Goal: Communication & Community: Answer question/provide support

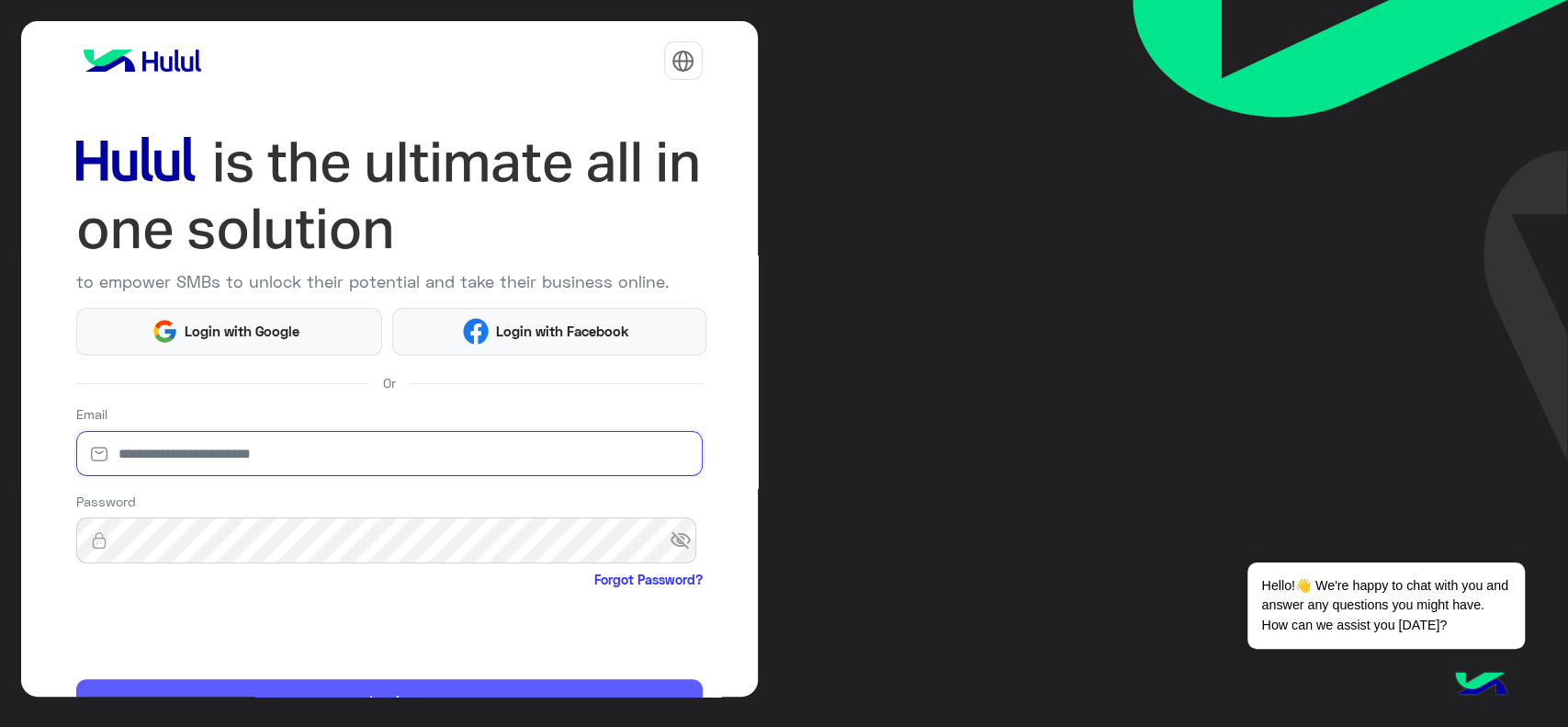
type input "**********"
click at [157, 689] on button "Login" at bounding box center [389, 701] width 627 height 44
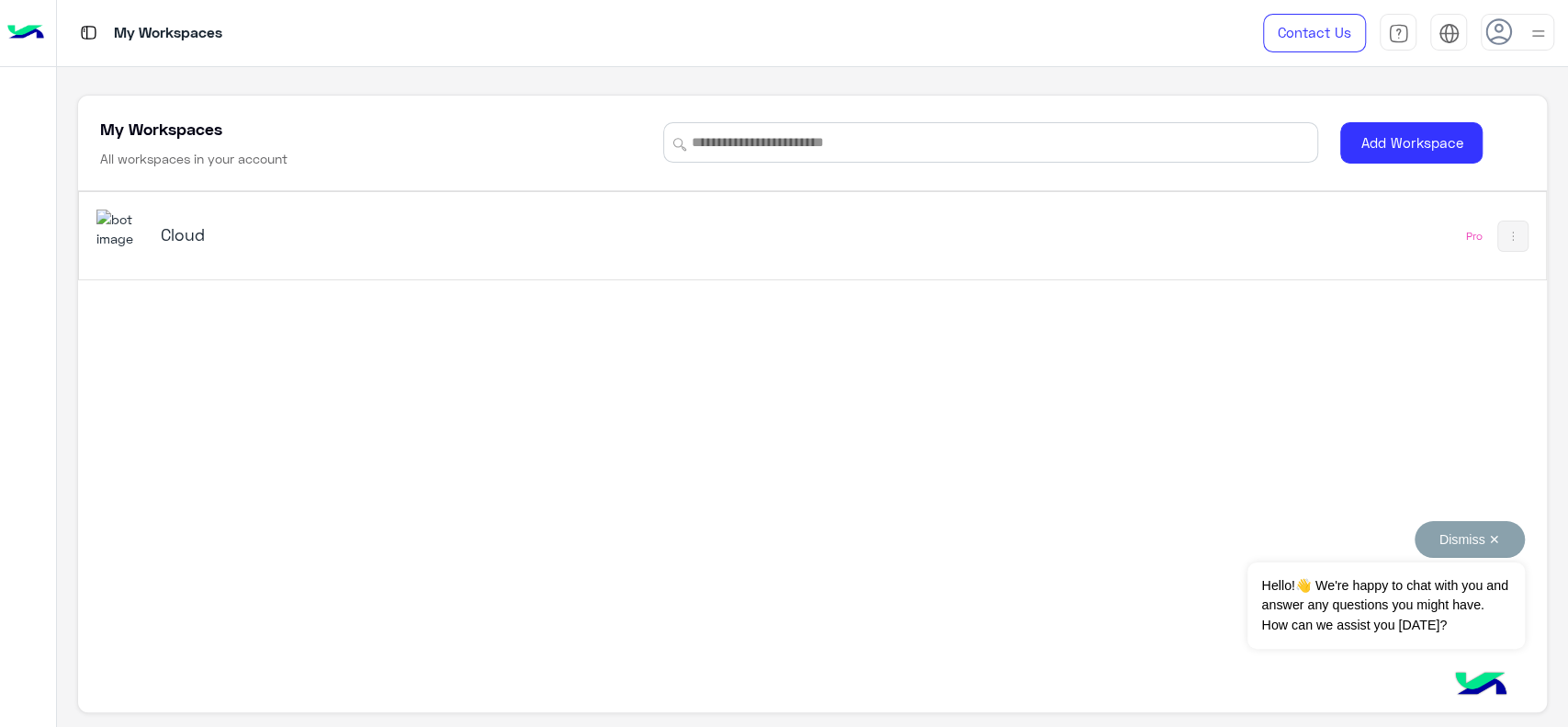
click at [1498, 542] on button "Dismiss ✕" at bounding box center [1470, 539] width 110 height 37
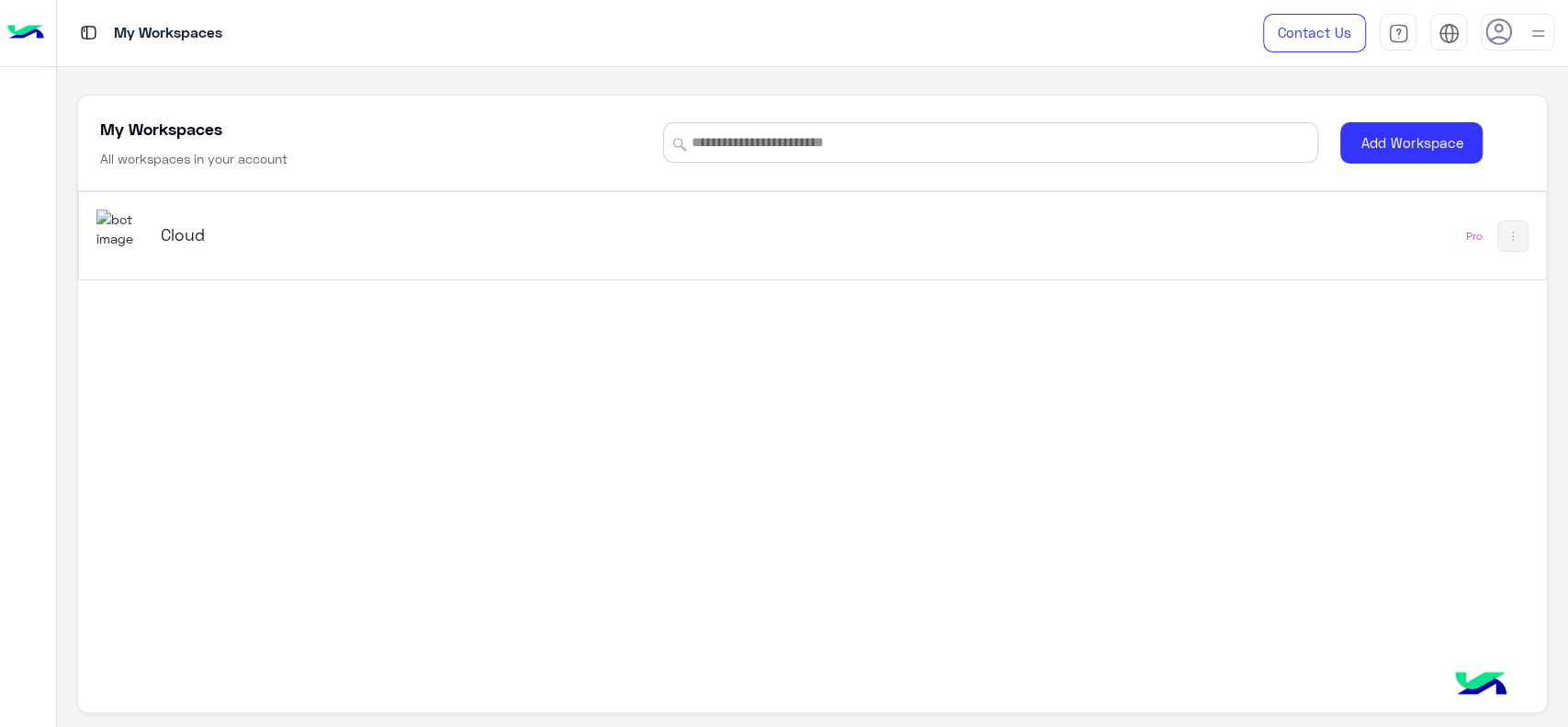
click at [206, 234] on h5 "Cloud" at bounding box center [419, 235] width 515 height 22
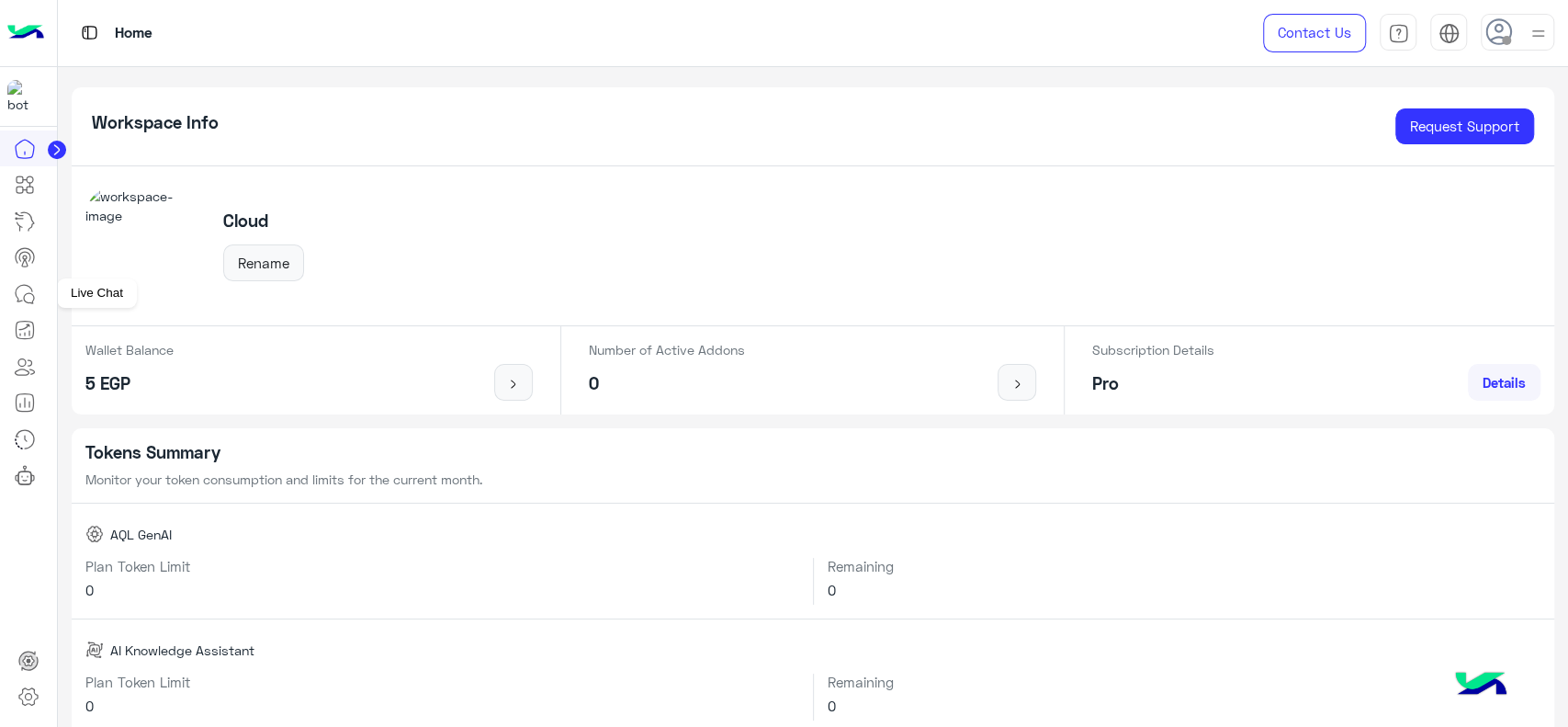
click at [17, 298] on icon at bounding box center [24, 293] width 17 height 17
click at [1541, 22] on img at bounding box center [1538, 33] width 23 height 23
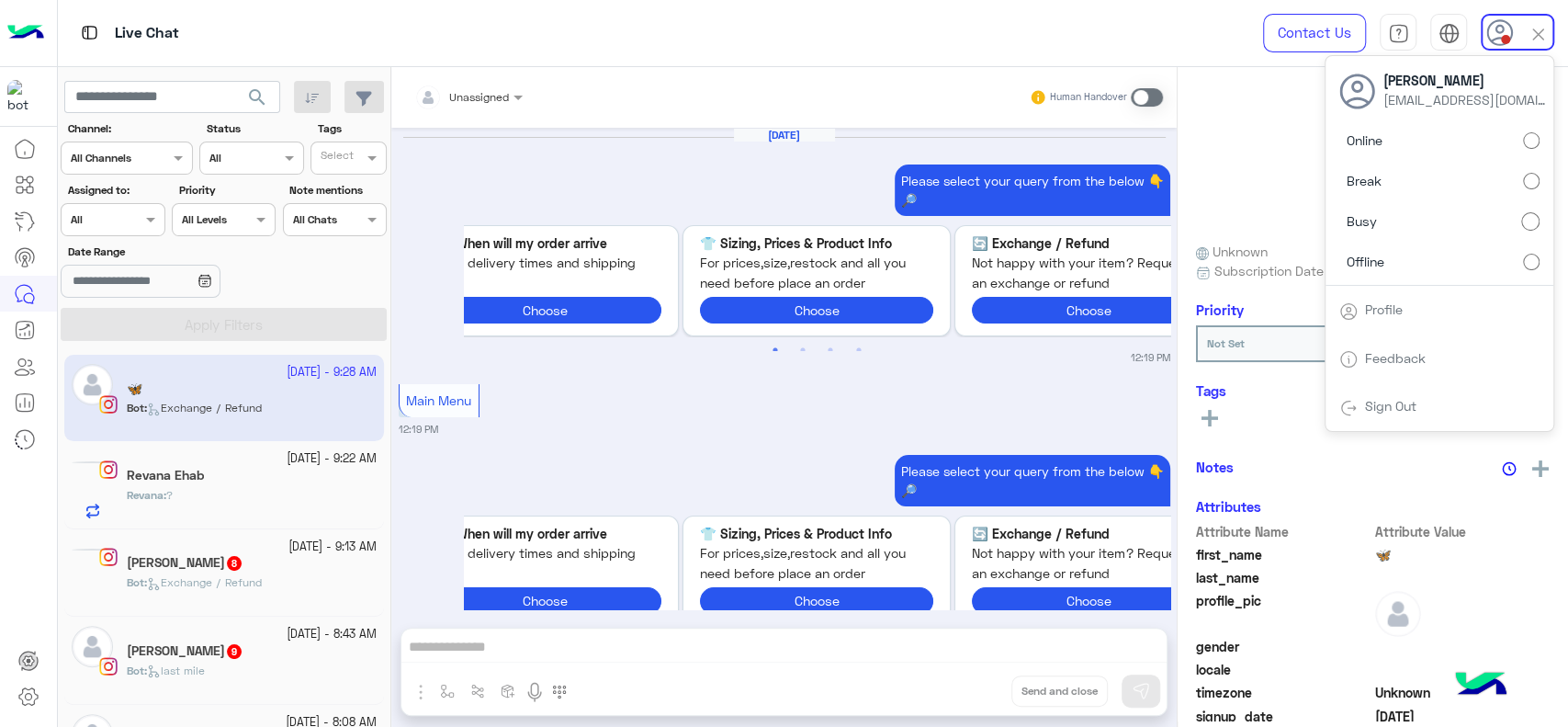
scroll to position [2357, 0]
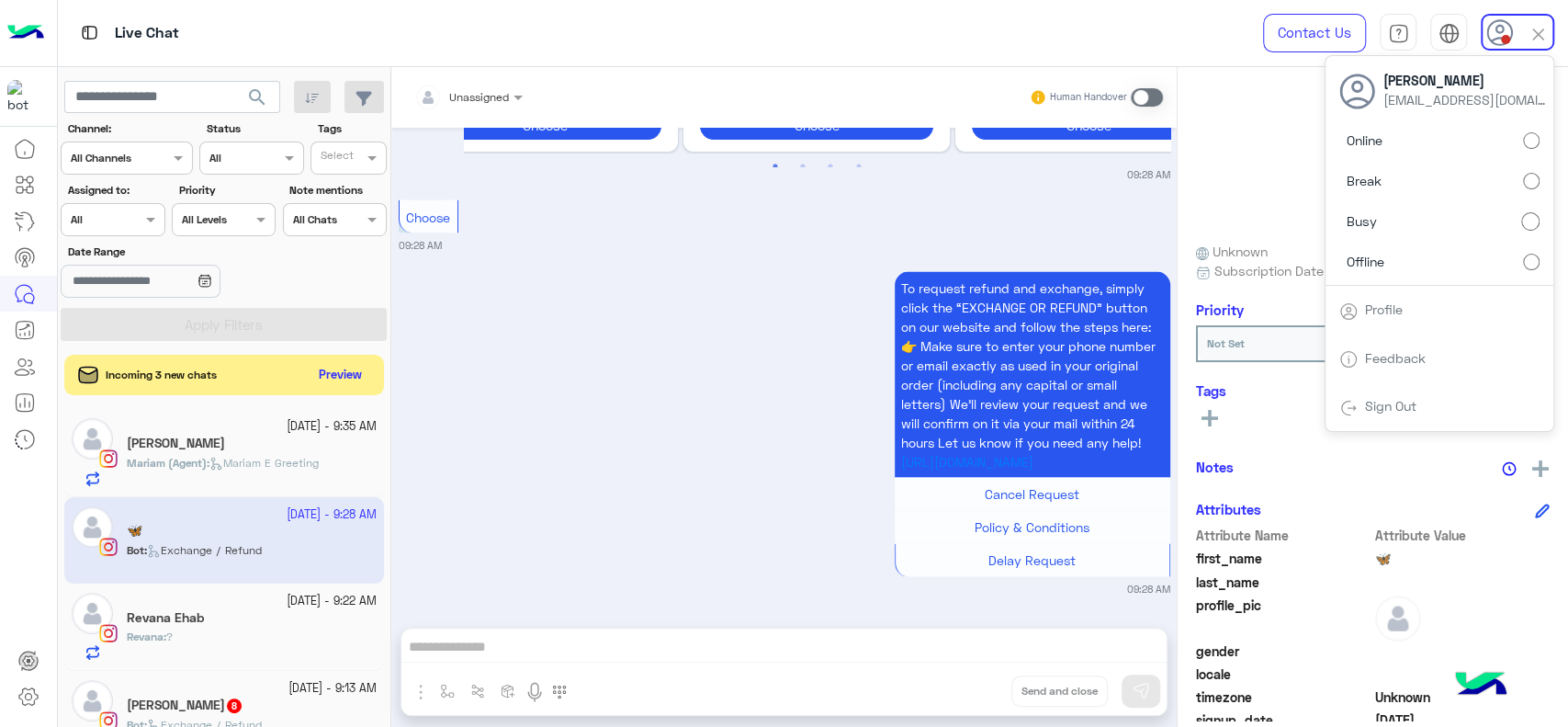
click at [112, 216] on input "text" at bounding box center [92, 218] width 42 height 17
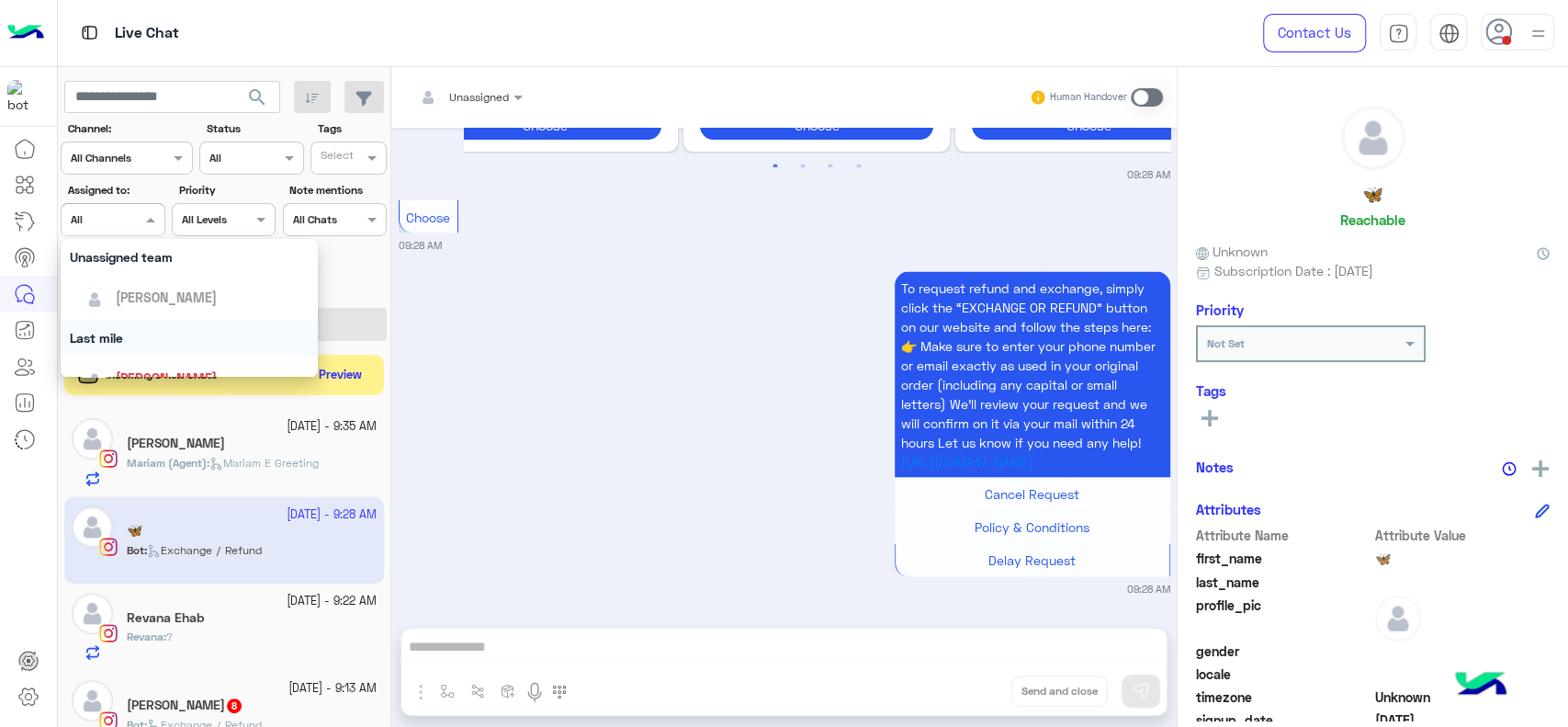
scroll to position [197, 0]
click at [156, 348] on span "Jana Aboelseoud" at bounding box center [167, 354] width 101 height 16
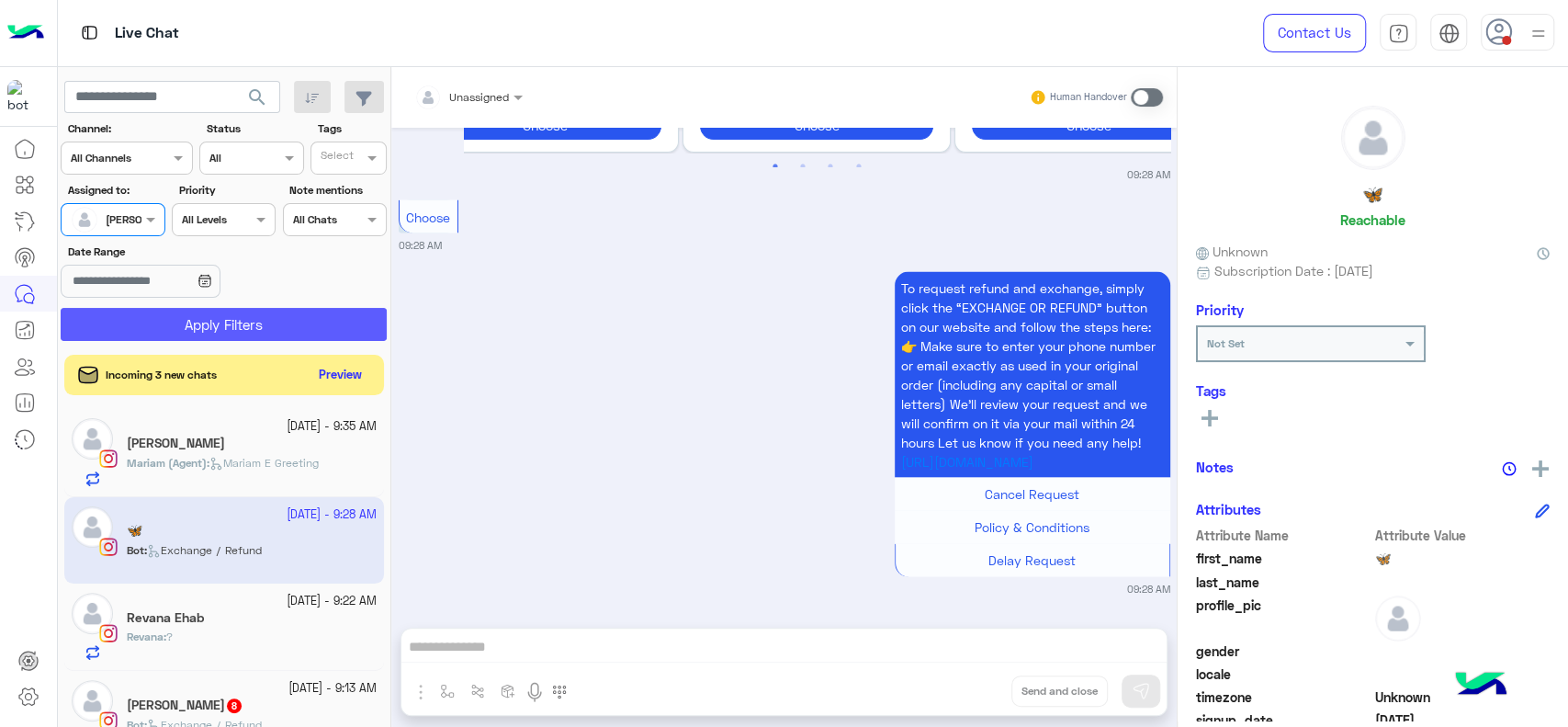
click at [184, 332] on button "Apply Filters" at bounding box center [224, 324] width 326 height 33
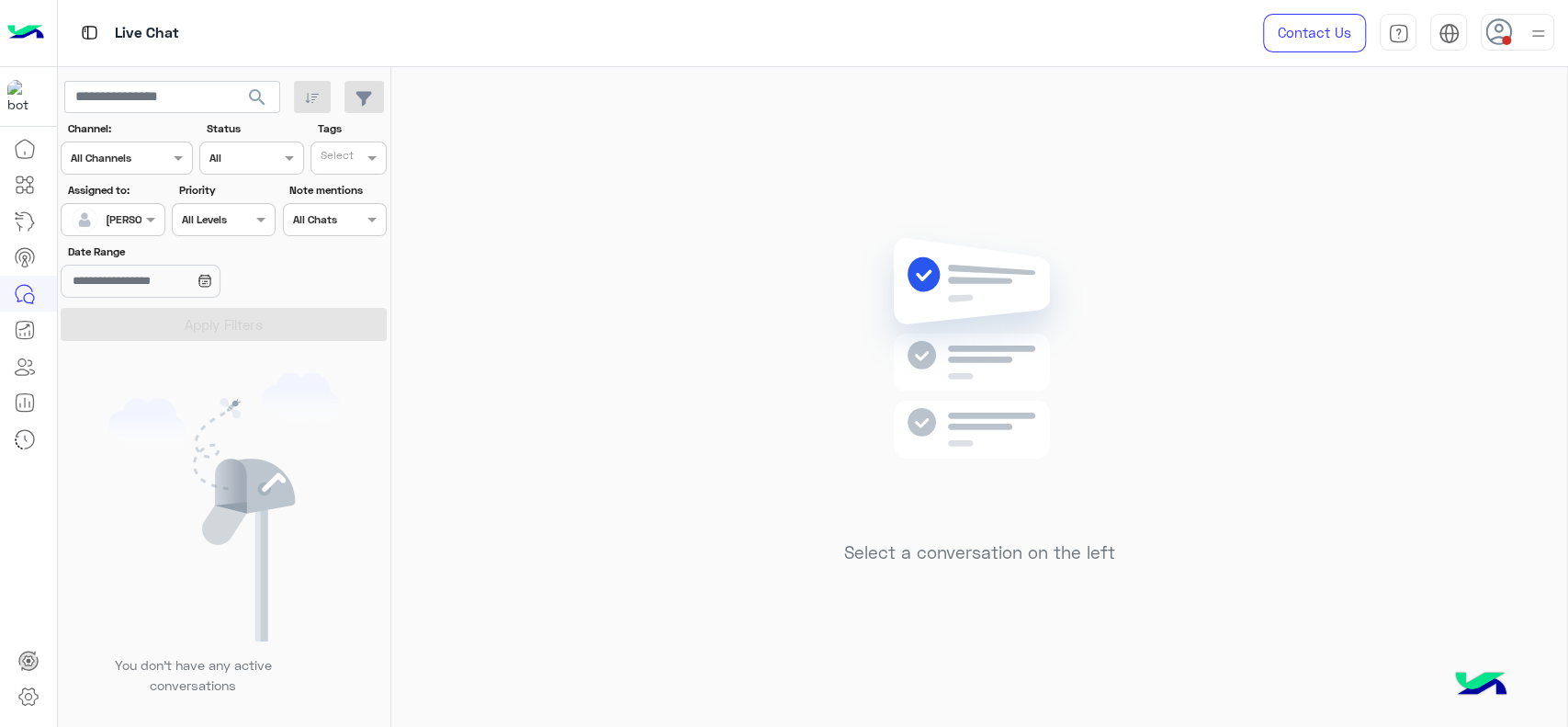
click at [674, 459] on div "Select a conversation on the left" at bounding box center [979, 400] width 1176 height 667
drag, startPoint x: 776, startPoint y: 225, endPoint x: 780, endPoint y: 204, distance: 21.4
click at [772, 211] on div "Select a conversation on the left" at bounding box center [979, 400] width 1176 height 667
click at [213, 283] on icon at bounding box center [205, 281] width 15 height 15
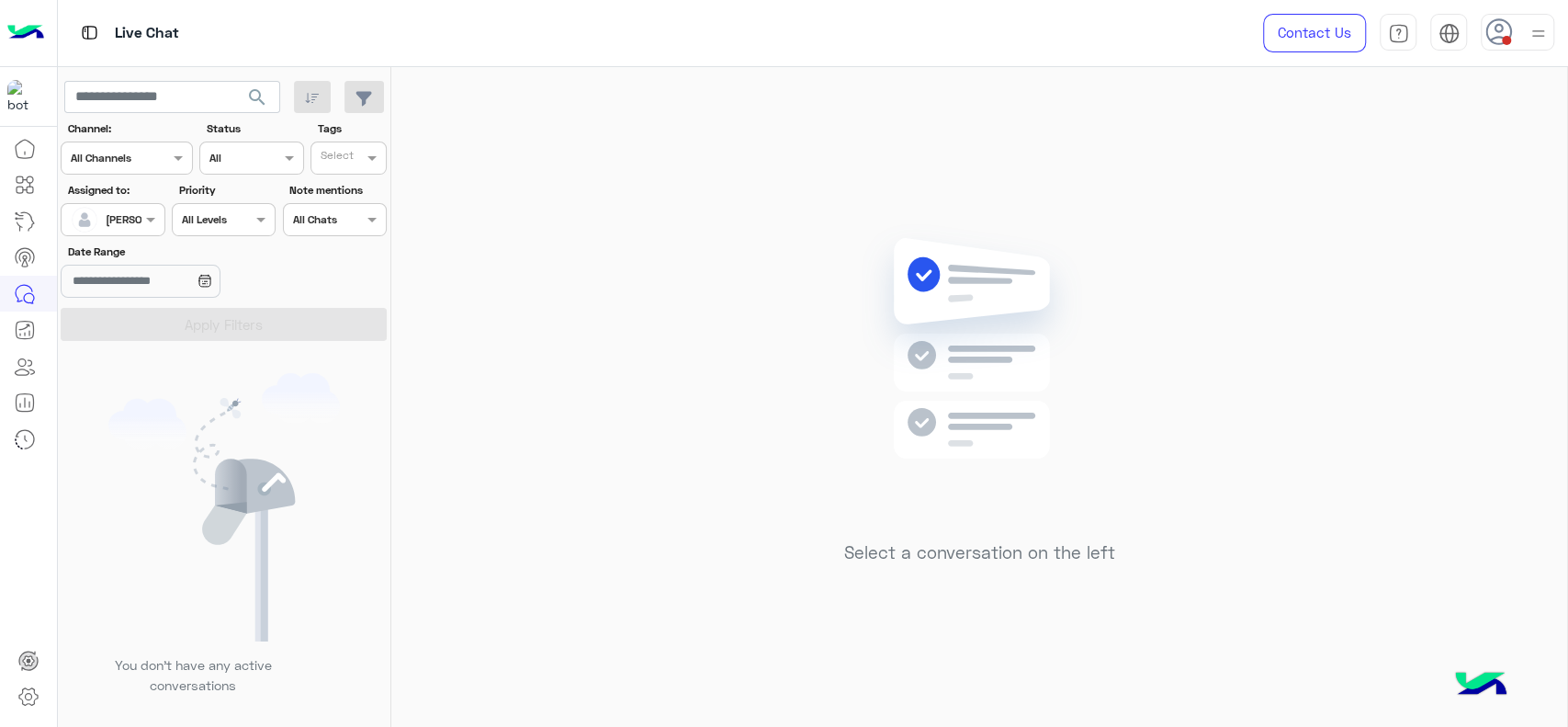
click at [449, 429] on div "Select a conversation on the left" at bounding box center [979, 400] width 1176 height 667
click at [640, 225] on div "Select a conversation on the left" at bounding box center [979, 400] width 1176 height 667
click at [1514, 16] on div at bounding box center [1517, 32] width 74 height 37
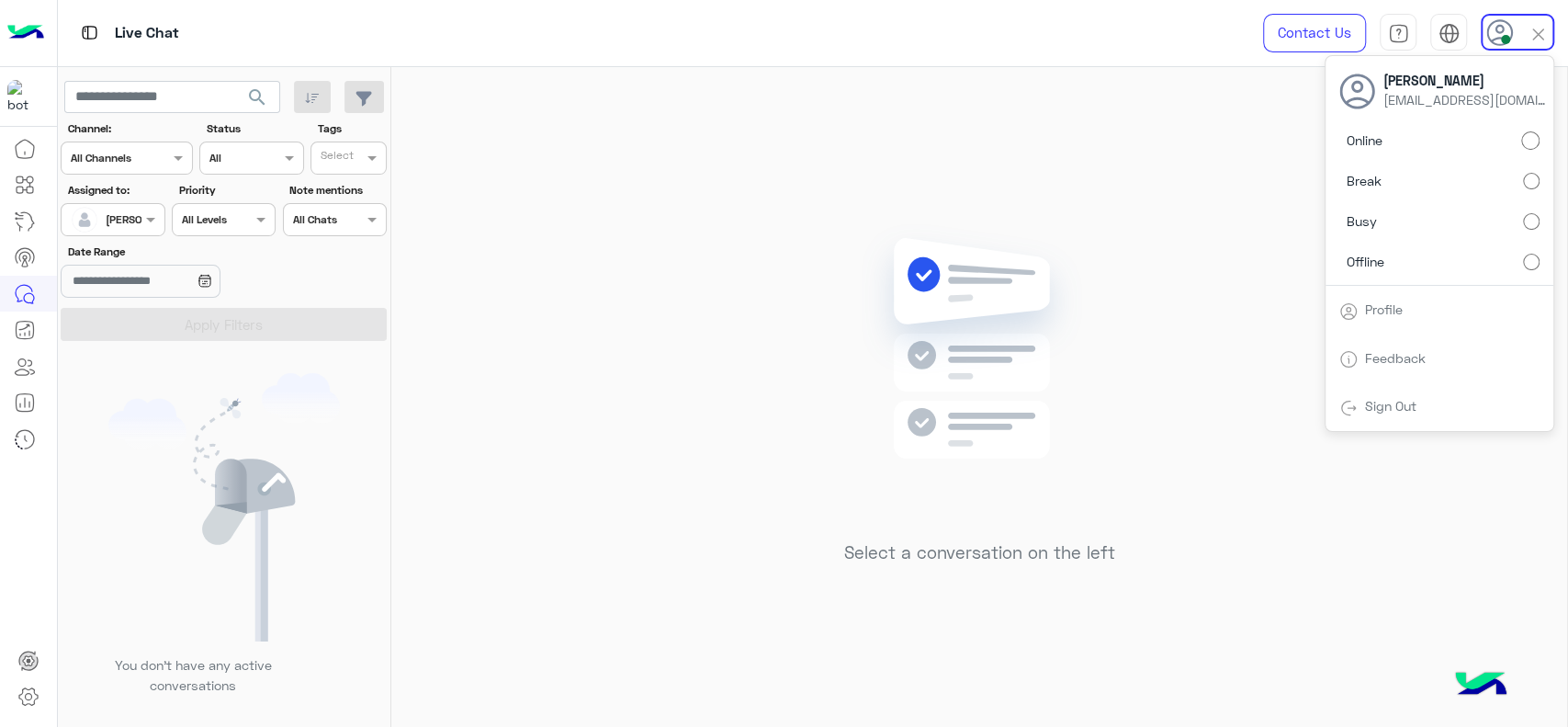
click at [468, 467] on div "Select a conversation on the left" at bounding box center [979, 400] width 1176 height 667
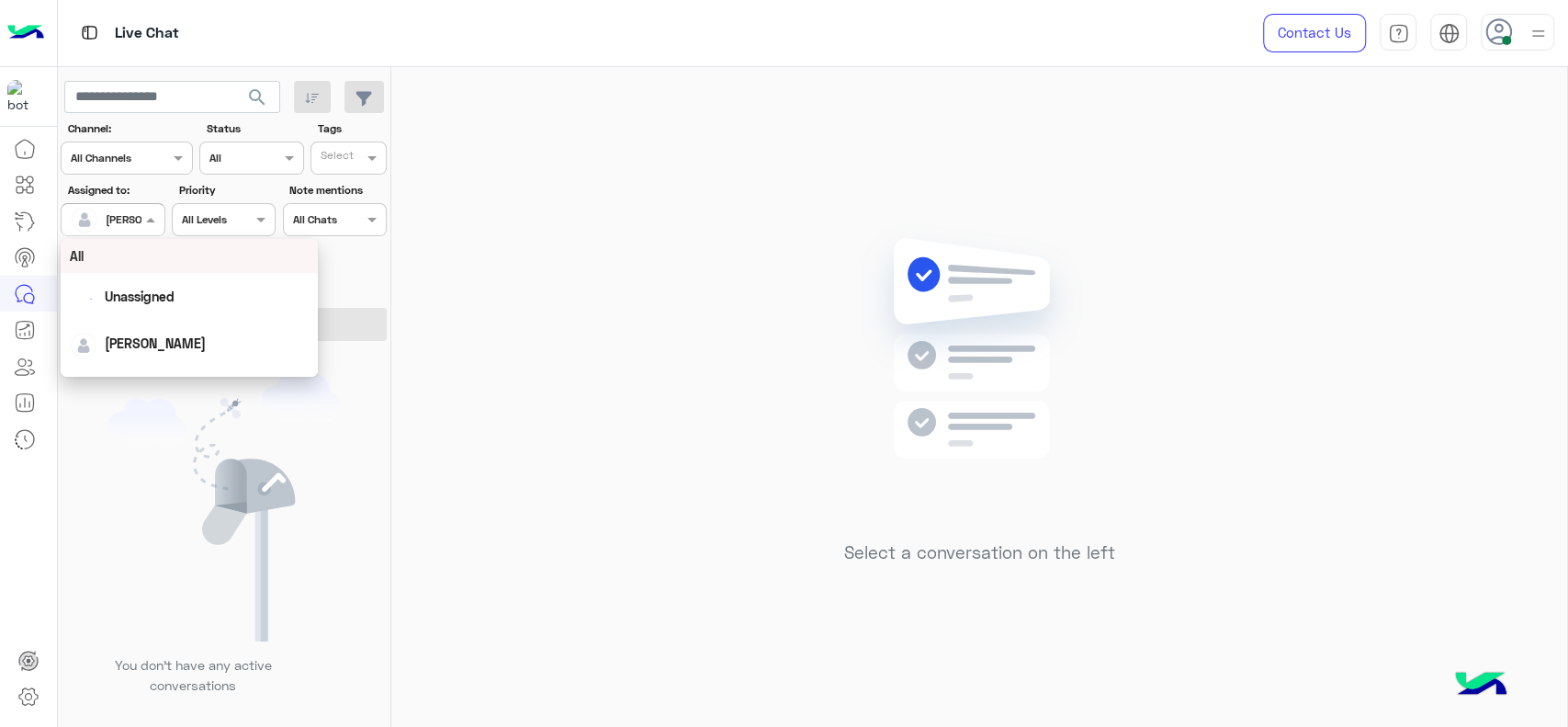
click at [135, 209] on div at bounding box center [112, 217] width 102 height 17
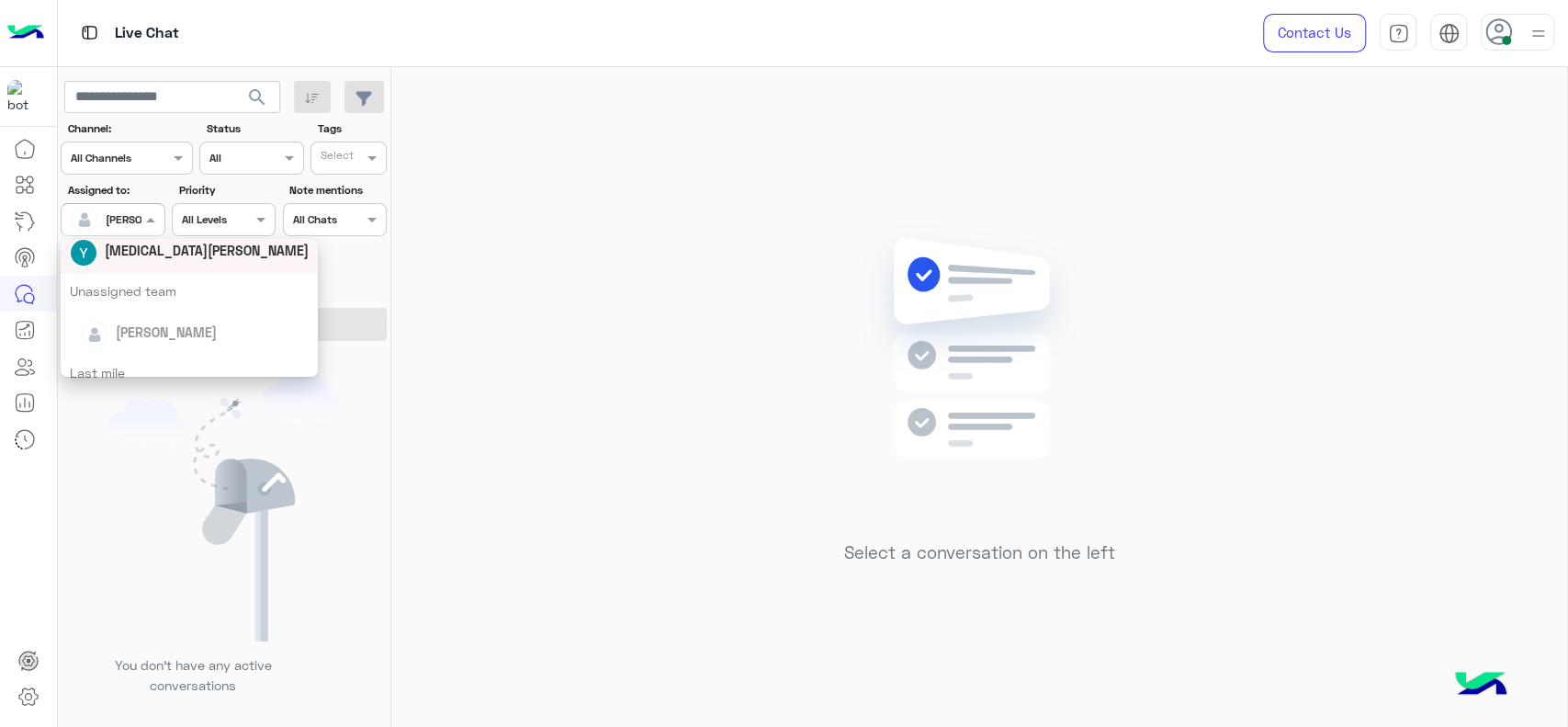
scroll to position [225, 0]
click at [128, 294] on div "Last mile" at bounding box center [190, 288] width 258 height 34
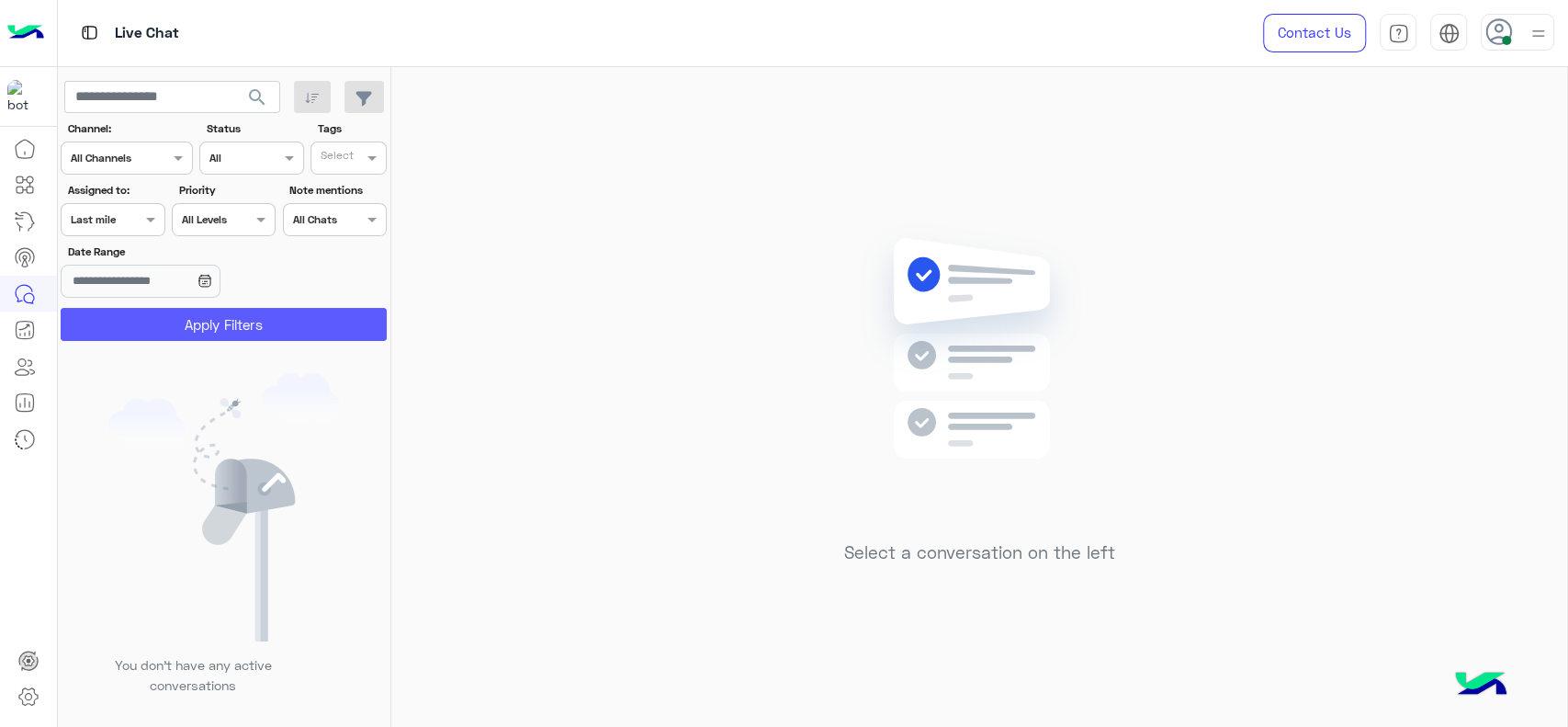
click at [141, 316] on button "Apply Filters" at bounding box center [224, 324] width 326 height 33
click at [404, 399] on div "Select a conversation on the left" at bounding box center [979, 400] width 1176 height 667
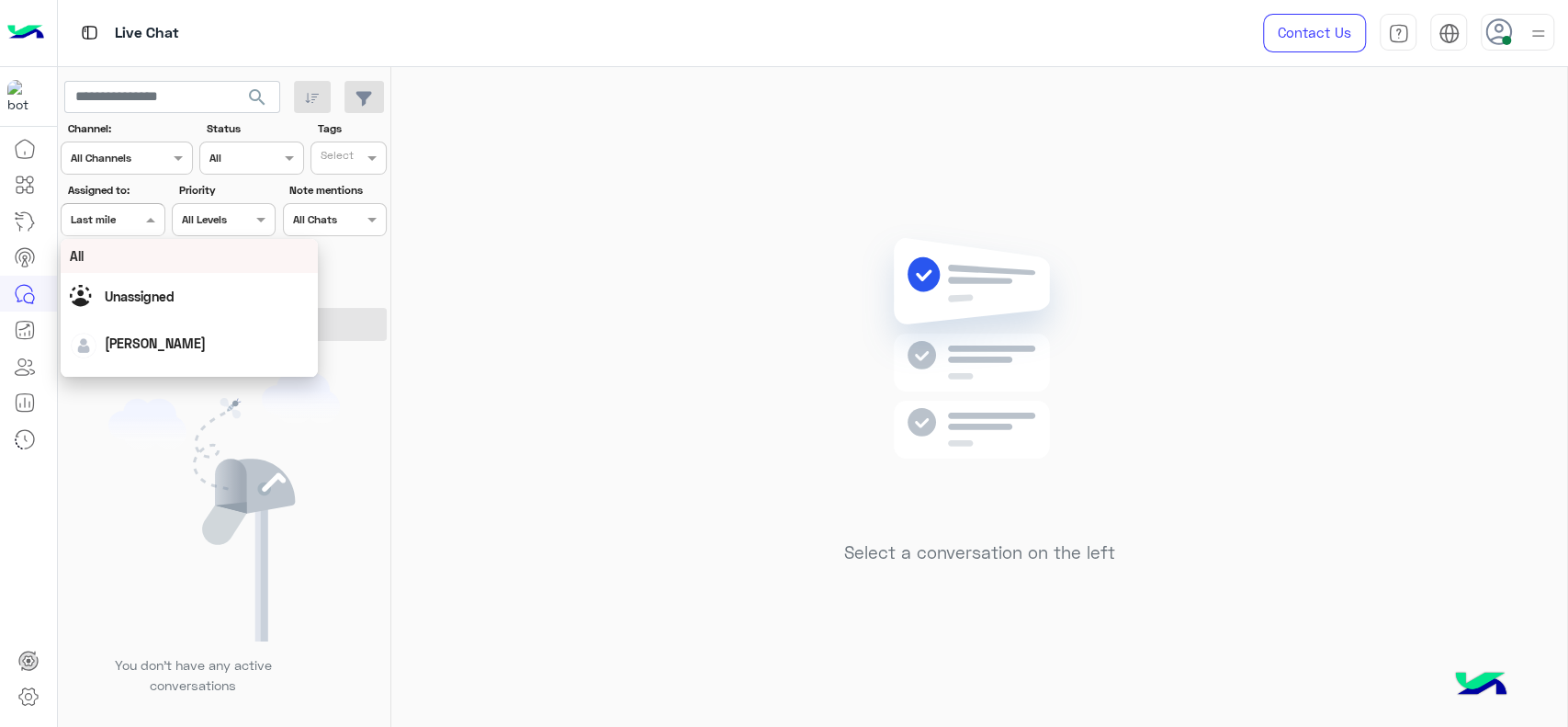
click at [99, 220] on input "text" at bounding box center [92, 218] width 42 height 17
click at [134, 288] on span "Unassigned" at bounding box center [140, 295] width 70 height 16
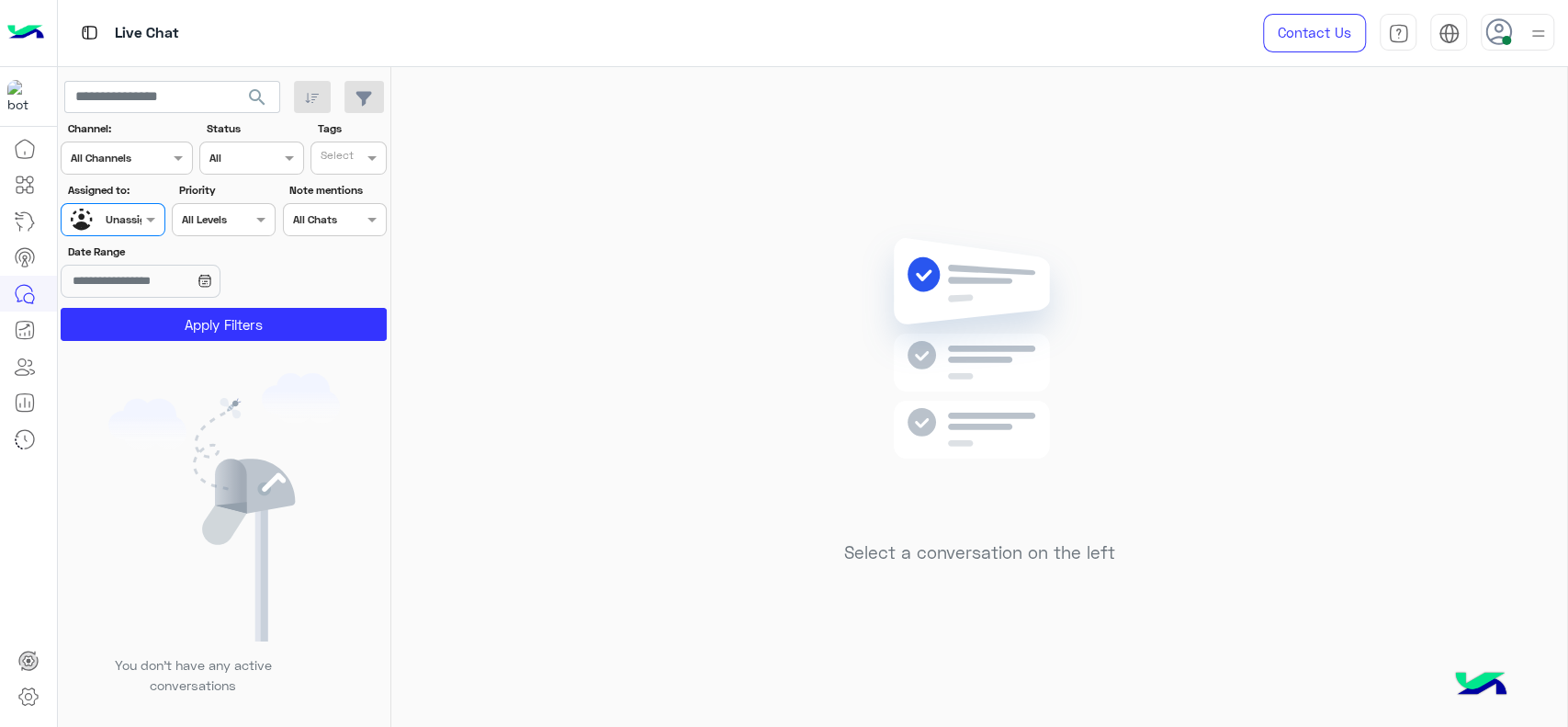
click at [342, 138] on div "Tags Select" at bounding box center [348, 147] width 76 height 54
click at [338, 149] on div "Select" at bounding box center [335, 157] width 36 height 21
click at [333, 183] on div "J FOLLOW UP" at bounding box center [399, 194] width 179 height 34
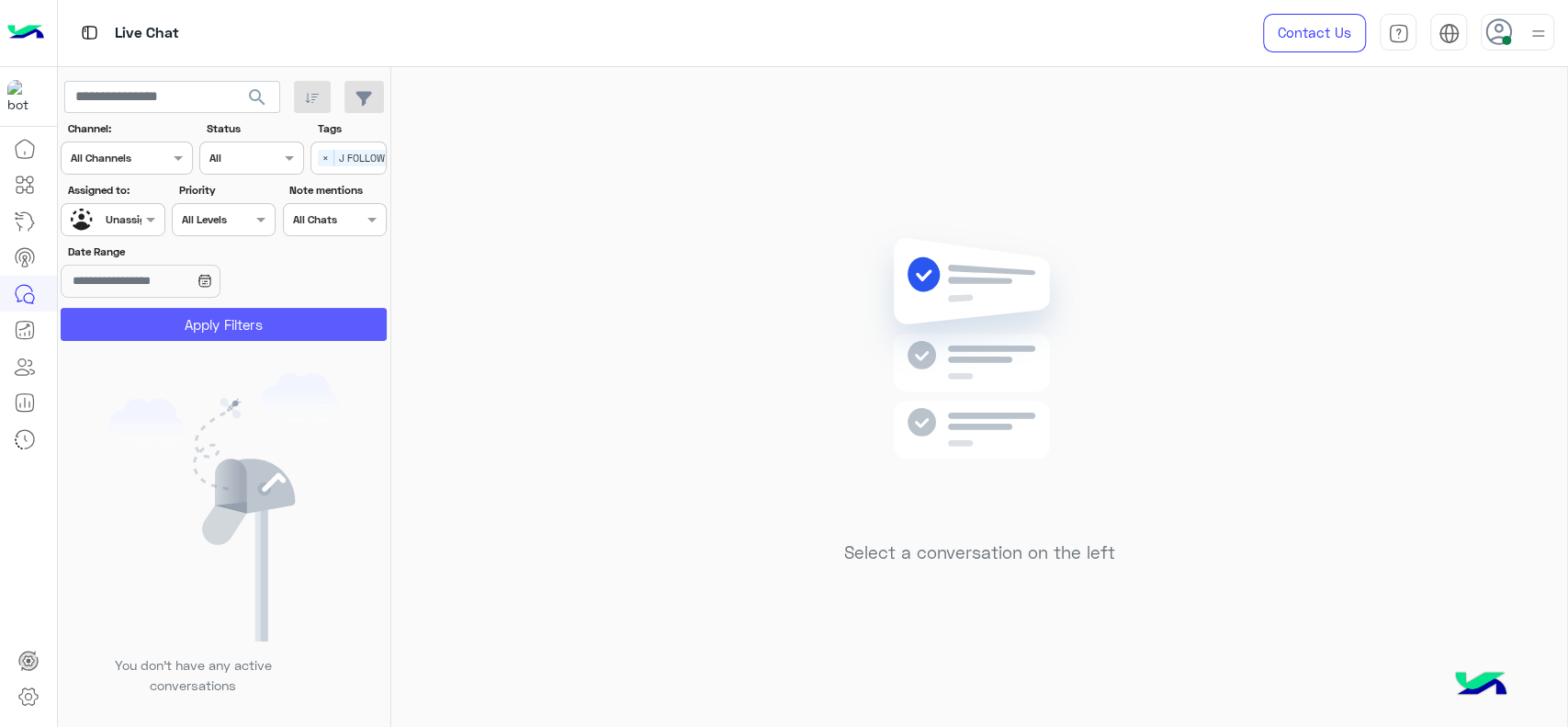
click at [196, 322] on button "Apply Filters" at bounding box center [224, 324] width 326 height 33
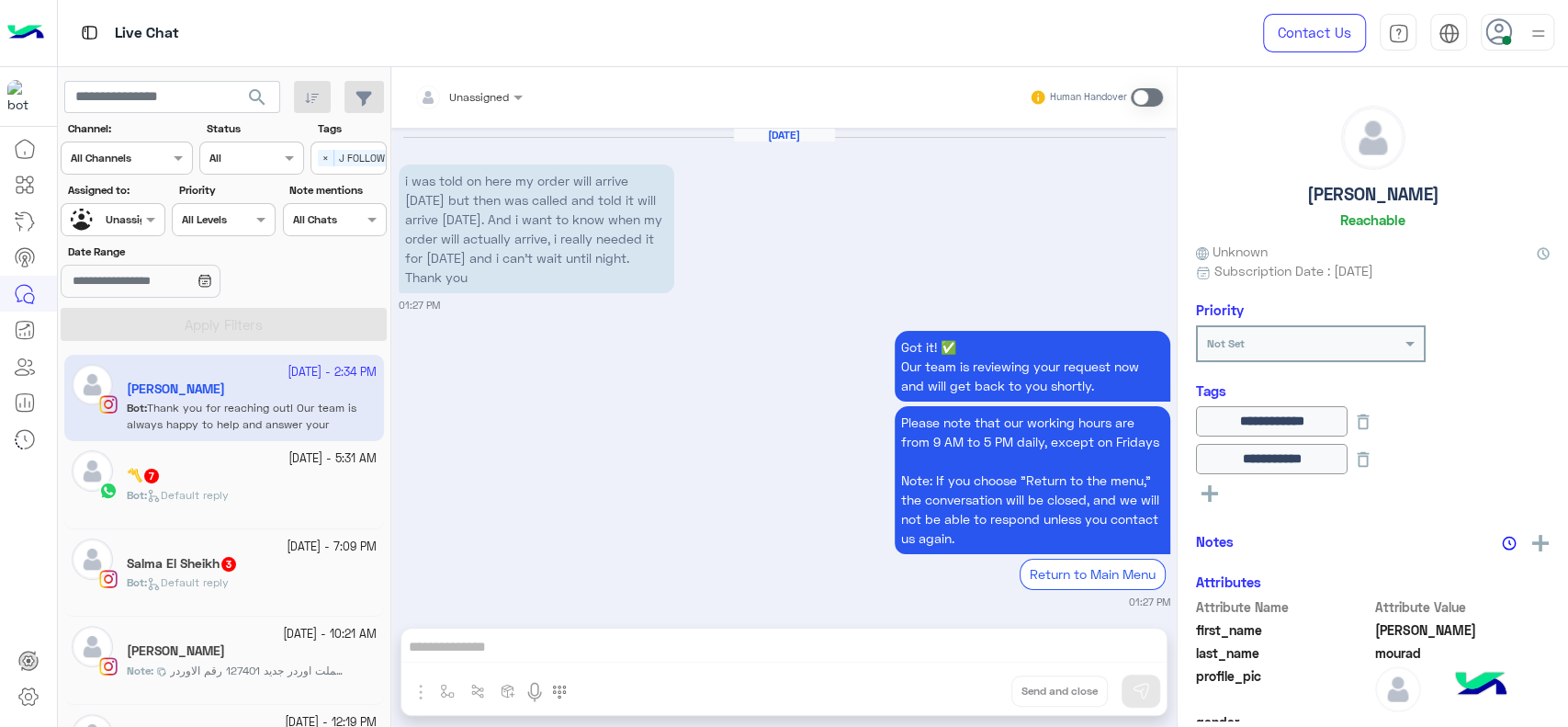
scroll to position [1923, 0]
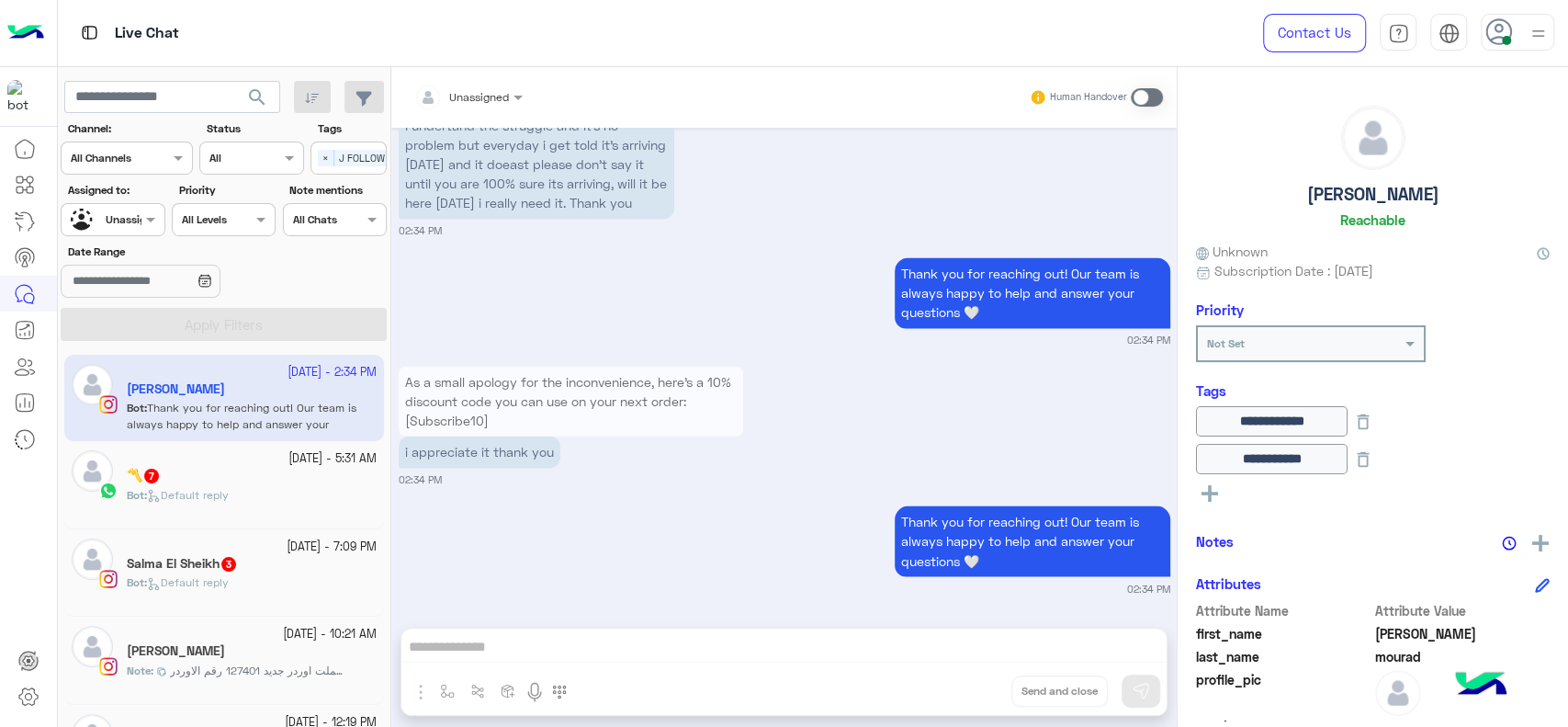
click at [816, 415] on div "As a small apology for the inconvenience, here's a 10% discount code you can us…" at bounding box center [784, 423] width 772 height 126
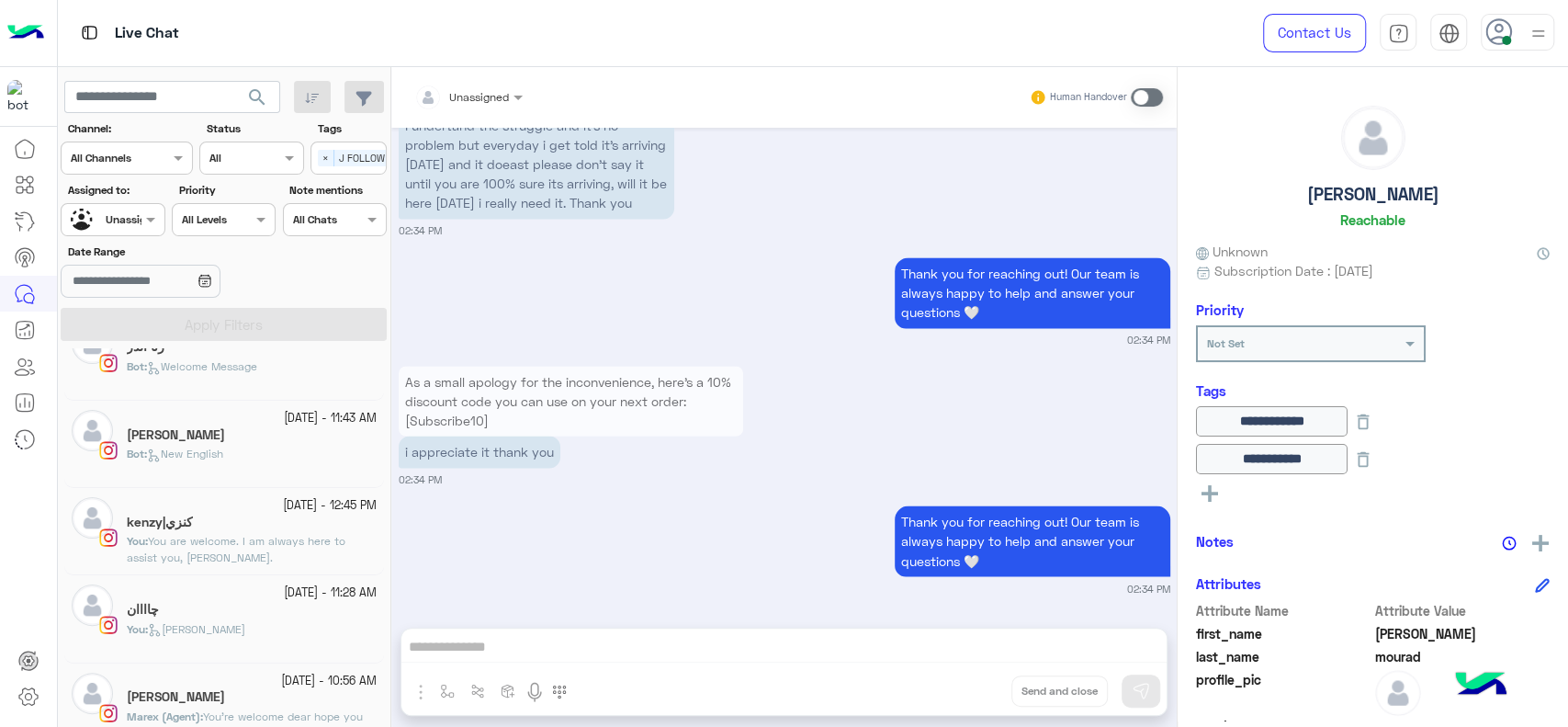
scroll to position [0, 0]
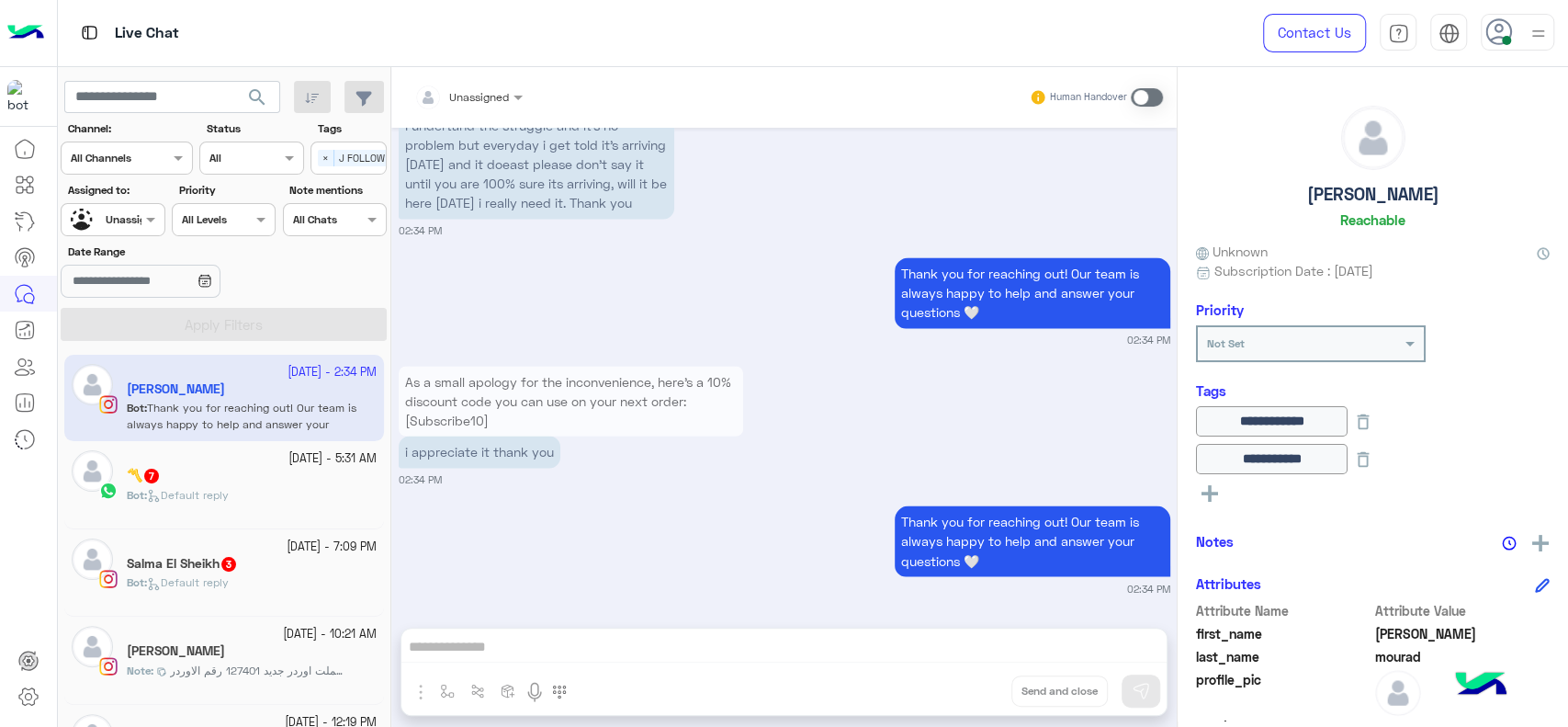
click at [185, 496] on span "Default reply" at bounding box center [188, 494] width 82 height 14
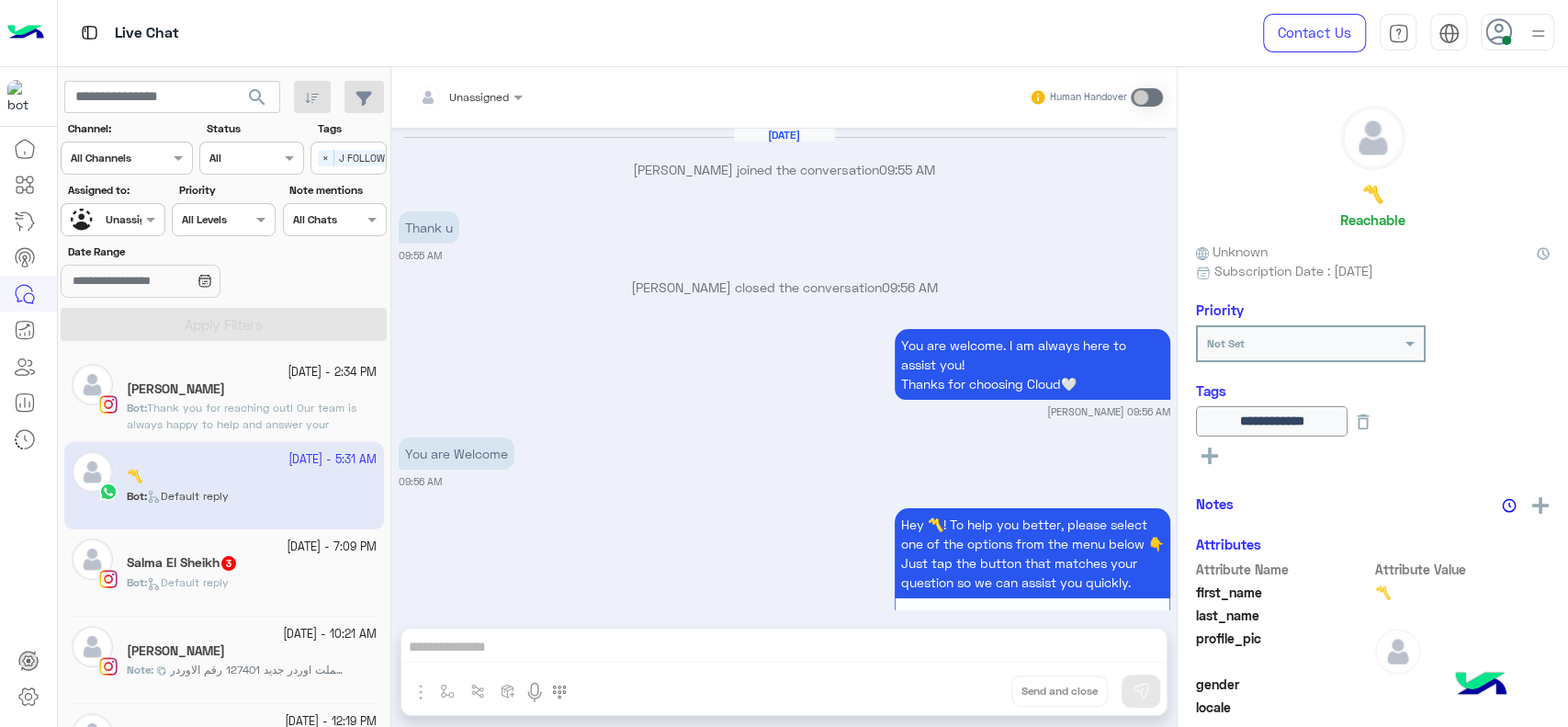
scroll to position [2356, 0]
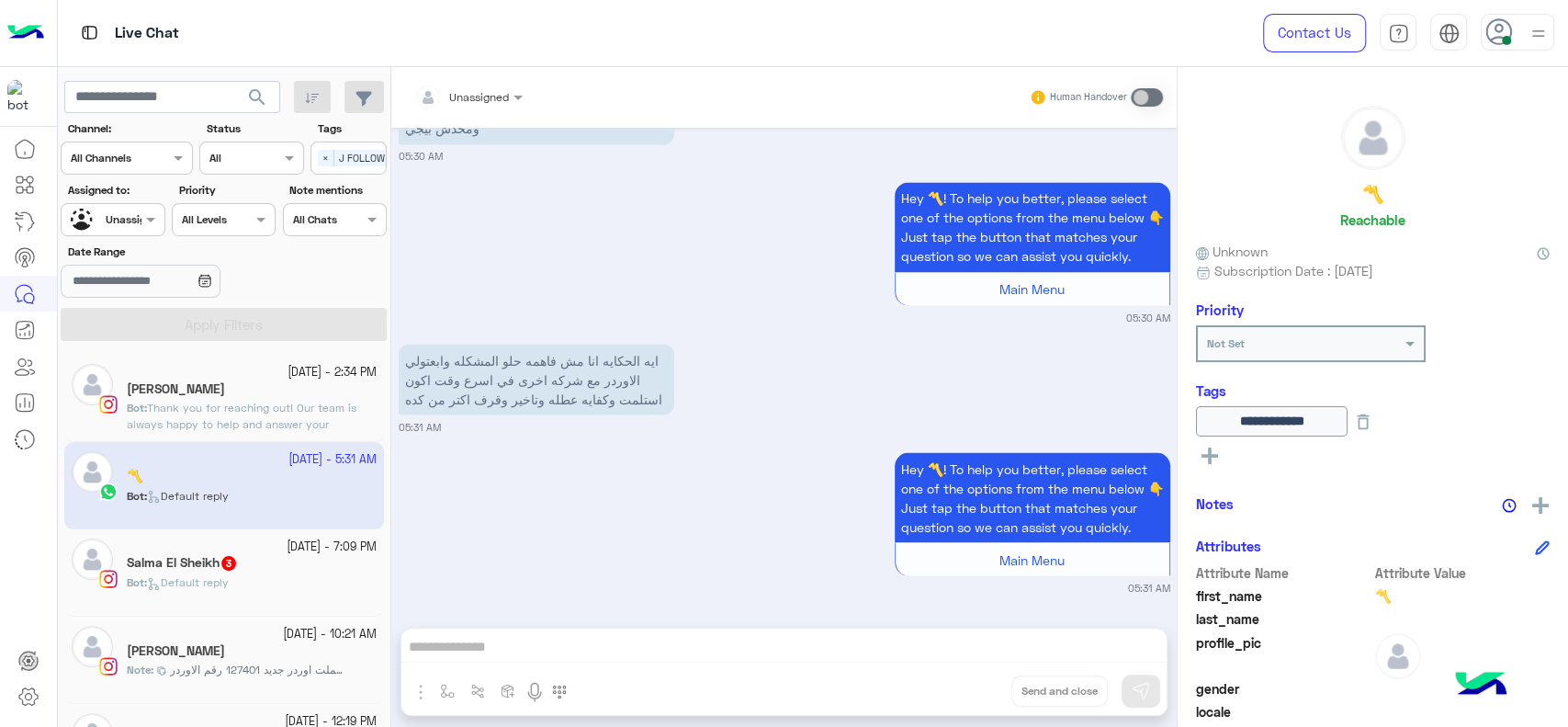
click at [543, 485] on div "Hey 〽️! To help you better, please select one of the options from the menu belo…" at bounding box center [784, 521] width 772 height 147
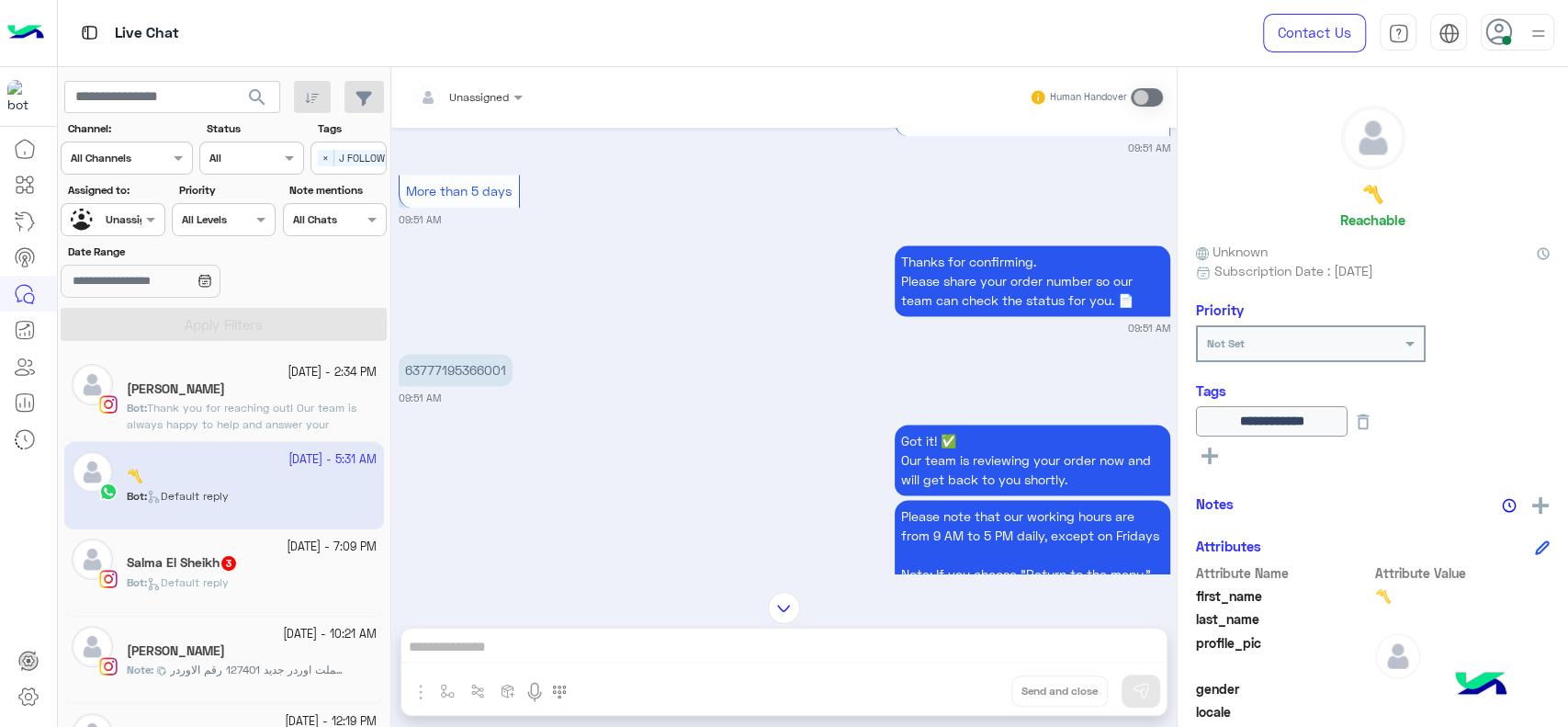
scroll to position [1589, 0]
click at [448, 387] on p "63777195366001" at bounding box center [455, 370] width 114 height 32
copy p "63777195366001"
click at [1532, 498] on img at bounding box center [1540, 505] width 17 height 17
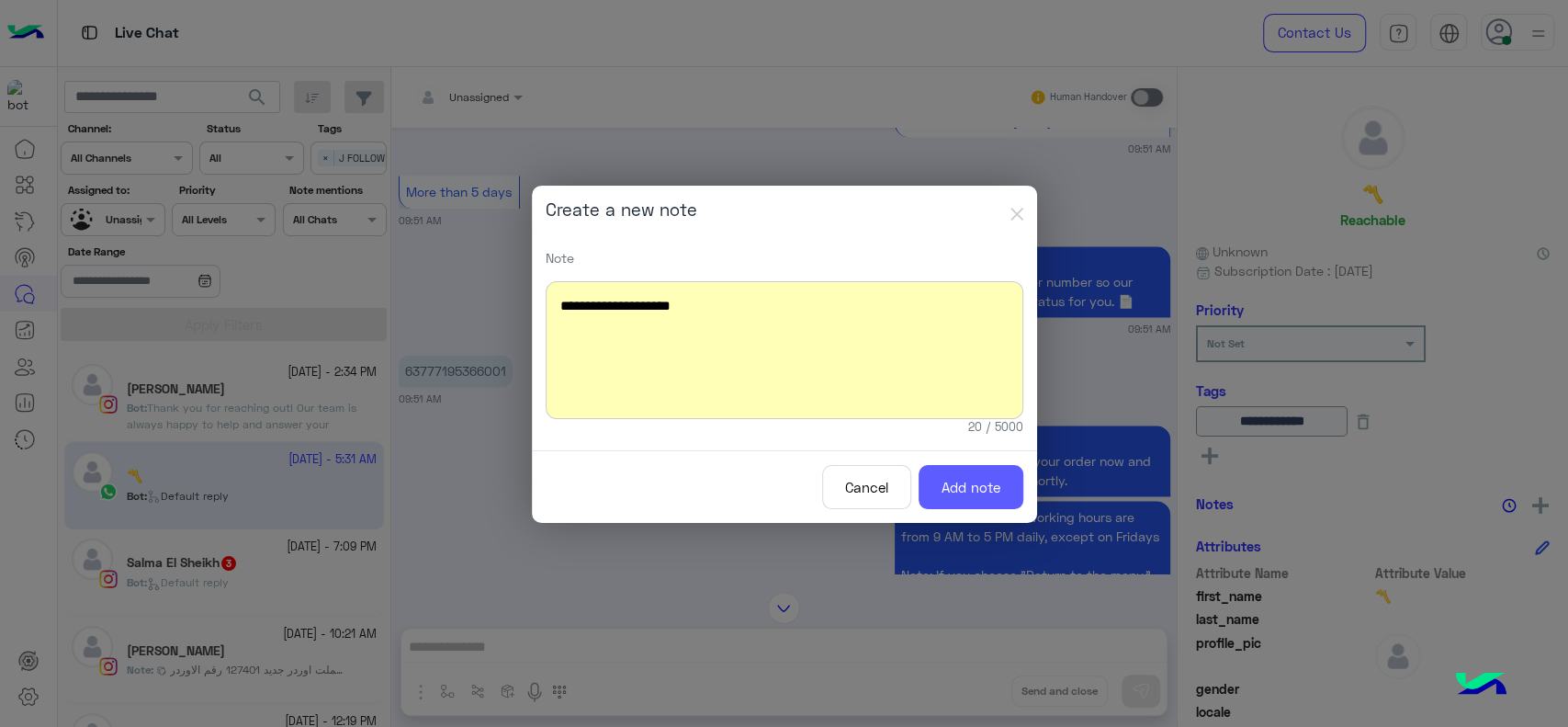
click at [963, 476] on button "Add note" at bounding box center [971, 487] width 105 height 45
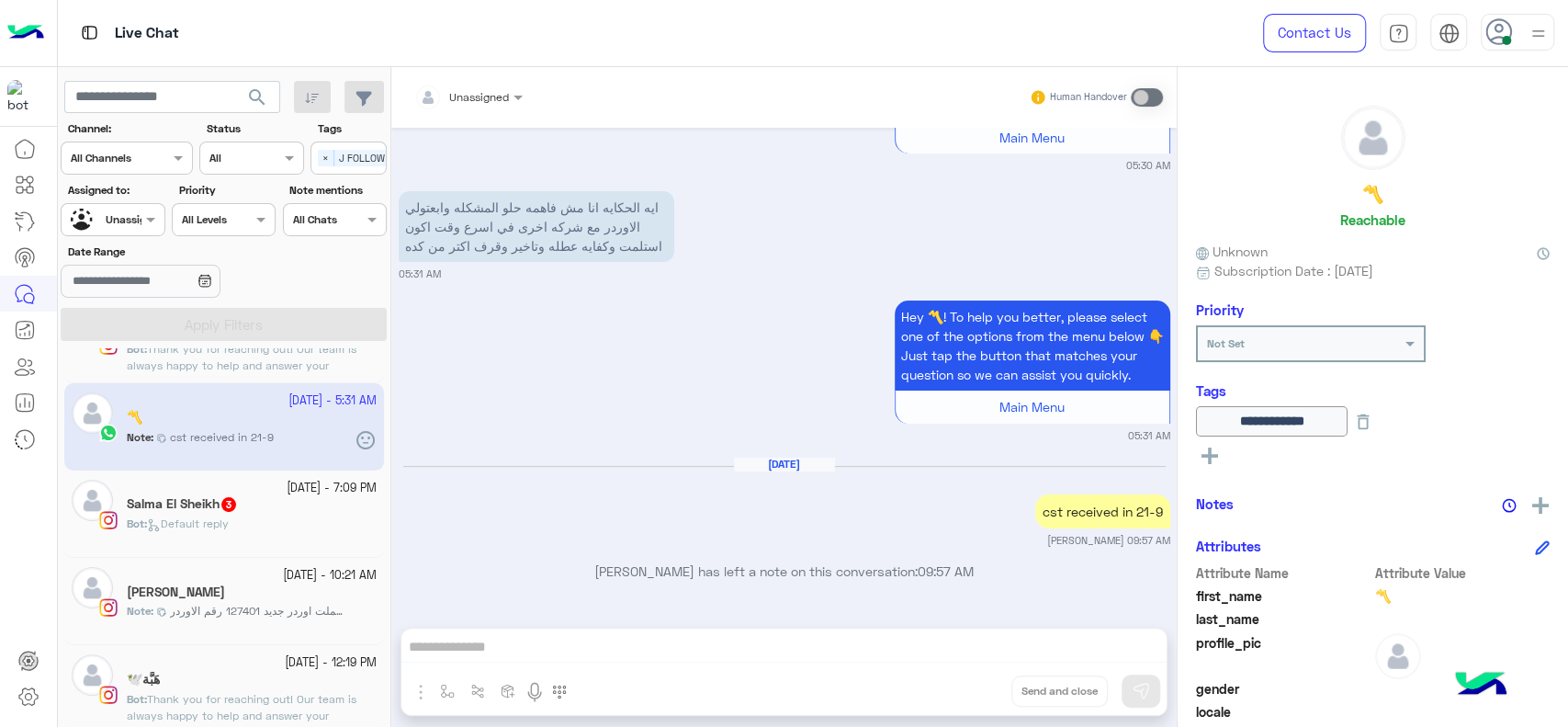
scroll to position [184, 0]
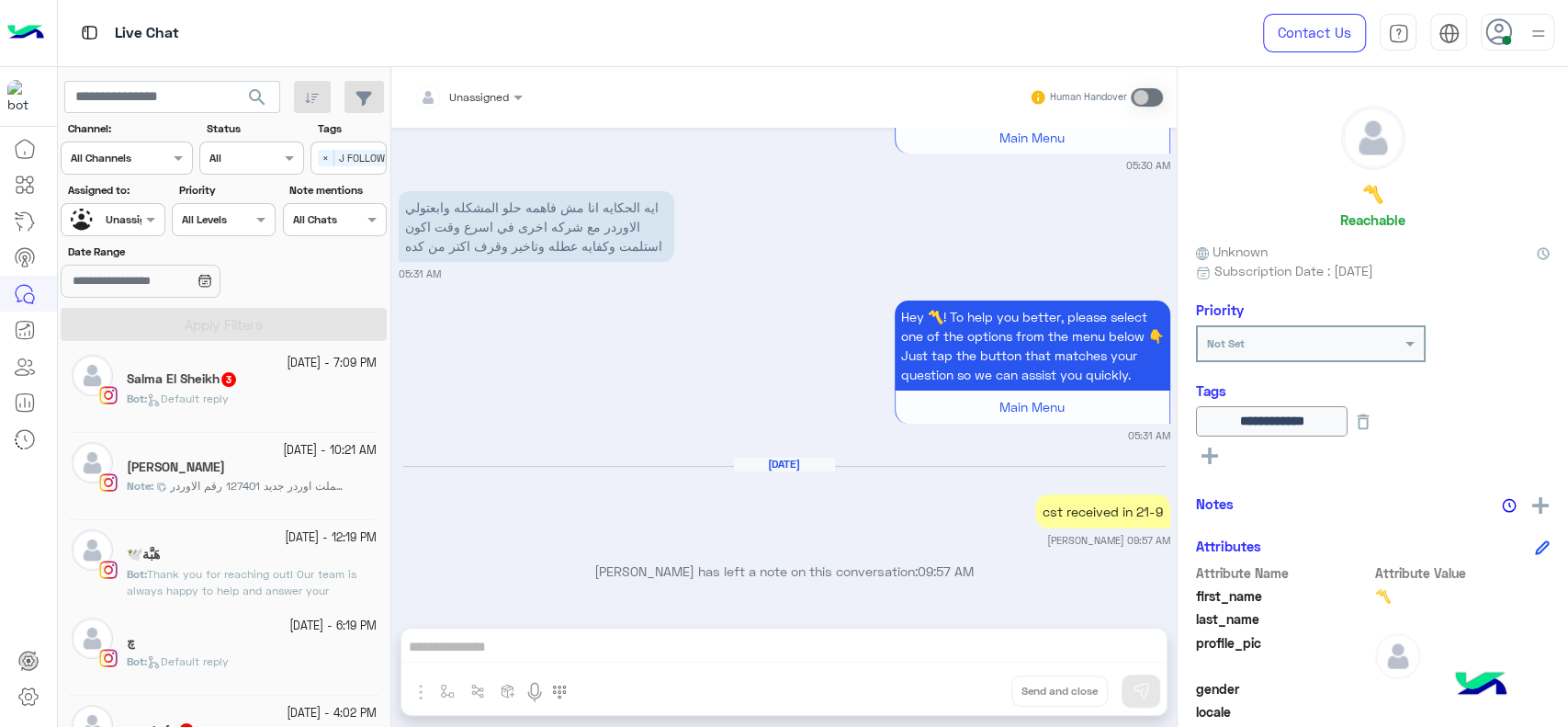
click at [188, 408] on div "Bot : Default reply" at bounding box center [252, 406] width 250 height 32
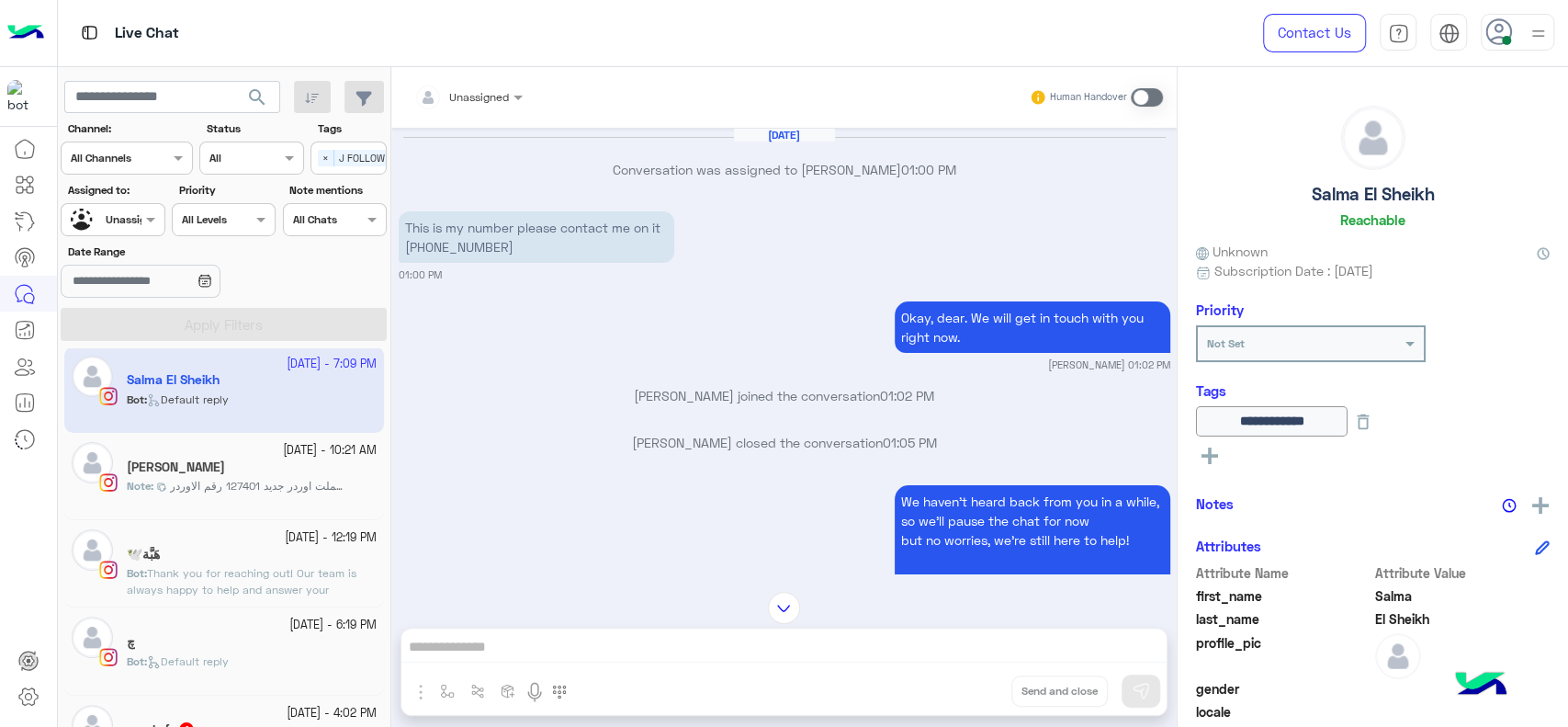
scroll to position [2266, 0]
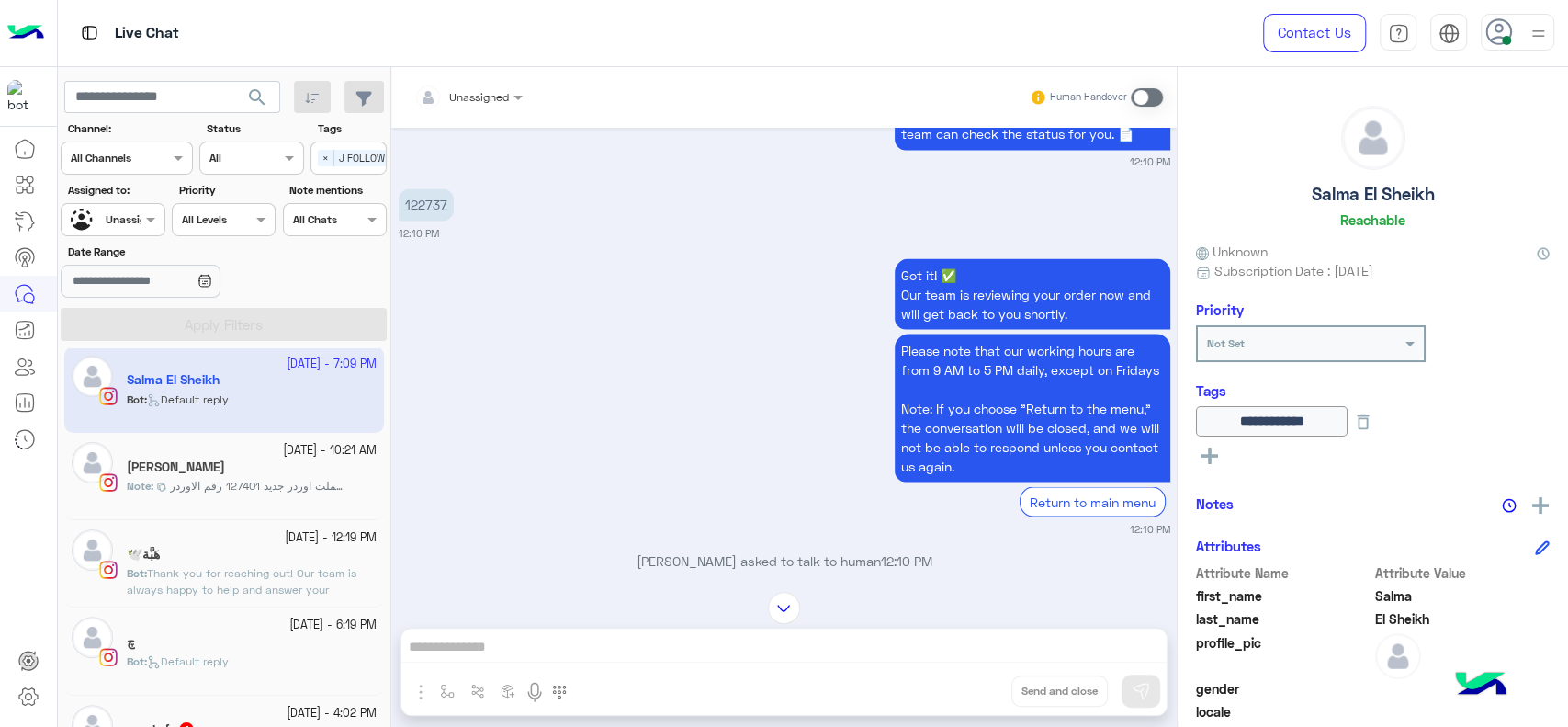
click at [422, 218] on p "122737" at bounding box center [426, 204] width 55 height 32
copy p "122737"
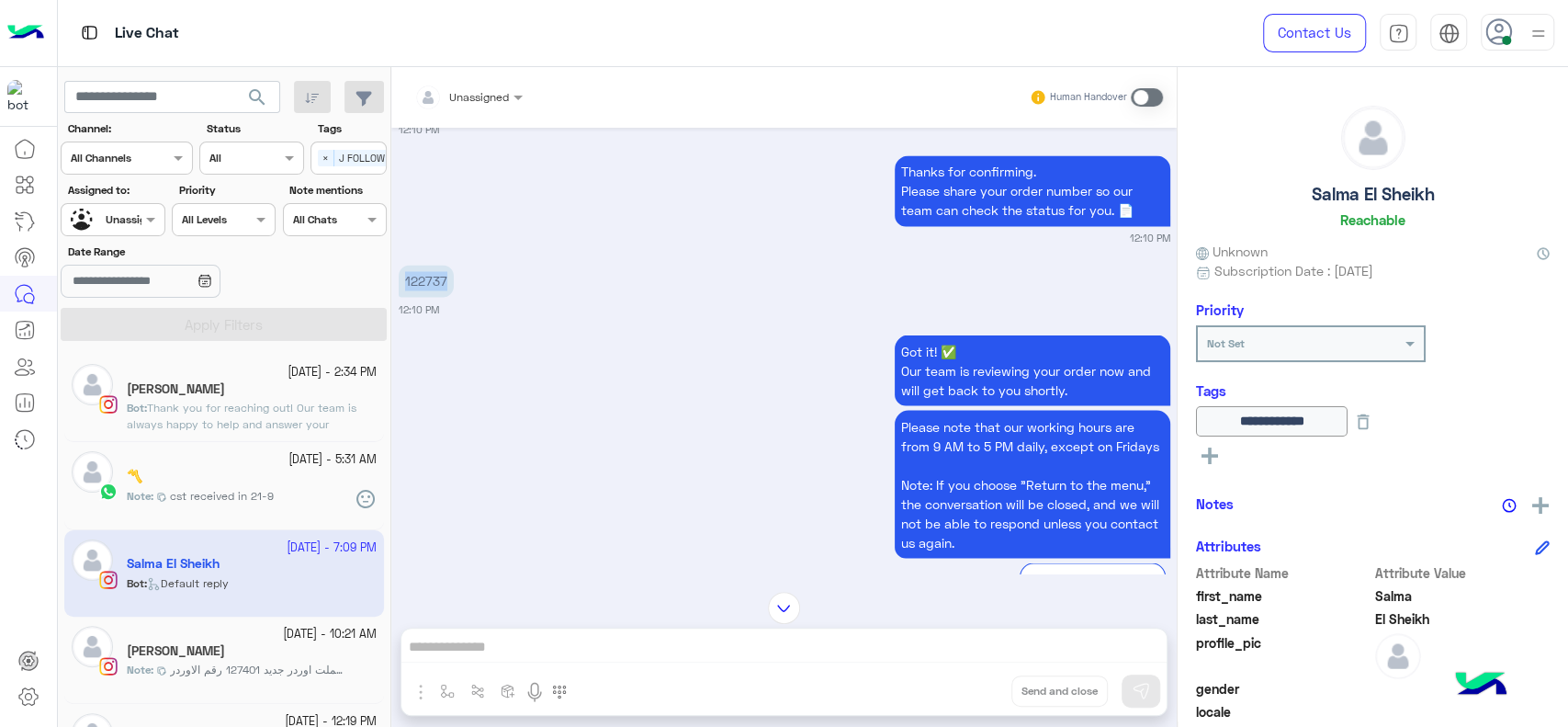
scroll to position [2184, 0]
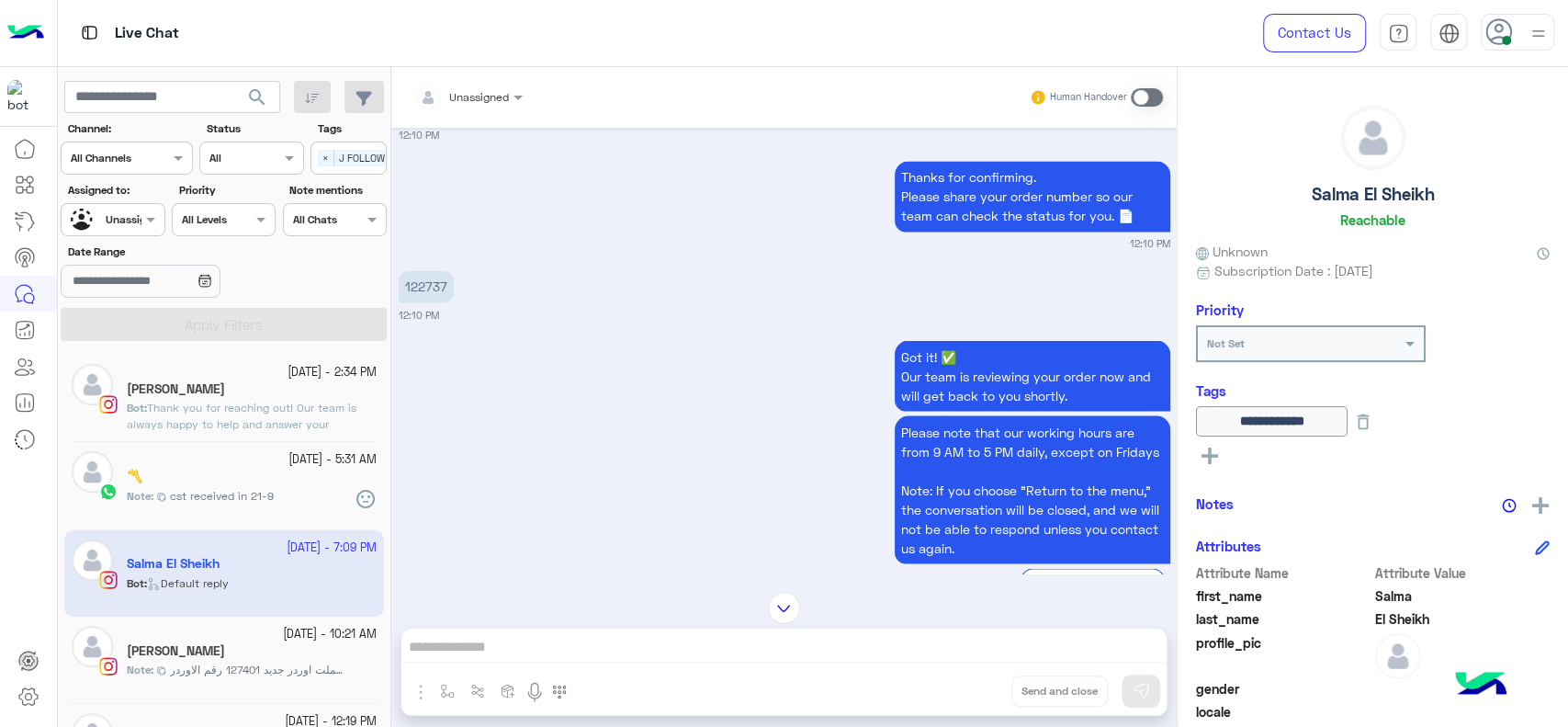
click at [1520, 27] on div at bounding box center [1517, 32] width 74 height 37
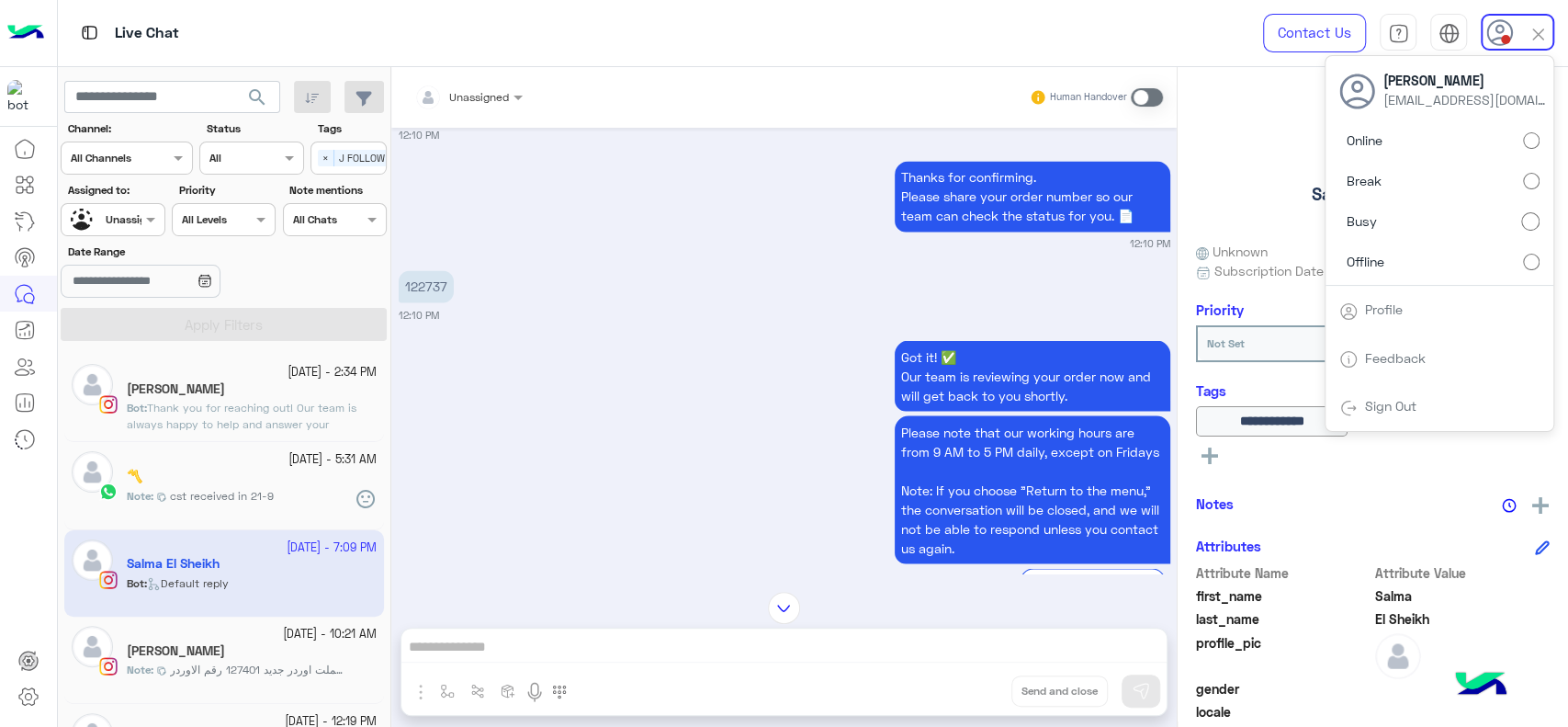
click at [592, 490] on div "Got it! ✅ Our team is reviewing your order now and will get back to you shortly…" at bounding box center [784, 476] width 772 height 283
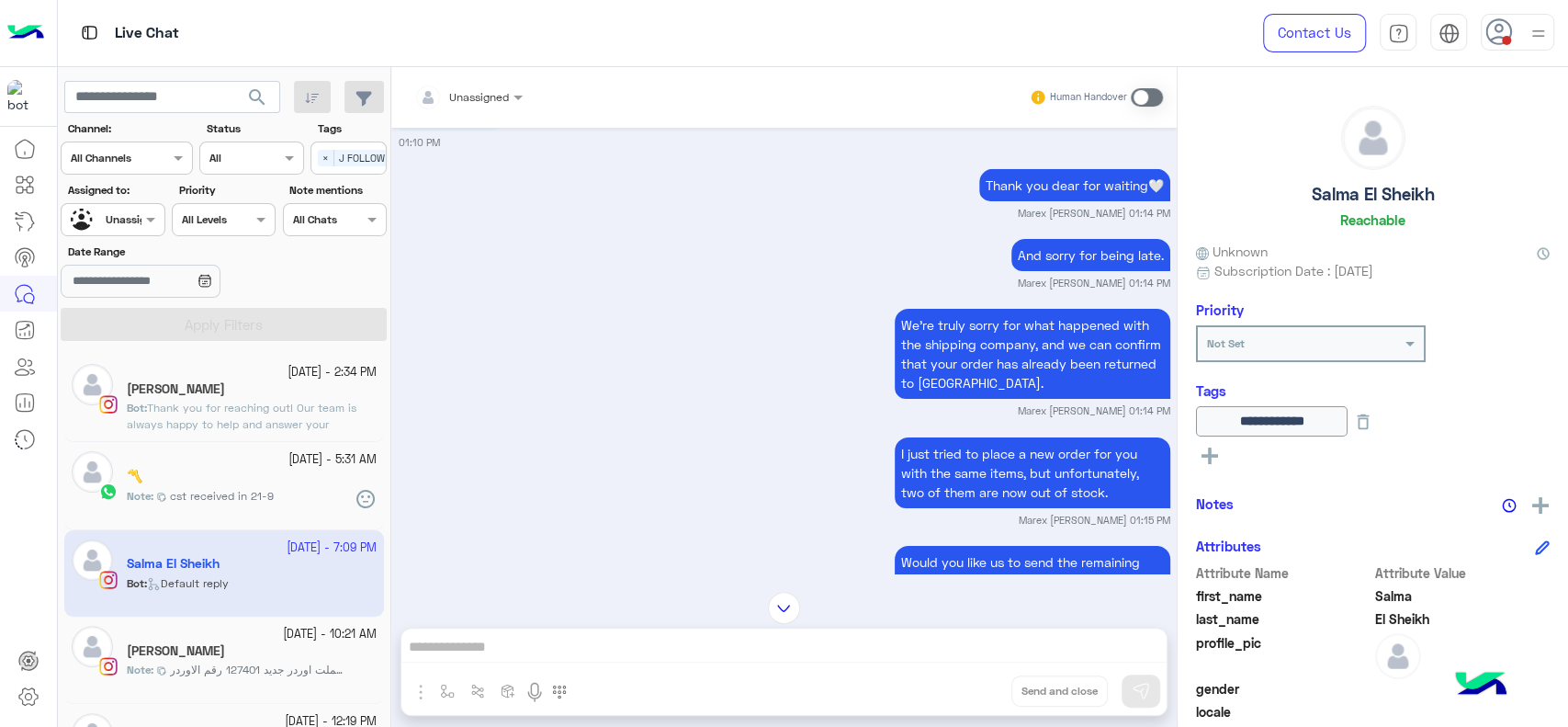
scroll to position [1201, 0]
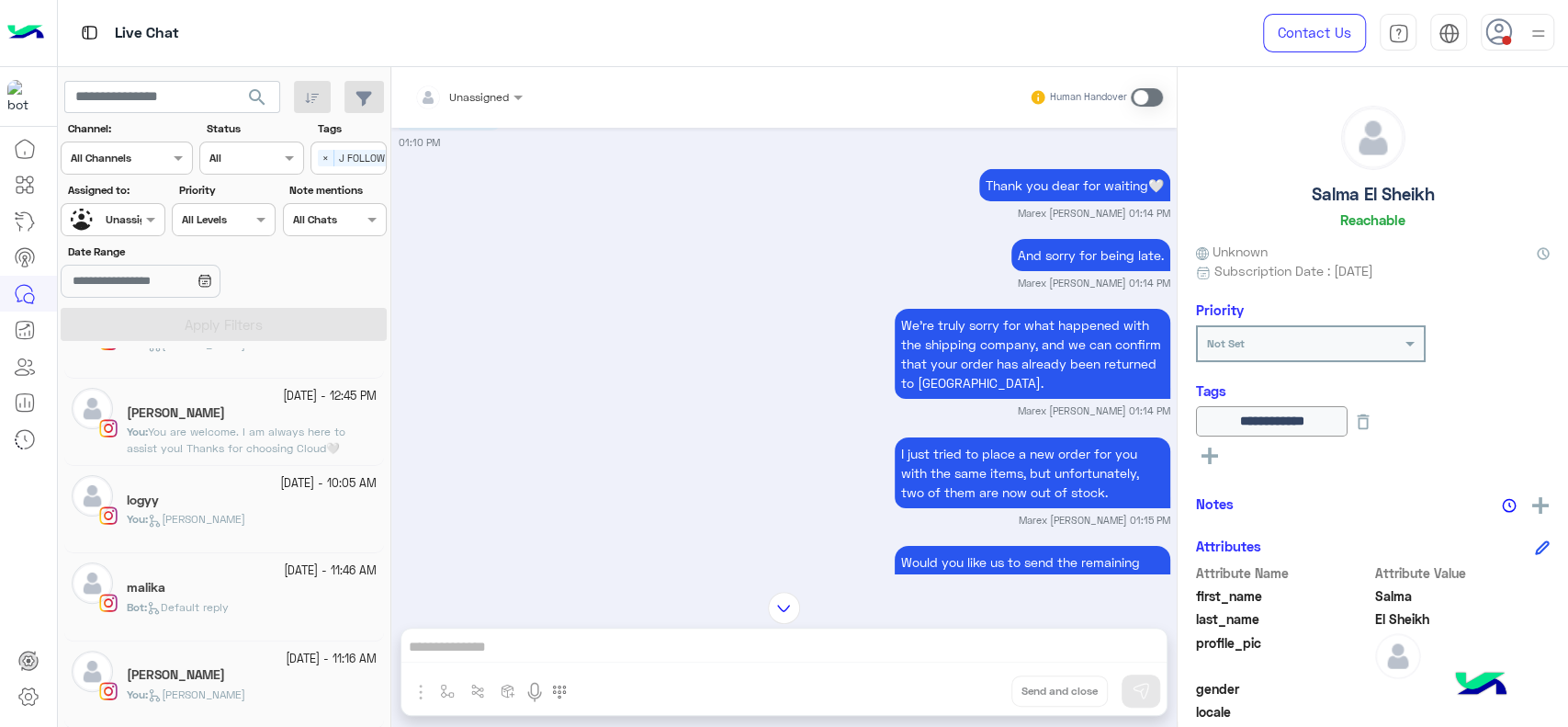
click at [187, 691] on span "Jana close" at bounding box center [197, 694] width 98 height 14
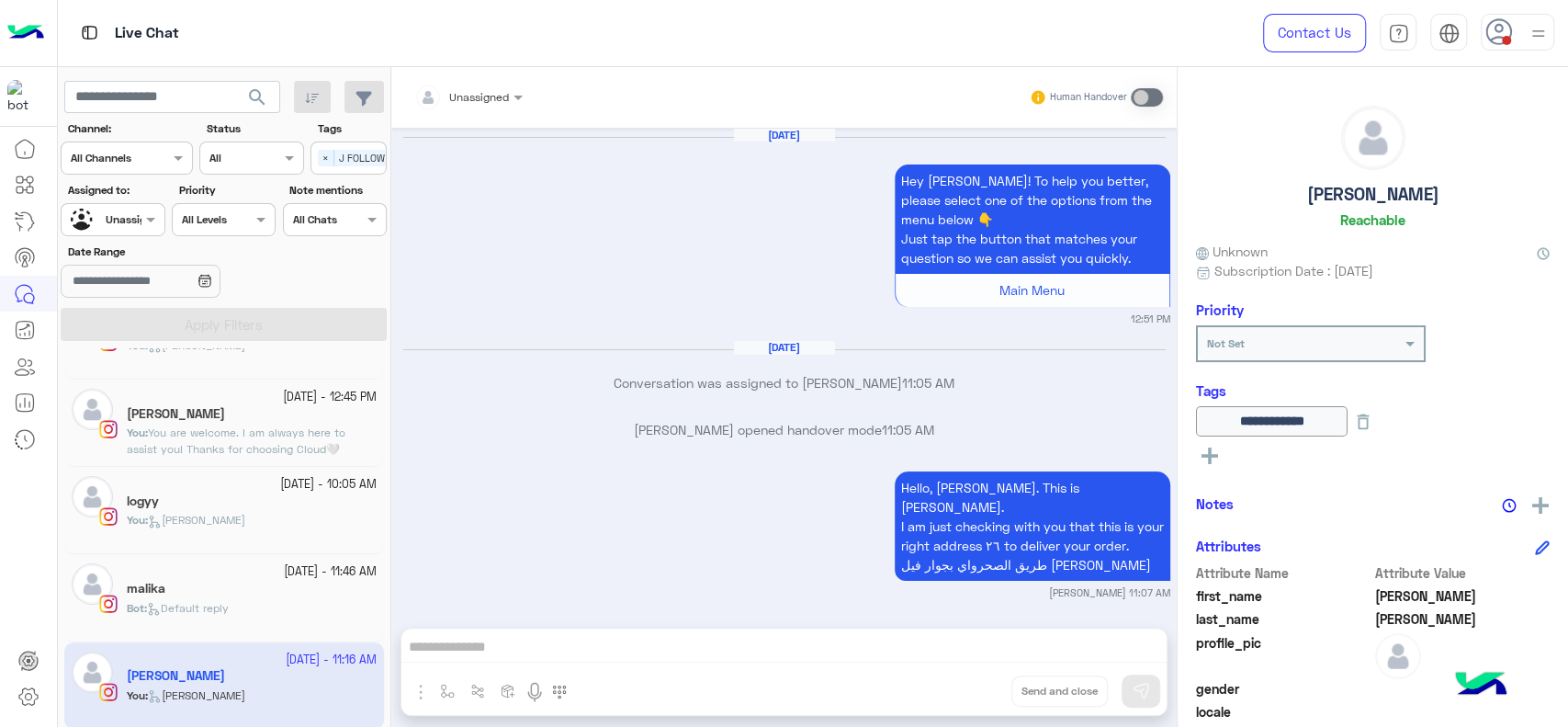
scroll to position [1415, 0]
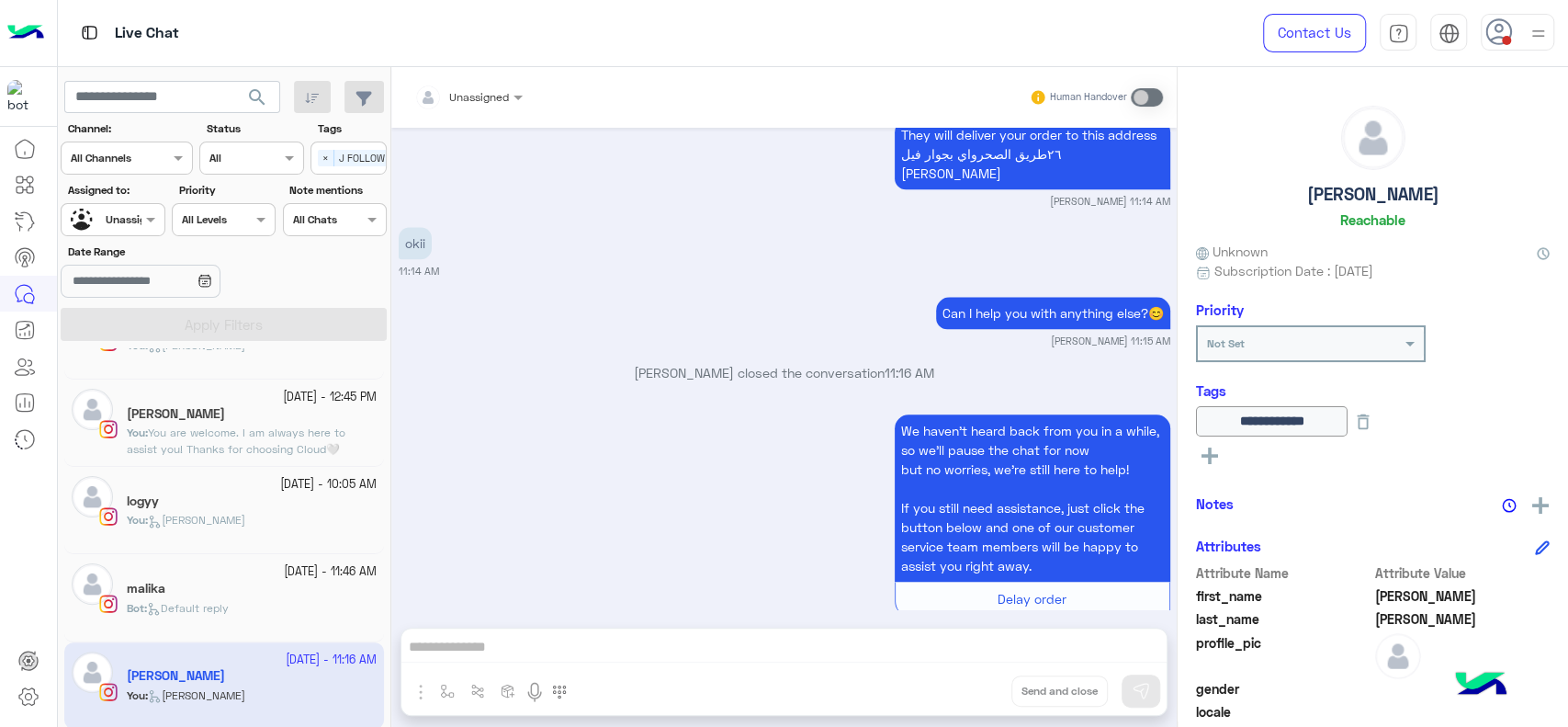
click at [663, 424] on div "We haven’t heard back from you in a while, so we’ll pause the chat for now but …" at bounding box center [784, 522] width 772 height 225
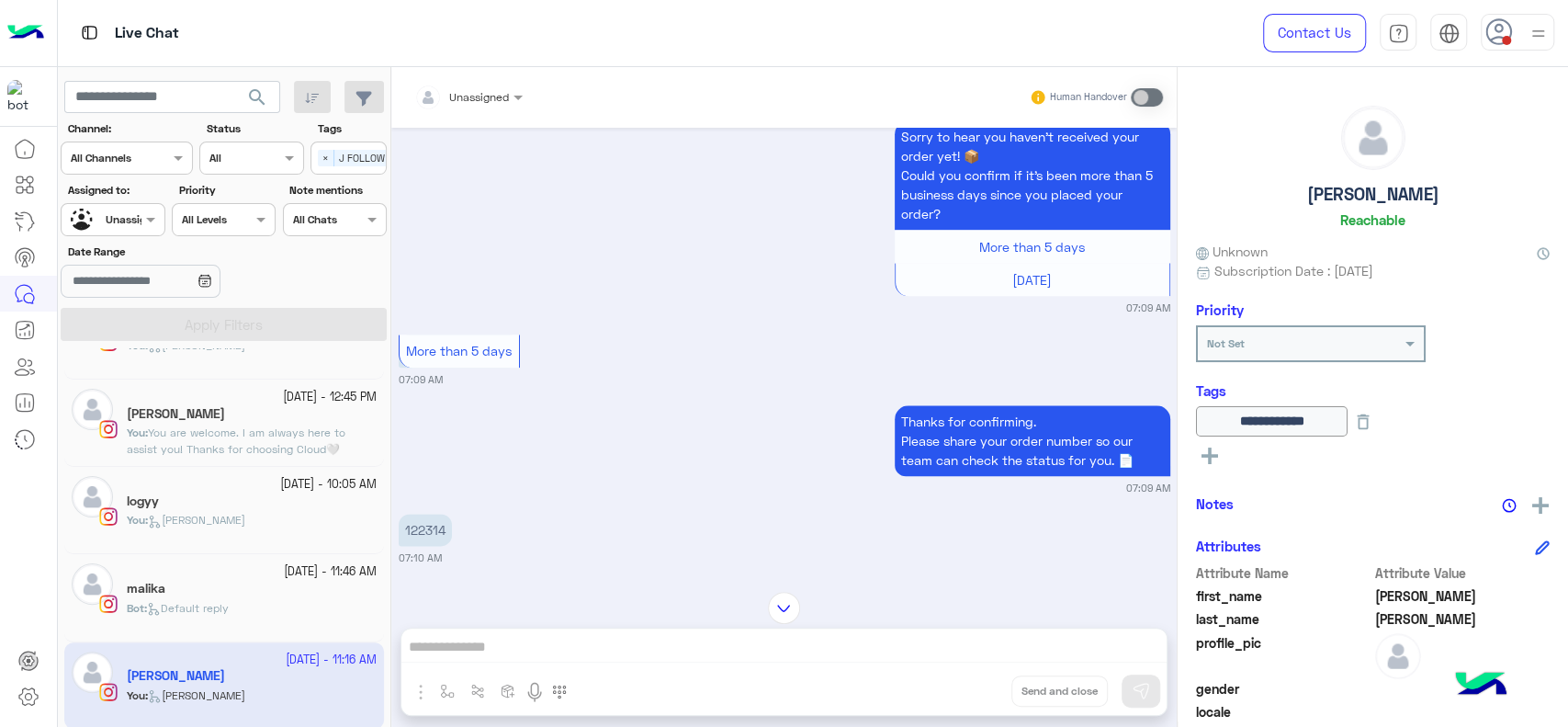
scroll to position [1421, 0]
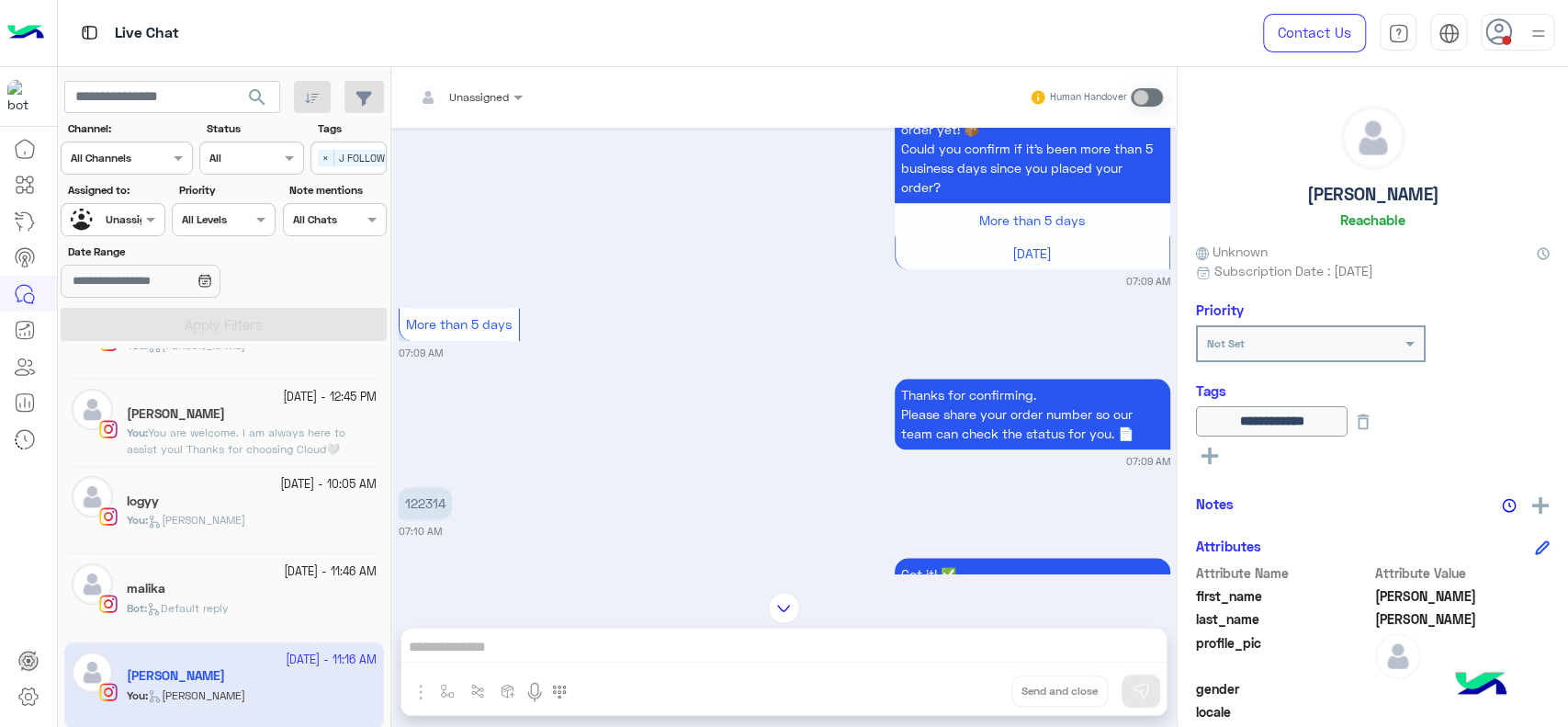
click at [431, 508] on p "122314" at bounding box center [425, 502] width 53 height 32
copy p "122314"
click at [229, 605] on span "Default reply" at bounding box center [188, 607] width 82 height 14
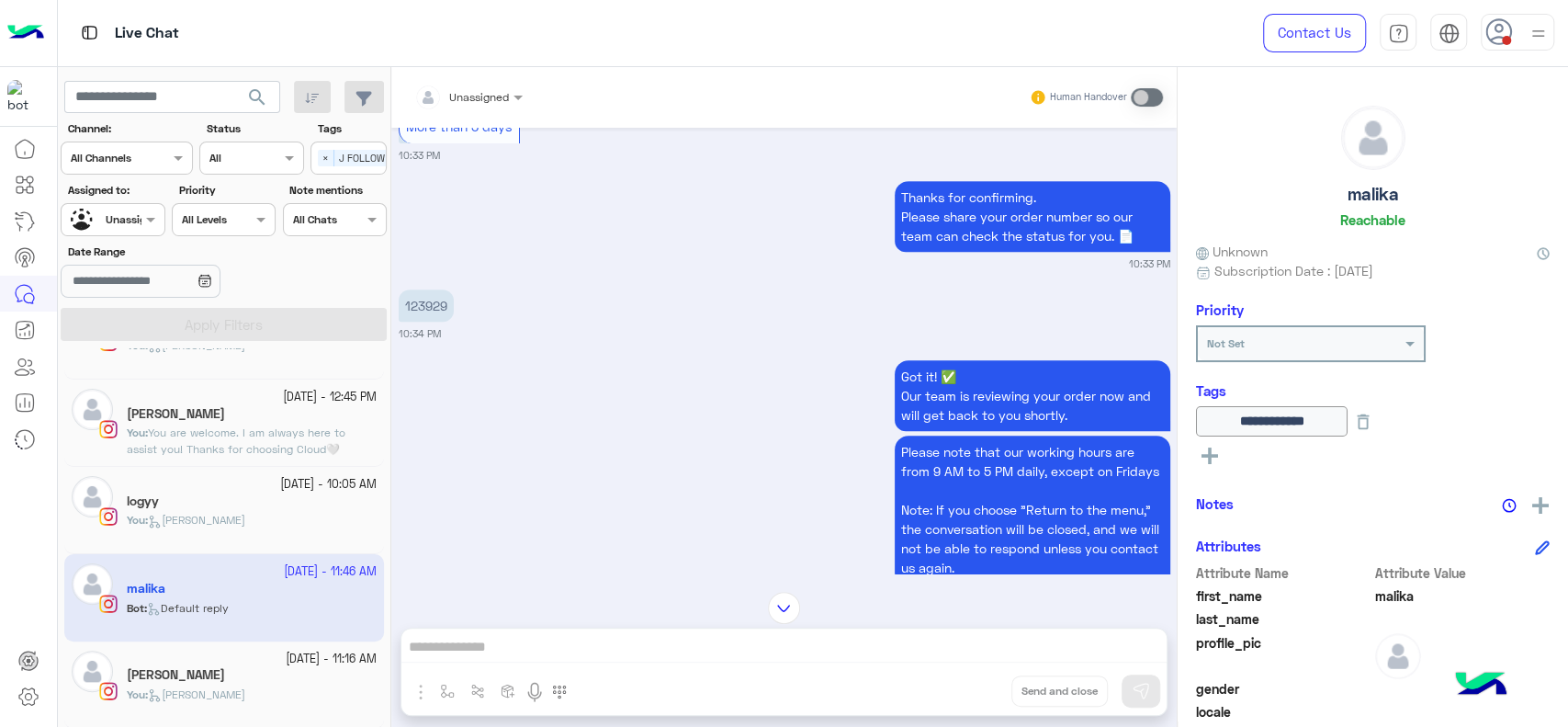
scroll to position [557, 0]
click at [419, 322] on p "123929" at bounding box center [426, 306] width 55 height 32
copy p "123929"
click at [1525, 496] on div at bounding box center [1525, 503] width 49 height 23
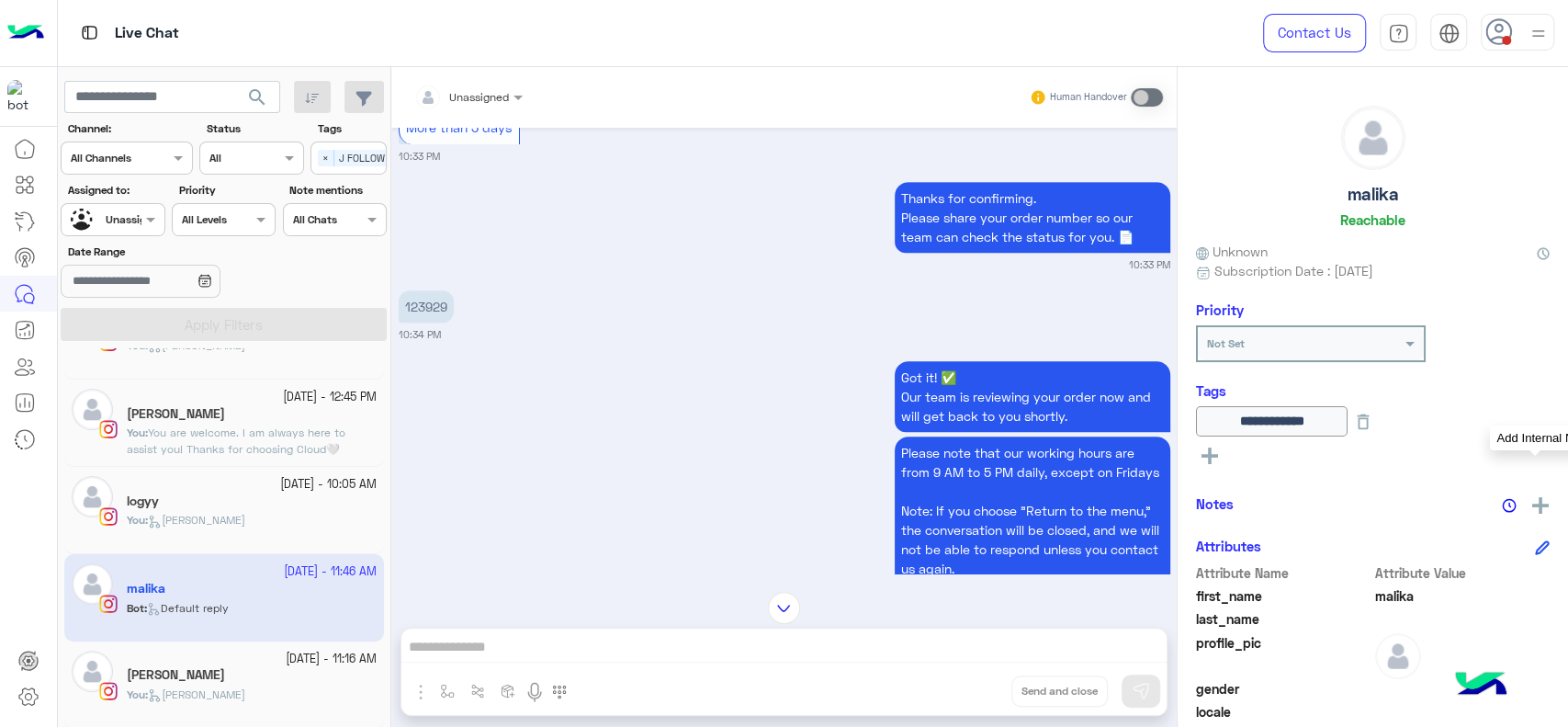
click at [1539, 500] on img at bounding box center [1540, 505] width 17 height 17
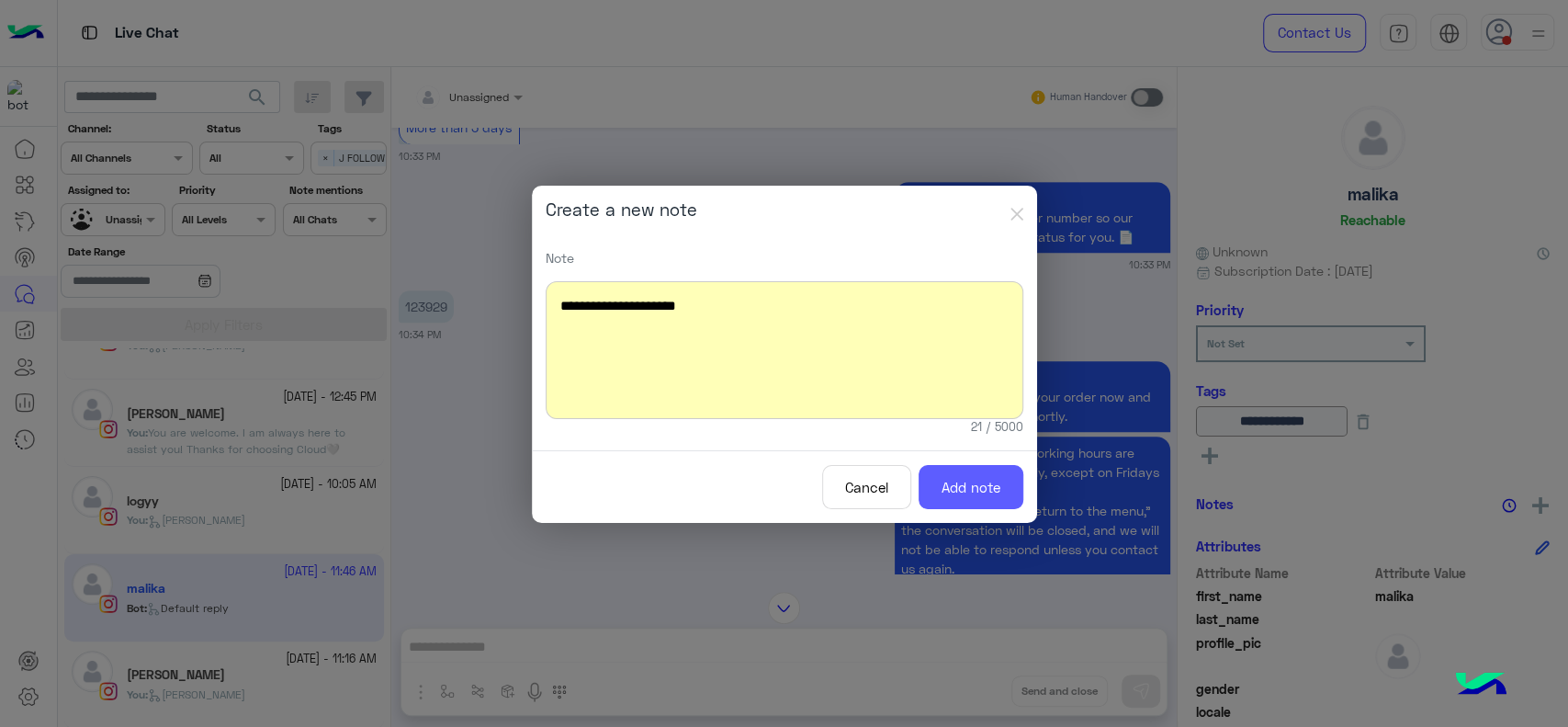
click at [984, 488] on button "Add note" at bounding box center [971, 487] width 105 height 45
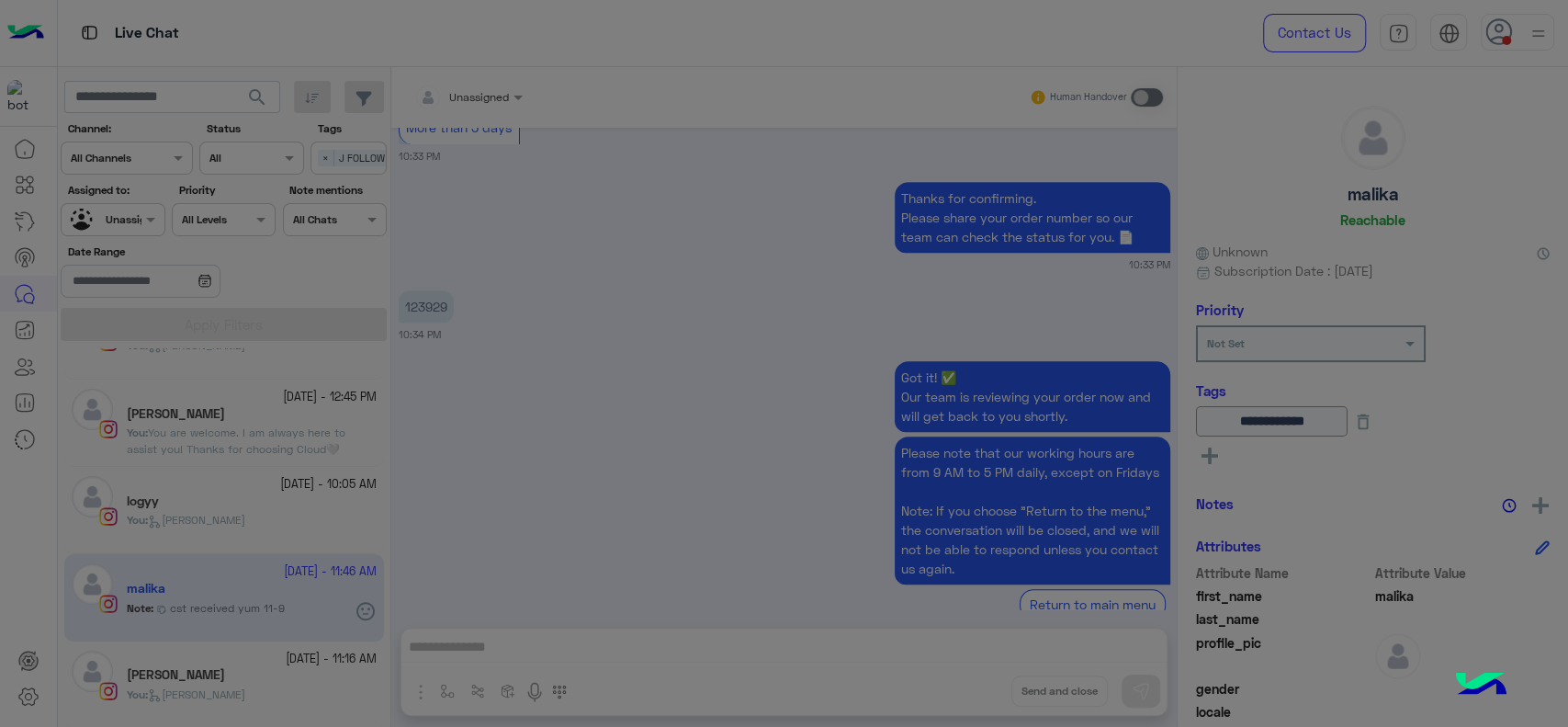
scroll to position [2056, 0]
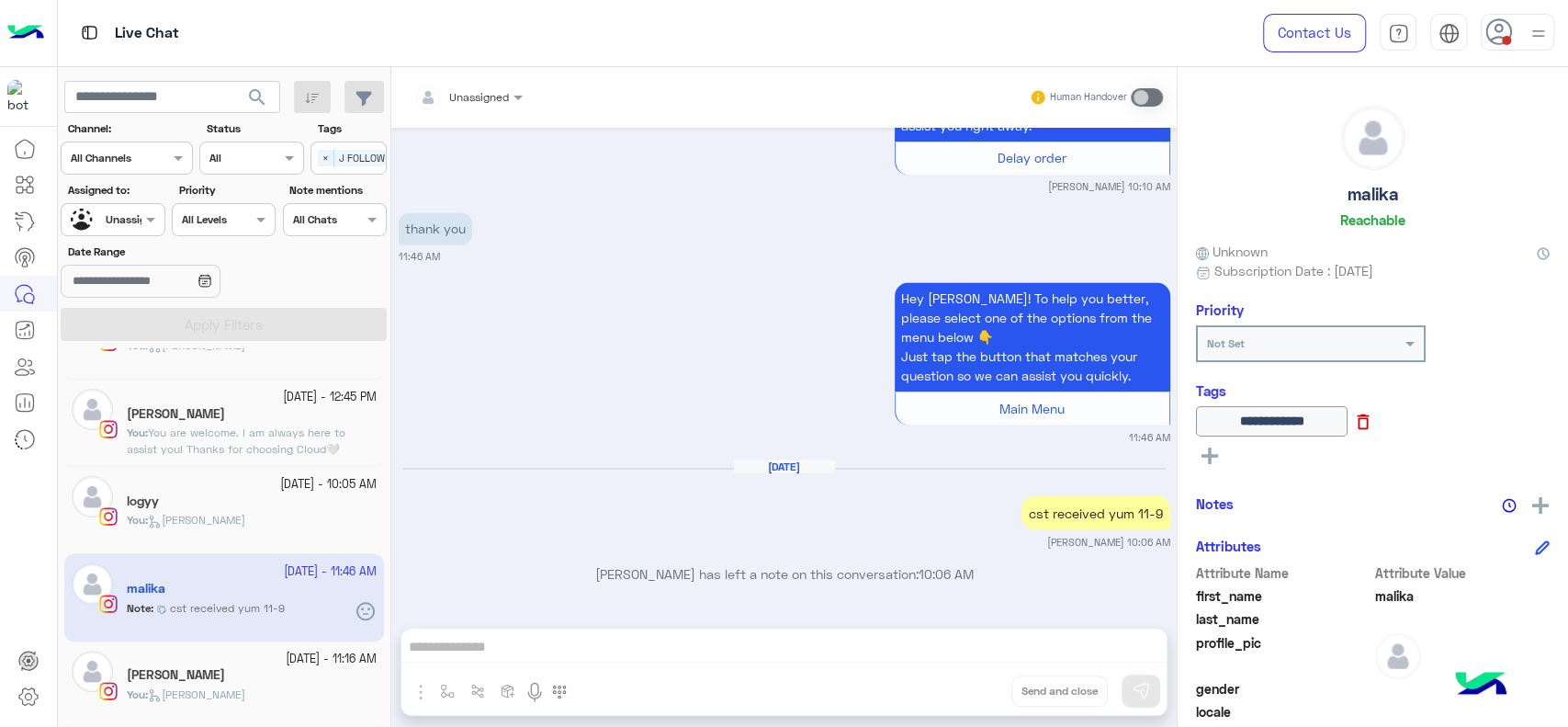
click at [1369, 421] on icon at bounding box center [1364, 421] width 12 height 16
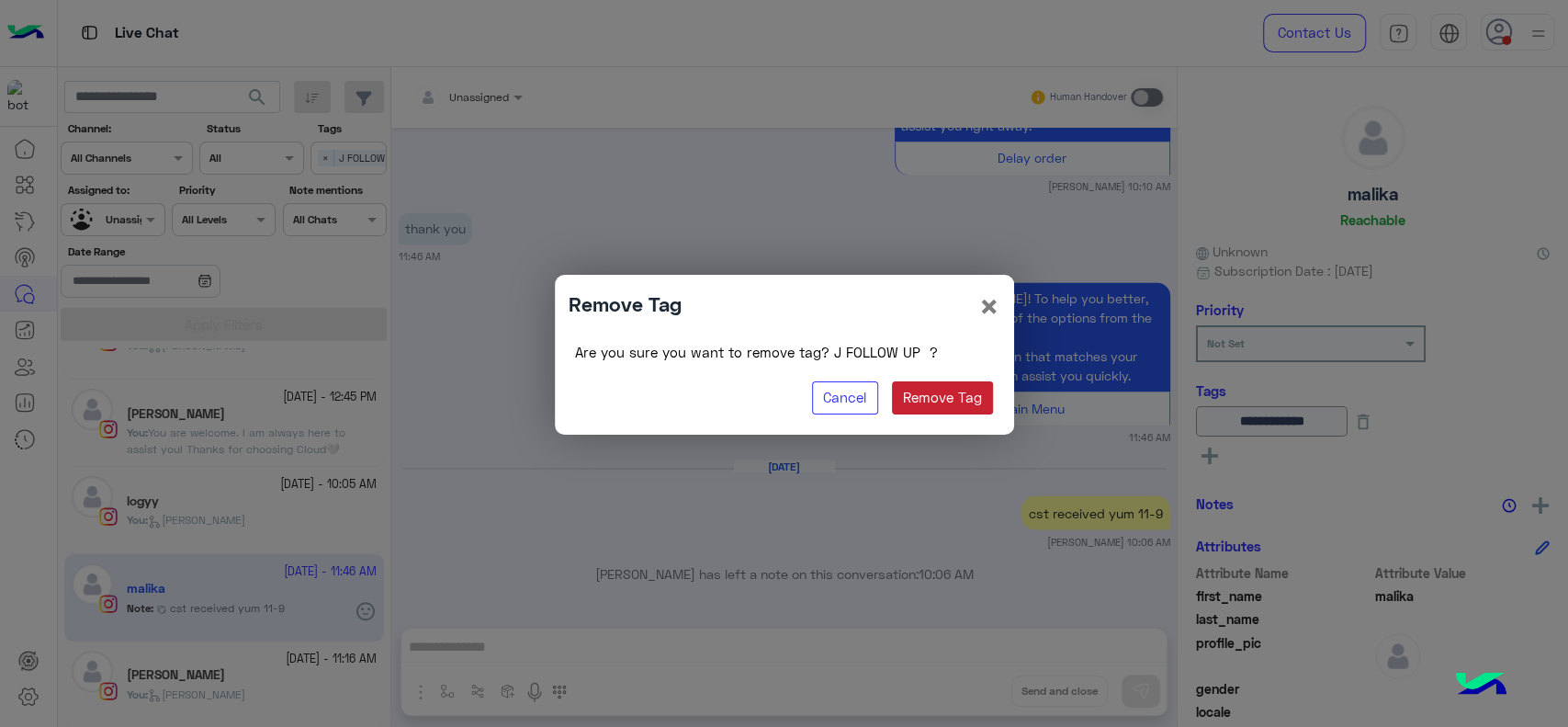
click at [902, 401] on button "Remove Tag" at bounding box center [942, 398] width 102 height 33
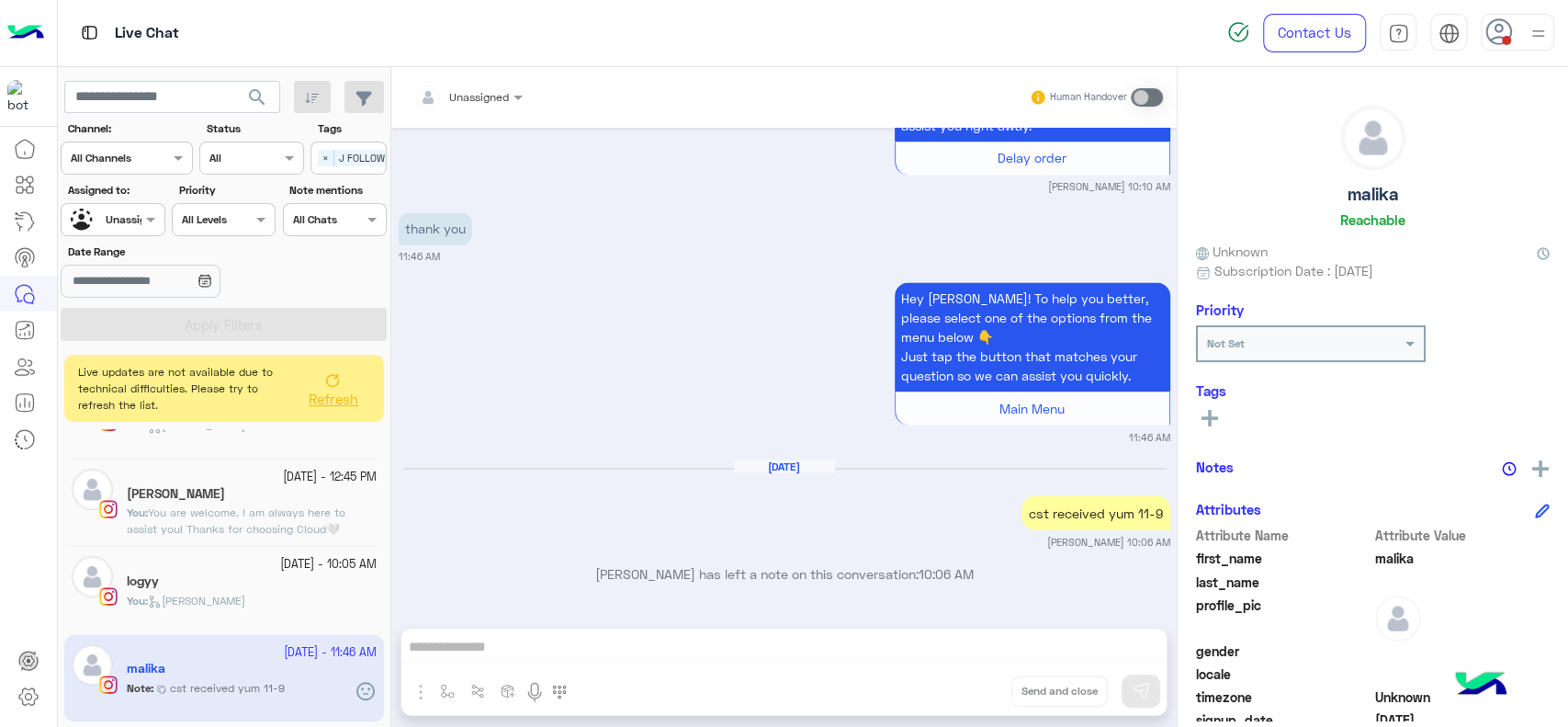
click at [1216, 416] on rect at bounding box center [1210, 418] width 17 height 4
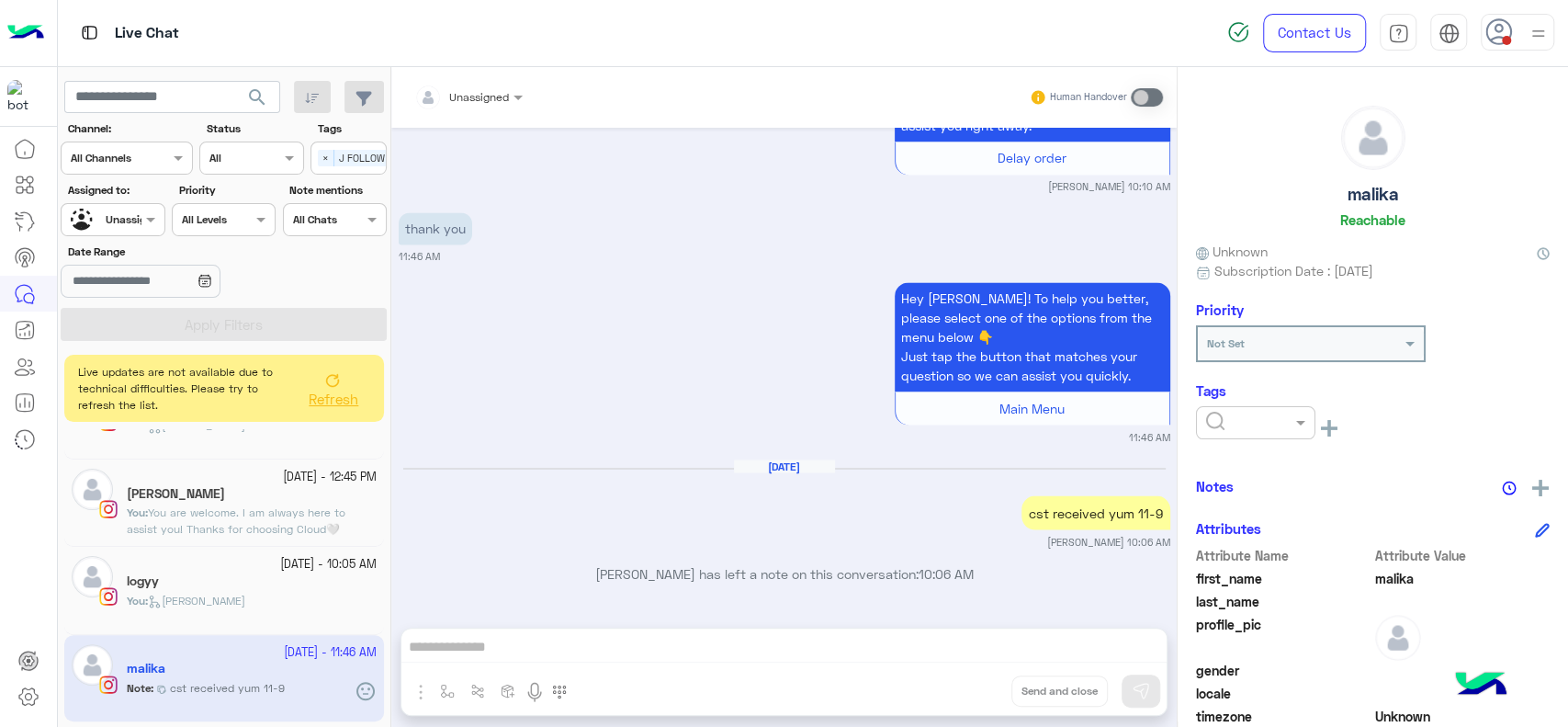
click at [1206, 422] on div at bounding box center [1206, 422] width 0 height 0
click at [1221, 562] on span "RESOLVED" at bounding box center [1237, 570] width 63 height 16
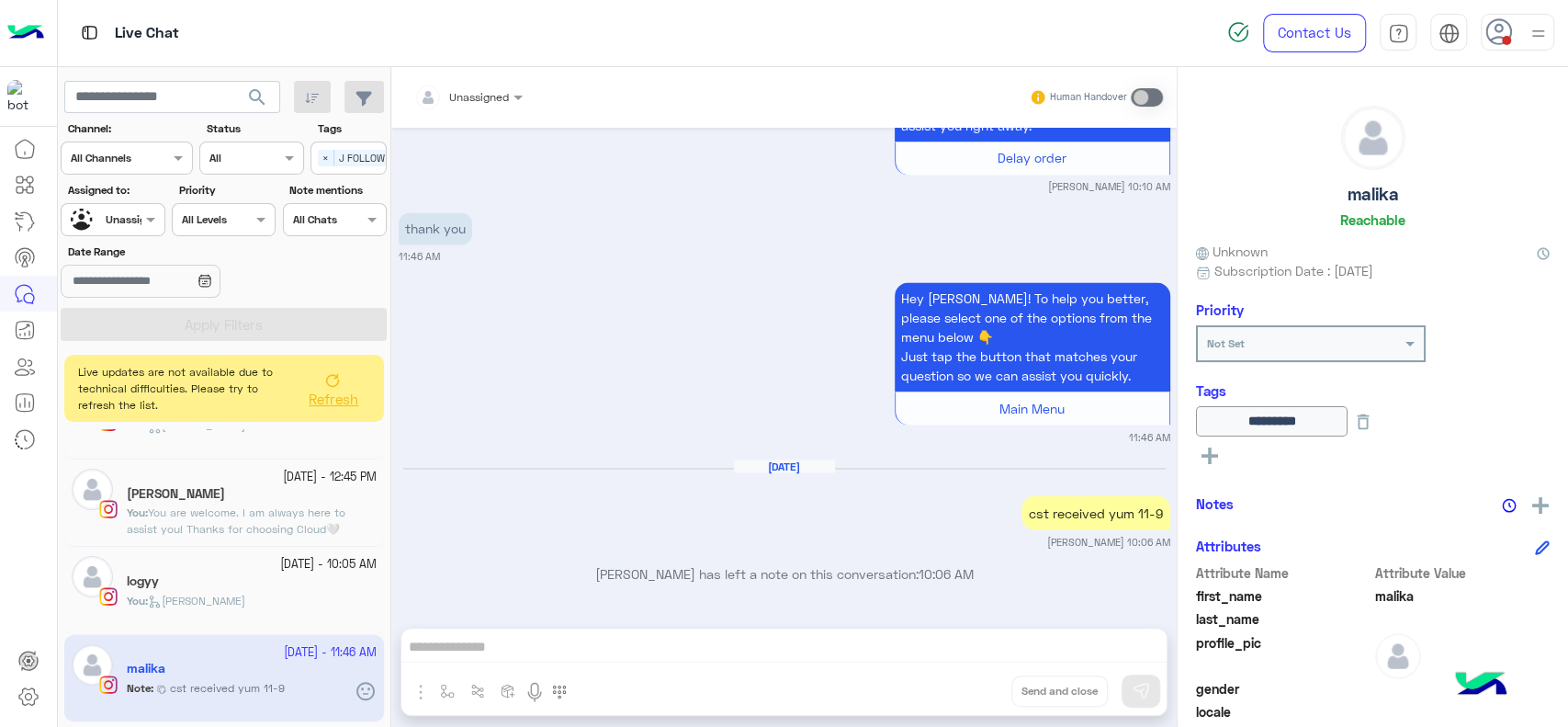
click at [757, 319] on div "Hey malika! To help you better, please select one of the options from the menu …" at bounding box center [784, 360] width 772 height 167
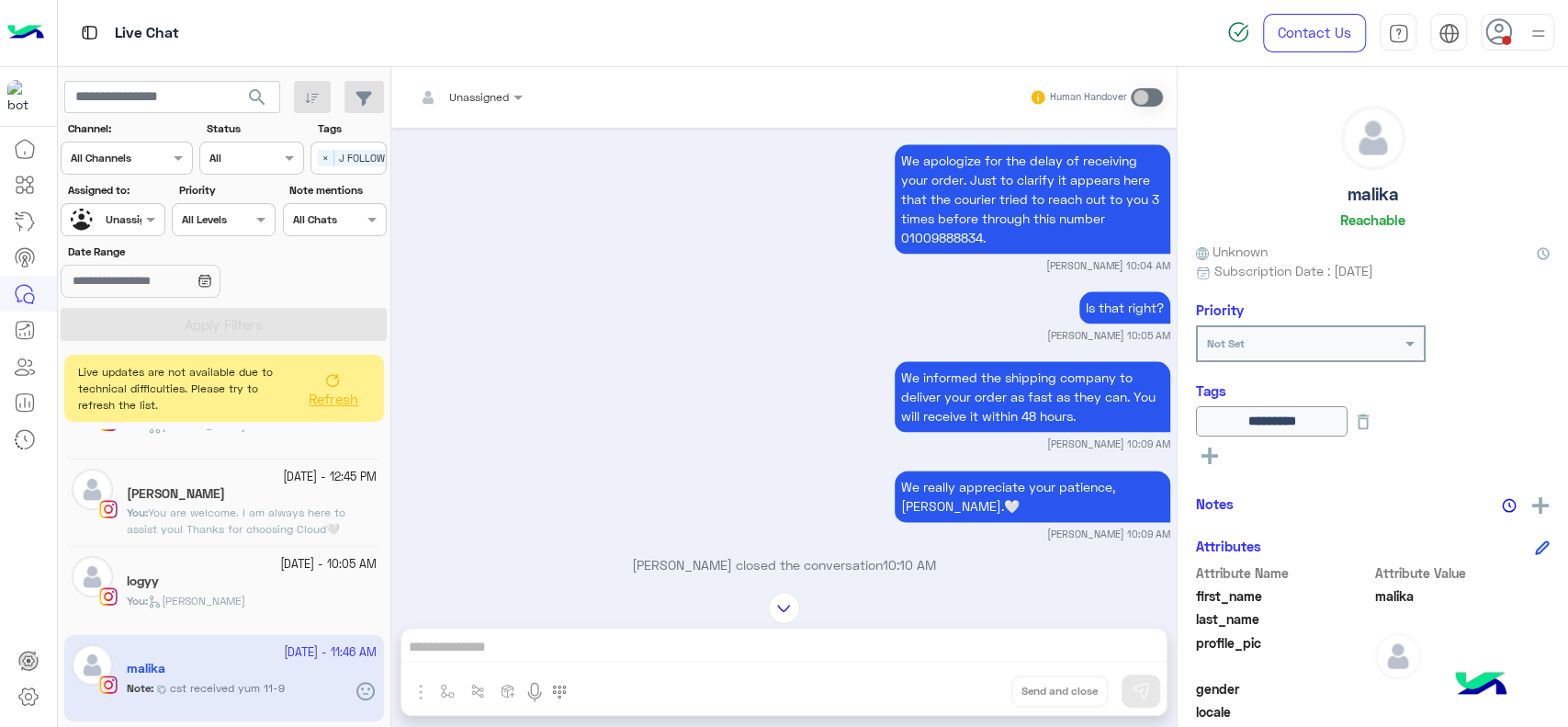
scroll to position [2056, 0]
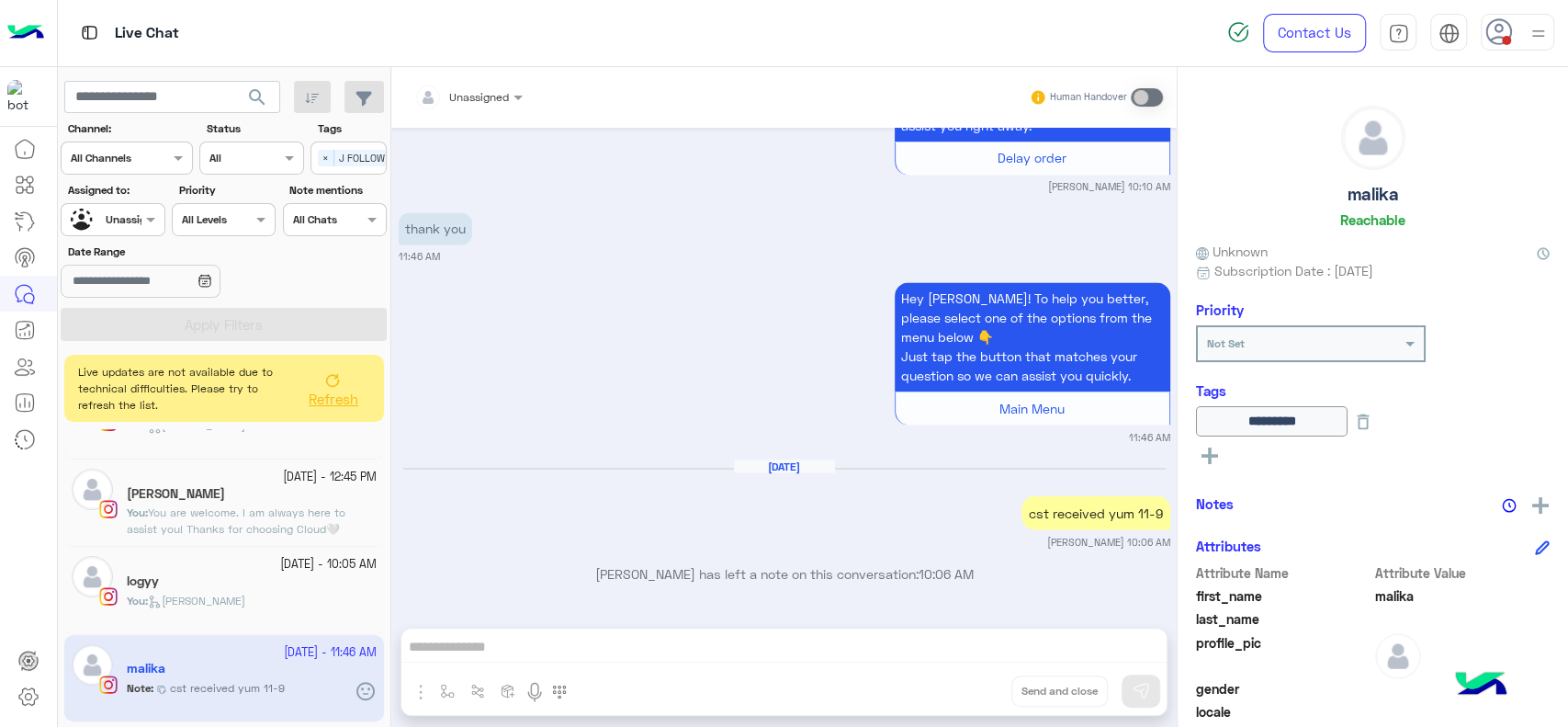
click at [272, 603] on div "You : Jana close" at bounding box center [252, 608] width 250 height 32
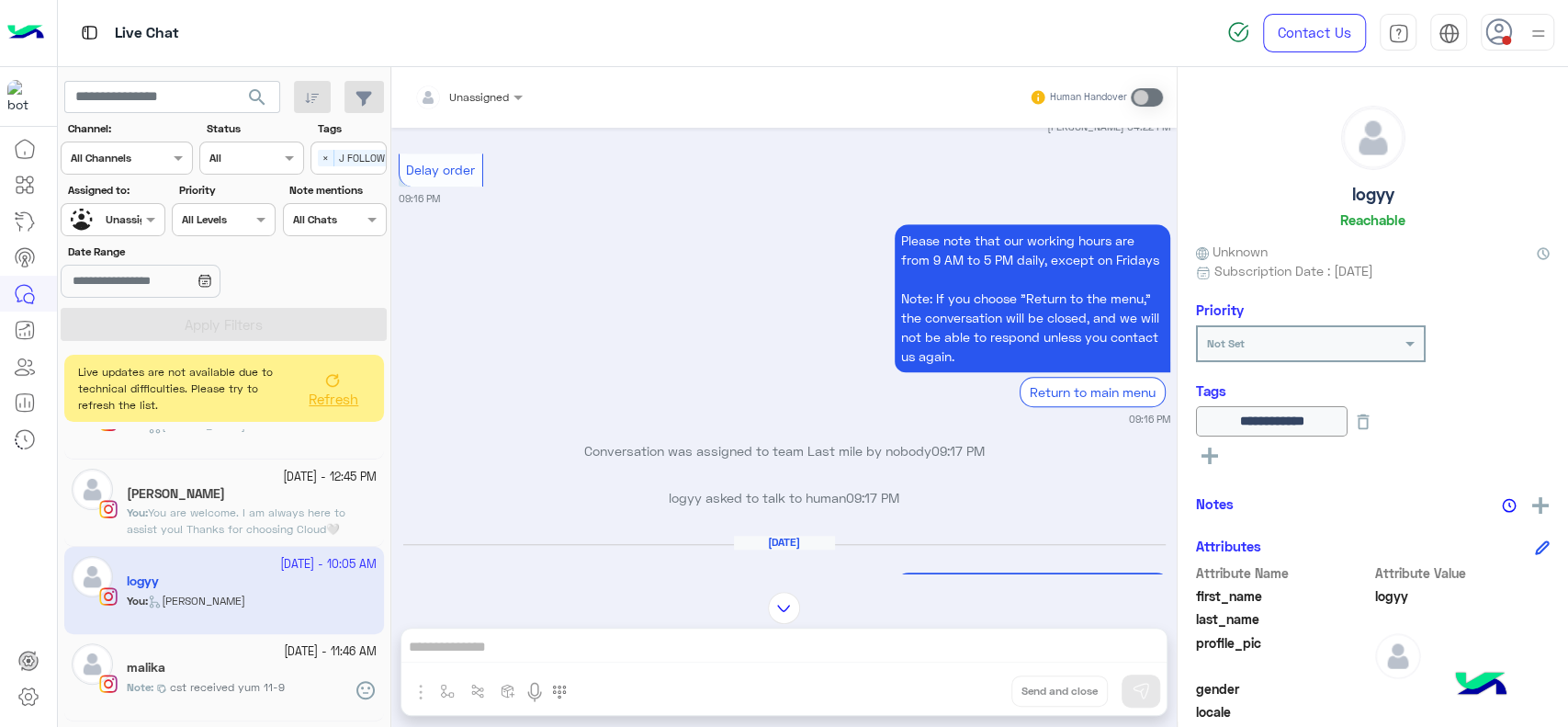
scroll to position [853, 0]
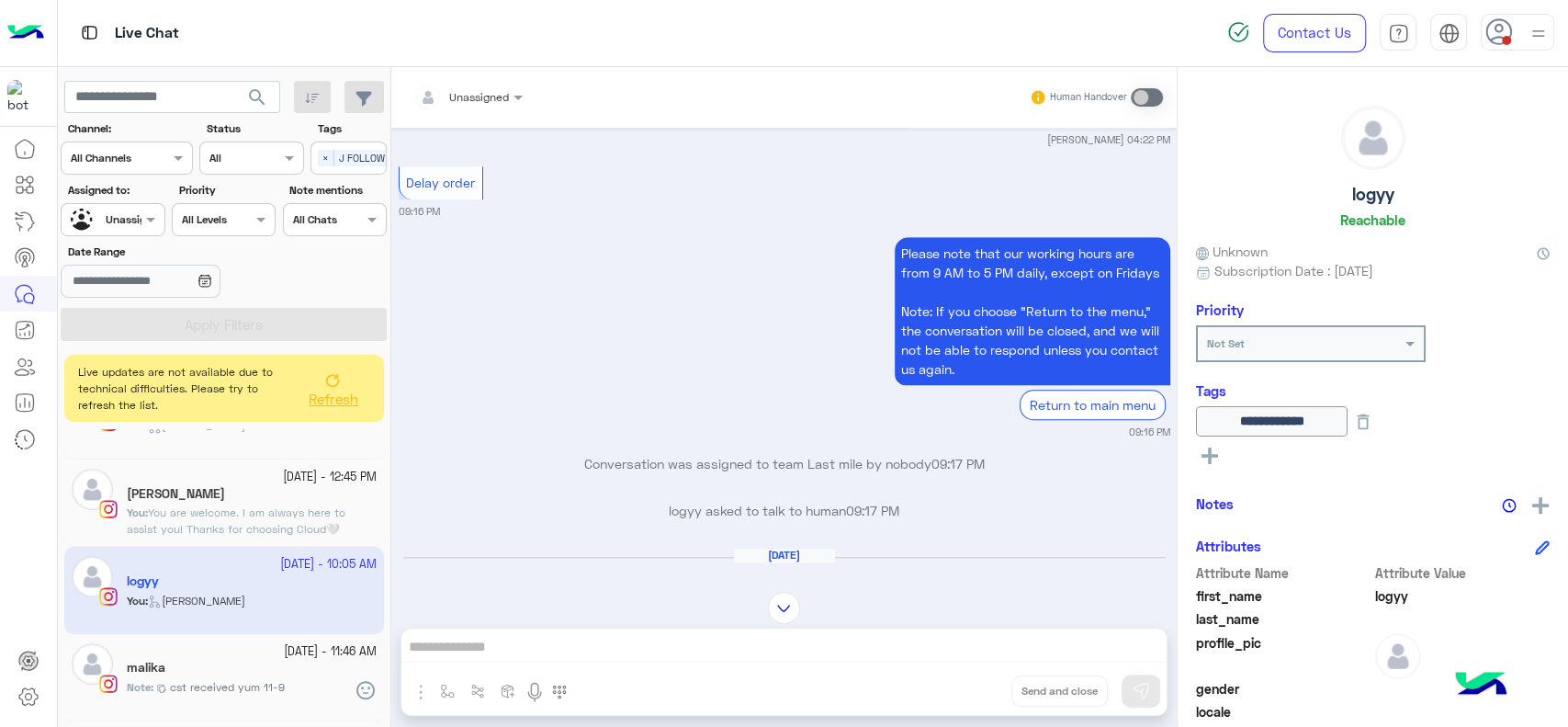
click at [662, 349] on div "Please note that our working hours are from 9 AM to 5 PM daily, except on Frida…" at bounding box center [784, 337] width 772 height 208
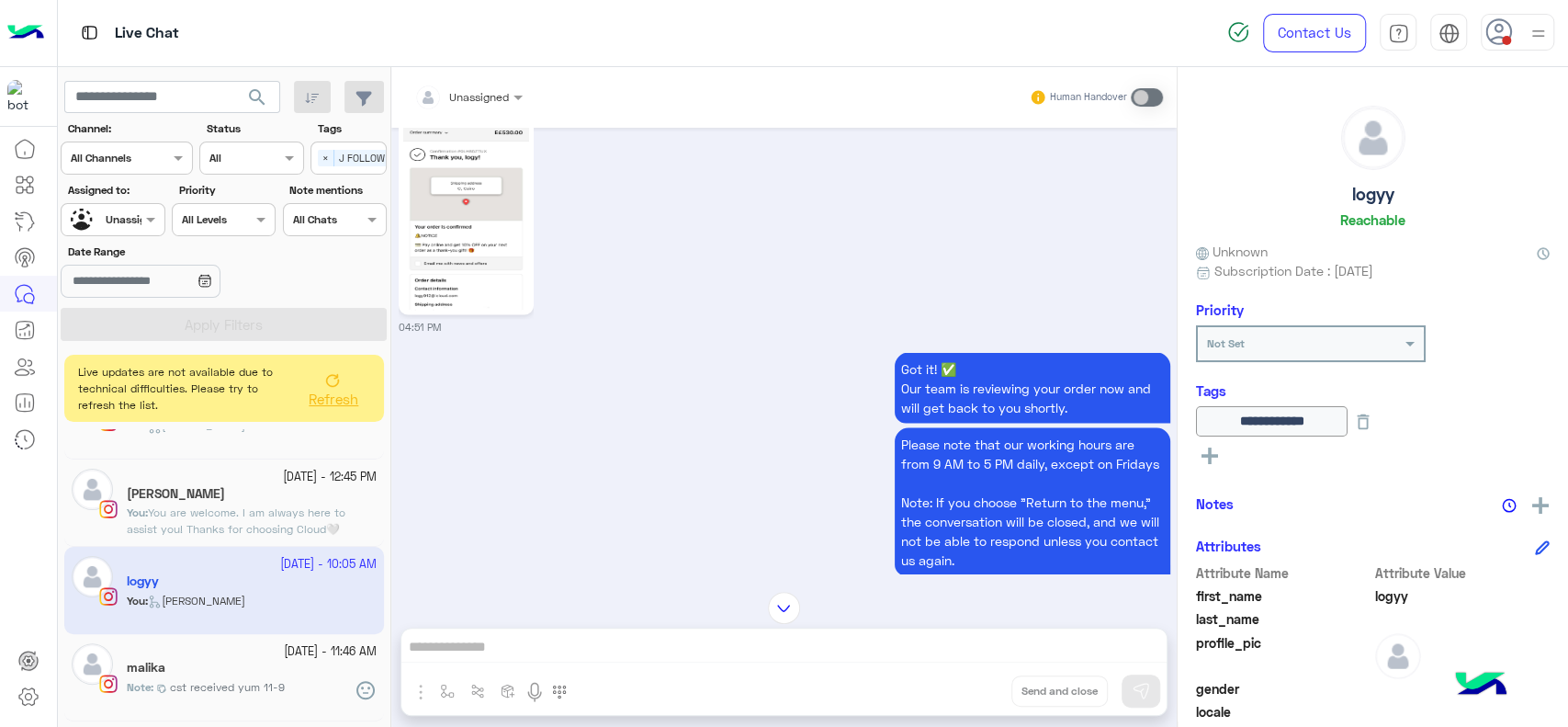
scroll to position [2107, 0]
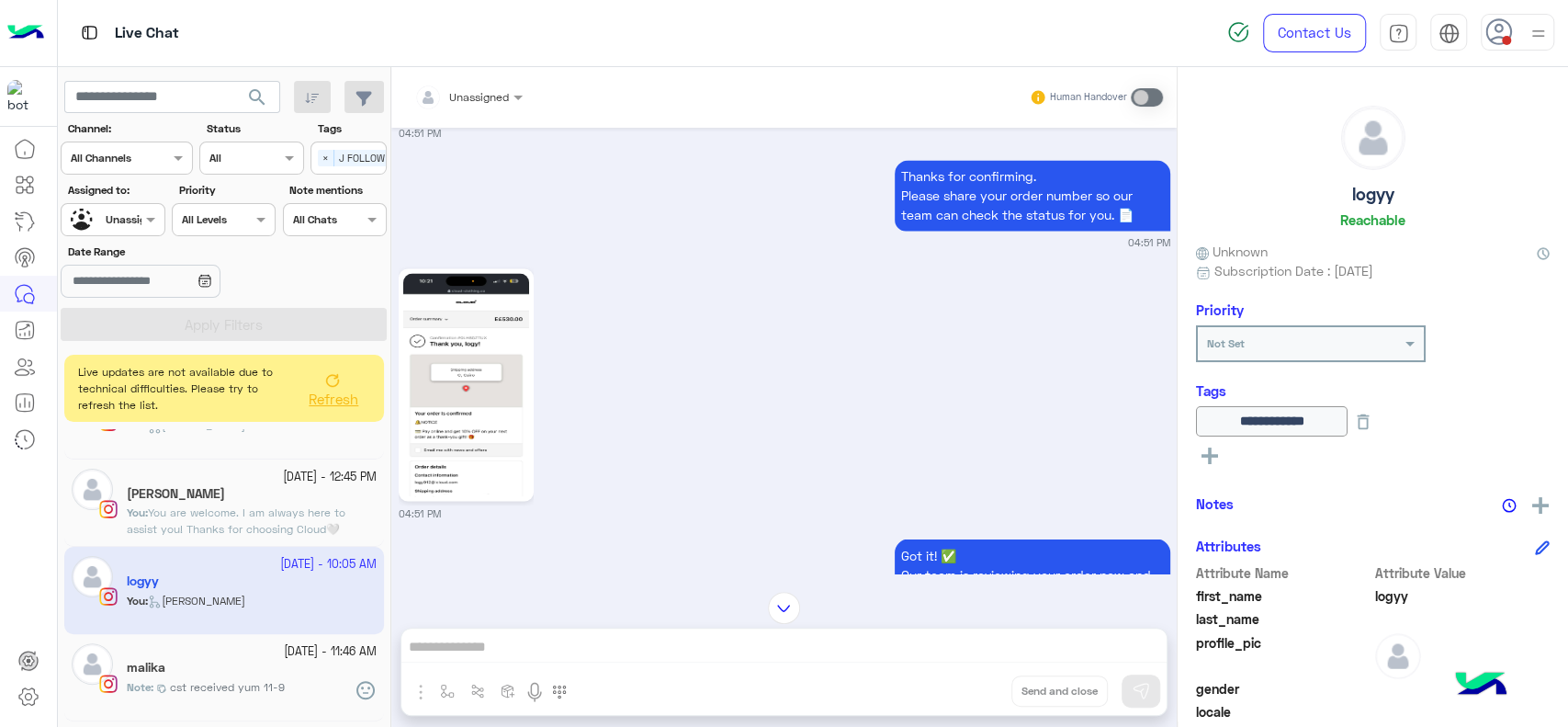
click at [498, 340] on img at bounding box center [466, 385] width 126 height 224
click at [1540, 499] on img at bounding box center [1540, 505] width 17 height 17
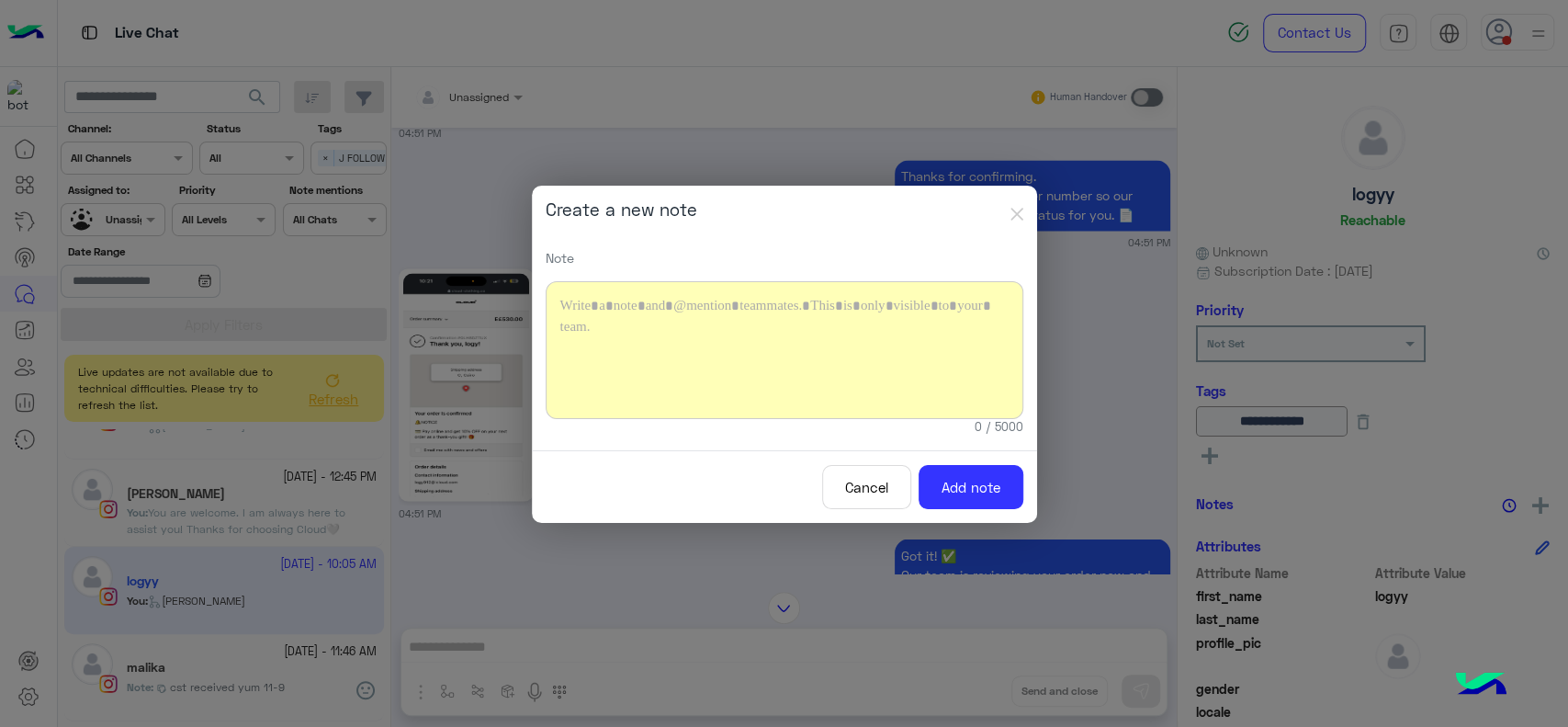
click at [642, 317] on div at bounding box center [784, 350] width 478 height 138
click at [985, 493] on button "Add note" at bounding box center [971, 487] width 105 height 45
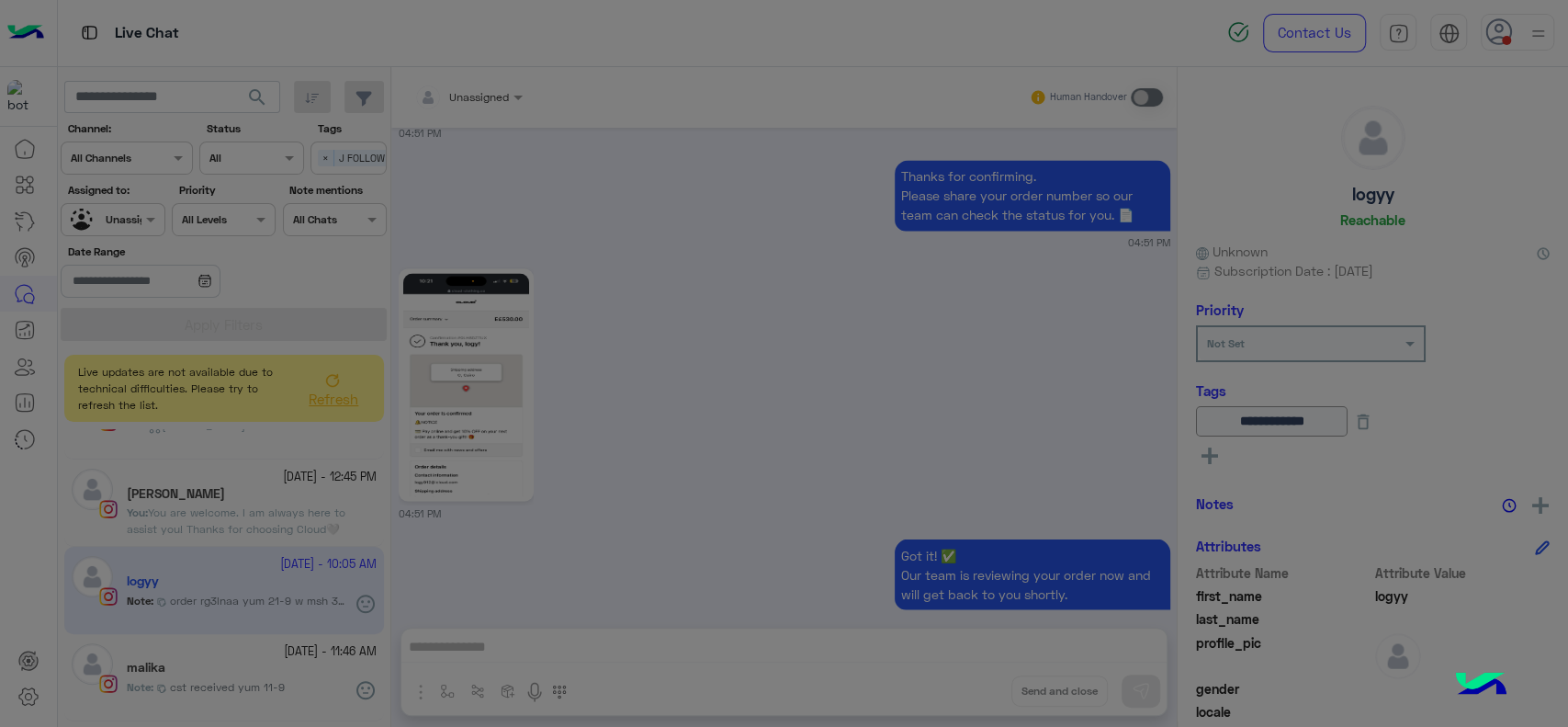
scroll to position [6377, 0]
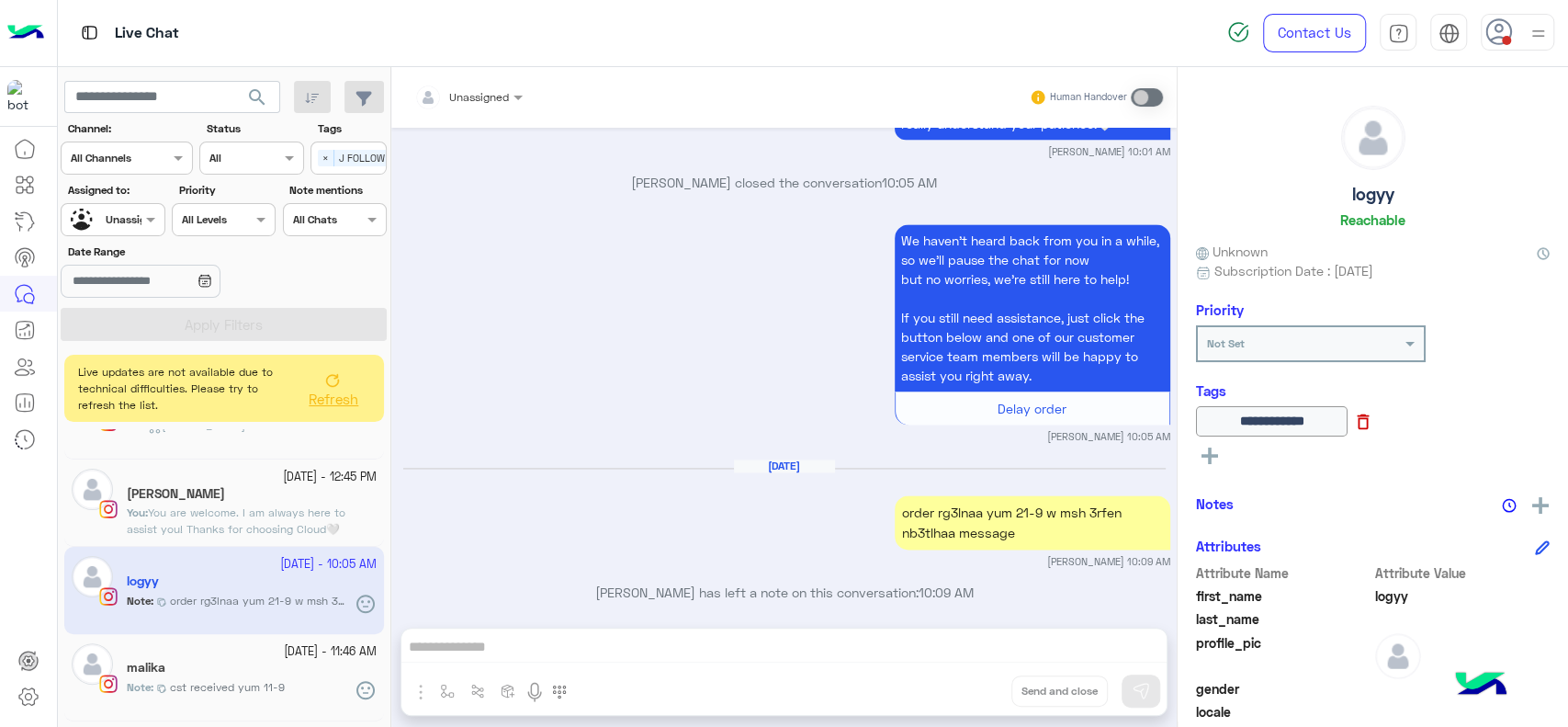
click at [1373, 422] on icon at bounding box center [1364, 421] width 20 height 20
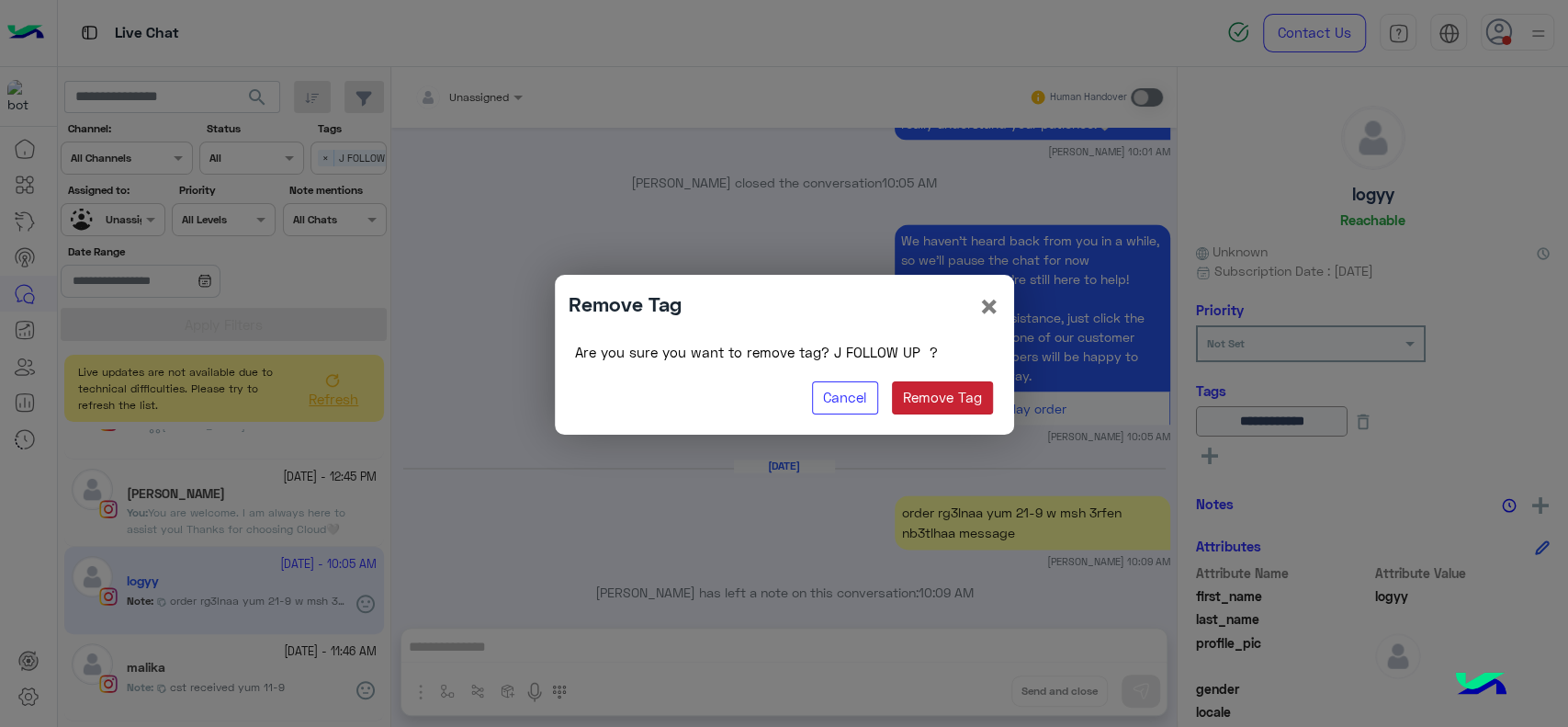
click at [938, 398] on button "Remove Tag" at bounding box center [942, 398] width 102 height 33
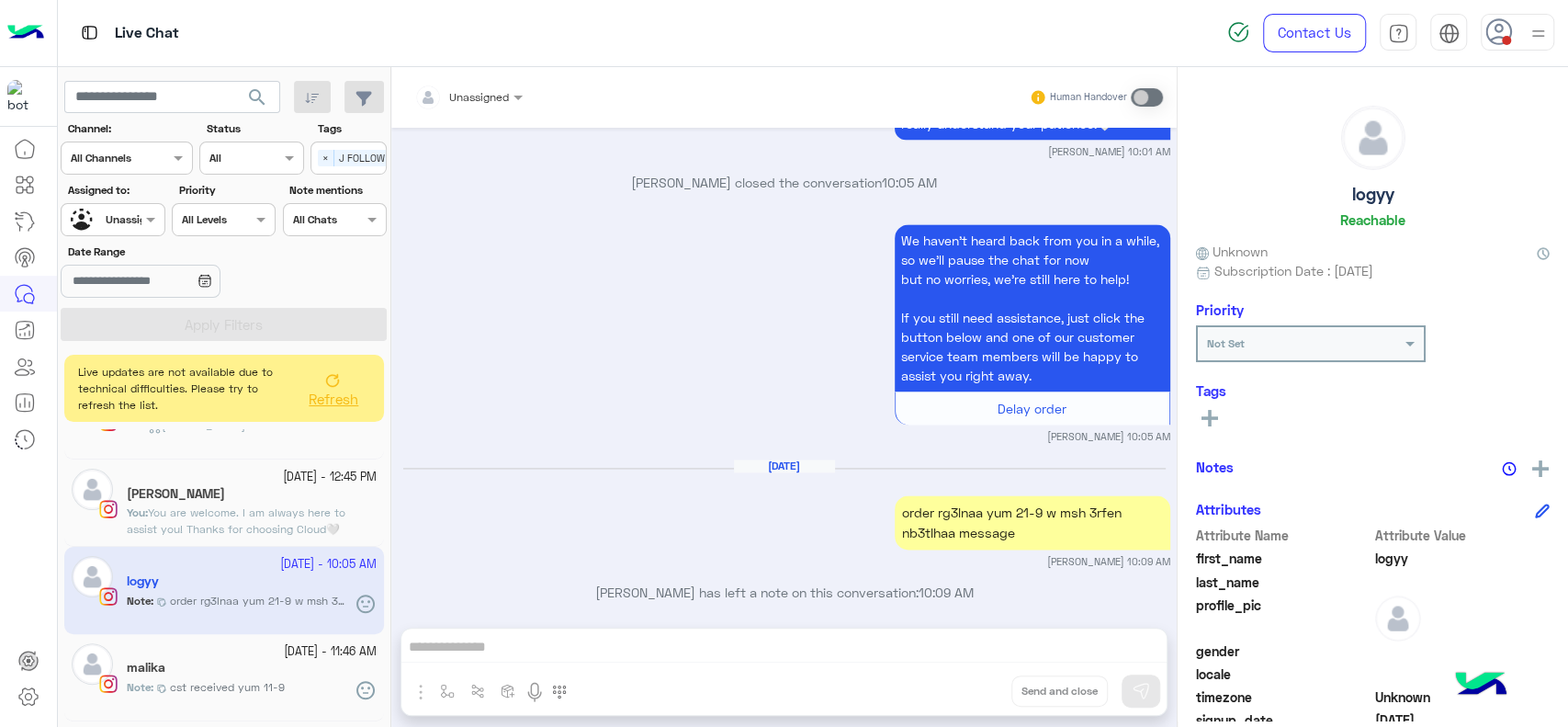
click at [279, 670] on div "malika" at bounding box center [252, 669] width 250 height 19
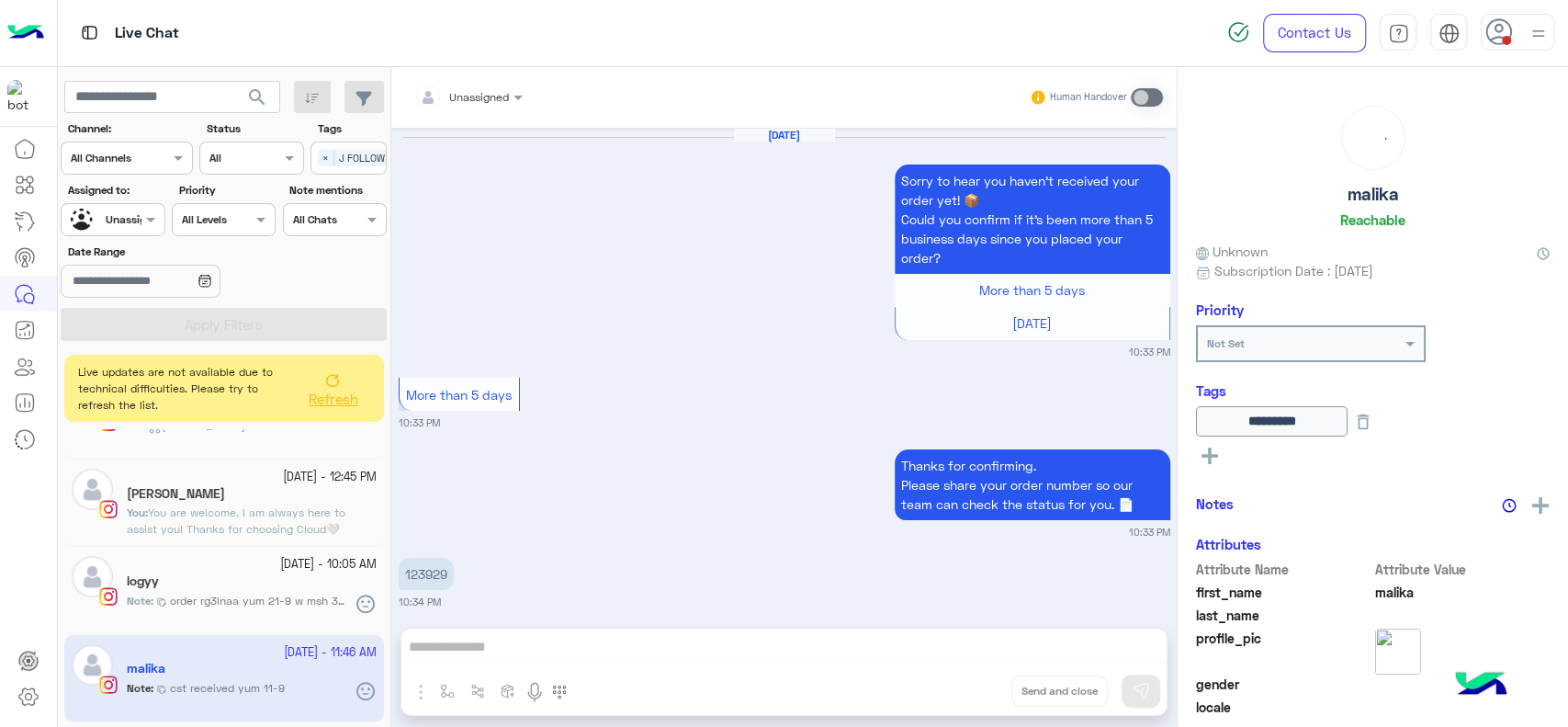
scroll to position [1748, 0]
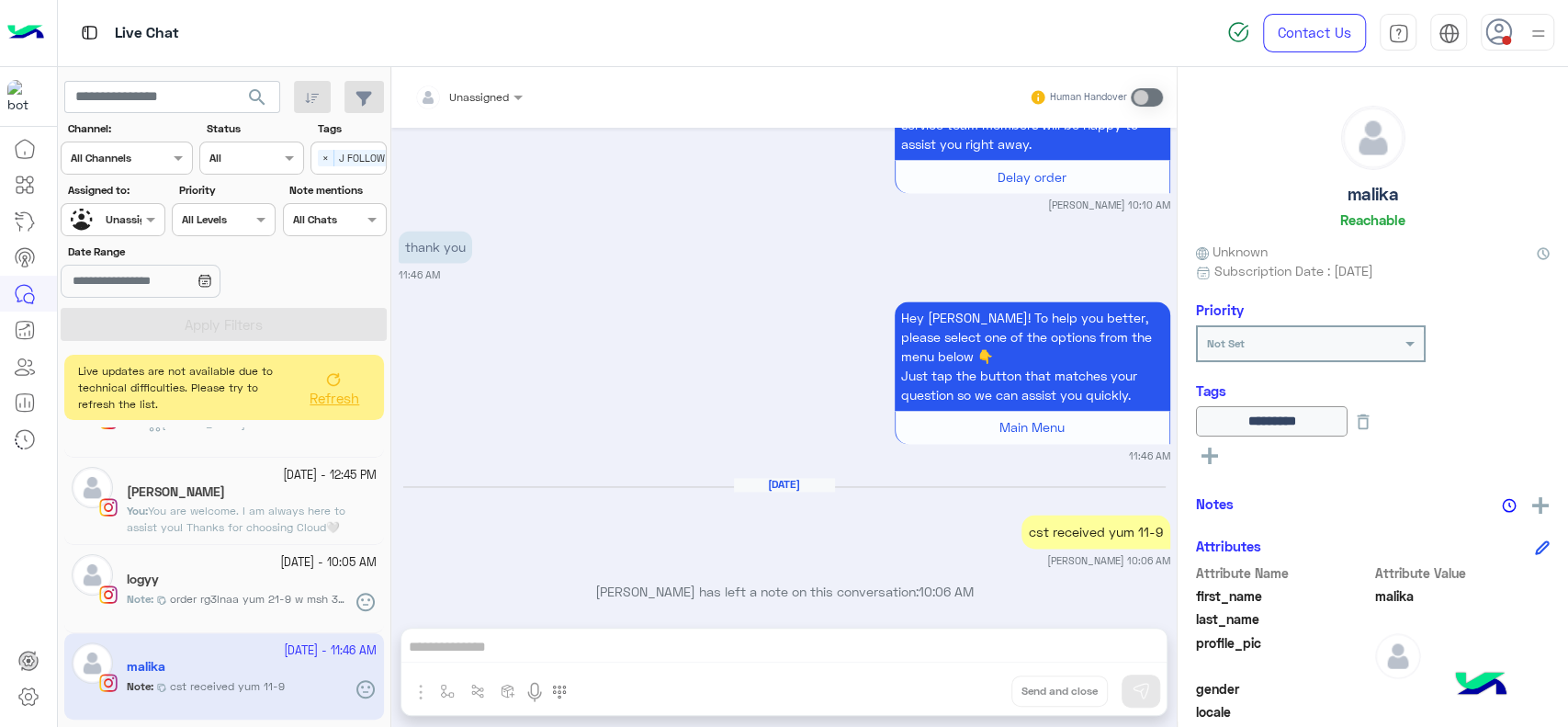
click at [323, 381] on button "Refresh" at bounding box center [333, 387] width 74 height 52
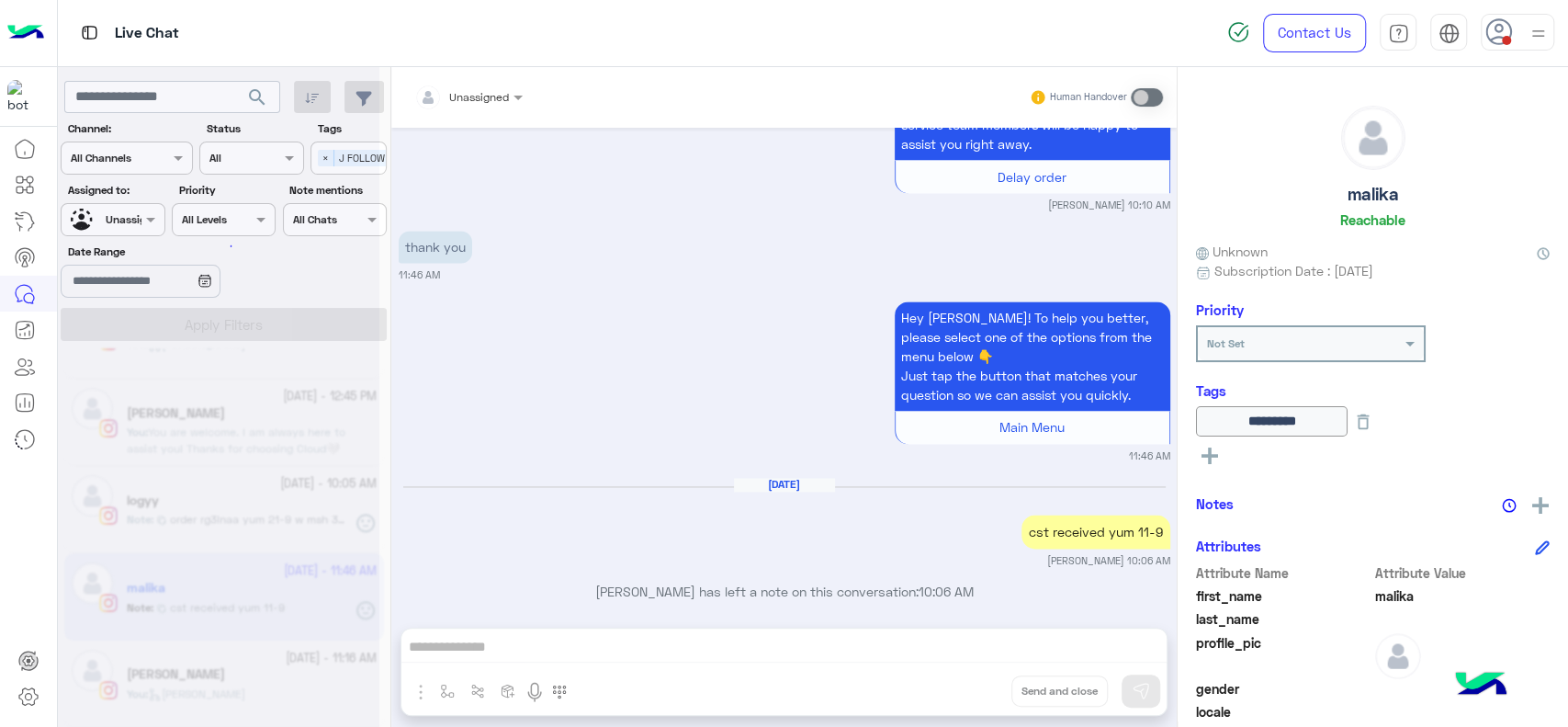
scroll to position [1201, 0]
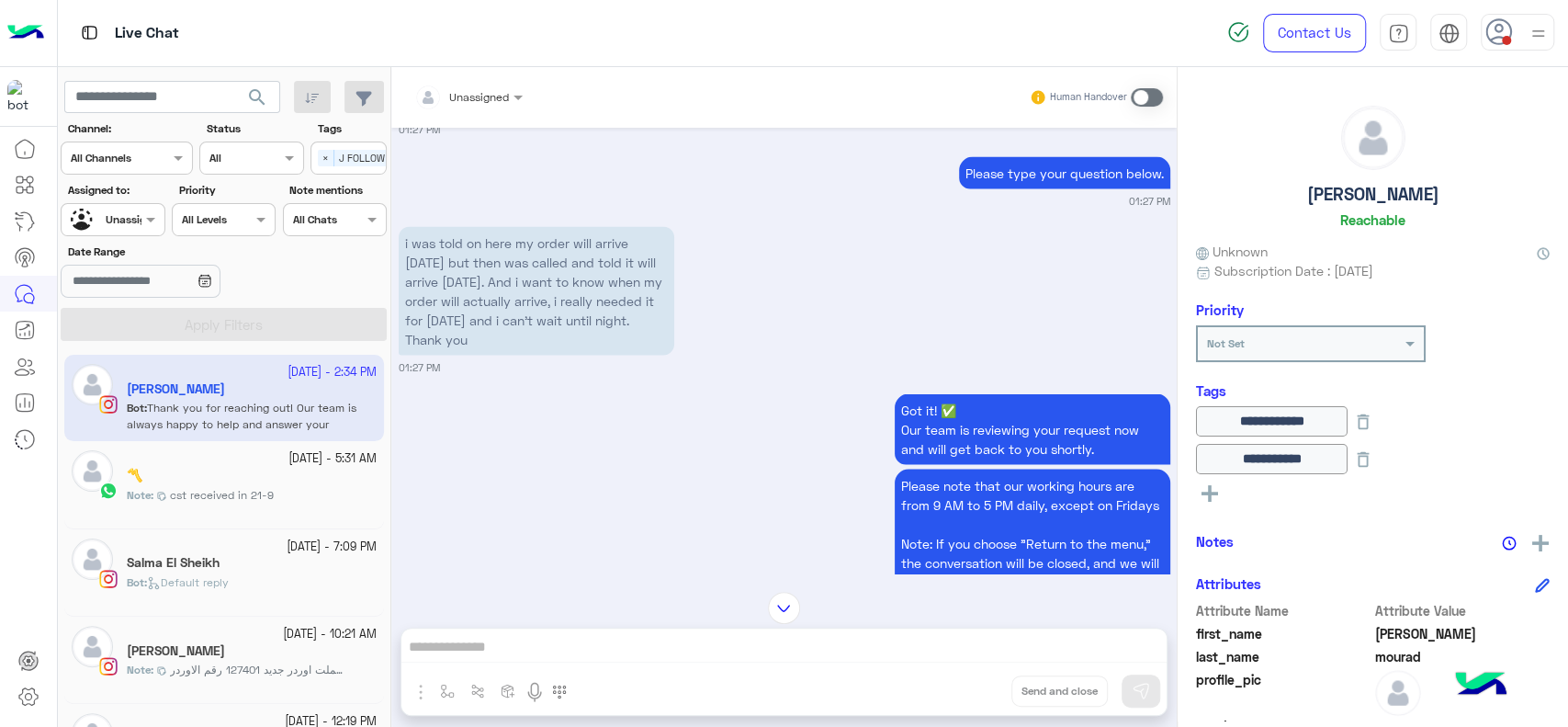
scroll to position [1025, 0]
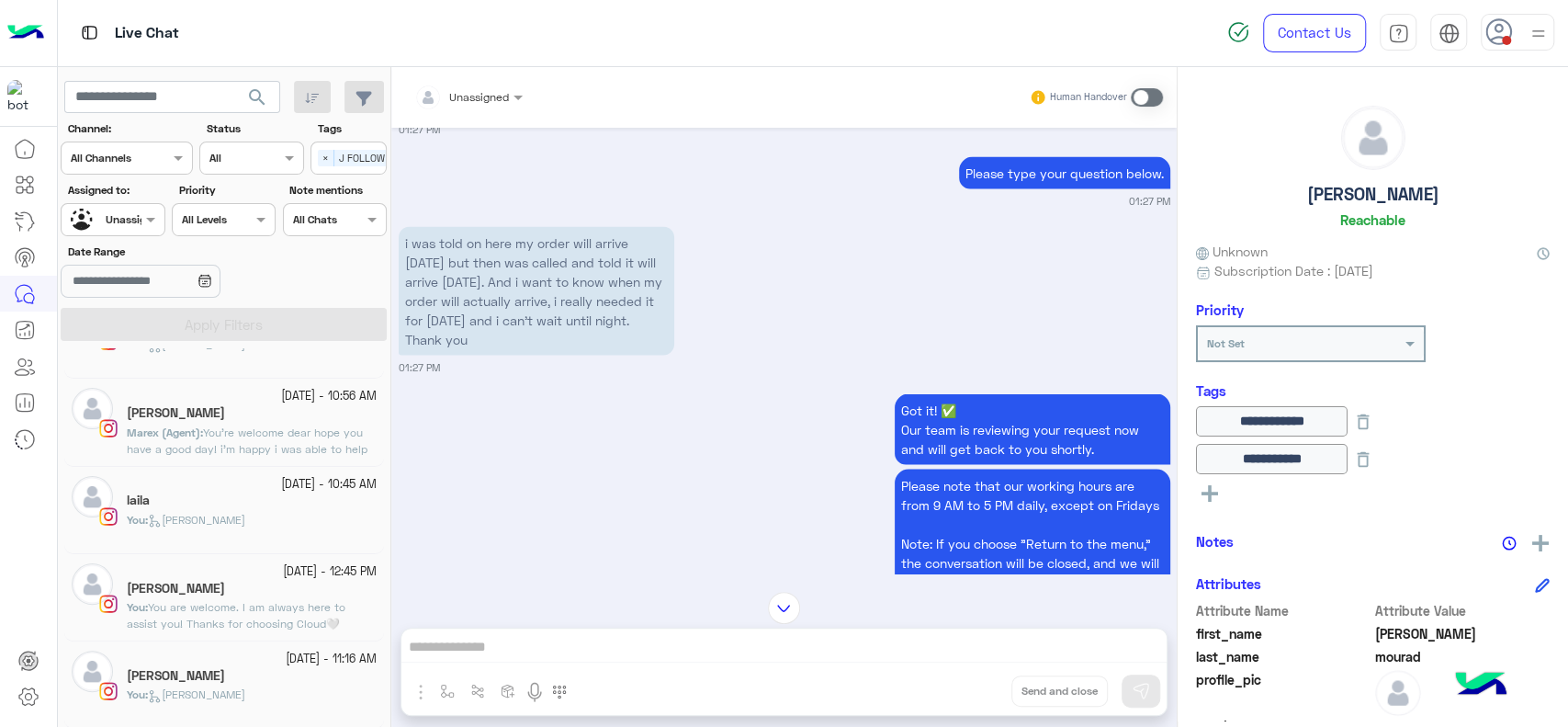
click at [182, 668] on h5 "Aya Abdel Rahman" at bounding box center [176, 675] width 98 height 16
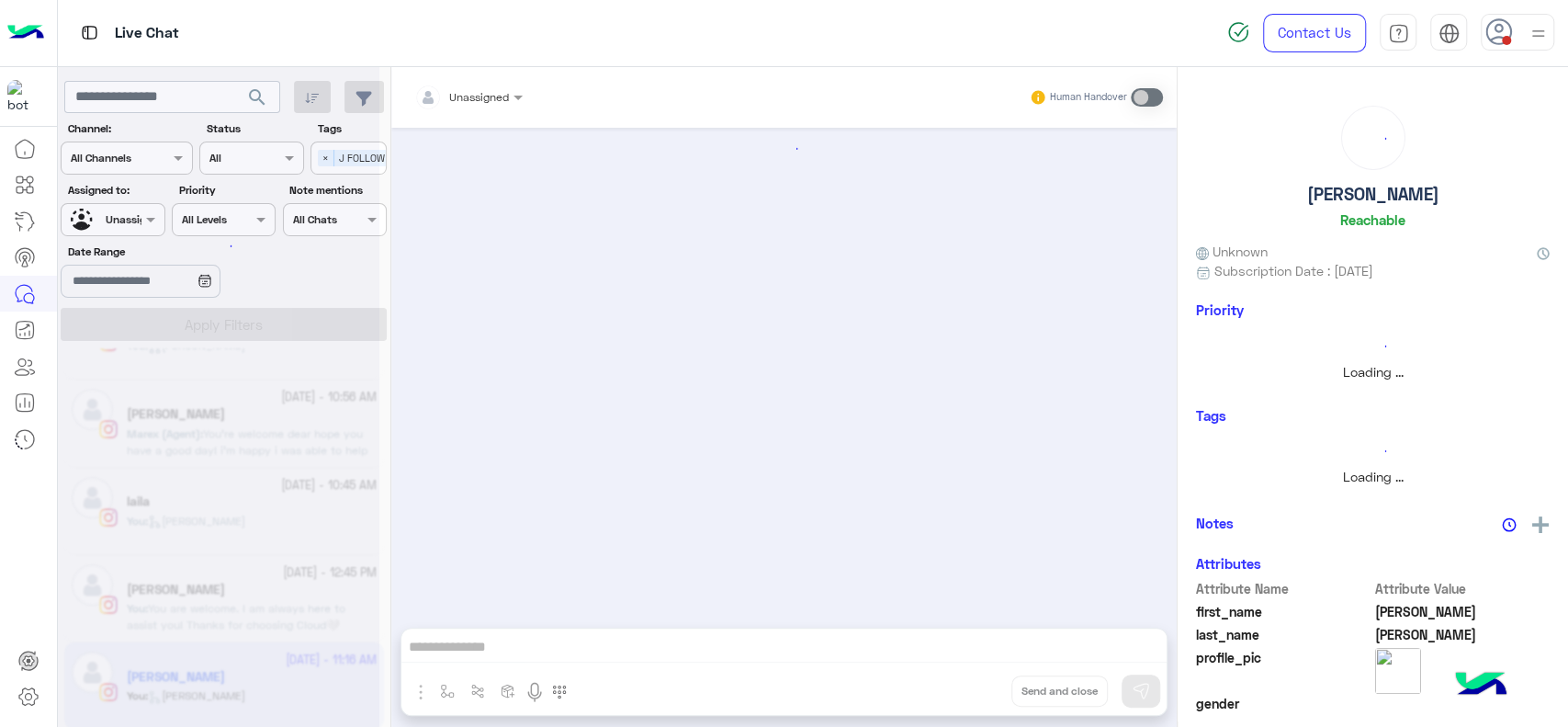
scroll to position [1415, 0]
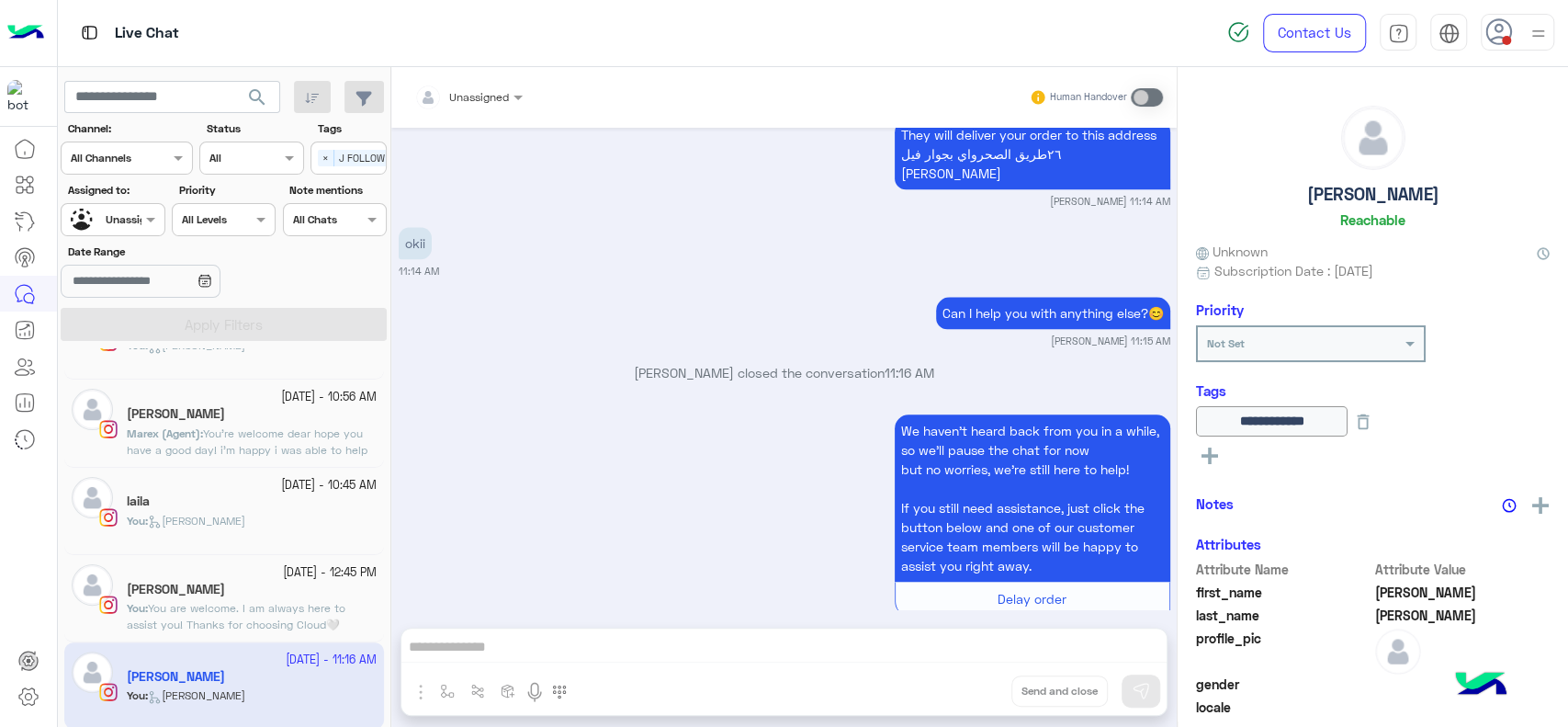
click at [199, 595] on div "shirley sherief" at bounding box center [252, 591] width 250 height 19
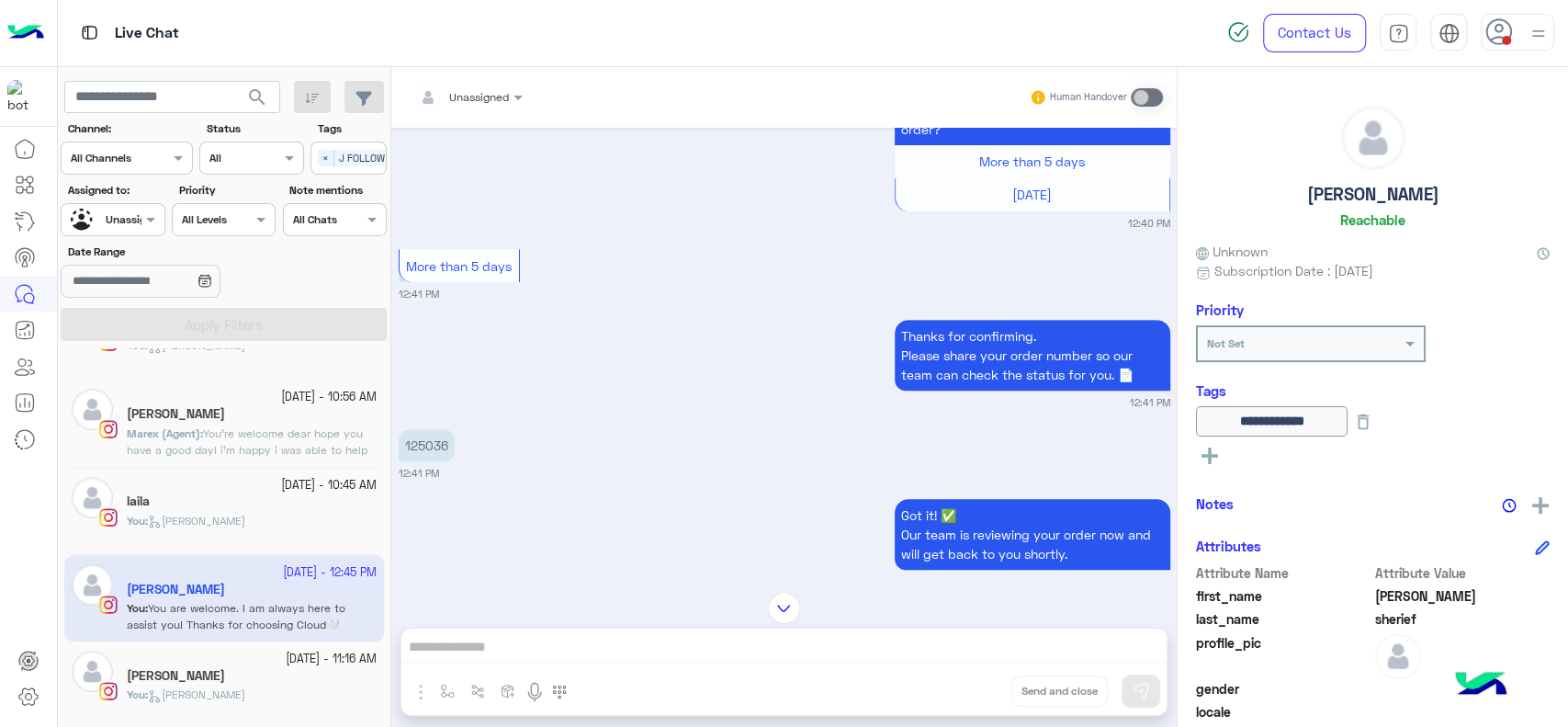
scroll to position [486, 0]
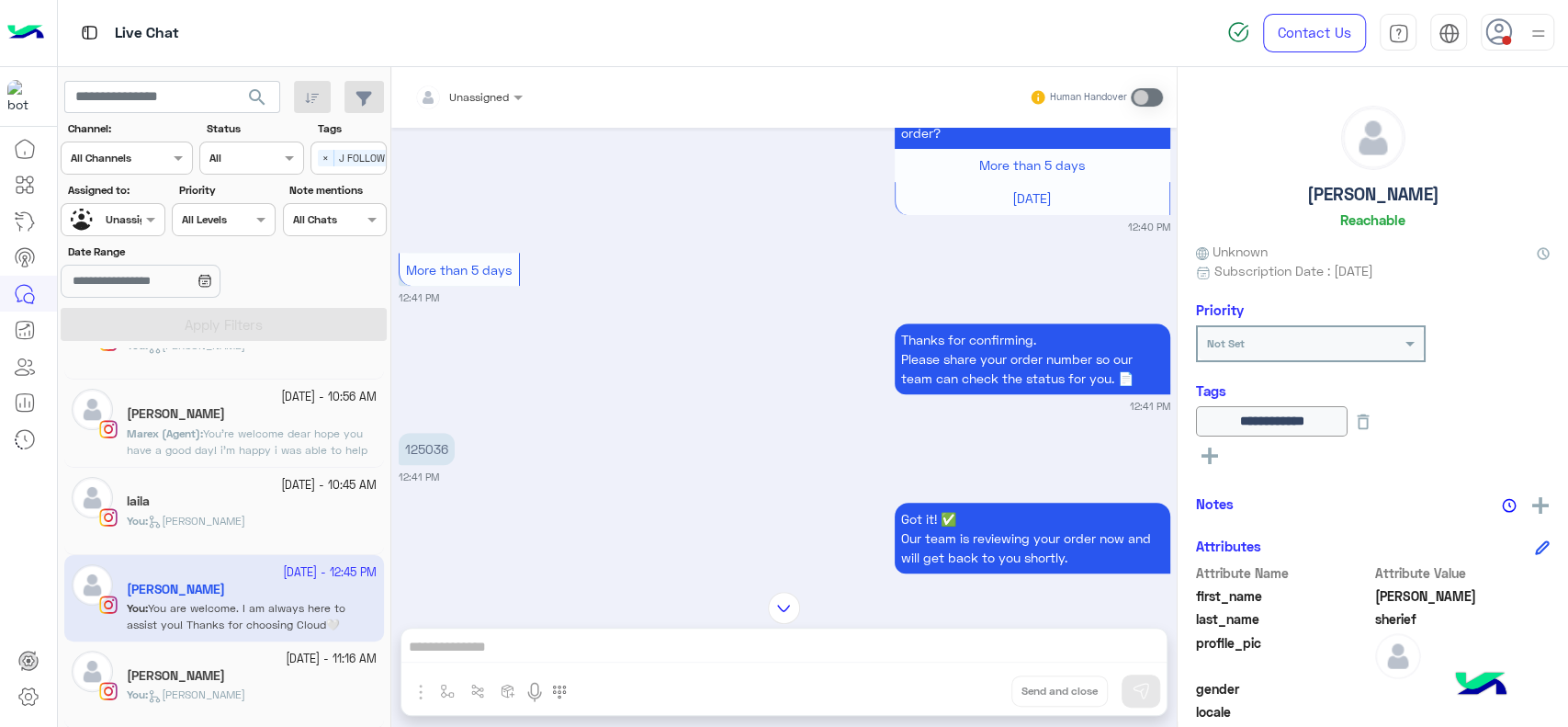
click at [434, 465] on p "125036" at bounding box center [426, 448] width 56 height 32
click at [434, 462] on p "125036" at bounding box center [426, 448] width 56 height 32
click at [444, 461] on p "125036" at bounding box center [426, 448] width 56 height 32
click at [418, 465] on p "125036" at bounding box center [426, 448] width 56 height 32
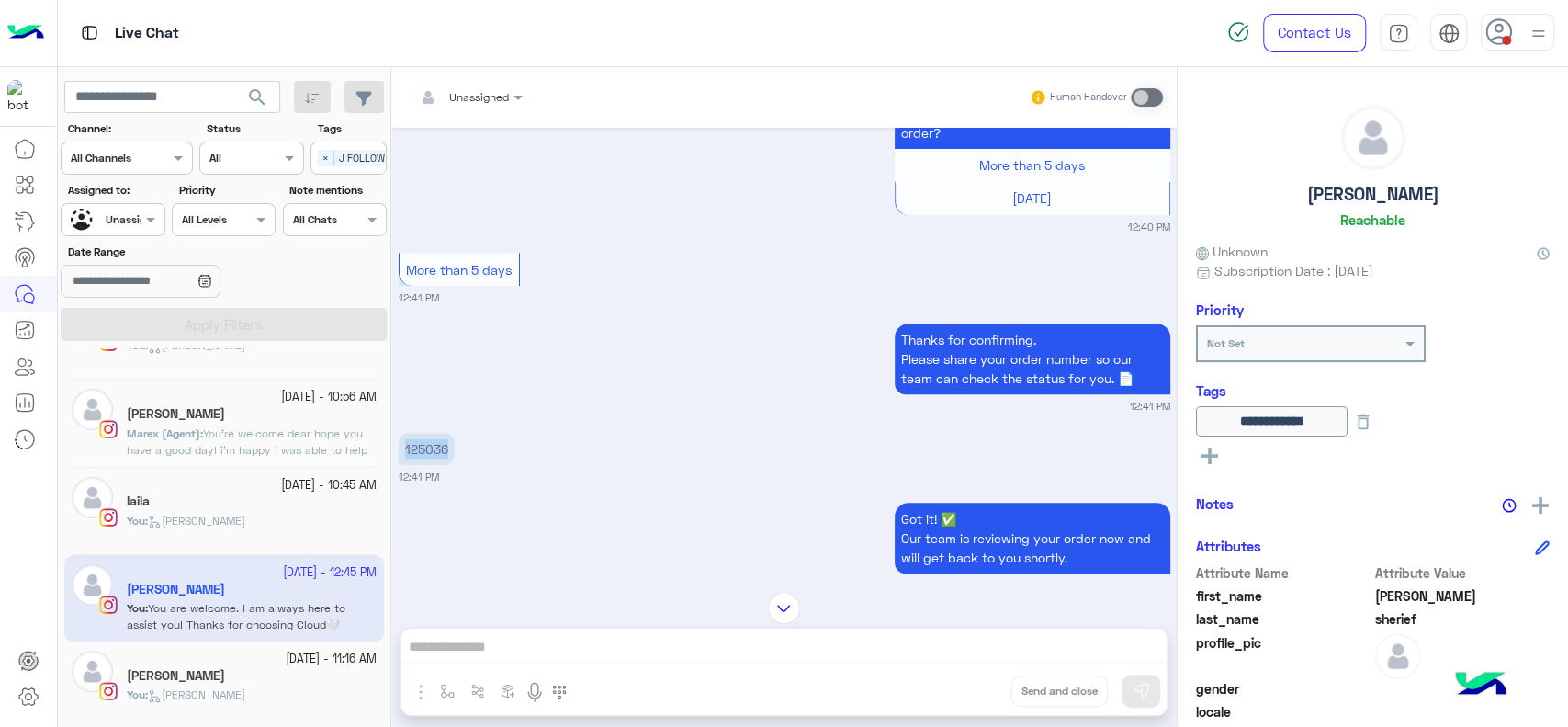
click at [418, 465] on p "125036" at bounding box center [426, 448] width 56 height 32
copy p "125036"
click at [1533, 504] on img at bounding box center [1540, 505] width 17 height 17
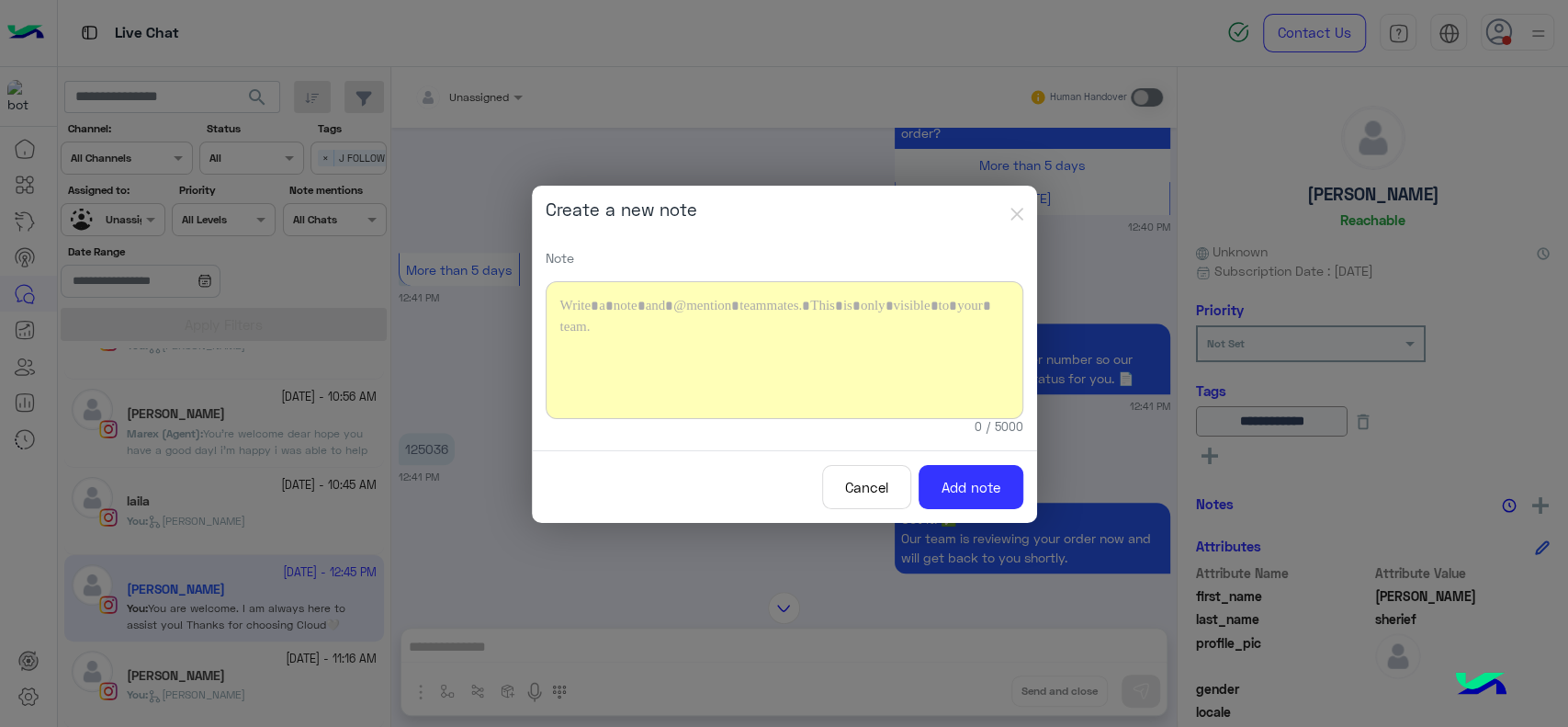
click at [768, 367] on div at bounding box center [784, 350] width 478 height 138
click at [961, 487] on button "Add note" at bounding box center [971, 487] width 105 height 45
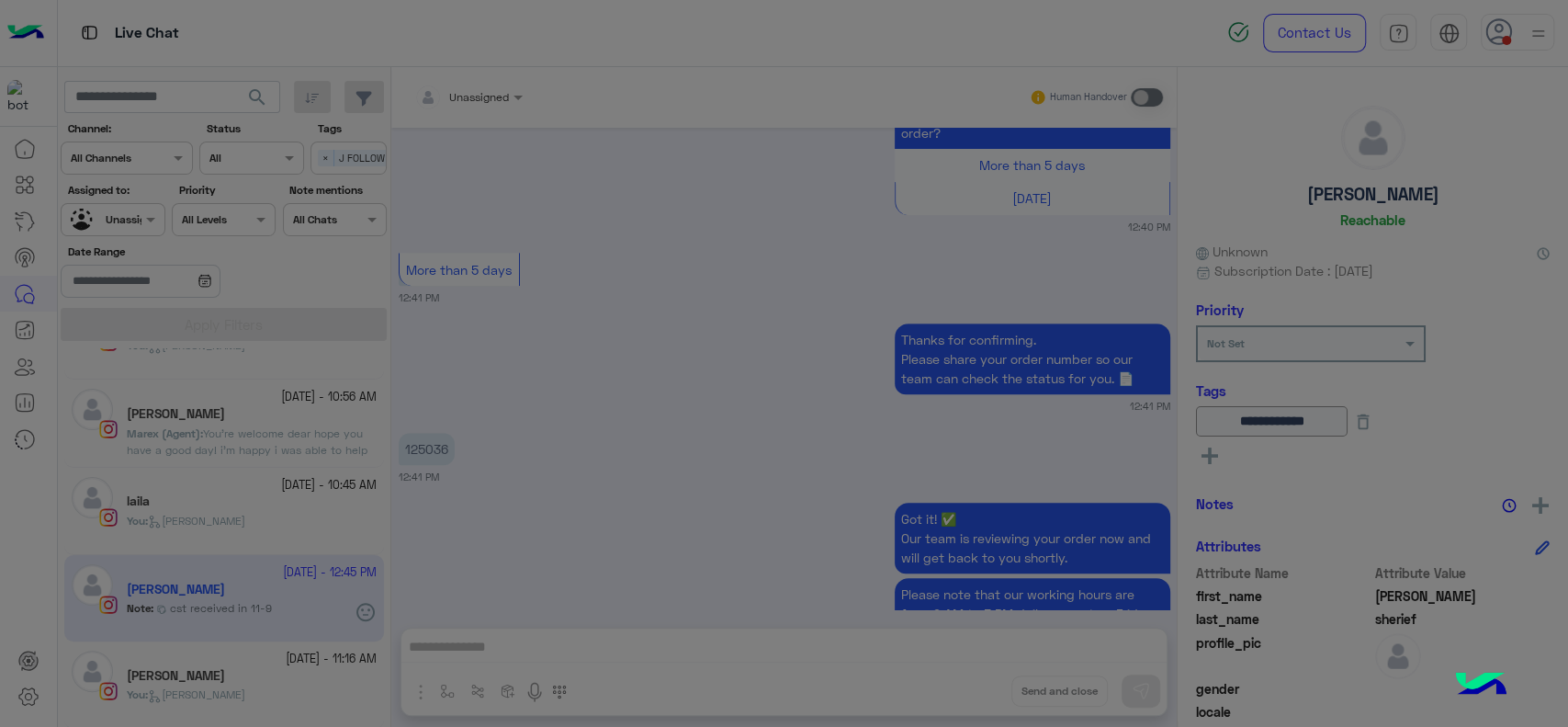
scroll to position [1843, 0]
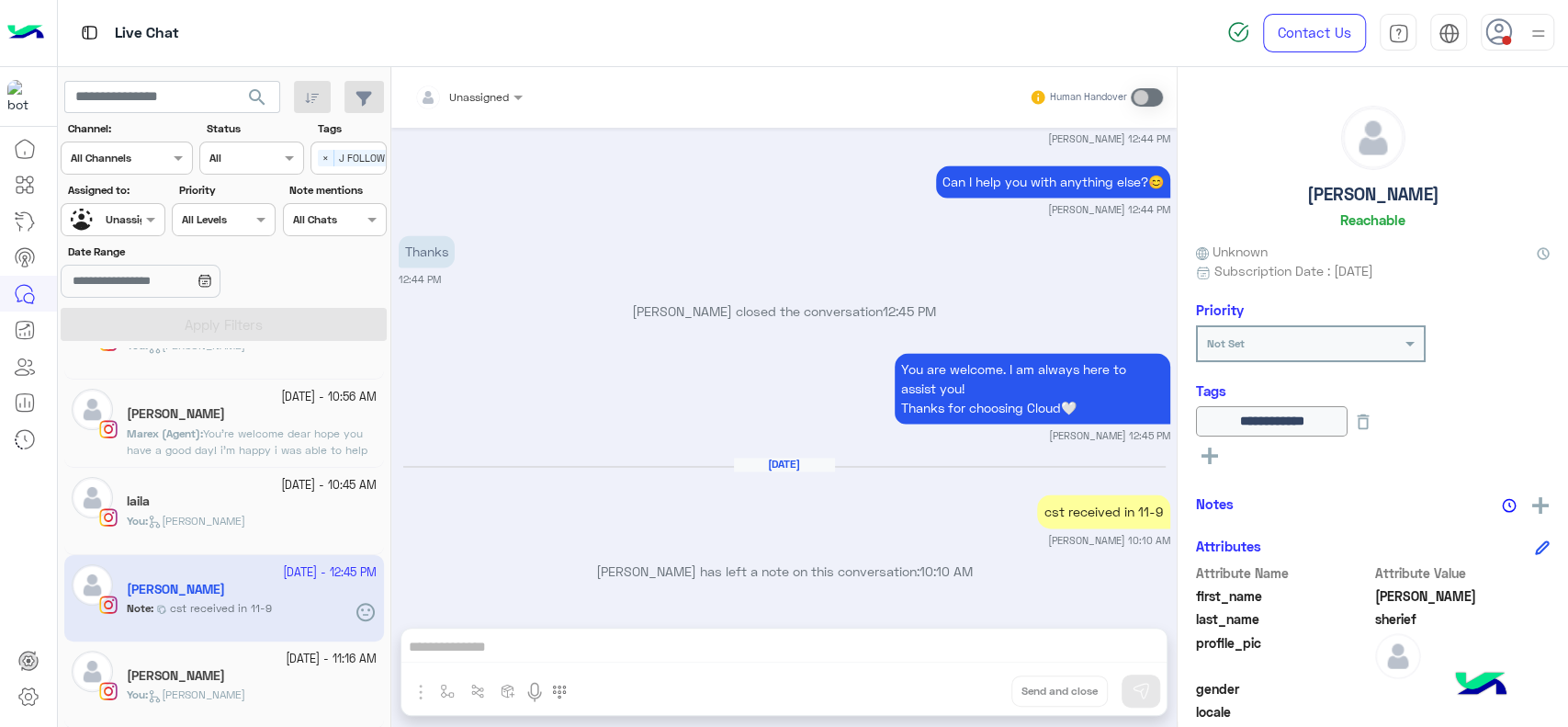
click at [1378, 434] on button at bounding box center [1364, 421] width 31 height 30
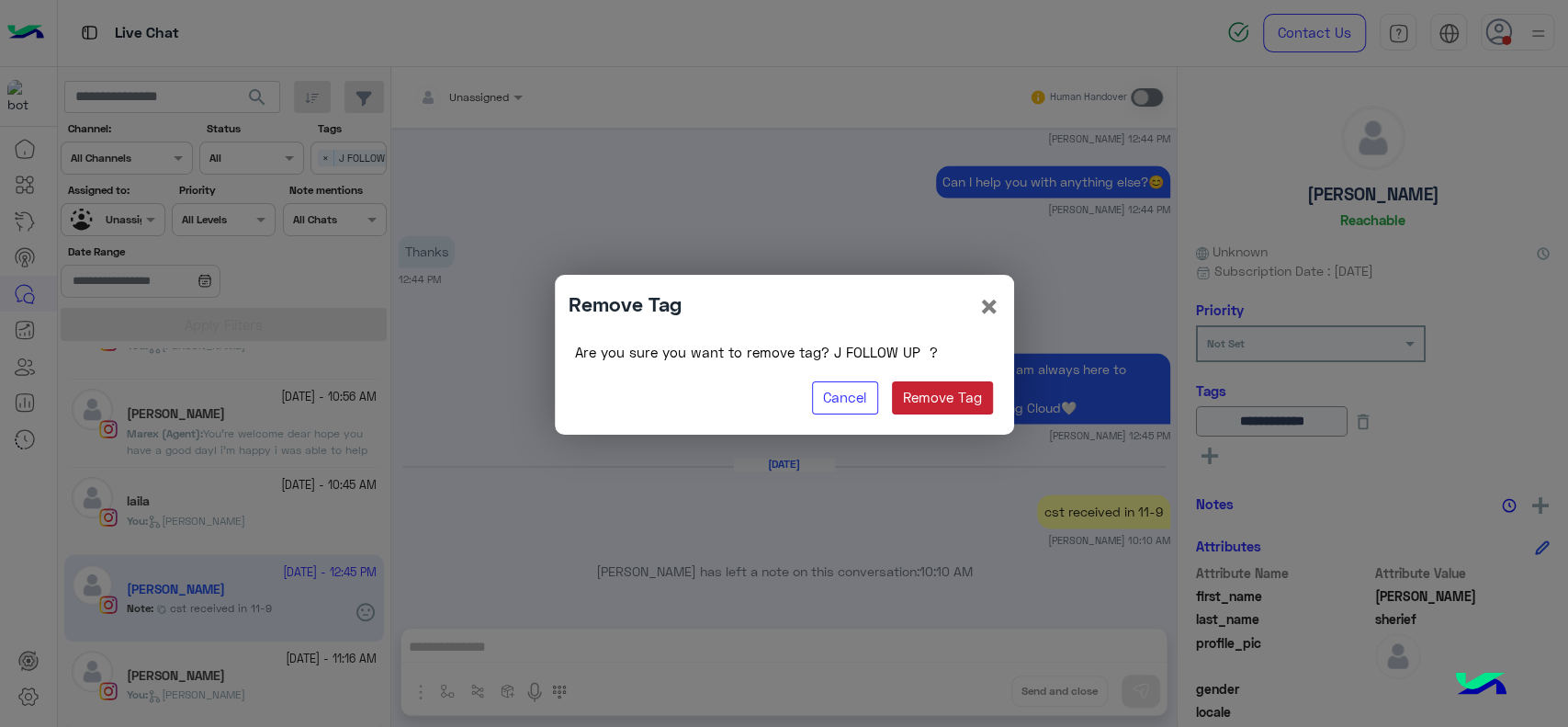
click at [921, 393] on button "Remove Tag" at bounding box center [942, 398] width 102 height 33
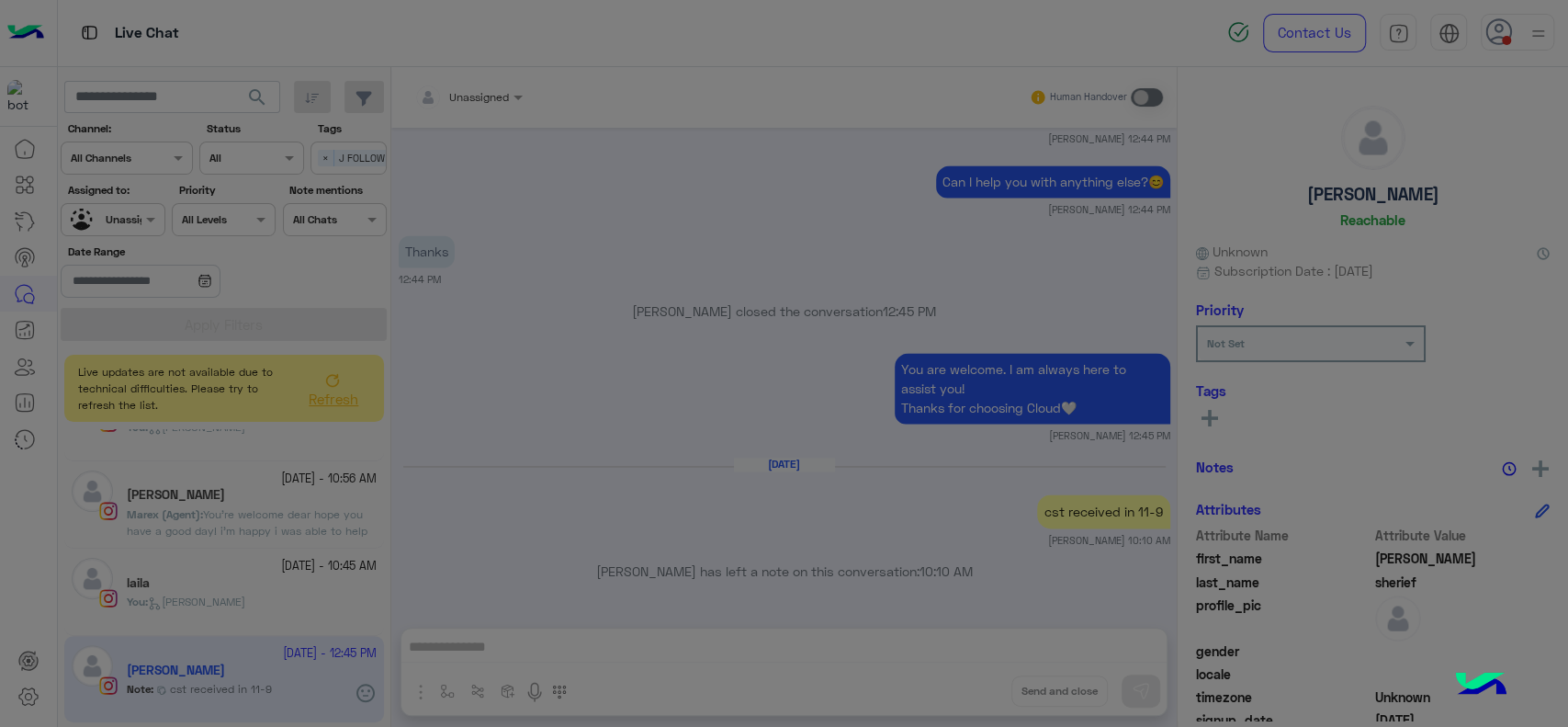
scroll to position [1026, 0]
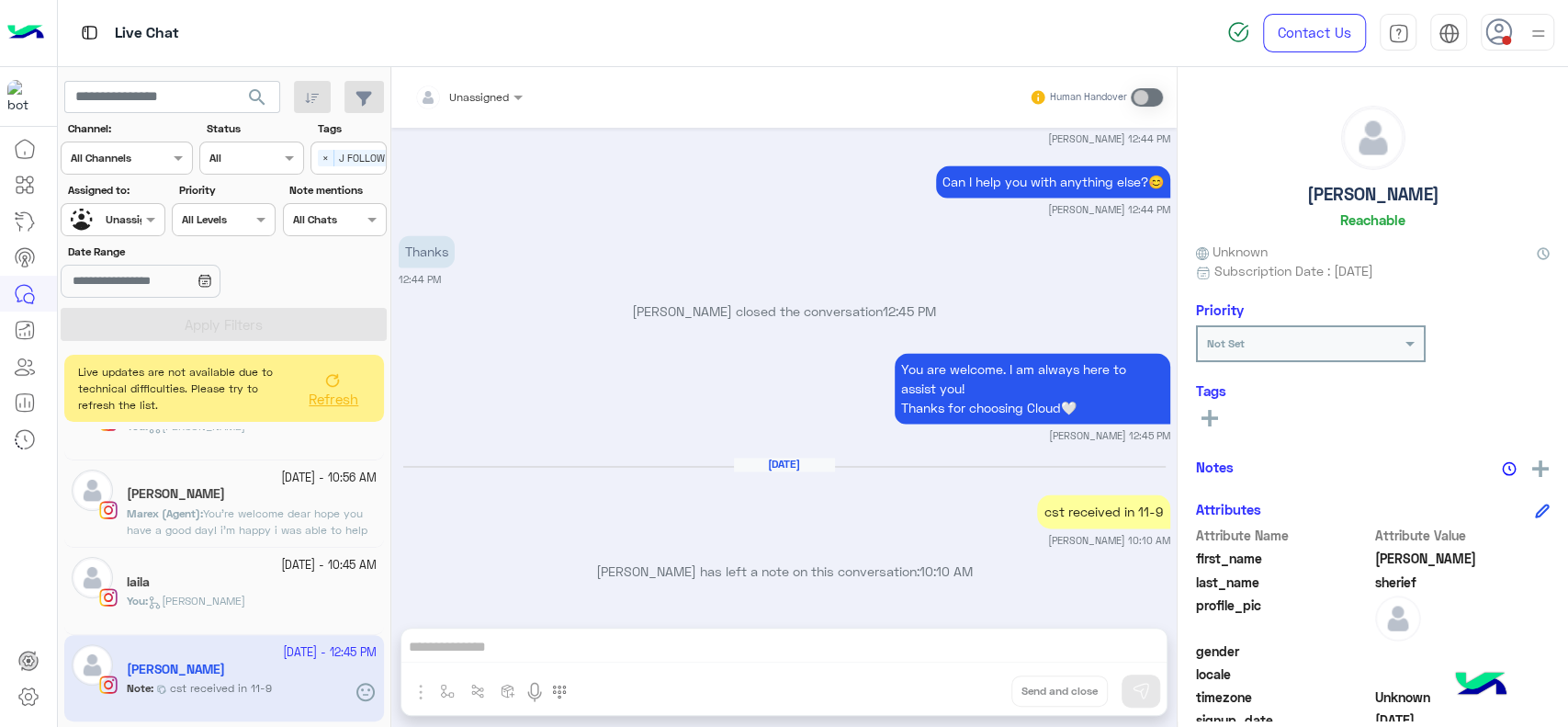
click at [1211, 417] on rect at bounding box center [1210, 418] width 4 height 17
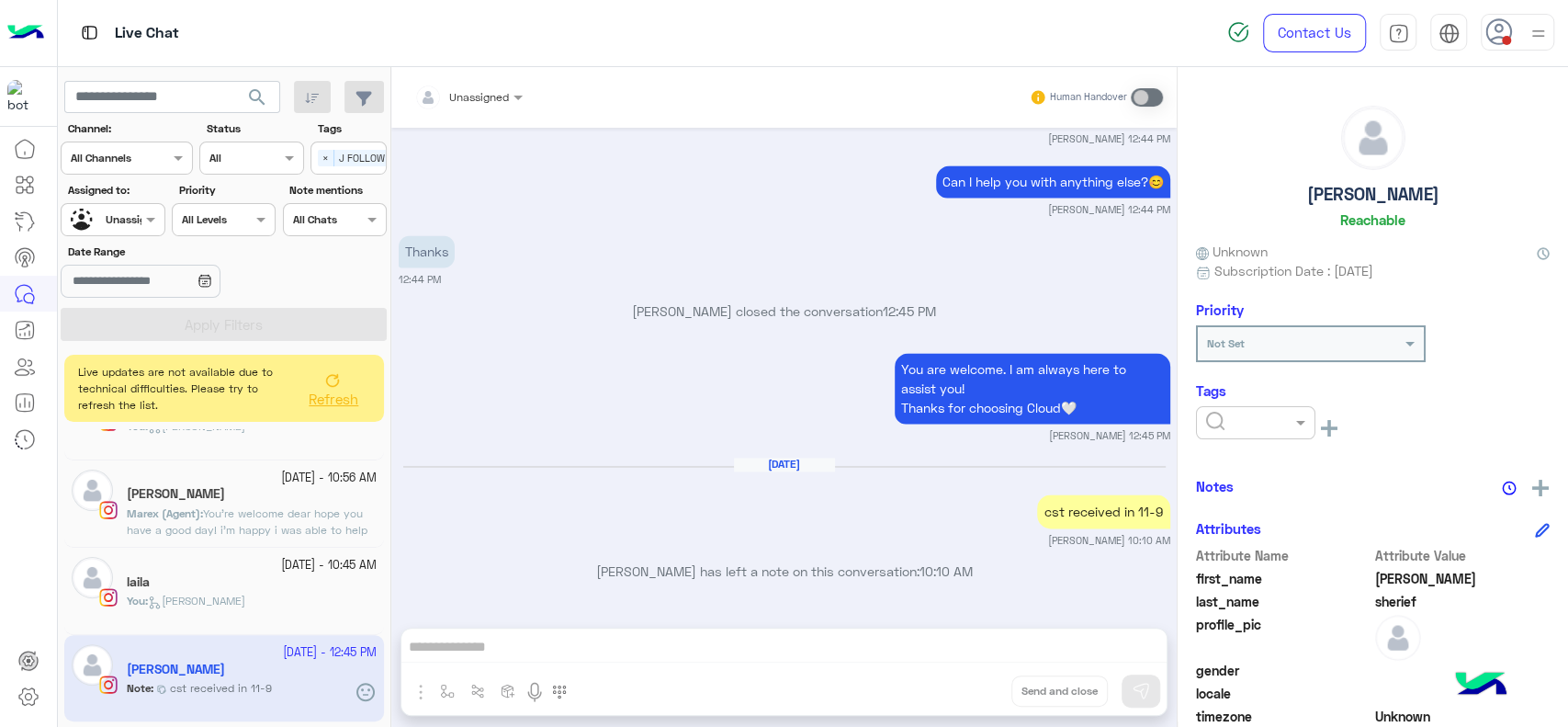
click at [1251, 419] on input "text" at bounding box center [1234, 421] width 56 height 17
click at [1231, 562] on span "RESOLVED" at bounding box center [1237, 570] width 63 height 16
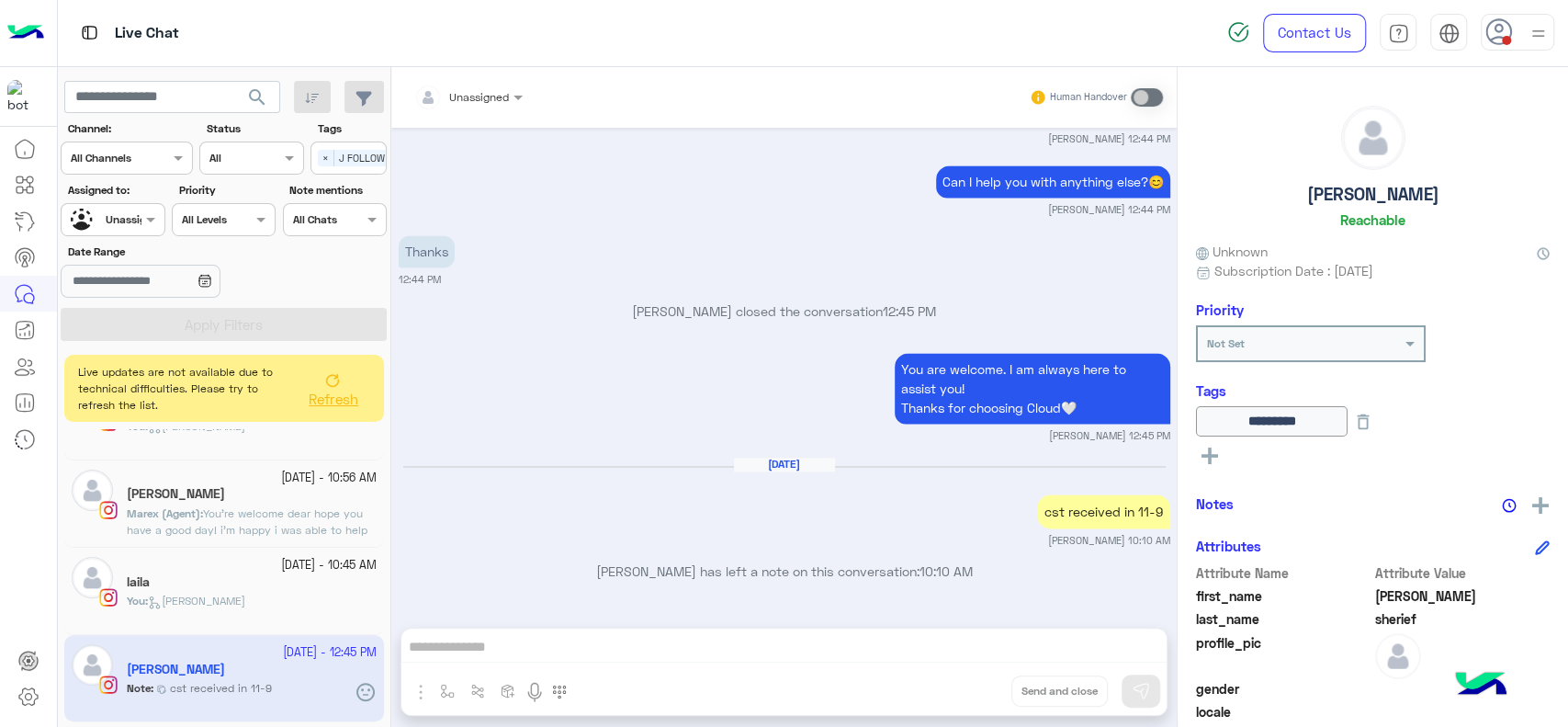
click at [222, 597] on span "Jana close" at bounding box center [197, 600] width 98 height 14
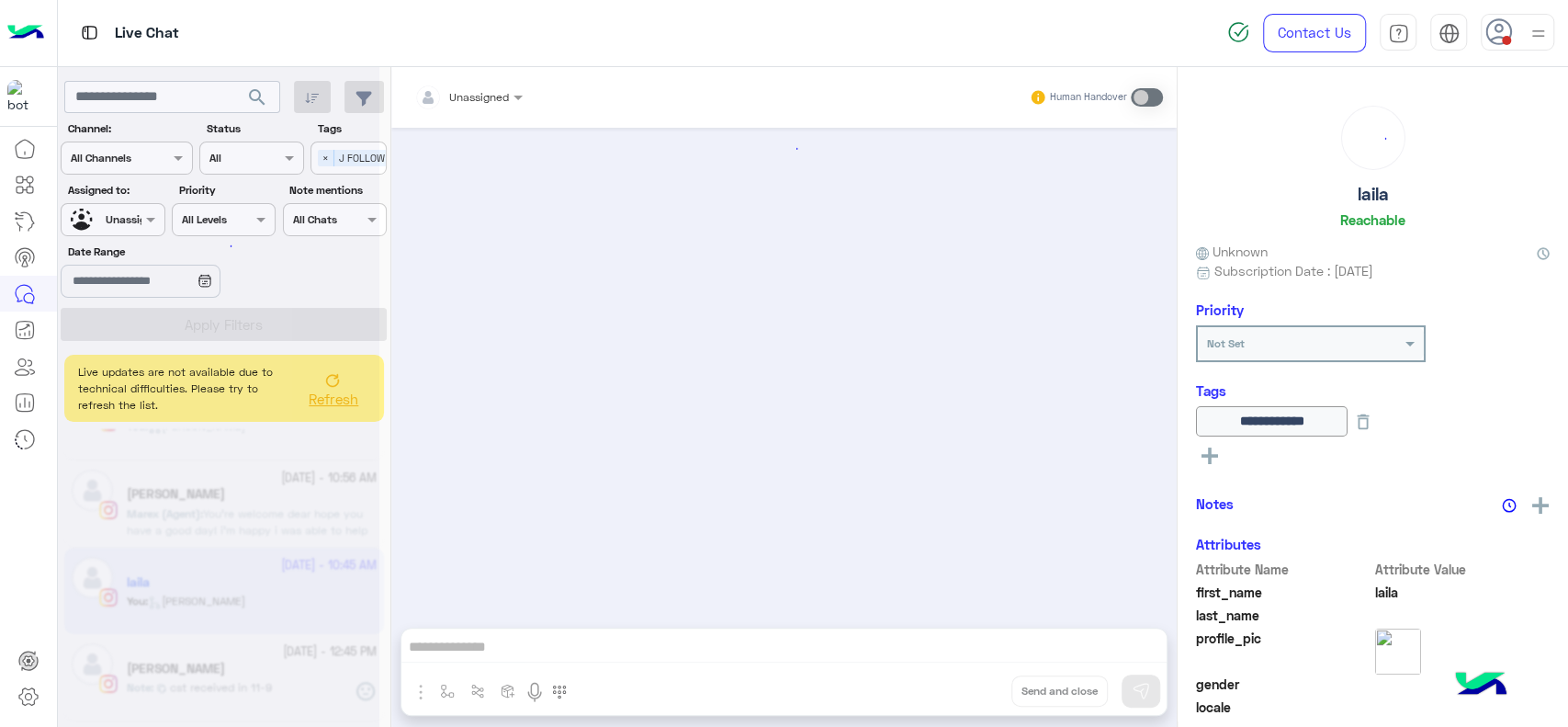
scroll to position [1537, 0]
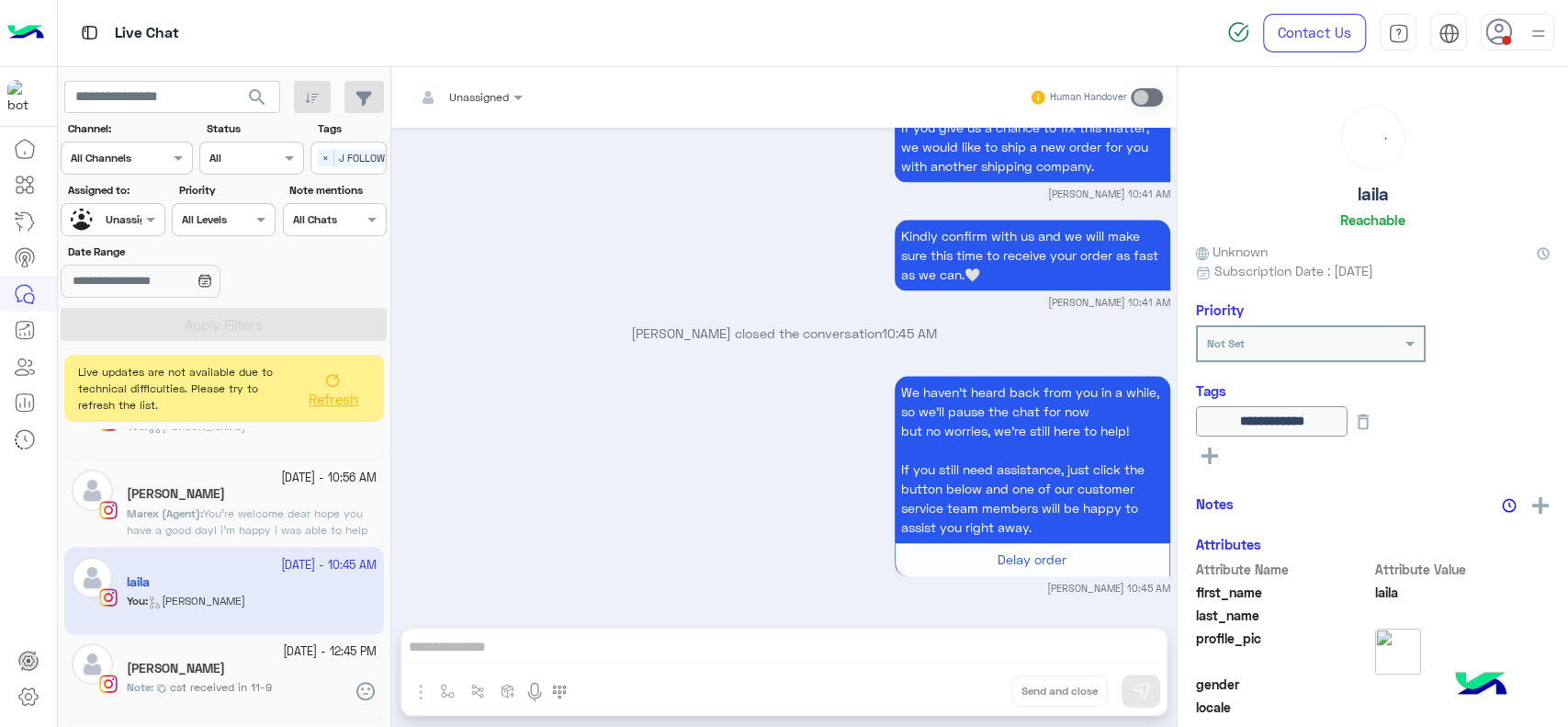
click at [529, 472] on div "We haven’t heard back from you in a while, so we’ll pause the chat for now but …" at bounding box center [784, 483] width 772 height 225
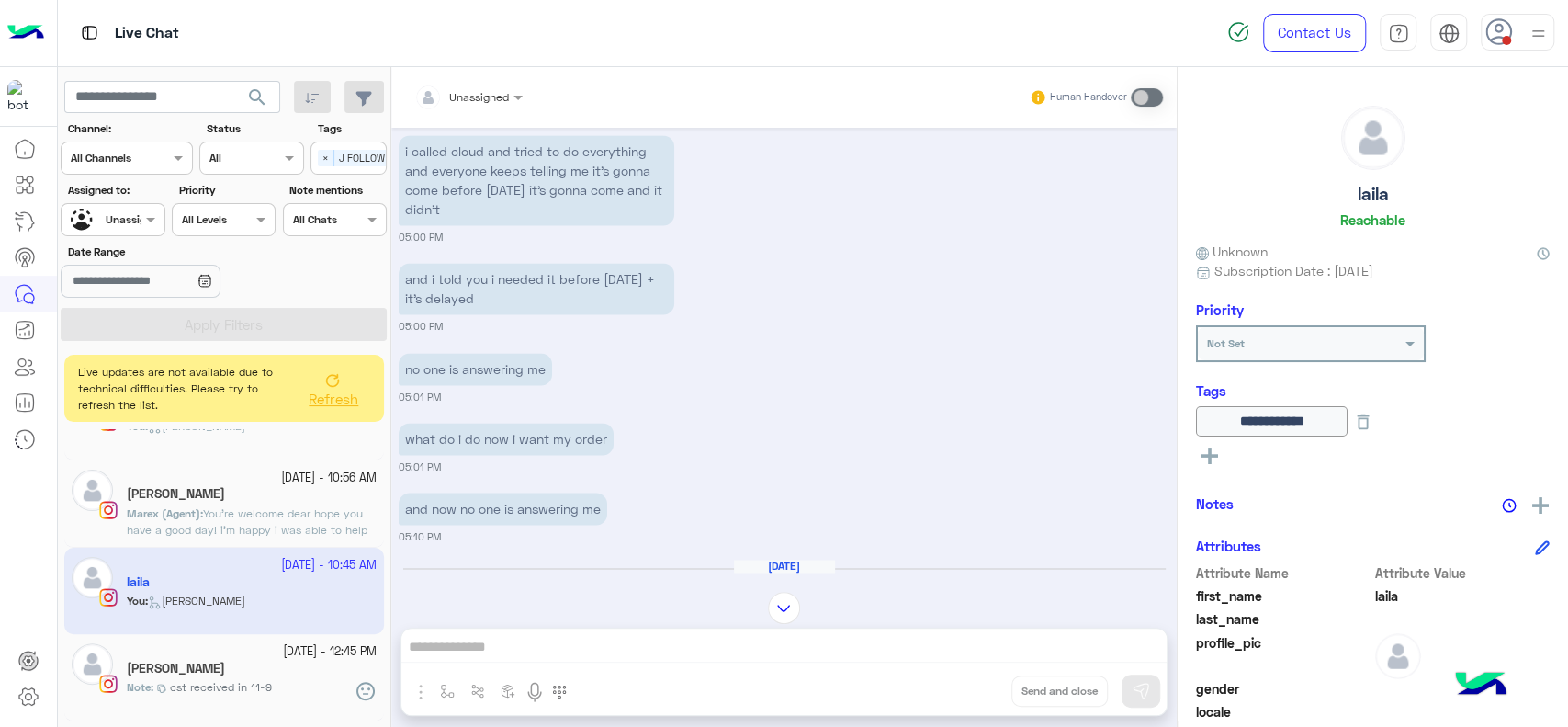
scroll to position [1121, 0]
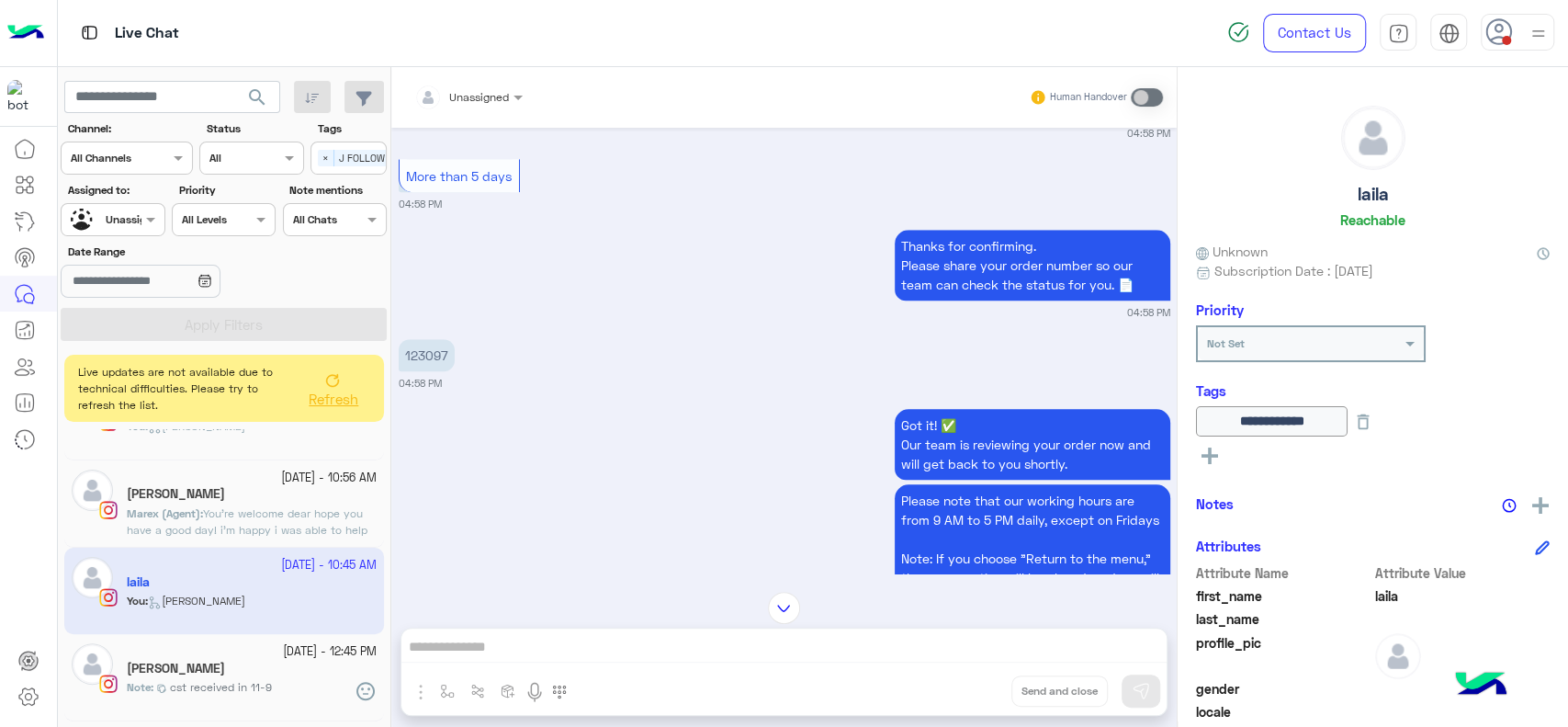
click at [424, 368] on p "123097" at bounding box center [426, 354] width 56 height 32
copy p "123097"
click at [1547, 501] on div "**********" at bounding box center [1373, 394] width 390 height 653
click at [1532, 501] on img at bounding box center [1540, 505] width 17 height 17
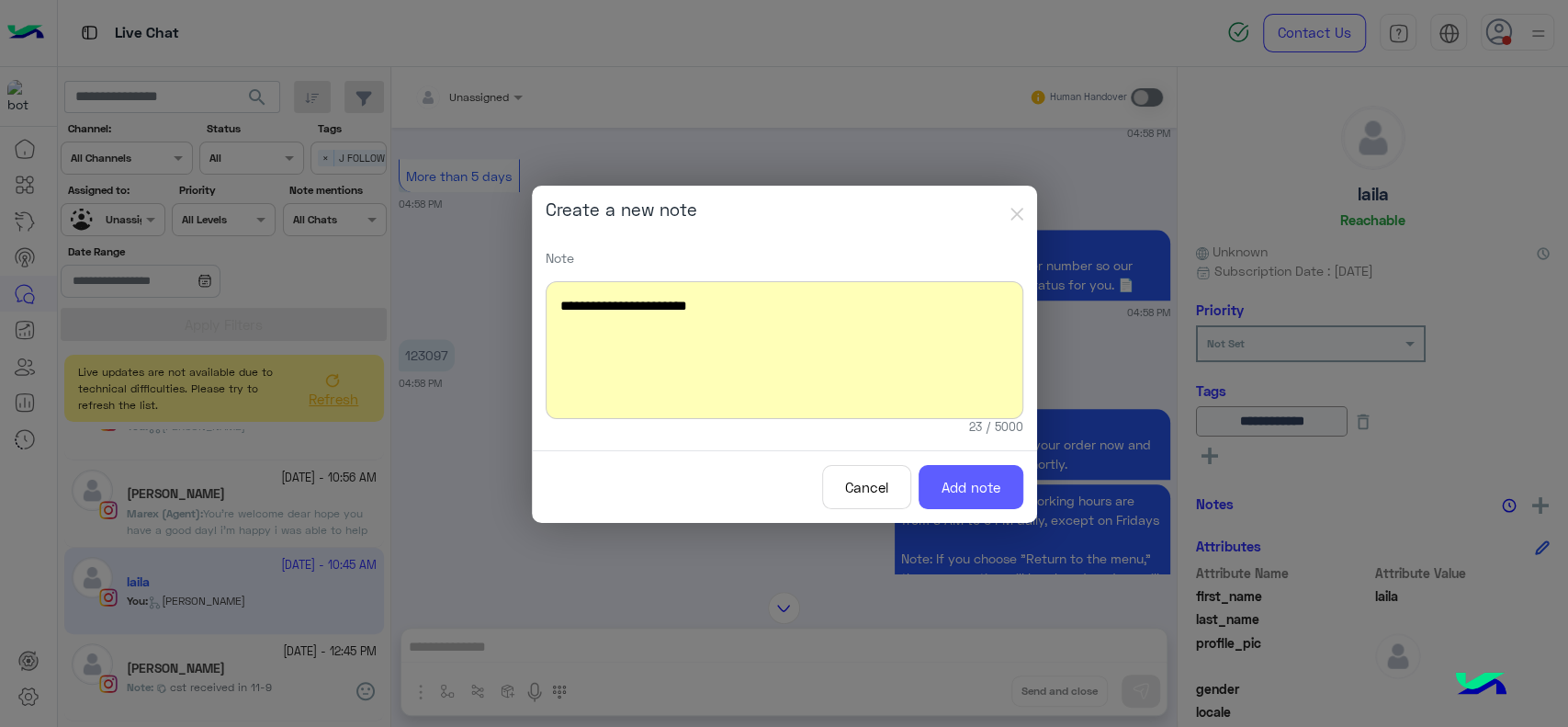
click at [986, 479] on button "Add note" at bounding box center [971, 487] width 105 height 45
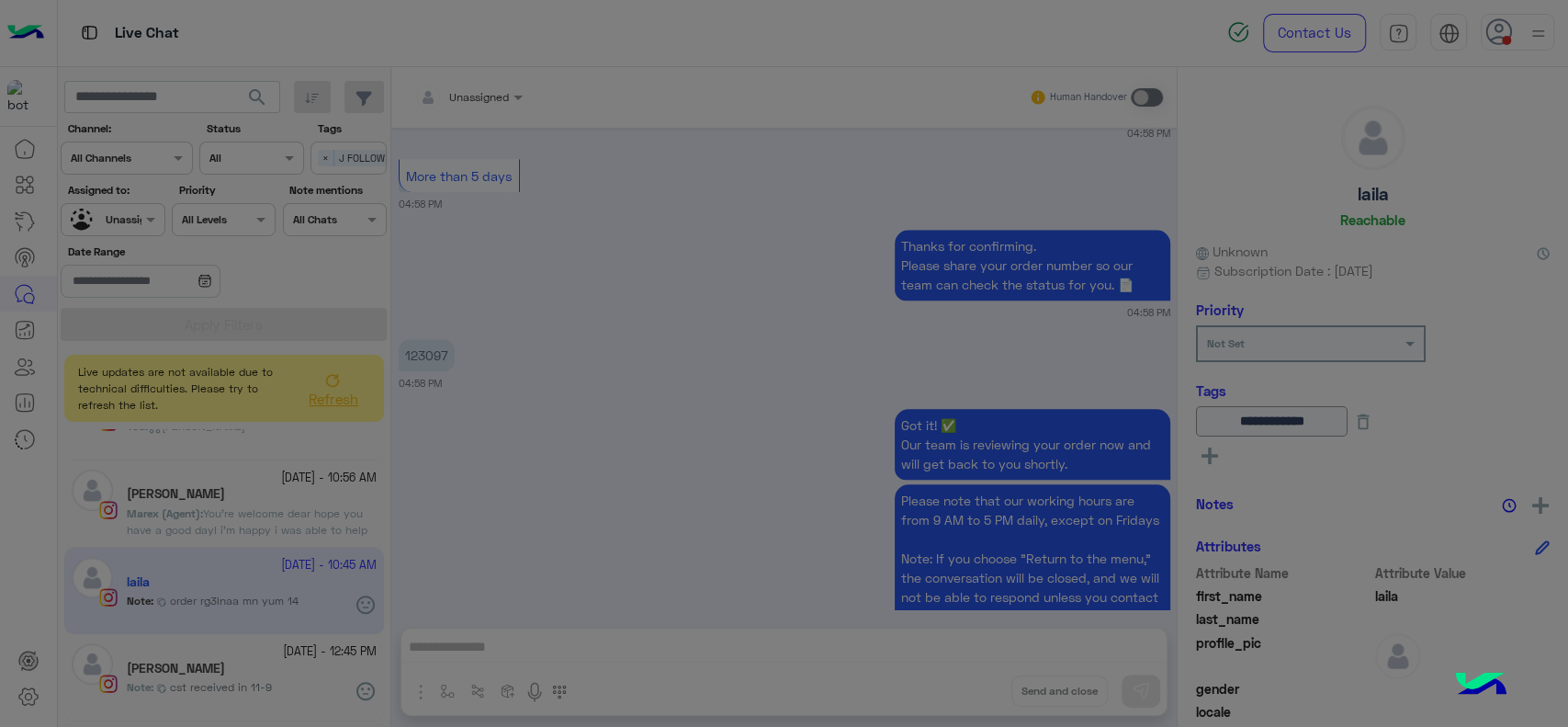
scroll to position [6270, 0]
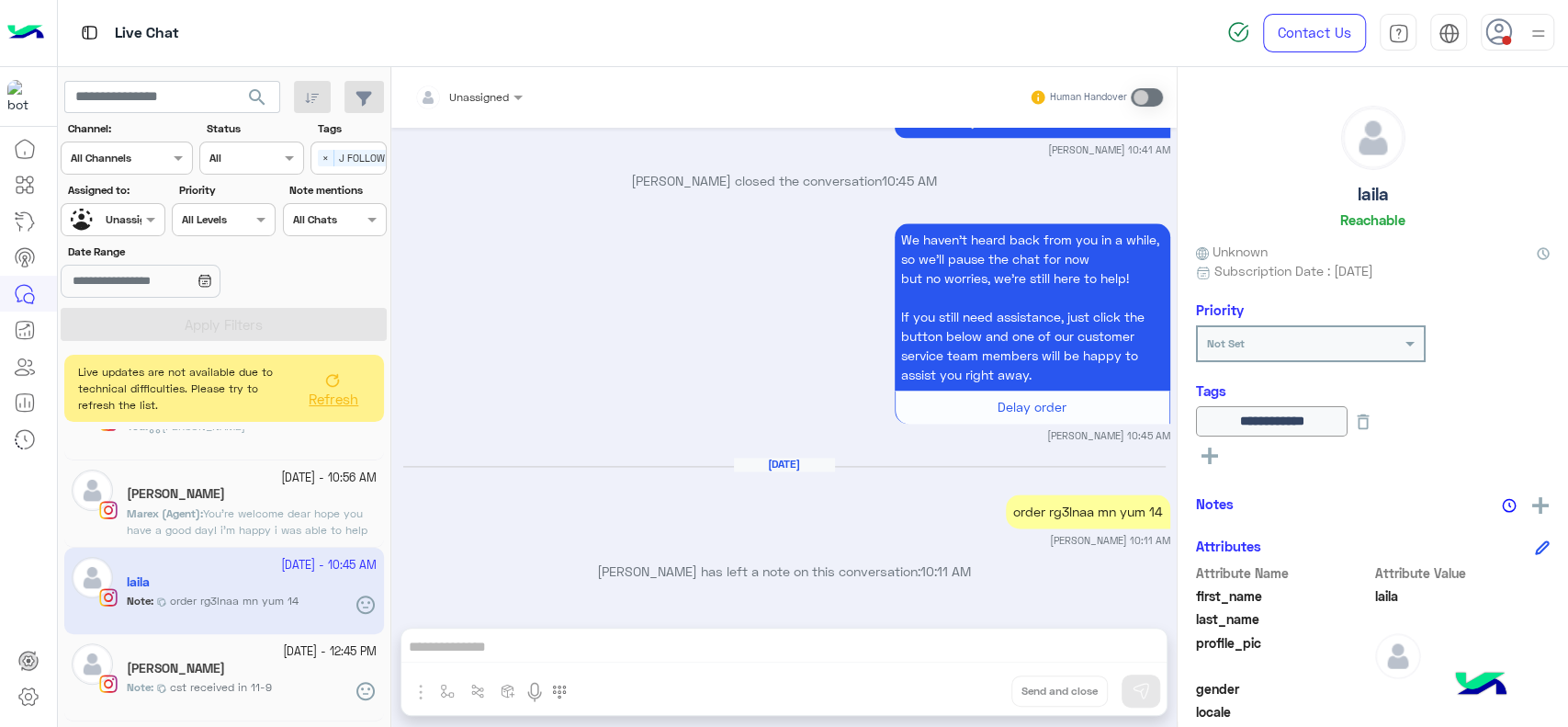
click at [1378, 434] on button at bounding box center [1364, 421] width 31 height 30
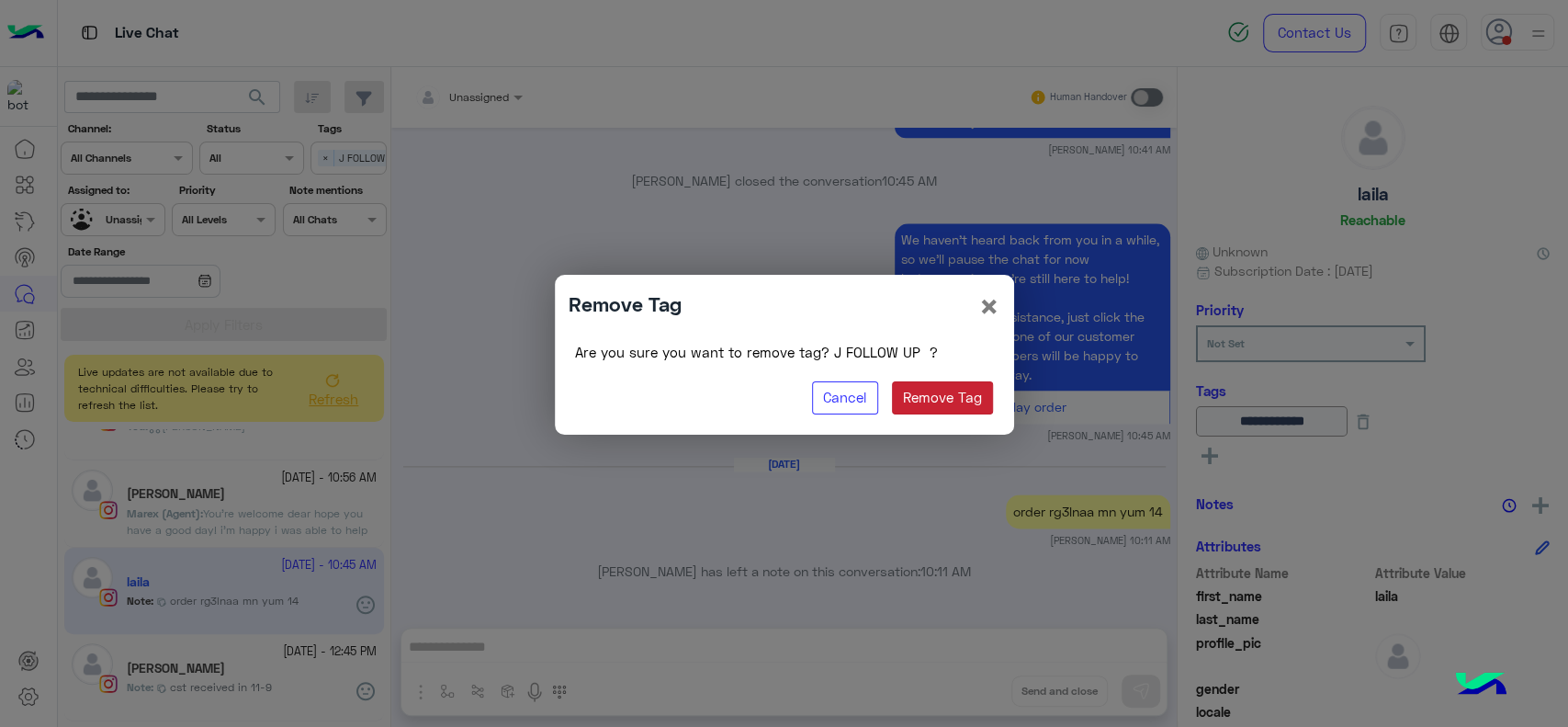
click at [922, 393] on button "Remove Tag" at bounding box center [942, 398] width 102 height 33
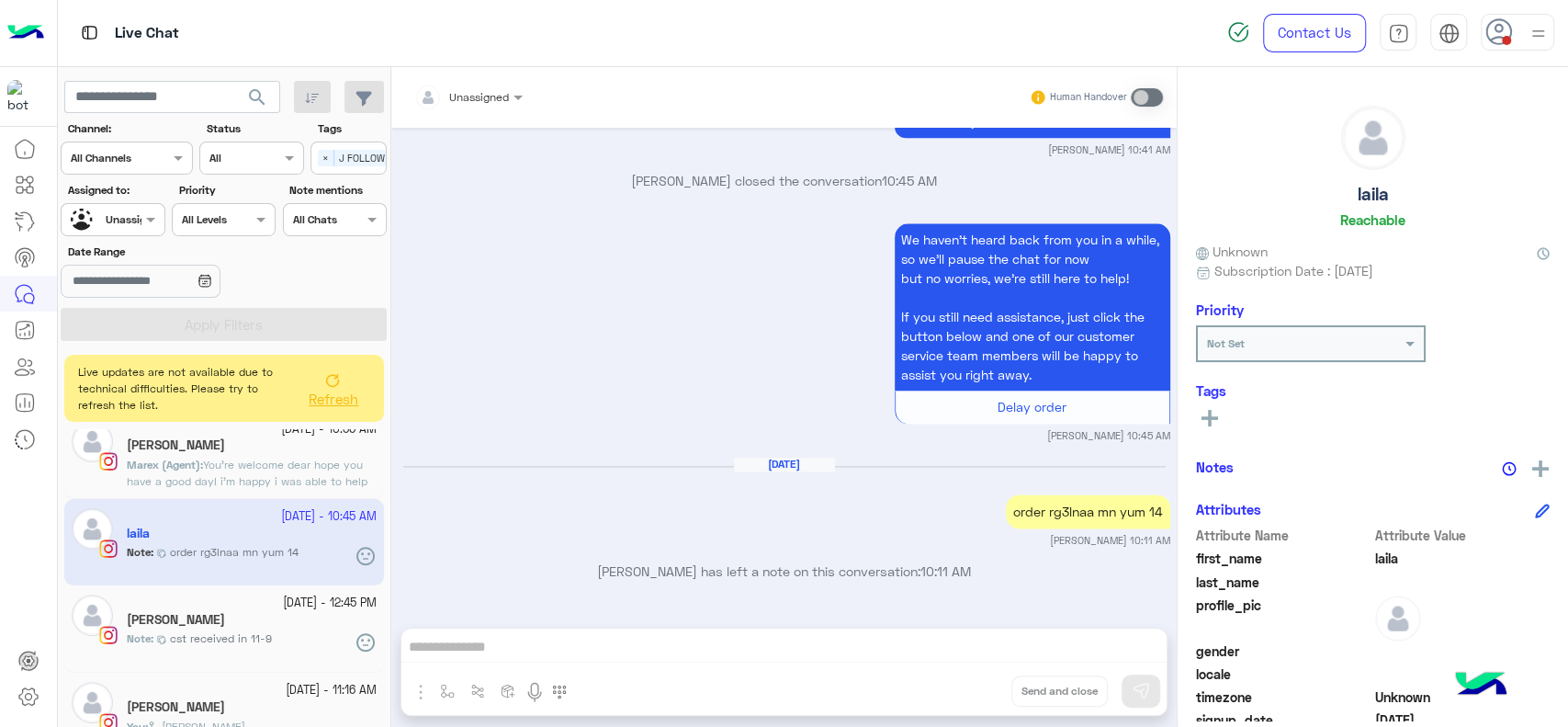
scroll to position [1106, 0]
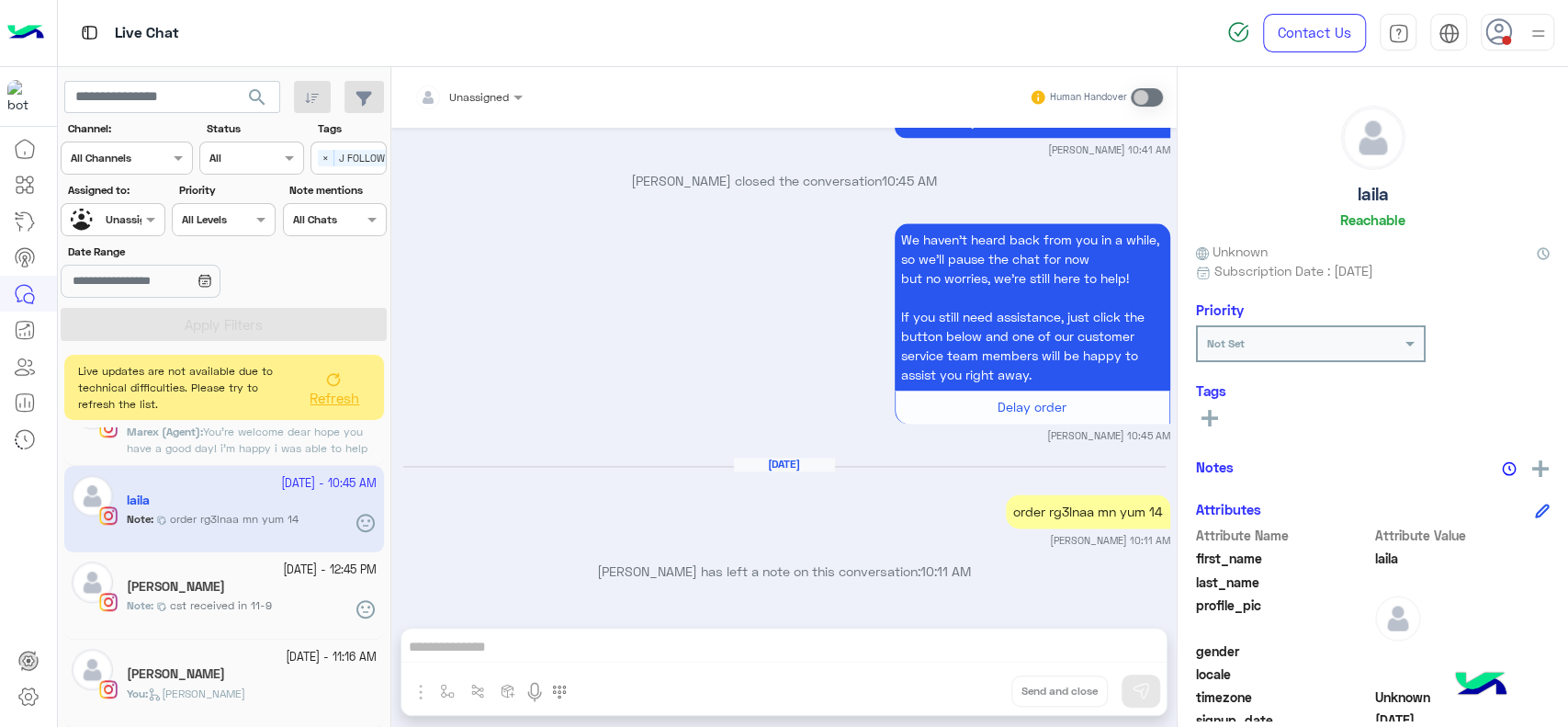
click at [330, 375] on icon at bounding box center [333, 379] width 15 height 15
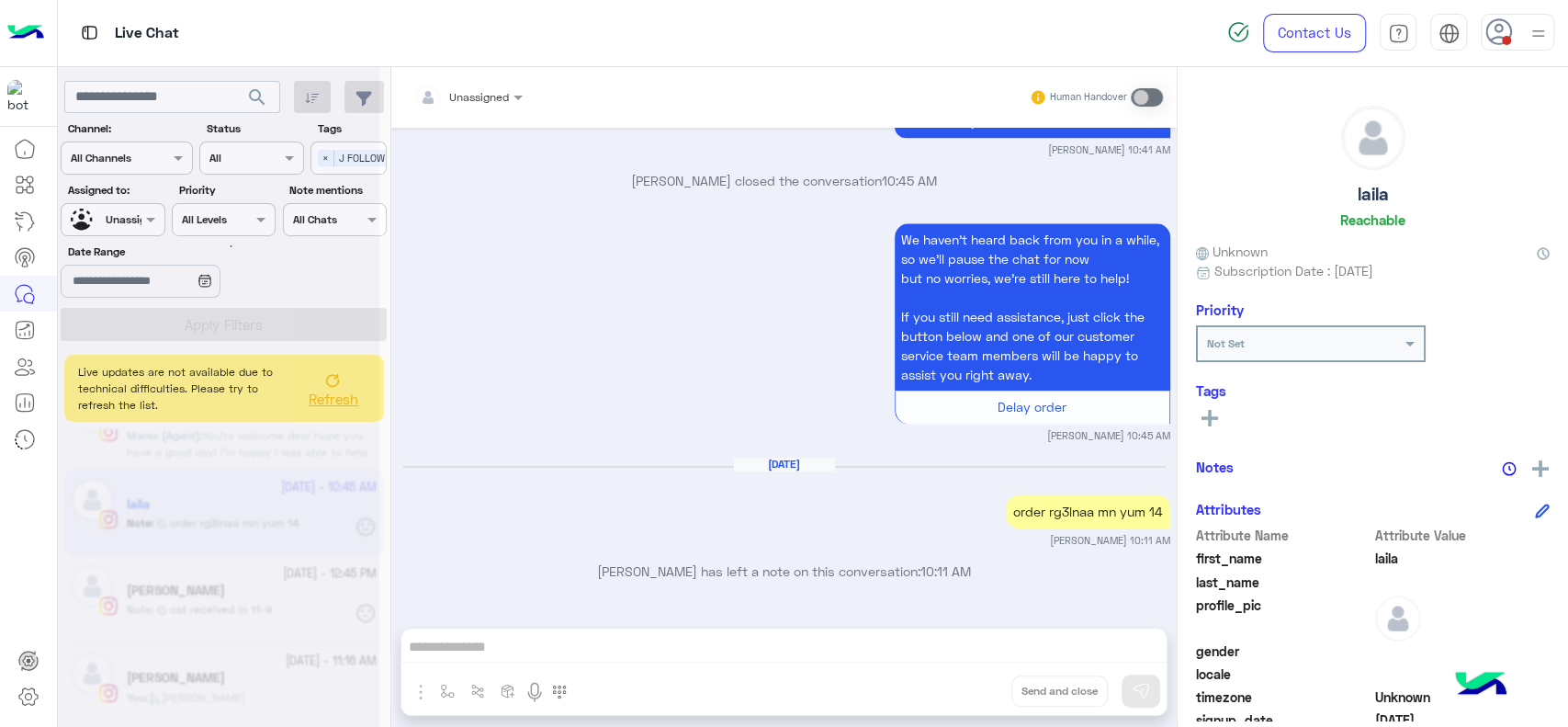
scroll to position [1025, 0]
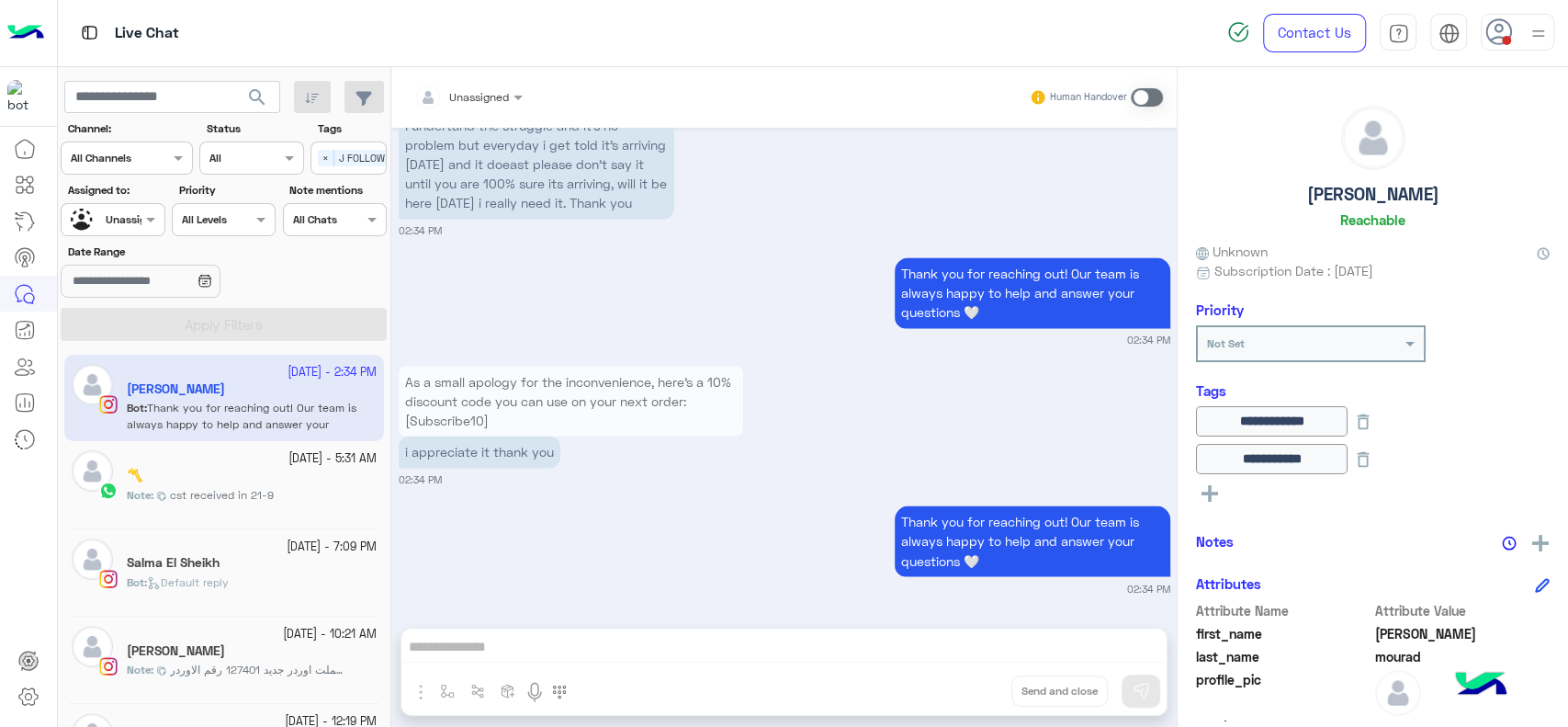
scroll to position [850, 0]
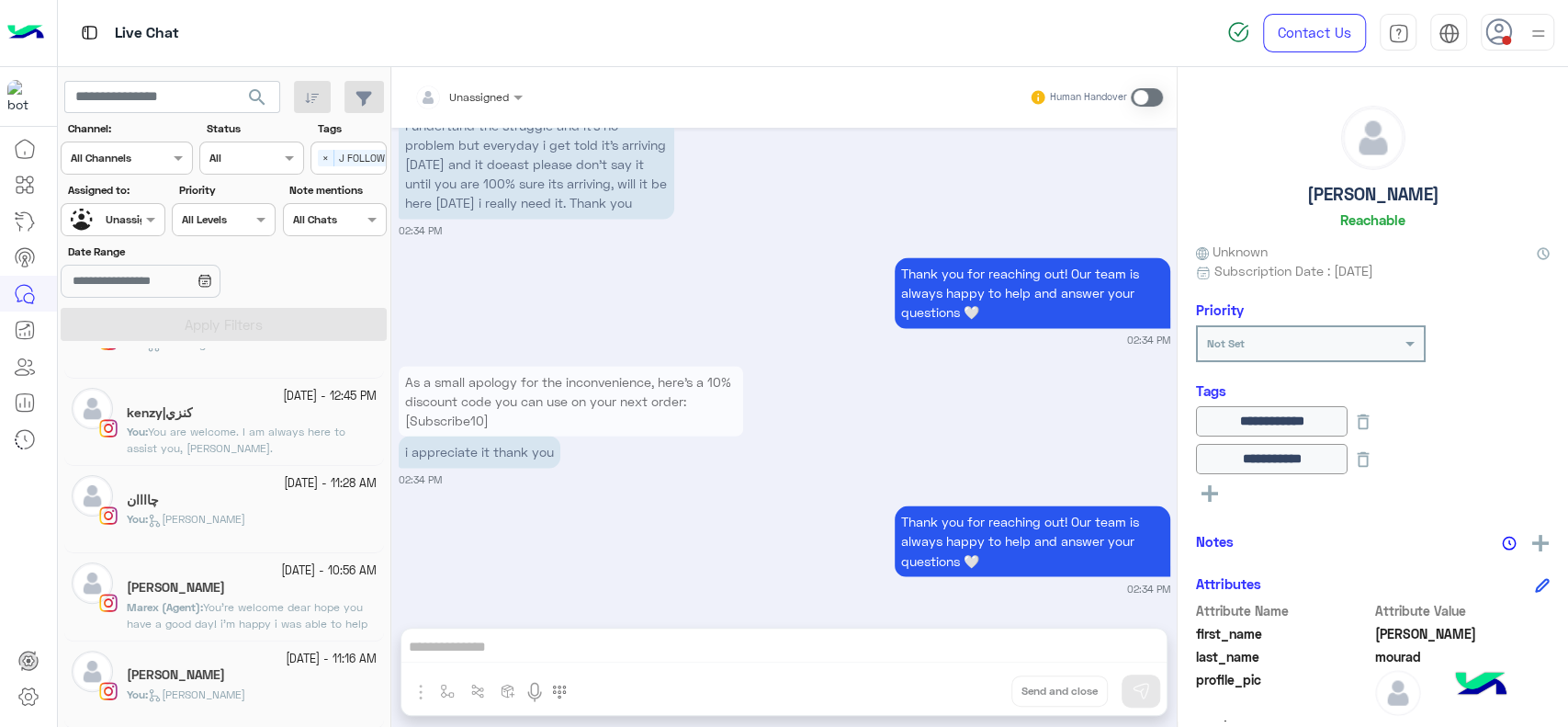
click at [216, 594] on div "Malak Ahmed" at bounding box center [252, 589] width 250 height 19
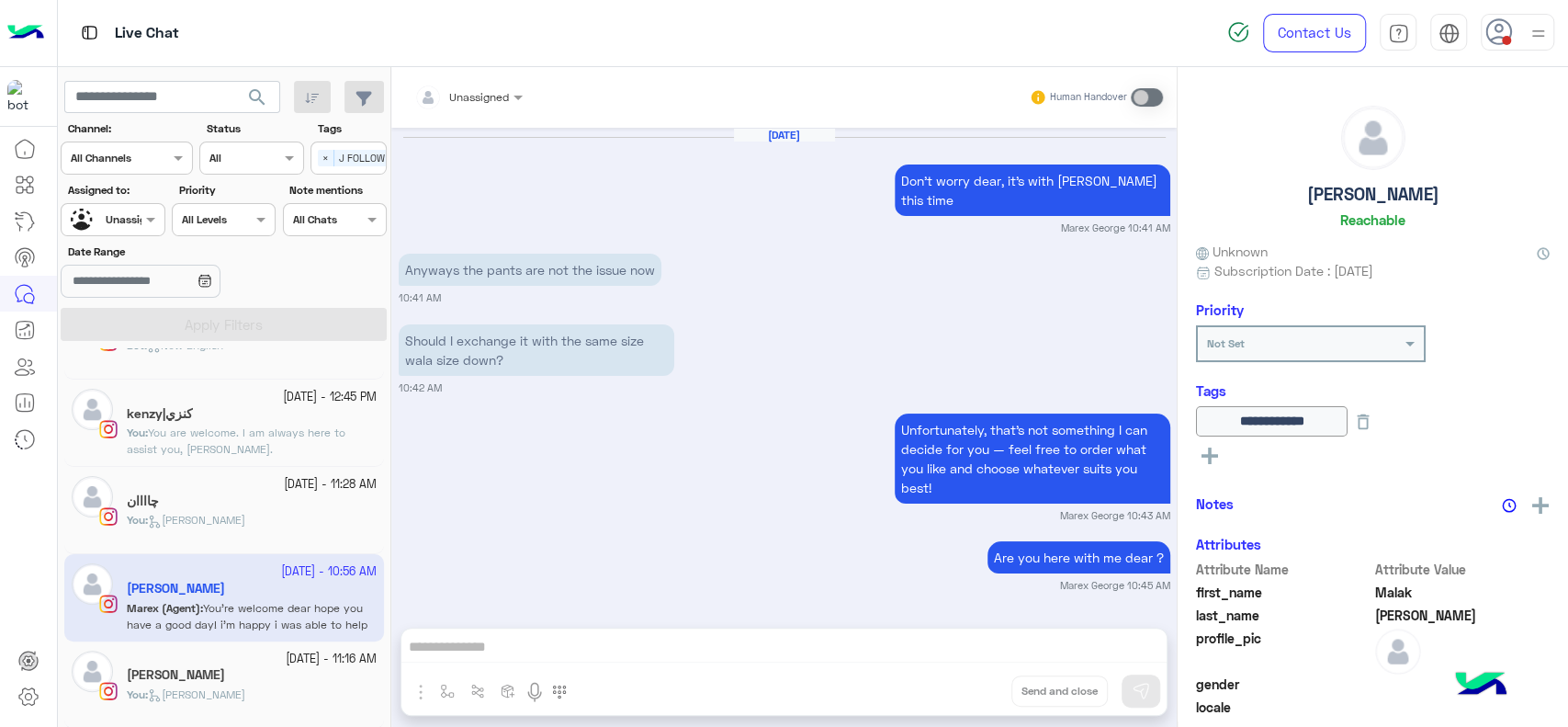
scroll to position [1363, 0]
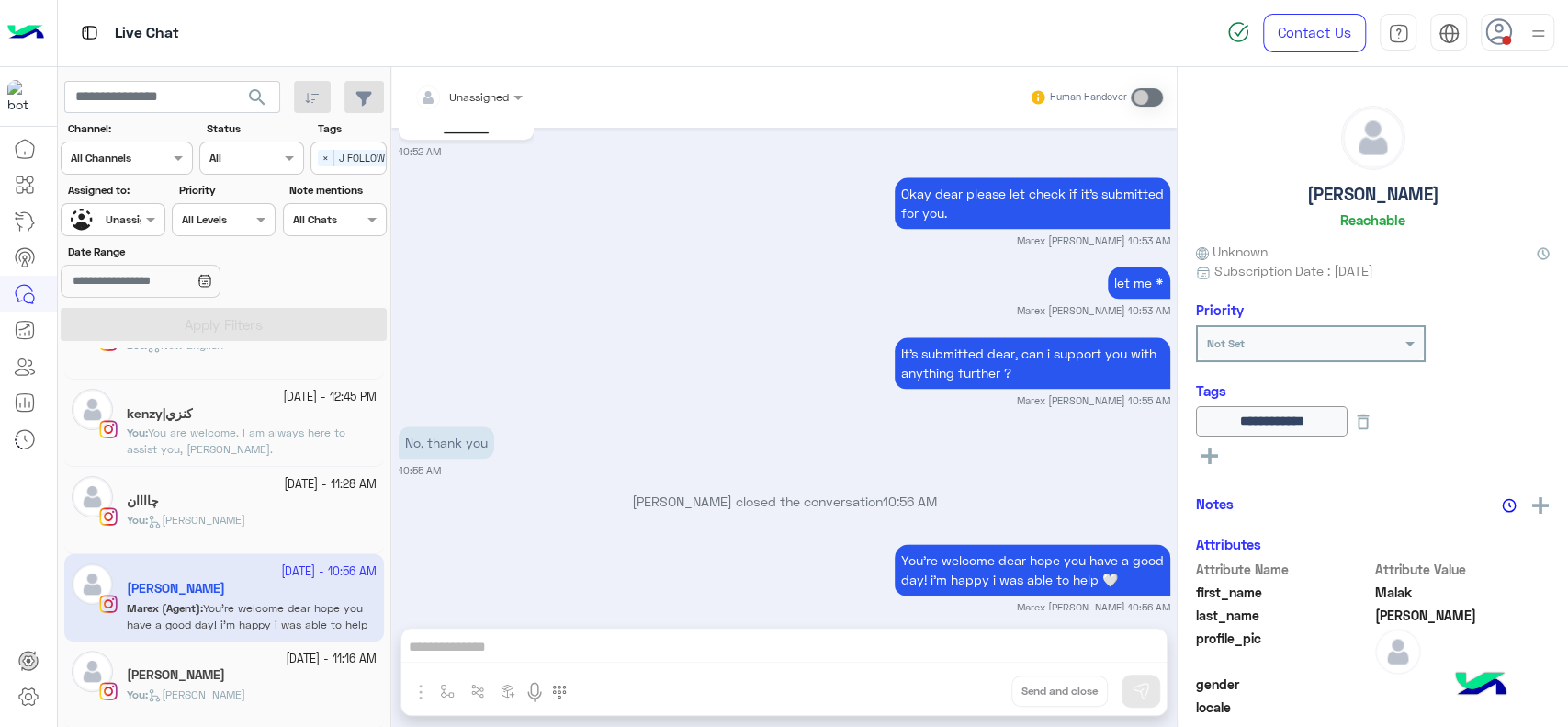
click at [645, 494] on div "Marex George closed the conversation 10:56 AM" at bounding box center [784, 508] width 772 height 33
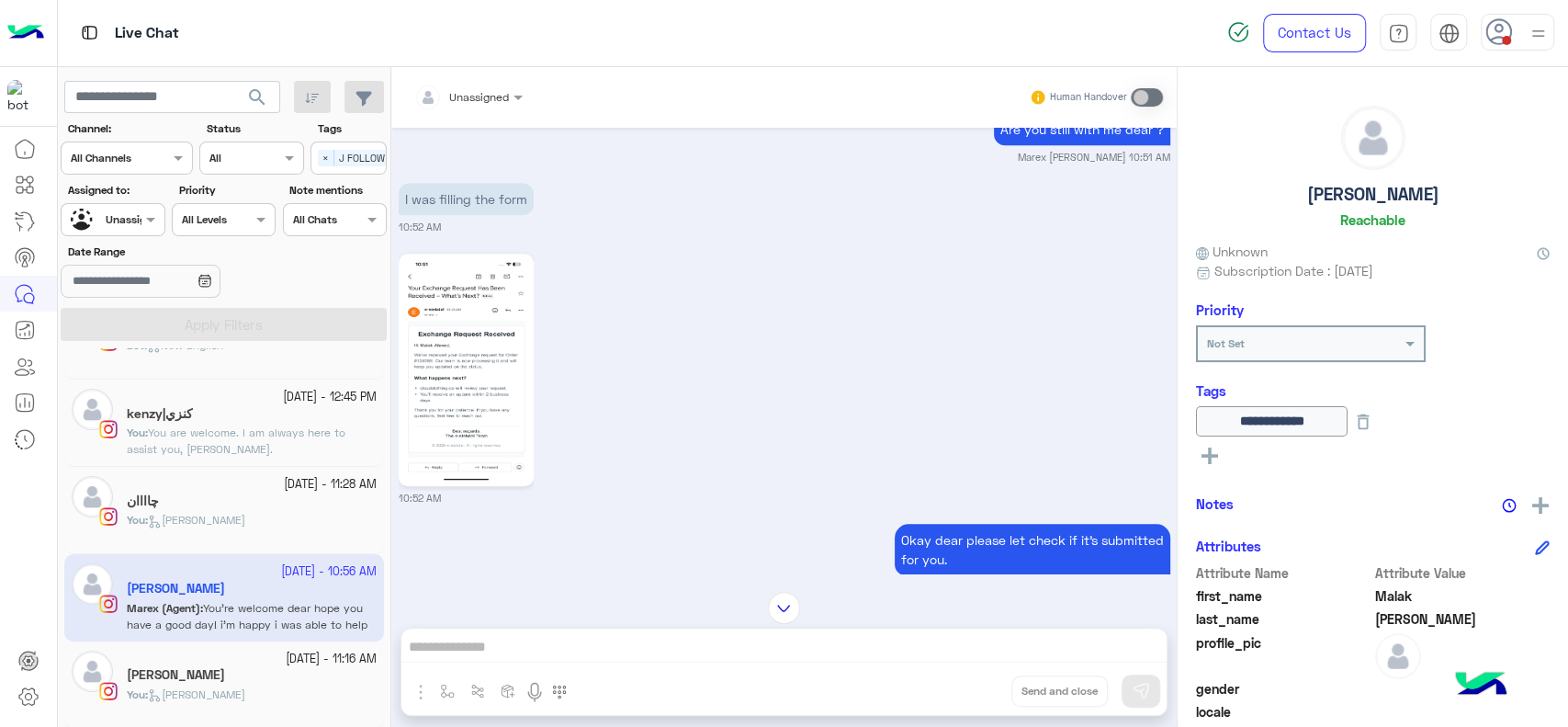
scroll to position [1015, 0]
click at [478, 419] on img at bounding box center [466, 371] width 126 height 224
click at [1546, 502] on div "**********" at bounding box center [1373, 394] width 390 height 653
click at [1543, 501] on div "**********" at bounding box center [1373, 394] width 390 height 653
click at [1536, 510] on img at bounding box center [1540, 505] width 17 height 17
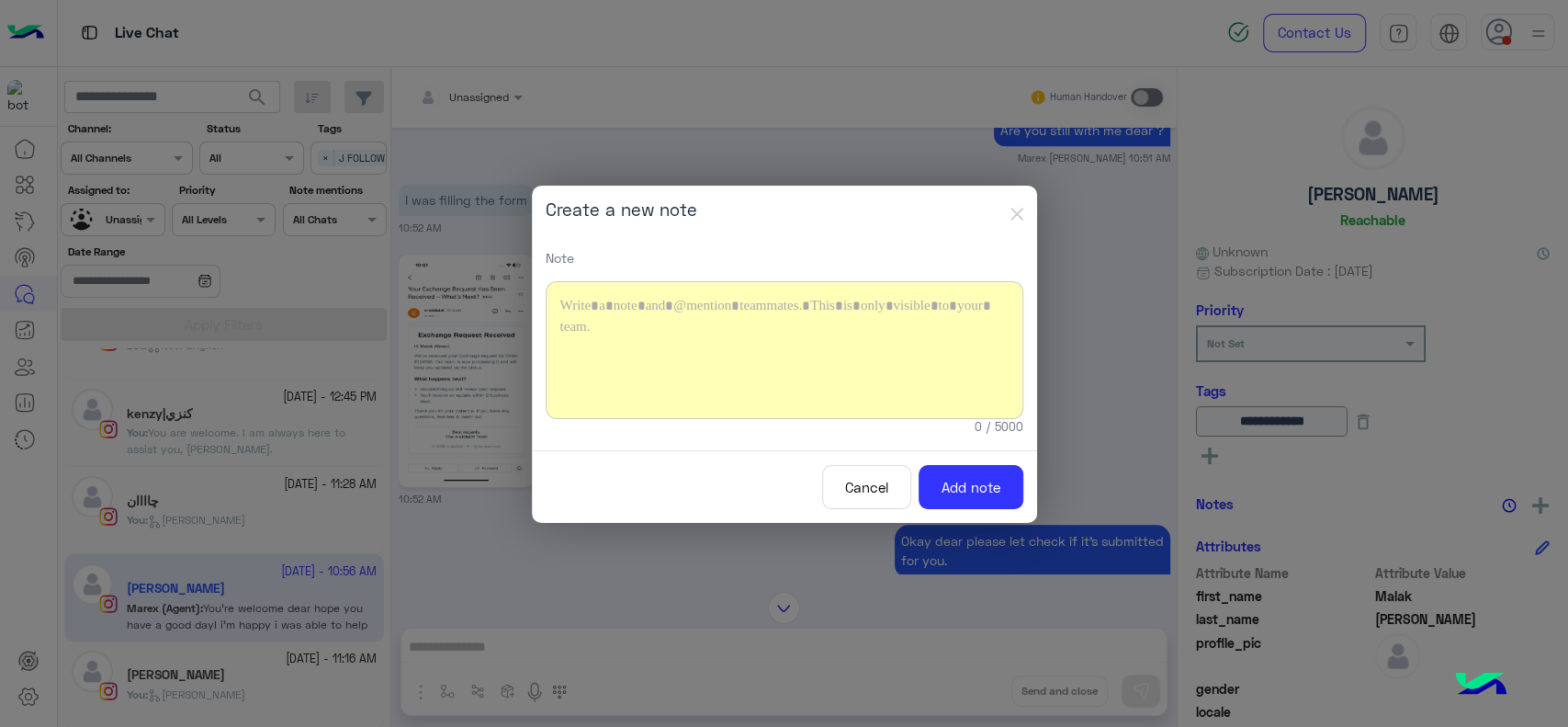
click at [732, 347] on div at bounding box center [784, 350] width 478 height 138
click at [669, 301] on div "**********" at bounding box center [784, 350] width 478 height 138
click at [709, 364] on div "**********" at bounding box center [784, 350] width 478 height 138
click at [985, 497] on button "Add note" at bounding box center [971, 487] width 105 height 45
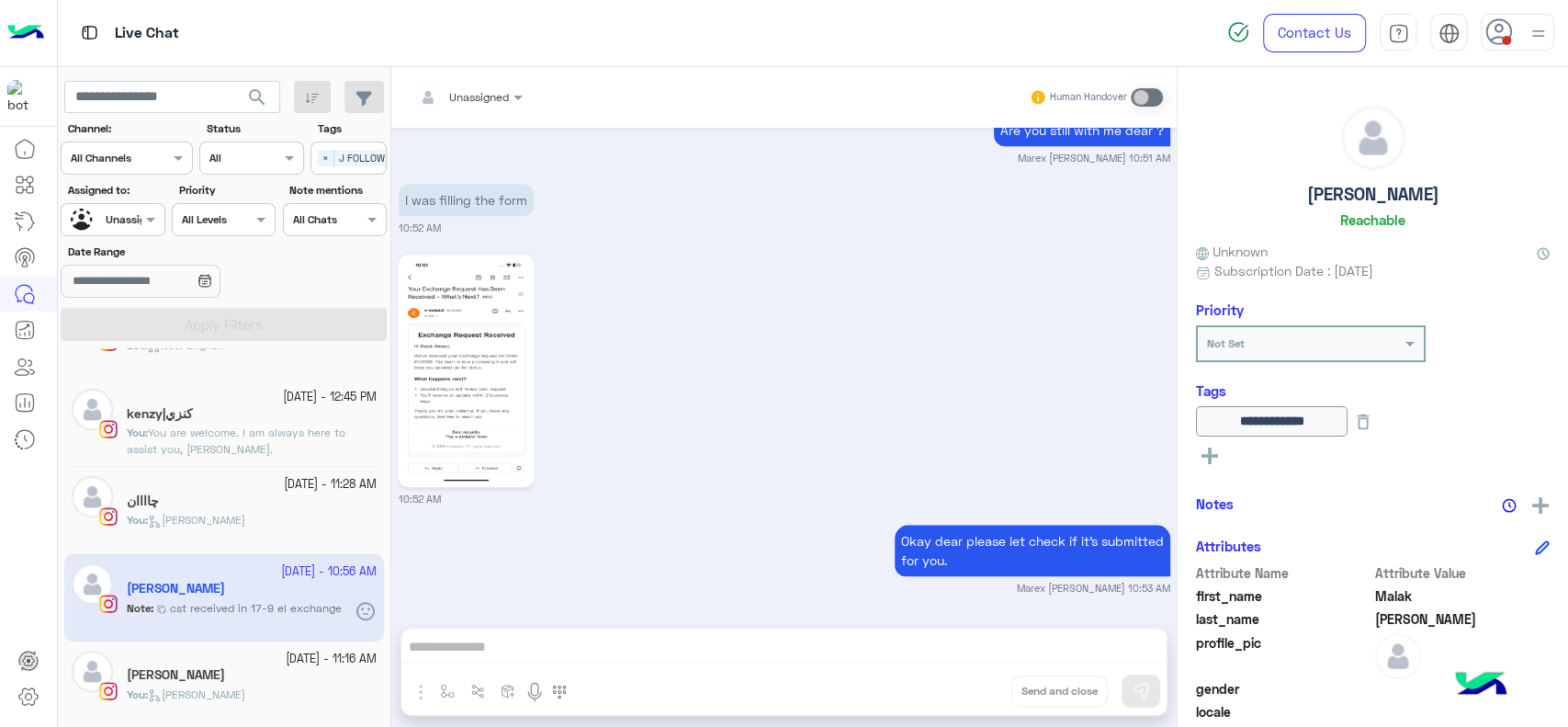
scroll to position [1514, 0]
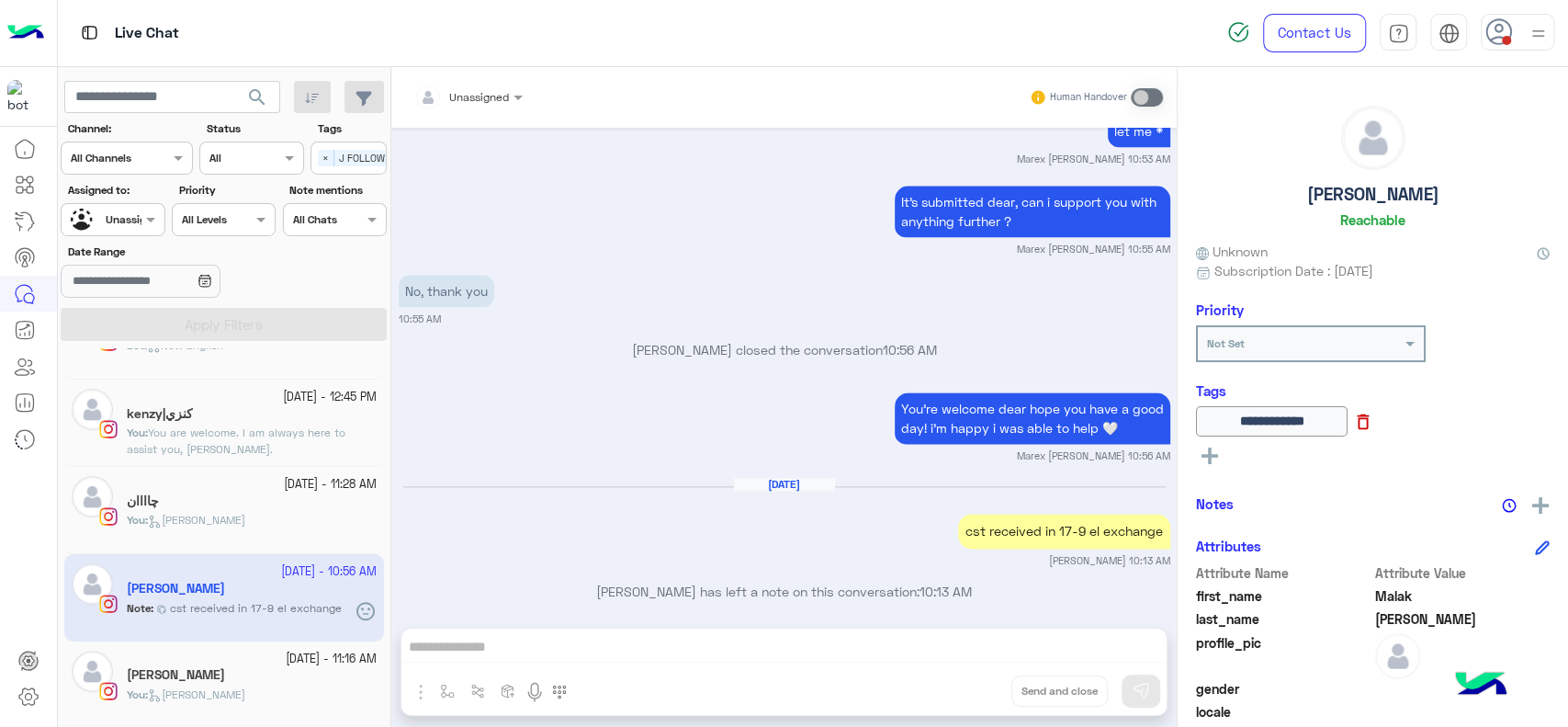
click at [1369, 415] on icon at bounding box center [1364, 421] width 12 height 16
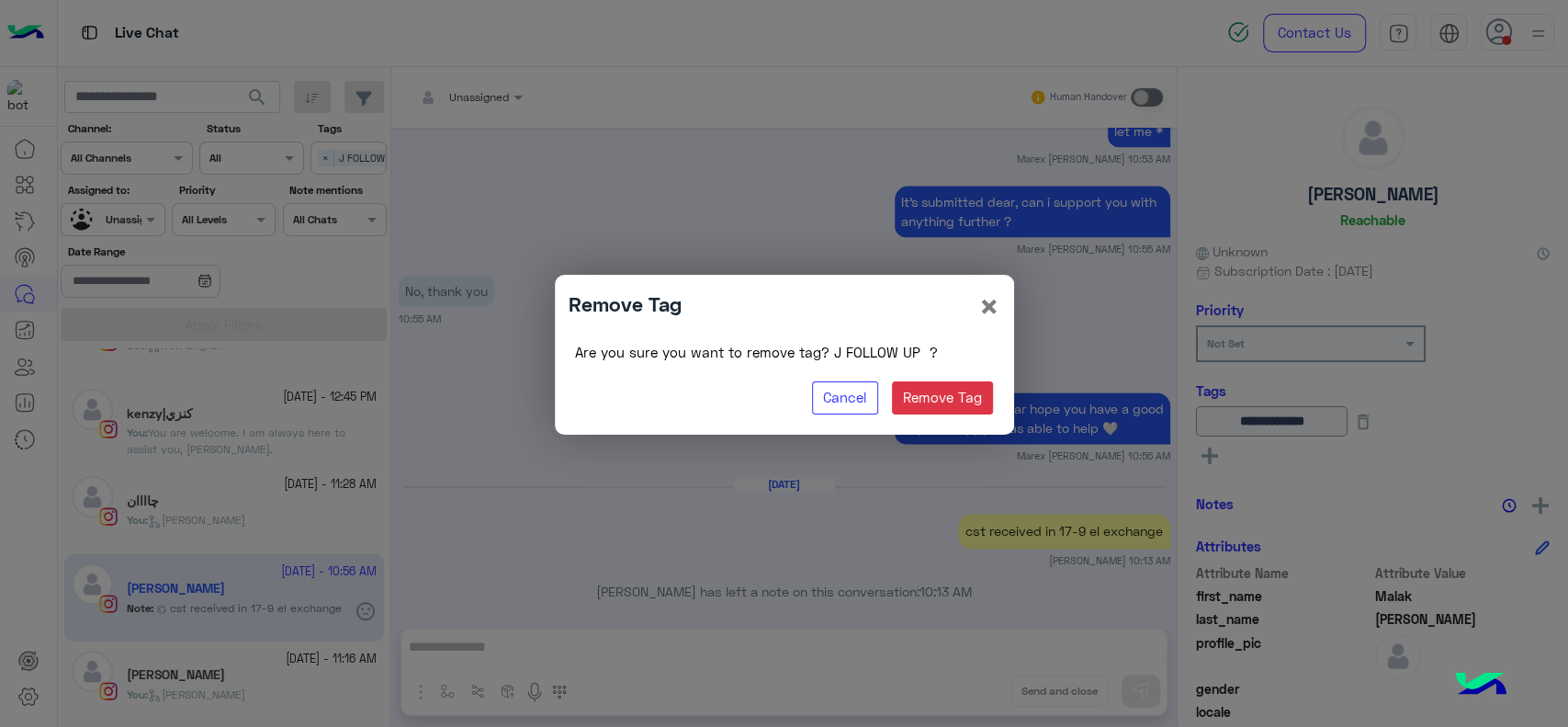
click at [920, 378] on div "Are you sure you want to remove tag? J FOLLOW UP ? Cancel Remove Tag" at bounding box center [784, 378] width 432 height 84
click at [935, 383] on button "Remove Tag" at bounding box center [942, 398] width 102 height 33
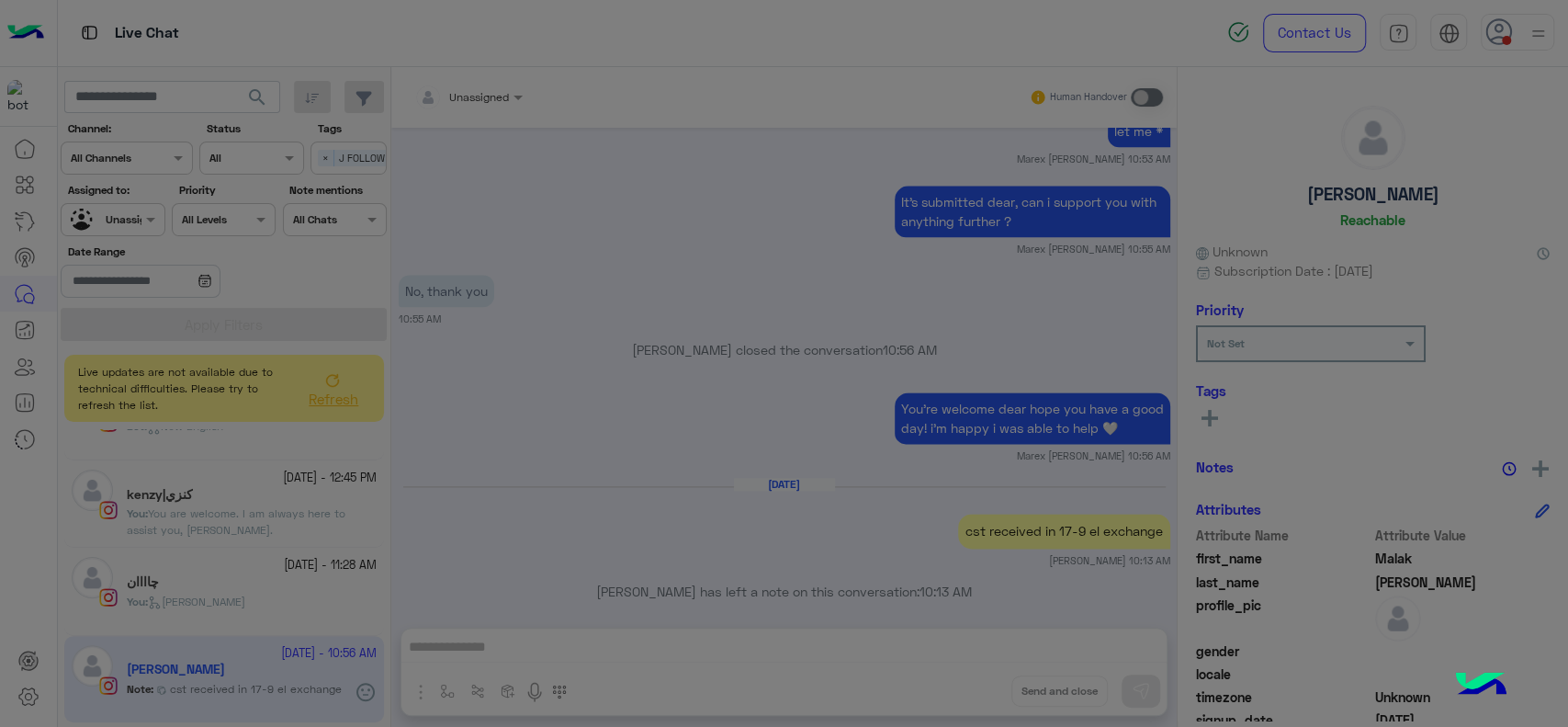
scroll to position [851, 0]
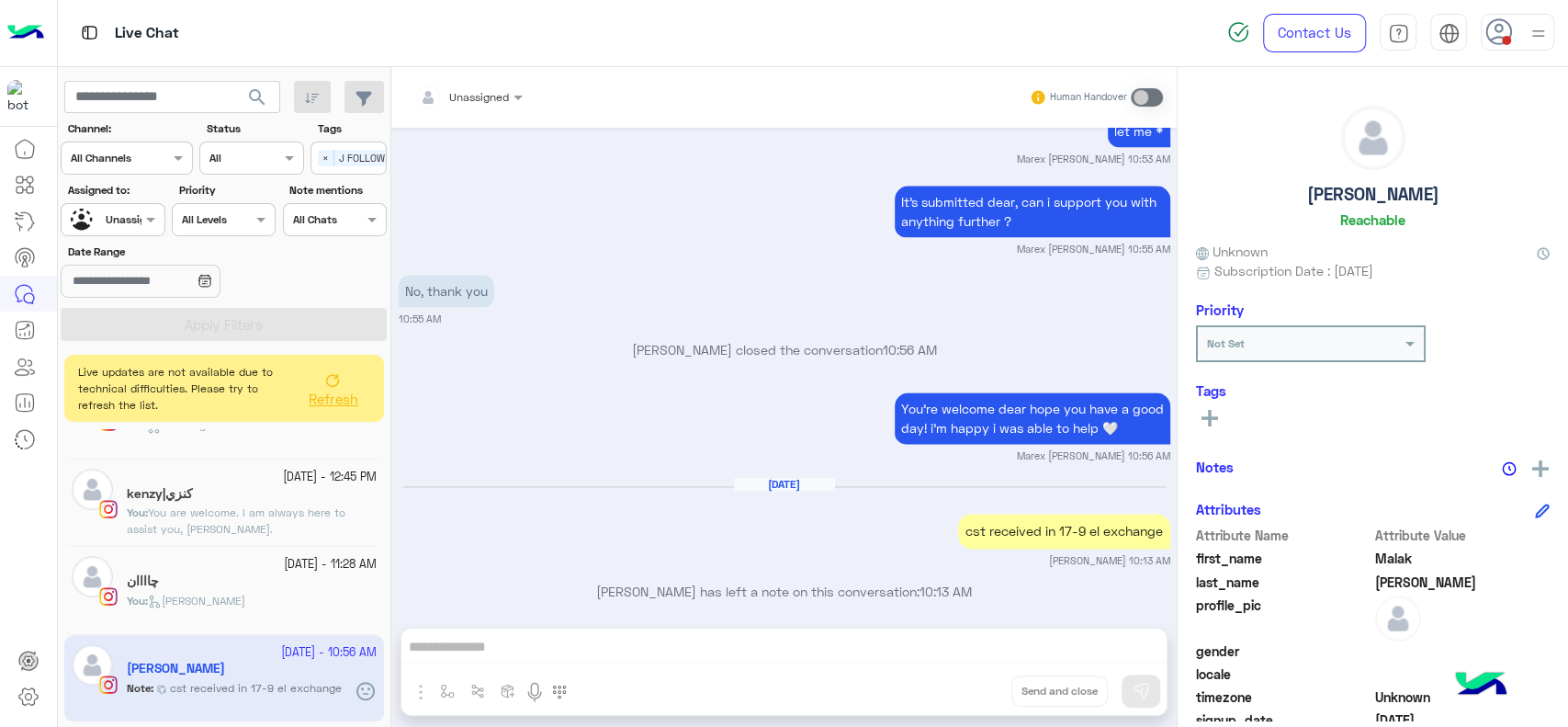
click at [1206, 421] on icon at bounding box center [1210, 418] width 17 height 17
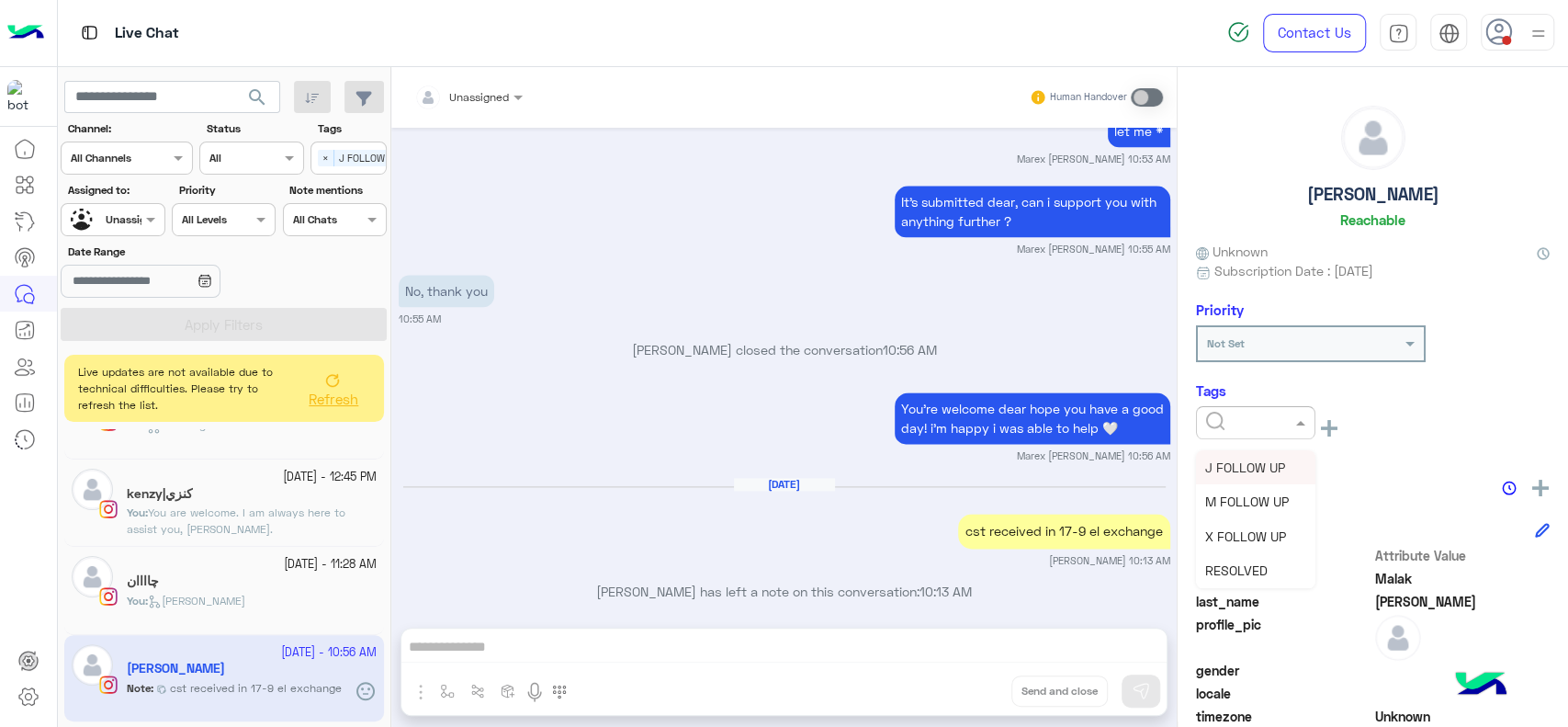
click at [1273, 426] on div at bounding box center [1256, 420] width 118 height 17
click at [1233, 559] on div "RESOLVED" at bounding box center [1256, 570] width 120 height 34
click at [894, 526] on div "Sep 22, 2025 cst received in 17-9 el exchange Jana Aboelseoud 10:13 AM" at bounding box center [784, 522] width 772 height 91
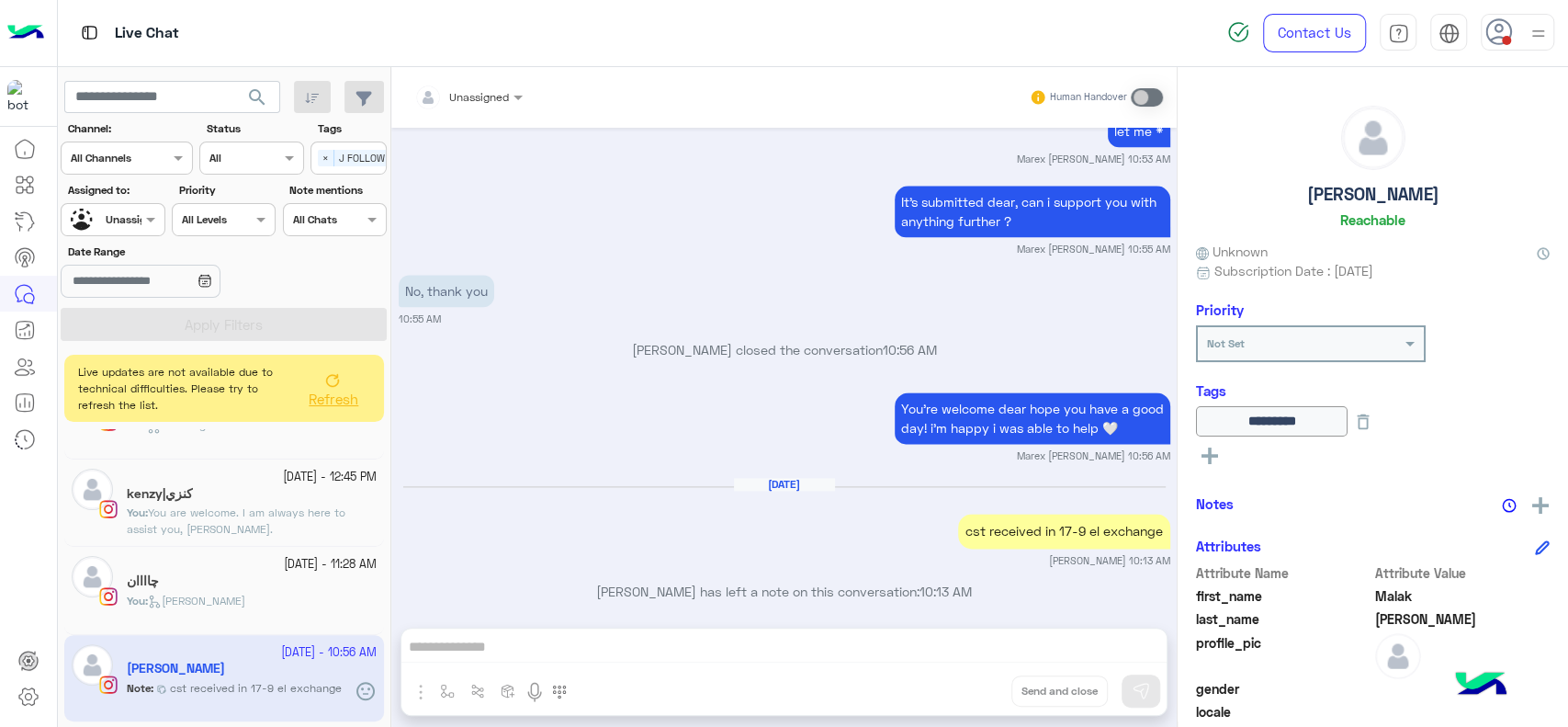
click at [221, 579] on div "چاااان" at bounding box center [252, 583] width 250 height 19
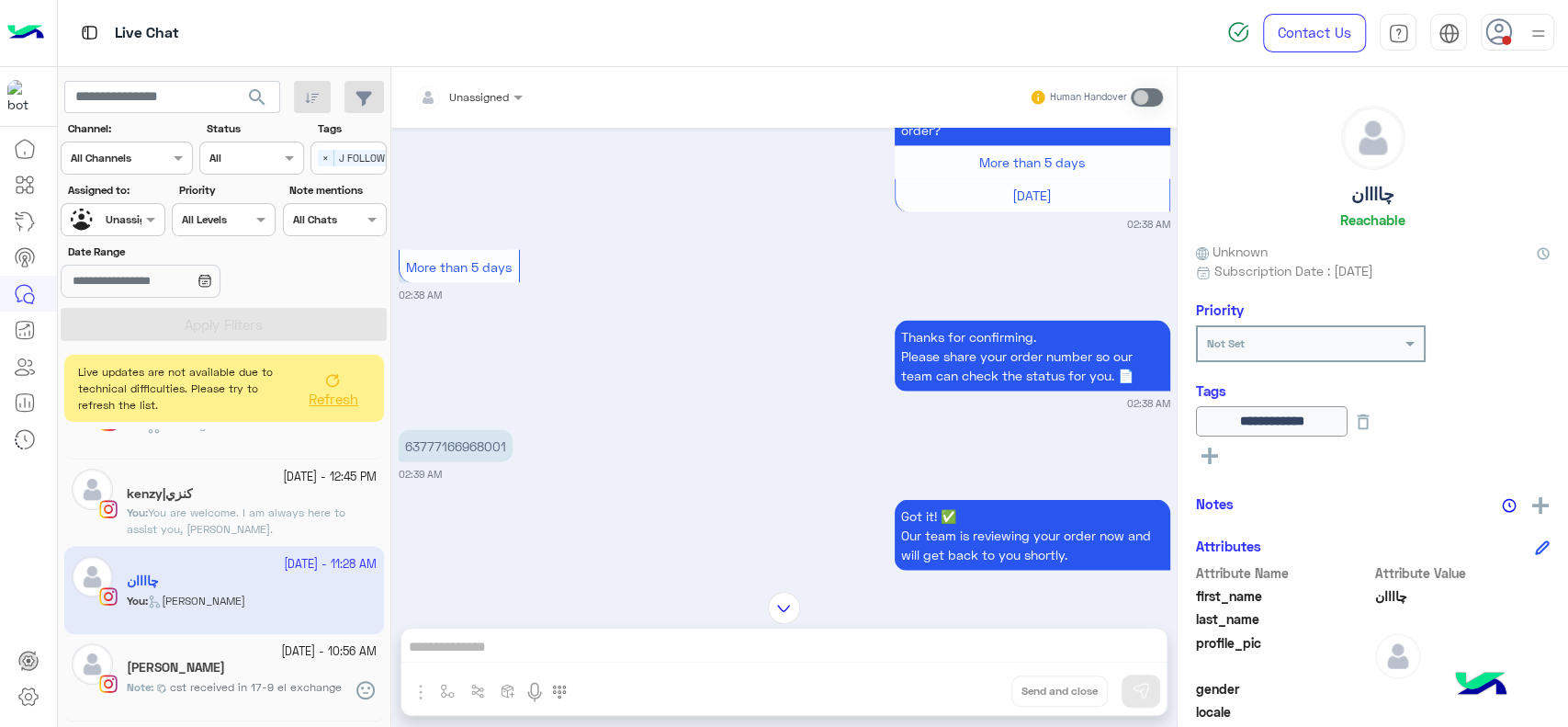
scroll to position [2537, 0]
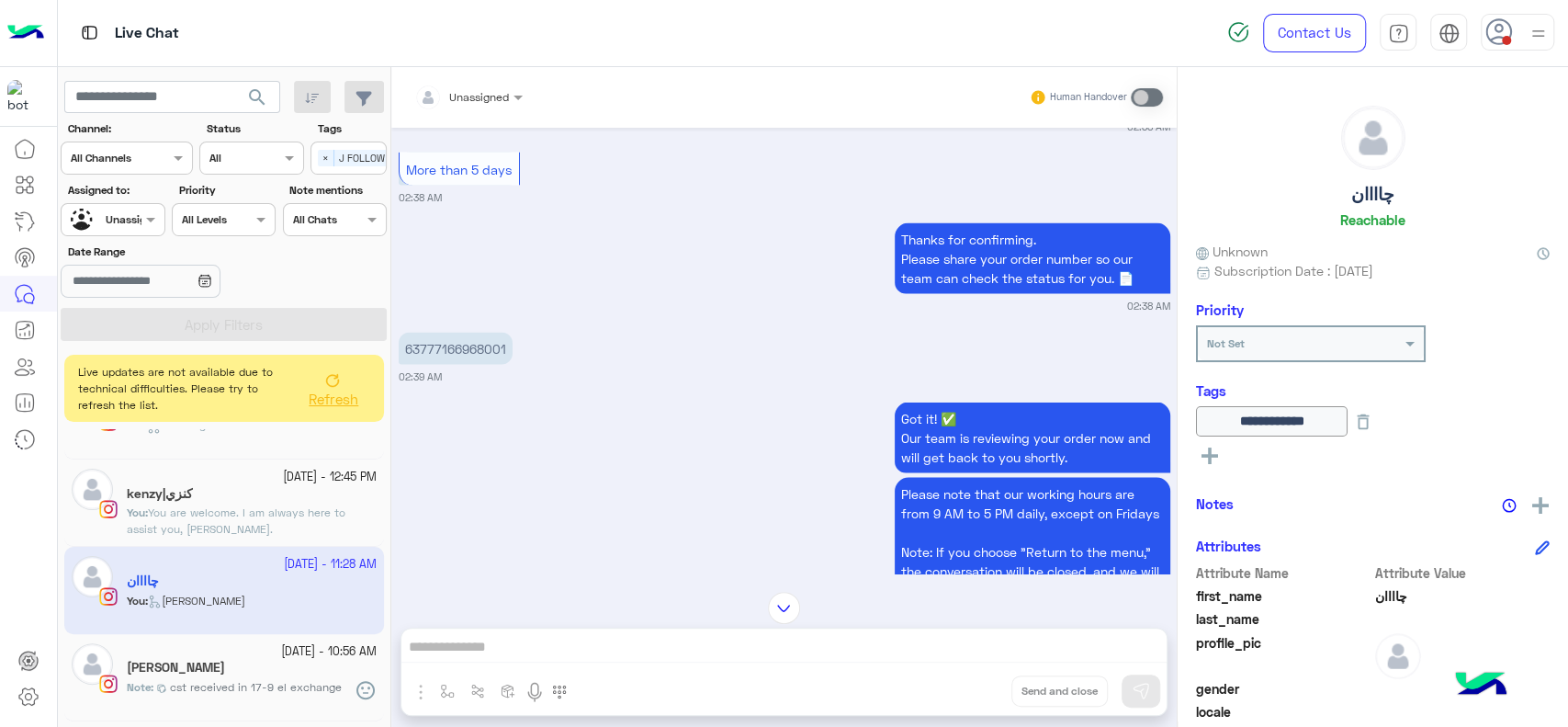
click at [436, 364] on p "63777166968001" at bounding box center [455, 348] width 114 height 32
click at [433, 358] on p "63777166968001" at bounding box center [455, 348] width 114 height 32
copy p "63777166968001"
click at [1537, 497] on img at bounding box center [1540, 505] width 17 height 17
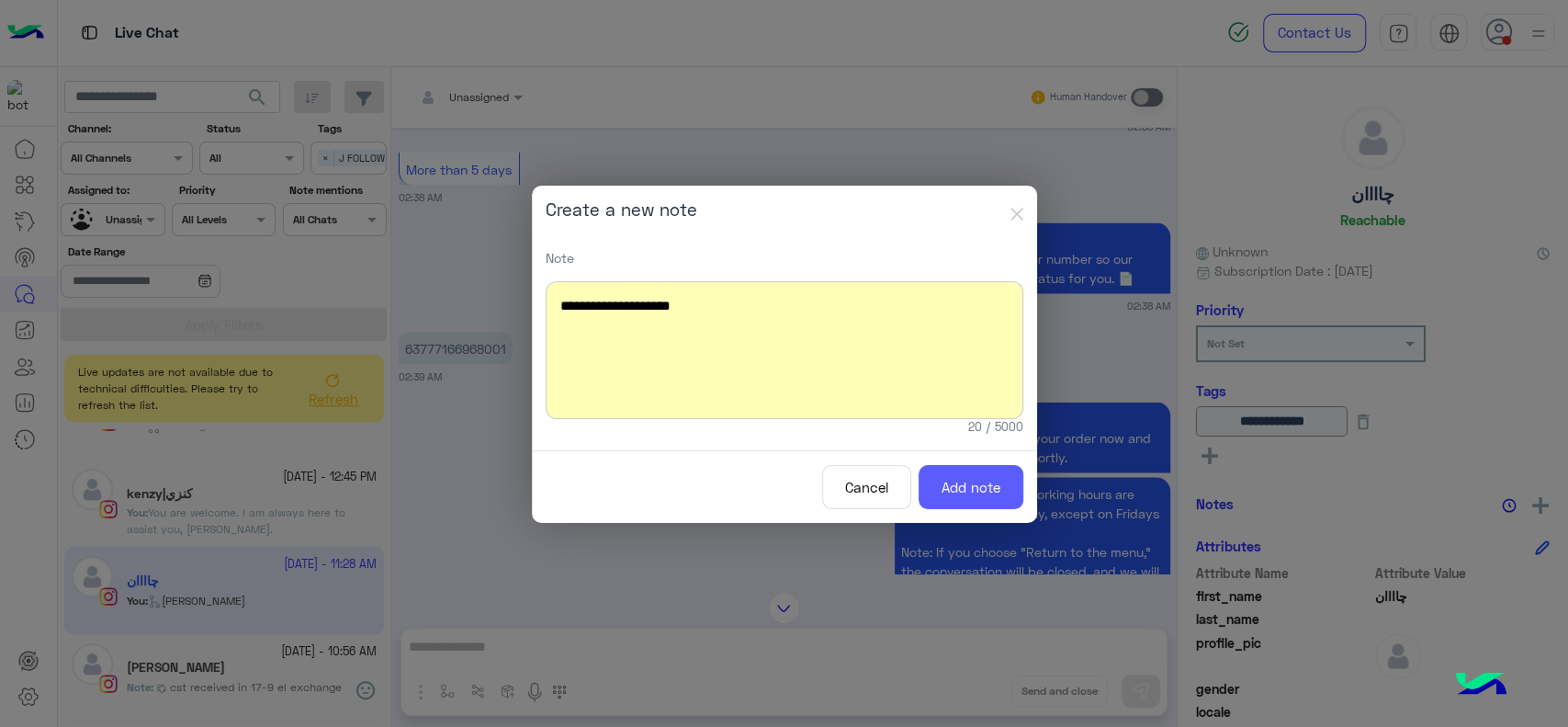
click at [965, 470] on button "Add note" at bounding box center [971, 487] width 105 height 45
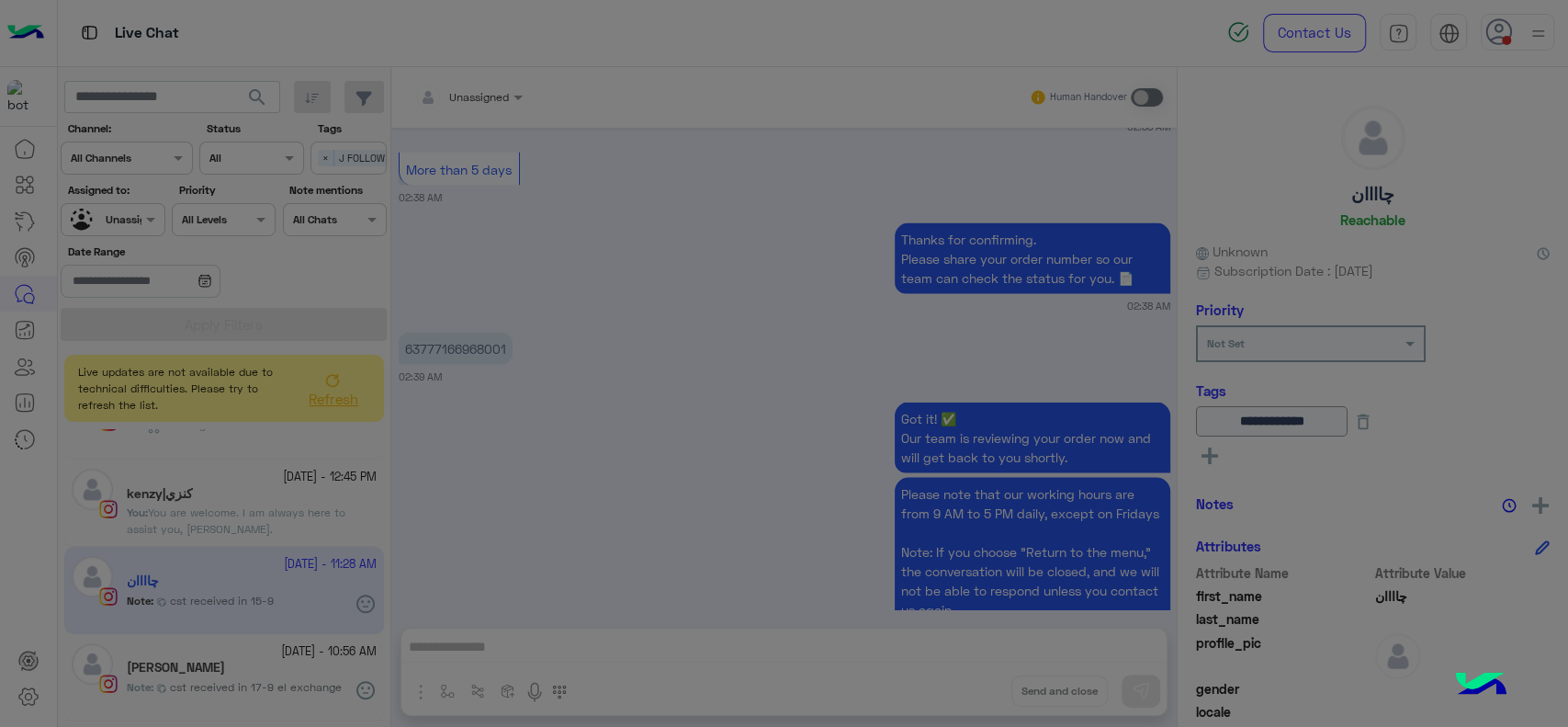
scroll to position [4931, 0]
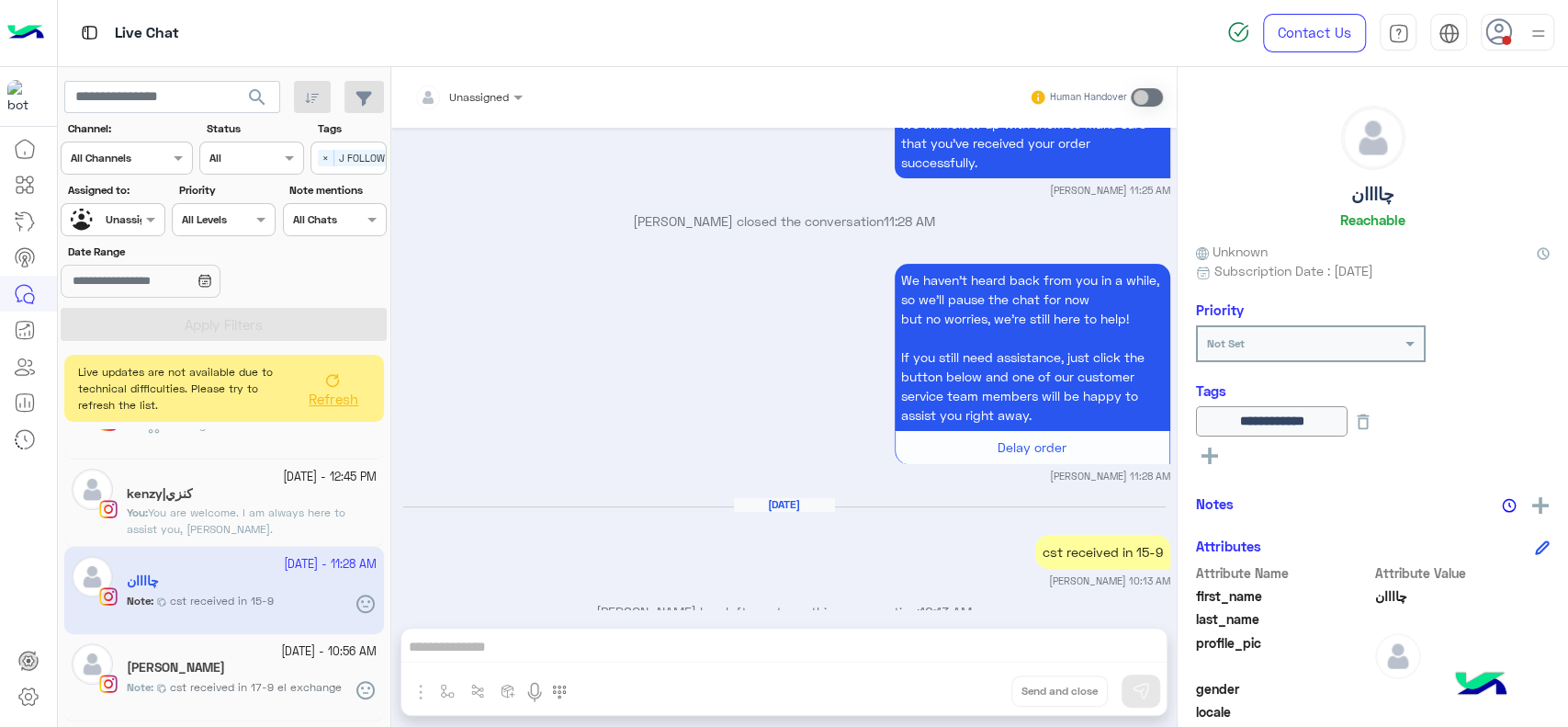
click at [1378, 429] on button at bounding box center [1364, 421] width 31 height 30
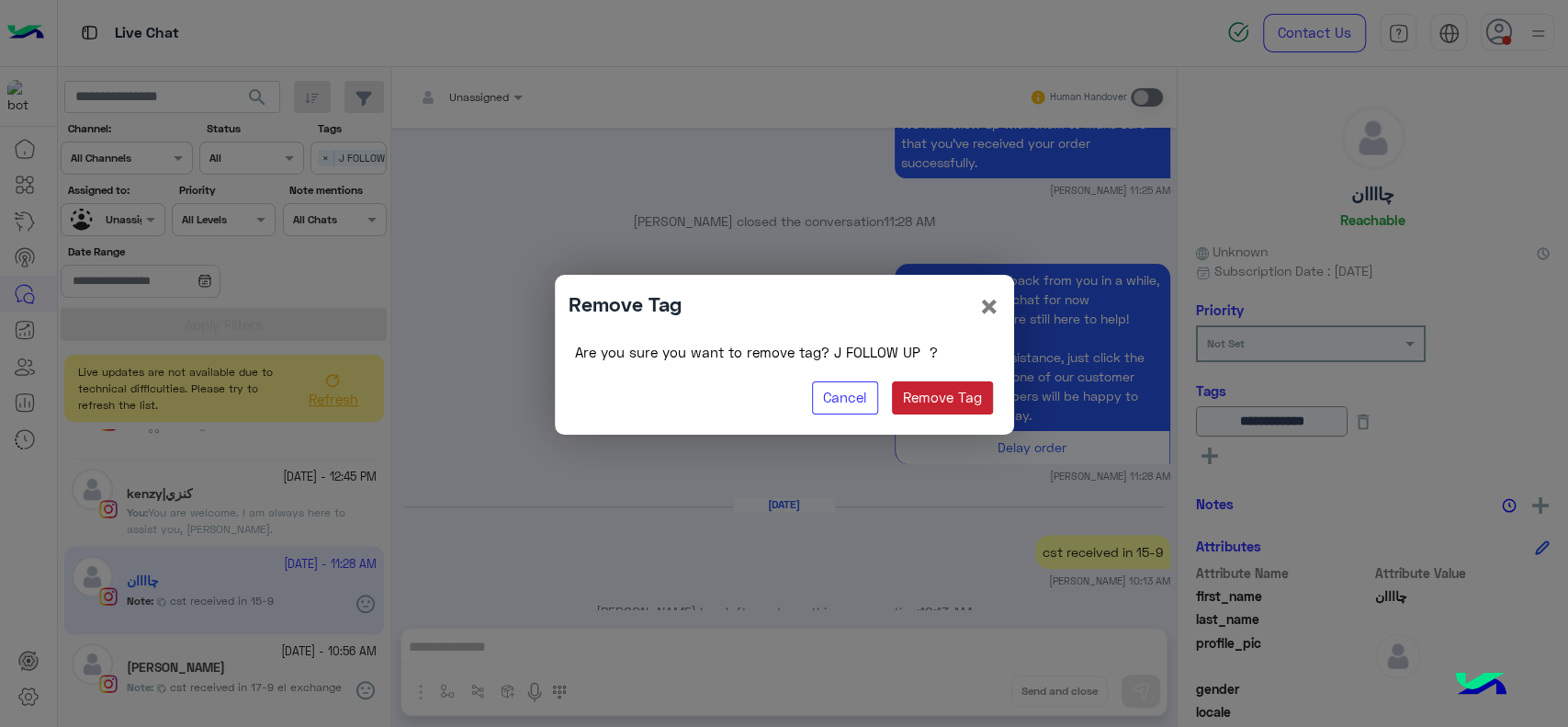
click at [949, 400] on button "Remove Tag" at bounding box center [942, 398] width 102 height 33
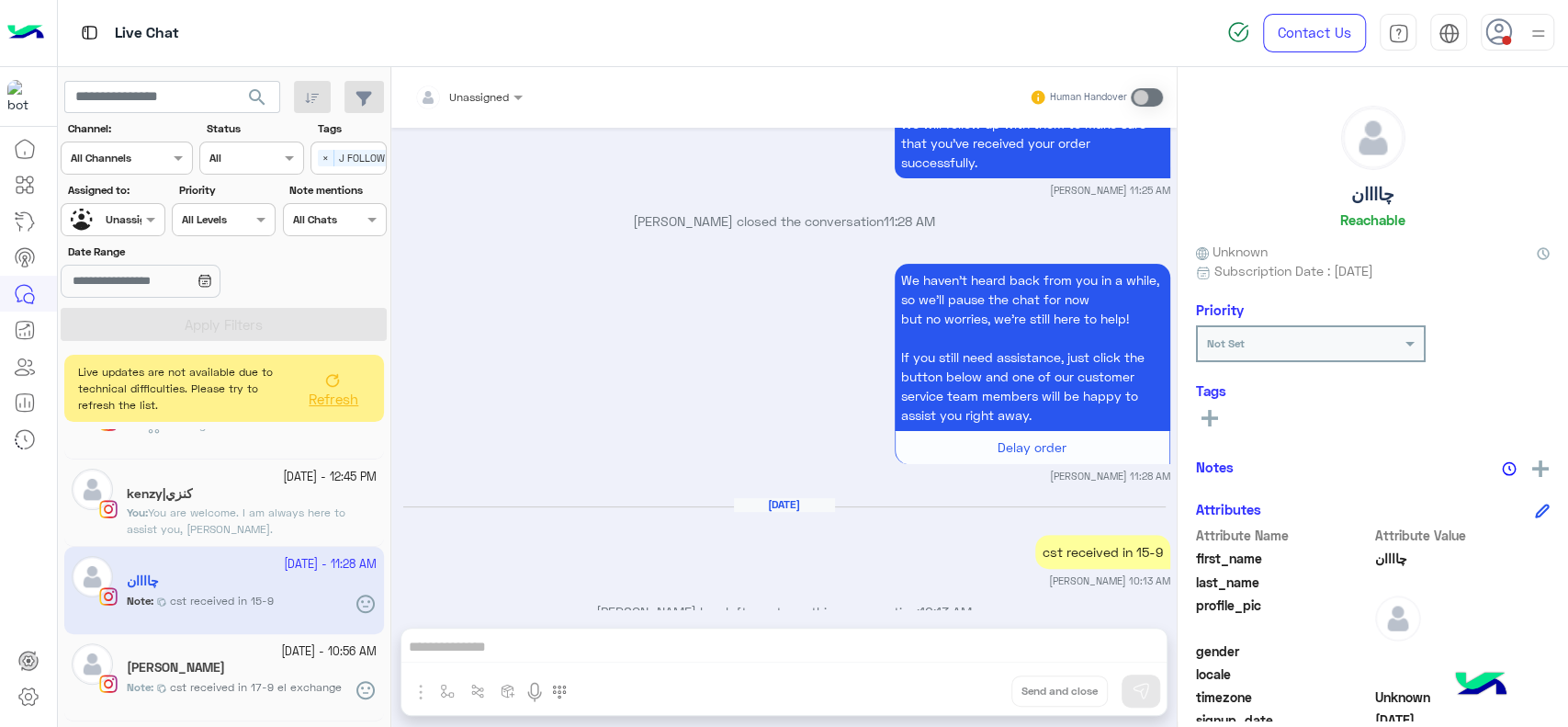
click at [1216, 417] on rect at bounding box center [1210, 418] width 17 height 4
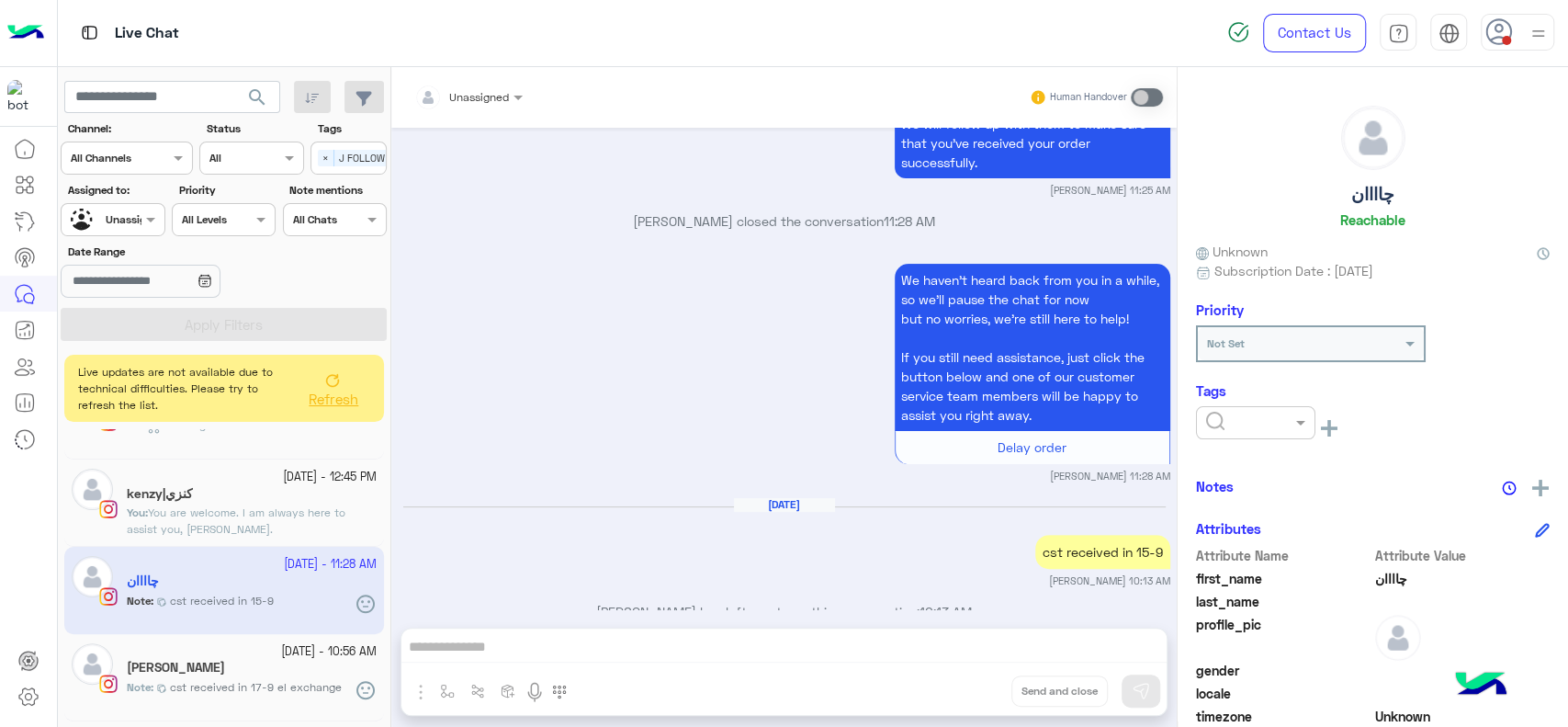
click at [1206, 422] on div at bounding box center [1206, 422] width 0 height 0
click at [1210, 556] on div "RESOLVED" at bounding box center [1256, 570] width 120 height 34
click at [632, 516] on div "Sep 22, 2025 cst received in 15-9 Jana Aboelseoud 10:13 AM" at bounding box center [784, 542] width 772 height 91
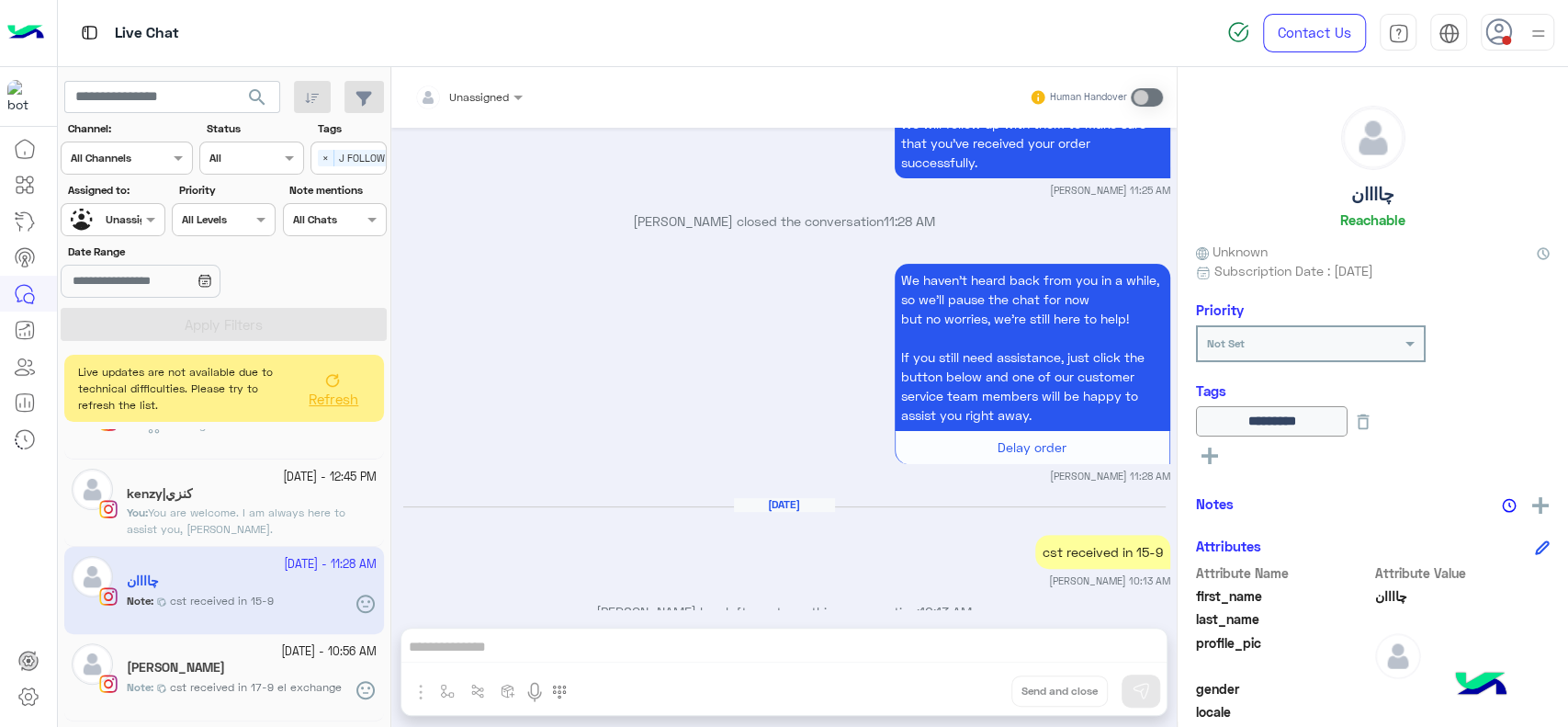
click at [218, 472] on div "14 September - 12:45 PM" at bounding box center [252, 477] width 250 height 17
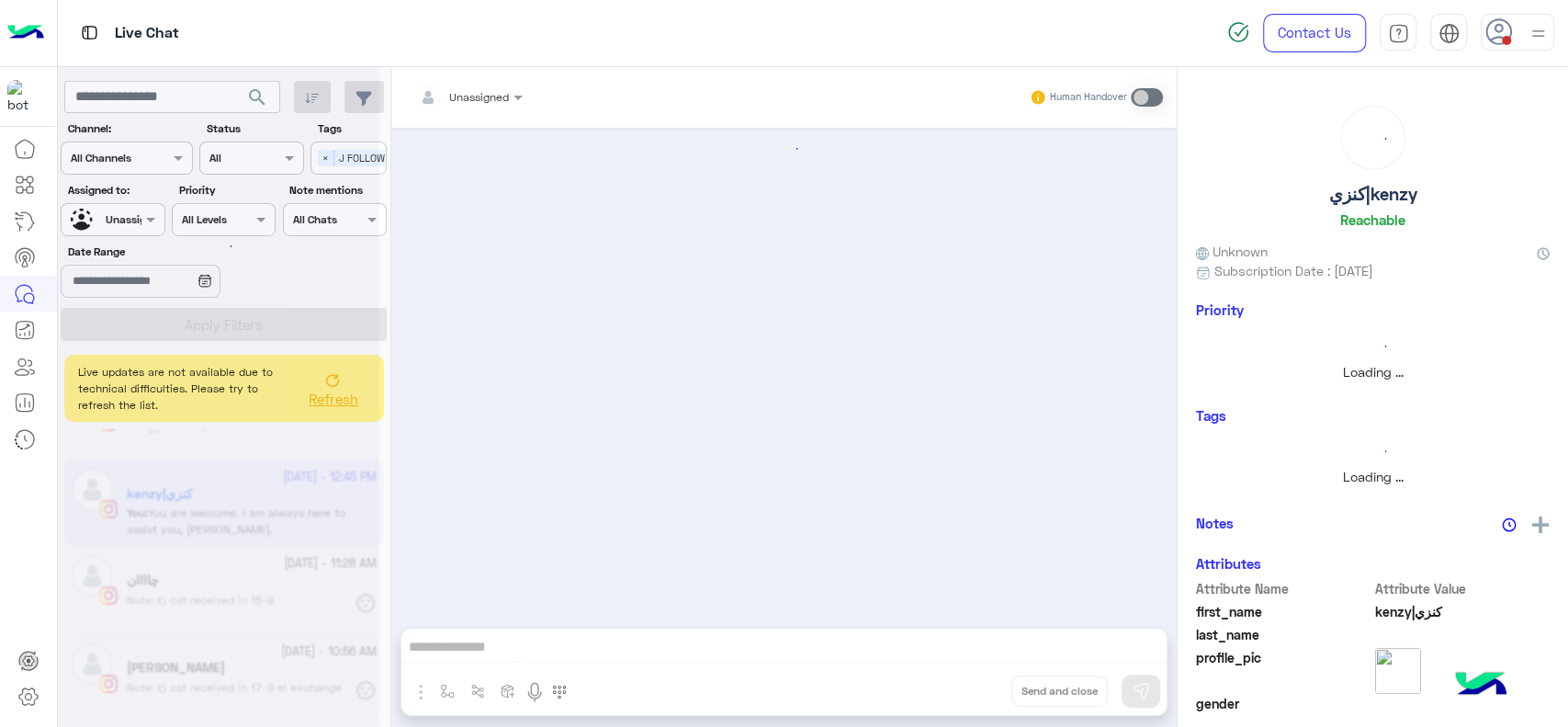
scroll to position [1191, 0]
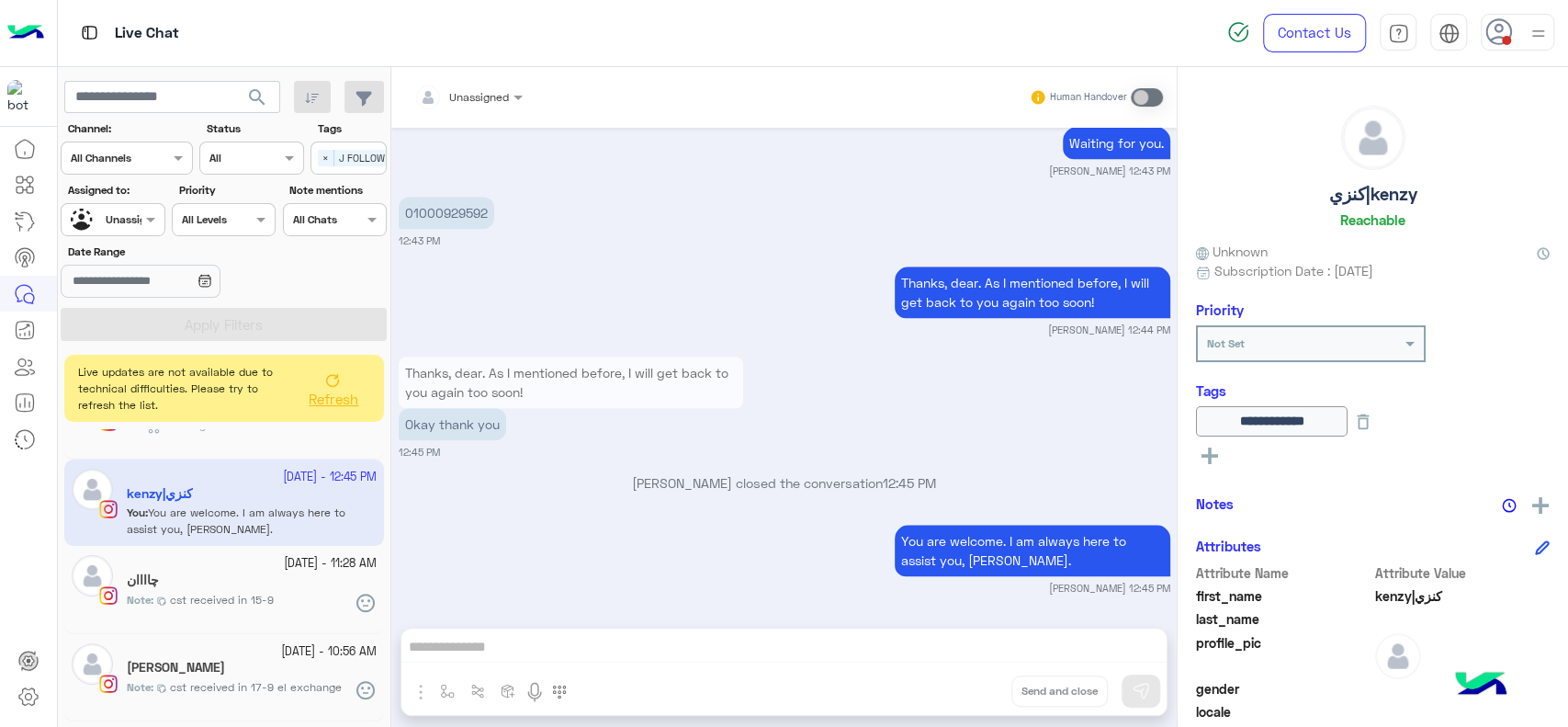
click at [461, 221] on p "01000929592" at bounding box center [446, 213] width 96 height 32
click at [578, 272] on div "Thanks, dear. As I mentioned before, I will get back to you again too soon! Jan…" at bounding box center [784, 300] width 772 height 75
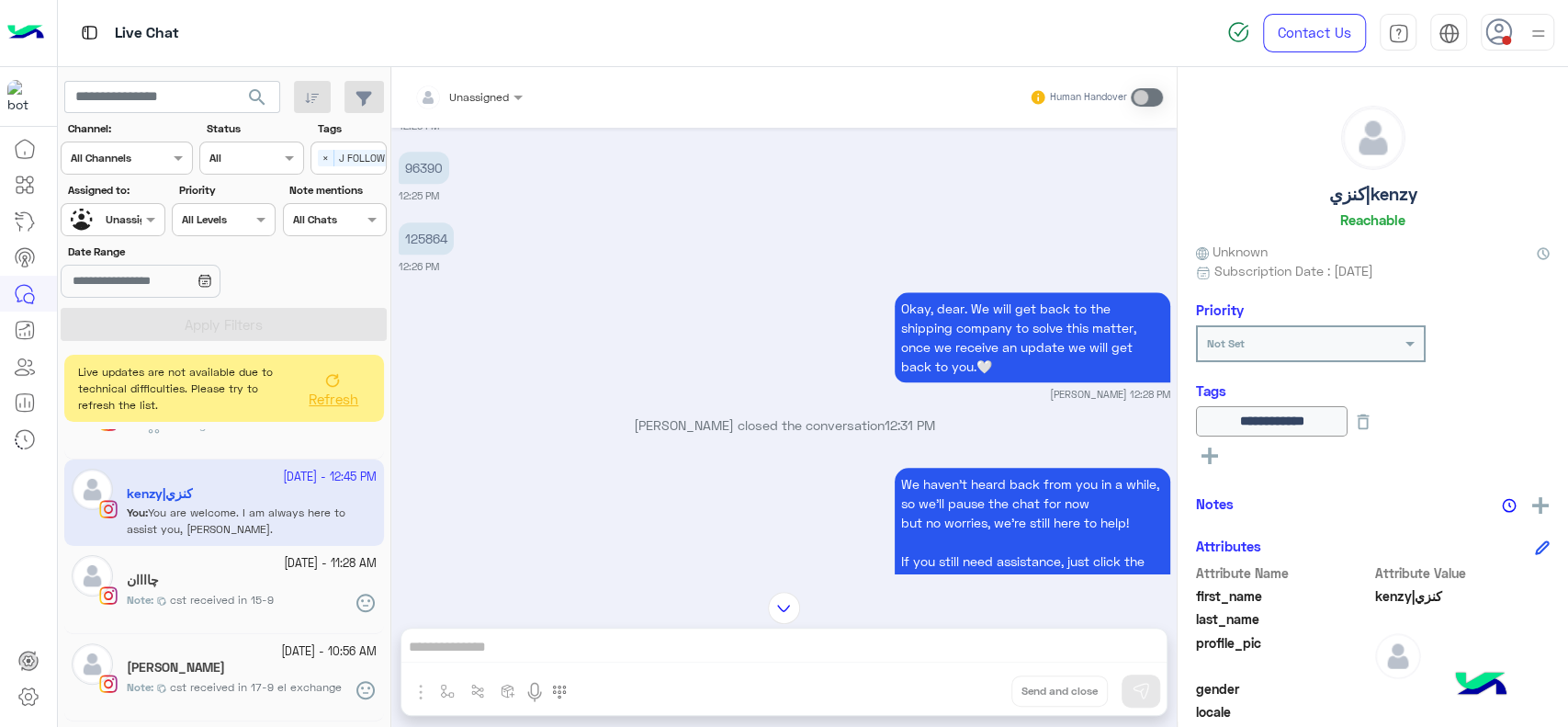
scroll to position [1202, 0]
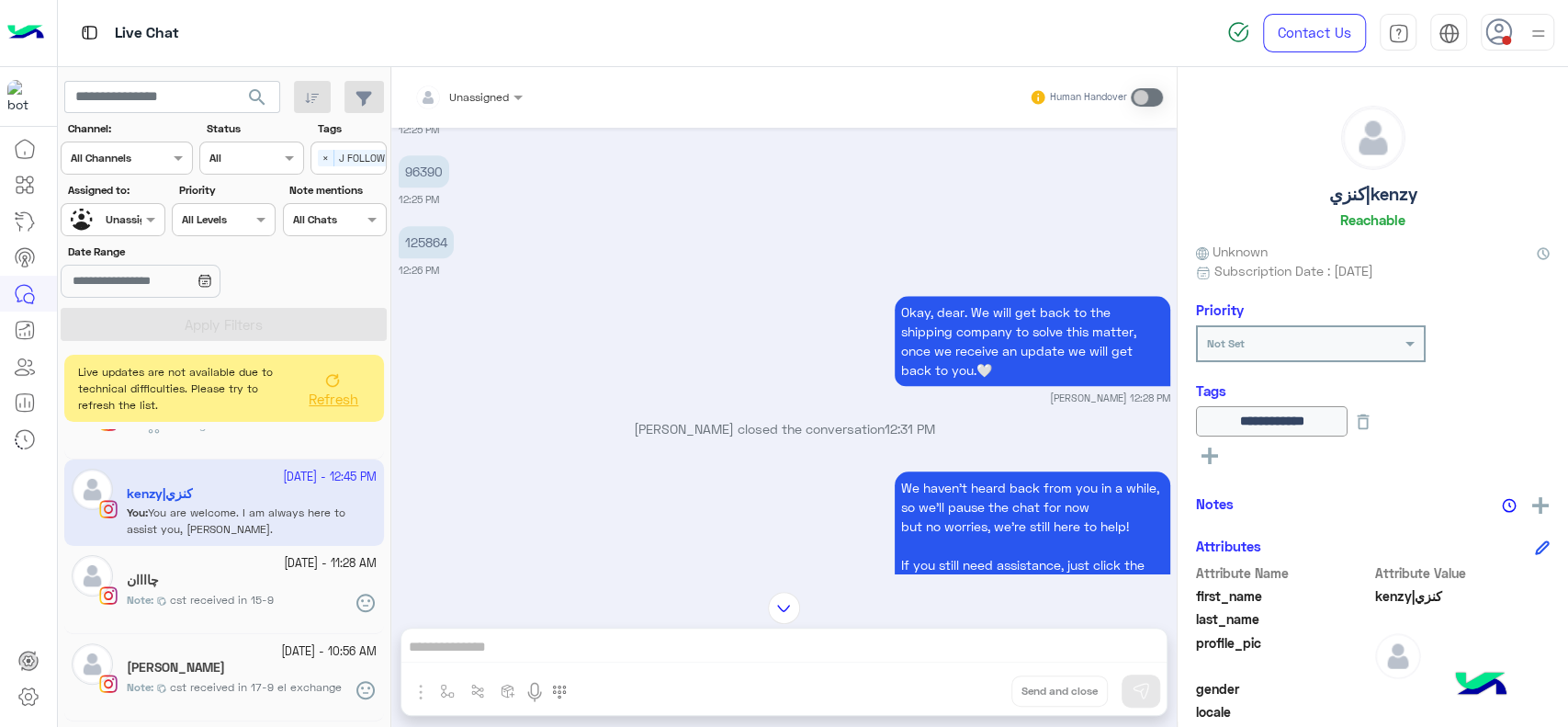
click at [427, 246] on p "125864" at bounding box center [426, 242] width 55 height 32
copy p "125864"
click at [556, 223] on div "125864 12:26 PM" at bounding box center [784, 249] width 772 height 56
click at [1540, 495] on button at bounding box center [1540, 503] width 18 height 23
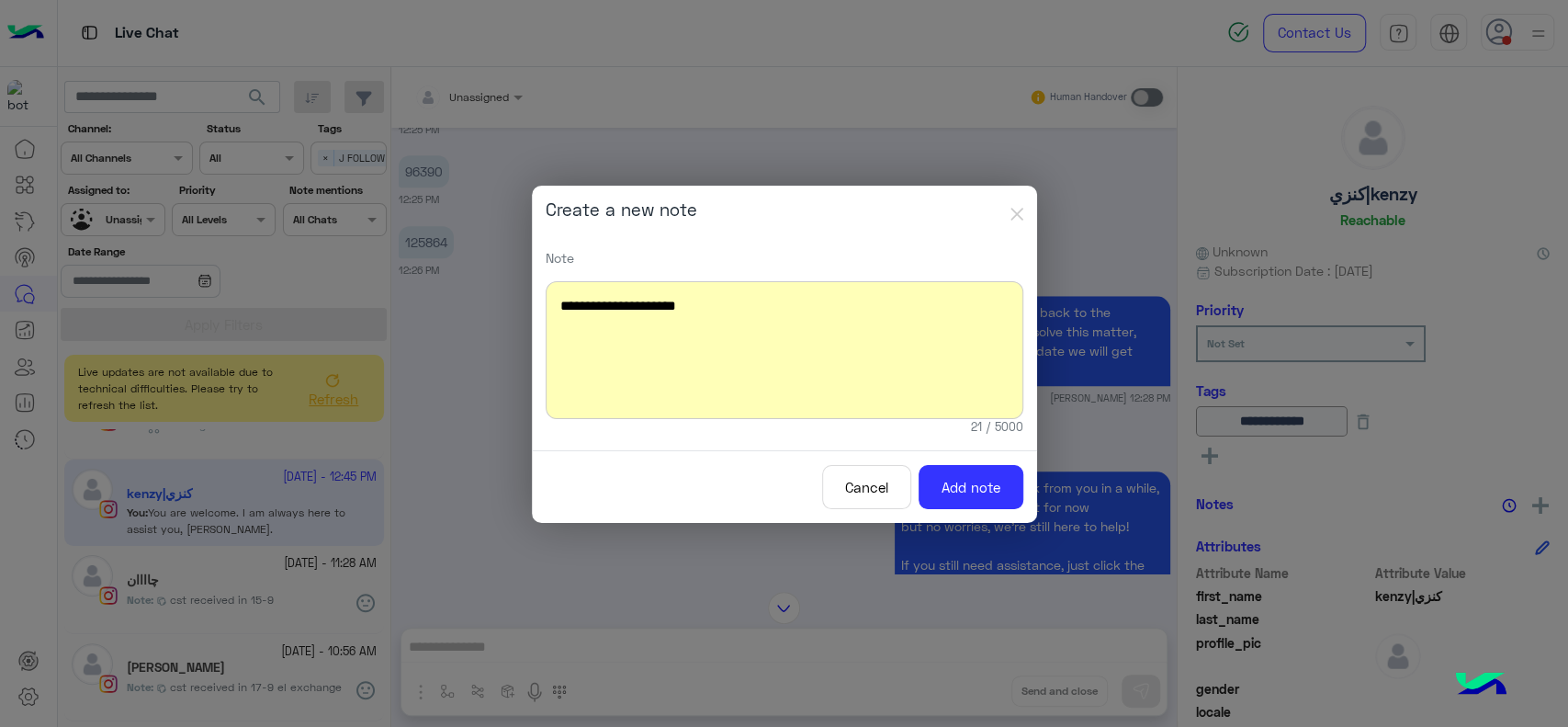
click at [669, 312] on div "**********" at bounding box center [784, 350] width 478 height 138
click at [670, 297] on div "**********" at bounding box center [784, 350] width 478 height 138
click at [945, 481] on button "Add note" at bounding box center [971, 487] width 105 height 45
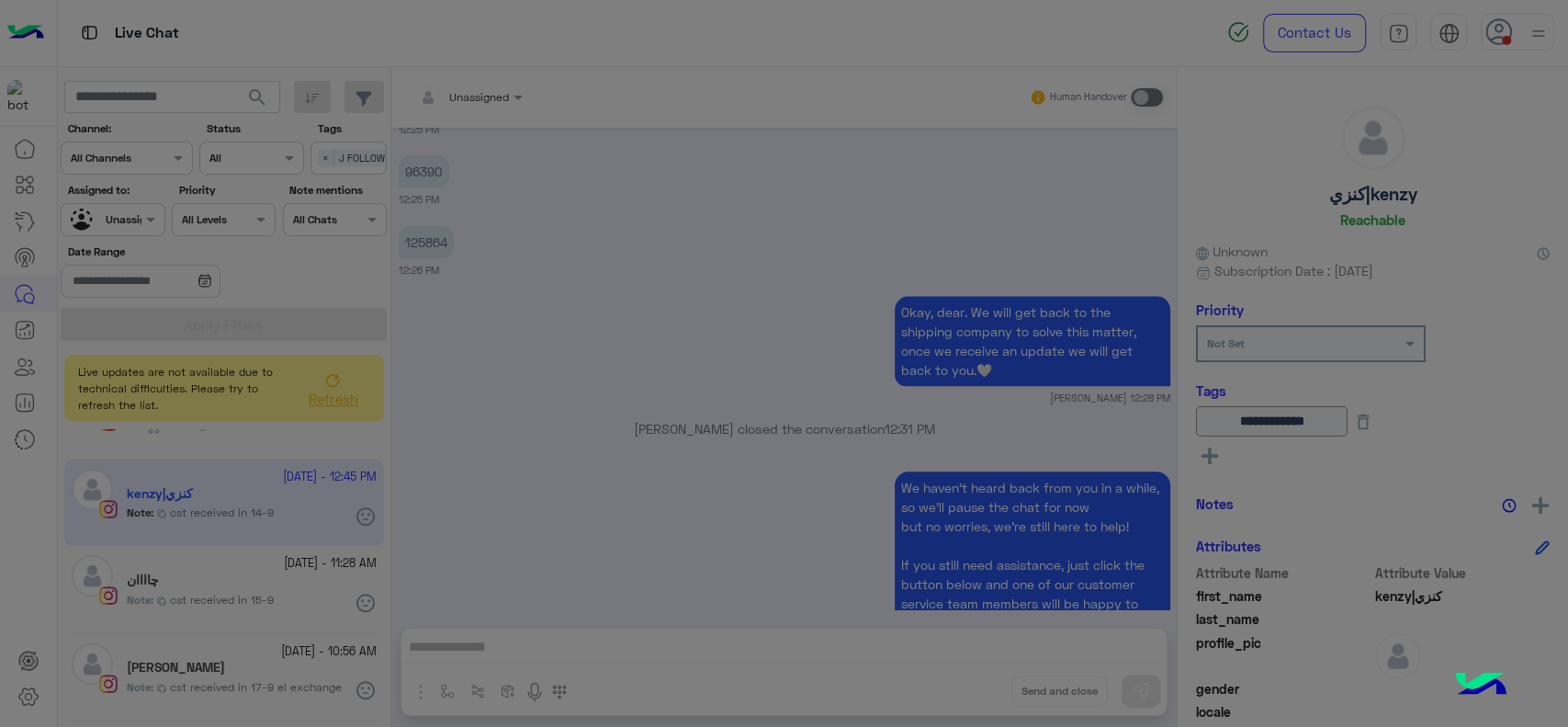
scroll to position [3382, 0]
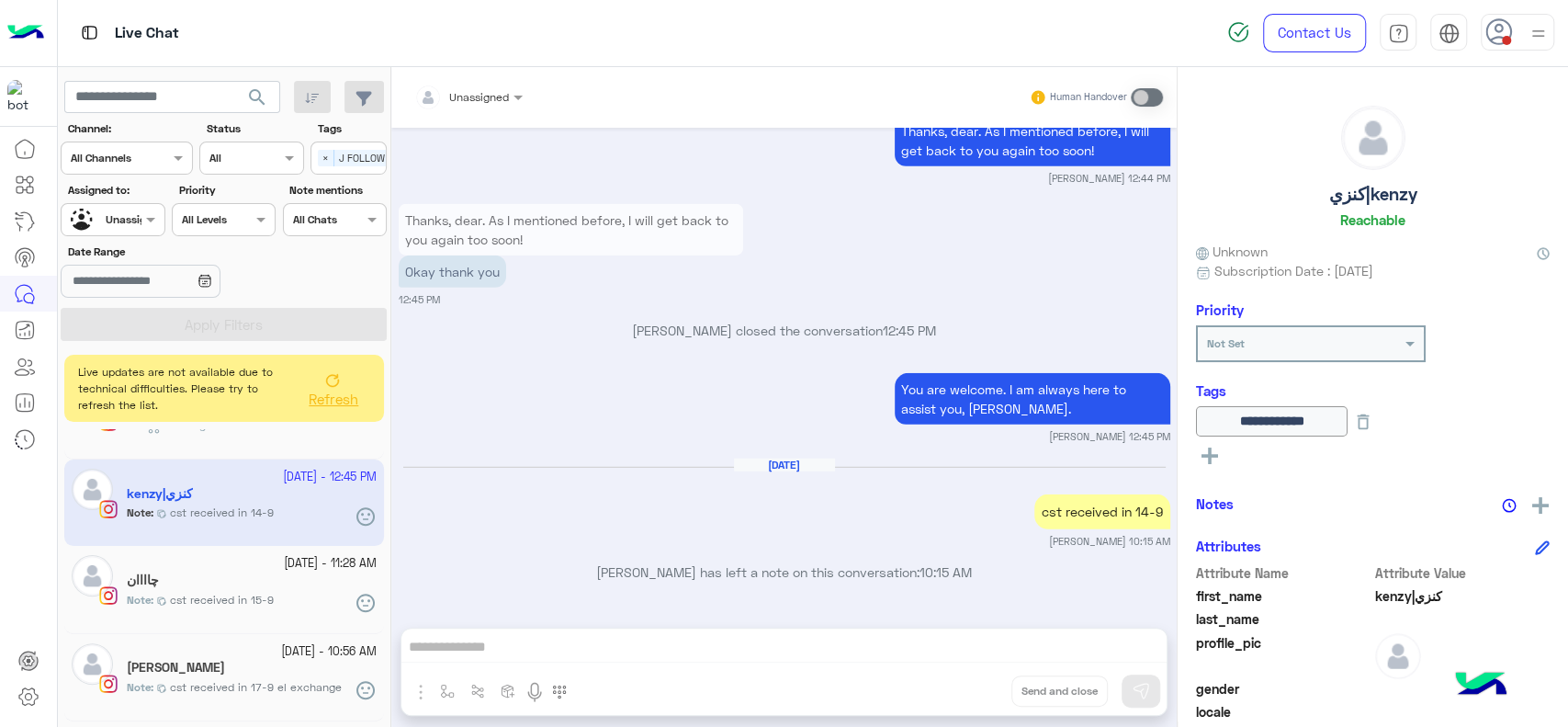
click at [1373, 430] on icon at bounding box center [1364, 421] width 20 height 20
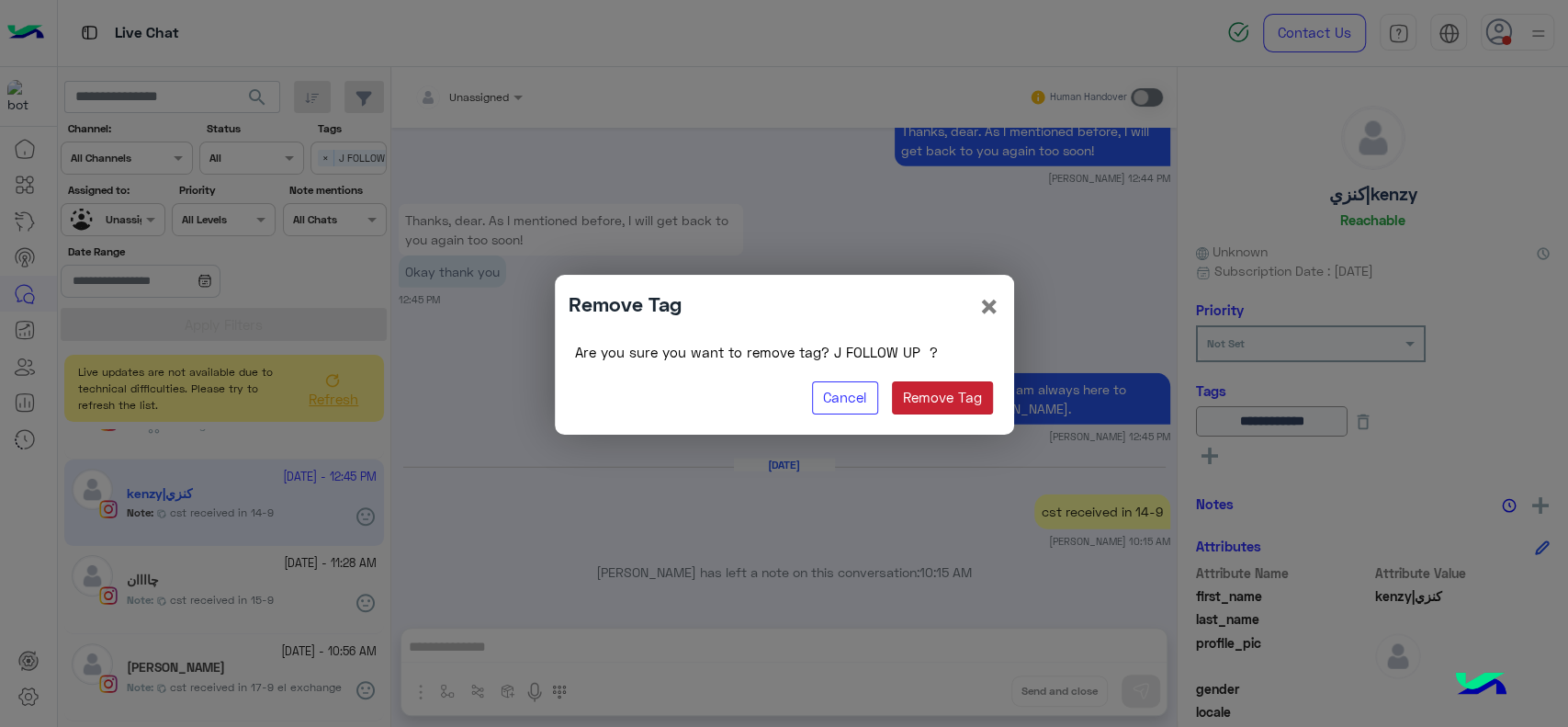
click at [932, 403] on button "Remove Tag" at bounding box center [942, 398] width 102 height 33
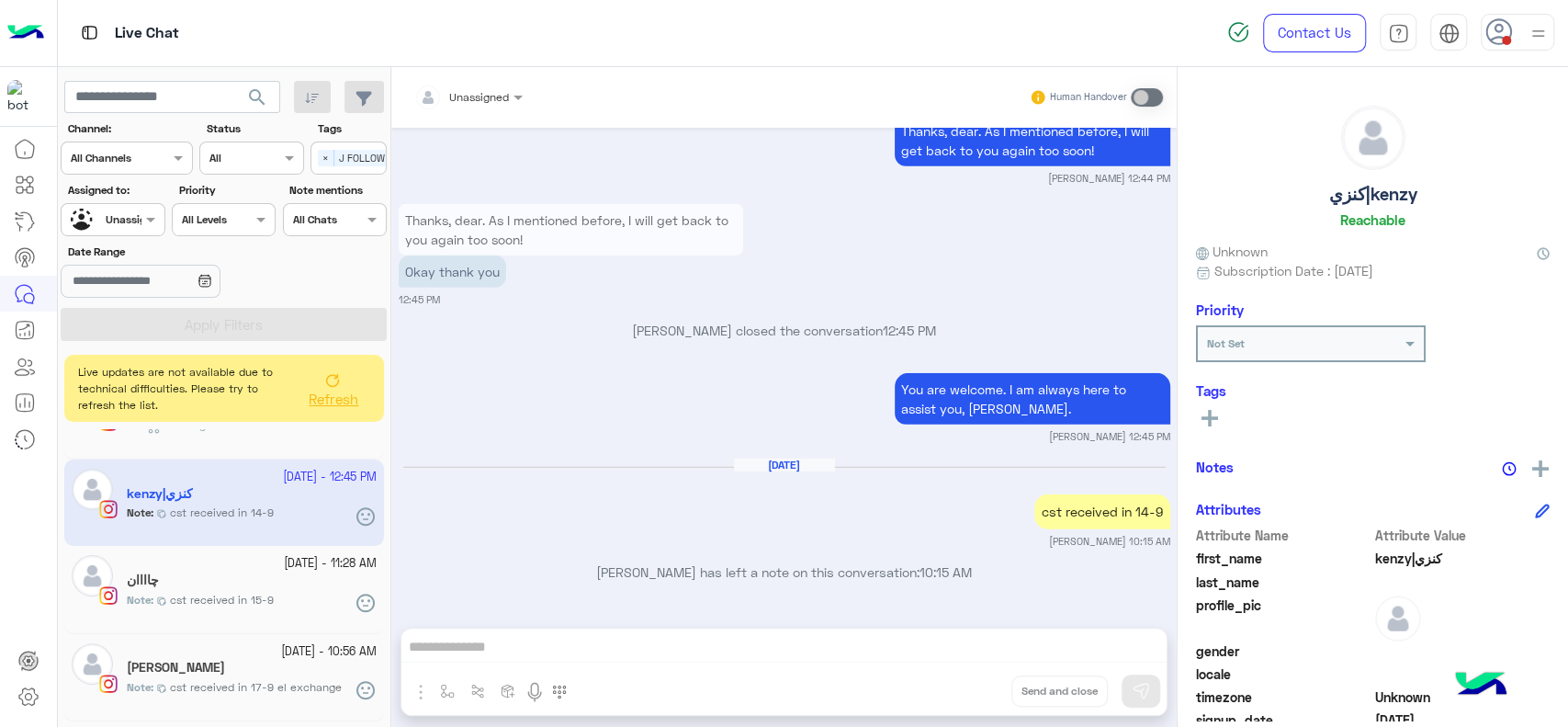
click at [1225, 415] on div "See All" at bounding box center [1373, 417] width 353 height 22
click at [1214, 434] on div "كنزي|kenzy Reachable Unknown Subscription Date : 09/14/2025 Priority Not Set Ta…" at bounding box center [1373, 394] width 390 height 653
click at [1211, 421] on div "See All" at bounding box center [1373, 420] width 353 height 29
click at [1217, 424] on icon at bounding box center [1210, 418] width 17 height 17
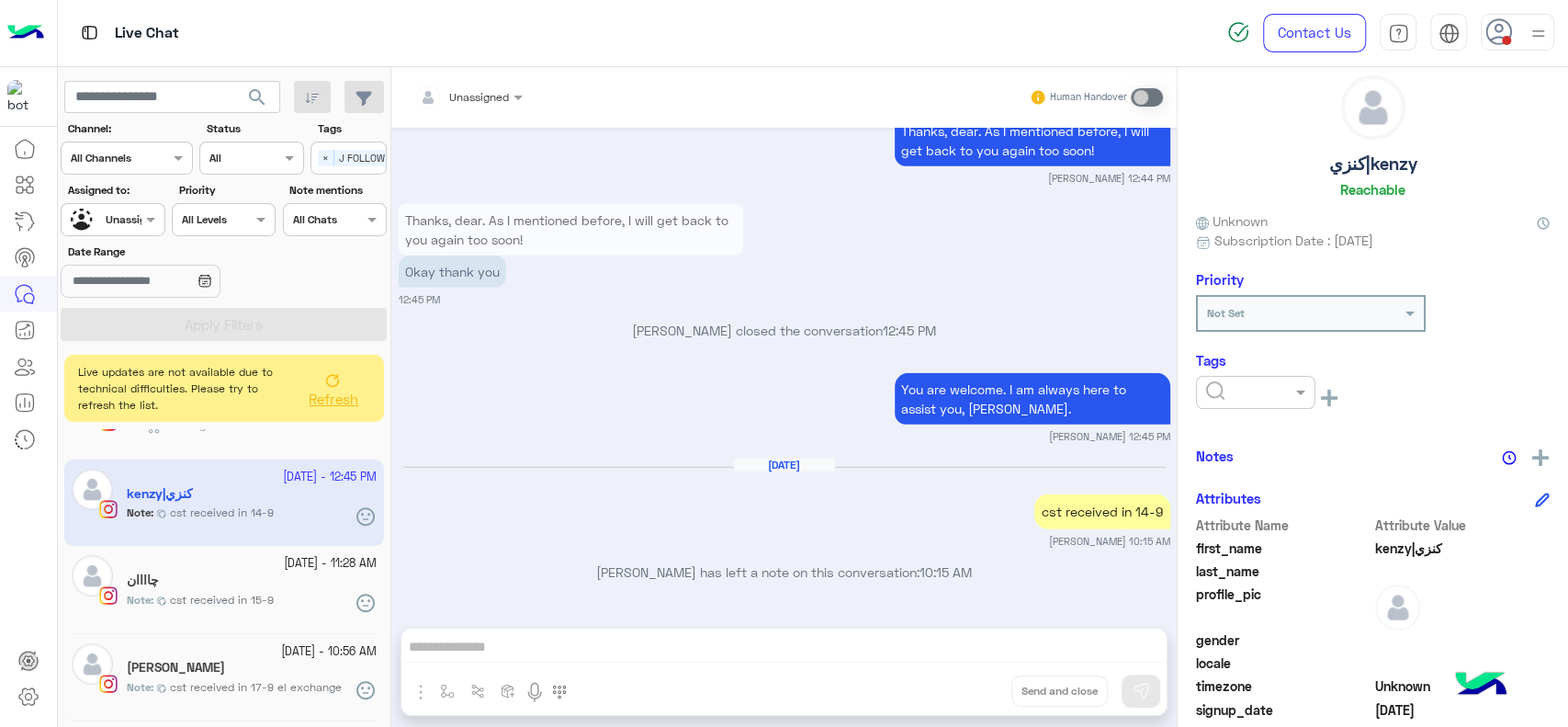
scroll to position [0, 0]
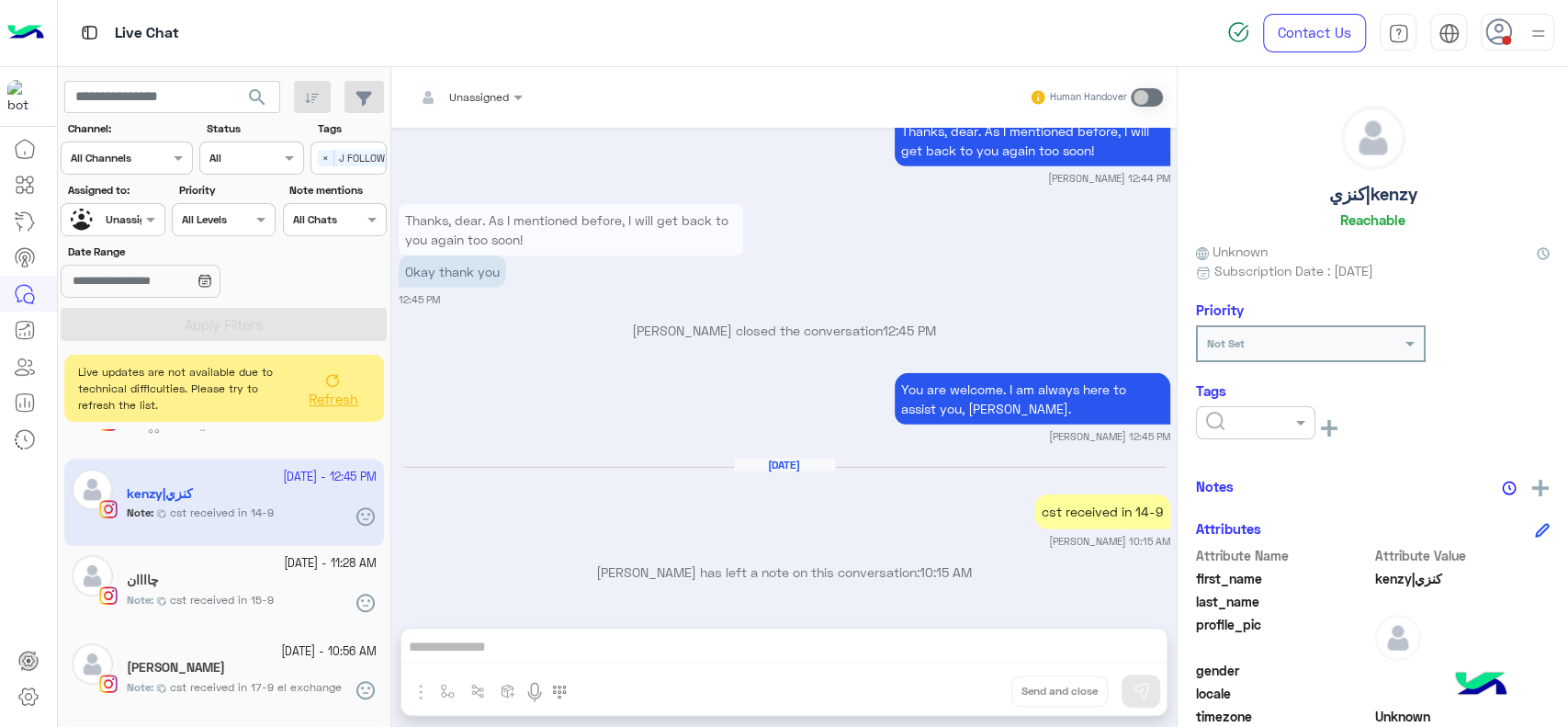
click at [1206, 422] on div at bounding box center [1206, 422] width 0 height 0
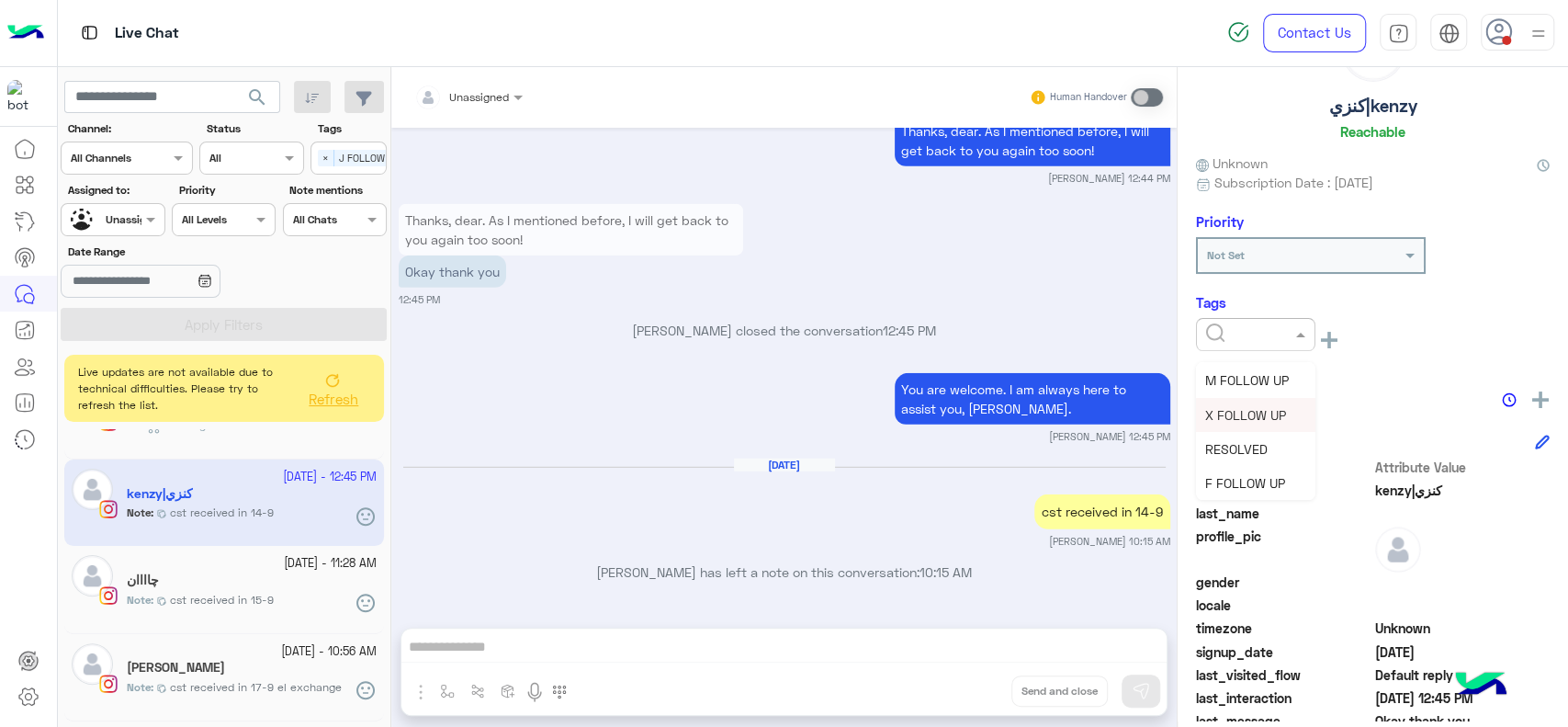
scroll to position [102, 0]
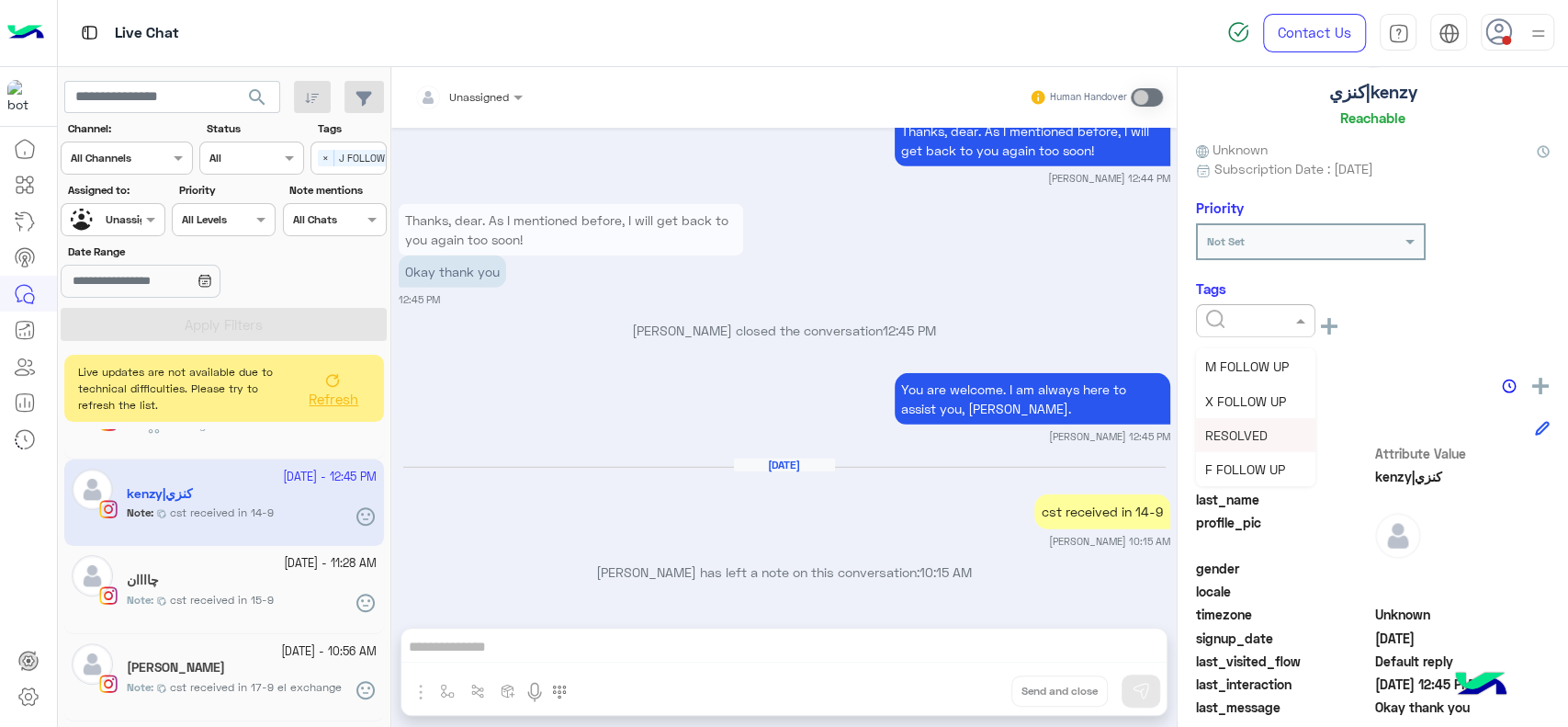
click at [1223, 434] on span "RESOLVED" at bounding box center [1237, 434] width 63 height 16
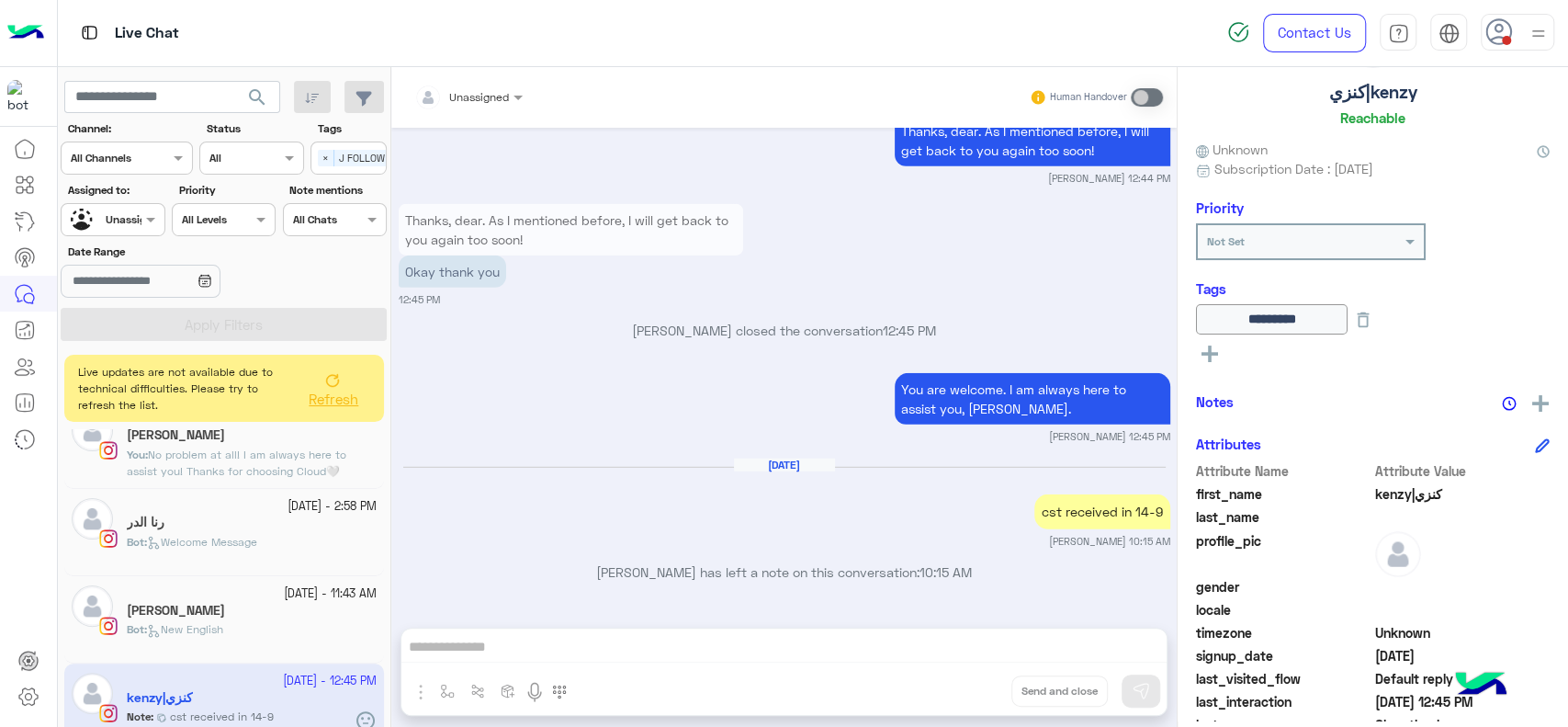
scroll to position [714, 0]
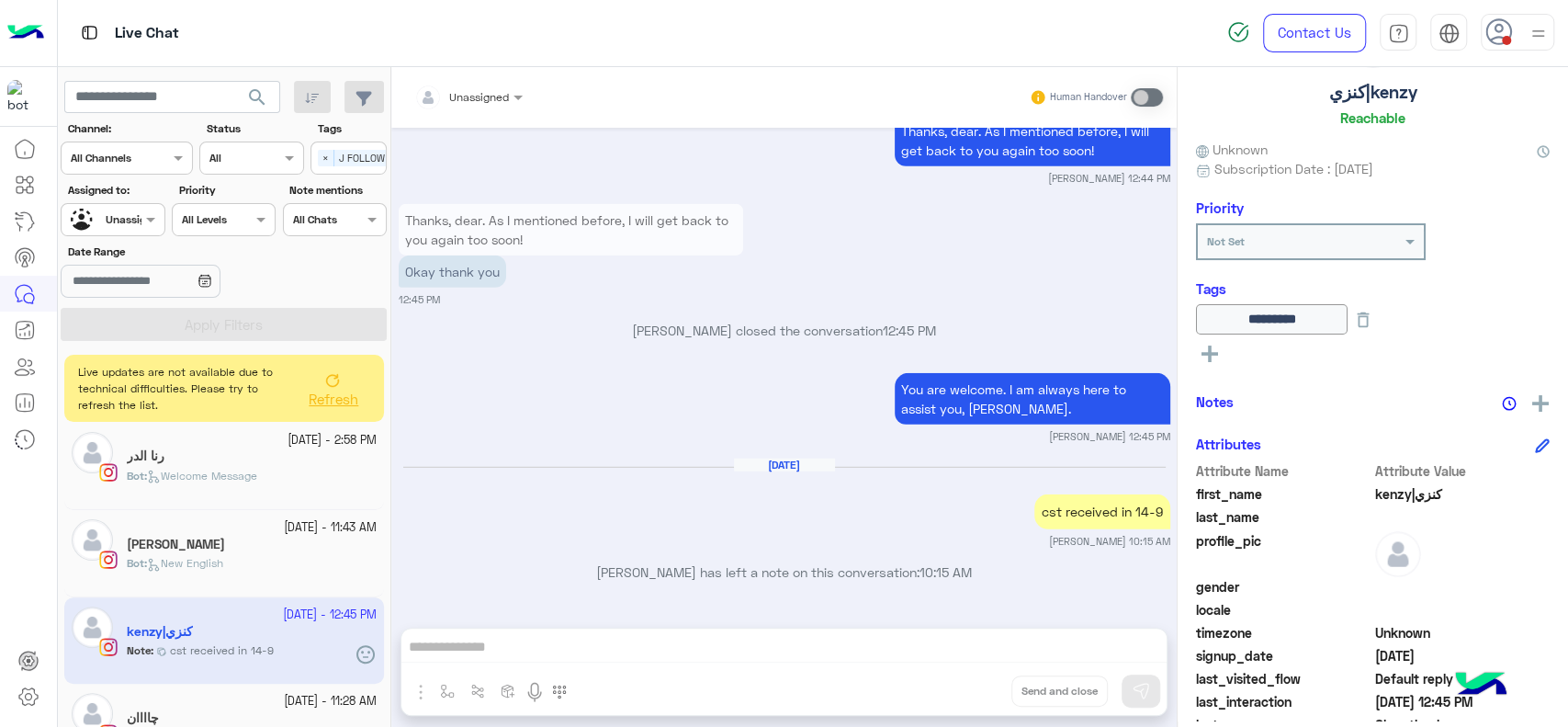
click at [197, 569] on p "Bot : New English" at bounding box center [175, 563] width 97 height 17
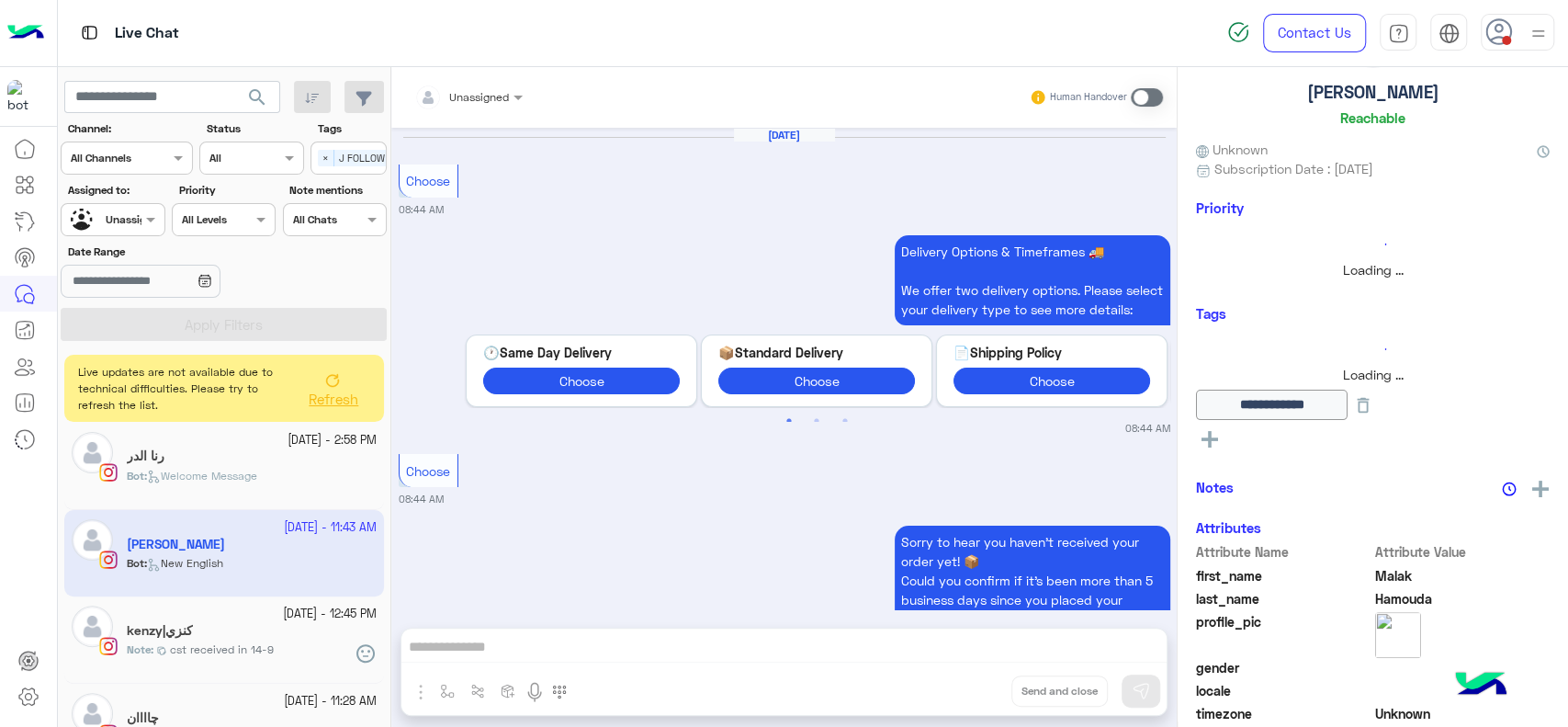
scroll to position [1982, 0]
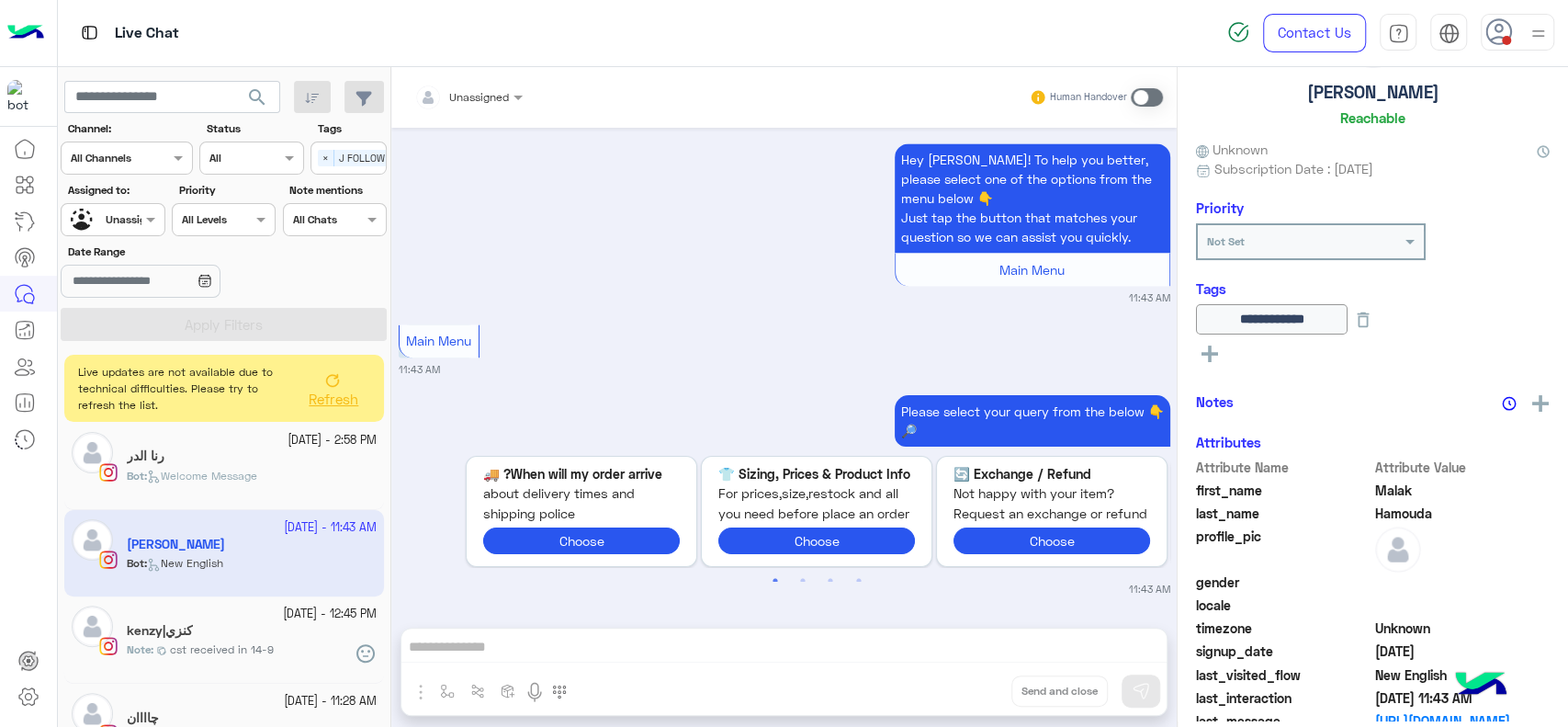
click at [596, 248] on div "Hey Malak! To help you better, please select one of the options from the menu b…" at bounding box center [784, 222] width 772 height 167
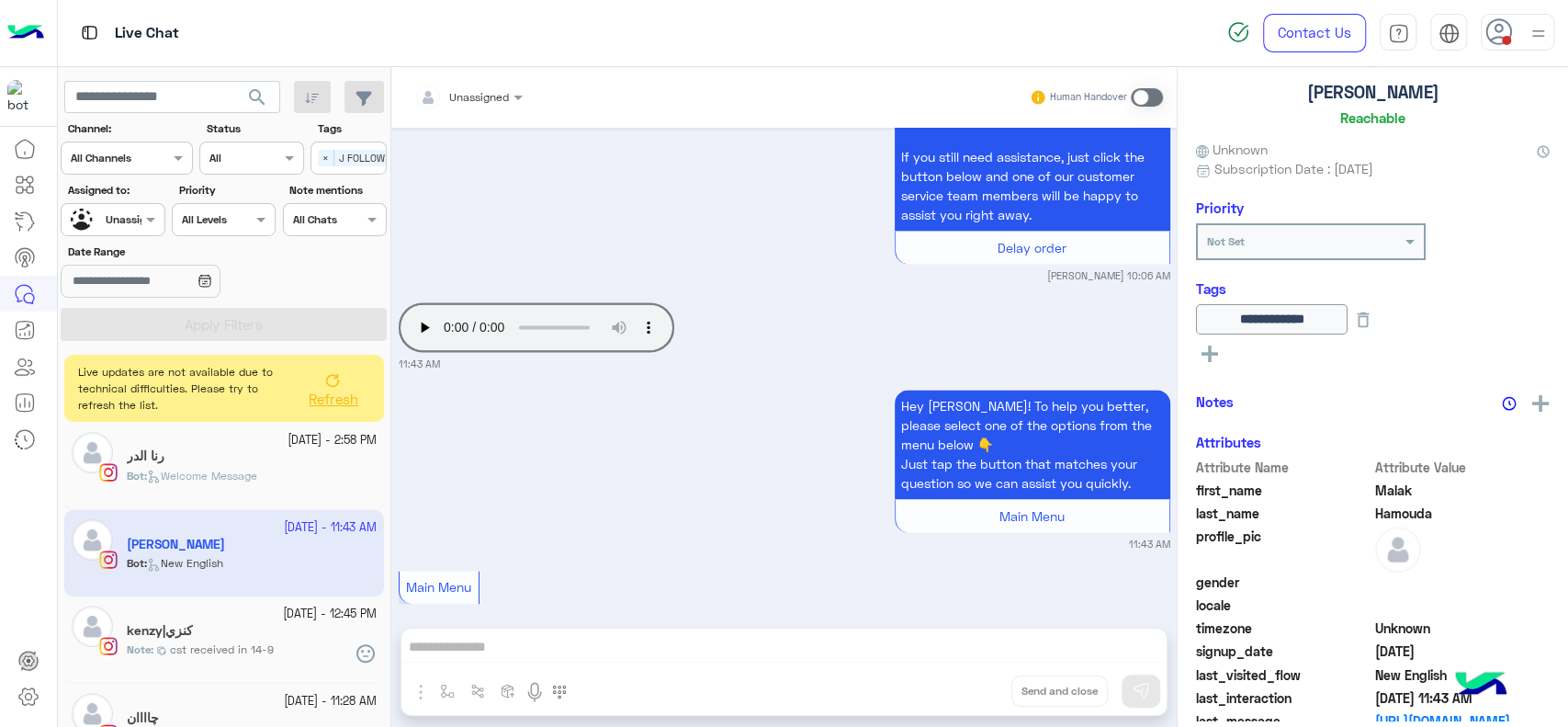
scroll to position [1656, 0]
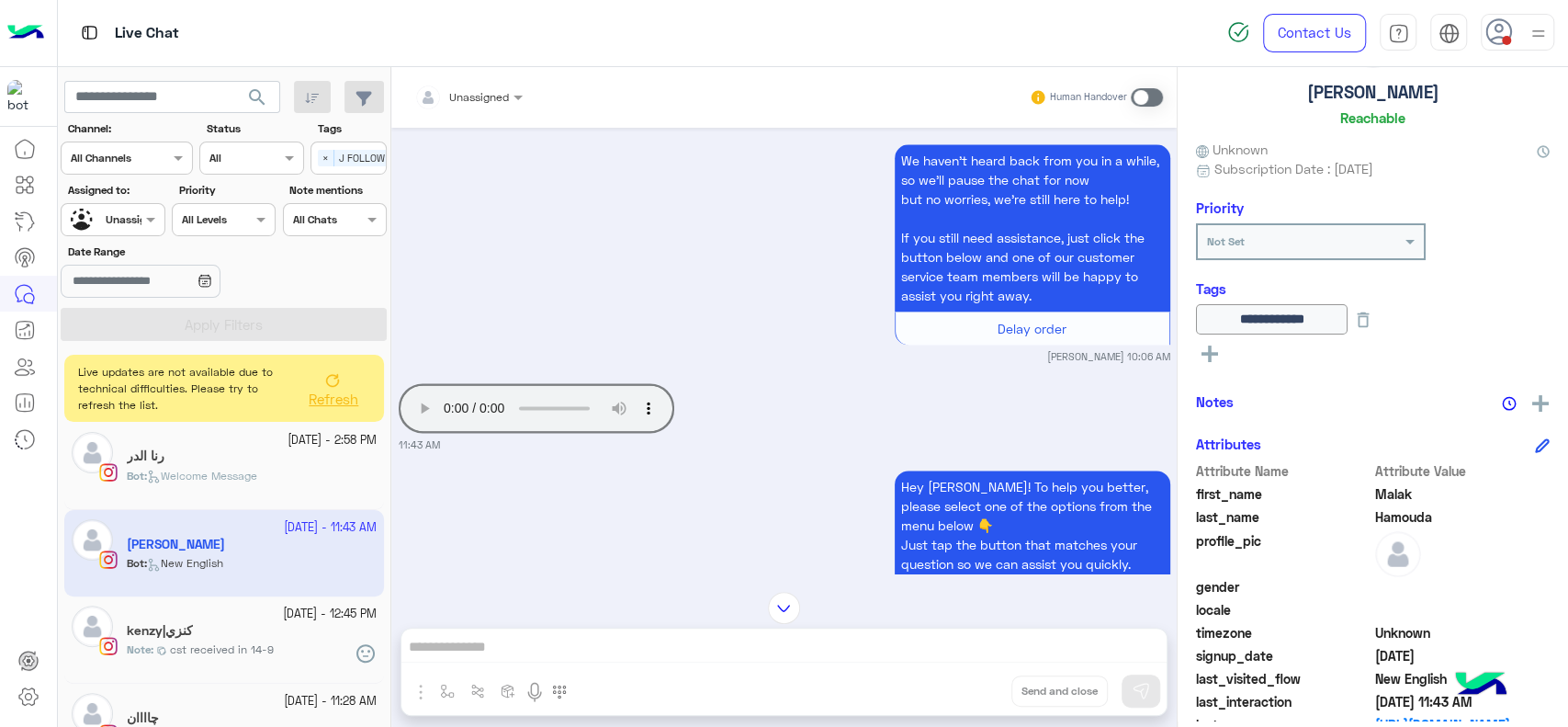
click at [915, 428] on div "Your browser does not support the audio tag. 11:43 AM" at bounding box center [784, 415] width 772 height 74
click at [620, 555] on div "Hey Malak! To help you better, please select one of the options from the menu b…" at bounding box center [784, 548] width 772 height 167
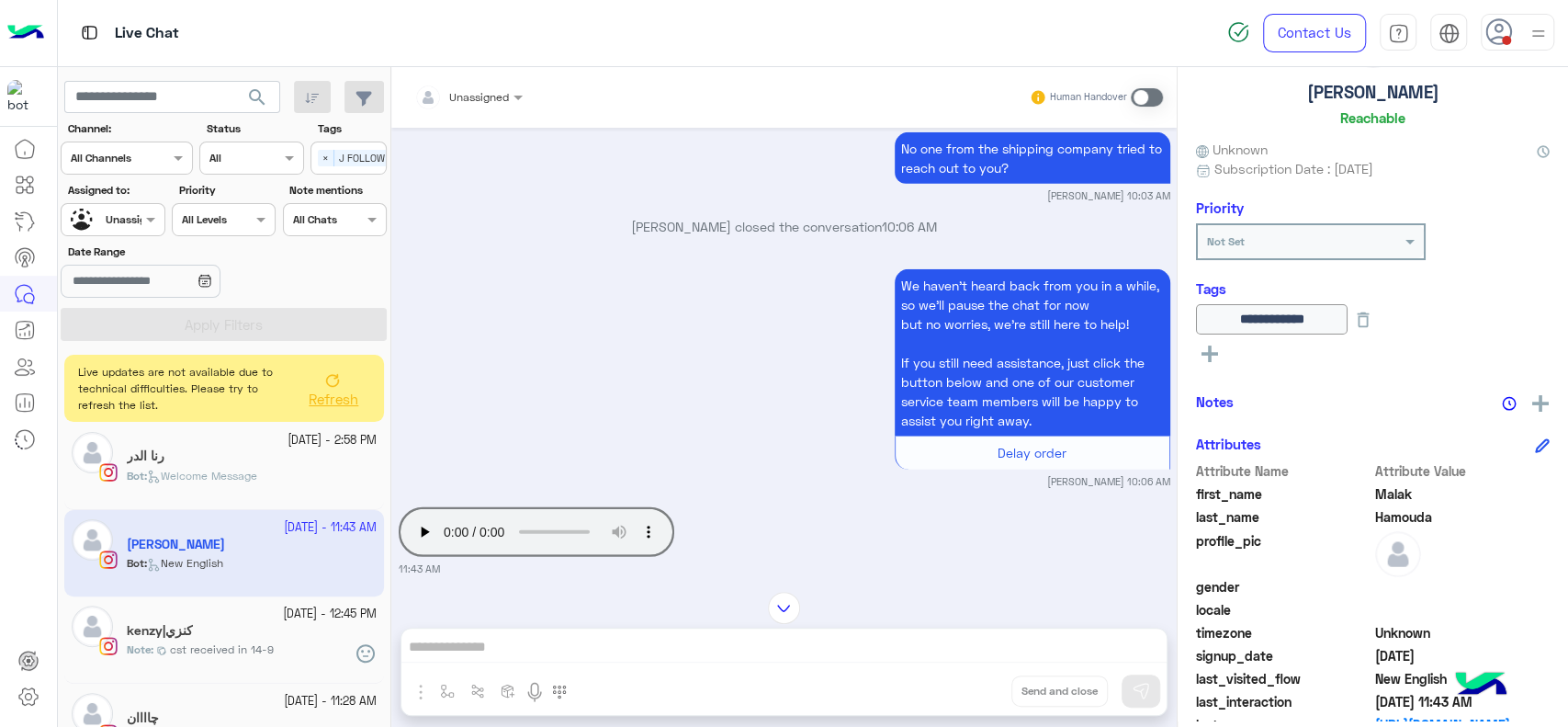
scroll to position [3579, 0]
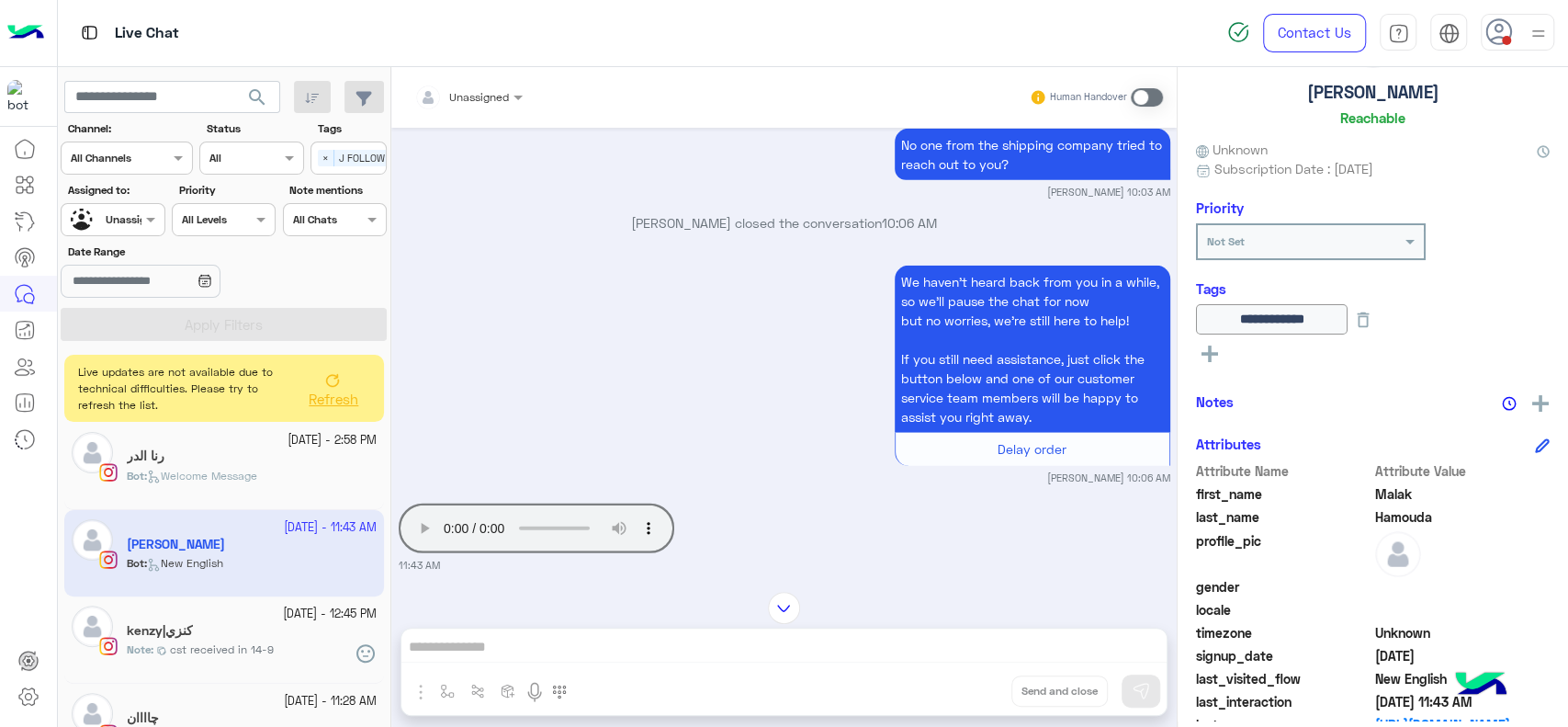
click at [527, 374] on div "We haven’t heard back from you in a while, so we’ll pause the chat for now but …" at bounding box center [784, 374] width 772 height 225
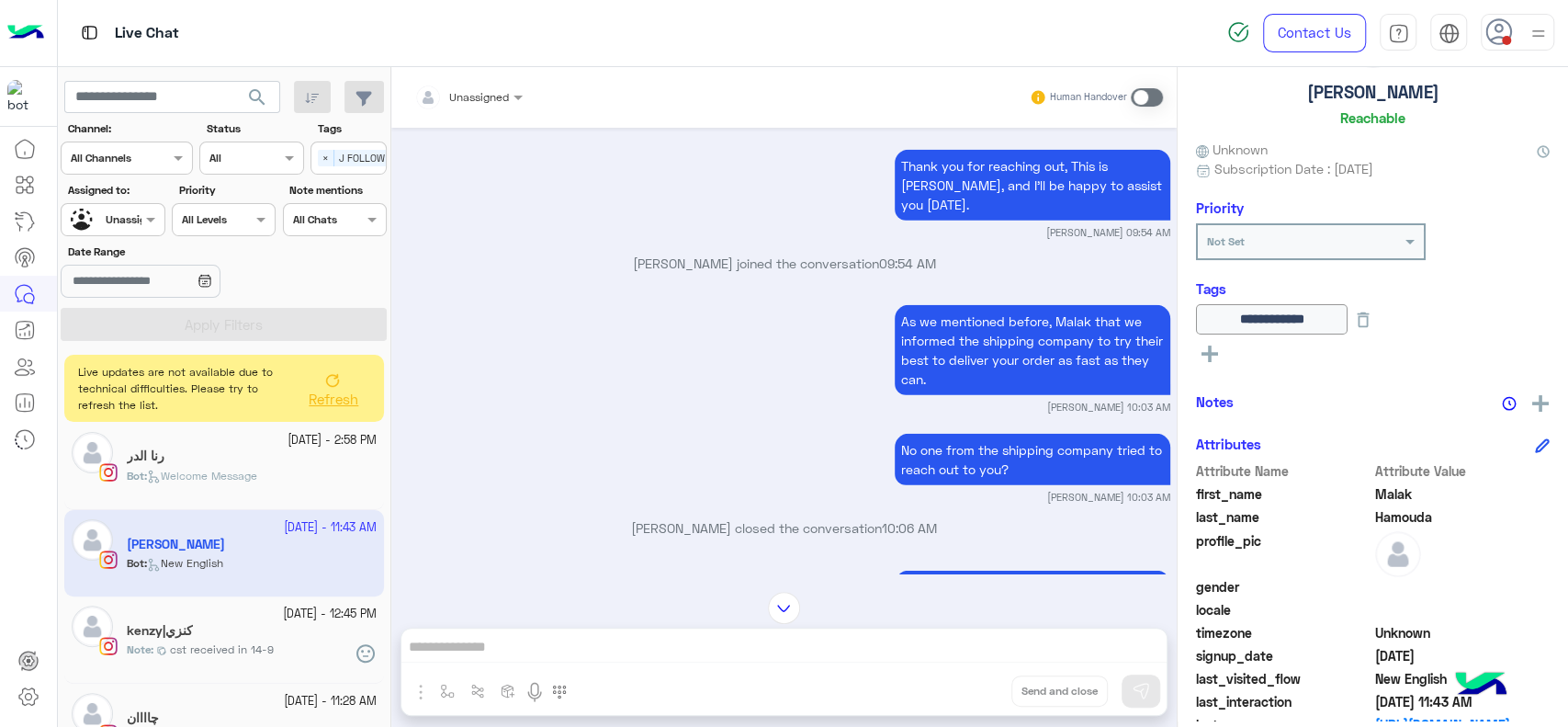
scroll to position [3191, 0]
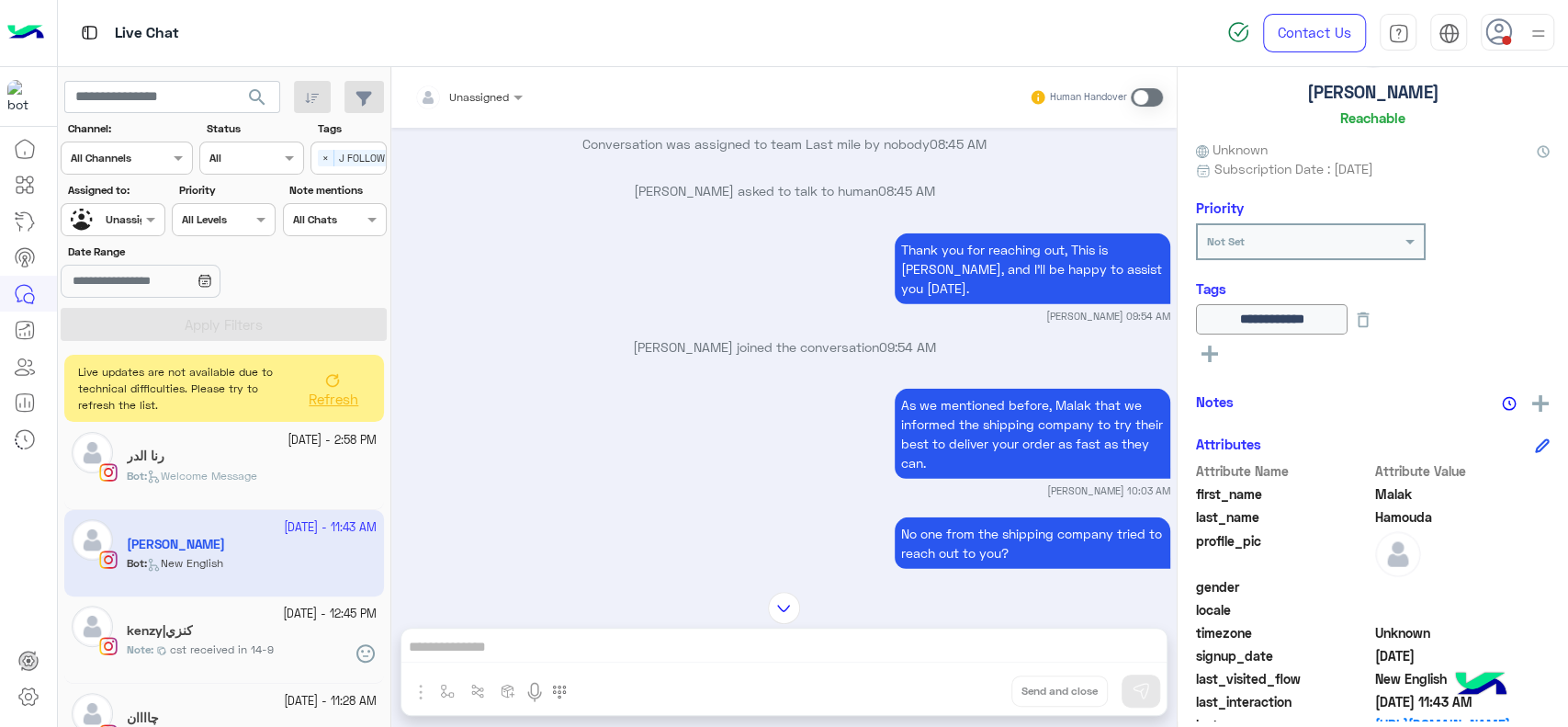
click at [492, 291] on div "Sep 14, 2025 Thank you for reaching out, This is Jana, and I’ll be happy to ass…" at bounding box center [784, 351] width 786 height 445
click at [672, 429] on div "As we mentioned before, Malak that we informed the shipping company to try thei…" at bounding box center [784, 441] width 772 height 114
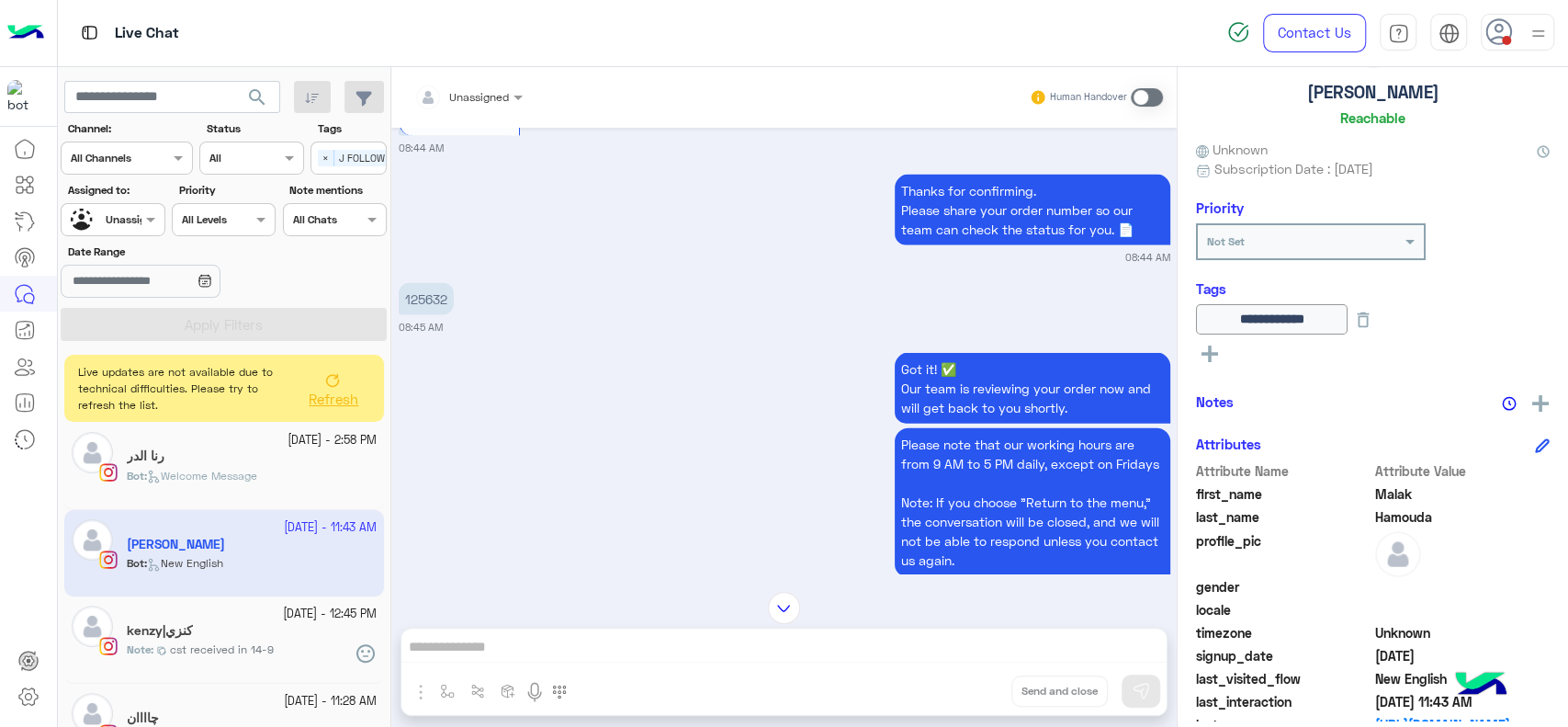
scroll to position [2660, 0]
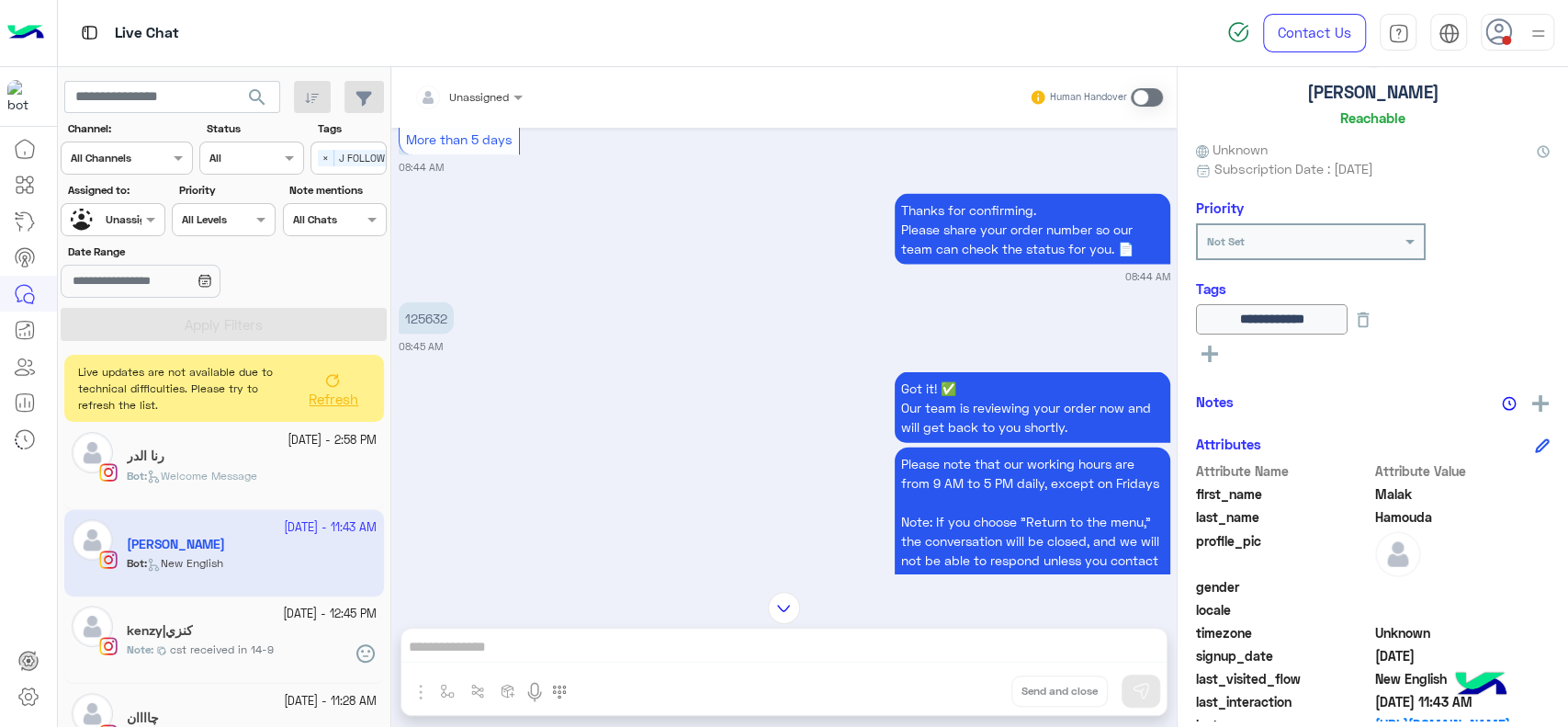
click at [432, 302] on p "125632" at bounding box center [426, 317] width 55 height 32
copy p "125632"
click at [552, 392] on div "Got it! ✅ Our team is reviewing your order now and will get back to you shortly…" at bounding box center [784, 508] width 772 height 283
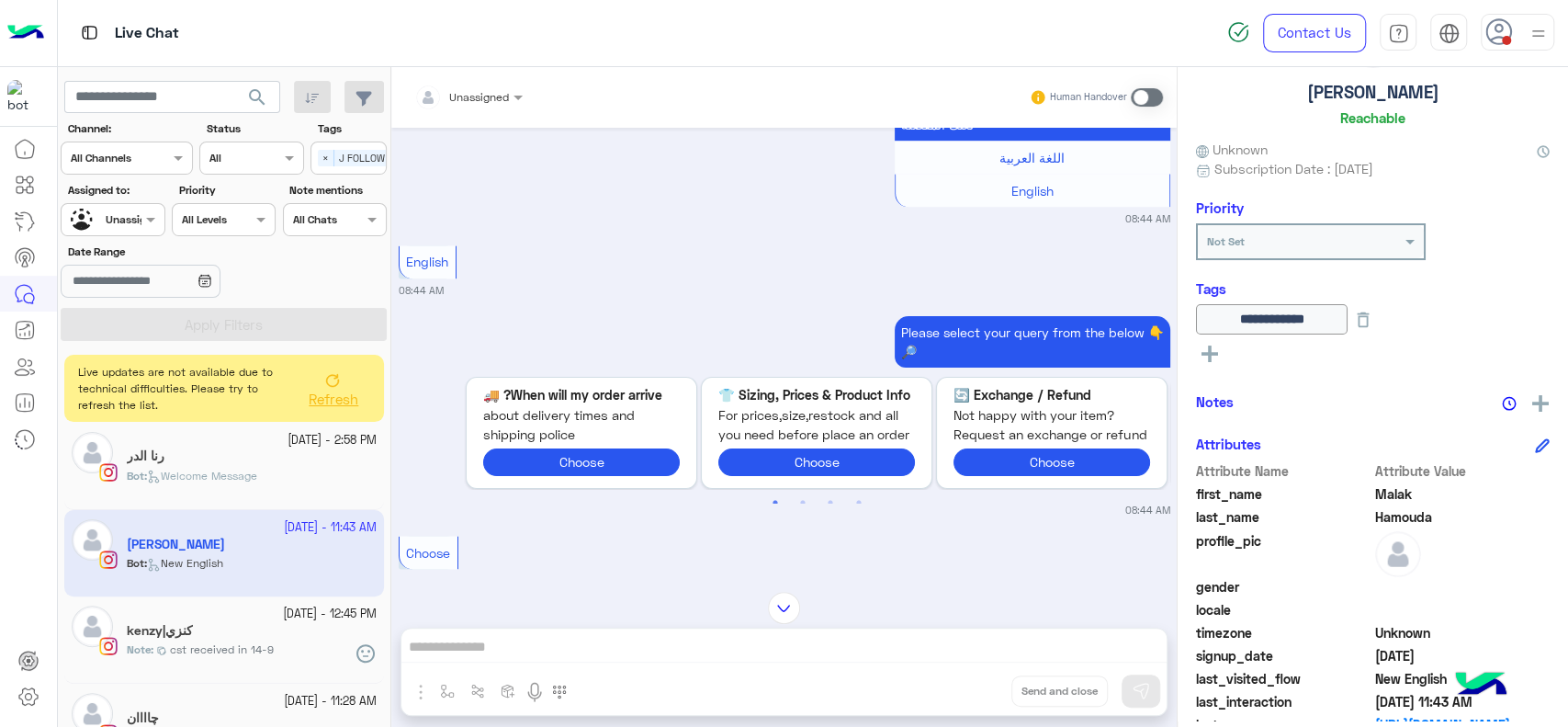
scroll to position [1578, 0]
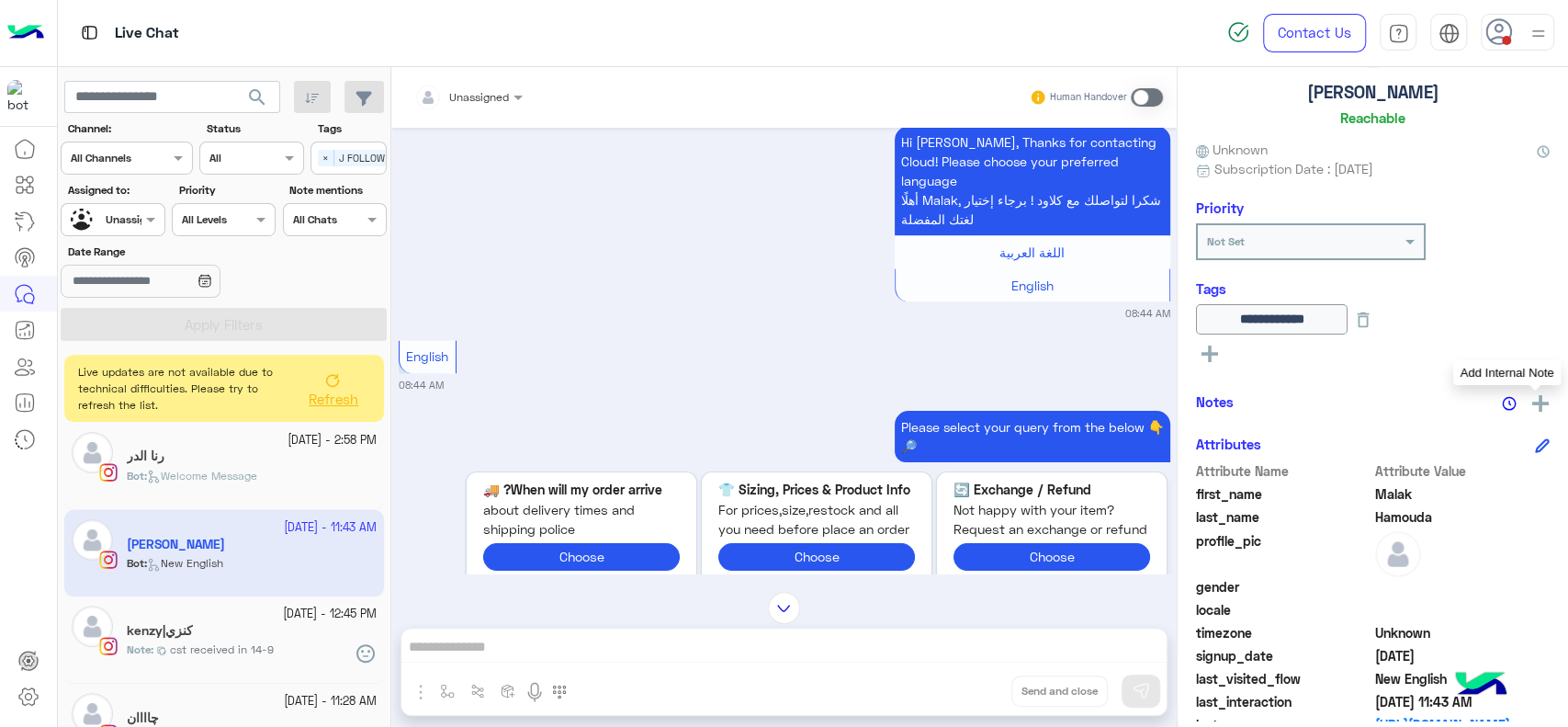
click at [1535, 401] on img at bounding box center [1540, 403] width 17 height 17
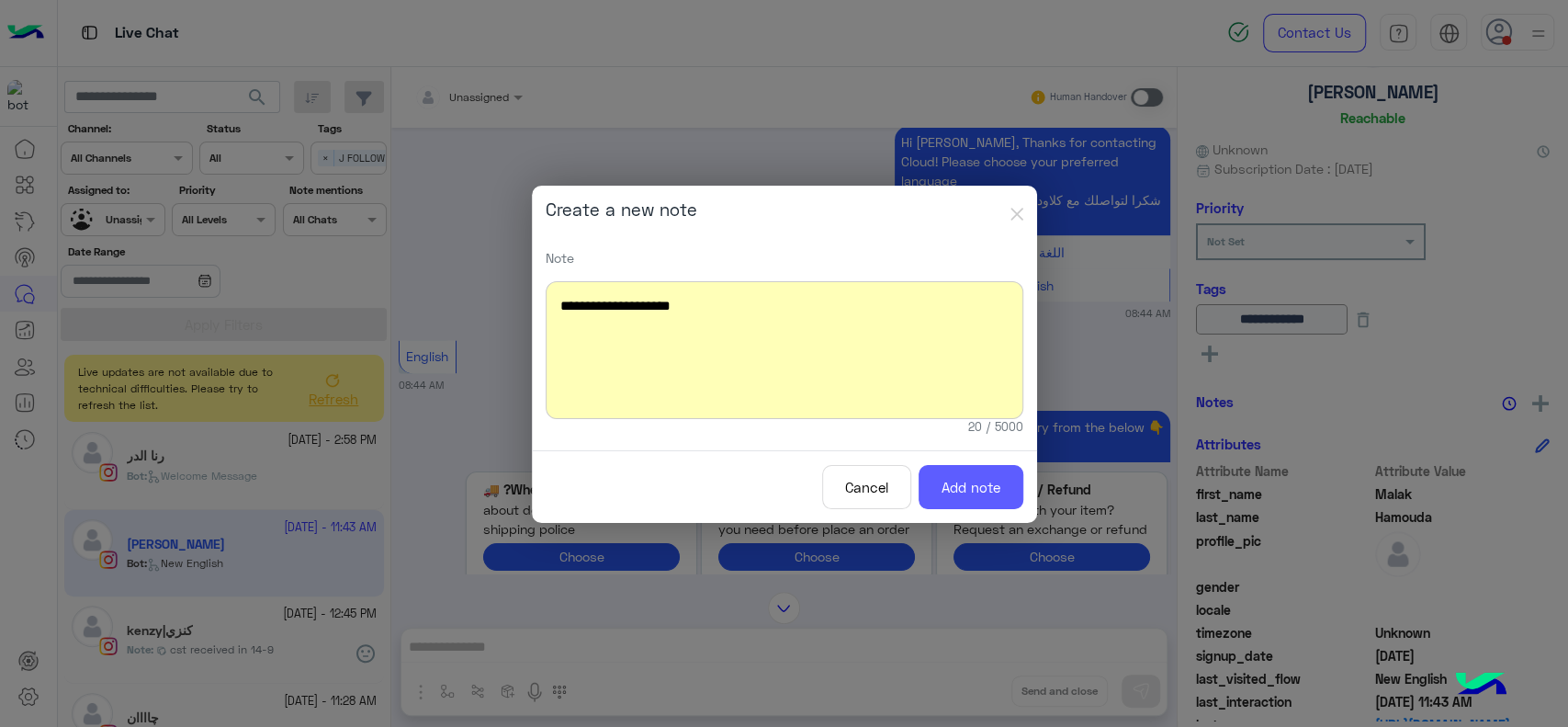
click at [942, 489] on button "Add note" at bounding box center [971, 487] width 105 height 45
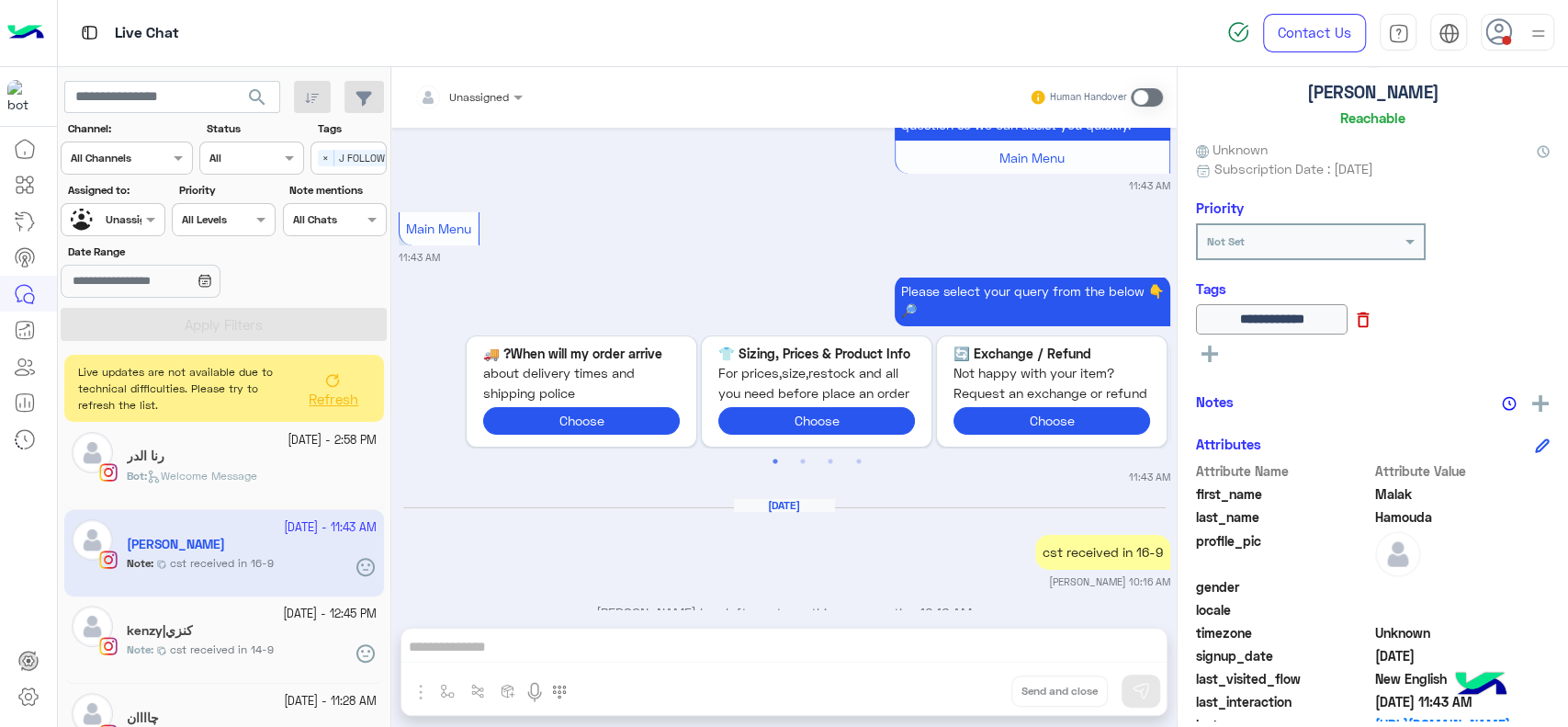
click at [1373, 318] on icon at bounding box center [1364, 319] width 20 height 20
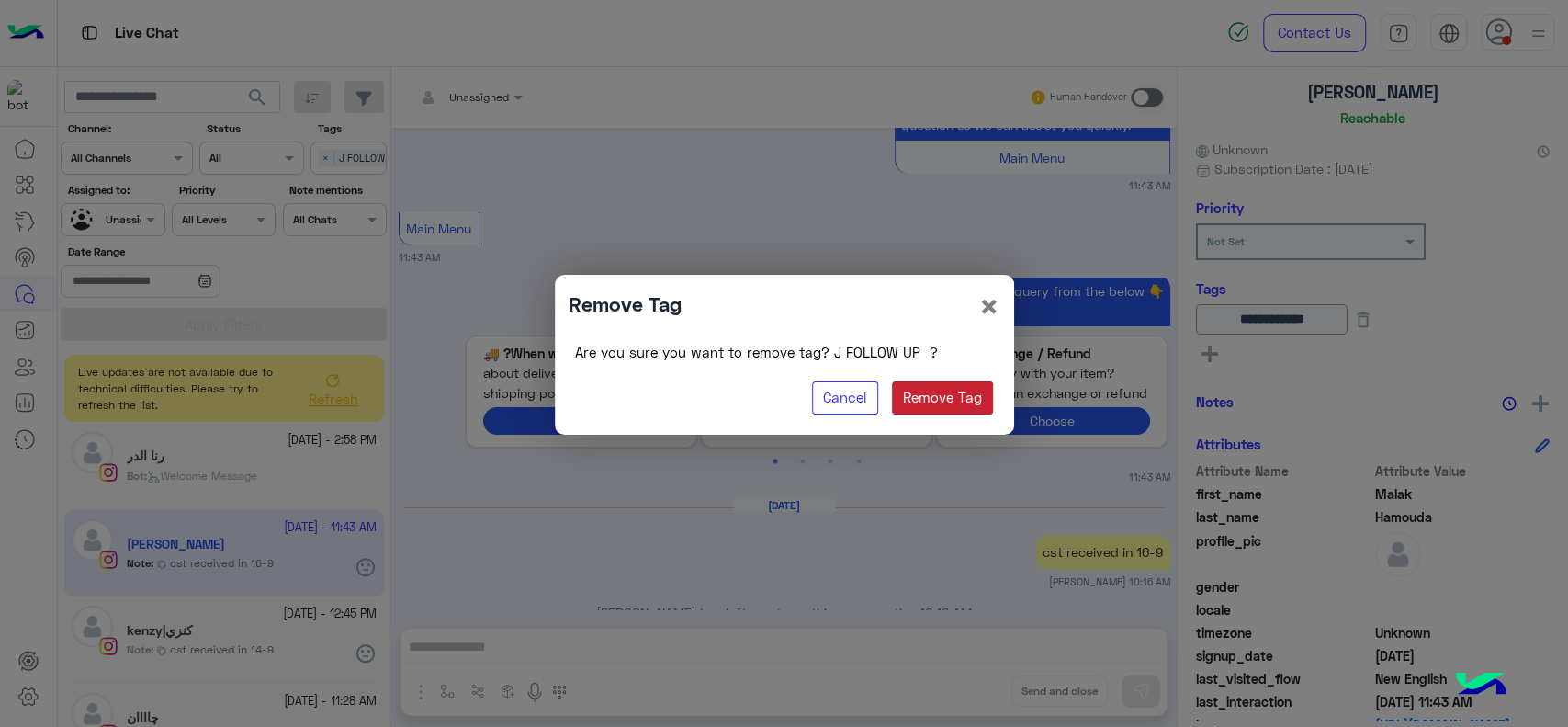
click at [932, 391] on button "Remove Tag" at bounding box center [942, 398] width 102 height 33
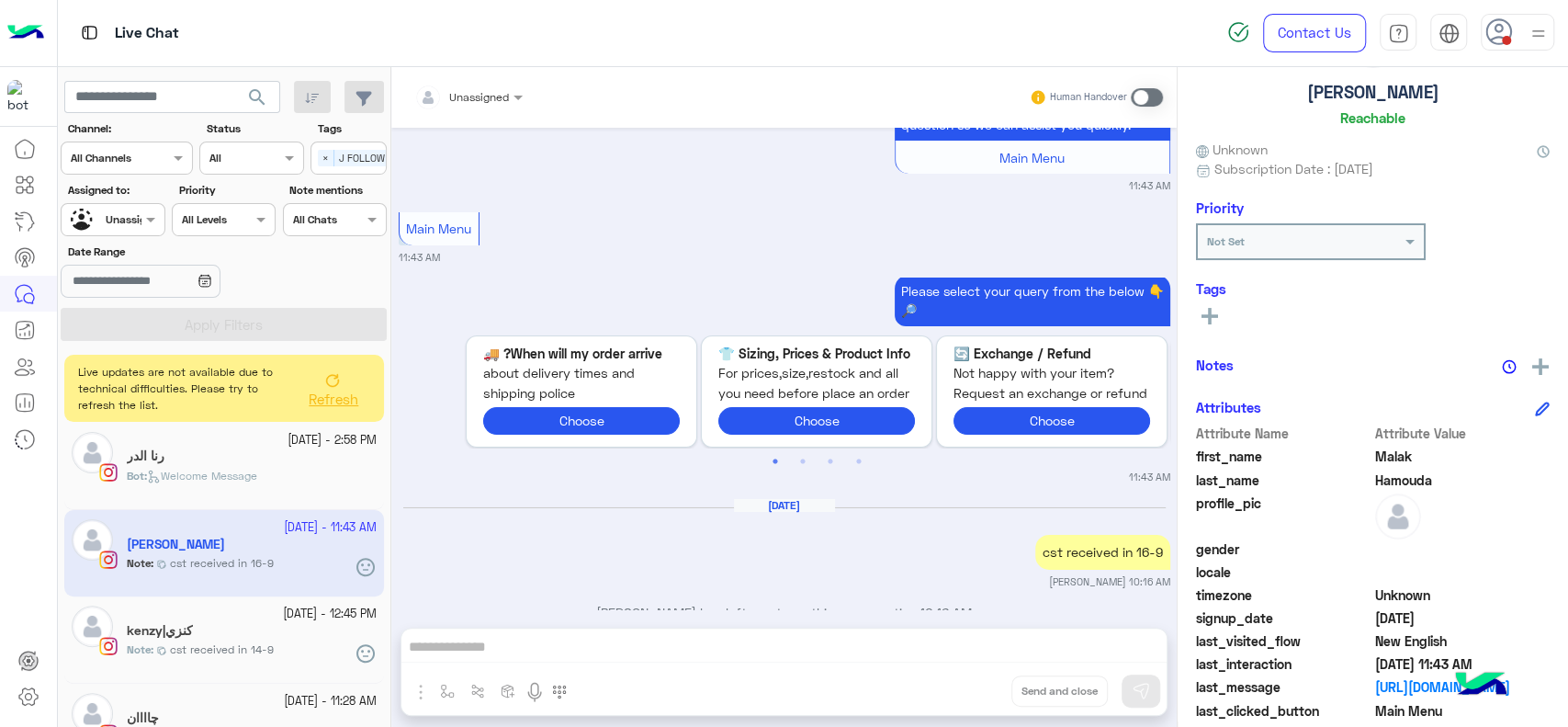
click at [1205, 312] on icon at bounding box center [1210, 316] width 17 height 17
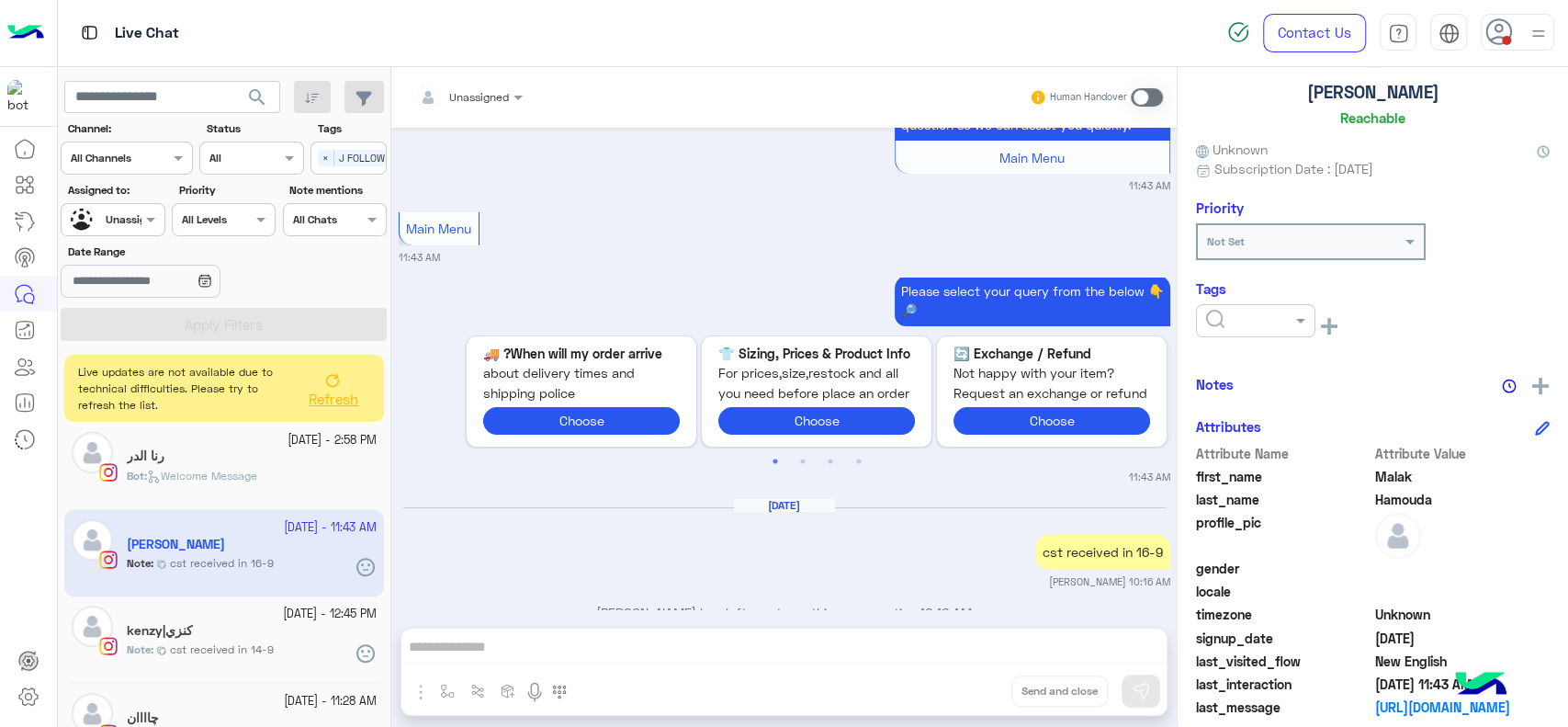
click at [1236, 338] on ng-select at bounding box center [1256, 324] width 120 height 41
click at [1231, 316] on input "text" at bounding box center [1234, 318] width 56 height 17
click at [1246, 449] on div "X FOLLOW UP" at bounding box center [1256, 433] width 120 height 34
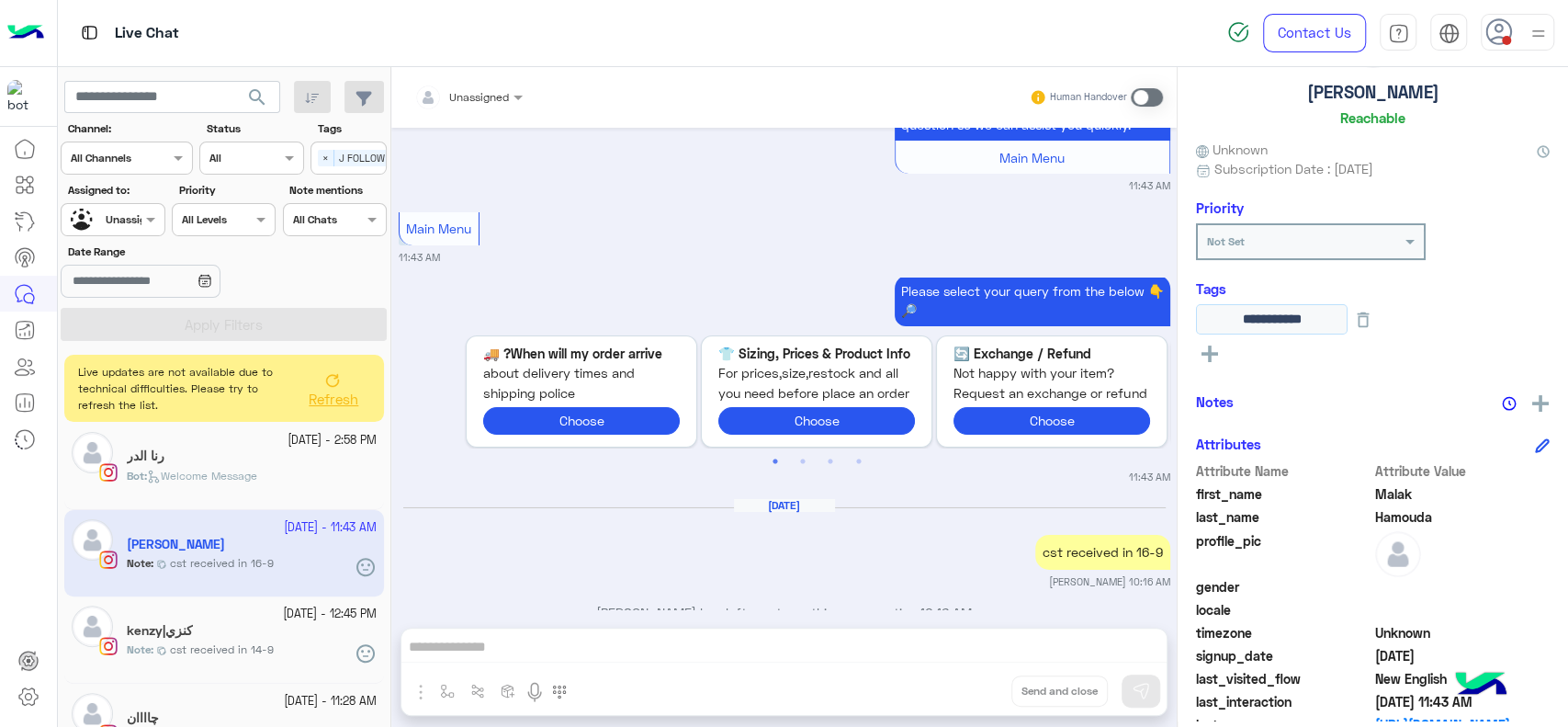
click at [1264, 313] on input "**********" at bounding box center [1272, 318] width 152 height 30
click at [1410, 325] on div "**********" at bounding box center [1373, 318] width 353 height 30
click at [1378, 330] on button at bounding box center [1364, 318] width 31 height 30
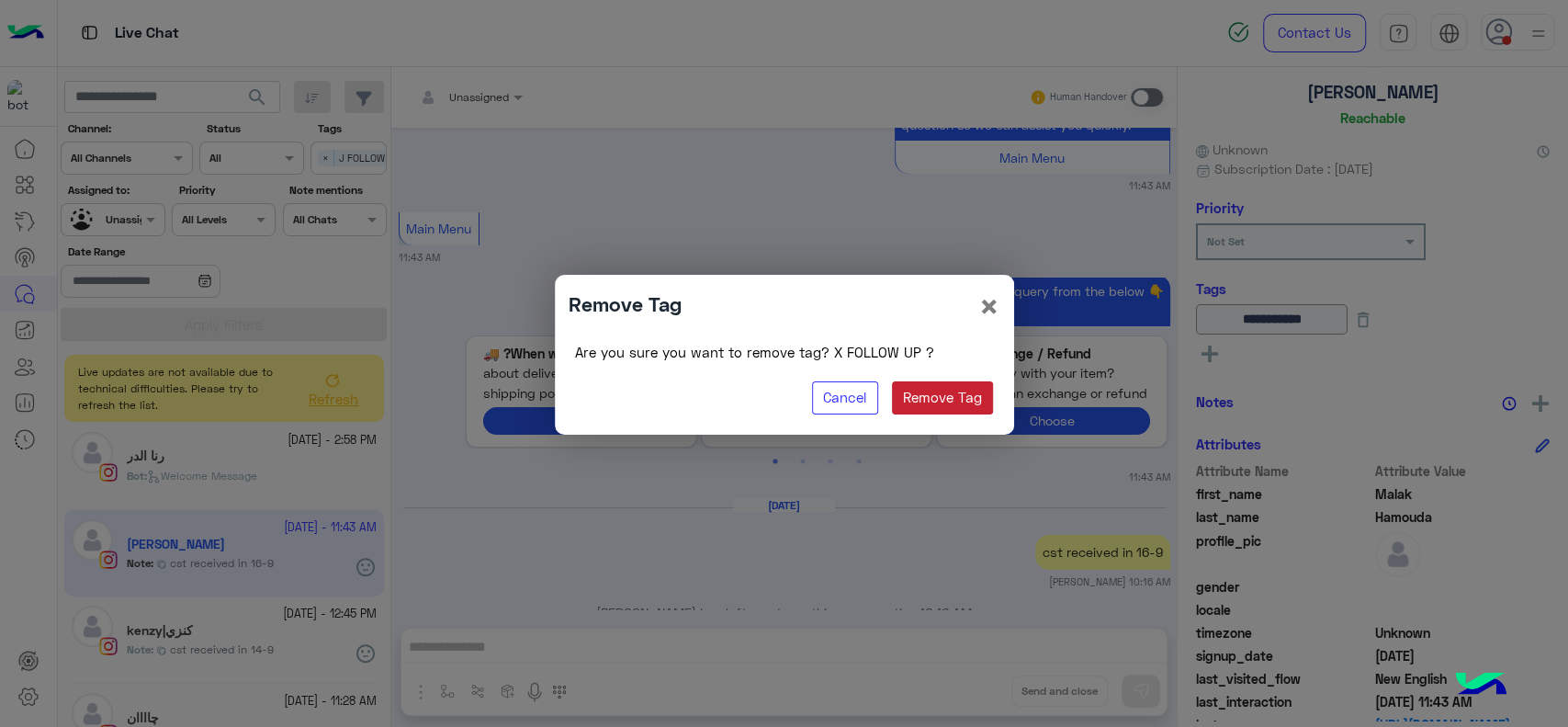
click at [964, 387] on button "Remove Tag" at bounding box center [942, 398] width 102 height 33
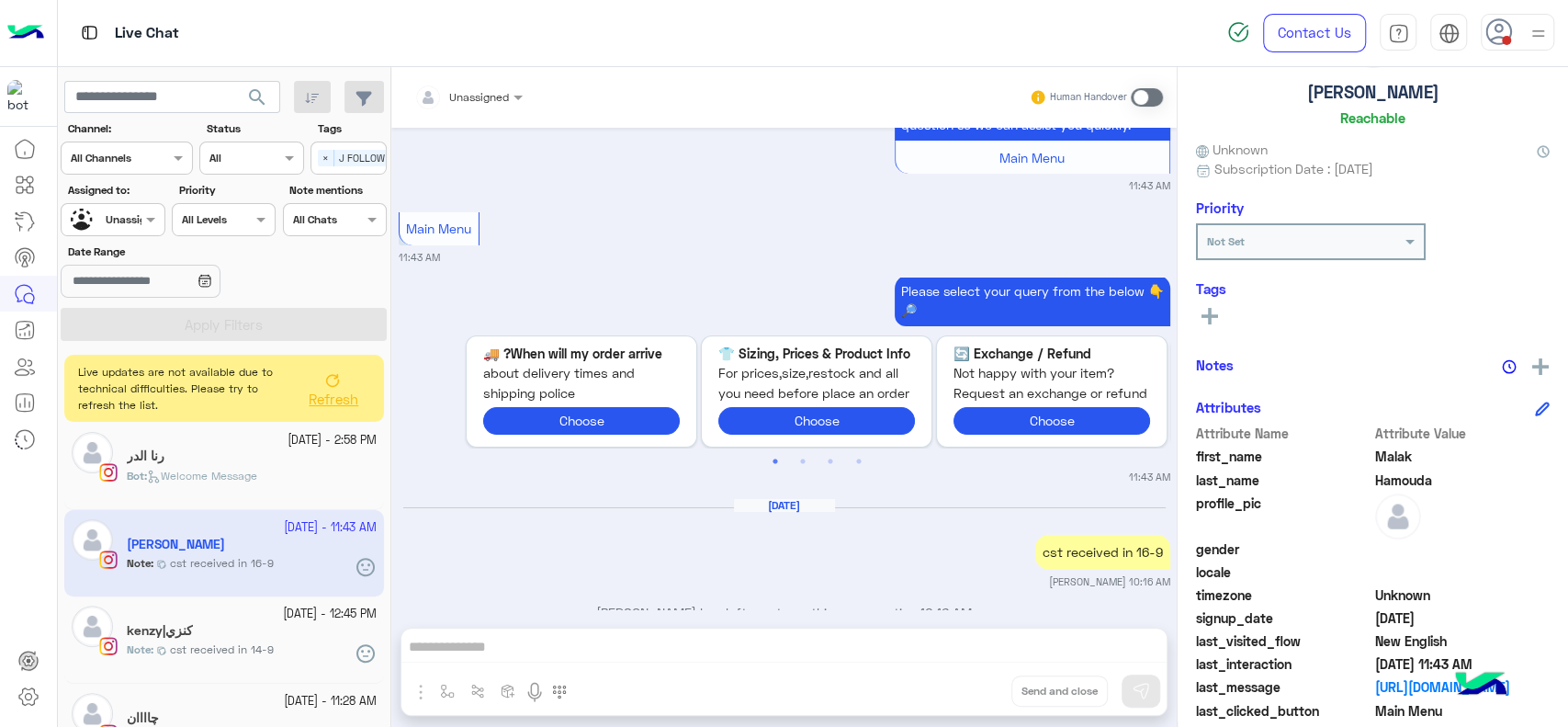
click at [1192, 310] on div "Malak Hamouda Reachable Unknown Subscription Date : 09/14/2025 Priority Not Set…" at bounding box center [1373, 394] width 390 height 653
click at [1218, 312] on button at bounding box center [1210, 315] width 28 height 22
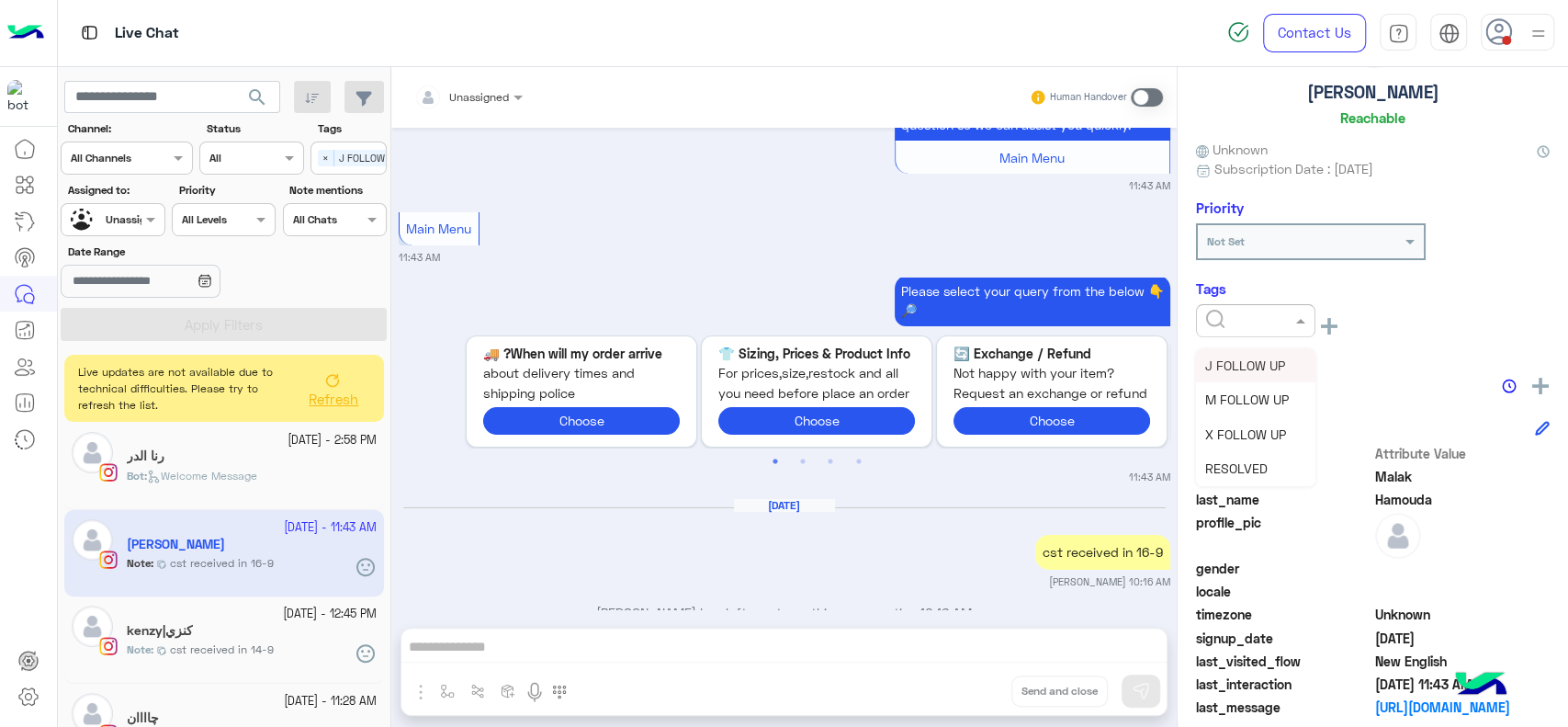
click at [1257, 329] on div at bounding box center [1256, 320] width 120 height 33
click at [1239, 463] on span "RESOLVED" at bounding box center [1237, 467] width 63 height 16
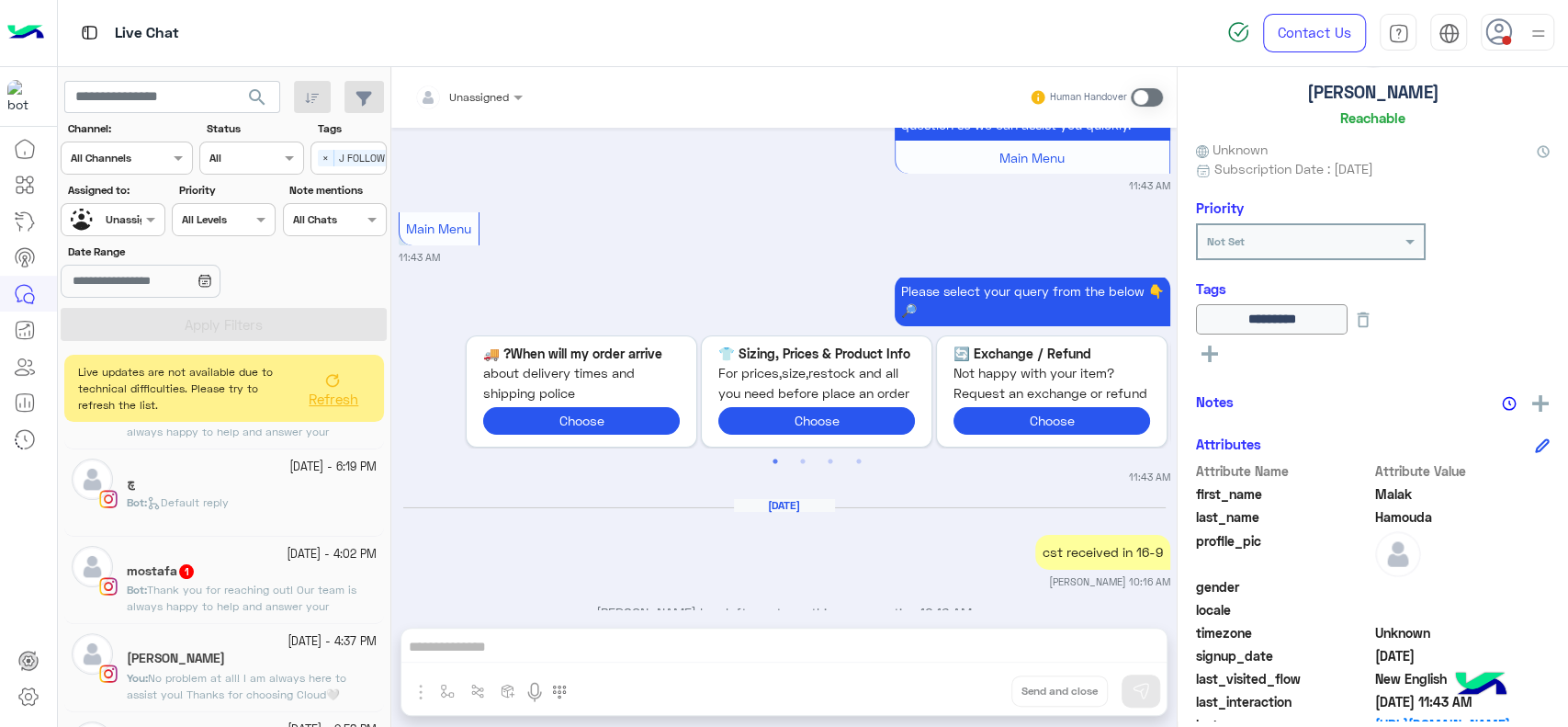
scroll to position [401, 0]
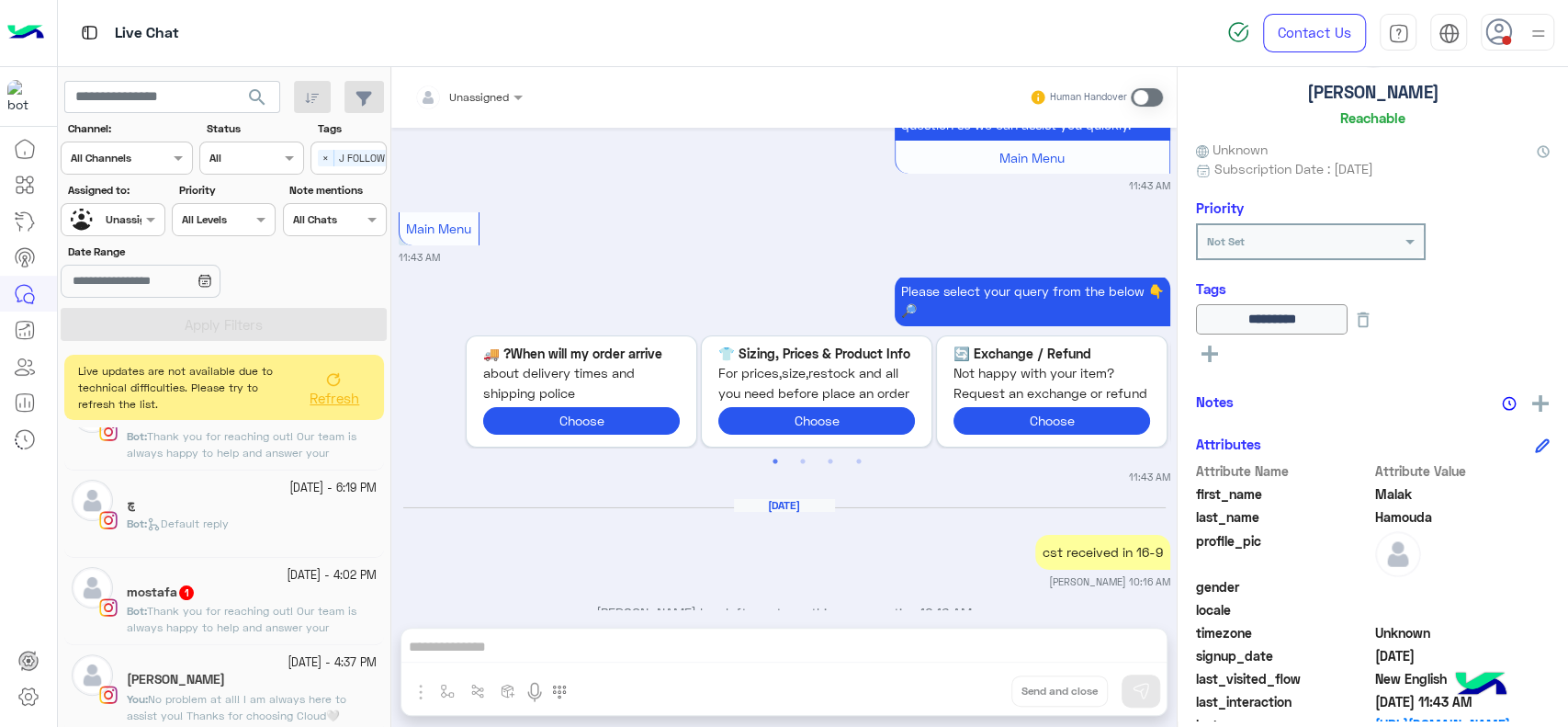
click at [341, 398] on span "Refresh" at bounding box center [334, 398] width 50 height 17
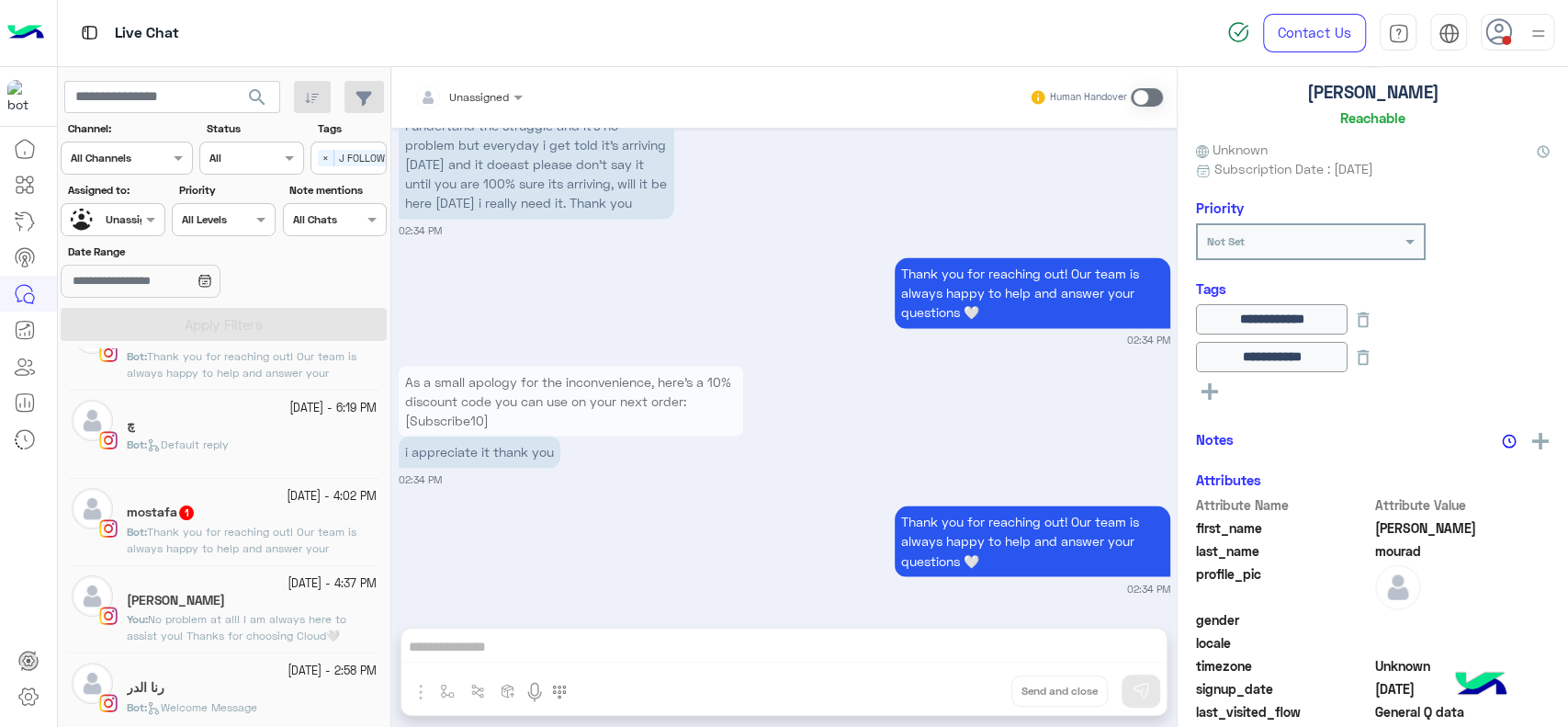
scroll to position [501, 0]
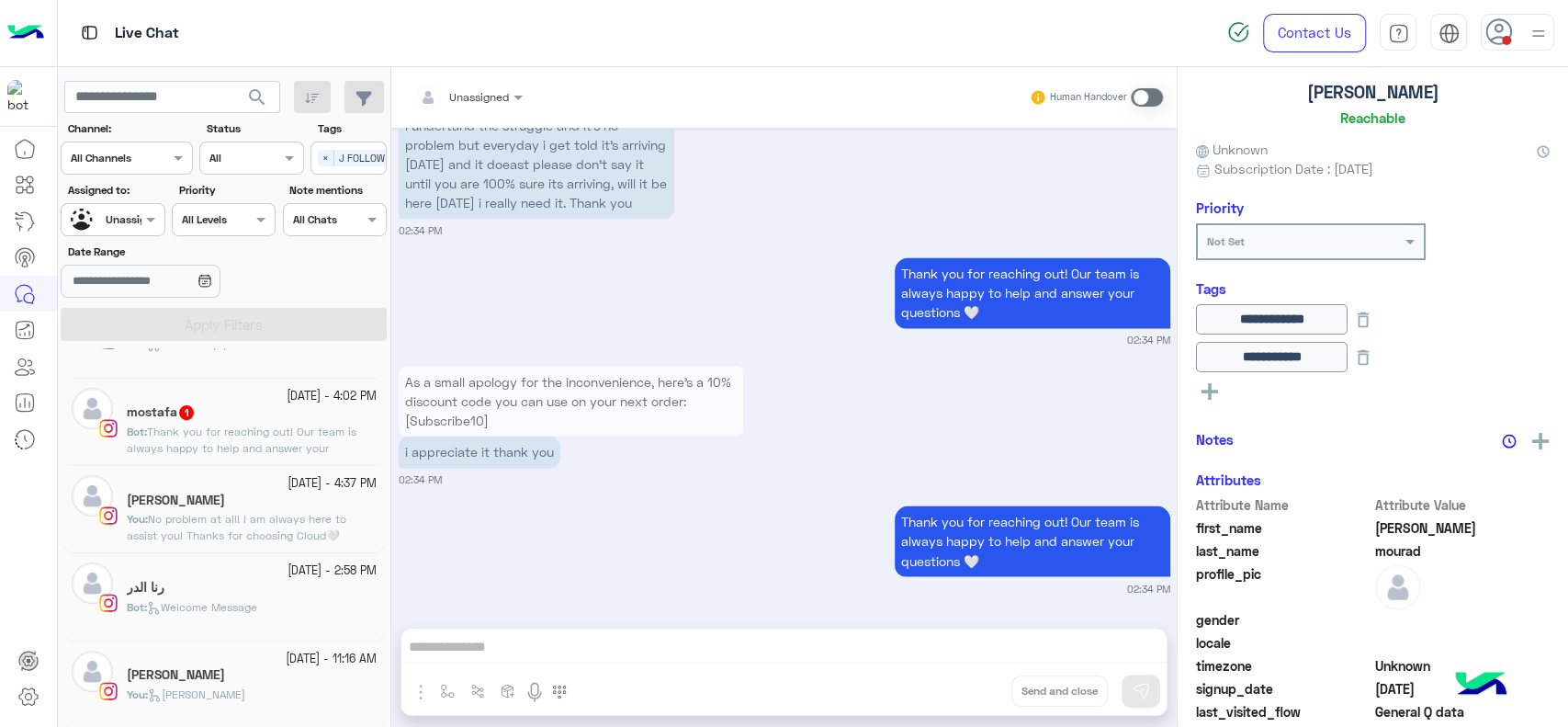
click at [180, 675] on h5 "Aya Abdel Rahman" at bounding box center [176, 675] width 98 height 16
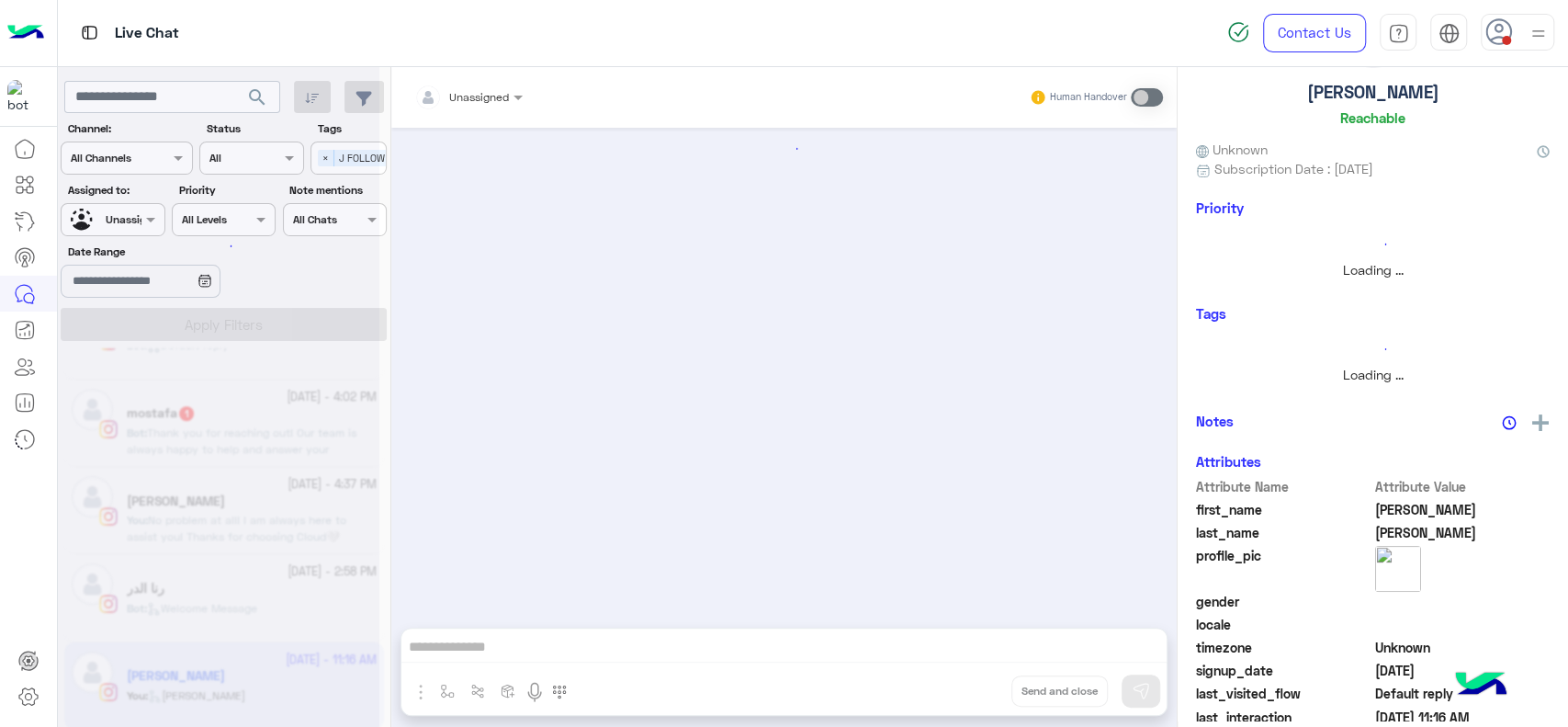
click at [193, 578] on div at bounding box center [218, 371] width 321 height 727
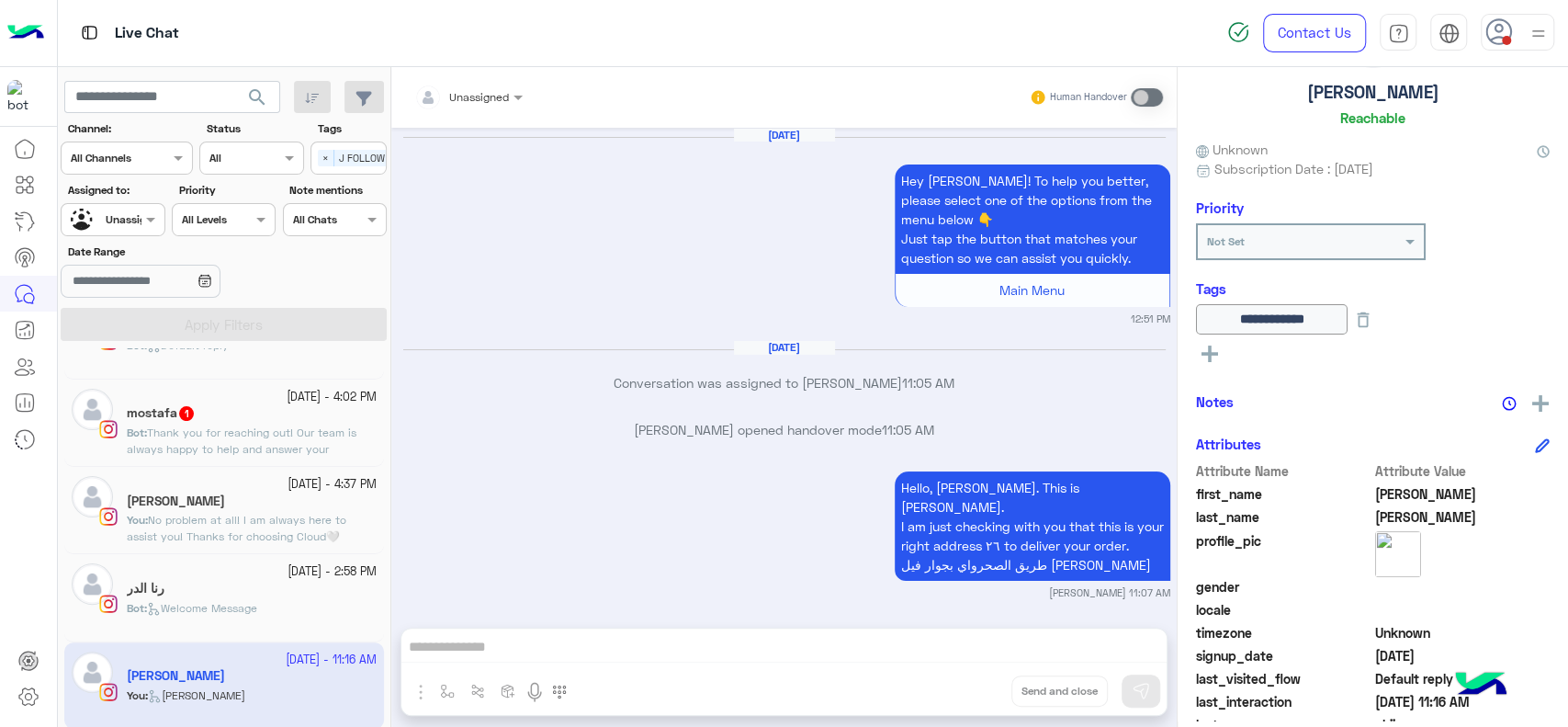
scroll to position [1415, 0]
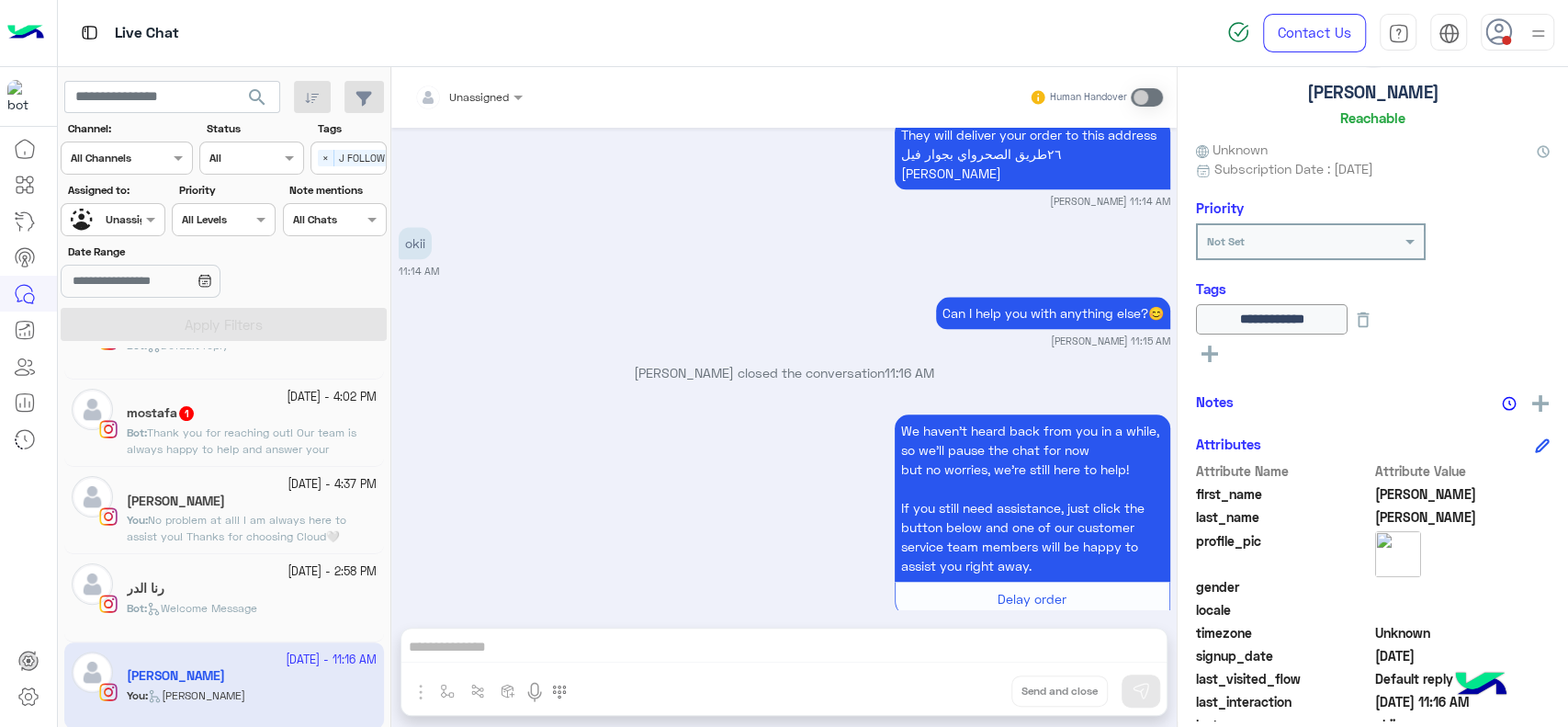
click at [193, 585] on div "رنا الدر" at bounding box center [252, 590] width 250 height 19
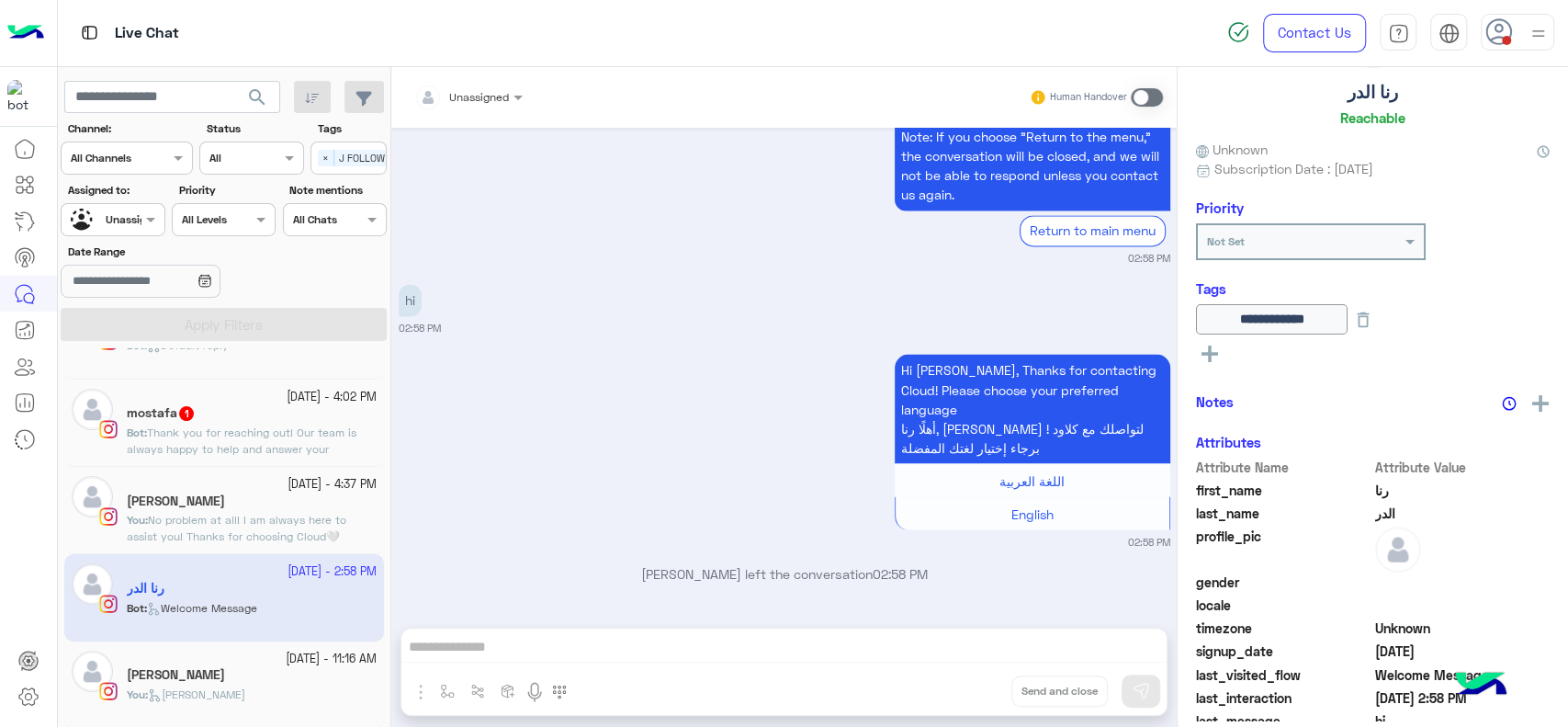
click at [566, 563] on div "Sep 13, 2025 Delivery Options & Timeframes 🚚 We offer two delivery options. Ple…" at bounding box center [784, 368] width 786 height 481
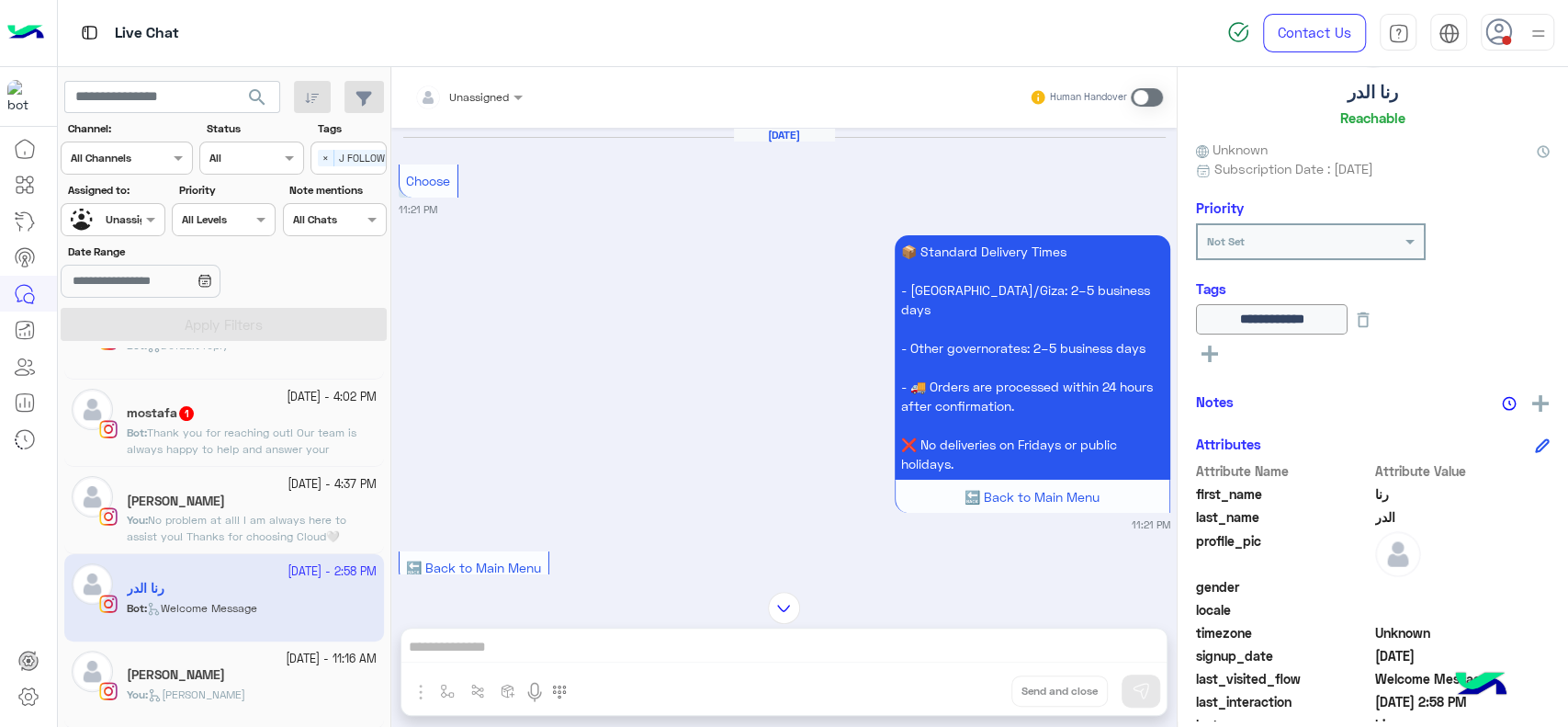
scroll to position [2925, 0]
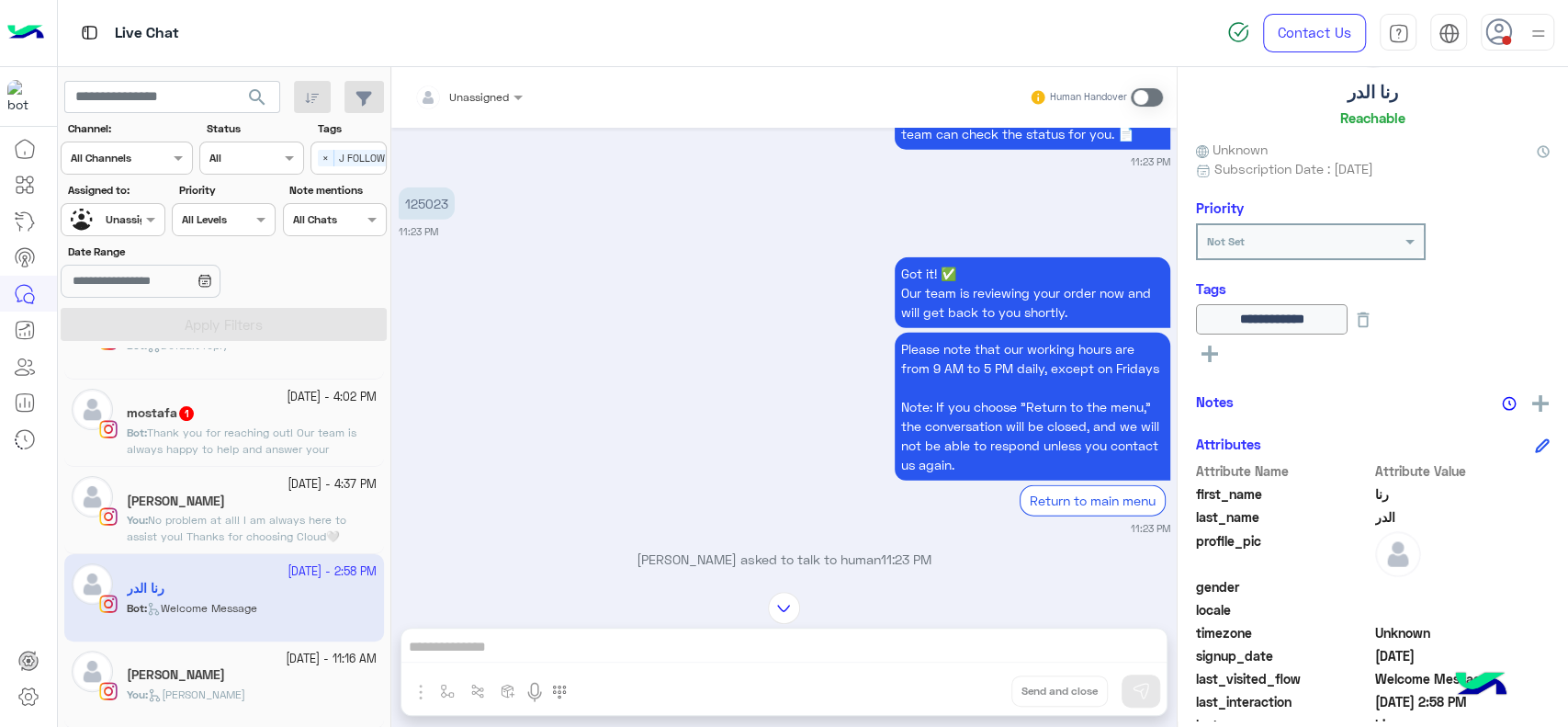
click at [441, 211] on p "125023" at bounding box center [426, 203] width 56 height 32
click at [437, 213] on p "125023" at bounding box center [426, 203] width 56 height 32
copy p "125023"
click at [1536, 395] on img at bounding box center [1540, 403] width 17 height 17
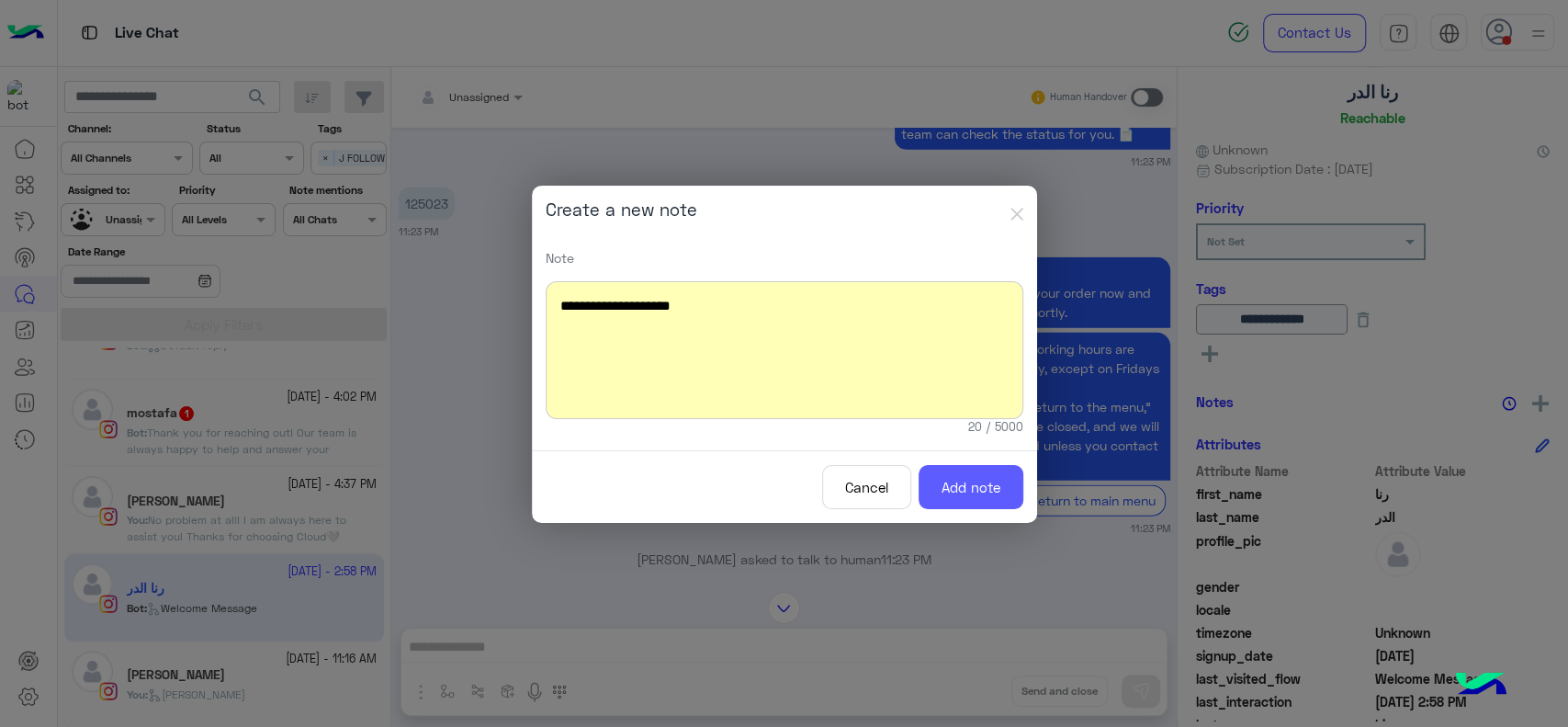
click at [995, 490] on button "Add note" at bounding box center [971, 487] width 105 height 45
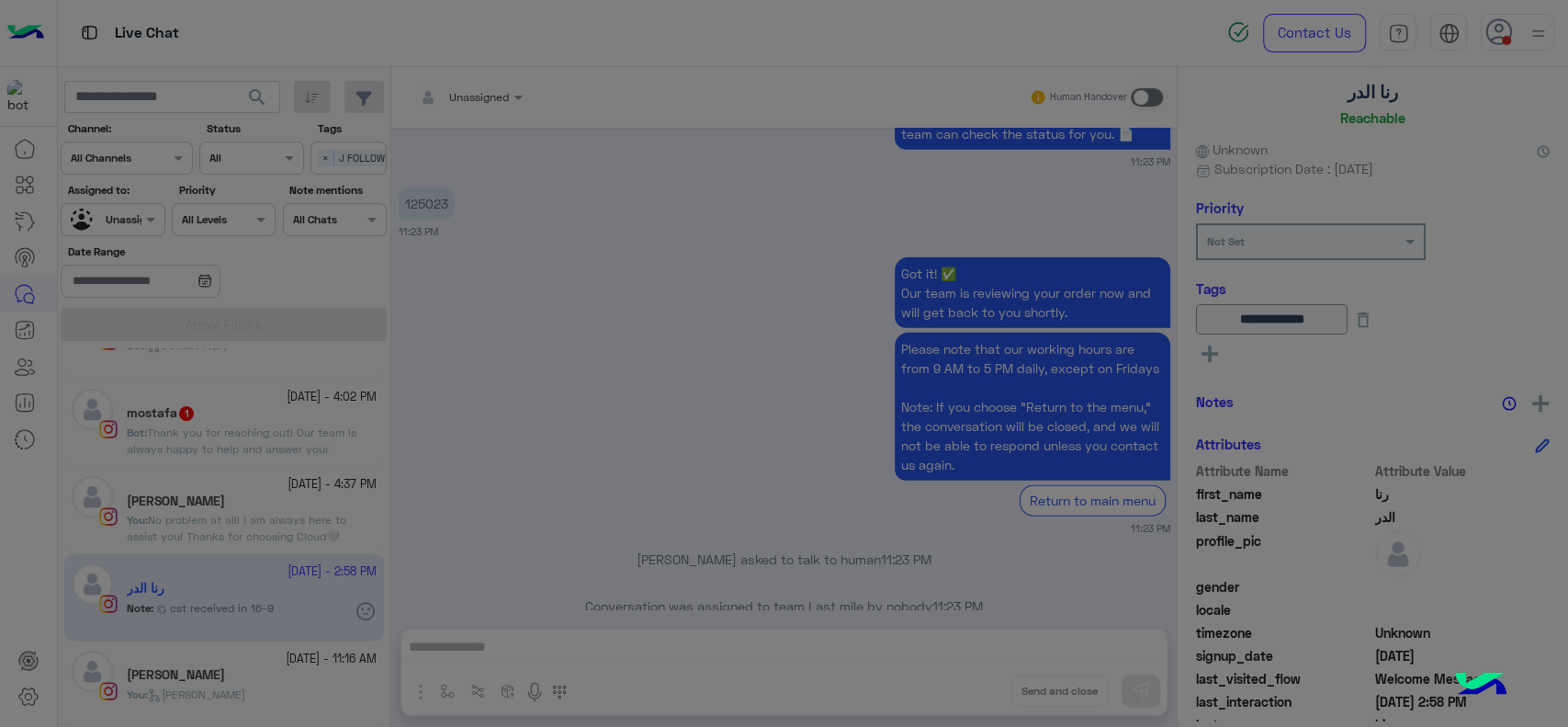
scroll to position [9550, 0]
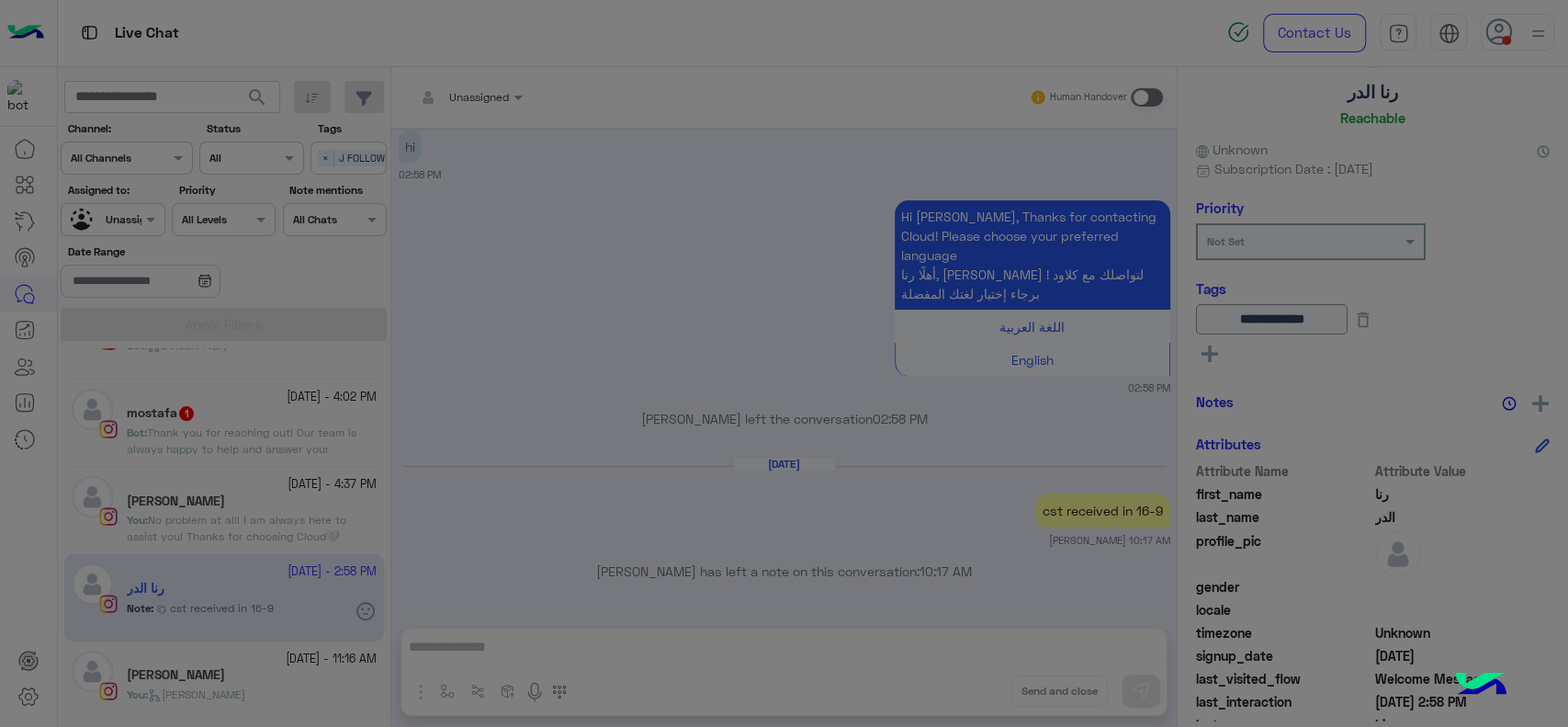
click at [1386, 320] on modal-container "**********" at bounding box center [784, 364] width 1568 height 727
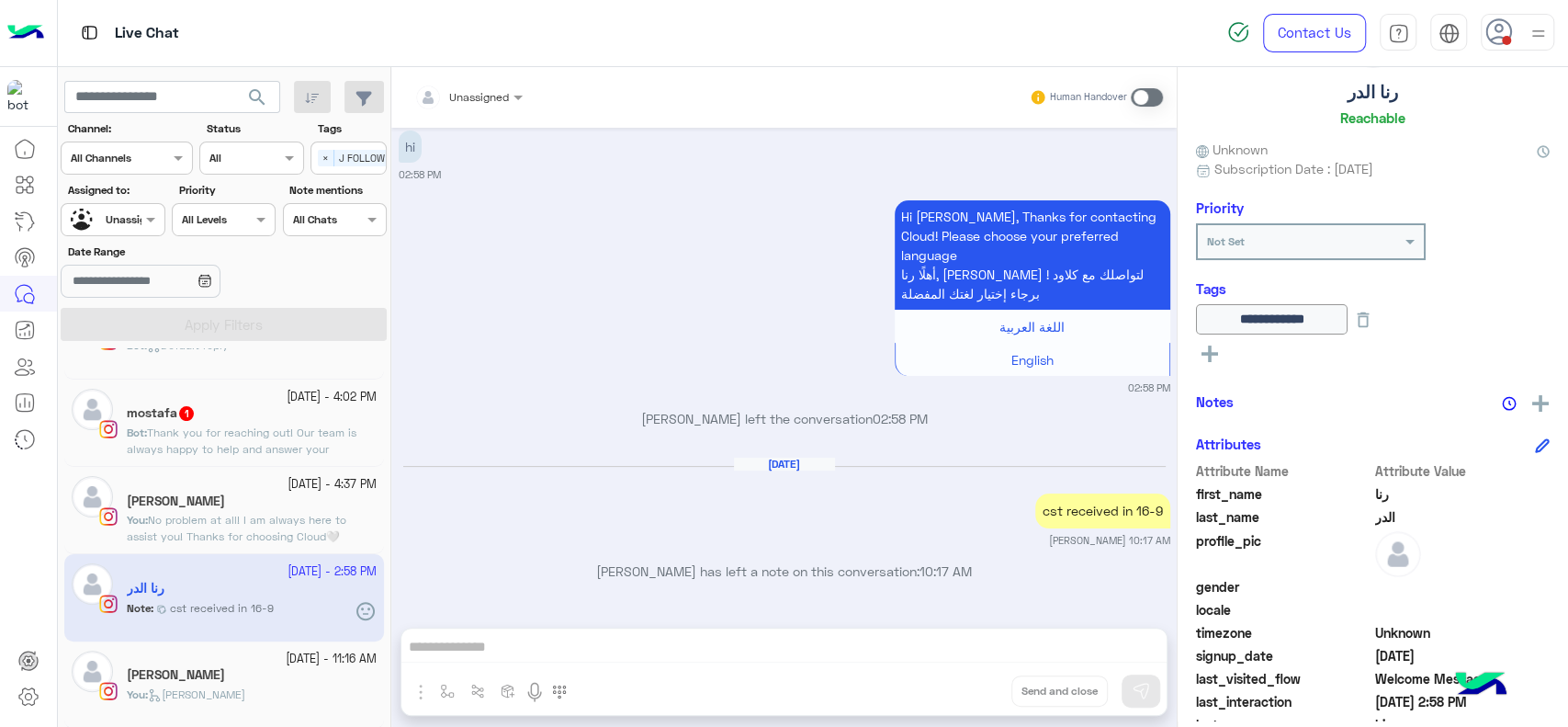
click at [1373, 320] on icon at bounding box center [1364, 319] width 20 height 20
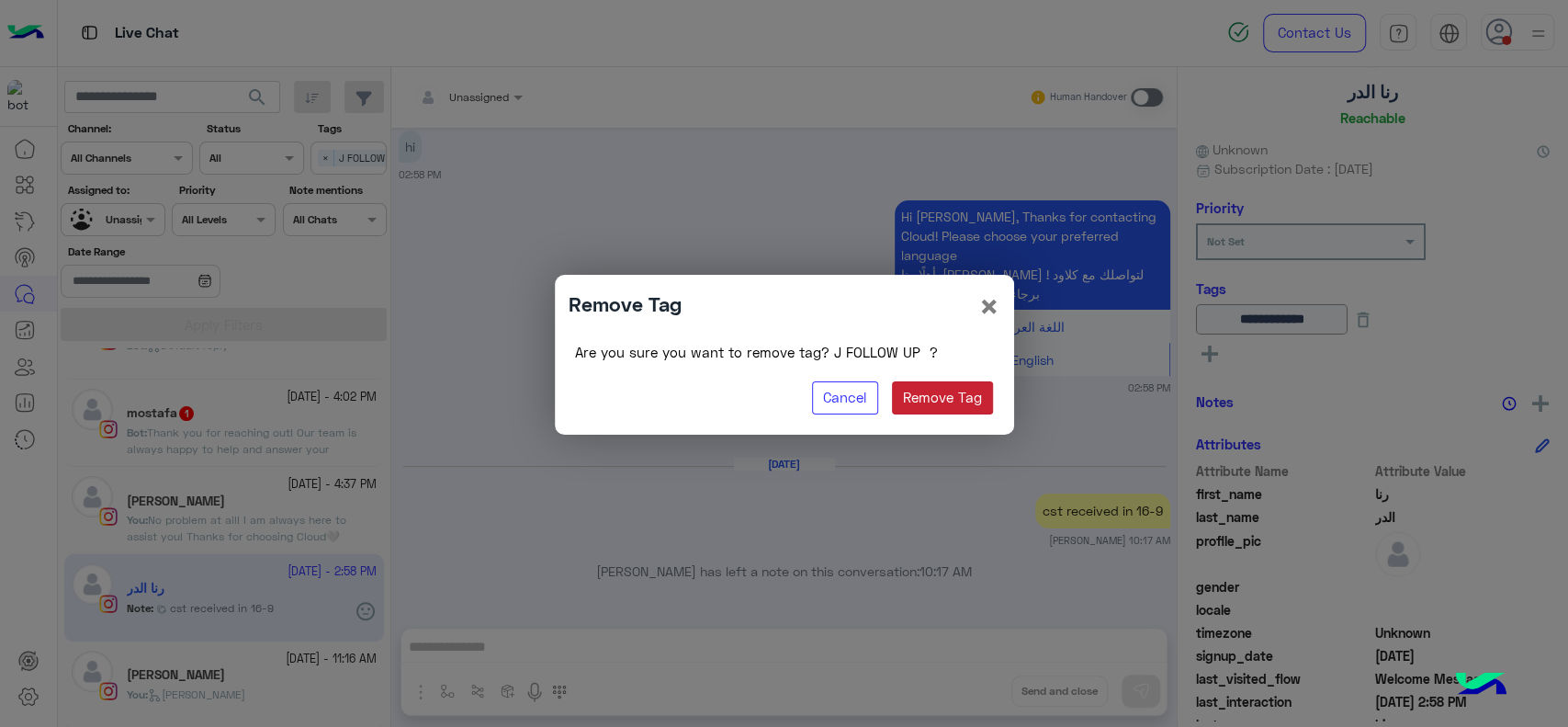
click at [974, 389] on button "Remove Tag" at bounding box center [942, 398] width 102 height 33
drag, startPoint x: 946, startPoint y: 384, endPoint x: 1172, endPoint y: 357, distance: 227.6
click at [953, 384] on button "Remove Tag" at bounding box center [942, 398] width 102 height 33
click at [1213, 349] on modal-container "Remove Tag × Are you sure you want to remove tag? J FOLLOW UP ? Cancel Remove T…" at bounding box center [784, 364] width 1568 height 727
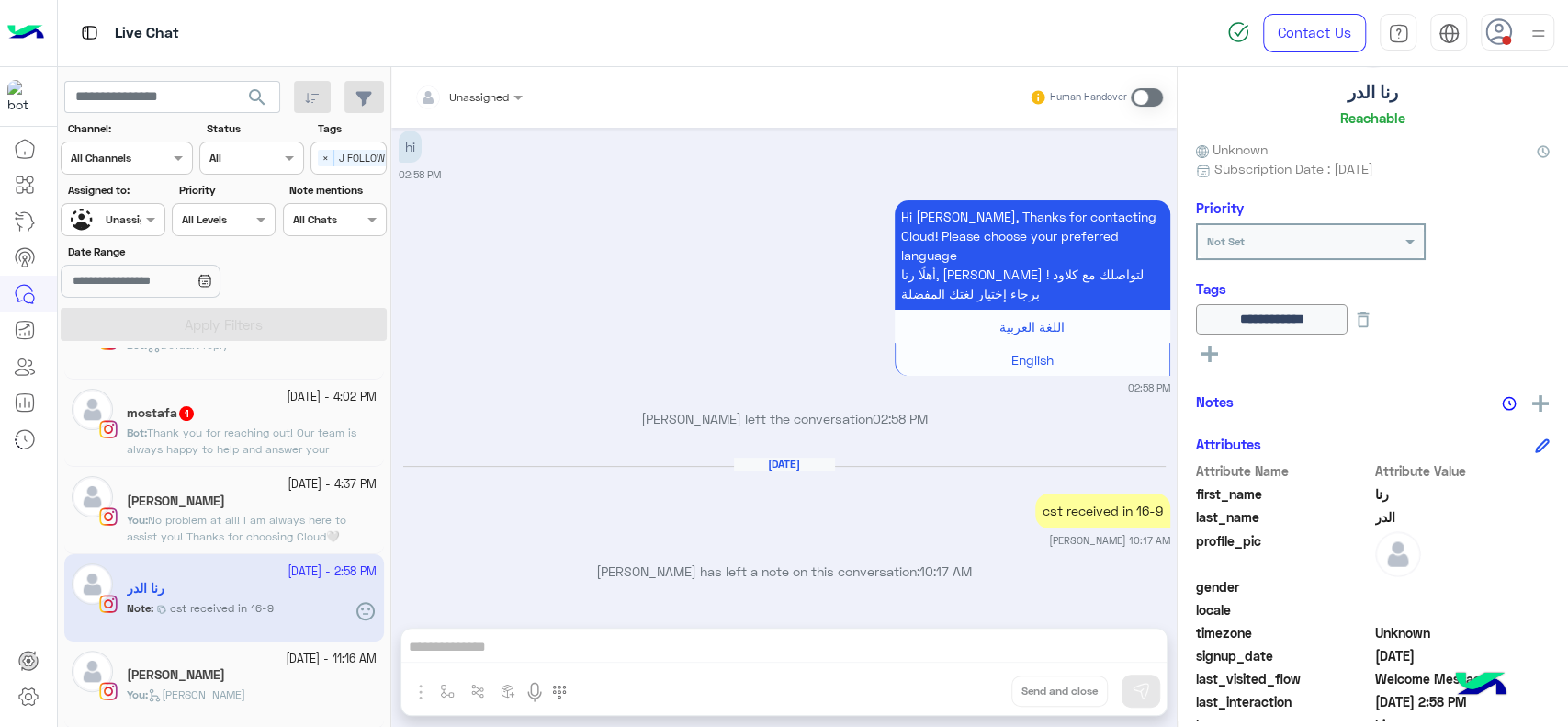
scroll to position [502, 0]
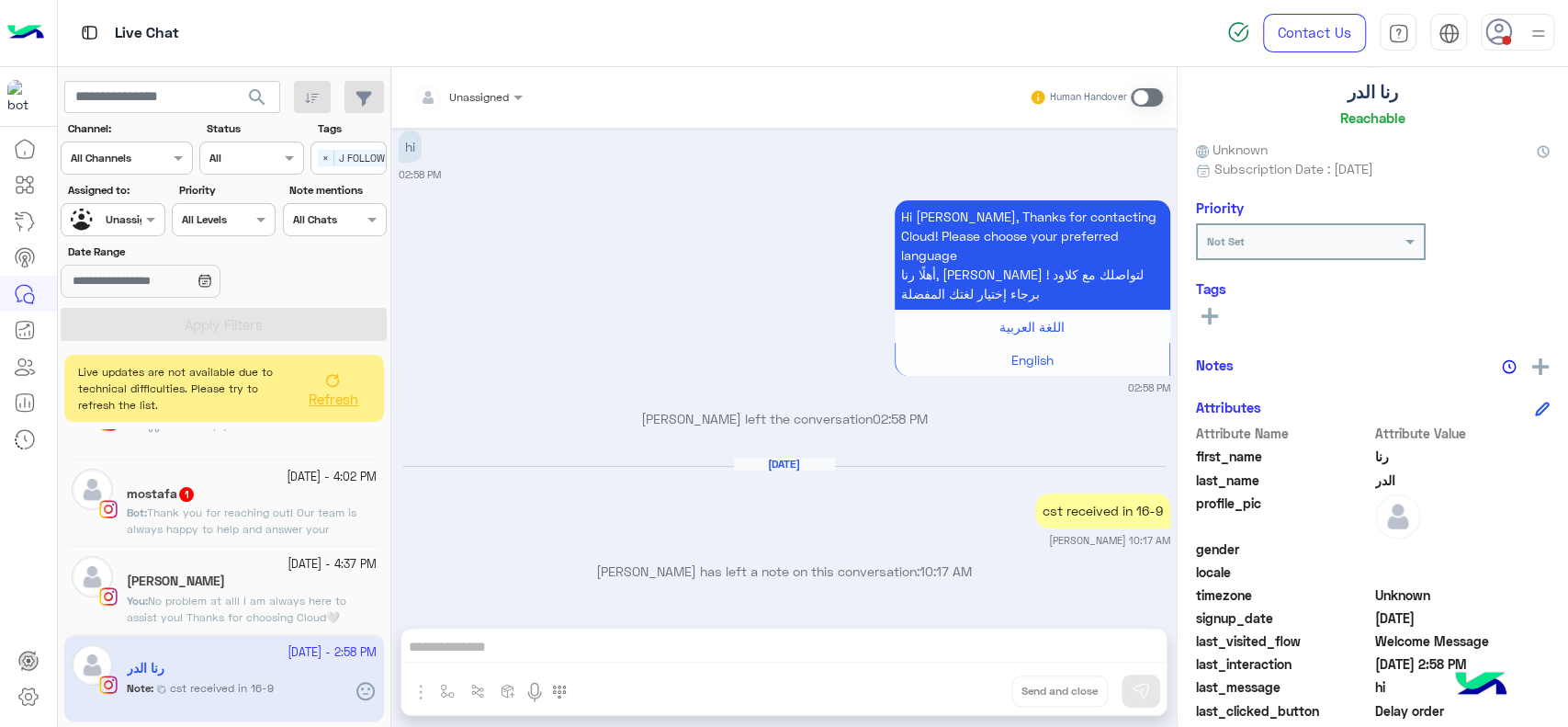
click at [1213, 326] on div "See All" at bounding box center [1373, 317] width 353 height 29
click at [1212, 314] on rect at bounding box center [1210, 316] width 17 height 4
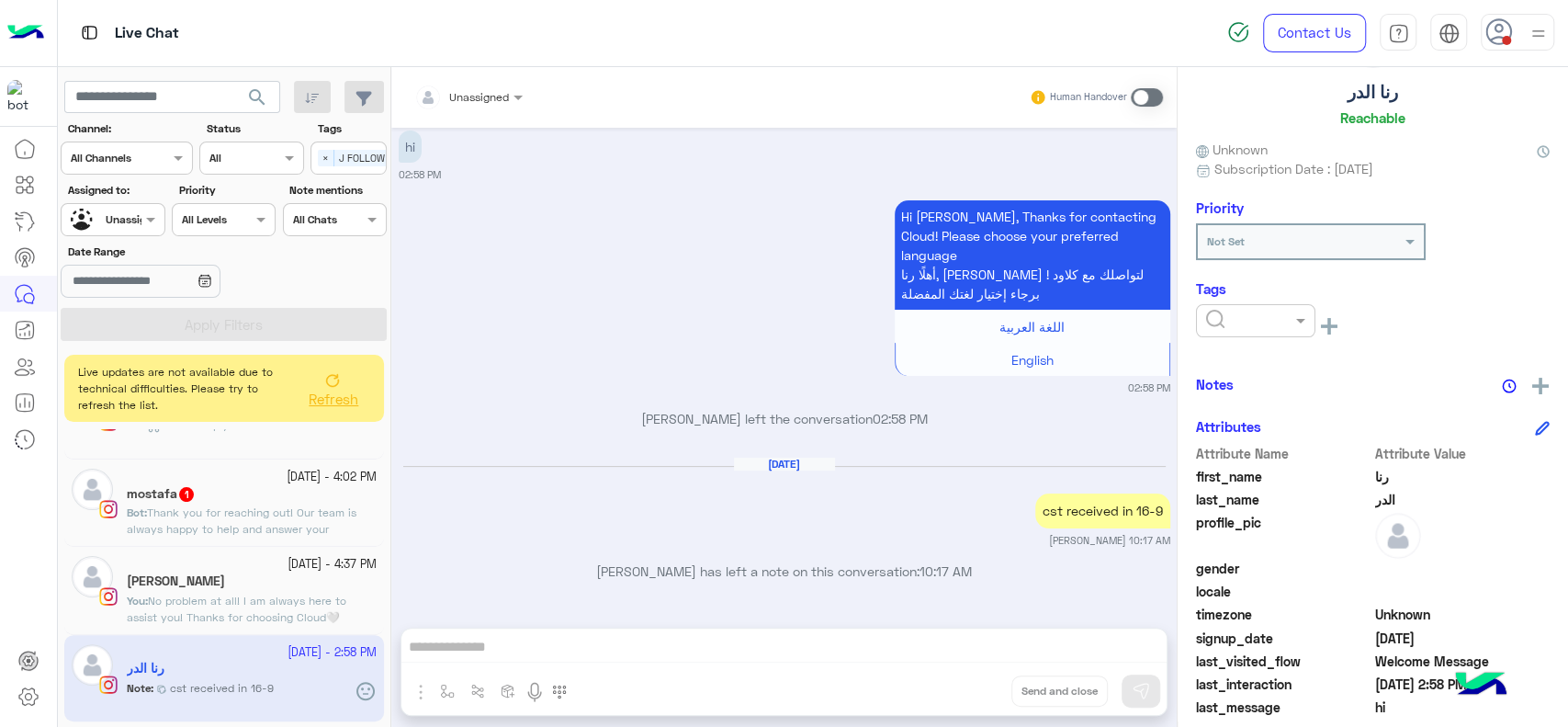
click at [1239, 340] on ng-select at bounding box center [1256, 324] width 120 height 41
click at [1239, 317] on input "text" at bounding box center [1234, 318] width 56 height 17
click at [1235, 452] on div "RESOLVED" at bounding box center [1256, 467] width 120 height 34
click at [882, 400] on div "Sep 9, 2025 Choose 11:21 PM 📦 Standard Delivery Times - Cairo/Giza: 2–5 busines…" at bounding box center [784, 368] width 786 height 481
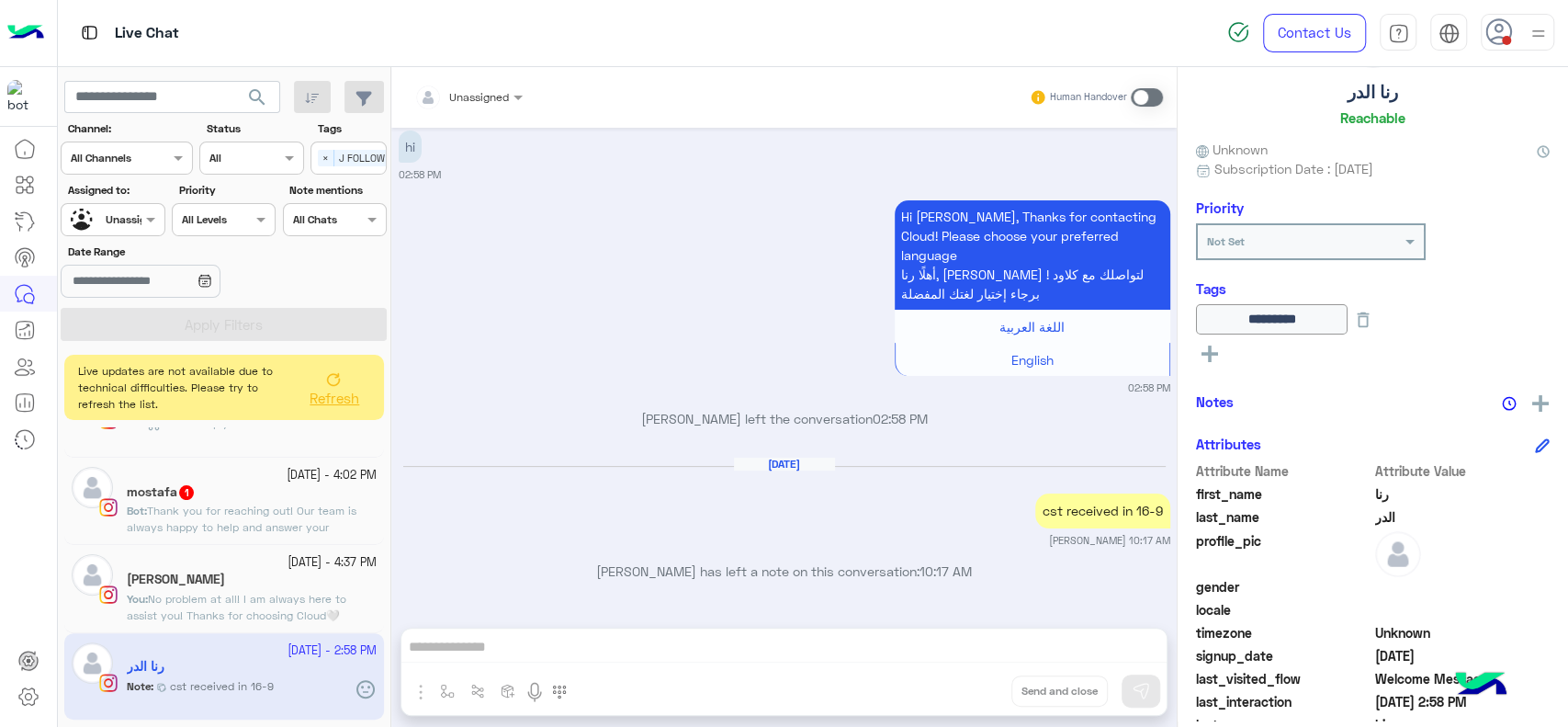
click at [323, 400] on span "Refresh" at bounding box center [334, 398] width 50 height 17
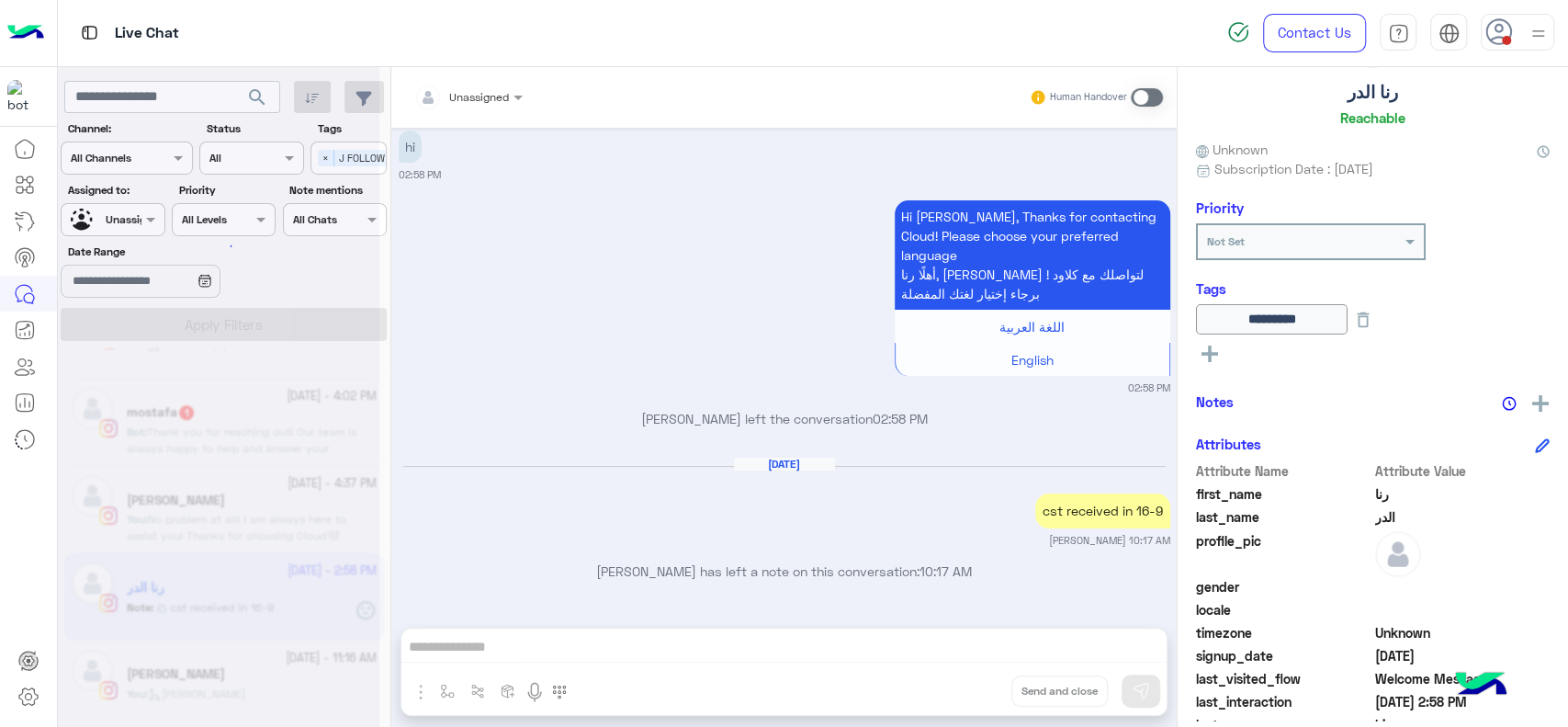
scroll to position [501, 0]
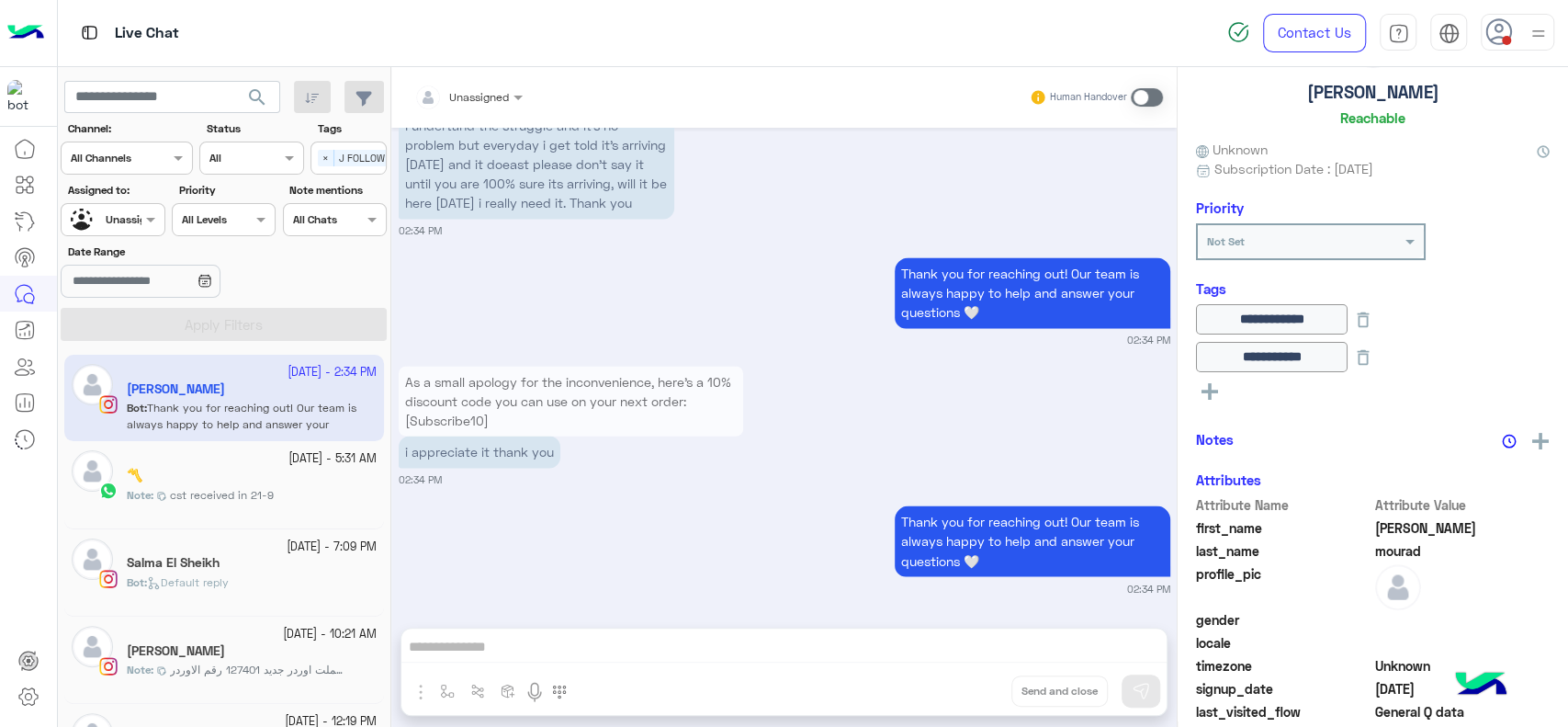
scroll to position [413, 0]
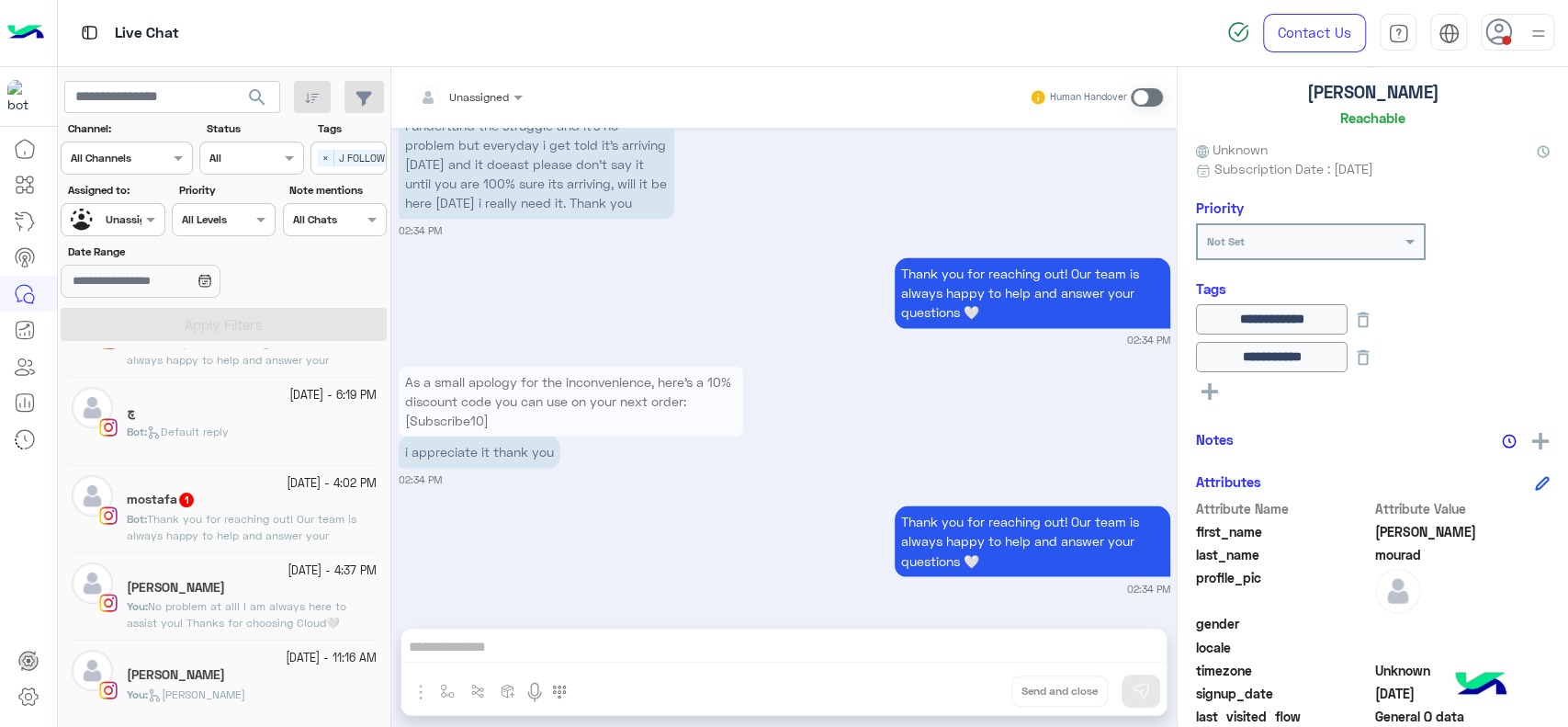
click at [192, 599] on span "No problem at all! I am always here to assist you! Thanks for choosing Cloud🤍" at bounding box center [236, 614] width 220 height 30
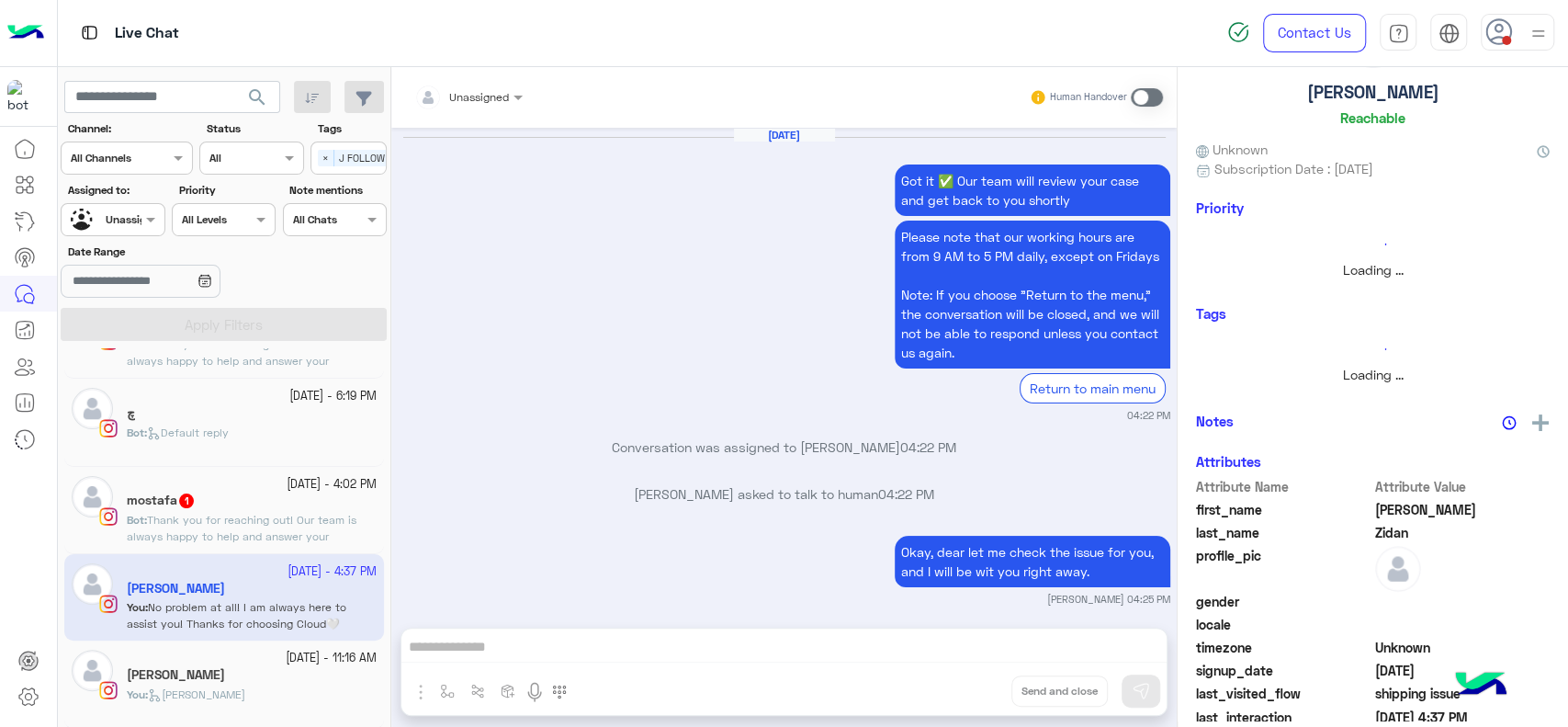
scroll to position [1420, 0]
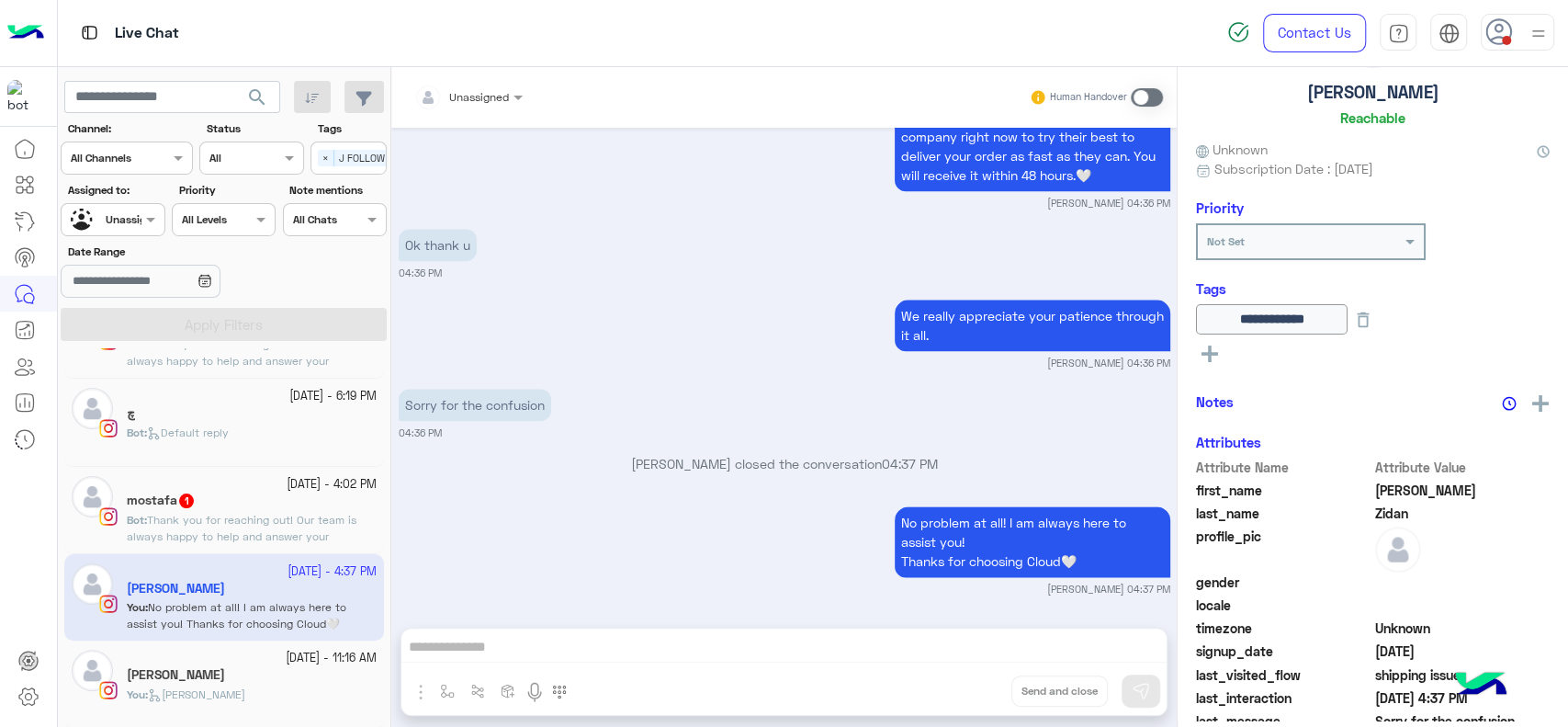
click at [549, 315] on div "We really appreciate your patience through it all. Jana Aboelseoud 04:36 PM" at bounding box center [784, 332] width 772 height 75
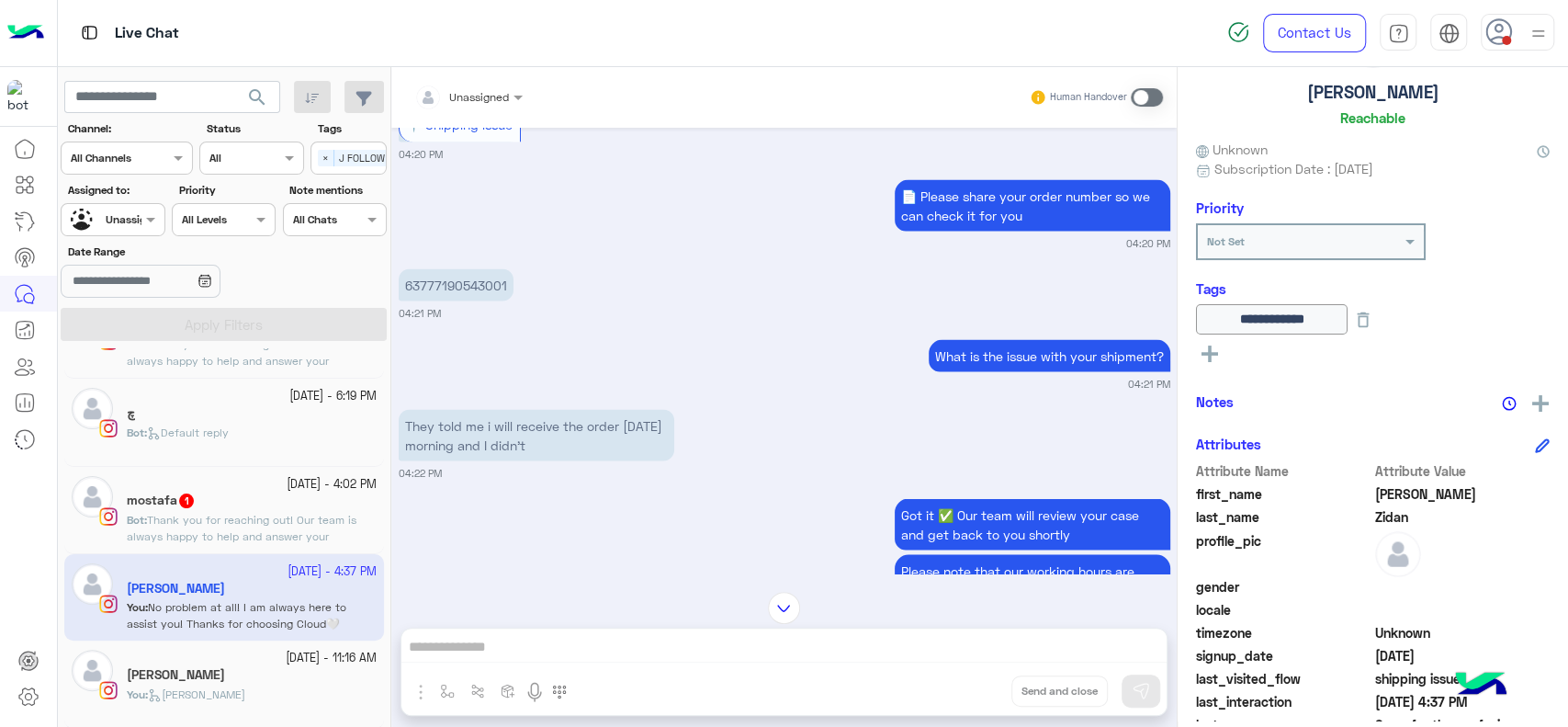
scroll to position [2352, 0]
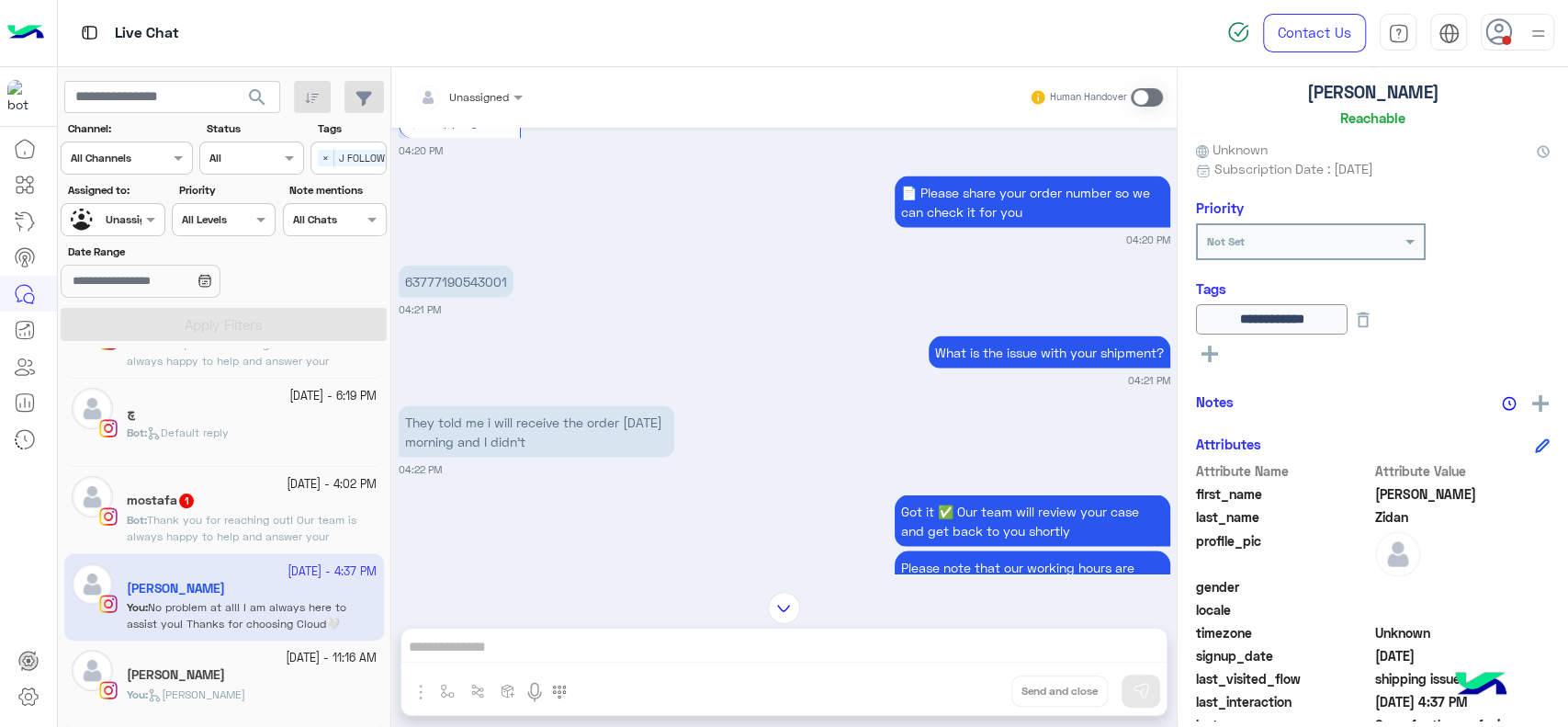
click at [449, 294] on p "63777190543001" at bounding box center [455, 281] width 115 height 32
click at [1524, 397] on div at bounding box center [1525, 401] width 49 height 23
click at [1524, 401] on div at bounding box center [1525, 401] width 49 height 23
click at [1532, 401] on img at bounding box center [1540, 403] width 17 height 17
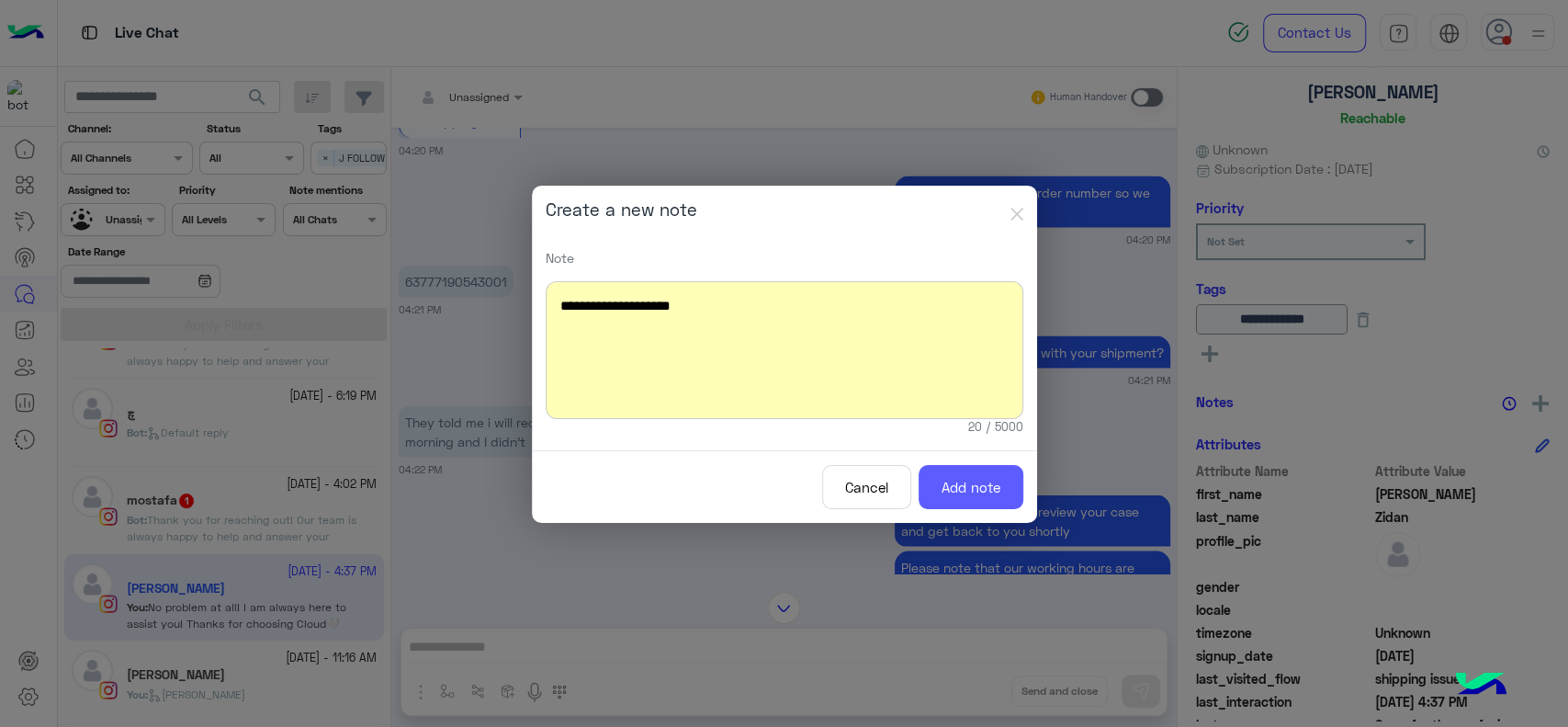
click at [997, 484] on button "Add note" at bounding box center [971, 487] width 105 height 45
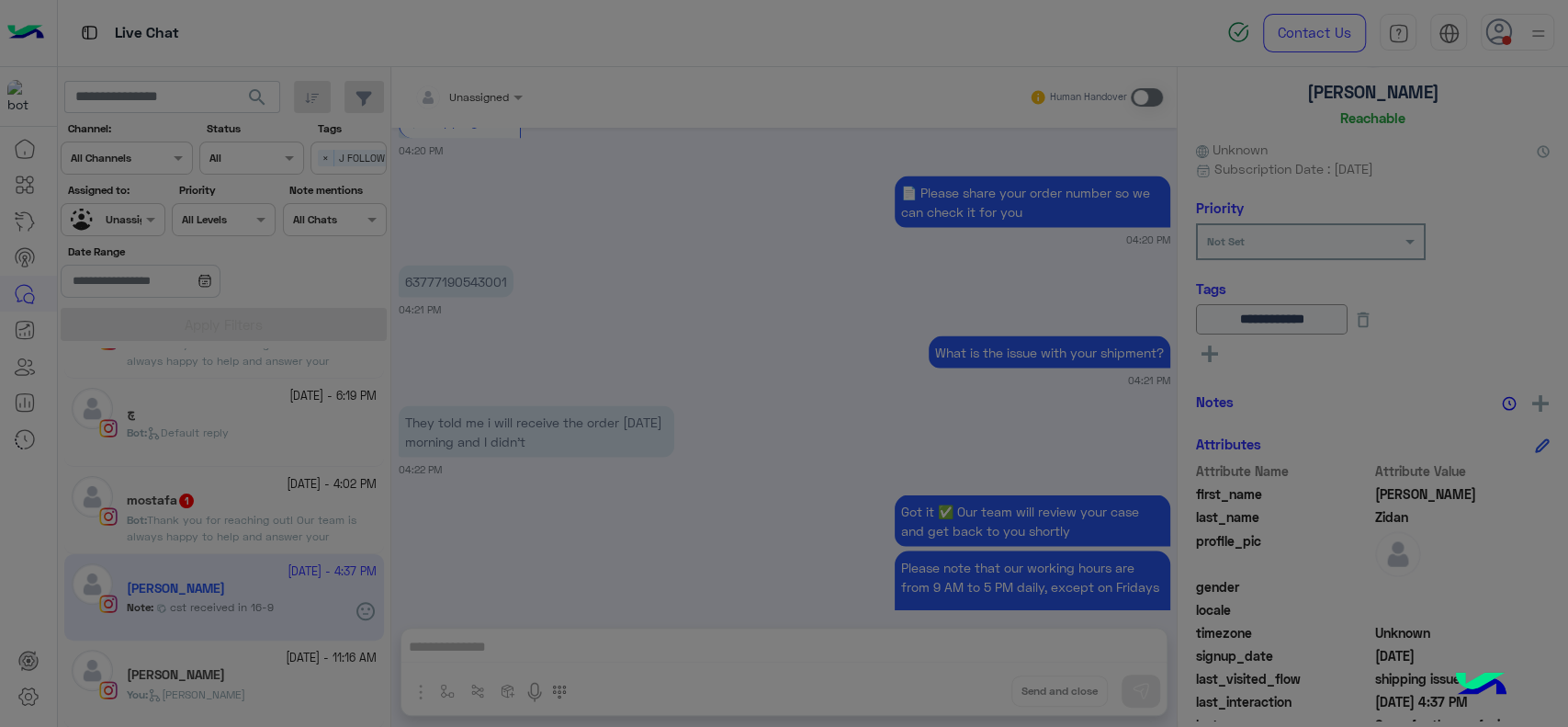
scroll to position [4273, 0]
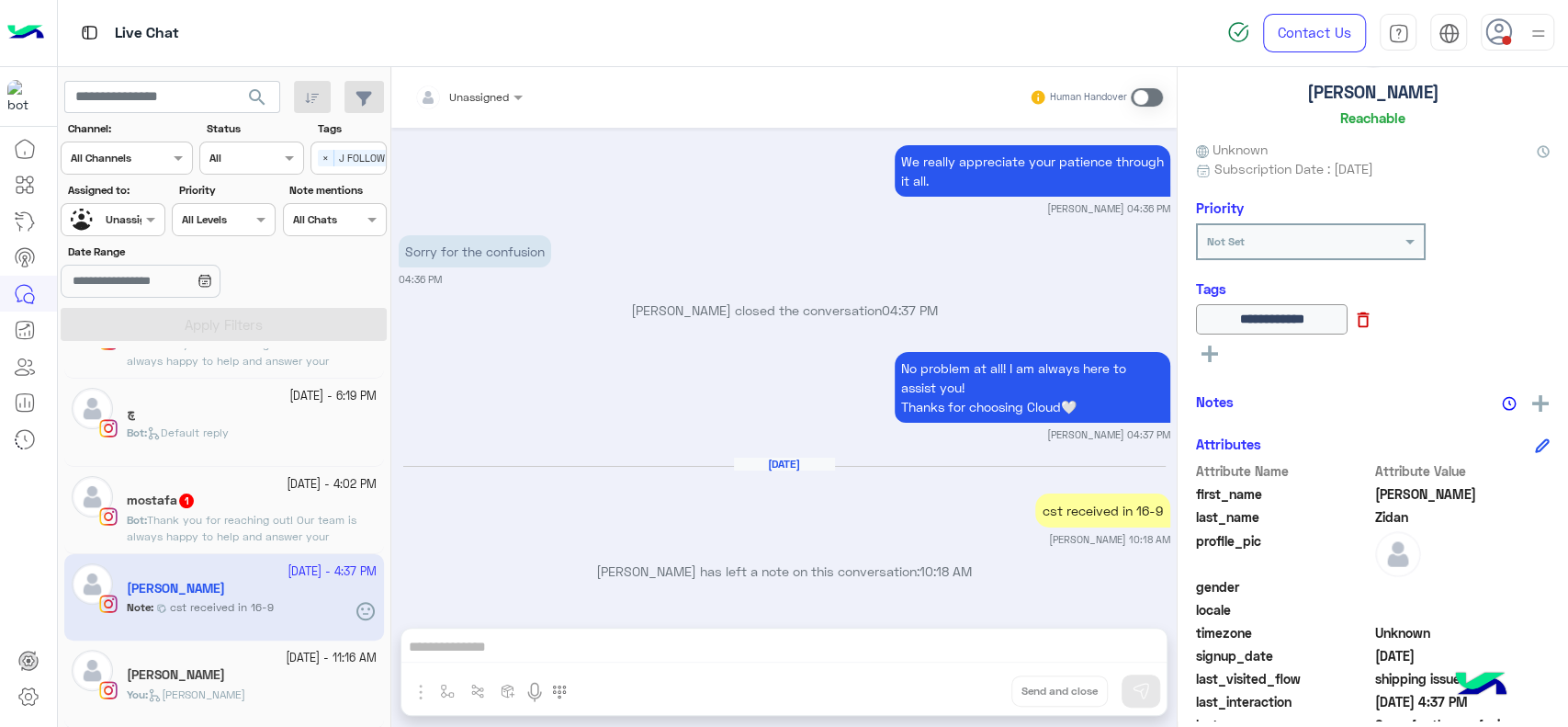
click at [1373, 320] on icon at bounding box center [1364, 319] width 20 height 20
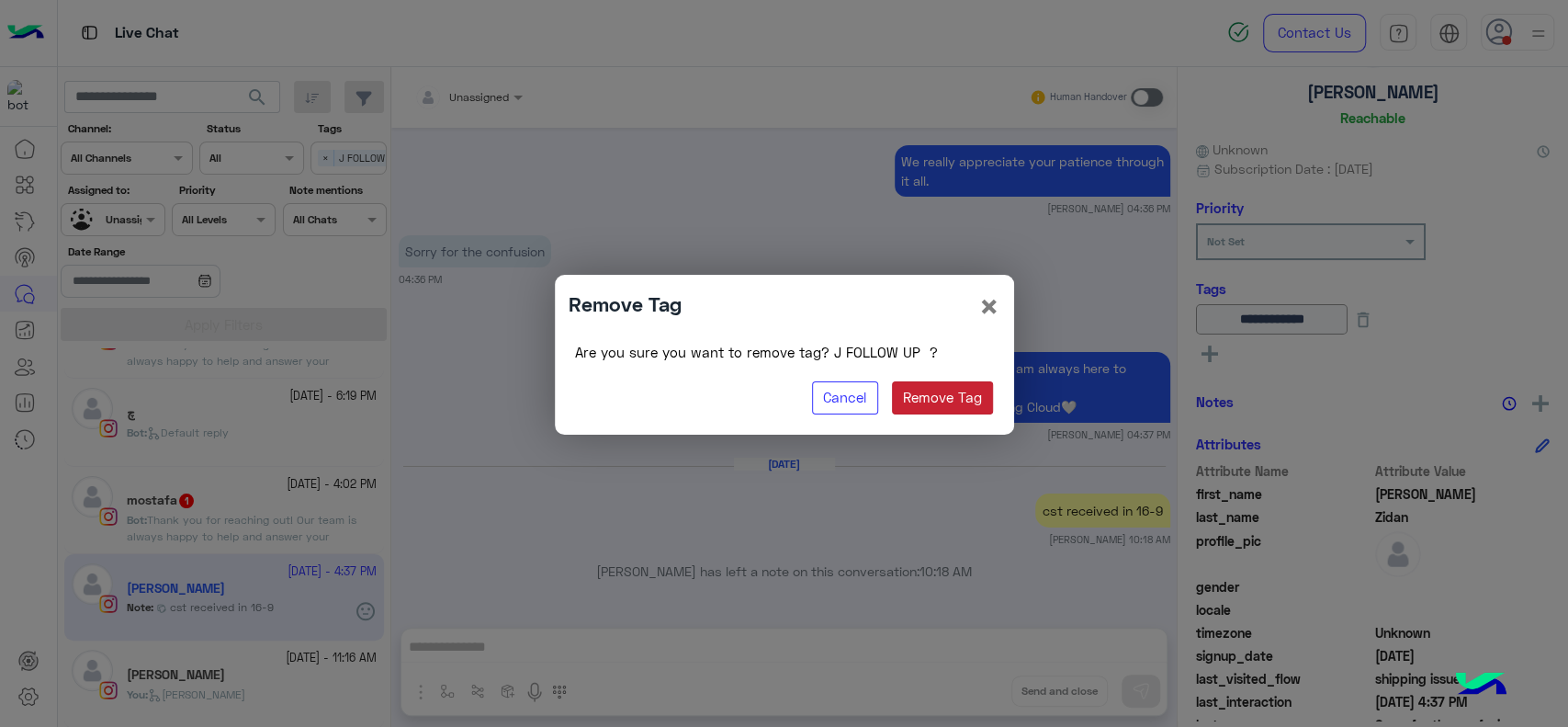
click at [912, 388] on button "Remove Tag" at bounding box center [942, 398] width 102 height 33
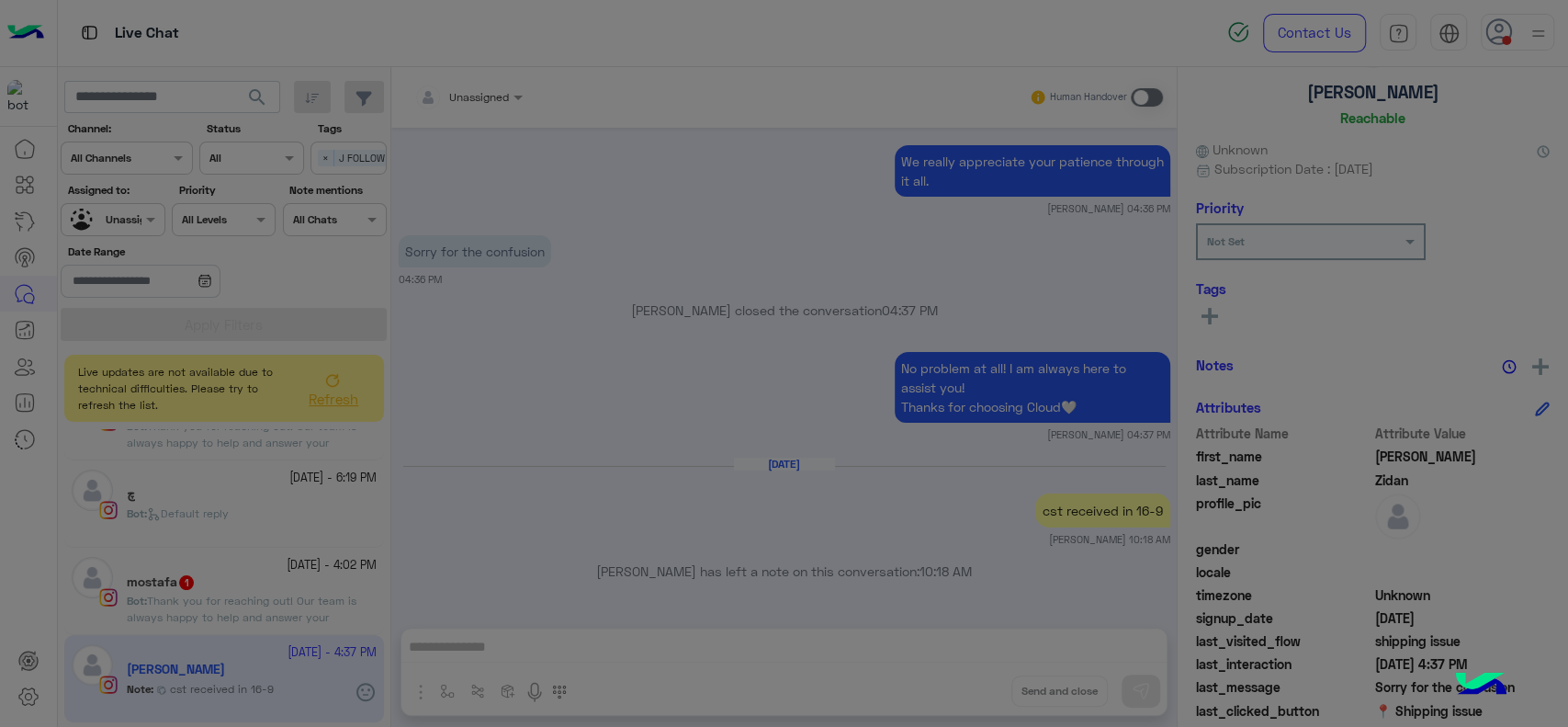
scroll to position [414, 0]
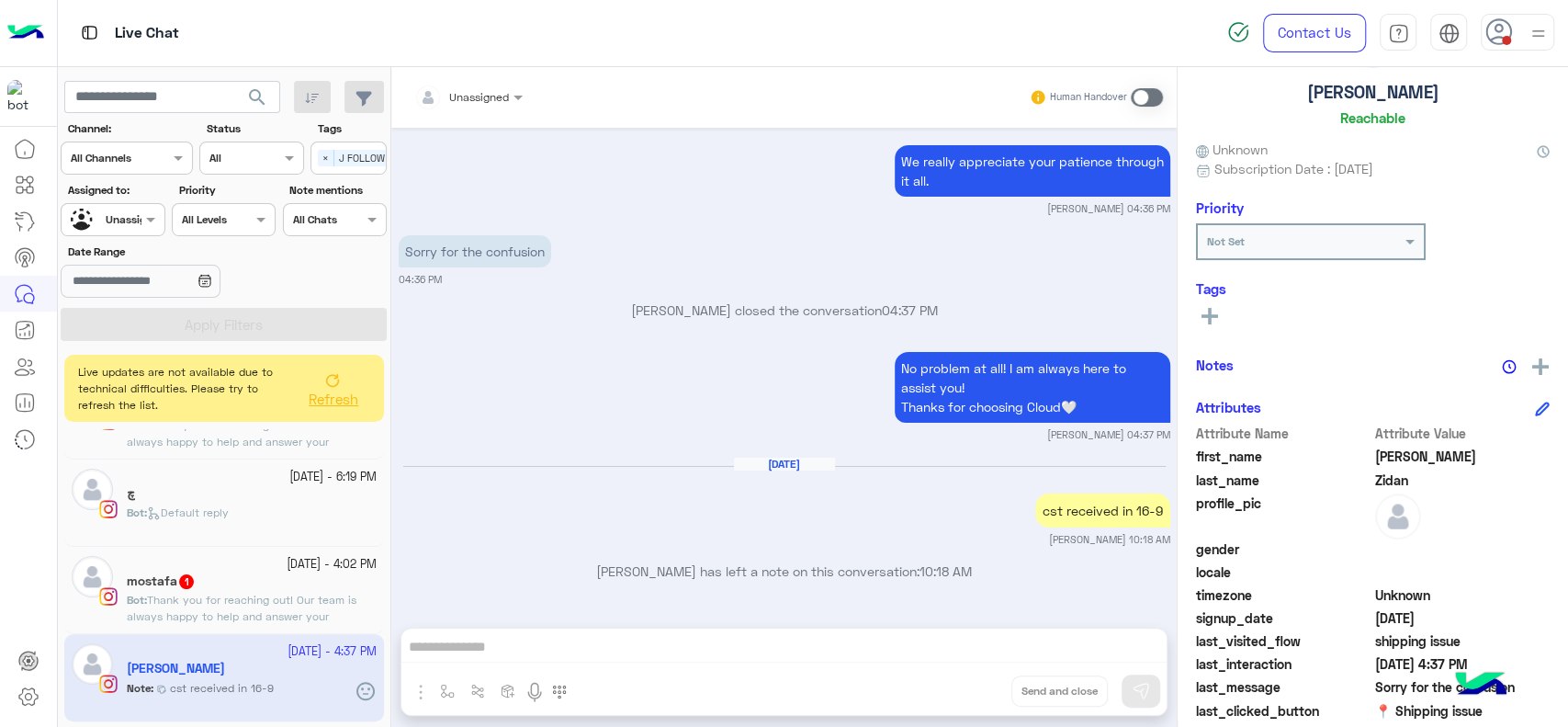
click at [1214, 320] on icon at bounding box center [1210, 316] width 17 height 17
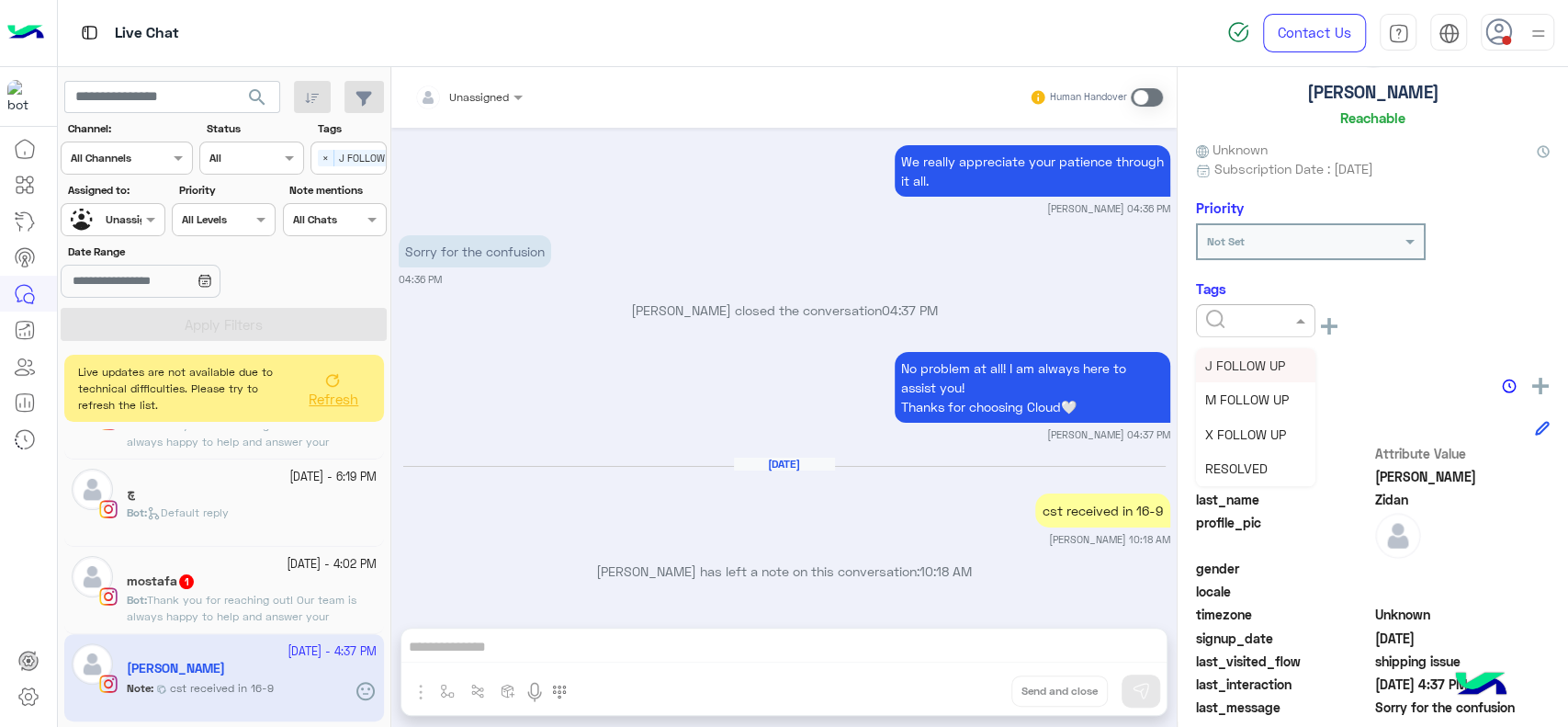
click at [1228, 306] on div at bounding box center [1256, 320] width 120 height 33
click at [1229, 455] on div "RESOLVED" at bounding box center [1256, 467] width 120 height 34
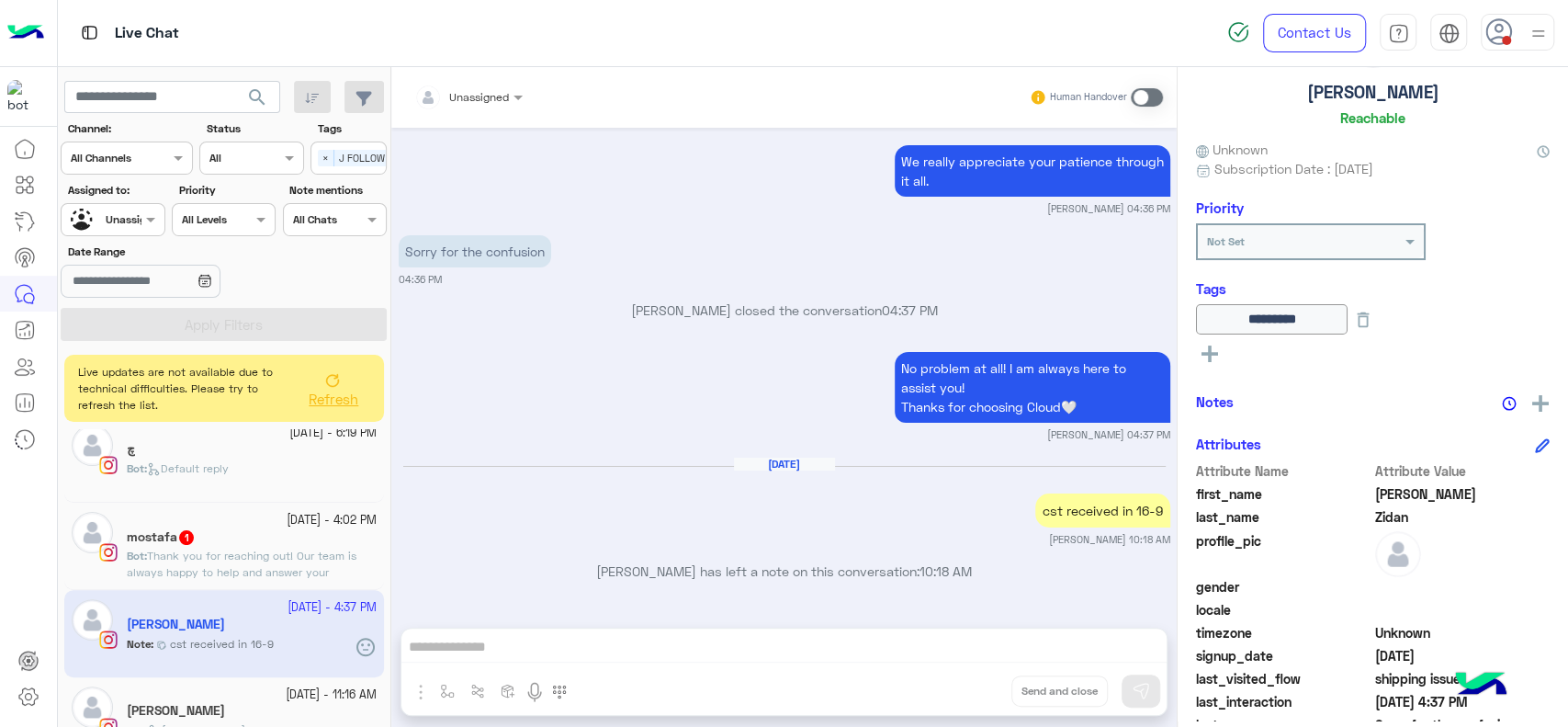
scroll to position [494, 0]
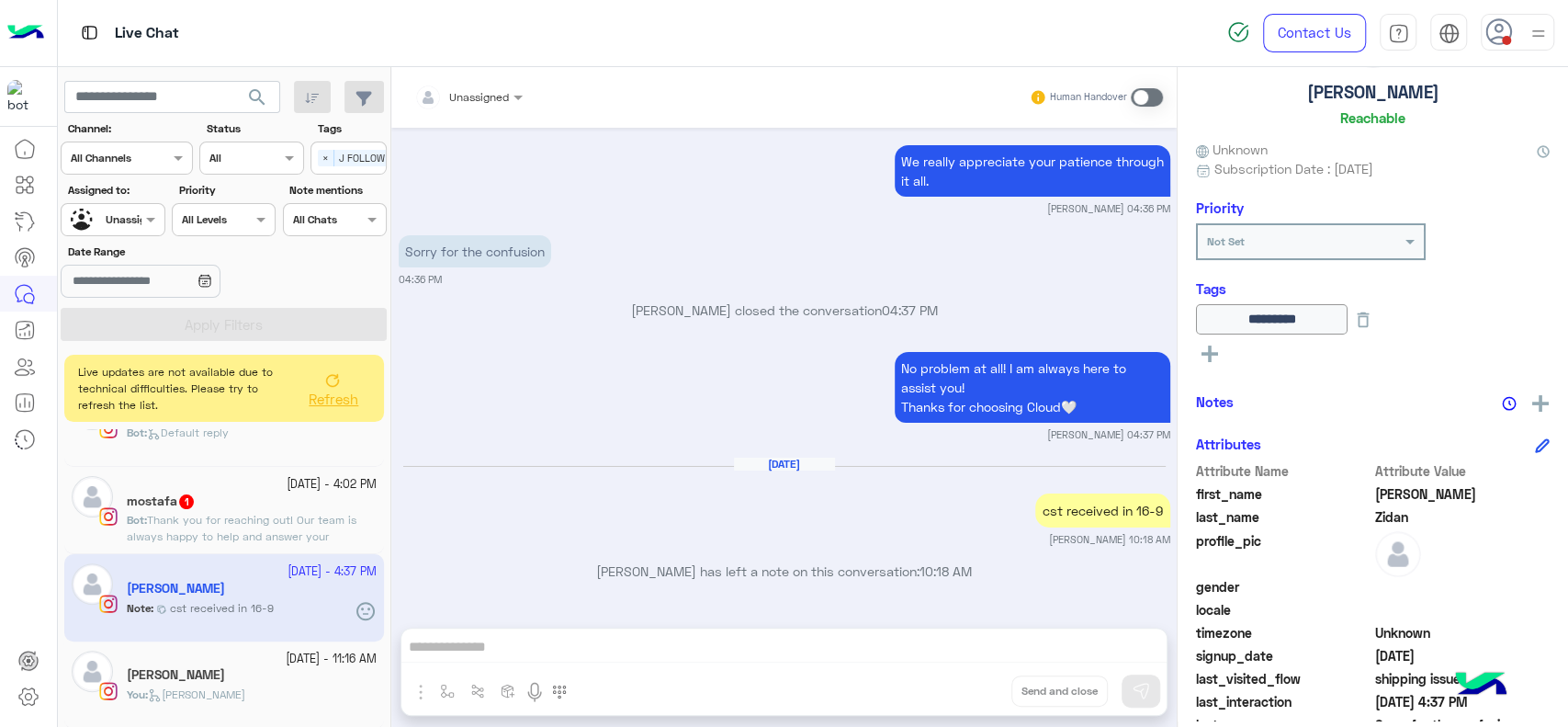
click at [248, 502] on div "mostafa 1" at bounding box center [252, 502] width 250 height 19
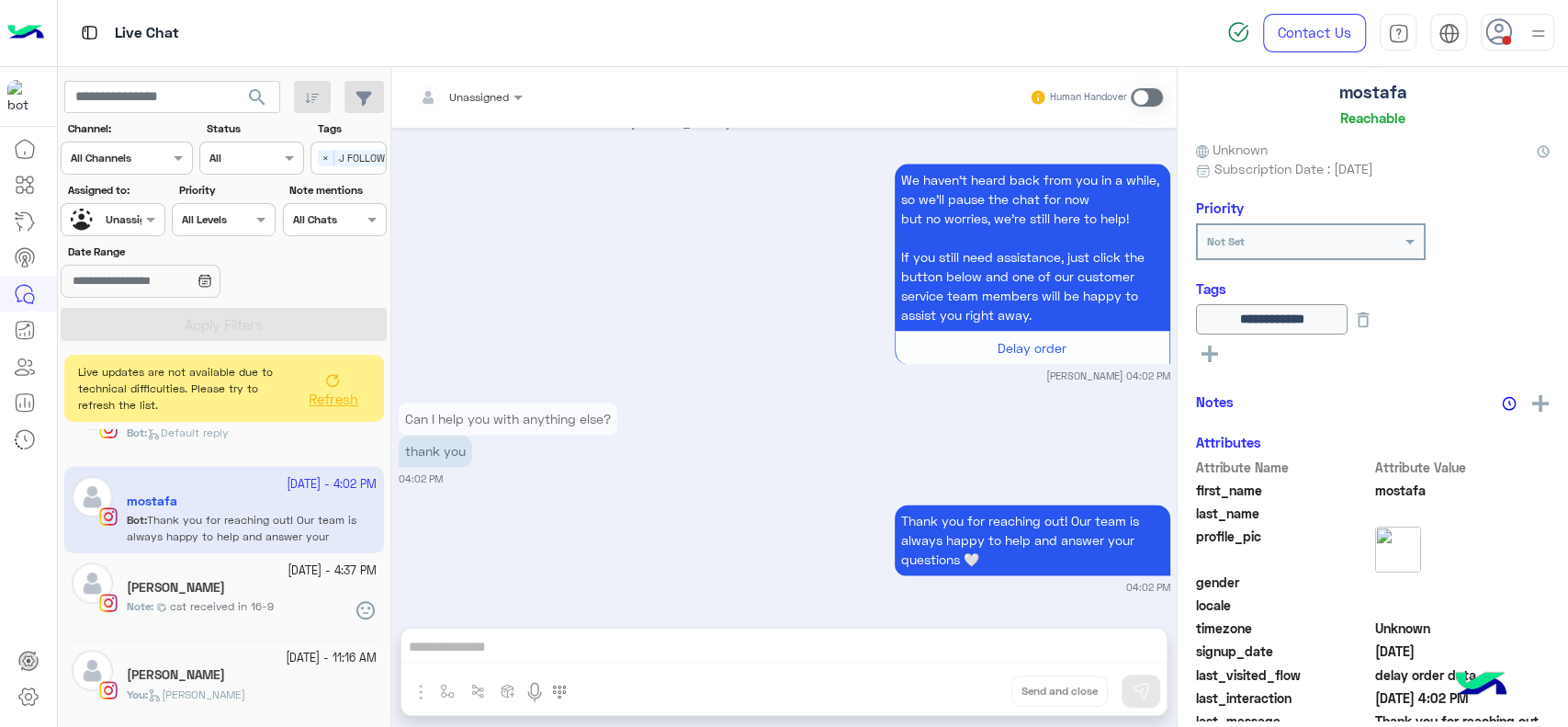
scroll to position [1696, 0]
click at [549, 443] on div "thank you" at bounding box center [508, 450] width 219 height 32
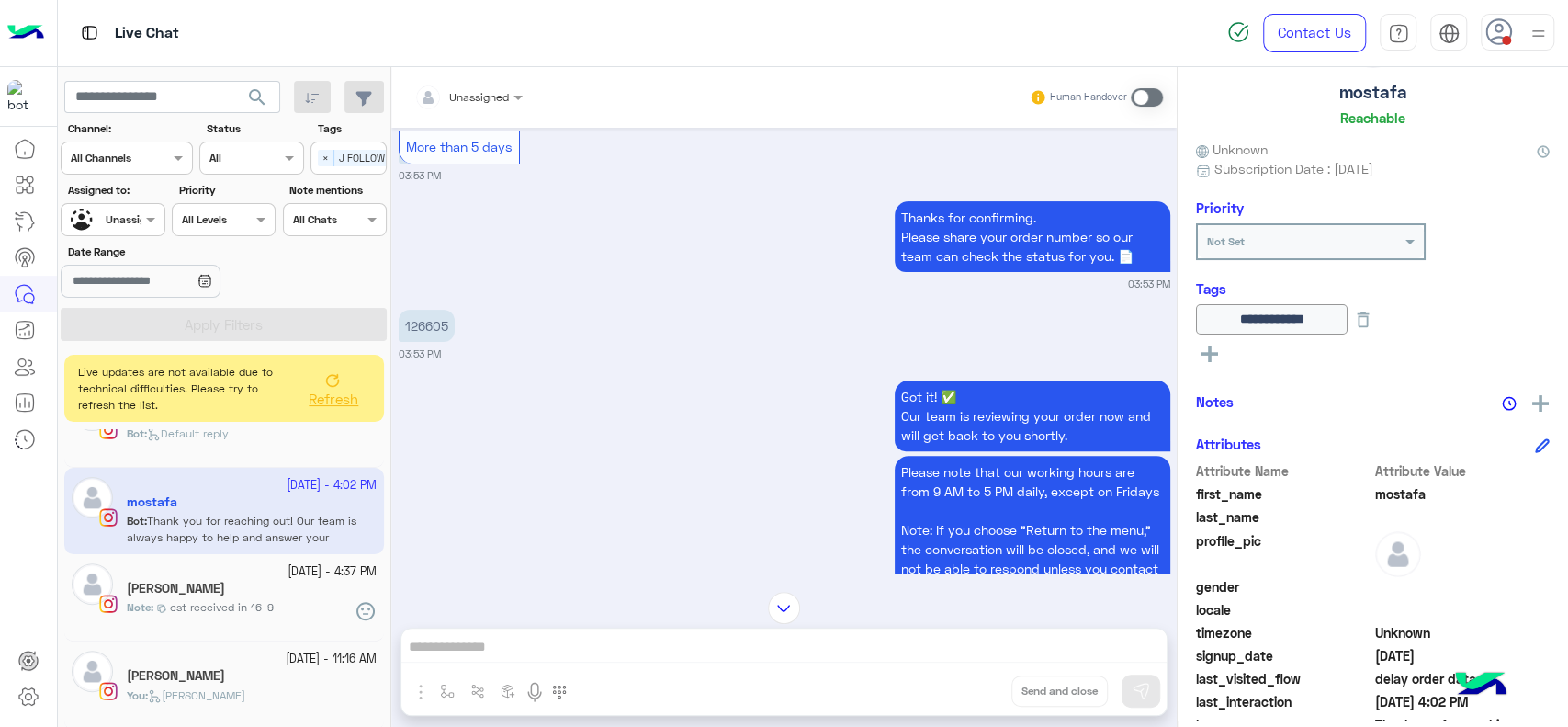
scroll to position [307, 0]
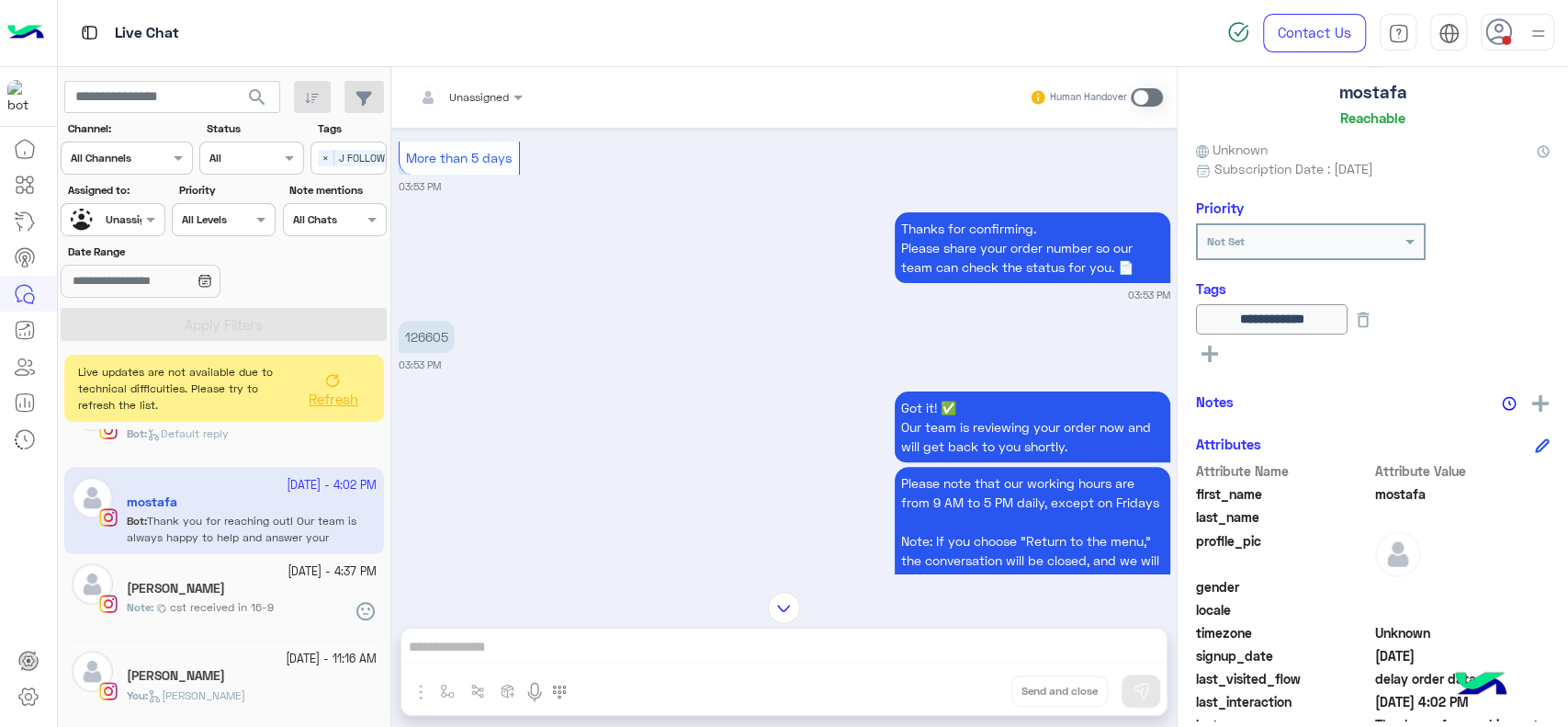
click at [420, 331] on p "126605" at bounding box center [426, 336] width 56 height 32
click at [1533, 412] on div "**********" at bounding box center [1373, 394] width 390 height 653
click at [1533, 390] on button at bounding box center [1540, 401] width 18 height 23
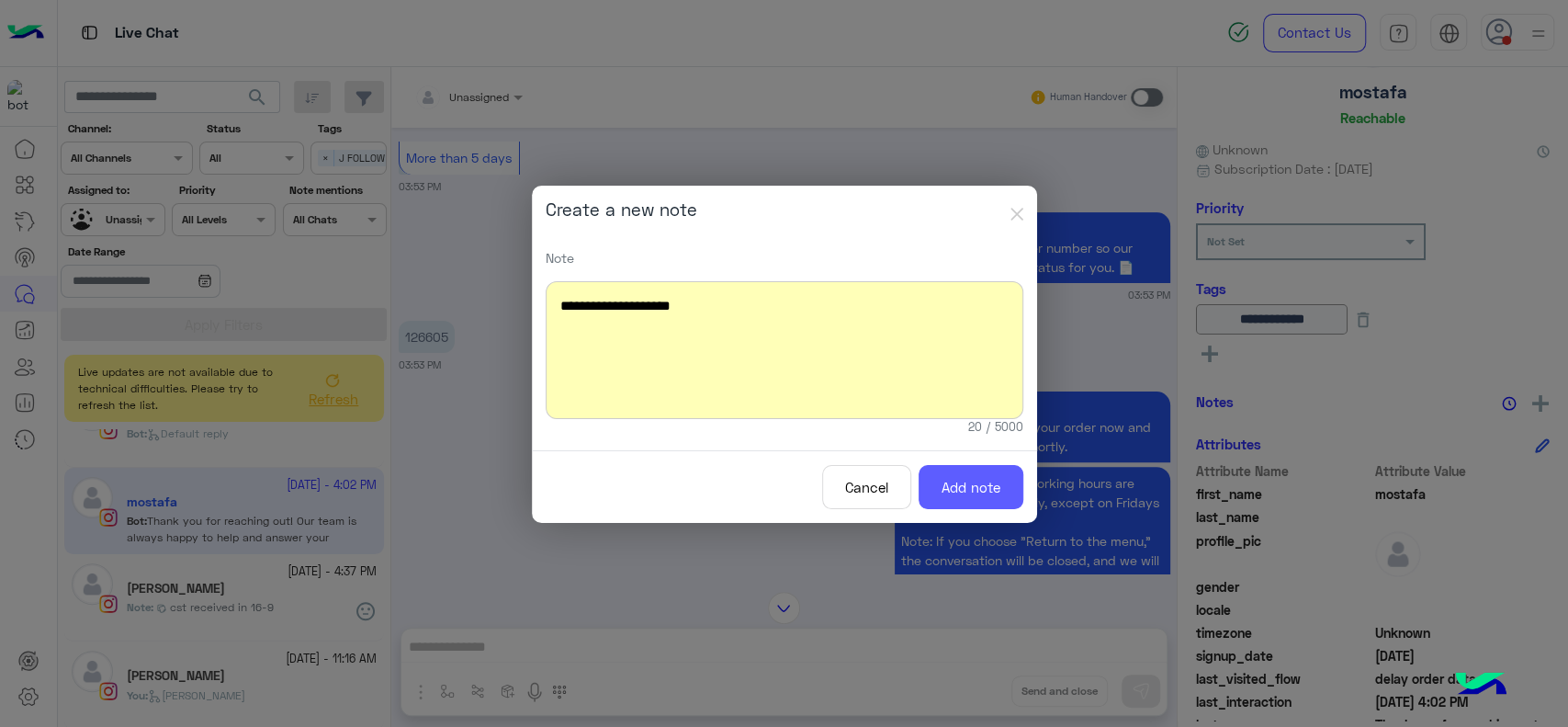
click at [1015, 492] on button "Add note" at bounding box center [971, 487] width 105 height 45
click at [1382, 326] on modal-container "**********" at bounding box center [784, 364] width 1568 height 727
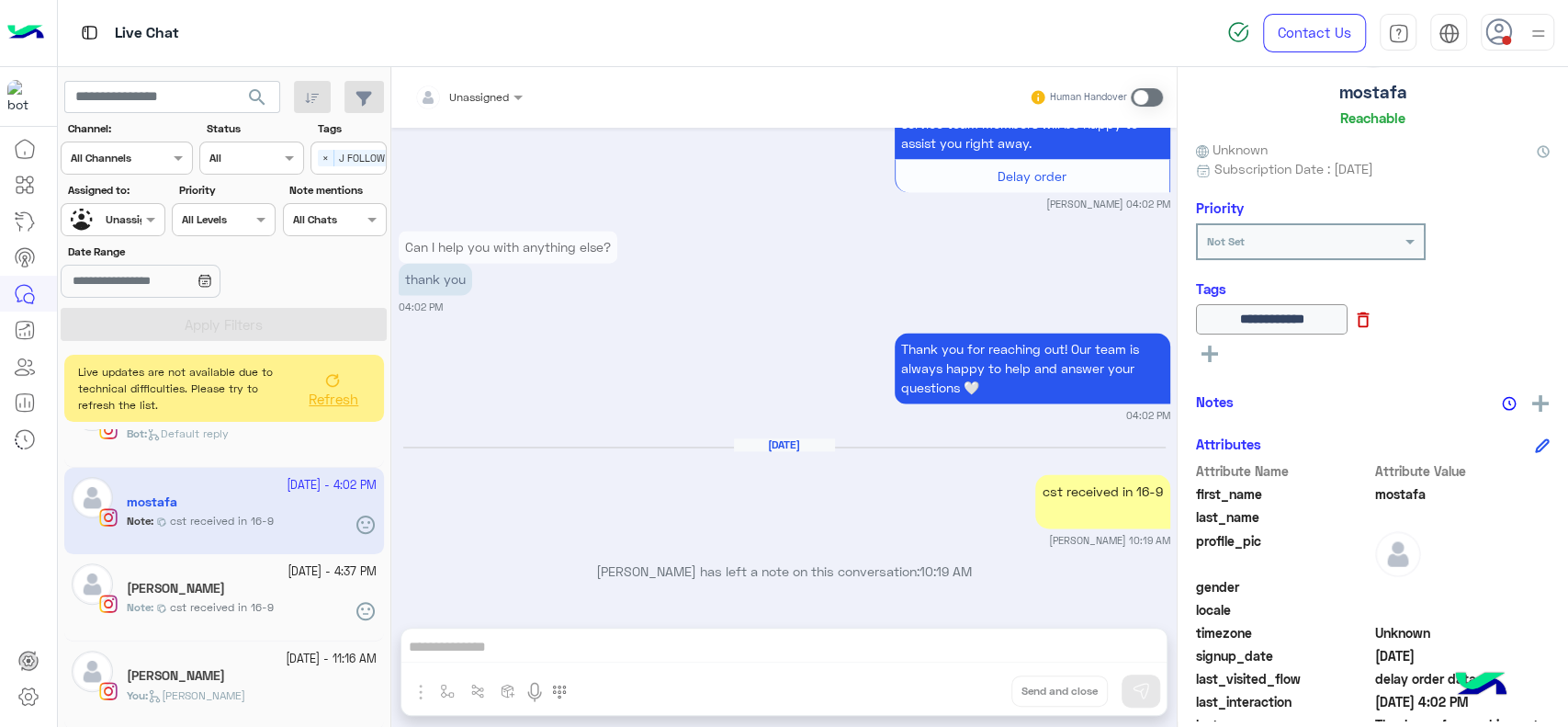
click at [1369, 326] on icon at bounding box center [1364, 319] width 12 height 16
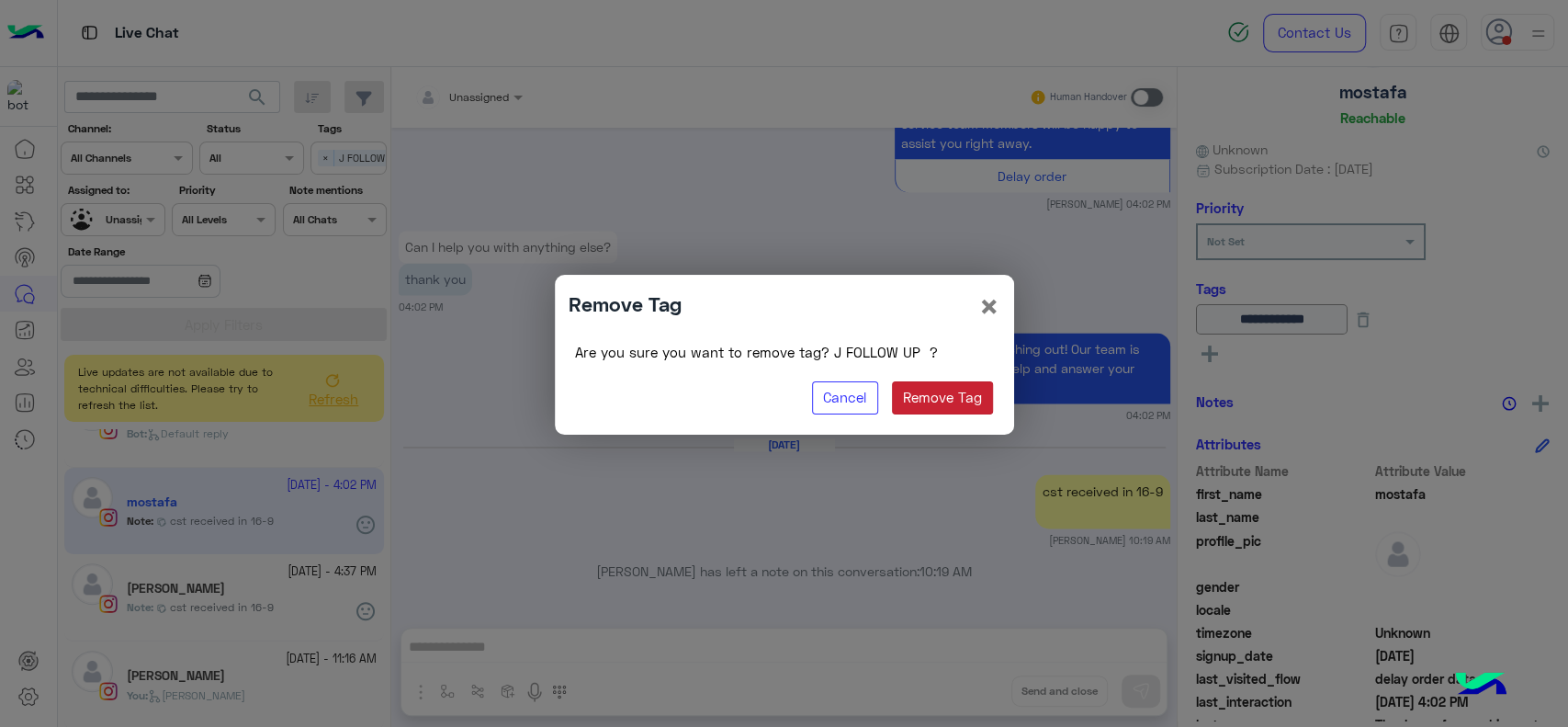
click at [946, 393] on button "Remove Tag" at bounding box center [942, 398] width 102 height 33
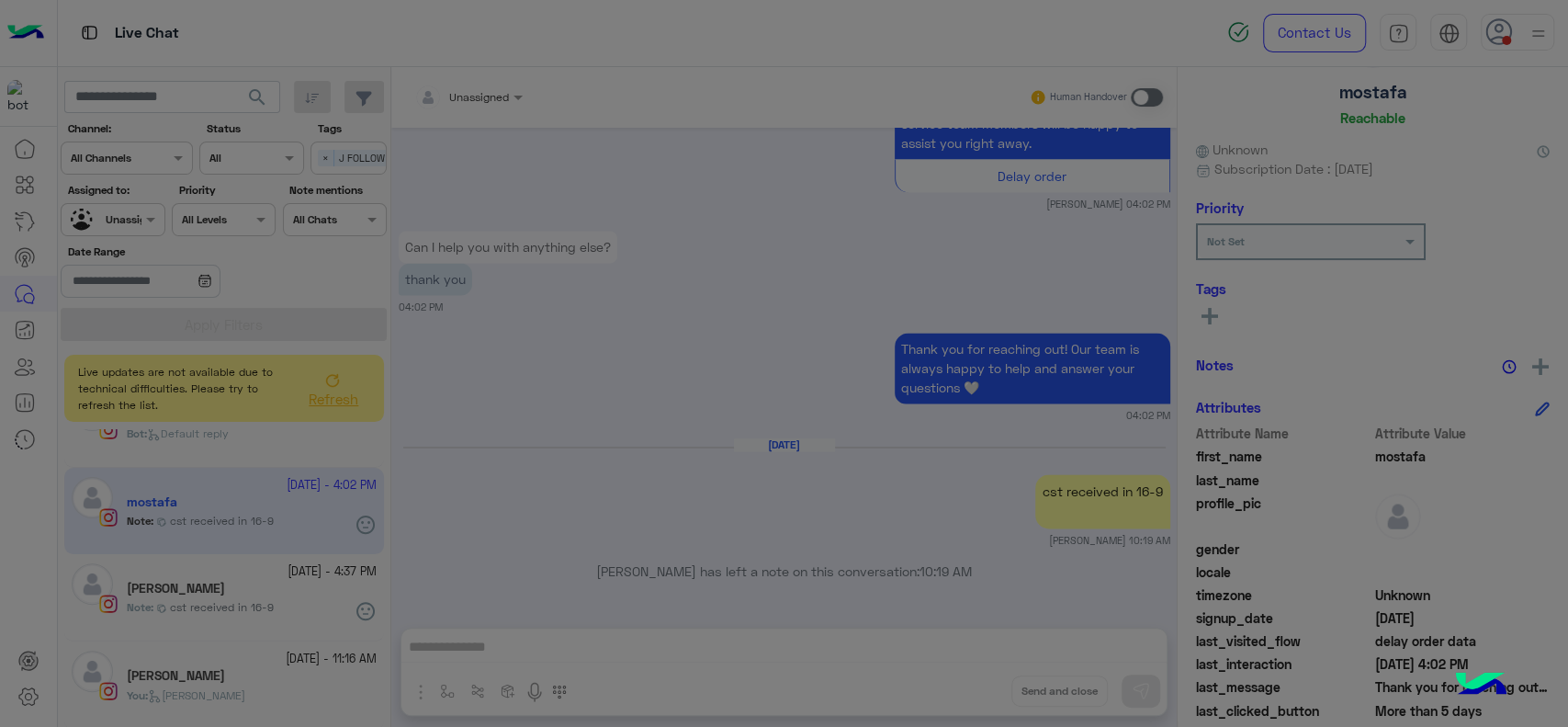
click at [1205, 313] on modal-container "Remove Tag × Are you sure you want to remove tag? J FOLLOW UP ? Cancel Remove T…" at bounding box center [784, 364] width 1568 height 727
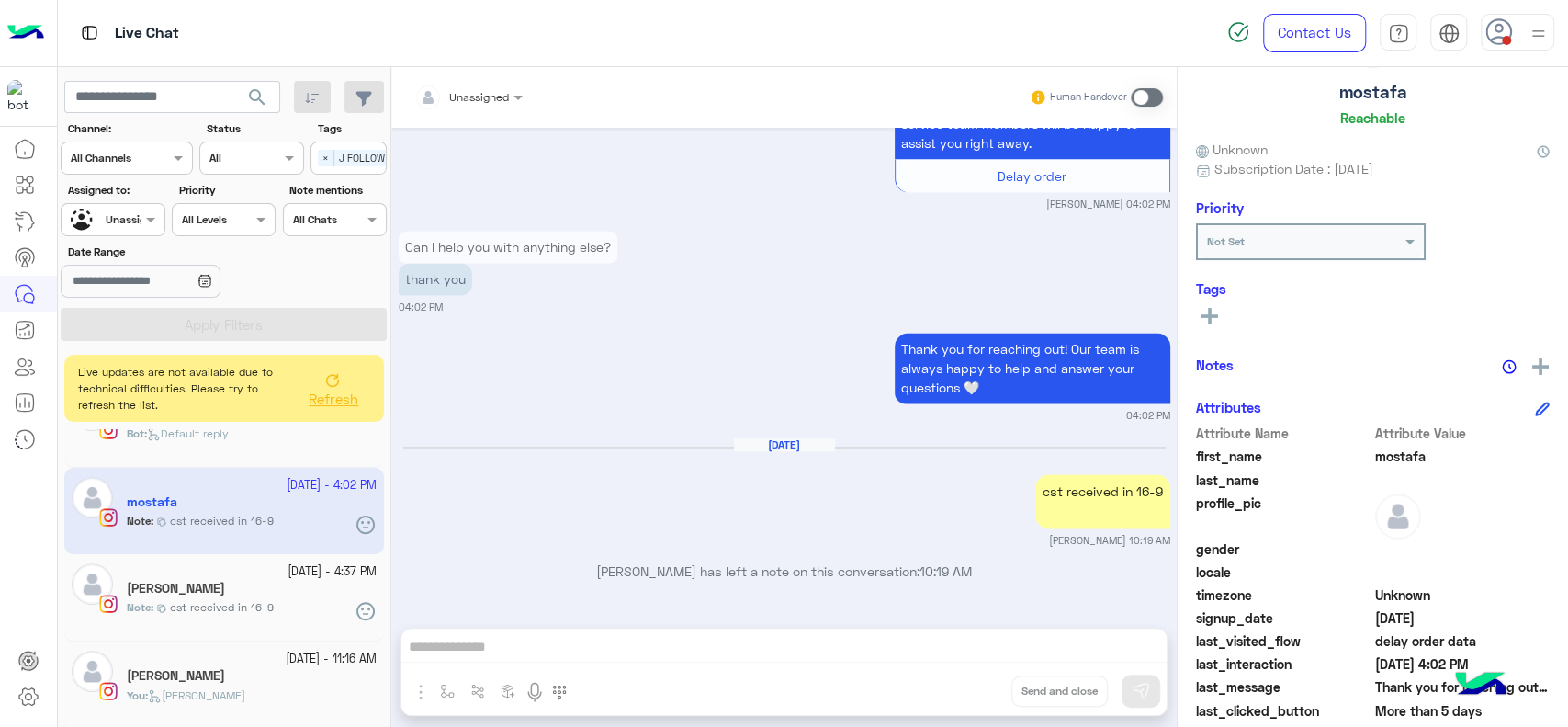
click at [1210, 319] on rect at bounding box center [1210, 316] width 4 height 17
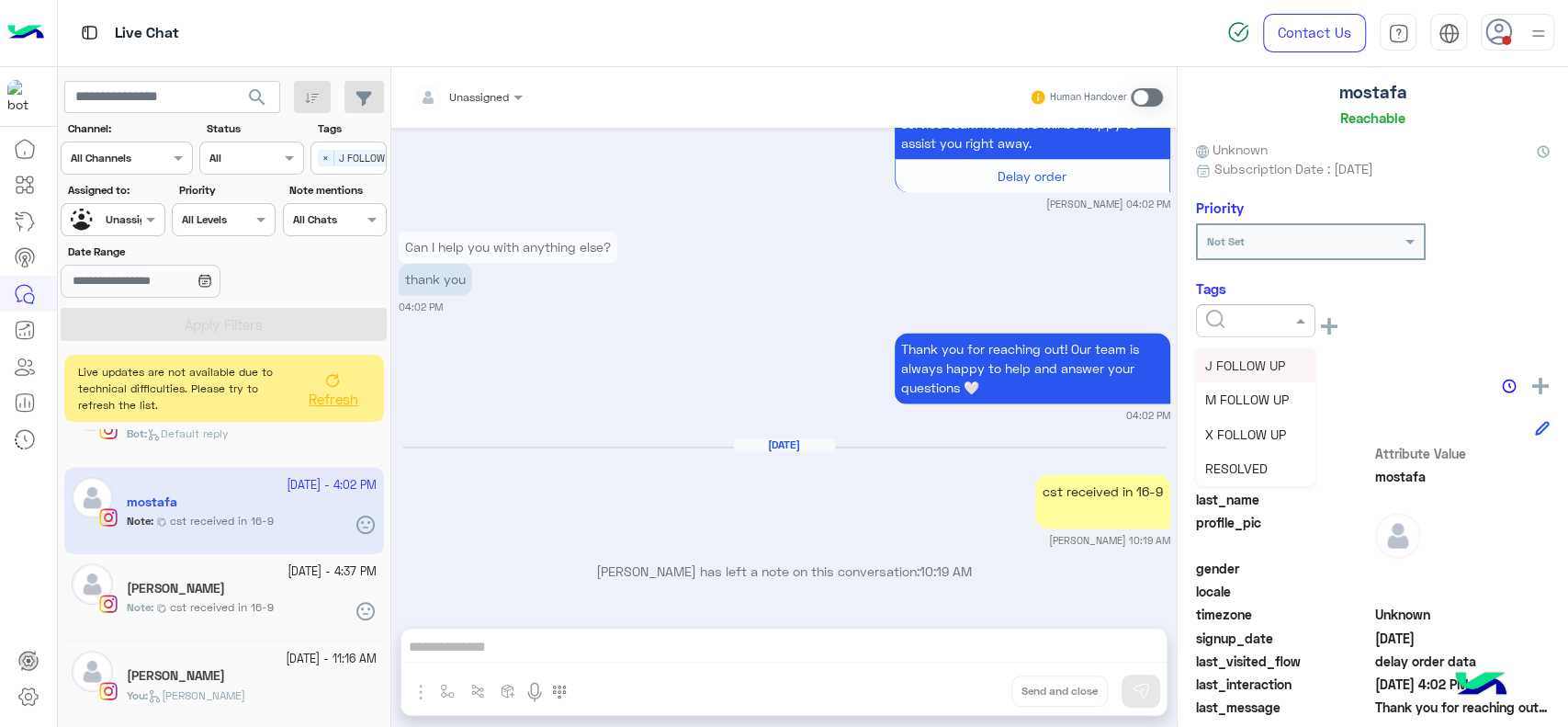
click at [1222, 321] on input "text" at bounding box center [1234, 318] width 56 height 17
click at [1227, 467] on span "RESOLVED" at bounding box center [1237, 467] width 63 height 16
click at [568, 513] on div "Sep 22, 2025 cst received in 16-9 Jana Aboelseoud 10:19 AM" at bounding box center [784, 492] width 772 height 111
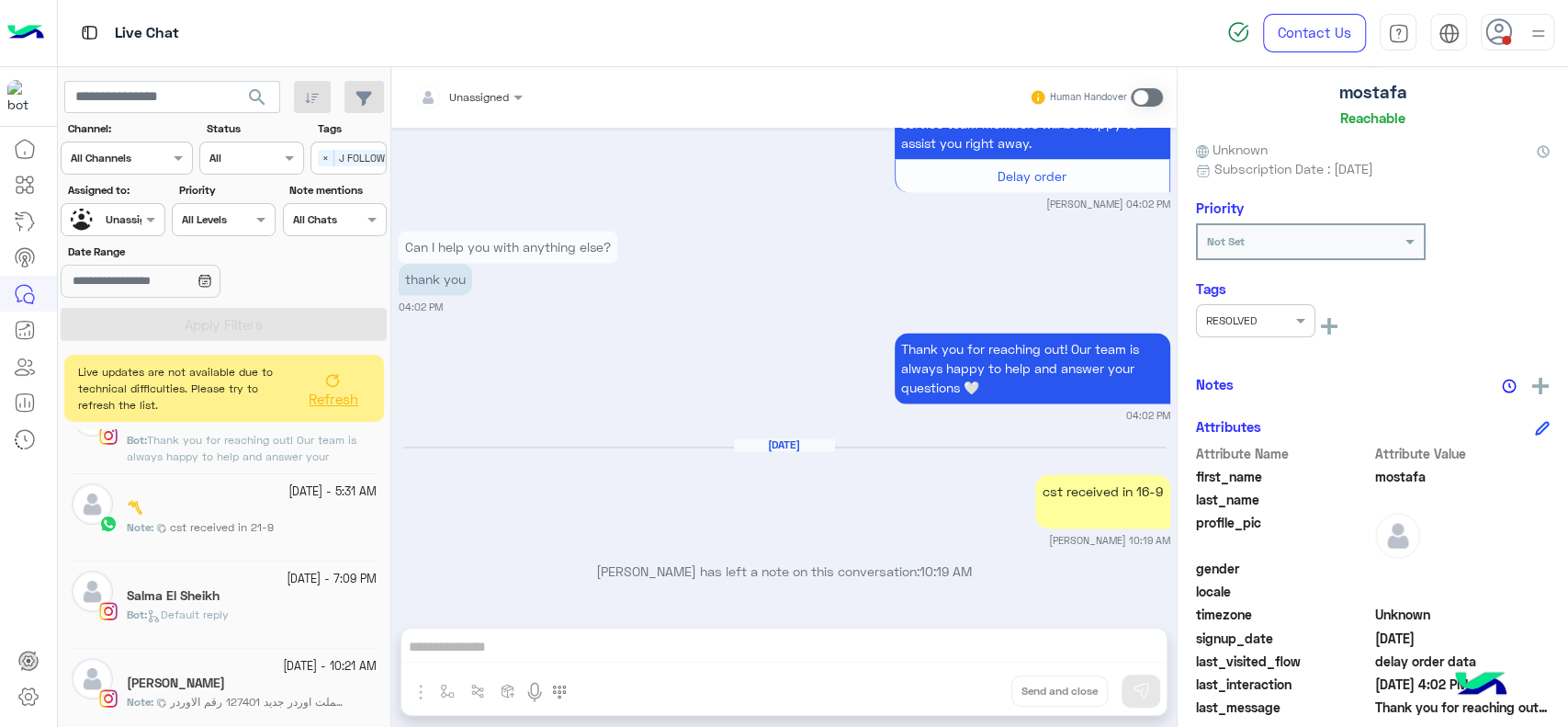
scroll to position [0, 0]
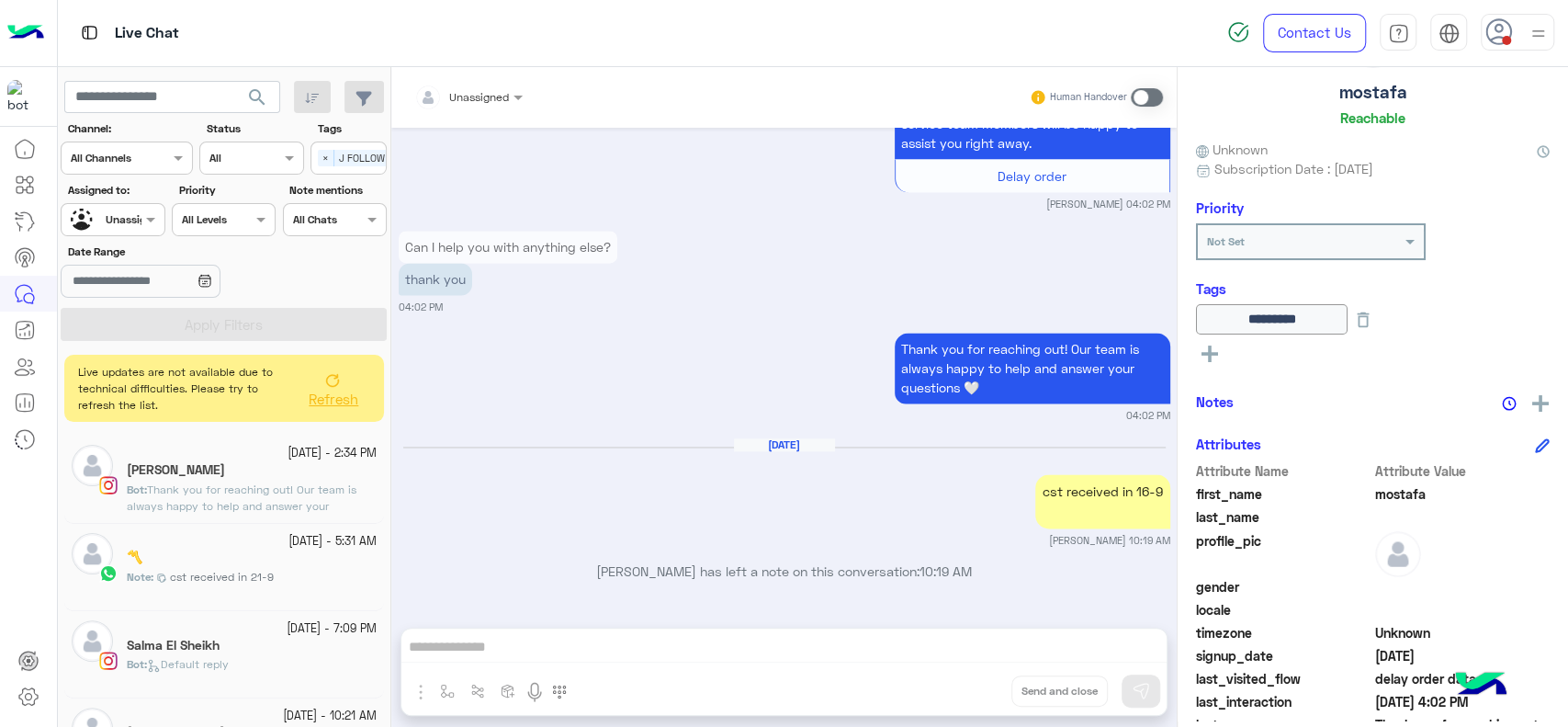
click at [326, 415] on div "Live updates are not available due to technical difficulties. Please try to ref…" at bounding box center [224, 387] width 319 height 67
click at [329, 393] on span "Refresh" at bounding box center [334, 398] width 50 height 17
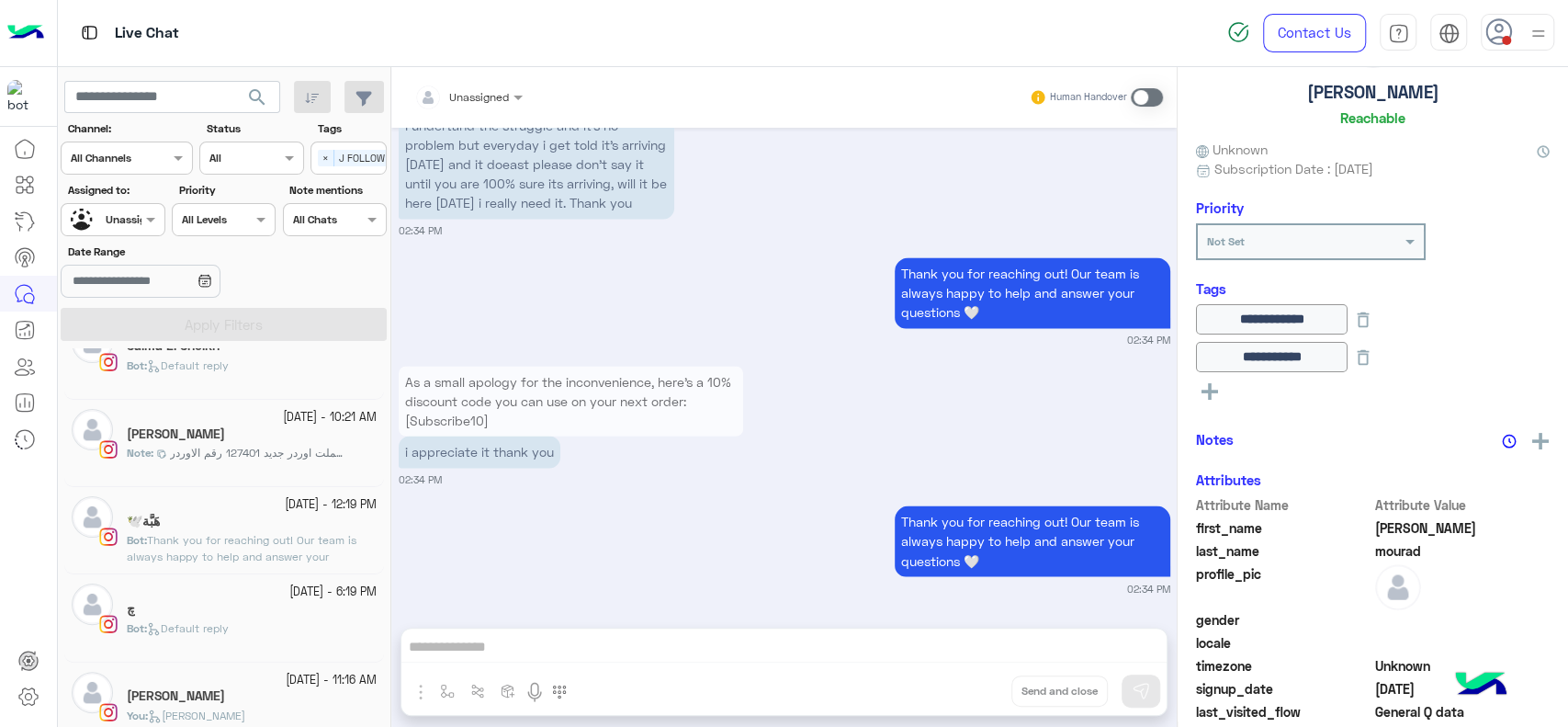
scroll to position [238, 0]
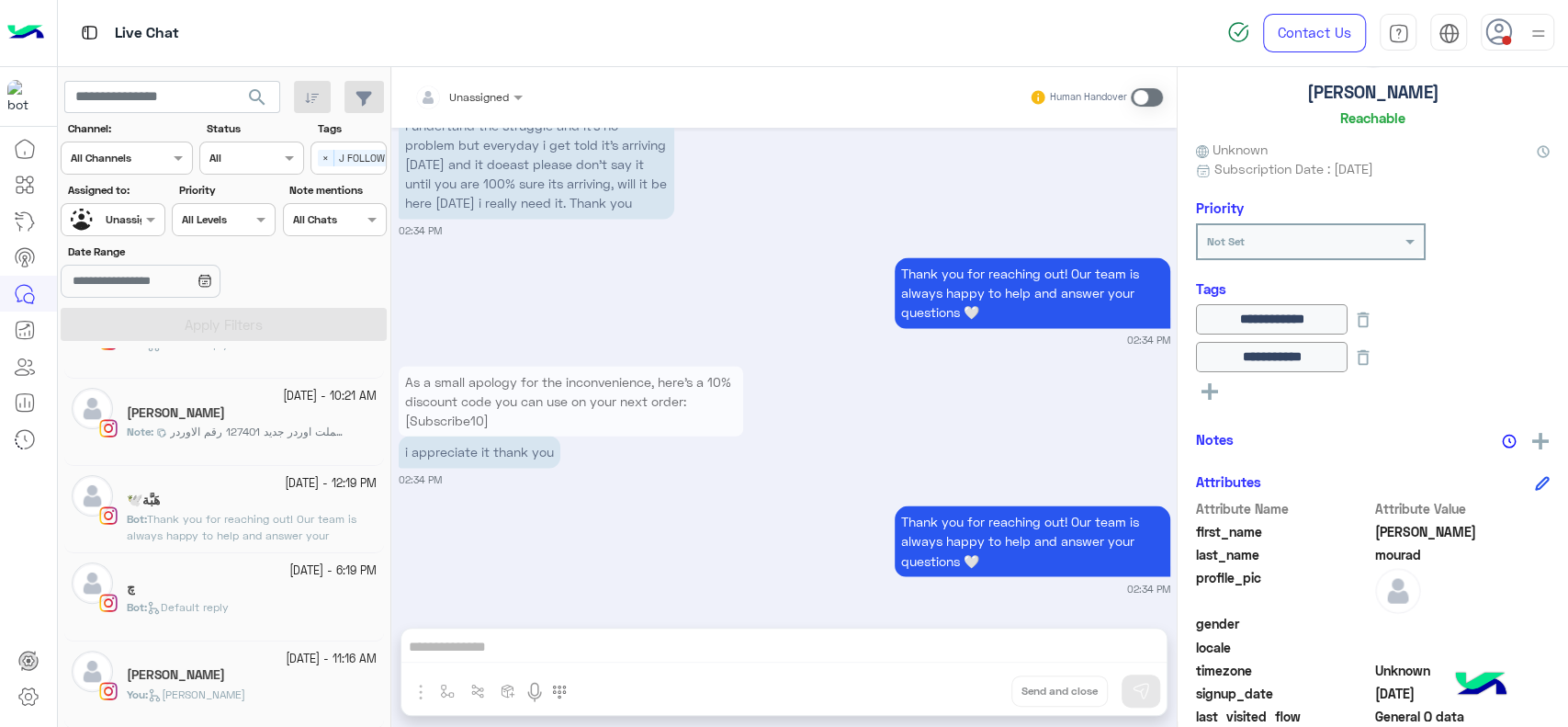
click at [199, 606] on span "Default reply" at bounding box center [188, 606] width 82 height 14
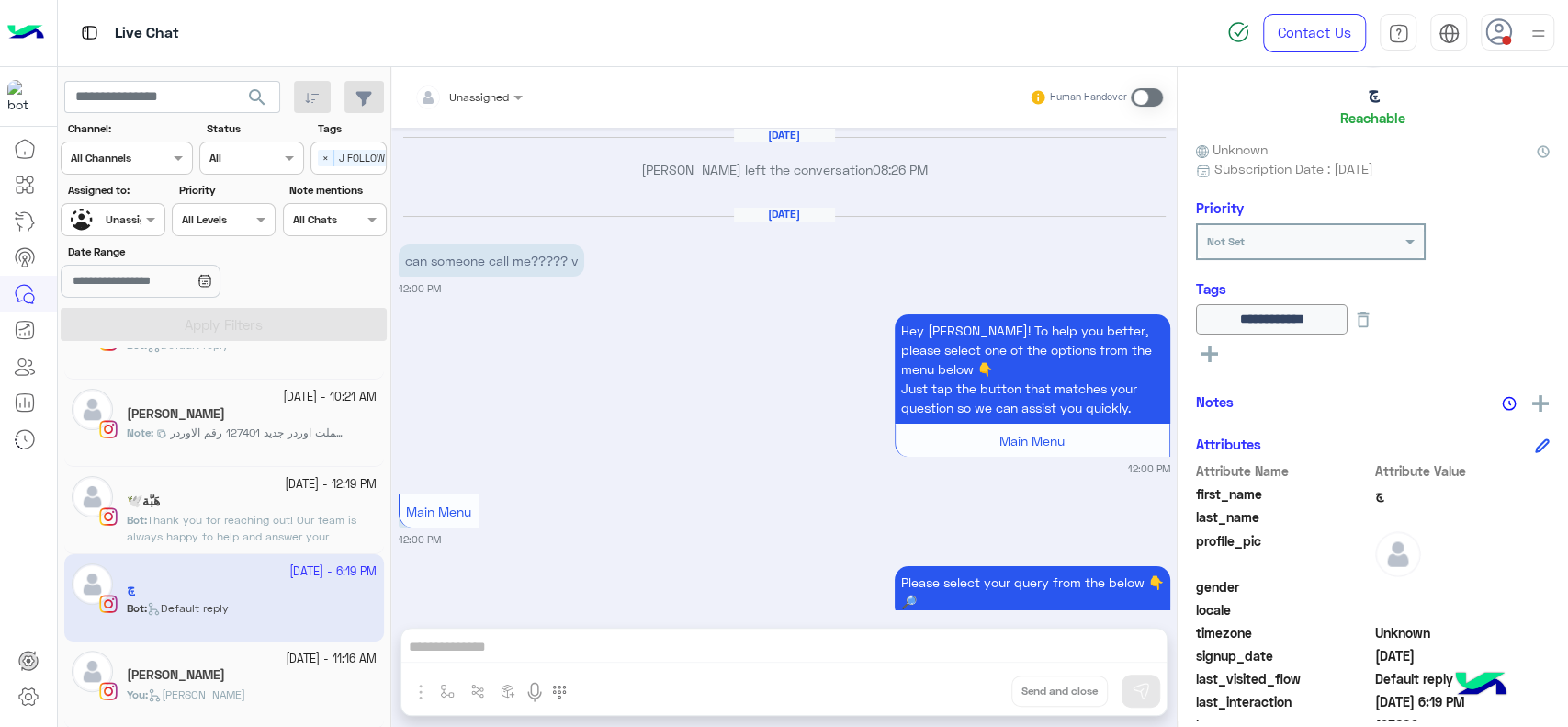
scroll to position [2070, 0]
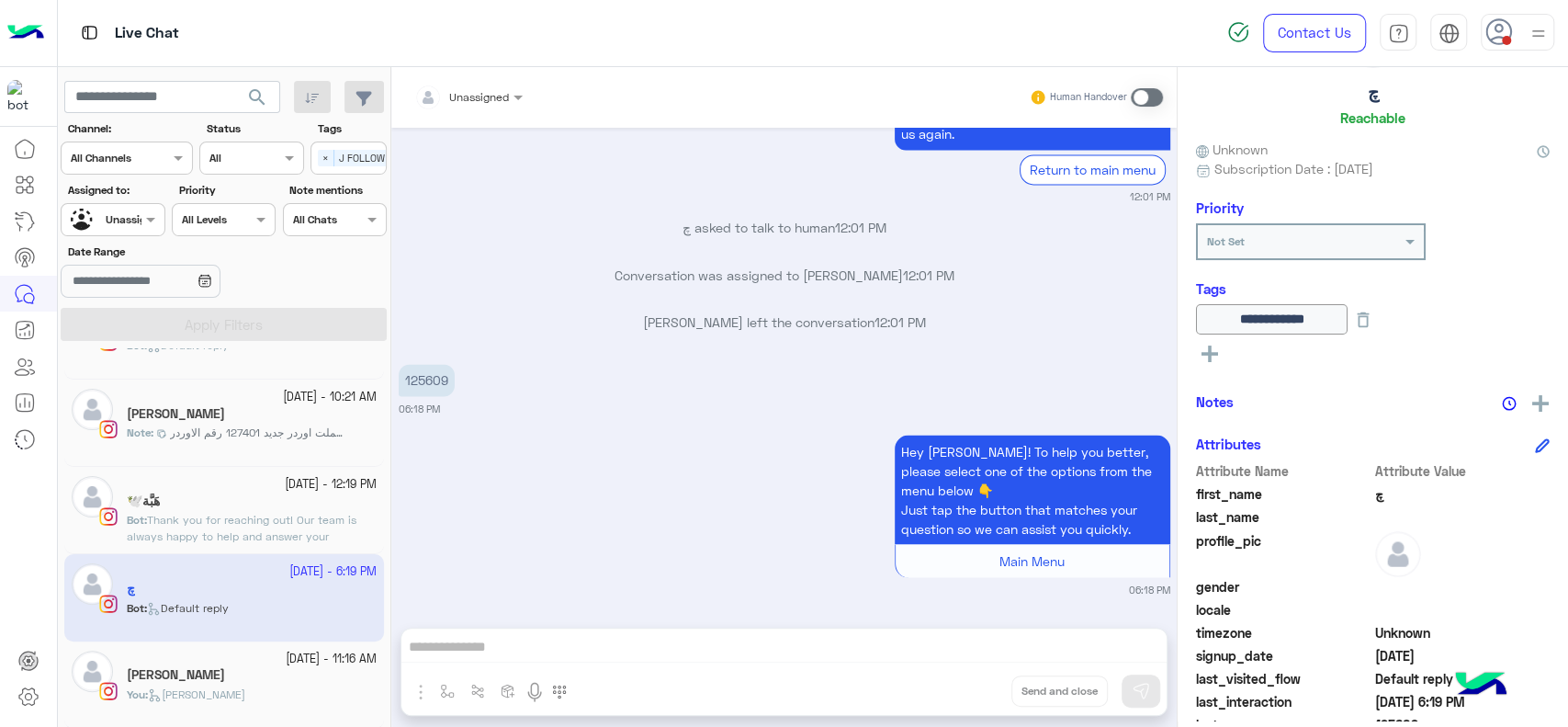
click at [519, 454] on div "Hey چ! To help you better, please select one of the options from the menu below…" at bounding box center [784, 513] width 772 height 167
click at [422, 371] on p "125609" at bounding box center [426, 379] width 56 height 32
click at [426, 374] on p "125609" at bounding box center [426, 379] width 56 height 32
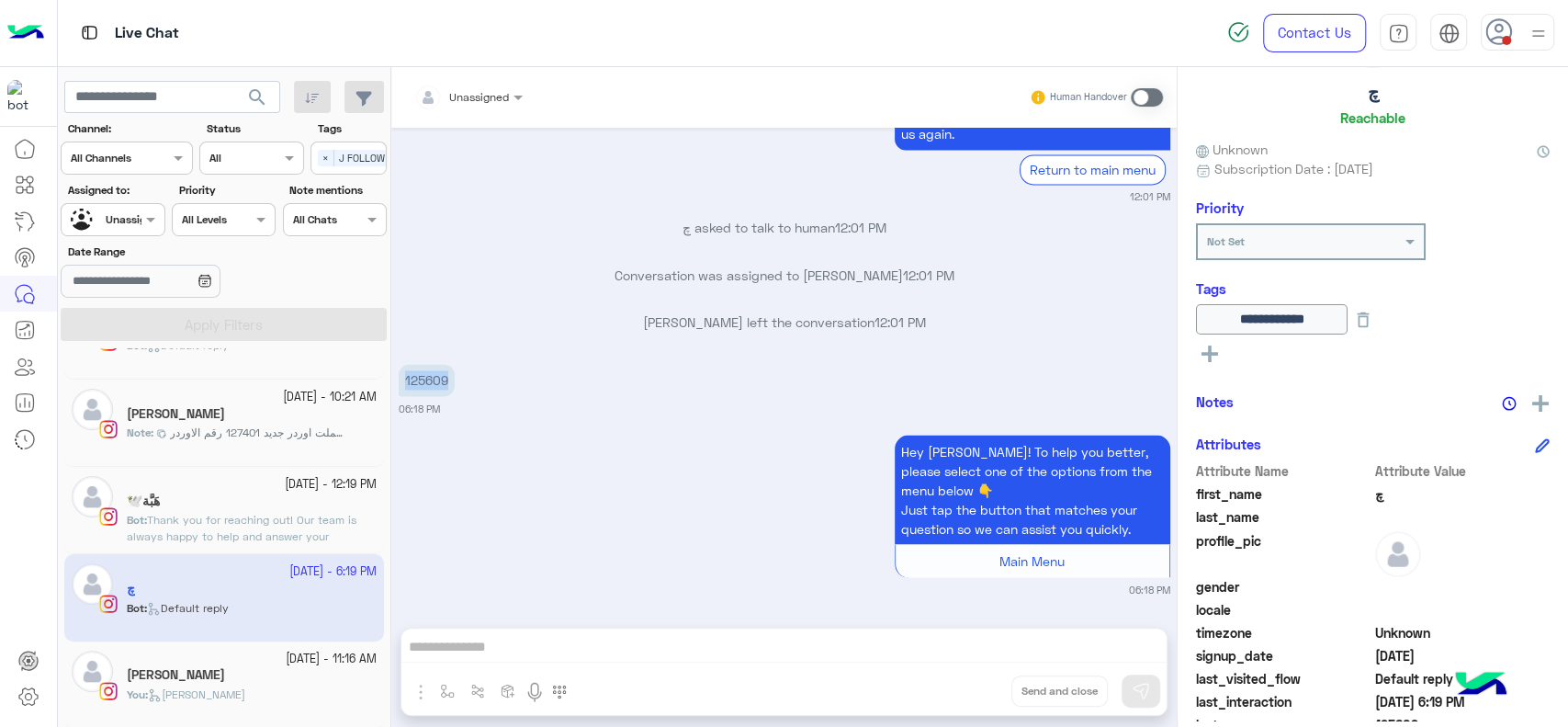
click at [1539, 397] on img at bounding box center [1540, 403] width 17 height 17
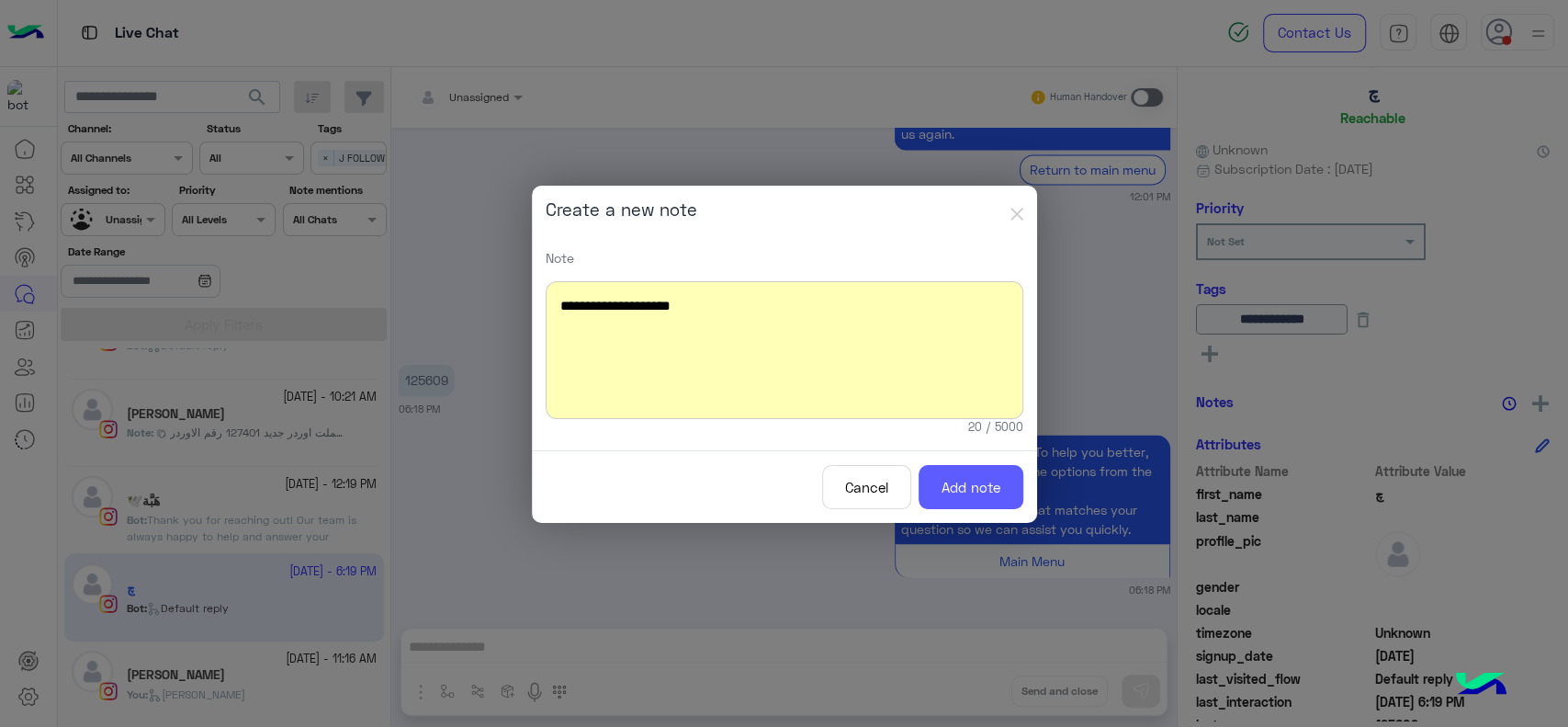
click at [967, 465] on button "Add note" at bounding box center [971, 487] width 105 height 45
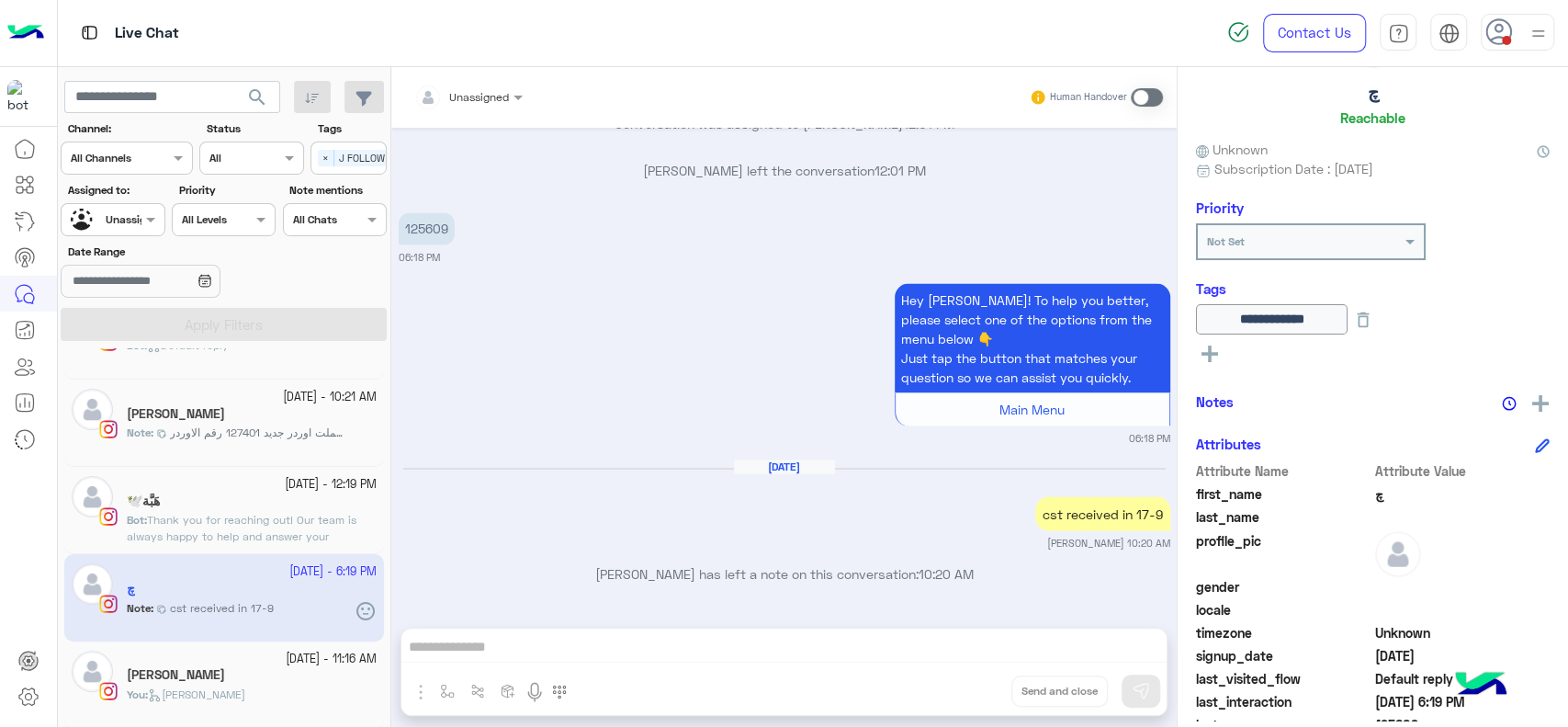
click at [719, 365] on div "Hey چ! To help you better, please select one of the options from the menu below…" at bounding box center [784, 361] width 772 height 167
click at [242, 531] on span "Thank you for reaching out! Our team is always happy to help and answer your qu…" at bounding box center [242, 536] width 230 height 47
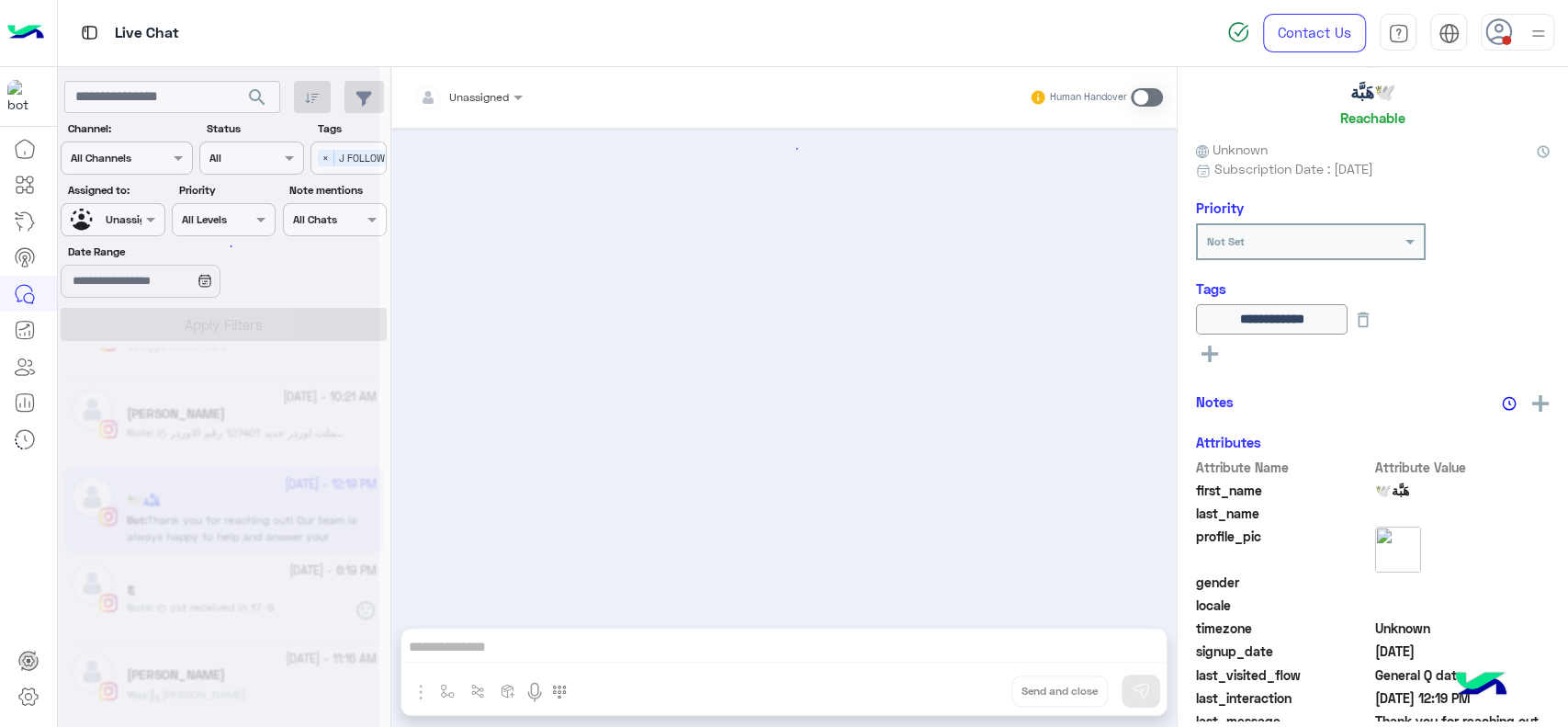
scroll to position [1459, 0]
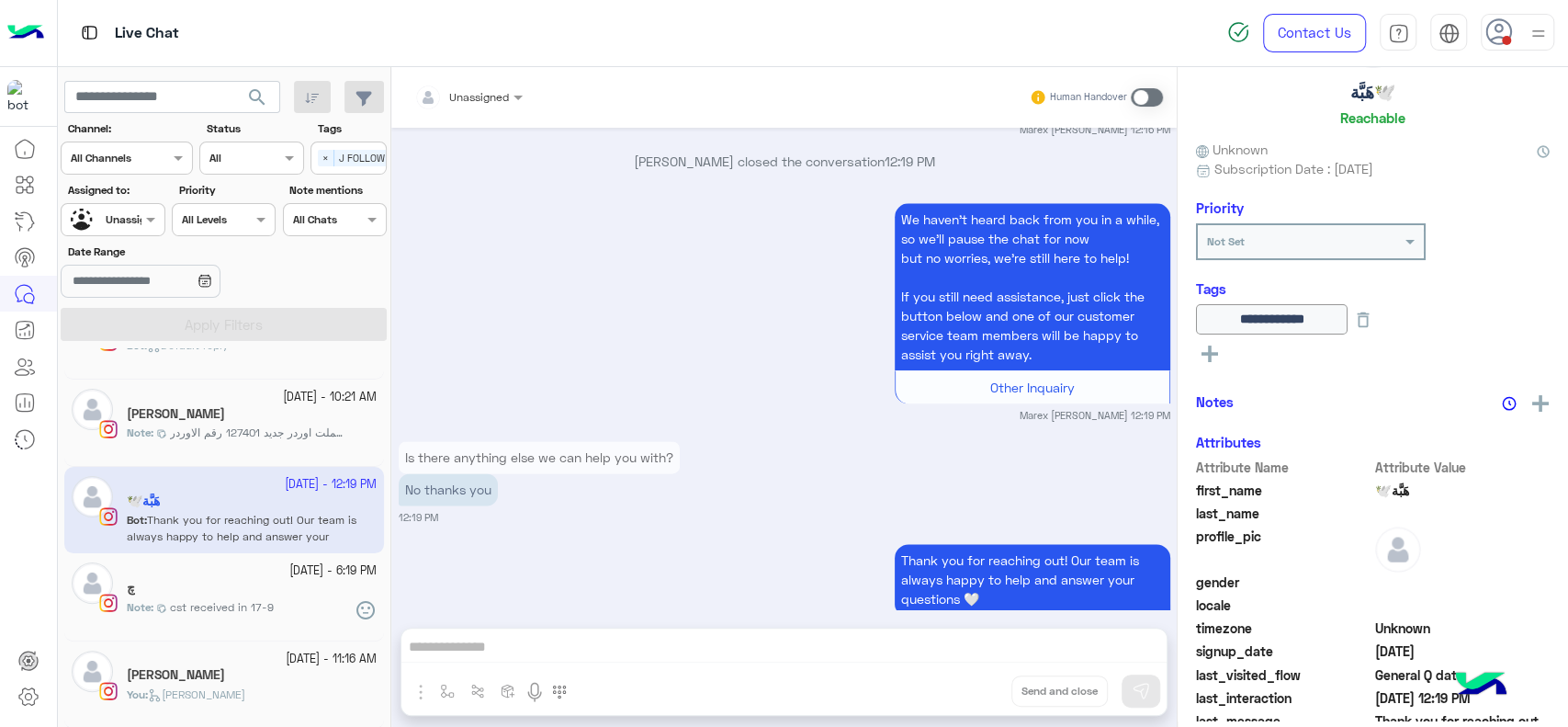
click at [213, 614] on span "cst received in 17-9" at bounding box center [222, 607] width 104 height 17
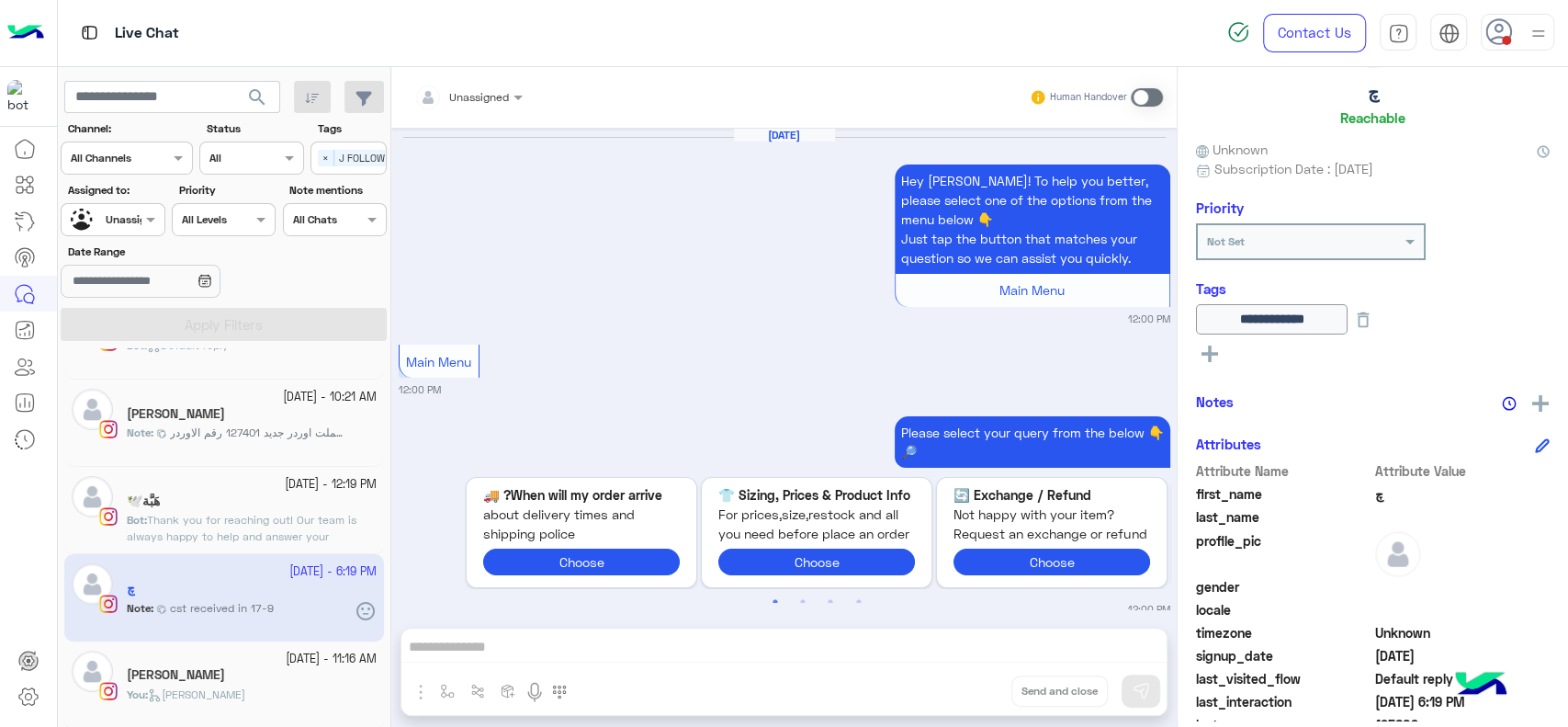
scroll to position [2071, 0]
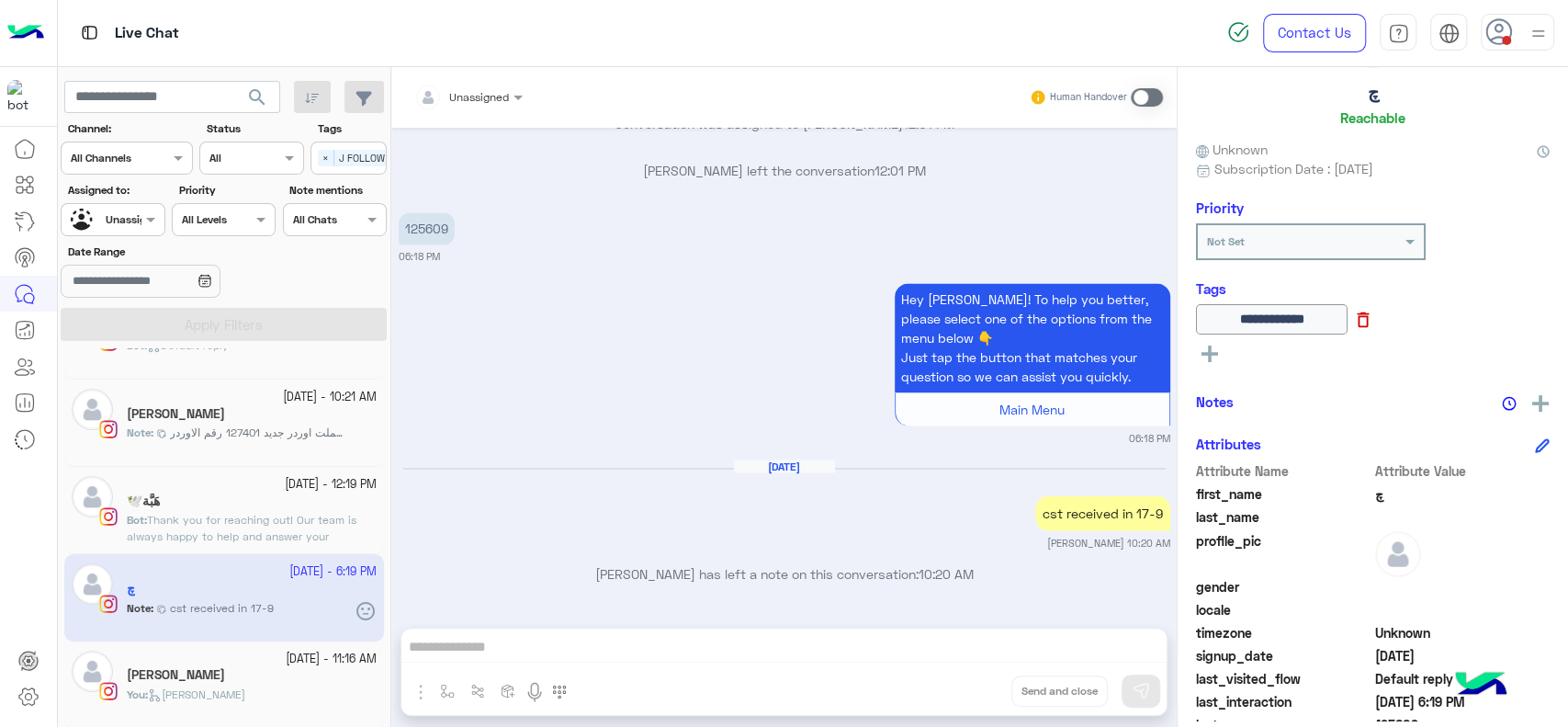
click at [1373, 319] on icon at bounding box center [1364, 319] width 20 height 20
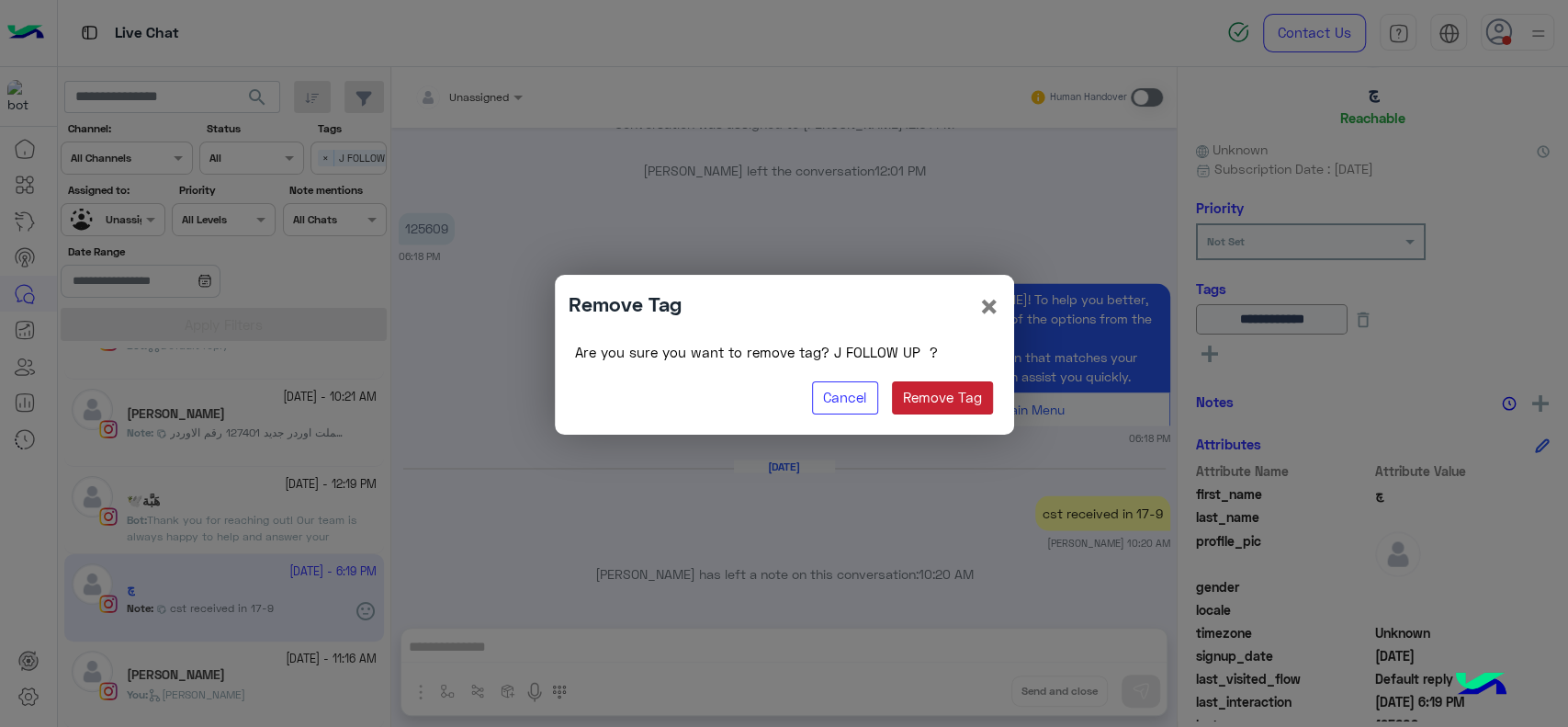
click at [974, 390] on button "Remove Tag" at bounding box center [942, 398] width 102 height 33
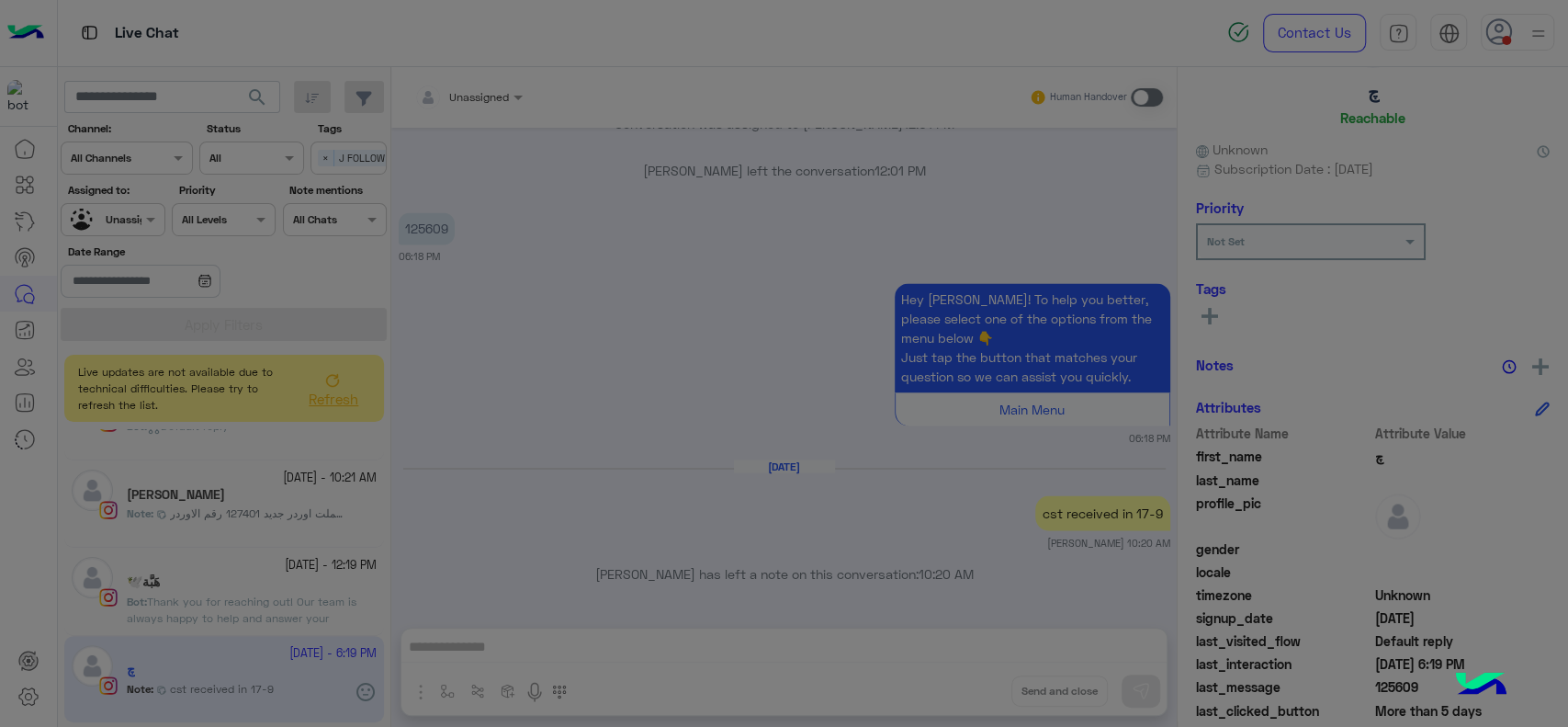
scroll to position [239, 0]
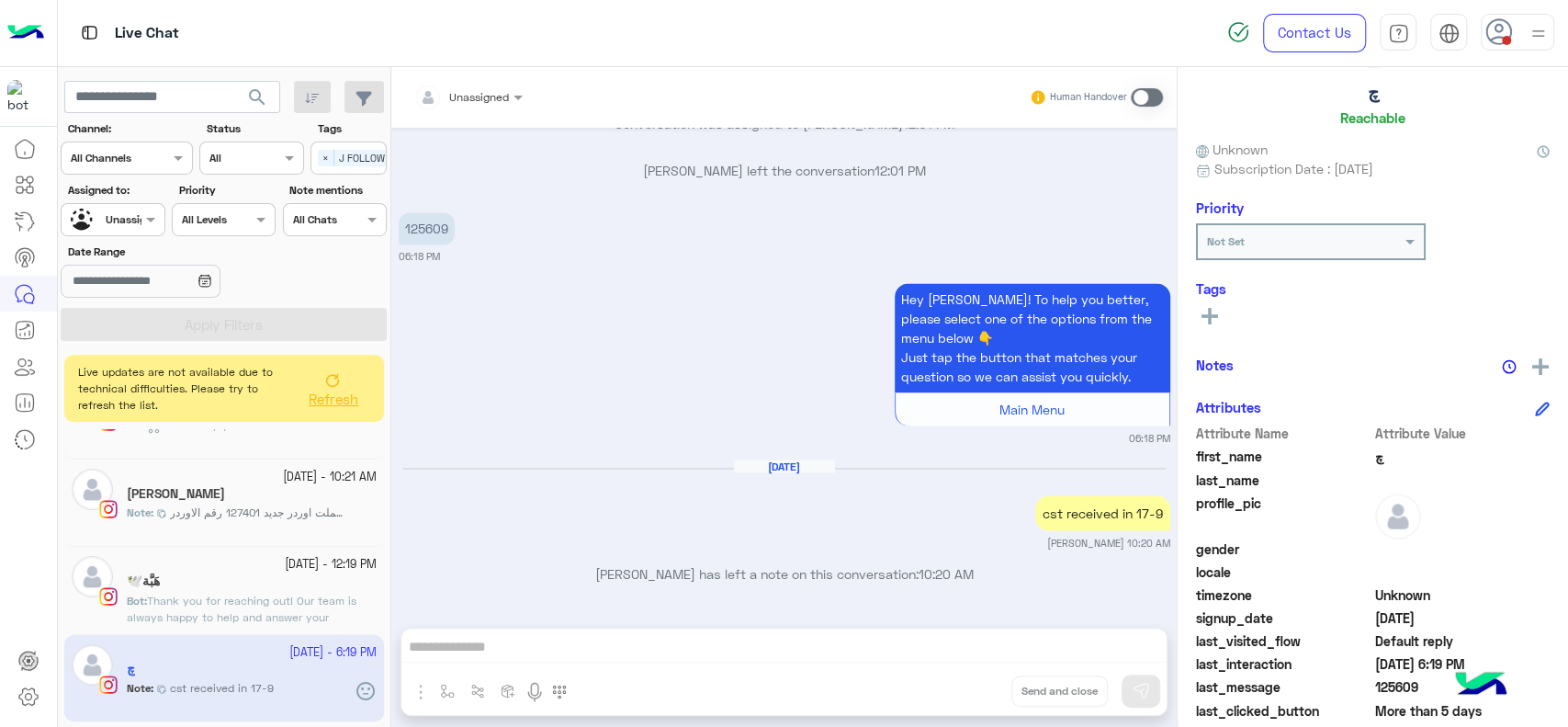
click at [1198, 305] on button at bounding box center [1210, 315] width 28 height 22
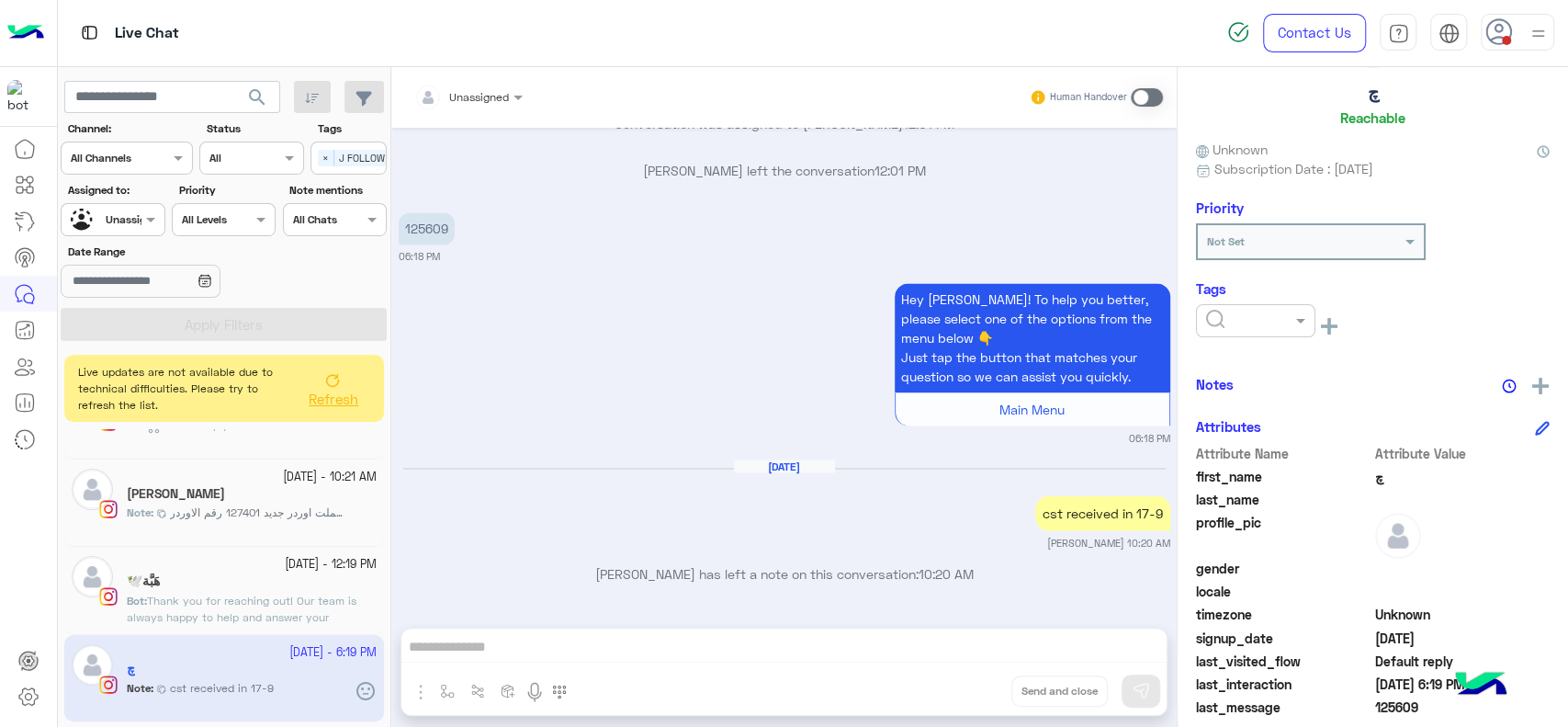
click at [1234, 333] on div at bounding box center [1256, 320] width 120 height 33
click at [1210, 455] on div "RESOLVED" at bounding box center [1256, 467] width 120 height 34
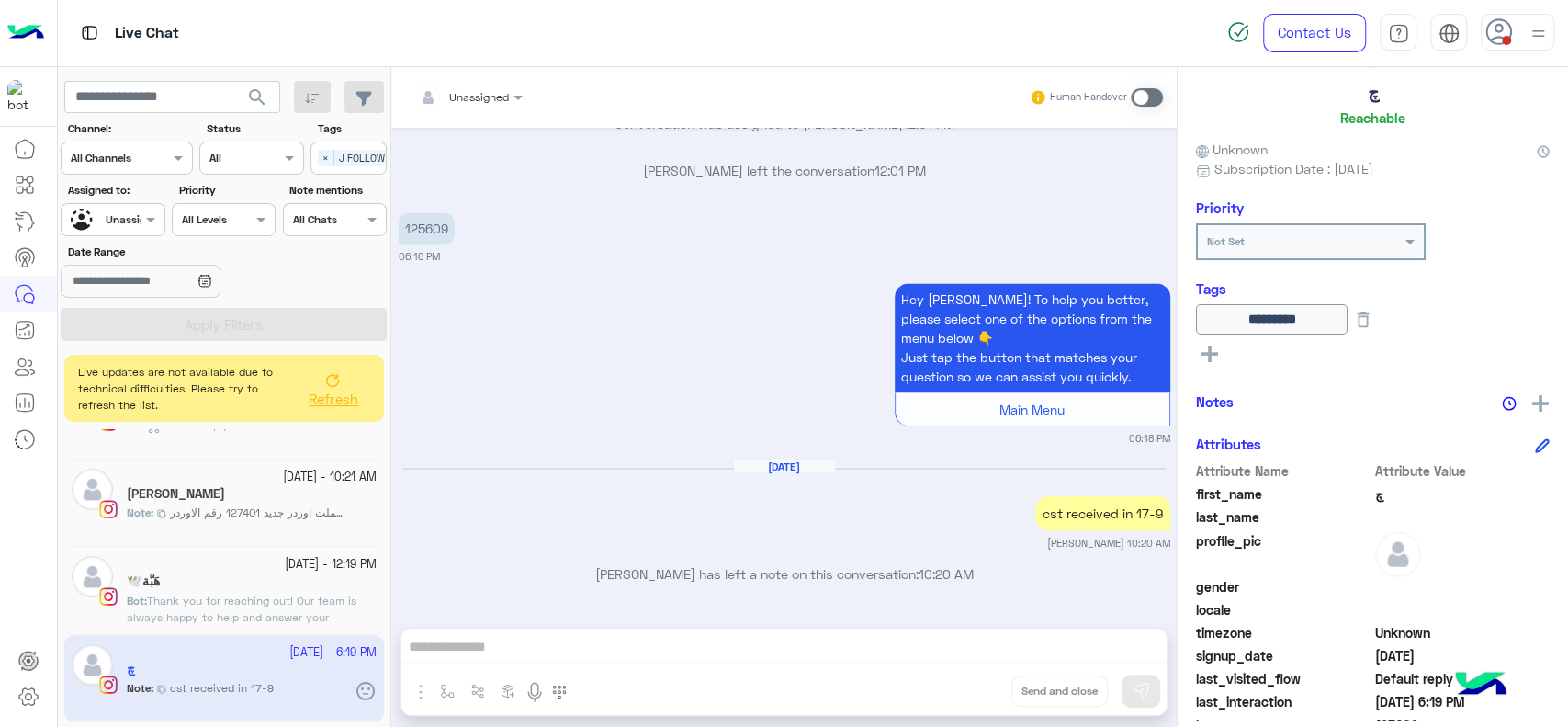
click at [594, 402] on div "Hey چ! To help you better, please select one of the options from the menu below…" at bounding box center [784, 361] width 772 height 167
click at [186, 605] on span "Thank you for reaching out! Our team is always happy to help and answer your qu…" at bounding box center [242, 617] width 230 height 47
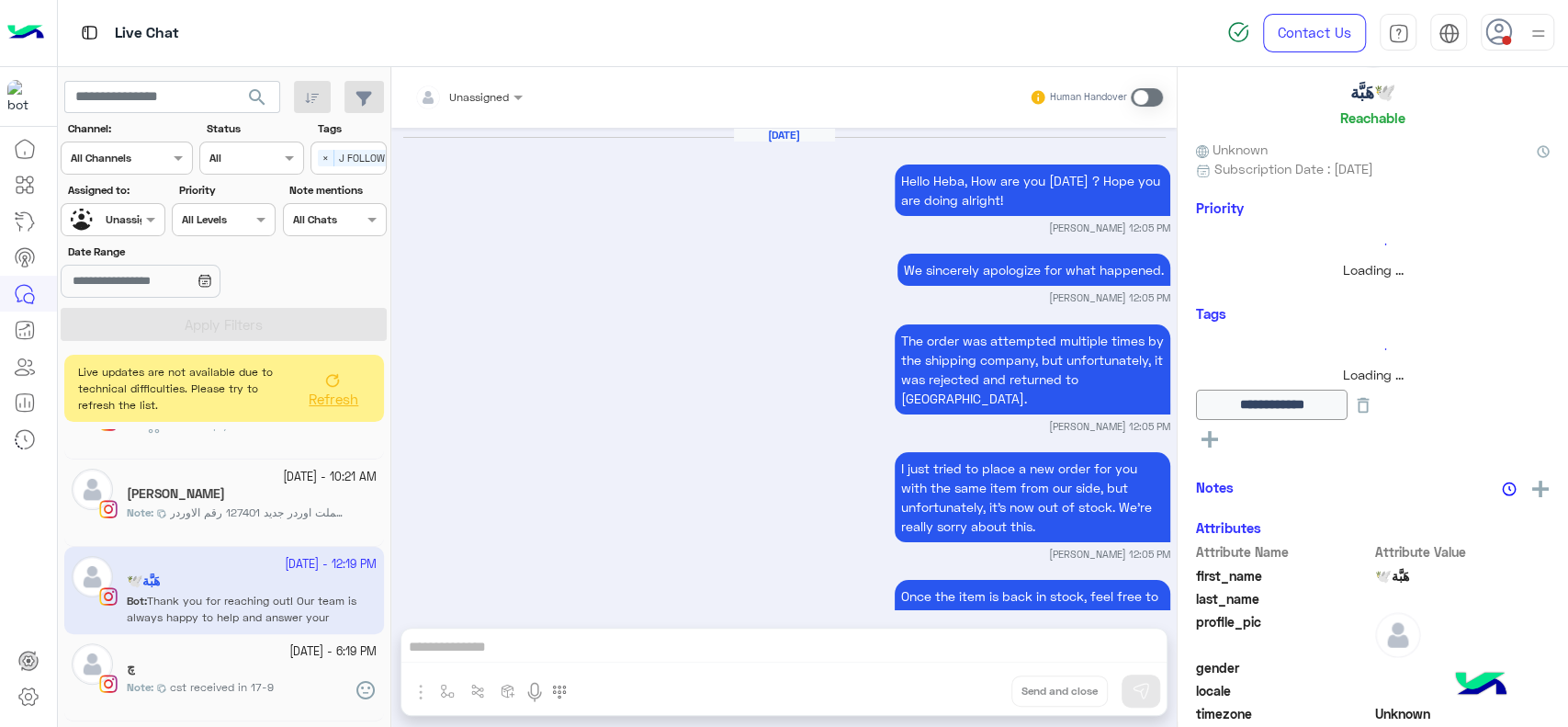
scroll to position [1459, 0]
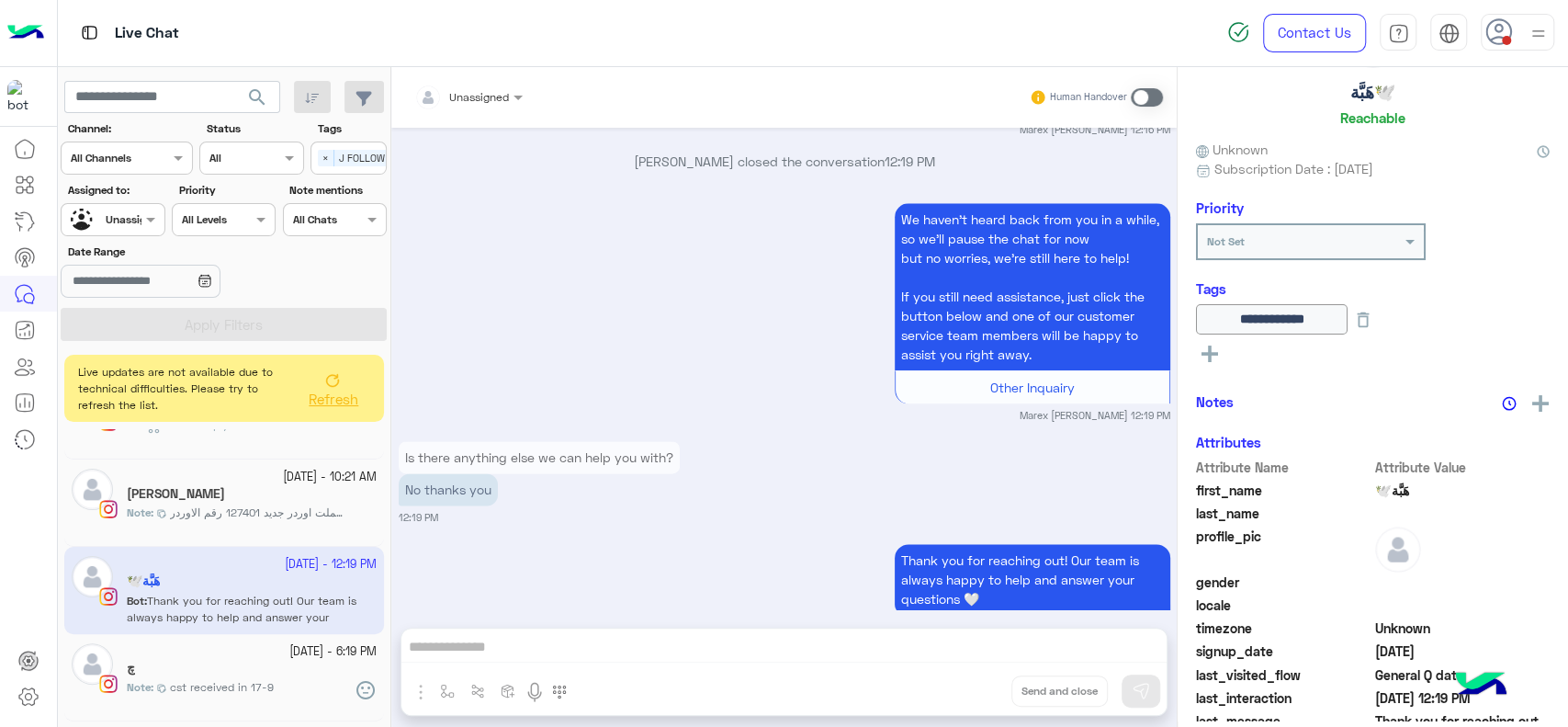
click at [577, 473] on div "No thanks you" at bounding box center [538, 489] width 281 height 32
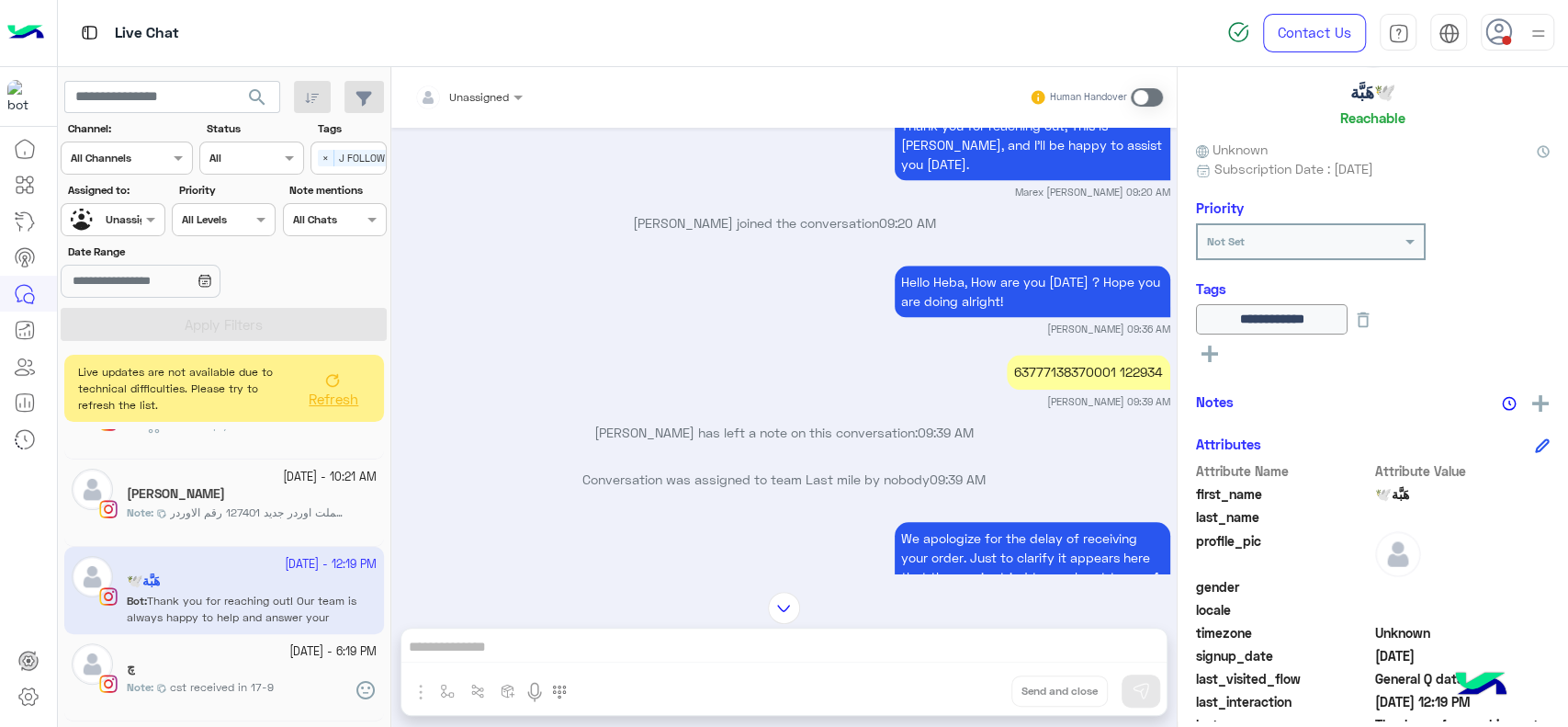
scroll to position [1124, 0]
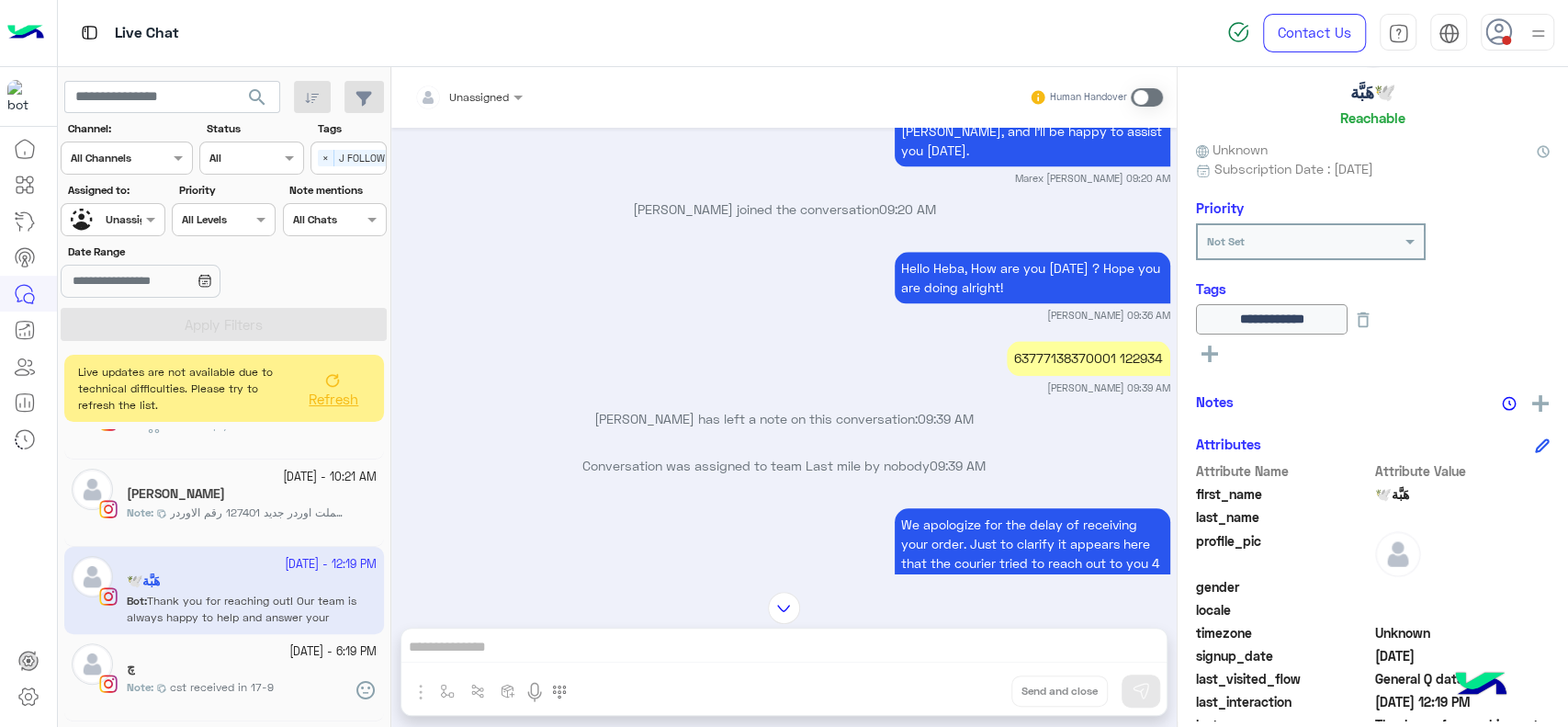
click at [1157, 340] on div "63777138370001 122934" at bounding box center [1089, 357] width 164 height 34
click at [1139, 340] on div "63777138370001 122934" at bounding box center [1089, 357] width 164 height 34
click at [1538, 405] on img at bounding box center [1540, 403] width 17 height 17
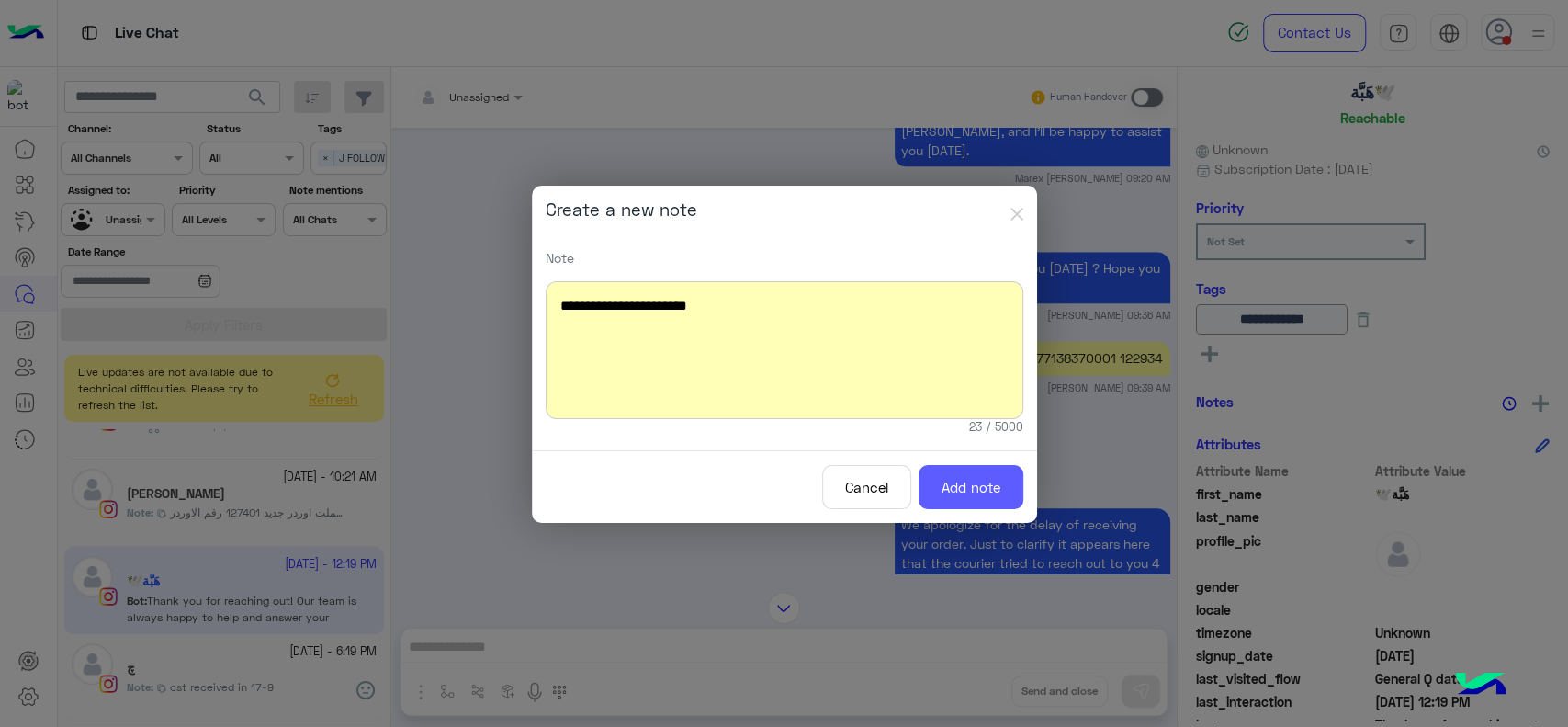
click at [978, 497] on button "Add note" at bounding box center [971, 487] width 105 height 45
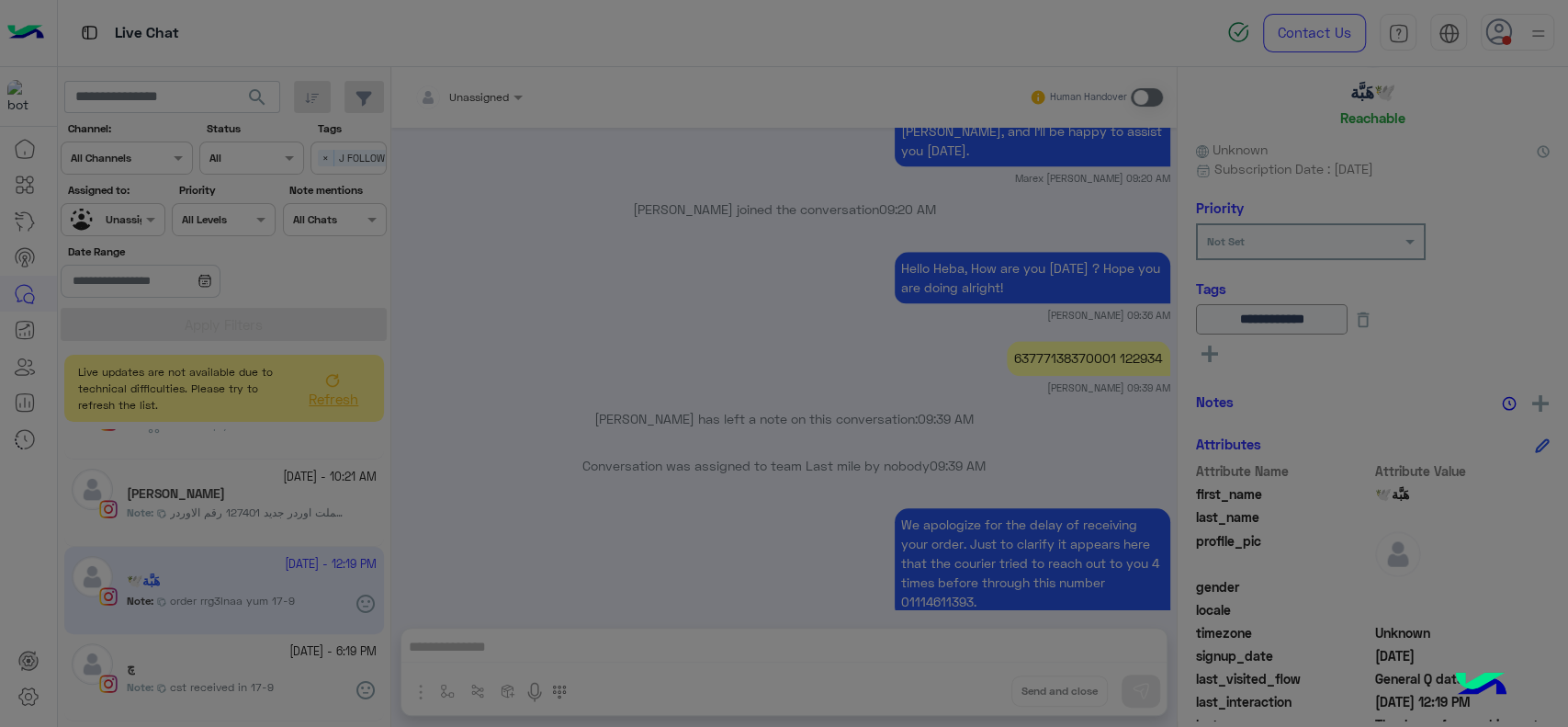
scroll to position [6123, 0]
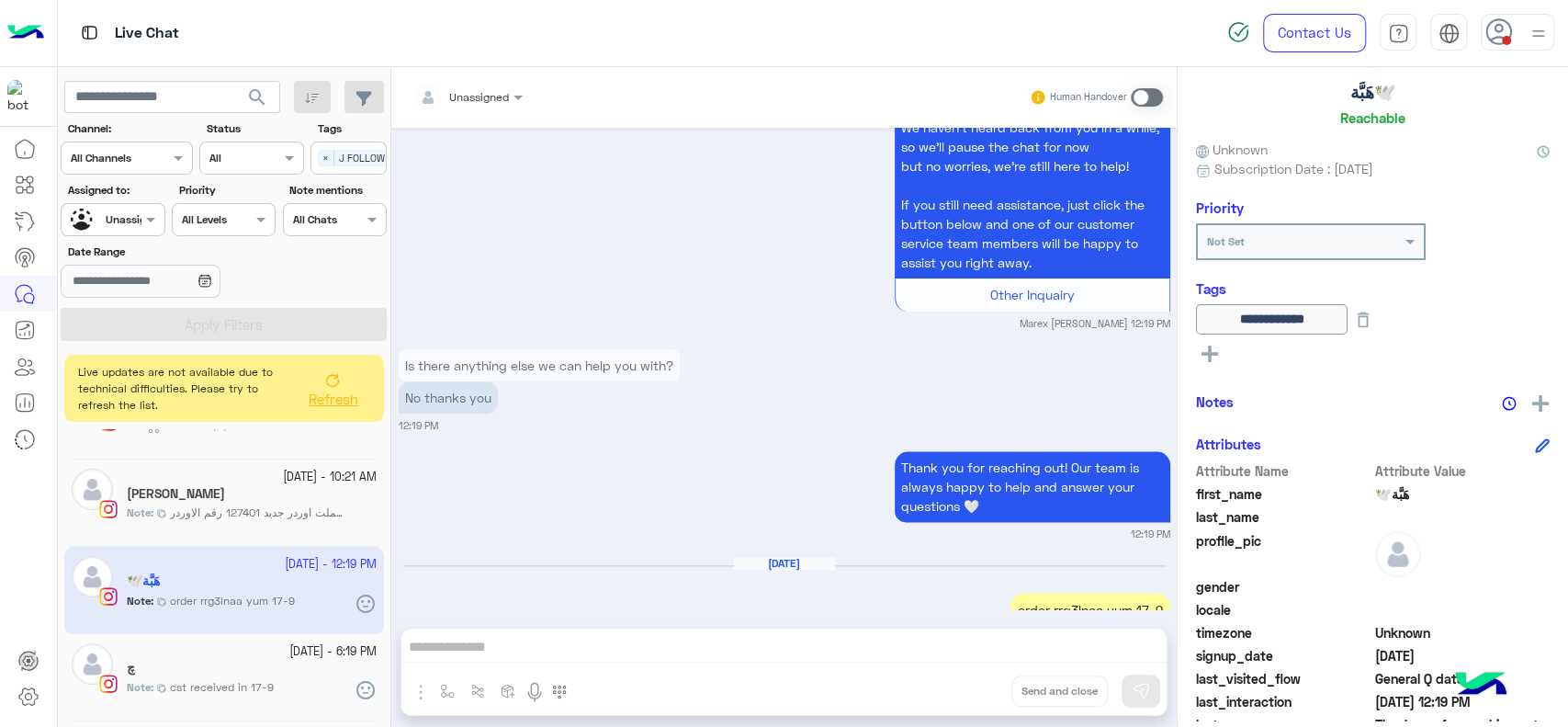
click at [571, 556] on div "Sep 22, 2025 order rrg3lnaa yum 17-9 Jana Aboelseoud 10:21 AM" at bounding box center [784, 601] width 772 height 91
click at [1373, 327] on icon at bounding box center [1364, 319] width 20 height 20
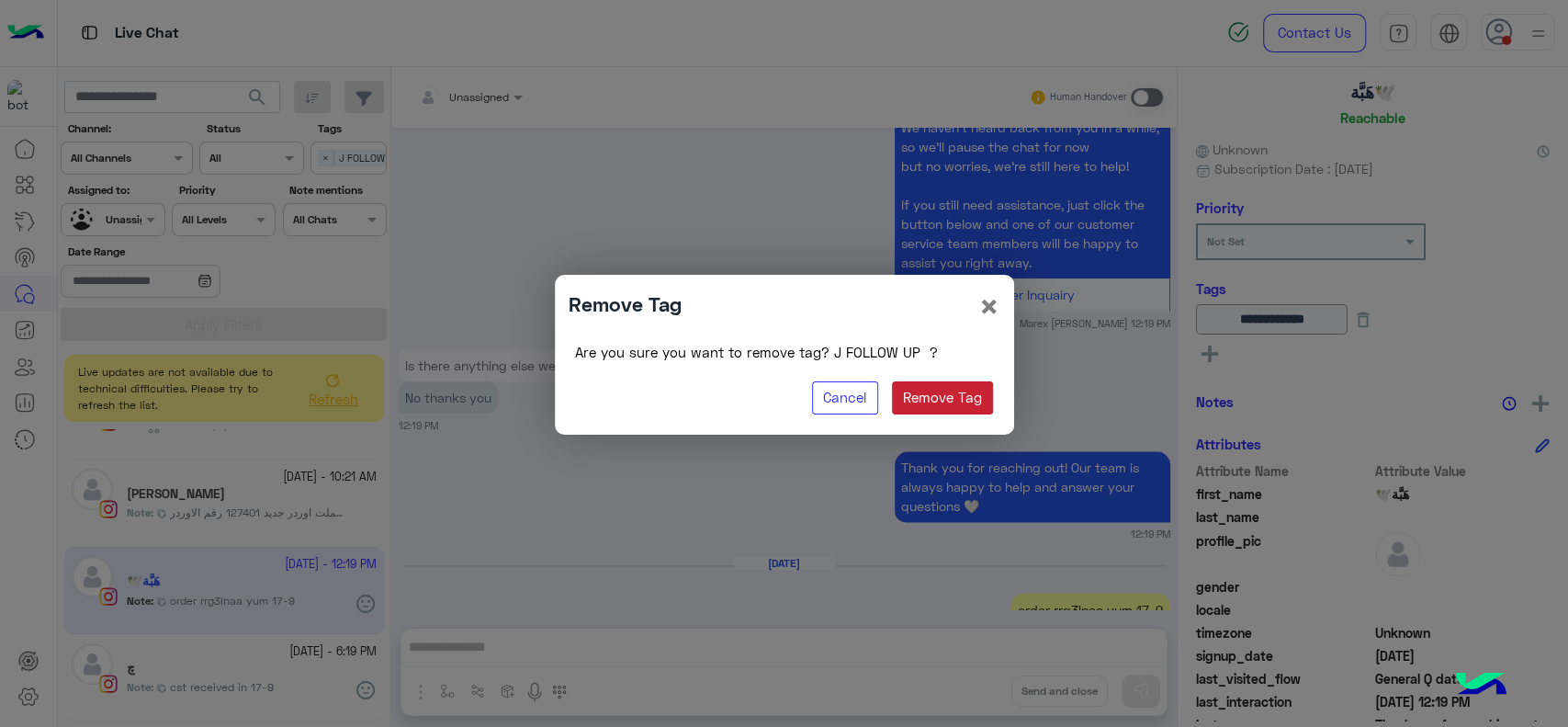
click at [953, 393] on button "Remove Tag" at bounding box center [942, 398] width 102 height 33
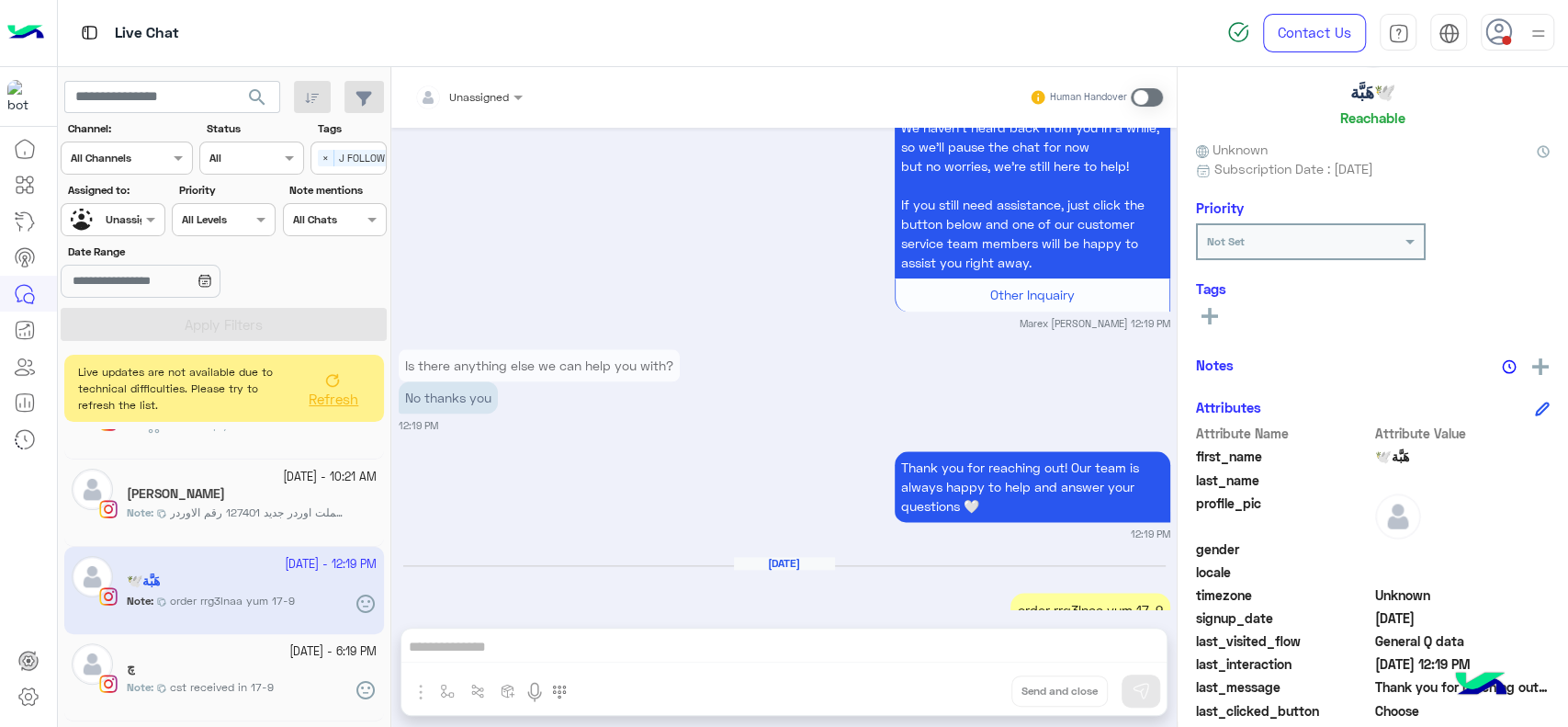
click at [176, 492] on h5 "KENZY ELLIBY" at bounding box center [176, 493] width 98 height 16
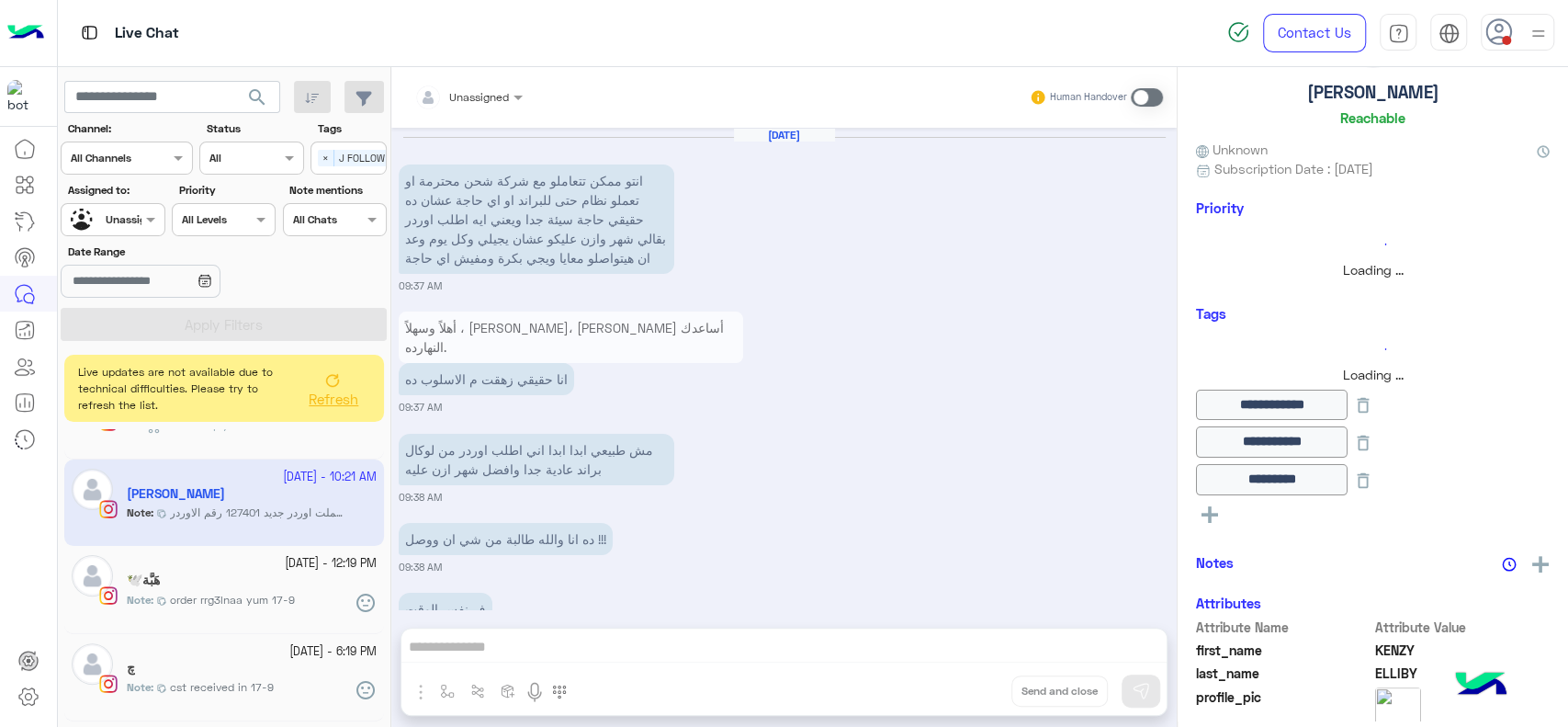
scroll to position [1333, 0]
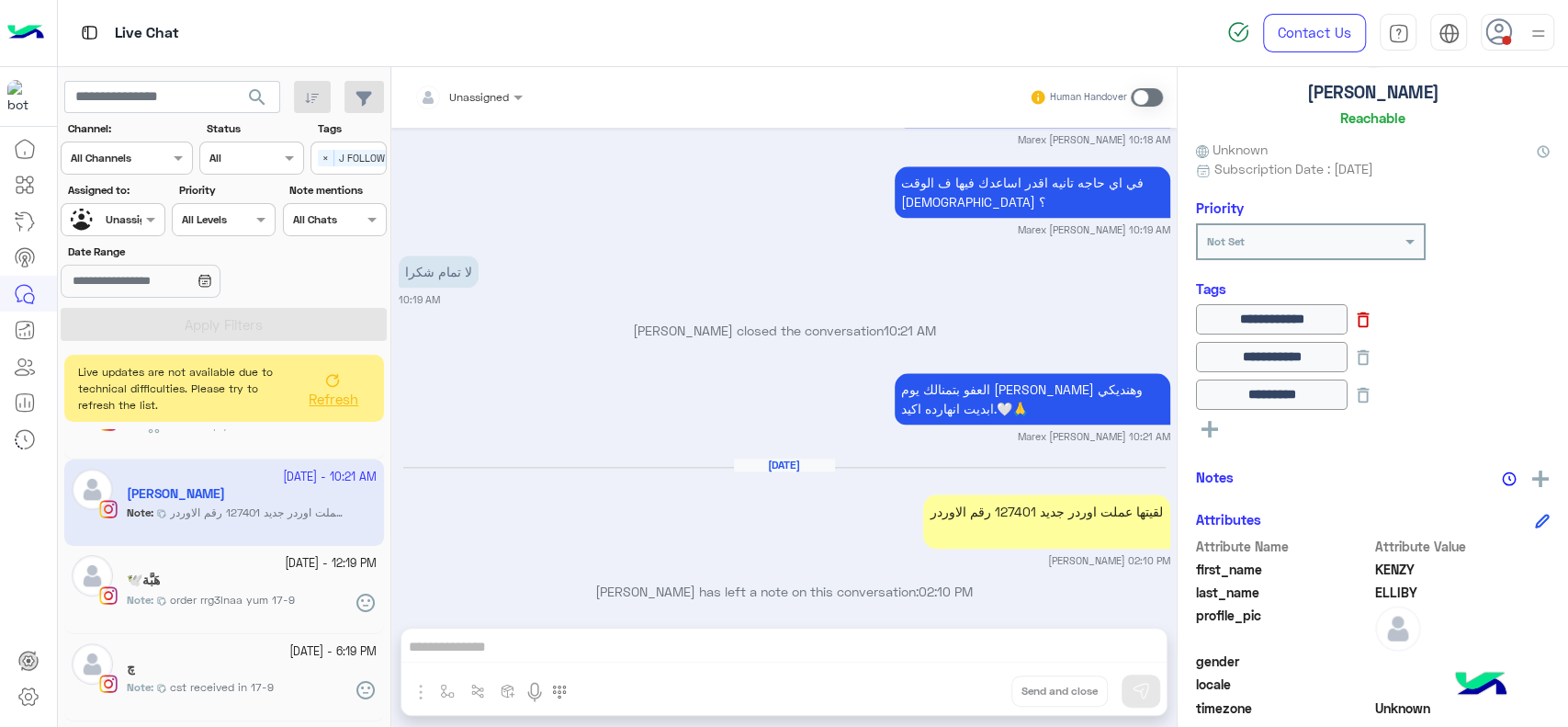
click at [1369, 326] on icon at bounding box center [1364, 319] width 12 height 16
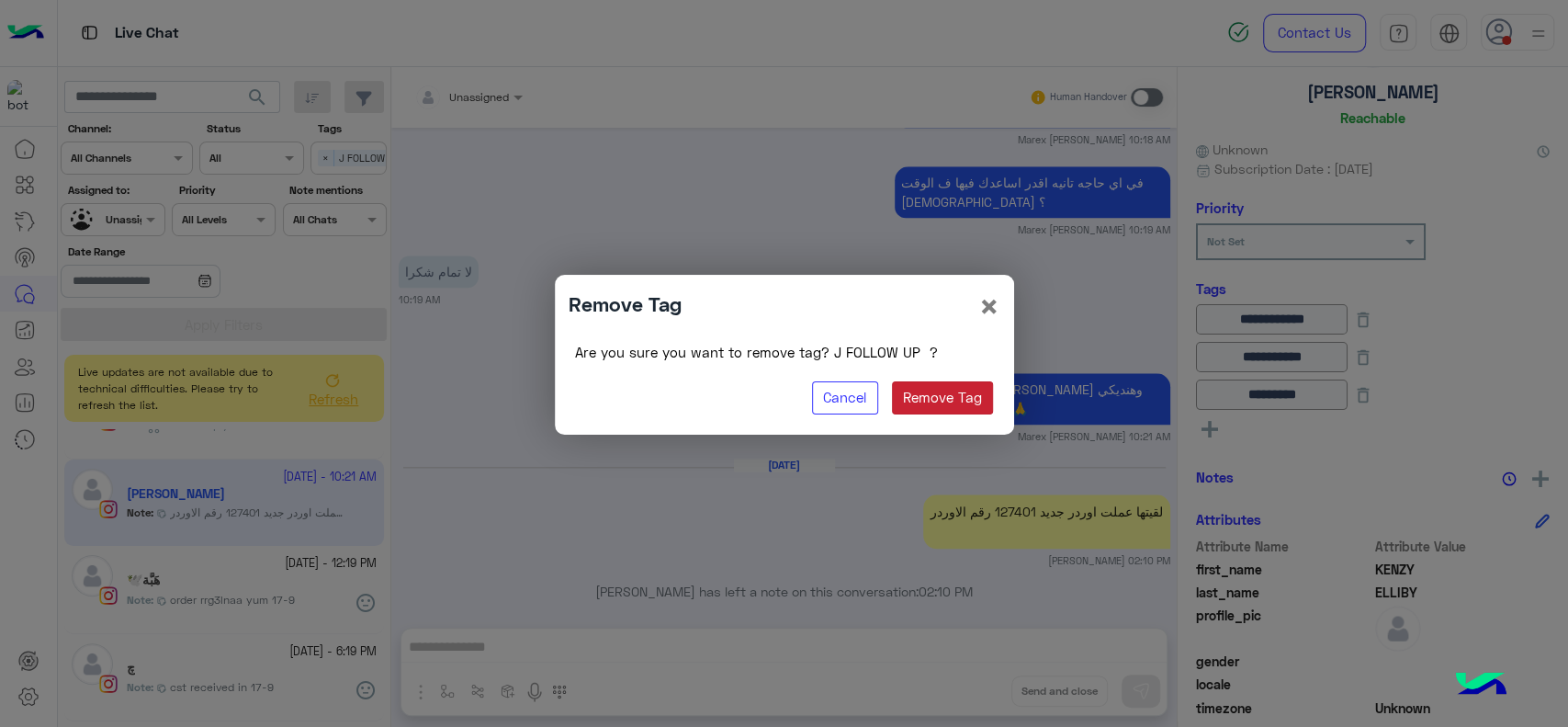
click at [963, 400] on button "Remove Tag" at bounding box center [942, 398] width 102 height 33
type input "**********"
type input "********"
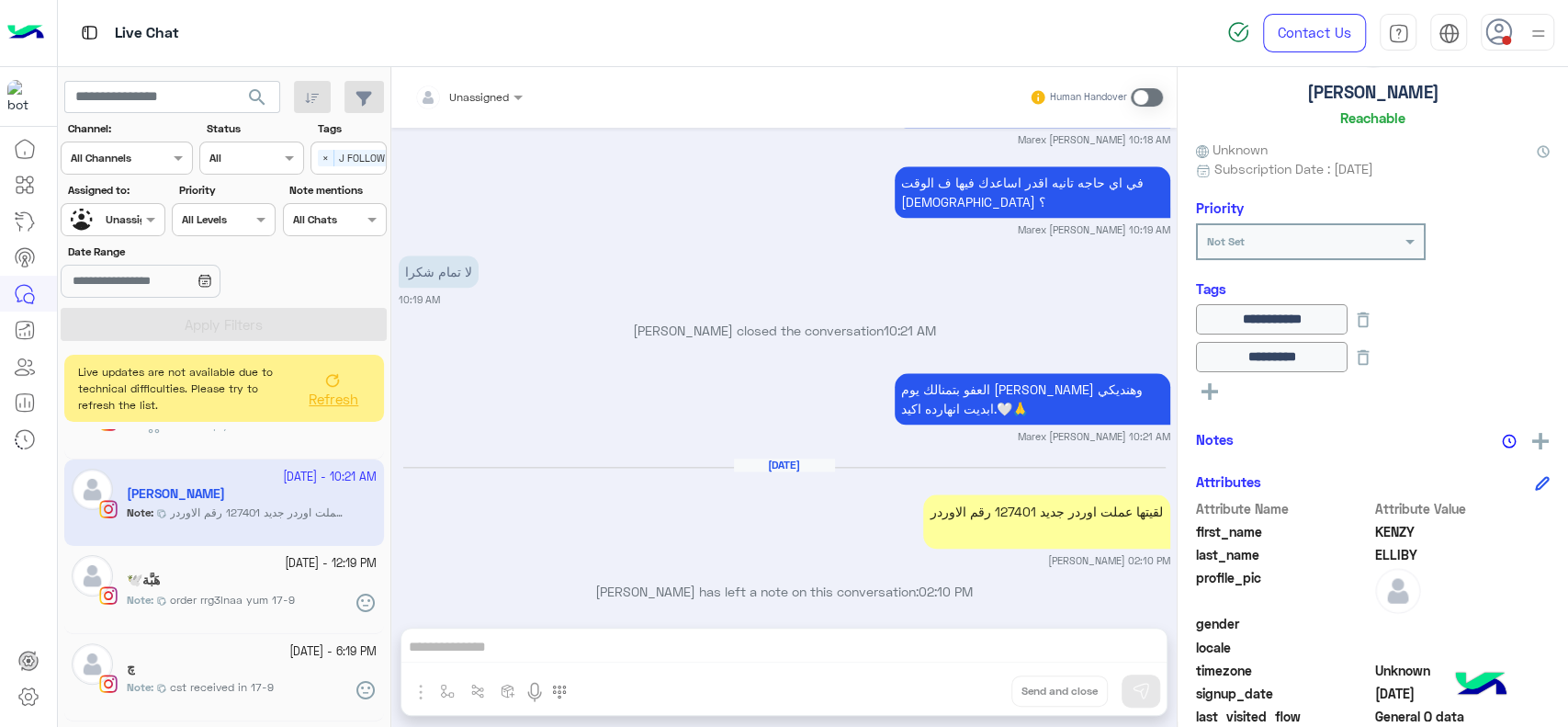
click at [655, 395] on div "العفو بتمنالك يوم سعيد كينزي وهنديكي ابديت انهارده اكيد.🤍🙏 Marex George 10:21 AM" at bounding box center [784, 406] width 772 height 75
click at [1373, 317] on icon at bounding box center [1364, 319] width 20 height 20
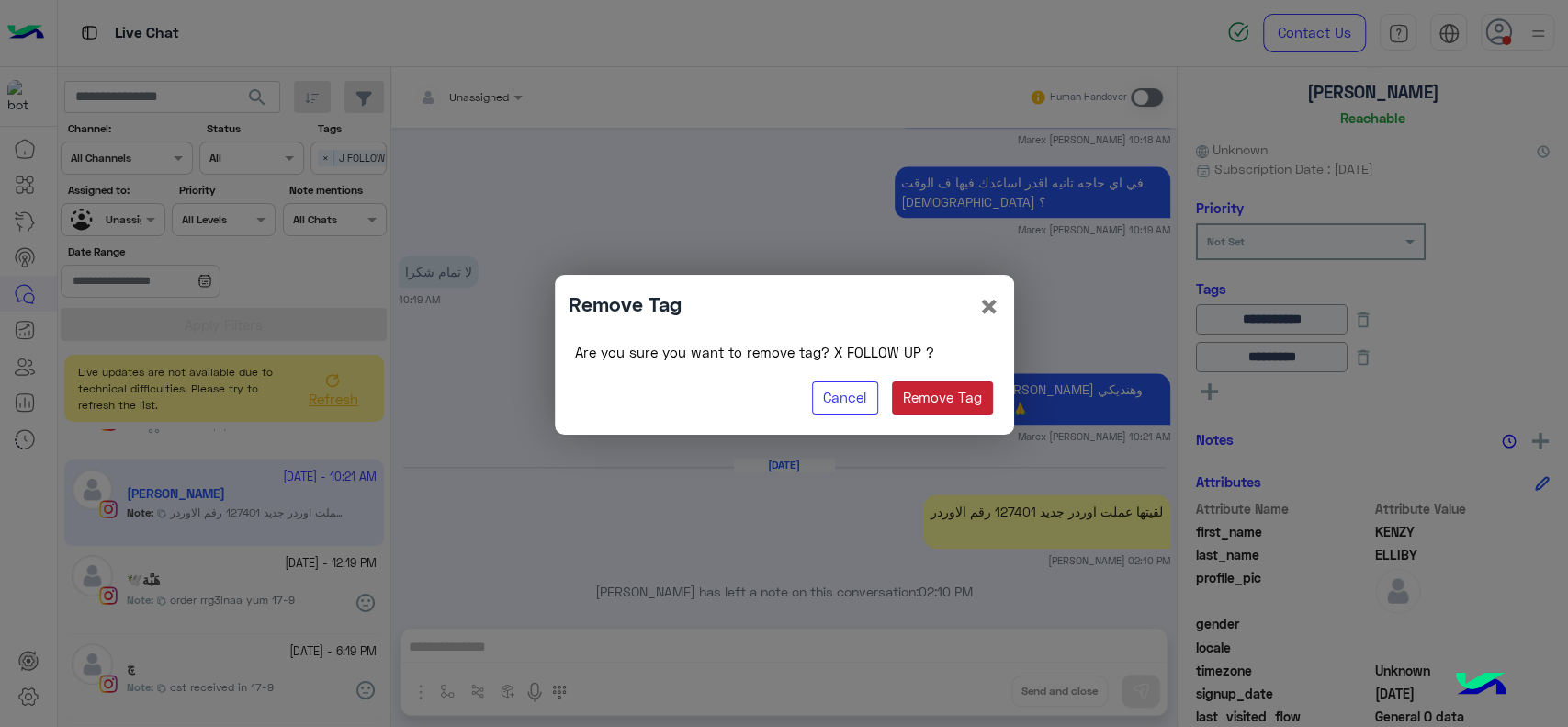
click at [918, 393] on button "Remove Tag" at bounding box center [942, 398] width 102 height 33
type input "********"
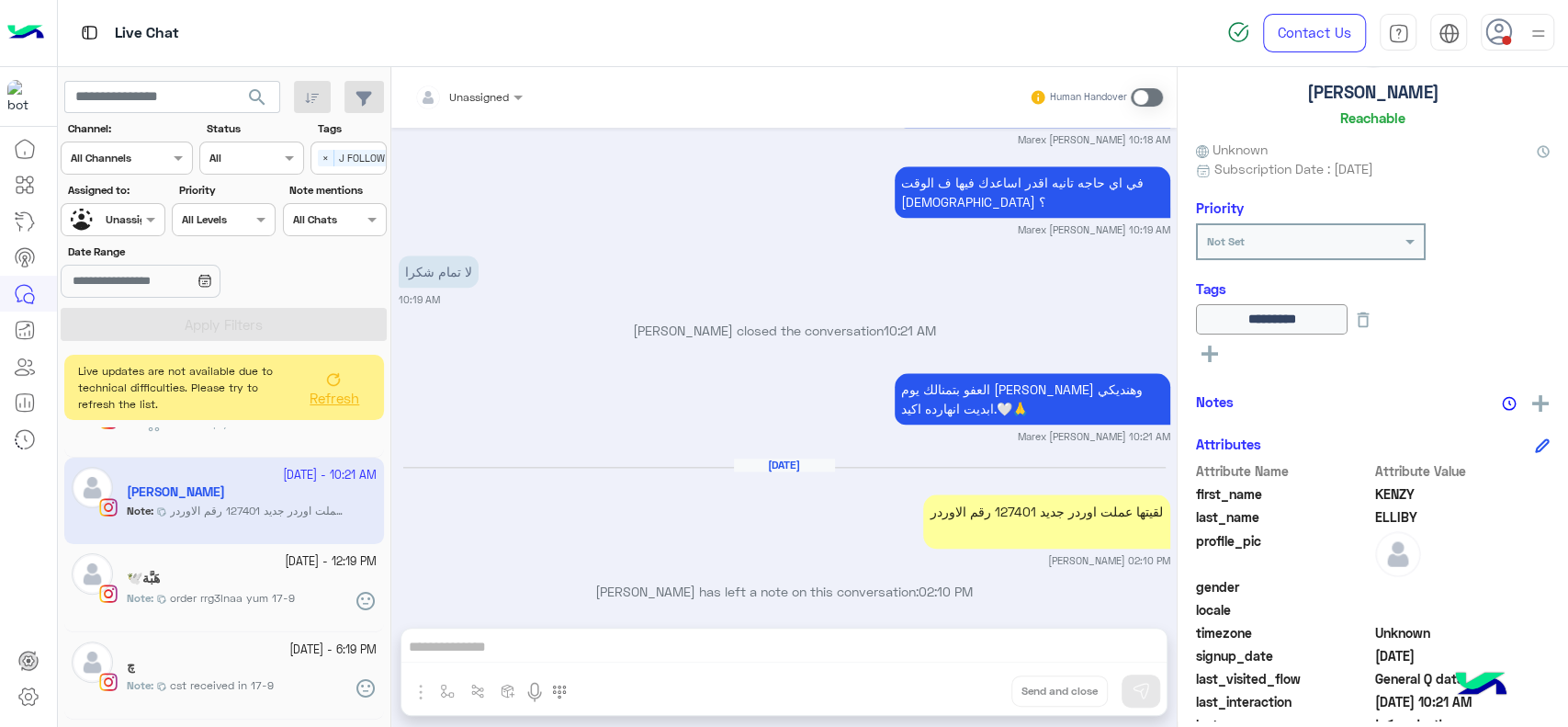
click at [338, 382] on icon at bounding box center [333, 379] width 15 height 15
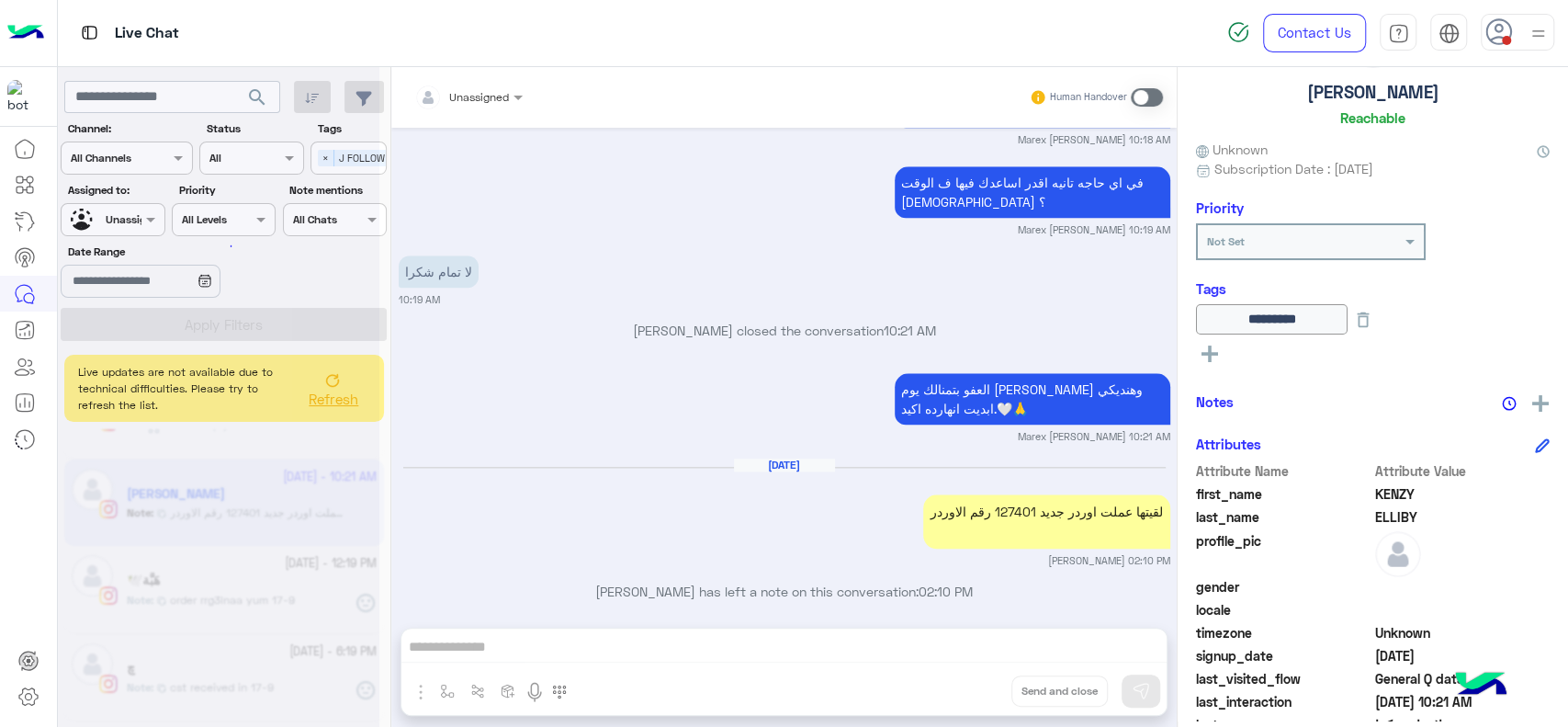
scroll to position [238, 0]
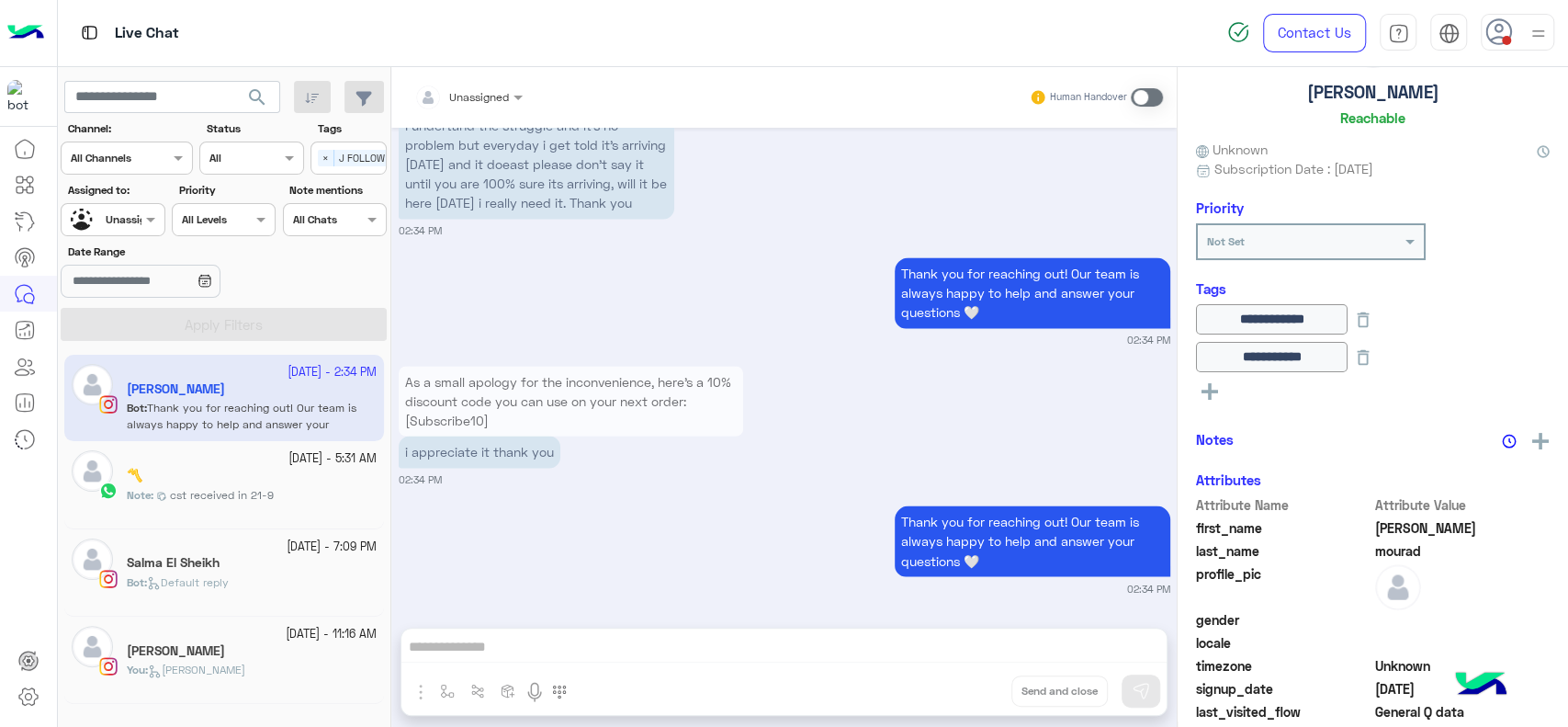
scroll to position [1923, 0]
click at [632, 475] on small "02:34 PM" at bounding box center [784, 479] width 772 height 15
click at [238, 401] on app-inbox-user "20 September - 2:34 PM sara mourad Bot : Thank you for reaching out! Our team i…" at bounding box center [224, 398] width 319 height 87
click at [187, 479] on div "〽️" at bounding box center [252, 477] width 250 height 19
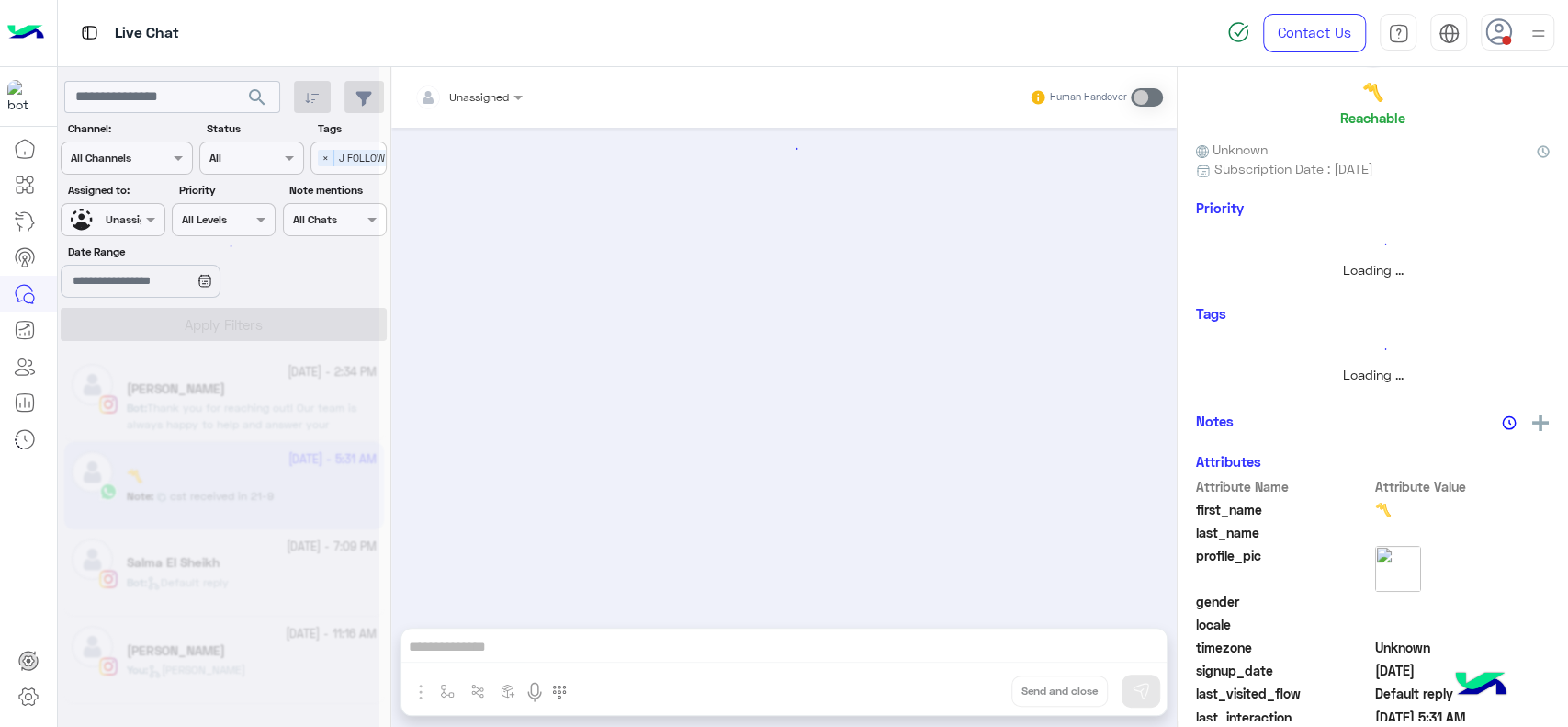
scroll to position [2391, 0]
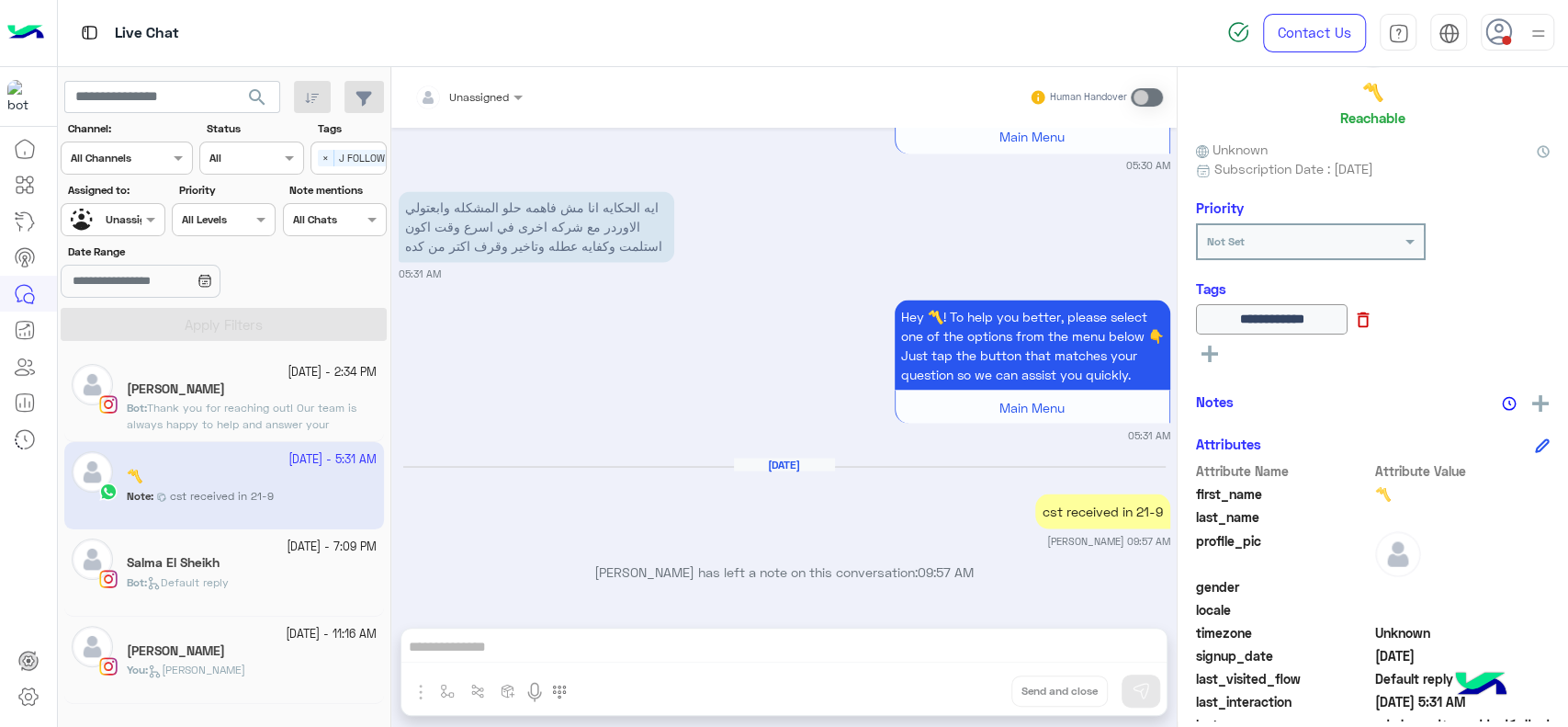
click at [1369, 325] on icon at bounding box center [1364, 319] width 12 height 16
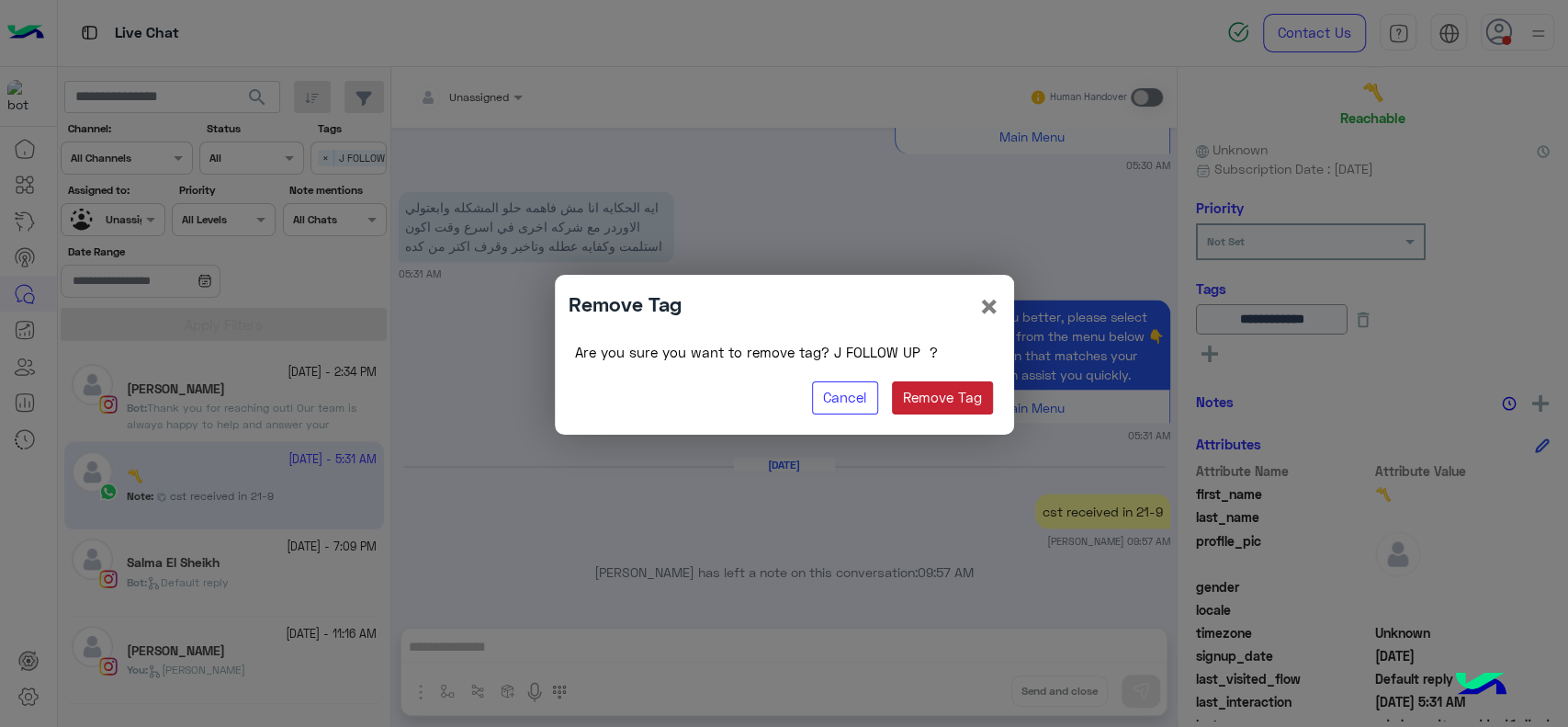
drag, startPoint x: 913, startPoint y: 399, endPoint x: 1230, endPoint y: 413, distance: 317.3
click at [916, 399] on button "Remove Tag" at bounding box center [942, 398] width 102 height 33
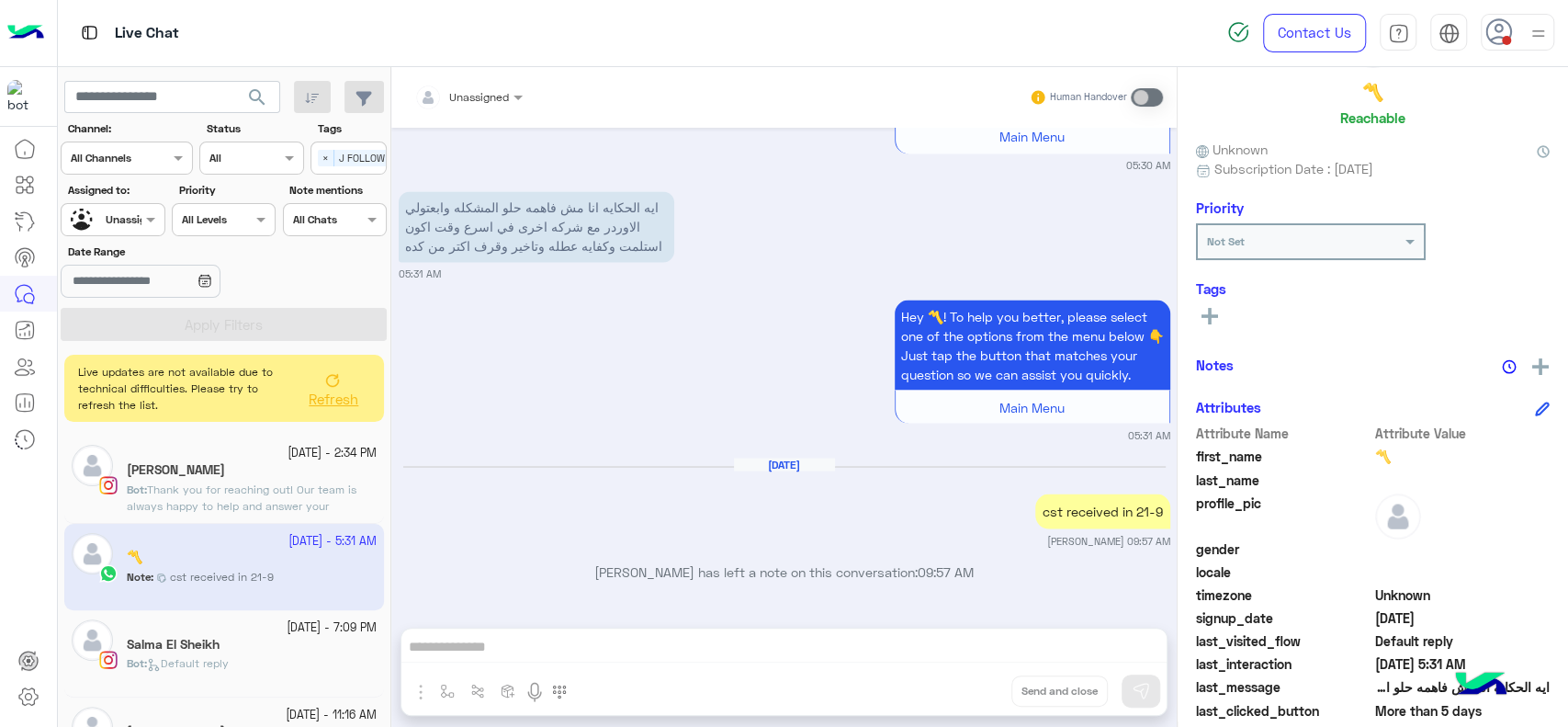
click at [1209, 314] on rect at bounding box center [1210, 316] width 4 height 17
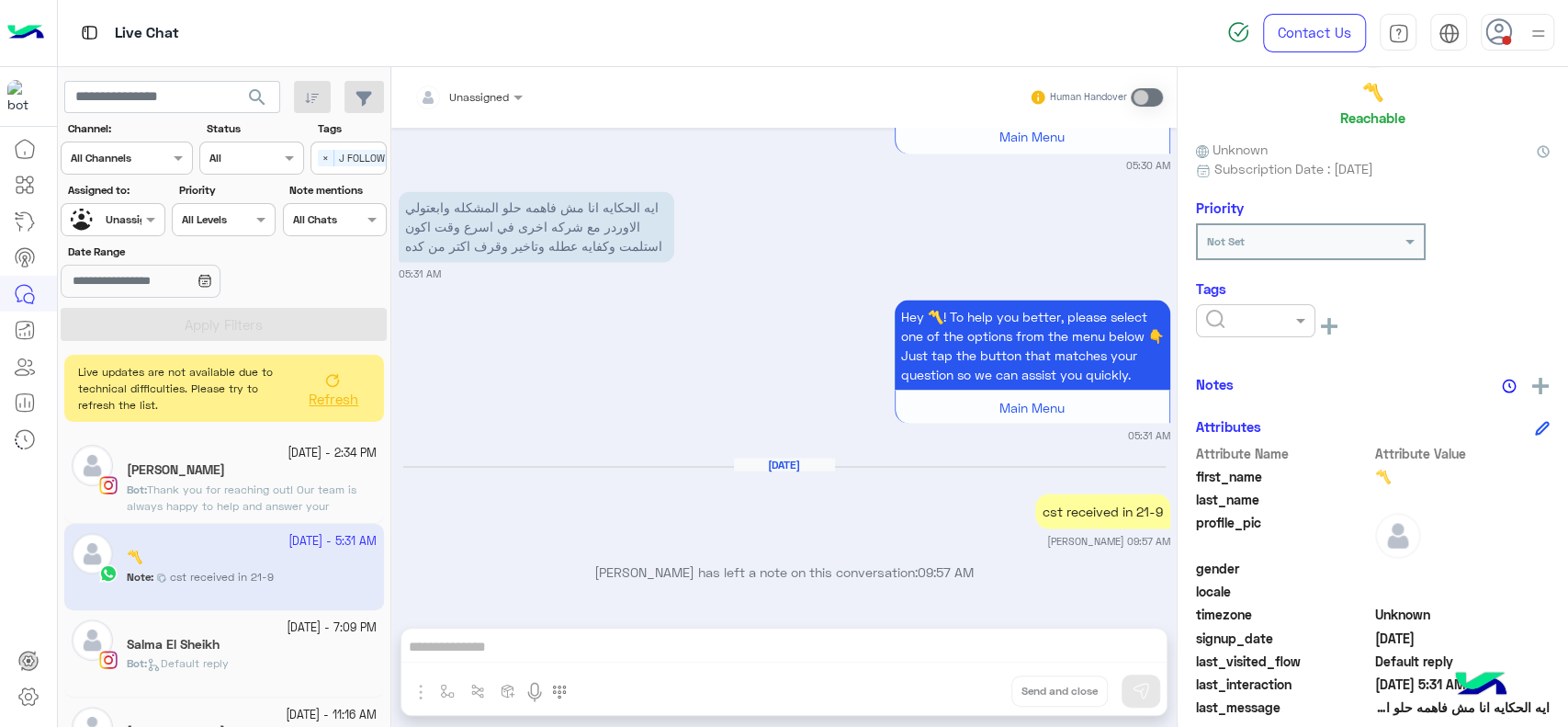
click at [1272, 318] on div at bounding box center [1256, 317] width 118 height 17
click at [1227, 457] on div "RESOLVED" at bounding box center [1256, 467] width 120 height 34
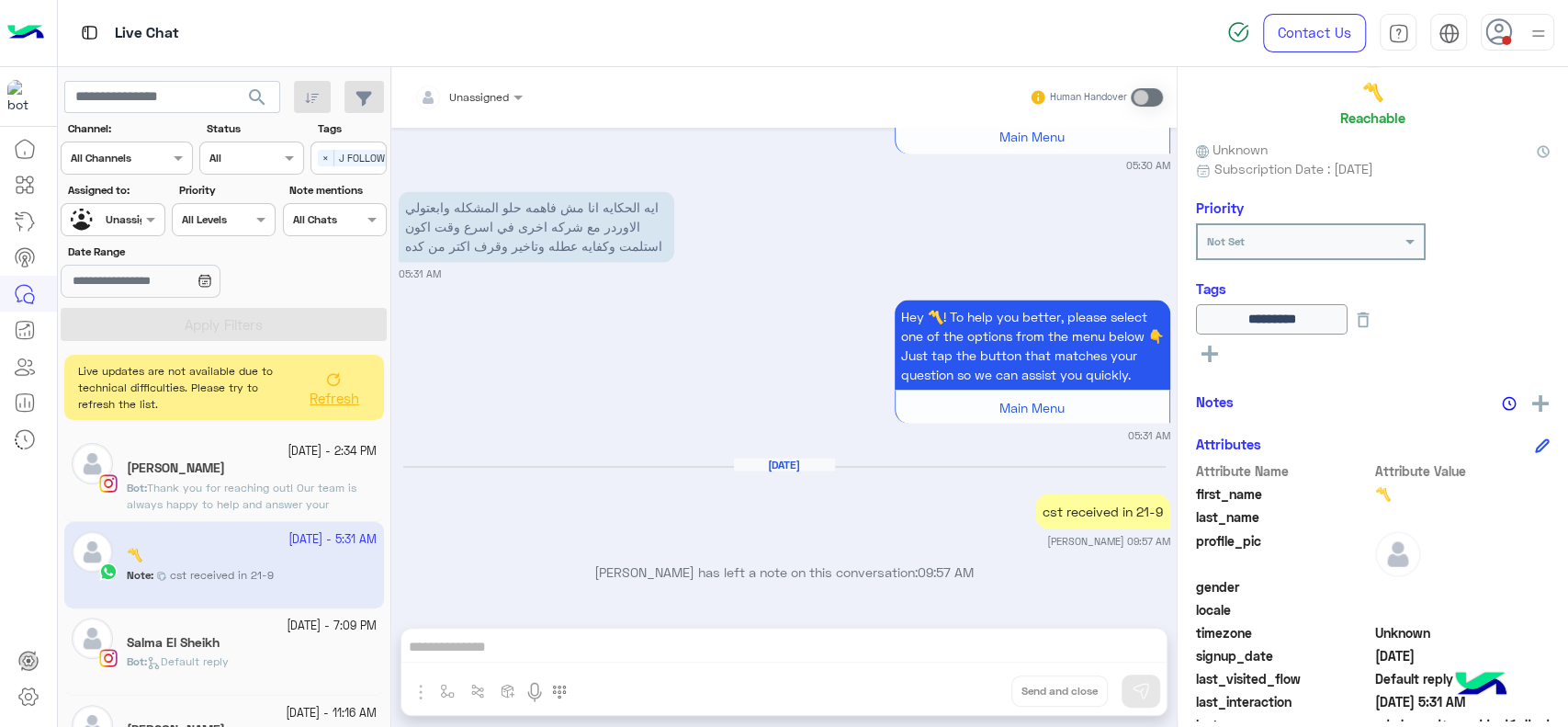
click at [334, 372] on icon at bounding box center [333, 379] width 15 height 15
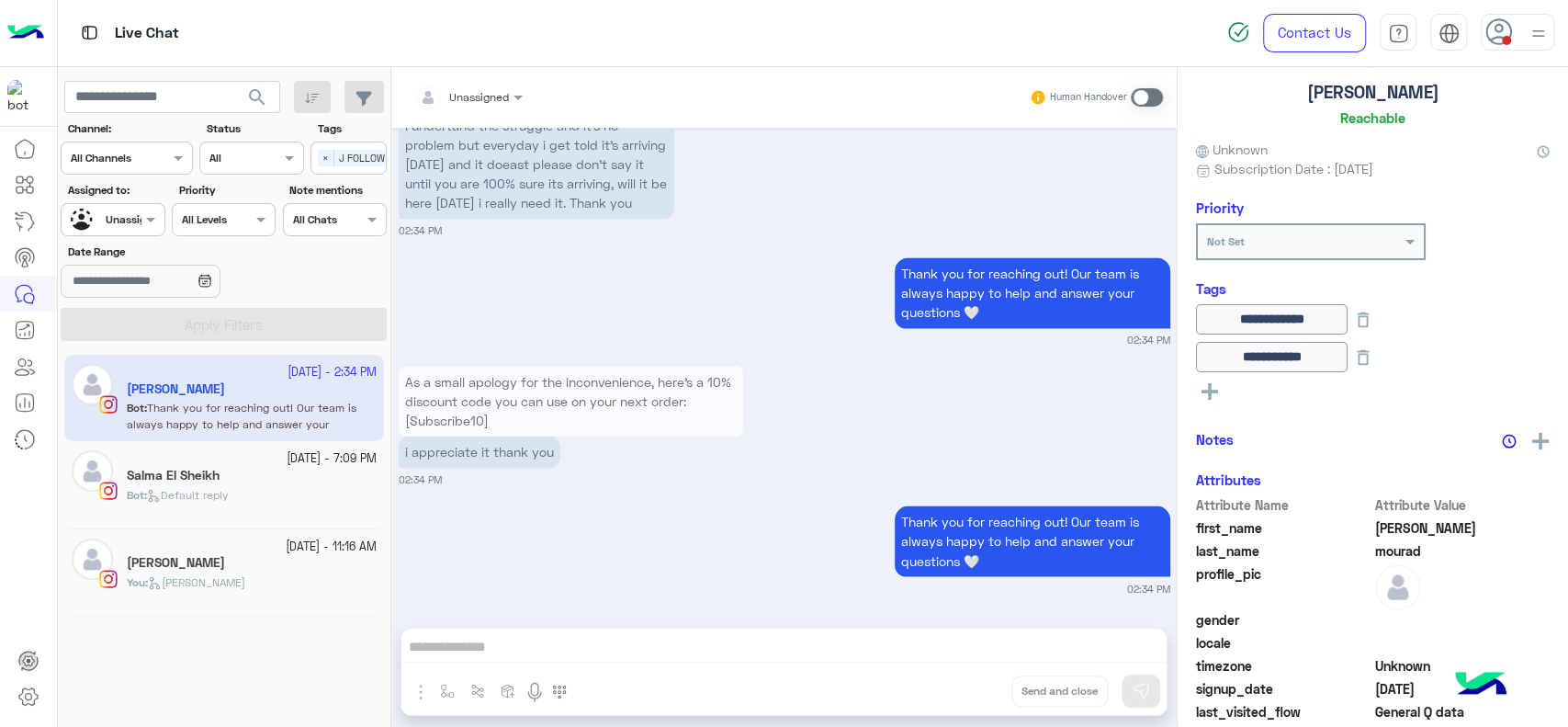
scroll to position [1923, 0]
click at [243, 504] on div "Bot : Default reply" at bounding box center [252, 502] width 250 height 32
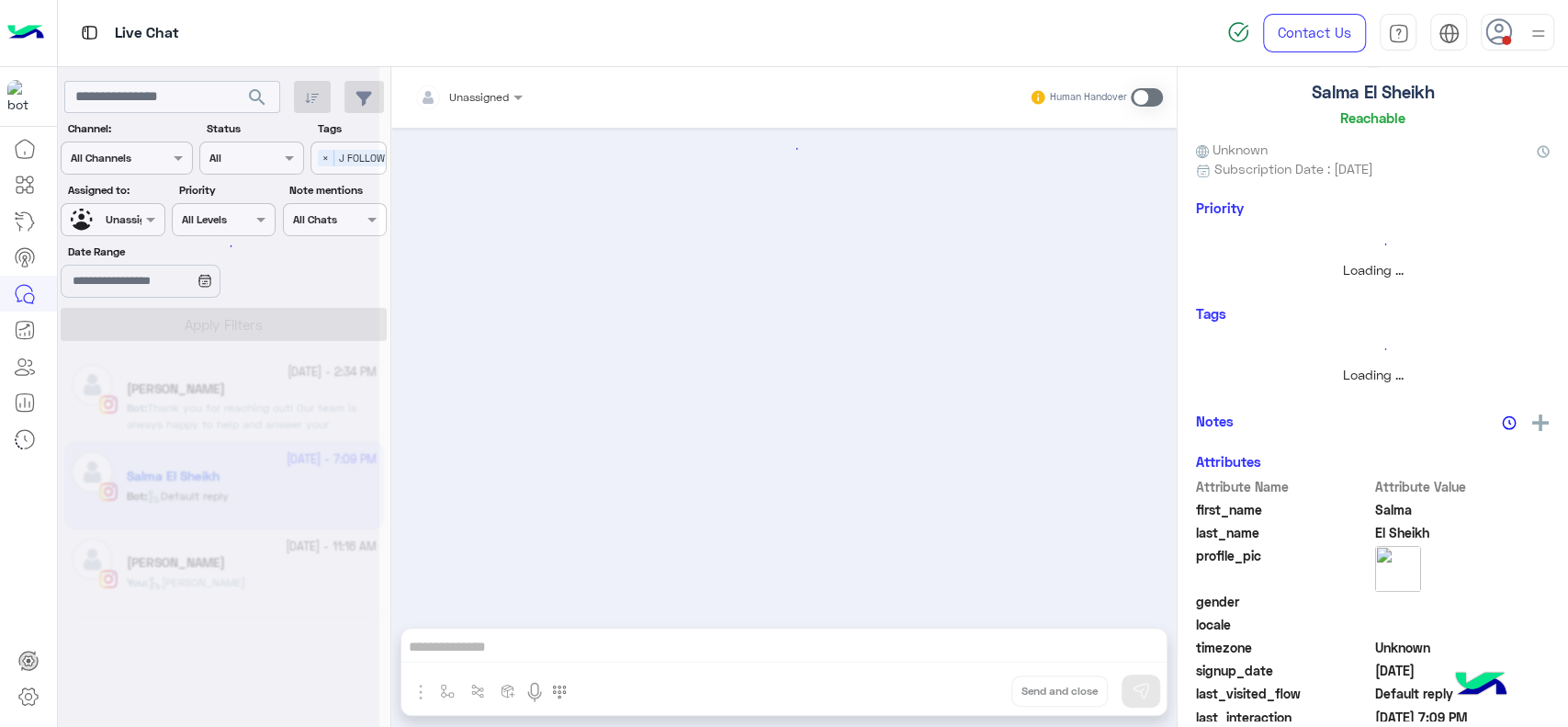
scroll to position [1829, 0]
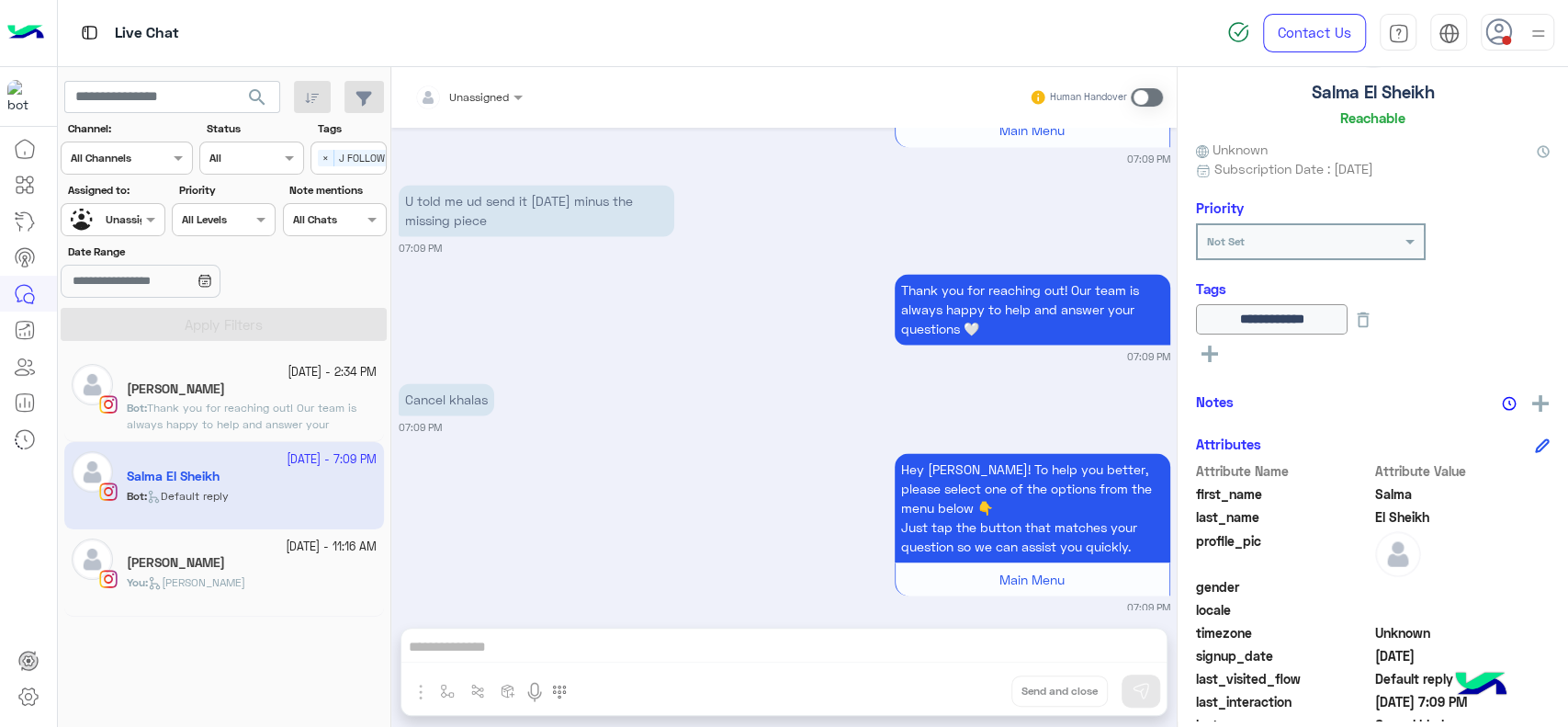
click at [544, 448] on div "Hey Salma! To help you better, please select one of the options from the menu b…" at bounding box center [784, 531] width 772 height 167
click at [1555, 407] on div "**********" at bounding box center [1373, 394] width 390 height 653
click at [1532, 405] on img at bounding box center [1540, 403] width 17 height 17
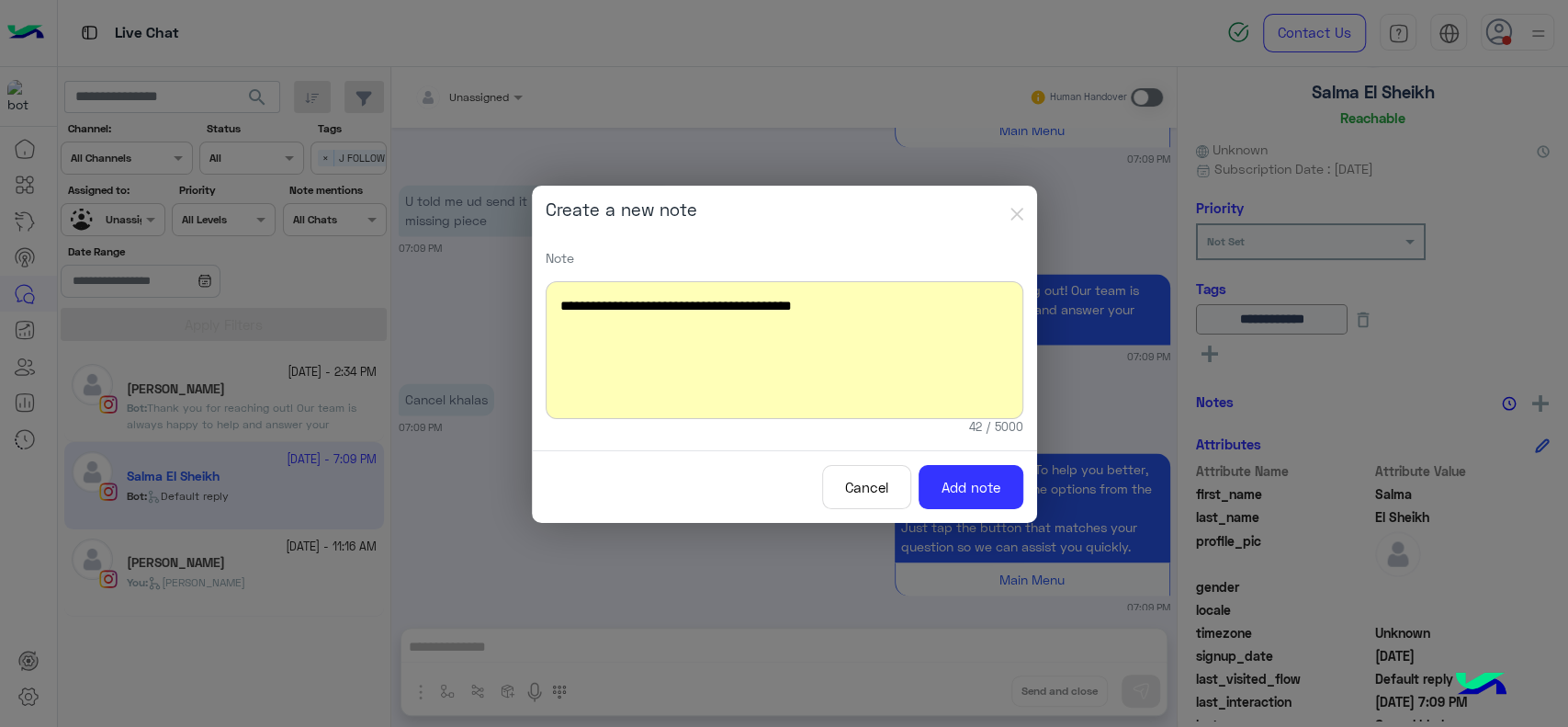
click at [961, 458] on div "Cancel Add note" at bounding box center [784, 487] width 505 height 74
click at [961, 483] on button "Add note" at bounding box center [971, 487] width 105 height 45
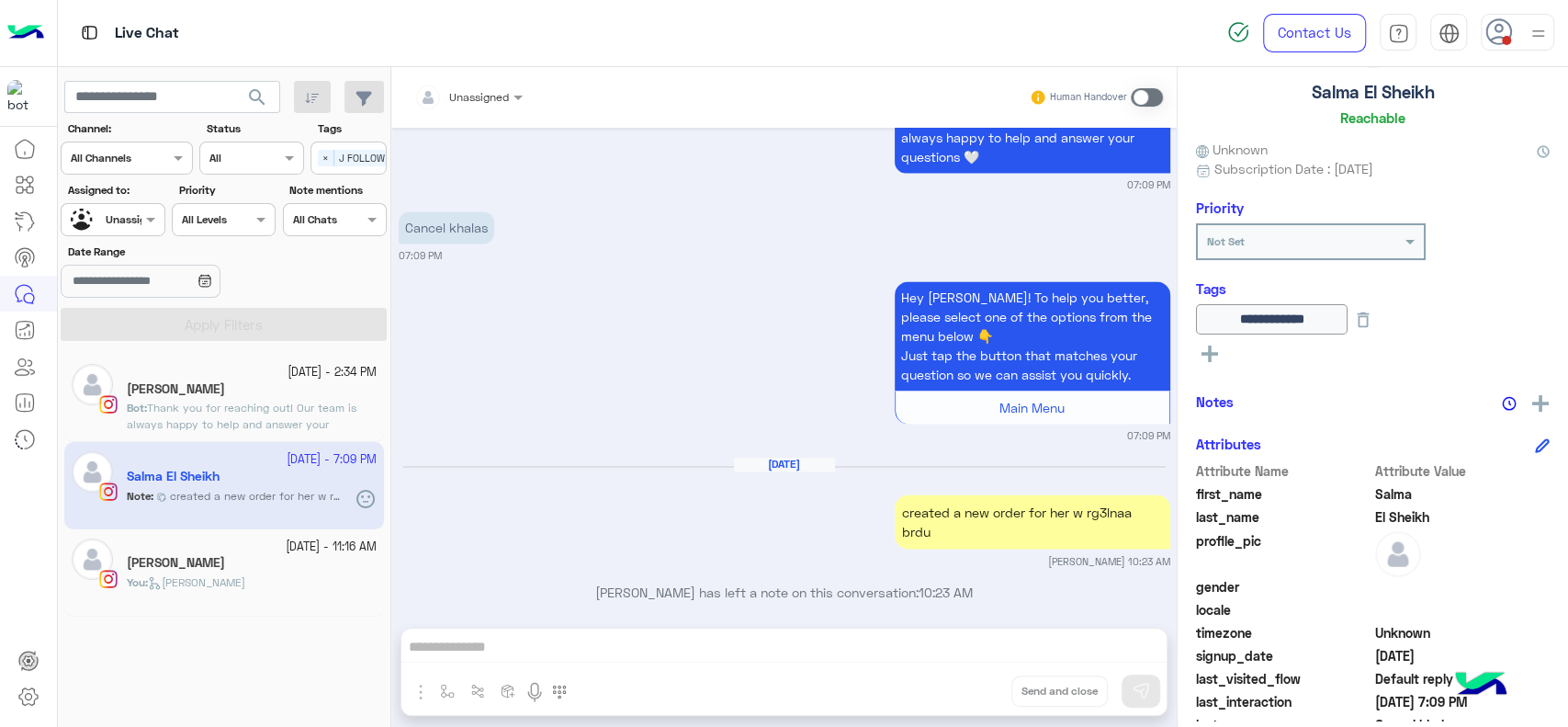
click at [1378, 329] on button at bounding box center [1364, 318] width 31 height 30
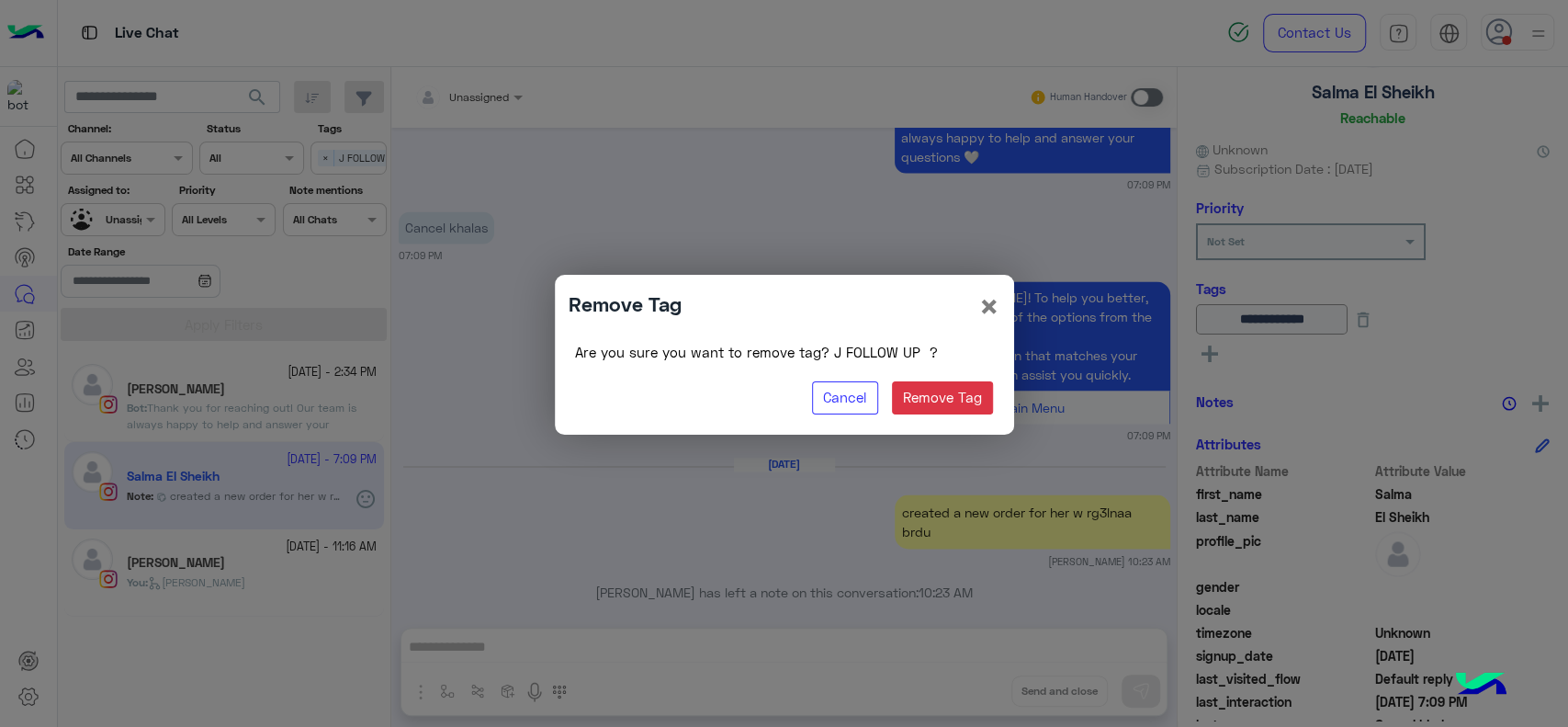
click at [999, 394] on div "Are you sure you want to remove tag? J FOLLOW UP ? Cancel Remove Tag" at bounding box center [784, 378] width 432 height 84
click at [926, 408] on button "Remove Tag" at bounding box center [942, 398] width 102 height 33
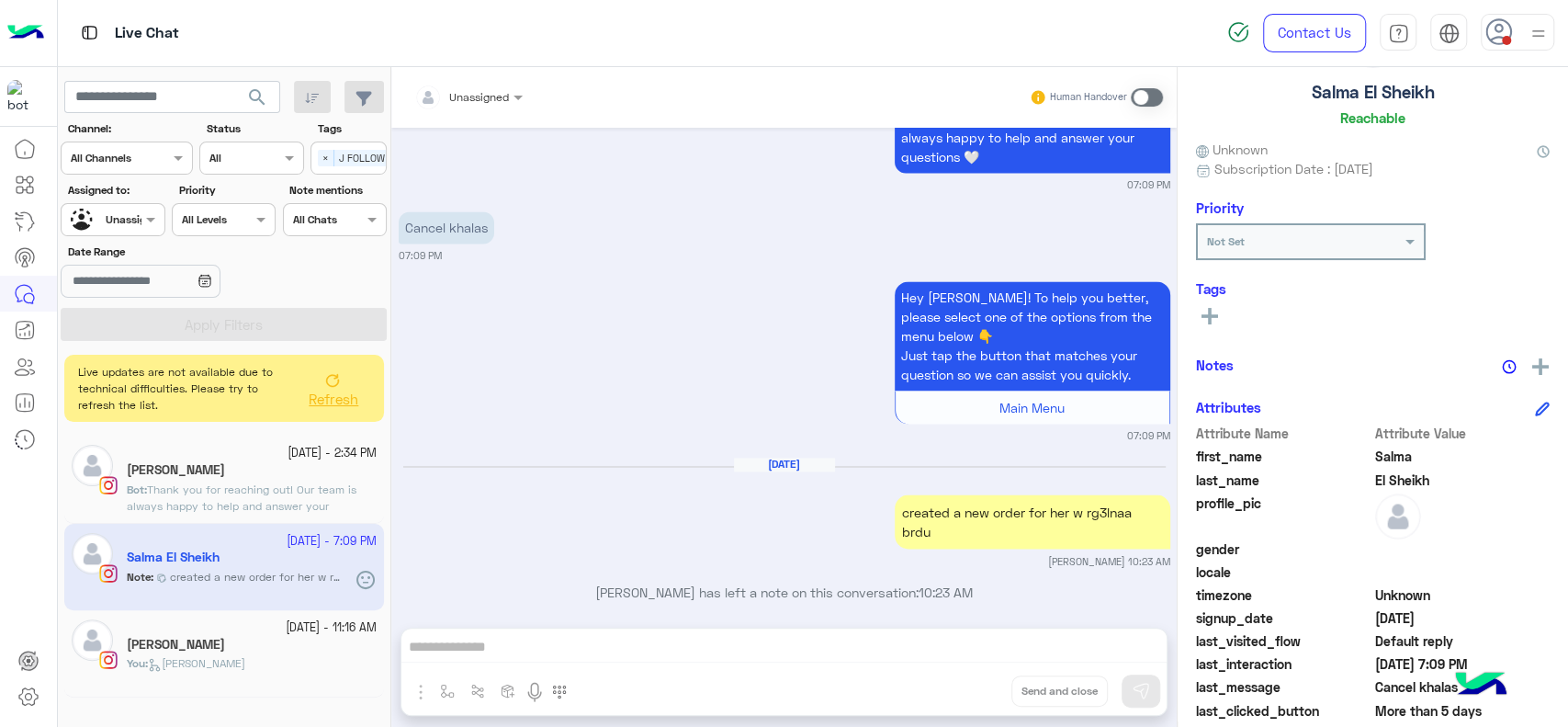
click at [237, 473] on div "sara mourad" at bounding box center [252, 471] width 250 height 19
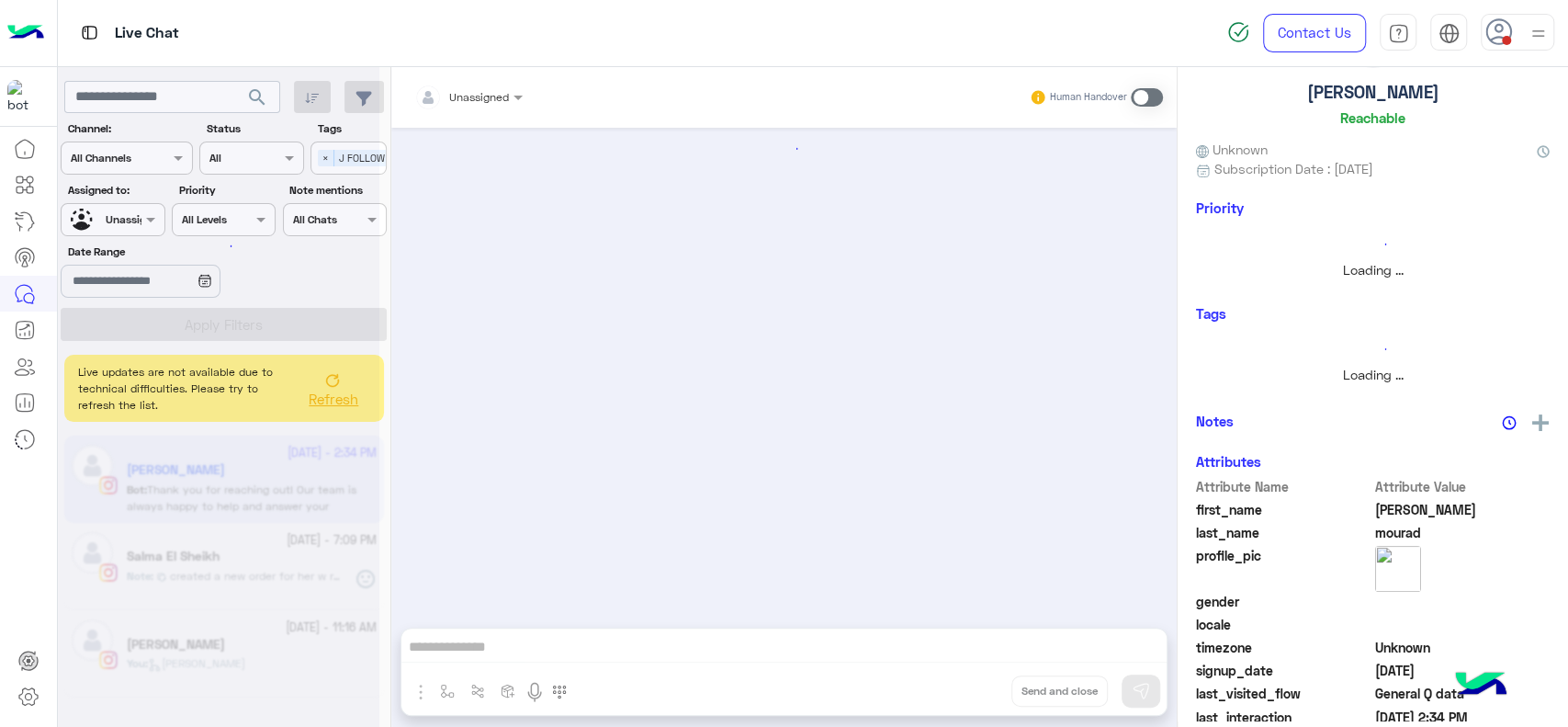
scroll to position [1923, 0]
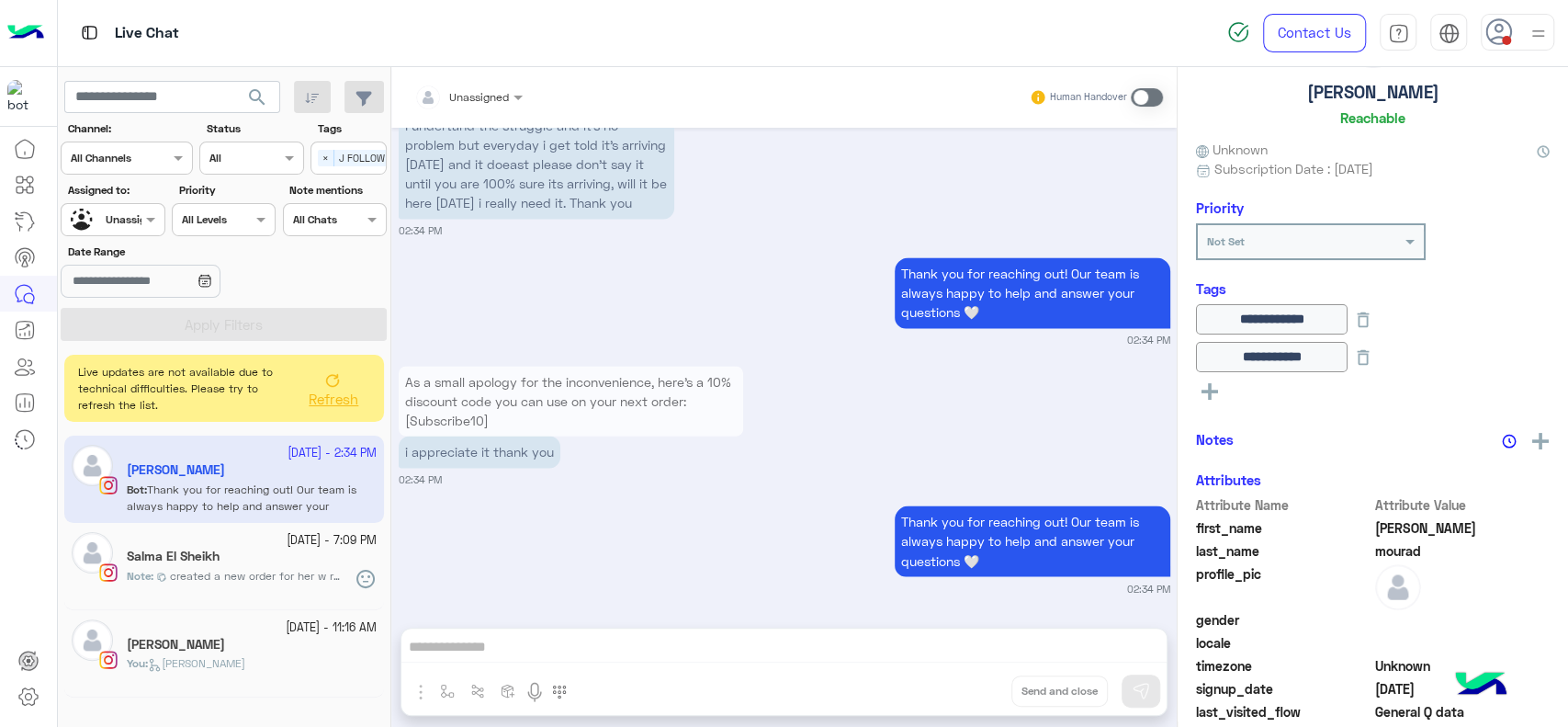
click at [539, 542] on div "Thank you for reaching out! Our team is always happy to help and answer your qu…" at bounding box center [784, 548] width 772 height 95
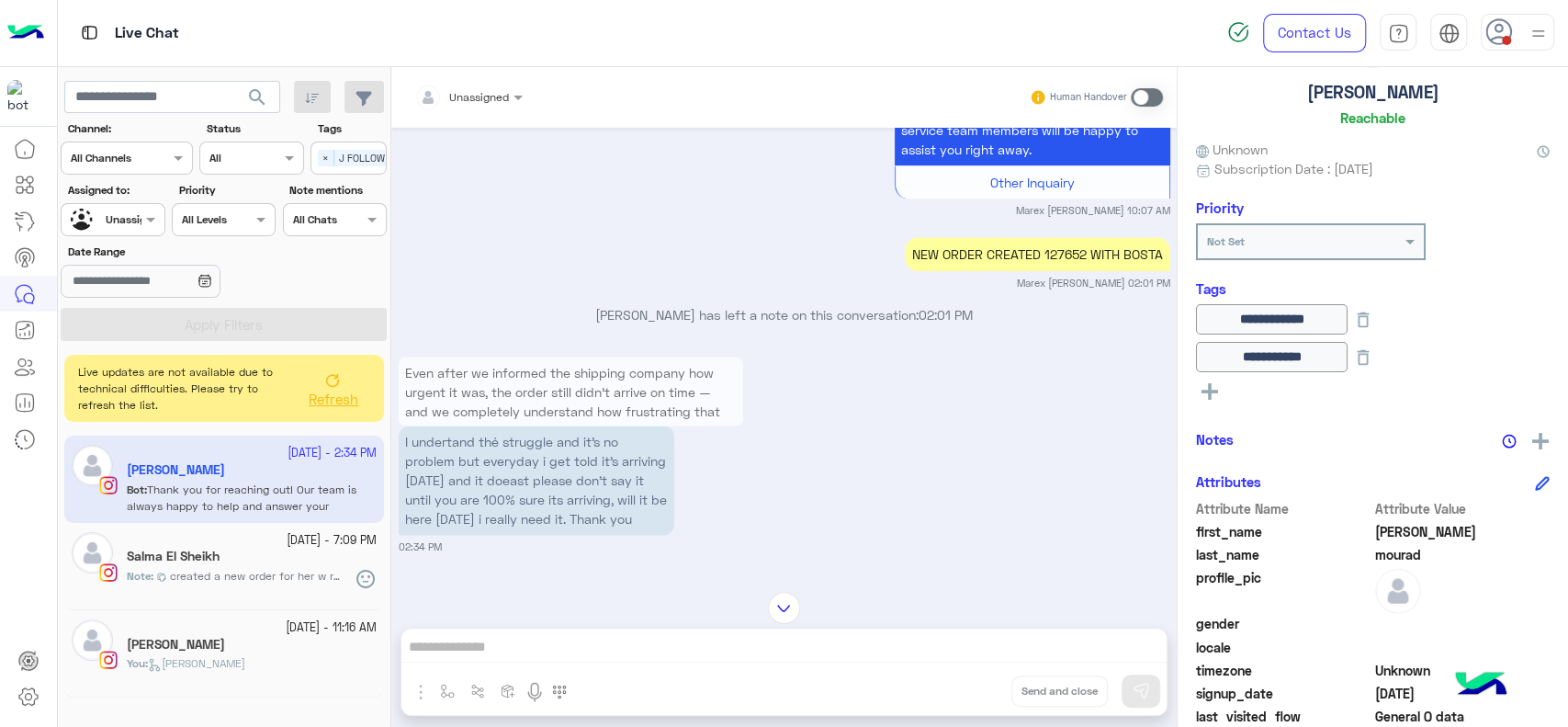
scroll to position [1679, 0]
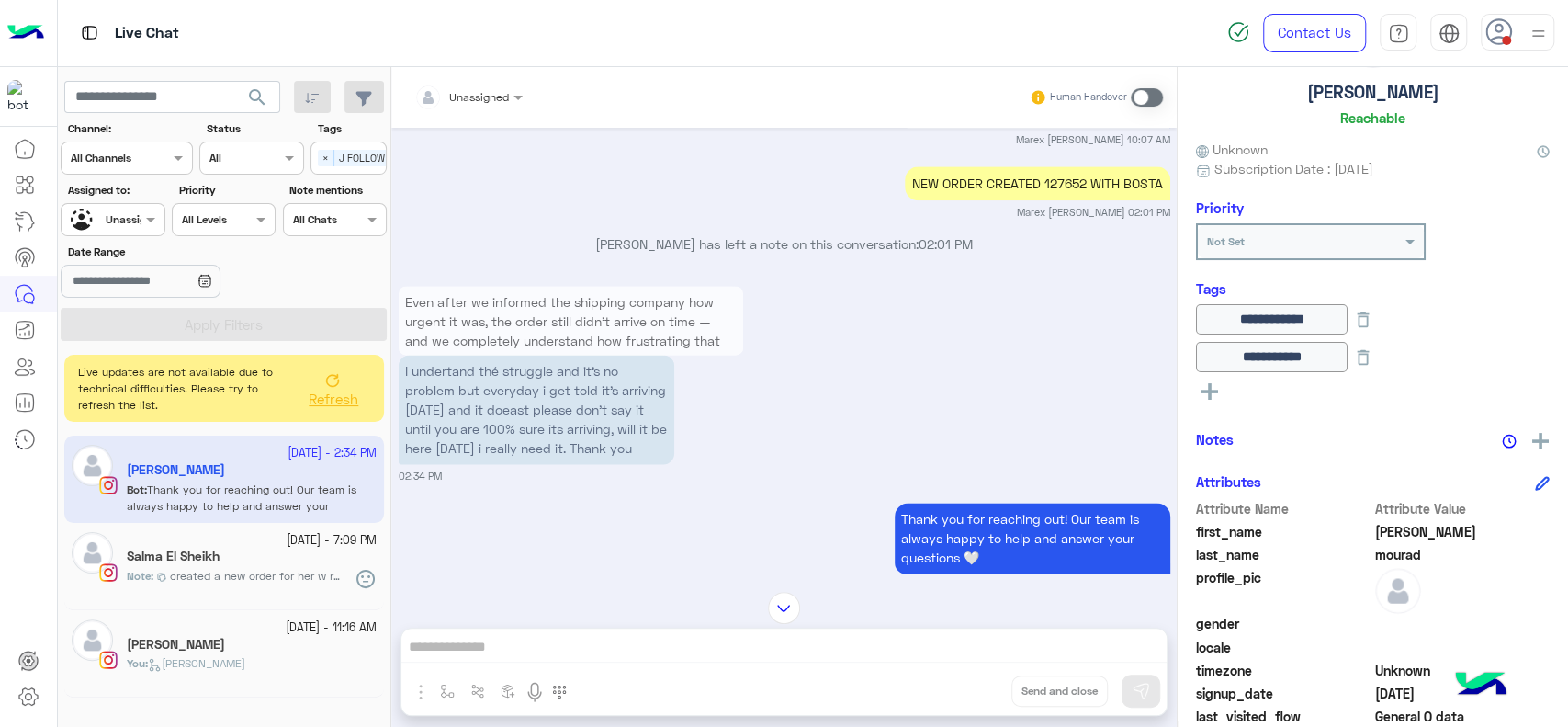
click at [1049, 167] on div "NEW ORDER CREATED 127652 WITH BOSTA" at bounding box center [1037, 183] width 266 height 34
click at [1532, 438] on img at bounding box center [1540, 441] width 17 height 17
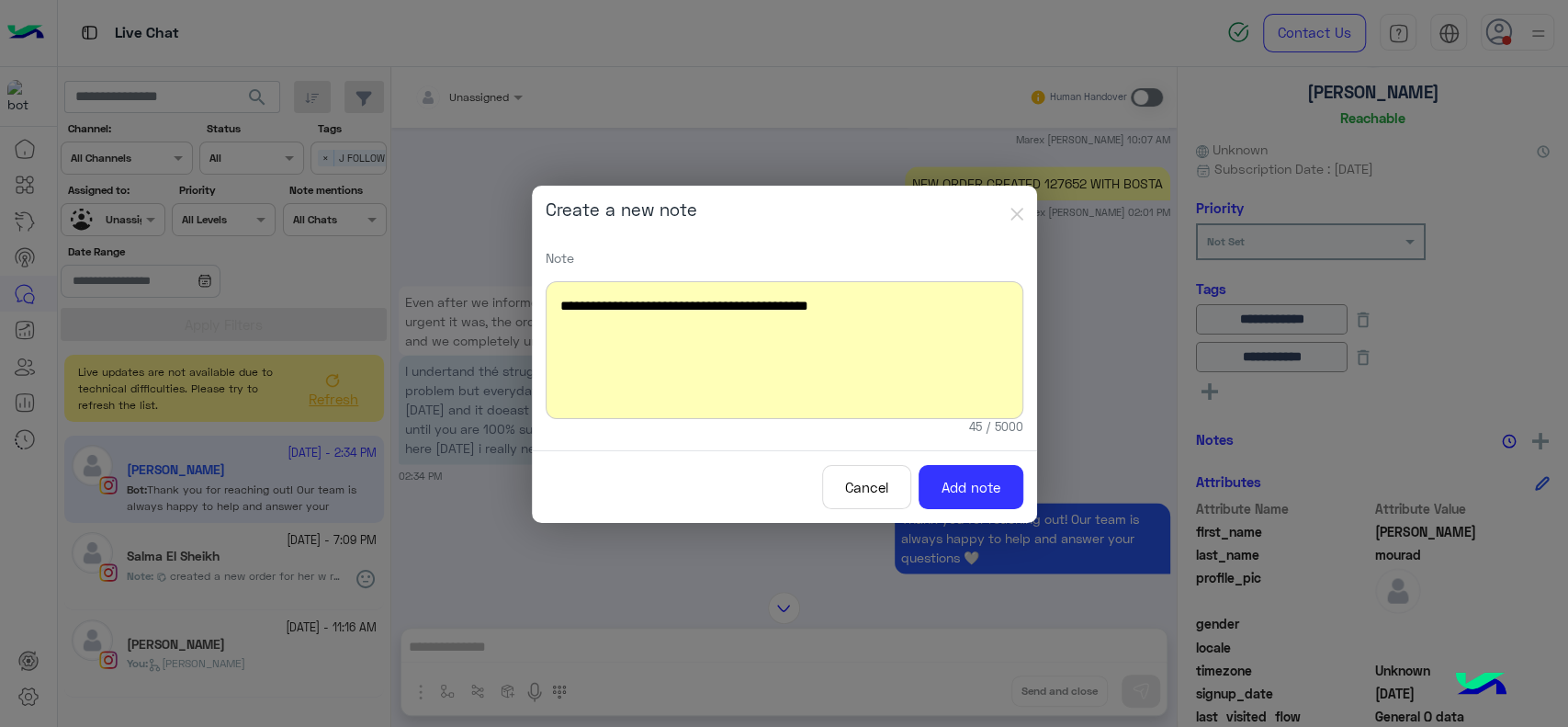
click at [803, 303] on div "**********" at bounding box center [784, 350] width 478 height 138
click at [795, 313] on div "**********" at bounding box center [784, 350] width 478 height 138
click at [931, 333] on div "**********" at bounding box center [784, 350] width 478 height 138
click at [970, 486] on button "Add note" at bounding box center [971, 487] width 105 height 45
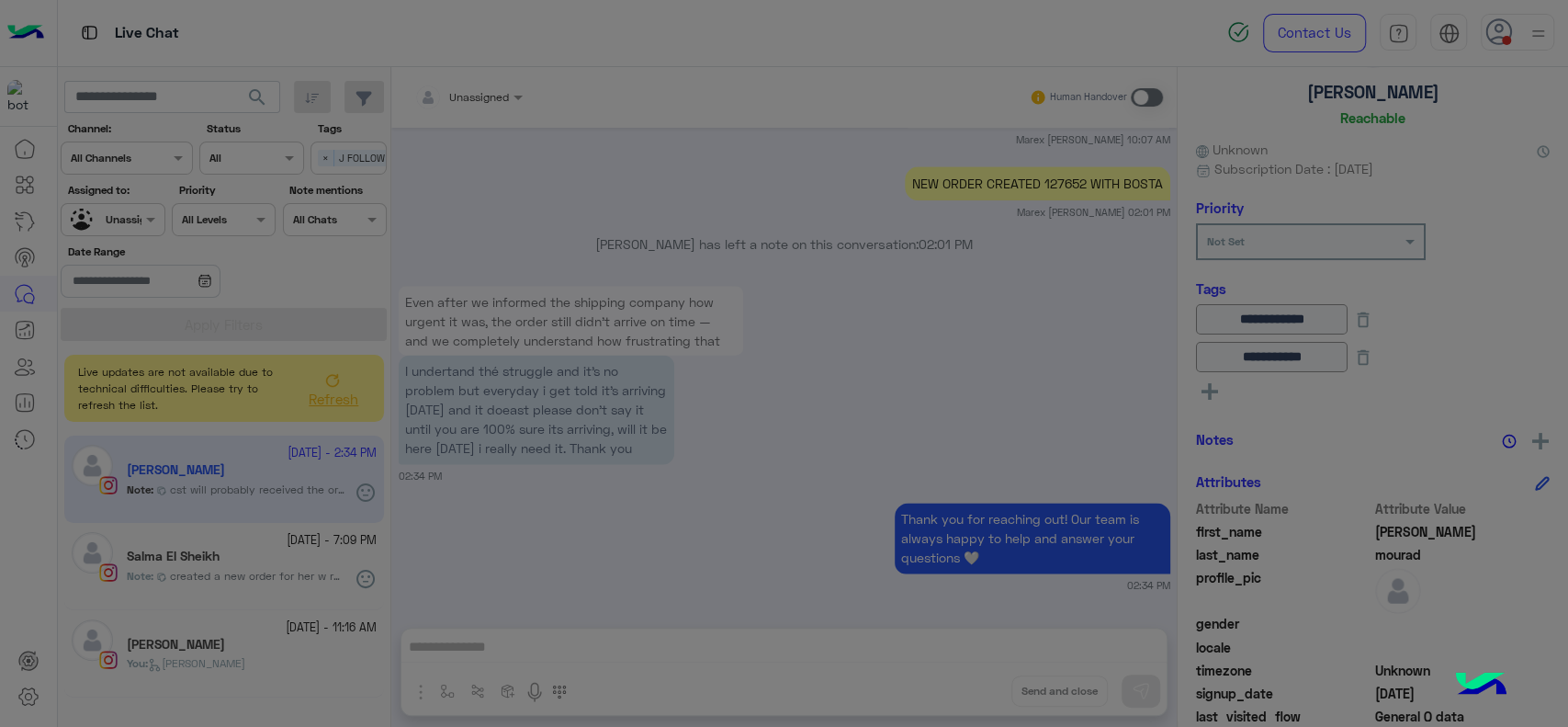
scroll to position [2094, 0]
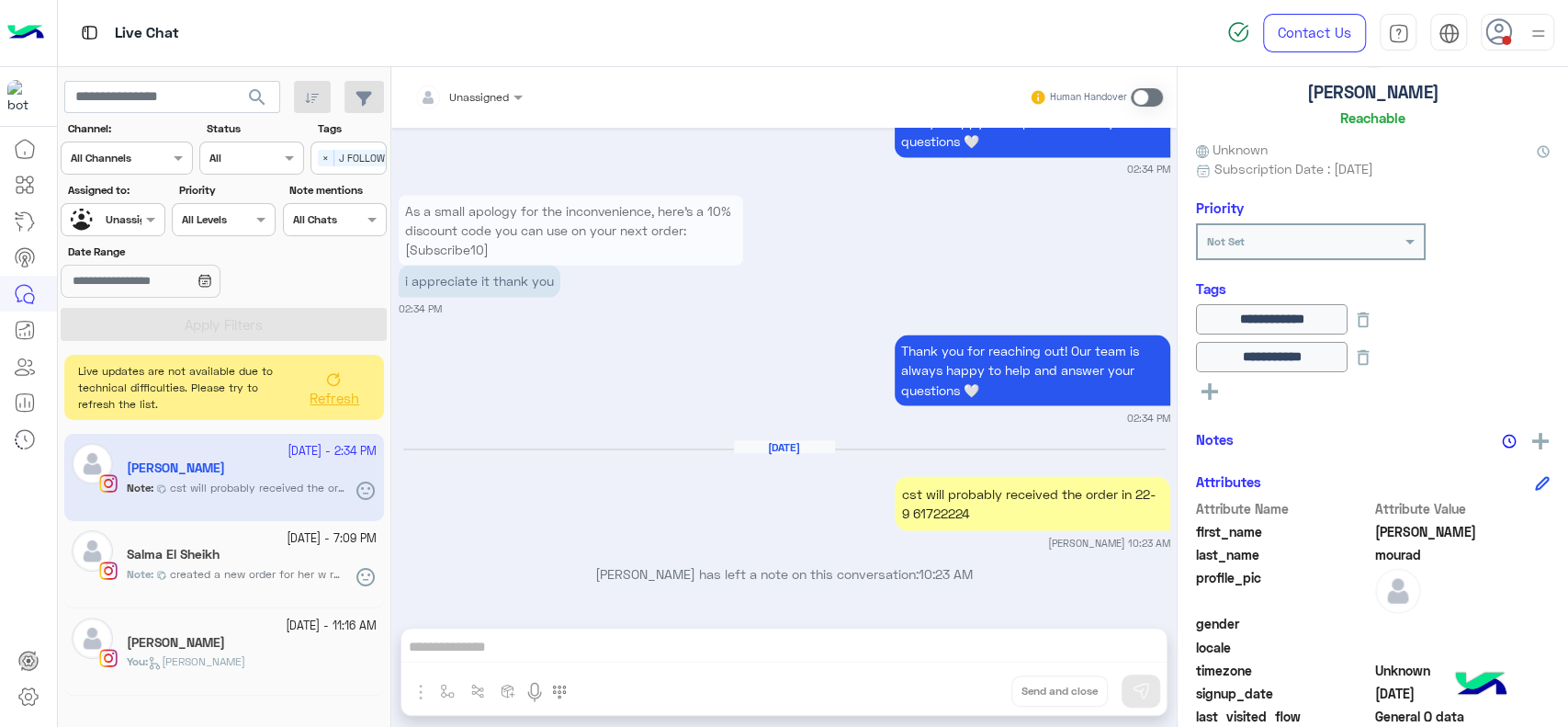
click at [357, 374] on button "Refresh" at bounding box center [333, 387] width 74 height 52
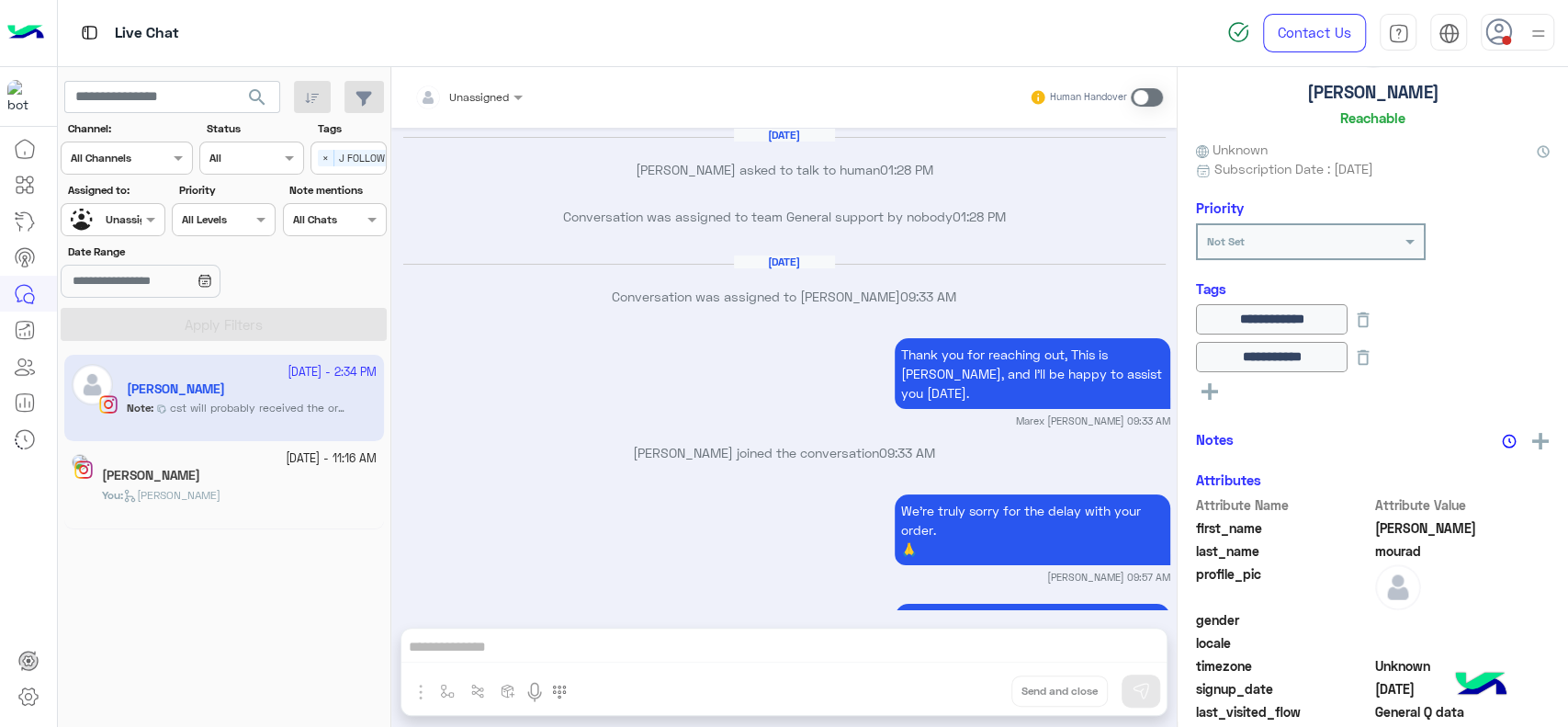
scroll to position [1632, 0]
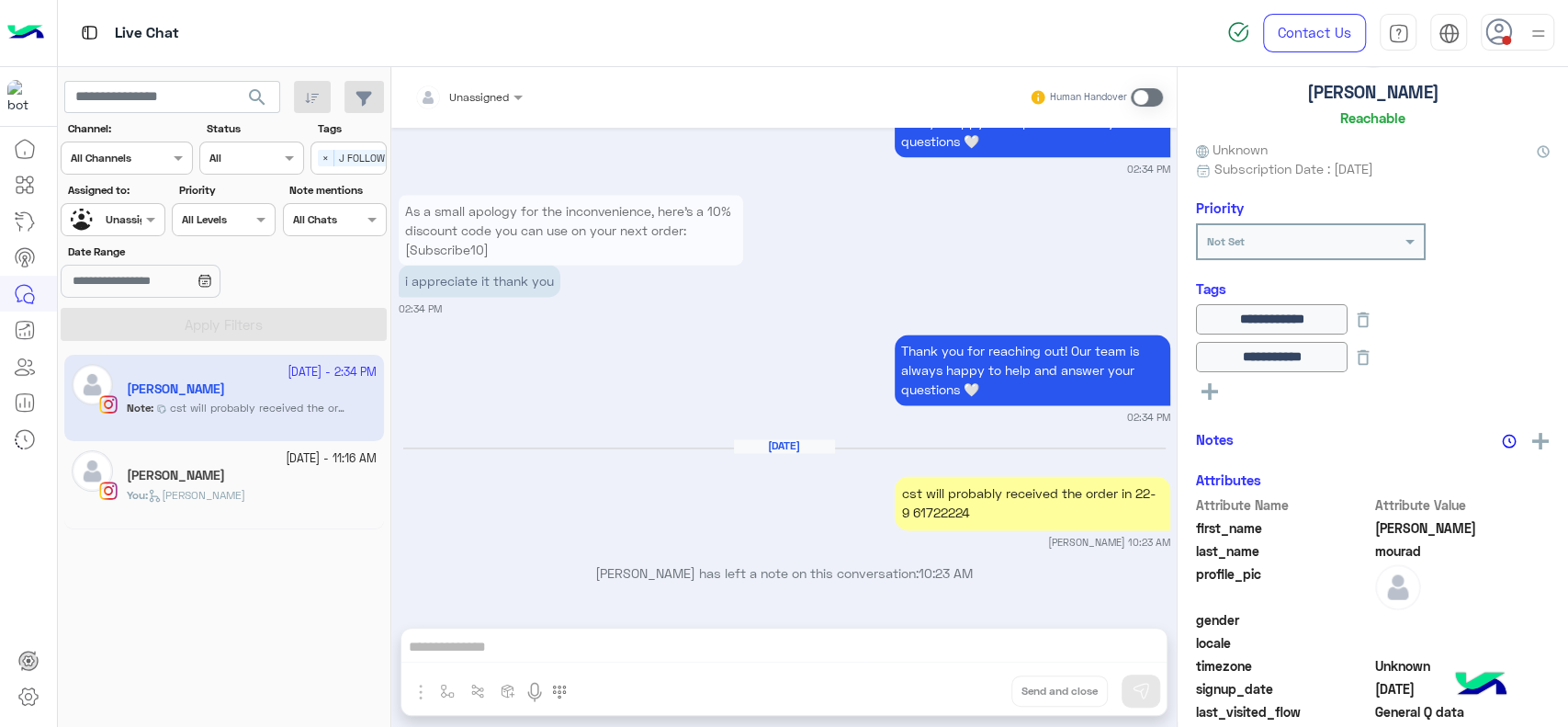
click at [263, 468] on div "Aya Abdel Rahman" at bounding box center [252, 477] width 250 height 19
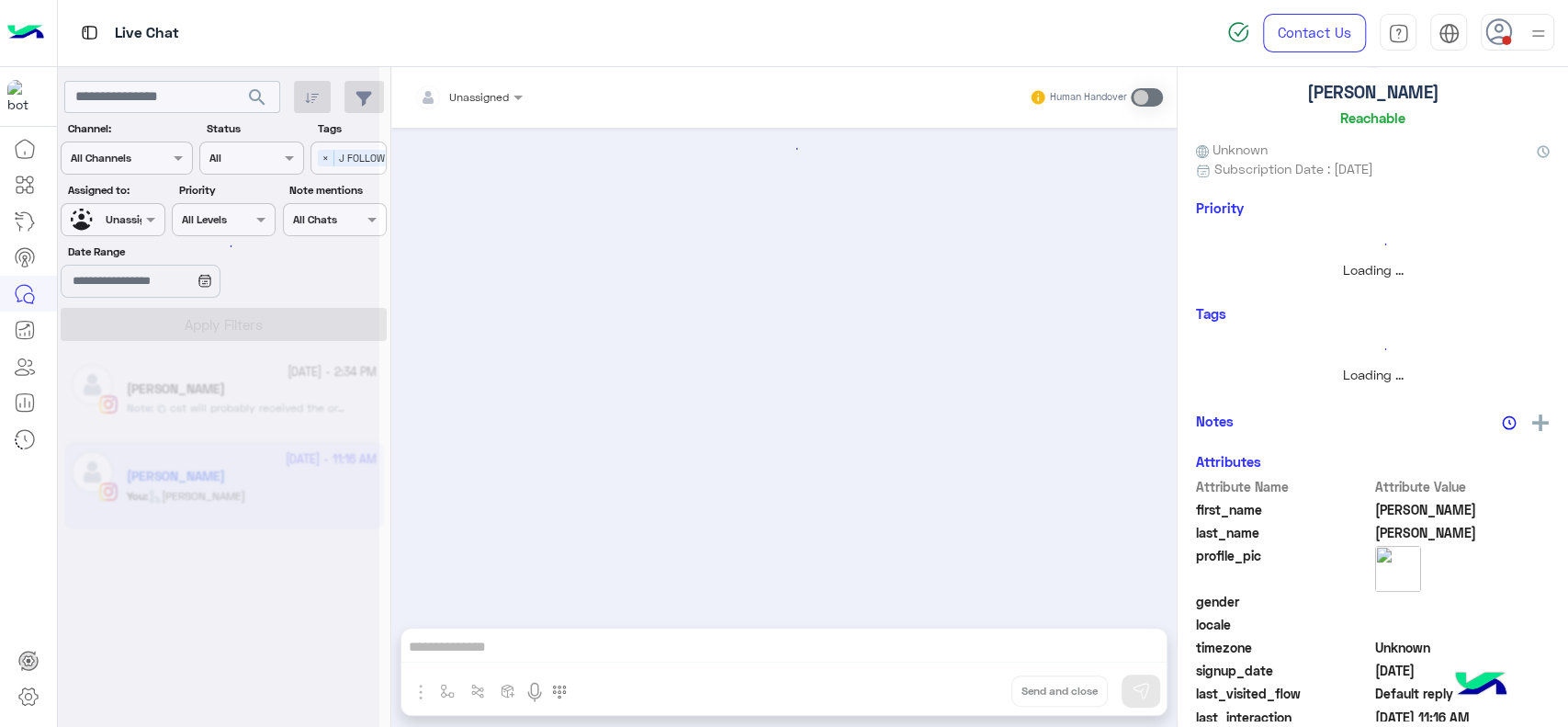
scroll to position [1415, 0]
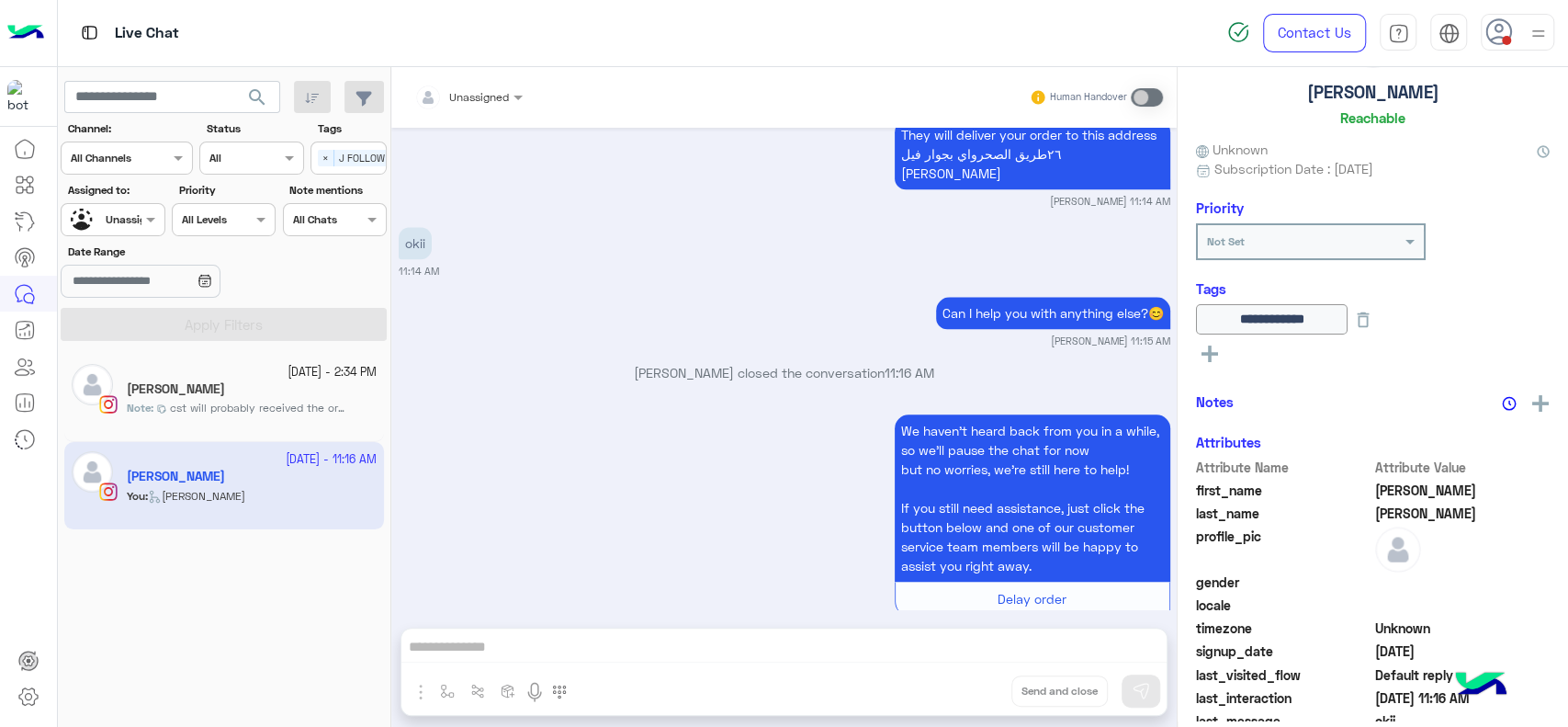
click at [673, 445] on div "We haven’t heard back from you in a while, so we’ll pause the chat for now but …" at bounding box center [784, 522] width 772 height 225
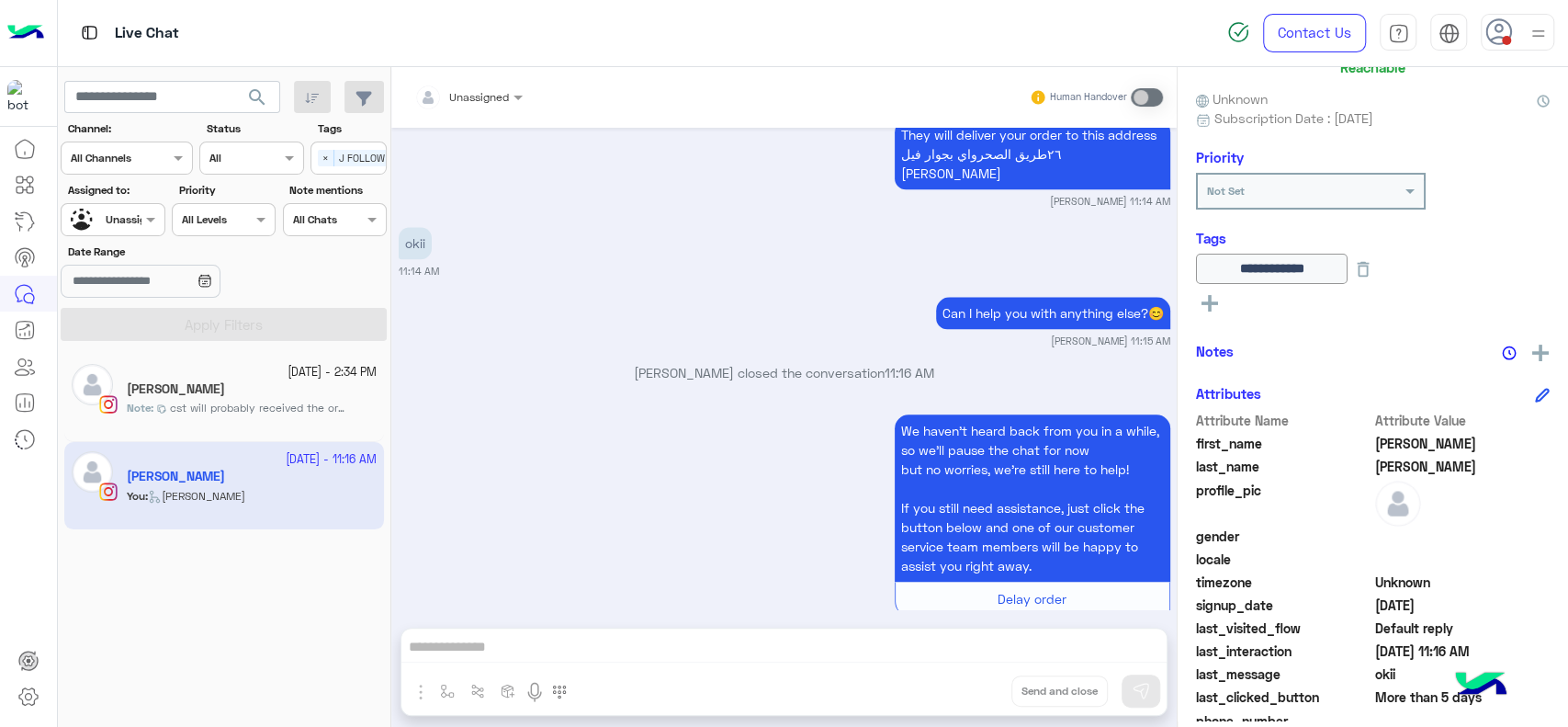
scroll to position [154, 0]
click at [1373, 269] on icon at bounding box center [1364, 269] width 20 height 20
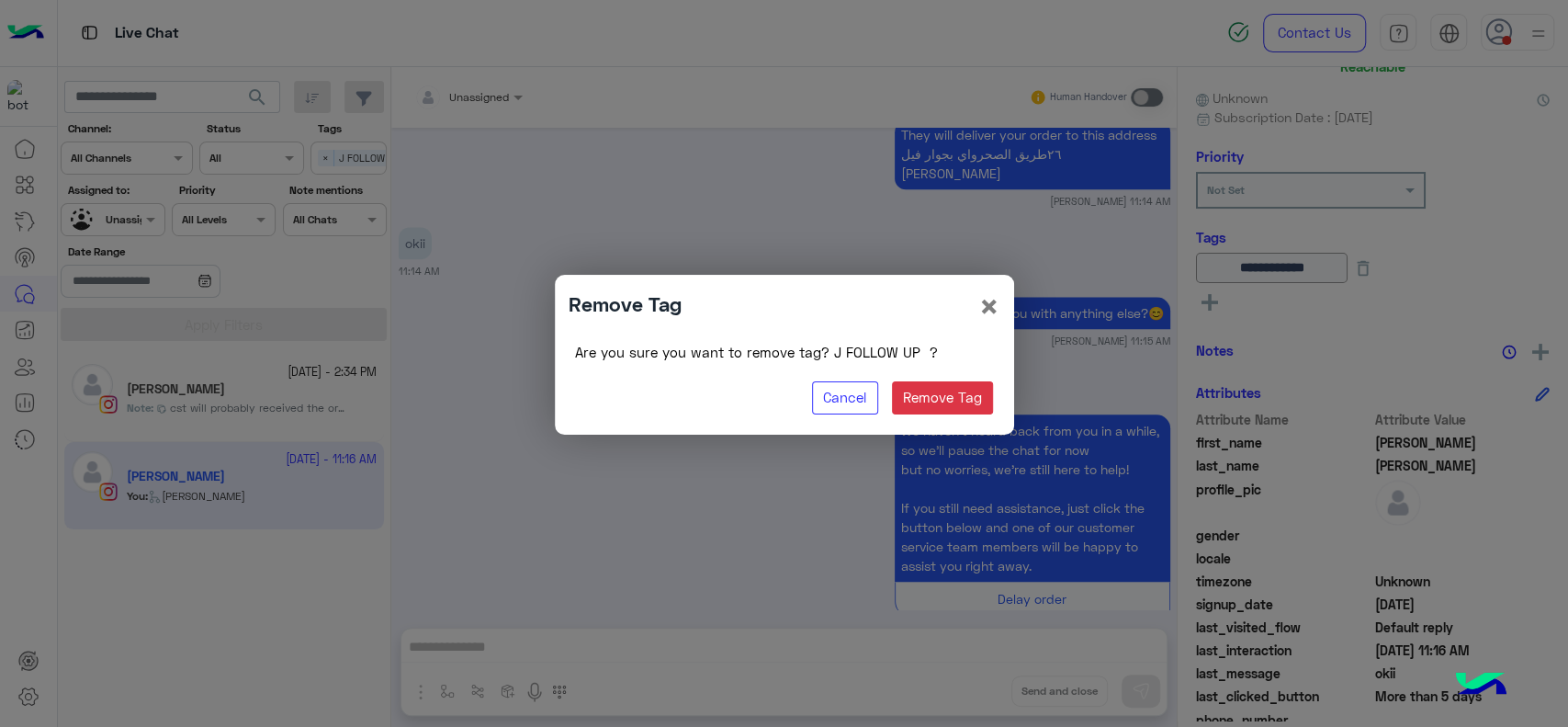
click at [722, 514] on modal-container "Remove Tag × Are you sure you want to remove tag? J FOLLOW UP ? Cancel Remove T…" at bounding box center [784, 364] width 1568 height 727
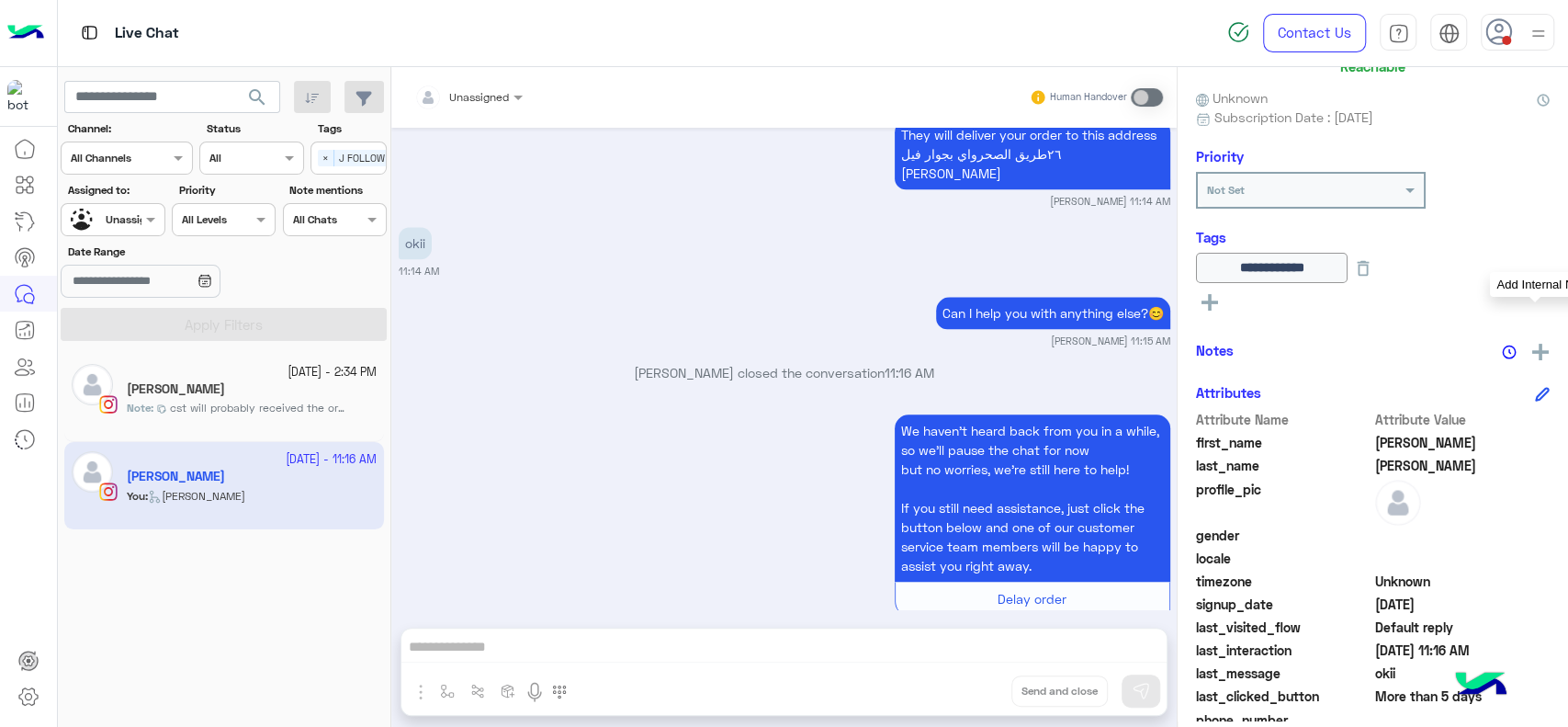
click at [1544, 352] on div "**********" at bounding box center [1373, 394] width 390 height 653
click at [1520, 349] on div at bounding box center [1525, 350] width 49 height 23
click at [1522, 349] on div at bounding box center [1525, 350] width 49 height 23
click at [1532, 349] on img at bounding box center [1540, 352] width 17 height 17
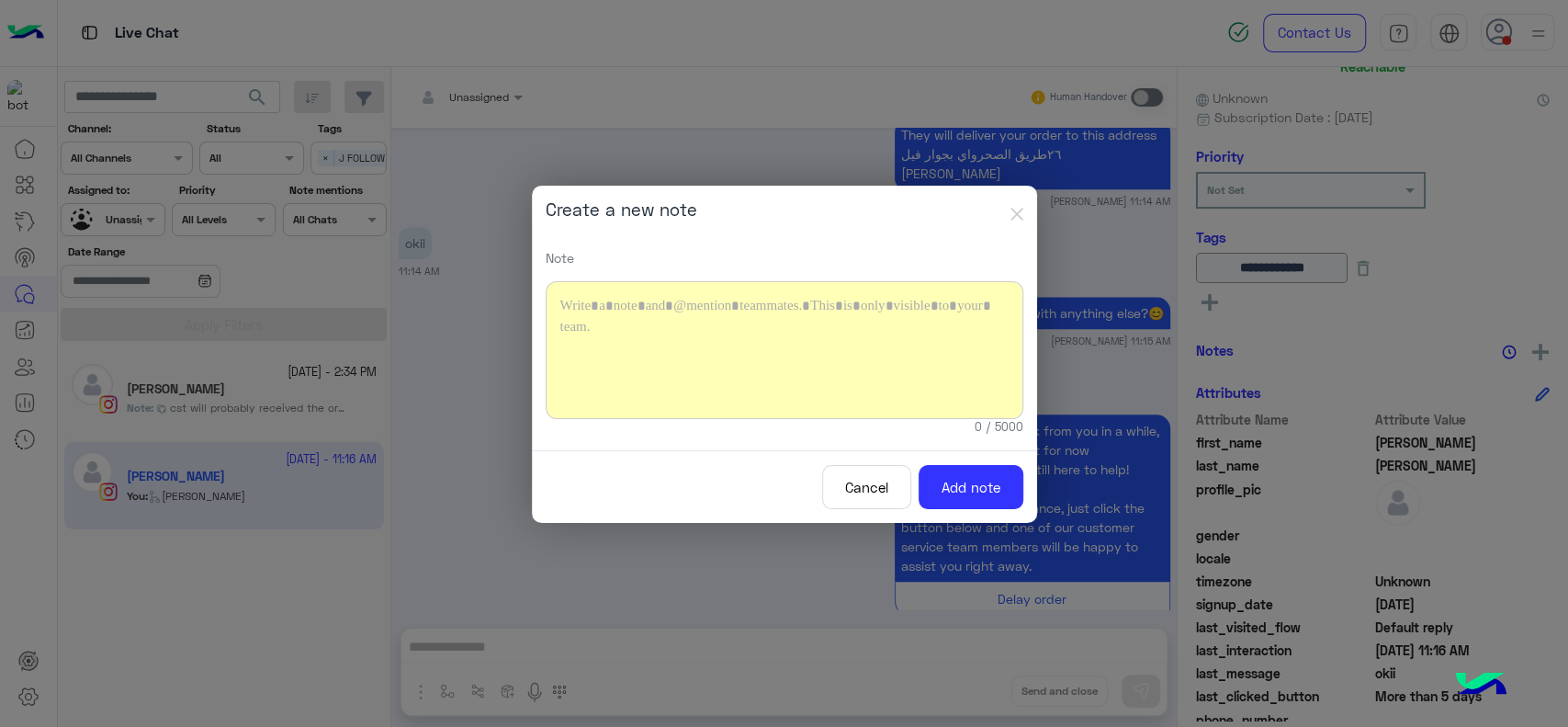
click at [673, 350] on div at bounding box center [784, 350] width 478 height 138
click at [1002, 481] on button "Add note" at bounding box center [971, 487] width 105 height 45
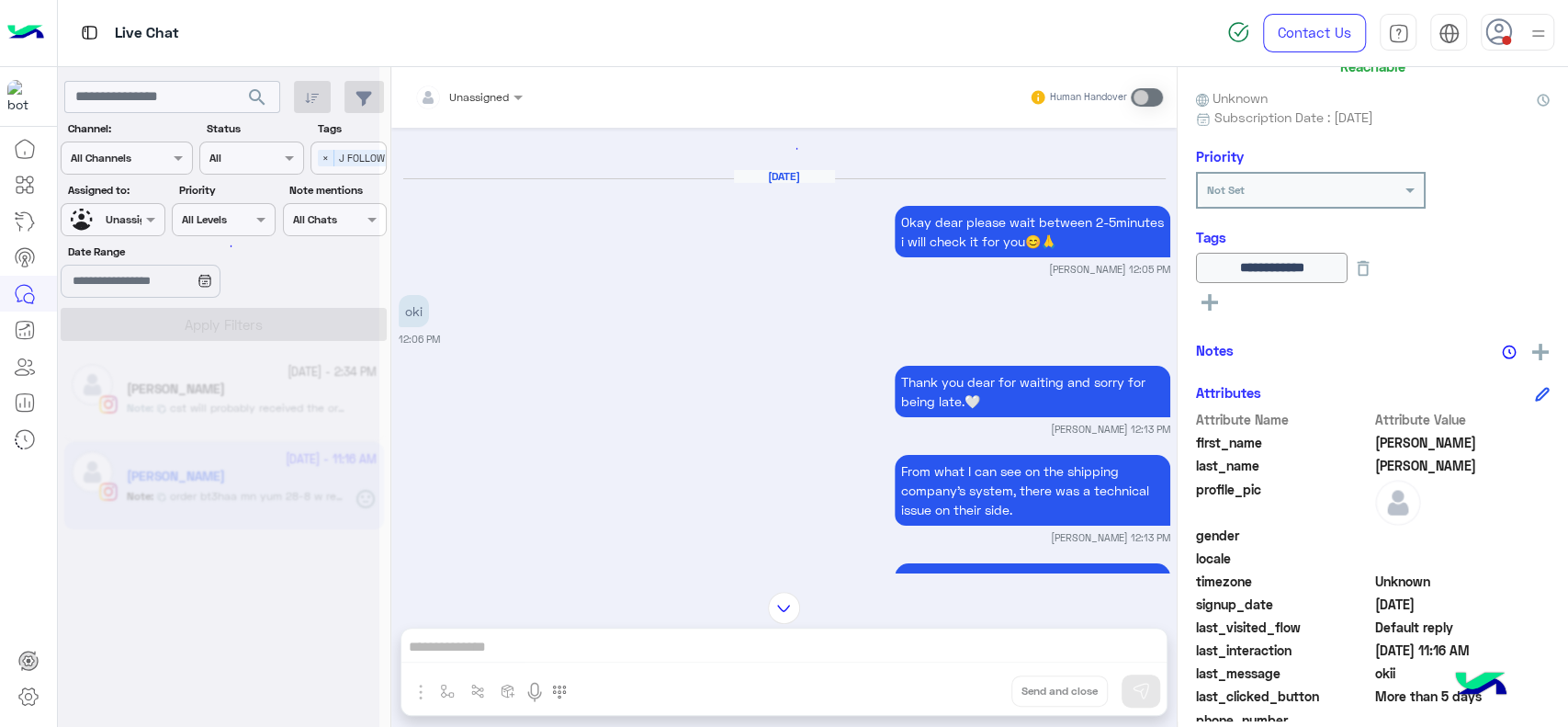
scroll to position [2185, 0]
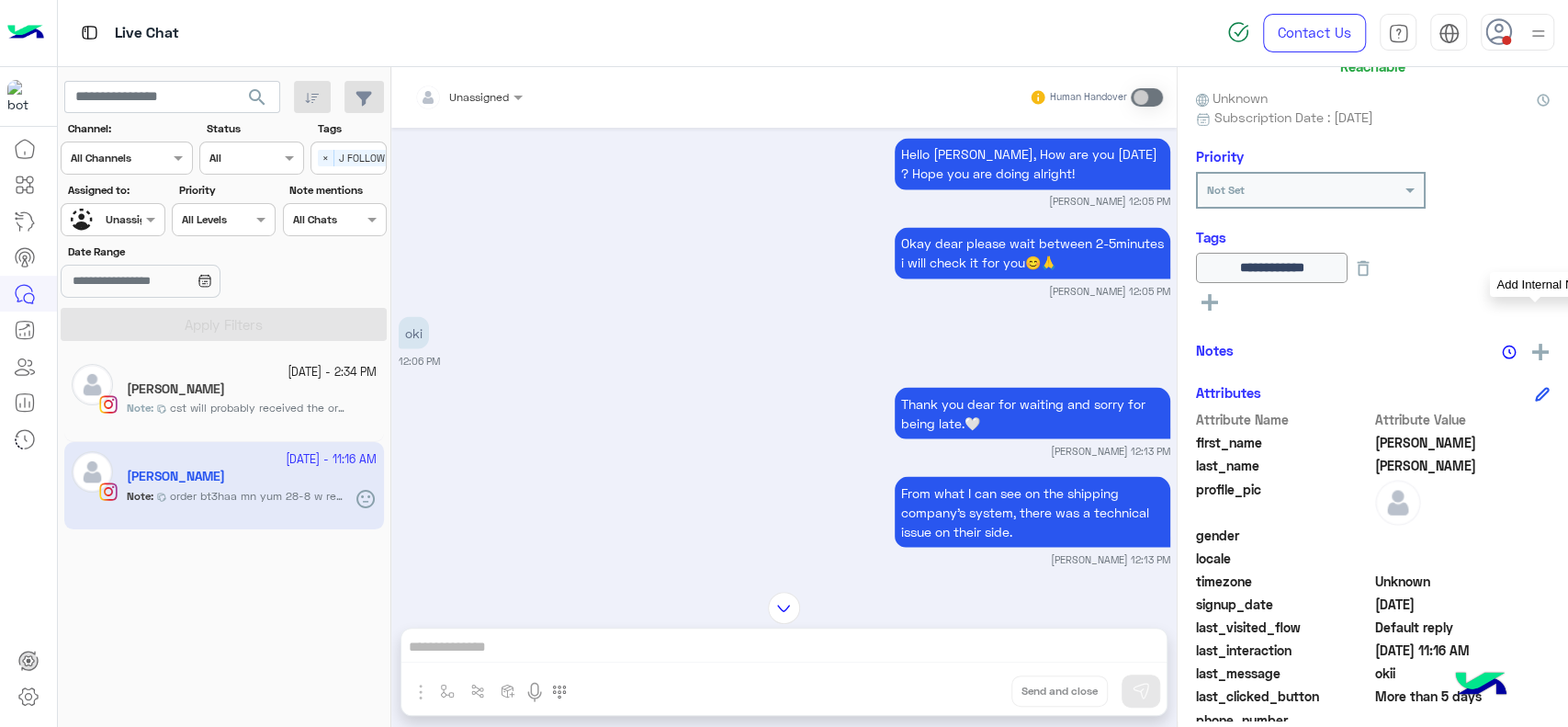
click at [1545, 337] on div "**********" at bounding box center [1373, 394] width 390 height 653
click at [1532, 348] on img at bounding box center [1540, 352] width 17 height 17
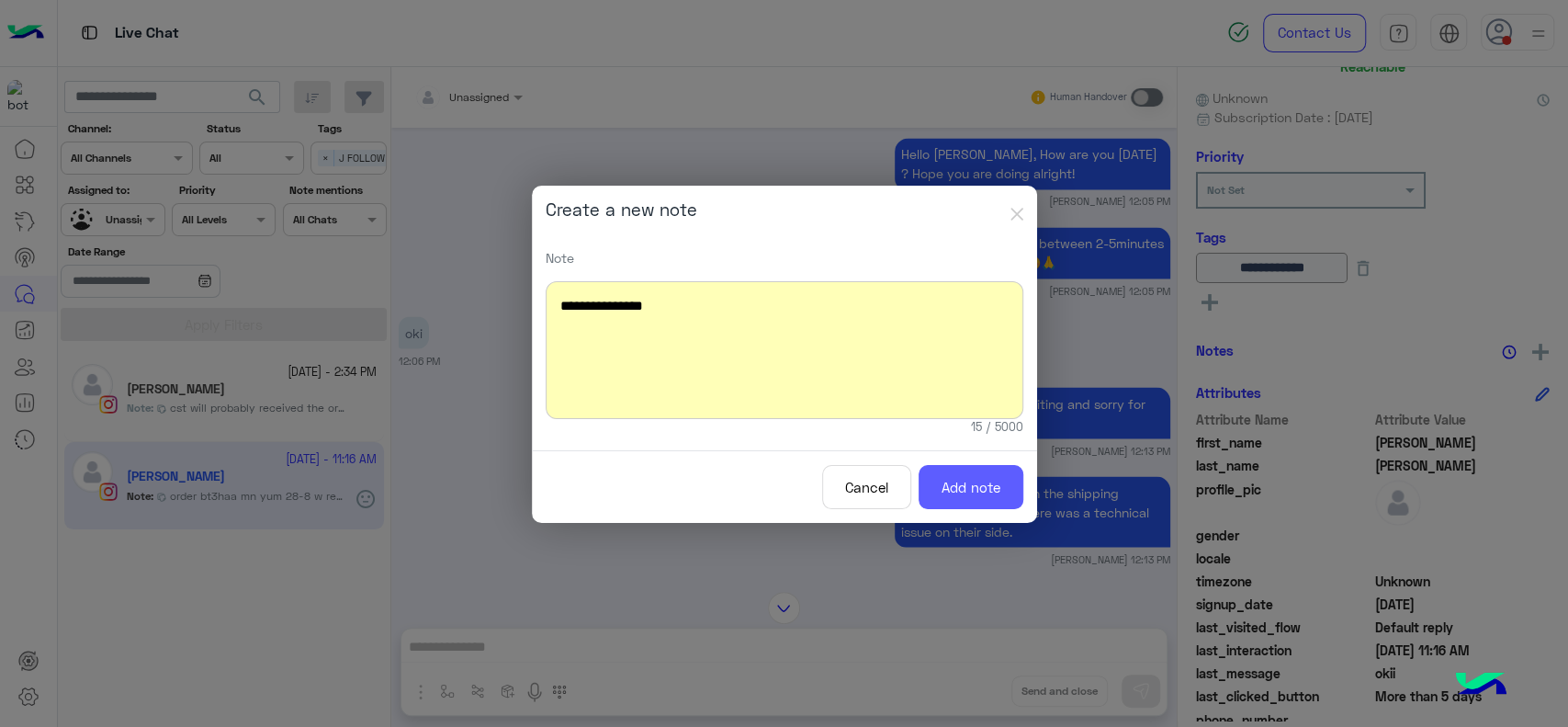
click at [963, 492] on button "Add note" at bounding box center [971, 487] width 105 height 45
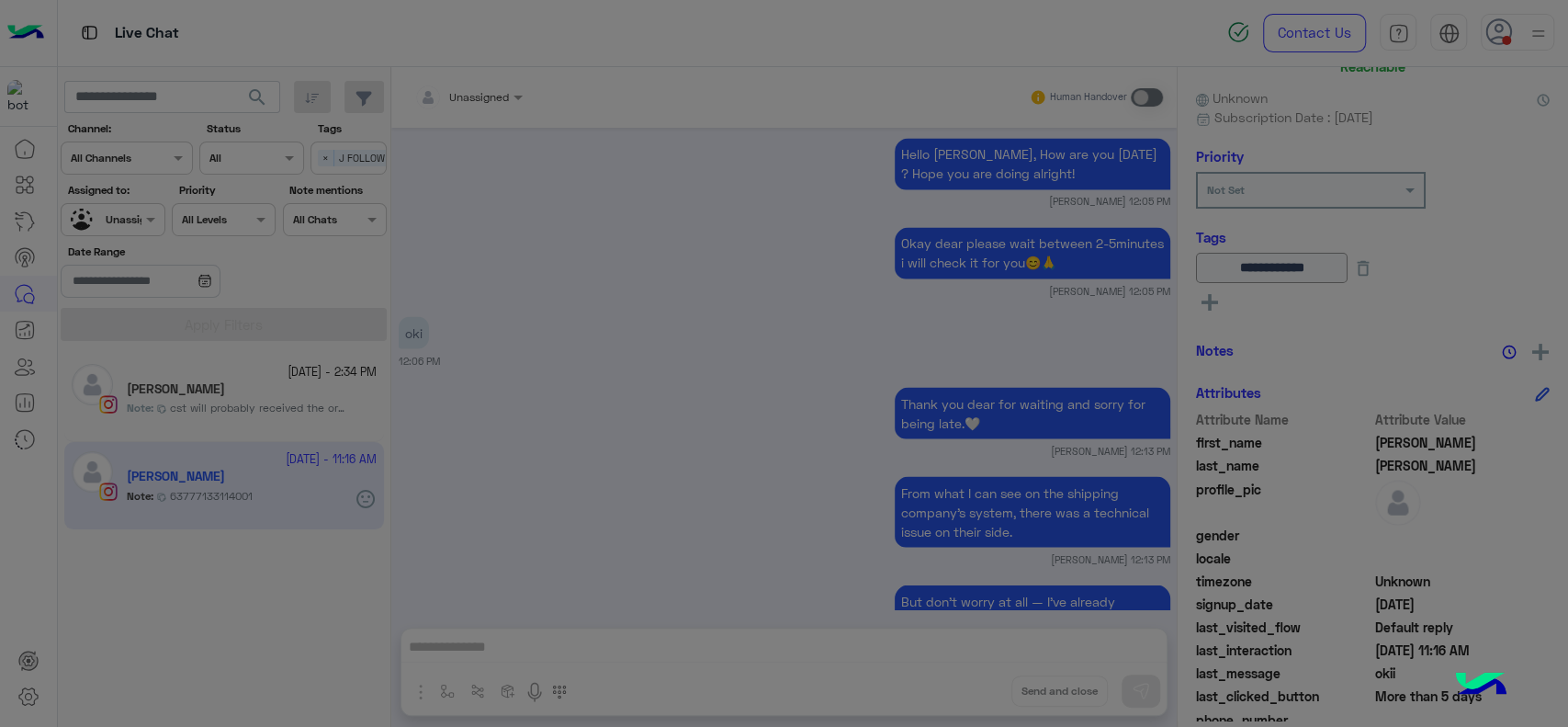
scroll to position [5669, 0]
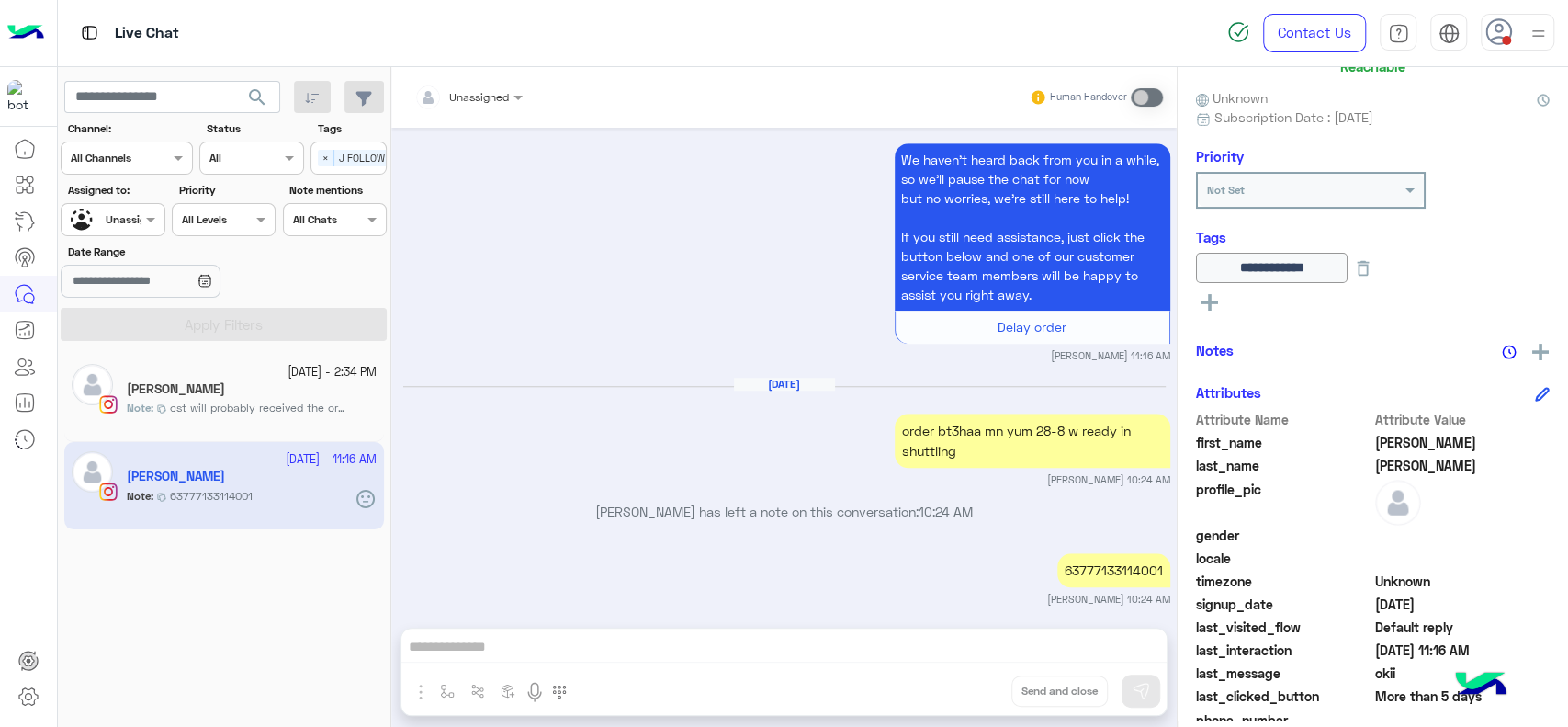
click at [1373, 271] on icon at bounding box center [1364, 269] width 20 height 20
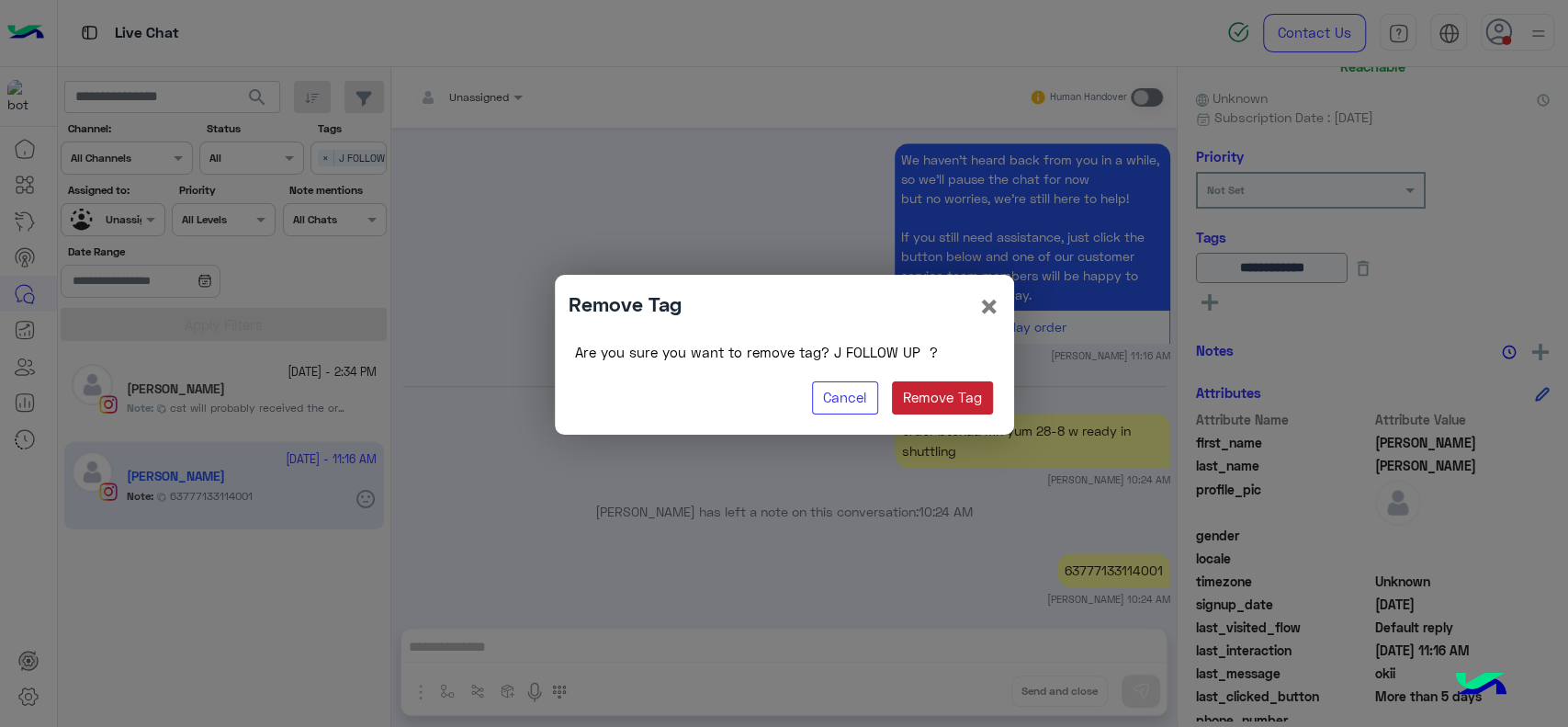
click at [951, 384] on button "Remove Tag" at bounding box center [942, 398] width 102 height 33
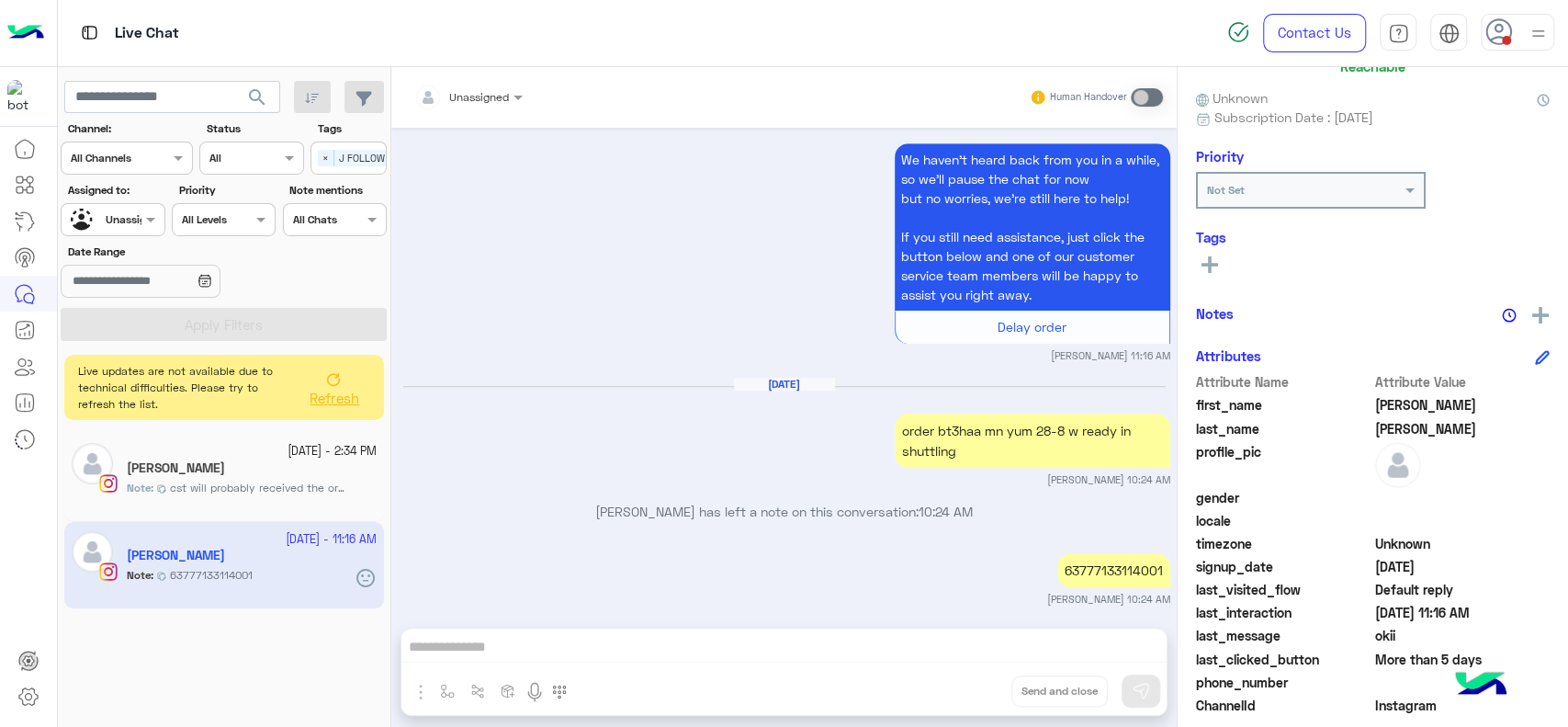
click at [348, 376] on button "Refresh" at bounding box center [333, 387] width 74 height 52
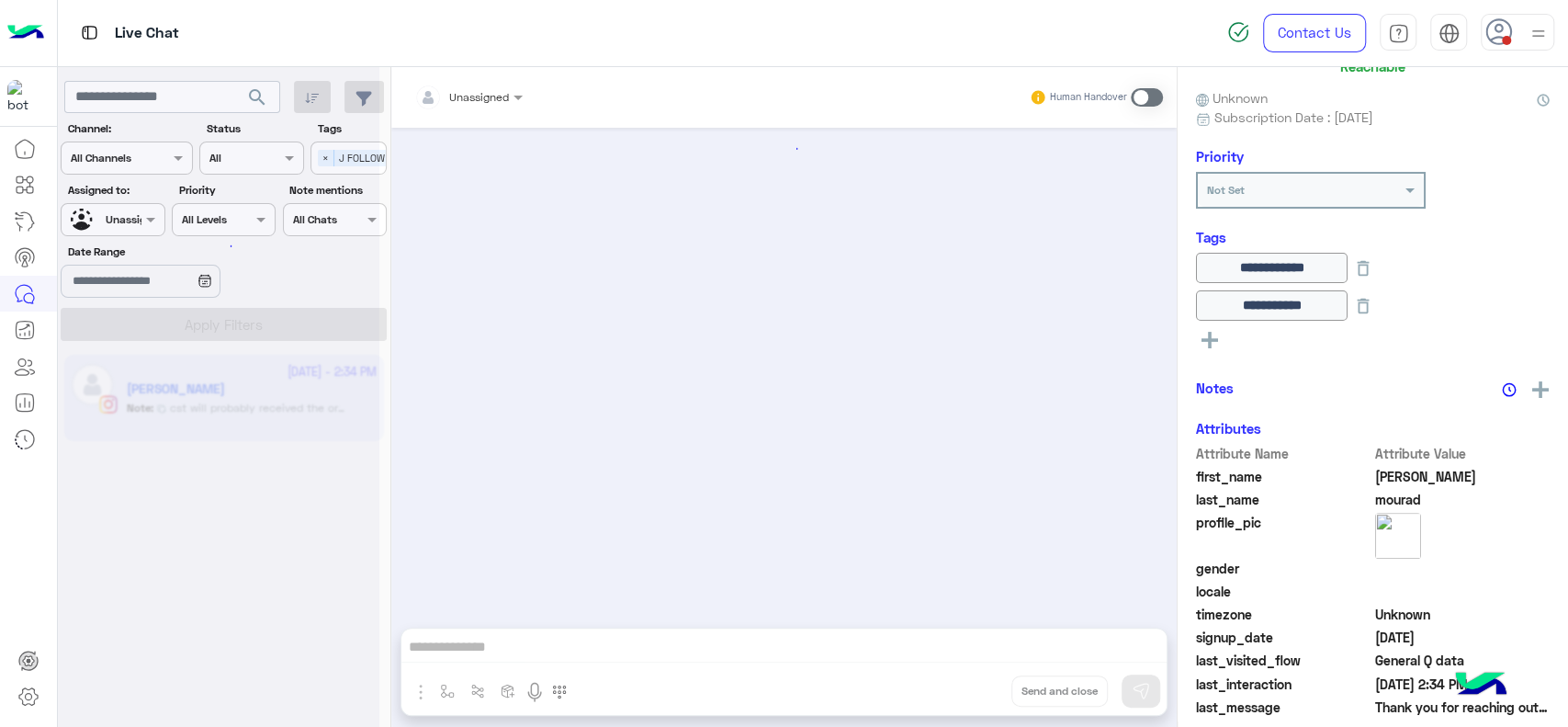
scroll to position [1632, 0]
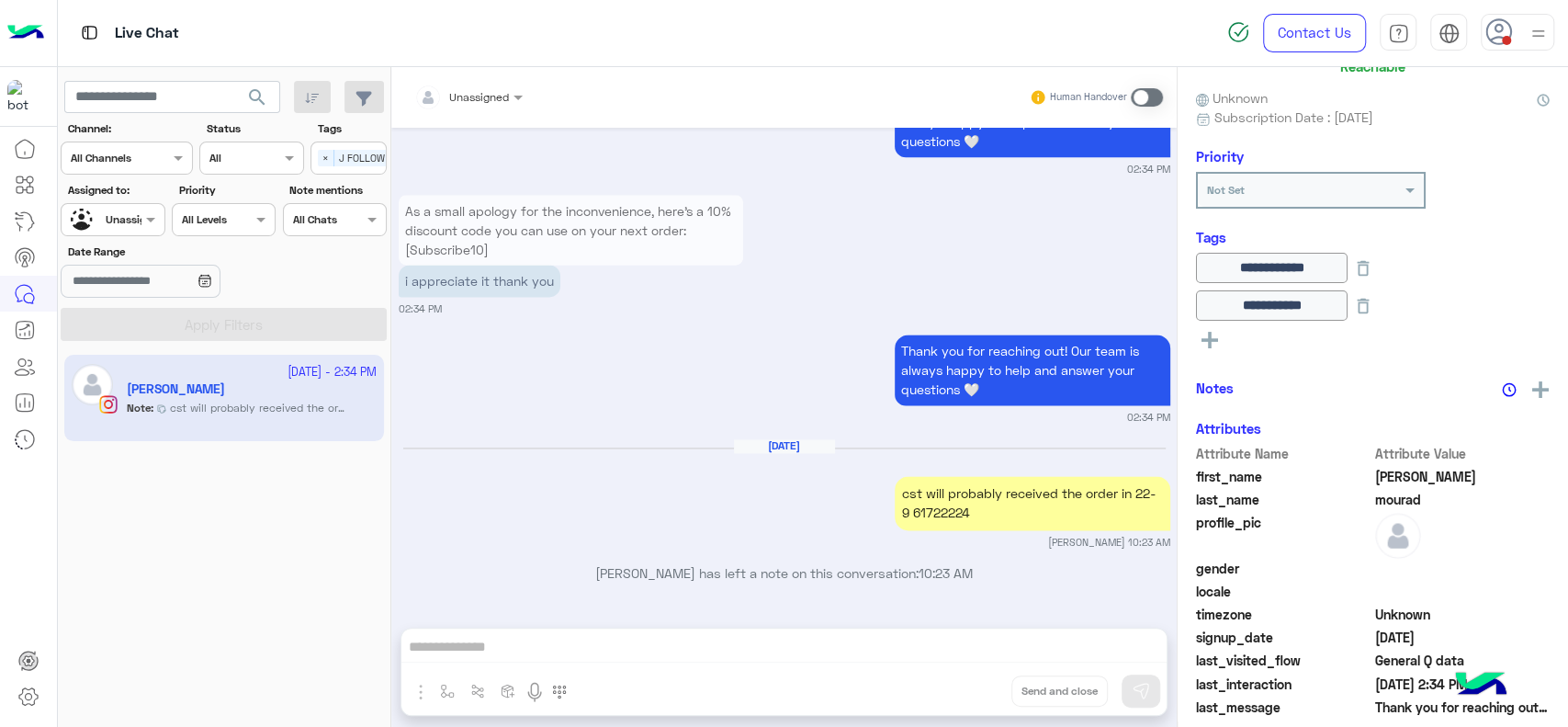
click at [116, 233] on div "Unassigned" at bounding box center [106, 220] width 70 height 32
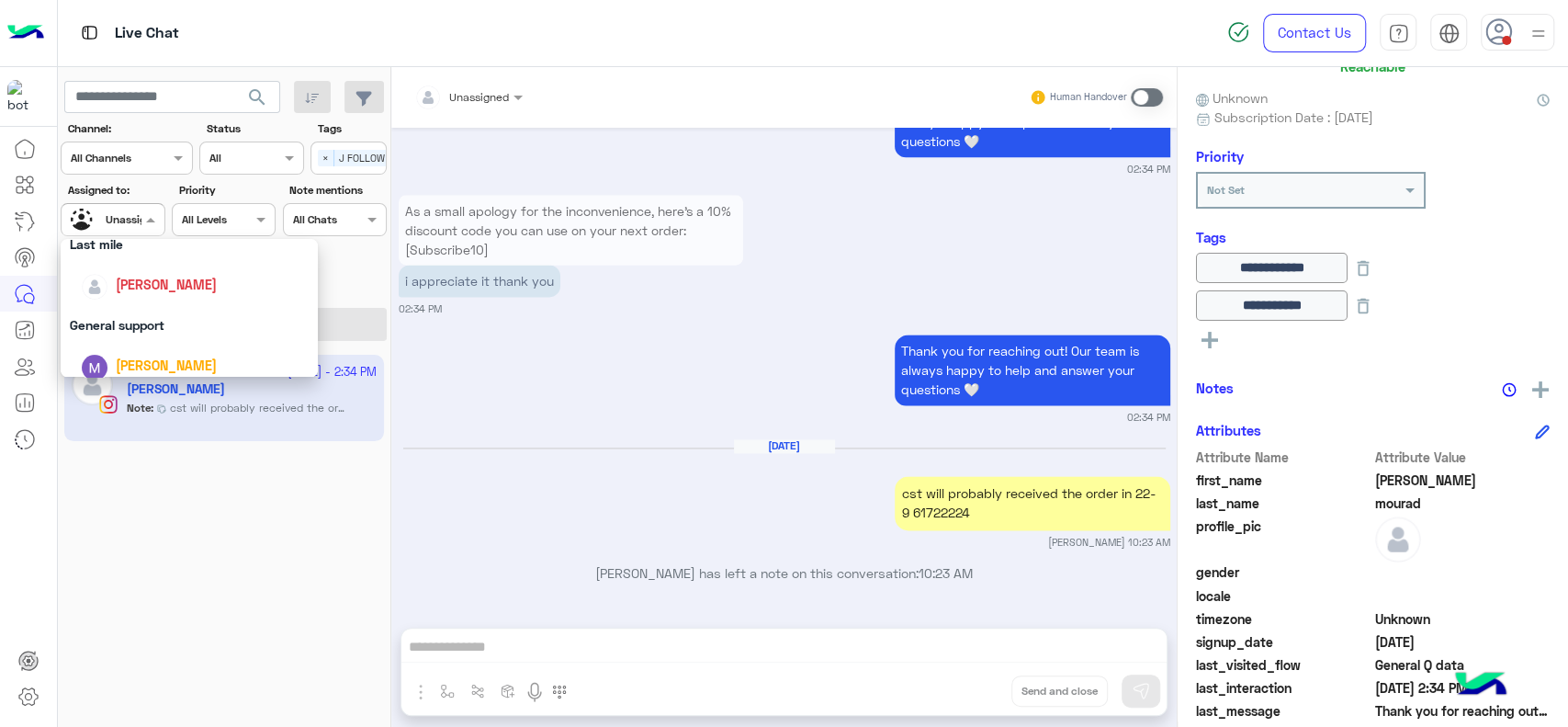
scroll to position [237, 0]
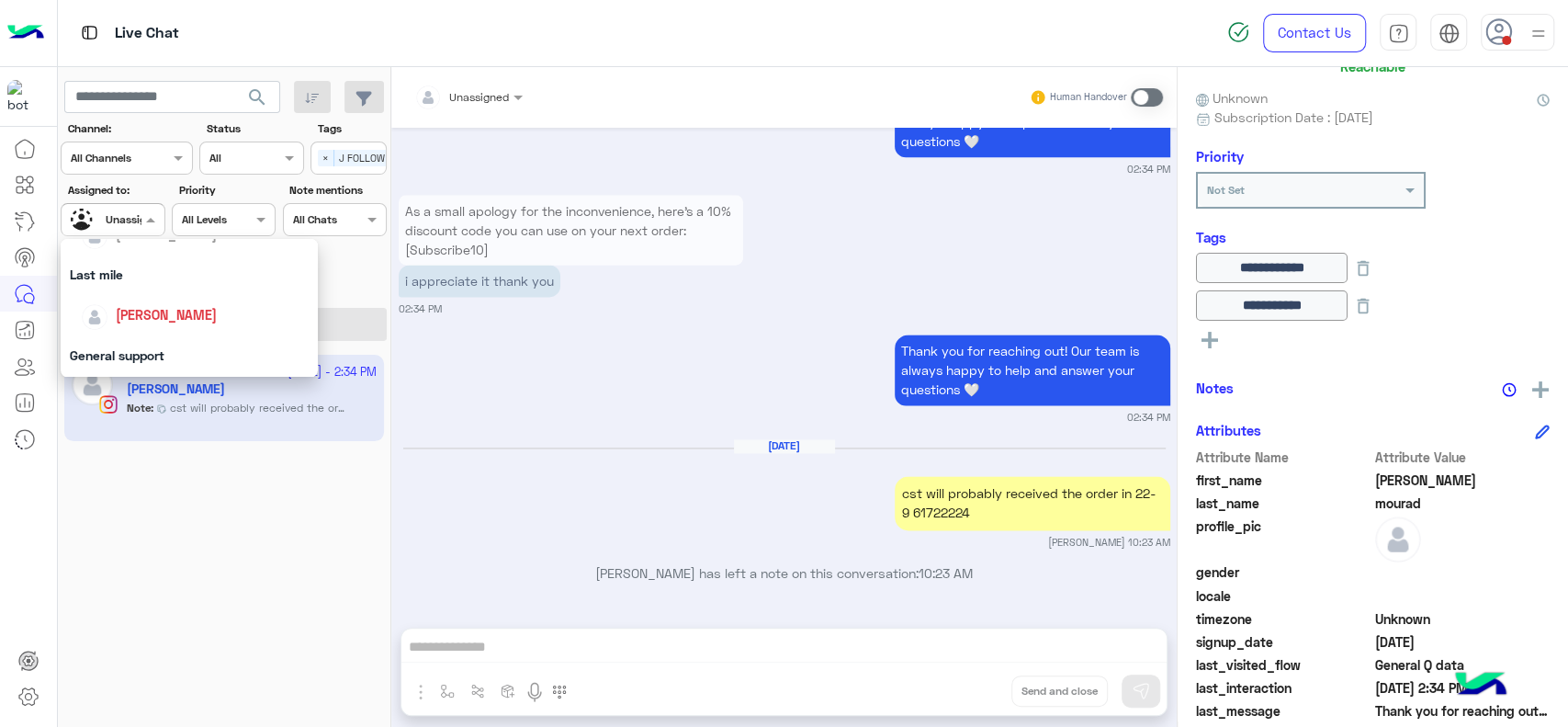
click at [128, 319] on span "[PERSON_NAME]" at bounding box center [167, 314] width 101 height 16
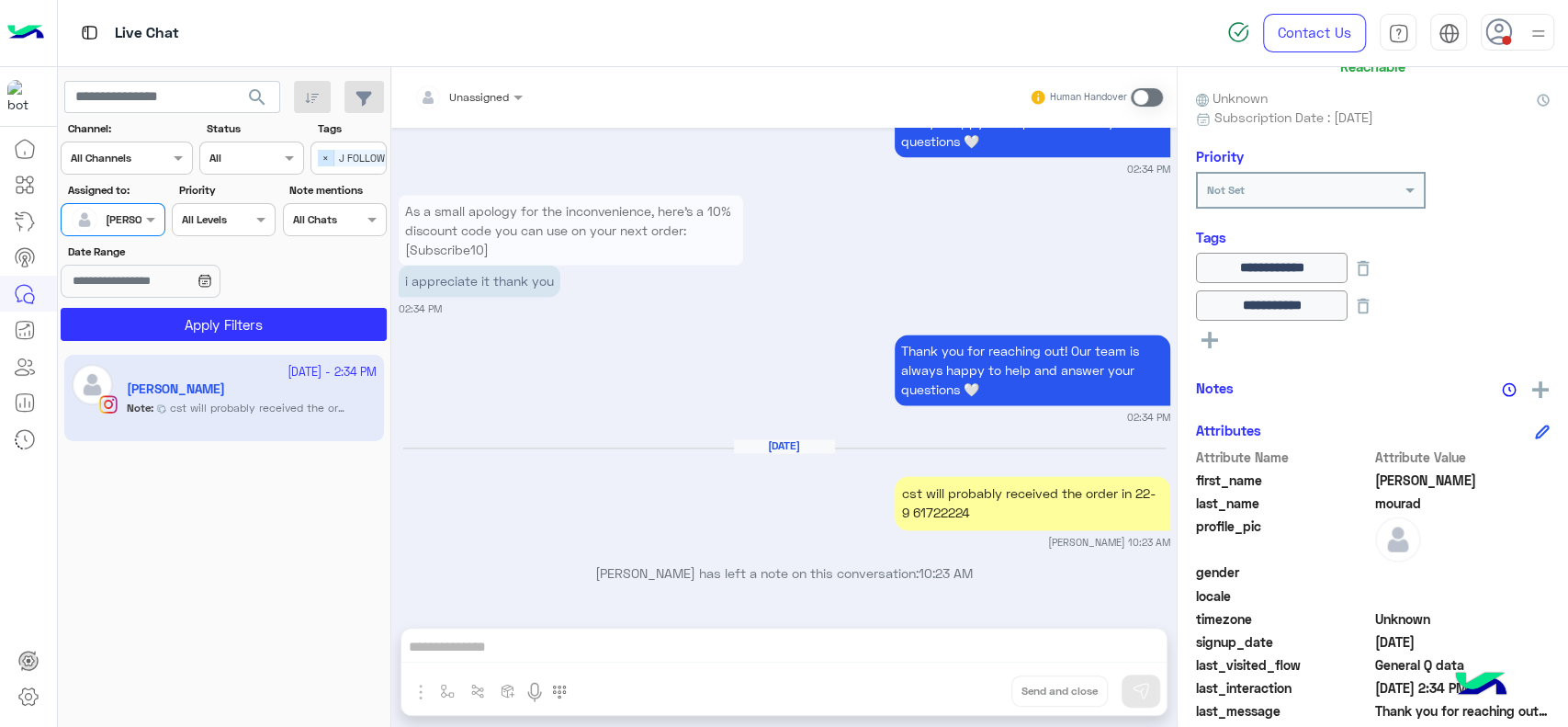
click at [326, 152] on span "×" at bounding box center [326, 158] width 17 height 17
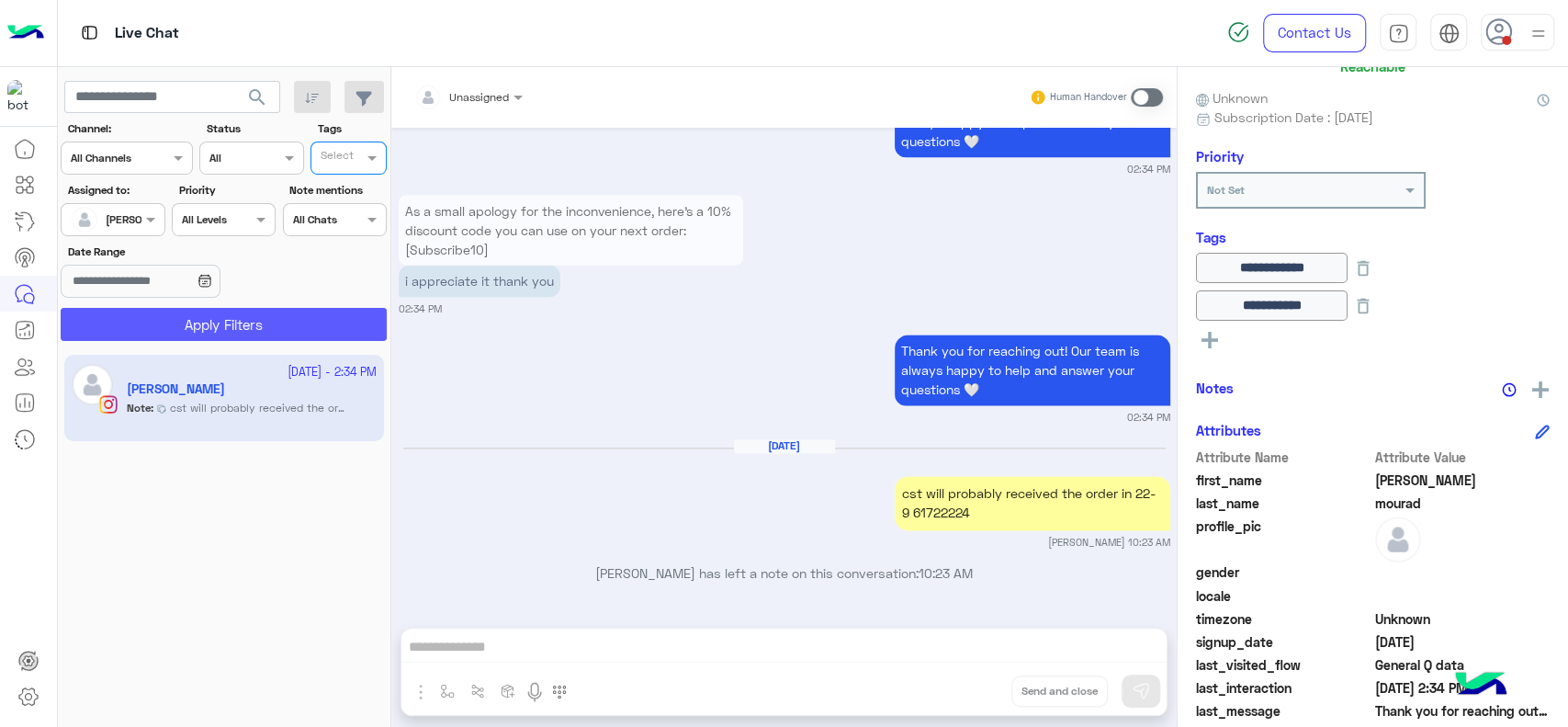
click at [179, 313] on button "Apply Filters" at bounding box center [224, 324] width 326 height 33
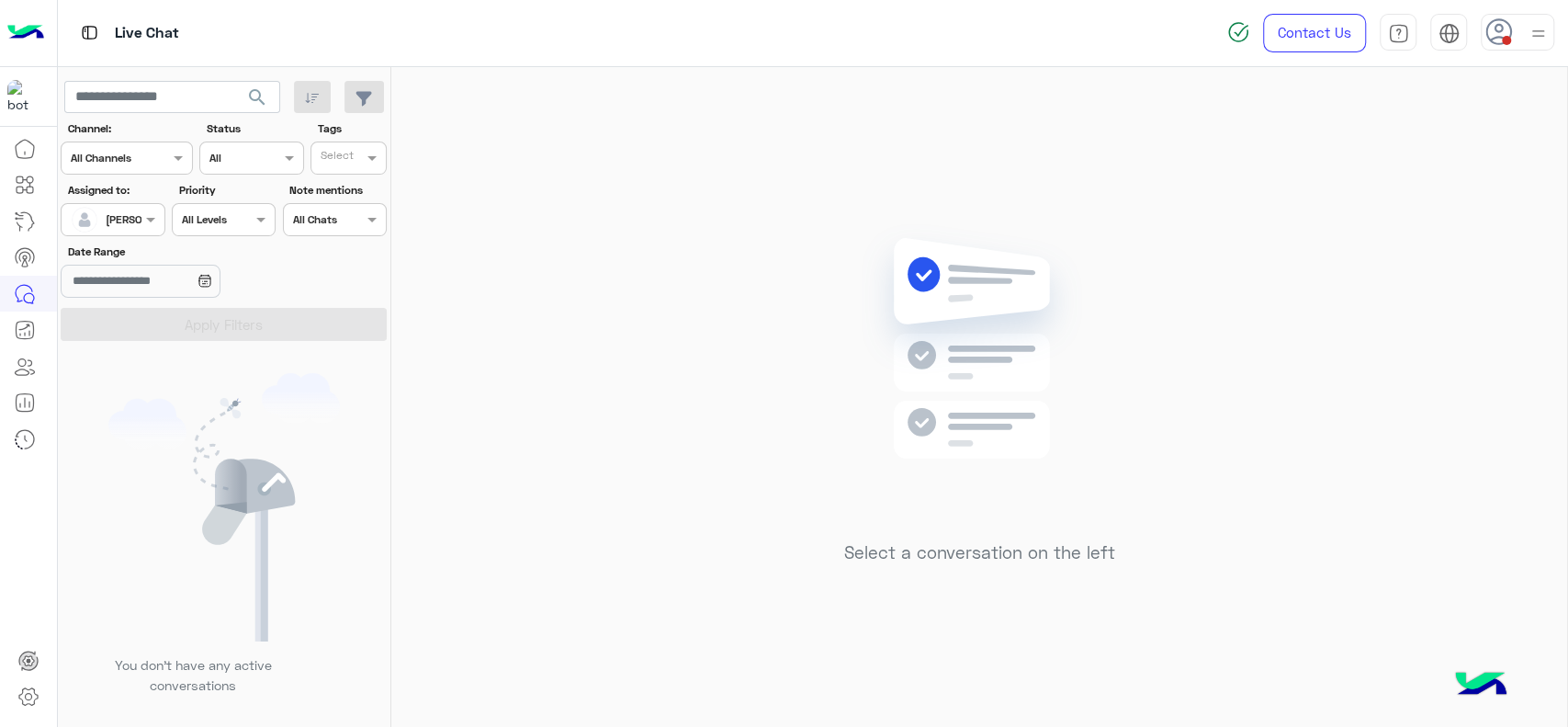
click at [1513, 18] on div at bounding box center [1517, 32] width 74 height 37
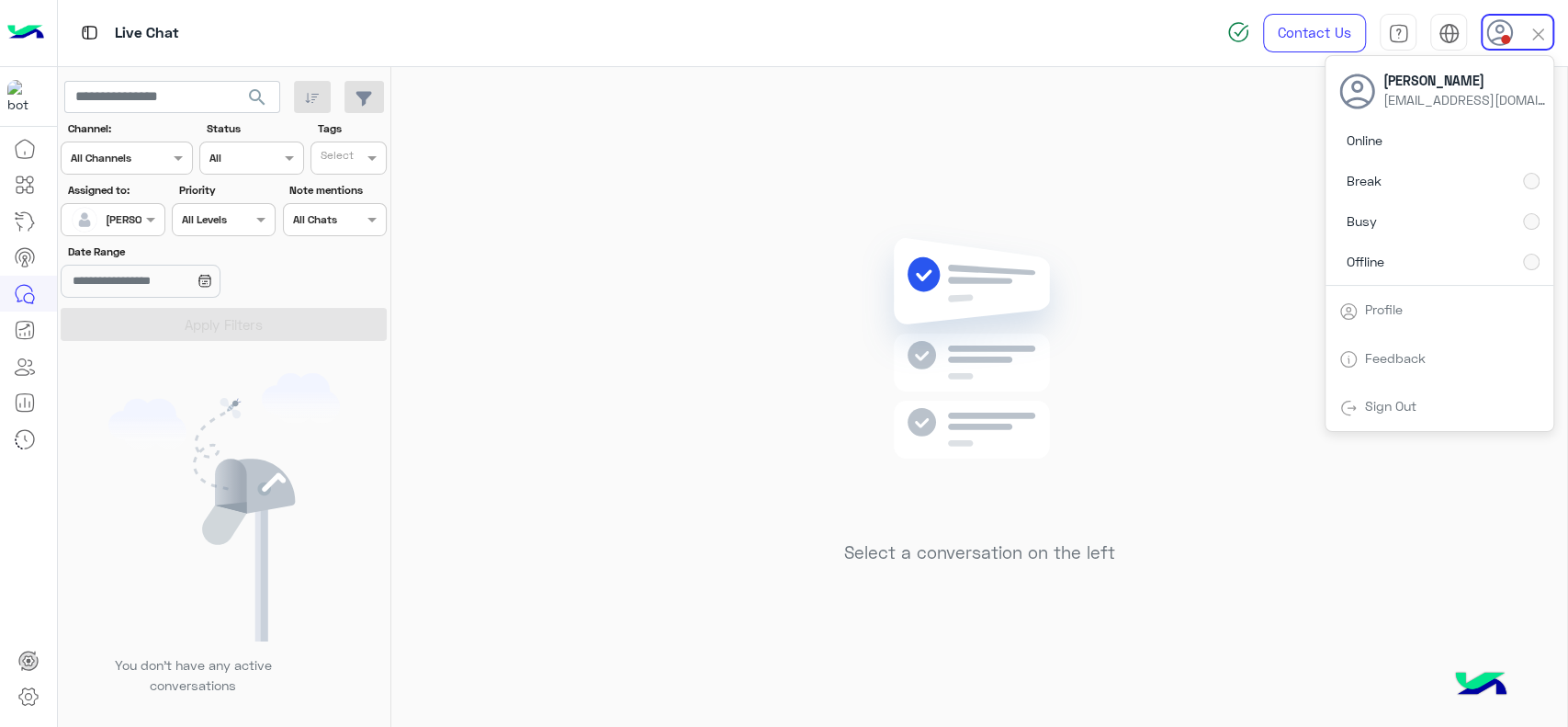
click at [1009, 260] on img at bounding box center [979, 375] width 266 height 305
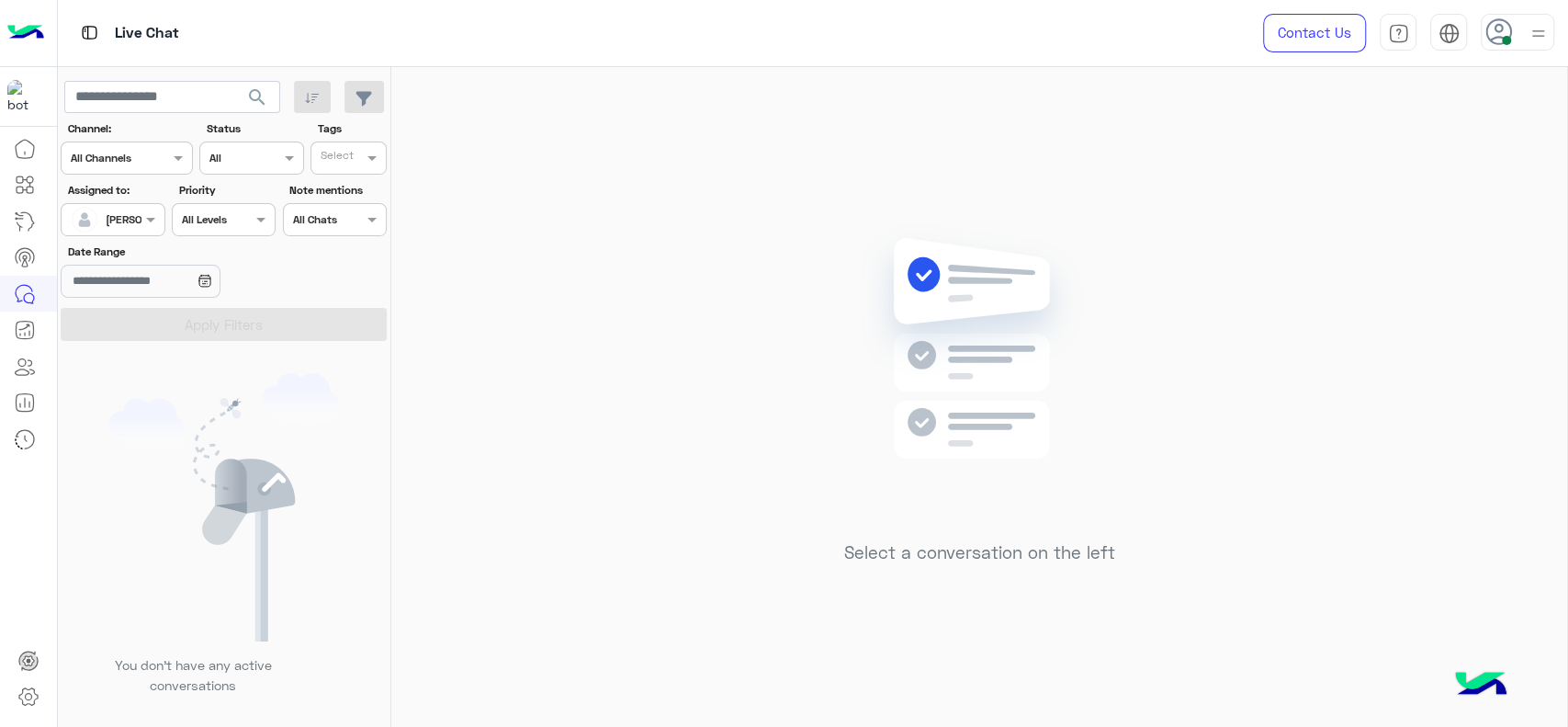
drag, startPoint x: 824, startPoint y: 377, endPoint x: 559, endPoint y: 283, distance: 281.2
click at [797, 376] on div "Select a conversation on the left" at bounding box center [979, 400] width 1176 height 667
click at [120, 213] on div at bounding box center [112, 217] width 102 height 17
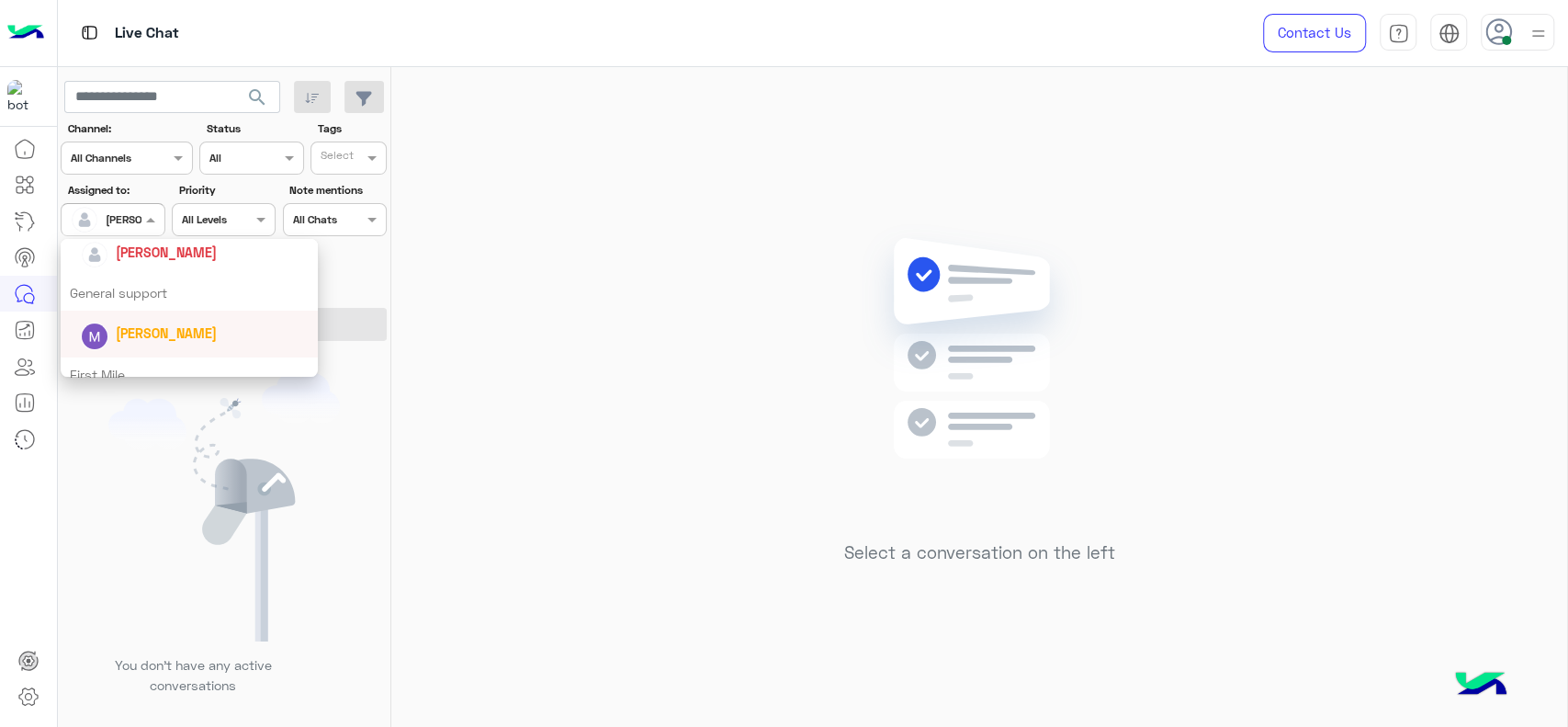
scroll to position [279, 0]
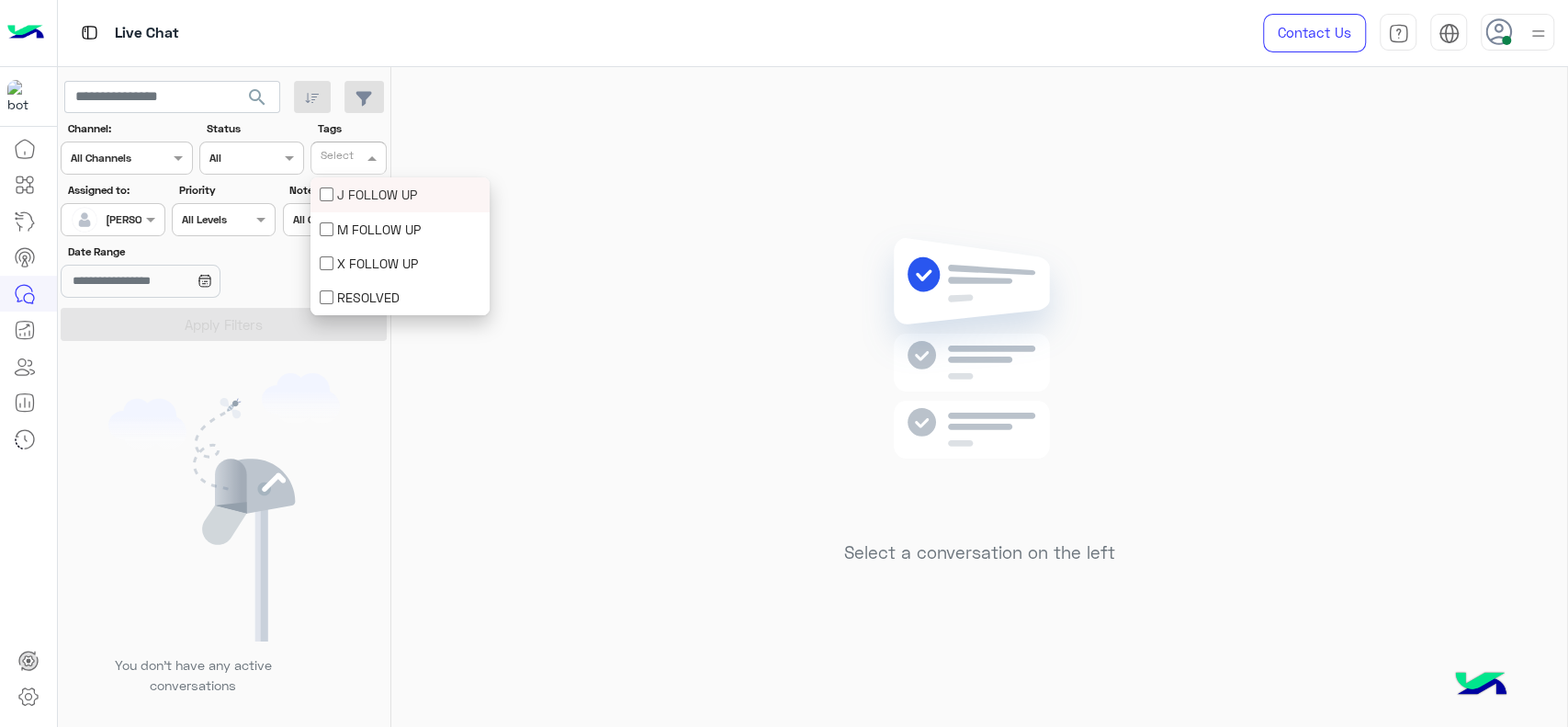
click at [343, 149] on div "Select" at bounding box center [335, 157] width 36 height 21
click at [103, 206] on div "AI Hub" at bounding box center [89, 221] width 65 height 29
click at [138, 227] on div "[PERSON_NAME]" at bounding box center [148, 220] width 85 height 17
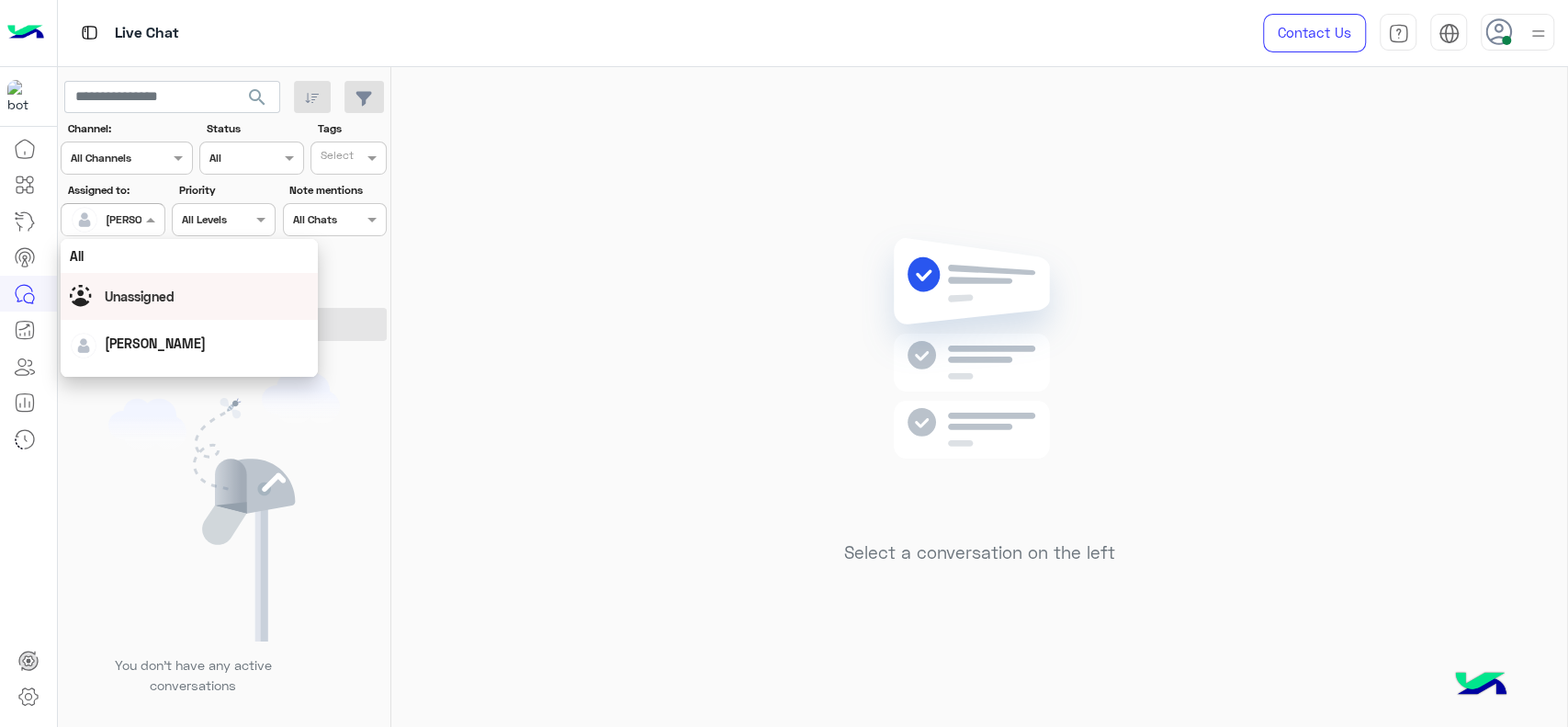
drag, startPoint x: 108, startPoint y: 291, endPoint x: 141, endPoint y: 273, distance: 37.6
click at [109, 290] on span "Unassigned" at bounding box center [140, 295] width 70 height 16
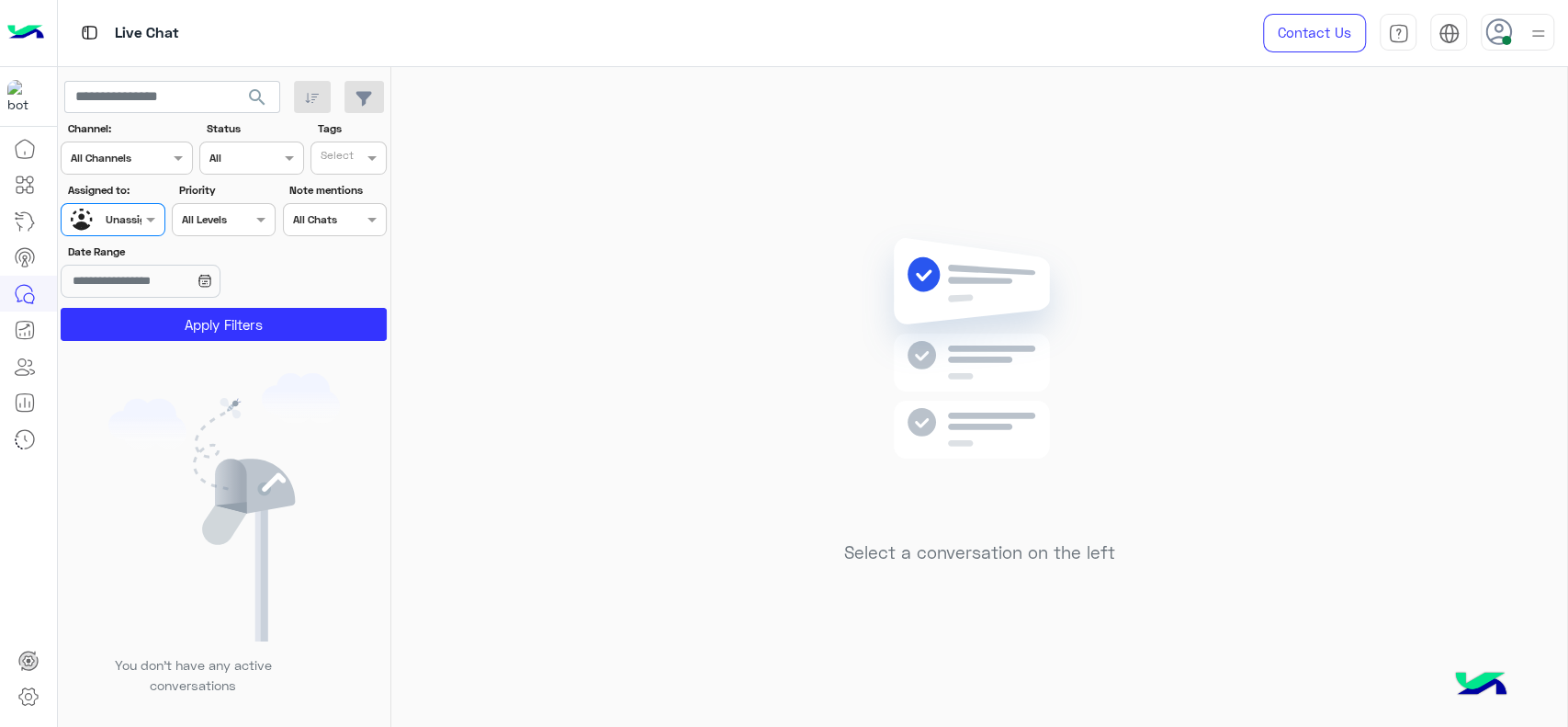
click at [332, 143] on div "Select" at bounding box center [348, 158] width 76 height 33
click at [319, 189] on div "J FOLLOW UP" at bounding box center [399, 194] width 179 height 34
click at [342, 137] on div "Tags Select × J FOLLOW UP" at bounding box center [348, 147] width 76 height 54
click at [329, 157] on span "×" at bounding box center [326, 158] width 17 height 17
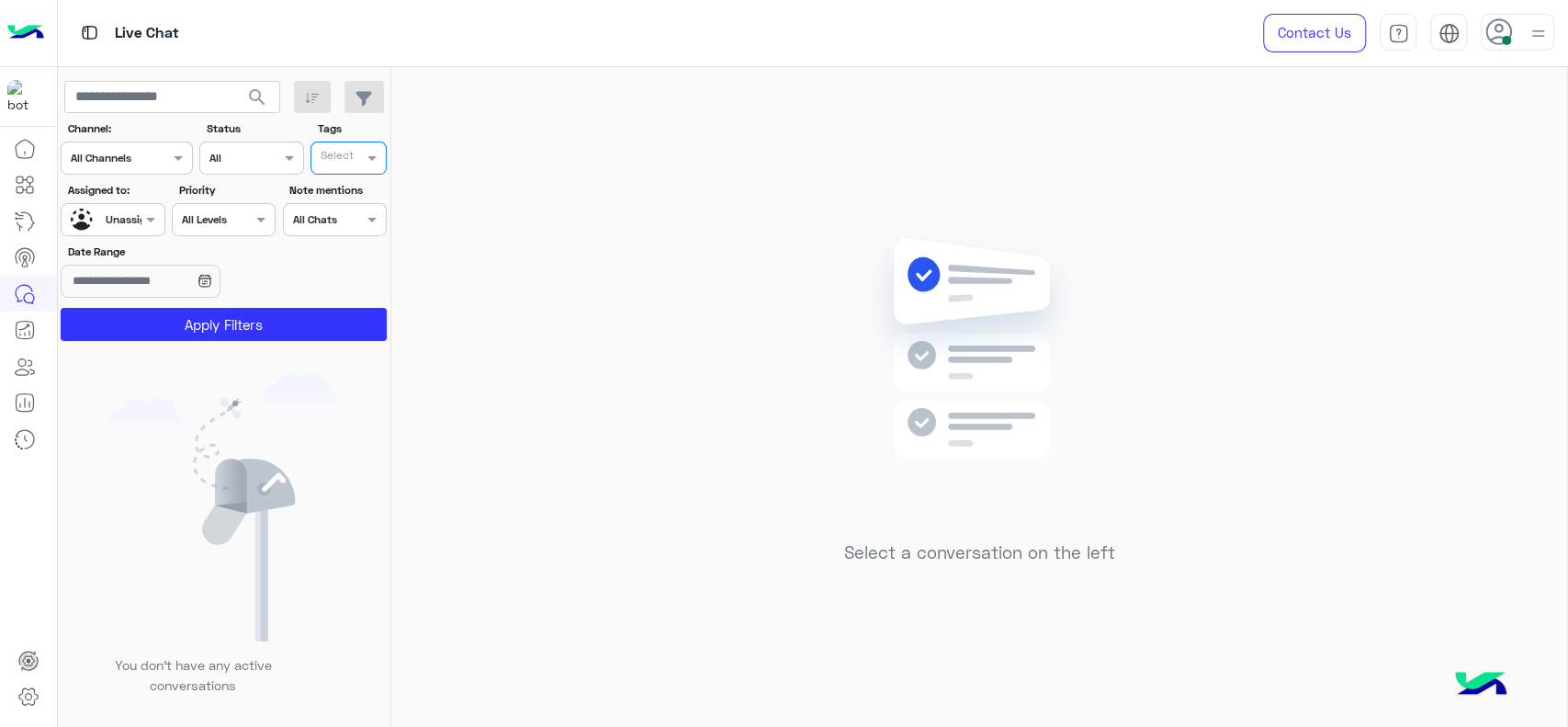
click at [326, 154] on input "text" at bounding box center [339, 160] width 38 height 17
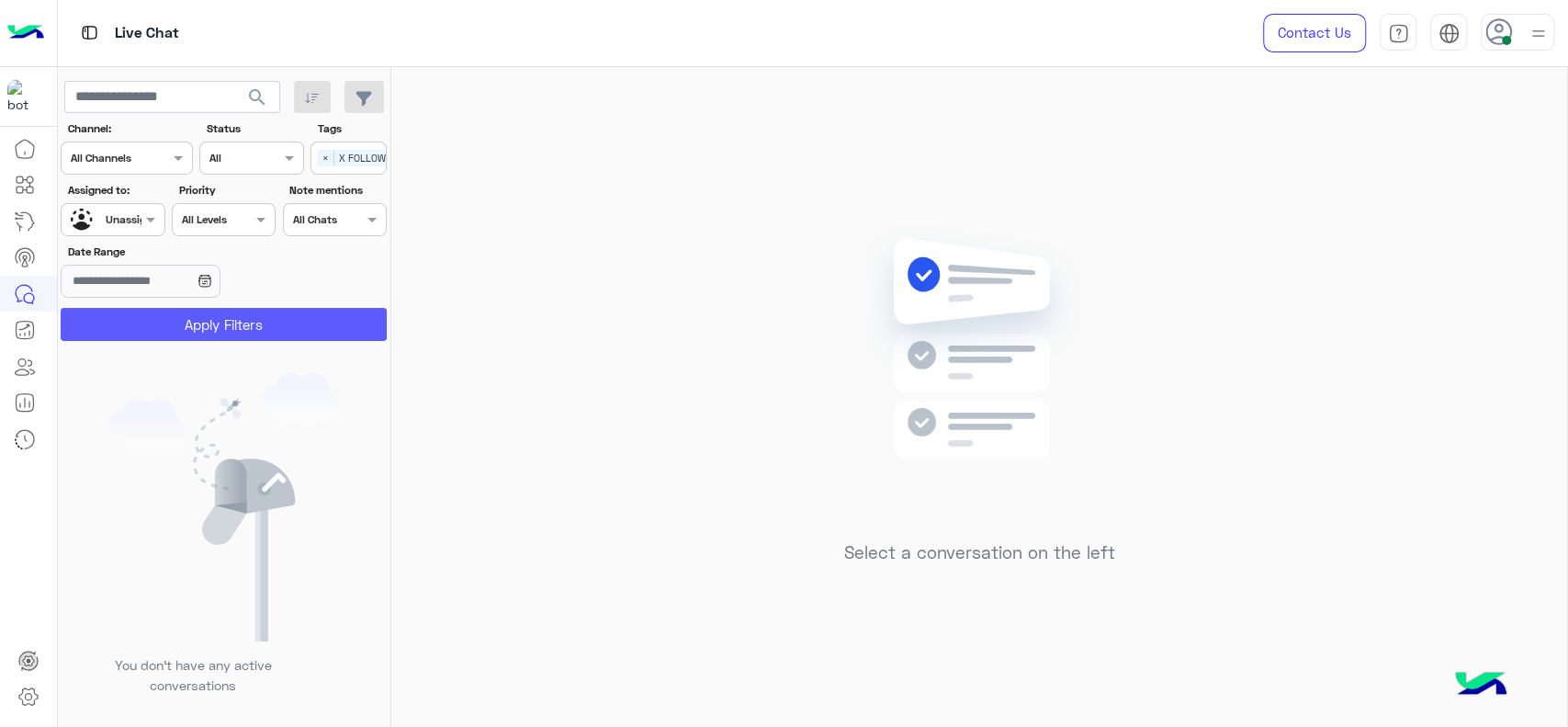
click at [227, 311] on button "Apply Filters" at bounding box center [224, 324] width 326 height 33
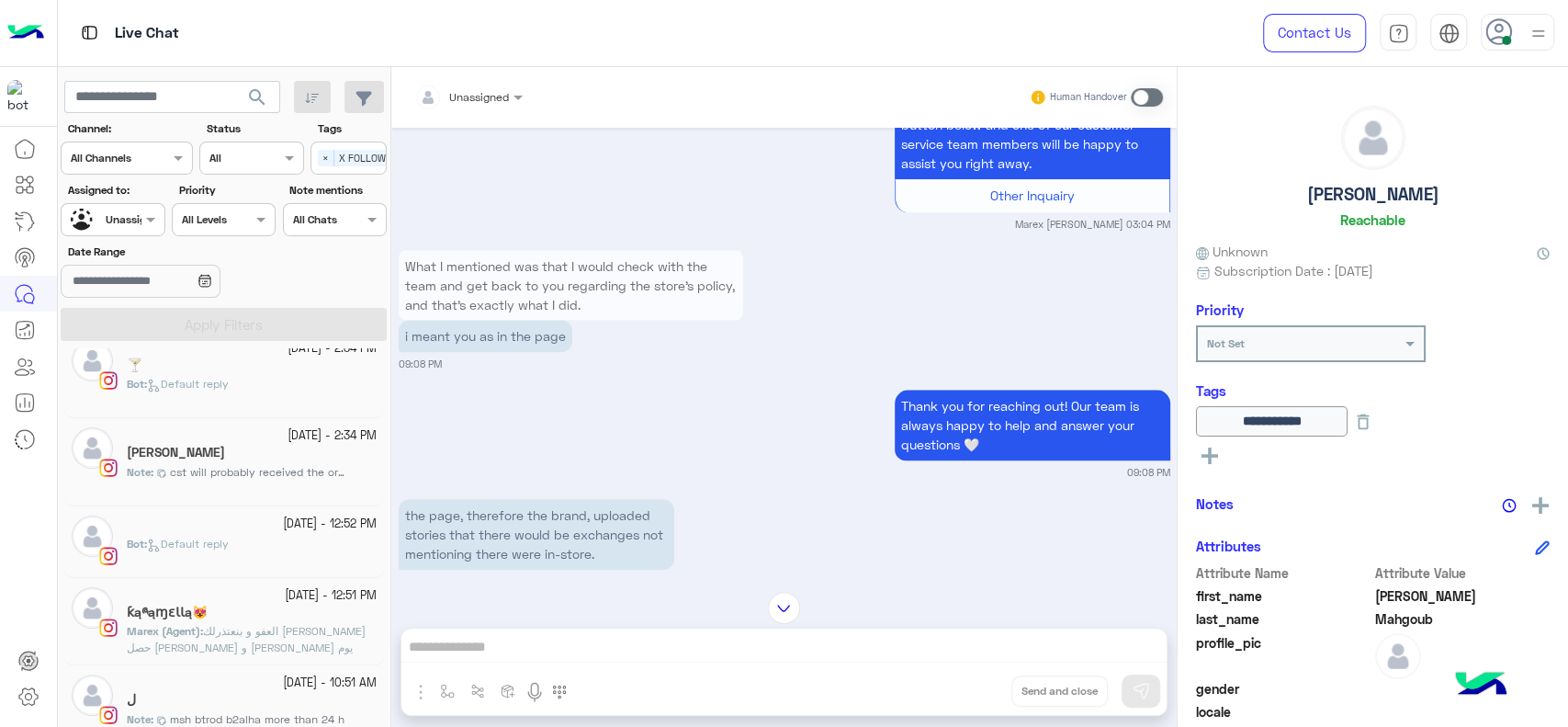
scroll to position [994, 0]
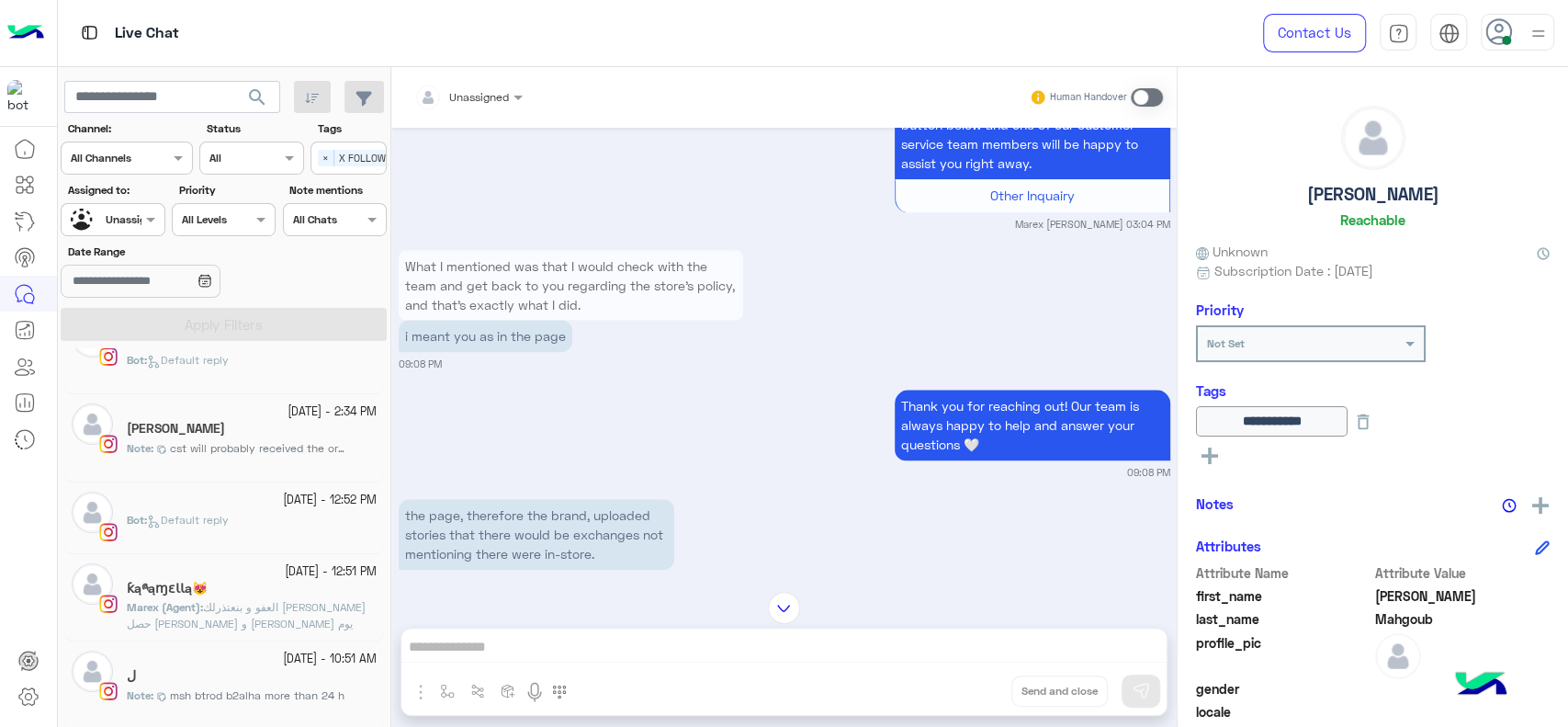
click at [265, 699] on span "msh btrod b2alha more than 24 h" at bounding box center [258, 696] width 175 height 17
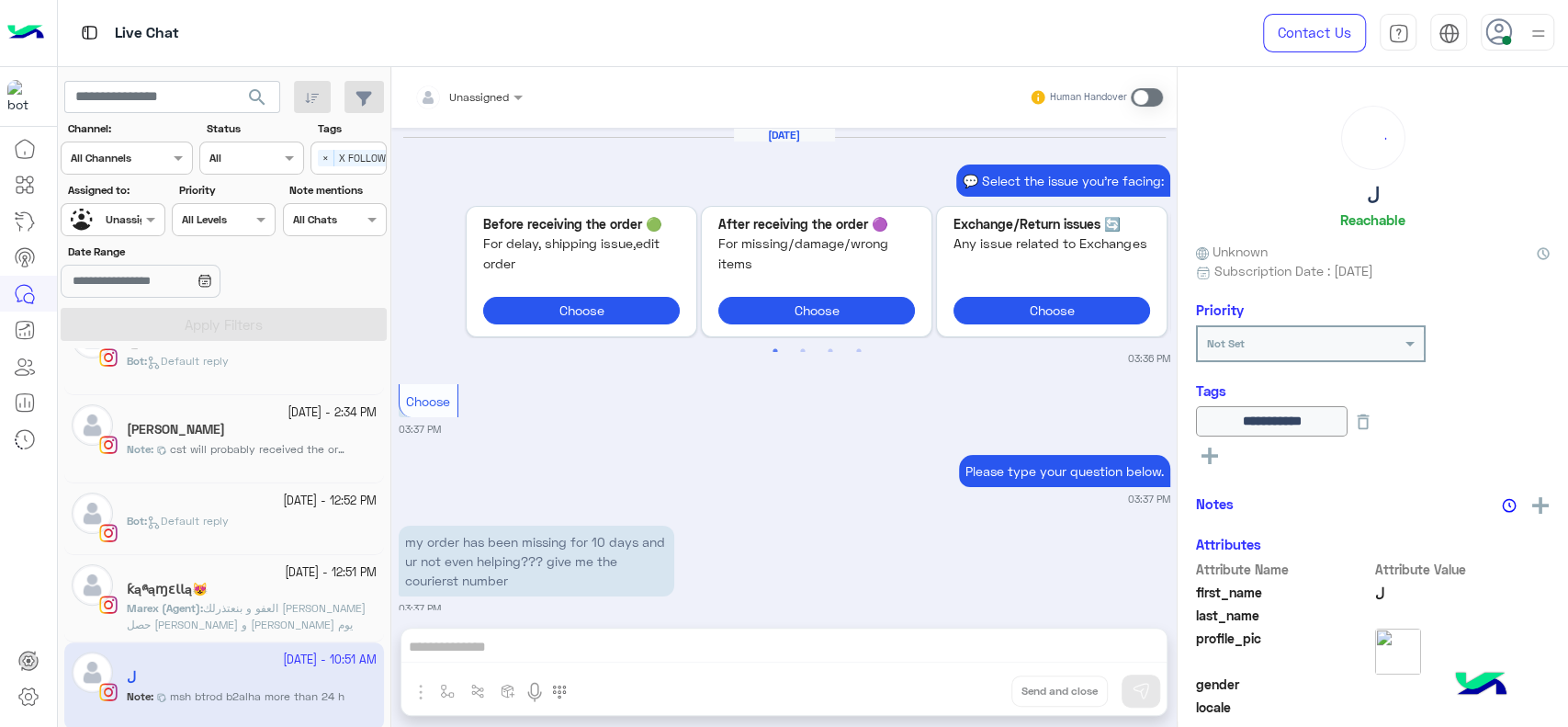
scroll to position [1639, 0]
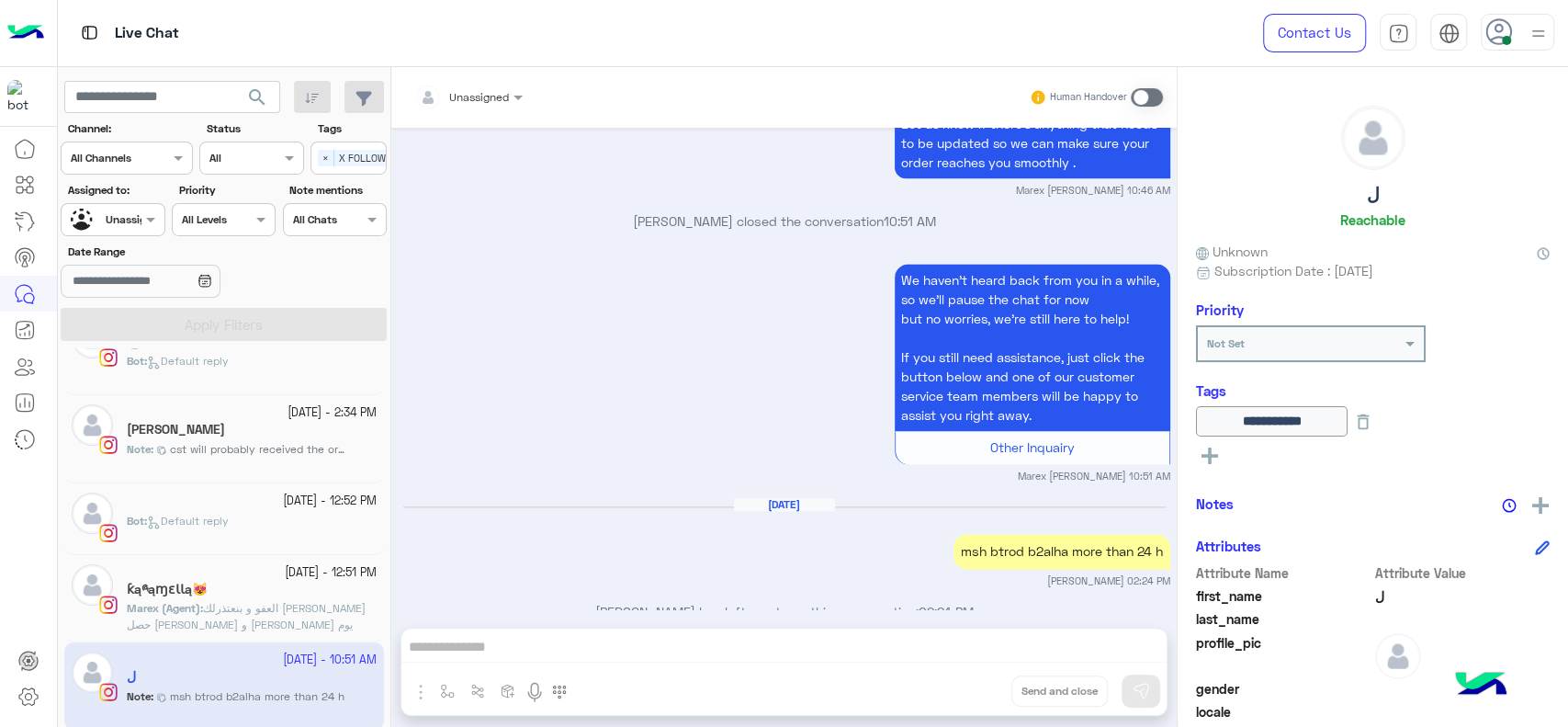
click at [193, 623] on span "العفو و بنعتذرلك علي اللي حصل مره تانيه و بتمني ليكي يوم سعيد!🙏🤍" at bounding box center [247, 624] width 239 height 47
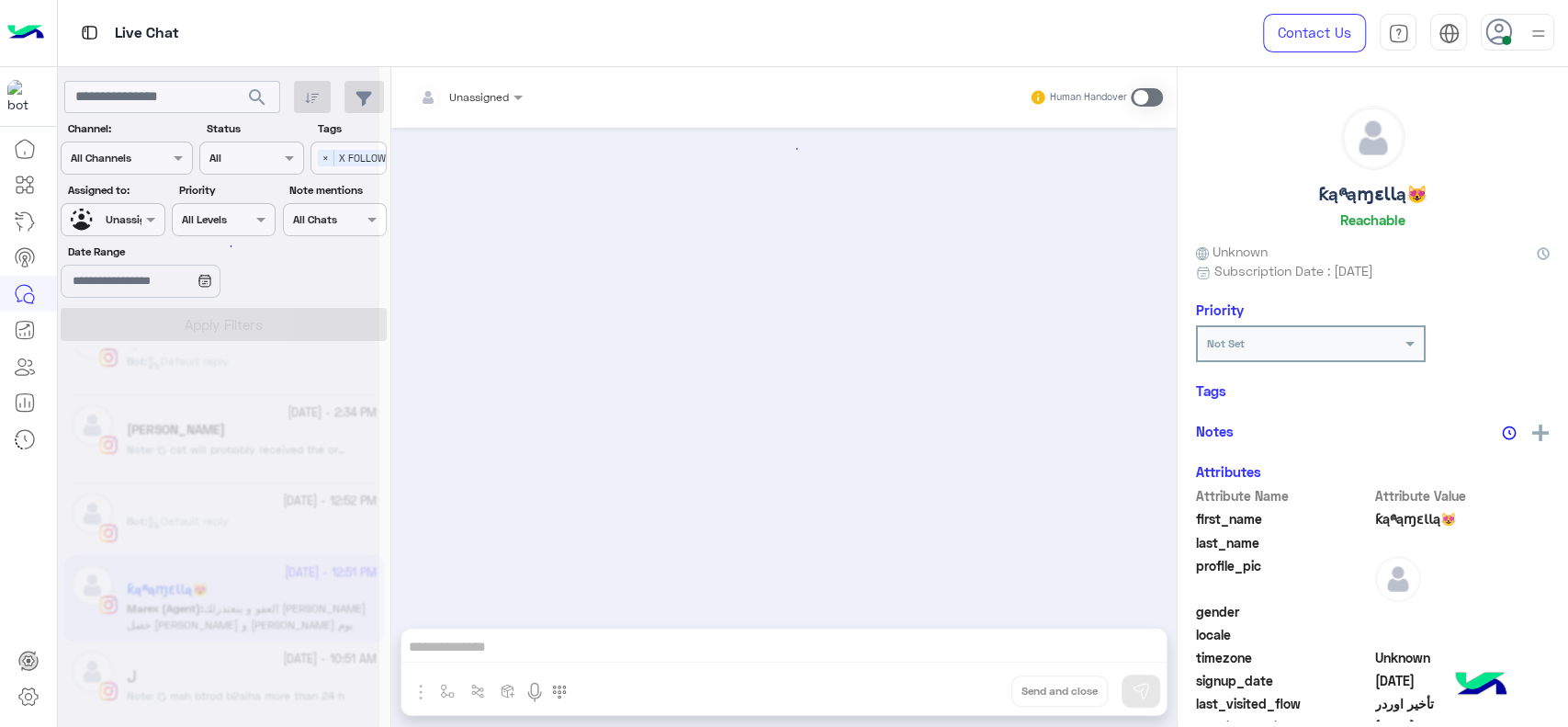
scroll to position [1295, 0]
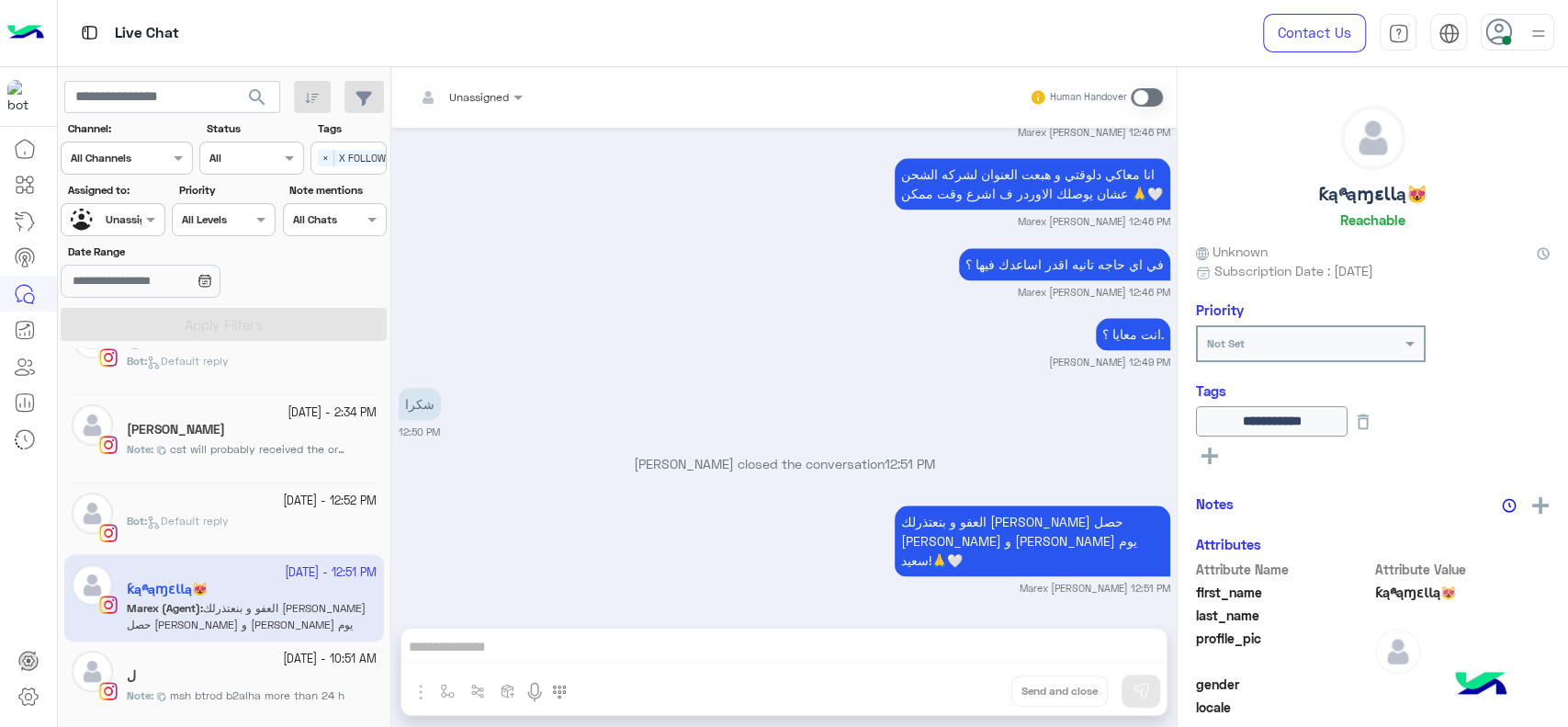
click at [254, 517] on div "Bot : Default reply" at bounding box center [252, 528] width 250 height 32
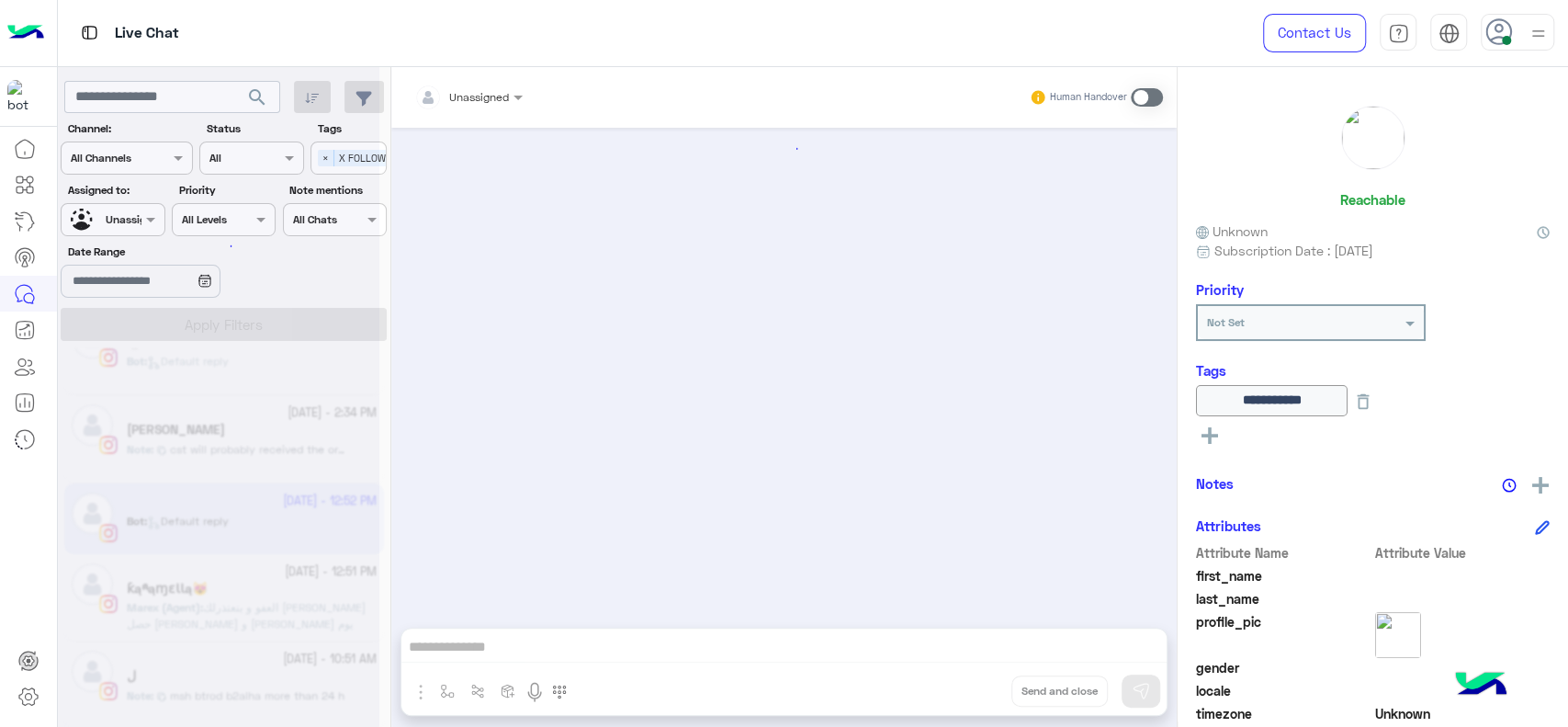
scroll to position [1354, 0]
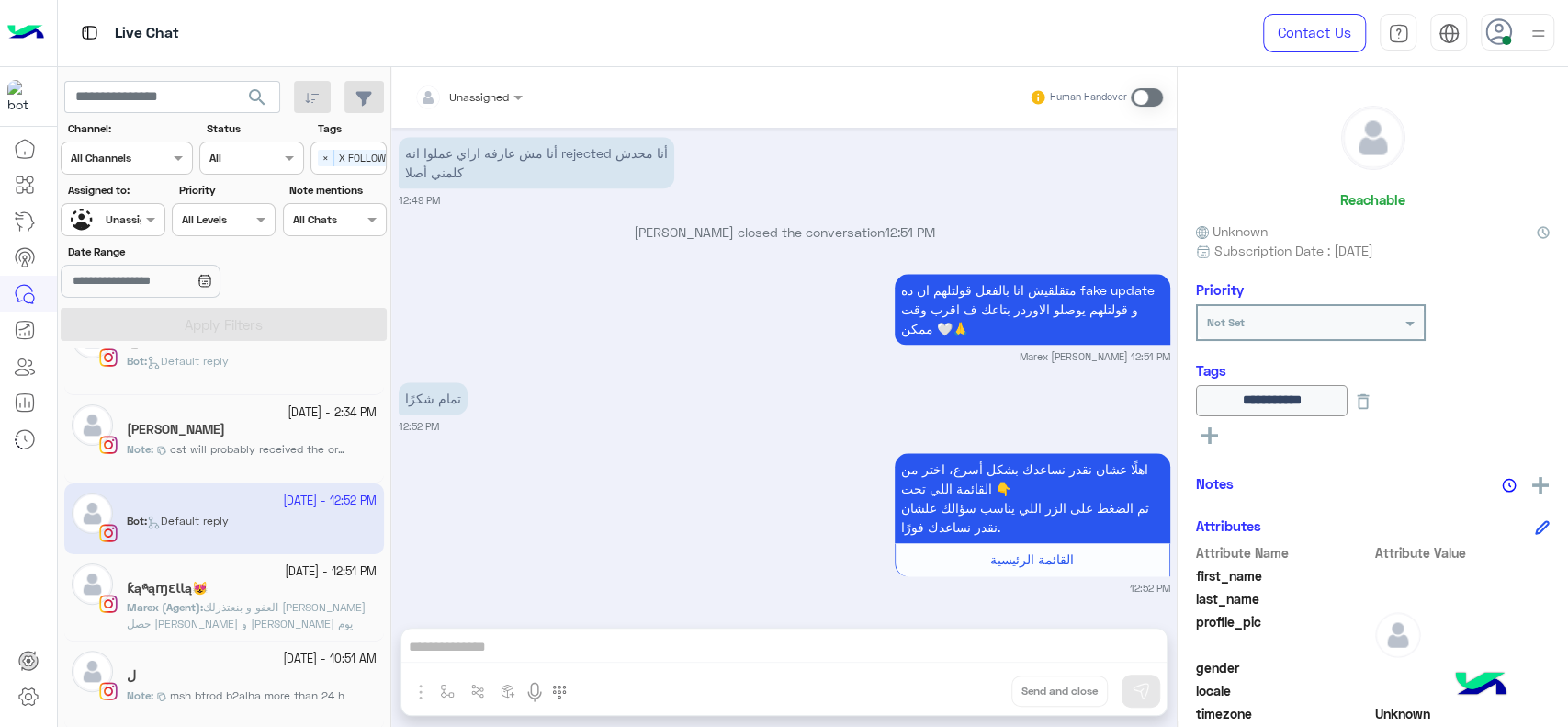
click at [253, 444] on span "cst will probably received the order in 22-9 61722224" at bounding box center [258, 449] width 175 height 17
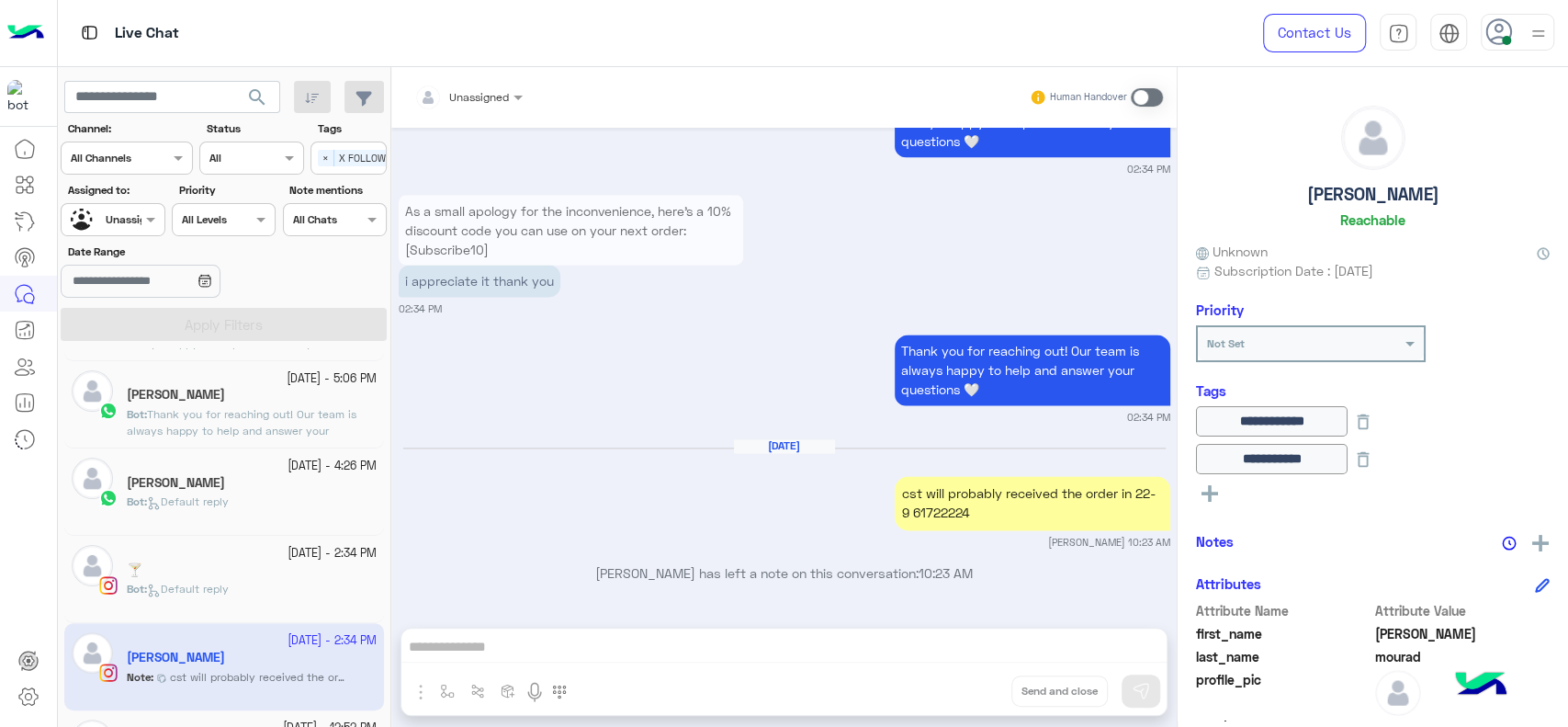
scroll to position [729, 0]
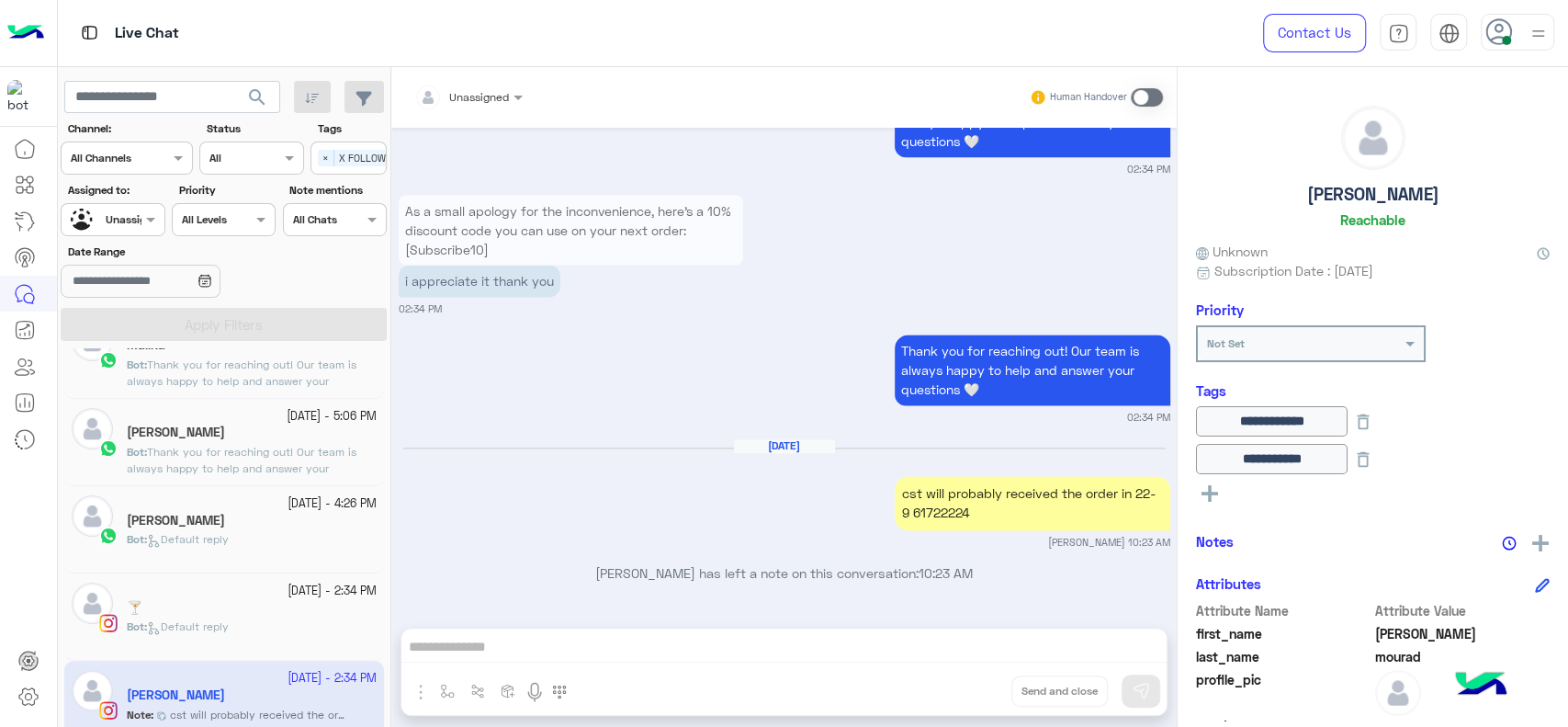
click at [230, 548] on div "Bot : Default reply" at bounding box center [252, 547] width 250 height 32
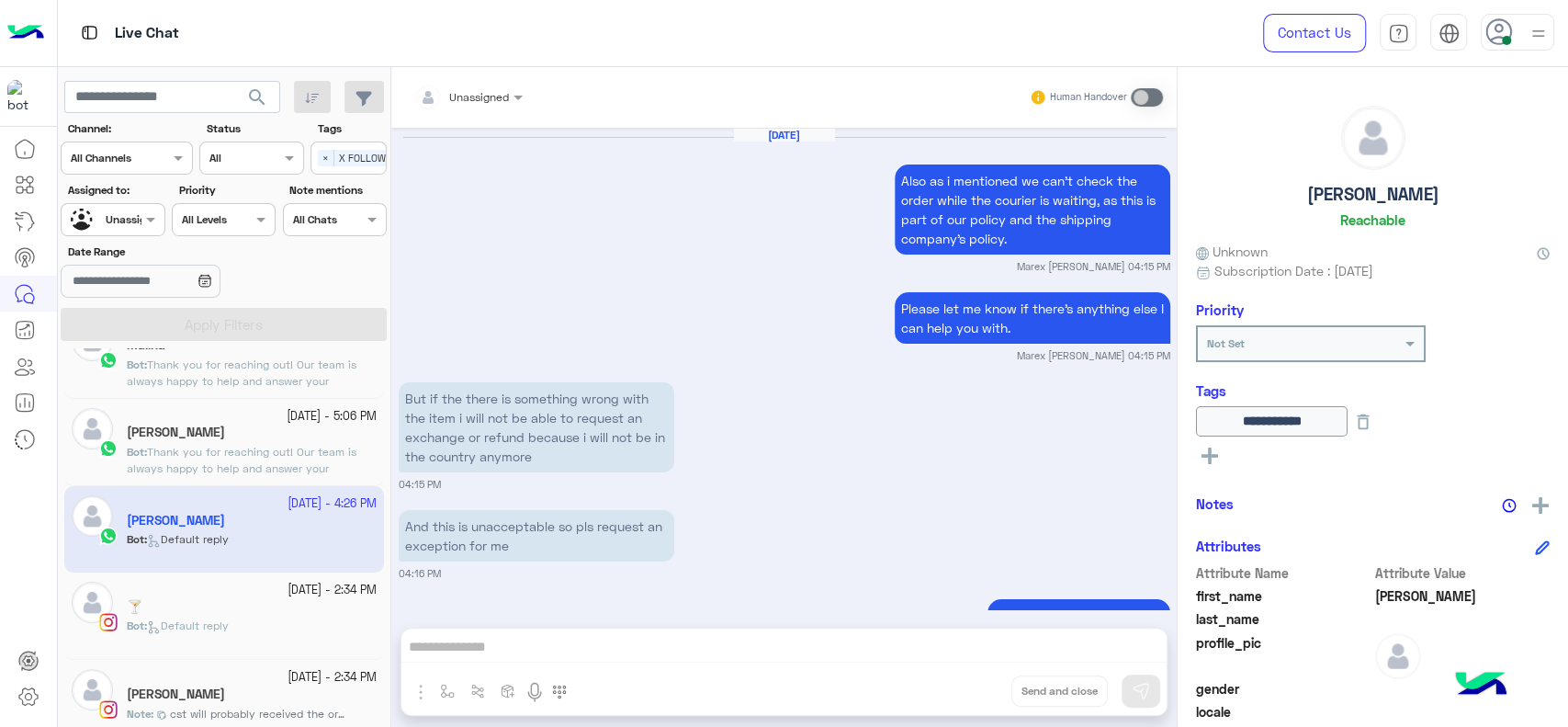
scroll to position [1484, 0]
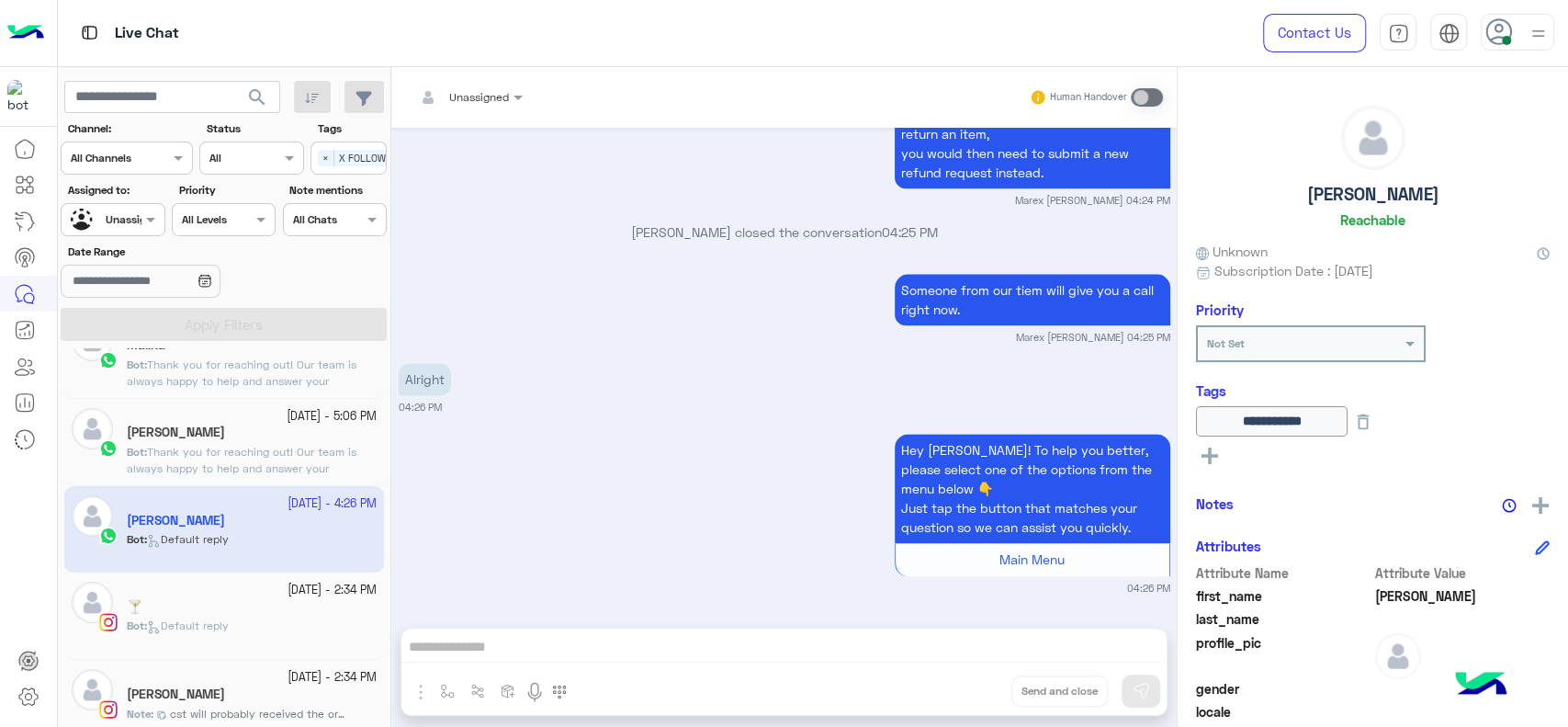
click at [217, 603] on div "🍸" at bounding box center [252, 608] width 250 height 19
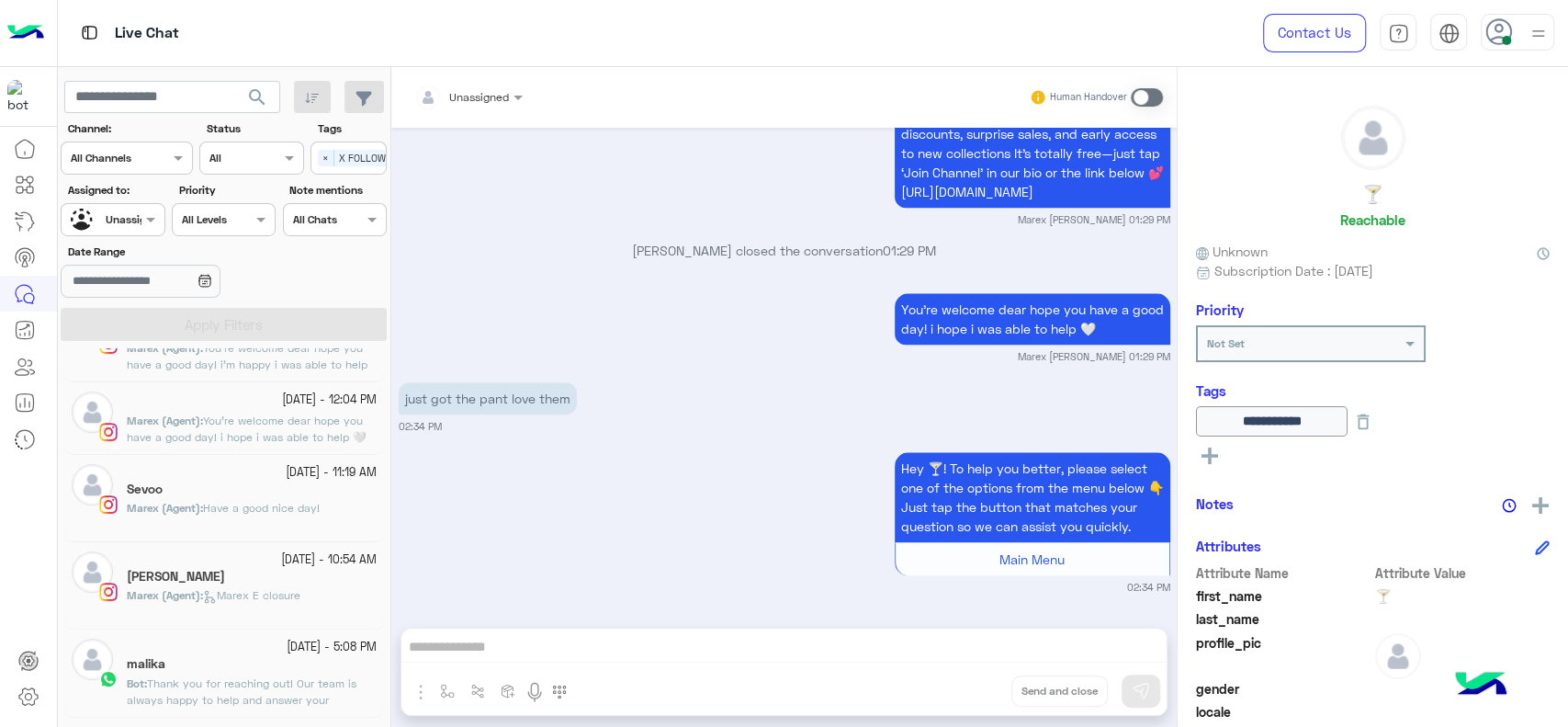
scroll to position [422, 0]
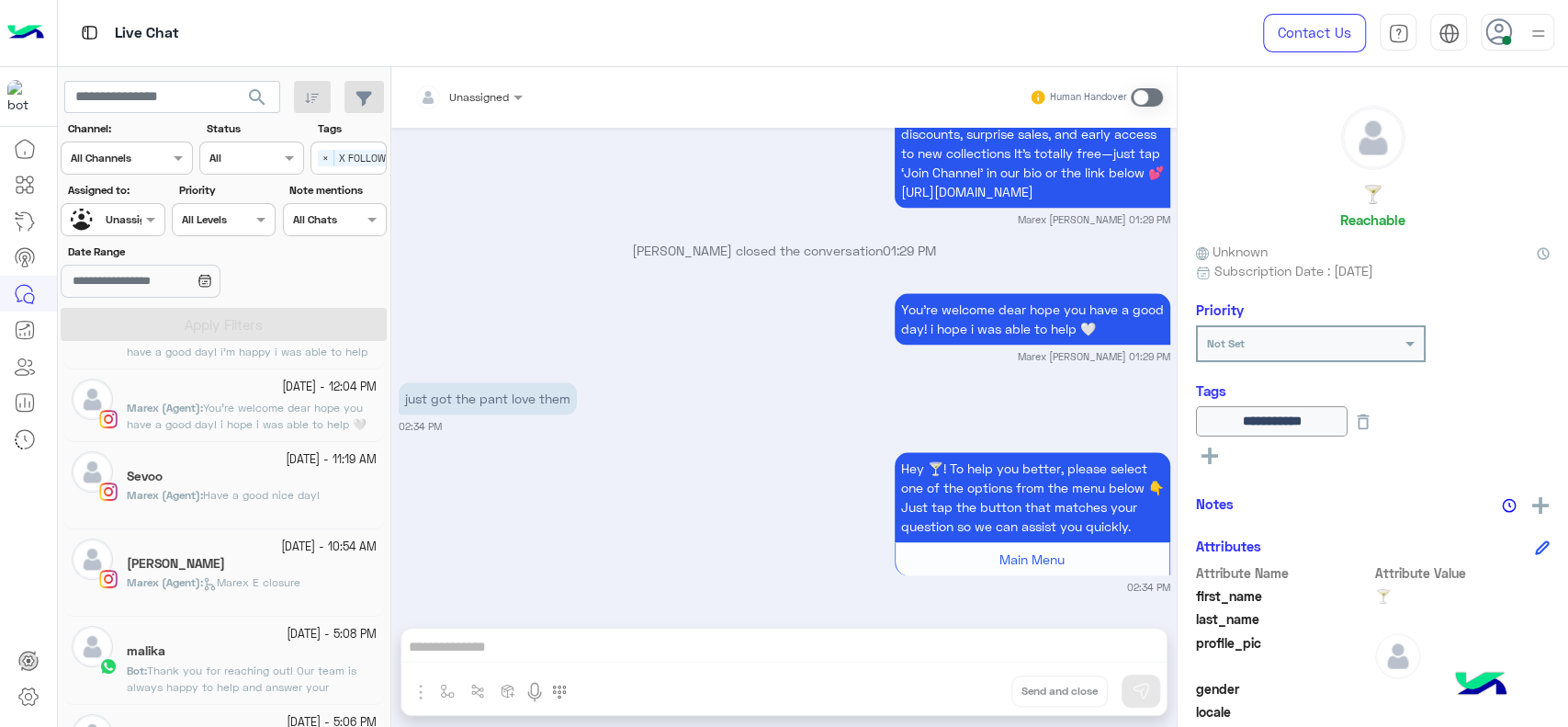
click at [230, 632] on div "20 September - 5:08 PM" at bounding box center [252, 634] width 250 height 17
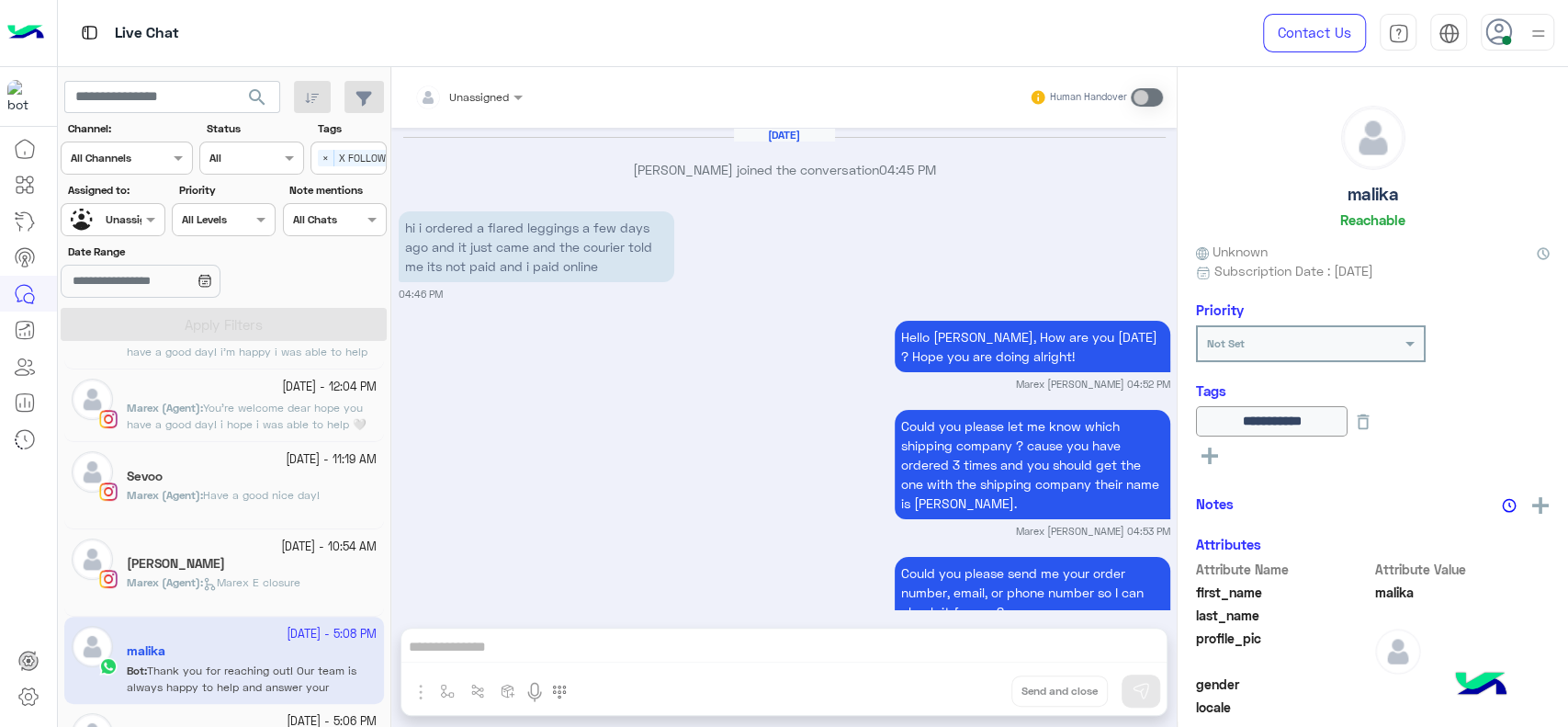
scroll to position [1582, 0]
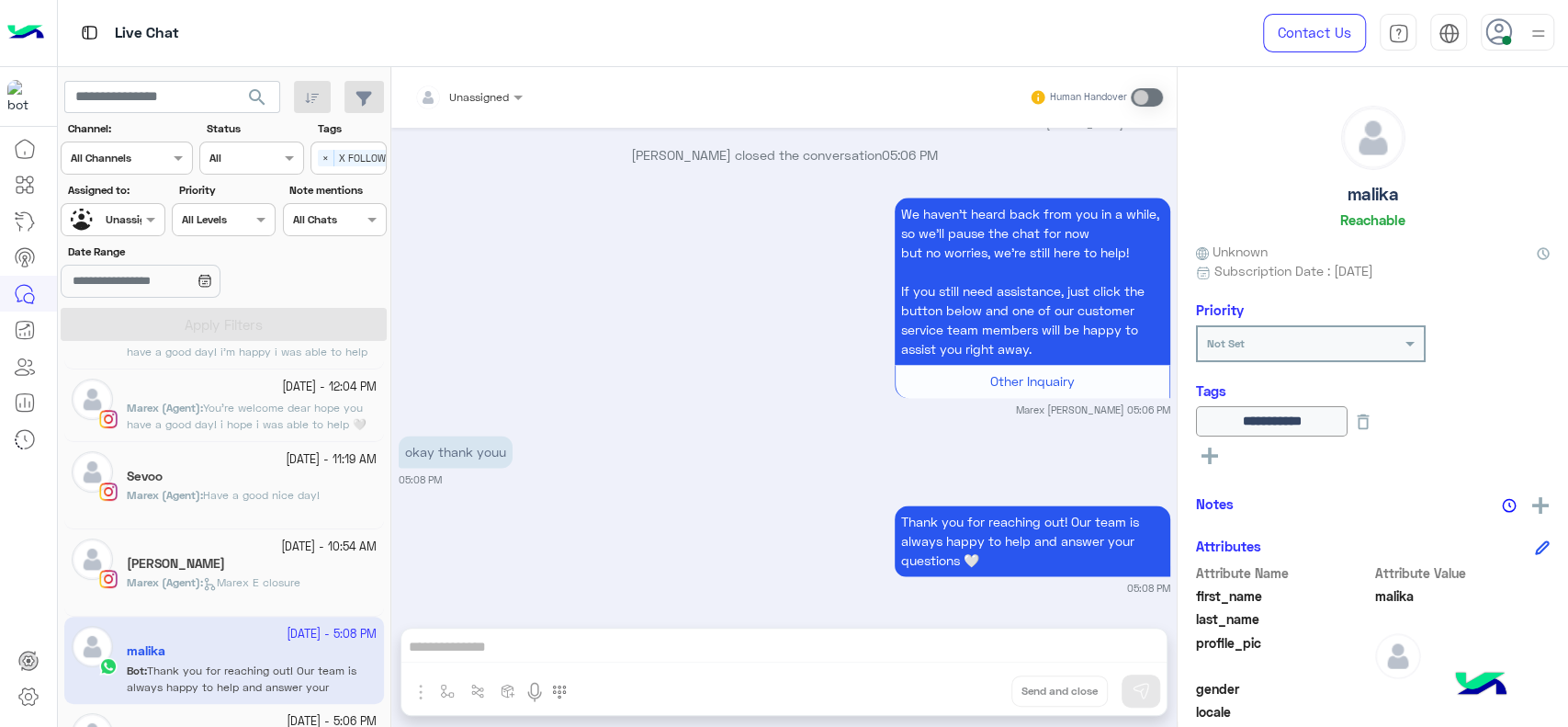
click at [281, 549] on small "21 September - 10:54 AM" at bounding box center [329, 547] width 96 height 17
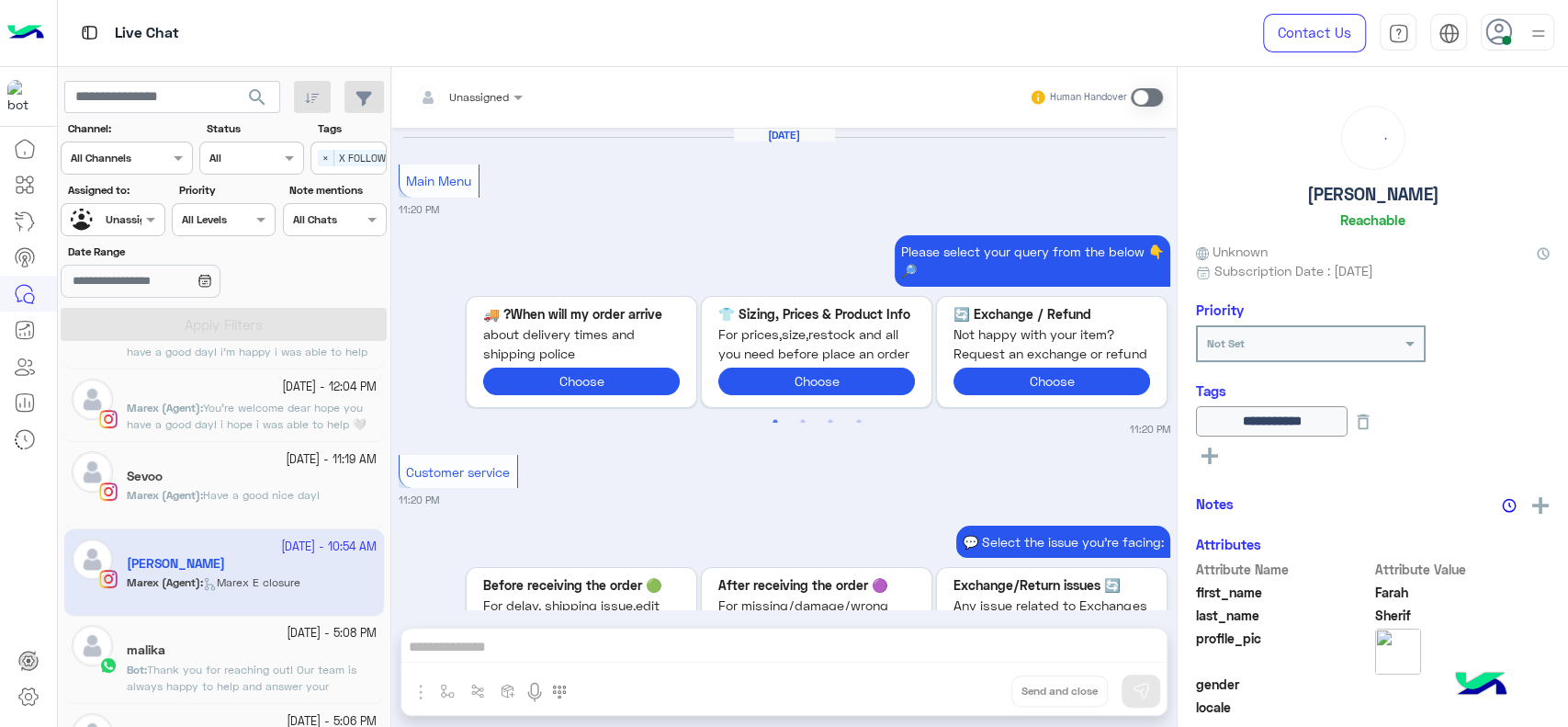
scroll to position [1959, 0]
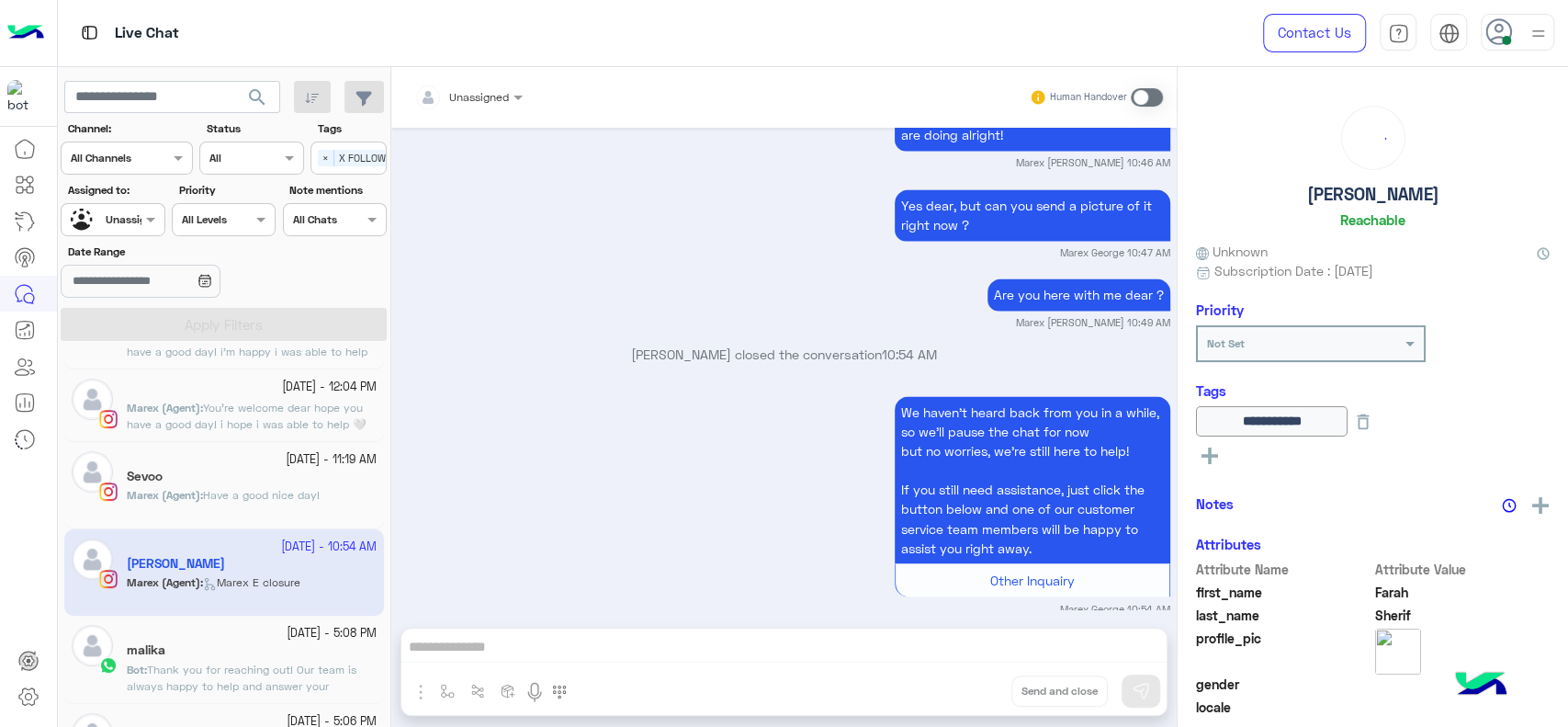
click at [265, 492] on span "Have a good nice day!" at bounding box center [261, 494] width 117 height 14
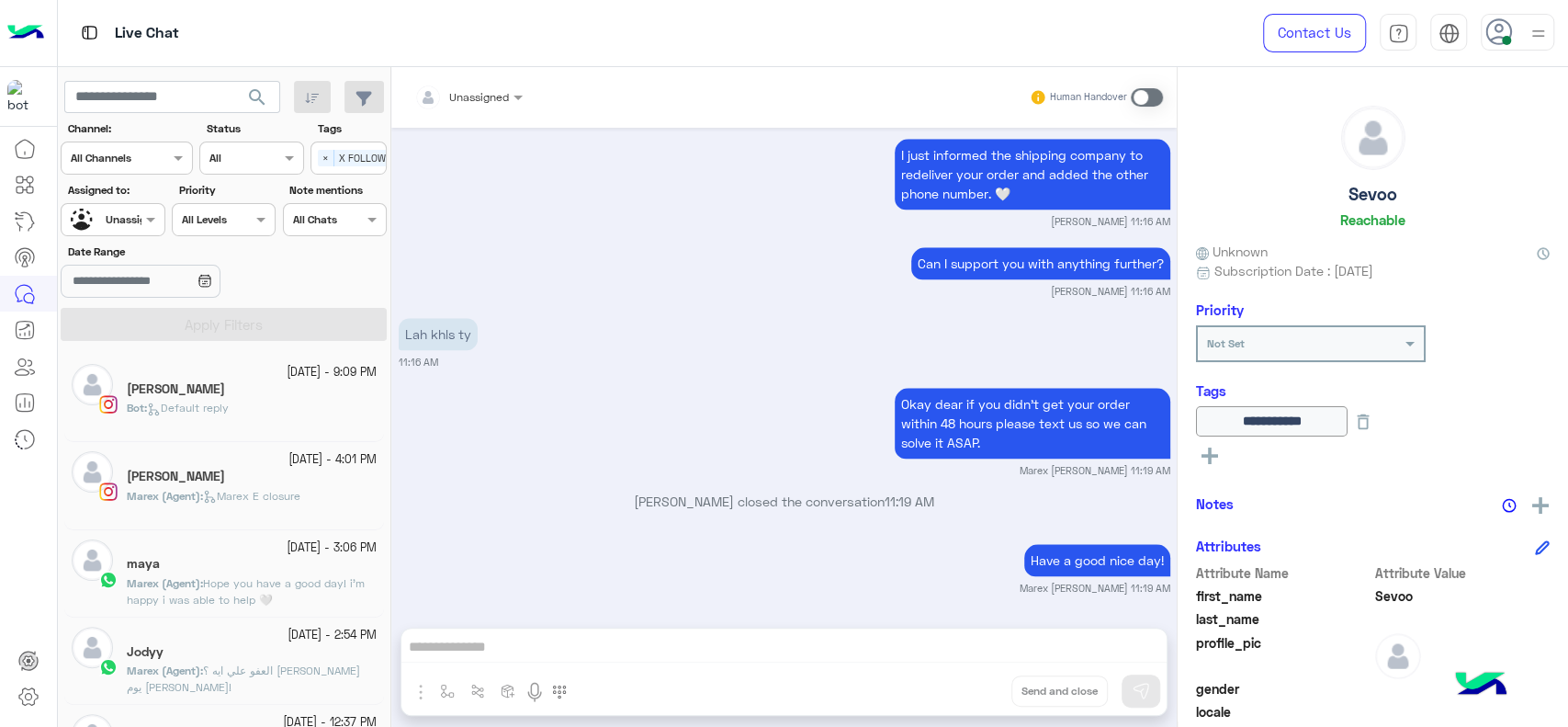
click at [251, 502] on p "Marex (Agent) : Marex E closure" at bounding box center [213, 496] width 174 height 17
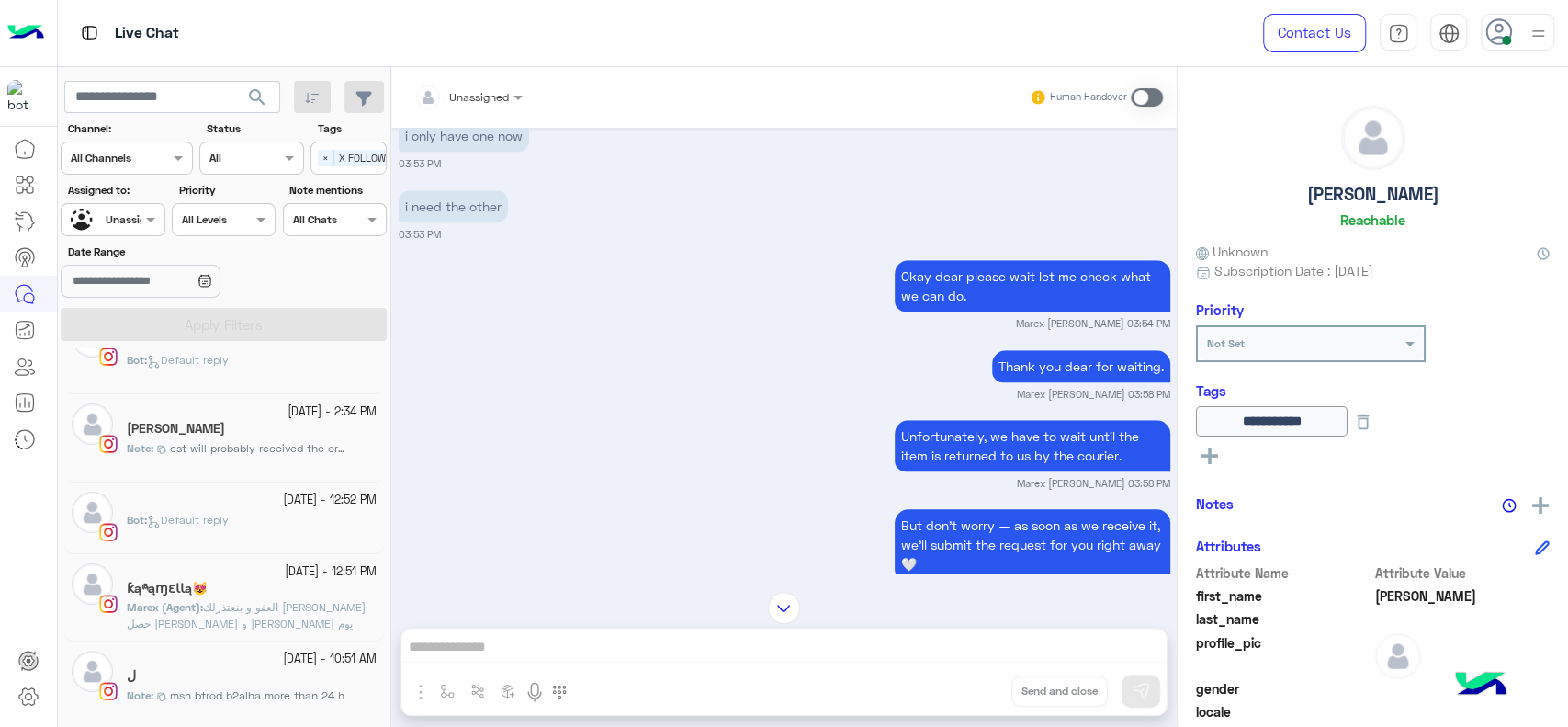
click at [302, 554] on div "20 September - 12:51 PM ƙąཞąɱɛƖƖą😻 Marex (Agent) : العفو و بنعتذرلك علي اللي حص…" at bounding box center [224, 597] width 319 height 87
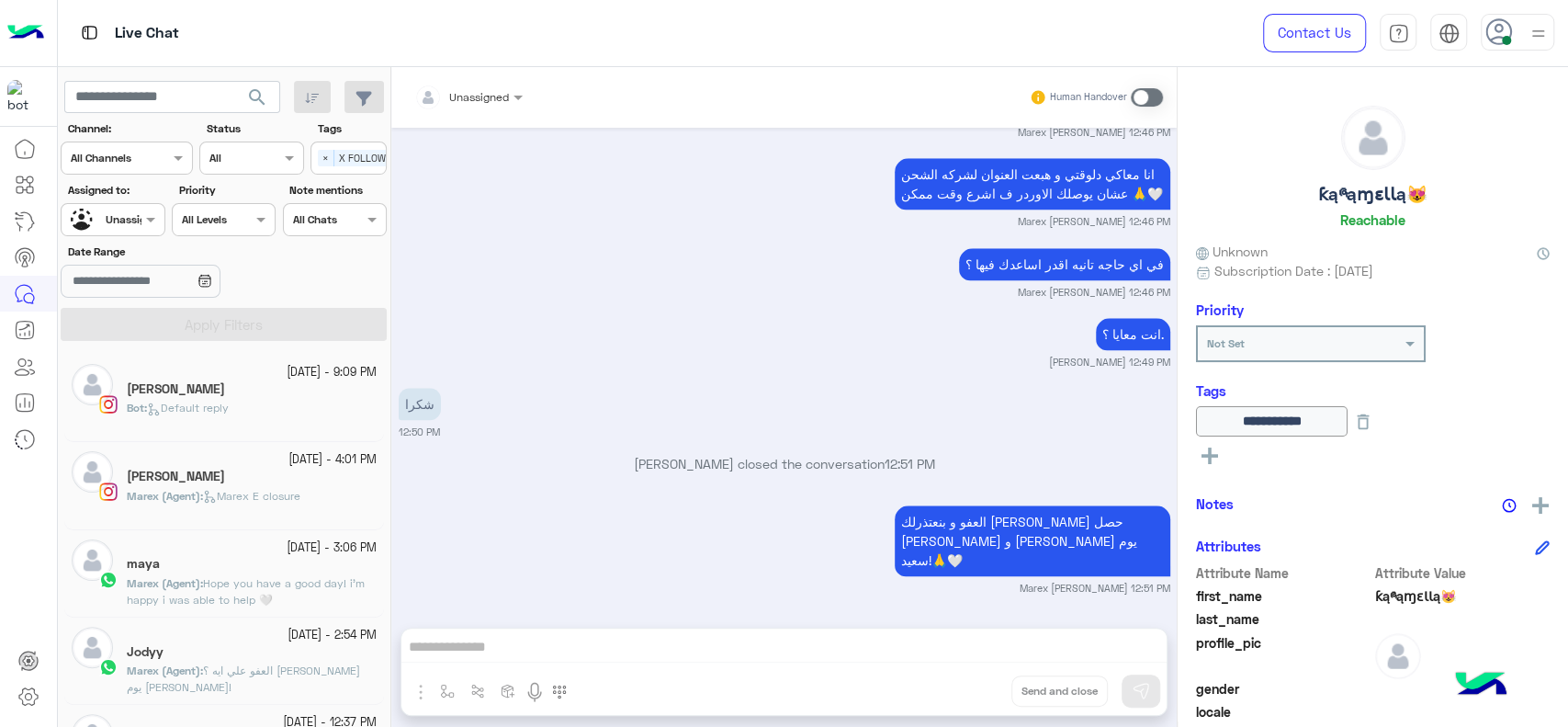
click at [228, 554] on div "21 September - 3:06 PM" at bounding box center [252, 548] width 250 height 17
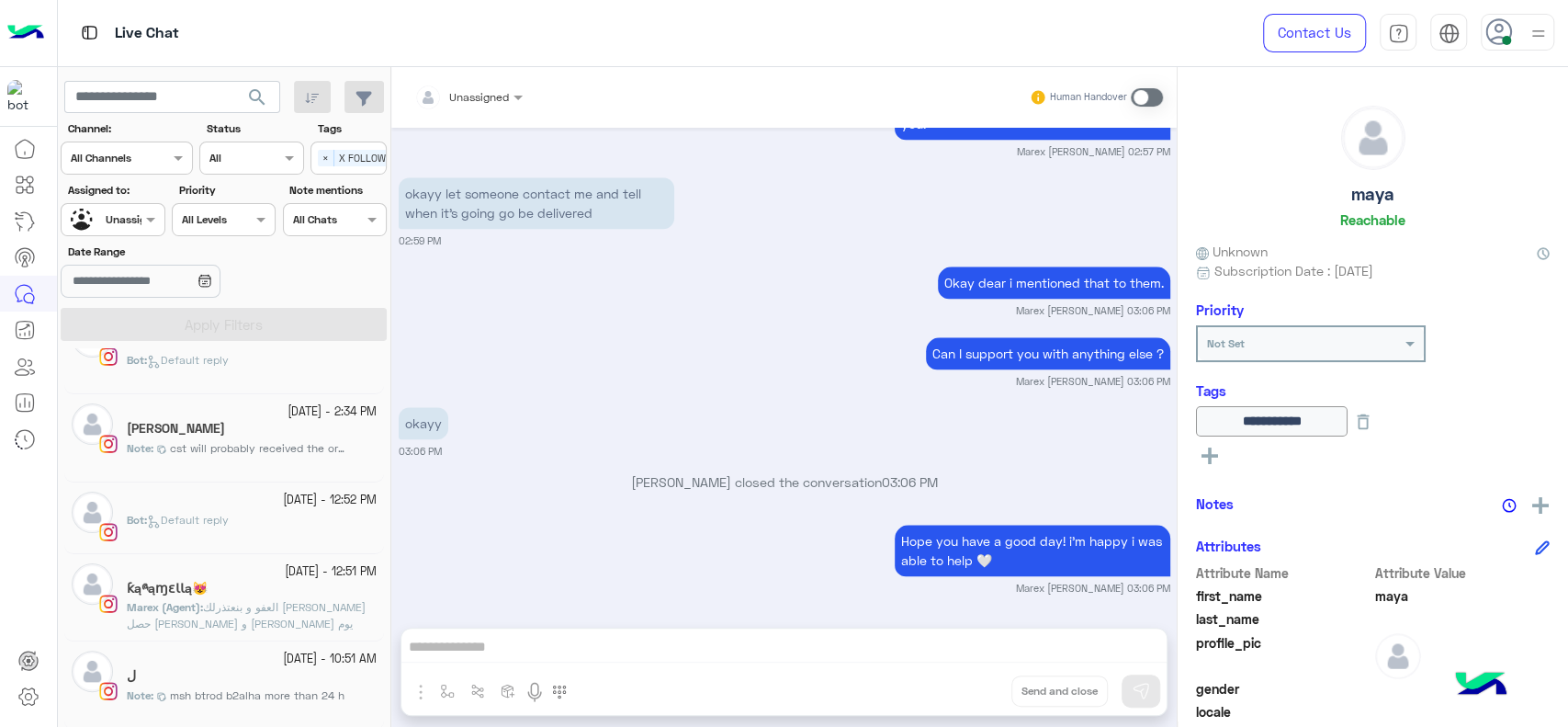
click at [221, 427] on div "sara mourad" at bounding box center [252, 430] width 250 height 19
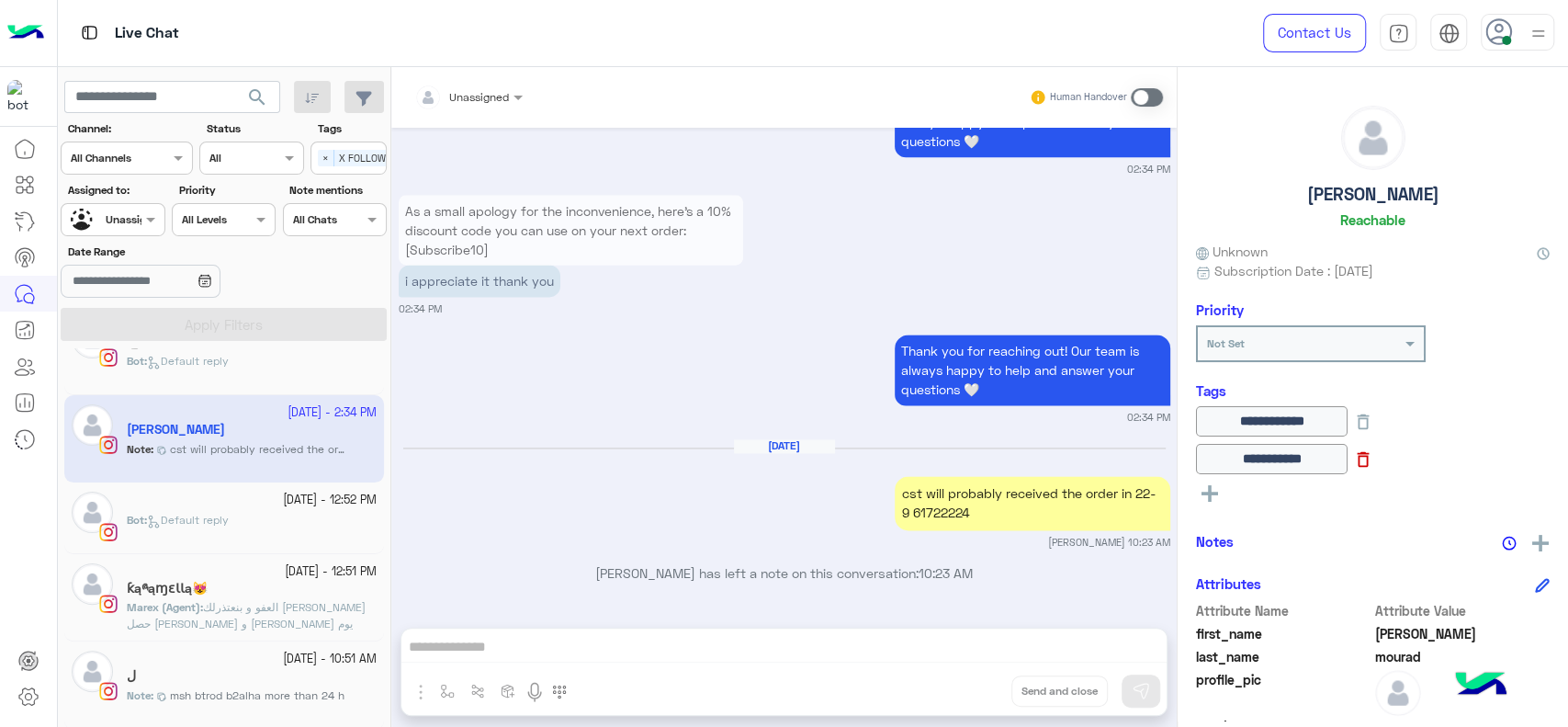
click at [1373, 460] on icon at bounding box center [1364, 459] width 20 height 20
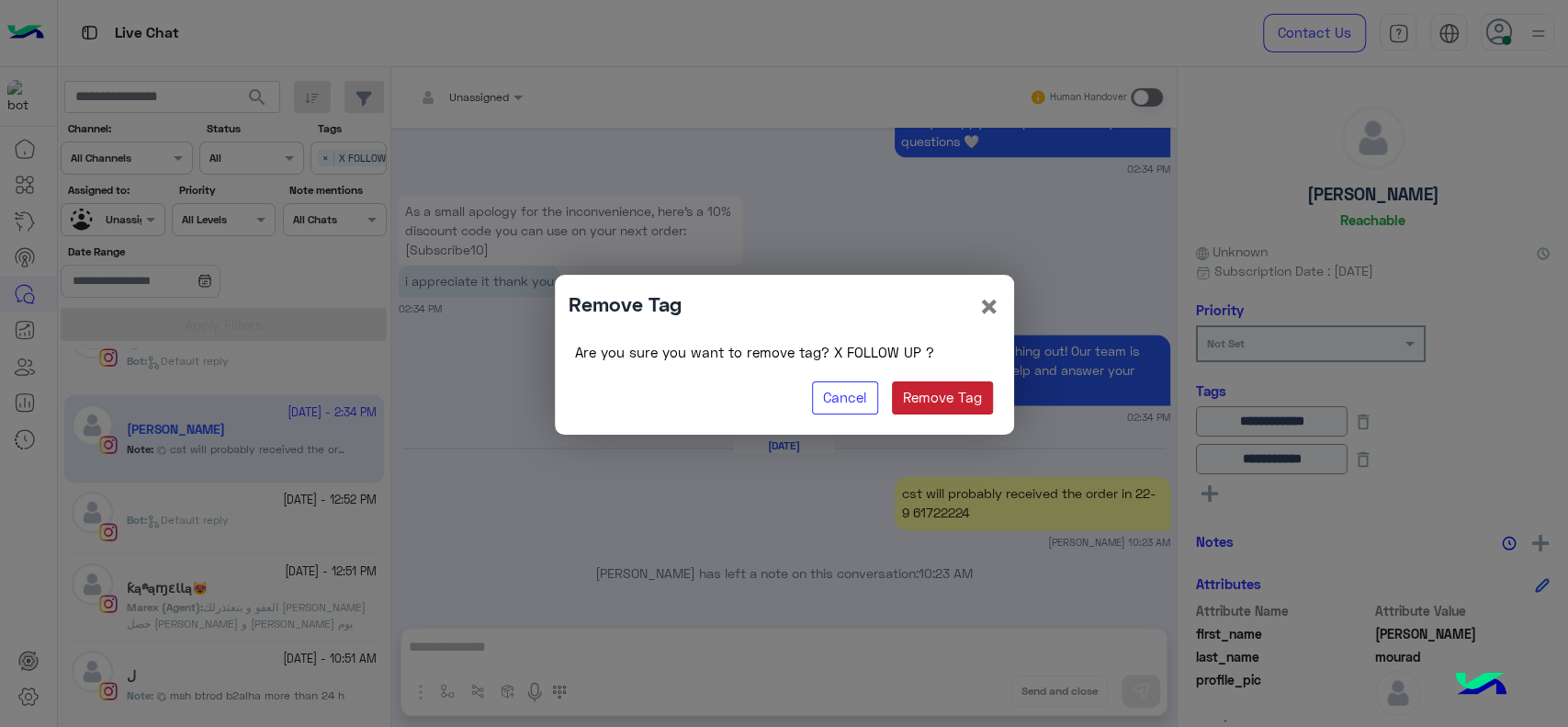
click at [964, 396] on button "Remove Tag" at bounding box center [942, 398] width 102 height 33
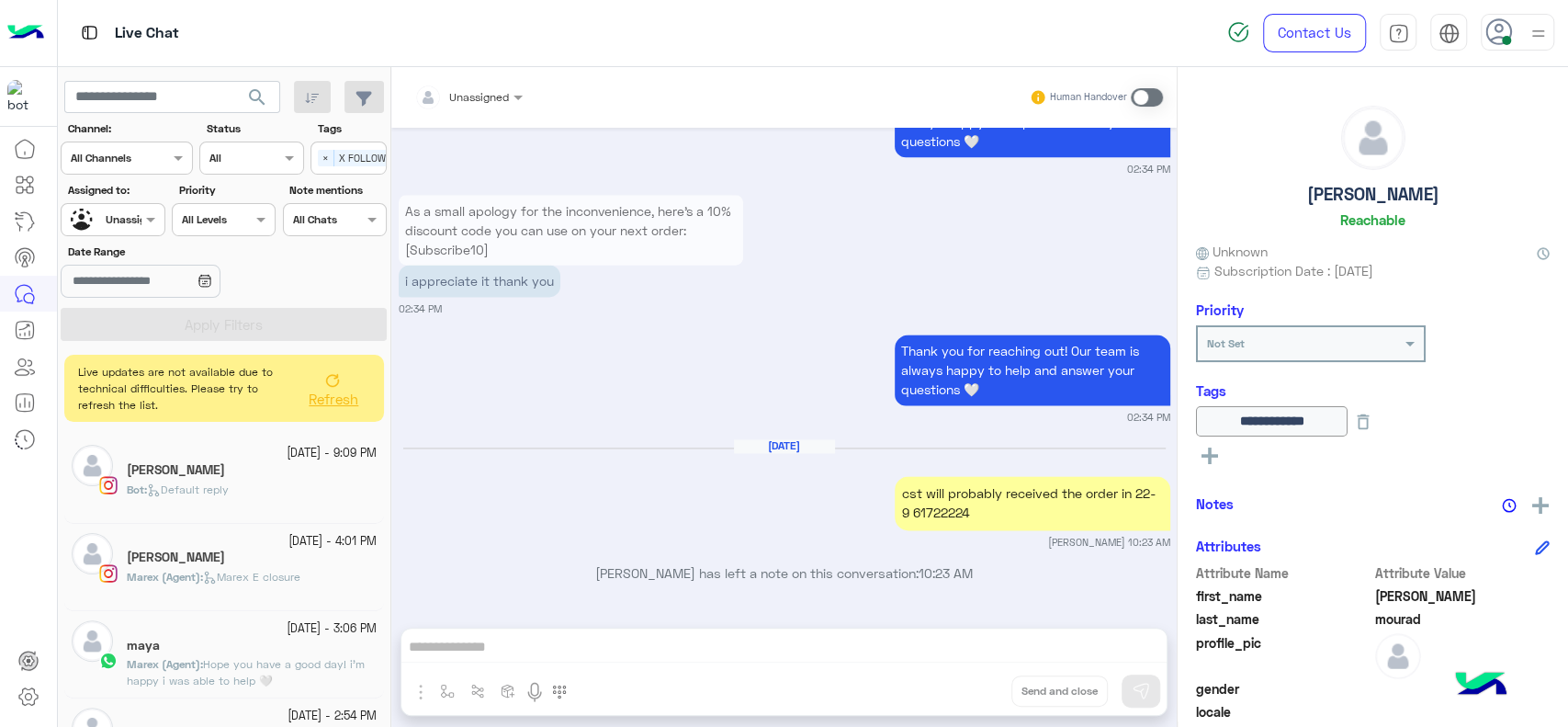
click at [134, 217] on div at bounding box center [112, 217] width 102 height 17
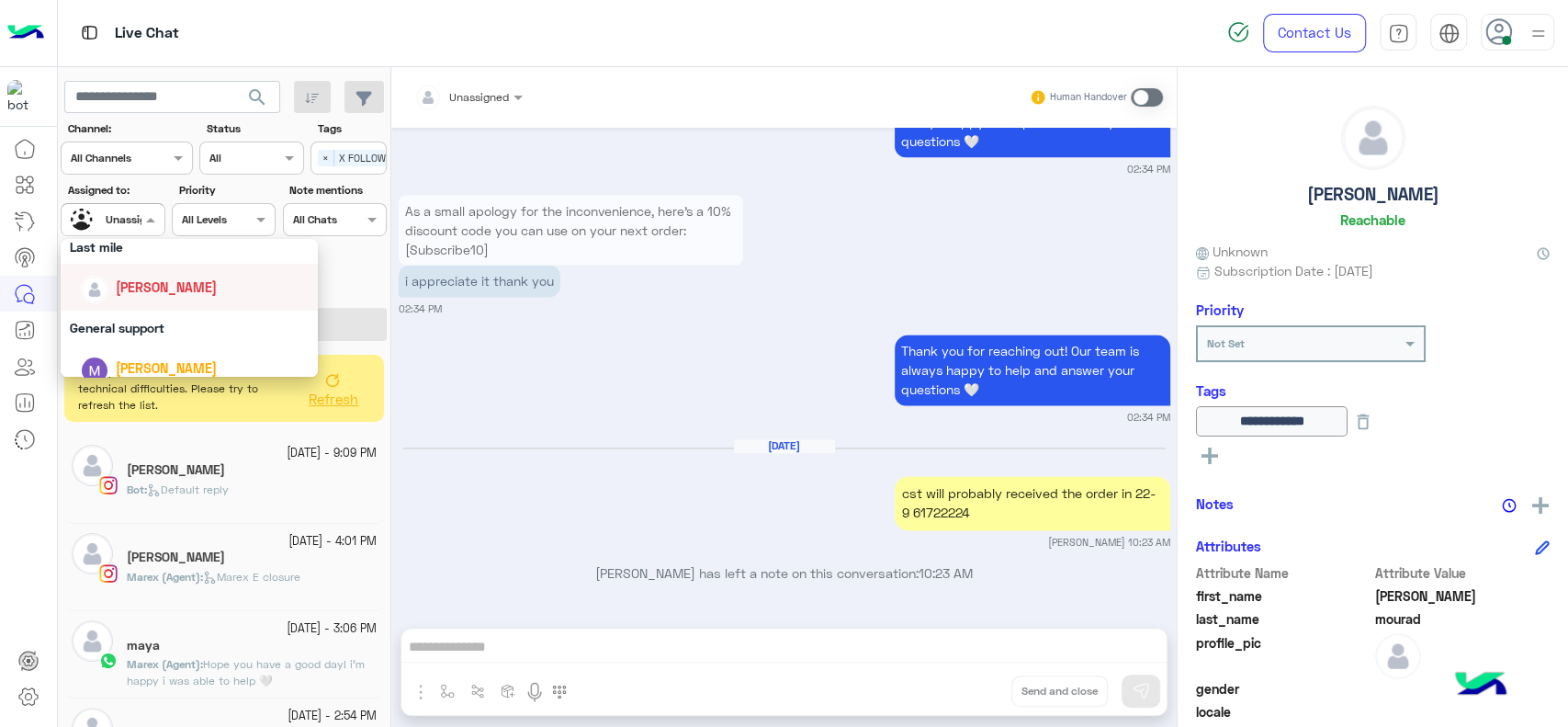
click at [130, 296] on div "Jana Aboelseoud" at bounding box center [195, 287] width 228 height 32
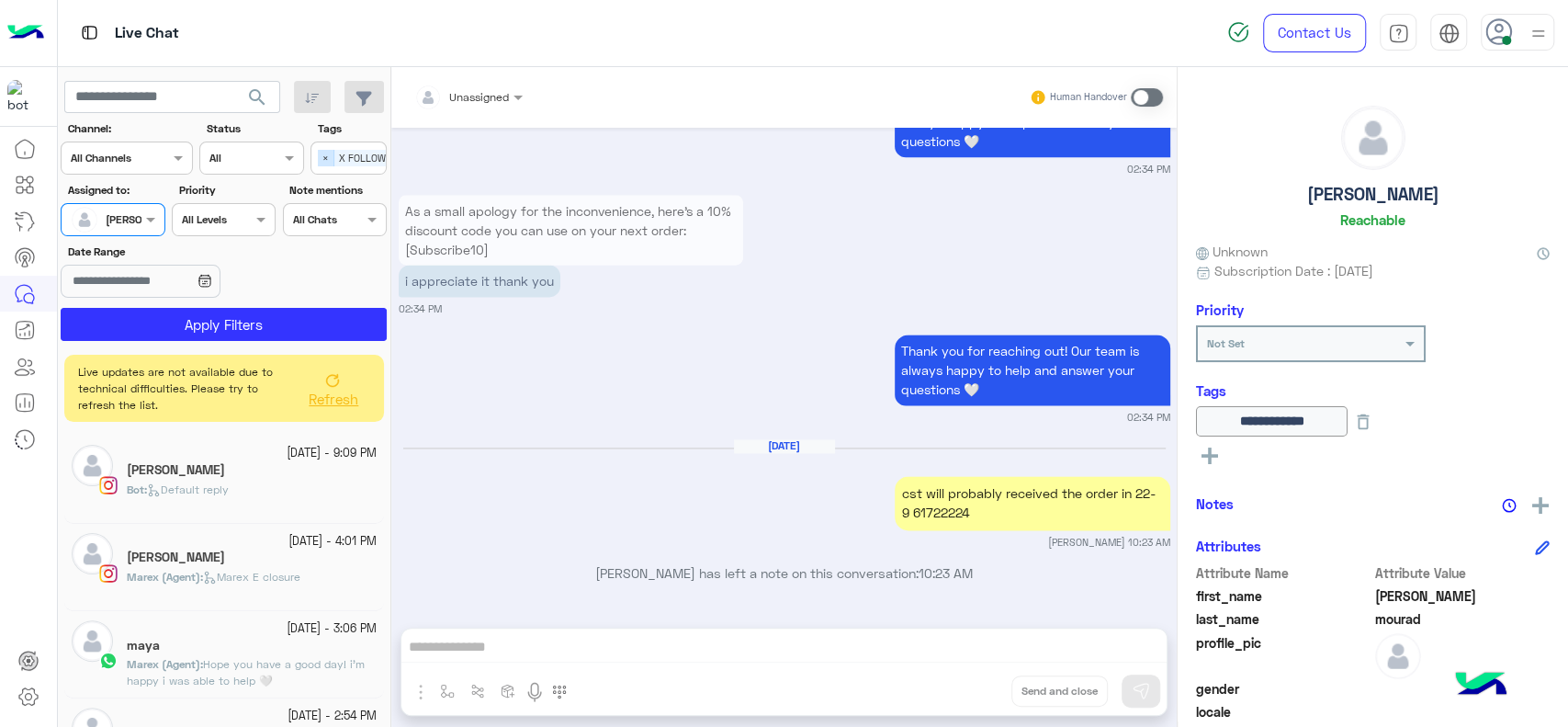
click at [321, 162] on span "×" at bounding box center [326, 158] width 17 height 17
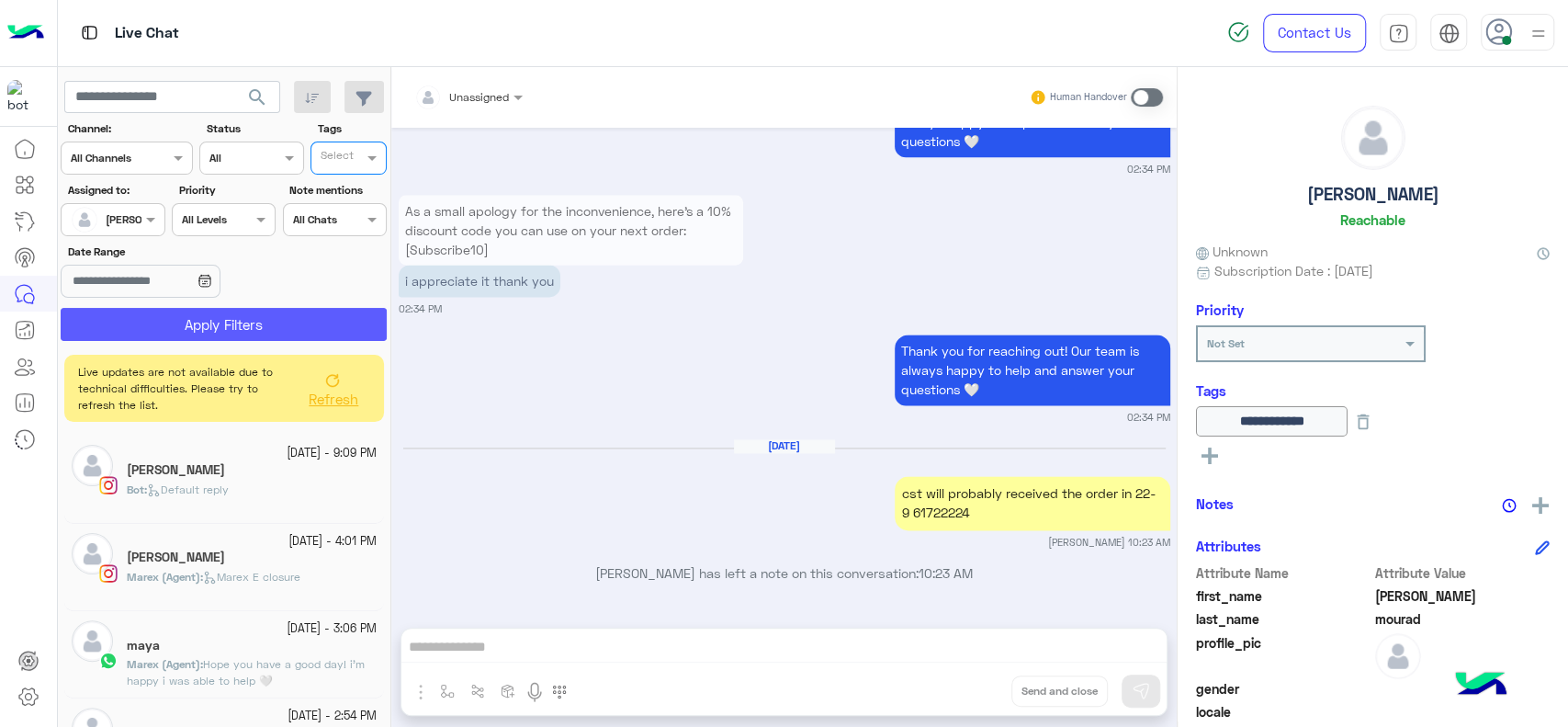
click at [267, 324] on button "Apply Filters" at bounding box center [224, 324] width 326 height 33
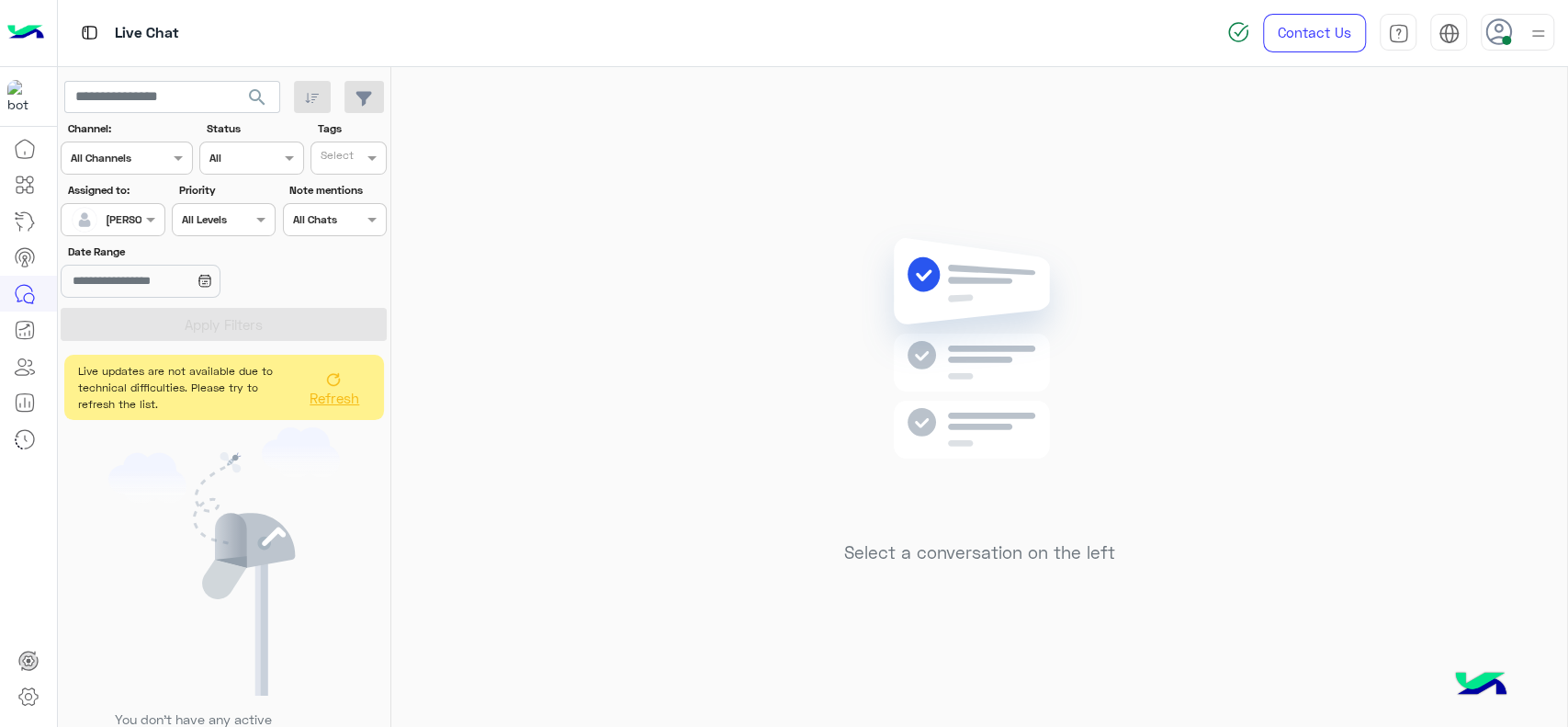
drag, startPoint x: 317, startPoint y: 392, endPoint x: 317, endPoint y: 403, distance: 11.0
click at [317, 403] on span "Refresh" at bounding box center [334, 398] width 50 height 17
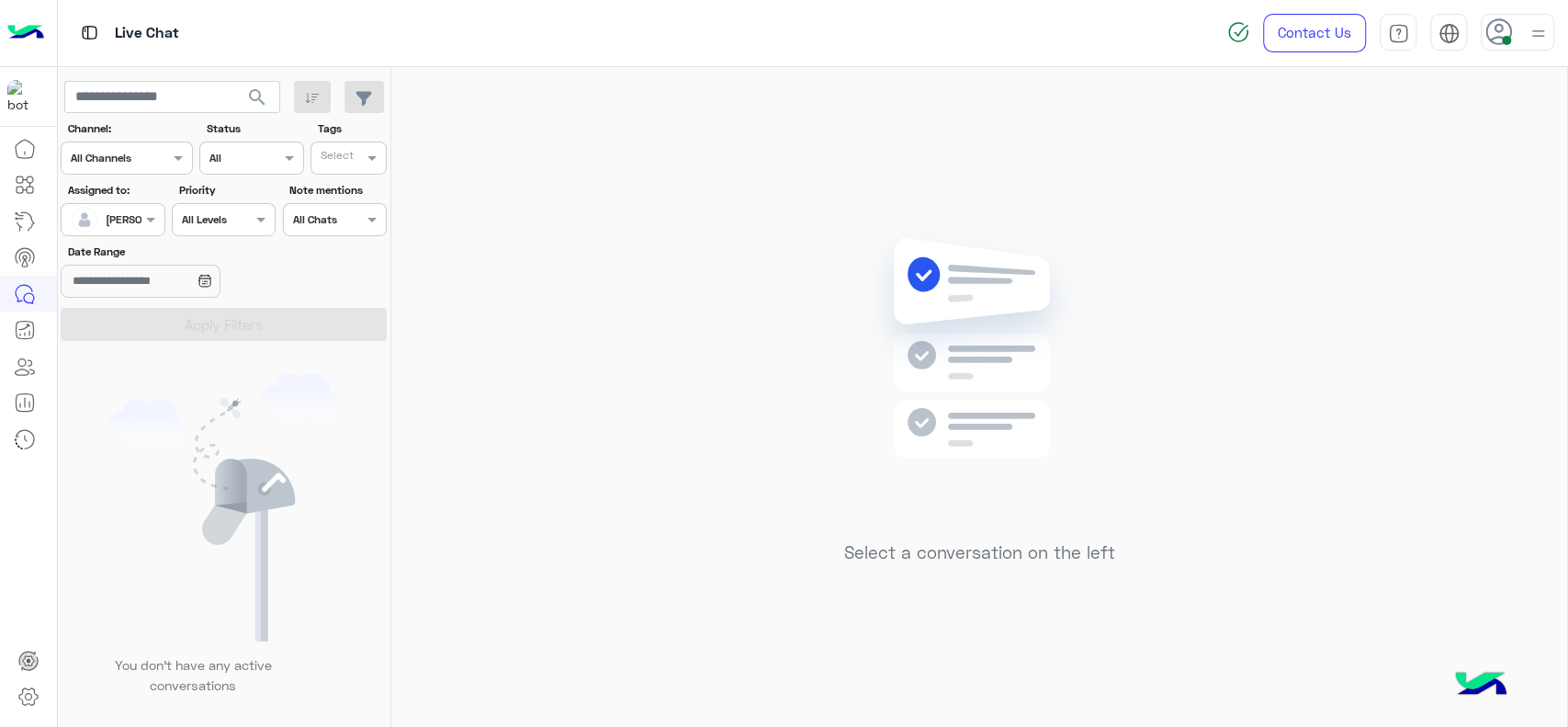
click at [507, 277] on div "Select a conversation on the left" at bounding box center [979, 400] width 1176 height 667
click at [576, 213] on div "Select a conversation on the left" at bounding box center [979, 400] width 1176 height 667
click at [681, 410] on div "Select a conversation on the left" at bounding box center [979, 400] width 1176 height 667
click at [126, 213] on div at bounding box center [112, 217] width 102 height 17
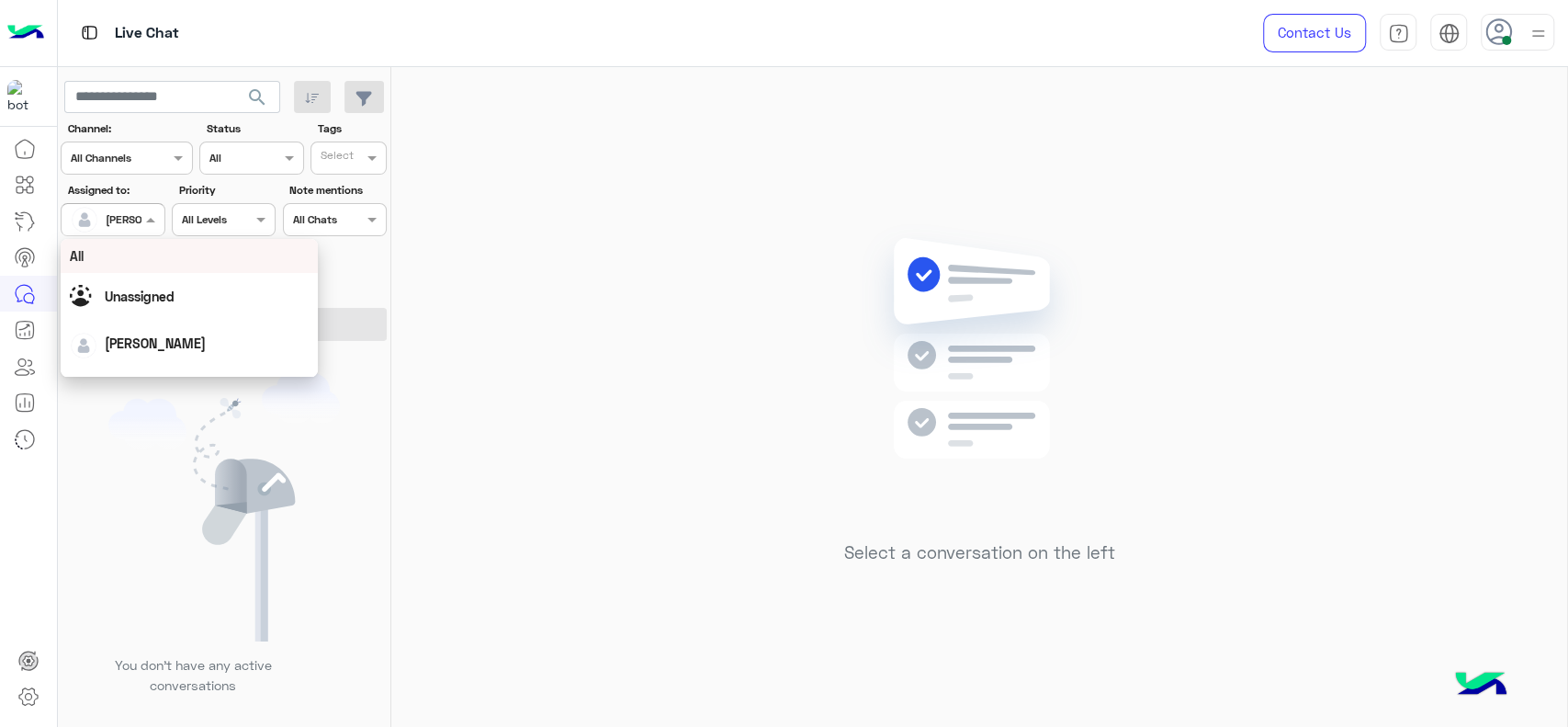
click at [126, 213] on div at bounding box center [112, 217] width 102 height 17
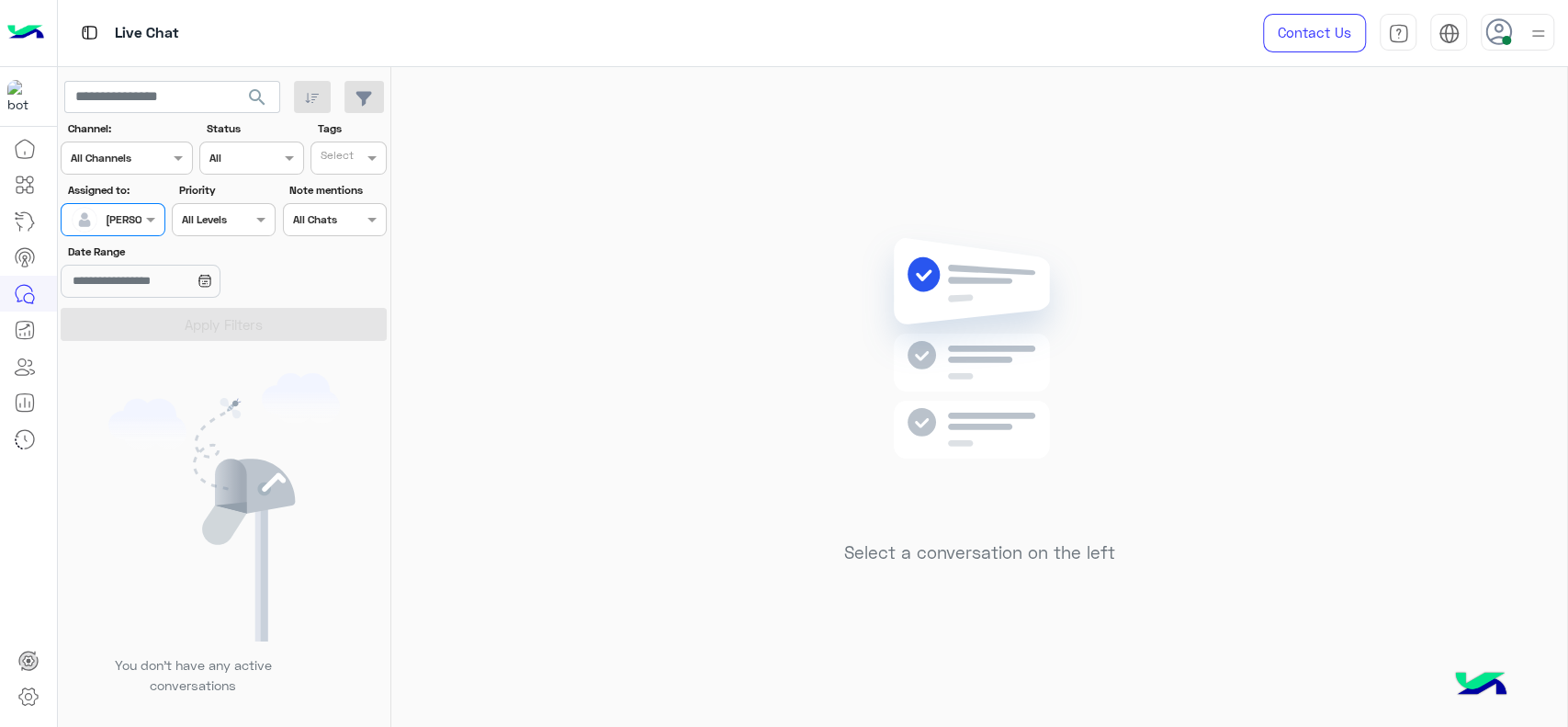
click at [126, 213] on div at bounding box center [112, 217] width 102 height 17
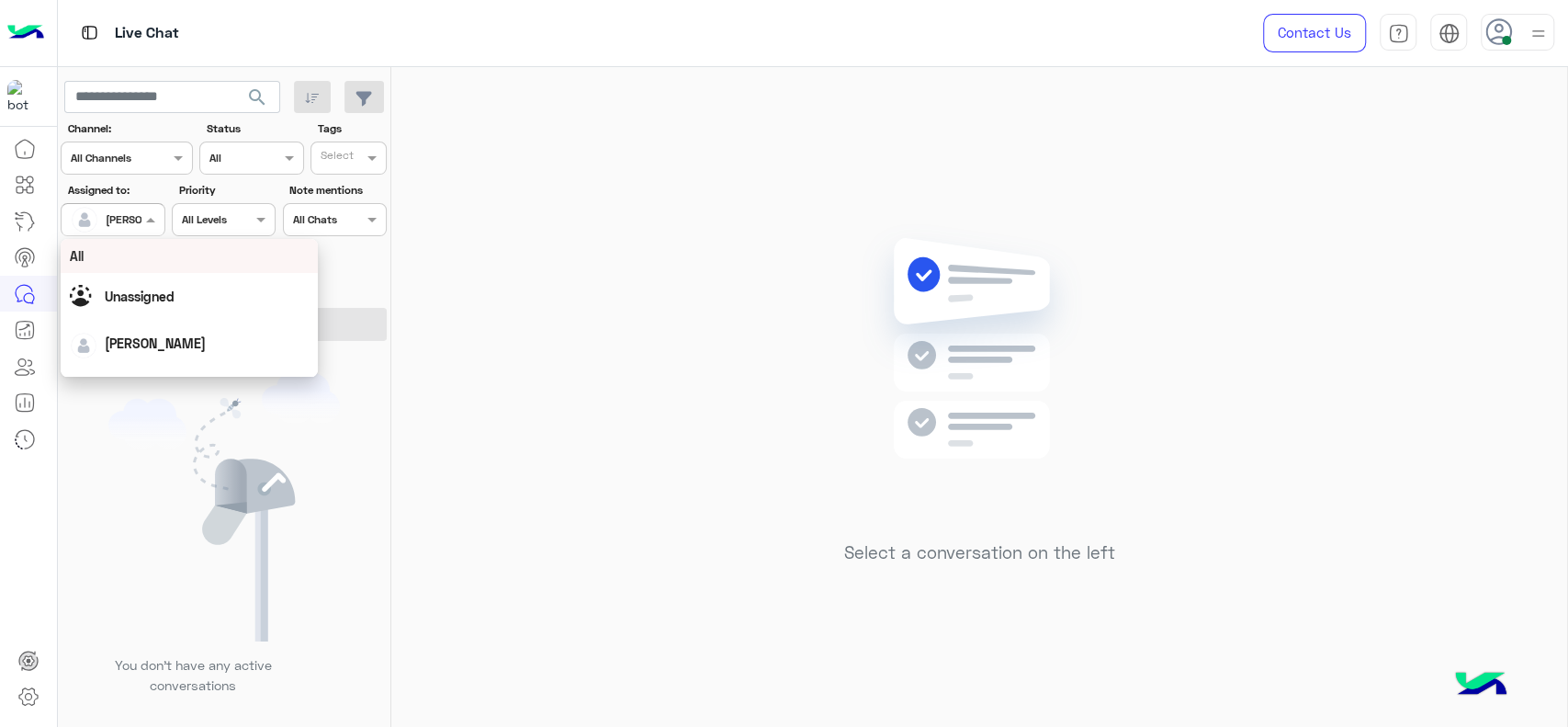
click at [126, 213] on div at bounding box center [112, 217] width 102 height 17
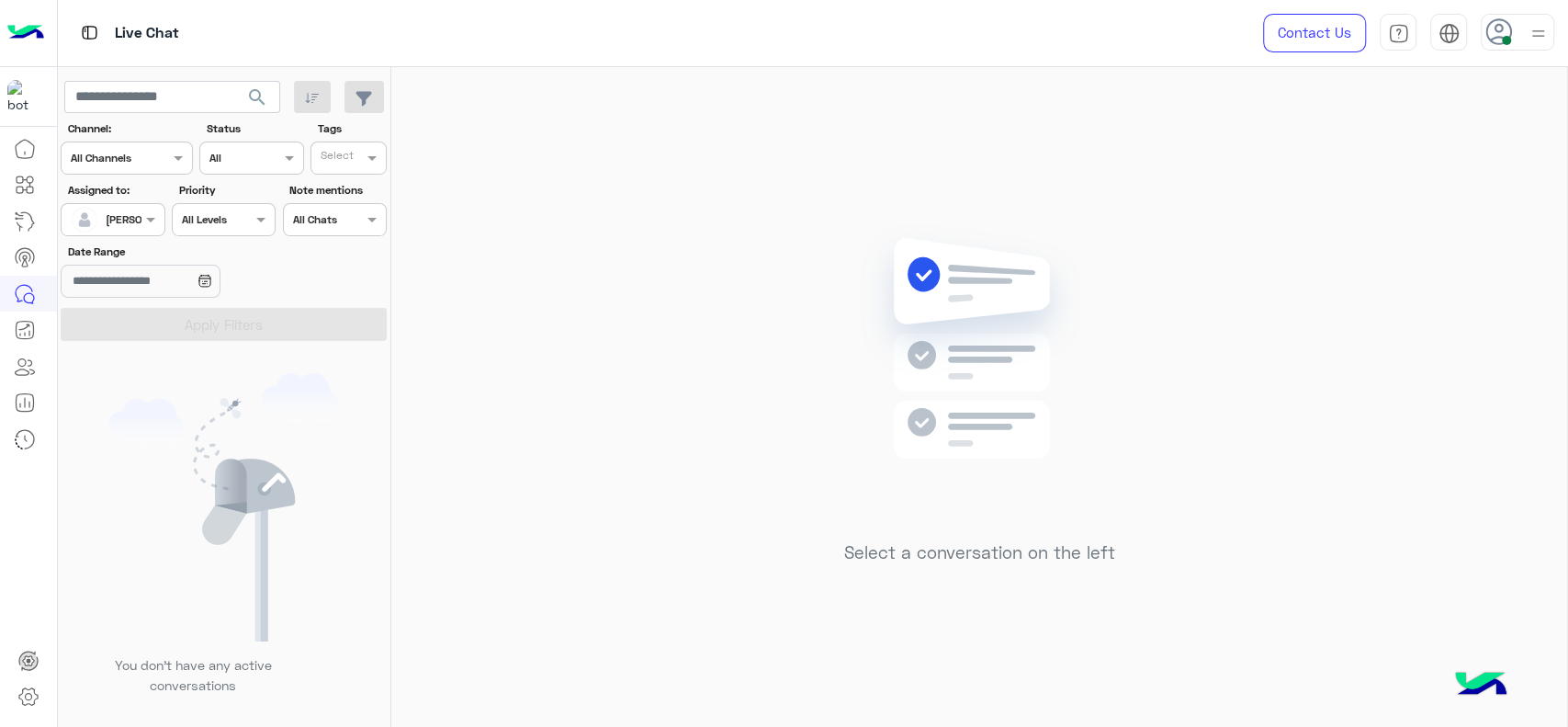
click at [446, 254] on div "Select a conversation on the left" at bounding box center [979, 400] width 1176 height 667
click at [958, 211] on div "Select a conversation on the left" at bounding box center [979, 400] width 1176 height 667
drag, startPoint x: 586, startPoint y: 307, endPoint x: 590, endPoint y: 283, distance: 24.3
click at [586, 306] on div "Select a conversation on the left" at bounding box center [979, 400] width 1176 height 667
click at [115, 221] on div at bounding box center [112, 217] width 102 height 17
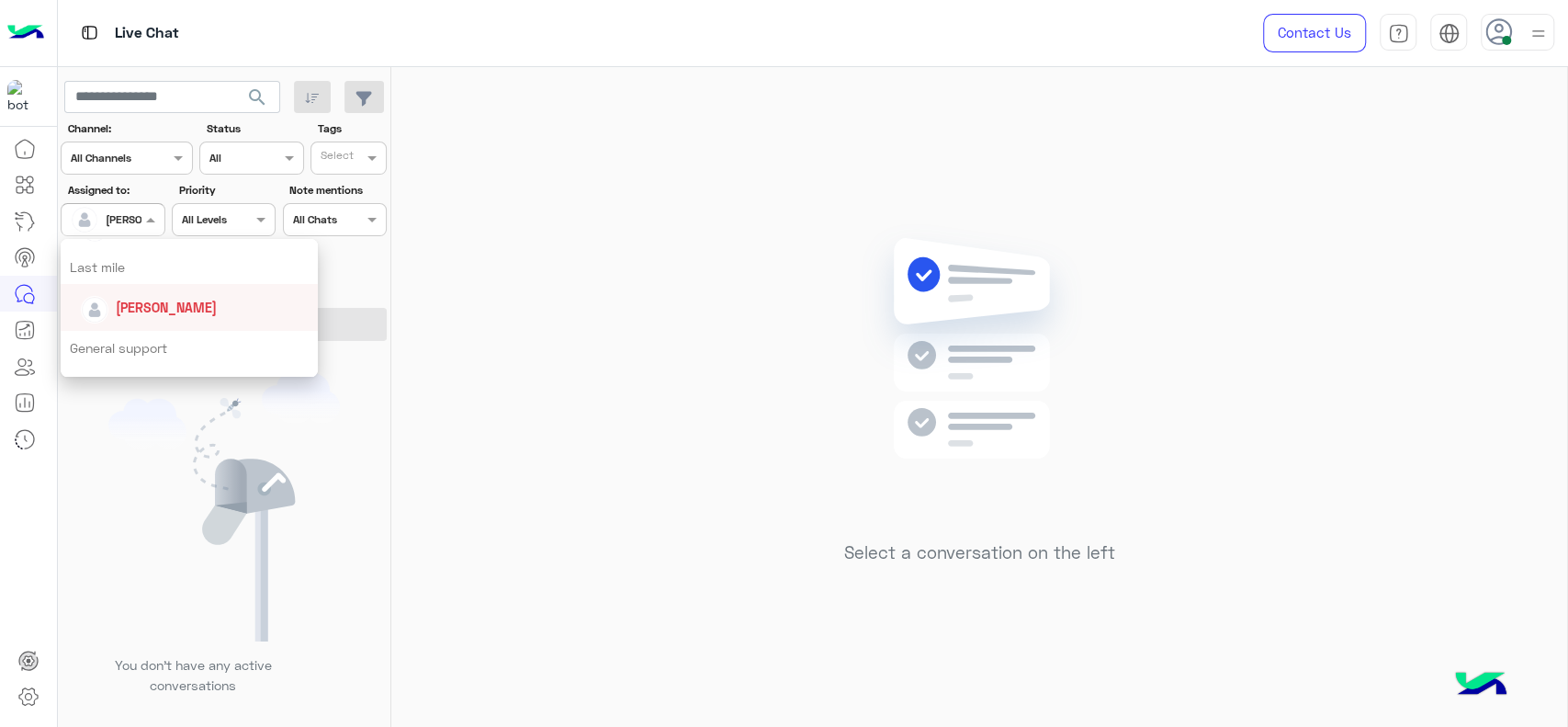
scroll to position [225, 0]
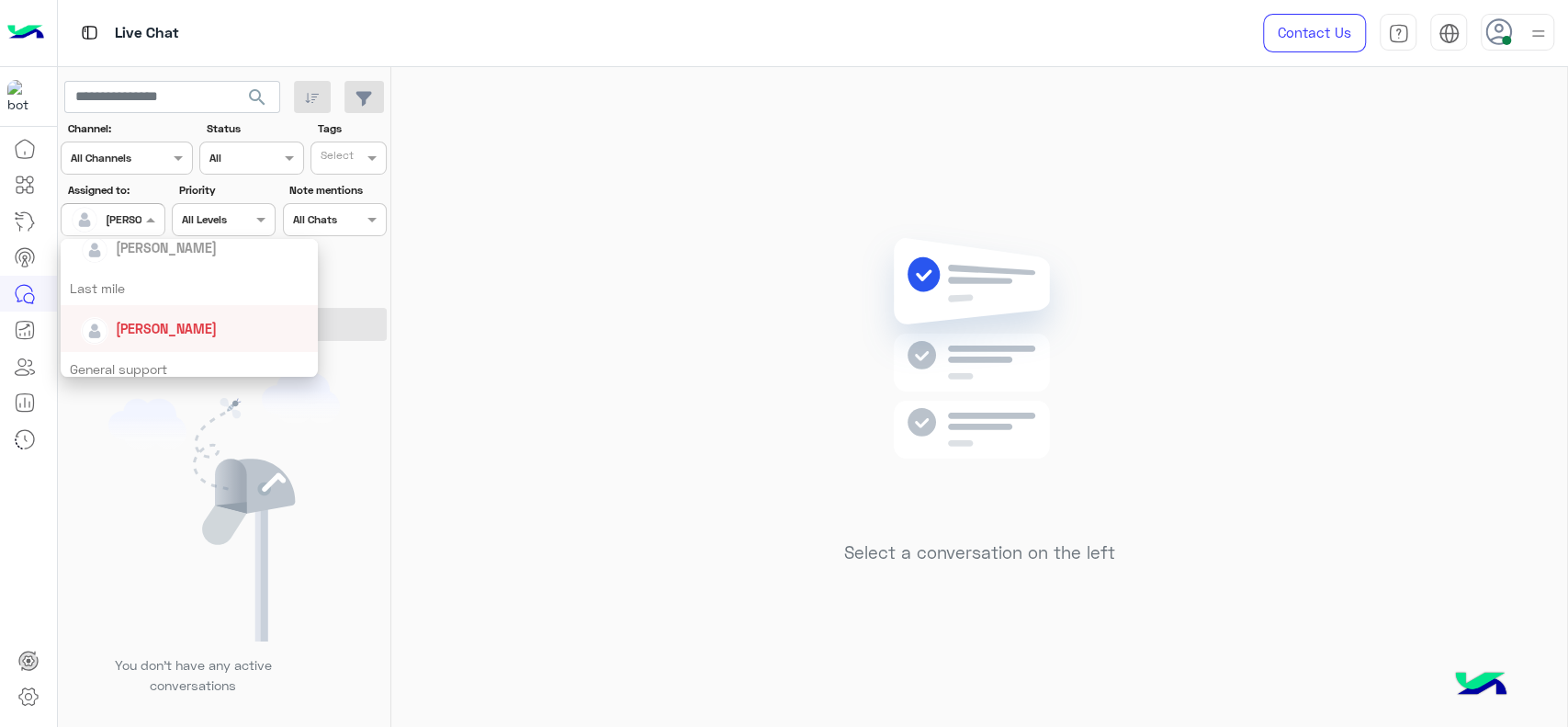
click at [107, 279] on div "Last mile" at bounding box center [190, 288] width 258 height 34
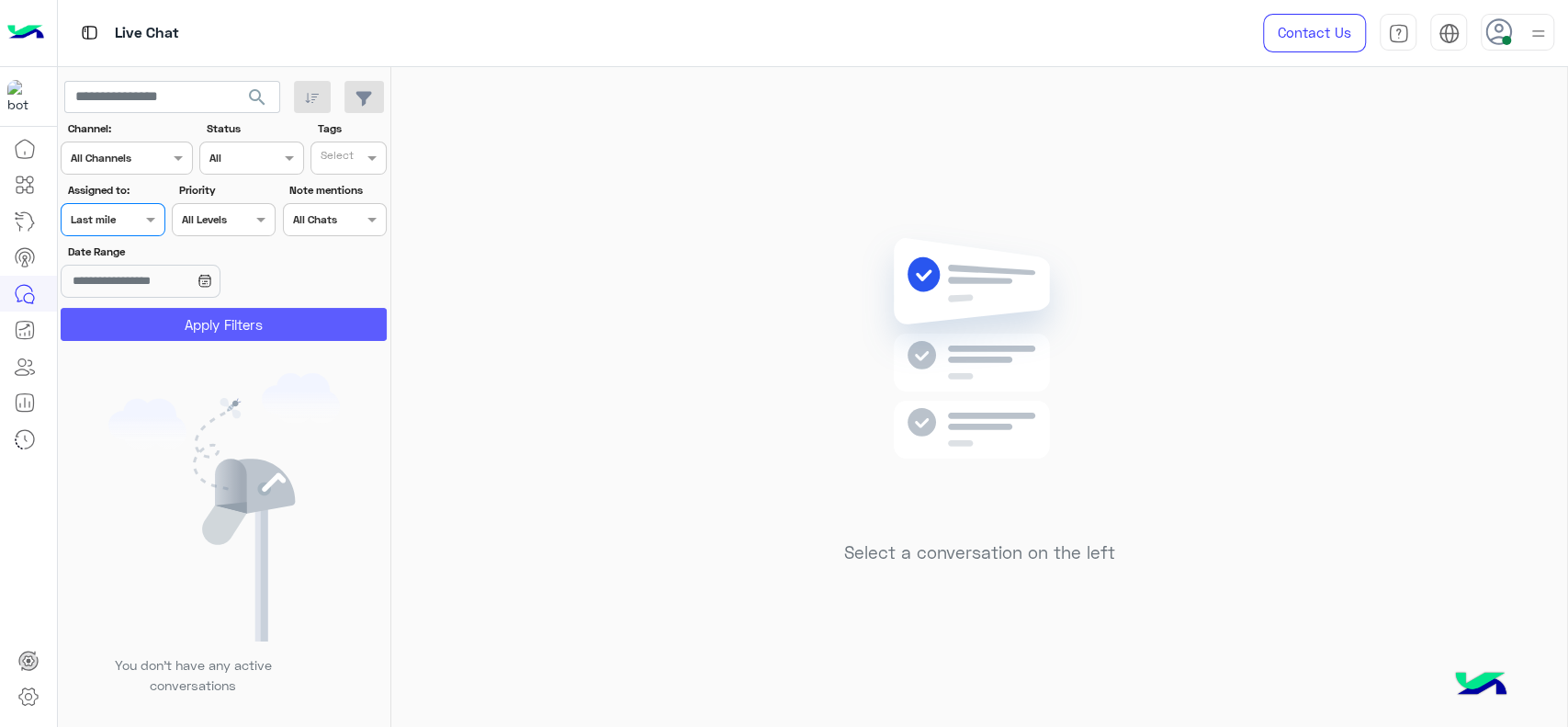
click at [125, 319] on button "Apply Filters" at bounding box center [224, 324] width 326 height 33
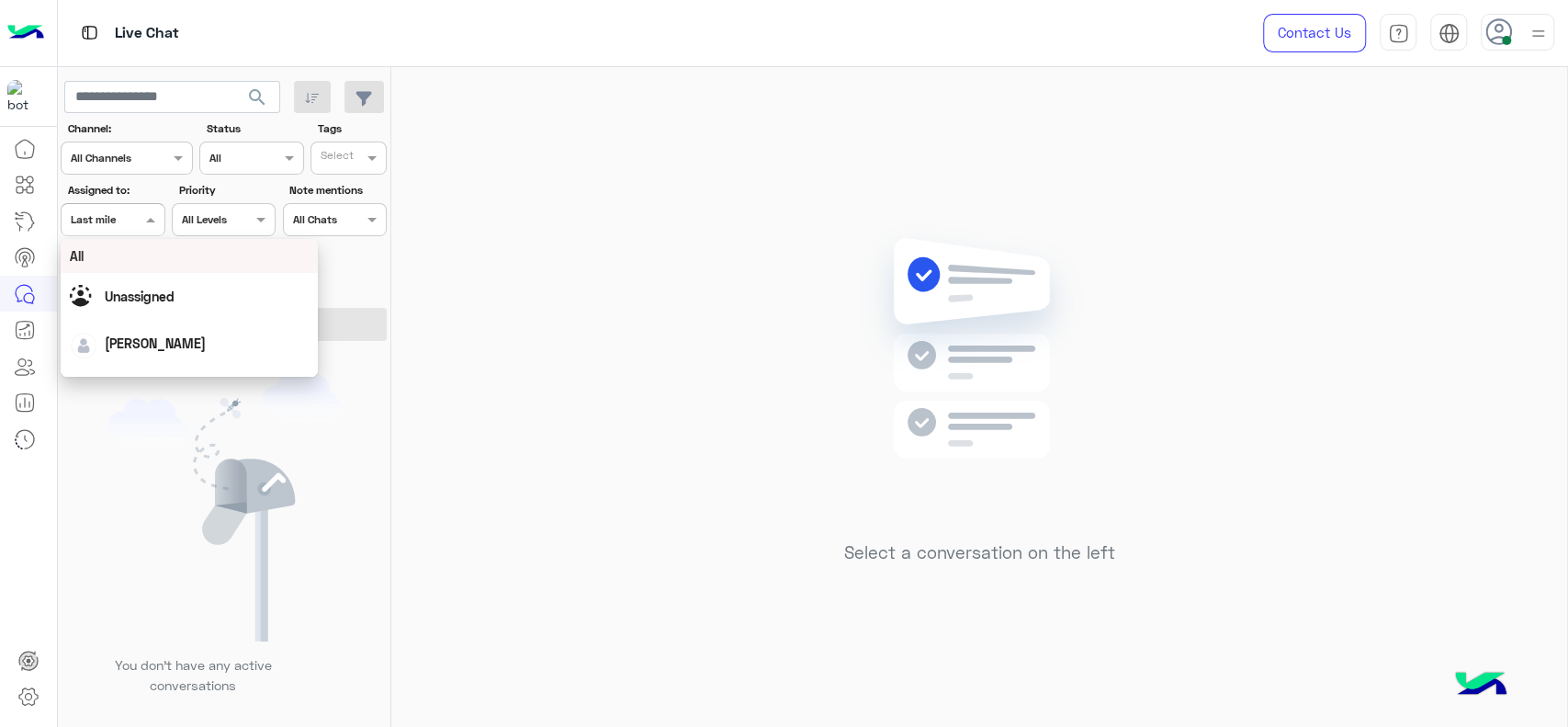
click at [116, 223] on div at bounding box center [112, 217] width 102 height 17
click at [119, 341] on span "[PERSON_NAME]" at bounding box center [167, 348] width 101 height 16
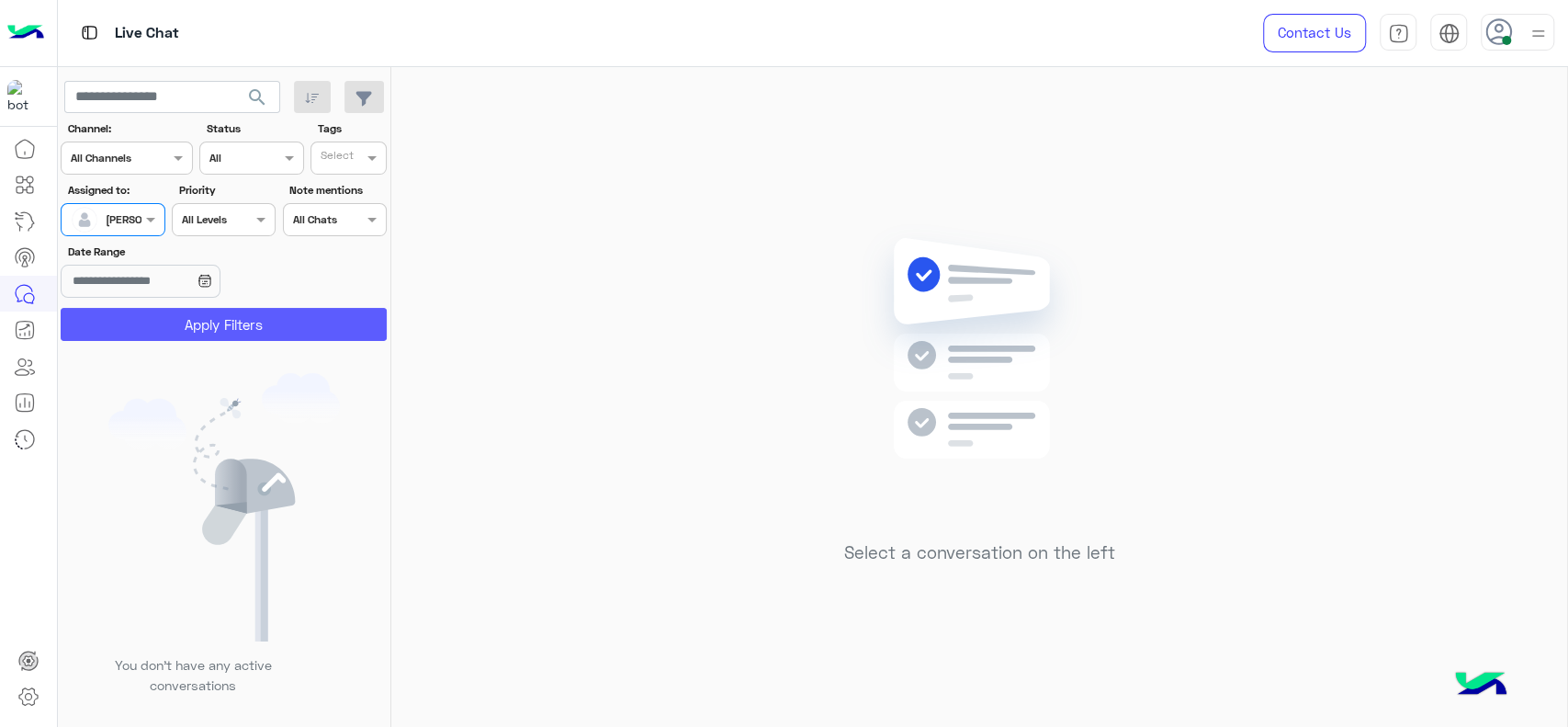
click at [134, 319] on button "Apply Filters" at bounding box center [224, 324] width 326 height 33
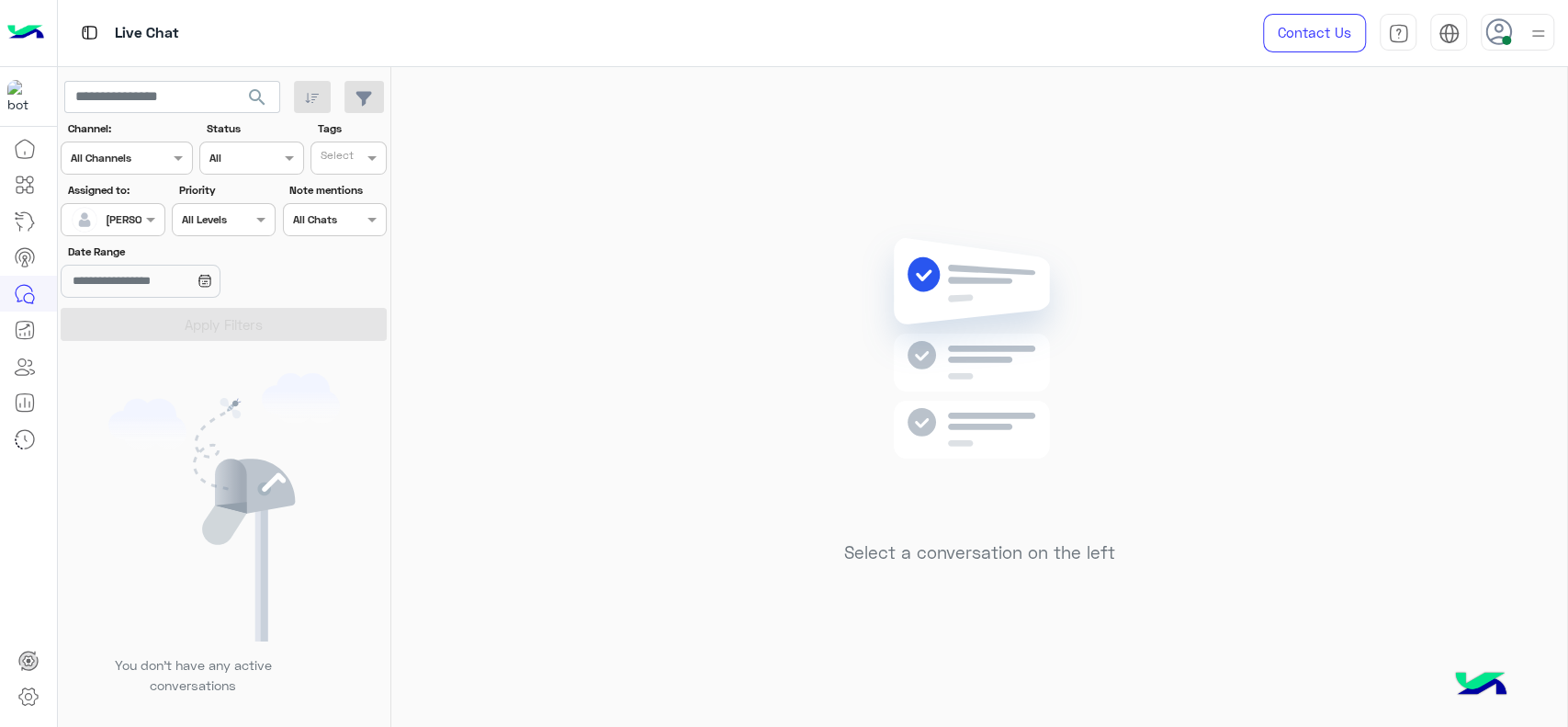
click at [594, 283] on div "Select a conversation on the left" at bounding box center [979, 400] width 1176 height 667
click at [943, 589] on div "Select a conversation on the left" at bounding box center [979, 400] width 1176 height 667
click at [790, 388] on div "Select a conversation on the left" at bounding box center [979, 400] width 1176 height 667
click at [692, 363] on div "Select a conversation on the left" at bounding box center [979, 400] width 1176 height 667
click at [547, 366] on div "Select a conversation on the left" at bounding box center [979, 400] width 1176 height 667
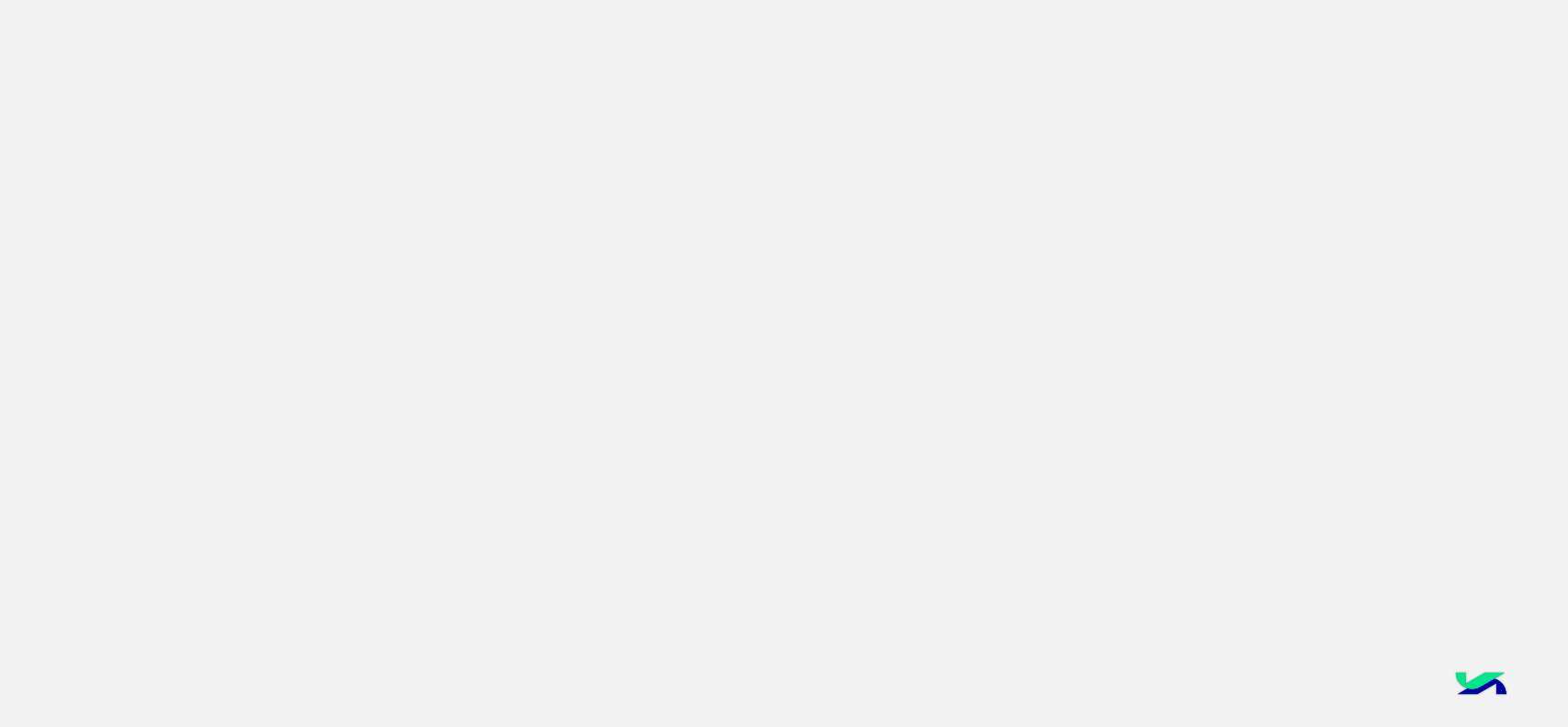
click at [778, 384] on app-root at bounding box center [784, 364] width 1568 height 727
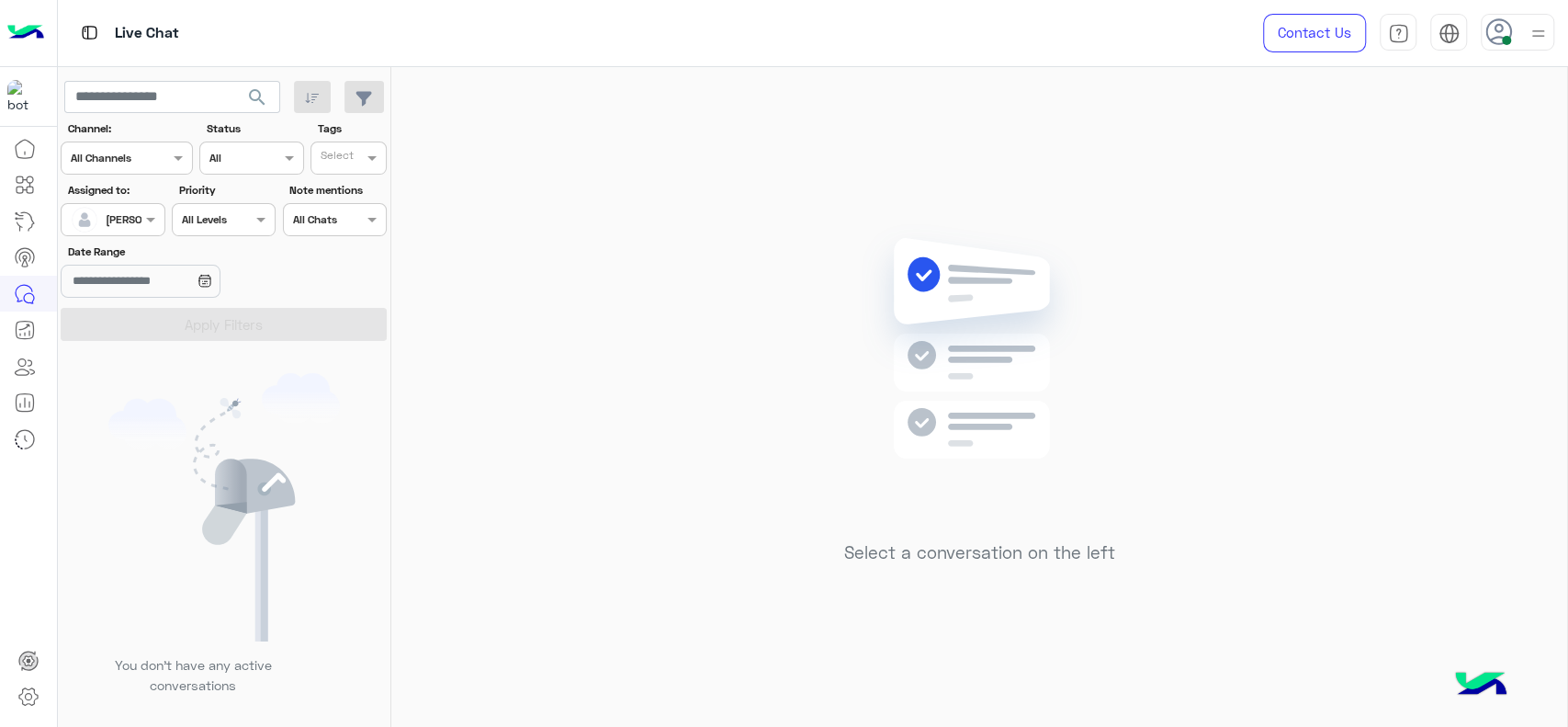
click at [1355, 503] on div "Select a conversation on the left" at bounding box center [979, 400] width 1176 height 667
drag, startPoint x: 1203, startPoint y: 331, endPoint x: 1448, endPoint y: 455, distance: 274.6
click at [1203, 332] on div "Select a conversation on the left" at bounding box center [979, 400] width 1176 height 667
click at [513, 280] on div "Select a conversation on the left" at bounding box center [979, 400] width 1176 height 667
click at [138, 225] on div at bounding box center [112, 217] width 102 height 17
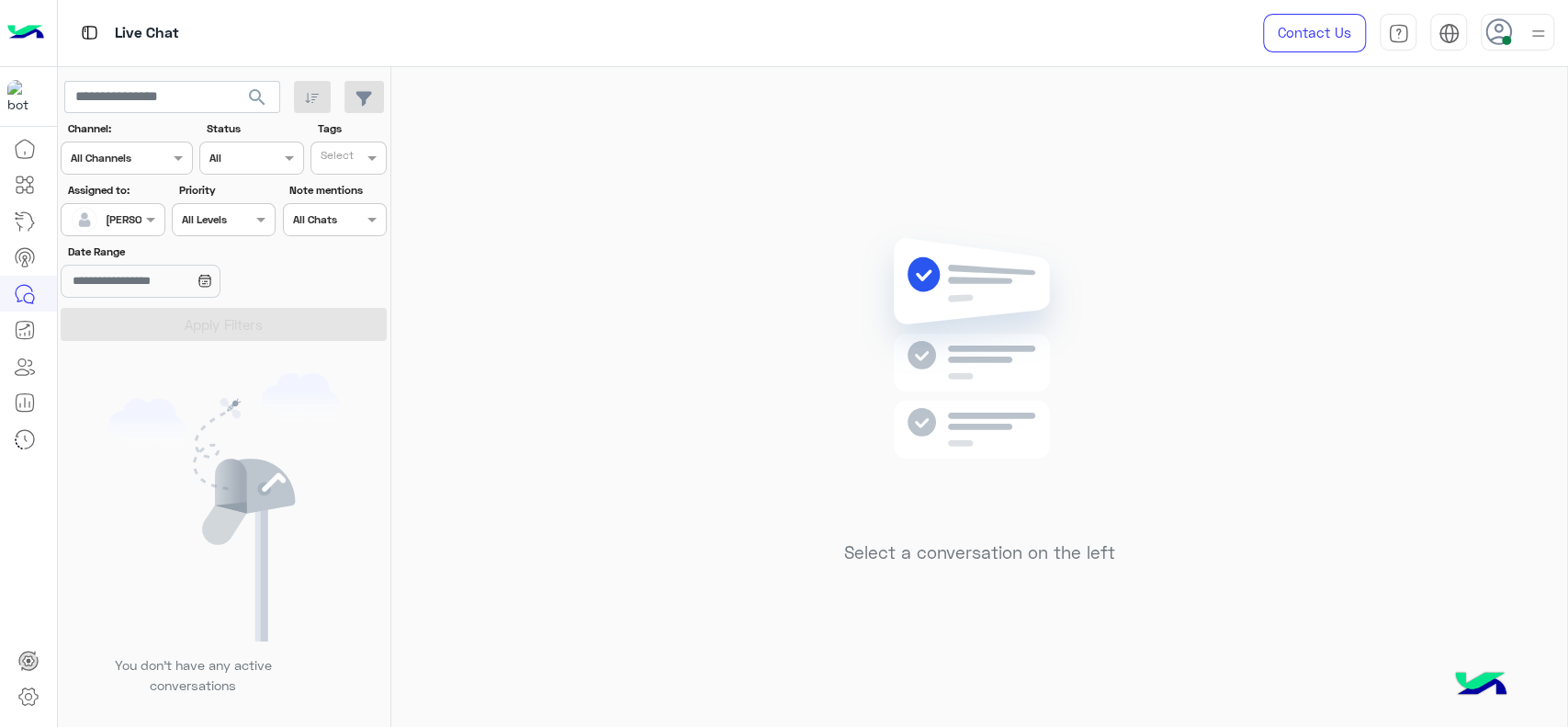
click at [138, 225] on div at bounding box center [112, 217] width 102 height 17
click at [124, 216] on div at bounding box center [112, 217] width 102 height 17
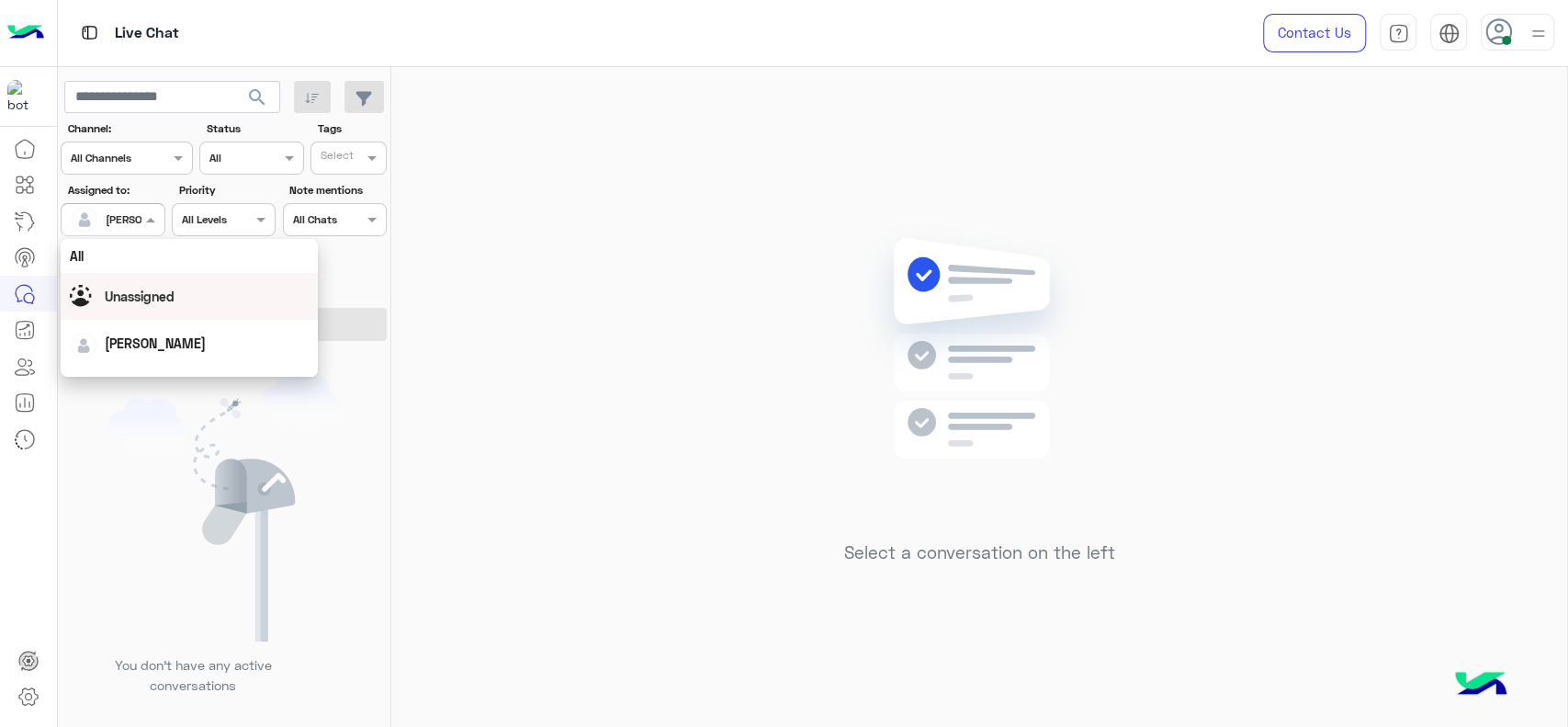
click at [130, 294] on span "Unassigned" at bounding box center [140, 295] width 70 height 16
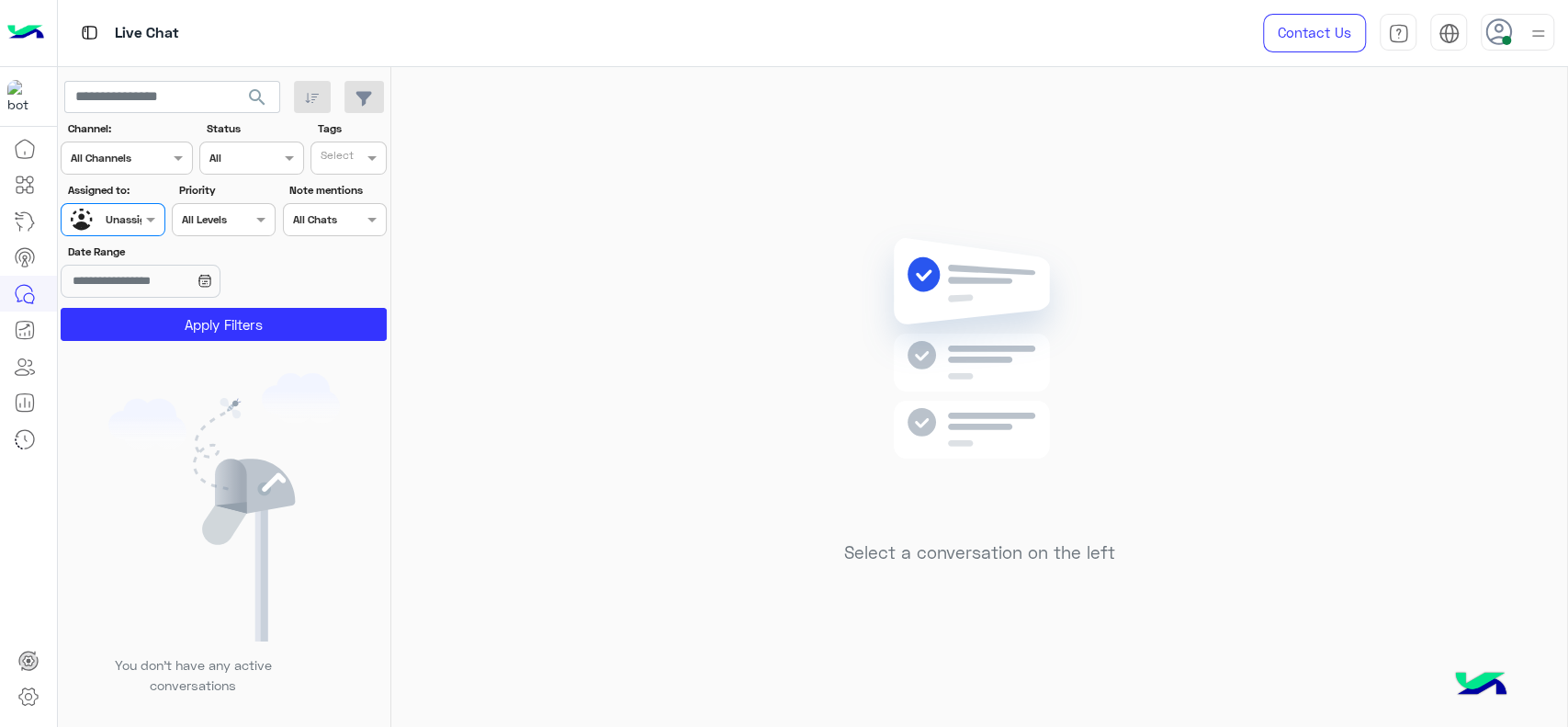
click at [352, 166] on input "text" at bounding box center [339, 160] width 38 height 17
click at [352, 187] on div "J FOLLOW UP" at bounding box center [399, 194] width 161 height 19
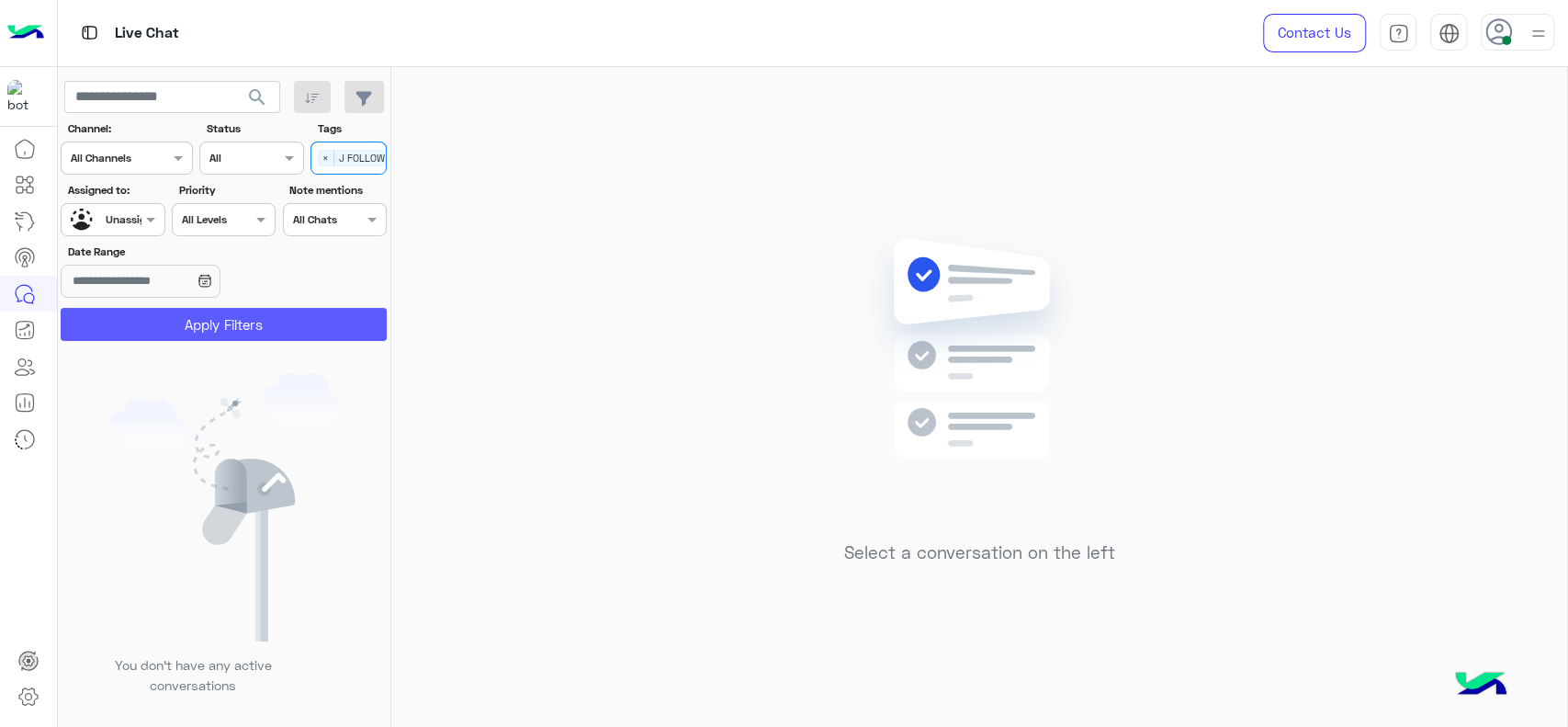
click at [210, 323] on button "Apply Filters" at bounding box center [224, 324] width 326 height 33
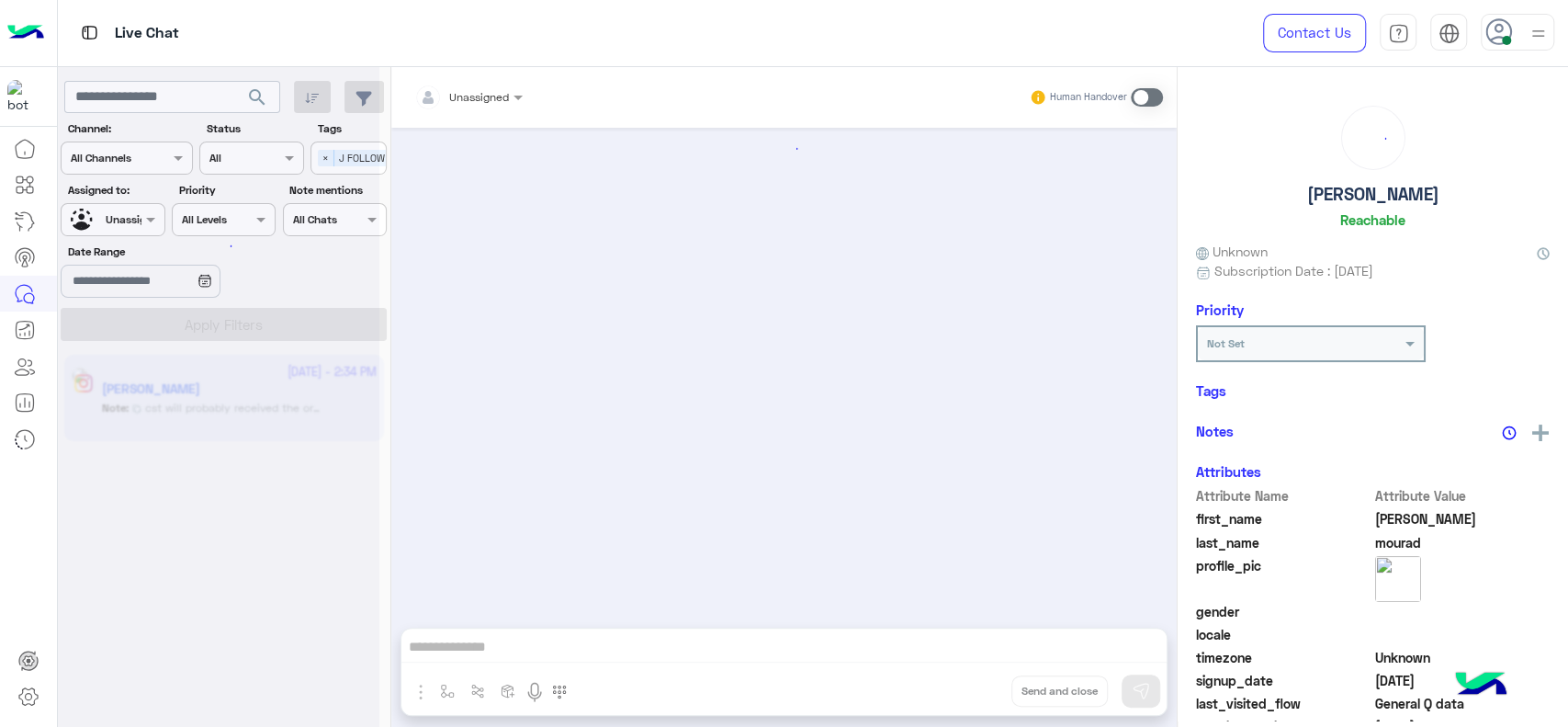
scroll to position [1632, 0]
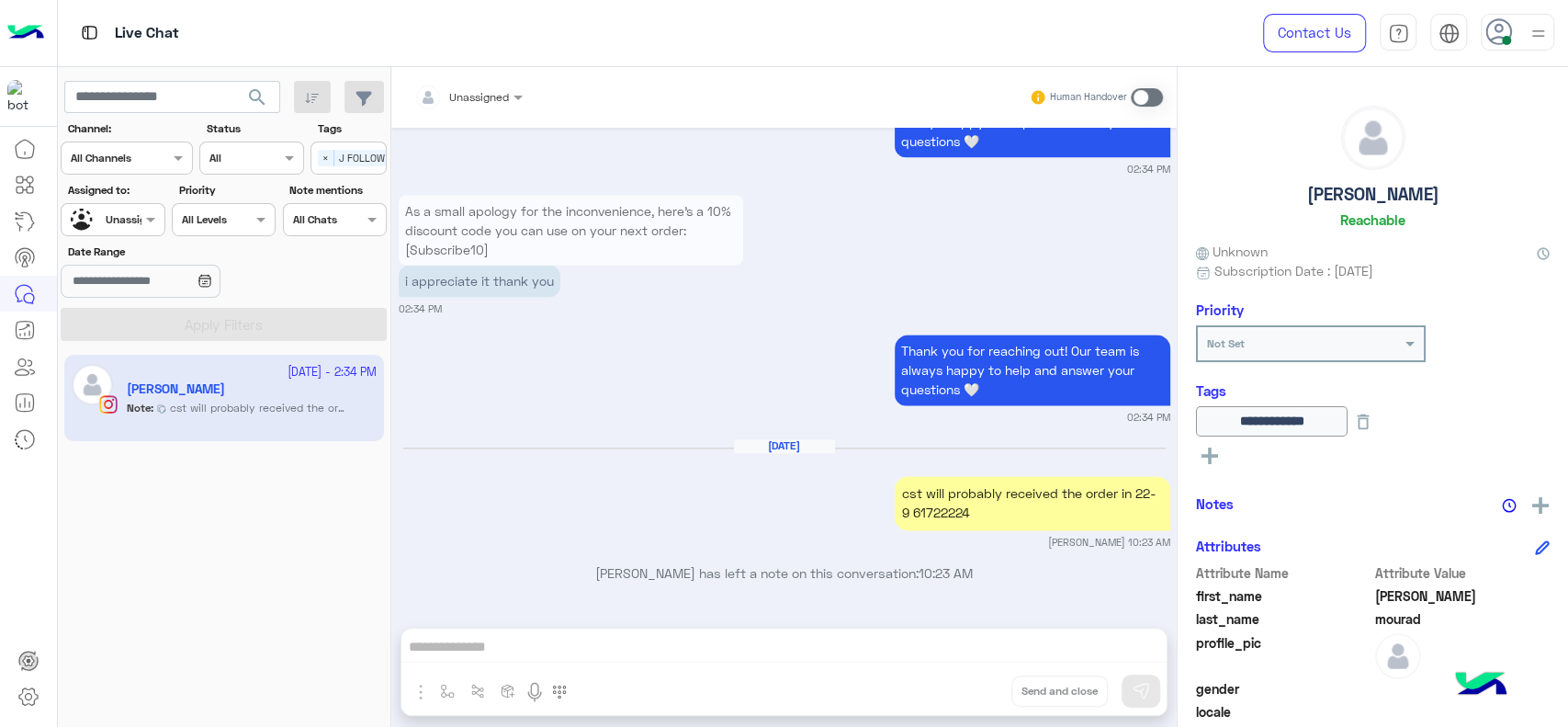
click at [485, 504] on div "Sep 22, 2025 cst will probably received the order in 22-9 61722224 Jana Aboelse…" at bounding box center [784, 493] width 772 height 111
click at [137, 219] on div at bounding box center [112, 217] width 102 height 17
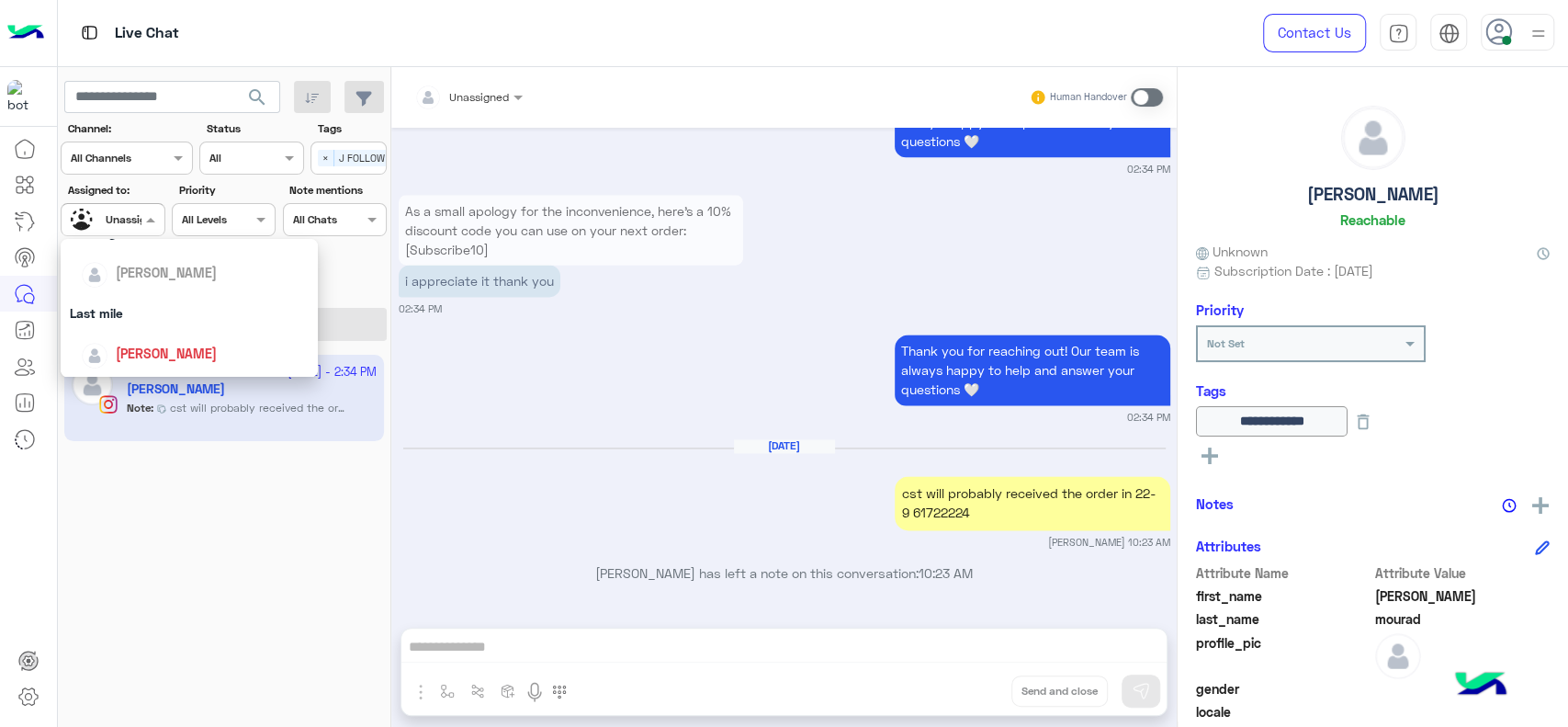
scroll to position [197, 0]
click at [129, 337] on div "[PERSON_NAME]" at bounding box center [190, 354] width 258 height 47
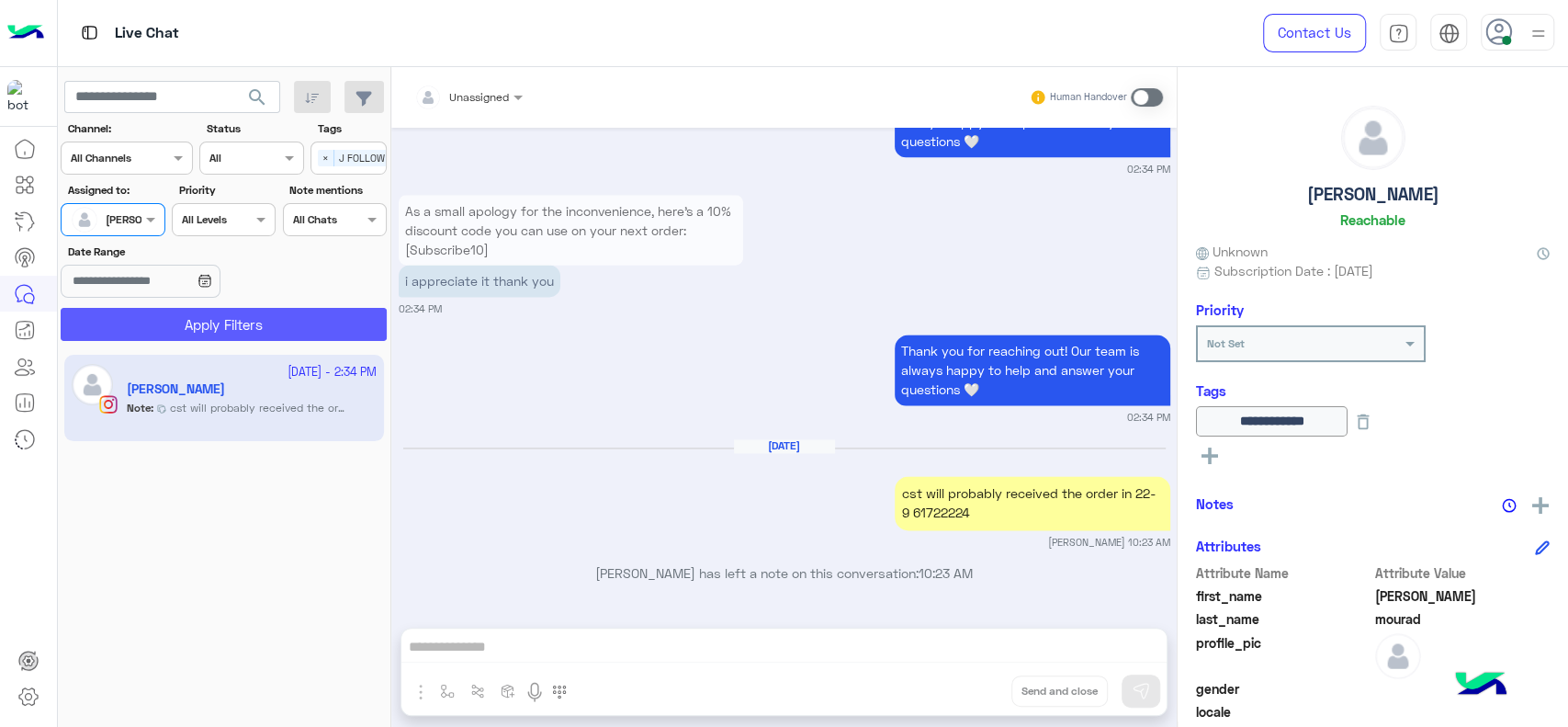
click at [156, 332] on button "Apply Filters" at bounding box center [224, 324] width 326 height 33
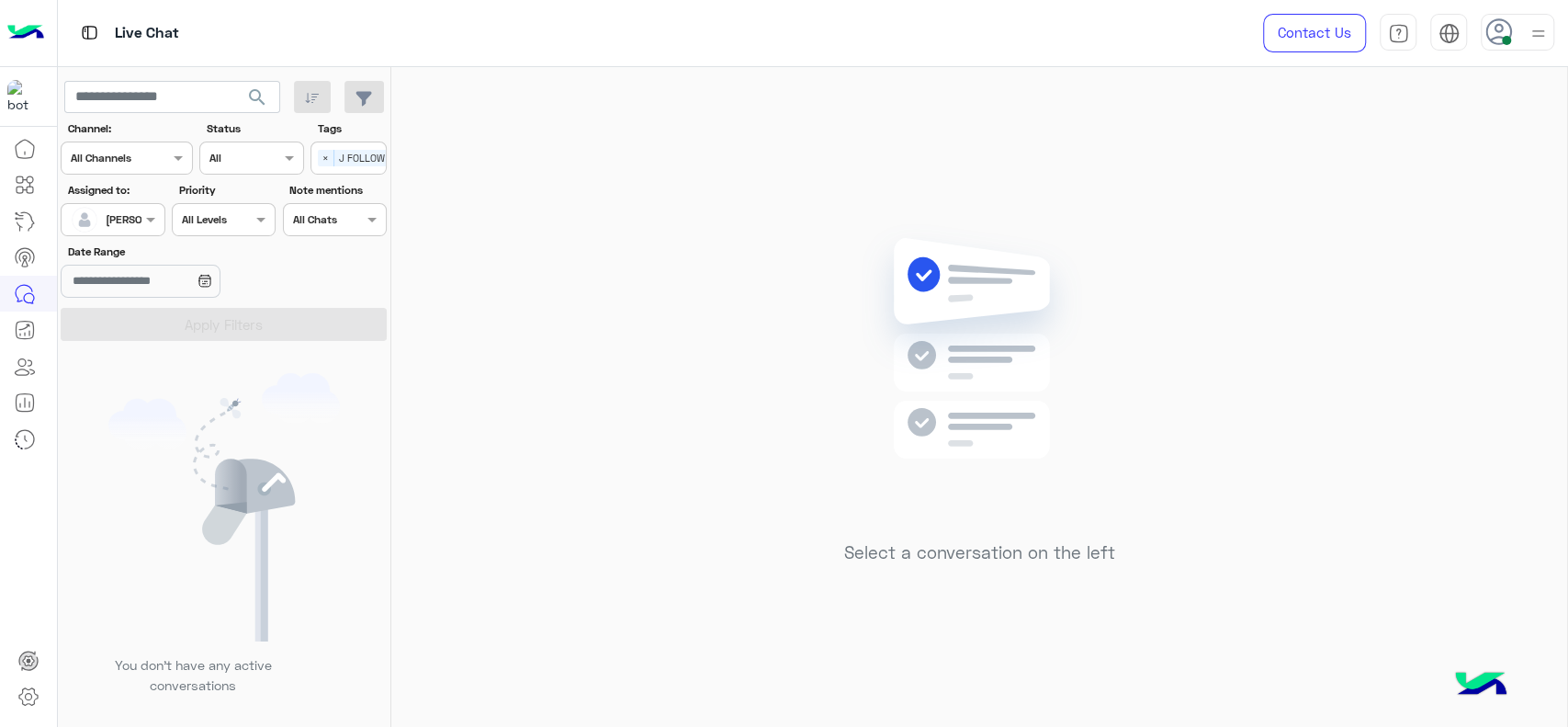
click at [441, 438] on div "Select a conversation on the left" at bounding box center [979, 400] width 1176 height 667
click at [632, 352] on div "Select a conversation on the left" at bounding box center [979, 400] width 1176 height 667
click at [321, 156] on span "×" at bounding box center [326, 158] width 17 height 17
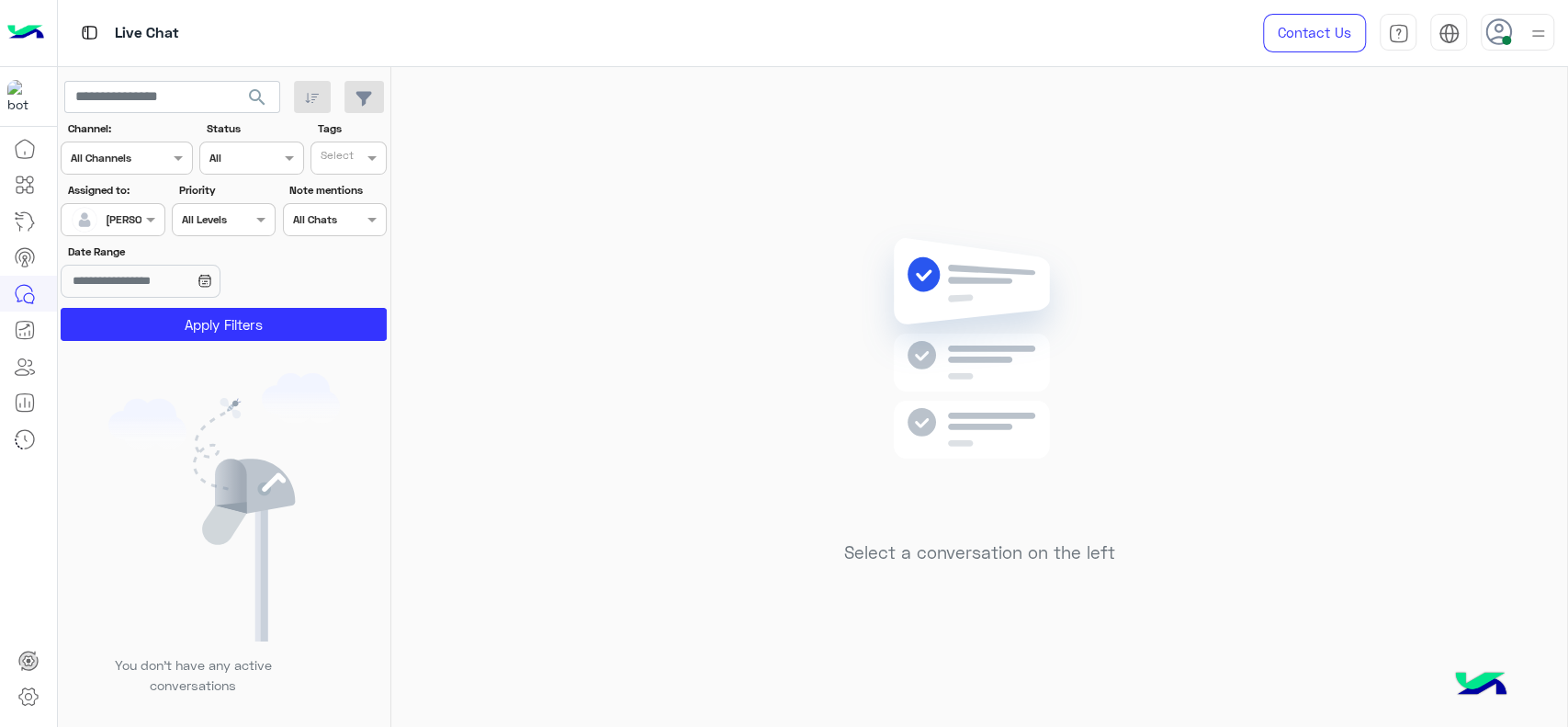
click at [661, 267] on div "Select a conversation on the left" at bounding box center [979, 400] width 1176 height 667
click at [266, 343] on app-inbox-users-filters "search Channel: Channel All Channels Status Channel All Tags Select Assigned to…" at bounding box center [225, 207] width 333 height 281
click at [258, 333] on button "Apply Filters" at bounding box center [224, 324] width 326 height 33
click at [537, 317] on div "Select a conversation on the left" at bounding box center [979, 400] width 1176 height 667
click at [144, 232] on div "Assigned on [PERSON_NAME]" at bounding box center [112, 220] width 104 height 33
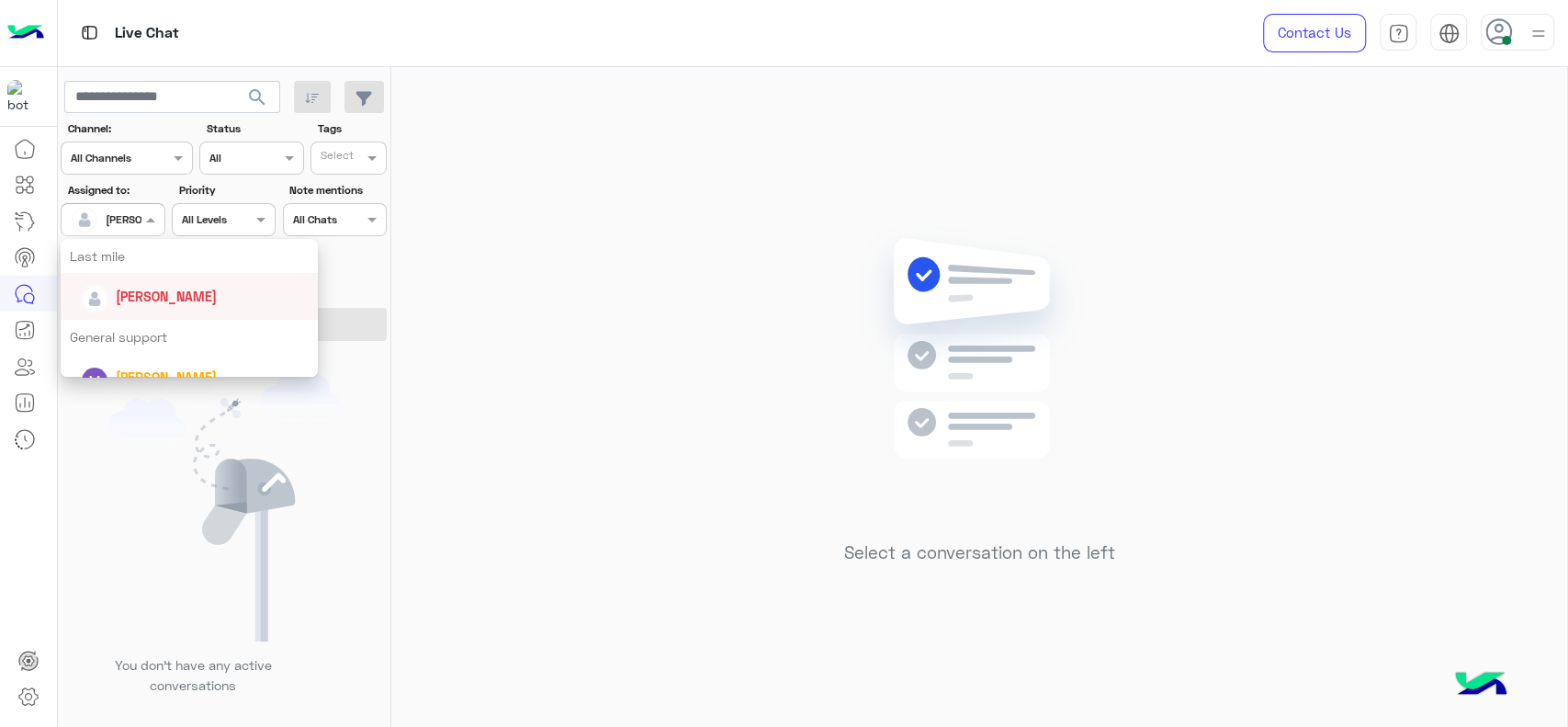
scroll to position [245, 0]
click at [125, 273] on div "Last mile" at bounding box center [190, 268] width 258 height 34
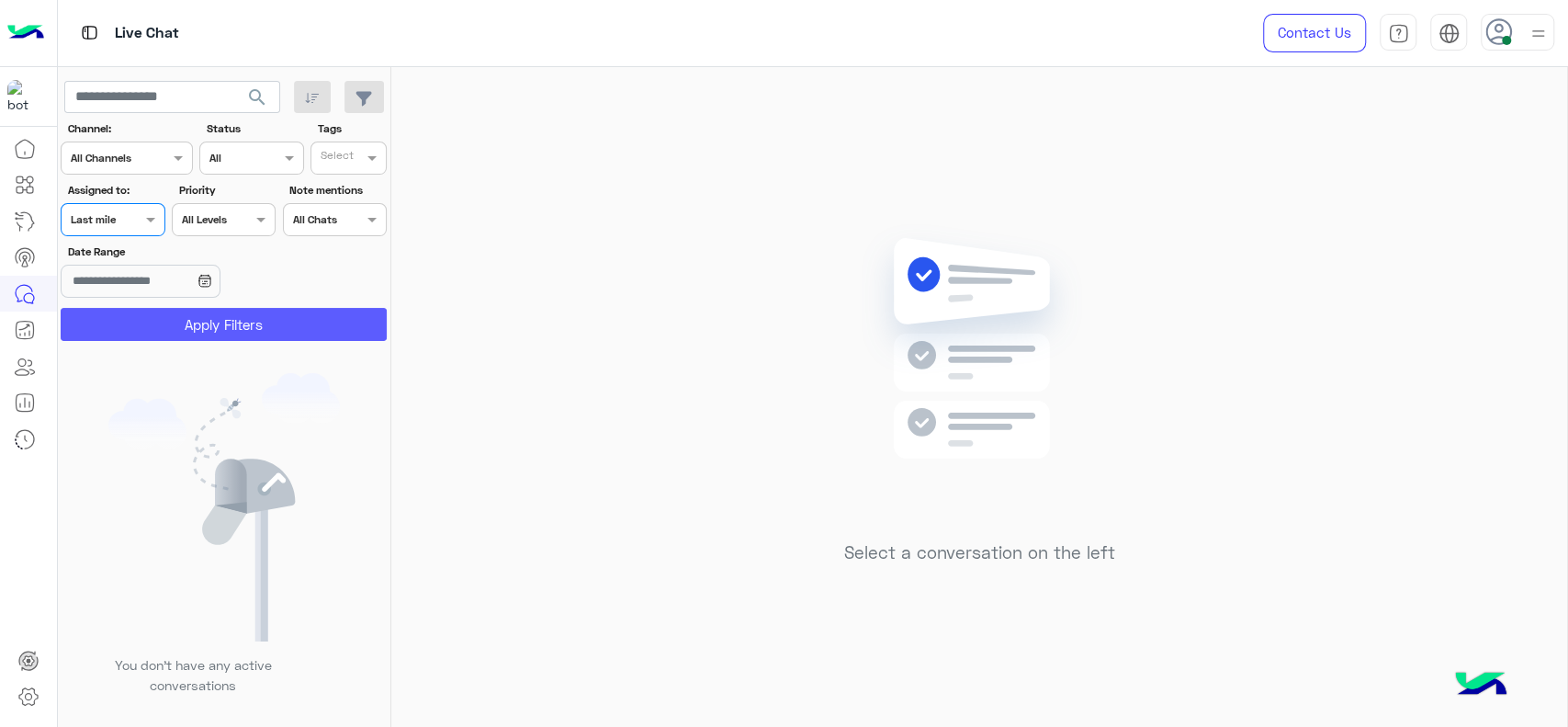
click at [166, 329] on button "Apply Filters" at bounding box center [224, 324] width 326 height 33
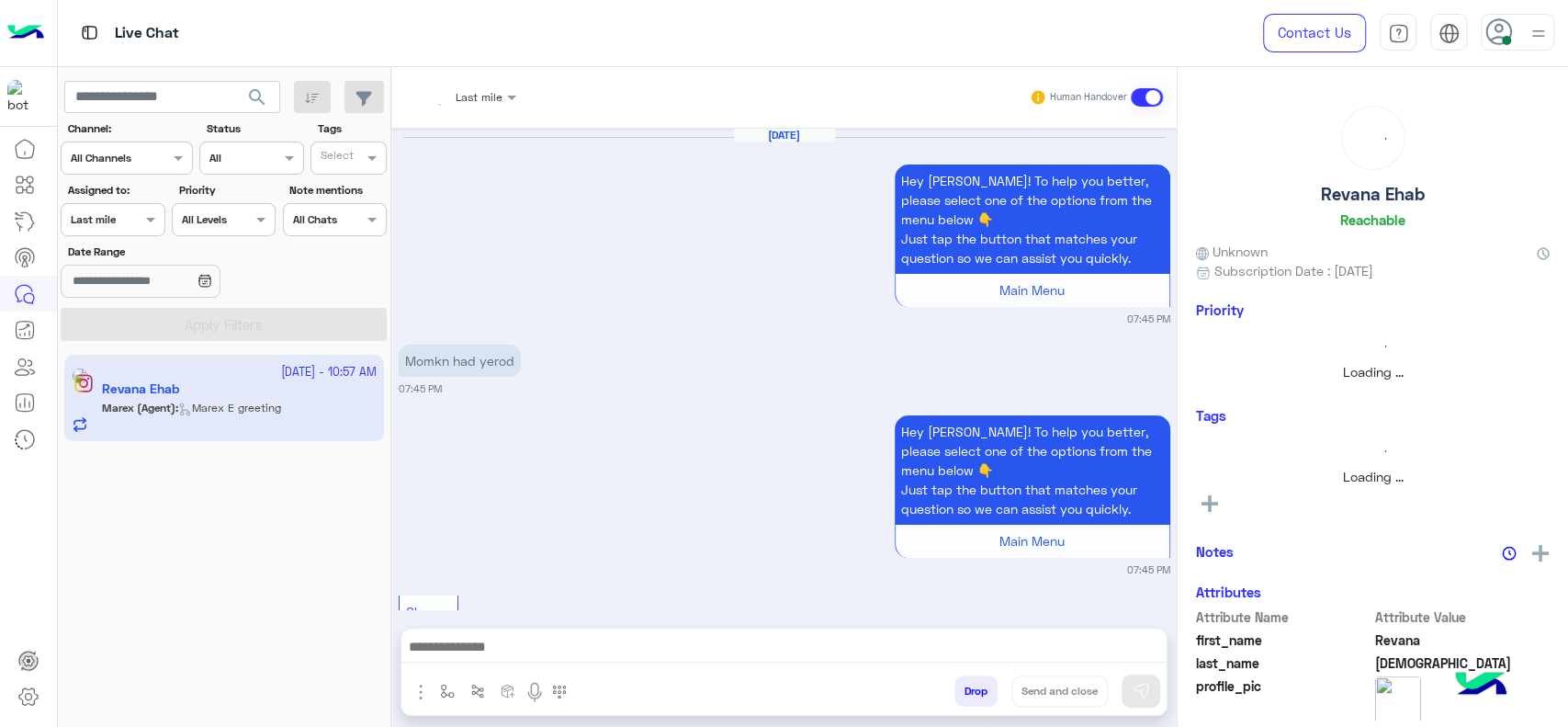
scroll to position [1915, 0]
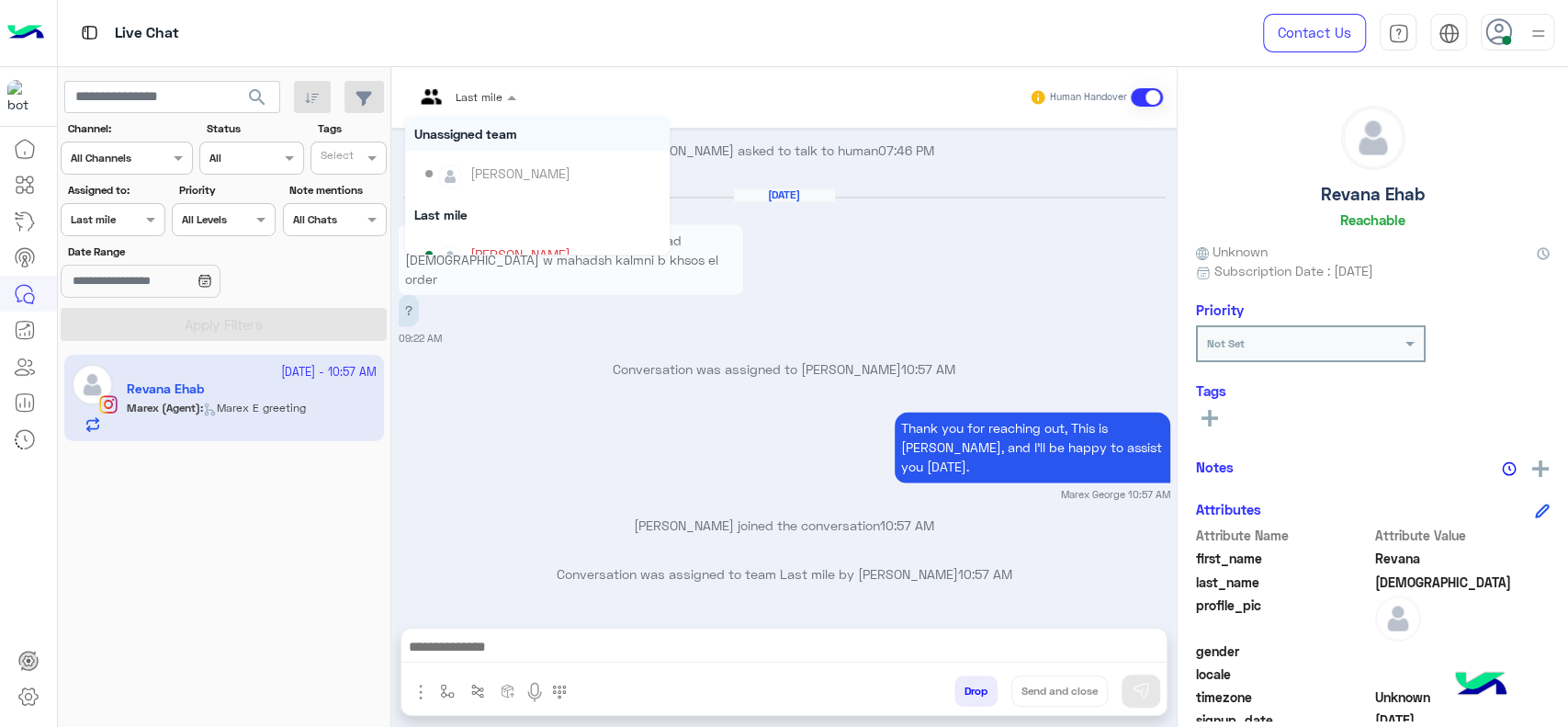
click at [458, 95] on input "text" at bounding box center [443, 95] width 58 height 17
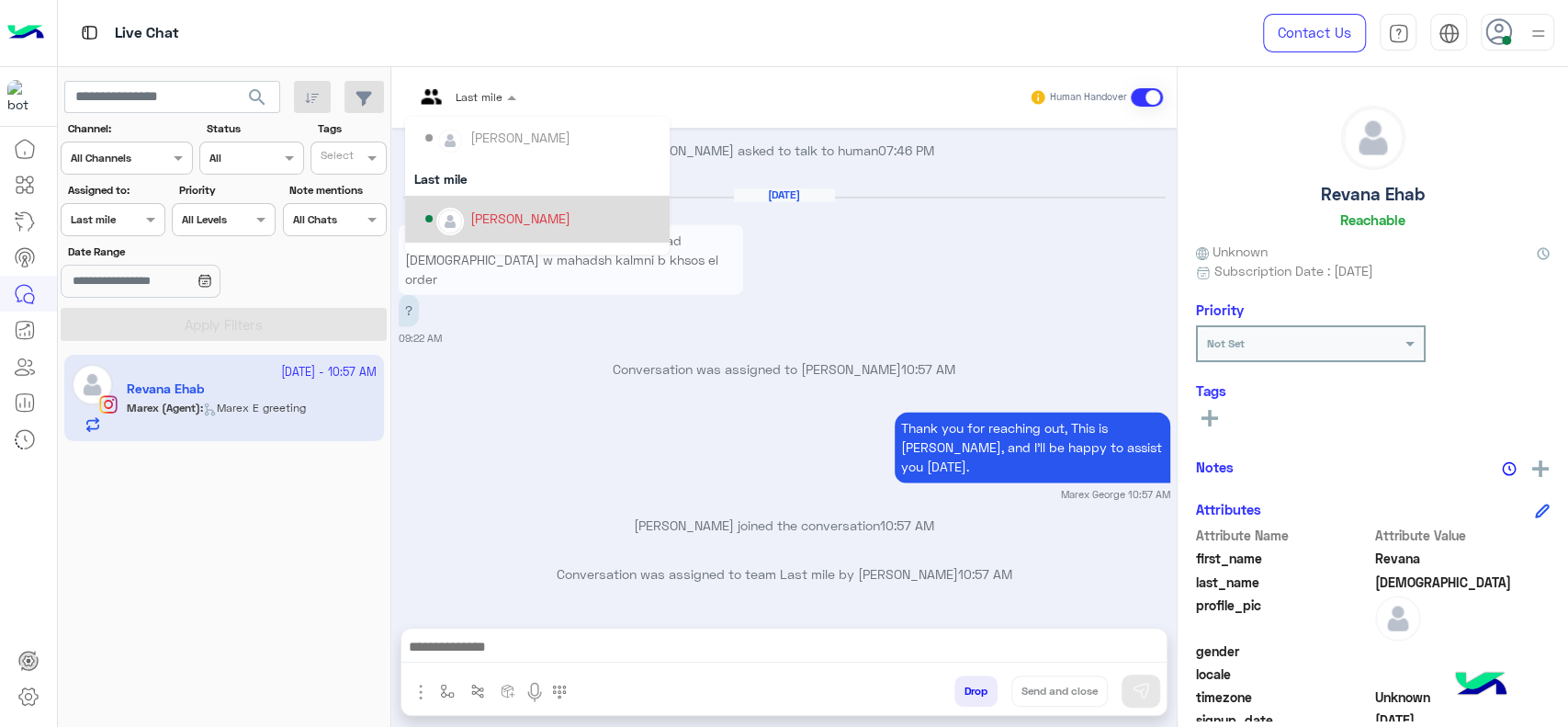
scroll to position [177, 0]
click at [463, 213] on div "[PERSON_NAME]" at bounding box center [543, 219] width 236 height 32
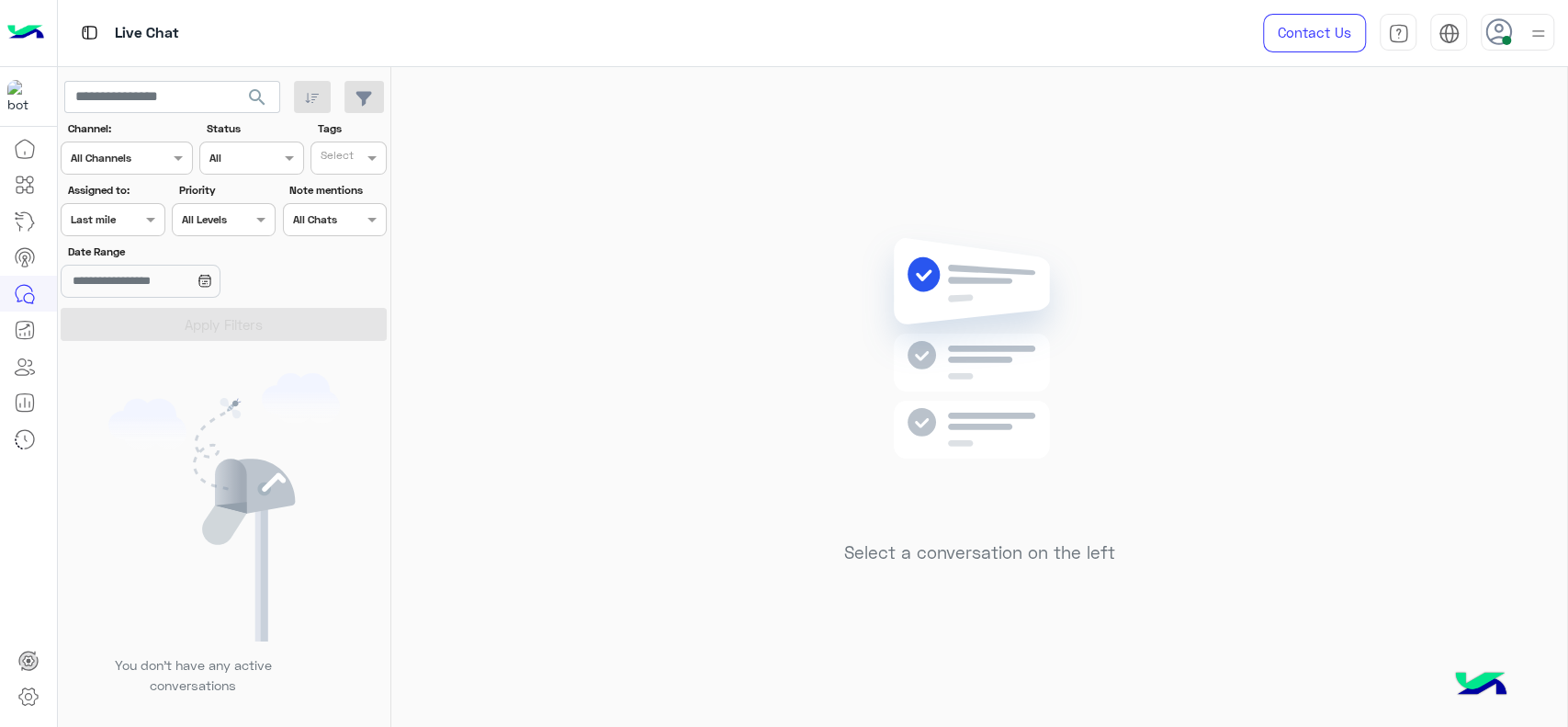
click at [147, 233] on div "Assigned on Last mile" at bounding box center [112, 220] width 104 height 33
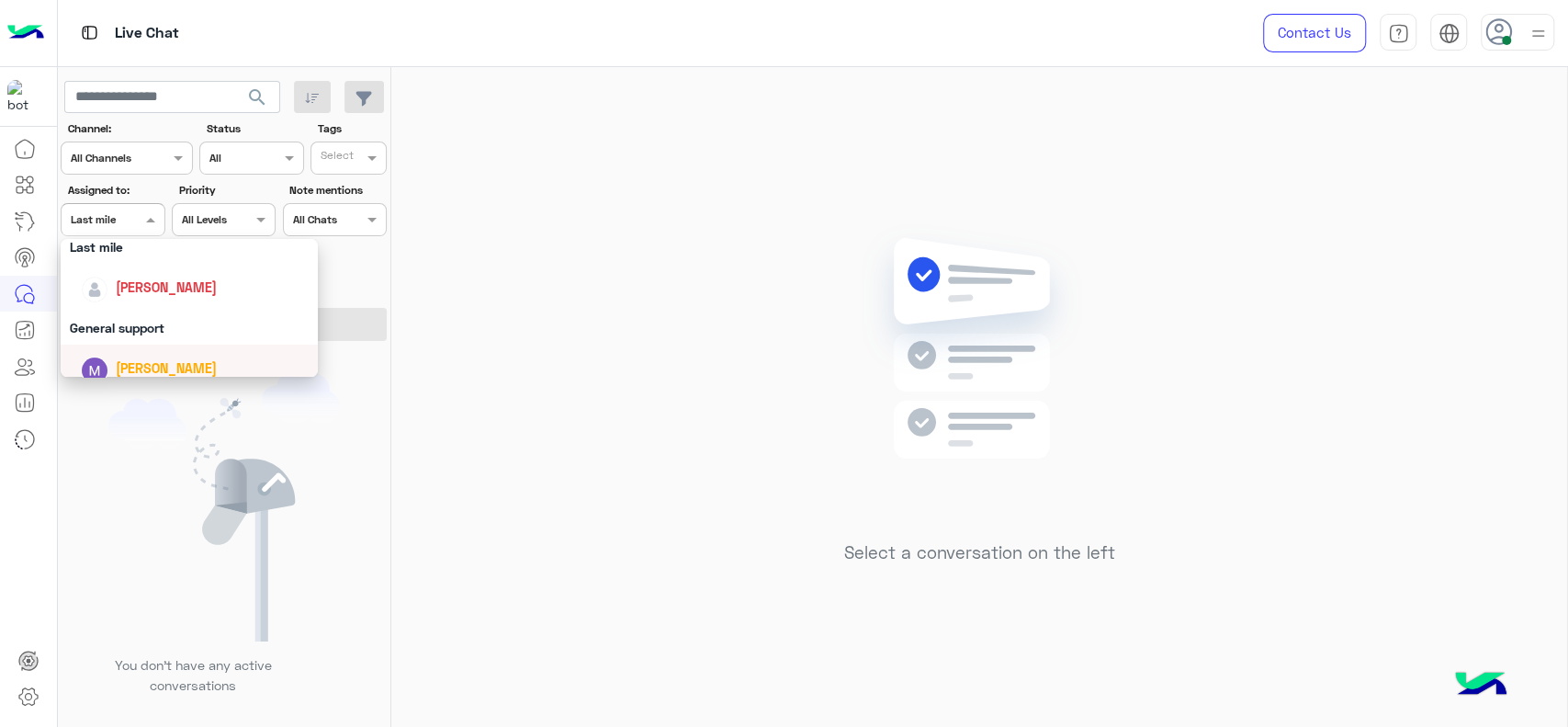
scroll to position [245, 0]
click at [134, 304] on span "[PERSON_NAME]" at bounding box center [167, 306] width 101 height 16
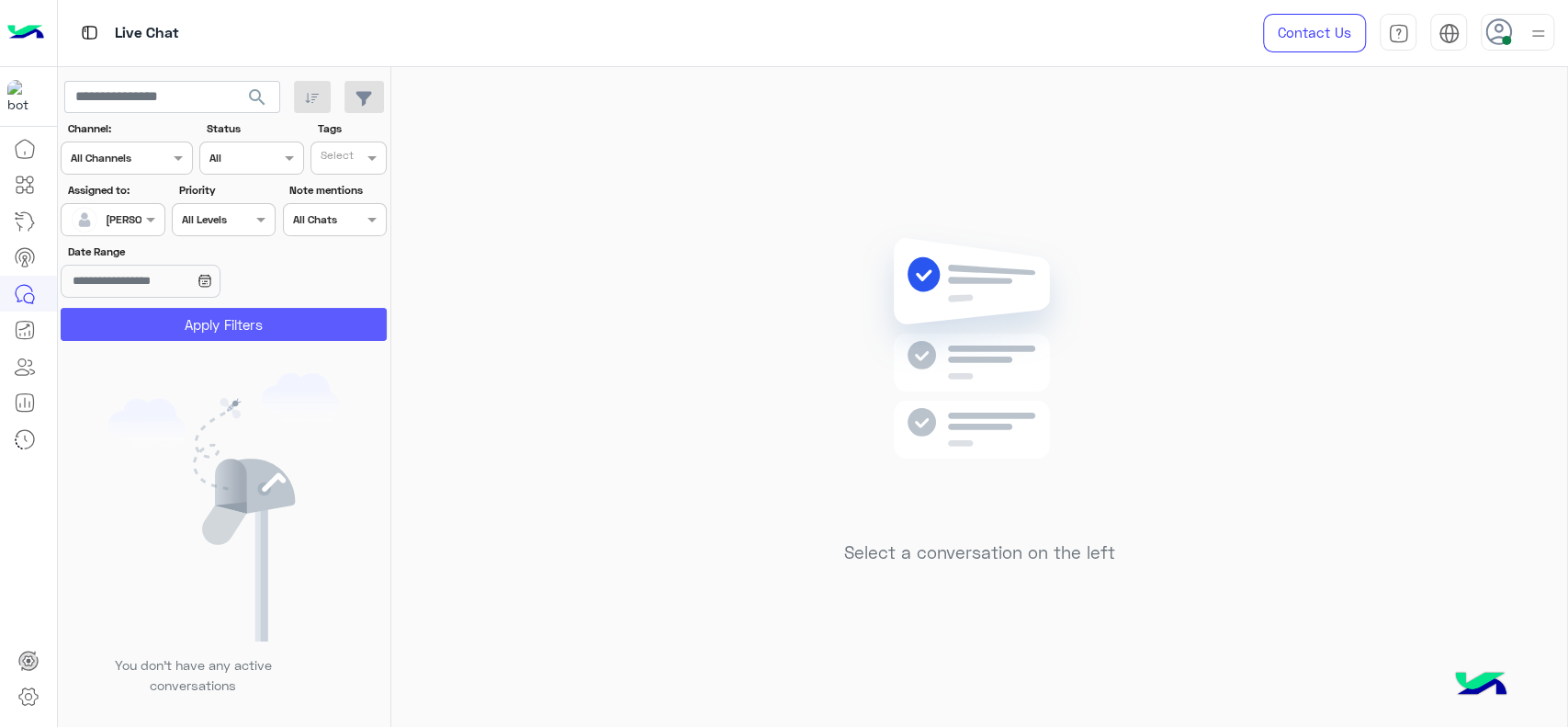
click at [165, 309] on button "Apply Filters" at bounding box center [224, 324] width 326 height 33
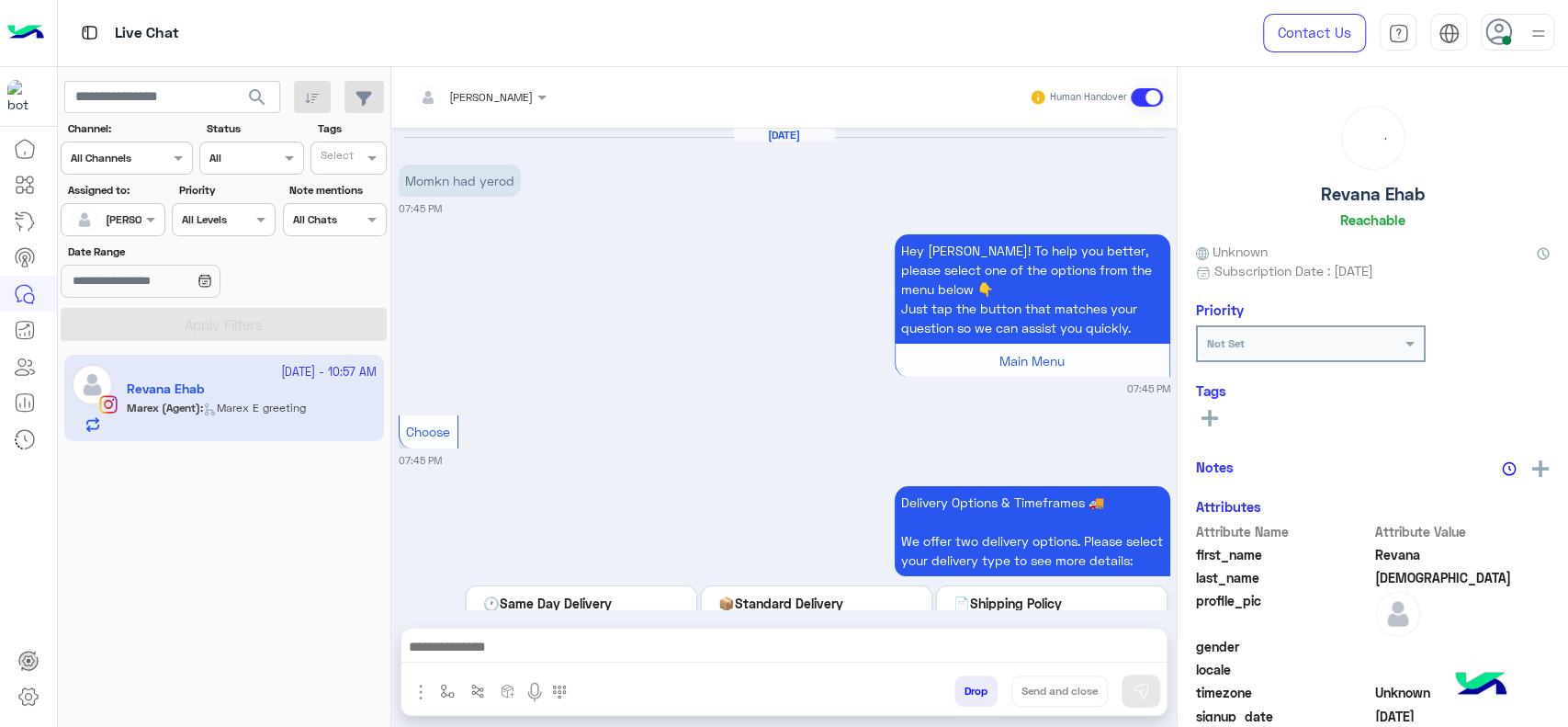
scroll to position [1782, 0]
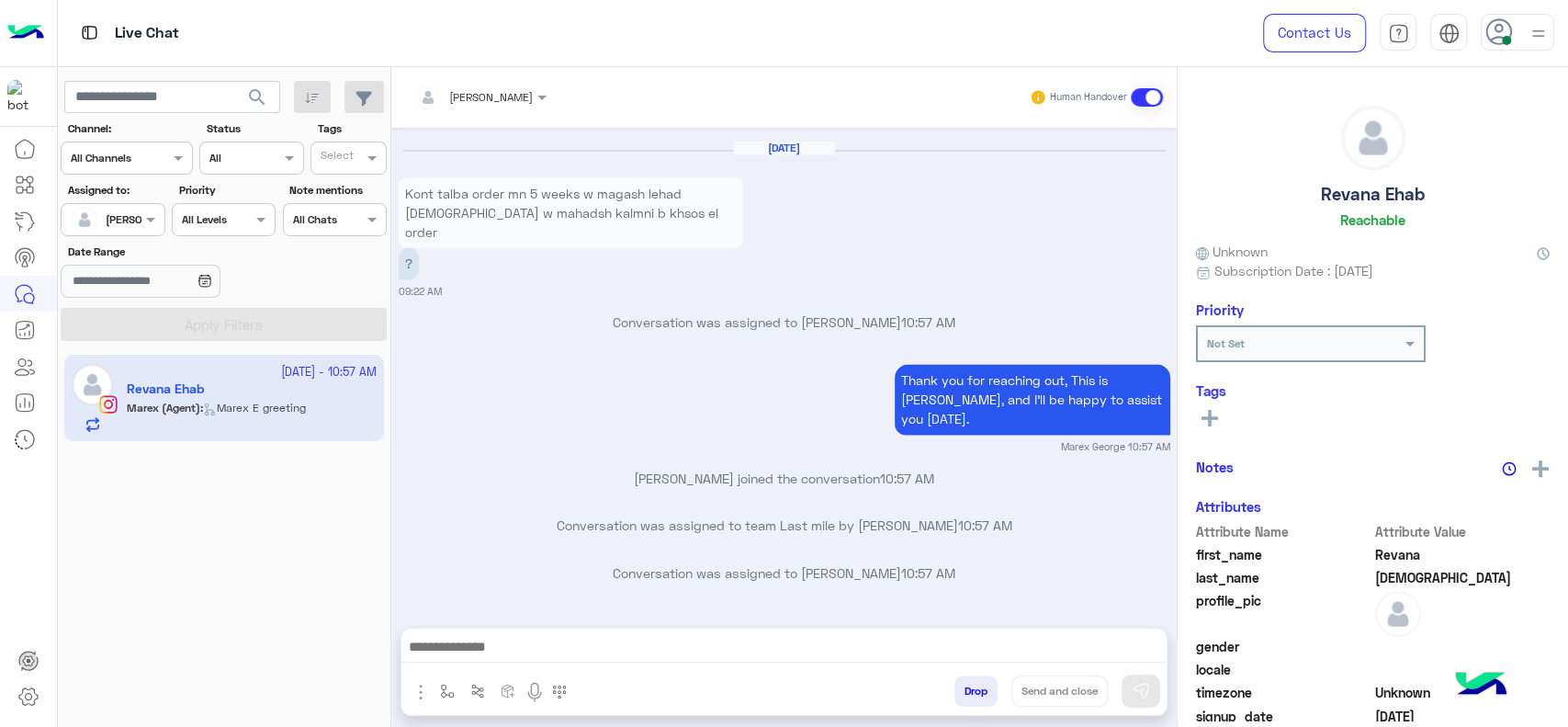
click at [505, 389] on div "Thank you for reaching out, This is Marex, and I’ll be happy to assist you toda…" at bounding box center [784, 406] width 772 height 95
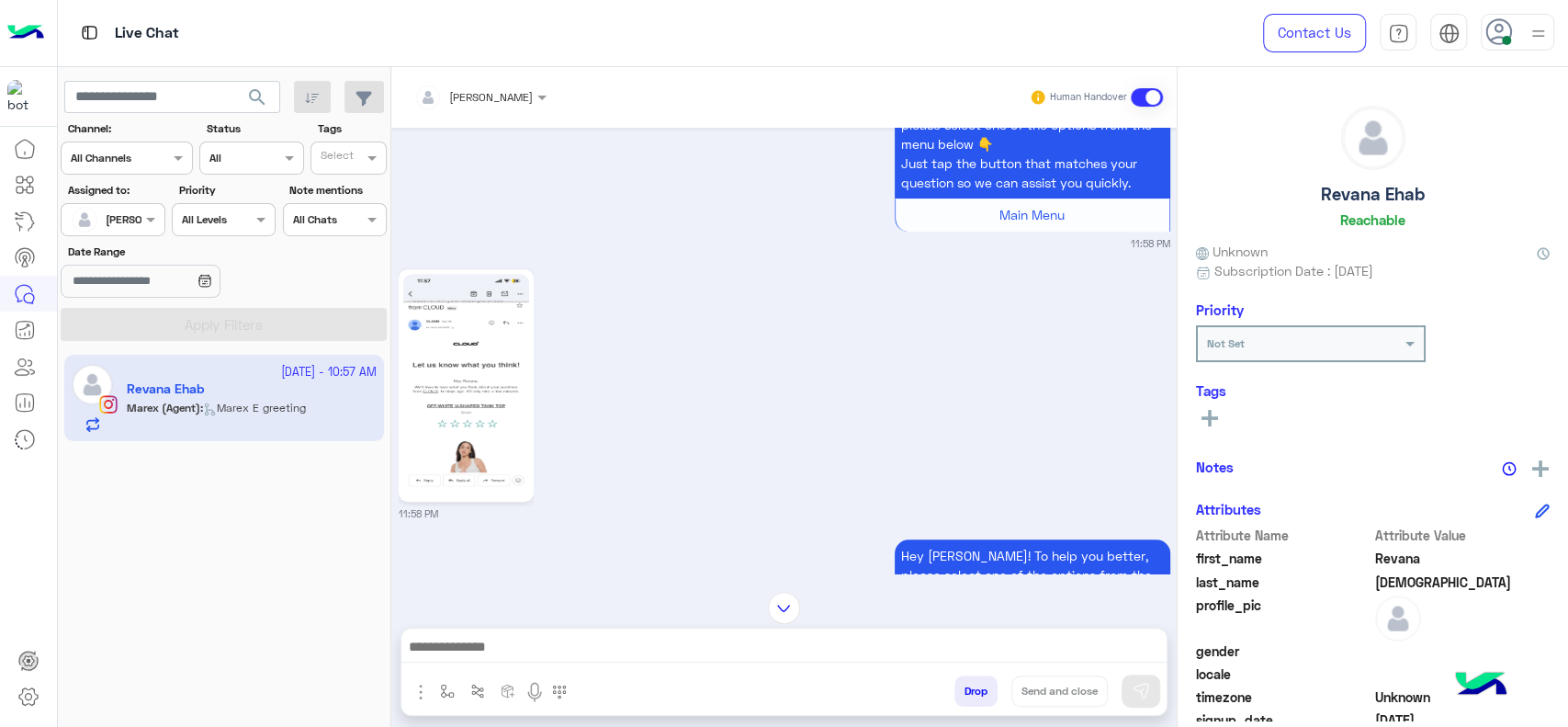
scroll to position [612, 0]
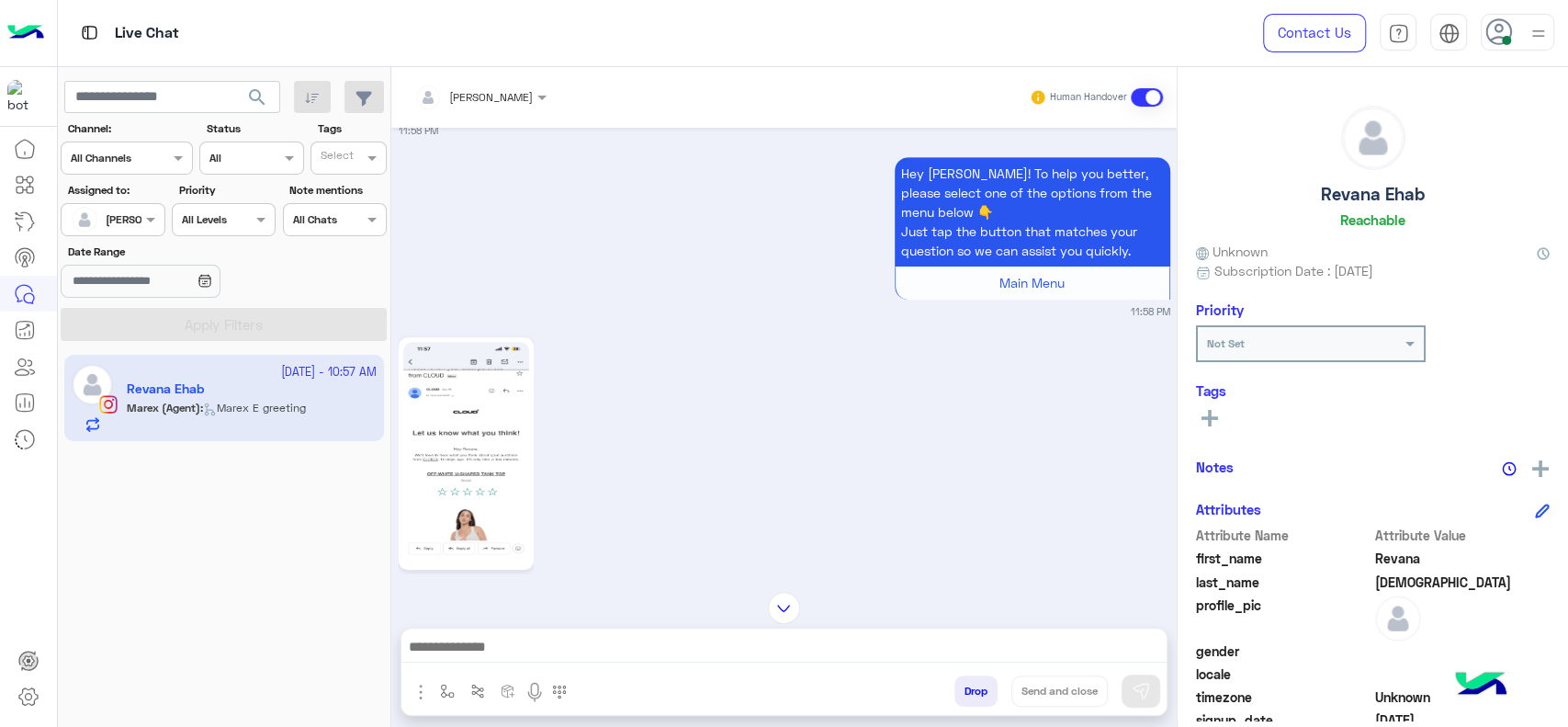
click at [488, 458] on img at bounding box center [466, 453] width 126 height 224
click at [794, 606] on img at bounding box center [784, 607] width 32 height 32
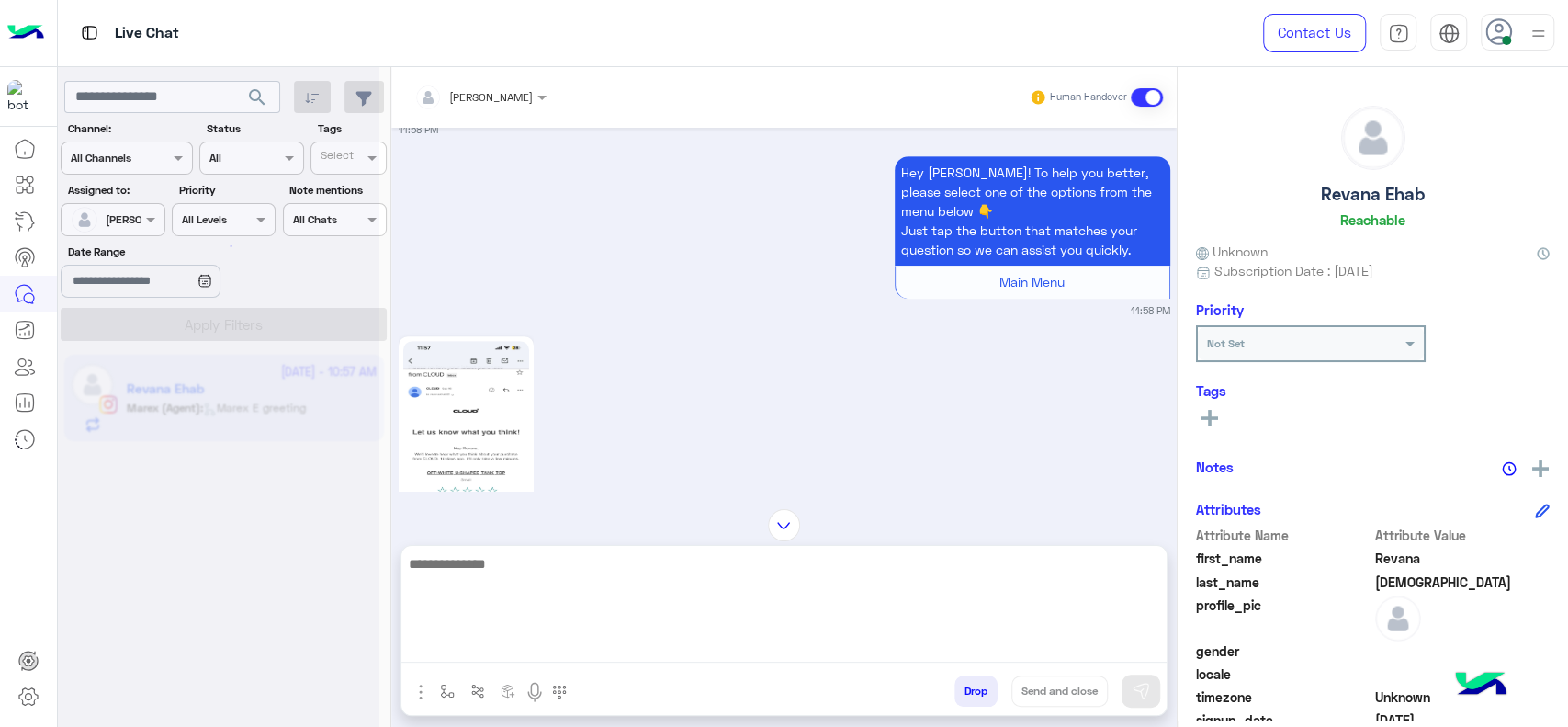
click at [772, 640] on textarea at bounding box center [784, 607] width 766 height 110
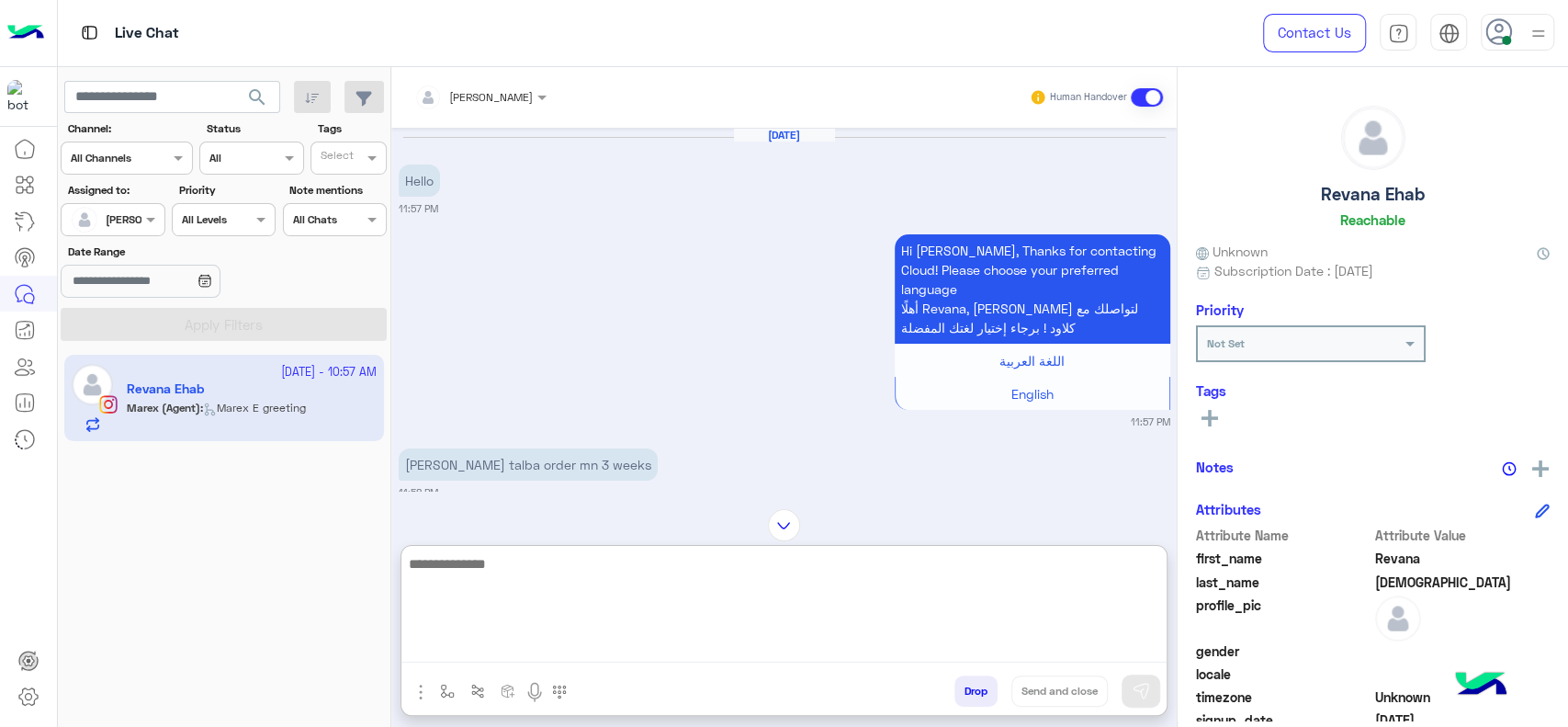
scroll to position [3903, 0]
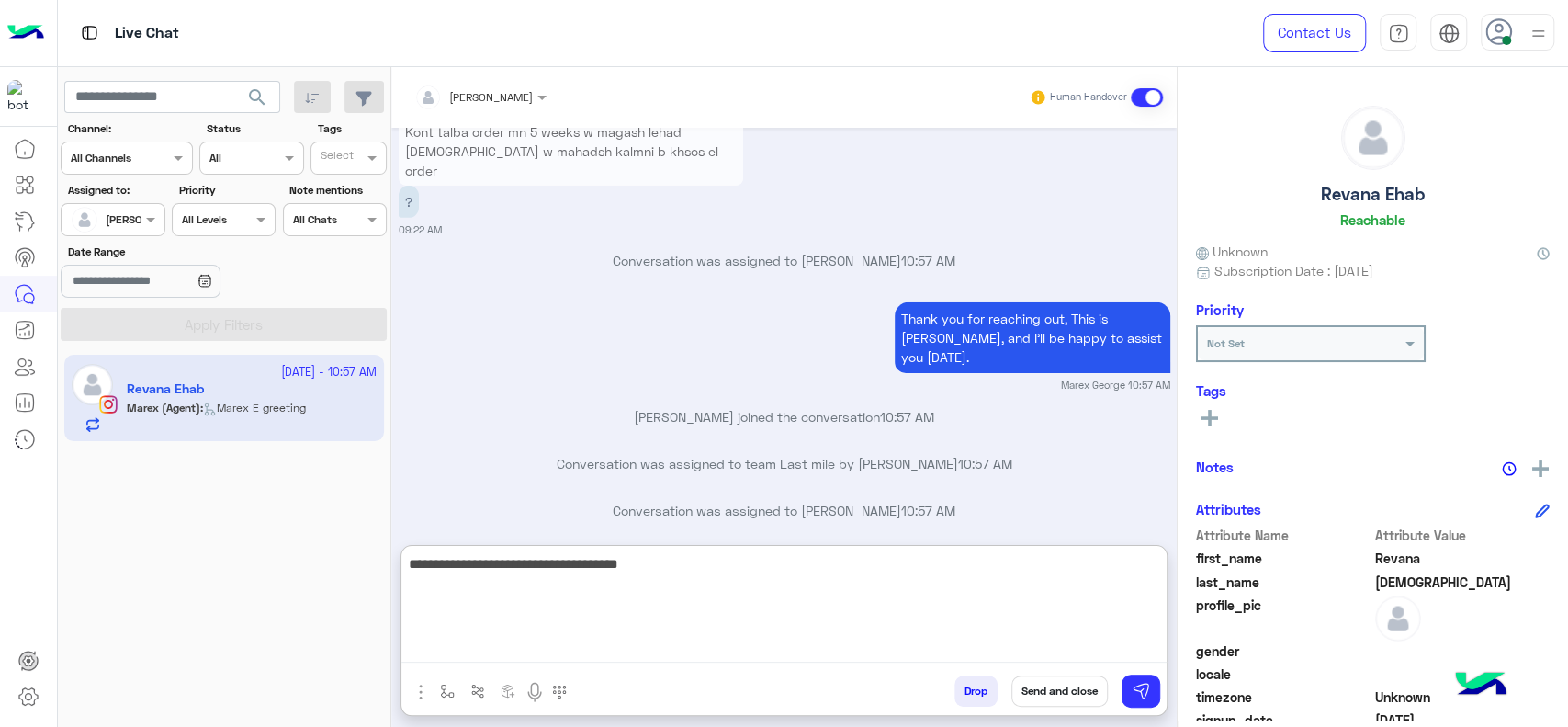
type textarea "**********"
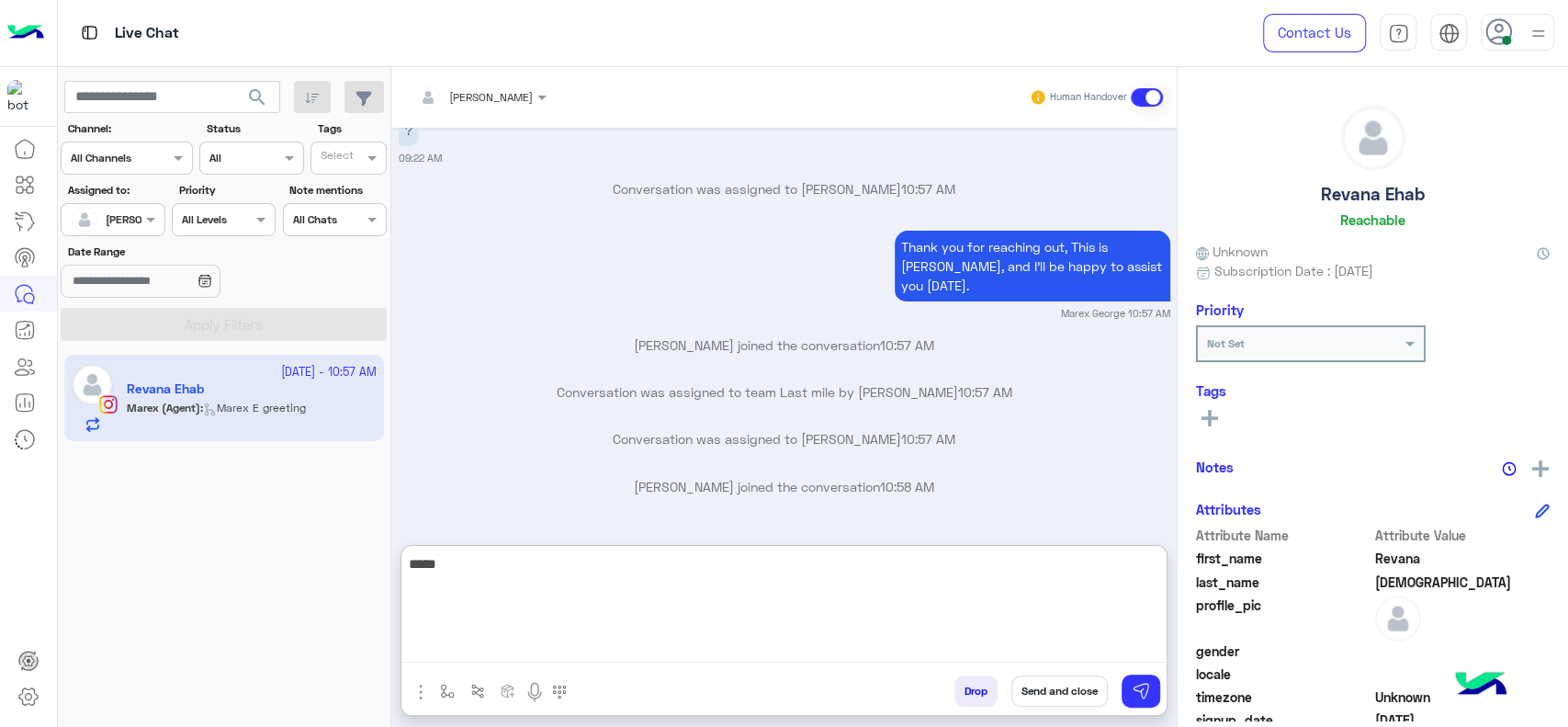
scroll to position [4022, 0]
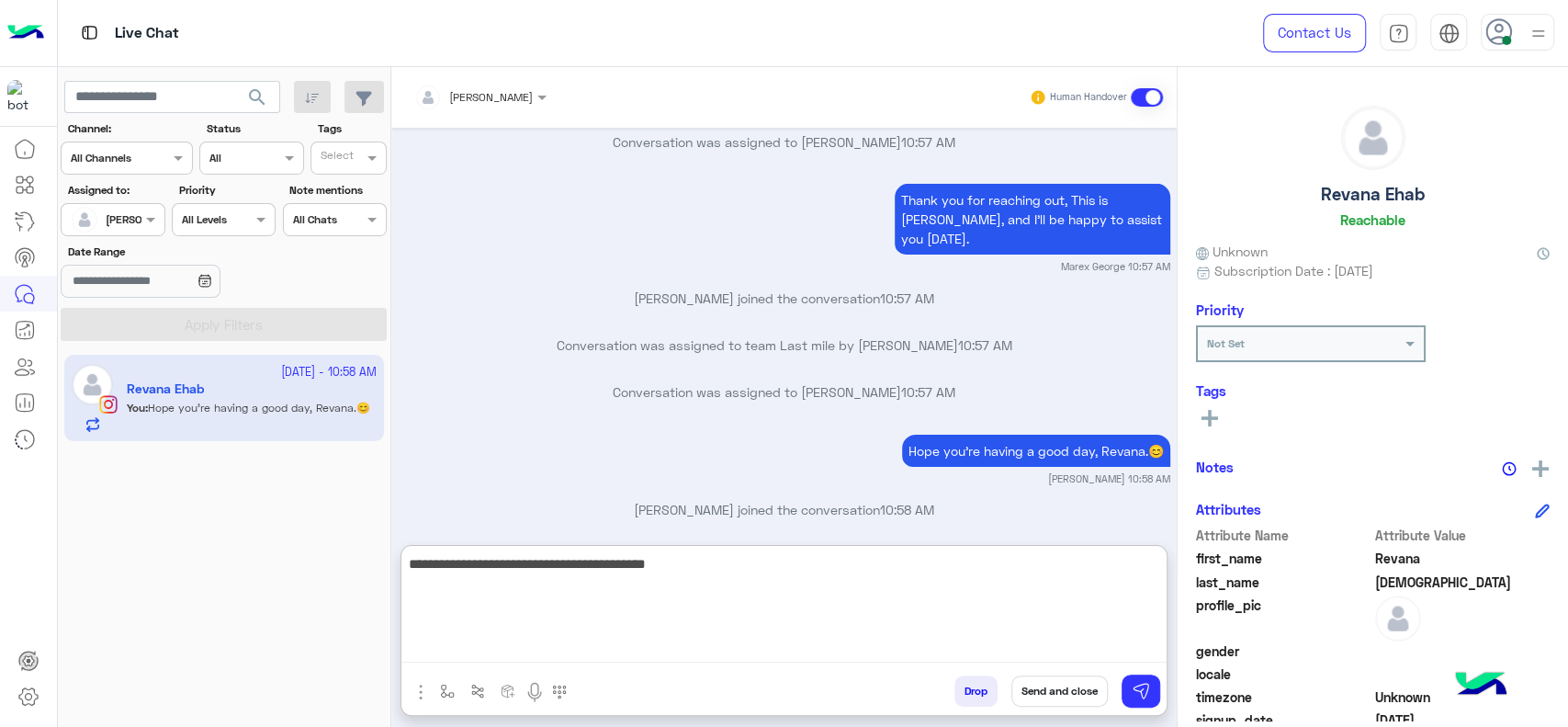
click at [537, 556] on textarea "**********" at bounding box center [784, 607] width 766 height 110
drag, startPoint x: 537, startPoint y: 556, endPoint x: 557, endPoint y: 559, distance: 20.2
click at [731, 599] on textarea "**********" at bounding box center [784, 607] width 766 height 110
type textarea "**********"
click at [676, 625] on textarea "**********" at bounding box center [784, 607] width 766 height 110
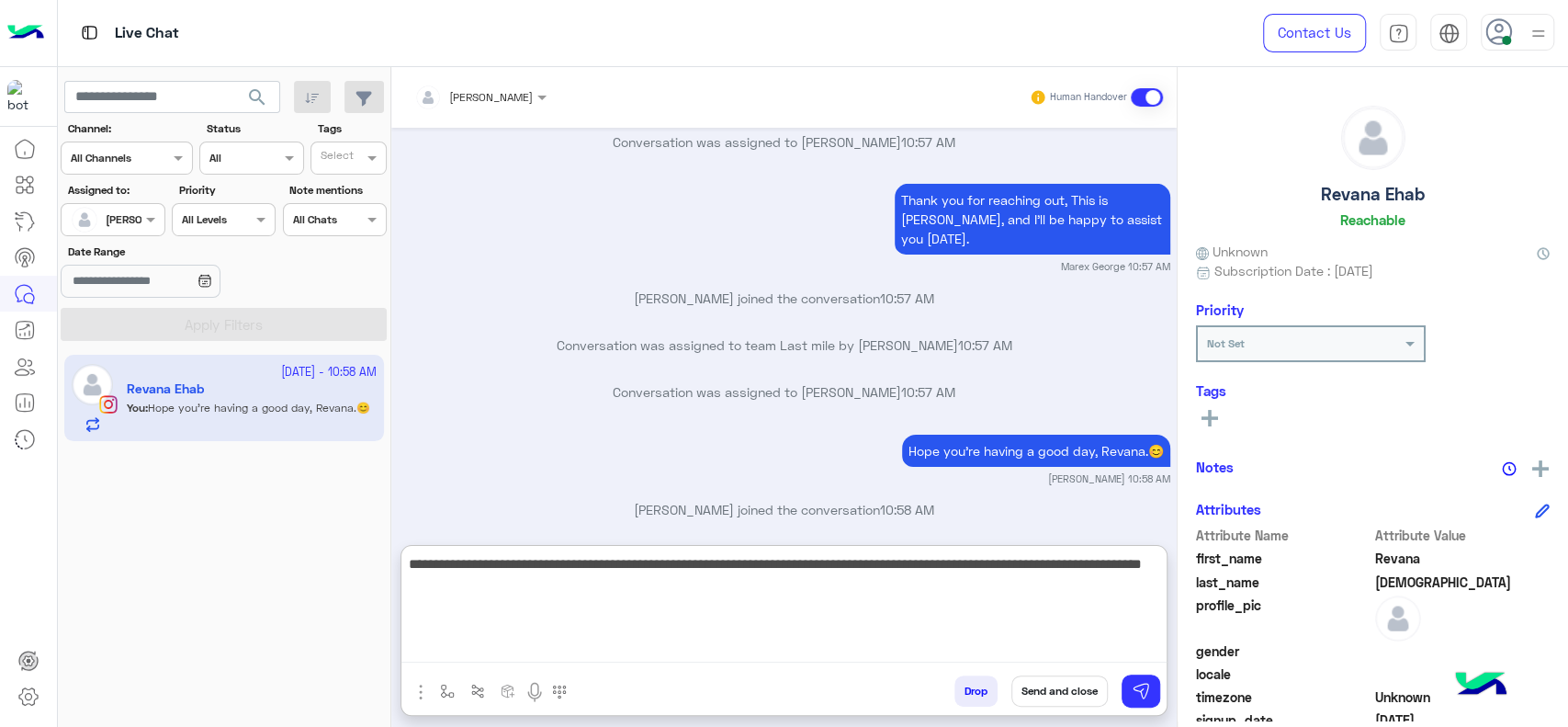
click at [667, 633] on textarea "**********" at bounding box center [784, 607] width 766 height 110
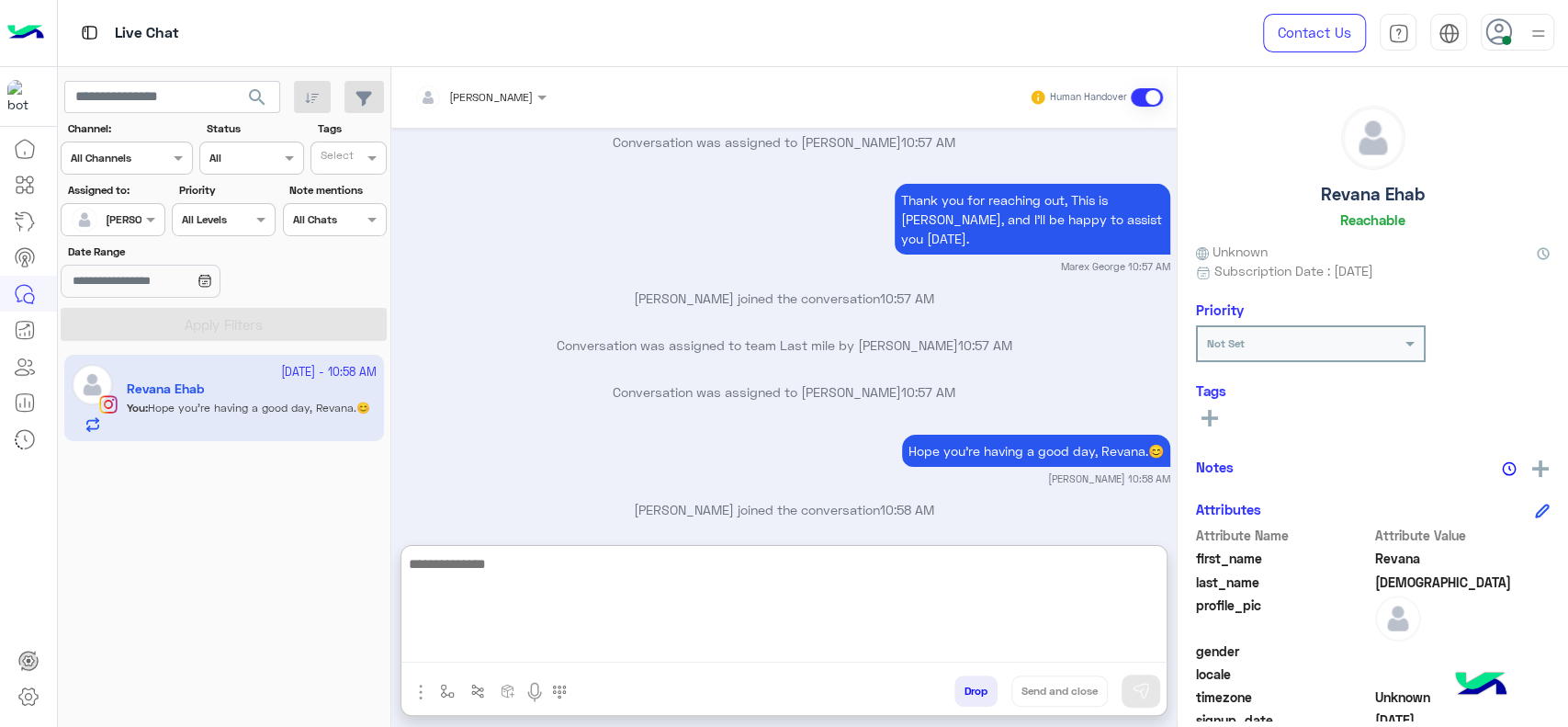
scroll to position [4149, 0]
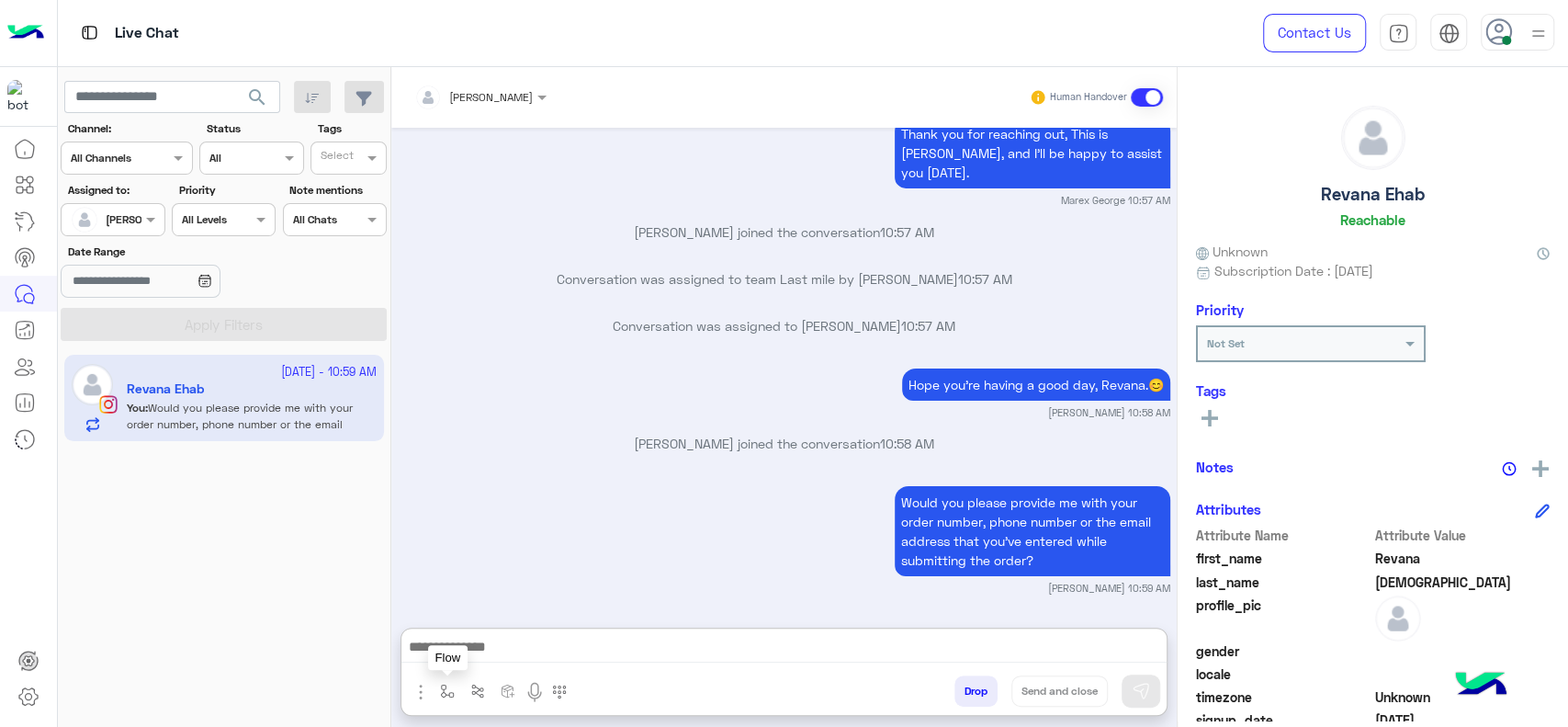
click at [455, 689] on button "button" at bounding box center [447, 690] width 30 height 30
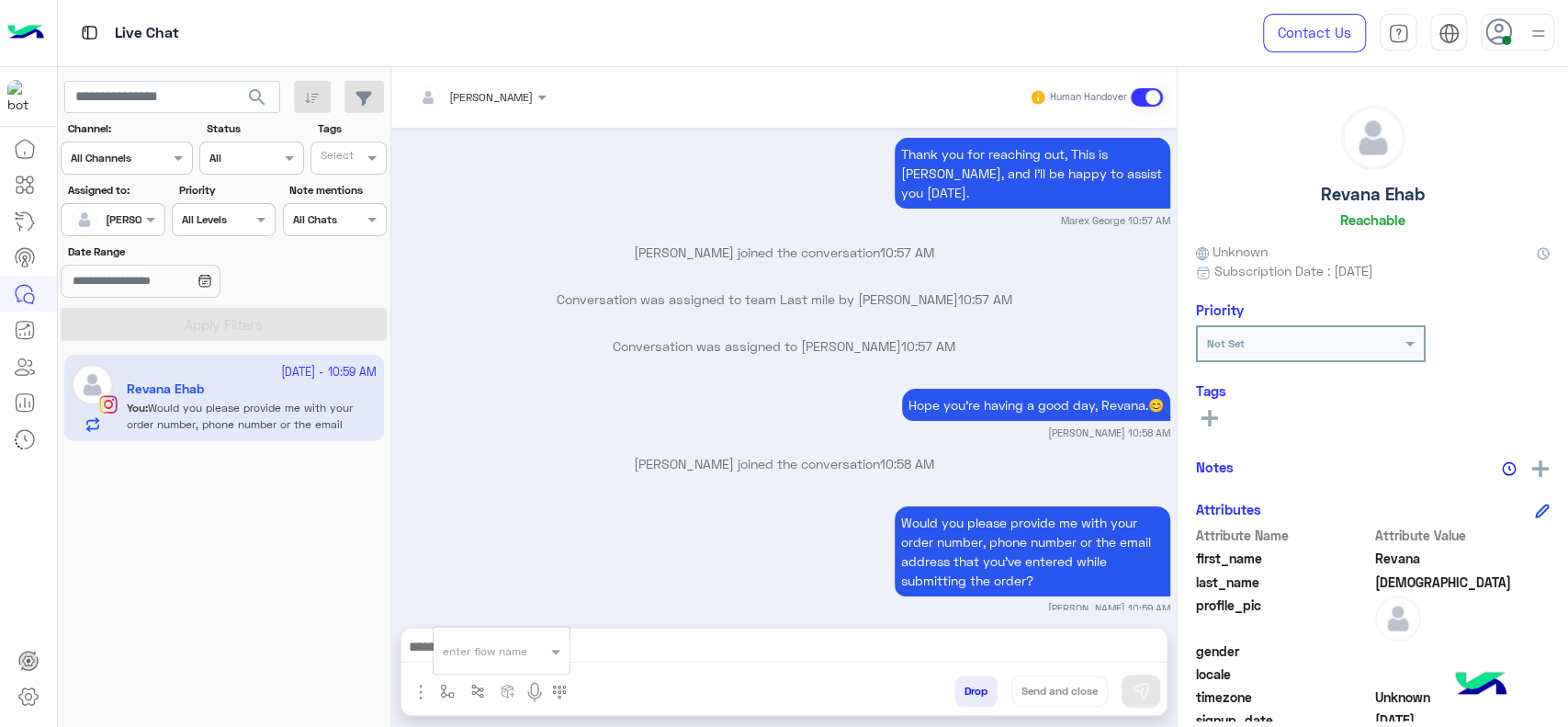
click at [462, 662] on div "enter flow name" at bounding box center [502, 651] width 136 height 33
type input "*"
click at [494, 625] on span "Jana close" at bounding box center [495, 617] width 105 height 17
type textarea "**********"
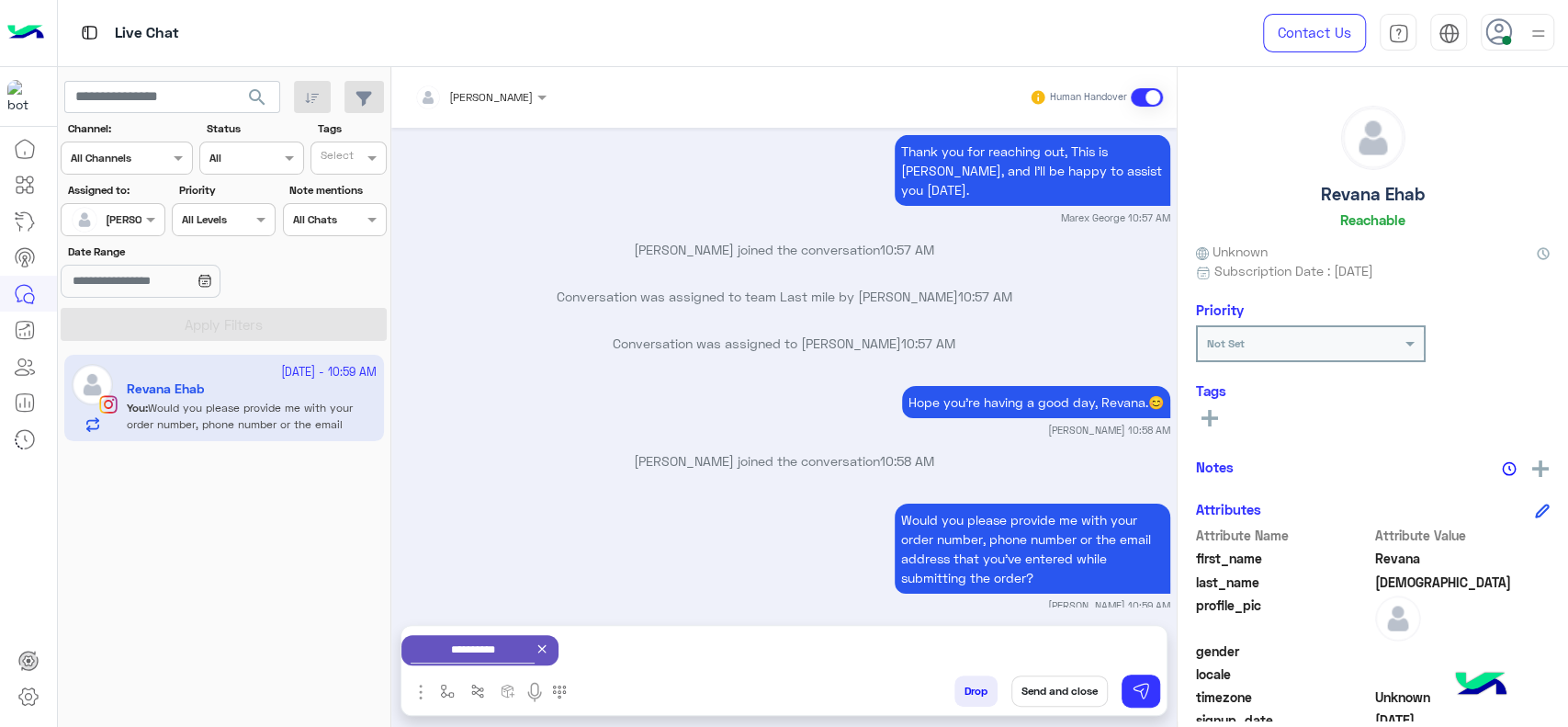
click at [1050, 697] on button "Send and close" at bounding box center [1059, 691] width 97 height 31
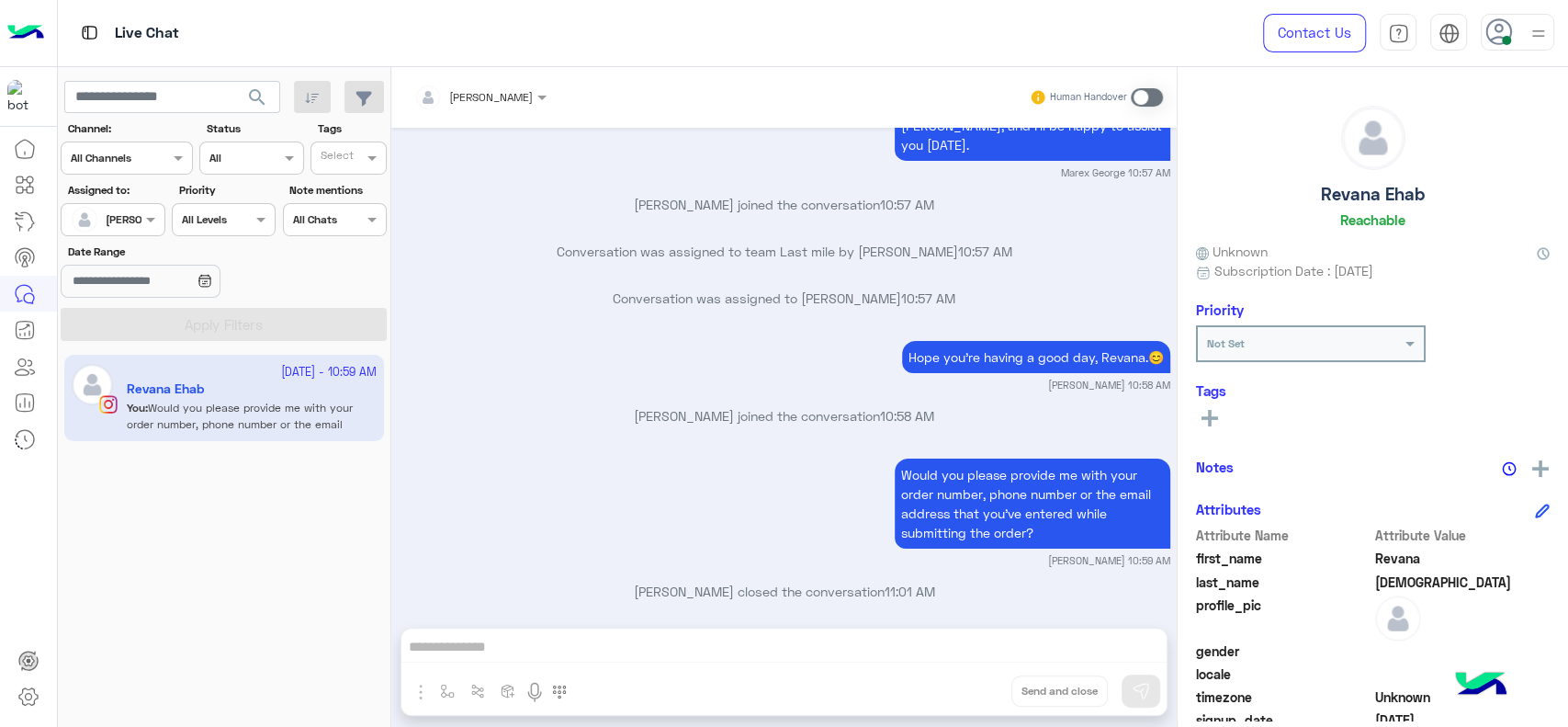
scroll to position [4353, 0]
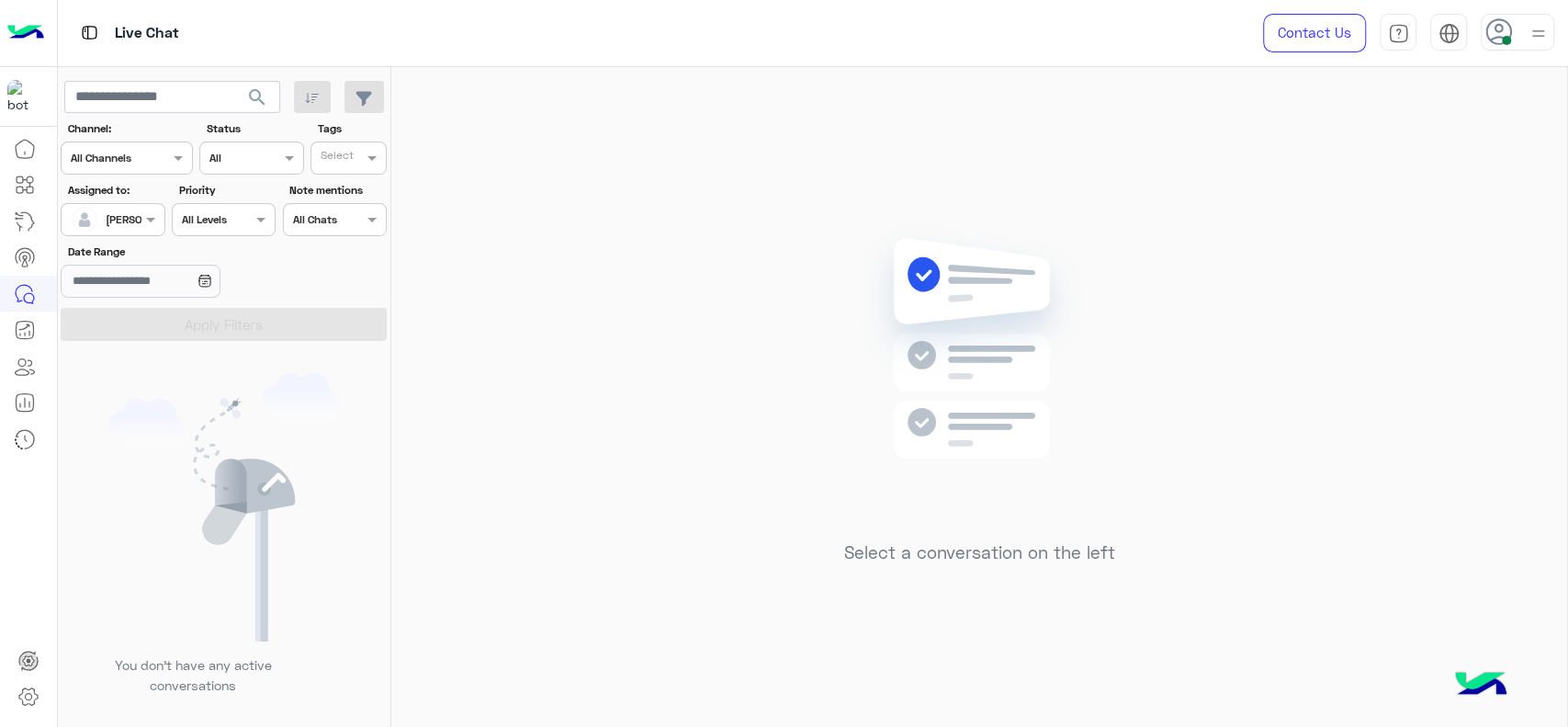
click at [754, 348] on div "Select a conversation on the left" at bounding box center [979, 400] width 1176 height 667
click at [592, 362] on div "Select a conversation on the left" at bounding box center [979, 400] width 1176 height 667
click at [691, 421] on div "Select a conversation on the left" at bounding box center [979, 400] width 1176 height 667
click at [541, 76] on div "Select a conversation on the left" at bounding box center [979, 400] width 1176 height 667
click at [713, 238] on div "Select a conversation on the left" at bounding box center [979, 400] width 1176 height 667
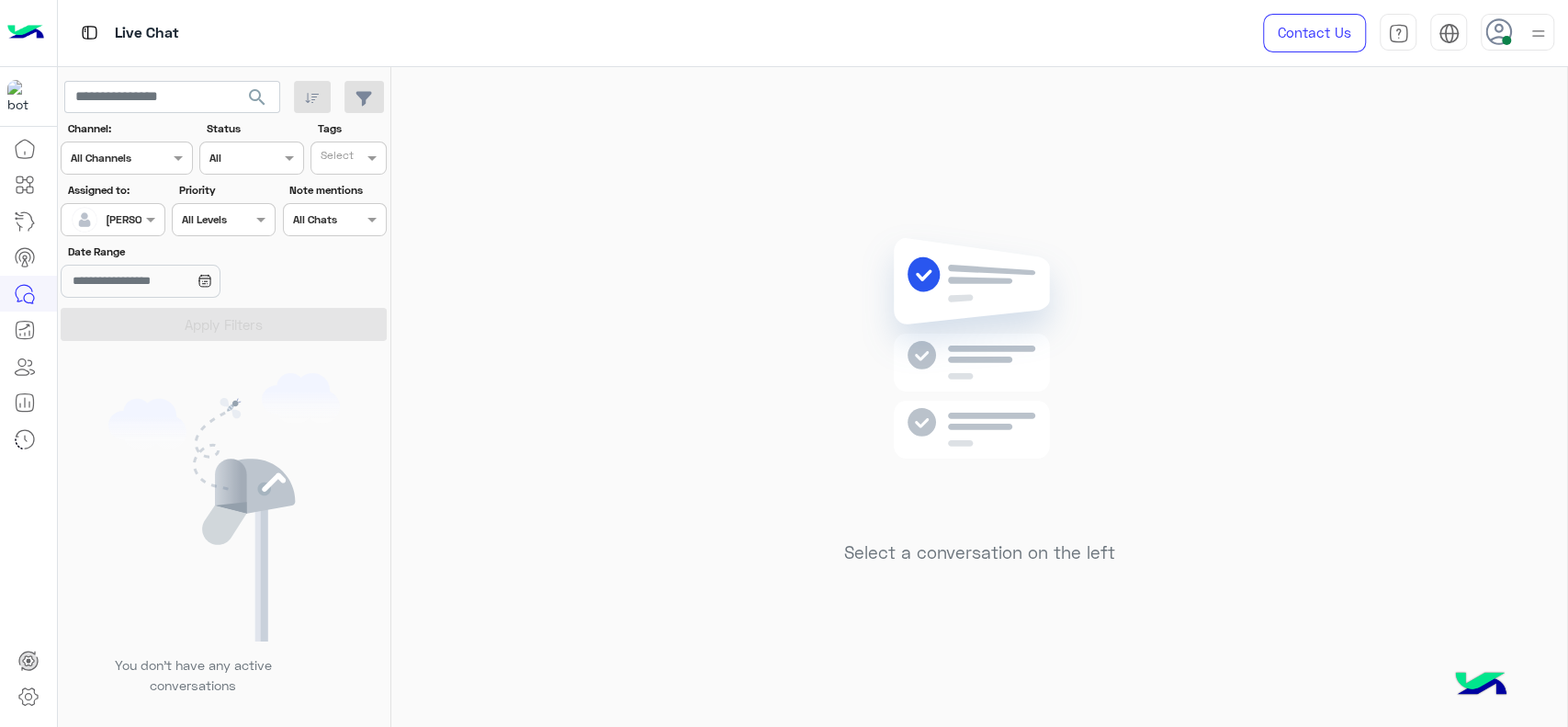
click at [630, 549] on div "Select a conversation on the left" at bounding box center [979, 400] width 1176 height 667
click at [1380, 378] on div "Select a conversation on the left" at bounding box center [979, 400] width 1176 height 667
click at [721, 148] on div "Select a conversation on the left" at bounding box center [979, 400] width 1176 height 667
click at [581, 315] on div "Select a conversation on the left" at bounding box center [979, 400] width 1176 height 667
click at [674, 347] on div "Select a conversation on the left" at bounding box center [979, 400] width 1176 height 667
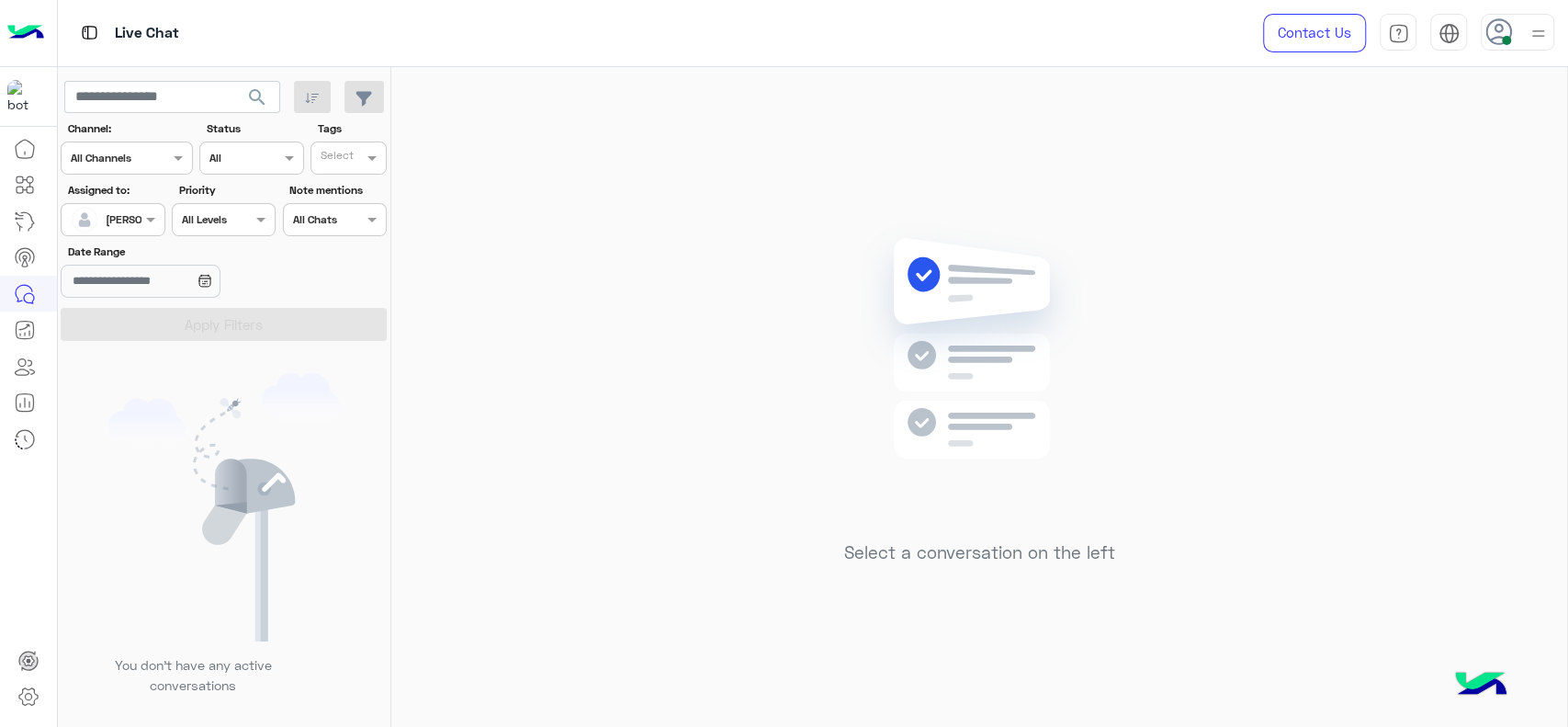
click at [794, 255] on div "Select a conversation on the left" at bounding box center [979, 400] width 1176 height 667
click at [1439, 358] on div "Select a conversation on the left" at bounding box center [979, 400] width 1176 height 667
click at [660, 286] on div "Select a conversation on the left" at bounding box center [979, 400] width 1176 height 667
click at [1458, 331] on div "Select a conversation on the left" at bounding box center [979, 400] width 1176 height 667
click at [881, 421] on img at bounding box center [979, 375] width 266 height 305
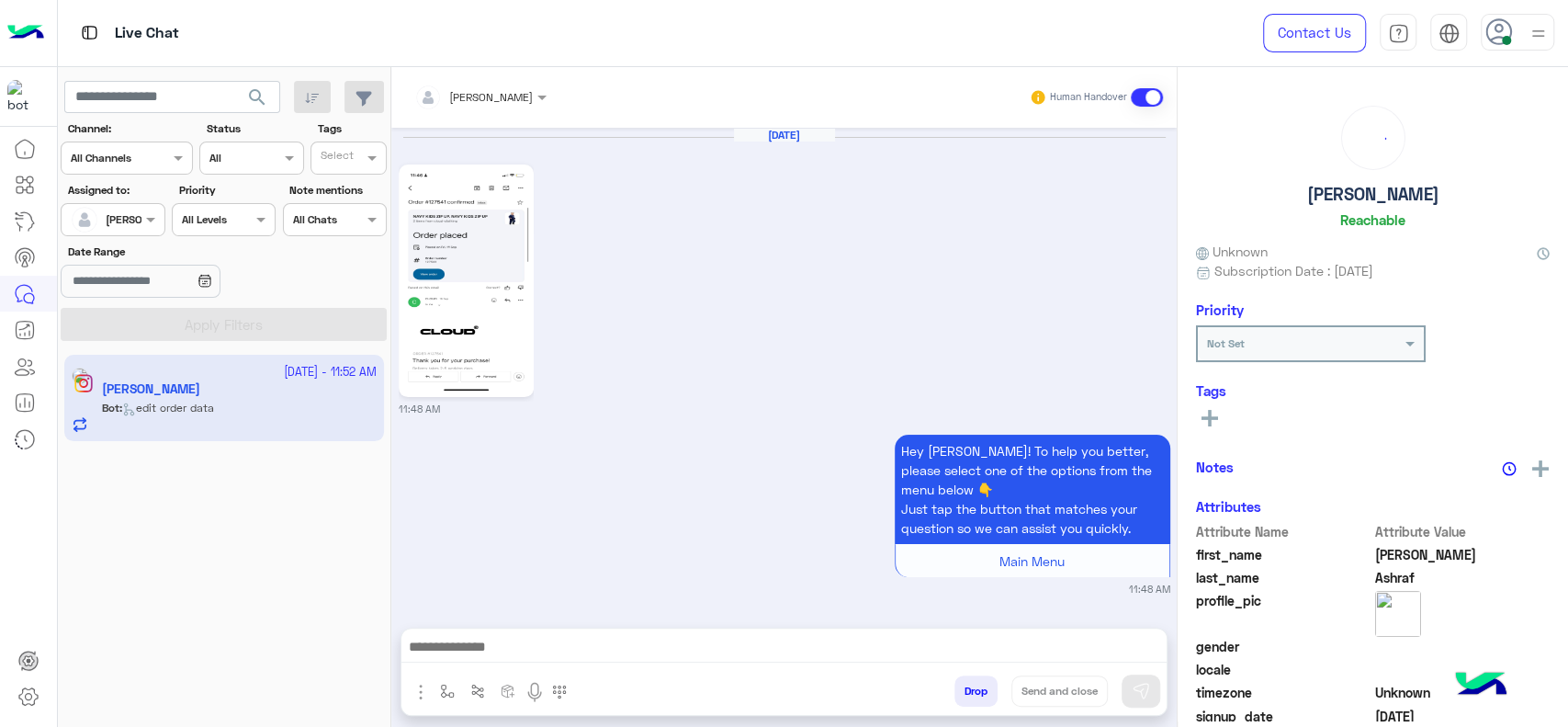
scroll to position [1932, 0]
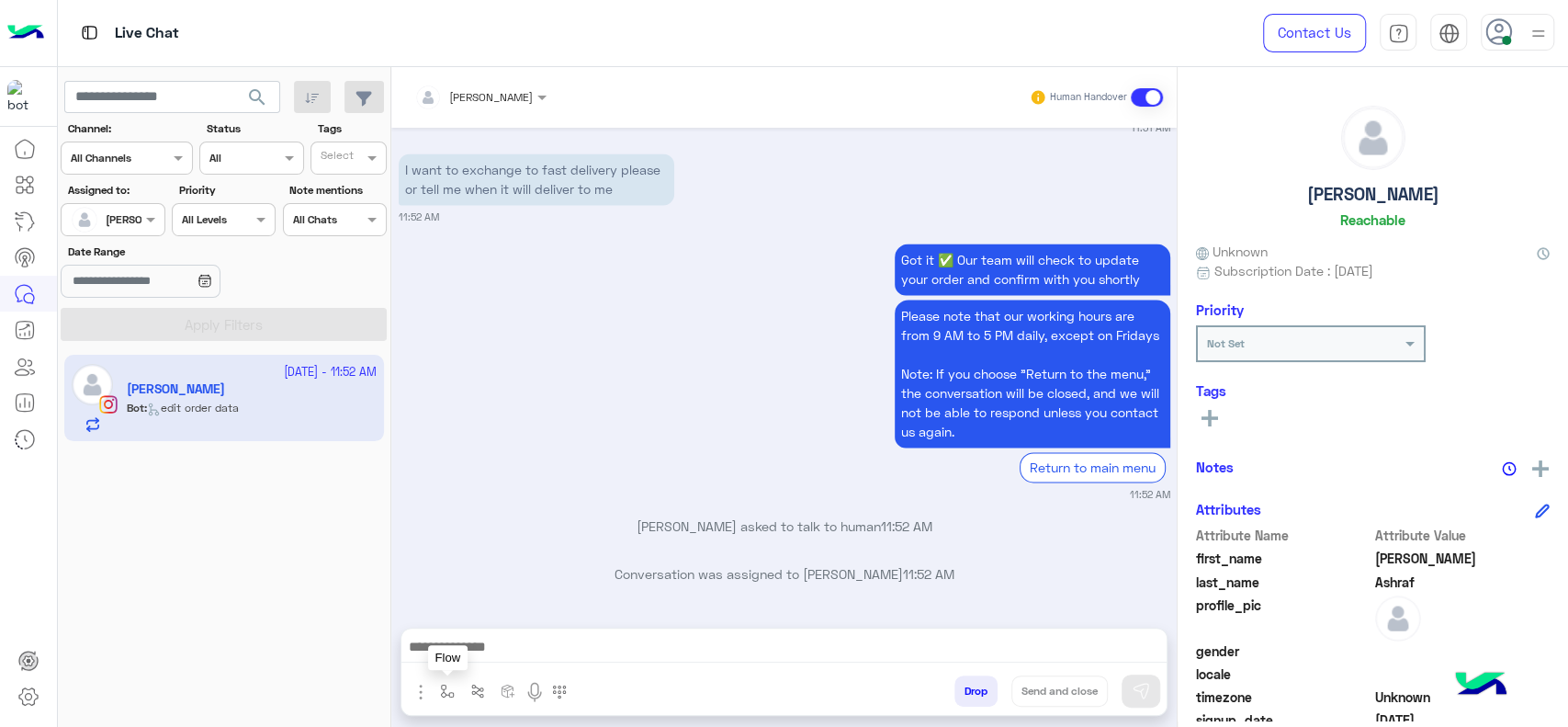
click at [444, 695] on img "button" at bounding box center [447, 691] width 15 height 15
click at [472, 634] on ng-select "enter flow name" at bounding box center [502, 651] width 136 height 33
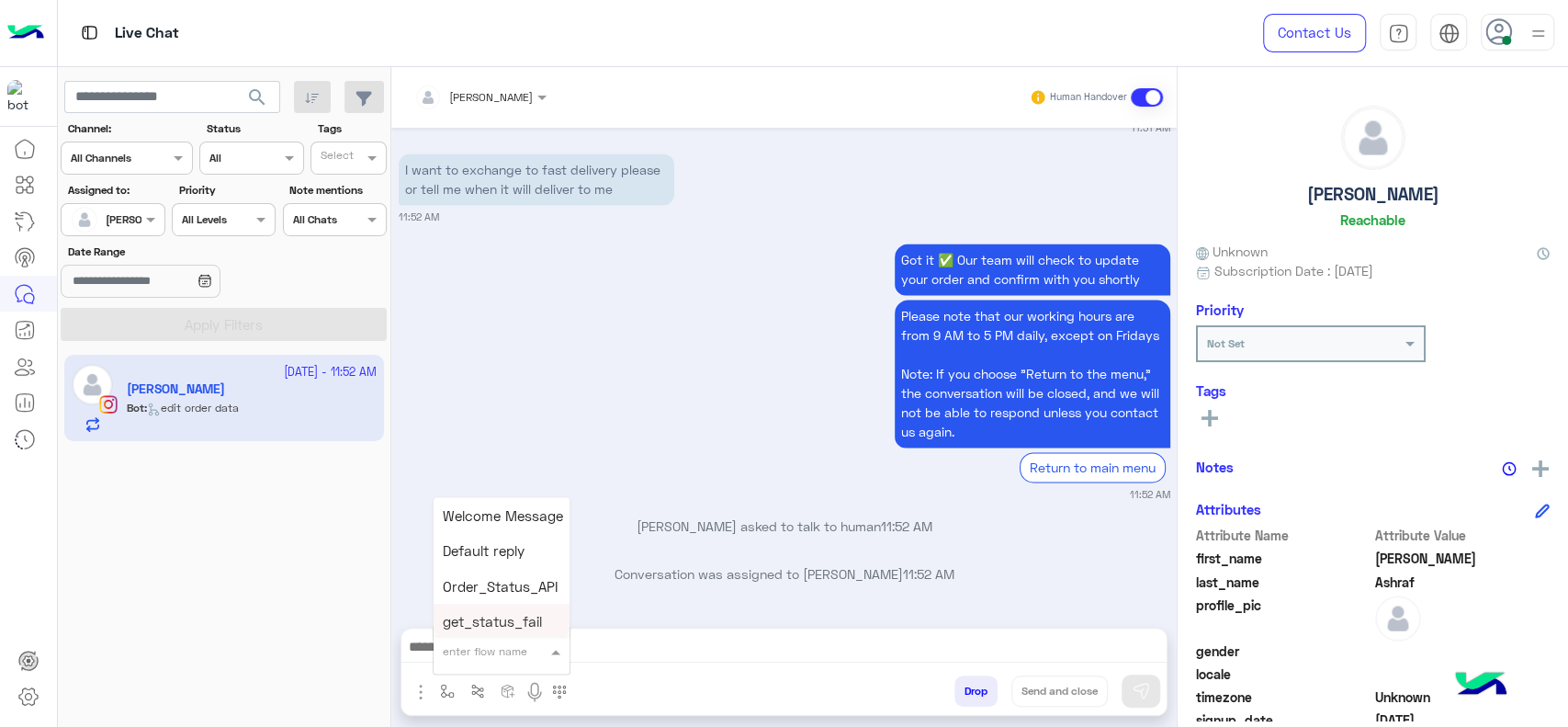
type input "*"
click at [478, 592] on div "J Greeting" at bounding box center [502, 582] width 136 height 36
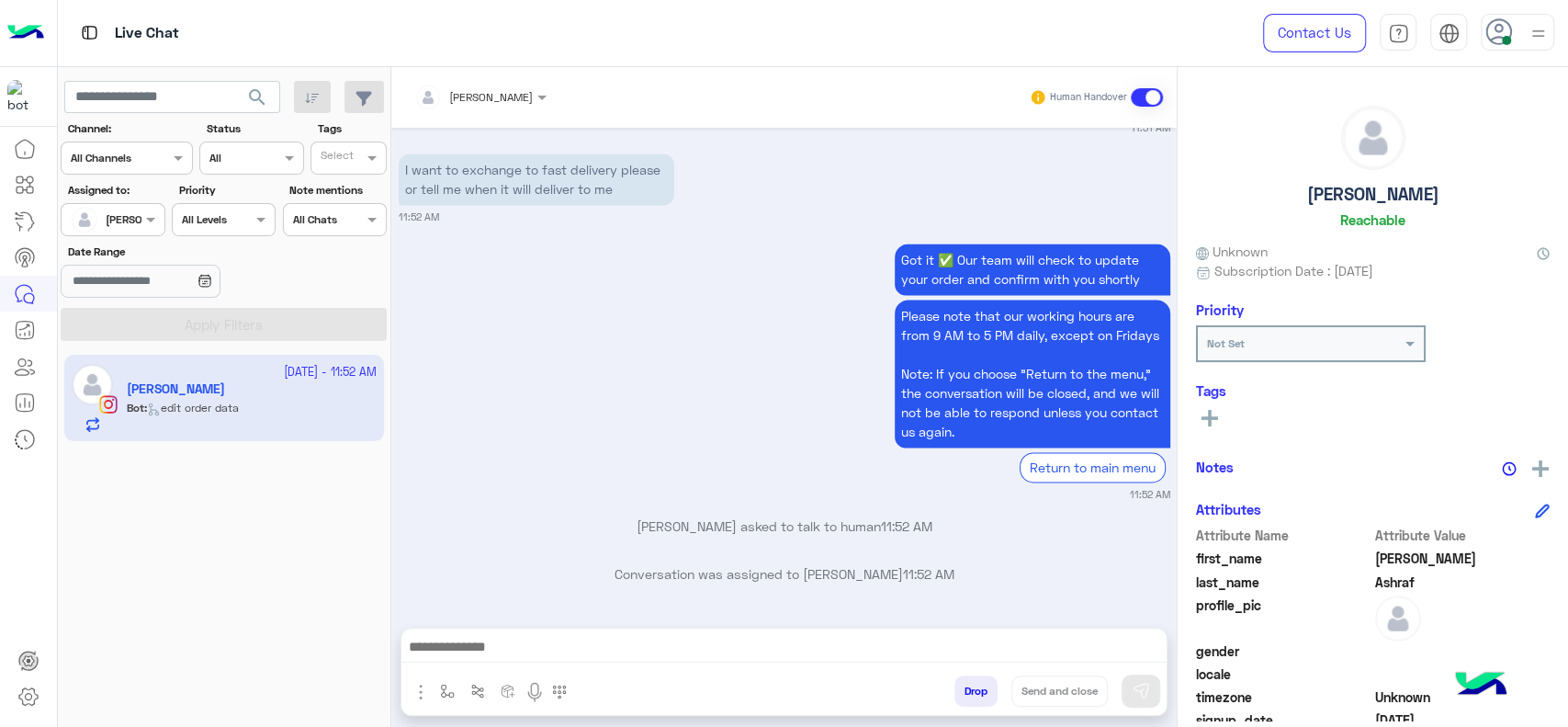
type textarea "**********"
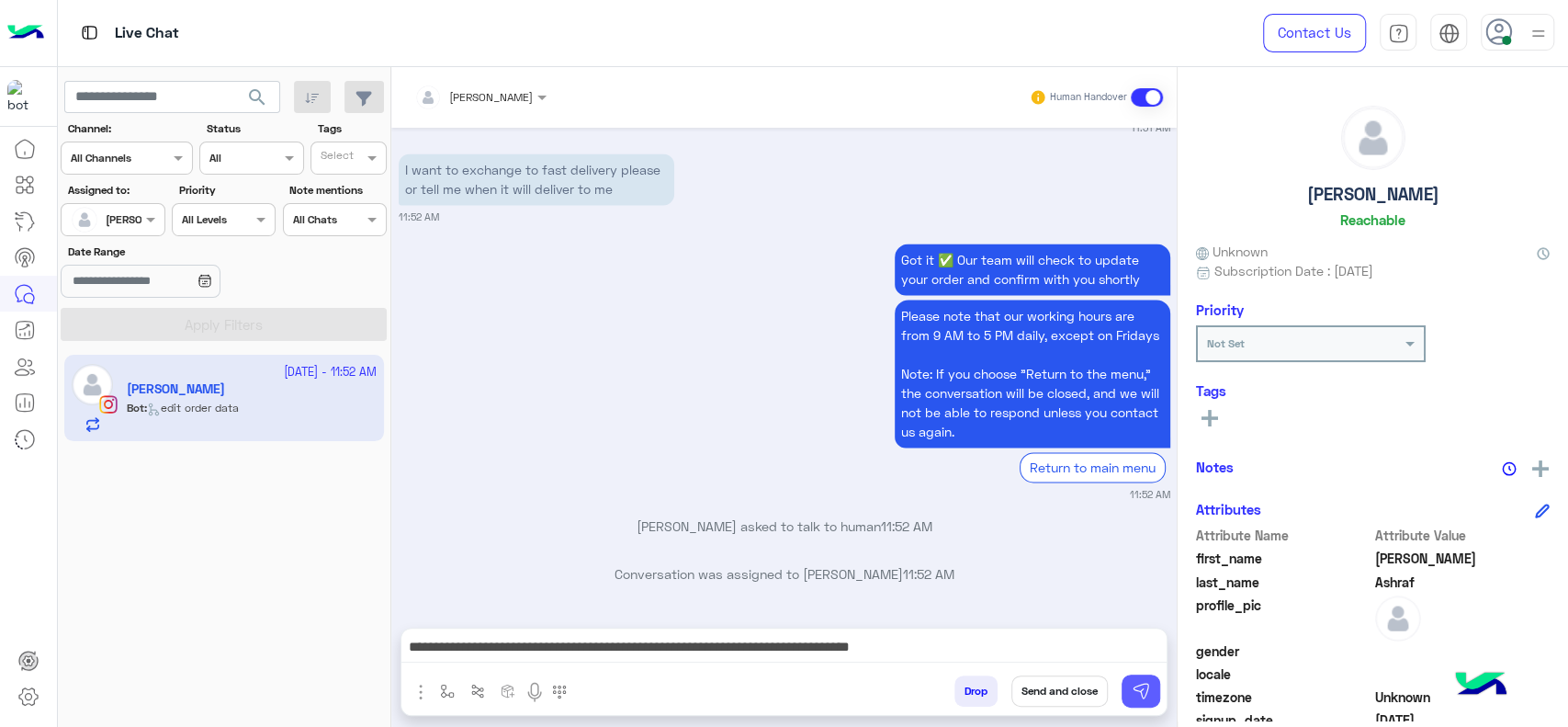
click at [1141, 686] on img at bounding box center [1141, 691] width 18 height 18
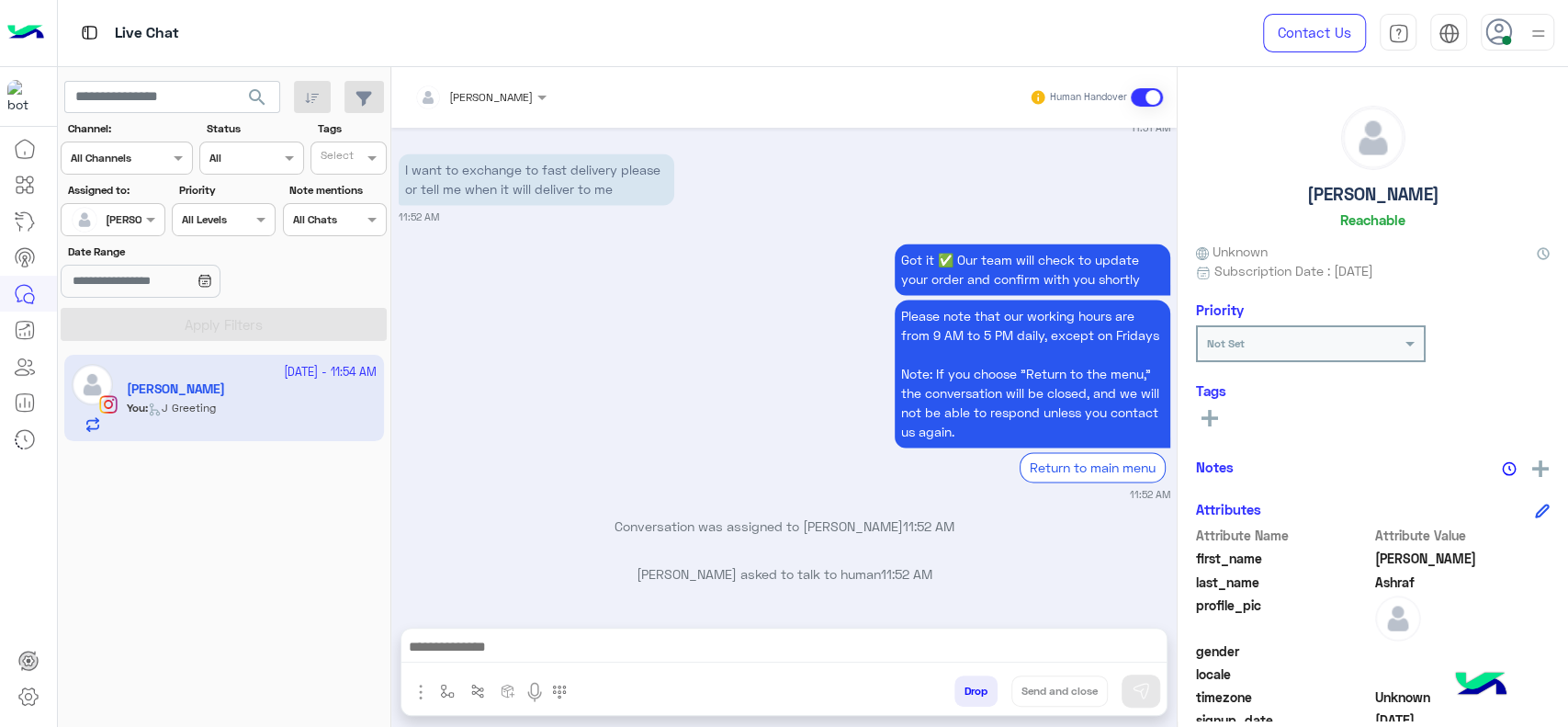
scroll to position [2068, 0]
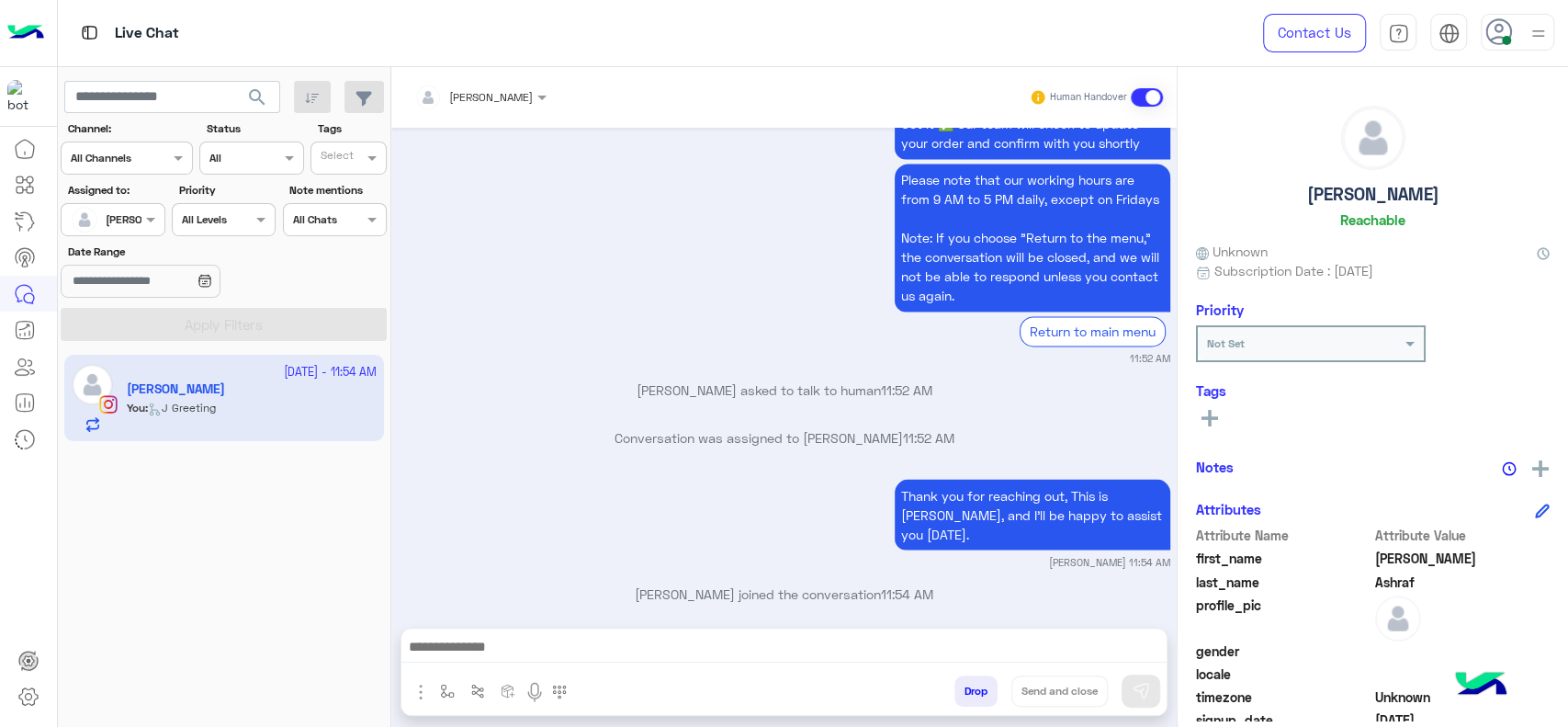
click at [644, 284] on div "Got it ✅ Our team will check to update your order and confirm with you shortly …" at bounding box center [784, 235] width 772 height 264
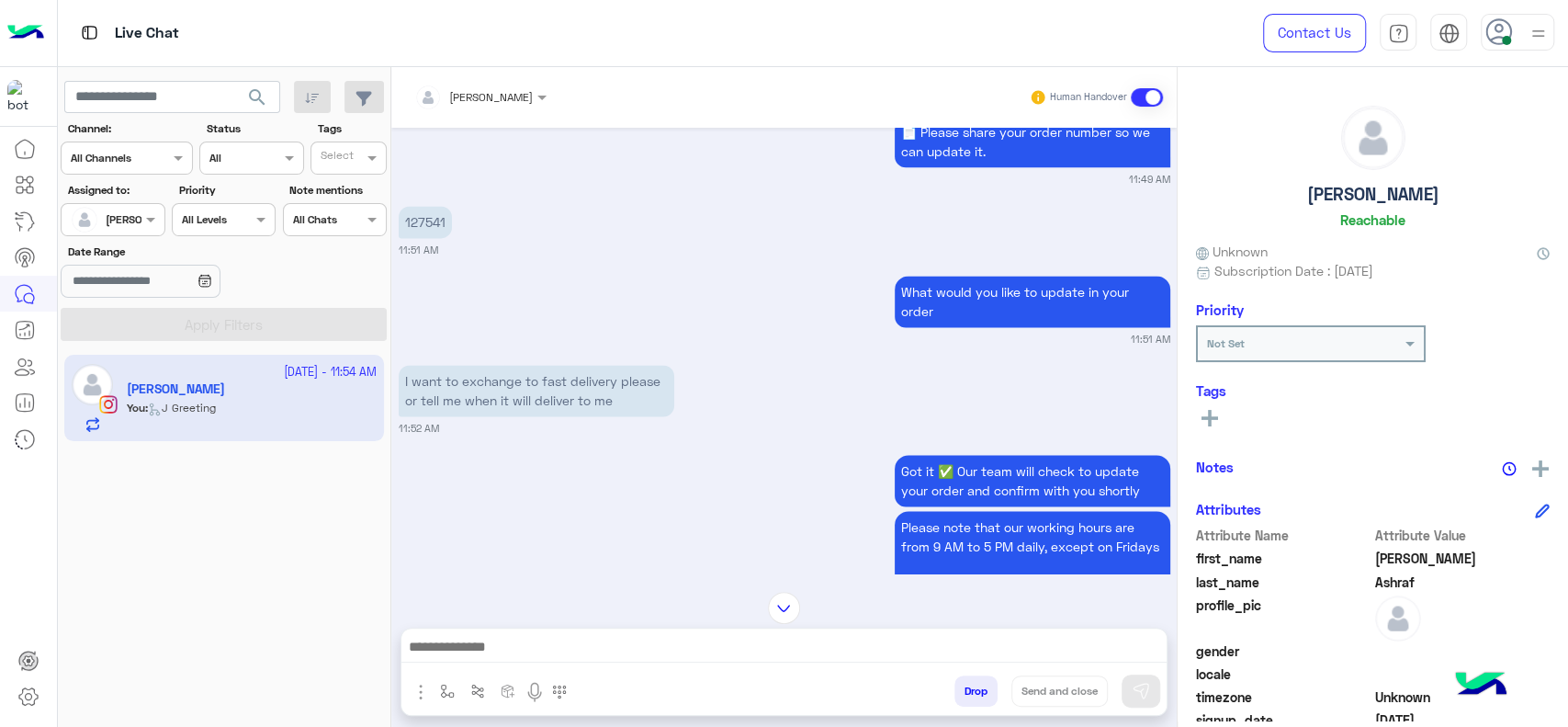
scroll to position [1680, 0]
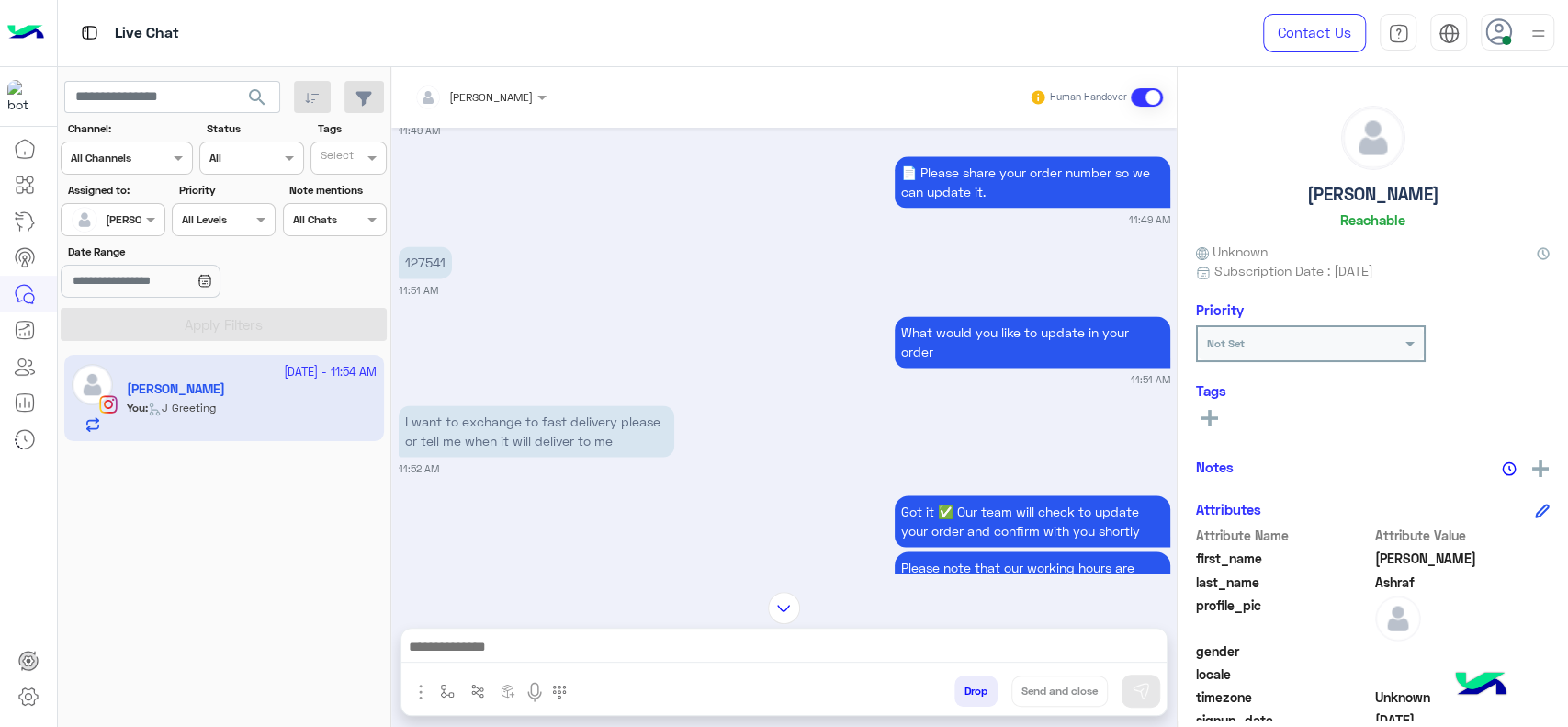
click at [412, 252] on p "127541" at bounding box center [425, 262] width 53 height 32
copy p "127541"
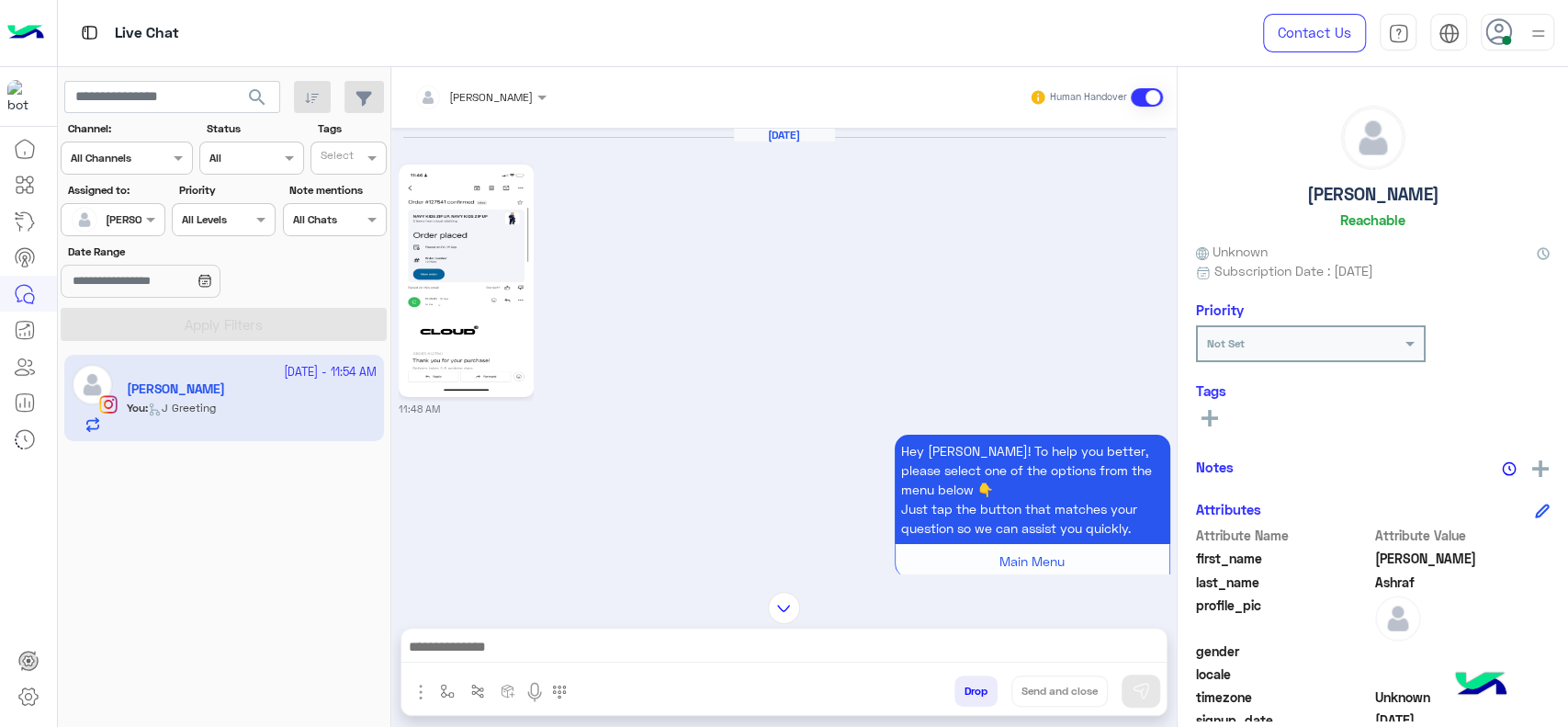
scroll to position [2068, 0]
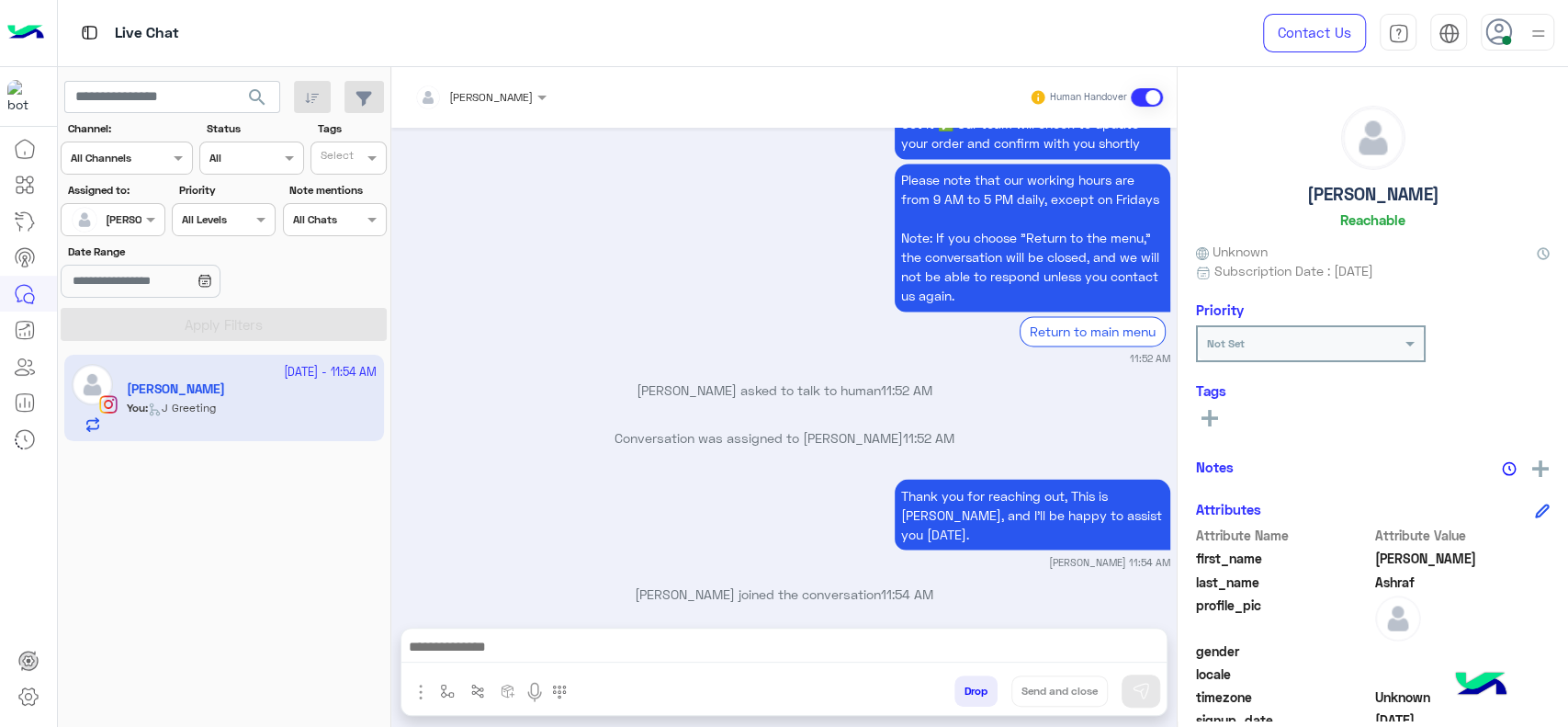
click at [594, 630] on div at bounding box center [784, 652] width 766 height 46
click at [592, 634] on div at bounding box center [784, 652] width 766 height 46
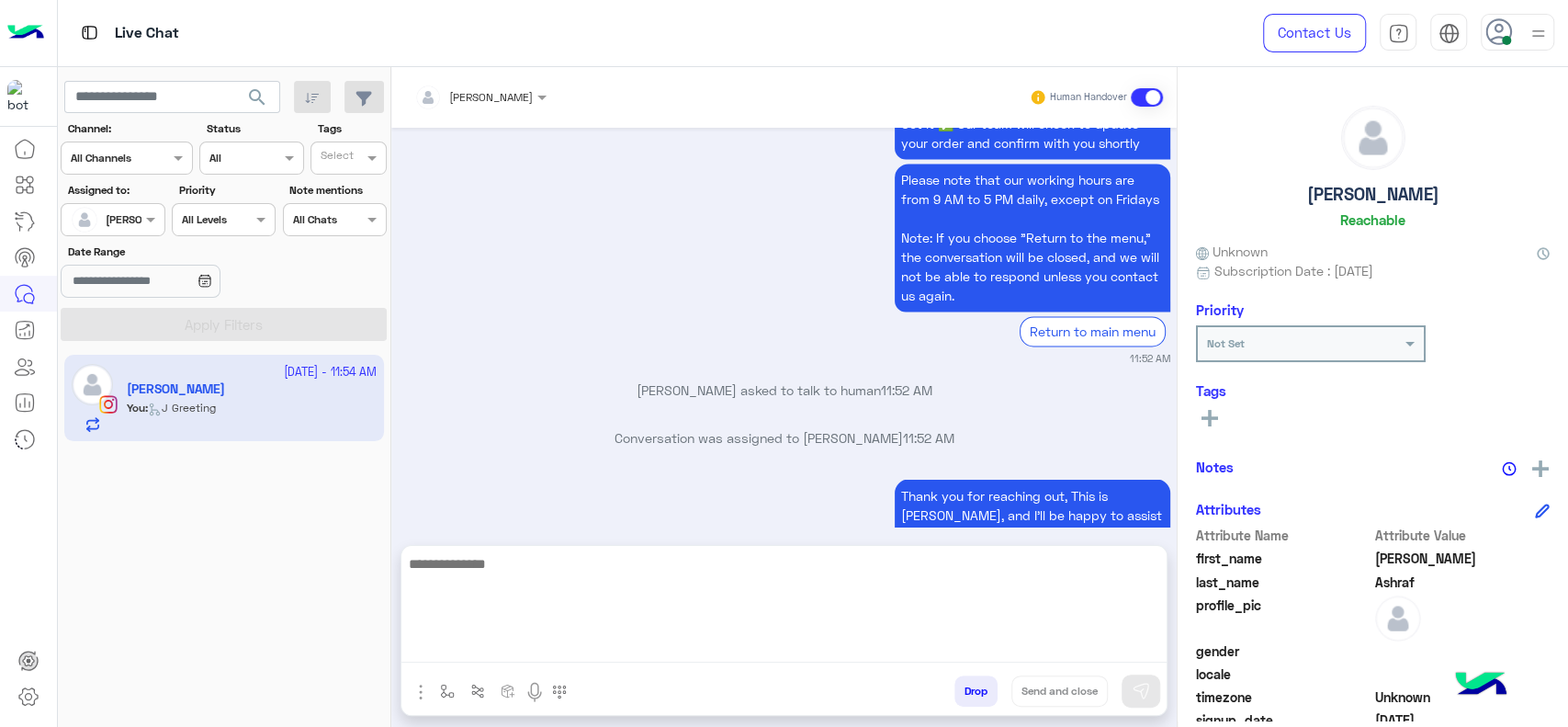
click at [588, 639] on textarea at bounding box center [784, 607] width 766 height 110
type textarea "**********"
click at [609, 595] on textarea "**********" at bounding box center [784, 607] width 766 height 110
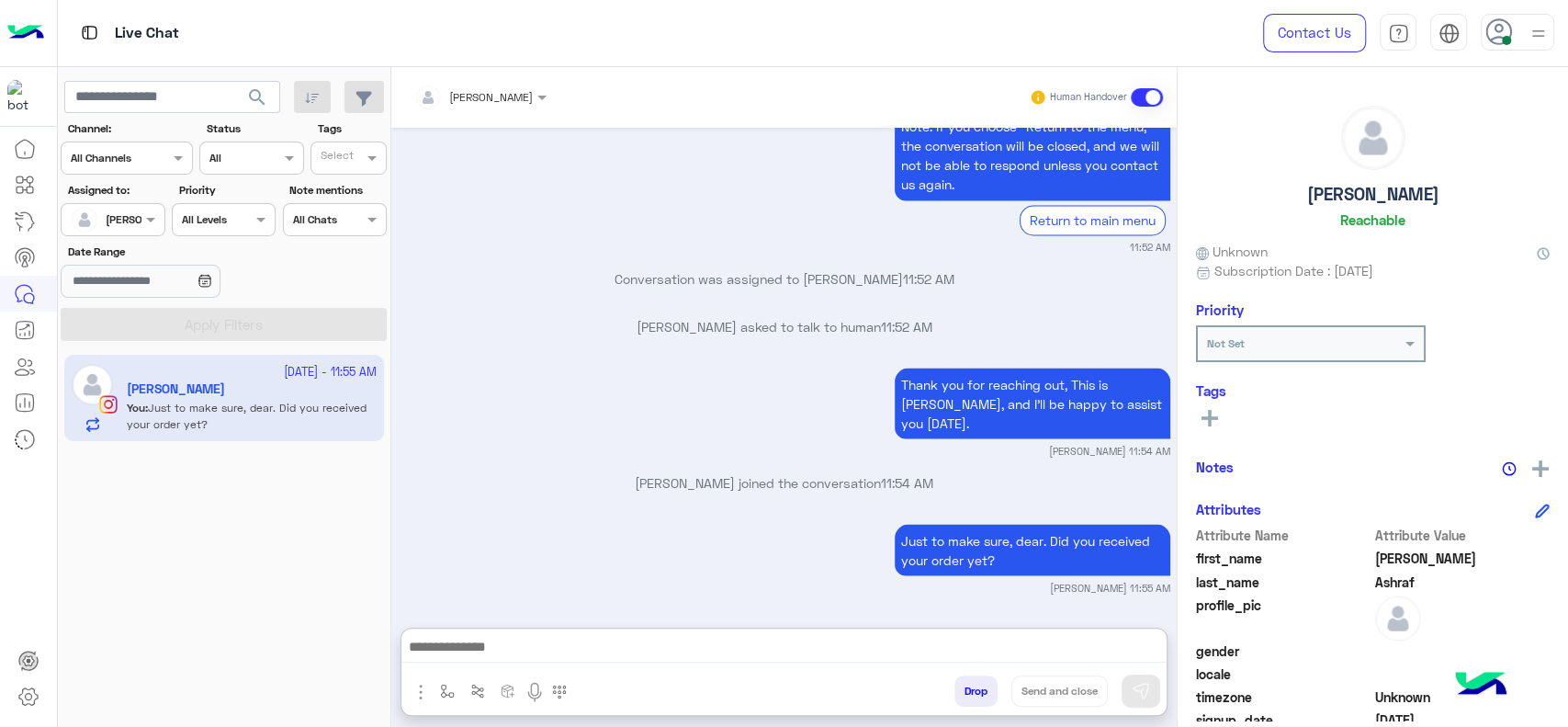
click at [708, 519] on div "Just to make sure, dear. Did you received your order yet? Jana Aboelseoud 11:55…" at bounding box center [784, 557] width 772 height 75
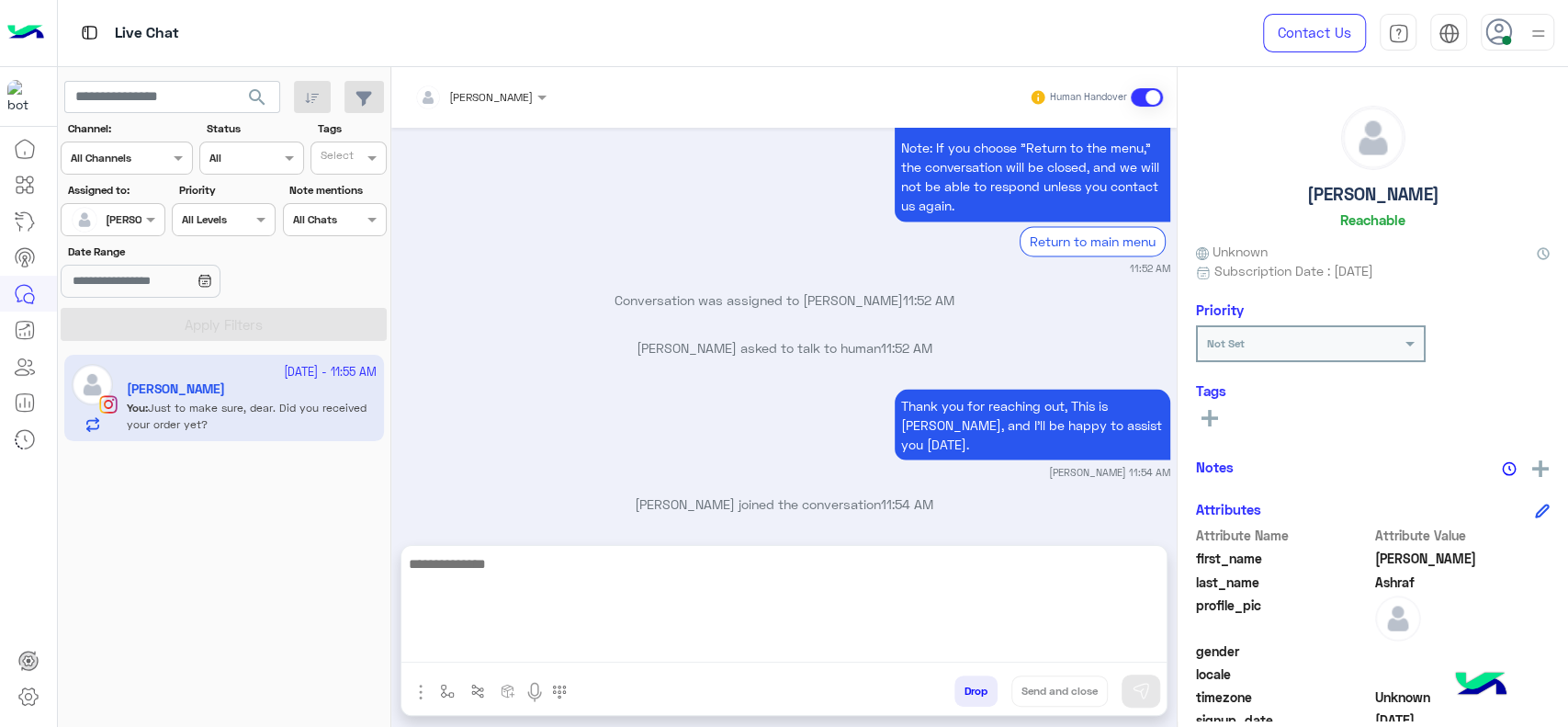
click at [634, 636] on textarea at bounding box center [784, 607] width 766 height 110
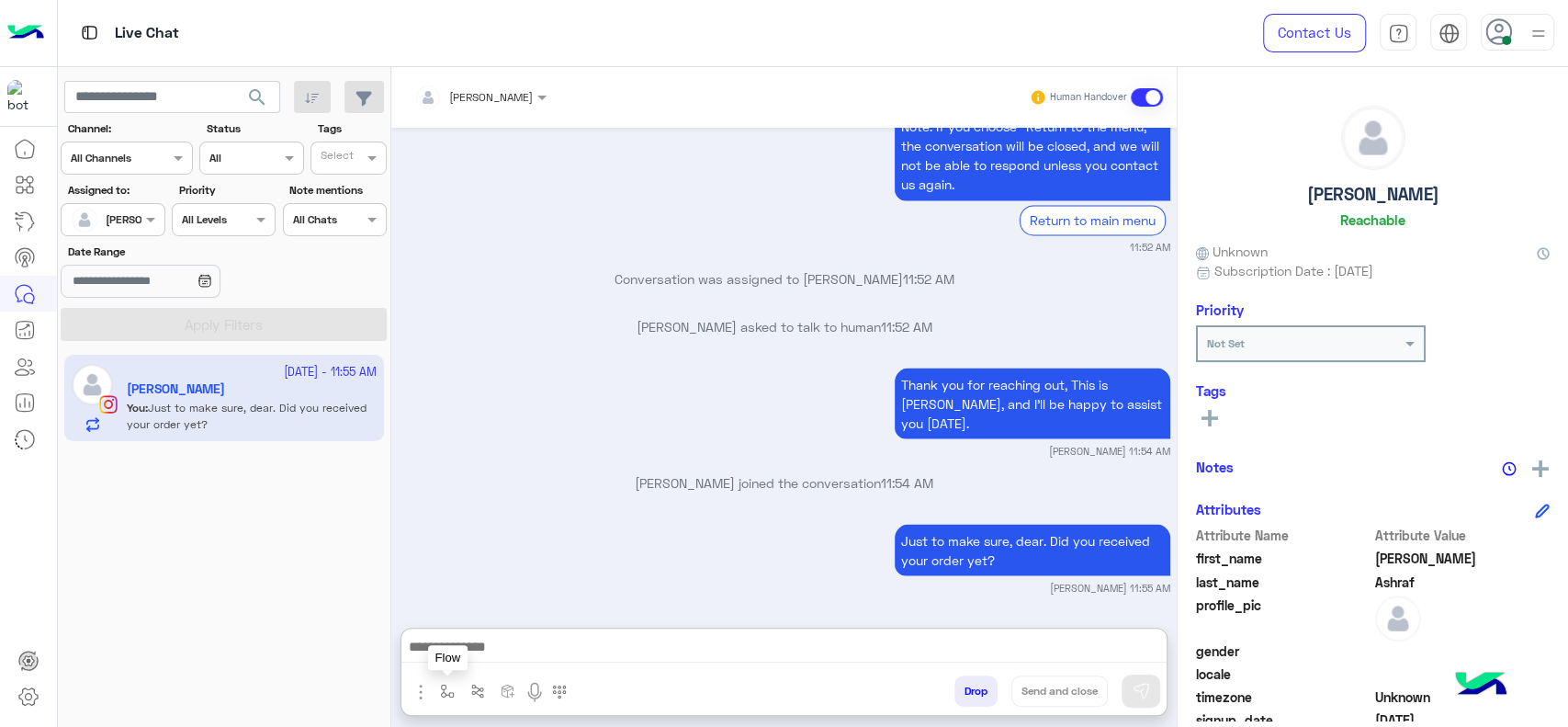
click at [441, 698] on img "button" at bounding box center [447, 691] width 15 height 15
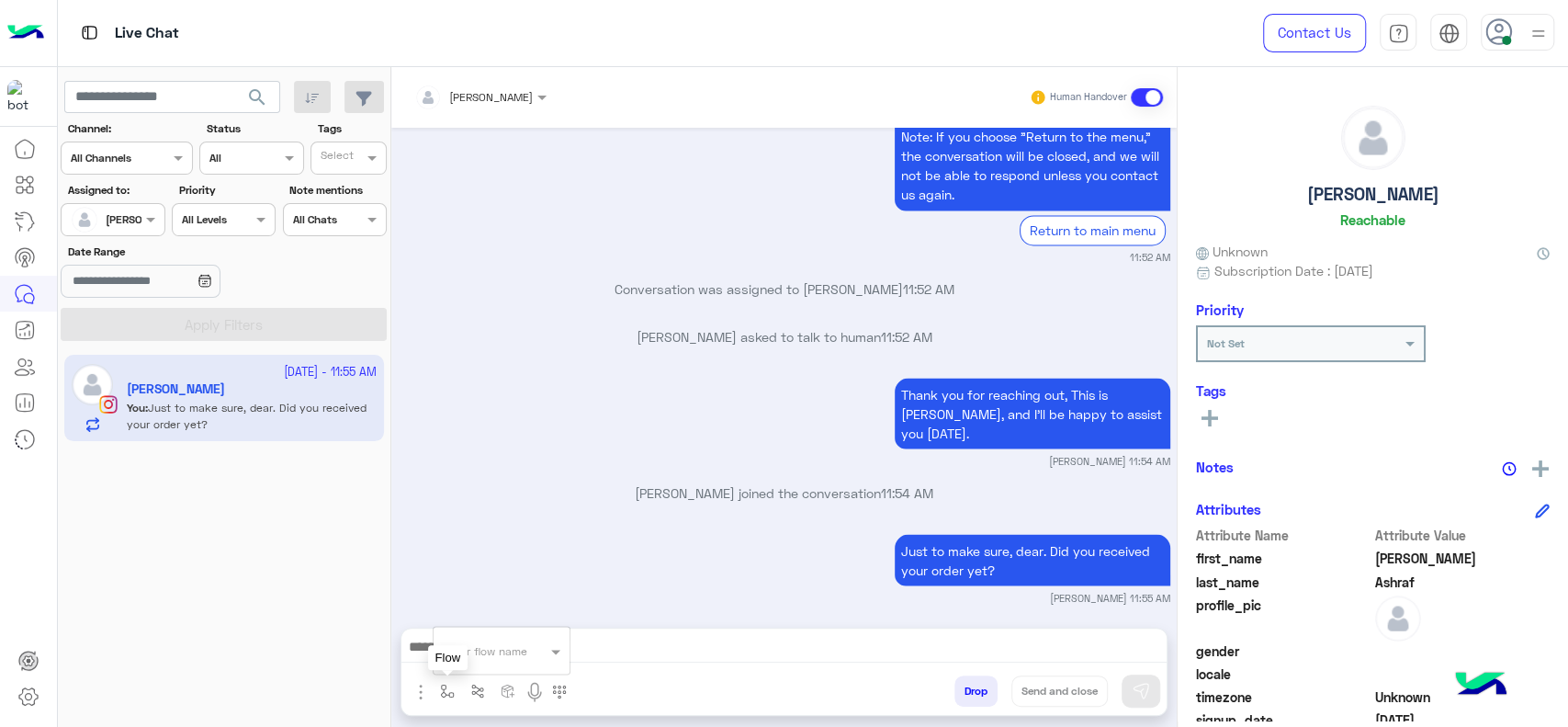
scroll to position [2158, 0]
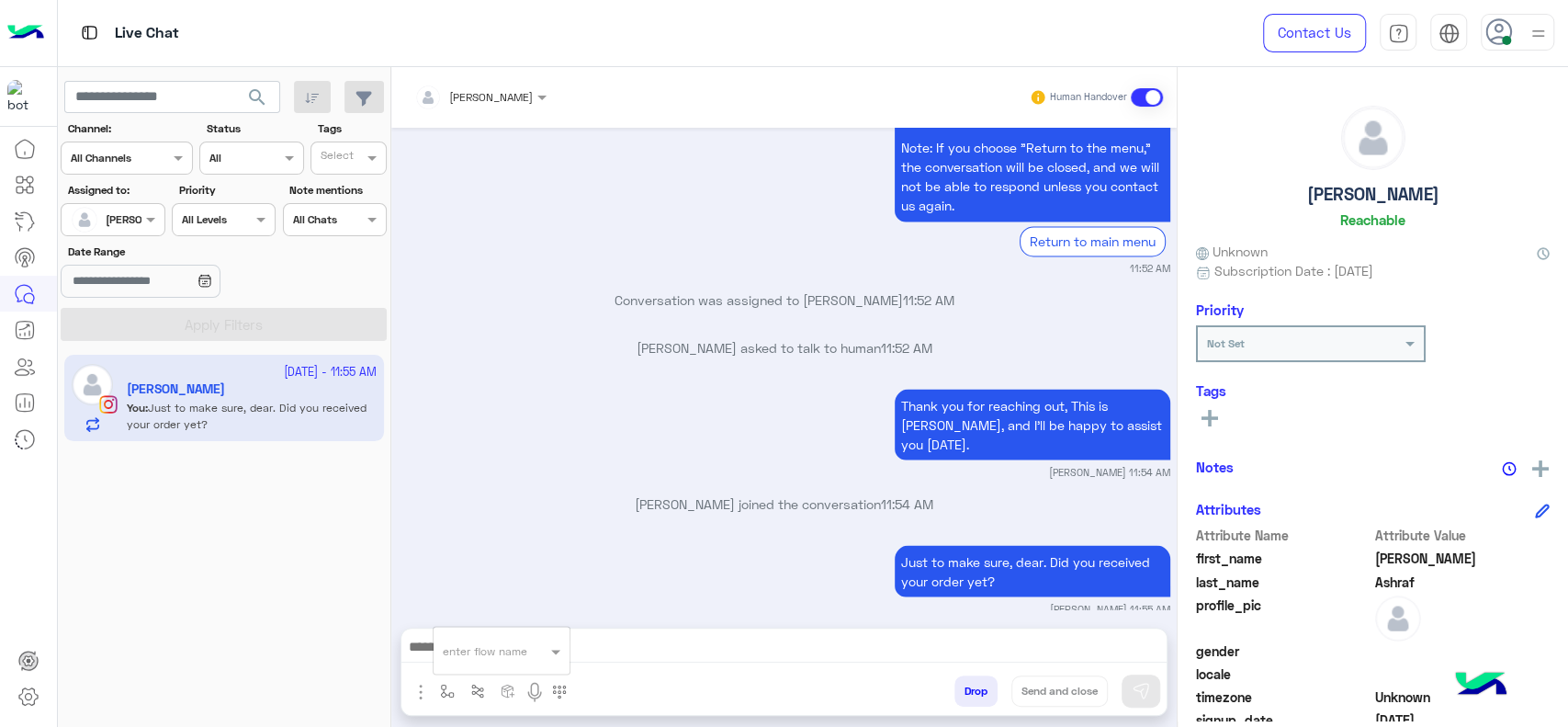
click at [473, 665] on div "enter flow name" at bounding box center [502, 651] width 136 height 33
type input "*"
click at [507, 613] on span "[PERSON_NAME]" at bounding box center [495, 617] width 105 height 17
type textarea "**********"
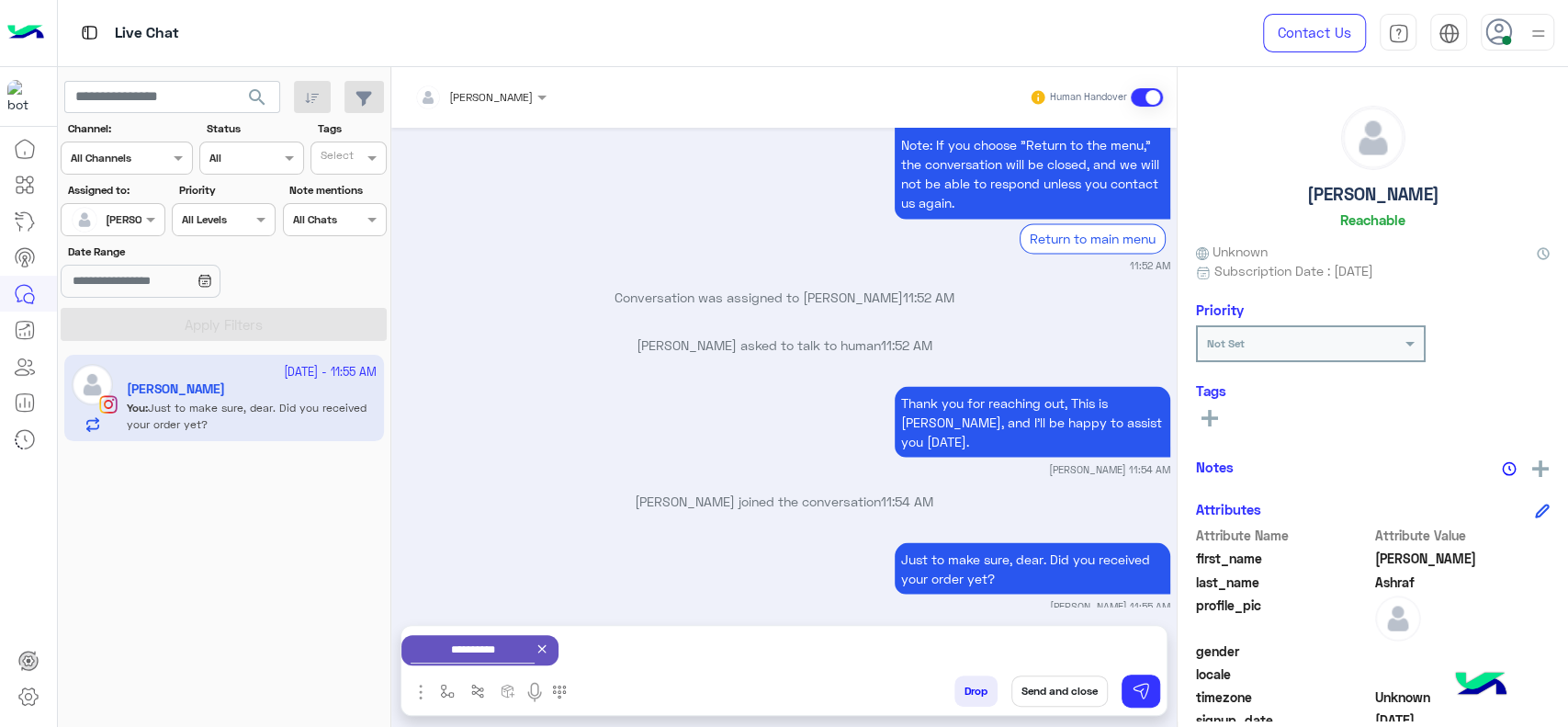
click at [1064, 681] on button "Send and close" at bounding box center [1059, 691] width 97 height 31
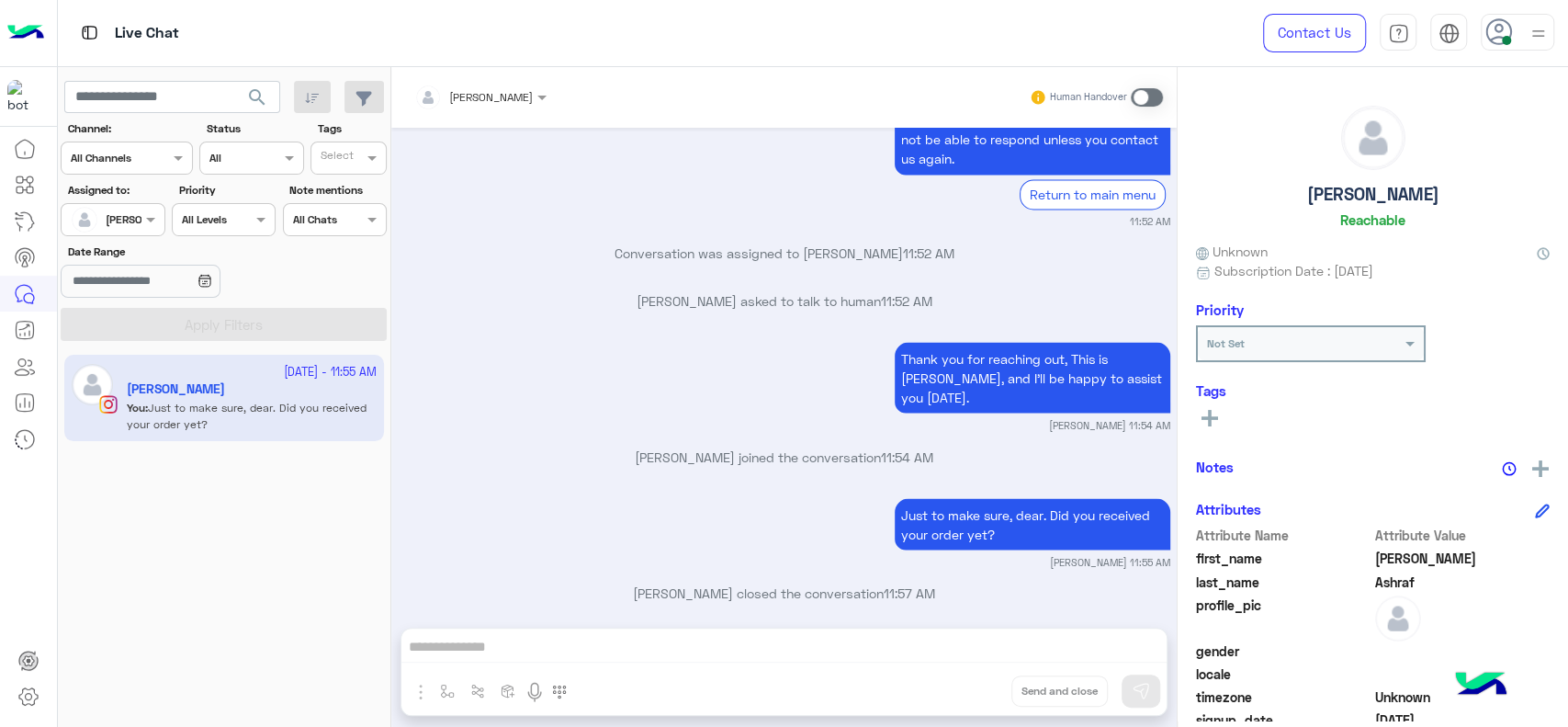
scroll to position [2443, 0]
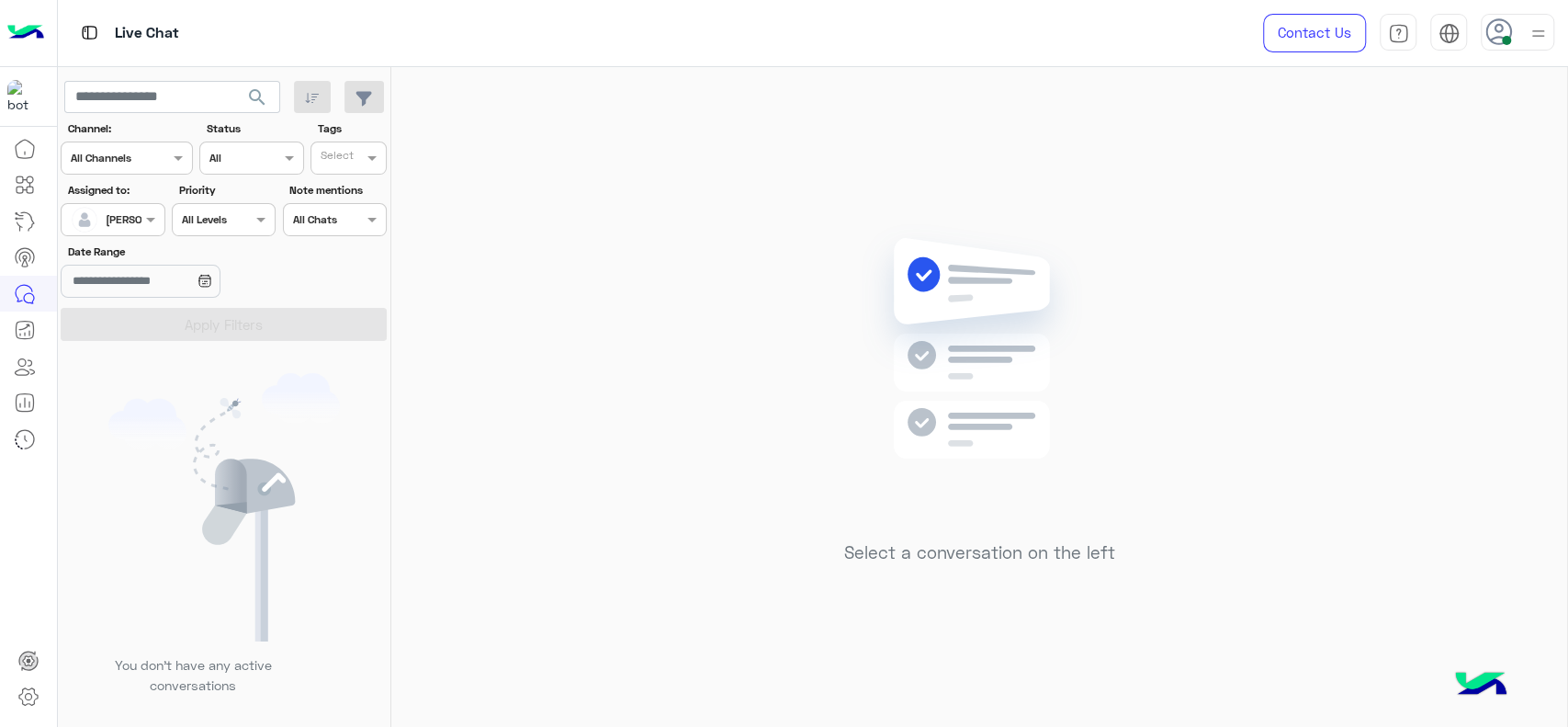
click at [1529, 43] on img at bounding box center [1538, 33] width 23 height 23
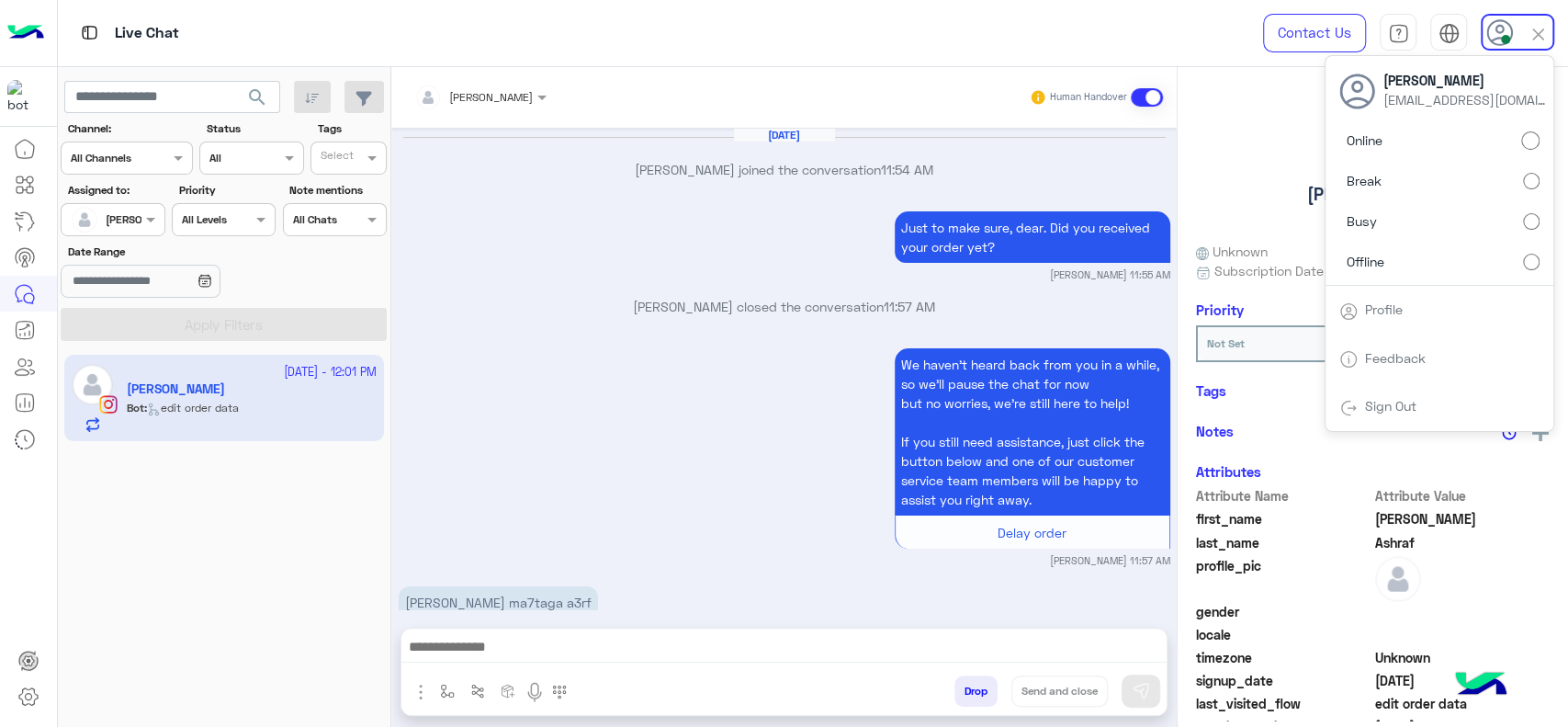
scroll to position [1825, 0]
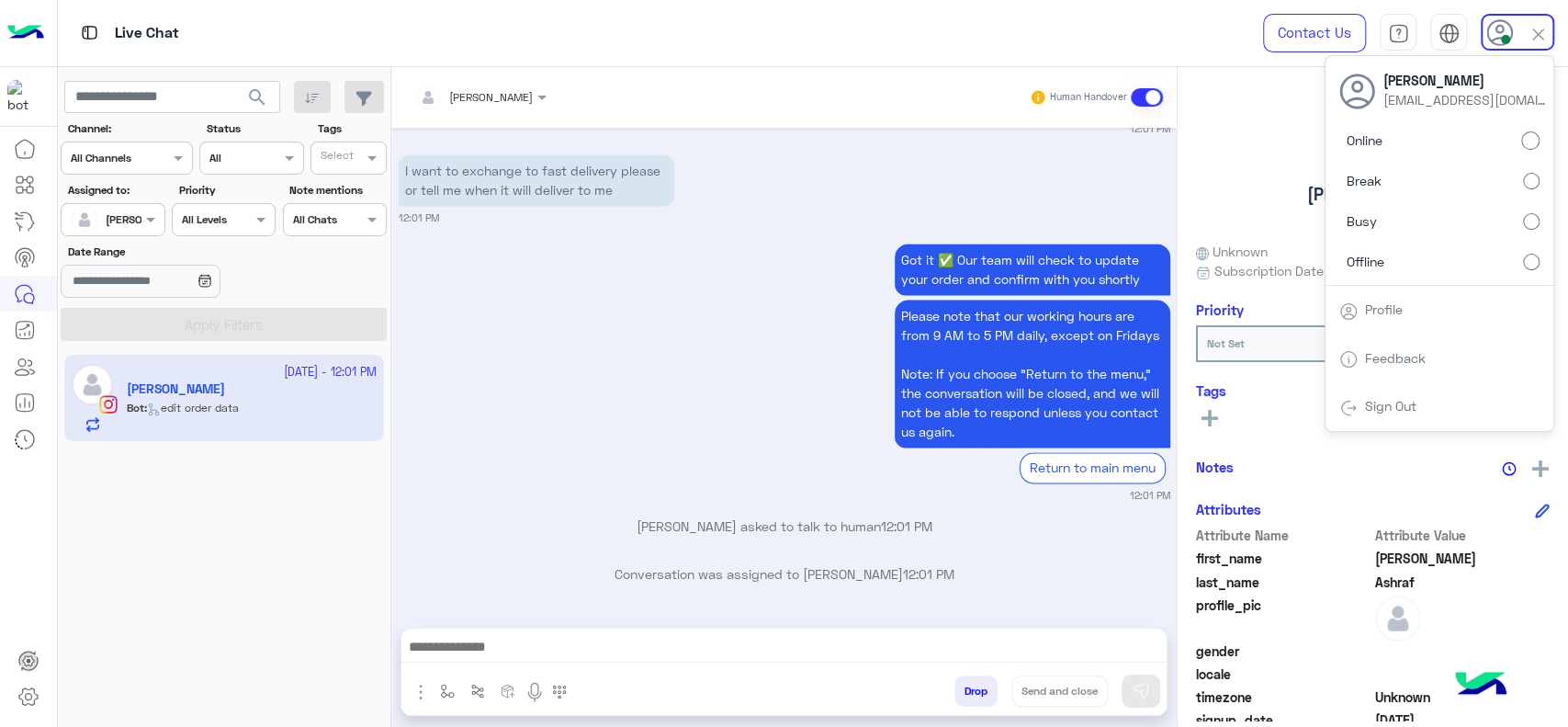
click at [502, 456] on div "Got it ✅ Our team will check to update your order and confirm with you shortly …" at bounding box center [784, 371] width 772 height 264
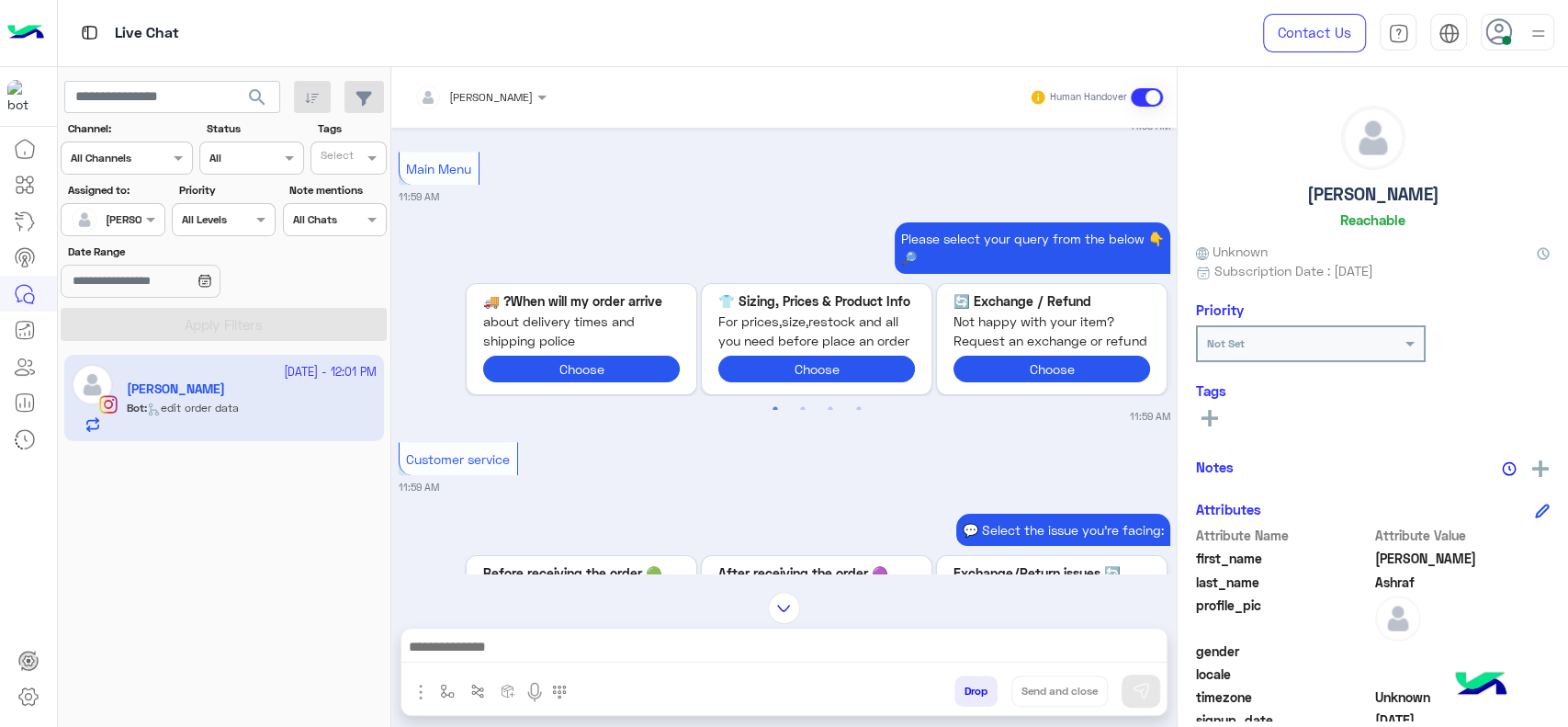
scroll to position [616, 0]
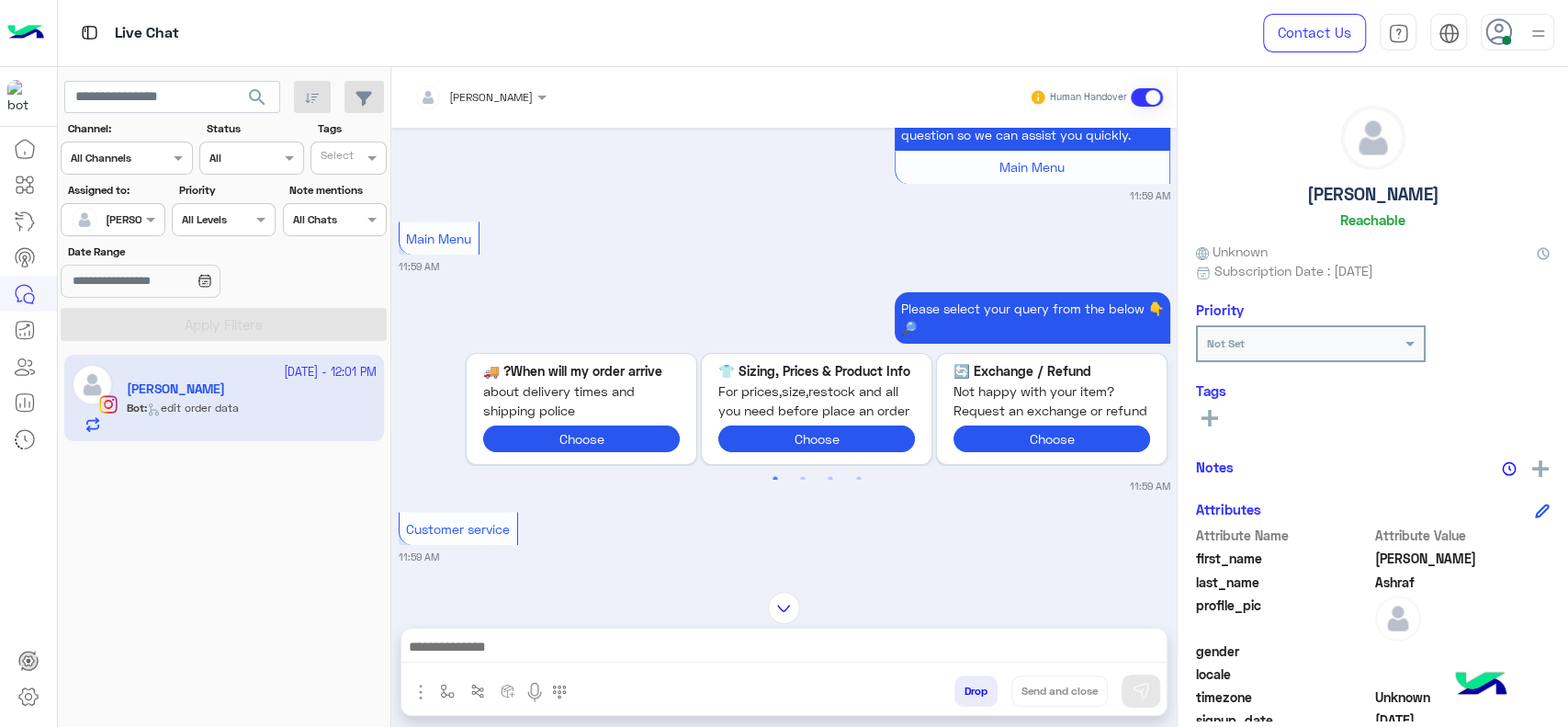
click at [132, 210] on div at bounding box center [112, 217] width 102 height 17
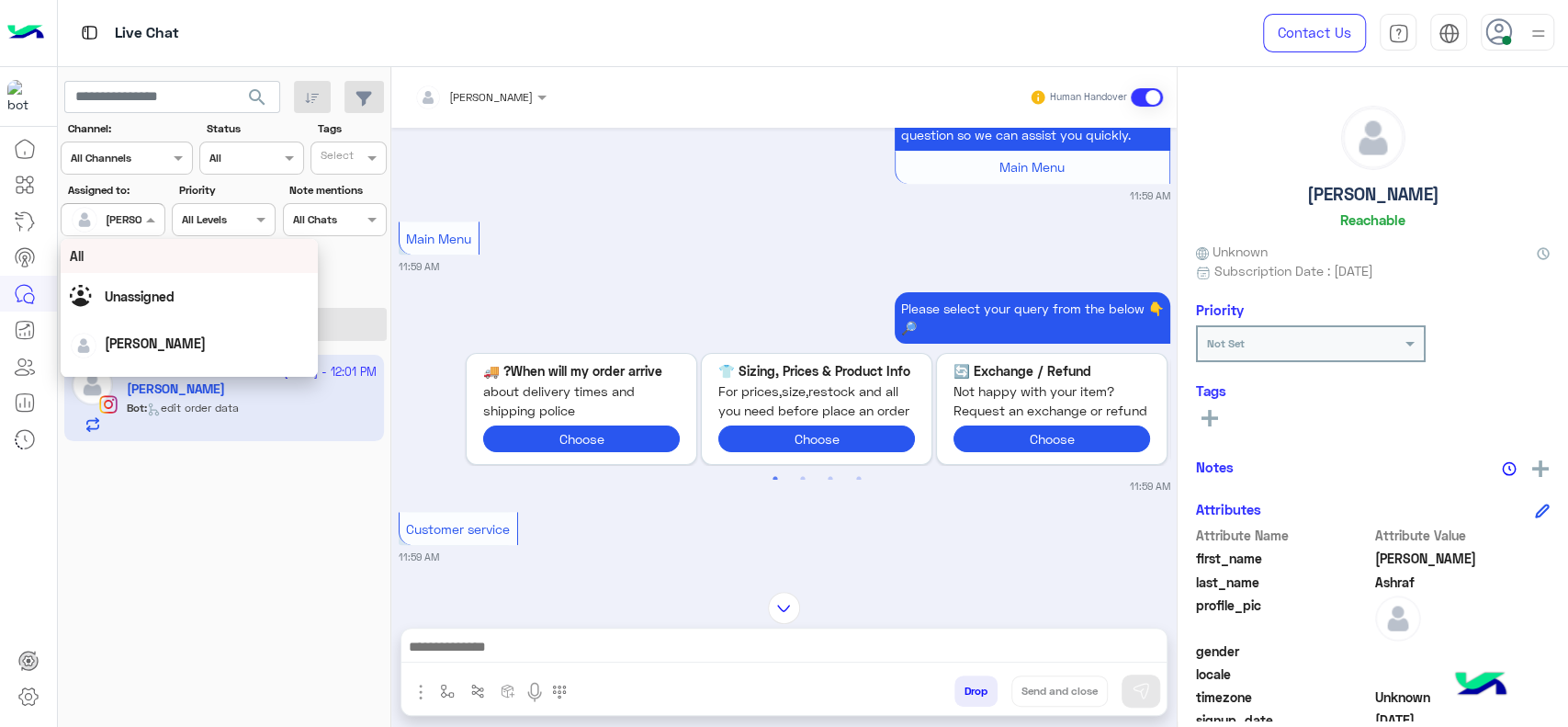
click at [487, 110] on div "[PERSON_NAME]" at bounding box center [473, 98] width 119 height 37
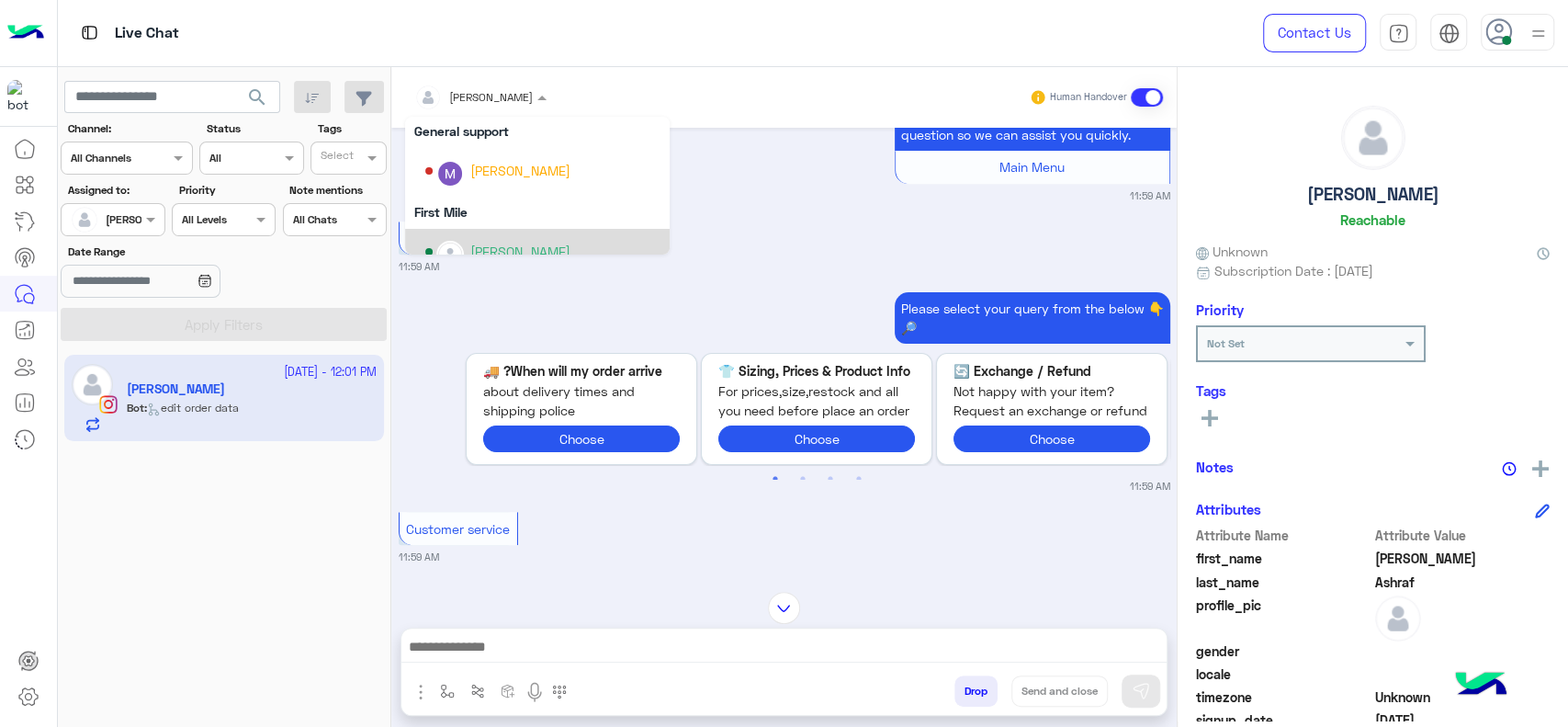
scroll to position [265, 0]
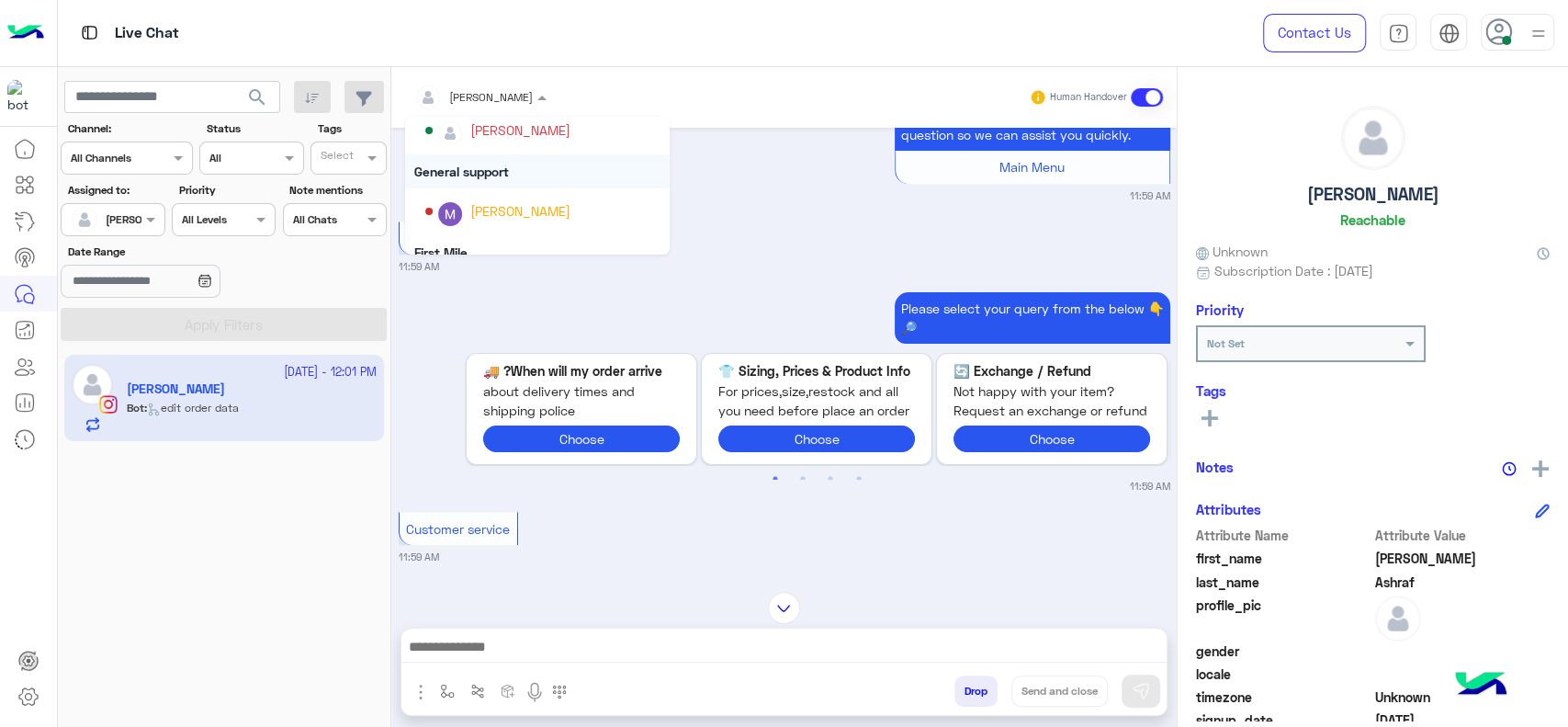
click at [454, 178] on div "General support" at bounding box center [537, 171] width 265 height 34
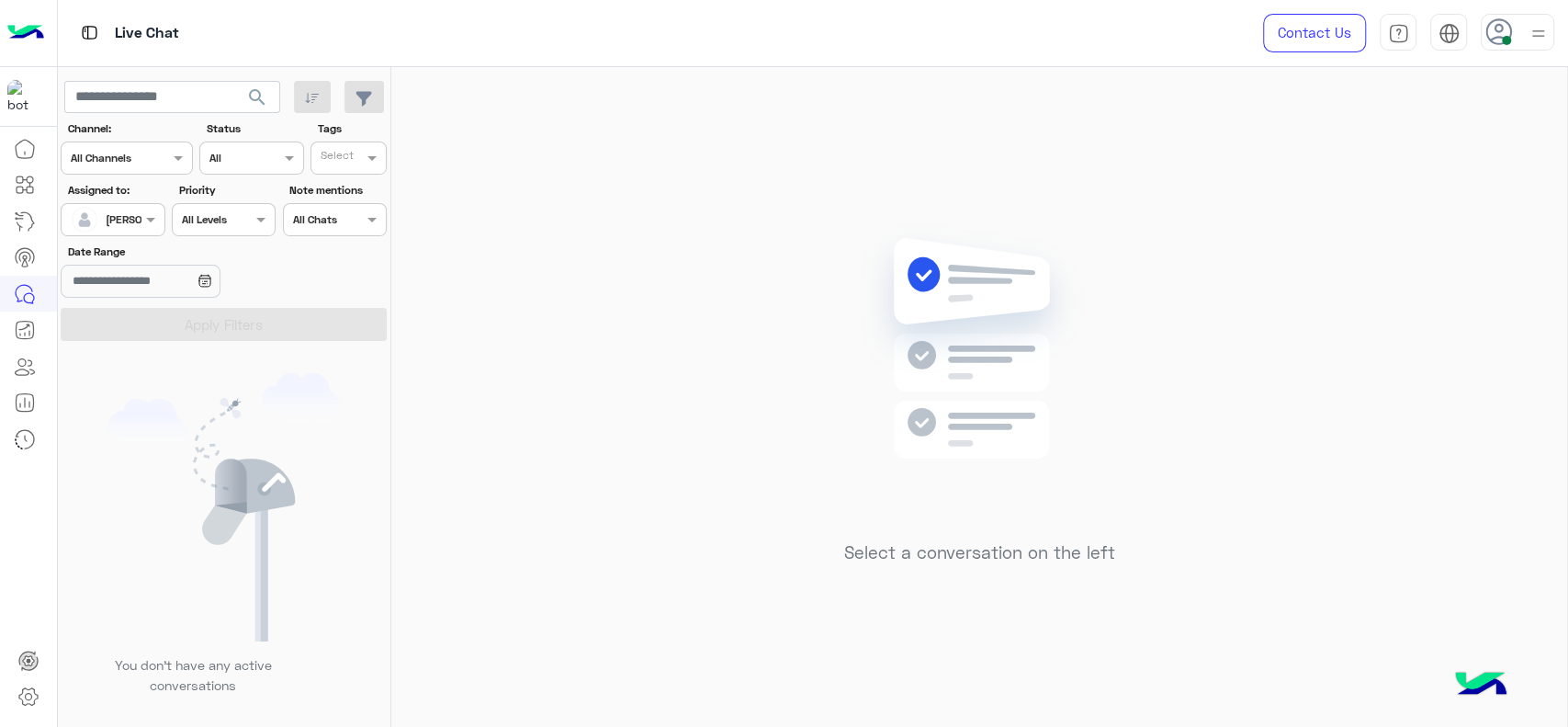
click at [139, 219] on div at bounding box center [112, 217] width 102 height 17
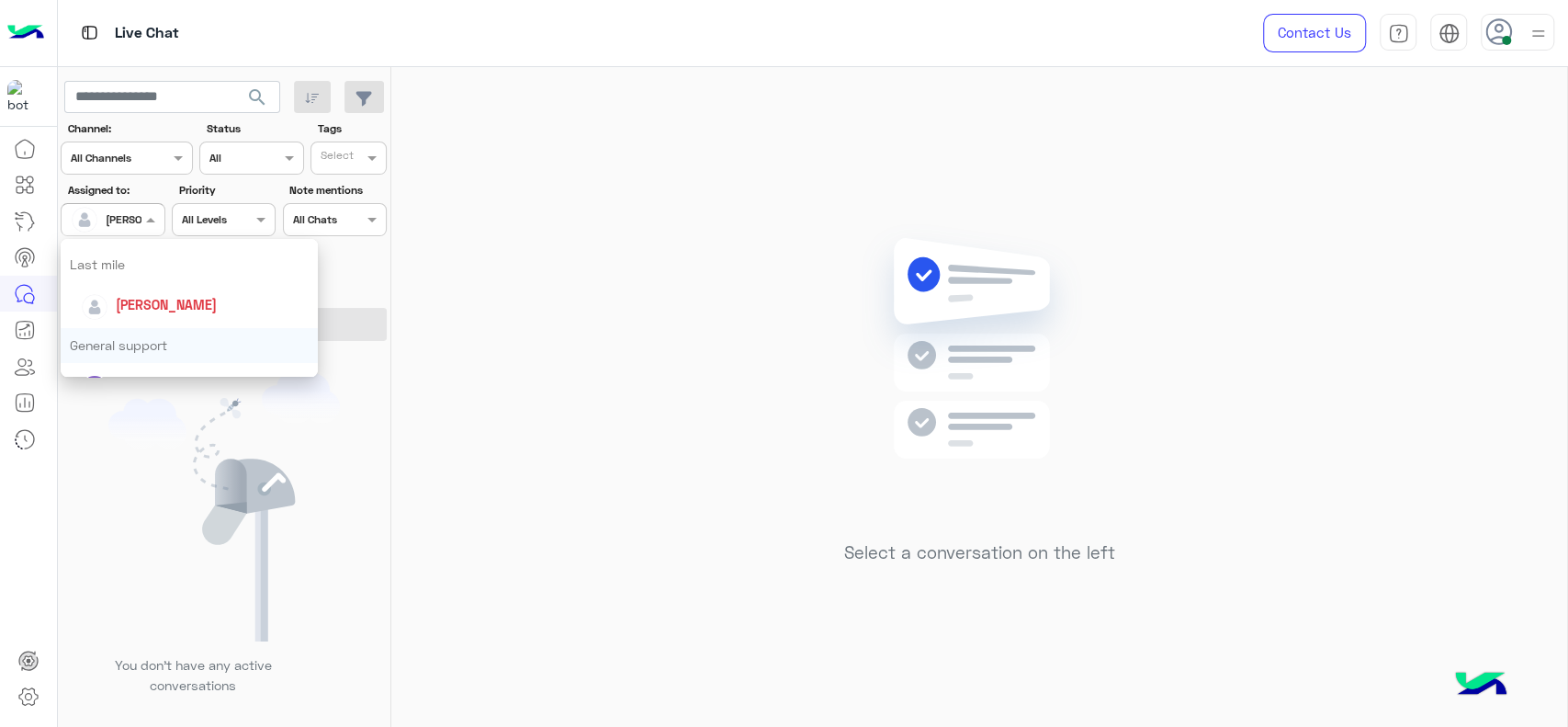
scroll to position [245, 0]
click at [170, 271] on div "Last mile" at bounding box center [190, 268] width 258 height 34
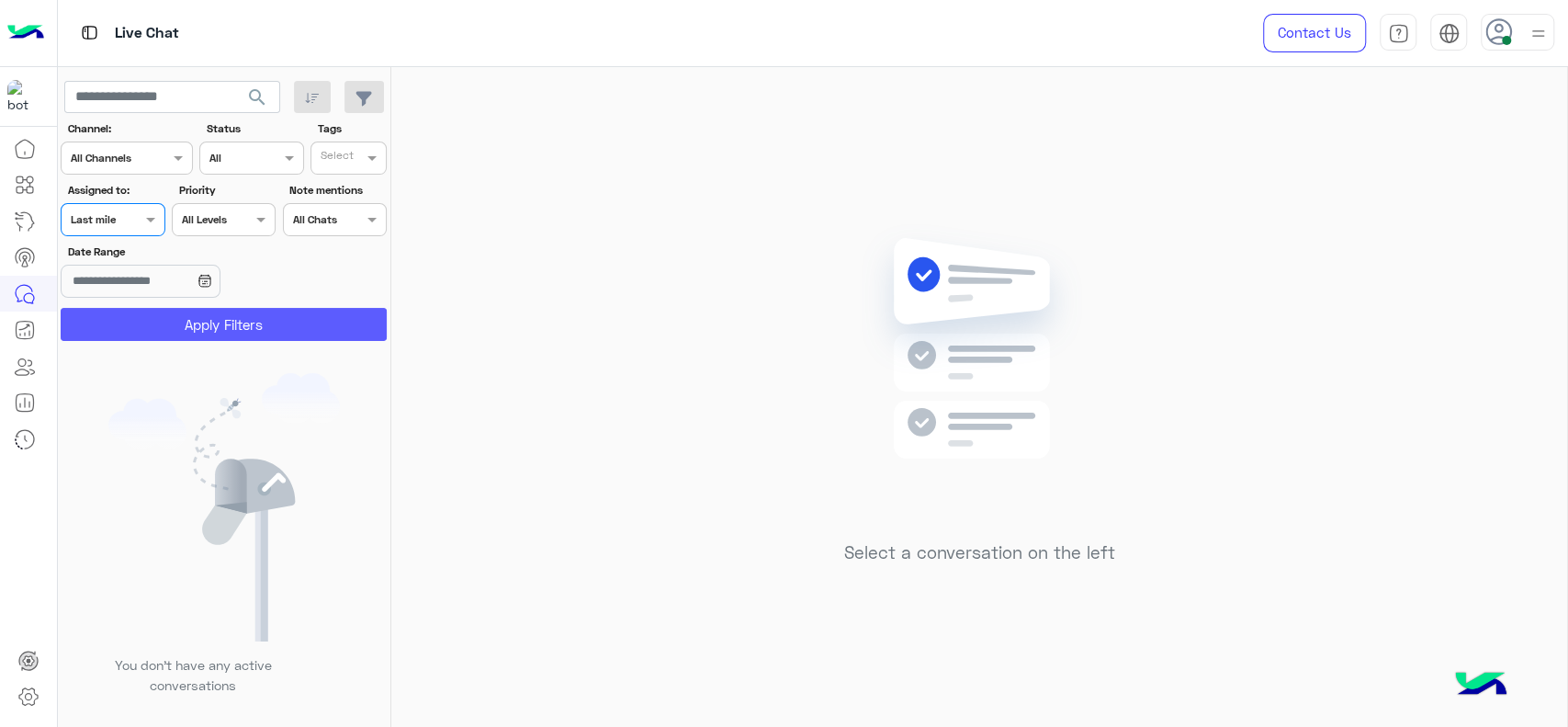
click at [194, 313] on button "Apply Filters" at bounding box center [224, 324] width 326 height 33
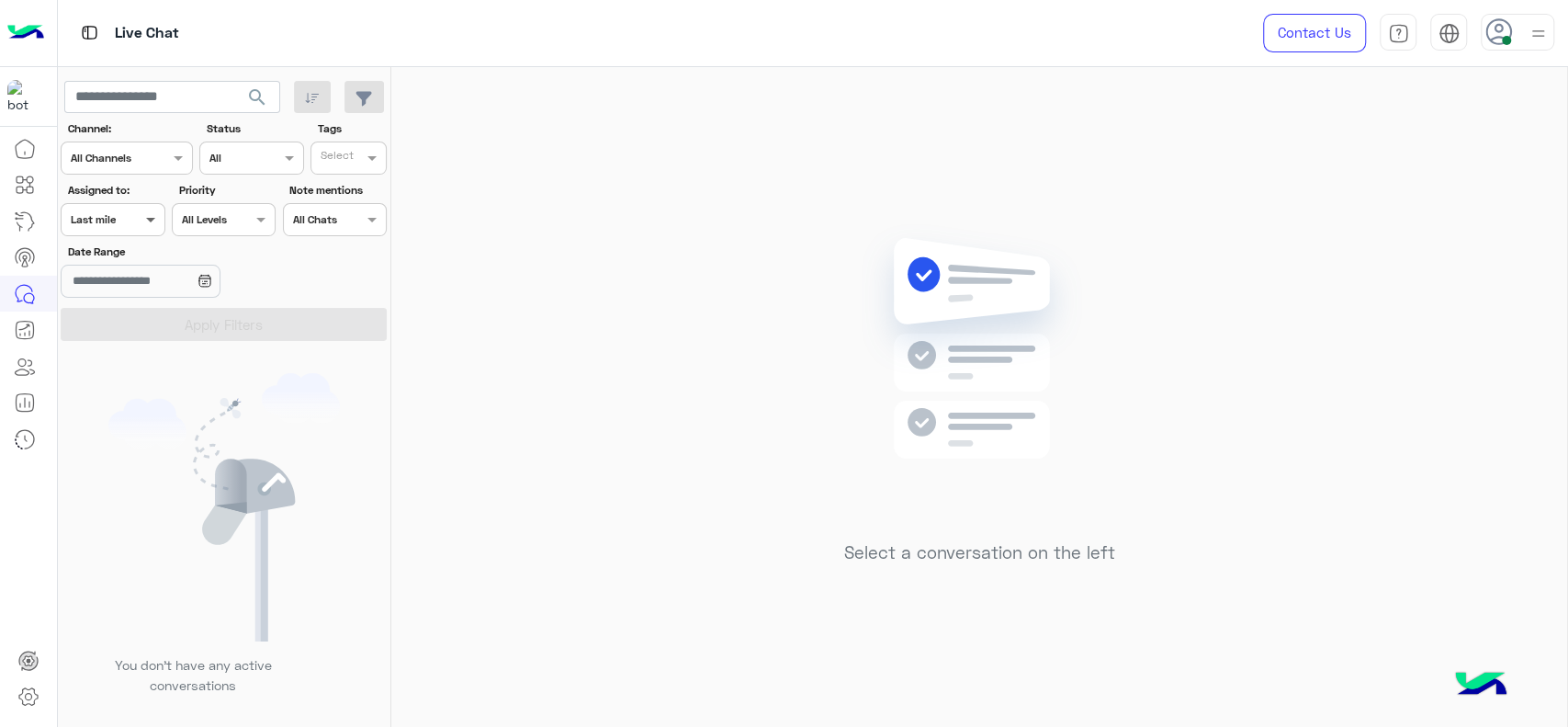
click at [150, 227] on span at bounding box center [153, 219] width 23 height 19
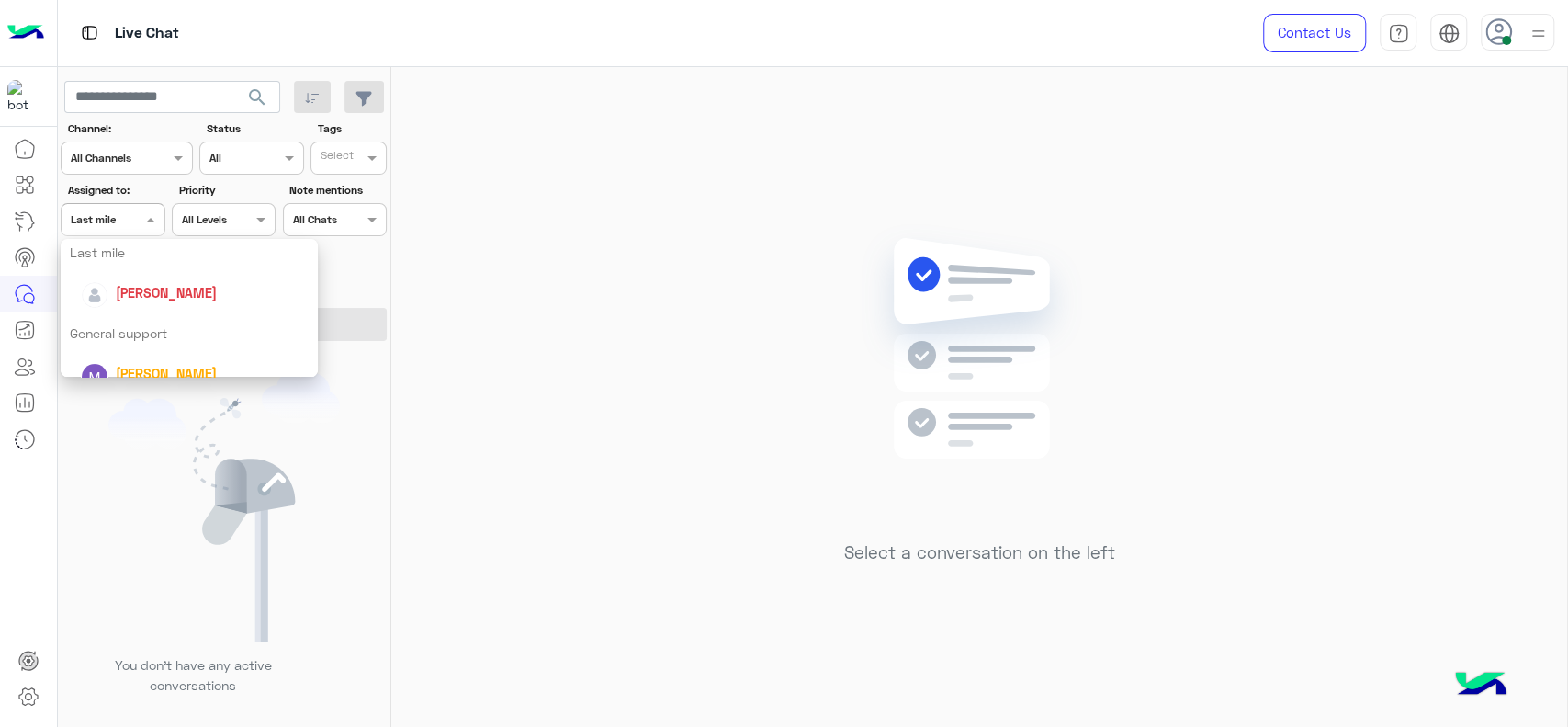
scroll to position [239, 0]
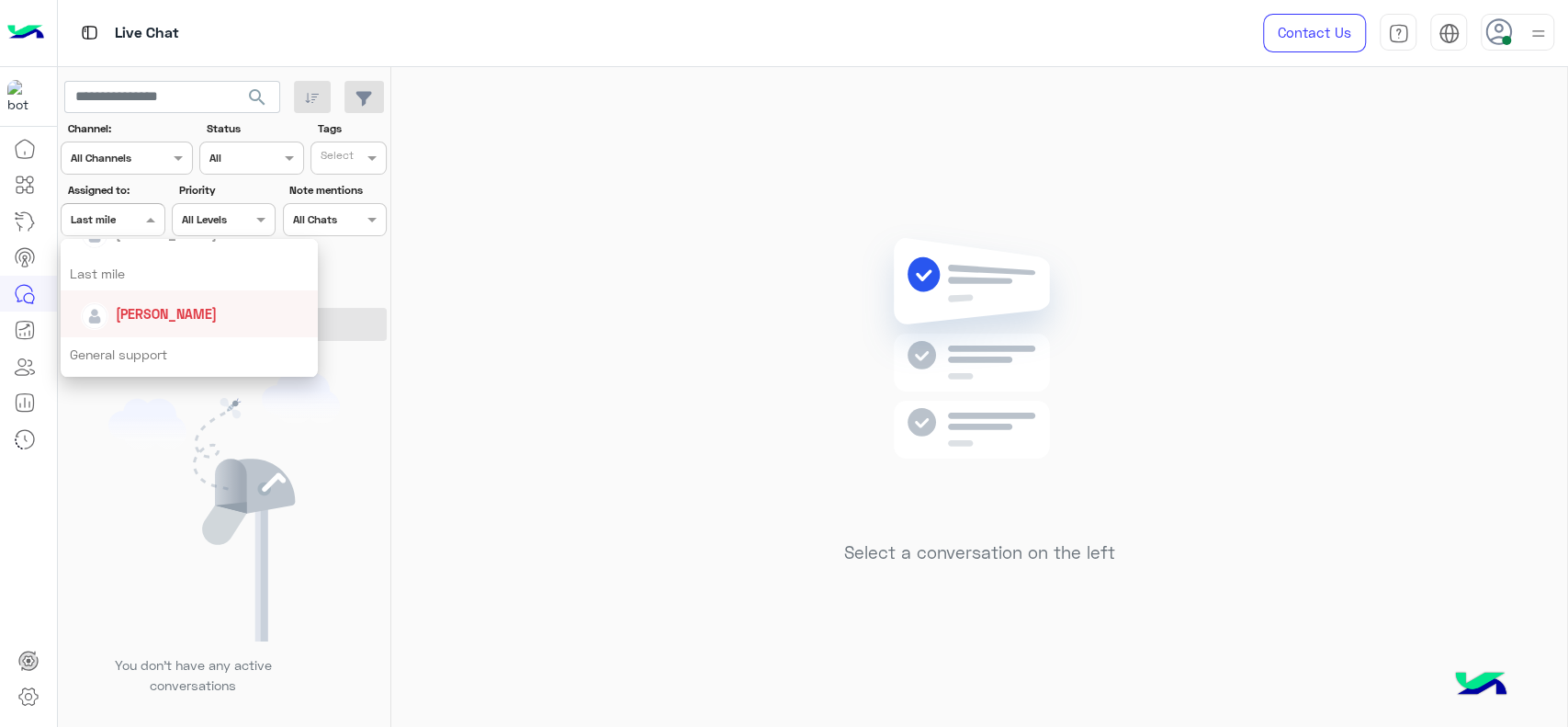
click at [151, 312] on span "[PERSON_NAME]" at bounding box center [167, 313] width 101 height 16
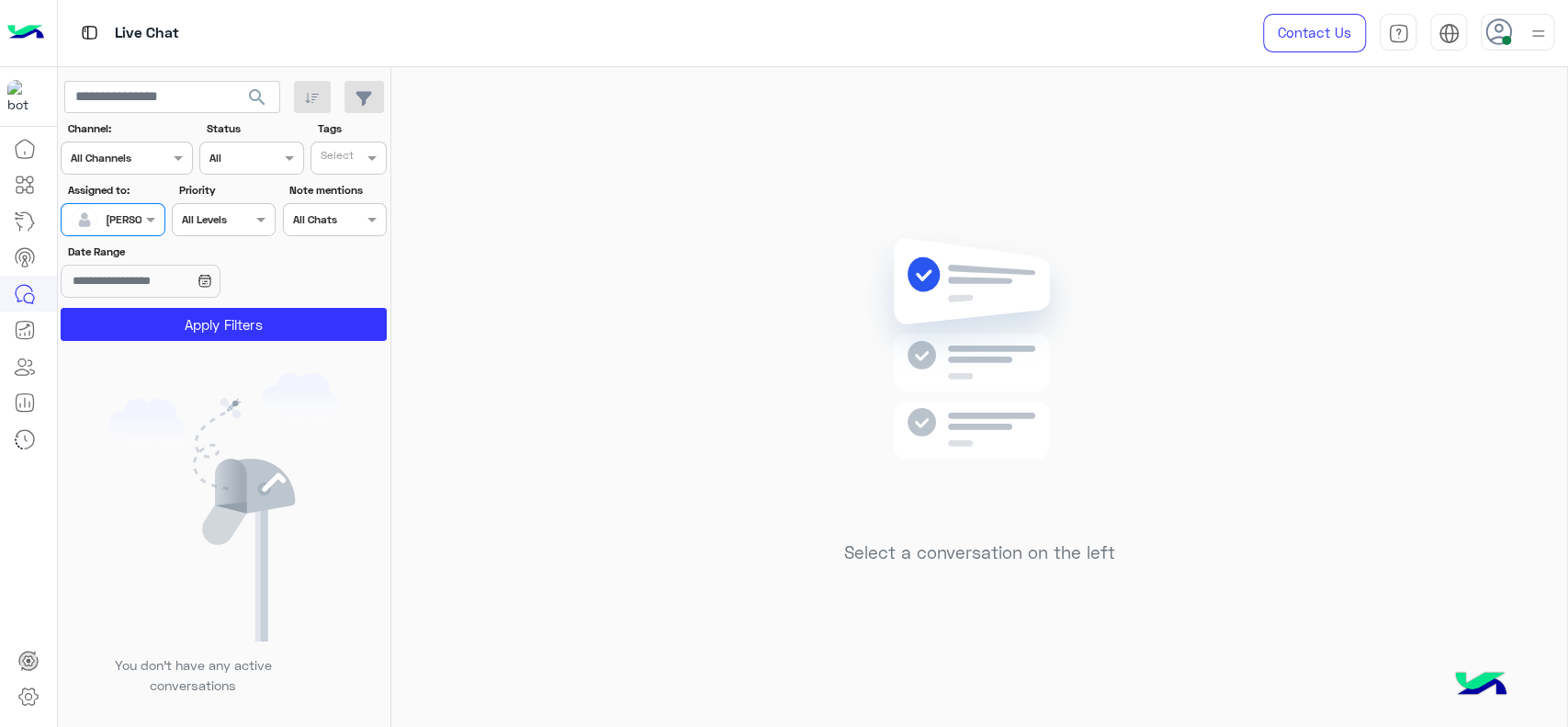
click at [151, 312] on button "Apply Filters" at bounding box center [224, 324] width 326 height 33
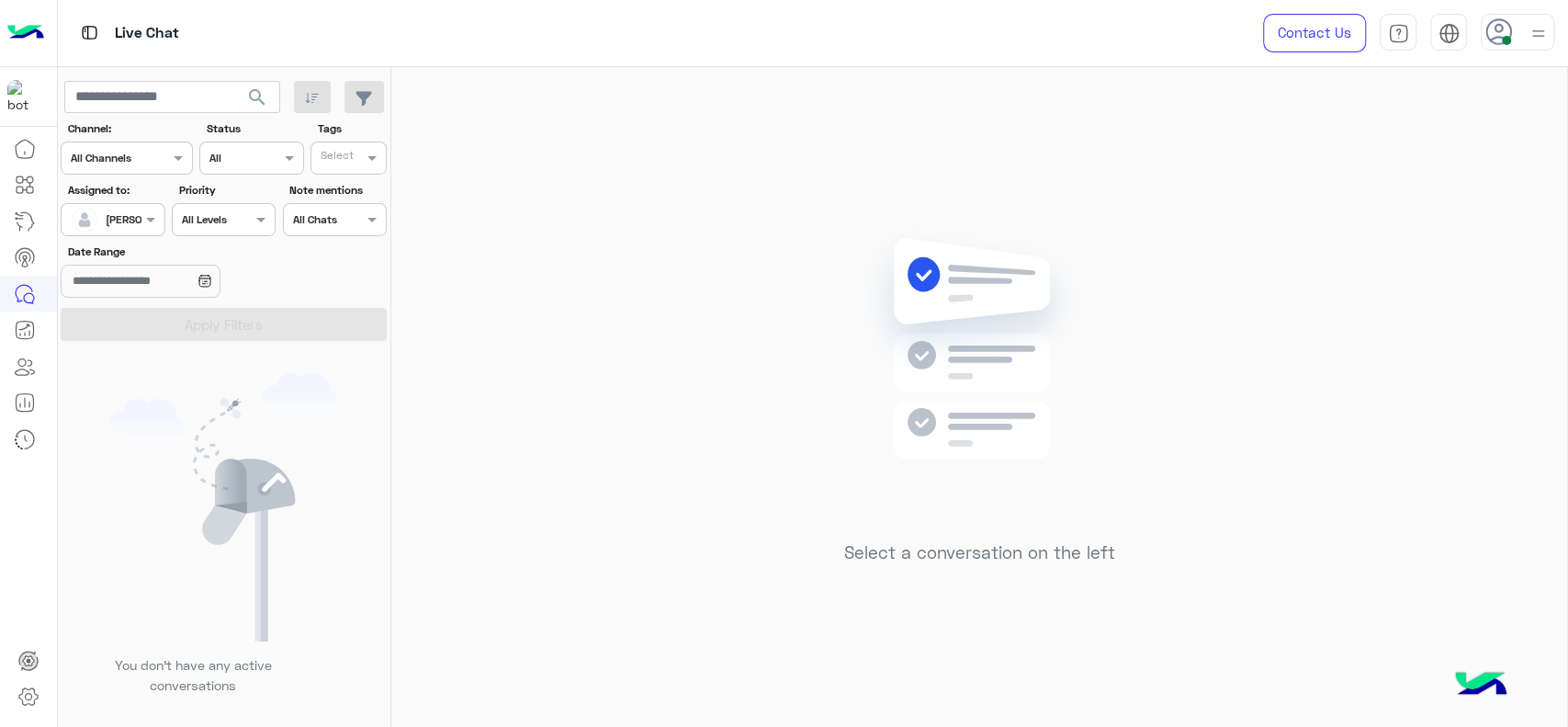
click at [521, 251] on div "Select a conversation on the left" at bounding box center [979, 400] width 1176 height 667
click at [544, 461] on div "Select a conversation on the left" at bounding box center [979, 400] width 1176 height 667
click at [735, 121] on div "Select a conversation on the left" at bounding box center [979, 400] width 1176 height 667
drag, startPoint x: 834, startPoint y: 144, endPoint x: 638, endPoint y: 35, distance: 224.3
click at [832, 144] on div "Select a conversation on the left" at bounding box center [979, 400] width 1176 height 667
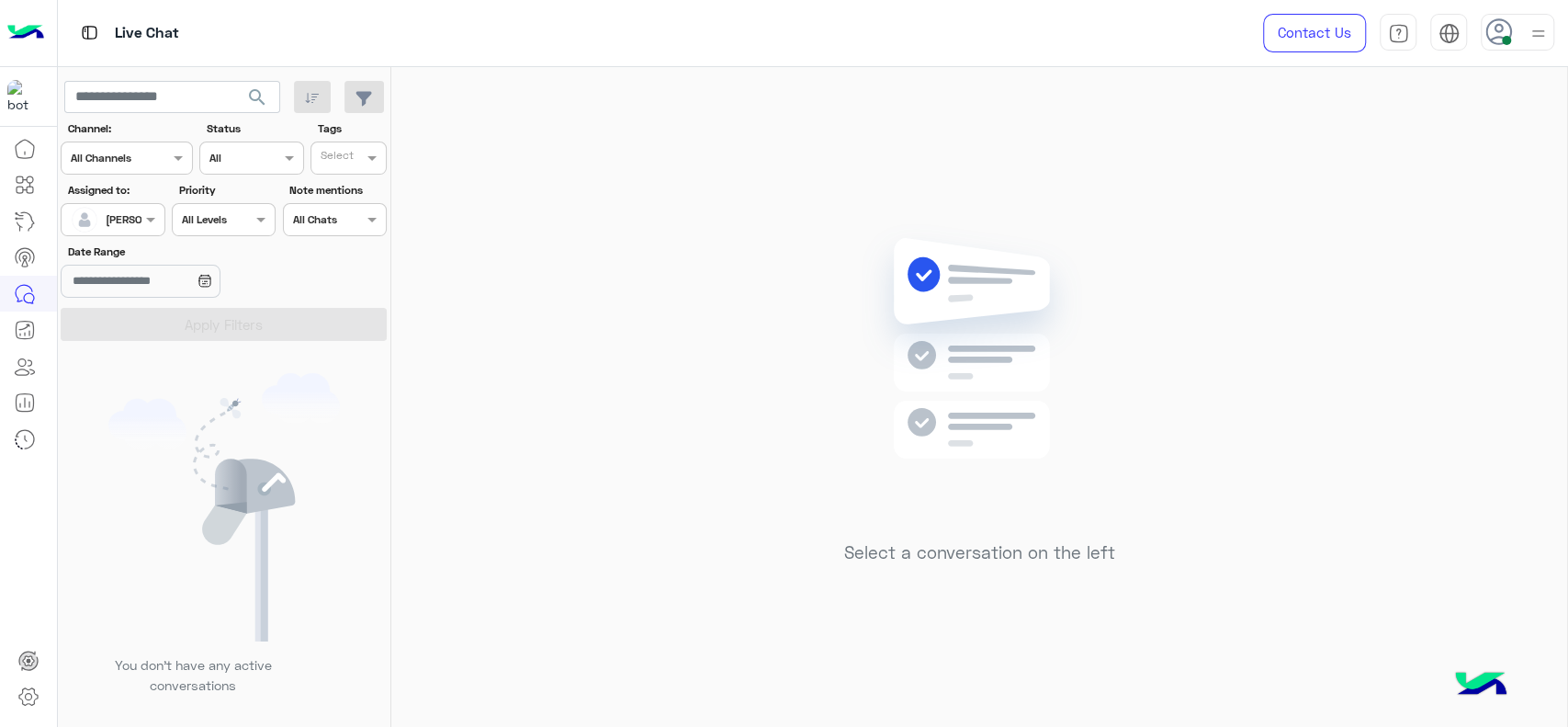
click at [1205, 202] on div "Select a conversation on the left" at bounding box center [979, 400] width 1176 height 667
click at [1537, 32] on img at bounding box center [1538, 33] width 23 height 23
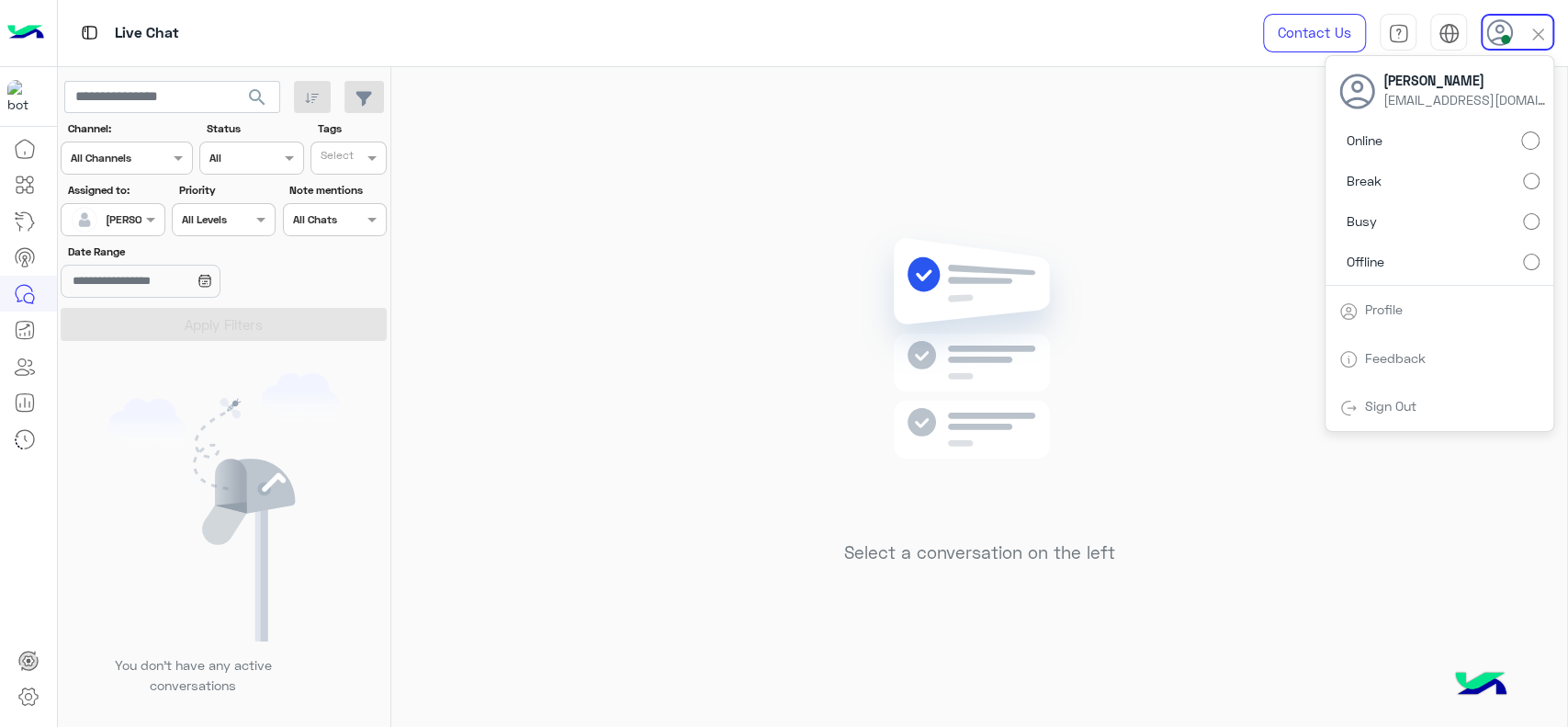
click at [1535, 165] on label "Break" at bounding box center [1440, 181] width 201 height 33
click at [1045, 230] on img at bounding box center [979, 375] width 266 height 305
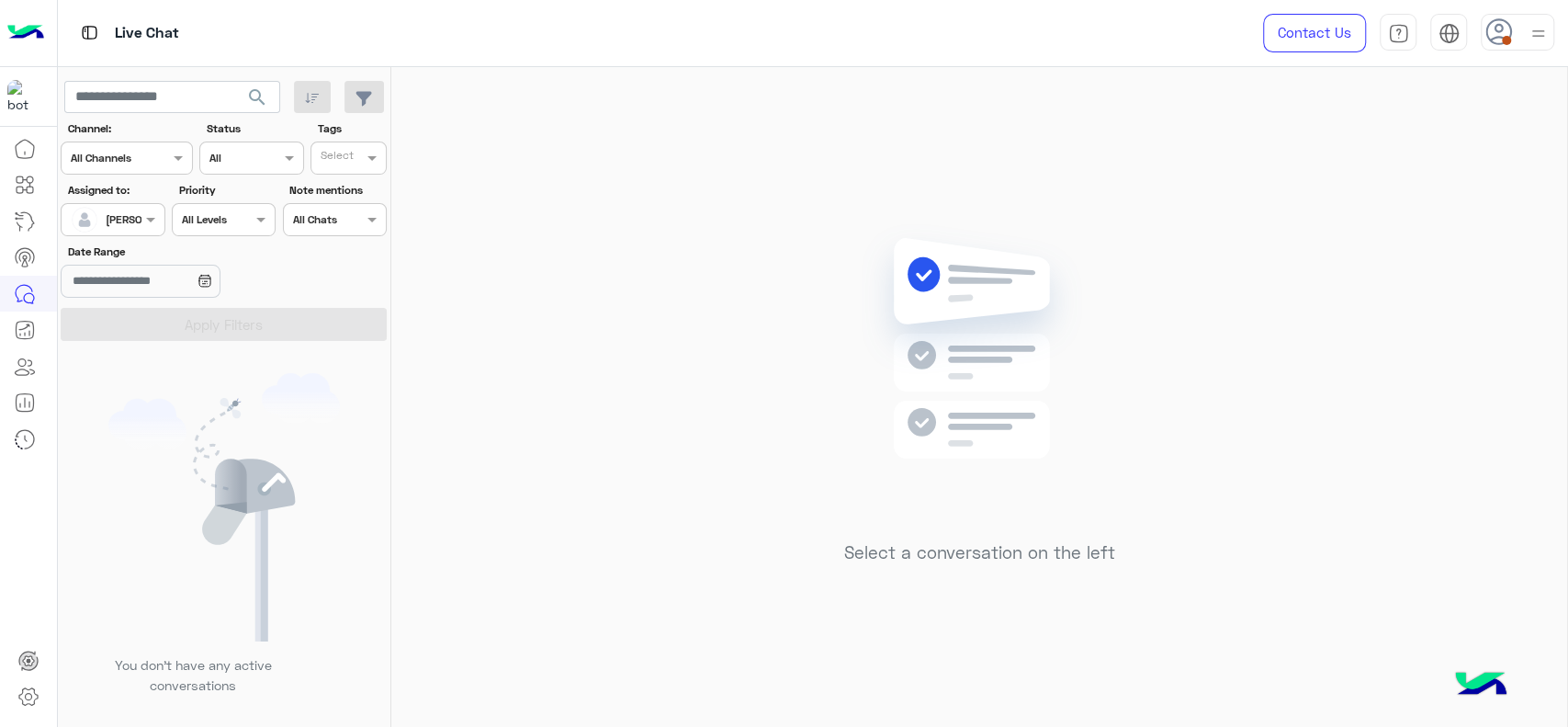
click at [571, 358] on div "Select a conversation on the left" at bounding box center [979, 400] width 1176 height 667
click at [432, 162] on div "Select a conversation on the left" at bounding box center [979, 400] width 1176 height 667
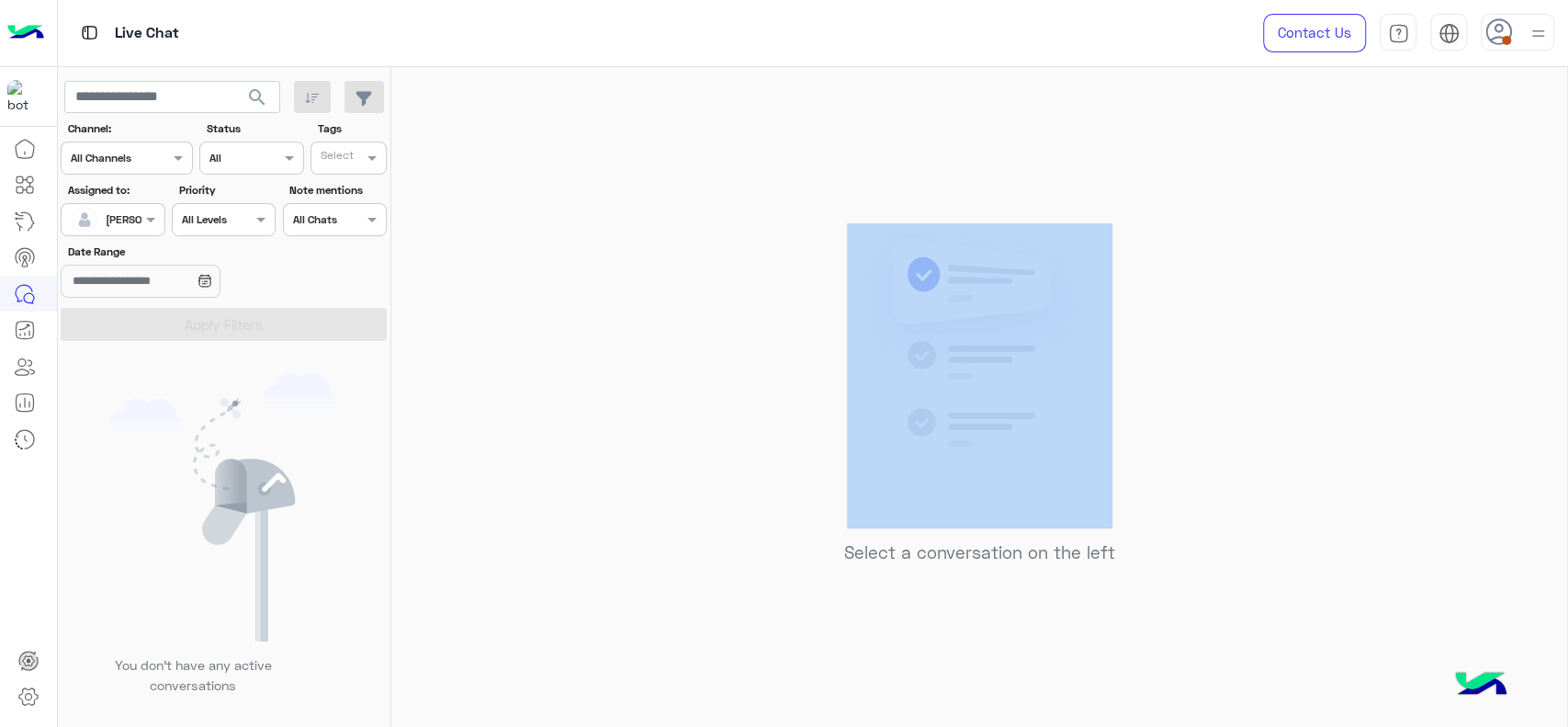
click at [432, 162] on div "Select a conversation on the left" at bounding box center [979, 400] width 1176 height 667
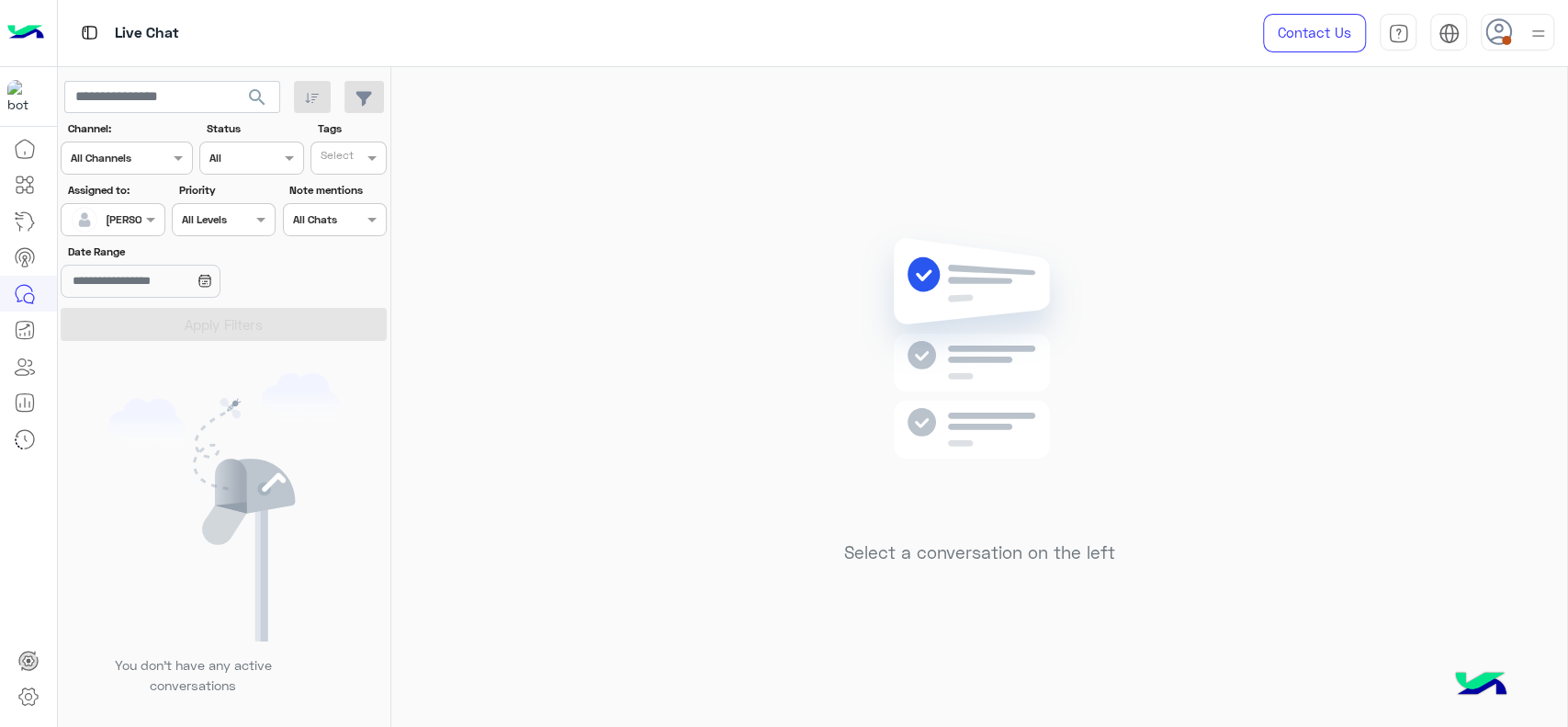
click at [622, 235] on div "Select a conversation on the left" at bounding box center [979, 400] width 1176 height 667
click at [575, 324] on div "Select a conversation on the left" at bounding box center [979, 400] width 1176 height 667
click at [627, 389] on div "Select a conversation on the left" at bounding box center [979, 400] width 1176 height 667
click at [1542, 26] on img at bounding box center [1538, 33] width 23 height 23
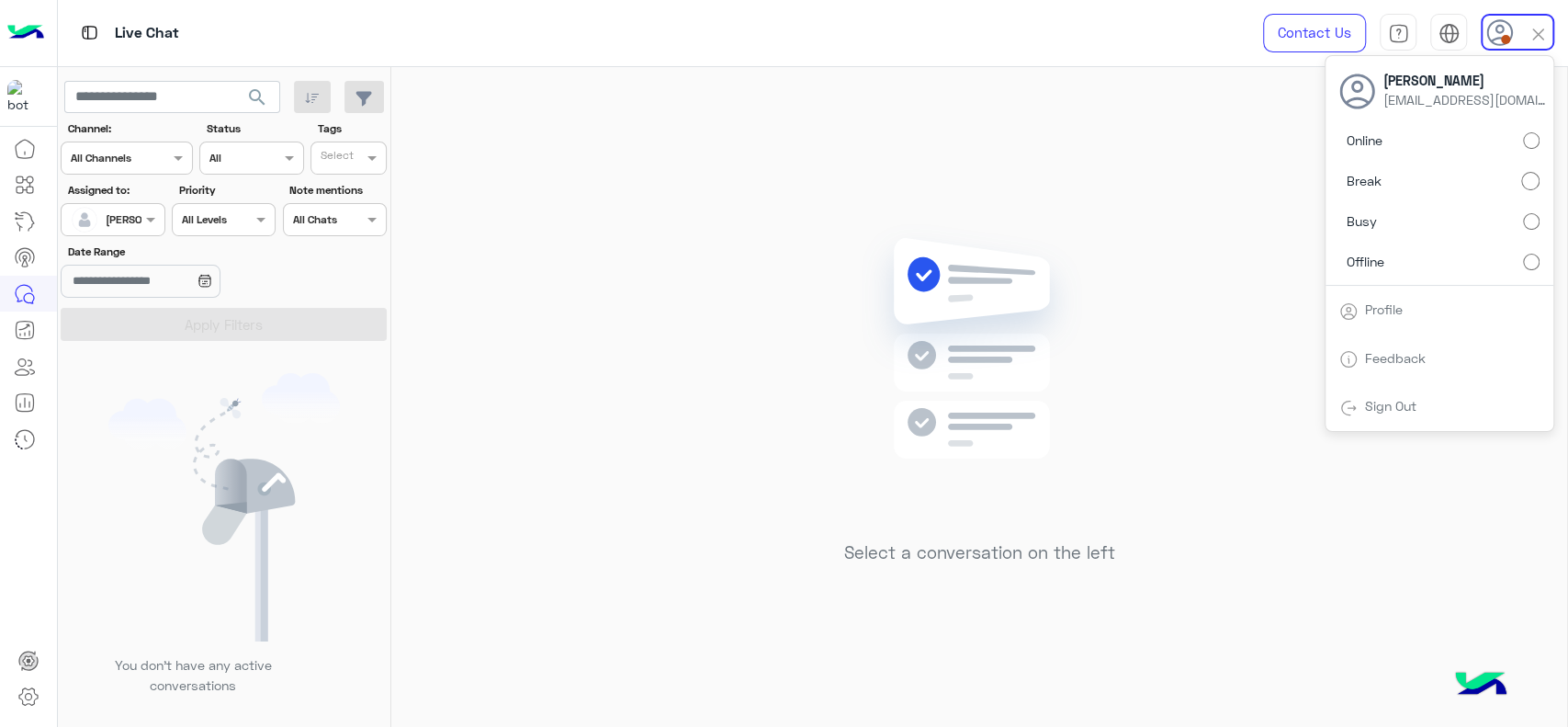
click at [955, 199] on div "Select a conversation on the left" at bounding box center [979, 400] width 1176 height 667
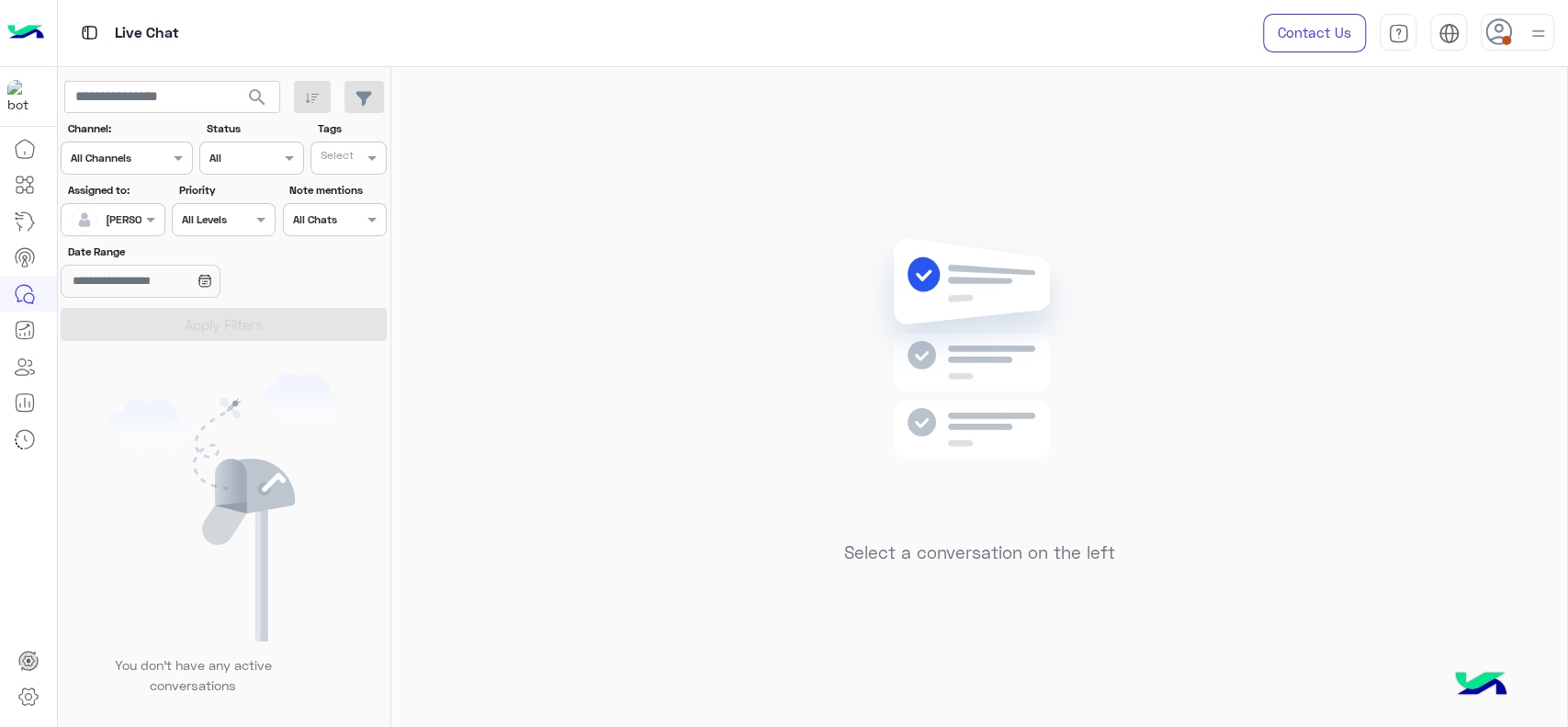
click at [1542, 44] on div at bounding box center [1538, 32] width 23 height 35
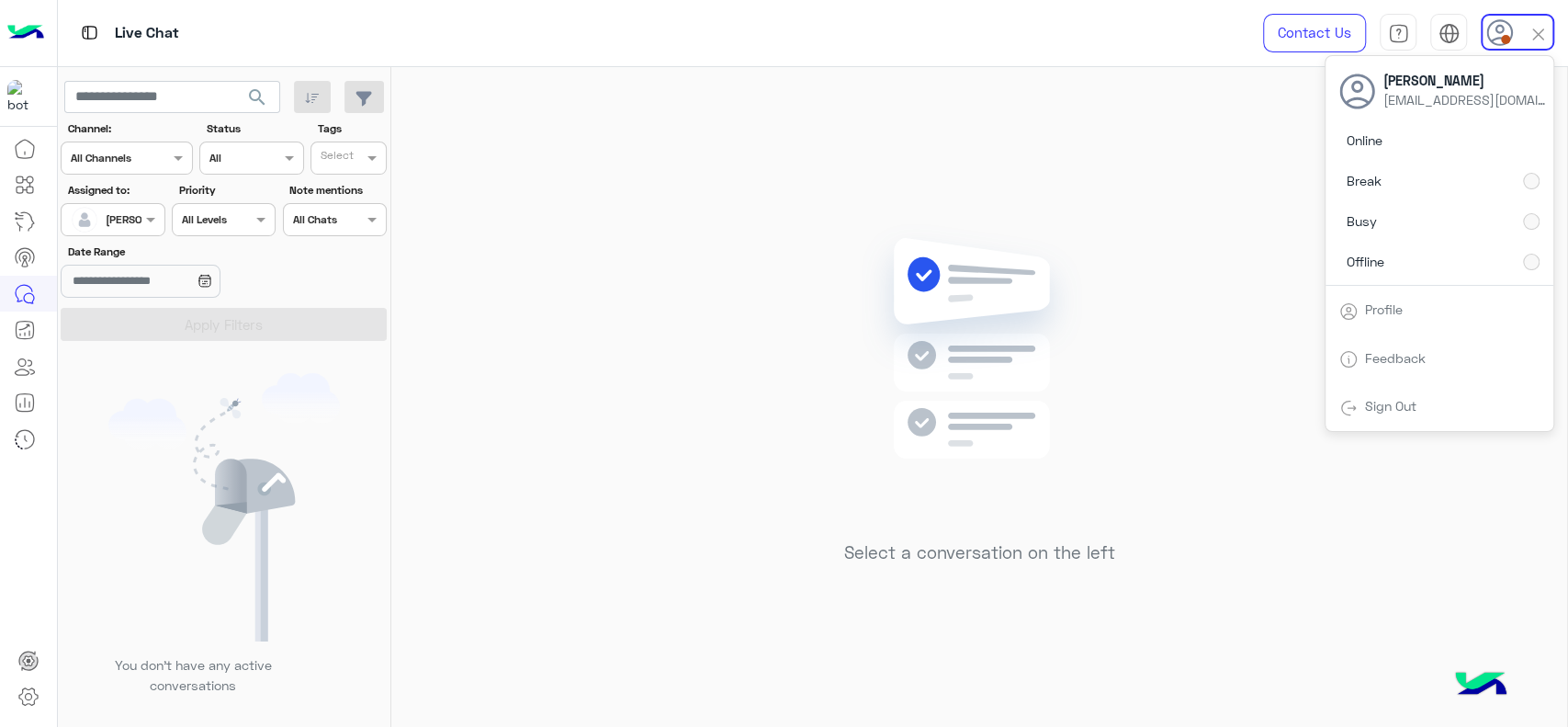
click at [983, 233] on img at bounding box center [979, 375] width 266 height 305
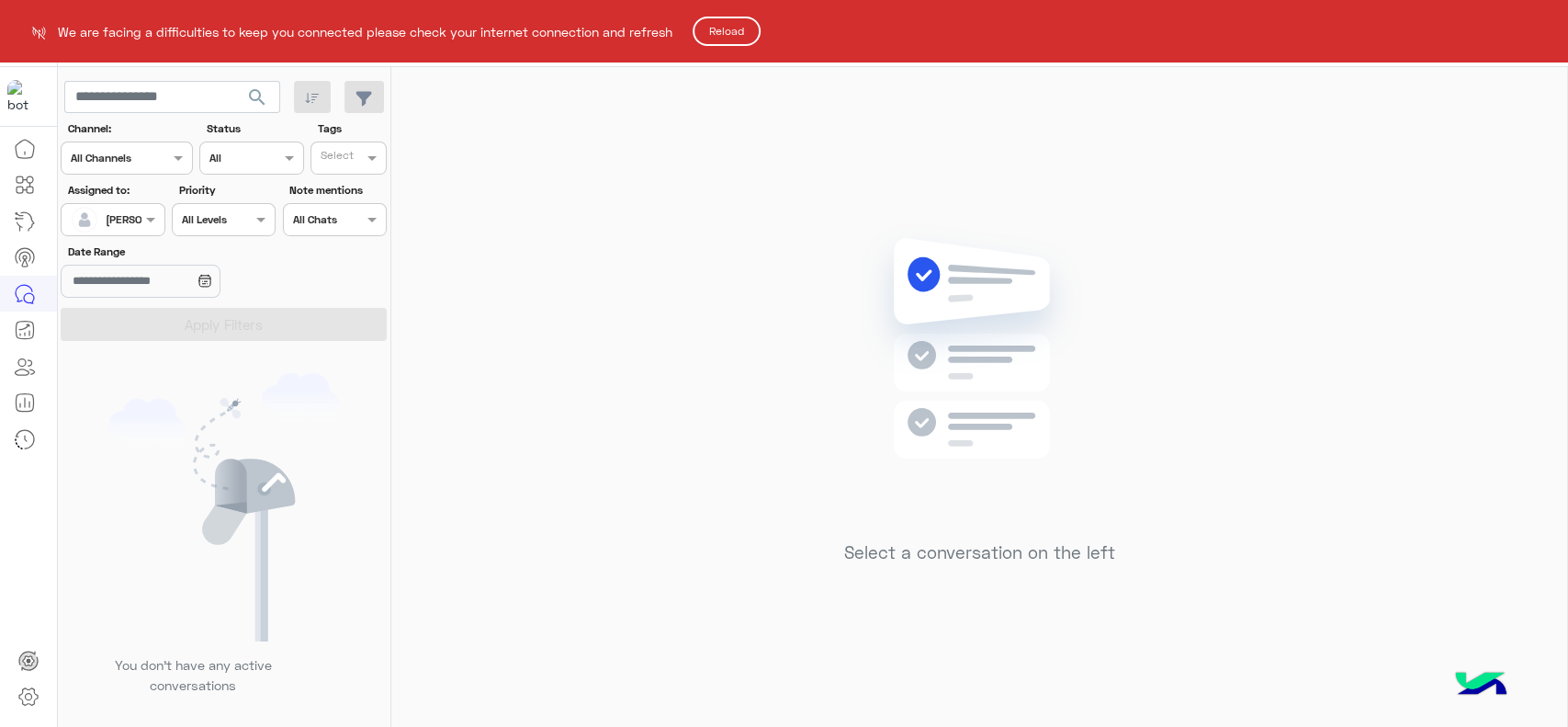
click at [729, 34] on button "Reload" at bounding box center [727, 31] width 68 height 29
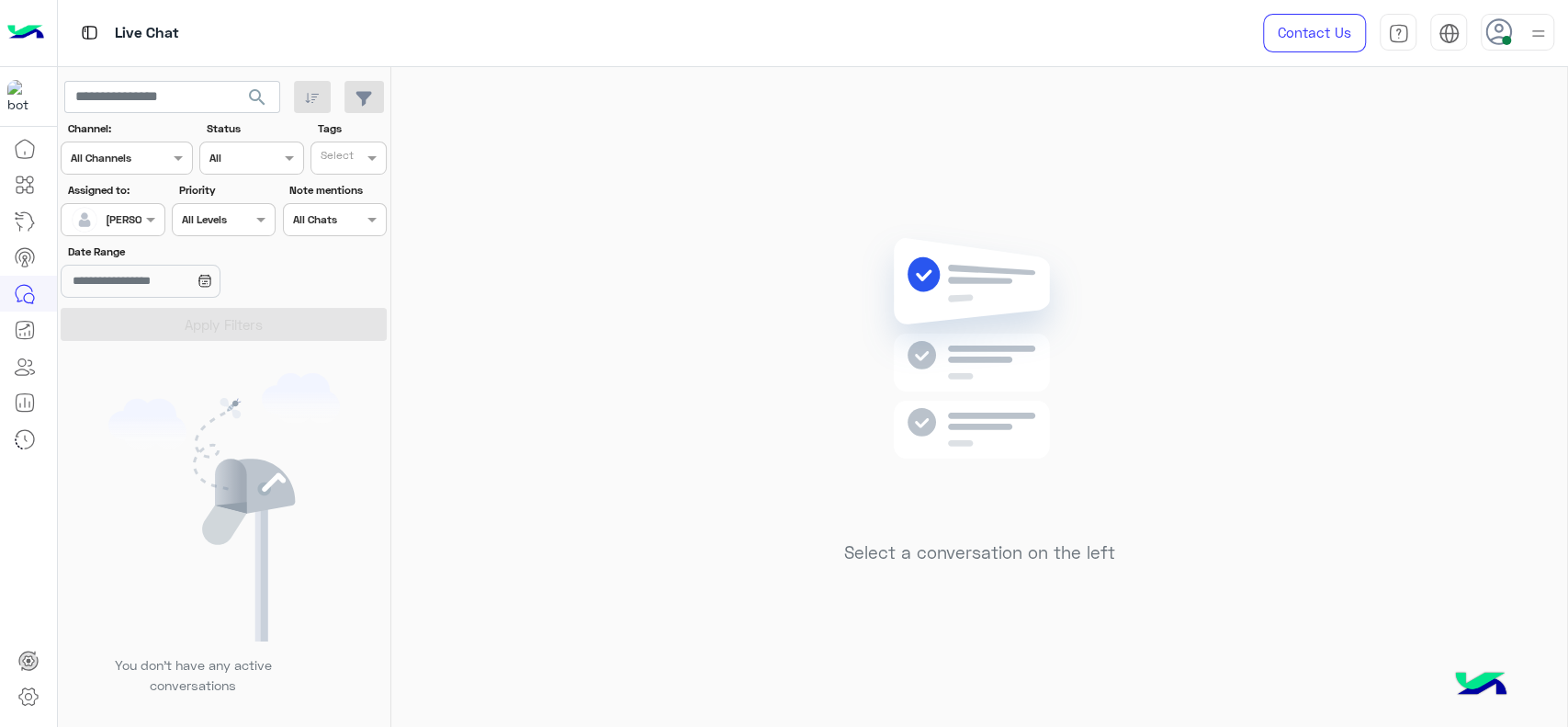
click at [562, 166] on div "Select a conversation on the left" at bounding box center [979, 400] width 1176 height 667
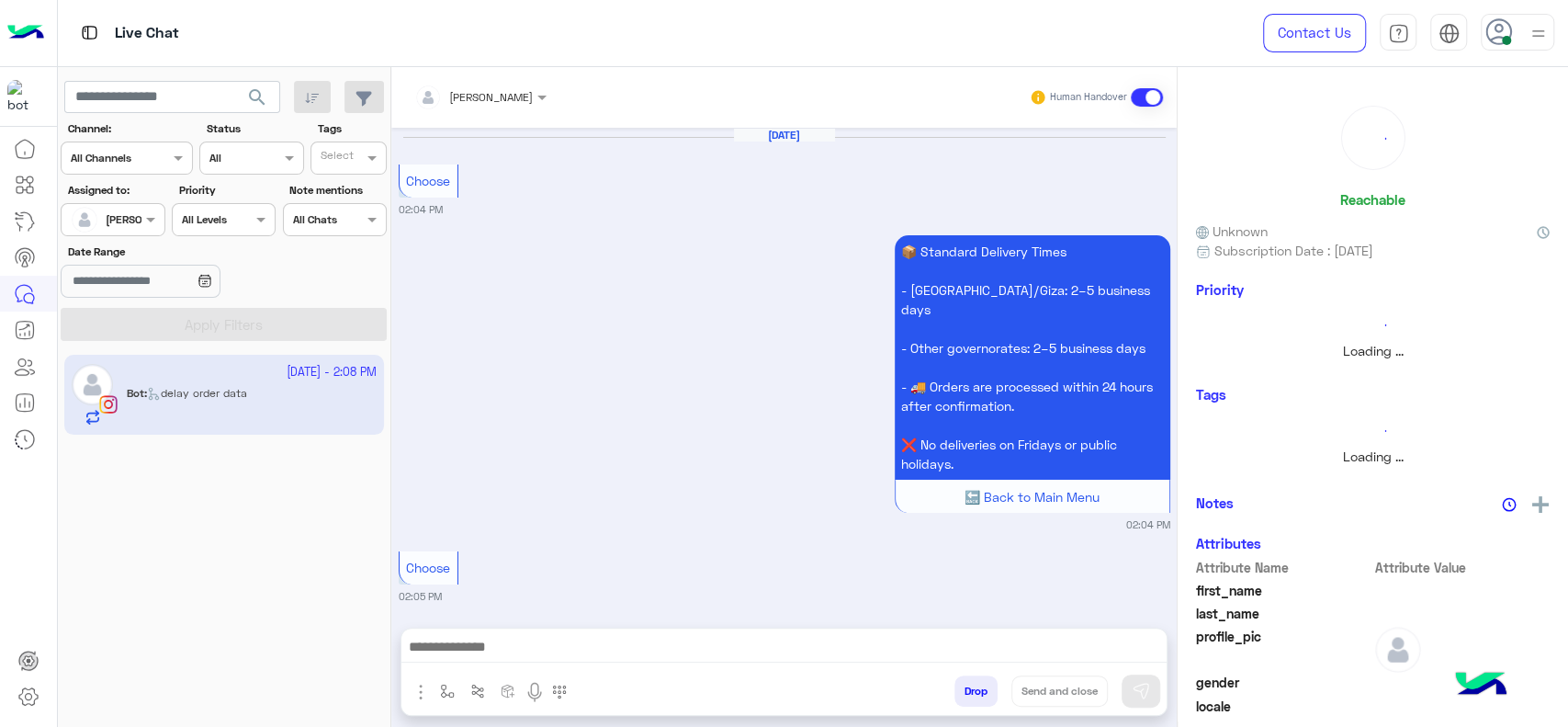
scroll to position [2365, 0]
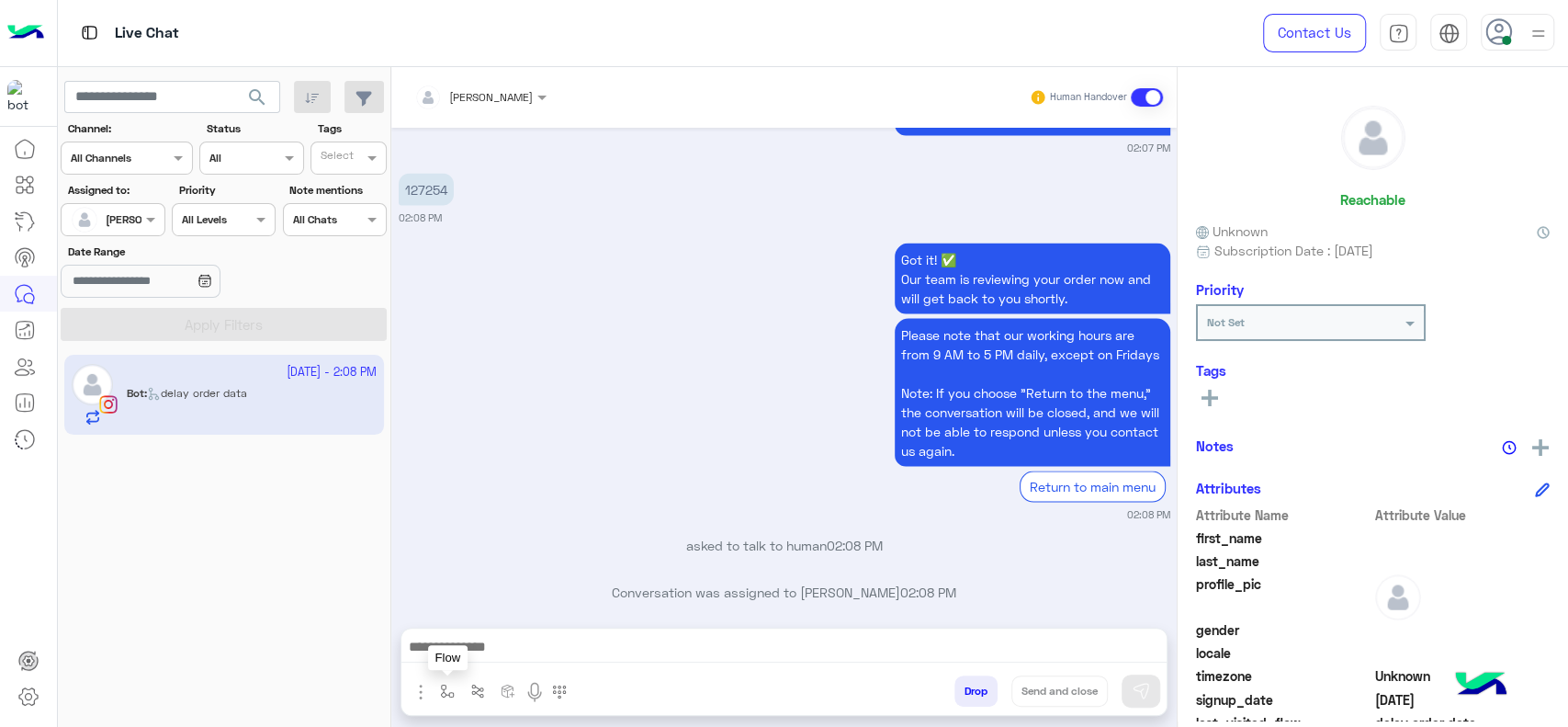
click at [456, 695] on button "button" at bounding box center [447, 690] width 30 height 30
click at [458, 649] on input "text" at bounding box center [478, 648] width 73 height 17
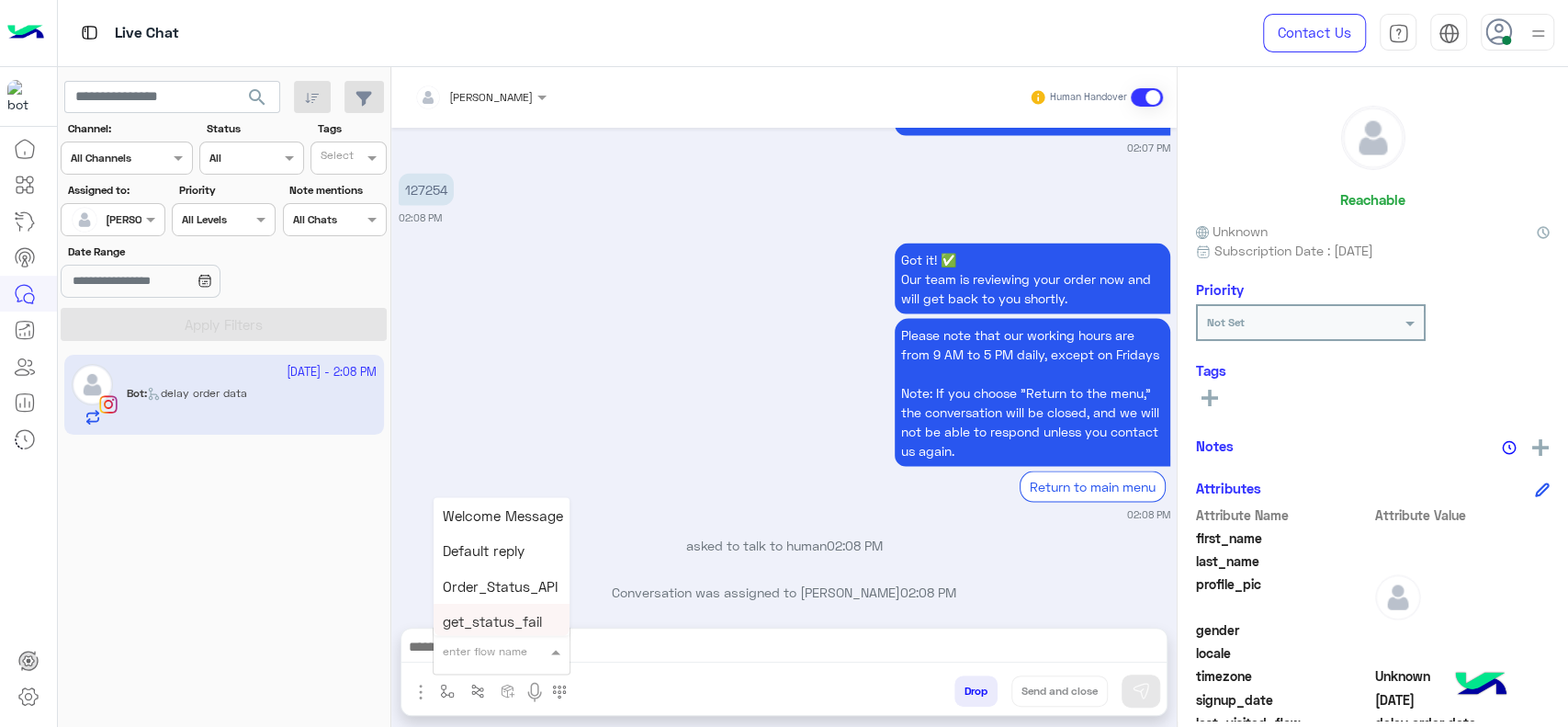
type input "*"
click at [472, 565] on div "J Greeting" at bounding box center [502, 582] width 136 height 36
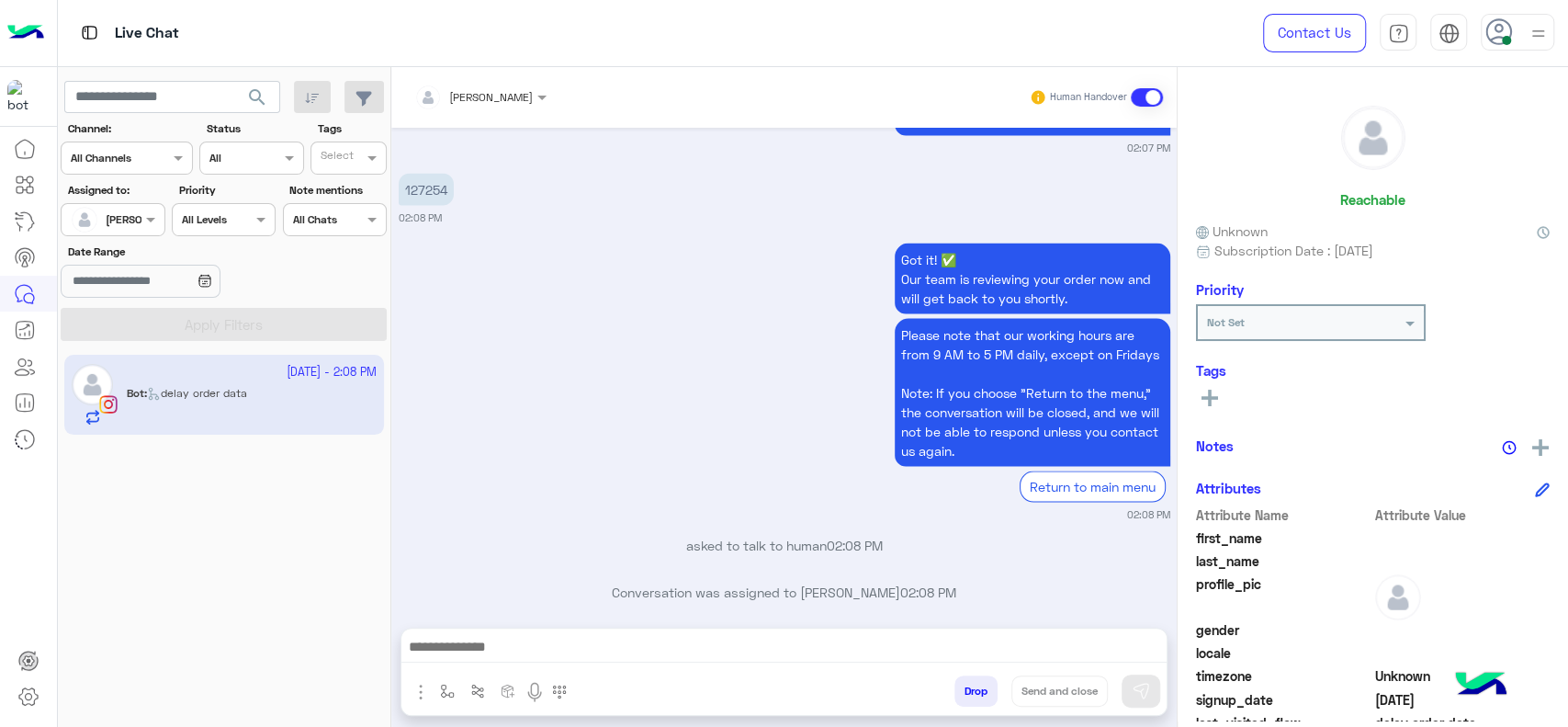
click at [547, 447] on div "Got it! ✅ Our team is reviewing your order now and will get back to you shortly…" at bounding box center [784, 379] width 772 height 283
type textarea "**********"
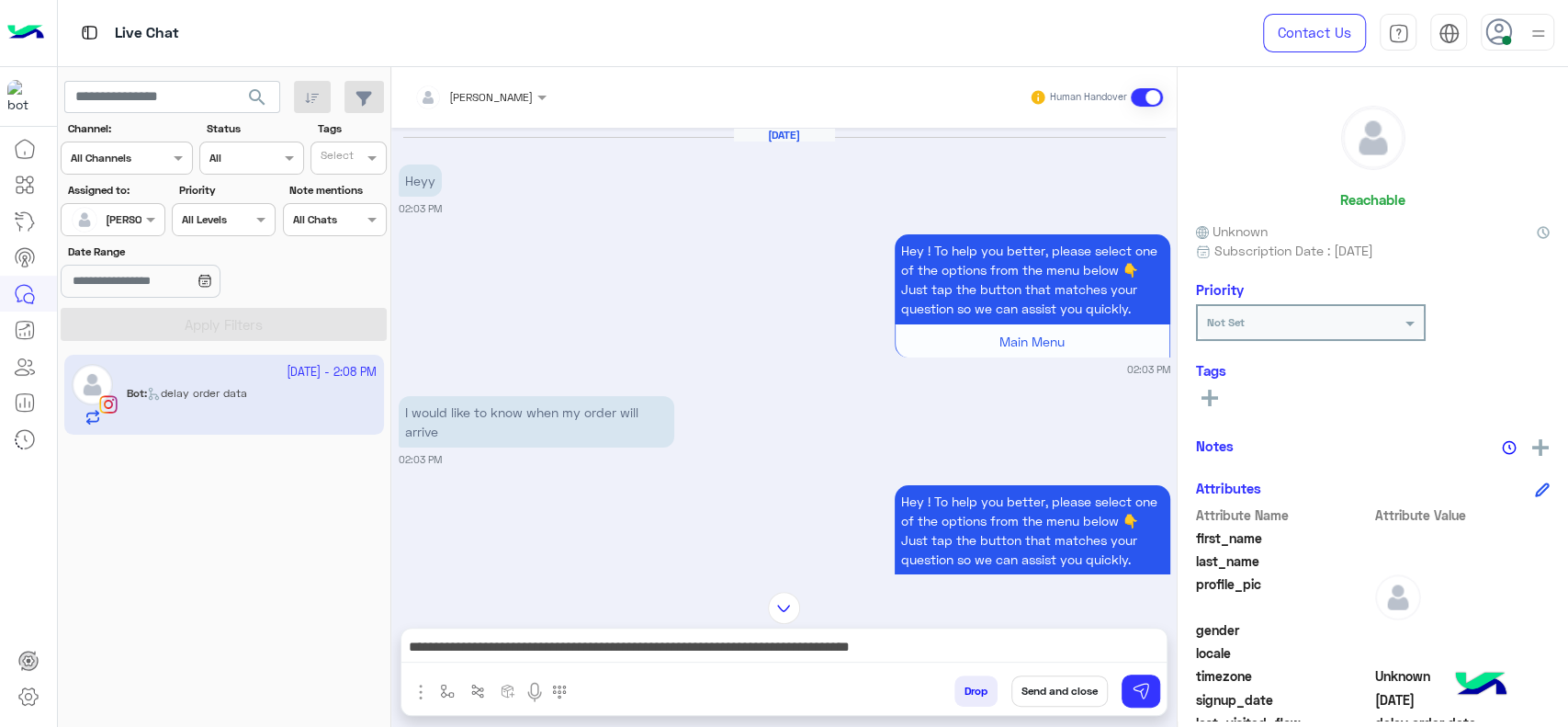
scroll to position [1271, 0]
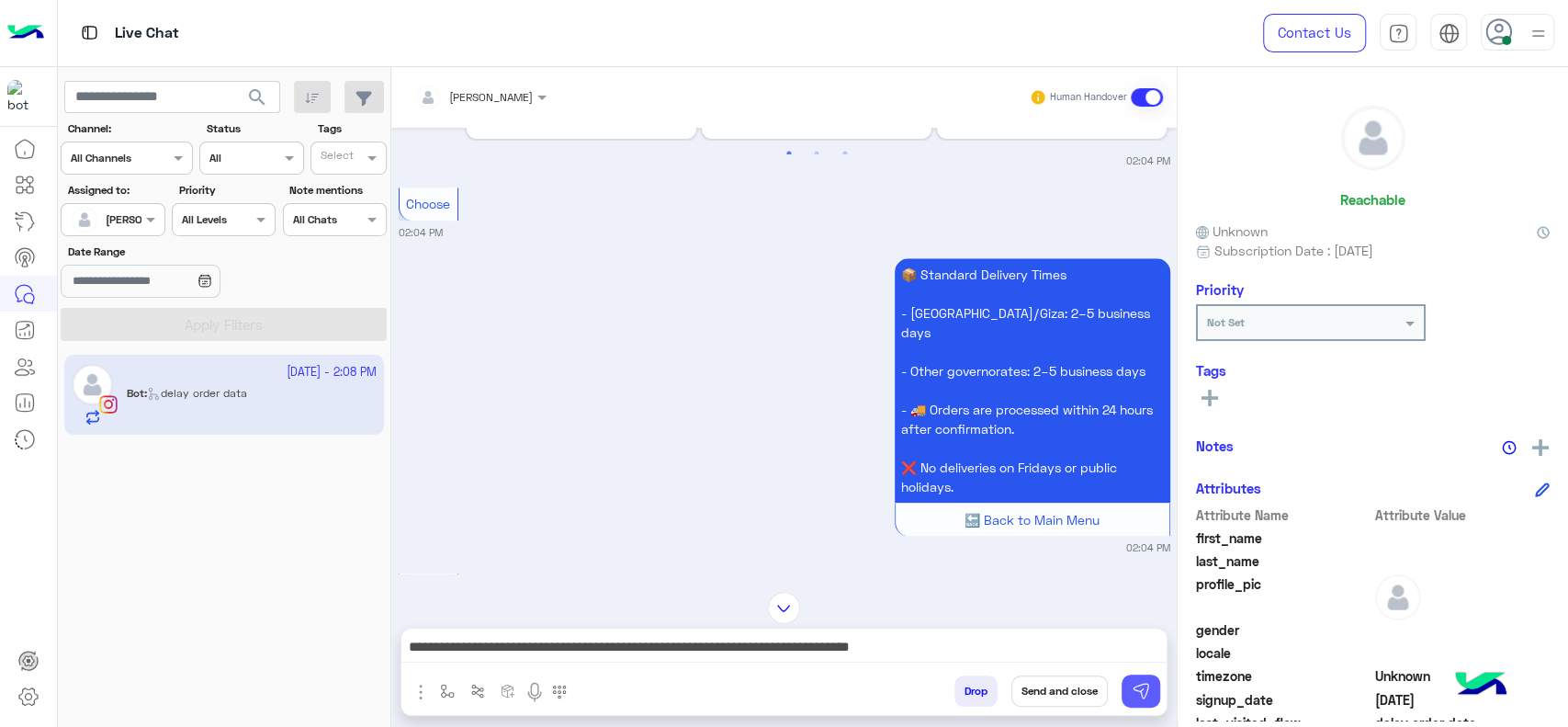
click at [1144, 700] on img at bounding box center [1141, 691] width 18 height 18
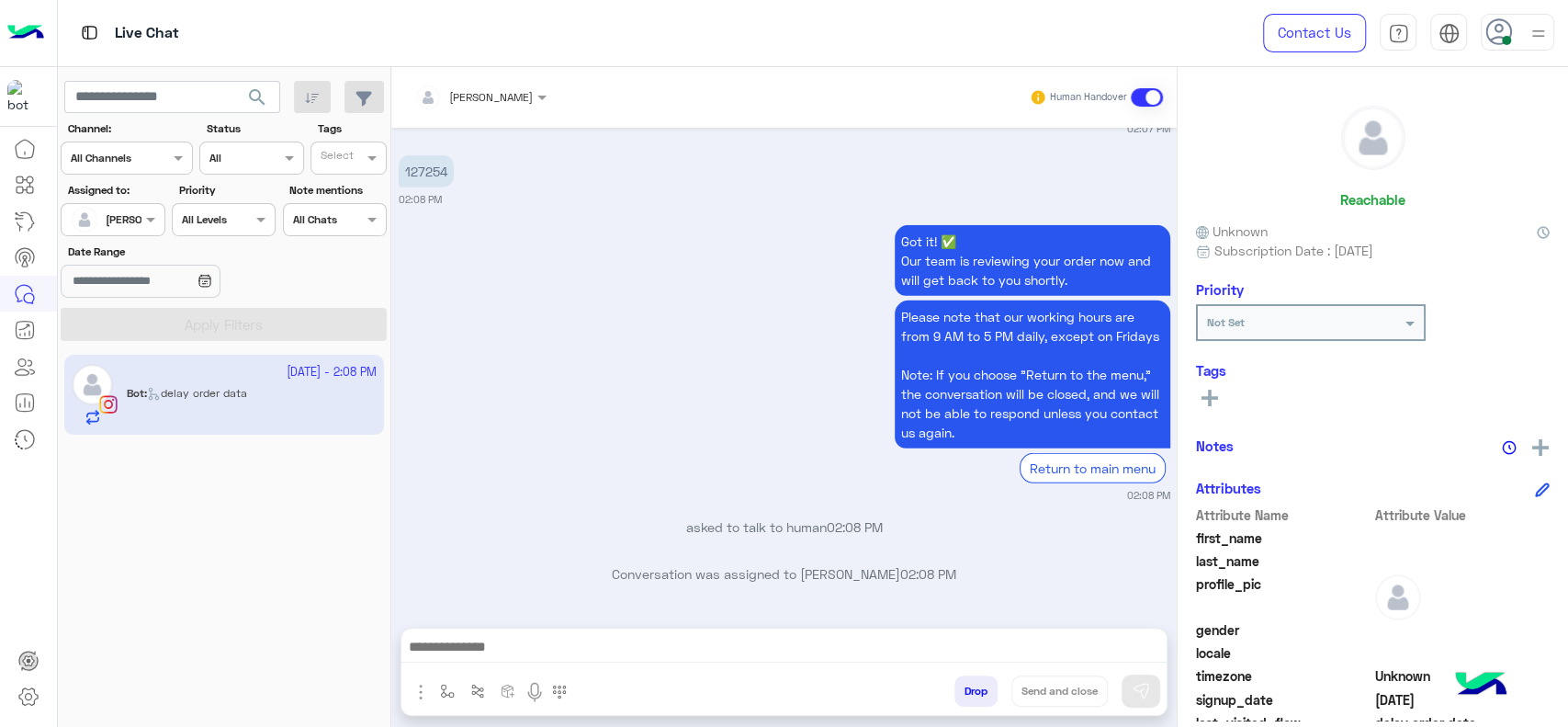
scroll to position [3814, 0]
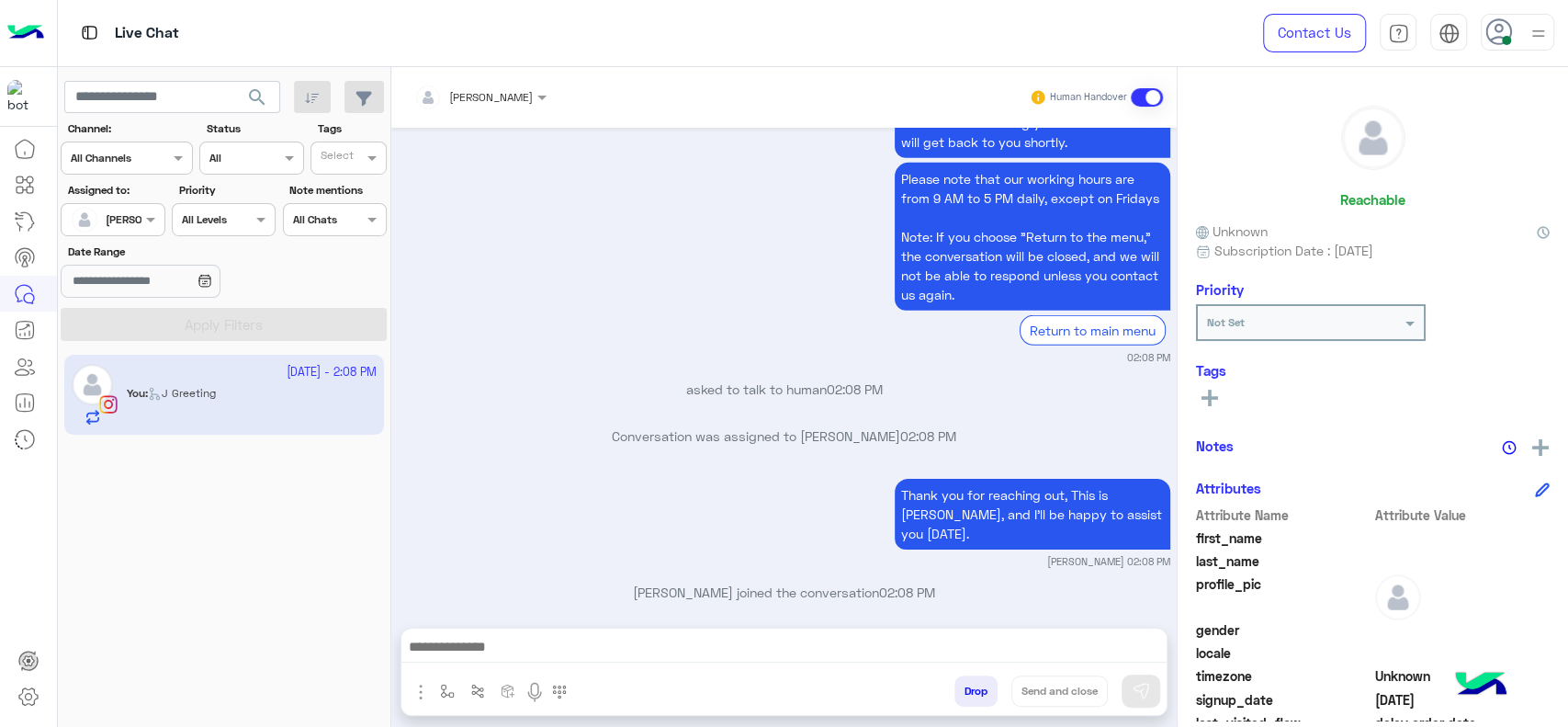
click at [782, 242] on div "Got it! ✅ Our team is reviewing your order now and will get back to you shortly…" at bounding box center [784, 224] width 772 height 283
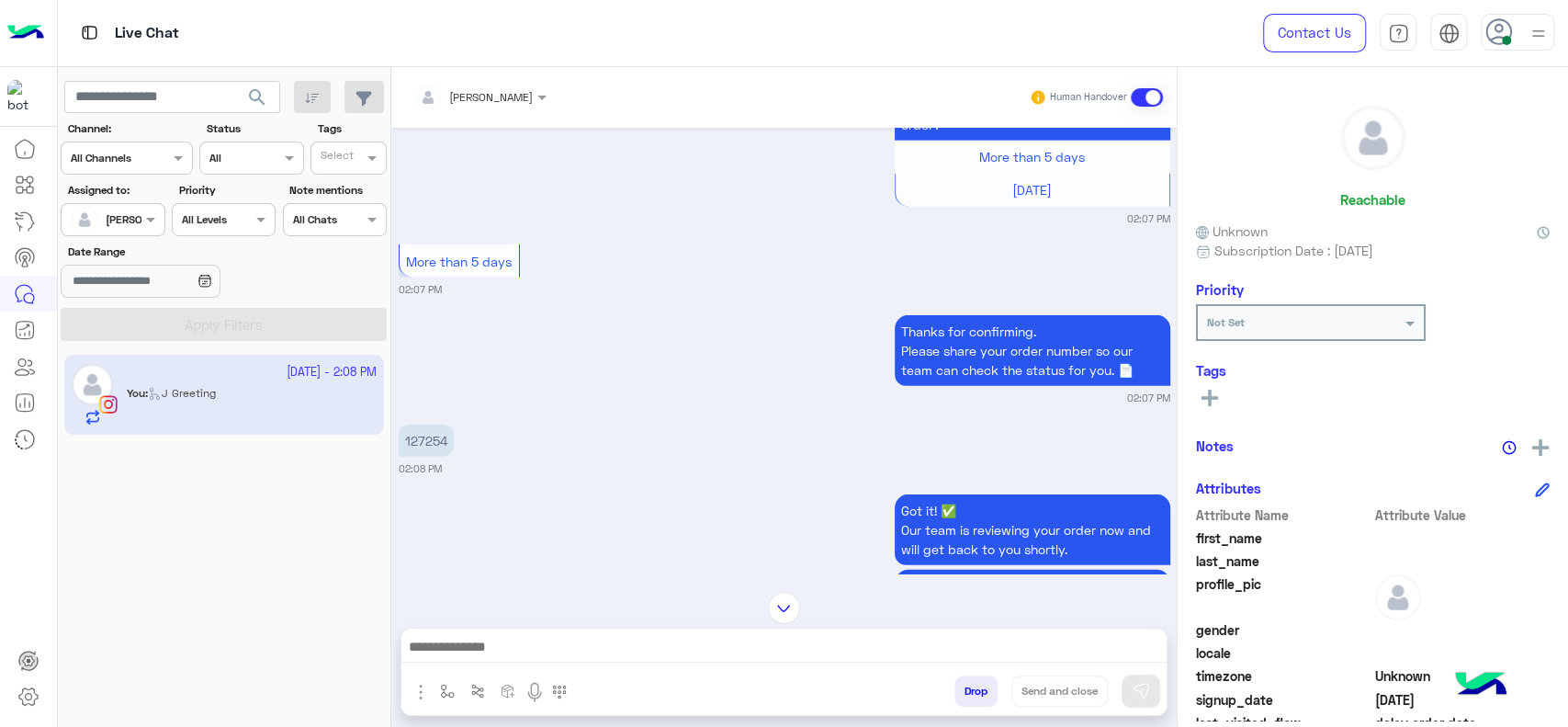
scroll to position [3445, 0]
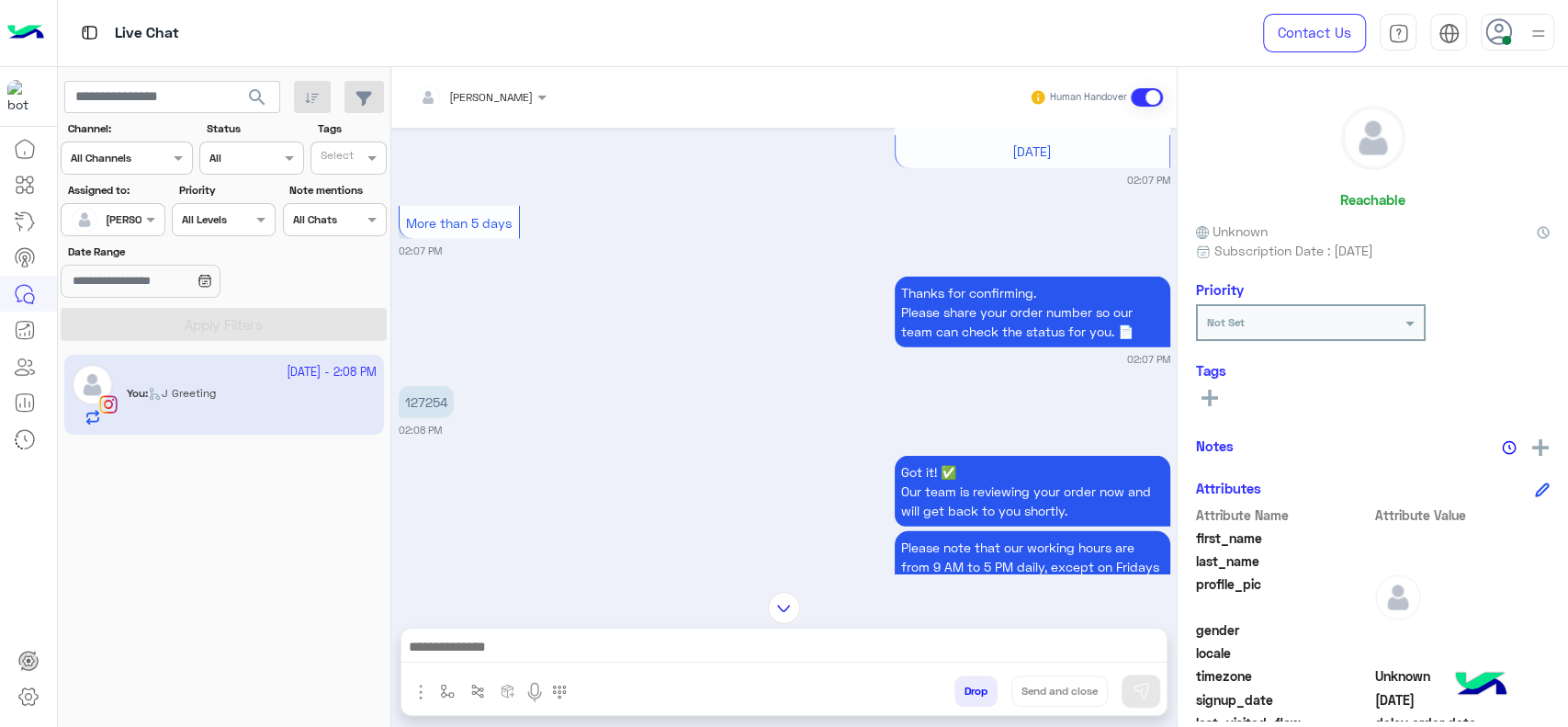
click at [431, 393] on p "127254" at bounding box center [426, 401] width 55 height 32
copy p "127254"
click at [492, 81] on div "[PERSON_NAME]" at bounding box center [473, 98] width 119 height 37
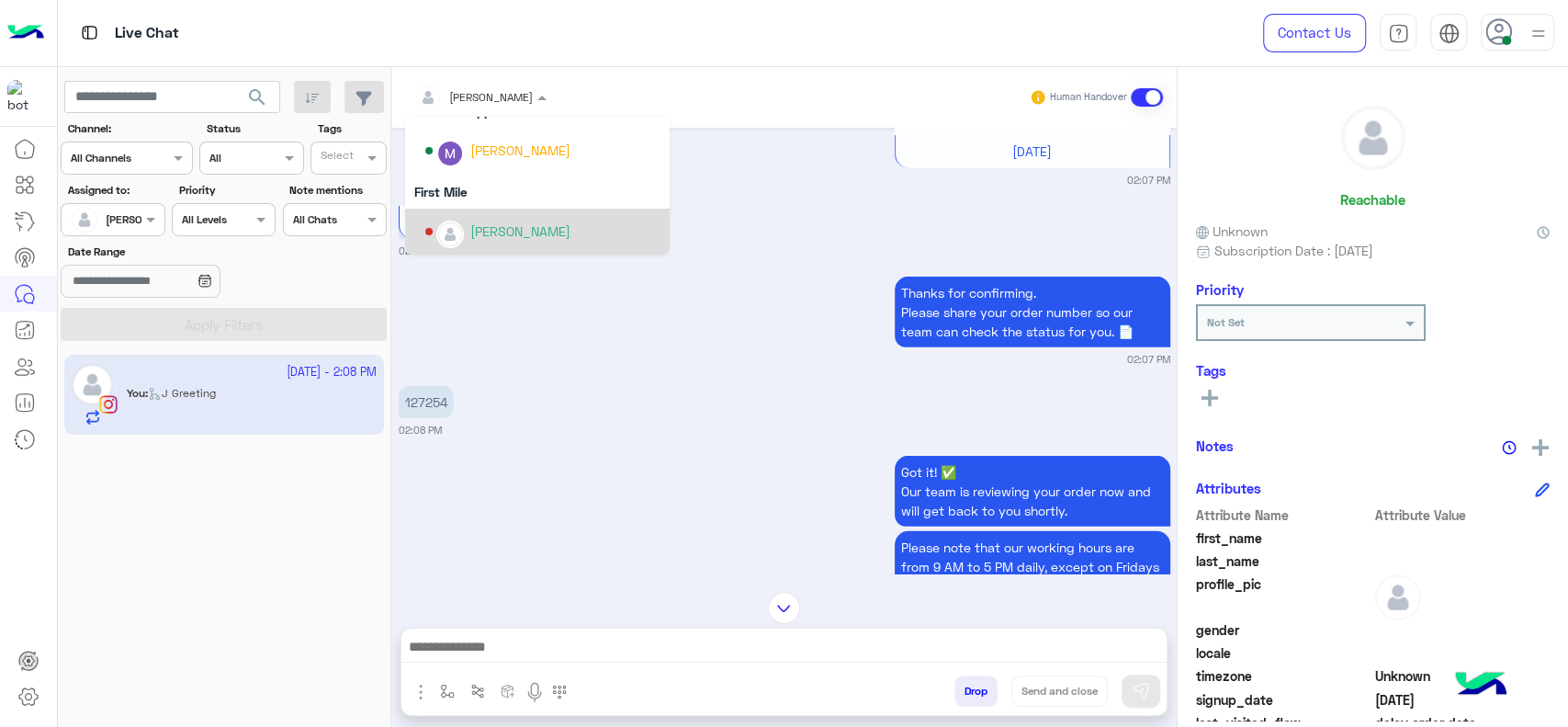
scroll to position [305, 0]
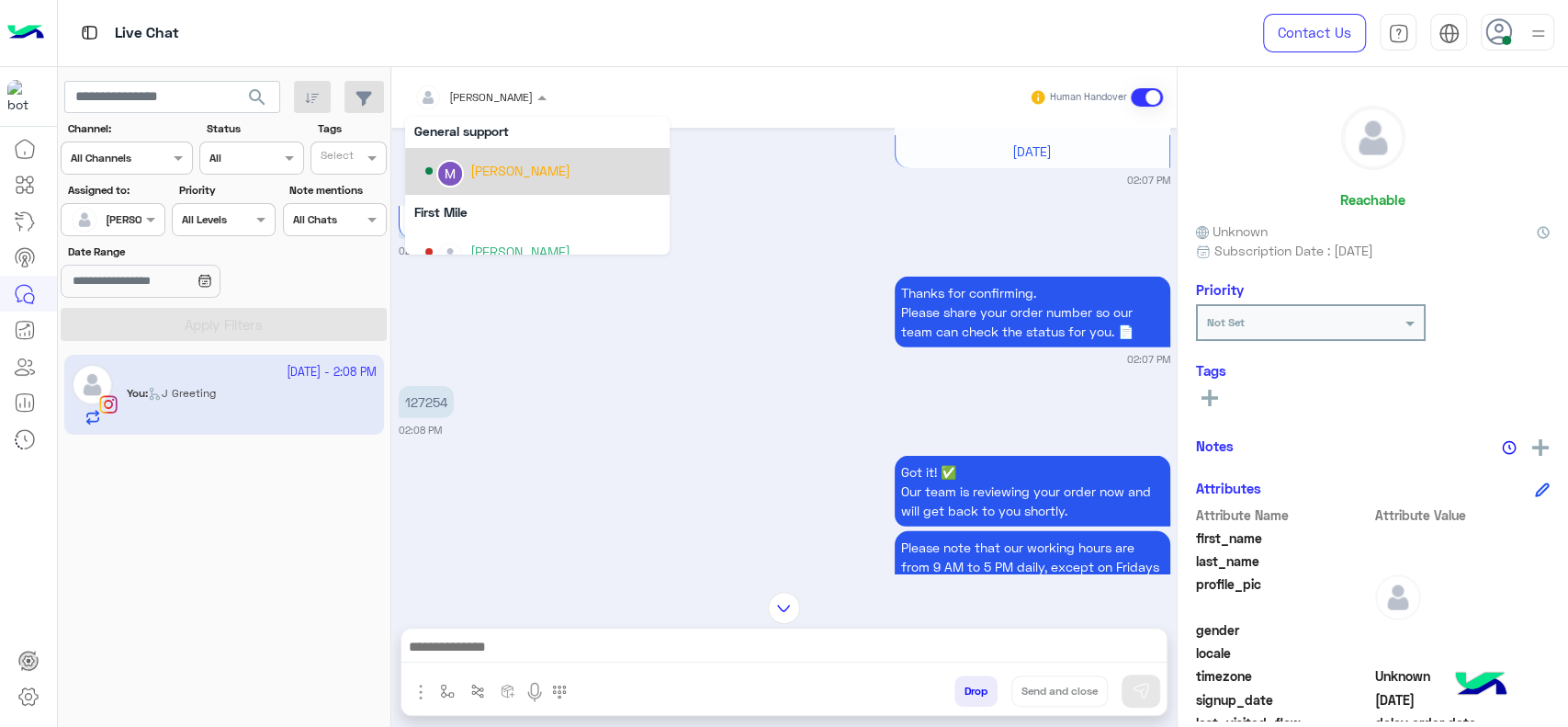
click at [495, 182] on div "Marex George" at bounding box center [543, 171] width 236 height 32
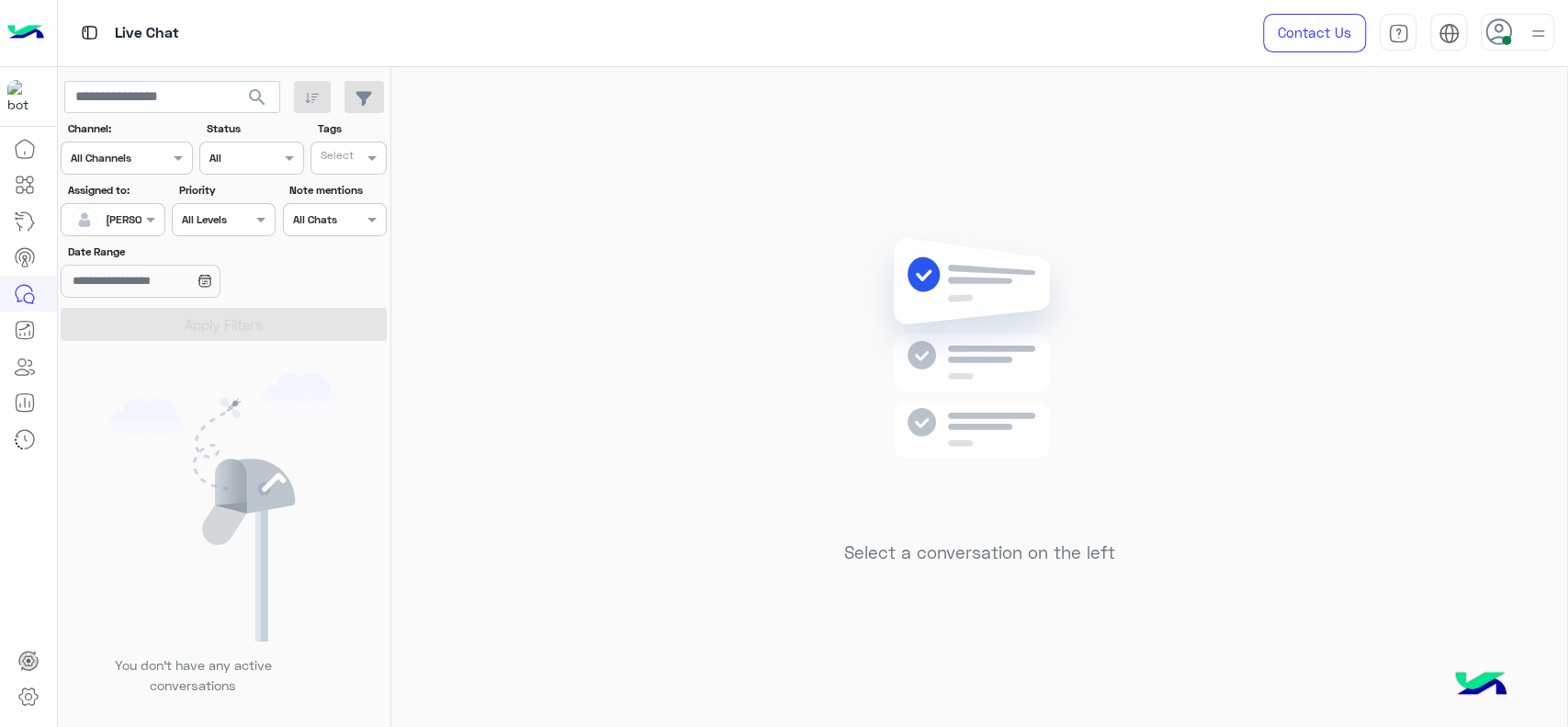
click at [518, 394] on div "Select a conversation on the left" at bounding box center [979, 400] width 1176 height 667
click at [746, 197] on div "Select a conversation on the left" at bounding box center [979, 400] width 1176 height 667
click at [744, 322] on div "Select a conversation on the left" at bounding box center [979, 400] width 1176 height 667
click at [891, 228] on img at bounding box center [979, 375] width 266 height 305
drag, startPoint x: 452, startPoint y: 141, endPoint x: 444, endPoint y: 33, distance: 108.3
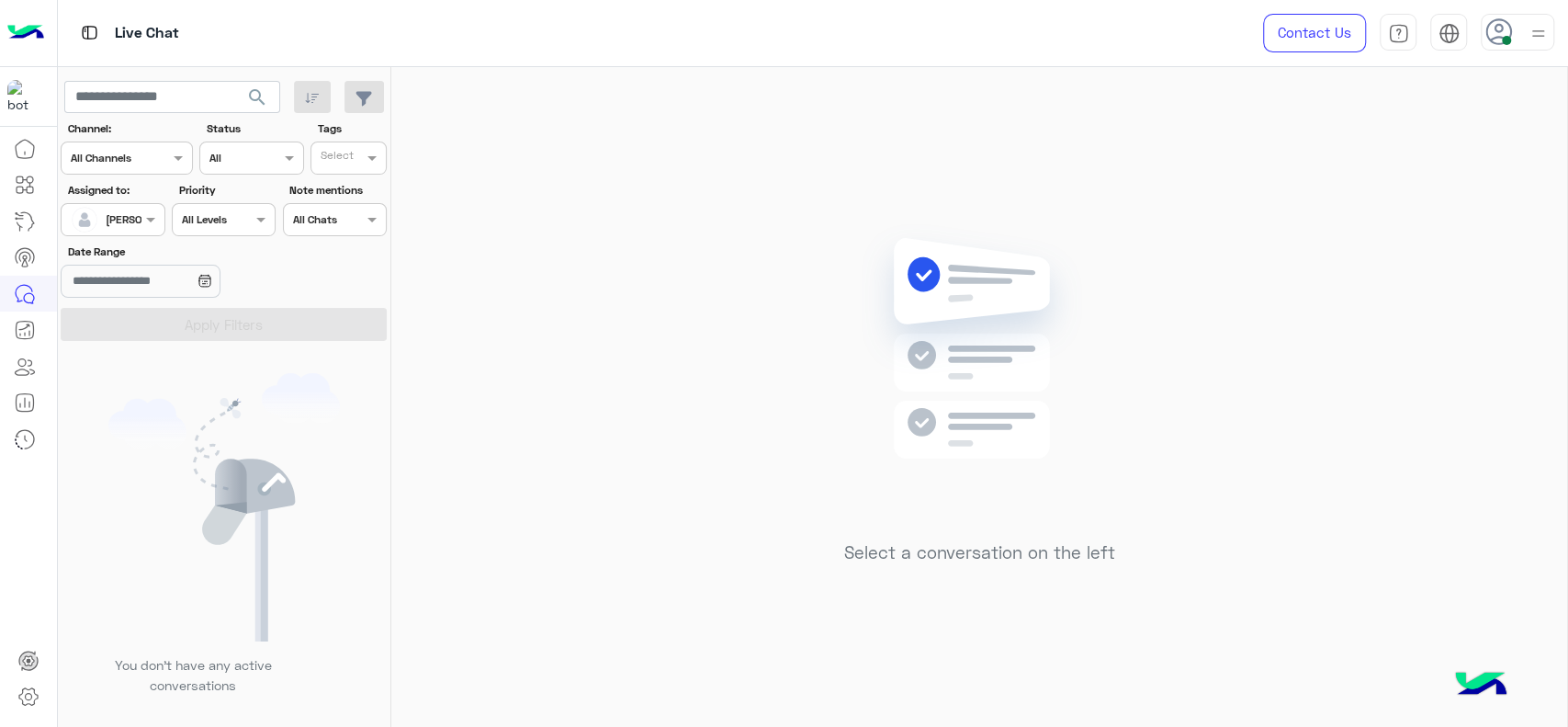
click at [452, 115] on div "Select a conversation on the left" at bounding box center [979, 400] width 1176 height 667
click at [619, 247] on div "Select a conversation on the left" at bounding box center [979, 400] width 1176 height 667
click at [757, 523] on div "Select a conversation on the left" at bounding box center [979, 400] width 1176 height 667
click at [481, 481] on div "Select a conversation on the left" at bounding box center [979, 400] width 1176 height 667
click at [532, 459] on div "Select a conversation on the left" at bounding box center [979, 400] width 1176 height 667
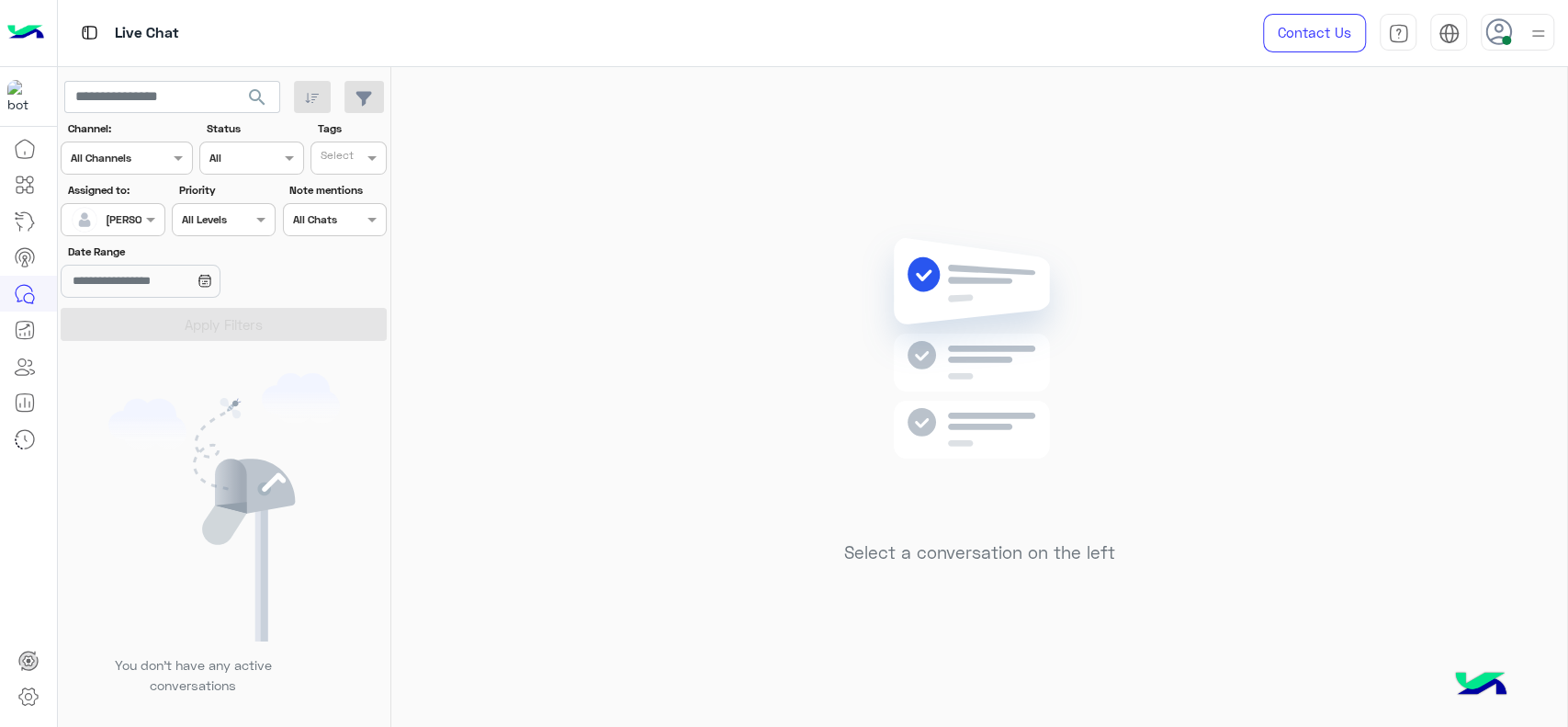
click at [525, 314] on div "Select a conversation on the left" at bounding box center [979, 400] width 1176 height 667
click at [162, 213] on span at bounding box center [153, 219] width 23 height 19
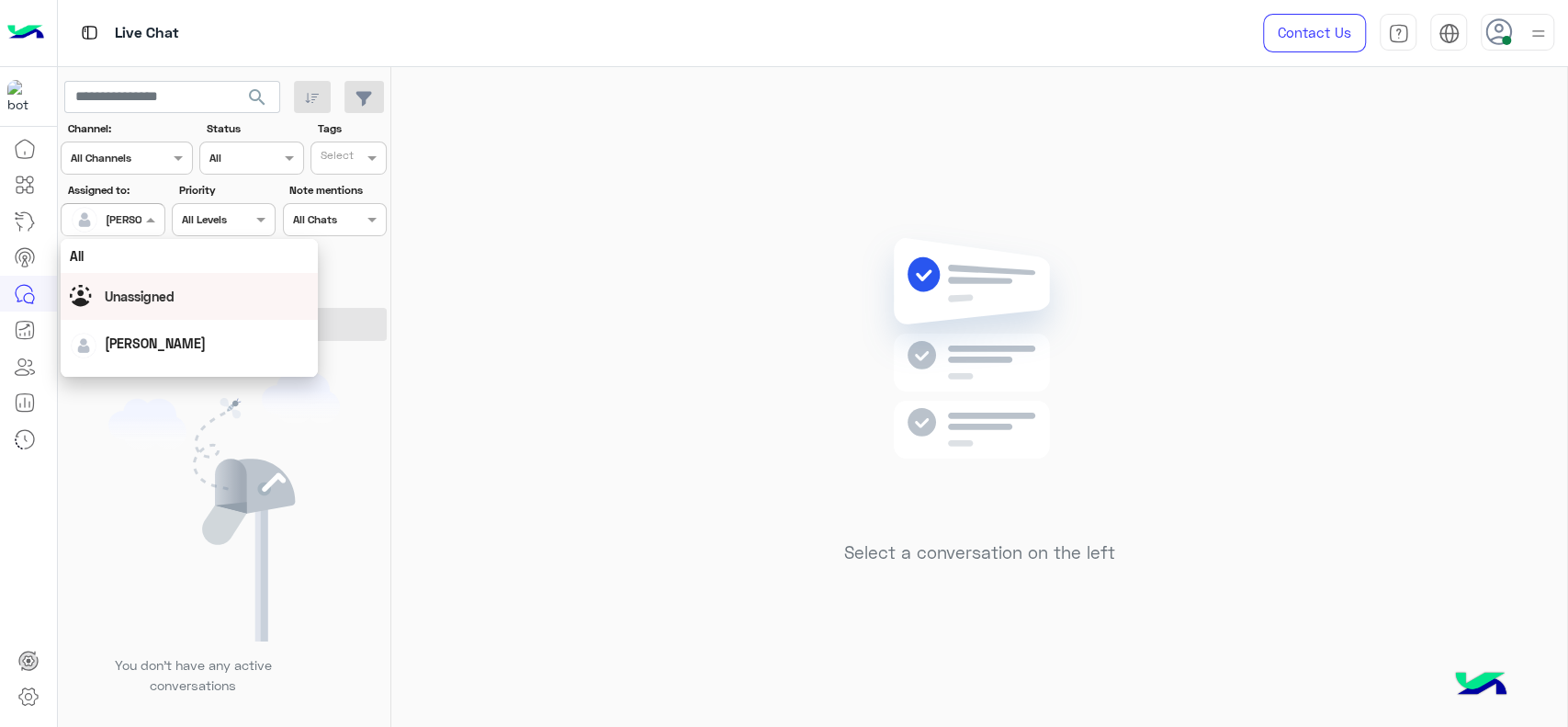
click at [179, 301] on div "Unassigned" at bounding box center [190, 295] width 239 height 32
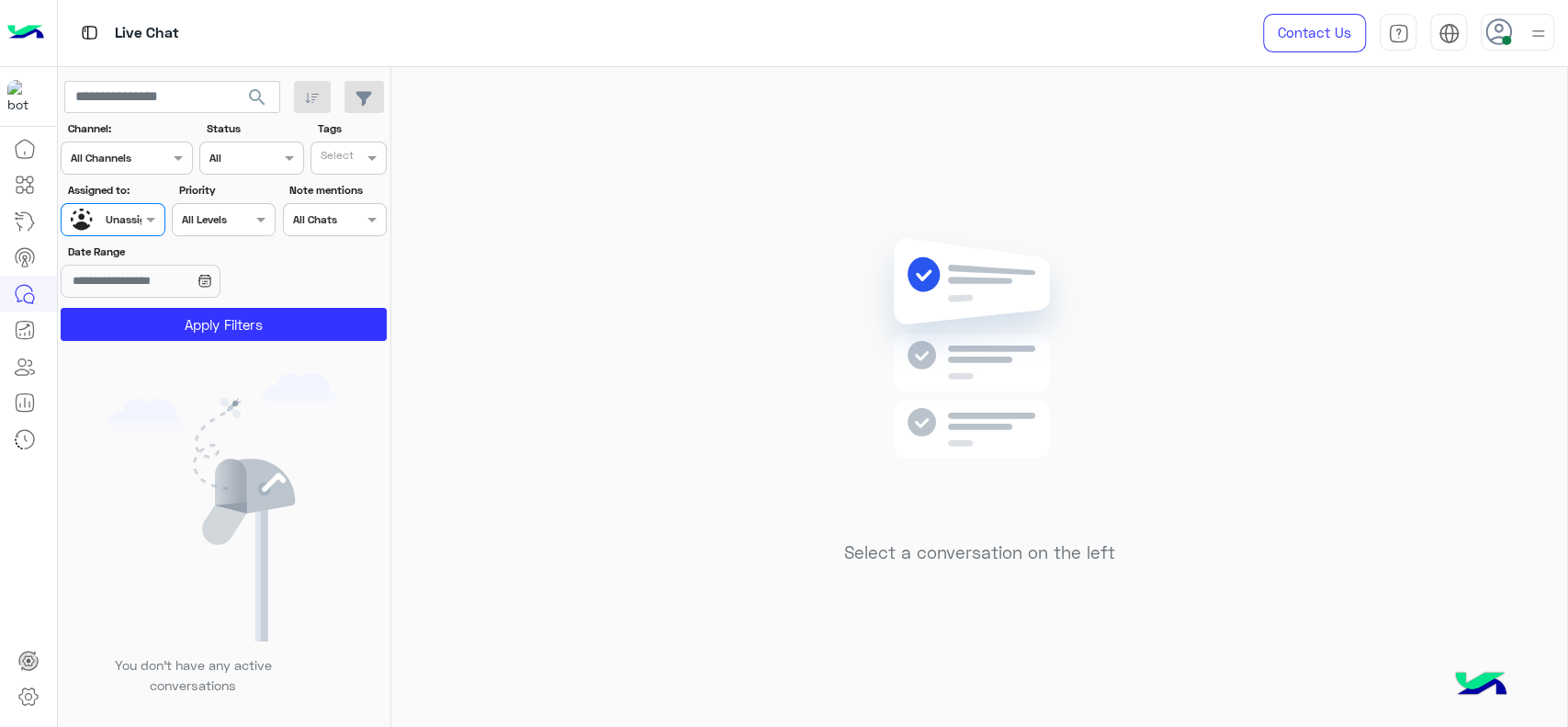
click at [344, 144] on div "Select" at bounding box center [348, 158] width 76 height 33
click at [339, 186] on div "J FOLLOW UP" at bounding box center [399, 194] width 161 height 19
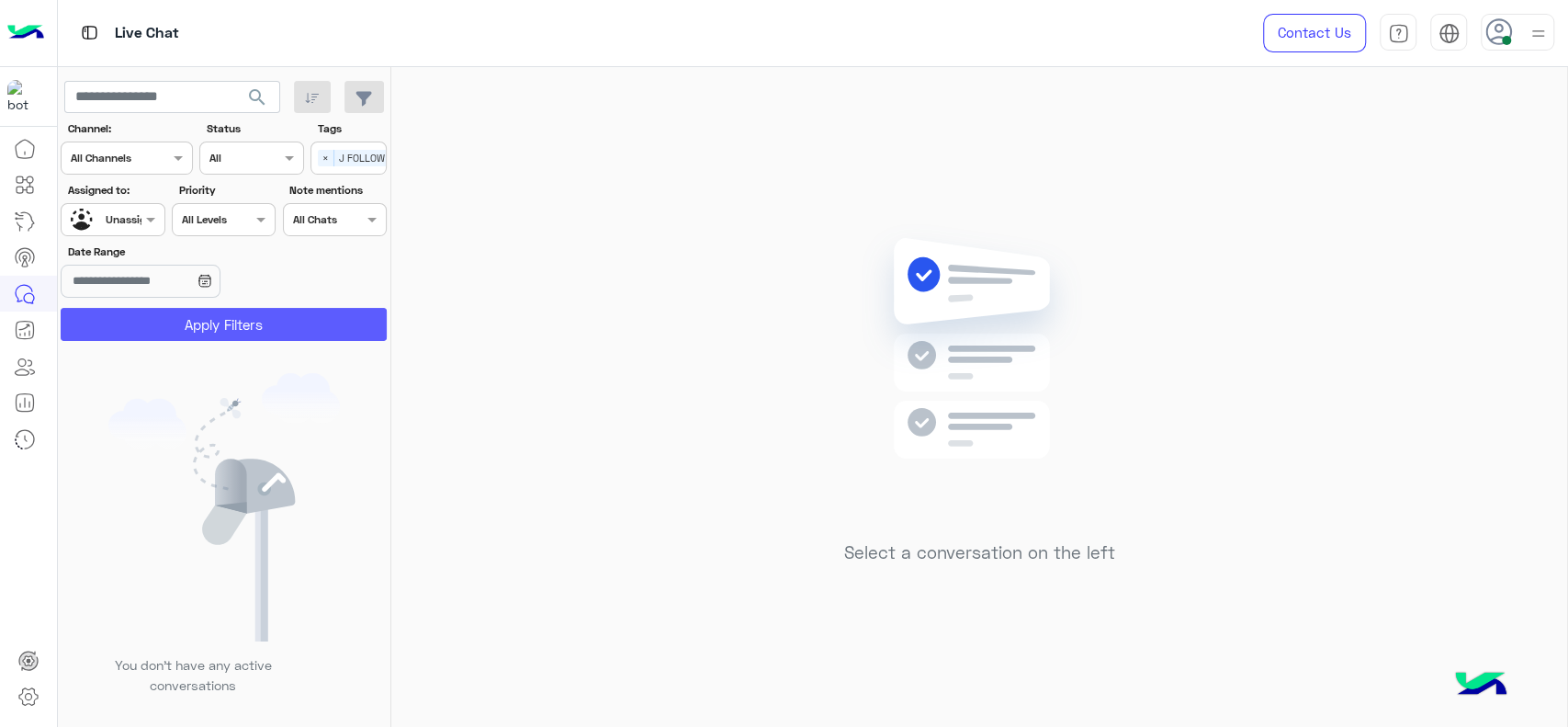
click at [228, 313] on button "Apply Filters" at bounding box center [224, 324] width 326 height 33
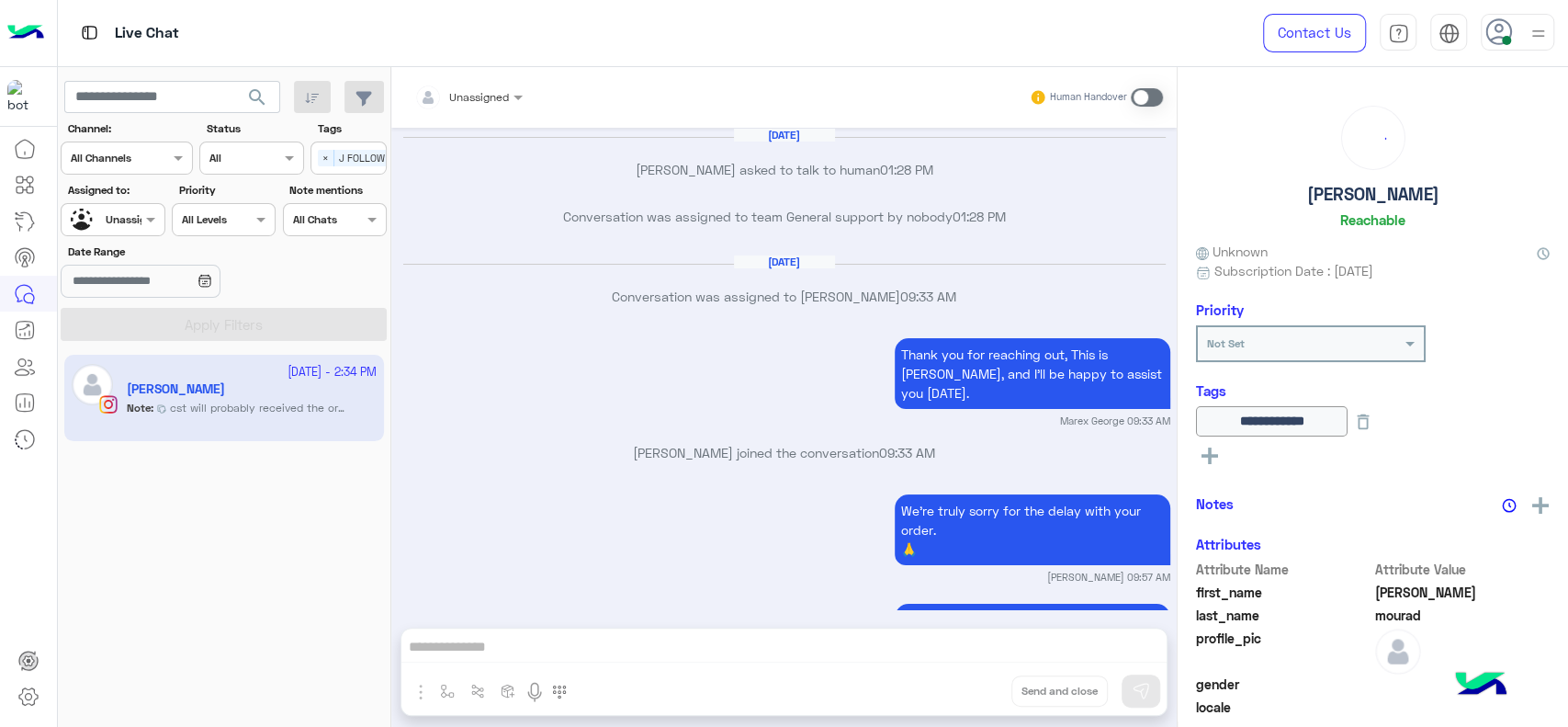
scroll to position [1632, 0]
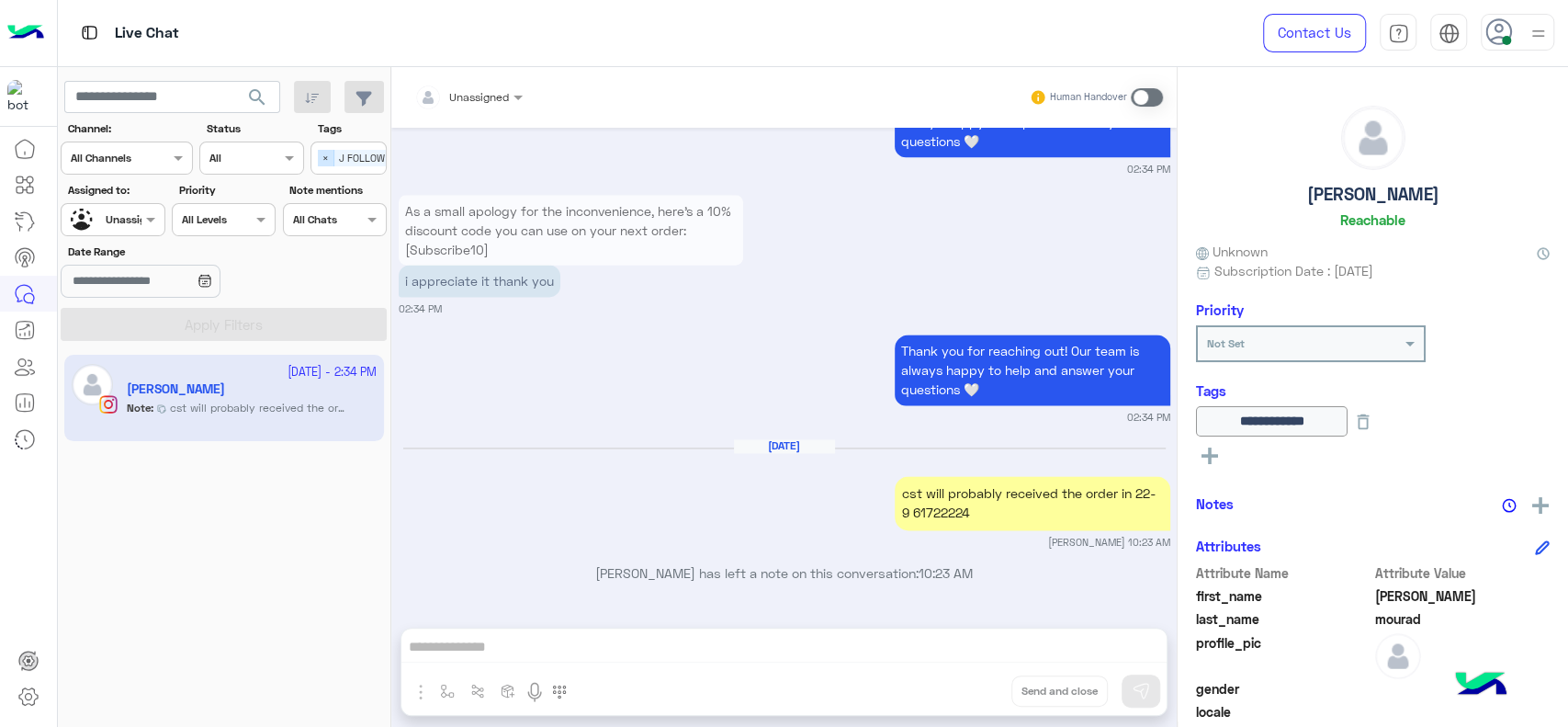
click at [324, 164] on span "×" at bounding box center [326, 158] width 17 height 17
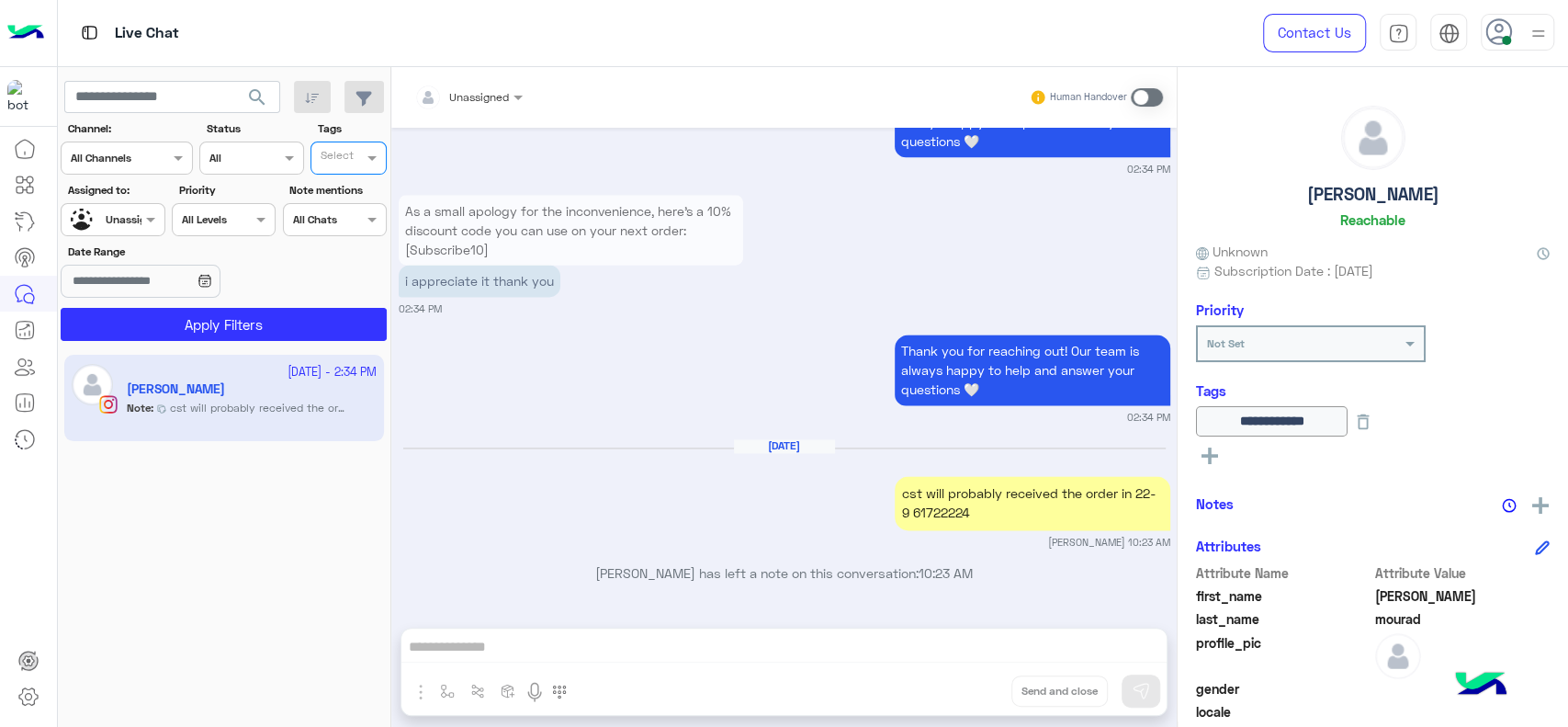
click at [121, 213] on div at bounding box center [112, 217] width 102 height 17
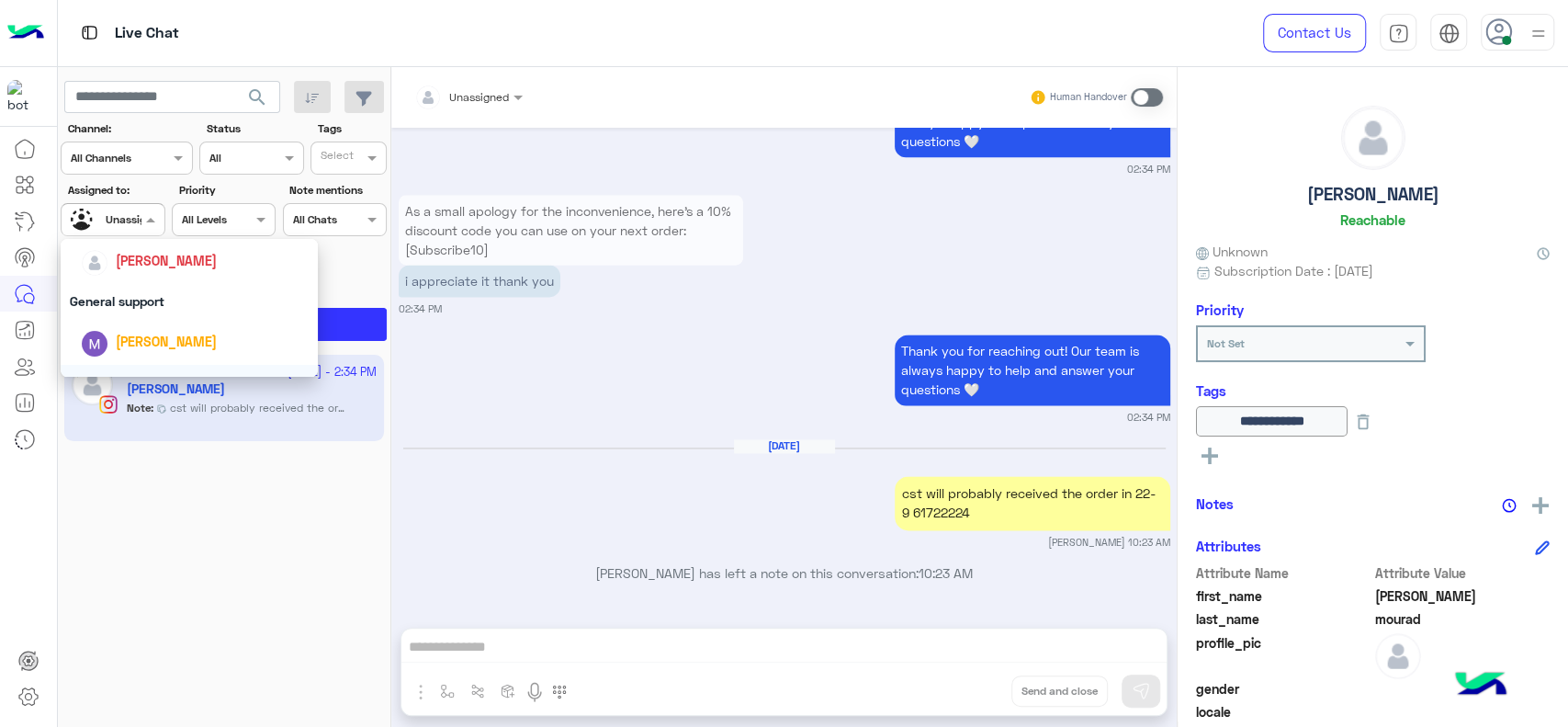
scroll to position [237, 0]
click at [136, 313] on span "[PERSON_NAME]" at bounding box center [167, 314] width 101 height 16
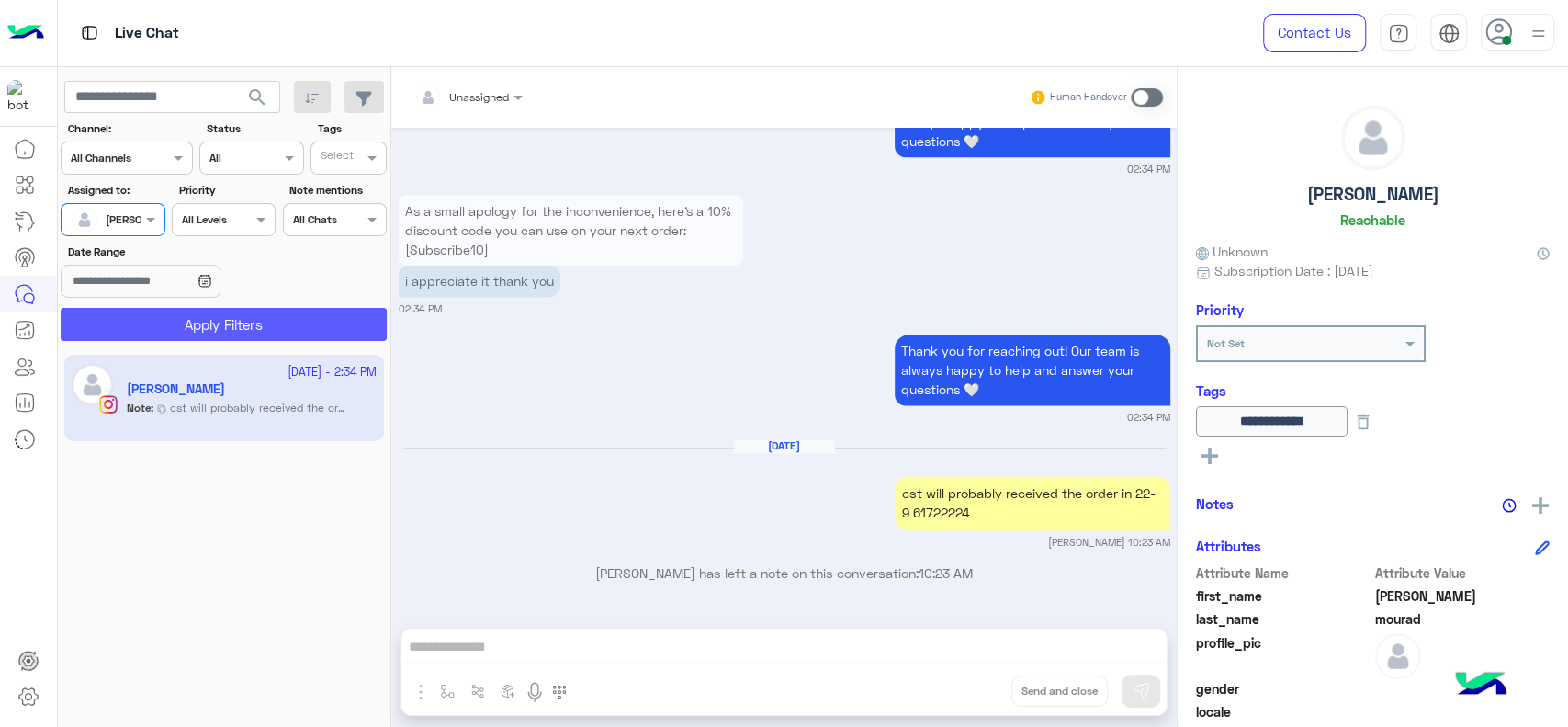
click at [136, 313] on button "Apply Filters" at bounding box center [224, 324] width 326 height 33
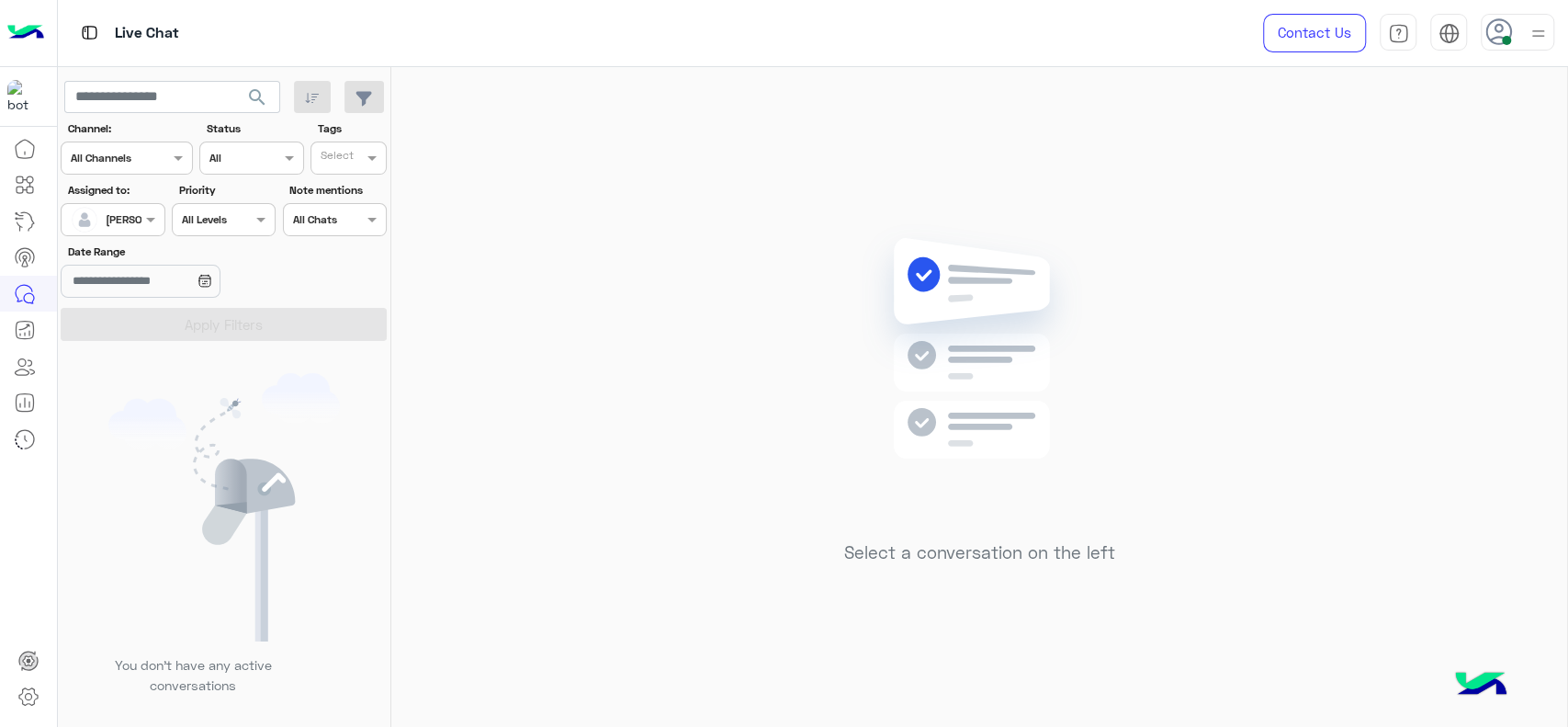
click at [662, 282] on div "Select a conversation on the left" at bounding box center [979, 400] width 1176 height 667
click at [632, 321] on div "Select a conversation on the left" at bounding box center [979, 400] width 1176 height 667
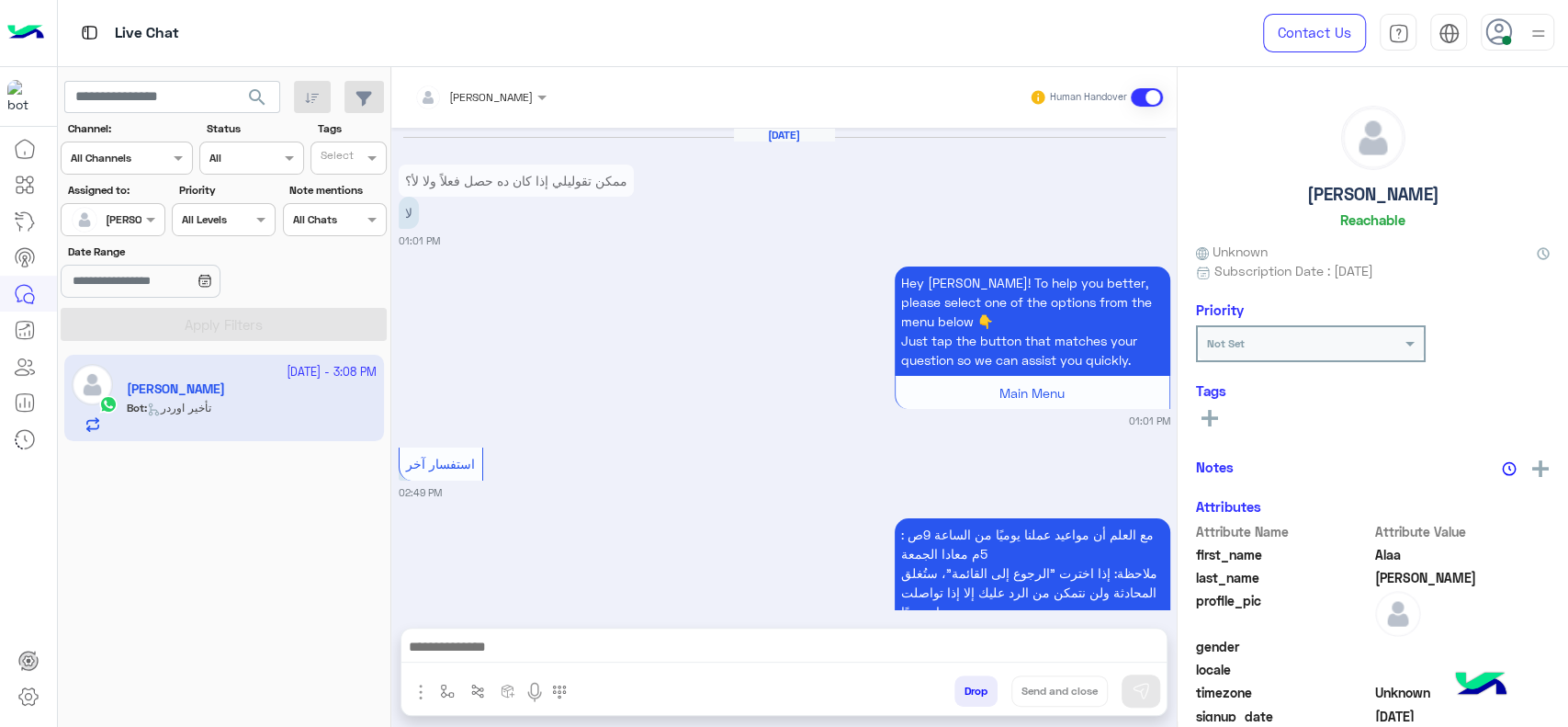
scroll to position [1815, 0]
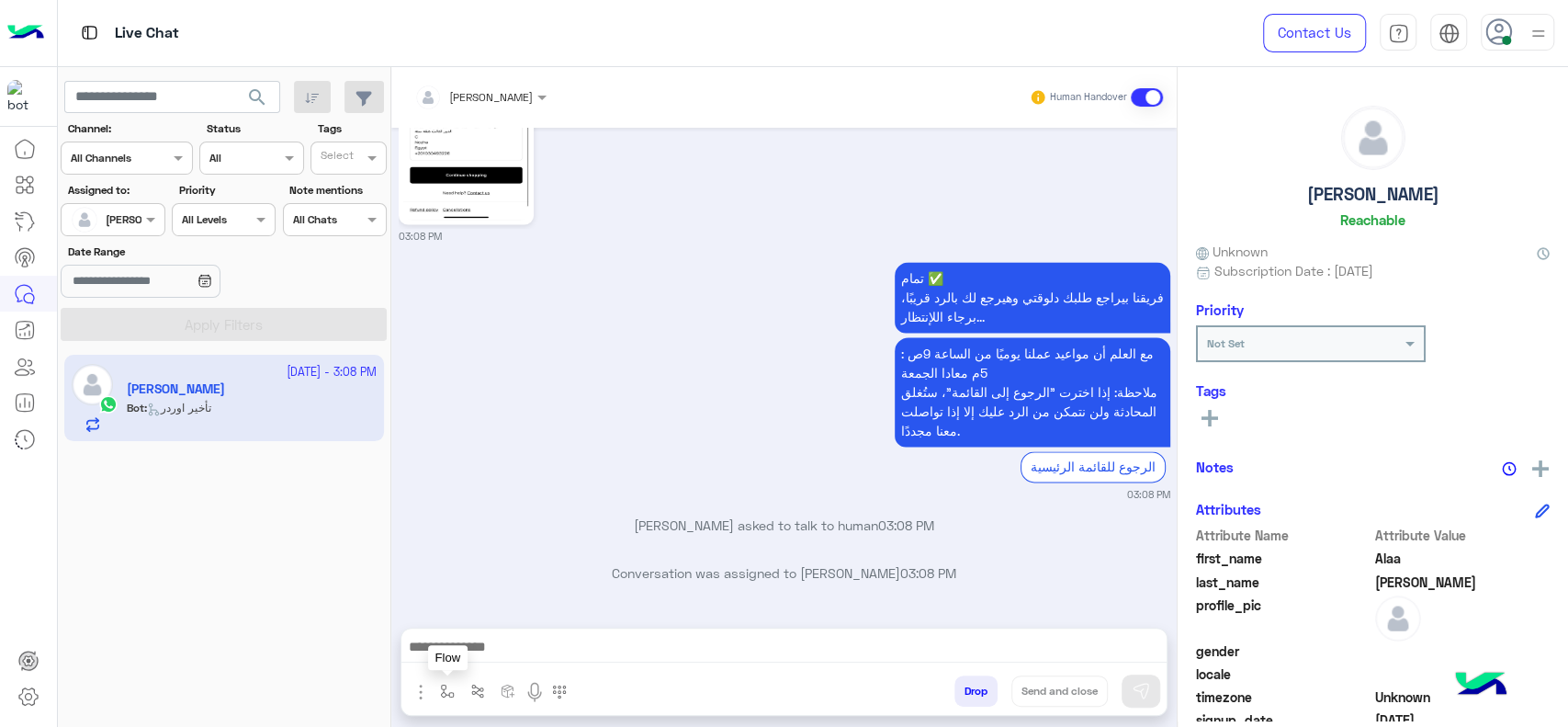
click at [448, 691] on img "button" at bounding box center [447, 691] width 15 height 15
click at [455, 674] on div "enter flow name" at bounding box center [502, 651] width 138 height 49
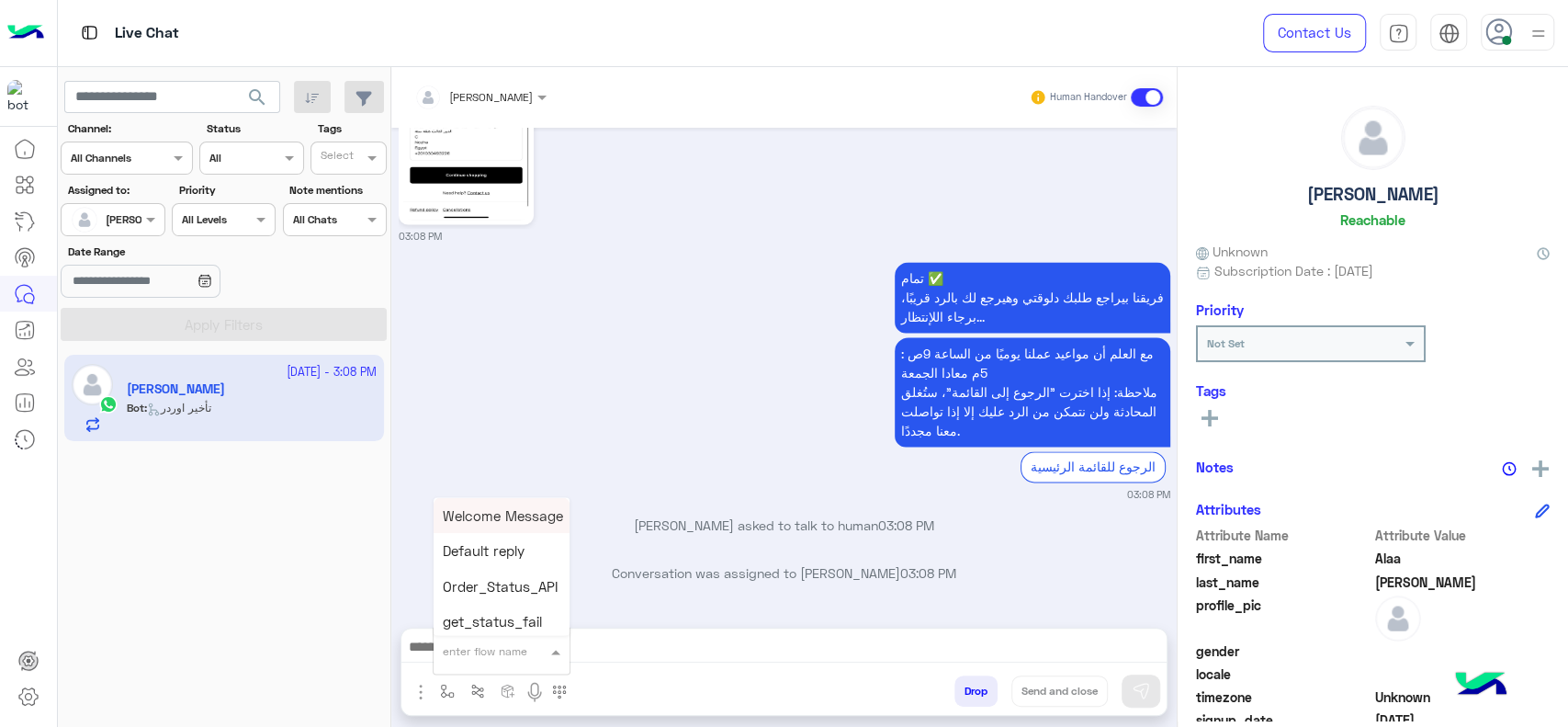
click at [456, 654] on input "text" at bounding box center [478, 648] width 73 height 17
type input "*"
click at [467, 579] on span "J Greeting" at bounding box center [476, 582] width 66 height 17
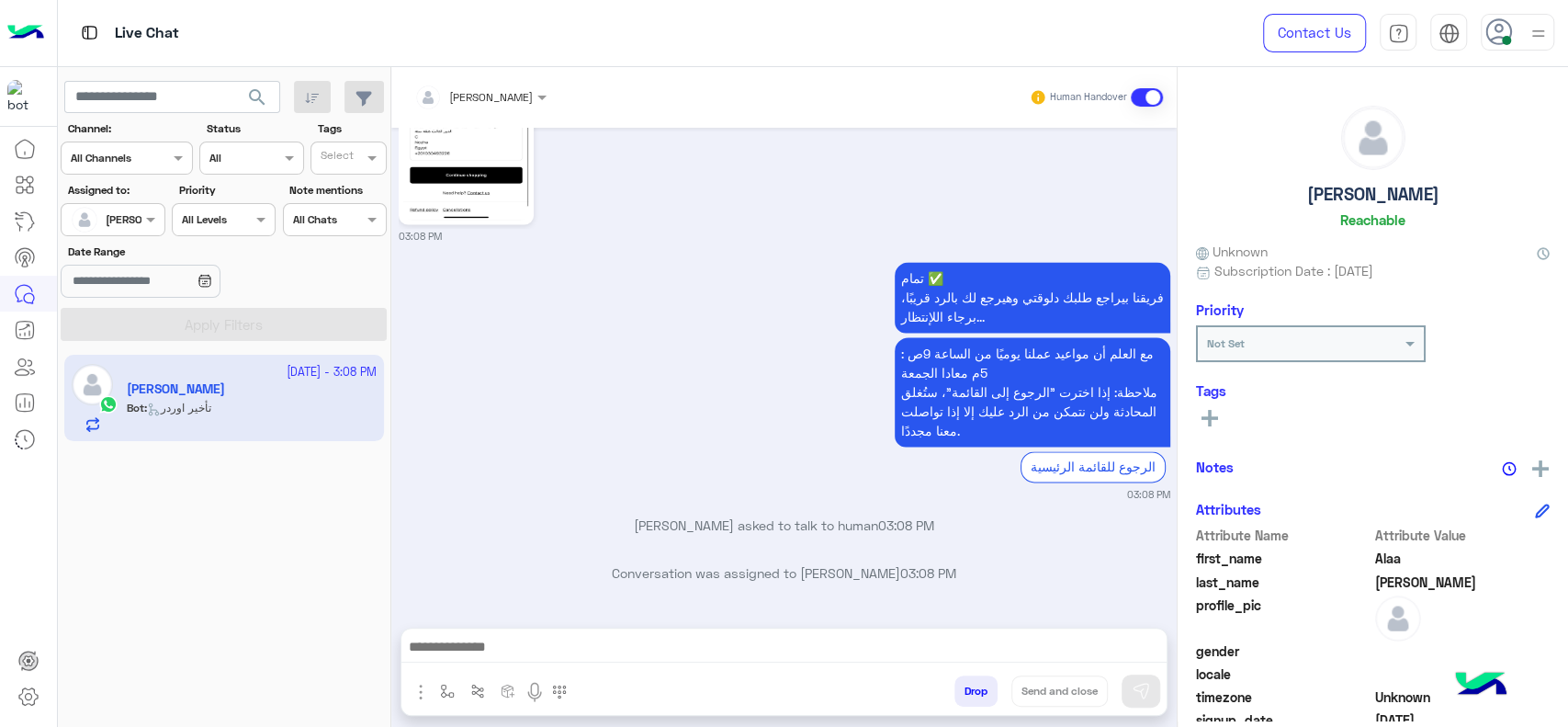
click at [480, 463] on div "تمام ✅ فريقنا بيراجع طلبك دلوقتي وهيرجع لك بالرد قريبًا، برجاء اللإنتظار... مع …" at bounding box center [784, 380] width 772 height 245
type textarea "**********"
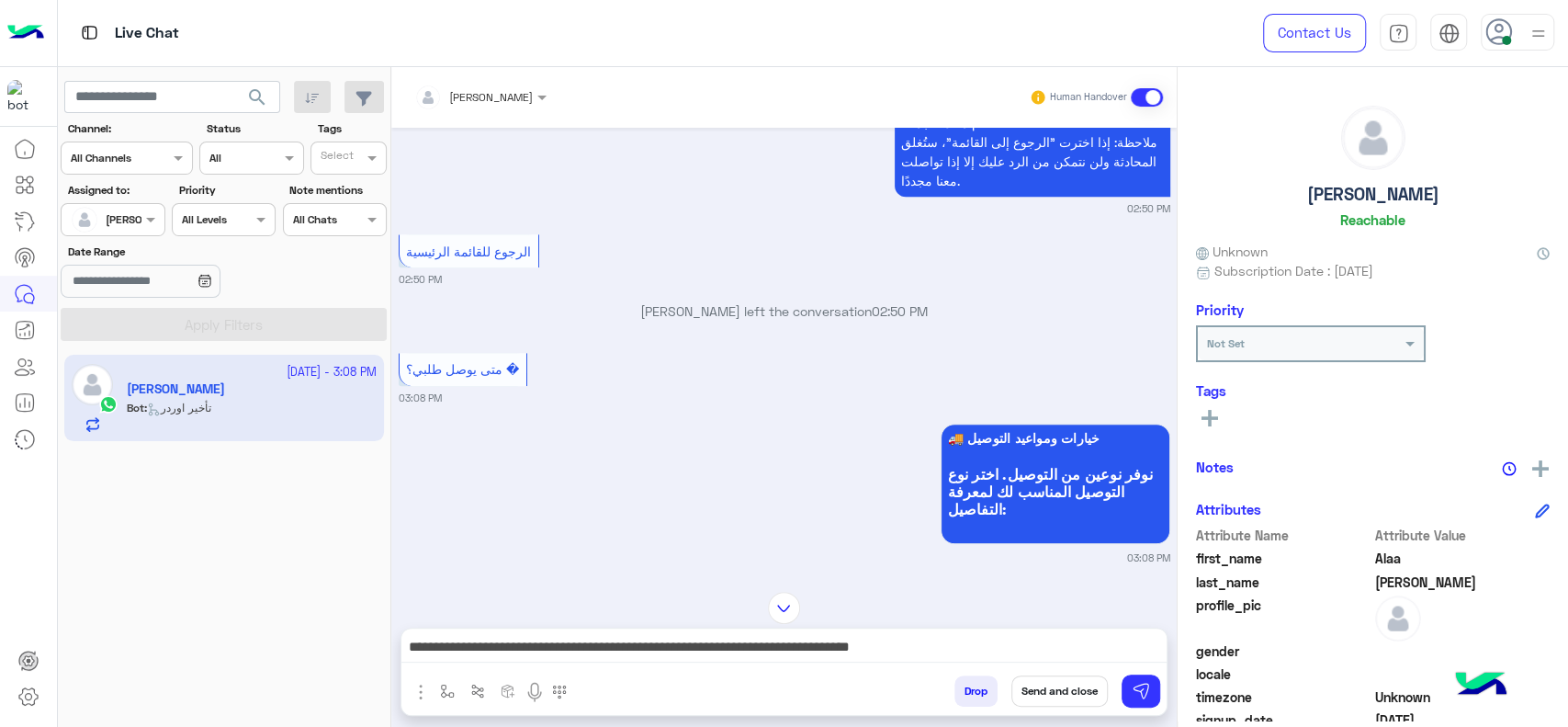
scroll to position [773, 0]
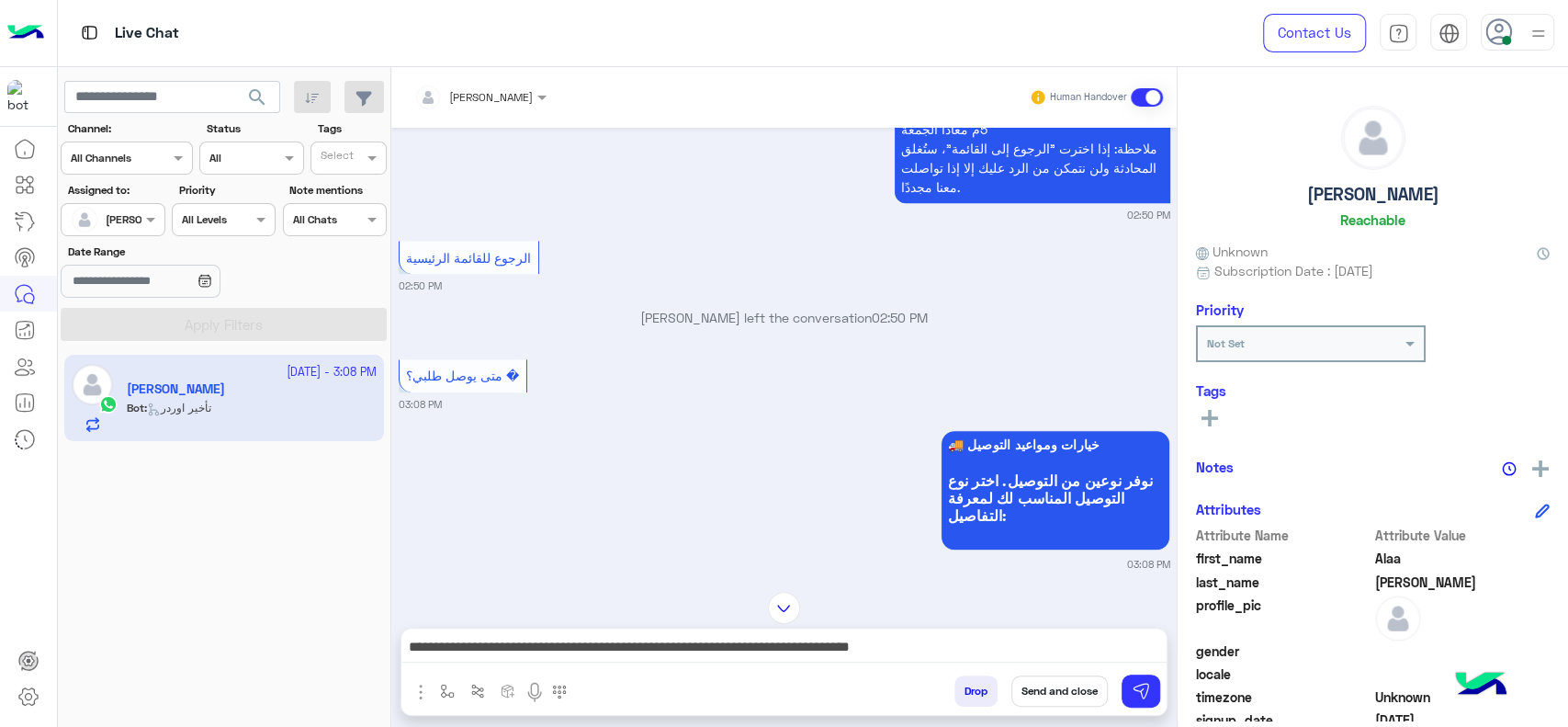
click at [455, 673] on div "**********" at bounding box center [784, 652] width 766 height 46
click at [454, 684] on img "button" at bounding box center [447, 691] width 15 height 15
click at [455, 664] on div "enter flow name × J Greeting ×" at bounding box center [502, 651] width 136 height 33
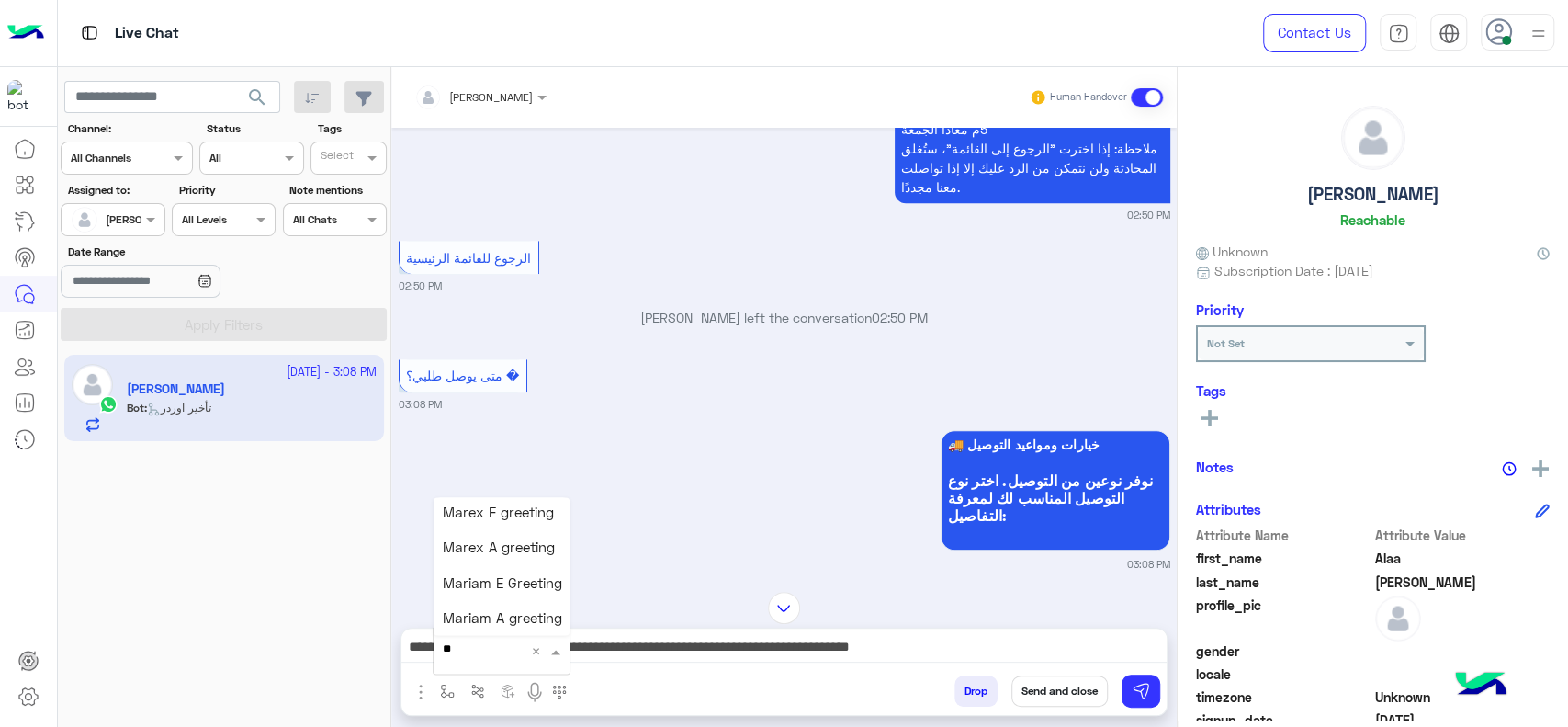
scroll to position [36, 0]
type input "****"
click at [470, 612] on span "چنى greeting" at bounding box center [484, 620] width 83 height 17
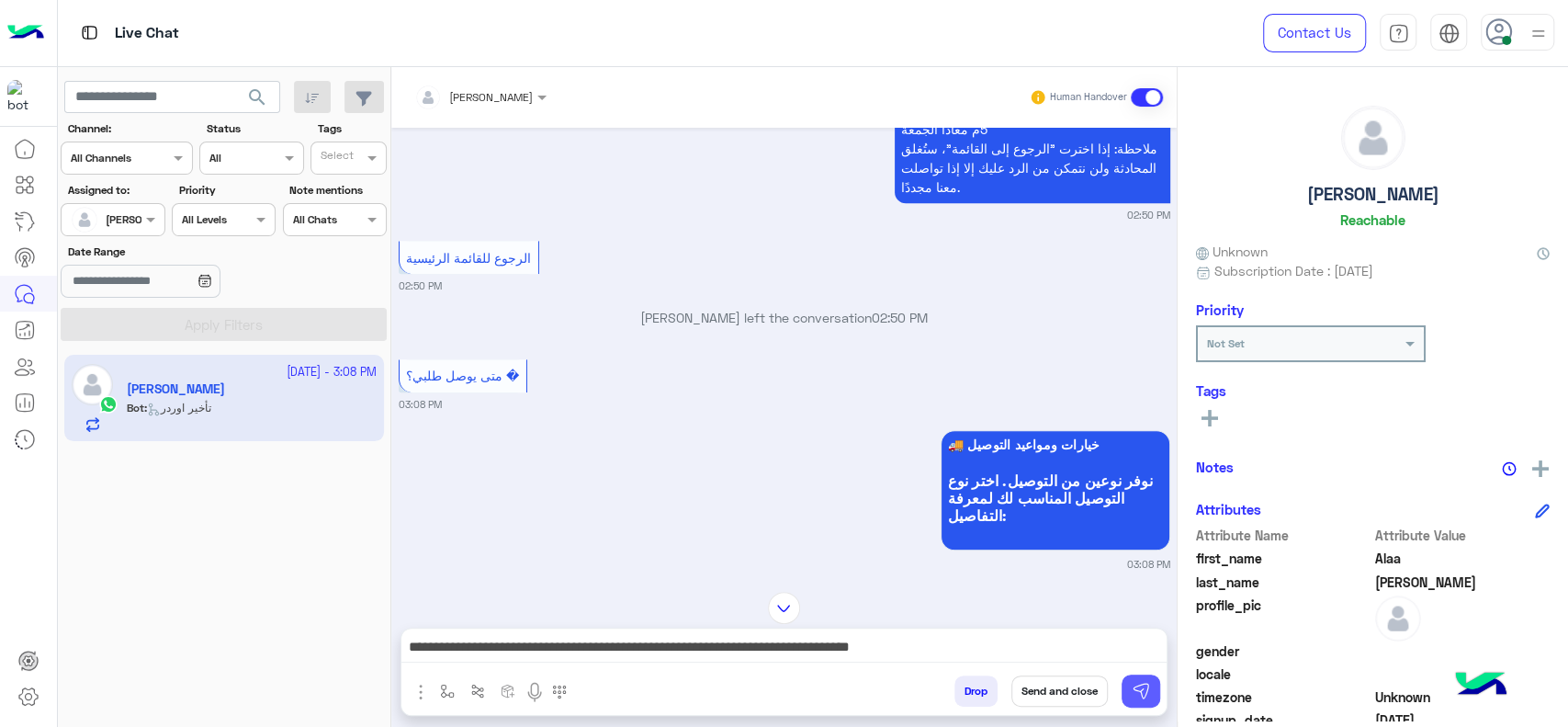
click at [1132, 695] on img at bounding box center [1141, 691] width 18 height 18
type textarea "**********"
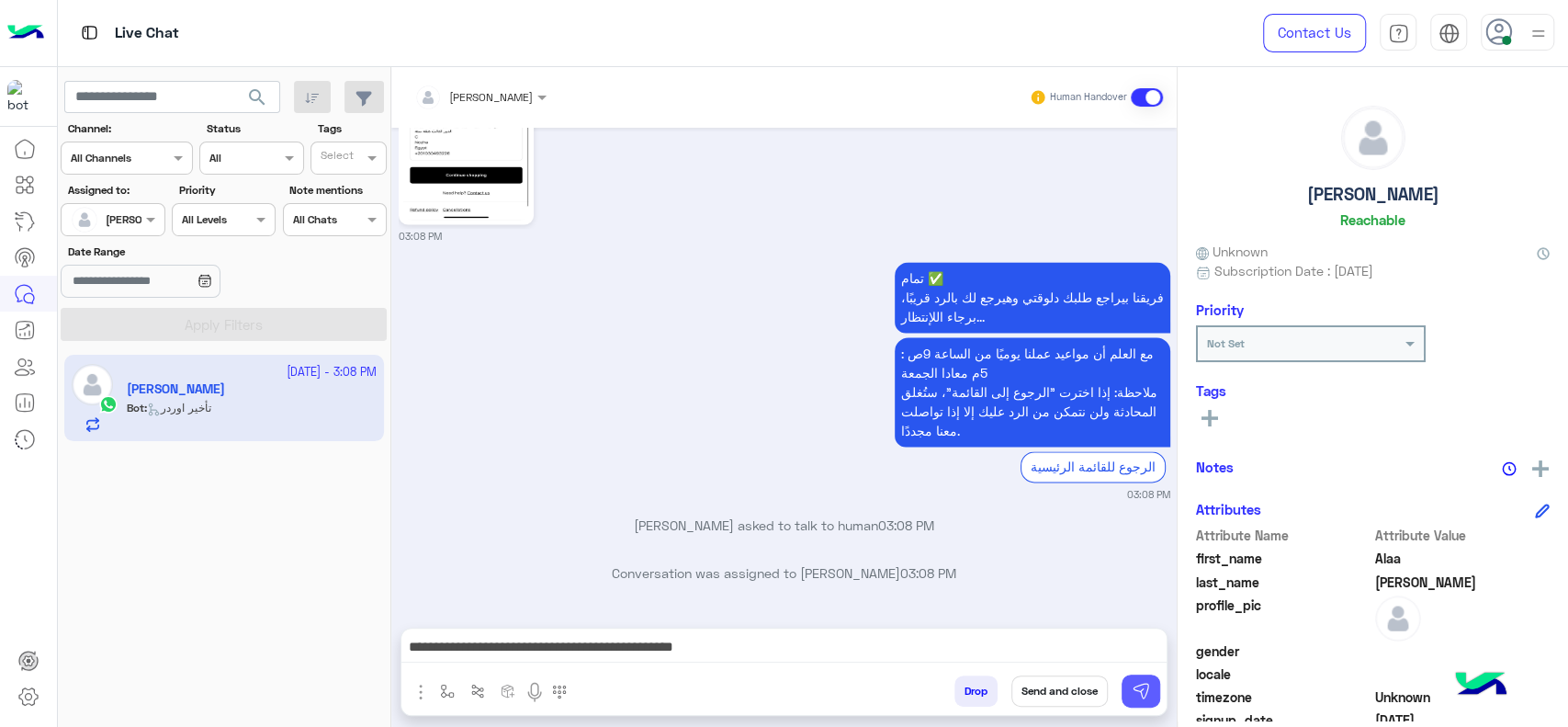
click at [1150, 687] on button at bounding box center [1141, 691] width 39 height 33
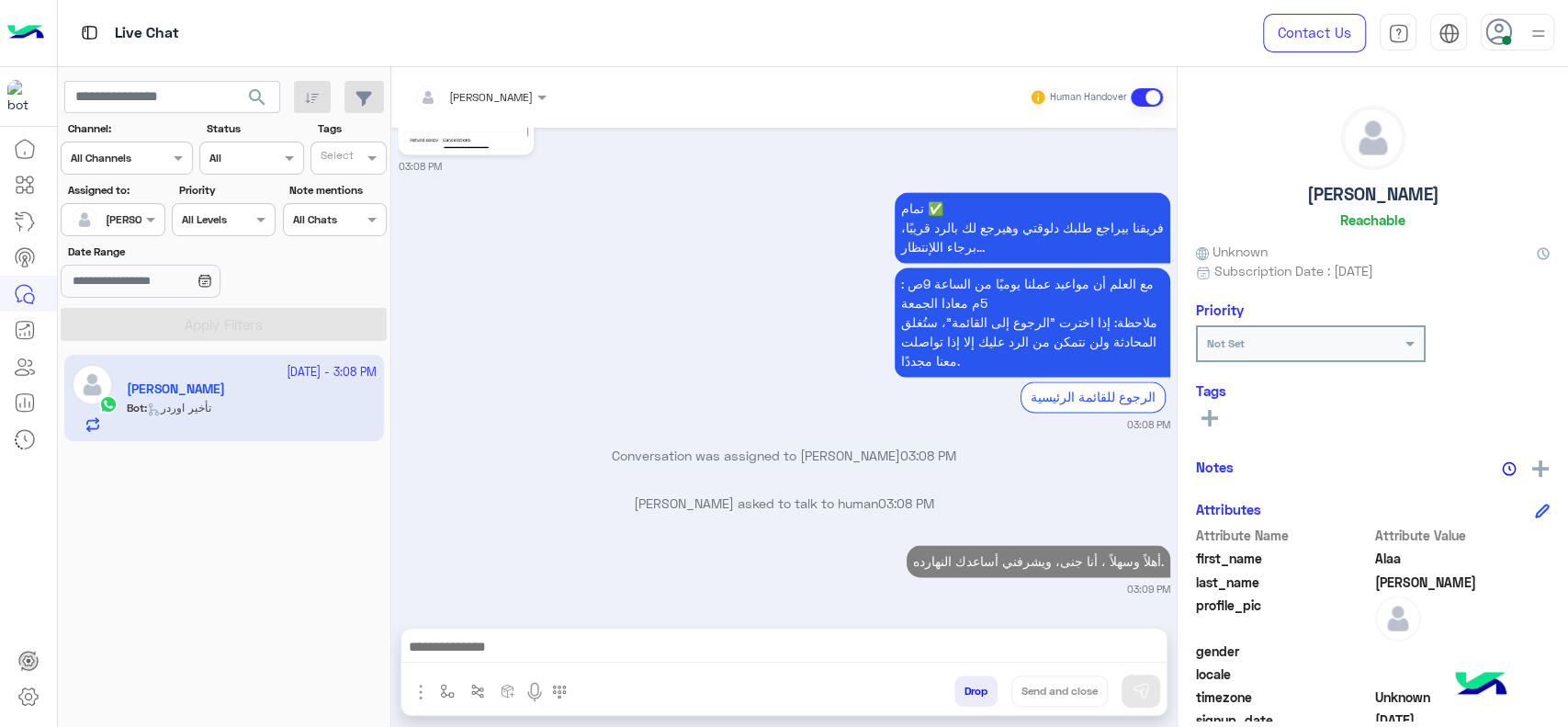
click at [600, 318] on div "تمام ✅ فريقنا بيراجع طلبك دلوقتي وهيرجع لك بالرد قريبًا، برجاء اللإنتظار... مع …" at bounding box center [784, 310] width 772 height 245
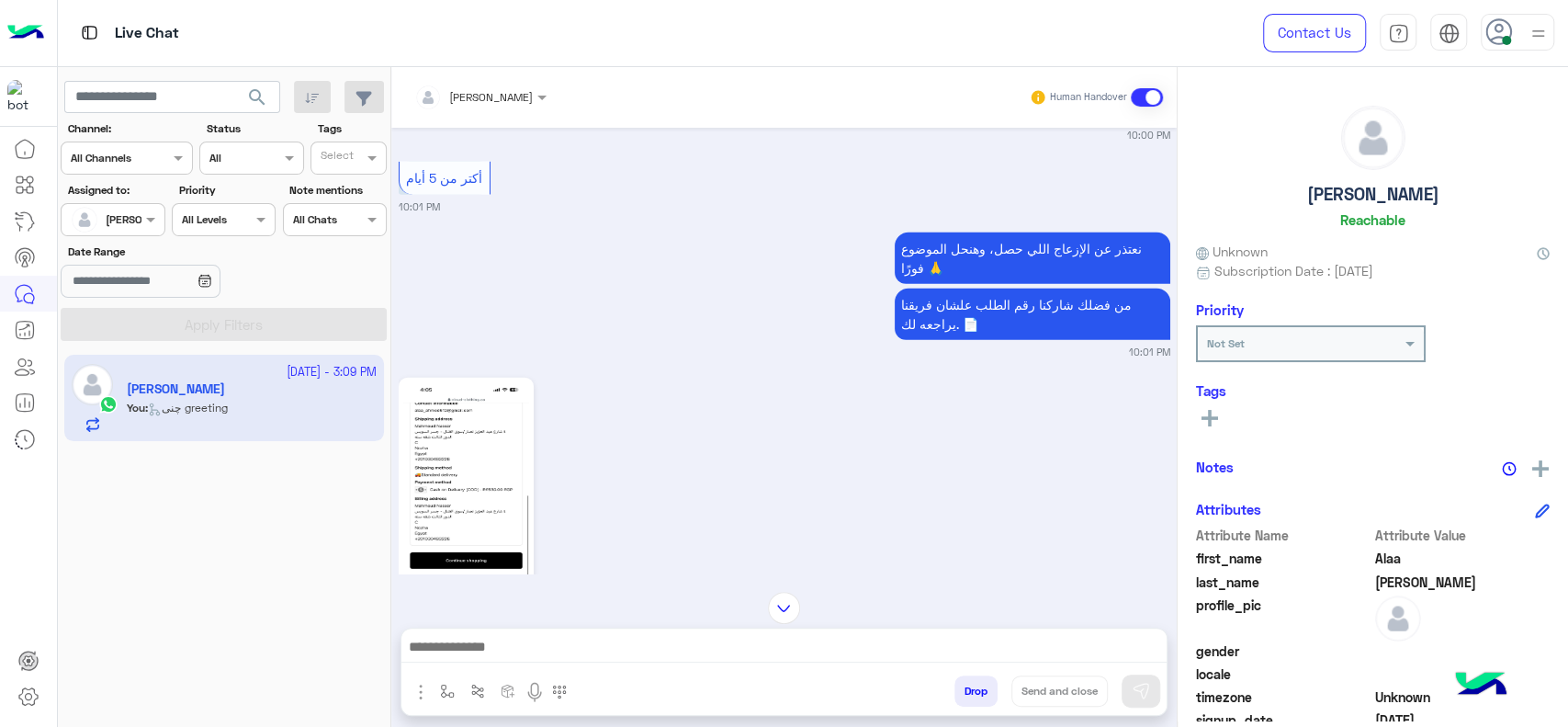
scroll to position [2868, 0]
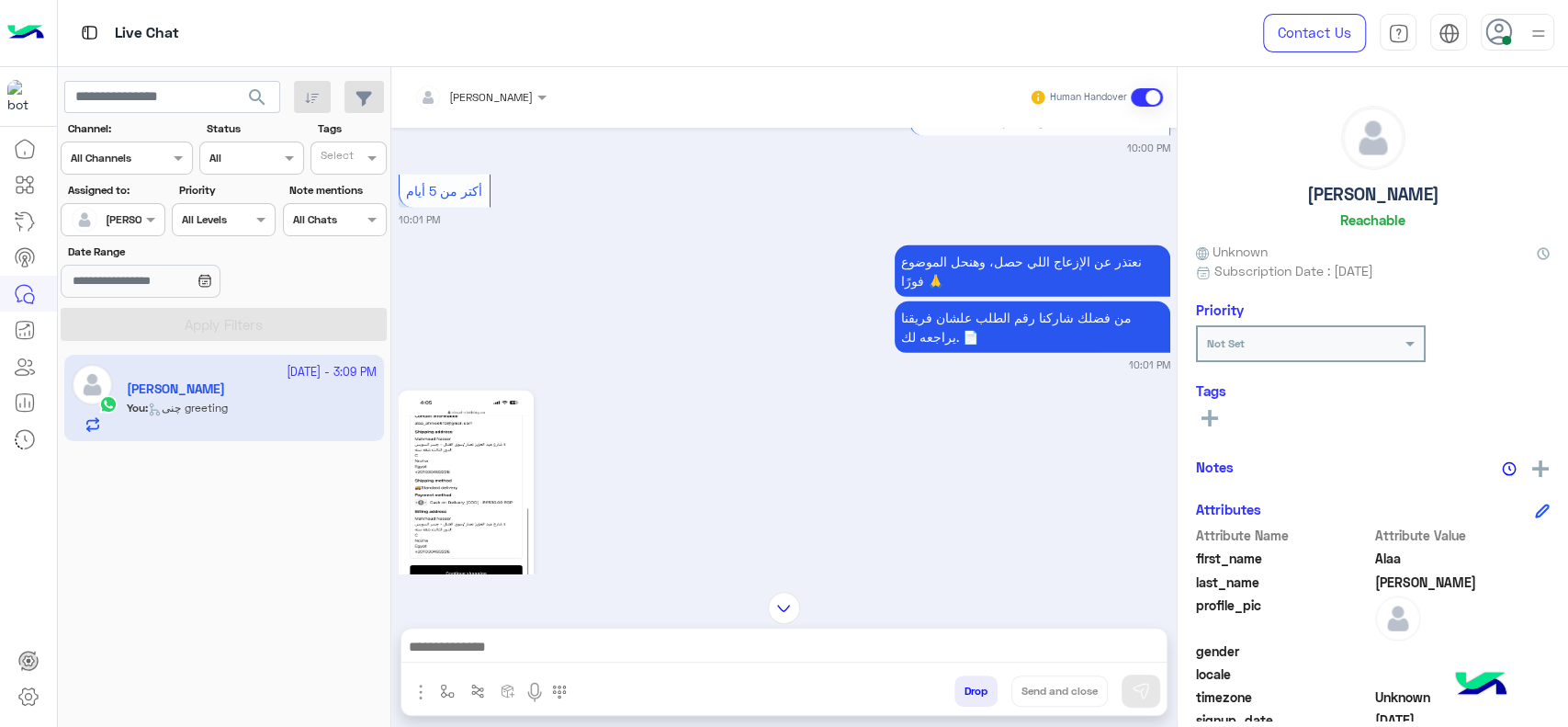
click at [455, 460] on img at bounding box center [466, 506] width 126 height 224
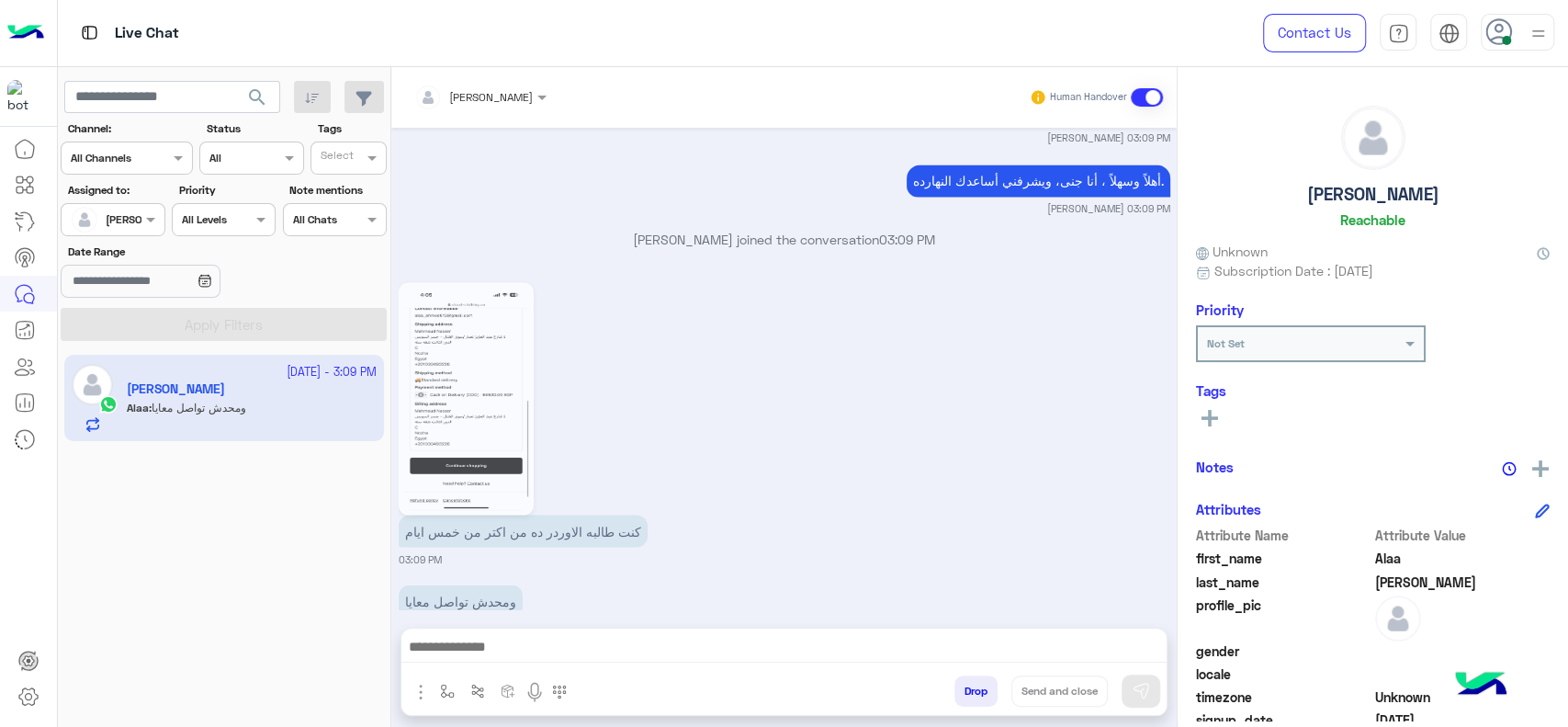
click at [501, 77] on div "[PERSON_NAME] Human Handover" at bounding box center [784, 98] width 786 height 61
click at [1524, 465] on div at bounding box center [1525, 466] width 49 height 23
click at [1524, 461] on div at bounding box center [1525, 466] width 49 height 23
click at [1532, 469] on img at bounding box center [1540, 468] width 17 height 17
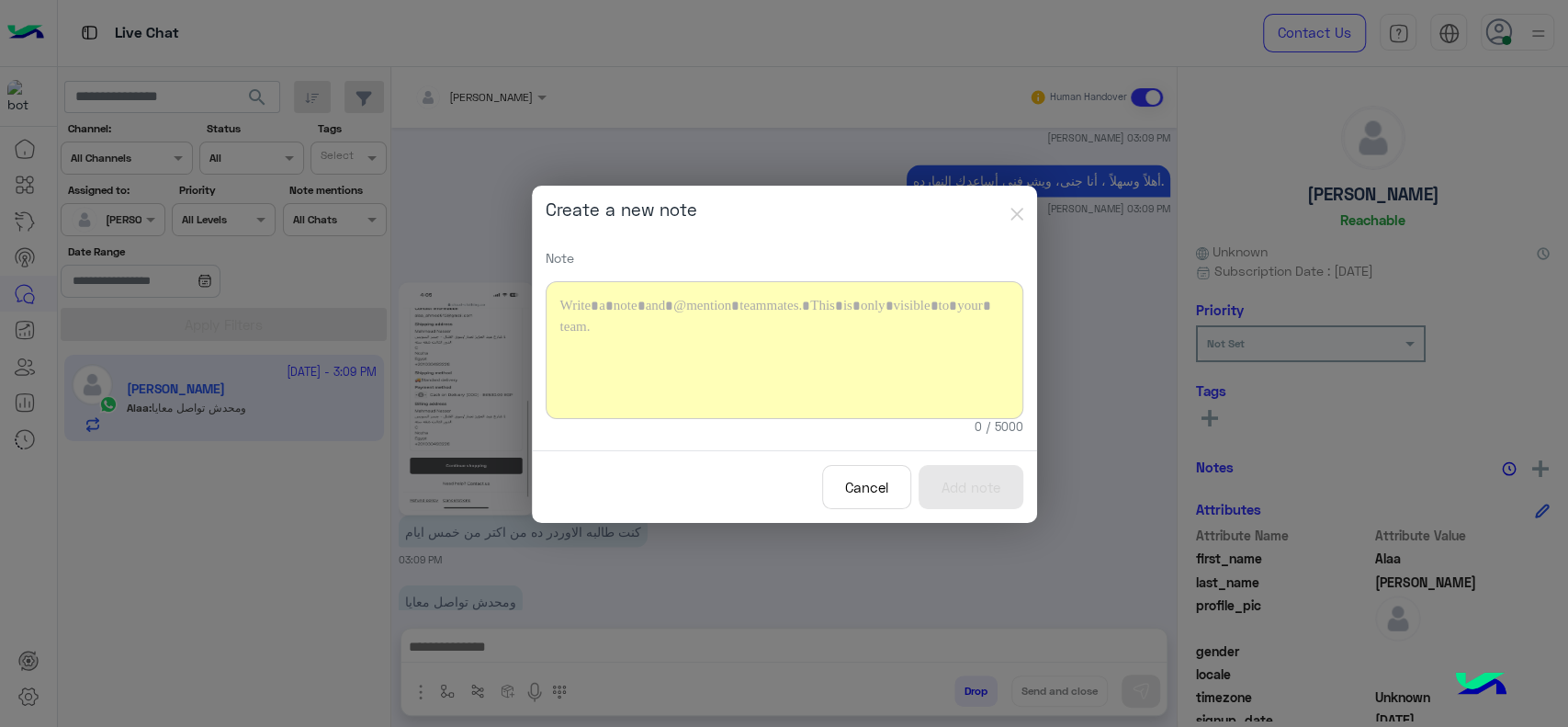
click at [711, 360] on div at bounding box center [784, 350] width 478 height 138
click at [947, 487] on button "Add note" at bounding box center [971, 487] width 105 height 45
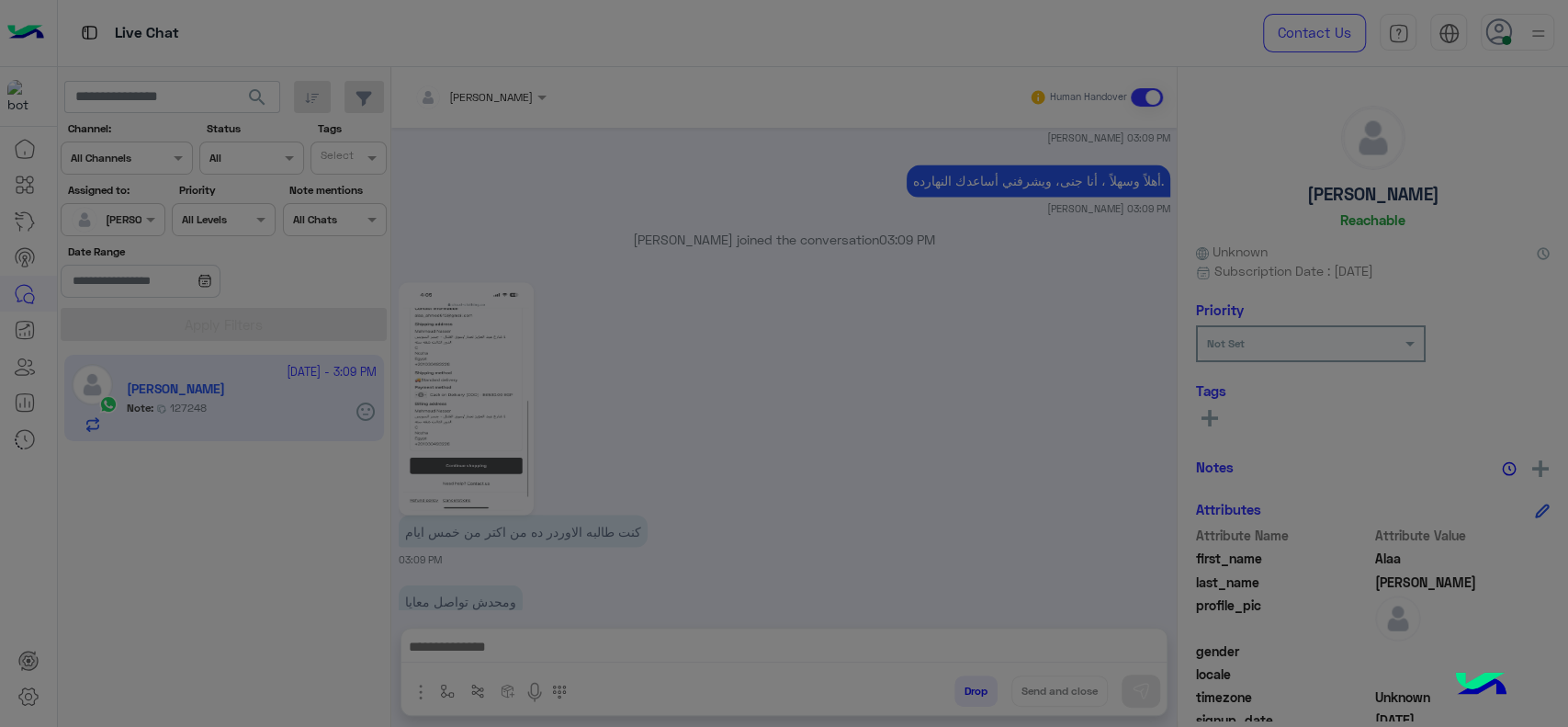
scroll to position [6923, 0]
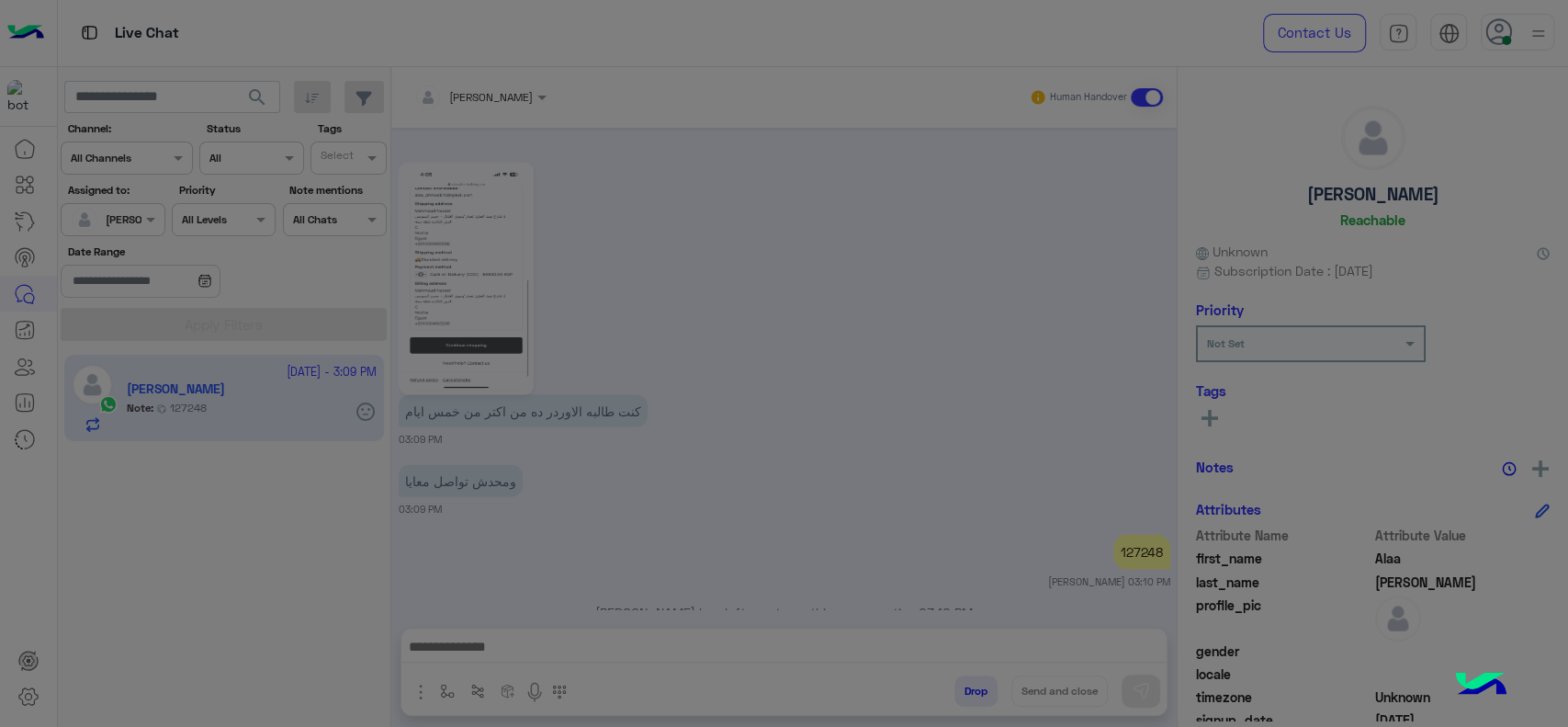
click at [451, 107] on modal-container "Create a new note Note ****** Character limit reached 6 / 5000 Cancel Add note" at bounding box center [784, 364] width 1568 height 727
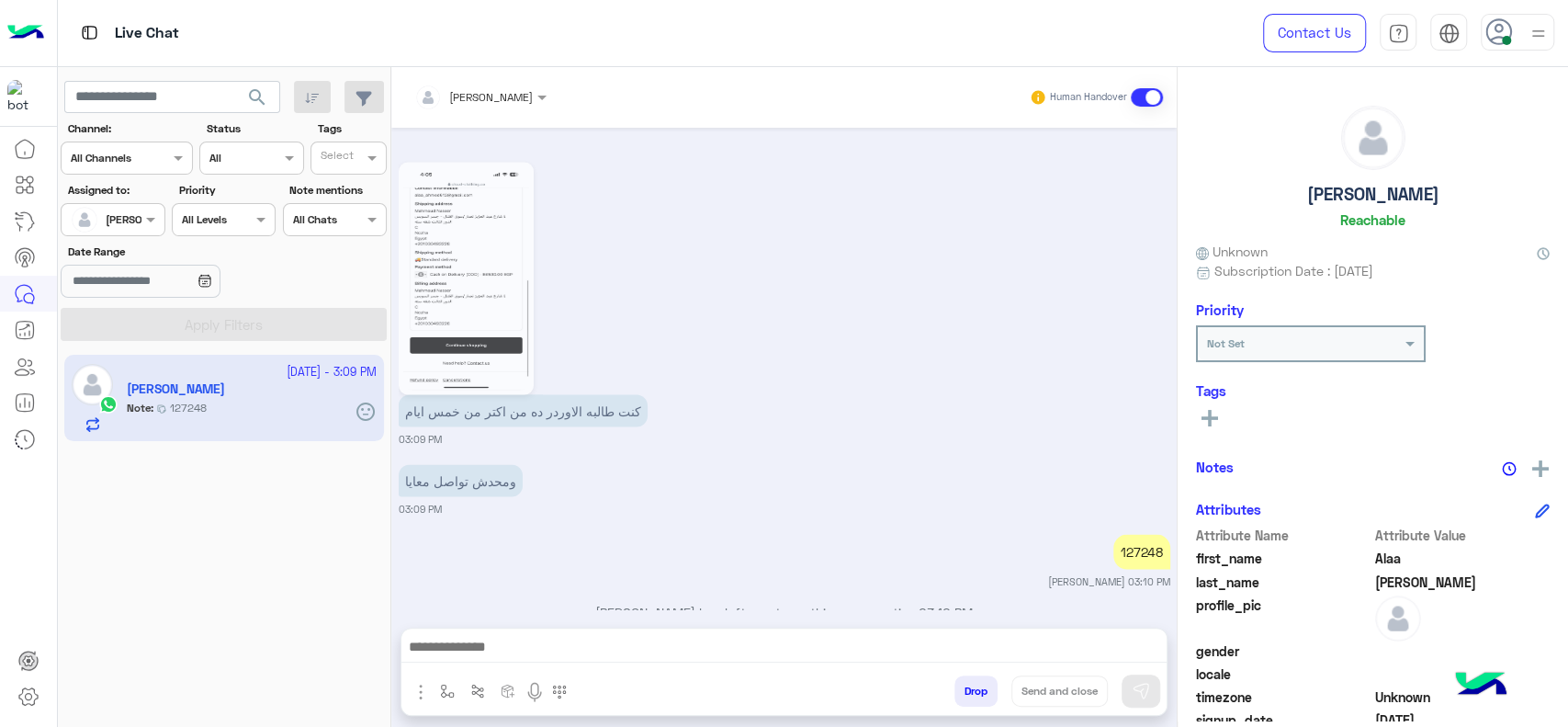
click at [451, 99] on input "text" at bounding box center [456, 95] width 86 height 17
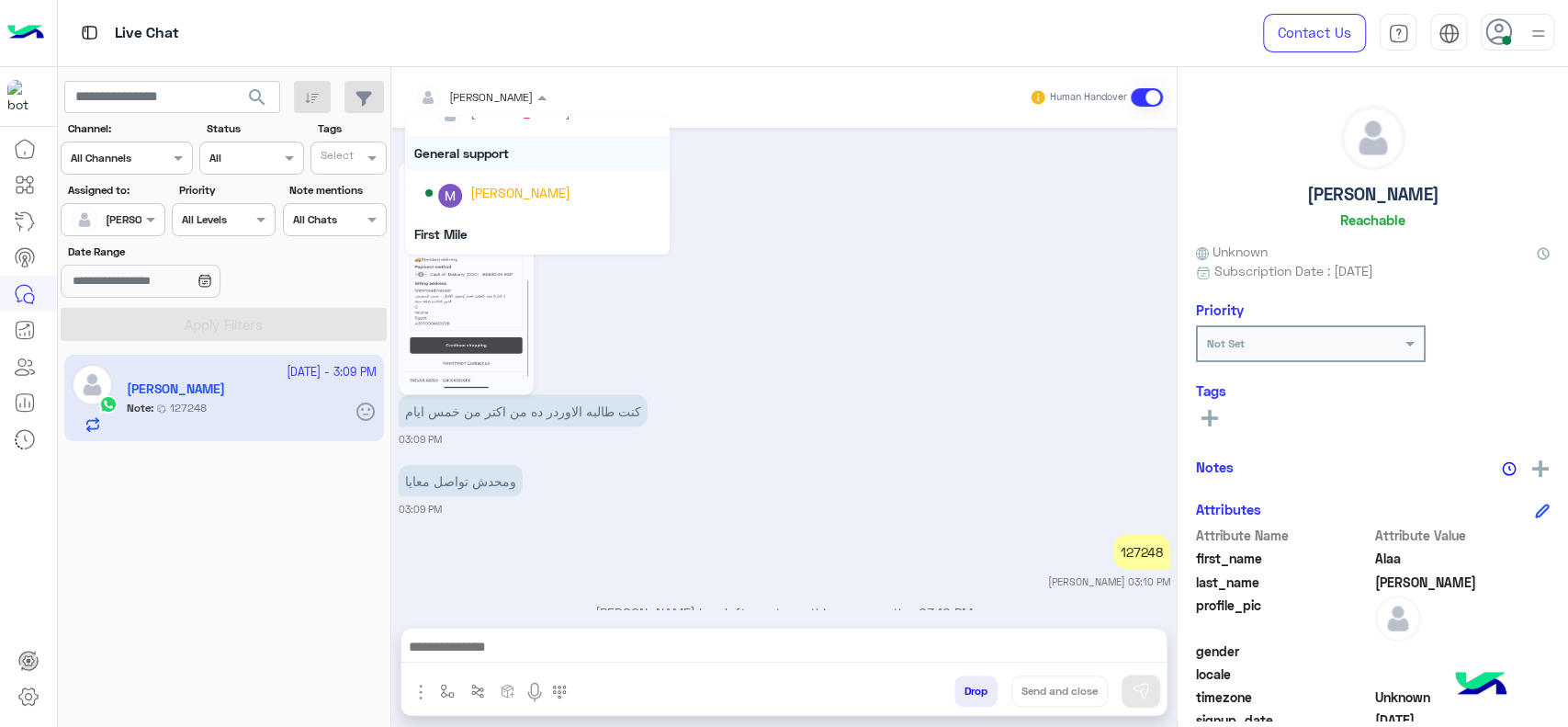
scroll to position [285, 0]
click at [469, 201] on div "[PERSON_NAME]" at bounding box center [543, 190] width 236 height 32
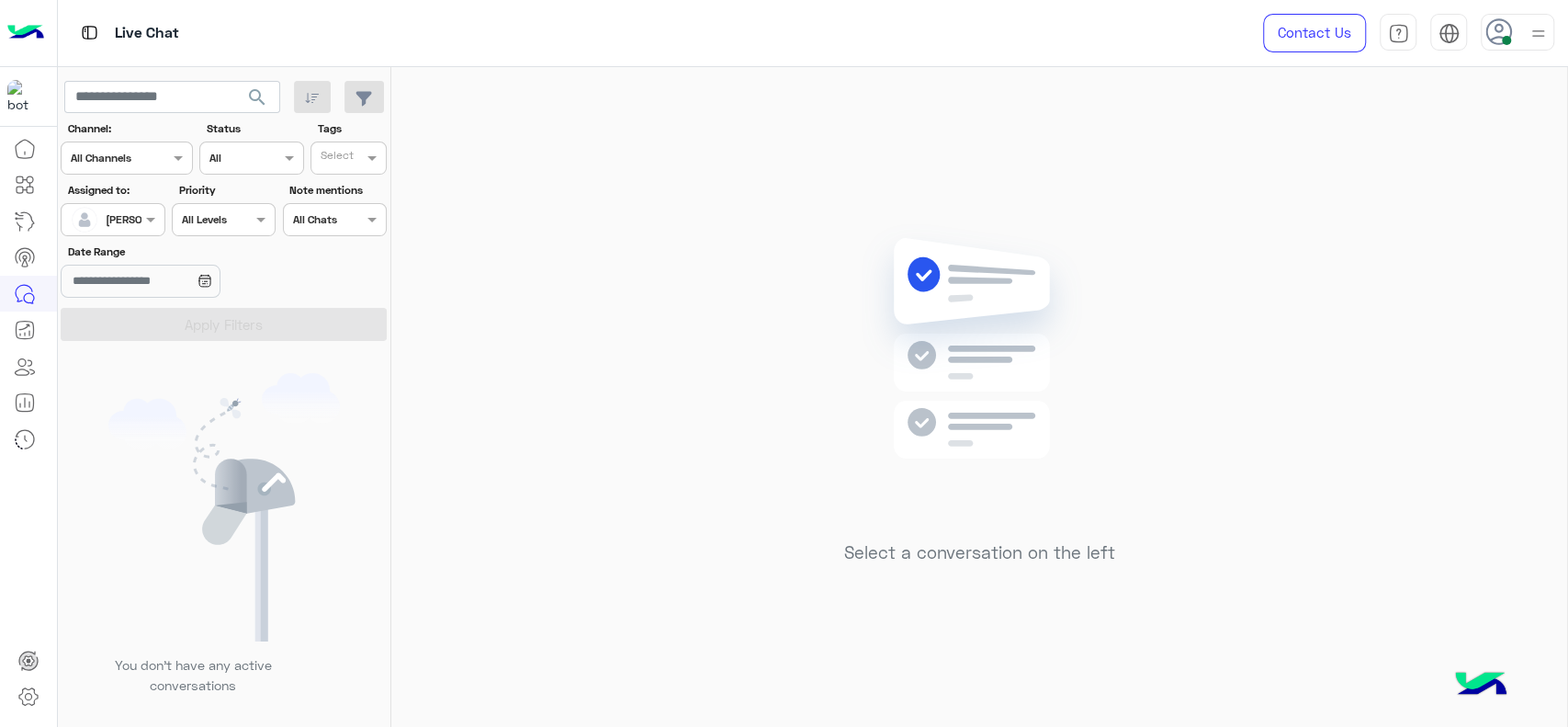
click at [1080, 99] on div "Select a conversation on the left" at bounding box center [979, 400] width 1176 height 667
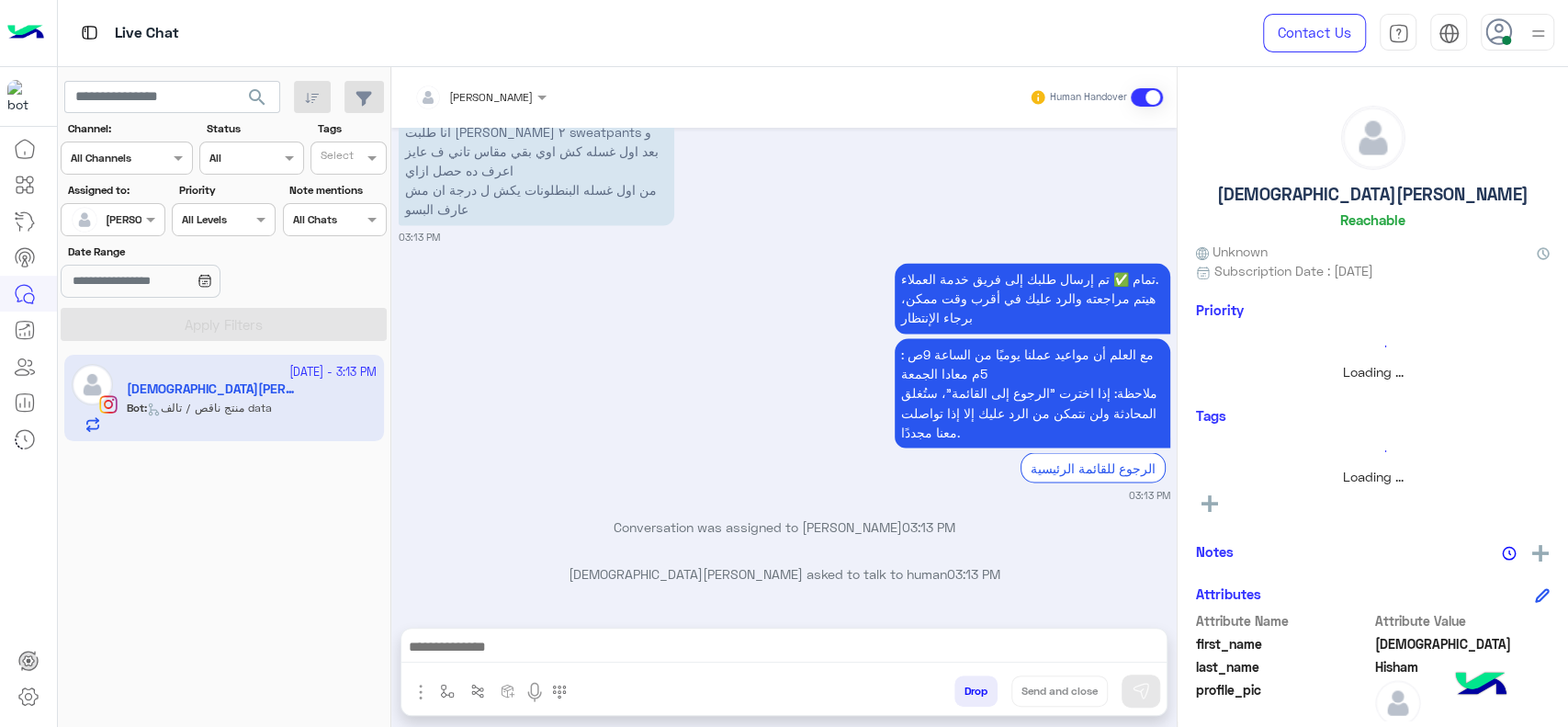
scroll to position [2077, 0]
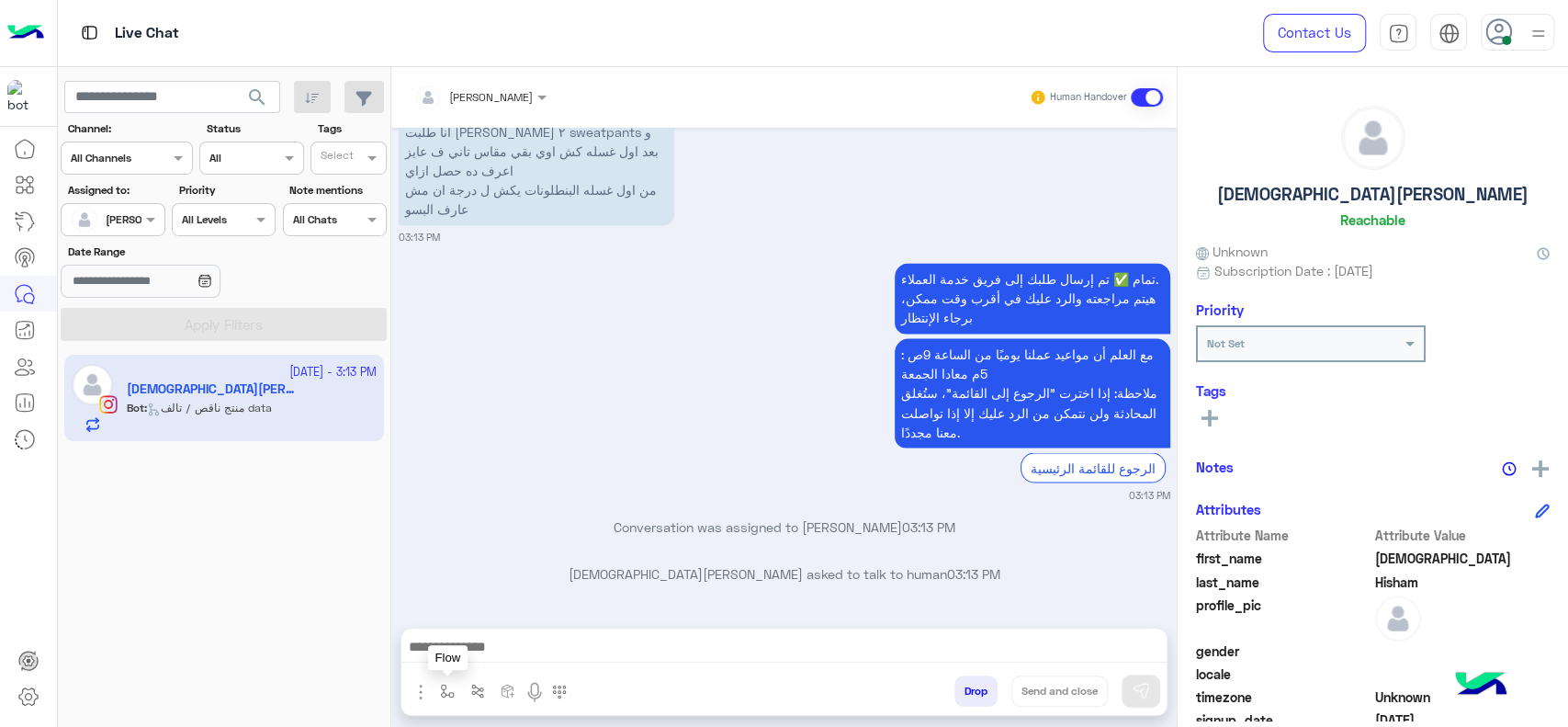
click at [442, 706] on button "button" at bounding box center [447, 690] width 30 height 30
click at [477, 662] on div "enter flow name" at bounding box center [502, 651] width 136 height 33
type input "*"
click at [506, 592] on div "J Greeting" at bounding box center [502, 582] width 136 height 36
click at [692, 413] on div "تمام ✅ تم إرسال طلبك إلى فريق خدمة العملاء. هيتم مراجعته والرد عليك في أقرب وقت…" at bounding box center [784, 381] width 772 height 245
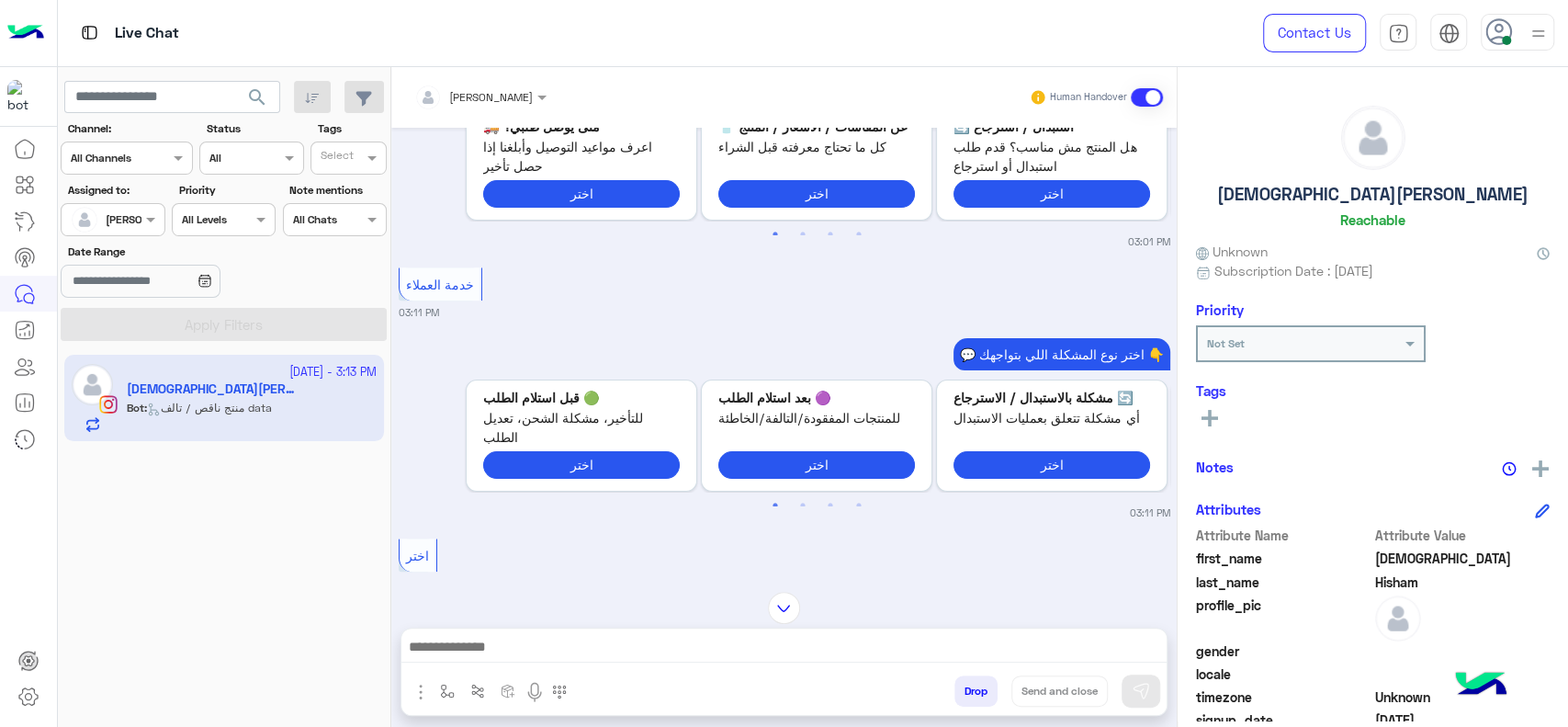
type textarea "**********"
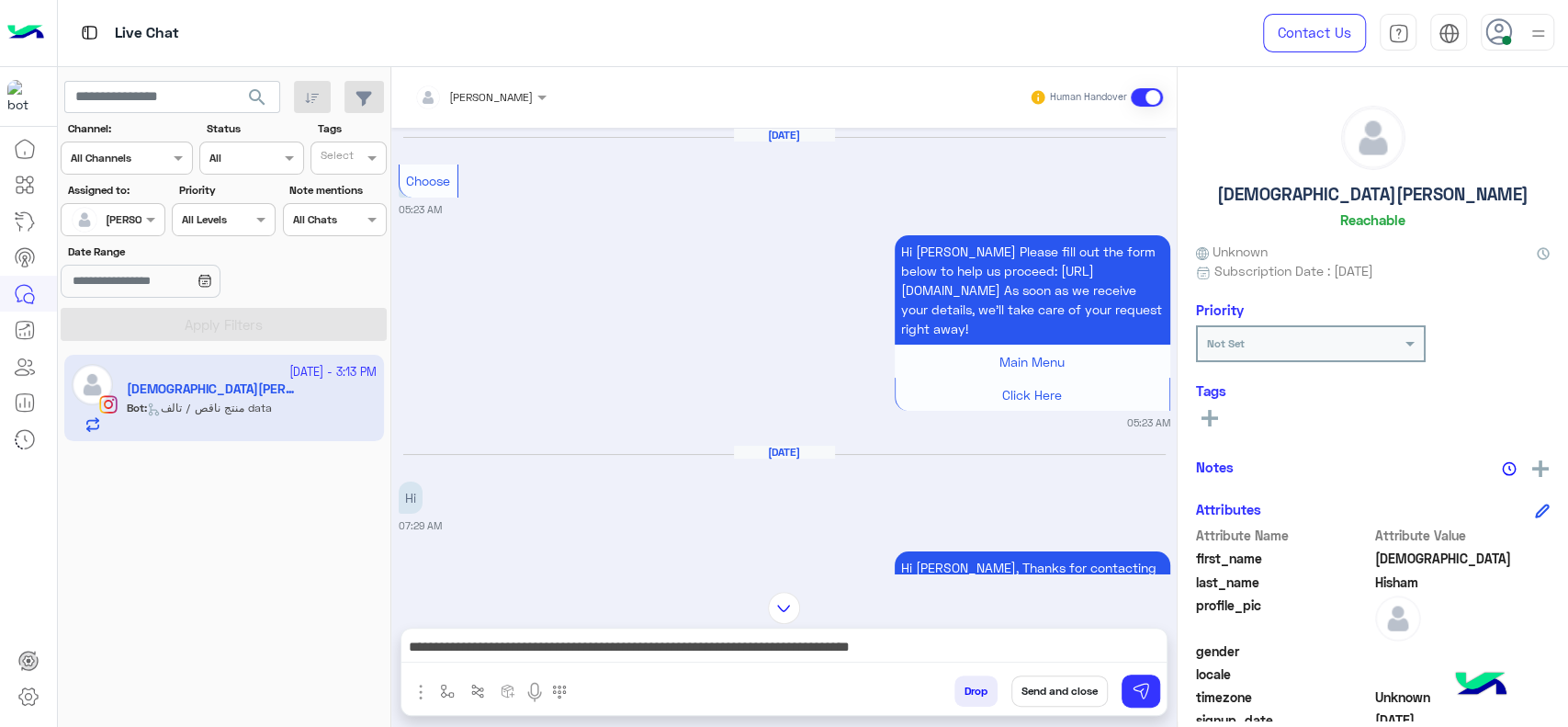
scroll to position [2260, 0]
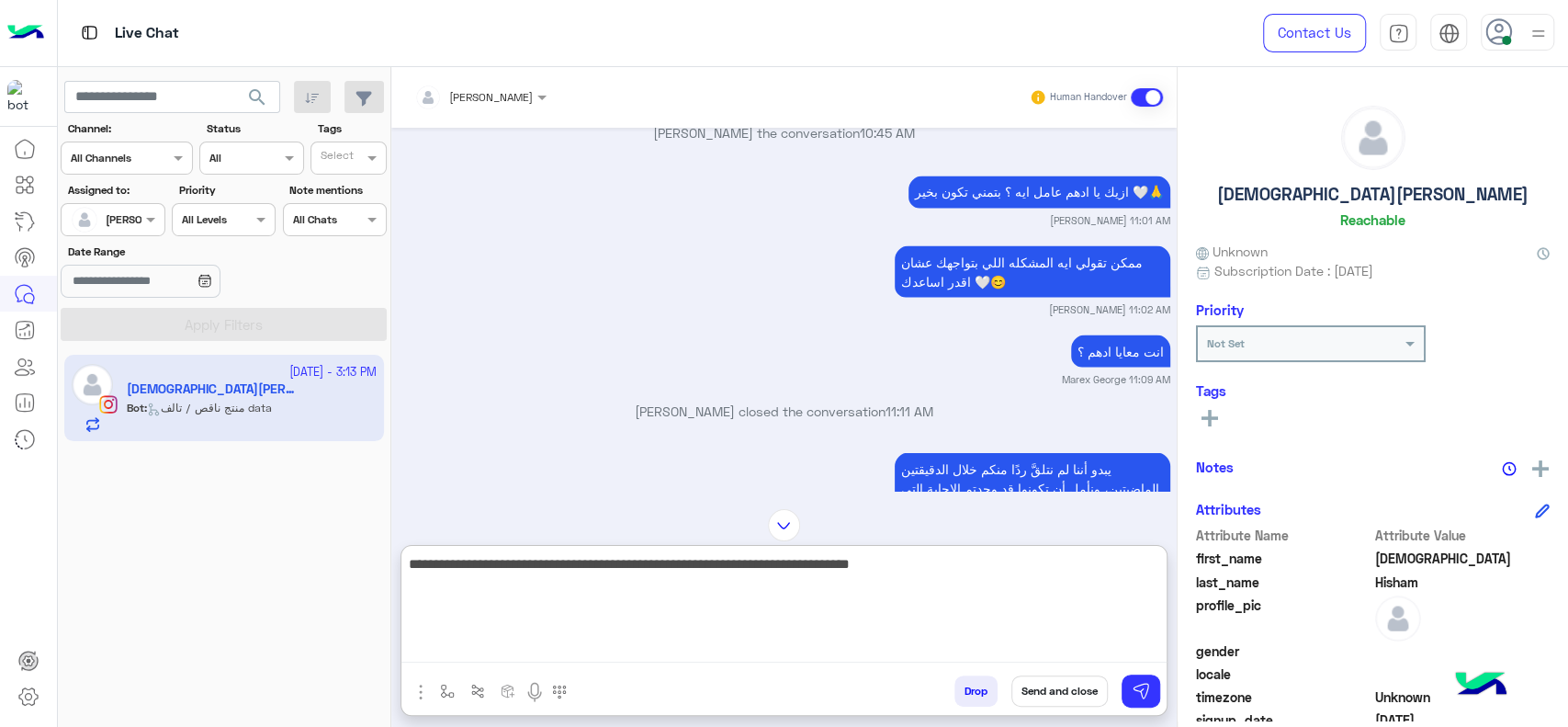
click at [981, 655] on textarea "**********" at bounding box center [784, 607] width 766 height 110
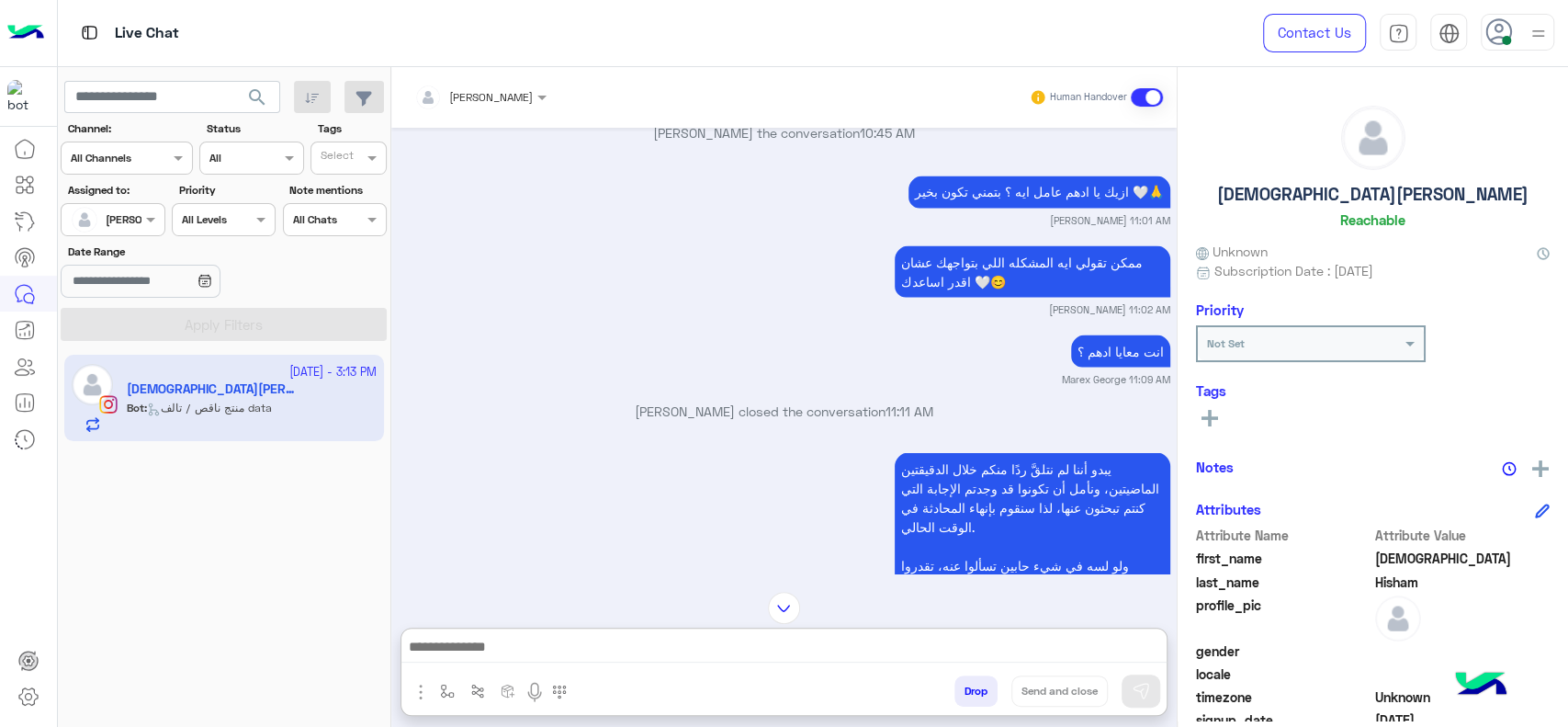
click at [500, 92] on input "text" at bounding box center [456, 95] width 86 height 17
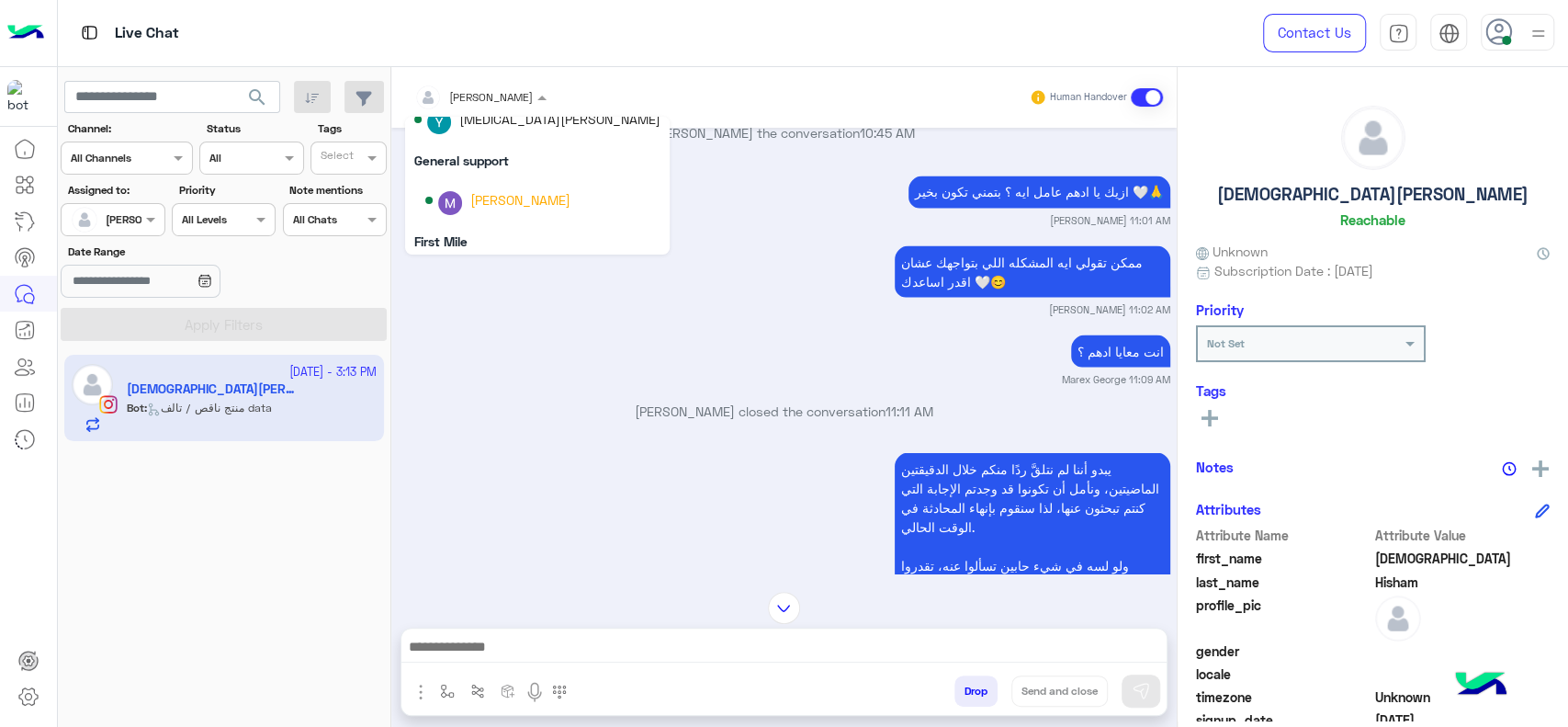
scroll to position [177, 0]
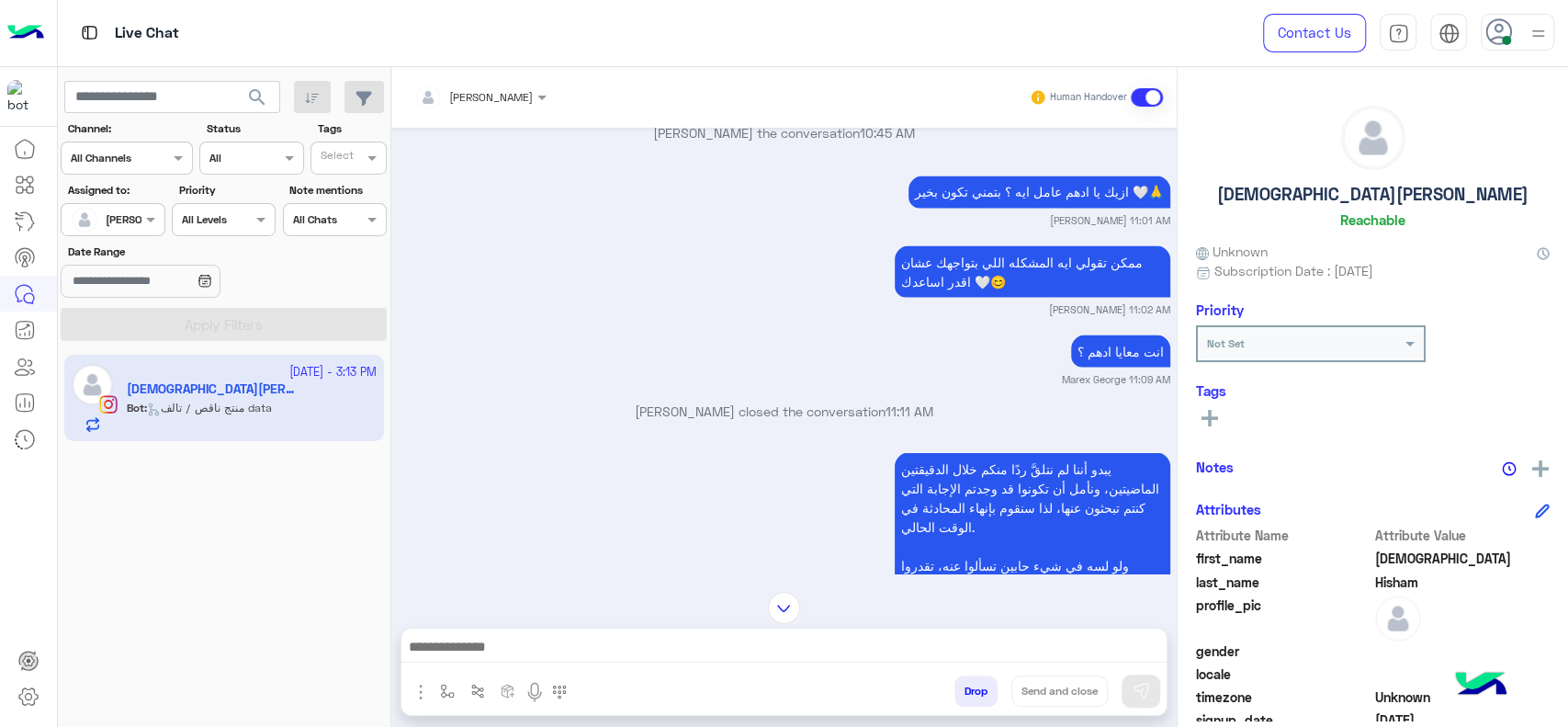
click at [671, 351] on div "[DATE] Choose 05:23 AM Hi [PERSON_NAME] Please fill out the form below to help …" at bounding box center [784, 351] width 786 height 445
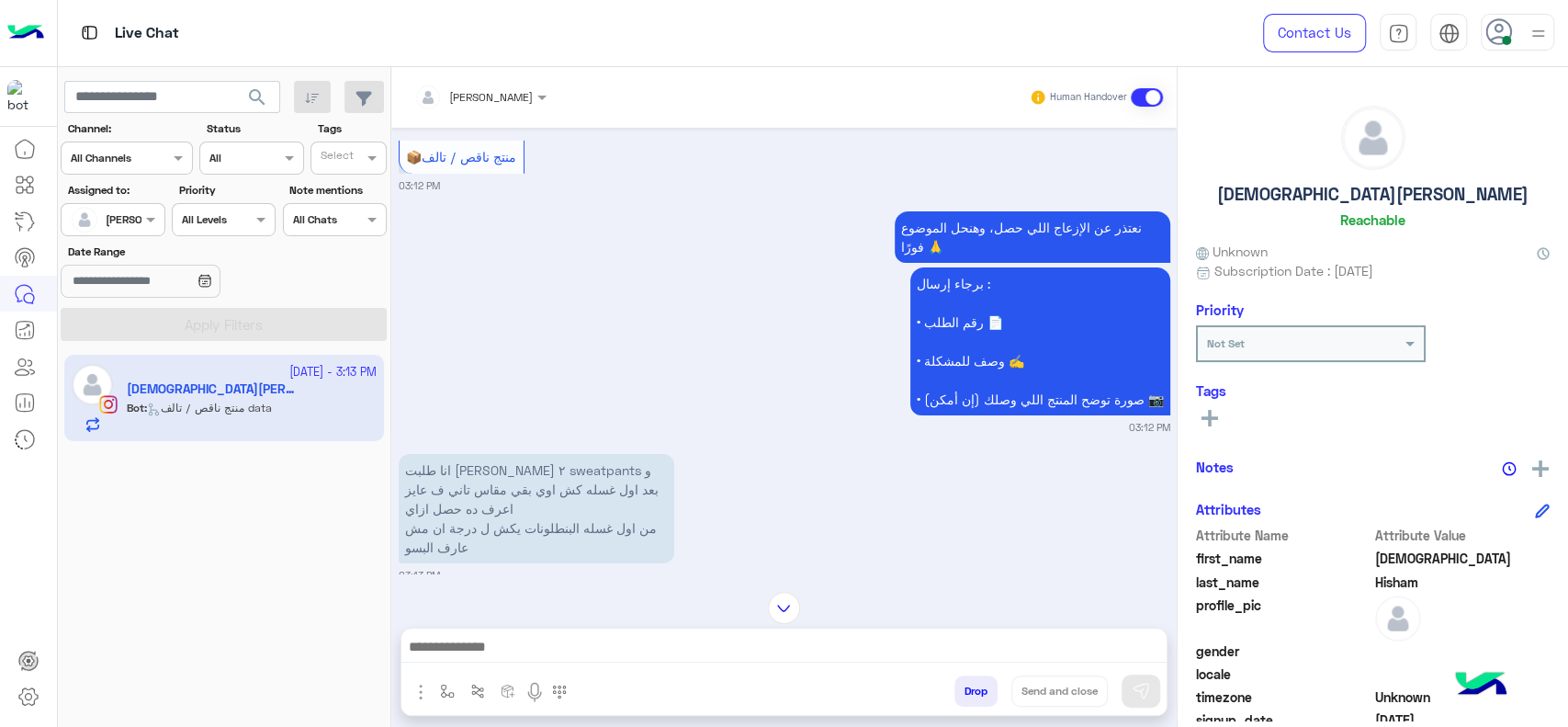
scroll to position [4317, 0]
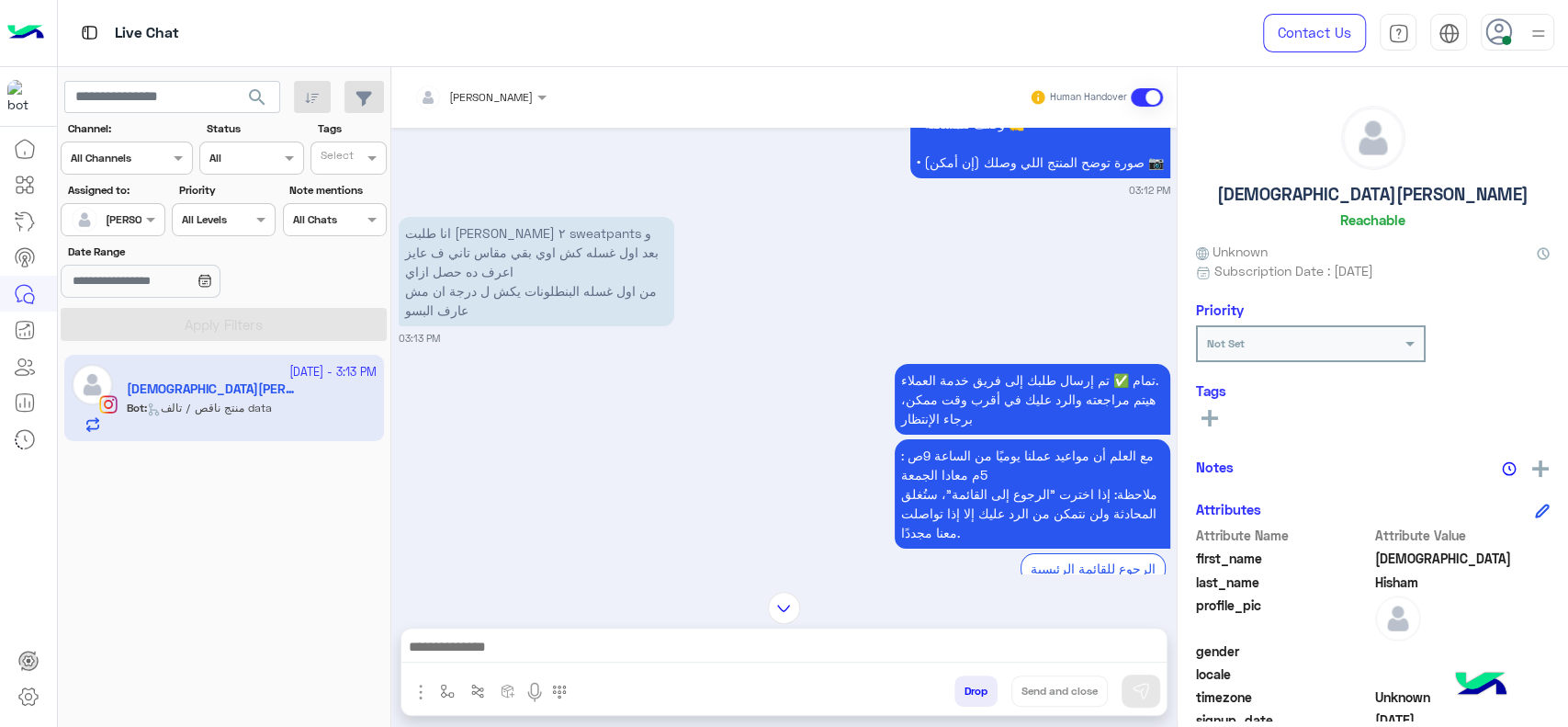
click at [615, 436] on div "تمام ✅ تم إرسال طلبك إلى فريق خدمة العملاء. هيتم مراجعته والرد عليك في أقرب وقت…" at bounding box center [784, 481] width 772 height 245
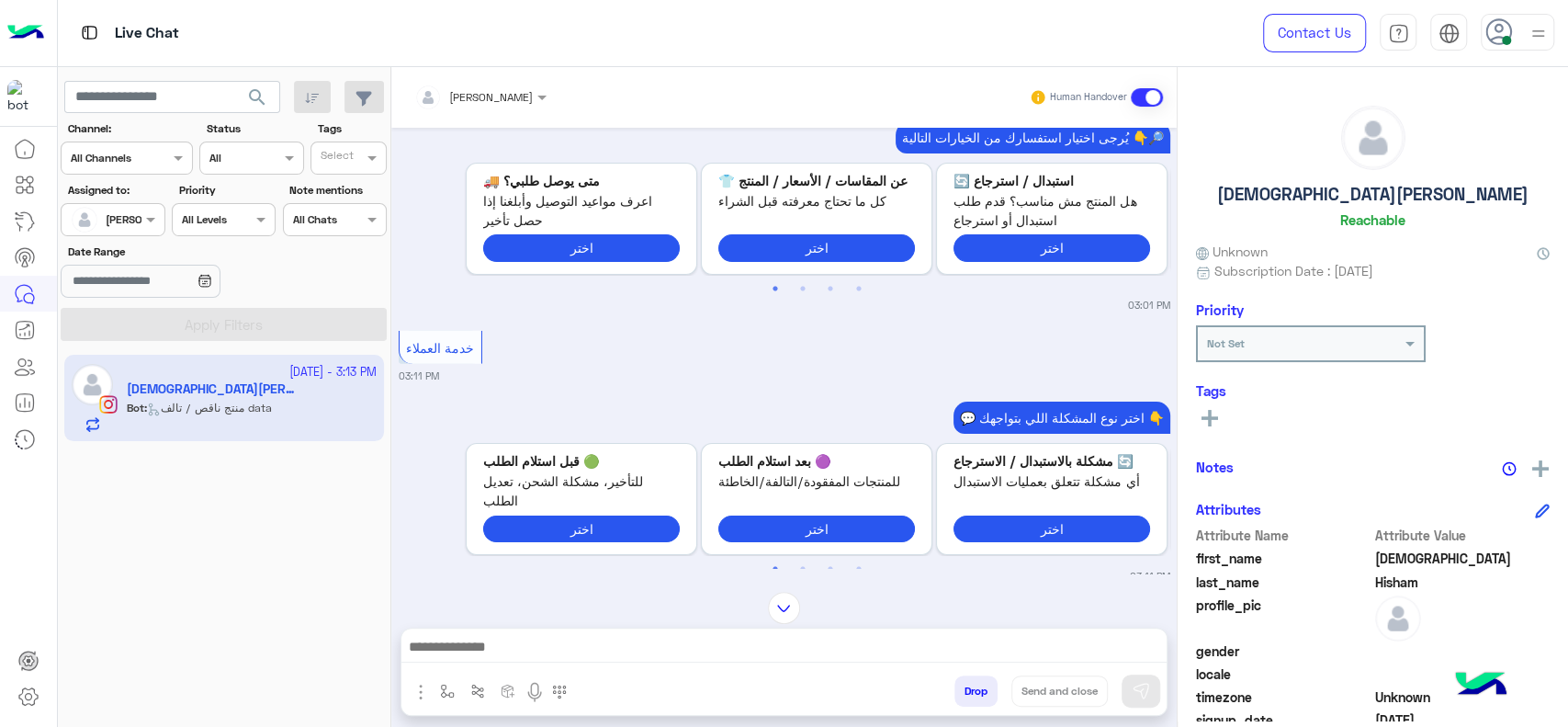
scroll to position [4379, 0]
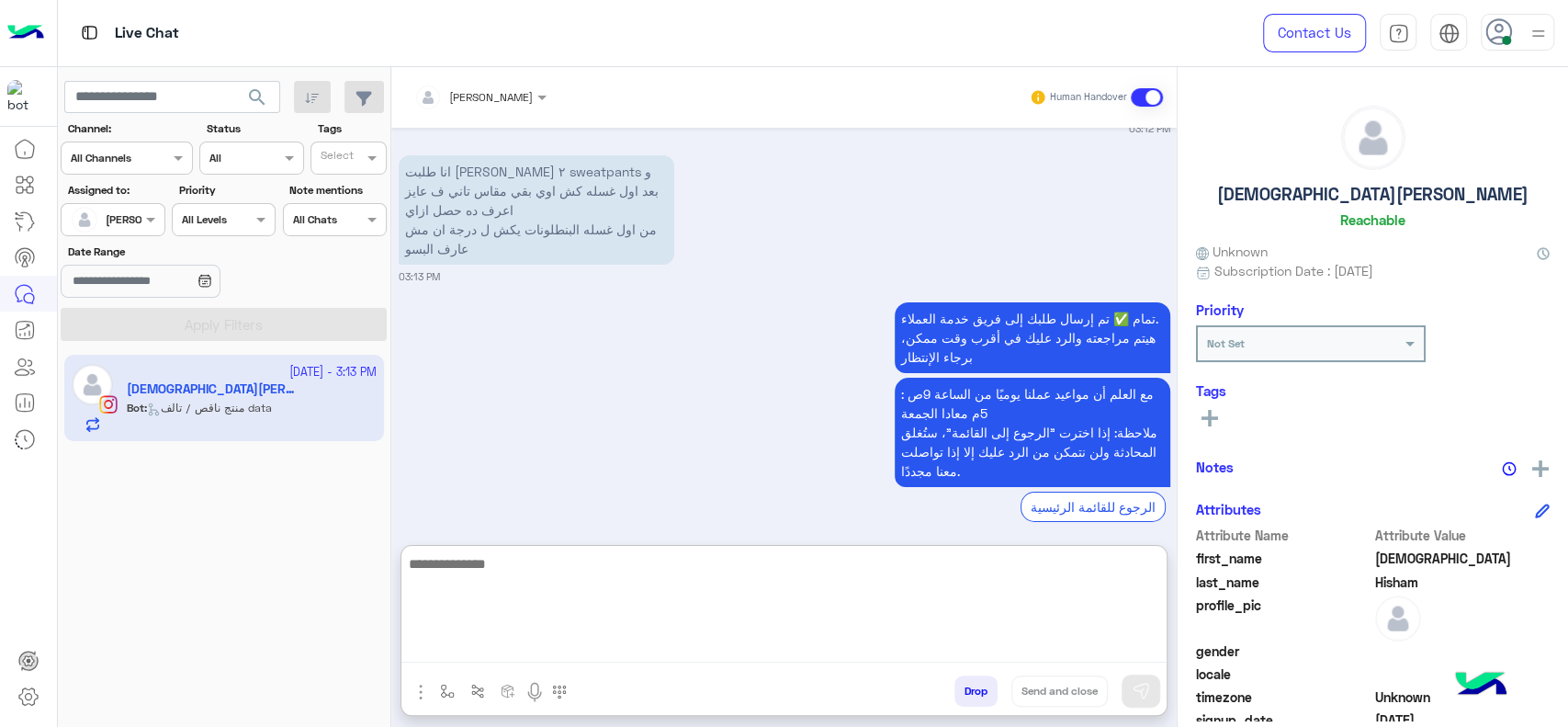
click at [558, 656] on textarea at bounding box center [784, 607] width 766 height 110
click at [558, 599] on textarea at bounding box center [784, 607] width 766 height 110
paste textarea "**********"
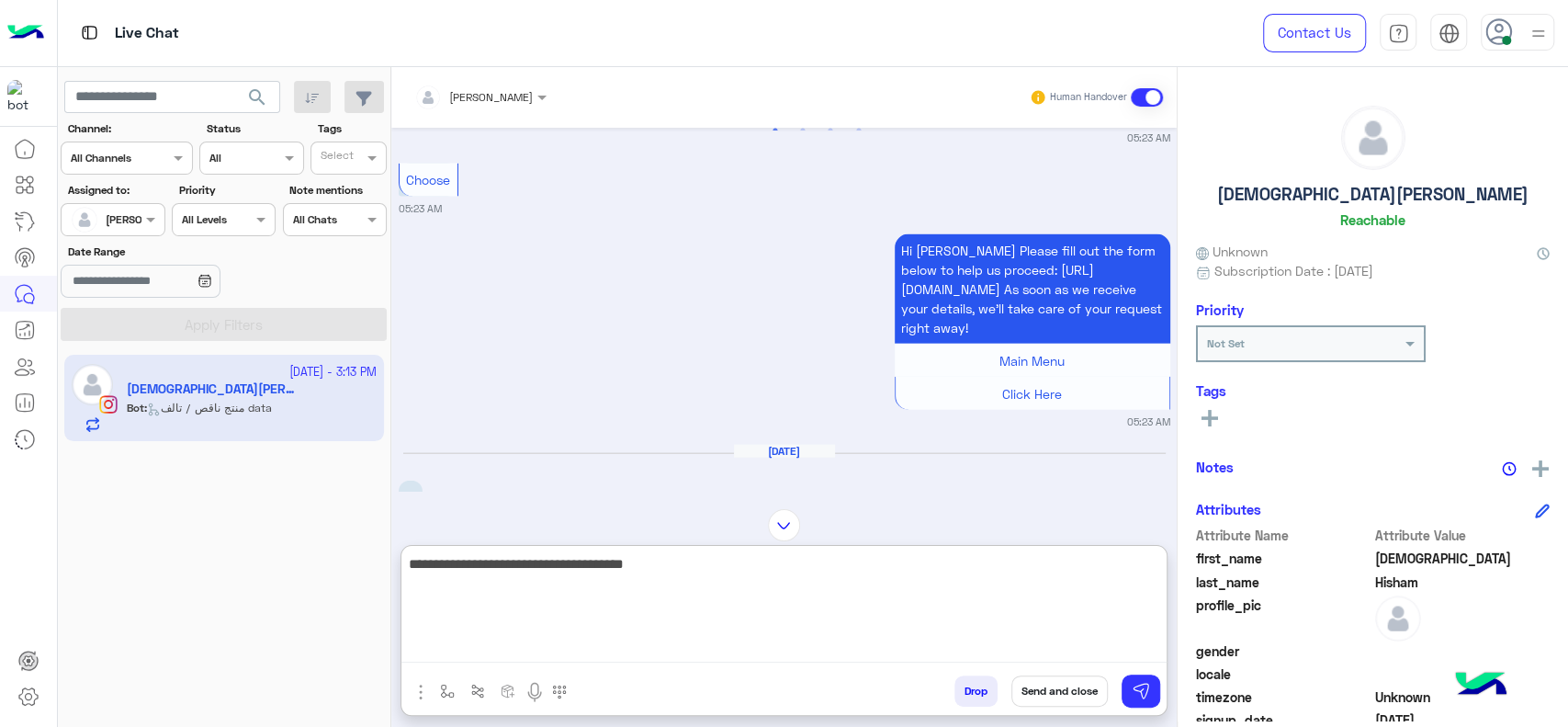
scroll to position [7207, 0]
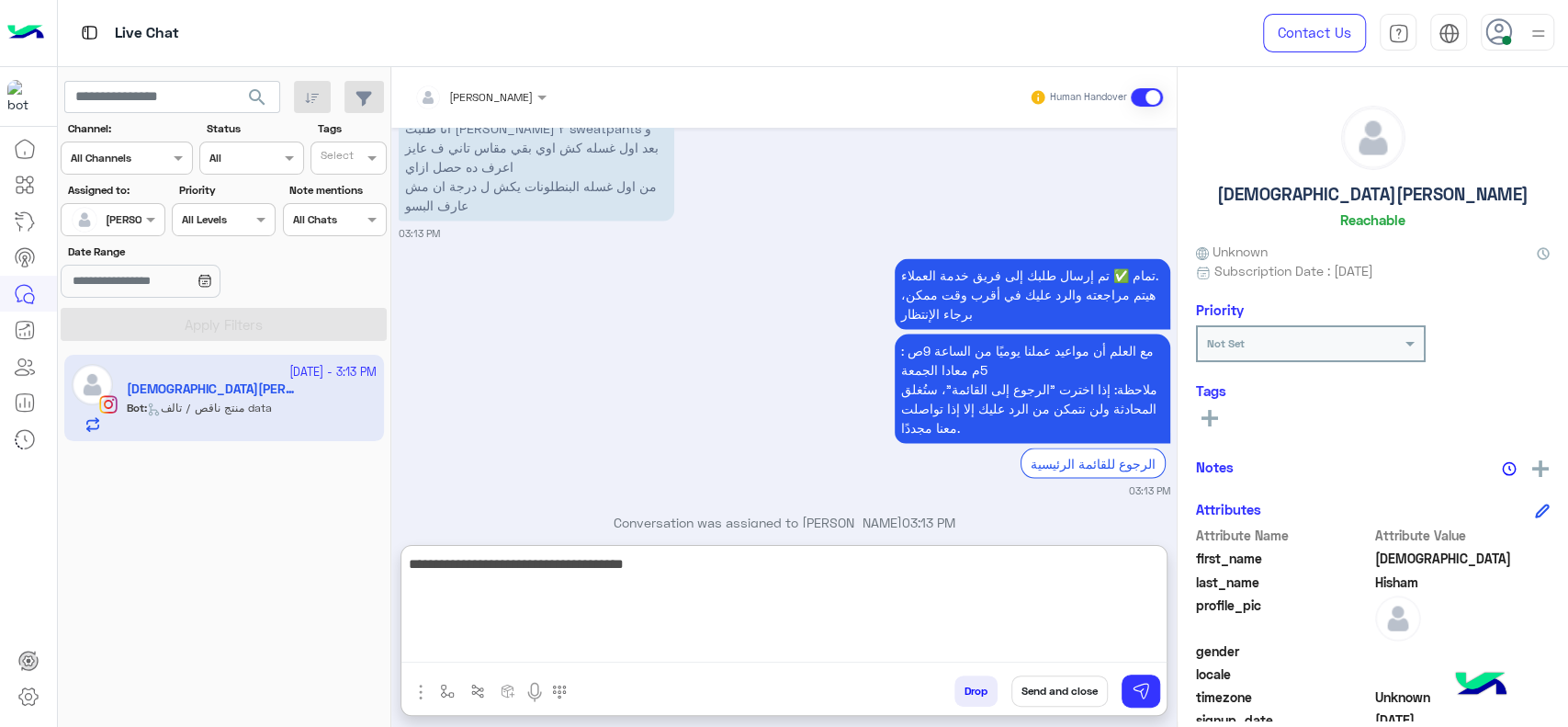
click at [798, 635] on textarea "**********" at bounding box center [784, 607] width 766 height 110
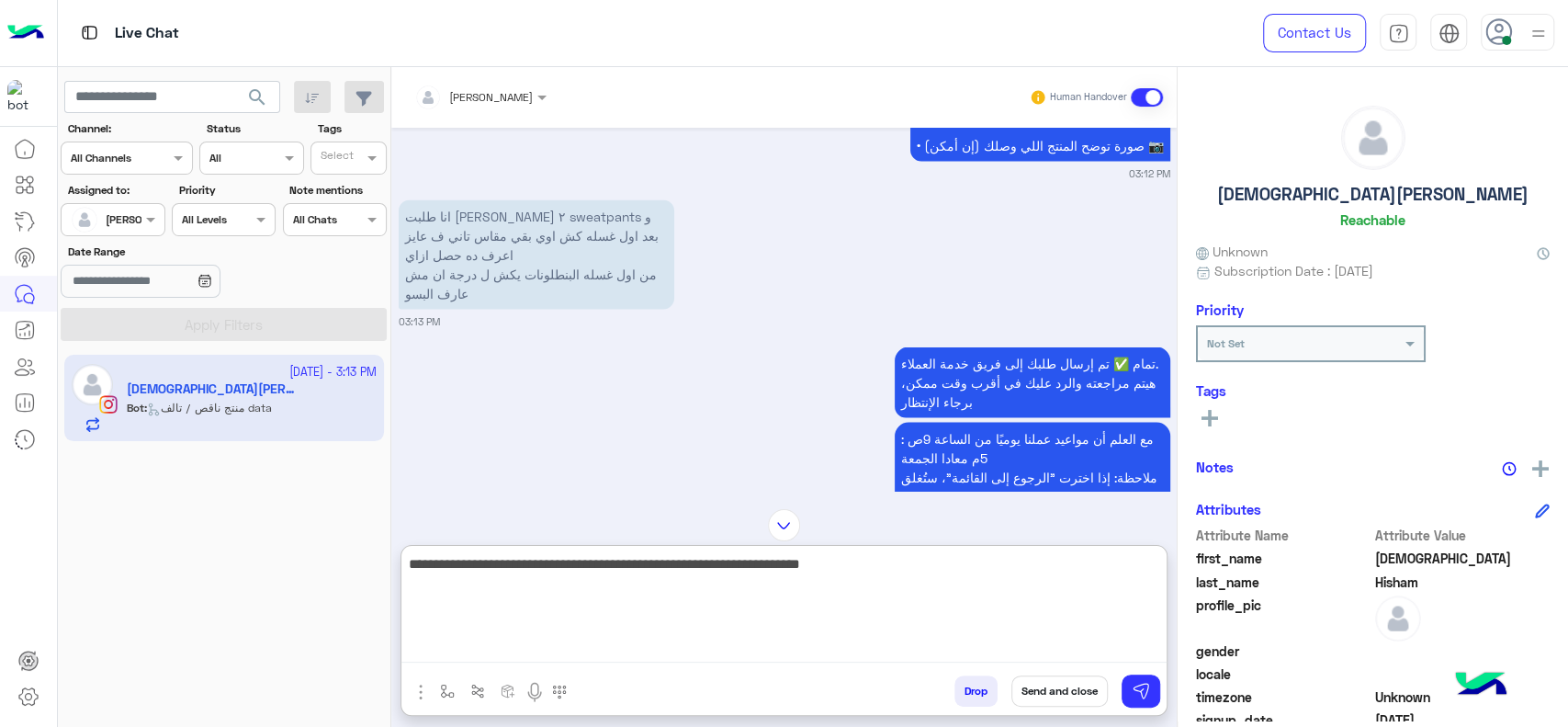
scroll to position [7104, 0]
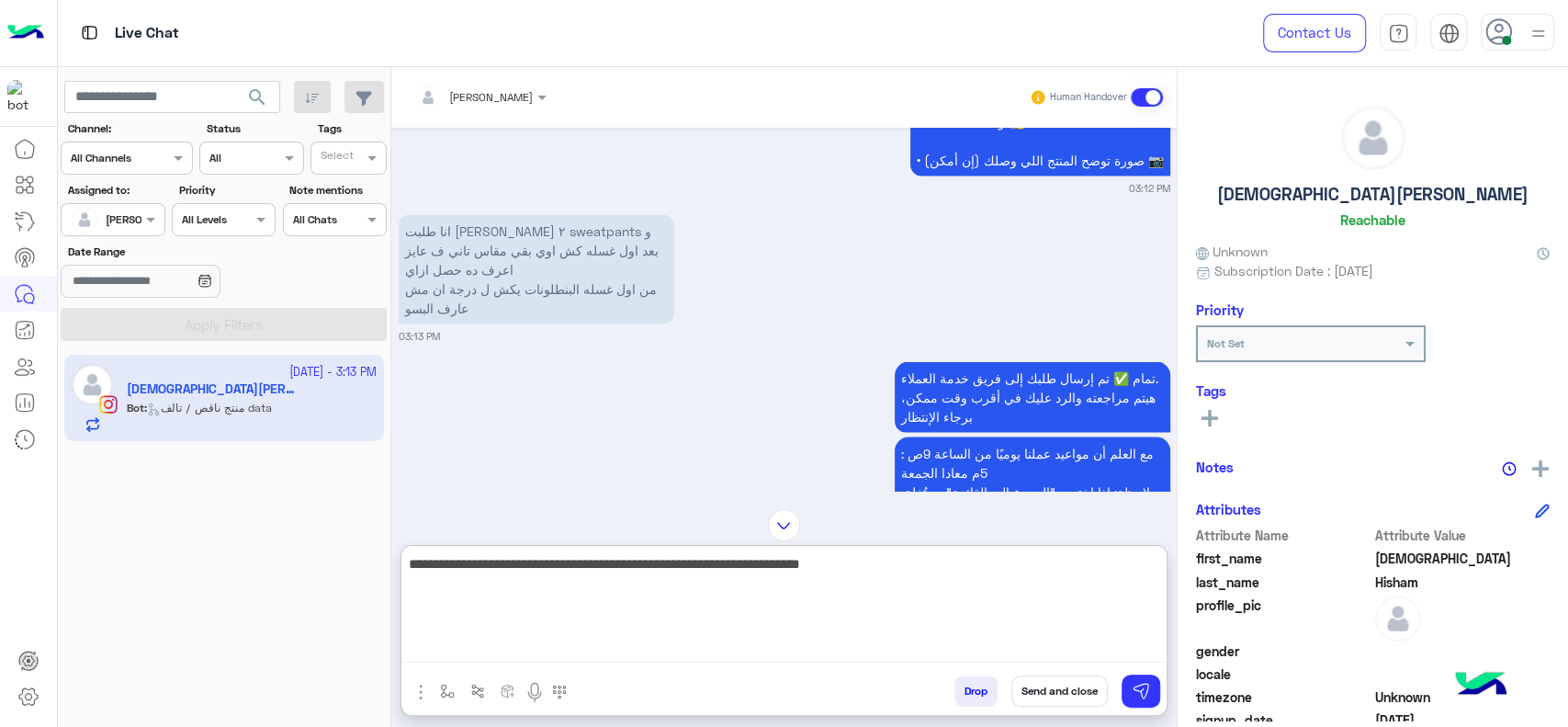
click at [800, 567] on textarea "**********" at bounding box center [784, 607] width 766 height 110
type textarea "**********"
click at [757, 589] on textarea "**********" at bounding box center [784, 607] width 766 height 110
click at [821, 589] on textarea "**********" at bounding box center [784, 607] width 766 height 110
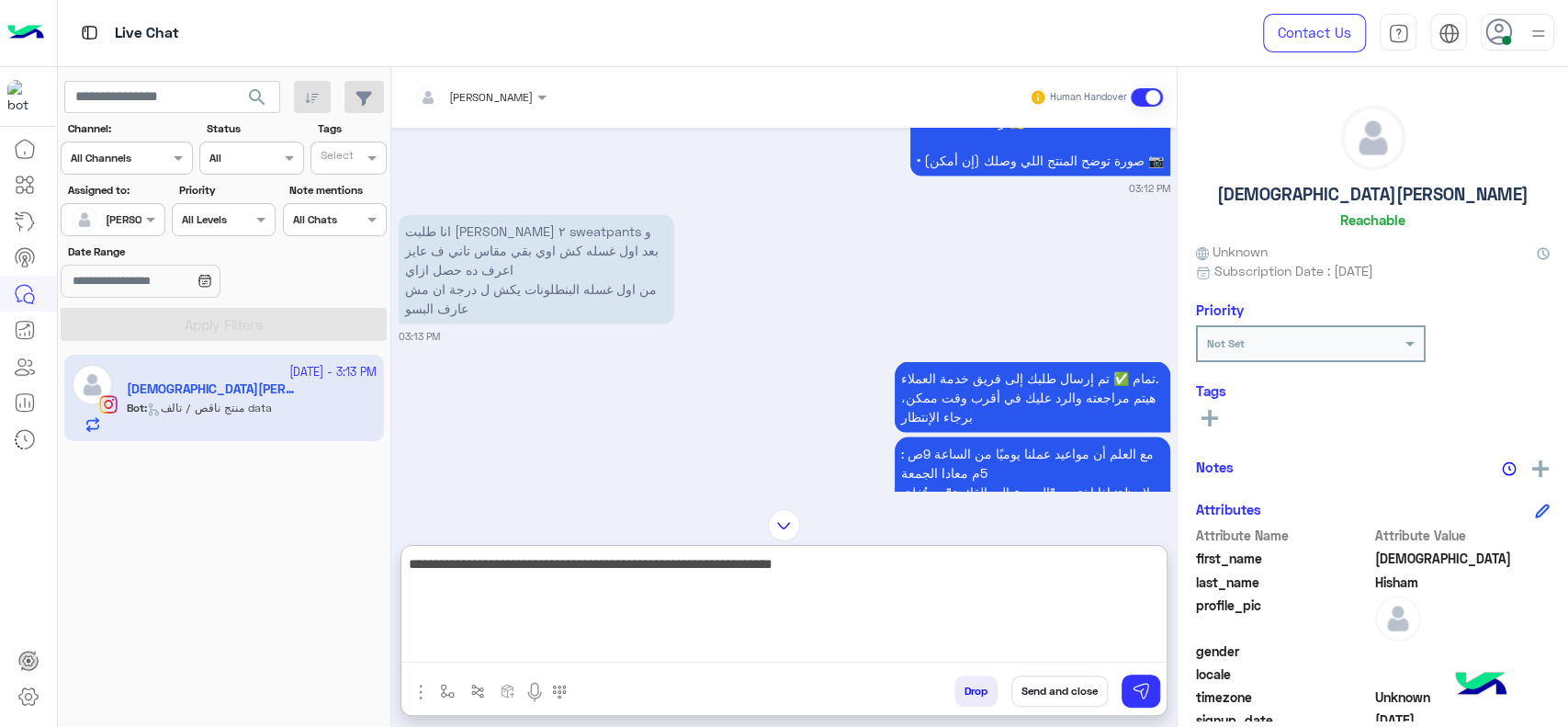
click at [763, 622] on textarea "**********" at bounding box center [784, 607] width 766 height 110
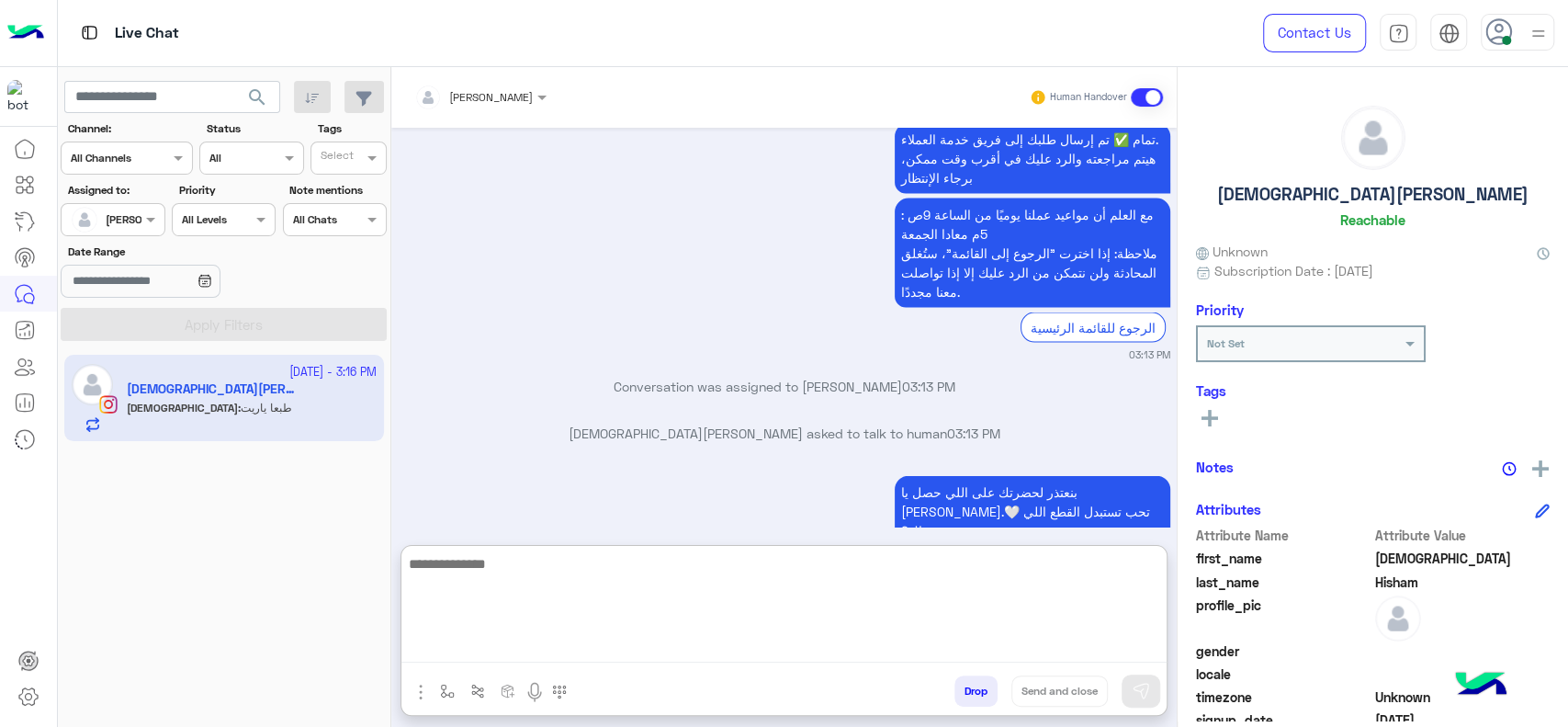
scroll to position [7413, 0]
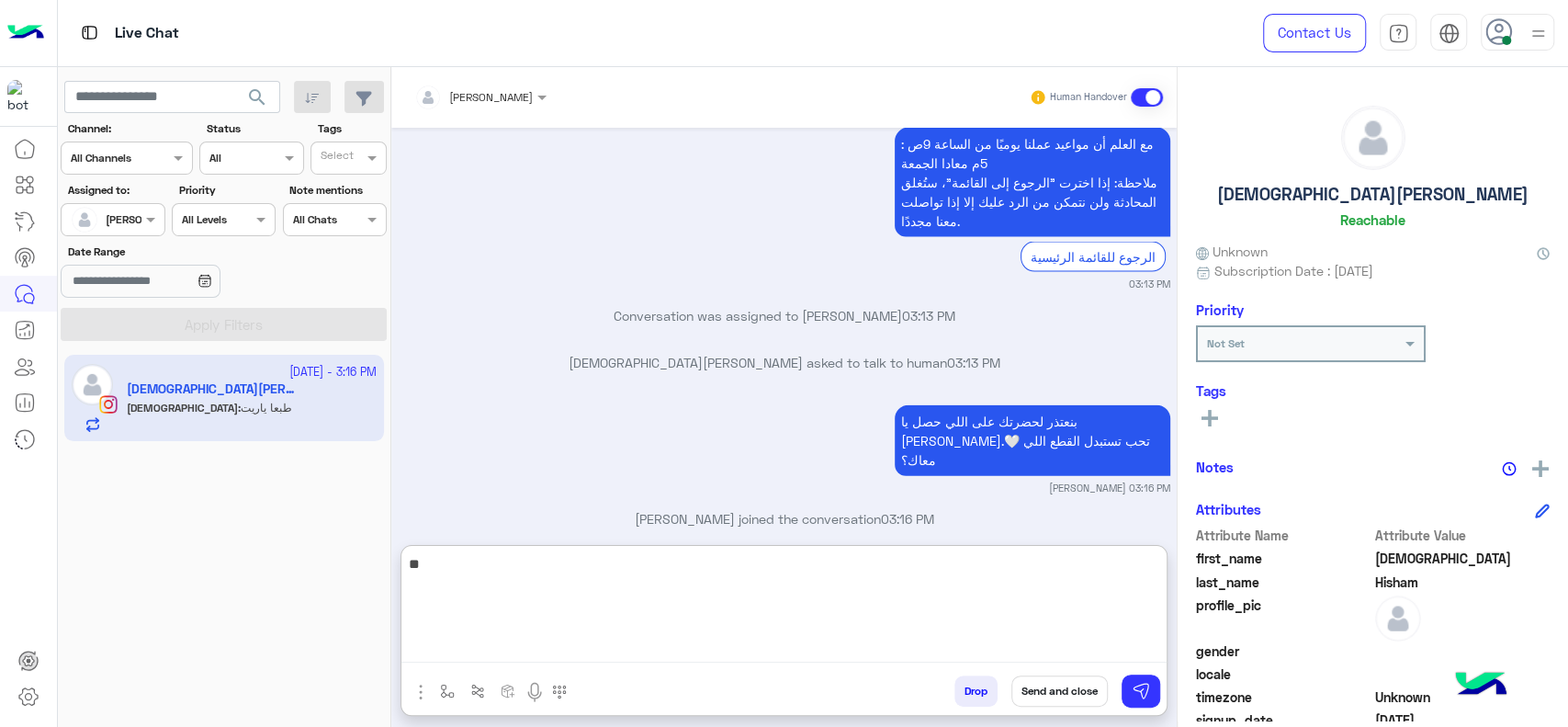
type textarea "*"
click at [1086, 569] on textarea "**********" at bounding box center [784, 607] width 766 height 110
click at [1044, 560] on textarea "**********" at bounding box center [784, 607] width 766 height 110
click at [1015, 571] on textarea "**********" at bounding box center [784, 607] width 766 height 110
click at [1089, 571] on textarea "**********" at bounding box center [784, 607] width 766 height 110
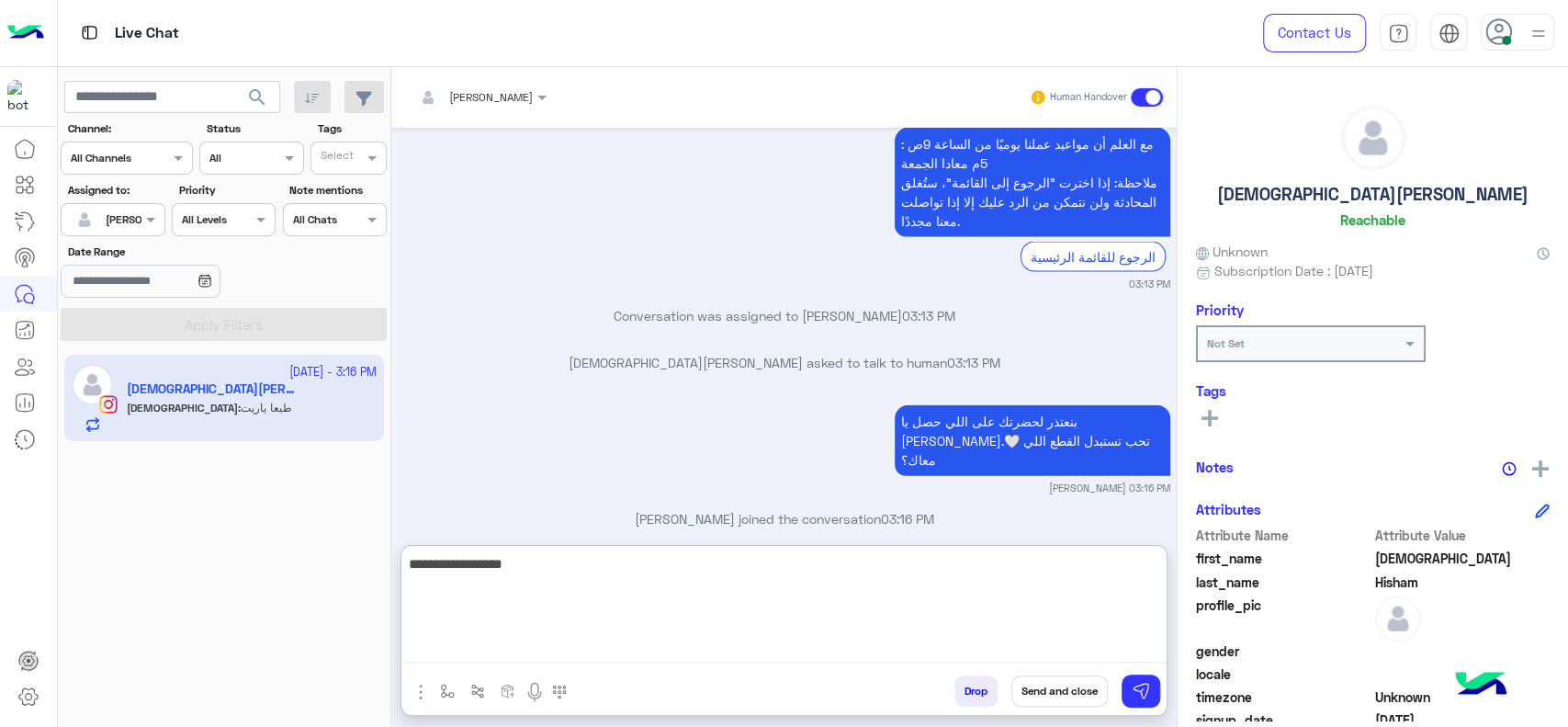
click at [1065, 575] on textarea "**********" at bounding box center [784, 607] width 766 height 110
click at [1035, 570] on textarea "**********" at bounding box center [784, 607] width 766 height 110
type textarea "**********"
click at [916, 580] on textarea "**********" at bounding box center [784, 607] width 766 height 110
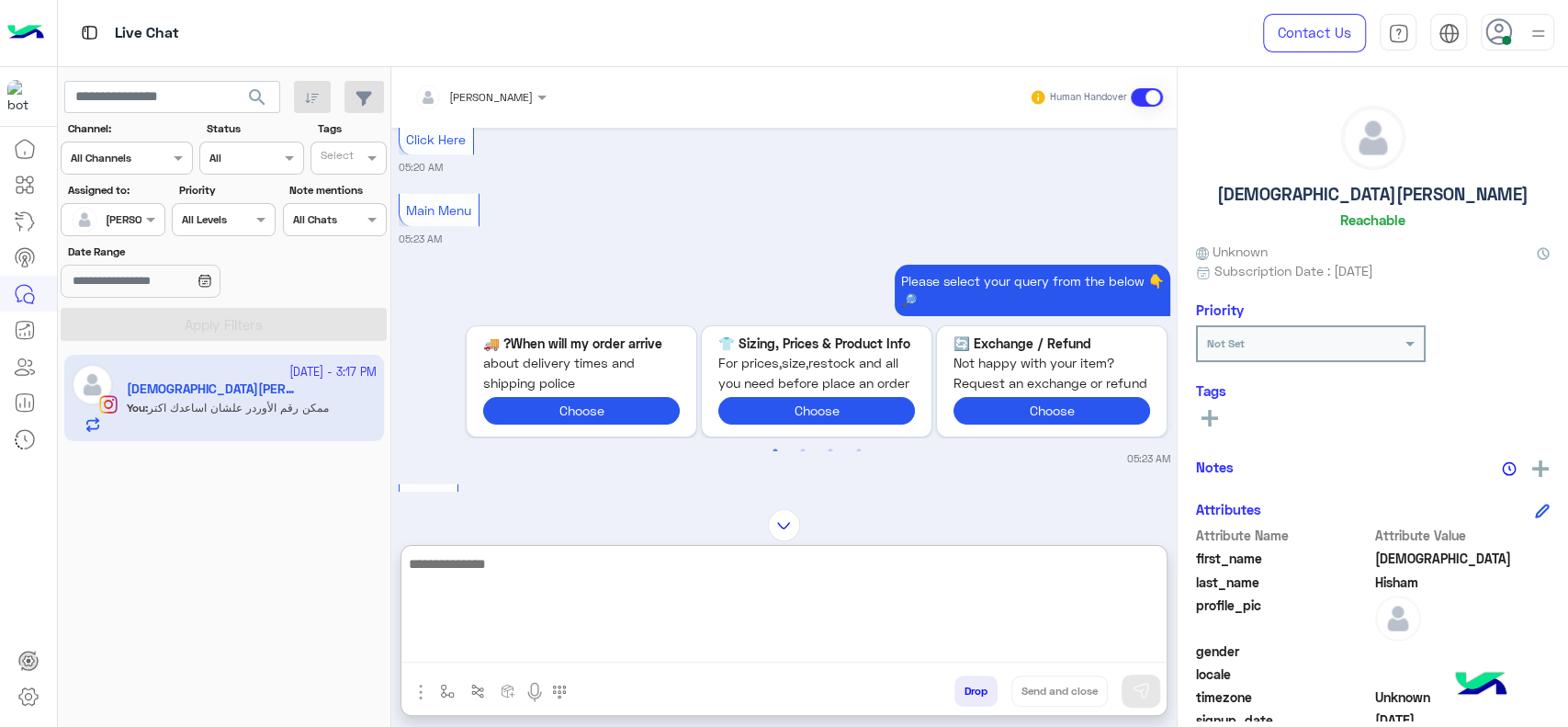
scroll to position [0, 0]
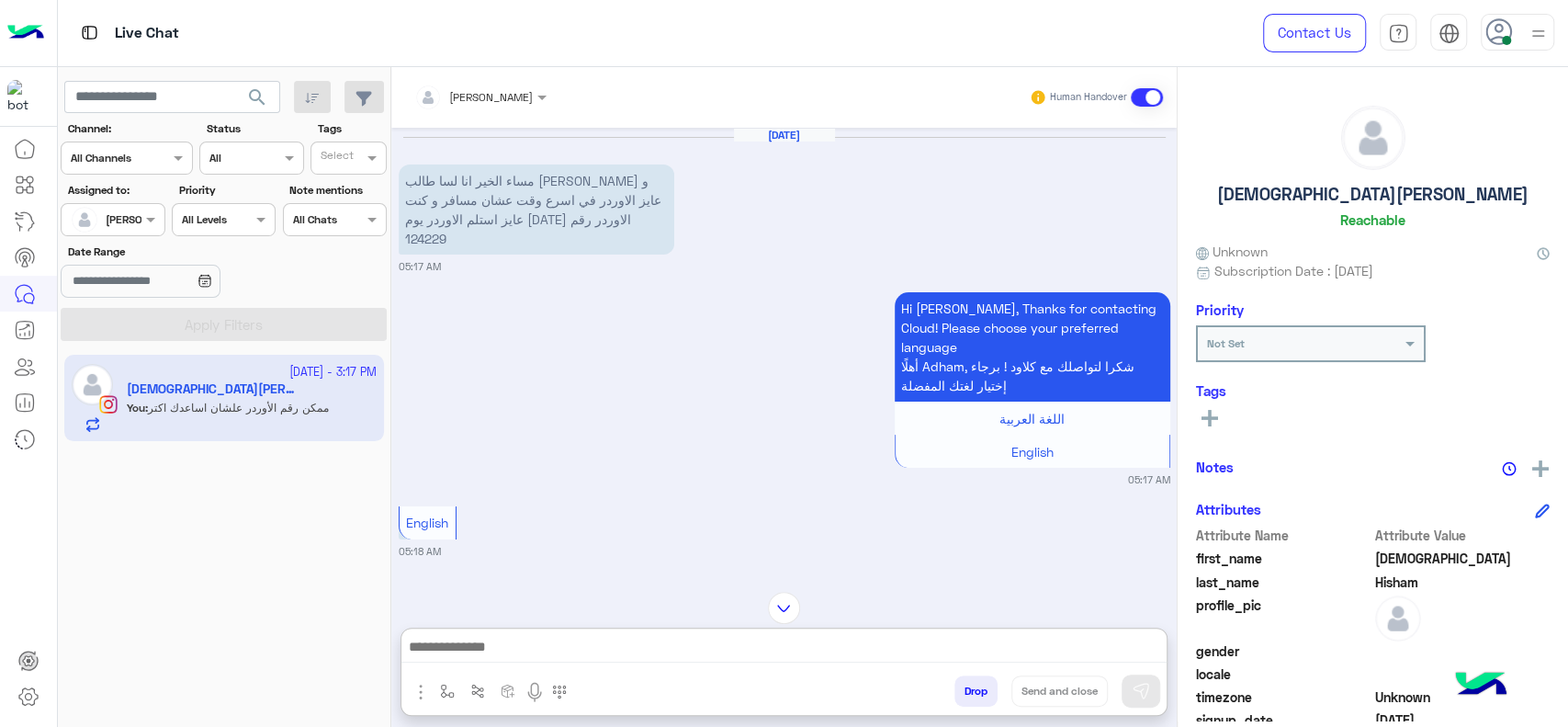
click at [432, 222] on p "مساء الخير انا لسا طالب [PERSON_NAME] و عايز الاوردر في اسرع وقت عشان مسافر و ك…" at bounding box center [536, 210] width 275 height 90
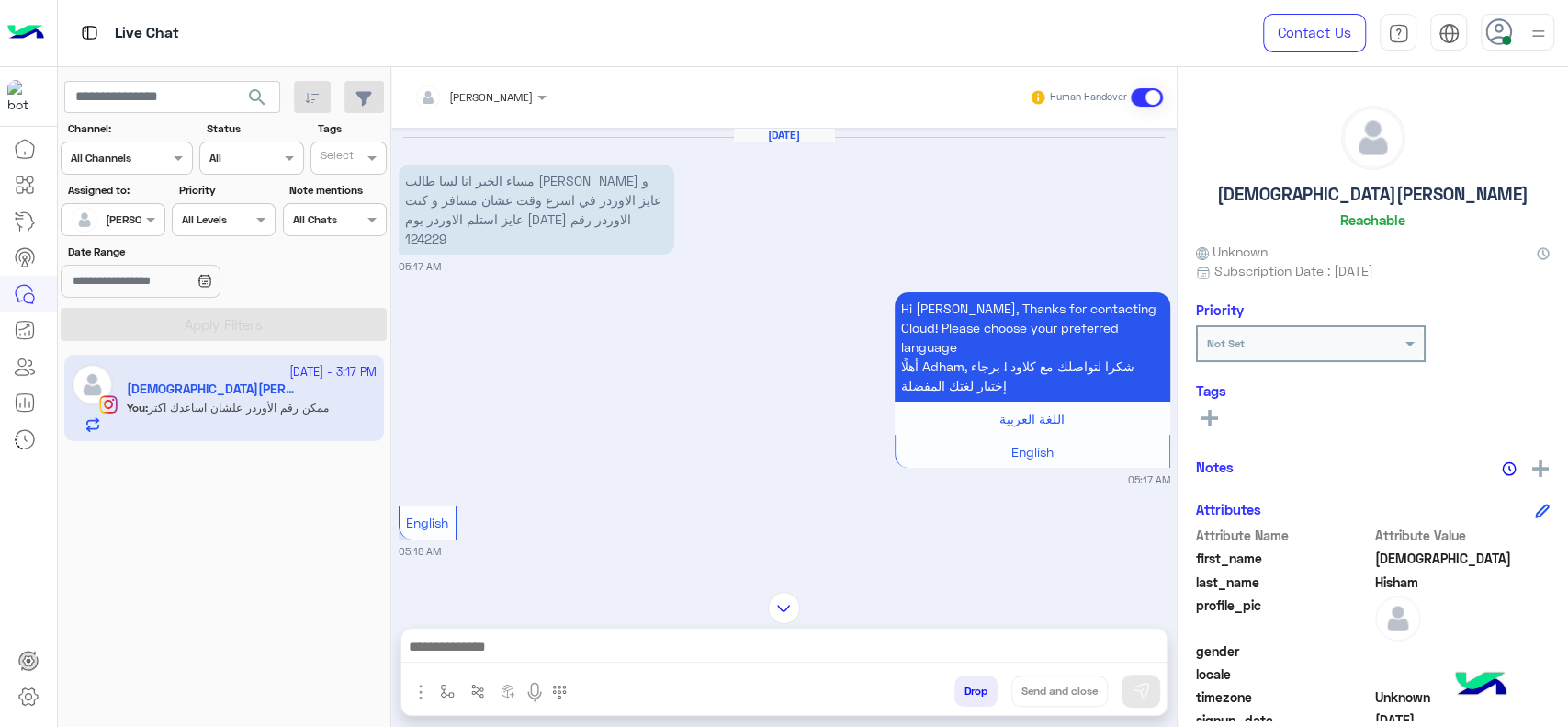
click at [432, 222] on p "مساء الخير انا لسا طالب [PERSON_NAME] و عايز الاوردر في اسرع وقت عشان مسافر و ك…" at bounding box center [536, 210] width 275 height 90
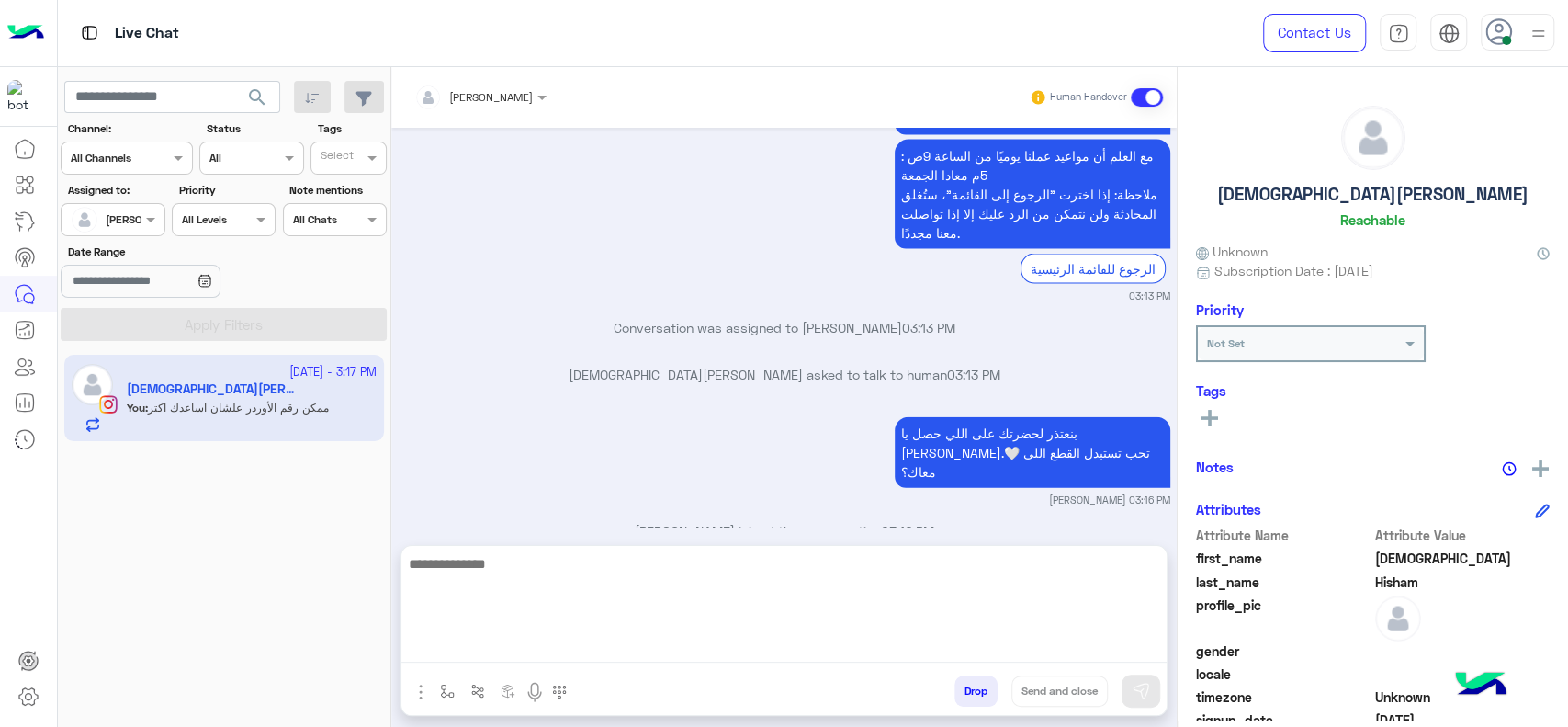
click at [661, 643] on textarea at bounding box center [784, 607] width 766 height 110
paste textarea "******"
type textarea "*"
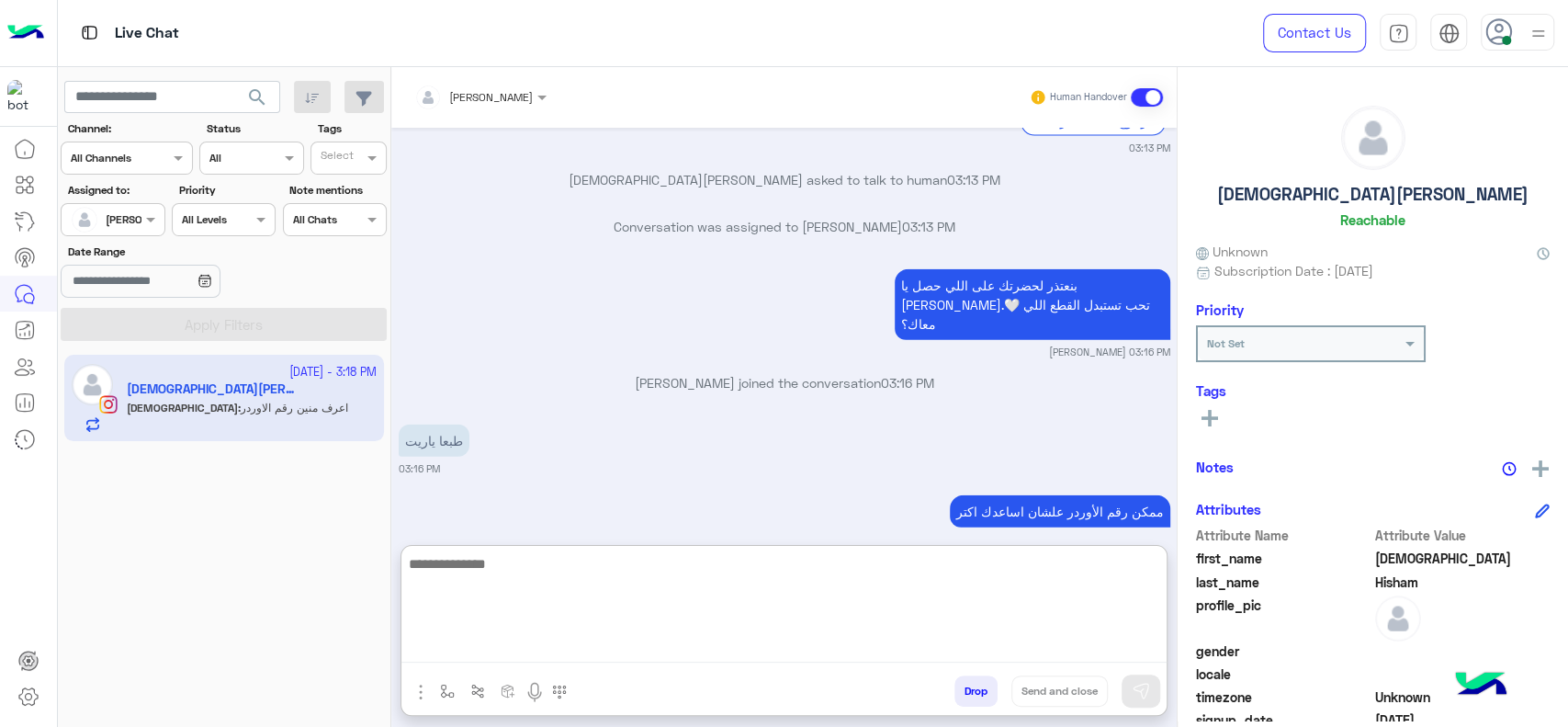
scroll to position [7553, 0]
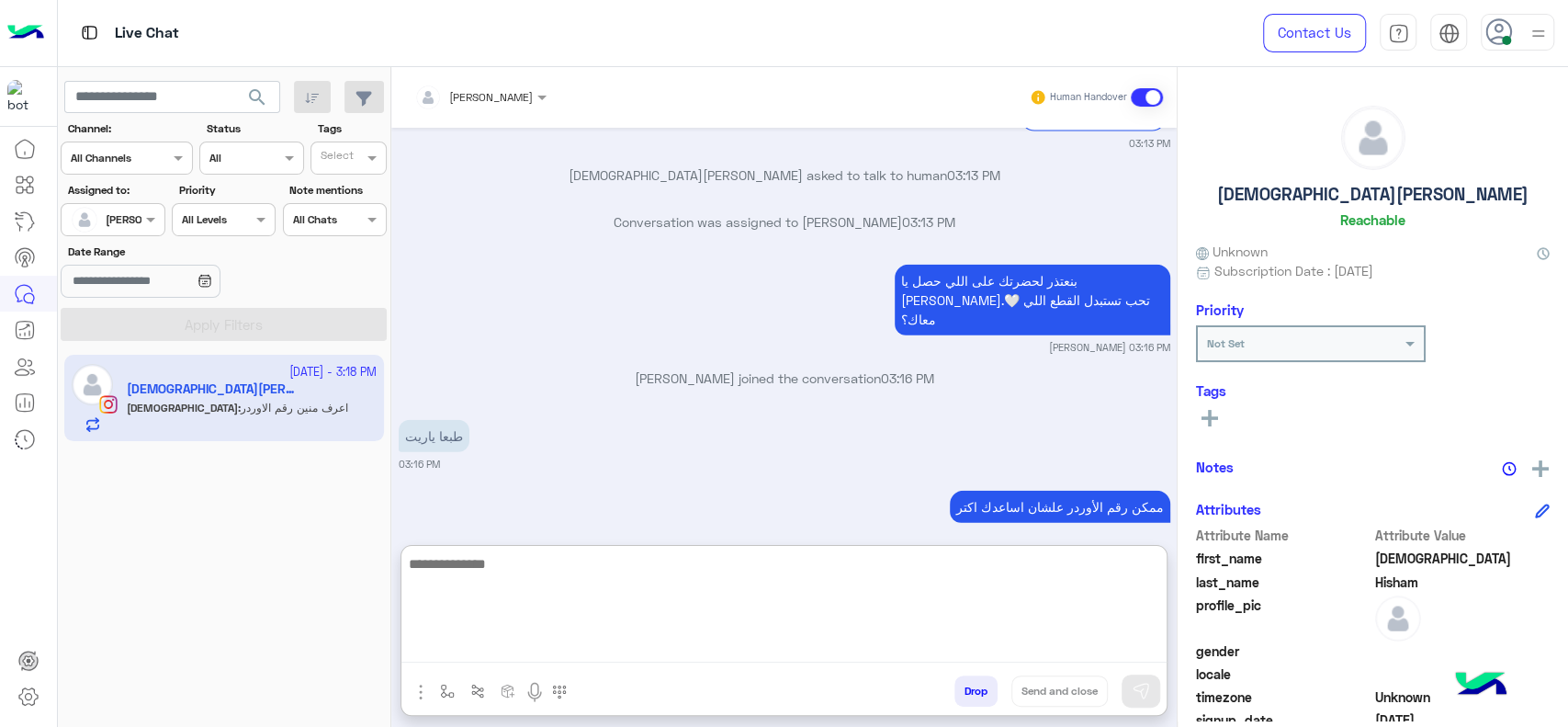
click at [568, 571] on textarea at bounding box center [784, 607] width 766 height 110
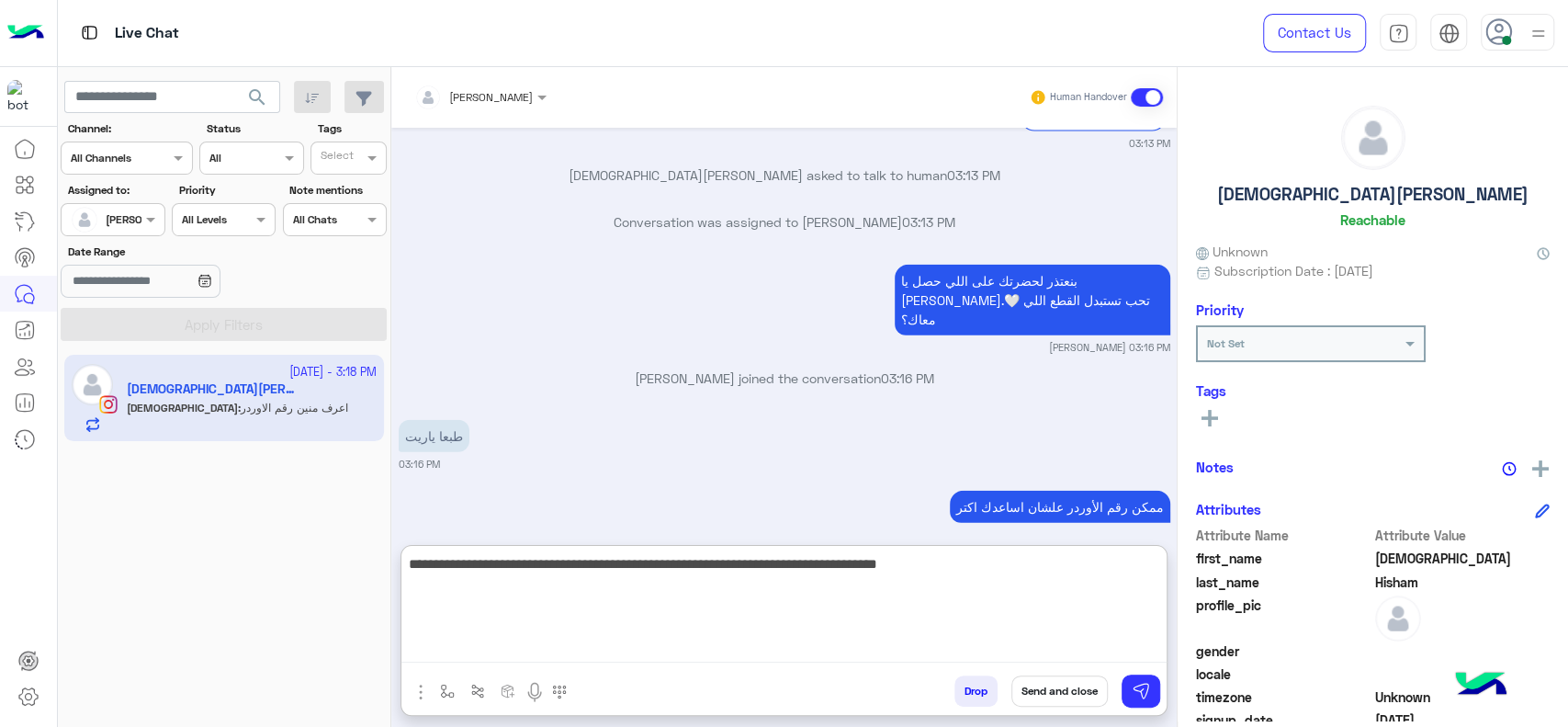
type textarea "**********"
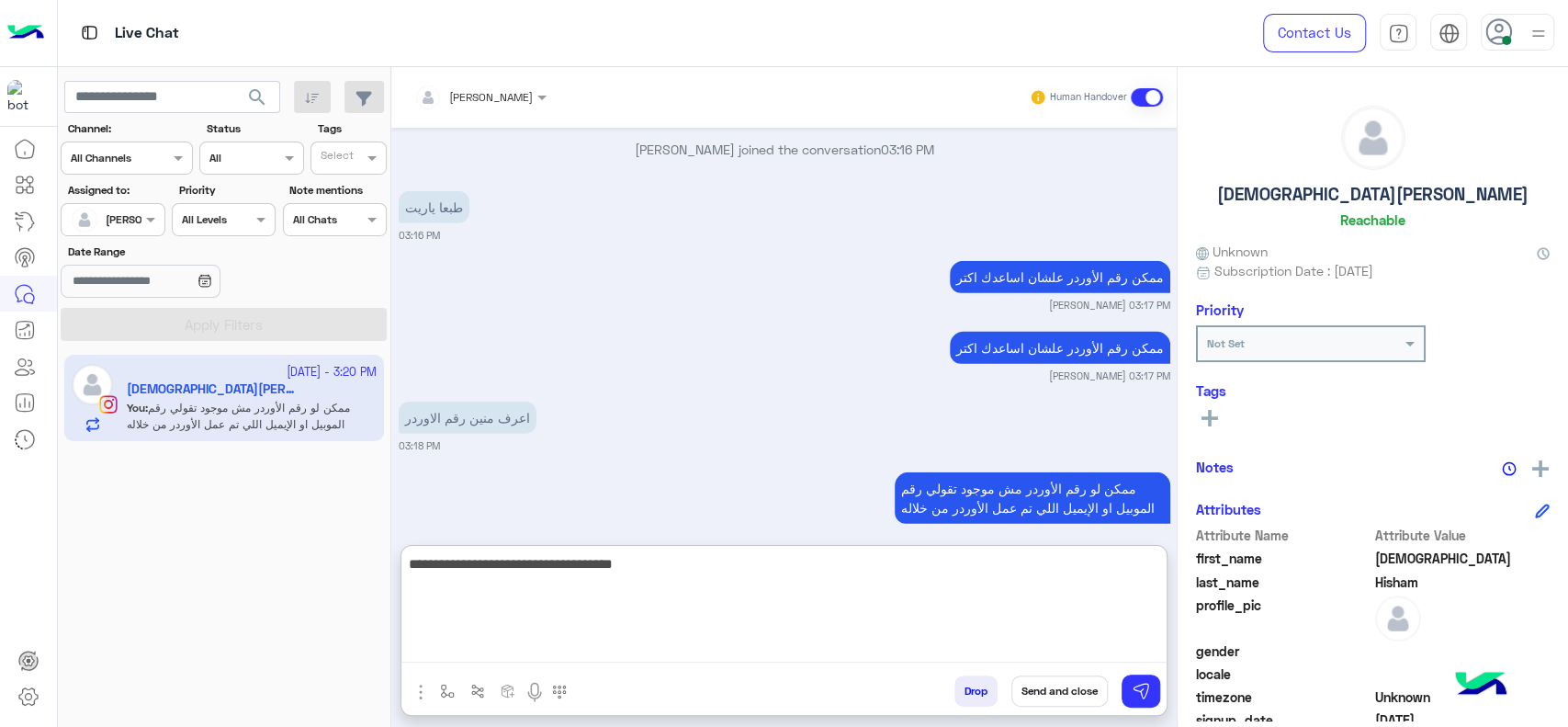
scroll to position [8028, 0]
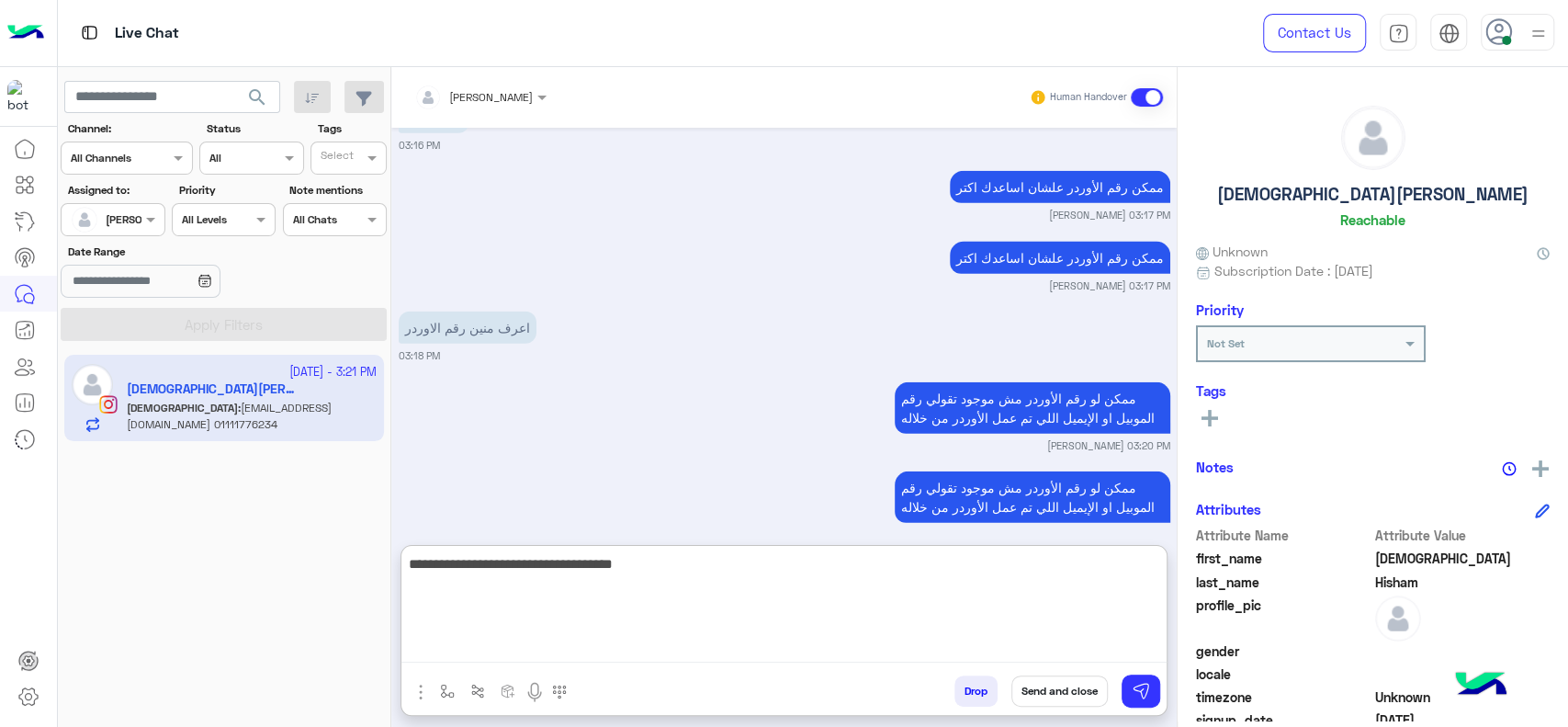
click at [1020, 577] on textarea "**********" at bounding box center [784, 607] width 766 height 110
type textarea "**********"
click at [895, 603] on textarea "**********" at bounding box center [784, 607] width 766 height 110
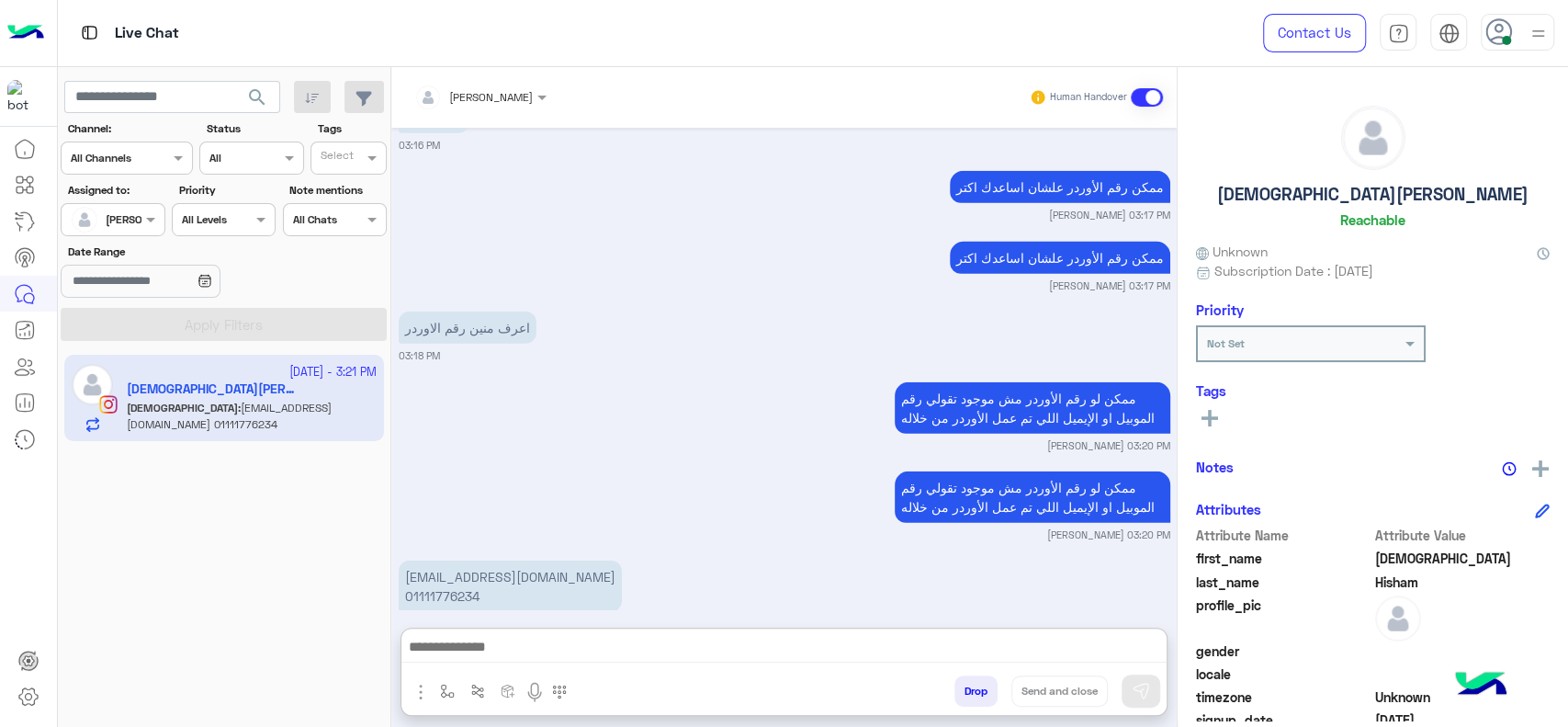
click at [458, 560] on p "[EMAIL_ADDRESS][DOMAIN_NAME] 01111776234" at bounding box center [510, 586] width 224 height 52
click at [458, 476] on div "Sep 4, 2025 مساء الخير انا لسا طالب اوردر و عايز الاوردر في اسرع وقت عشان مسافر…" at bounding box center [784, 368] width 786 height 481
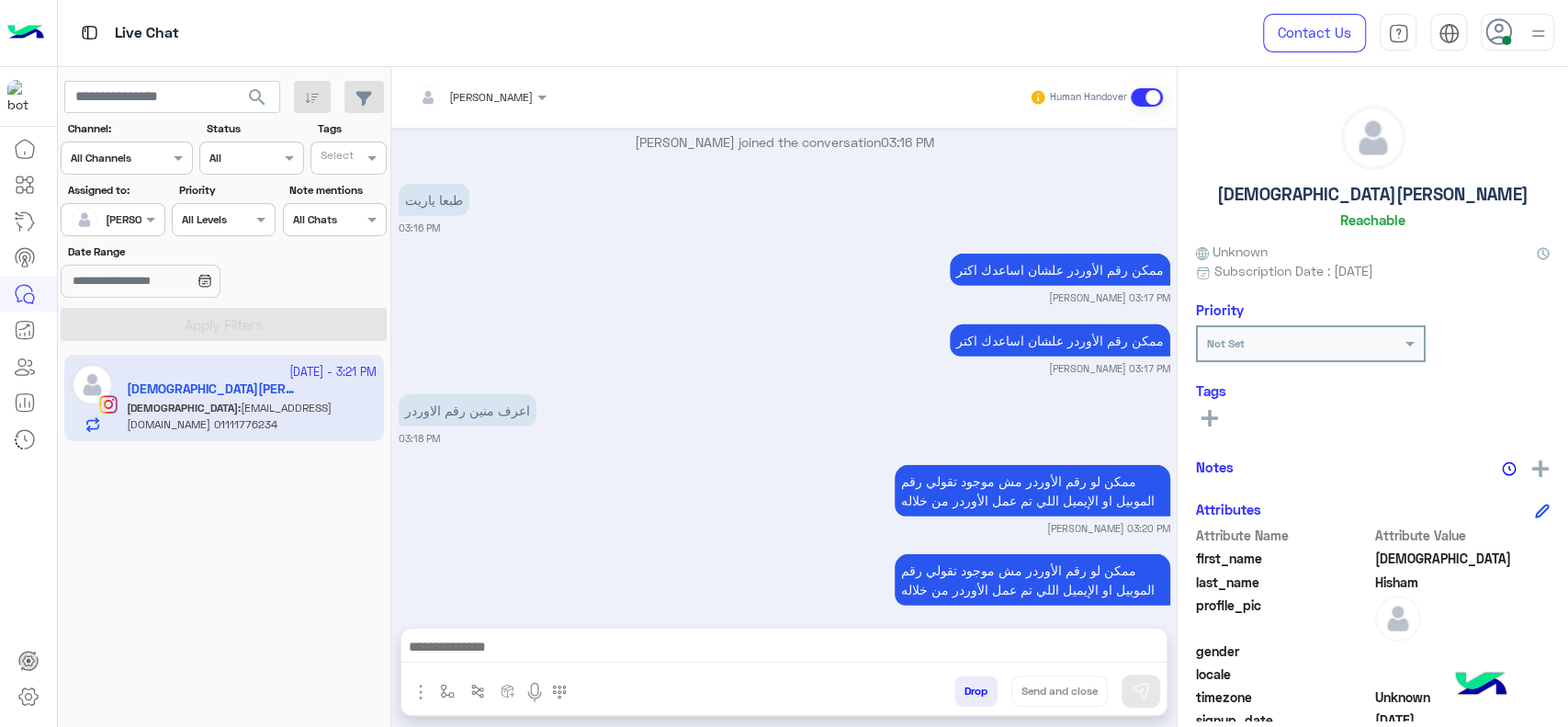
click at [502, 643] on p "Adhamhishamsjbvf@gmail.com 01111776234" at bounding box center [510, 669] width 224 height 52
click at [433, 643] on p "Adhamhishamsjbvf@gmail.com 01111776234" at bounding box center [510, 669] width 224 height 52
copy p "01111776234"
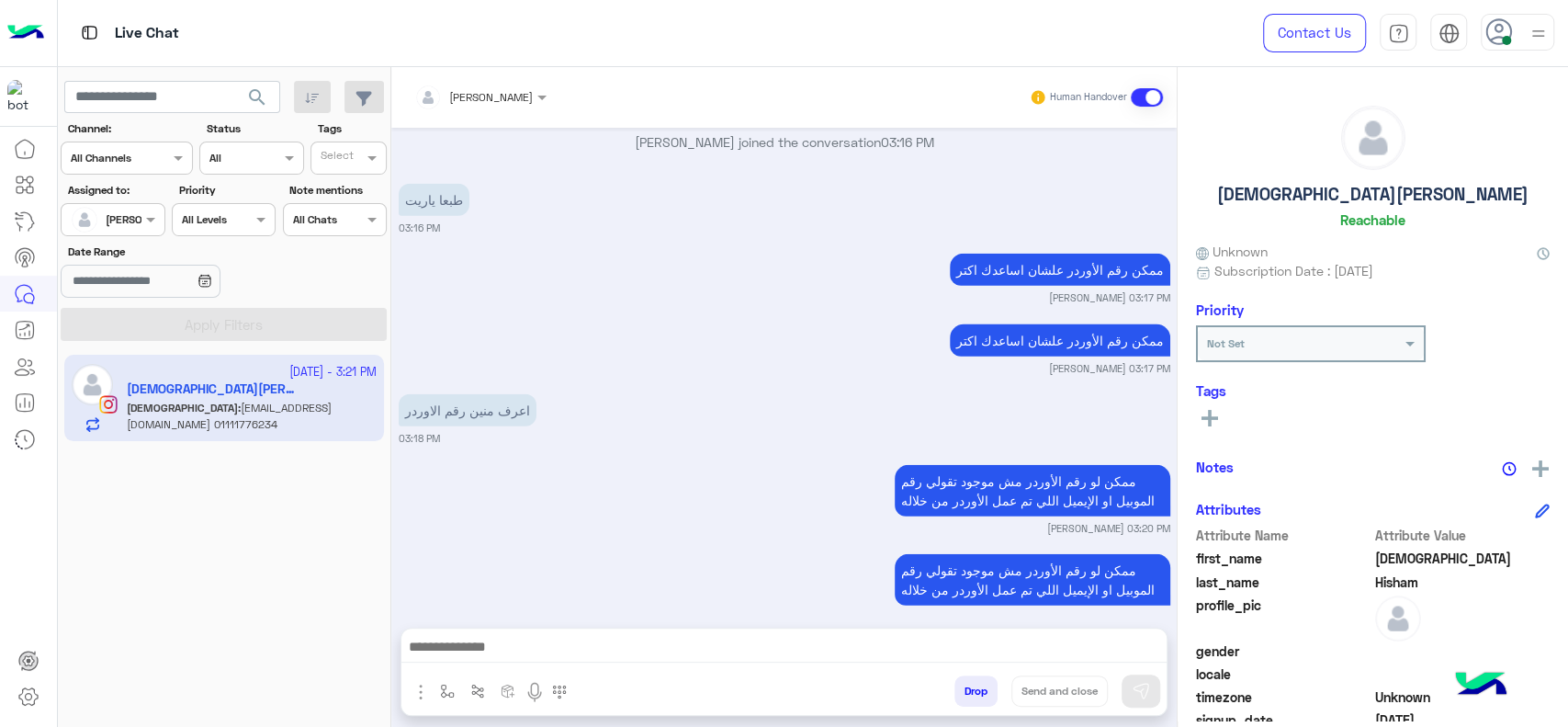
click at [501, 643] on p "Adhamhishamsjbvf@gmail.com 01111776234" at bounding box center [510, 669] width 224 height 52
copy p "[EMAIL_ADDRESS][DOMAIN_NAME]"
click at [573, 598] on div "Sep 4, 2025 مساء الخير انا لسا طالب اوردر و عايز الاوردر في اسرع وقت عشان مسافر…" at bounding box center [784, 368] width 786 height 481
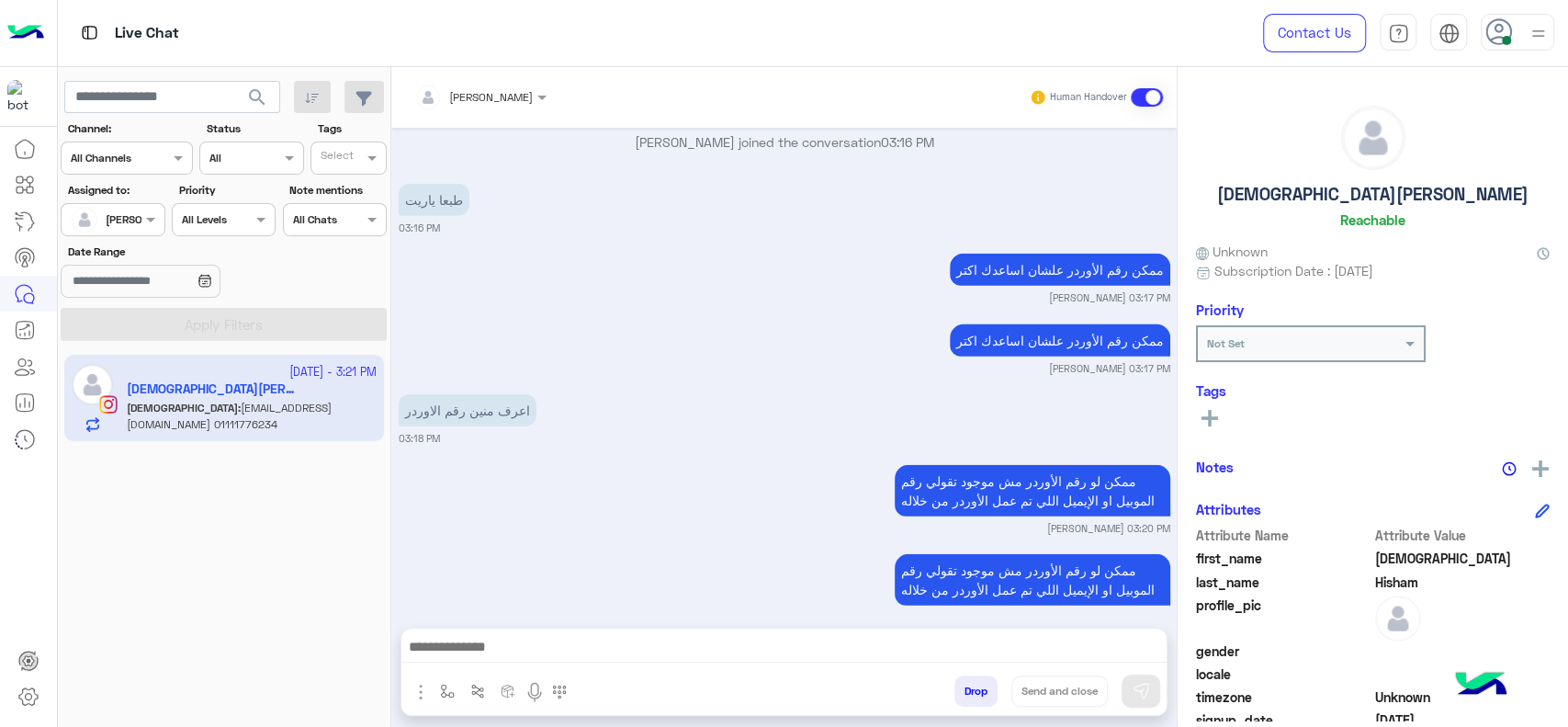
click at [610, 460] on div "ممكن لو رقم الأوردر مش موجود تقولي رقم الموبيل او الإيميل اللي تم عمل الأوردر م…" at bounding box center [784, 498] width 772 height 75
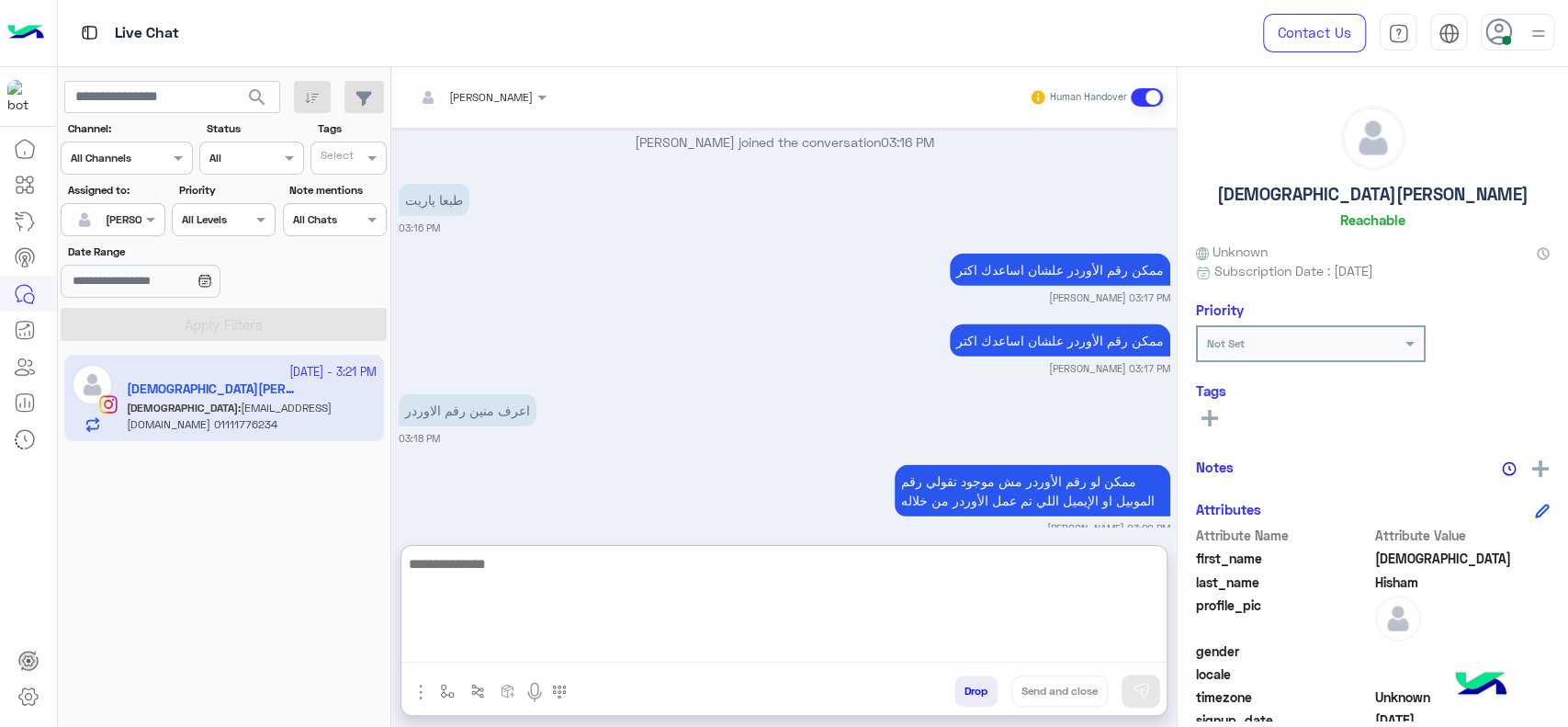
click at [571, 641] on textarea at bounding box center [784, 607] width 766 height 110
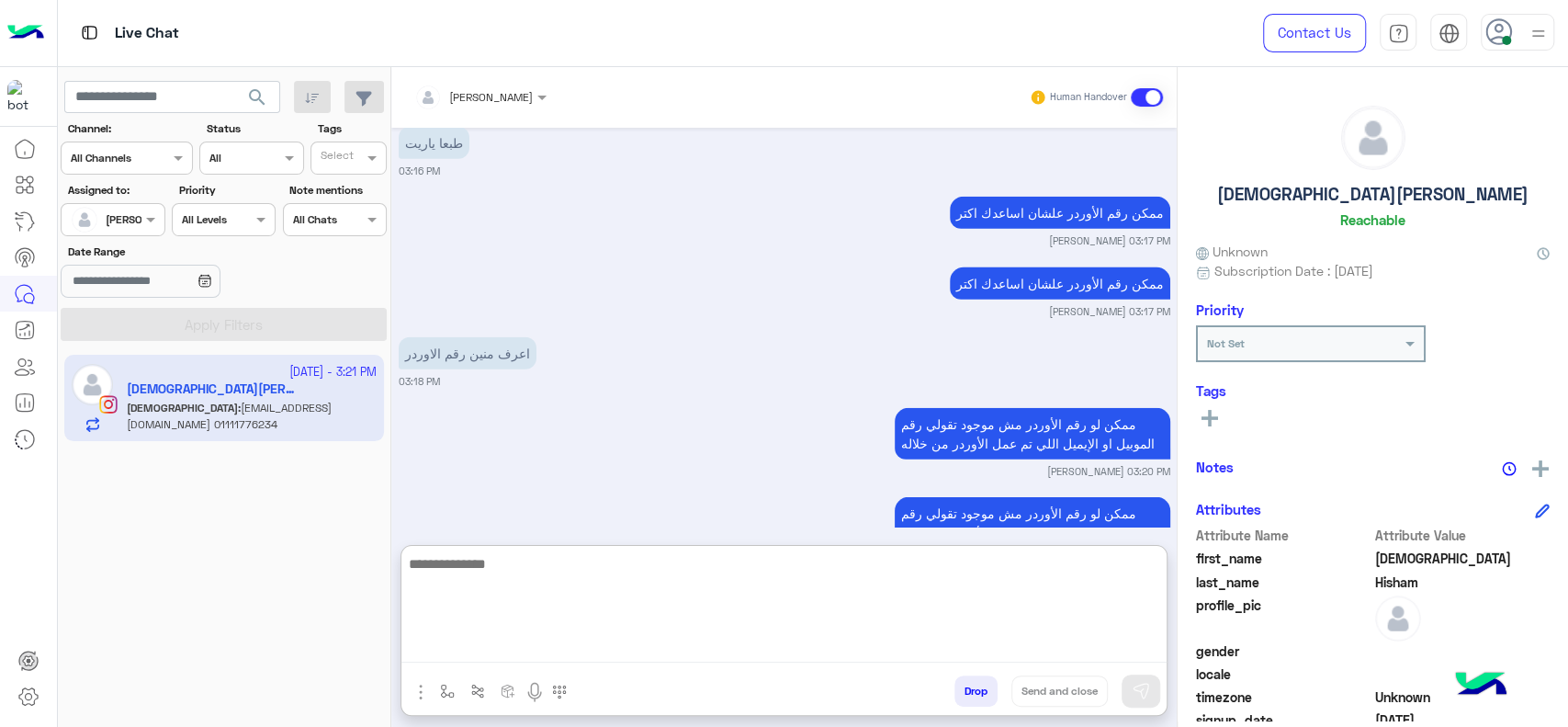
scroll to position [8028, 0]
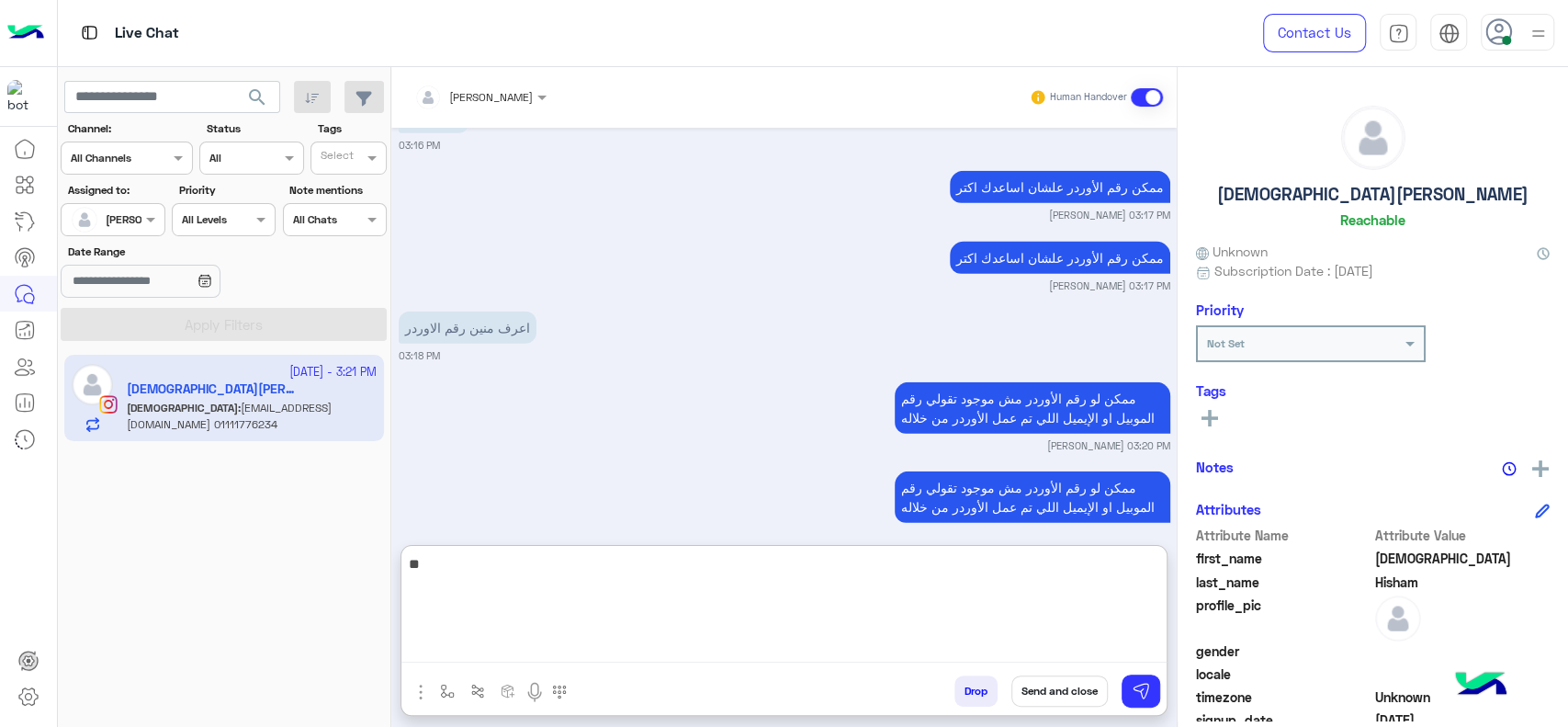
type textarea "*"
click at [754, 585] on textarea "**********" at bounding box center [784, 607] width 766 height 110
click at [748, 581] on textarea "**********" at bounding box center [784, 607] width 766 height 110
drag, startPoint x: 890, startPoint y: 560, endPoint x: 931, endPoint y: 582, distance: 46.5
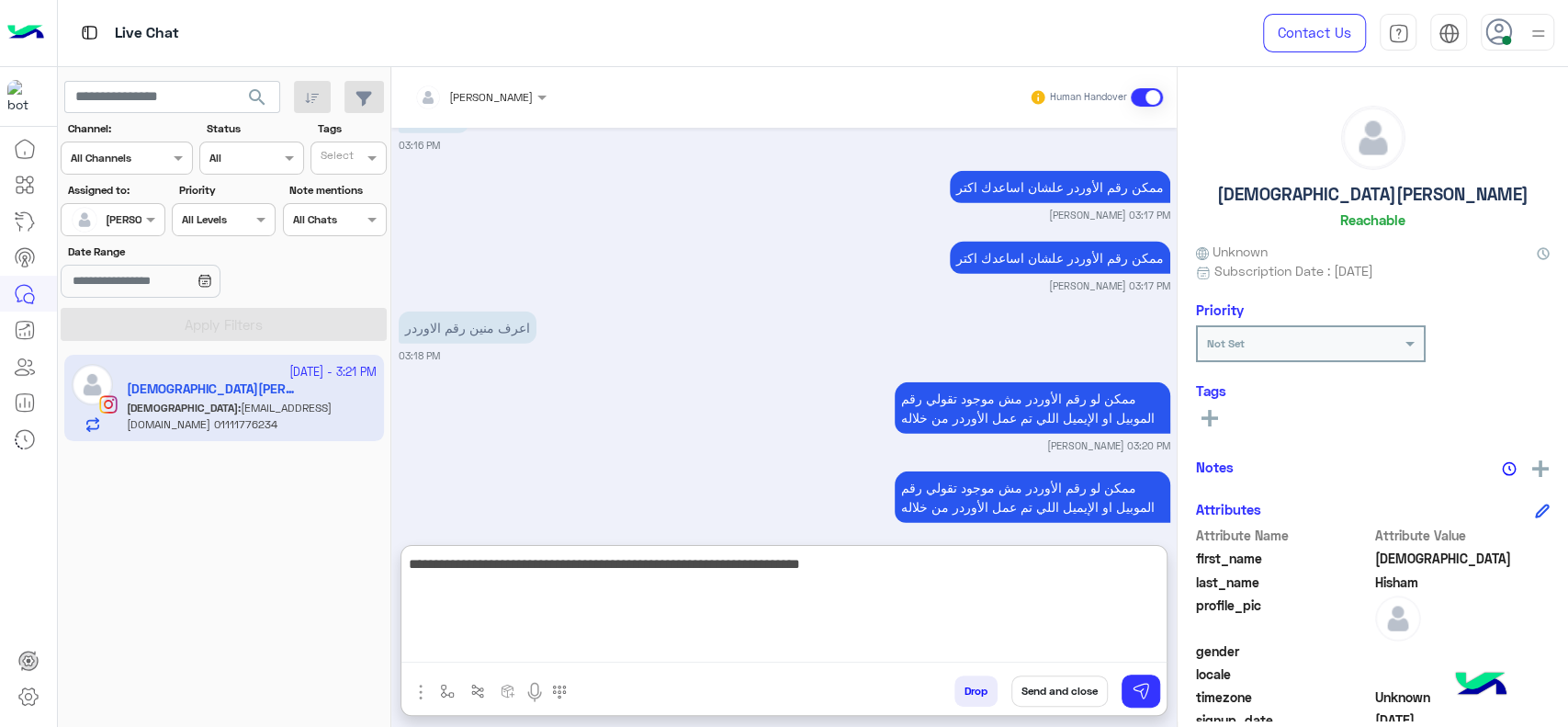
click at [931, 582] on textarea "**********" at bounding box center [784, 607] width 766 height 110
click at [893, 590] on textarea "**********" at bounding box center [784, 607] width 766 height 110
click at [824, 575] on textarea "**********" at bounding box center [784, 607] width 766 height 110
click at [675, 607] on textarea "**********" at bounding box center [784, 607] width 766 height 110
type textarea "**********"
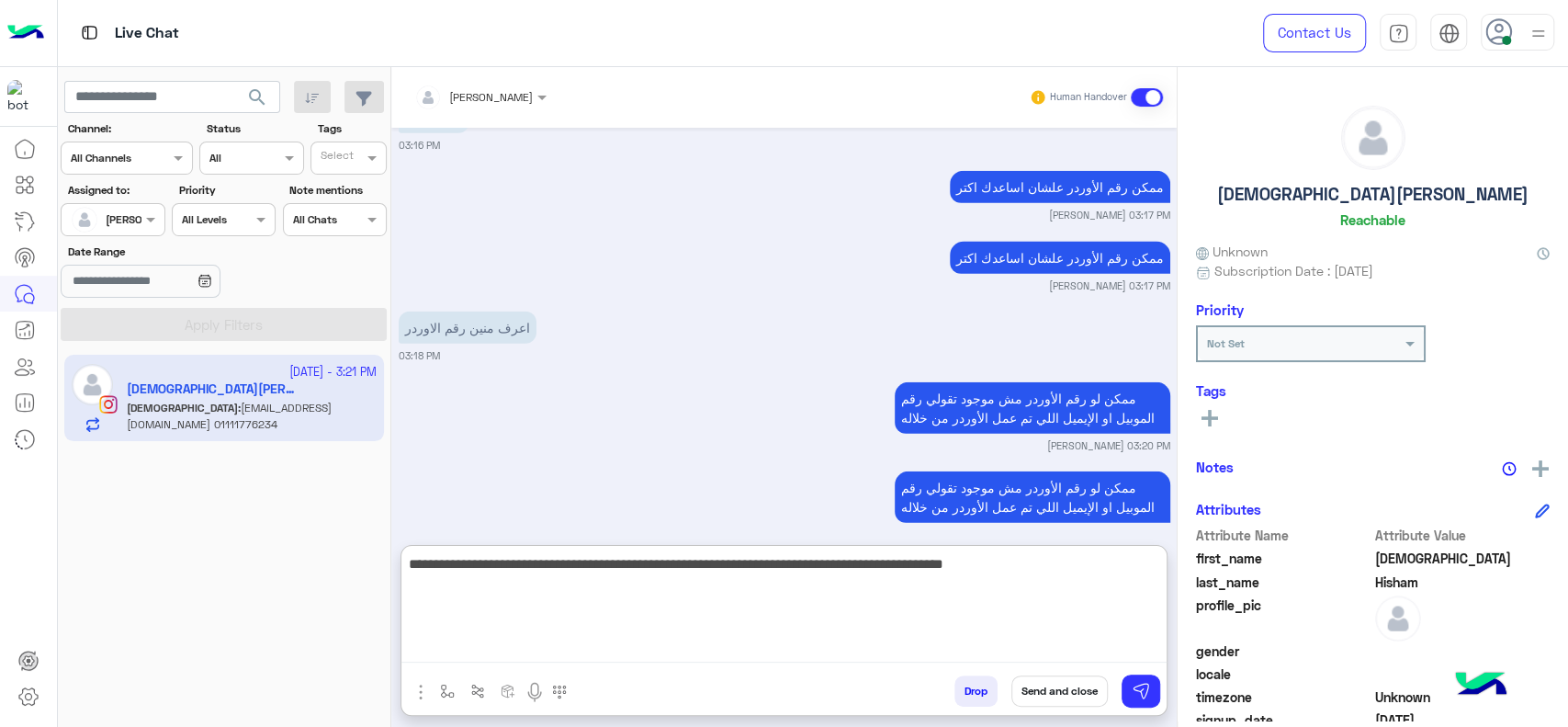
click at [591, 597] on textarea "**********" at bounding box center [784, 607] width 766 height 110
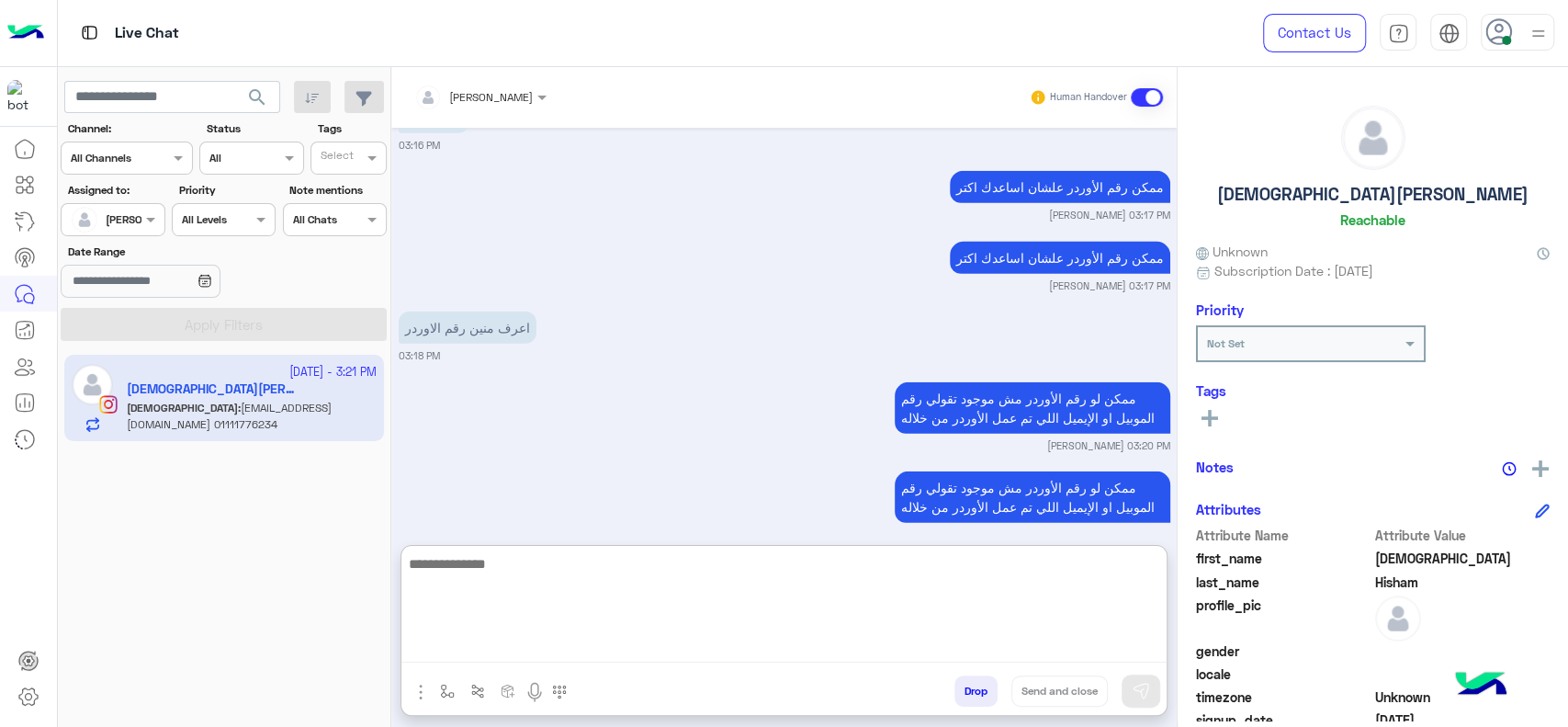
scroll to position [8137, 0]
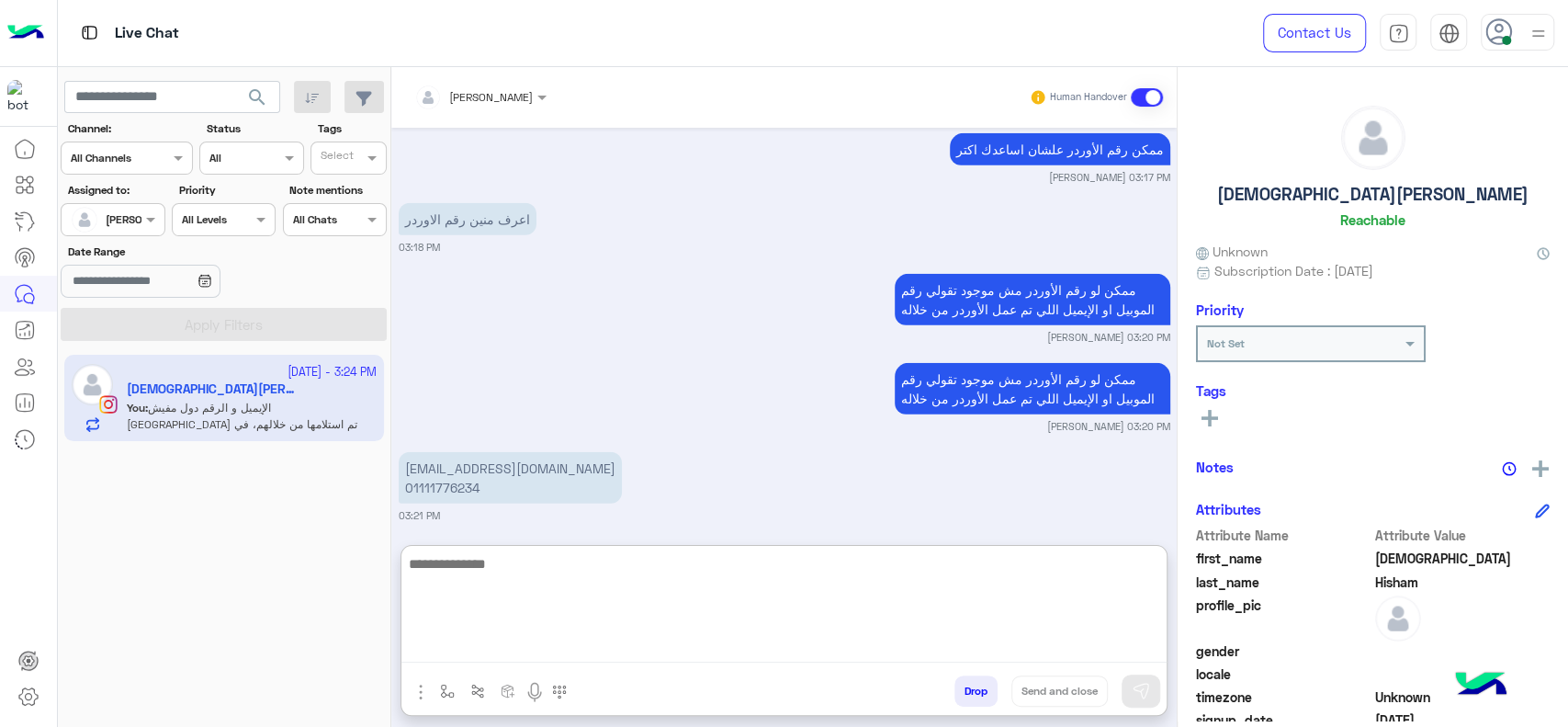
paste textarea "**********"
click at [1159, 574] on textarea "**********" at bounding box center [784, 607] width 766 height 110
drag, startPoint x: 940, startPoint y: 562, endPoint x: 994, endPoint y: 581, distance: 57.2
click at [994, 581] on textarea "**********" at bounding box center [784, 607] width 766 height 110
click at [734, 580] on textarea "**********" at bounding box center [784, 607] width 766 height 110
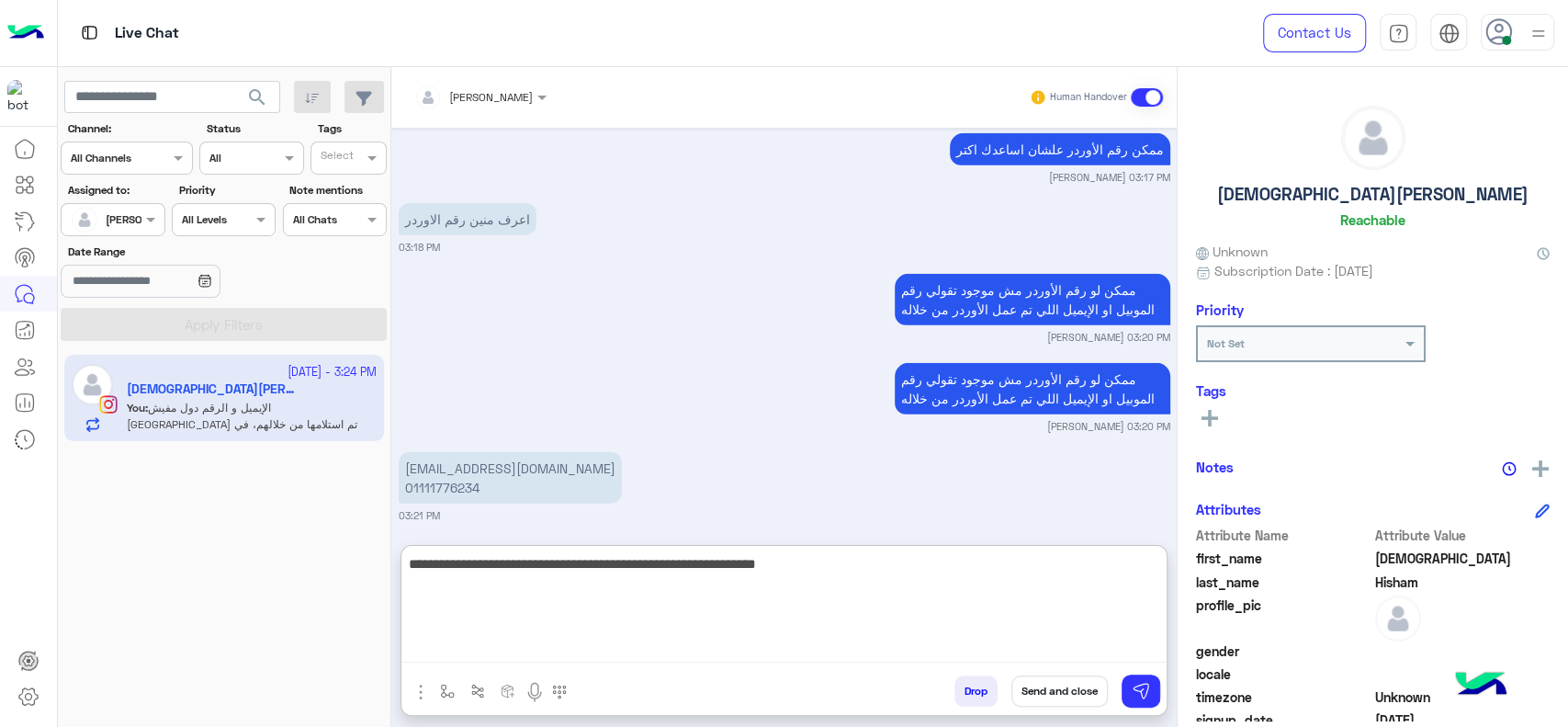
click at [889, 563] on textarea "**********" at bounding box center [784, 607] width 766 height 110
click at [769, 582] on textarea "**********" at bounding box center [784, 607] width 766 height 110
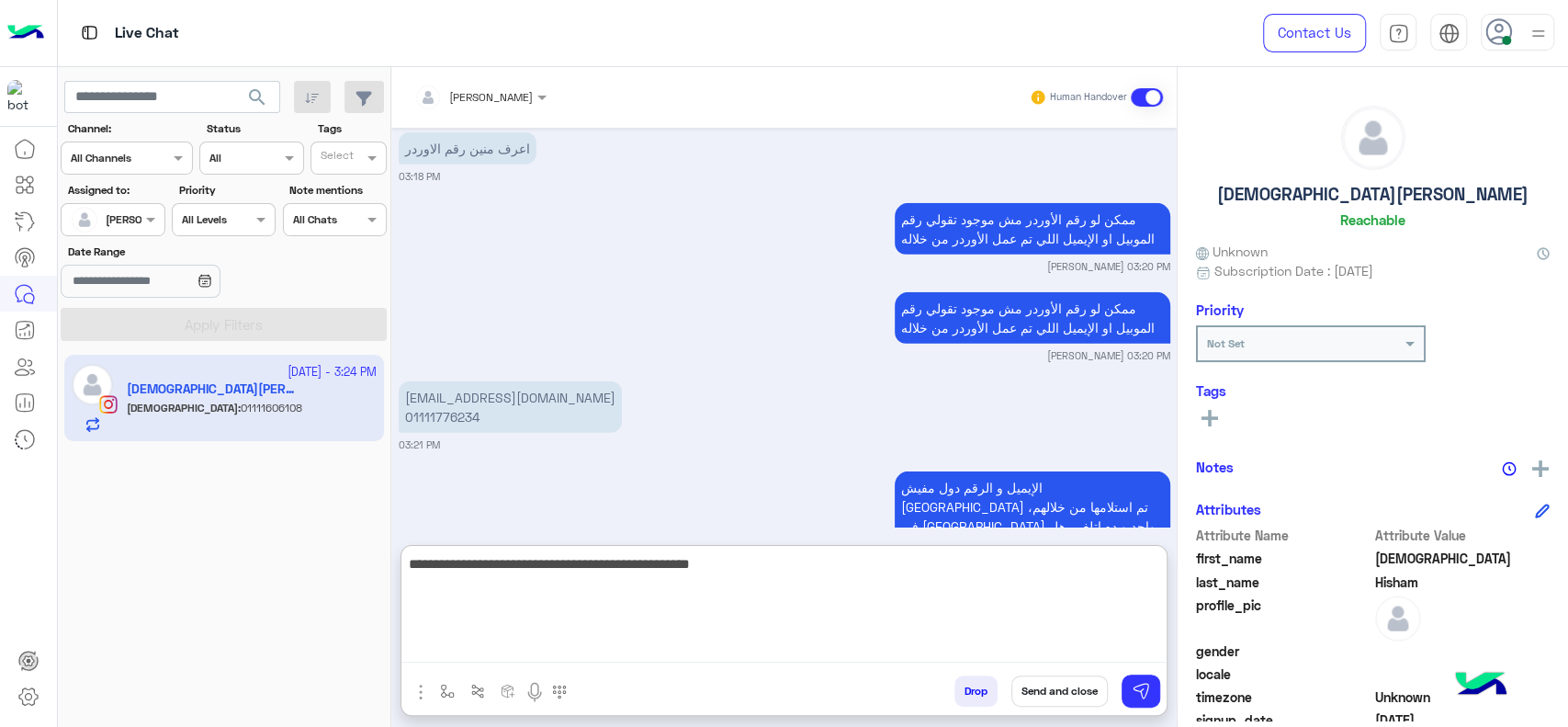
type textarea "**********"
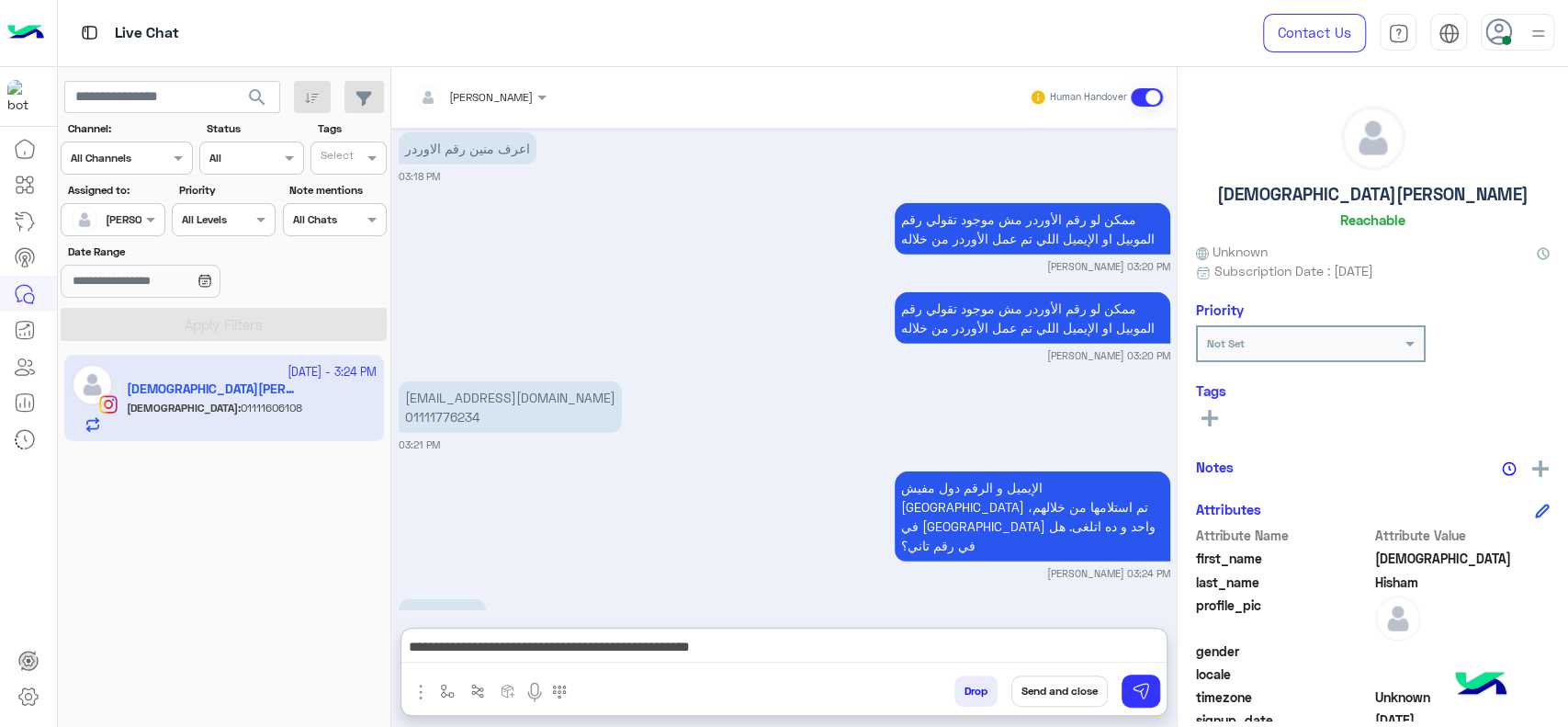
click at [446, 599] on p "01111606108" at bounding box center [442, 615] width 87 height 32
click at [446, 478] on div "Sep 4, 2025 مساء الخير انا لسا طالب اوردر و عايز الاوردر في اسرع وقت عشان مسافر…" at bounding box center [784, 368] width 786 height 481
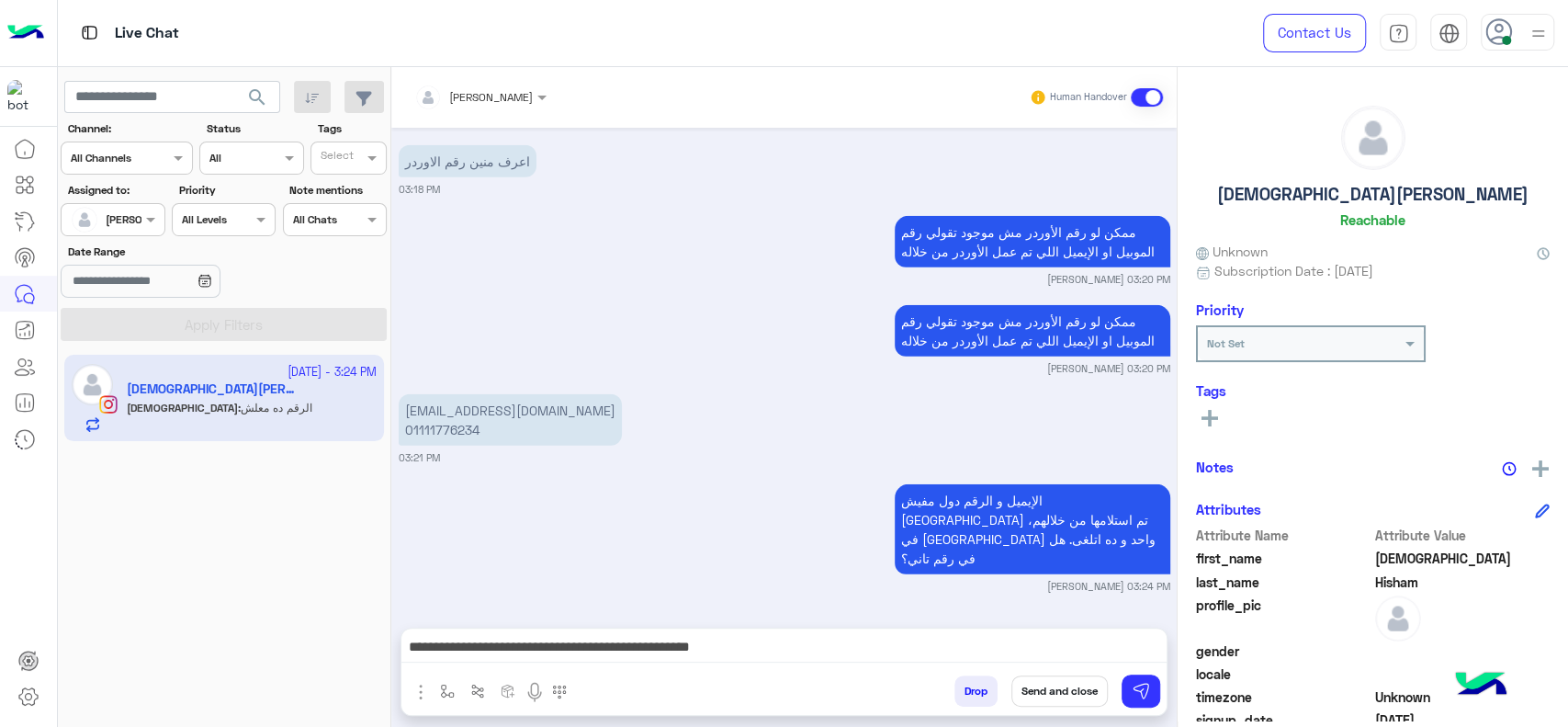
click at [431, 649] on small "03:24 PM" at bounding box center [420, 656] width 43 height 15
click at [425, 612] on p "01111606108" at bounding box center [442, 628] width 87 height 32
copy p "01111606108"
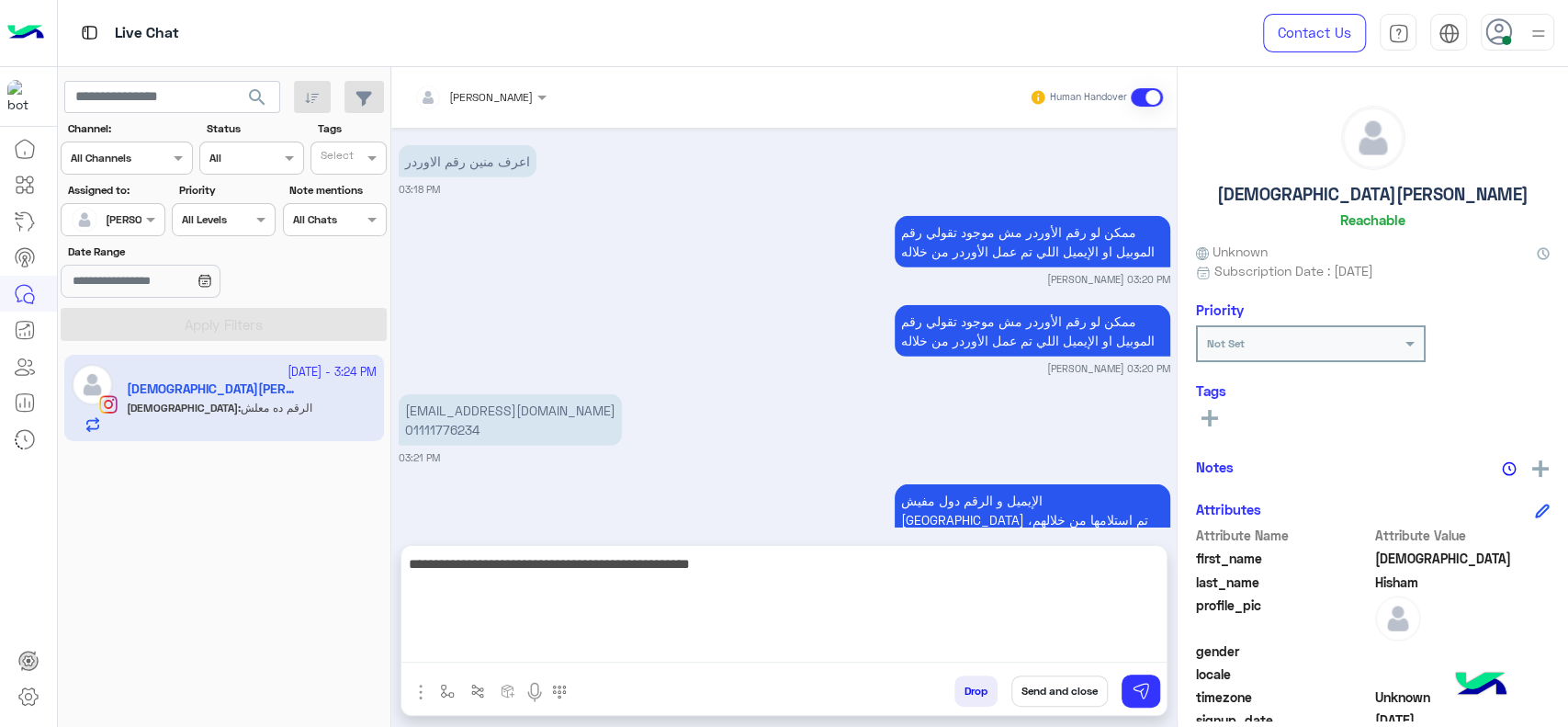
click at [691, 651] on textarea "**********" at bounding box center [784, 607] width 766 height 110
click at [676, 586] on textarea "**********" at bounding box center [784, 607] width 766 height 110
type textarea "********"
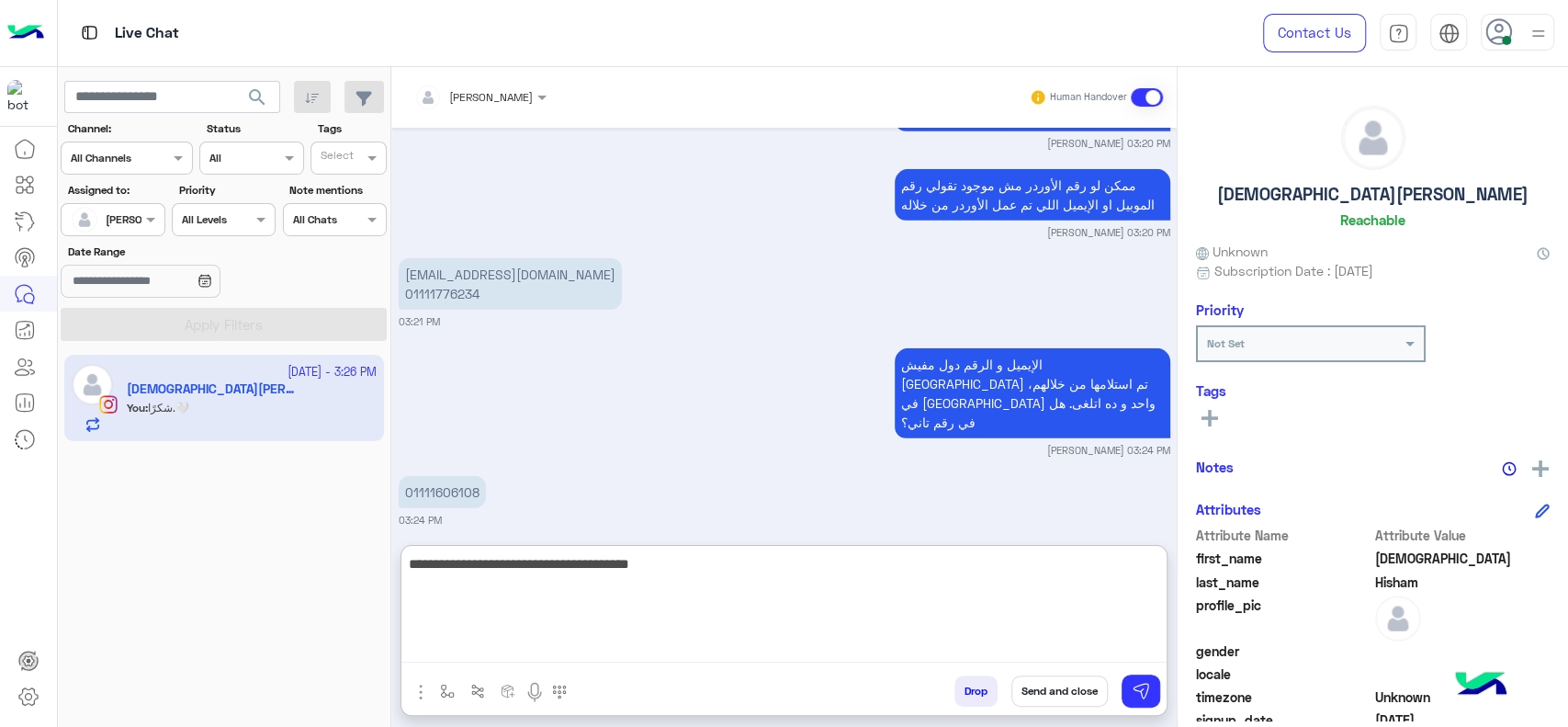
scroll to position [8348, 0]
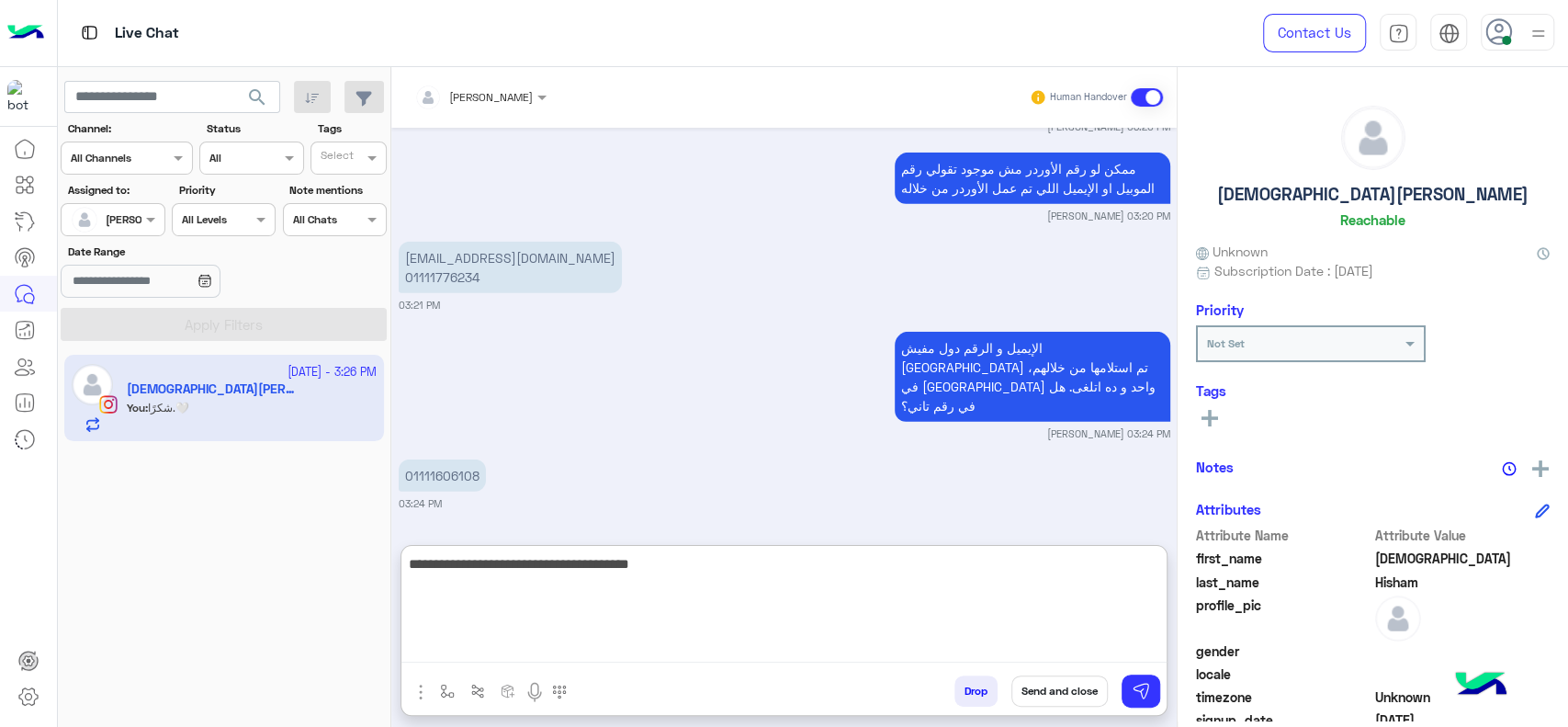
click at [704, 559] on textarea "**********" at bounding box center [784, 607] width 766 height 110
click at [911, 559] on textarea "**********" at bounding box center [784, 607] width 766 height 110
type textarea "**********"
click at [765, 584] on textarea "**********" at bounding box center [784, 607] width 766 height 110
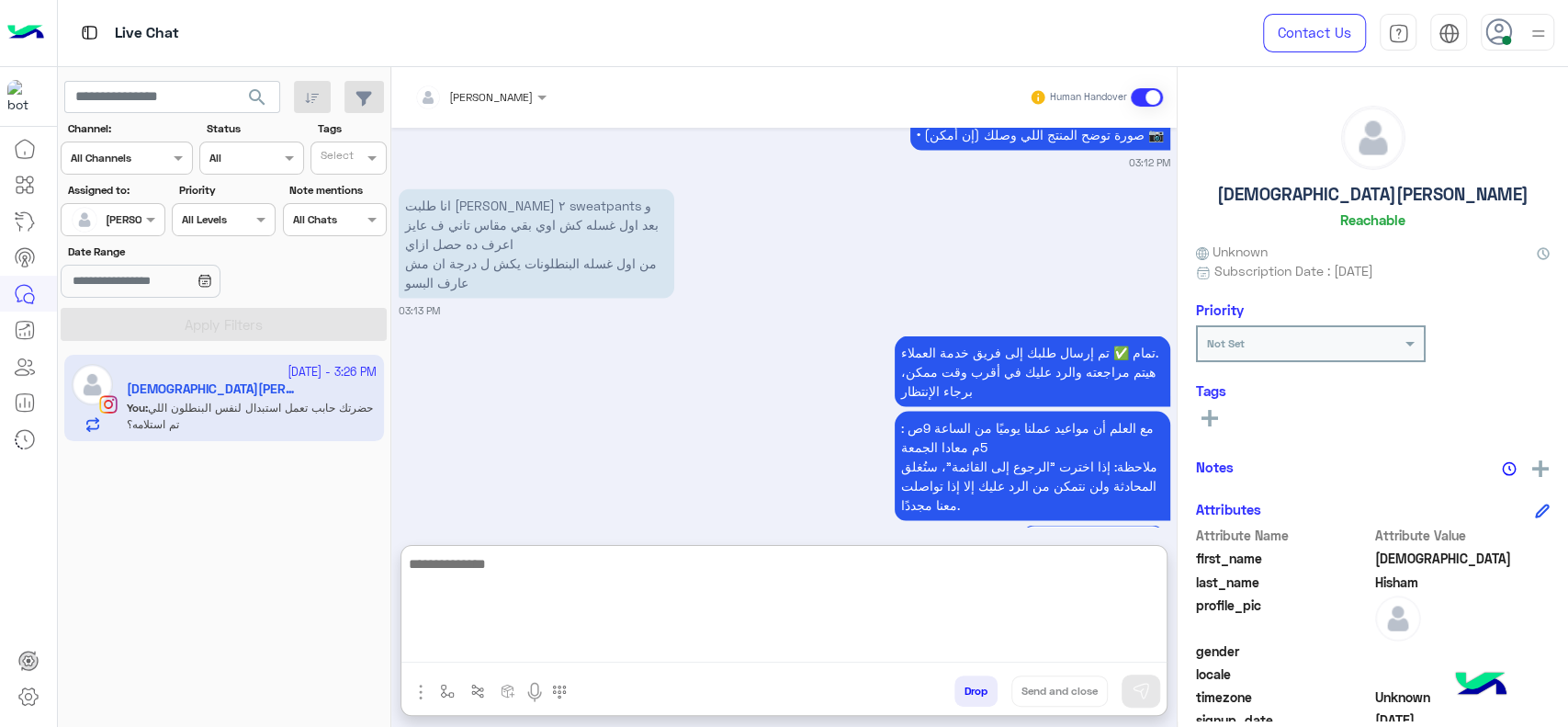
scroll to position [8438, 0]
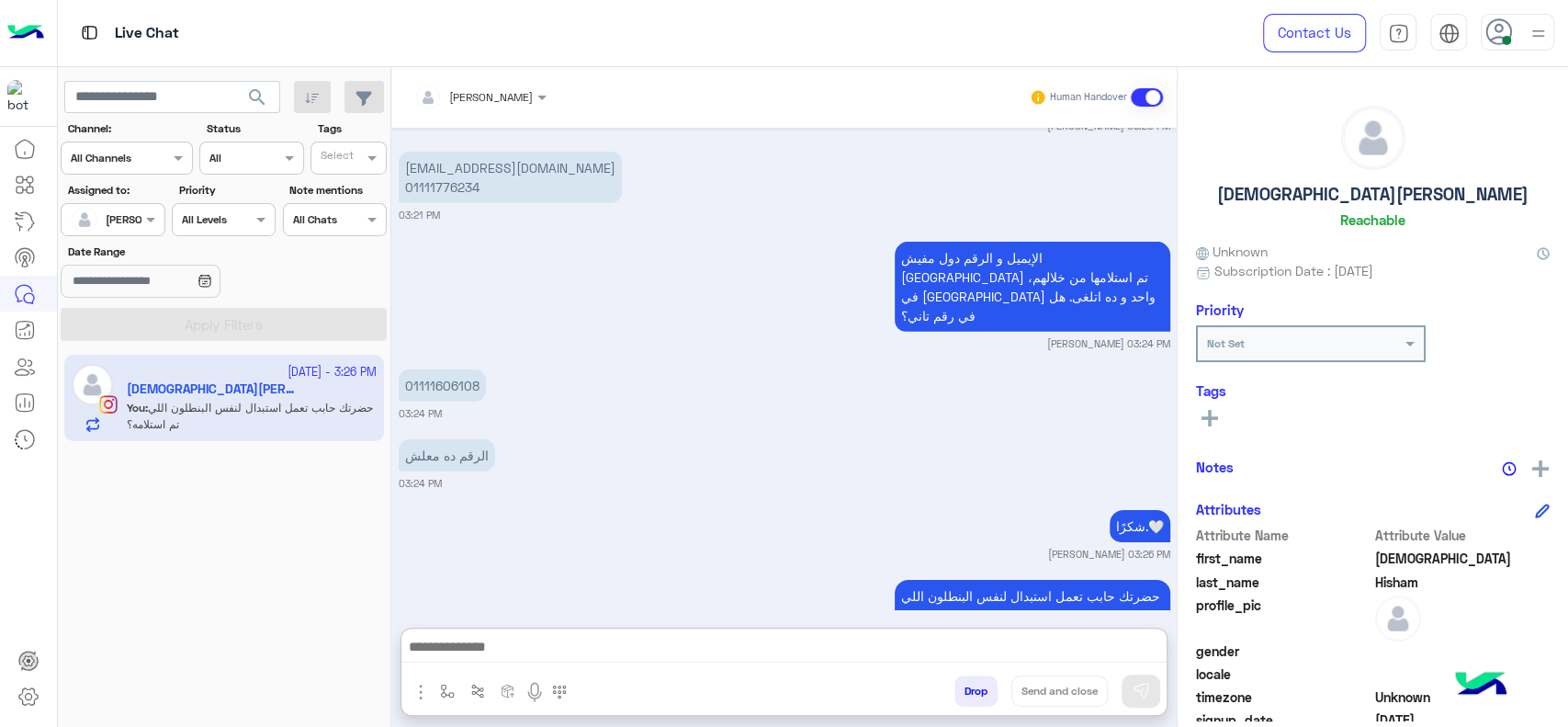
click at [568, 295] on div "Sep 4, 2025 مساء الخير انا لسا طالب اوردر و عايز الاوردر في اسرع وقت عشان مسافر…" at bounding box center [784, 368] width 786 height 481
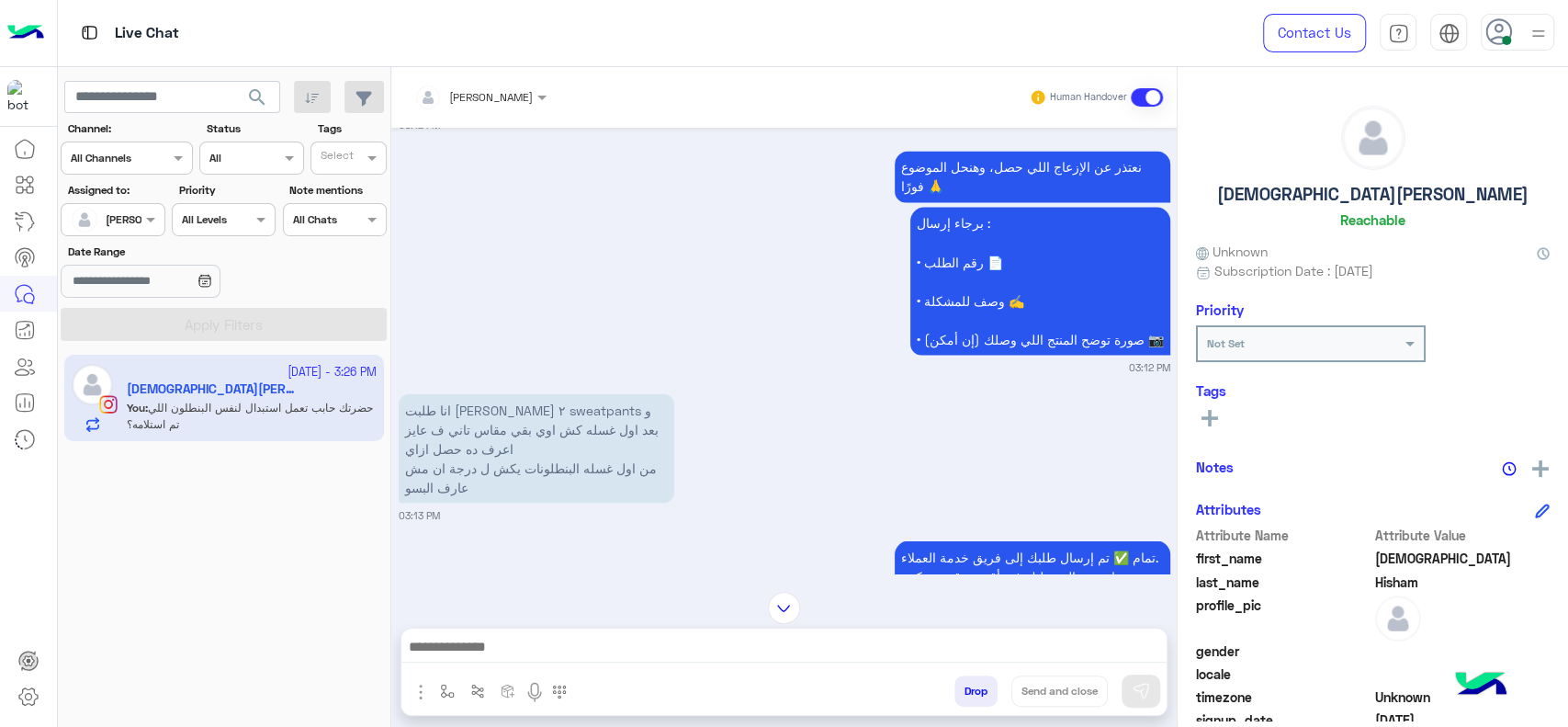
scroll to position [8355, 0]
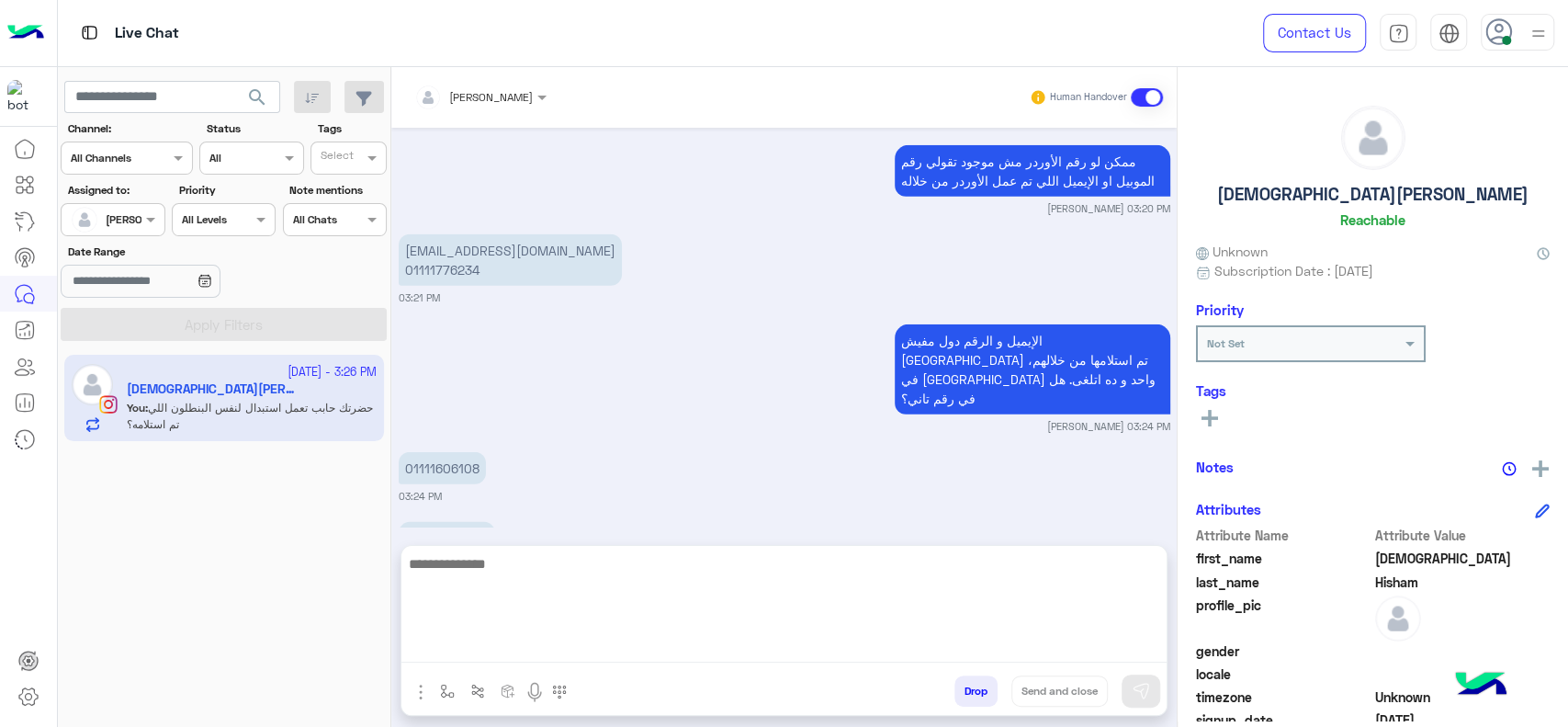
click at [607, 643] on textarea at bounding box center [784, 607] width 766 height 110
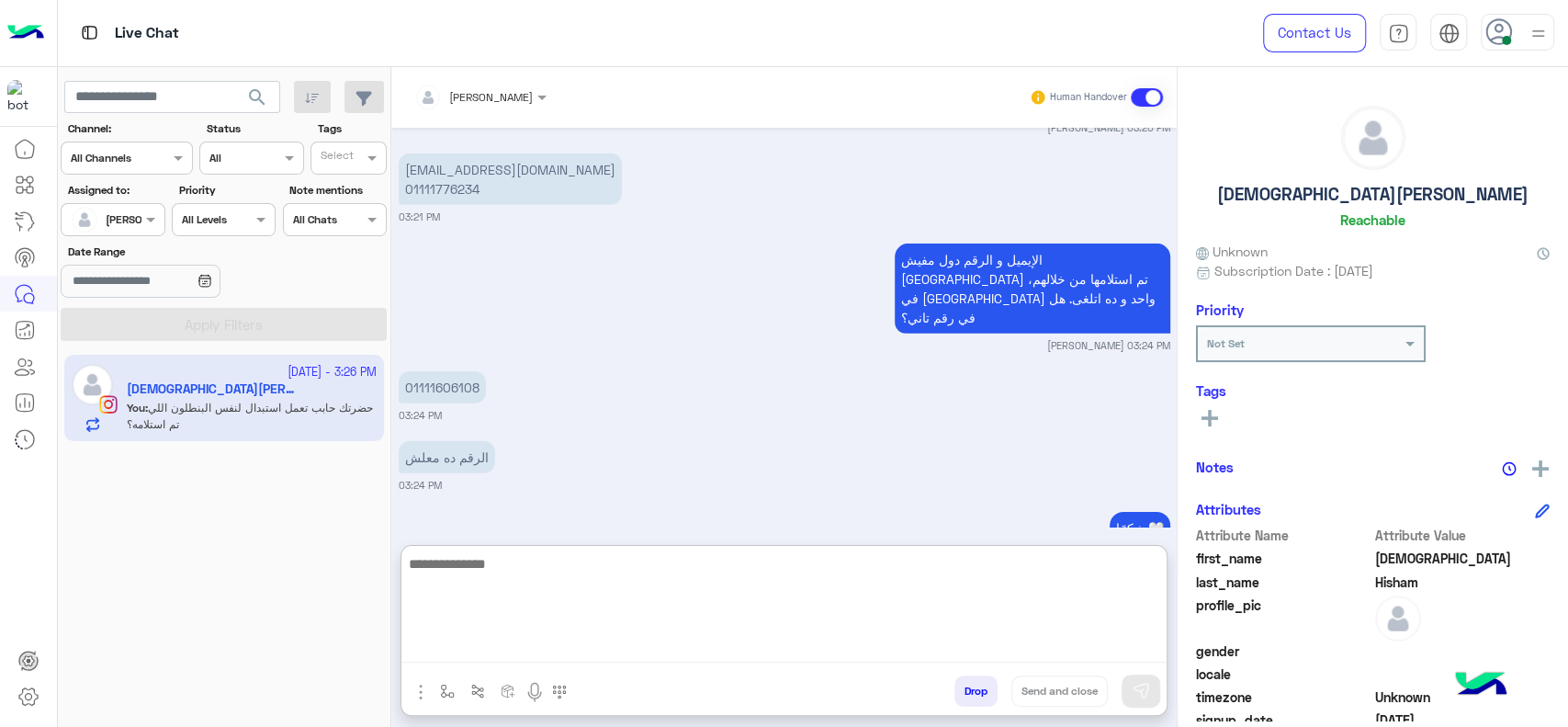
scroll to position [8438, 0]
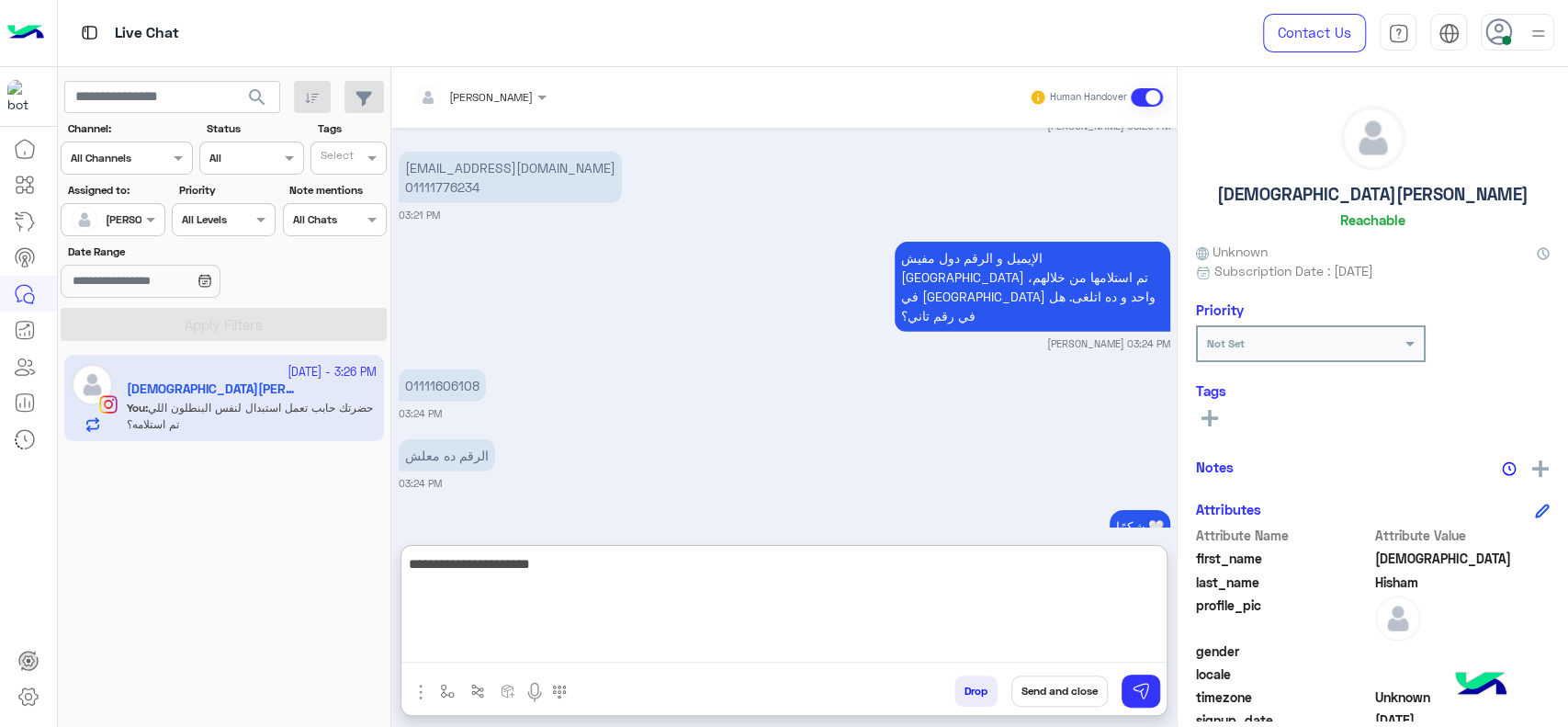
type textarea "**********"
click at [830, 606] on textarea "**********" at bounding box center [784, 607] width 766 height 110
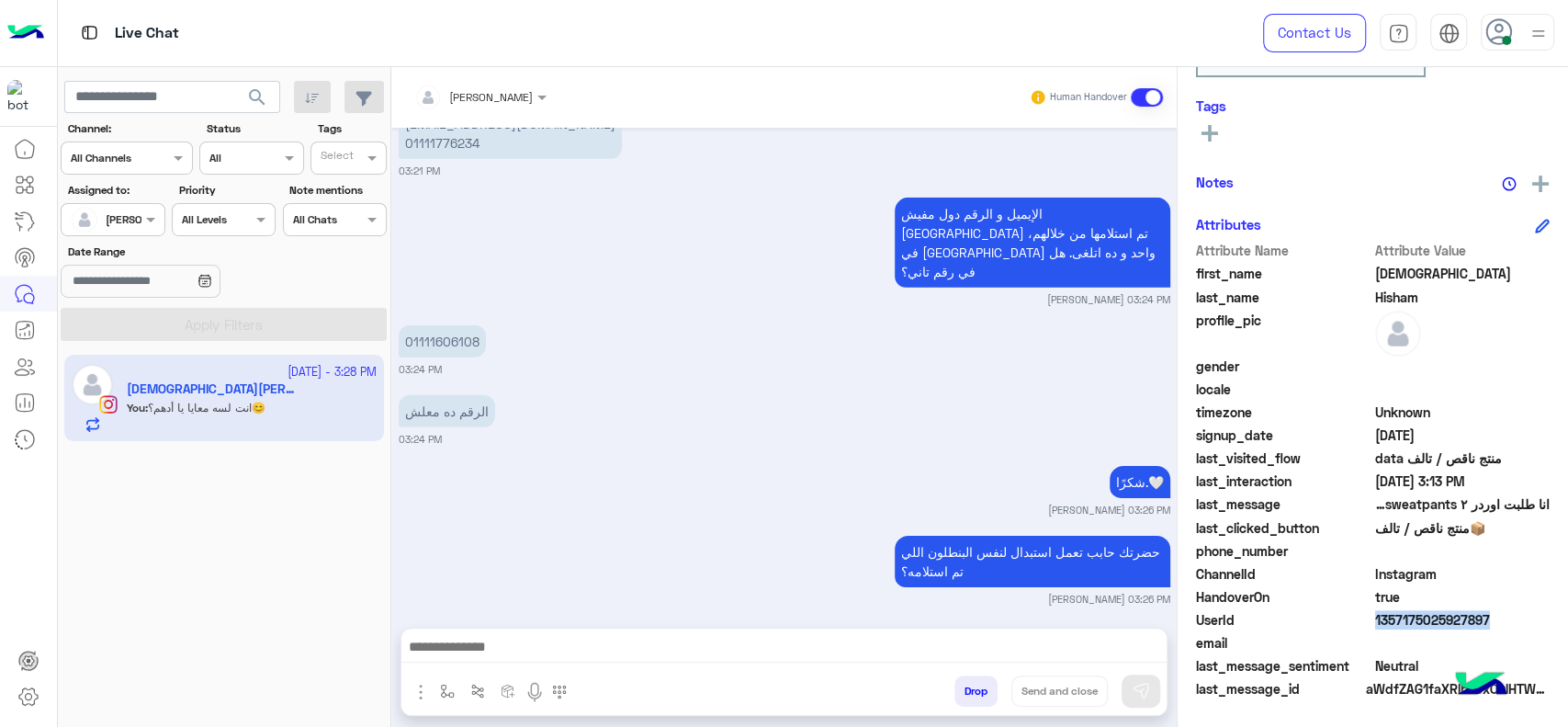
scroll to position [8425, 0]
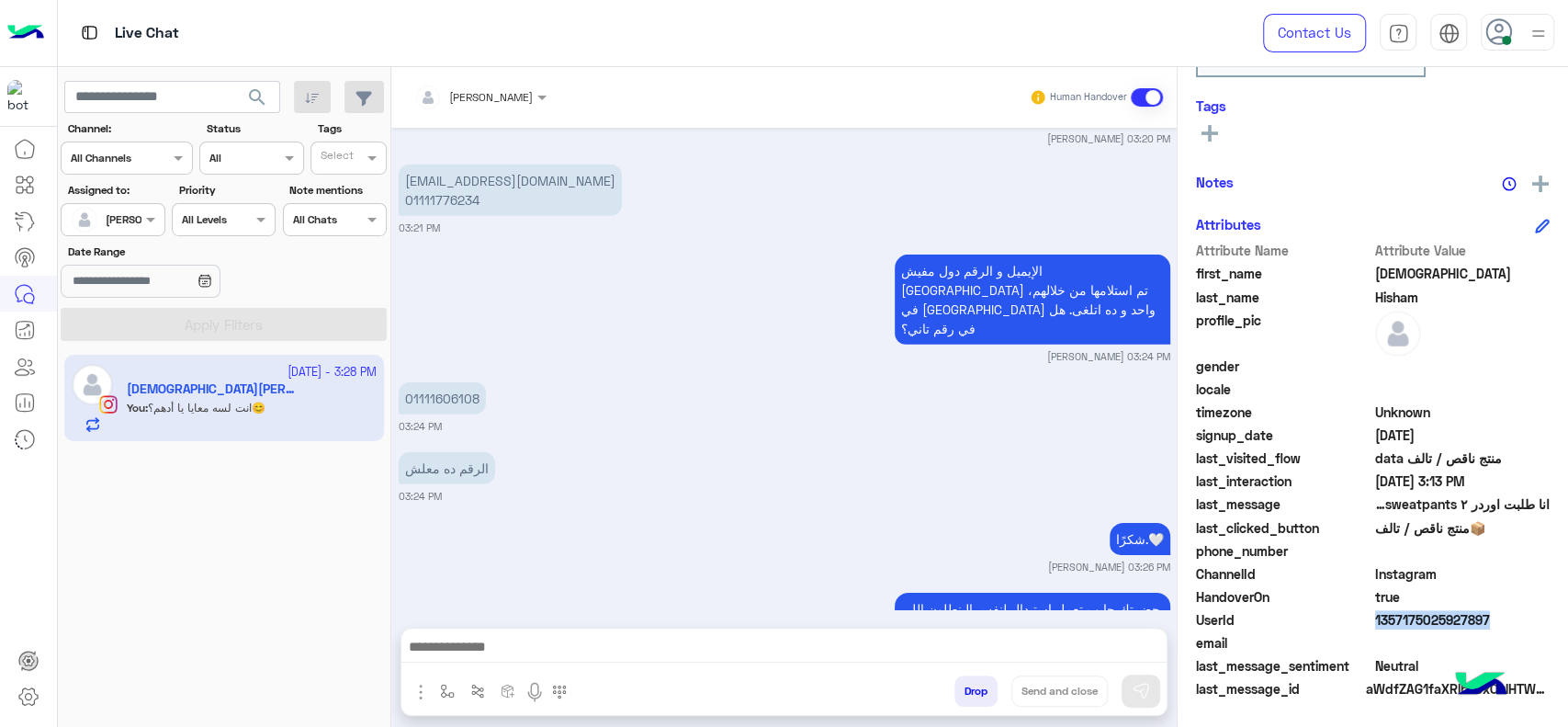
drag, startPoint x: 1362, startPoint y: 615, endPoint x: 1507, endPoint y: 621, distance: 145.1
click at [1507, 621] on div "UserId 1357175025927897" at bounding box center [1373, 621] width 353 height 23
copy div "1357175025927897"
click at [436, 688] on button "button" at bounding box center [447, 690] width 30 height 30
click at [470, 654] on input "text" at bounding box center [478, 648] width 73 height 17
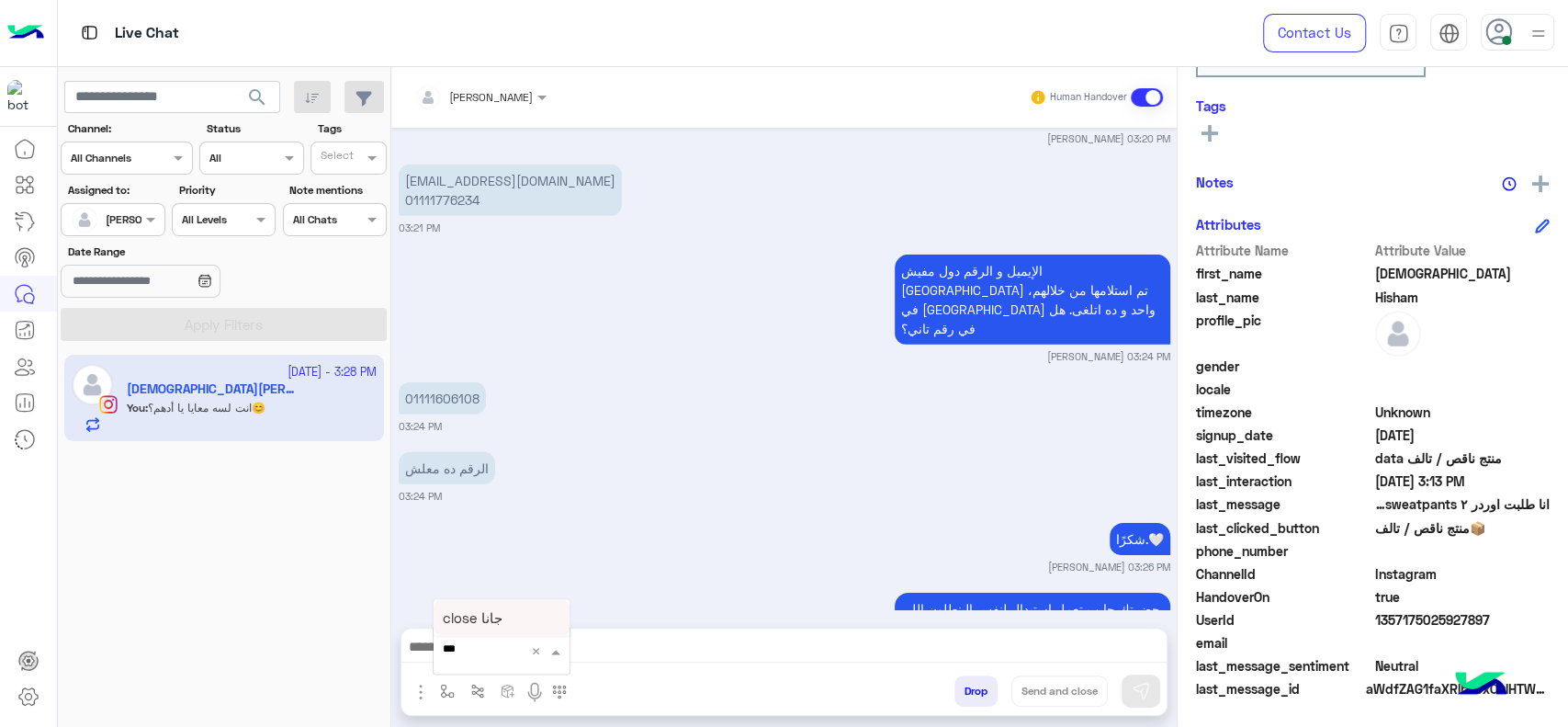
type input "****"
click at [470, 614] on span "close جانا" at bounding box center [472, 617] width 60 height 17
type textarea "**********"
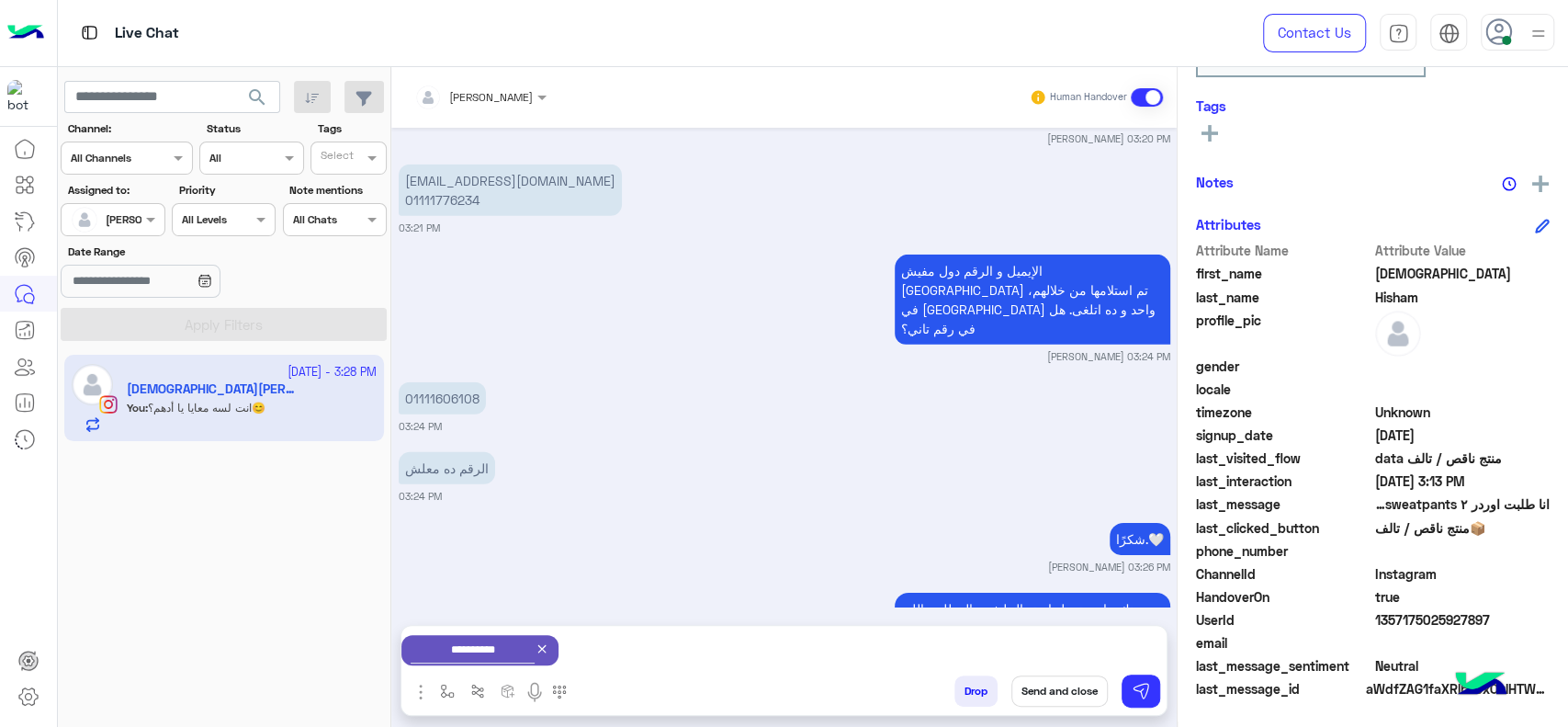
scroll to position [8428, 0]
click at [1058, 695] on button "Send and close" at bounding box center [1059, 691] width 97 height 31
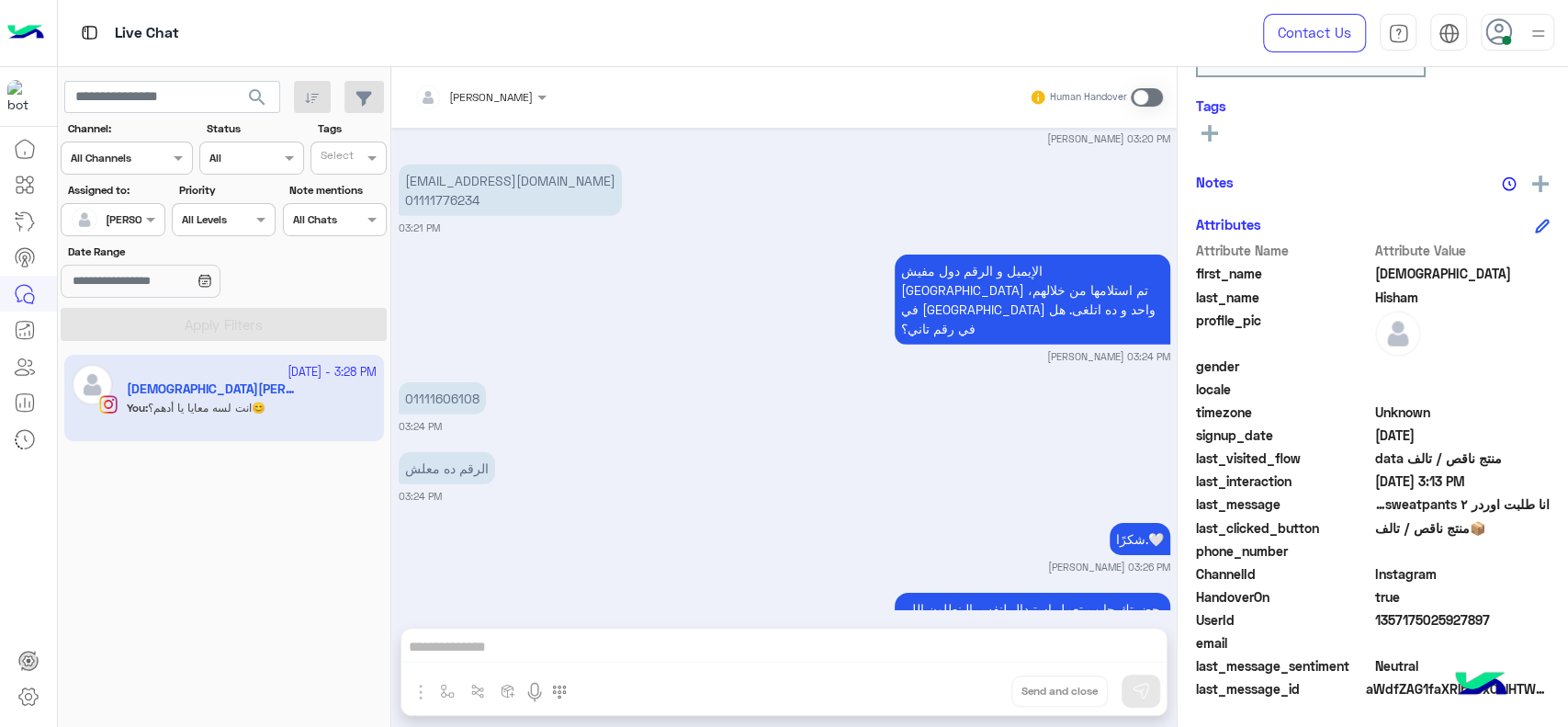
scroll to position [8473, 0]
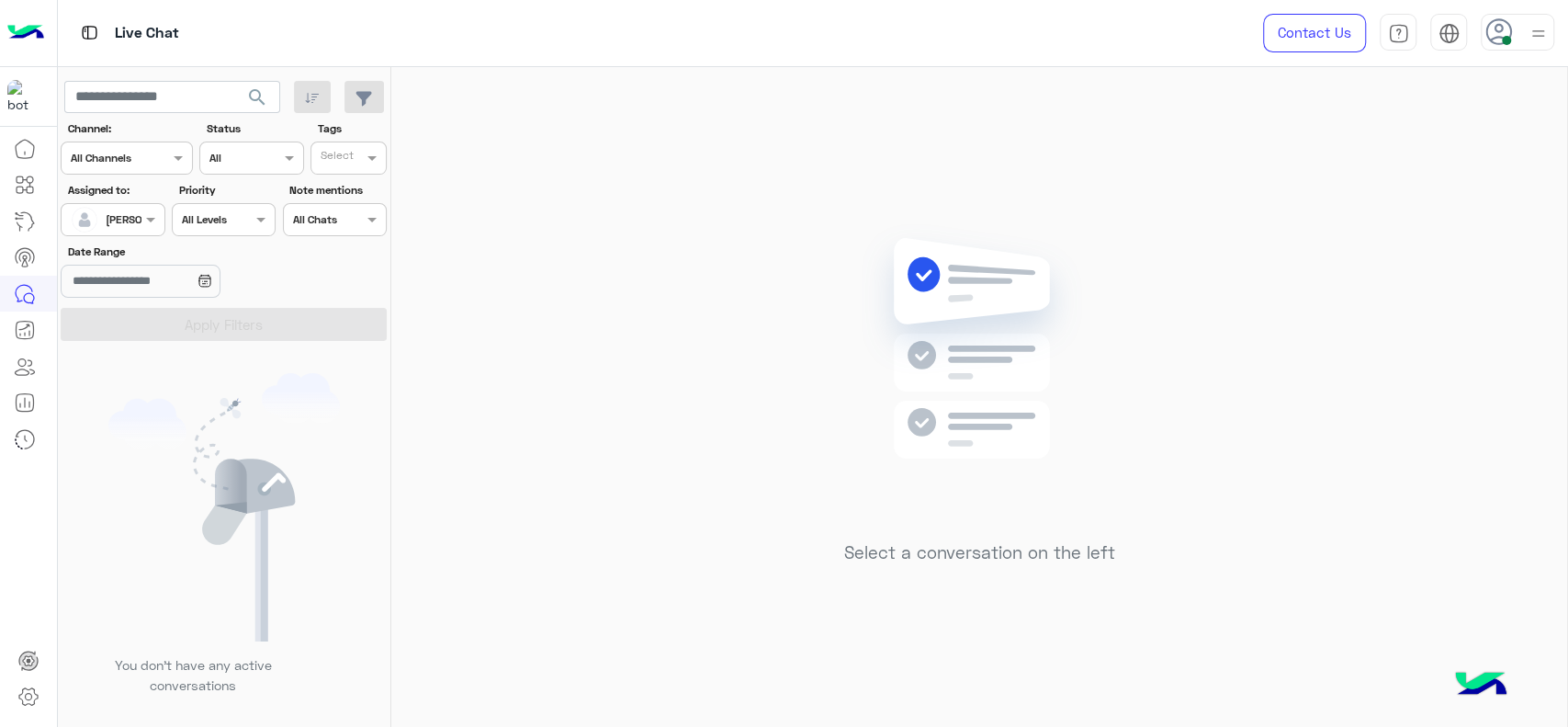
click at [528, 522] on div "Select a conversation on the left" at bounding box center [979, 400] width 1176 height 667
click at [627, 267] on div "Select a conversation on the left" at bounding box center [979, 400] width 1176 height 667
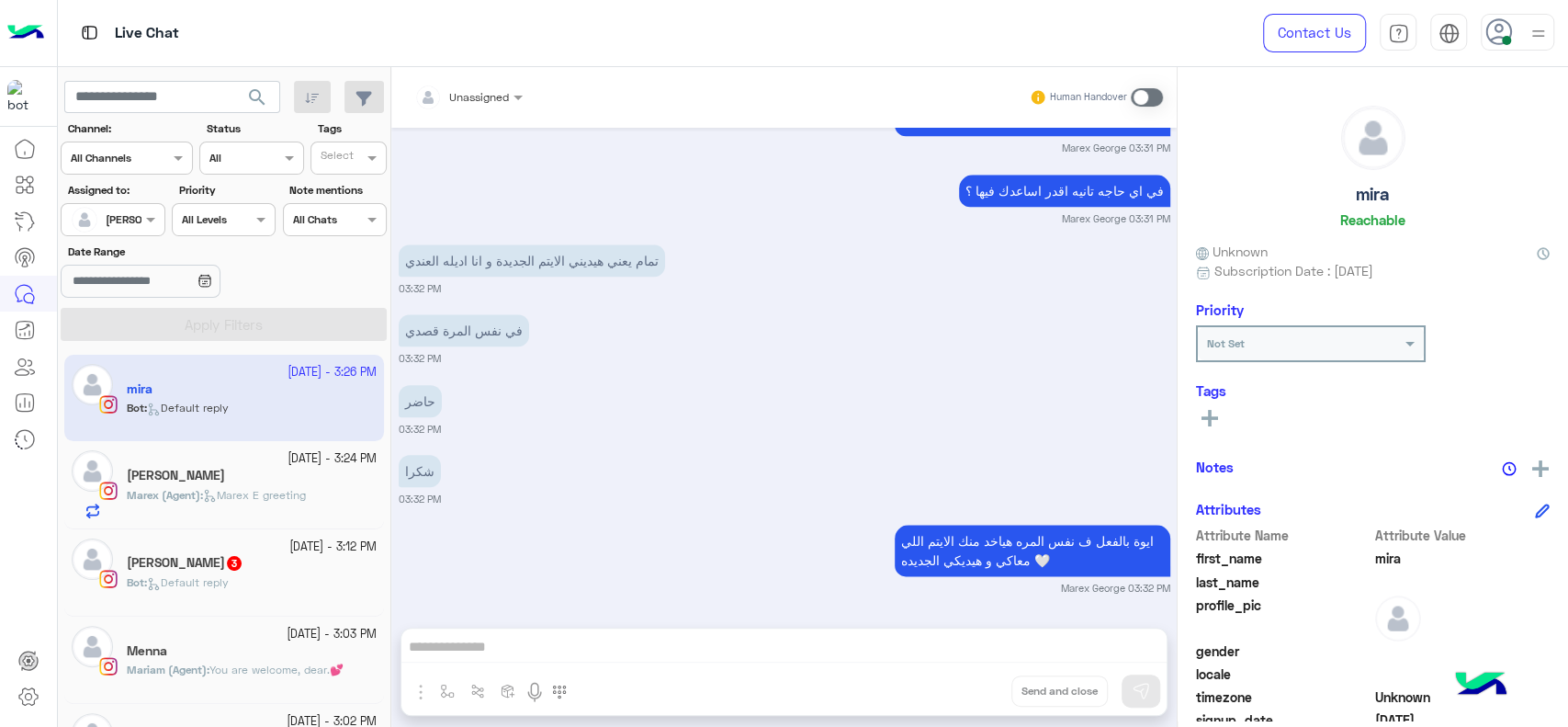
click at [133, 225] on span "[PERSON_NAME]" at bounding box center [148, 219] width 85 height 14
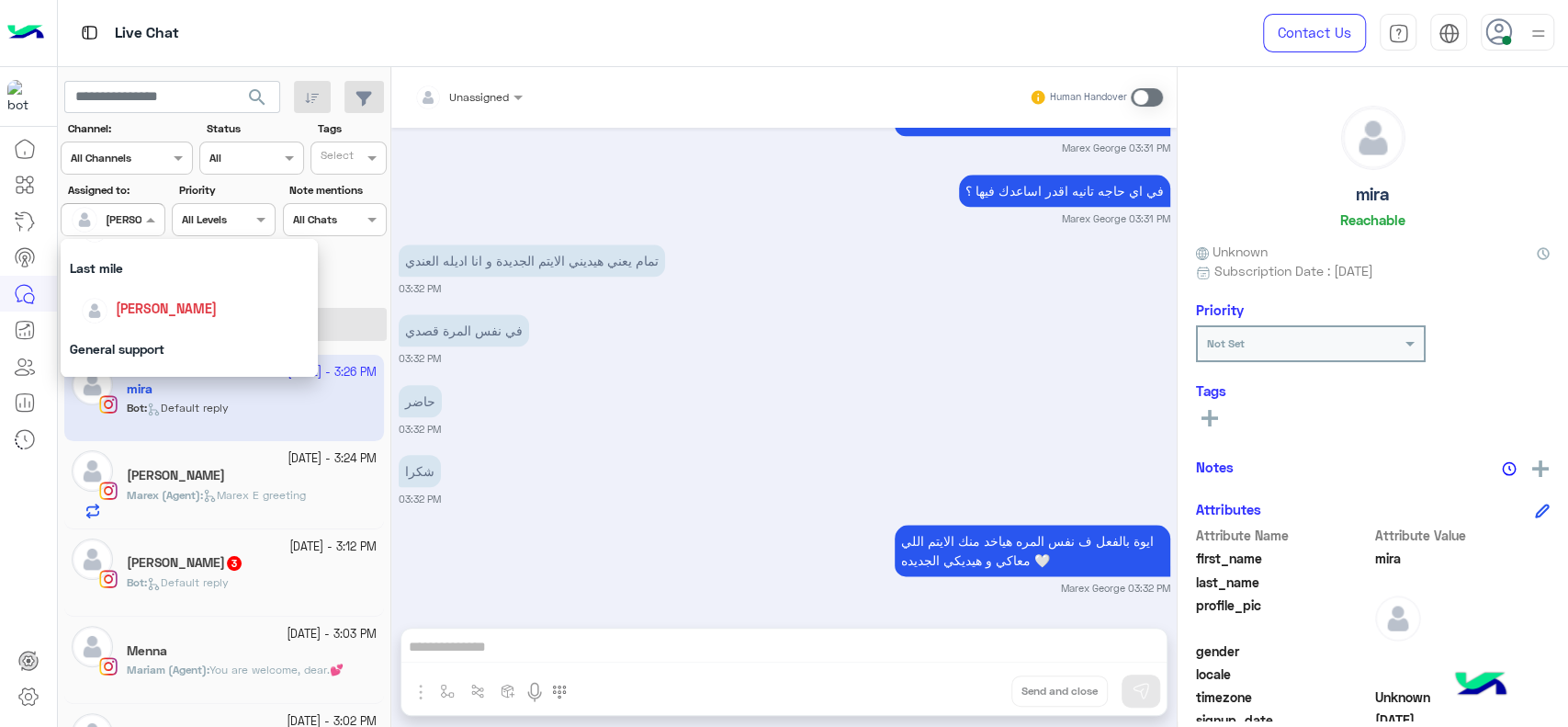
scroll to position [258, 0]
click at [147, 295] on span "[PERSON_NAME]" at bounding box center [167, 294] width 101 height 16
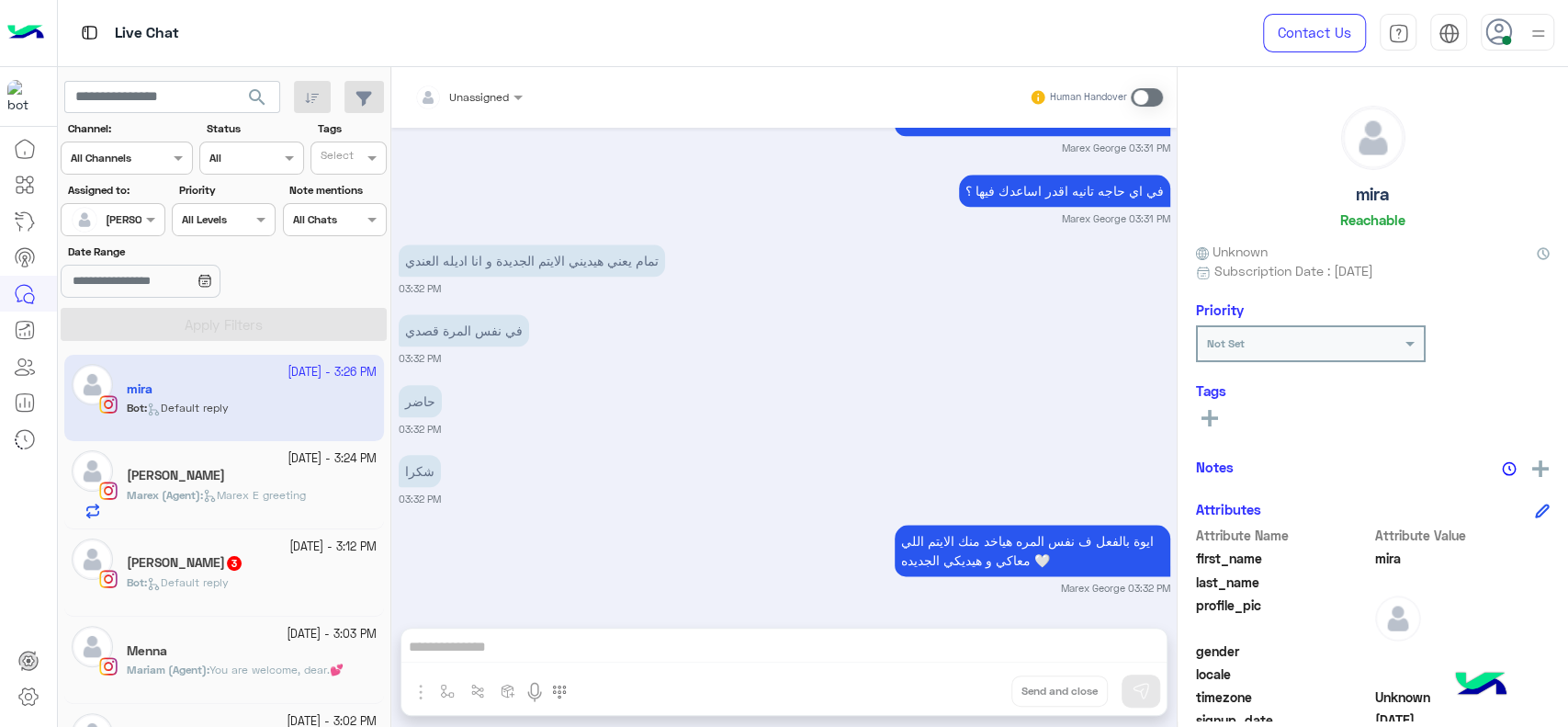
scroll to position [1105, 0]
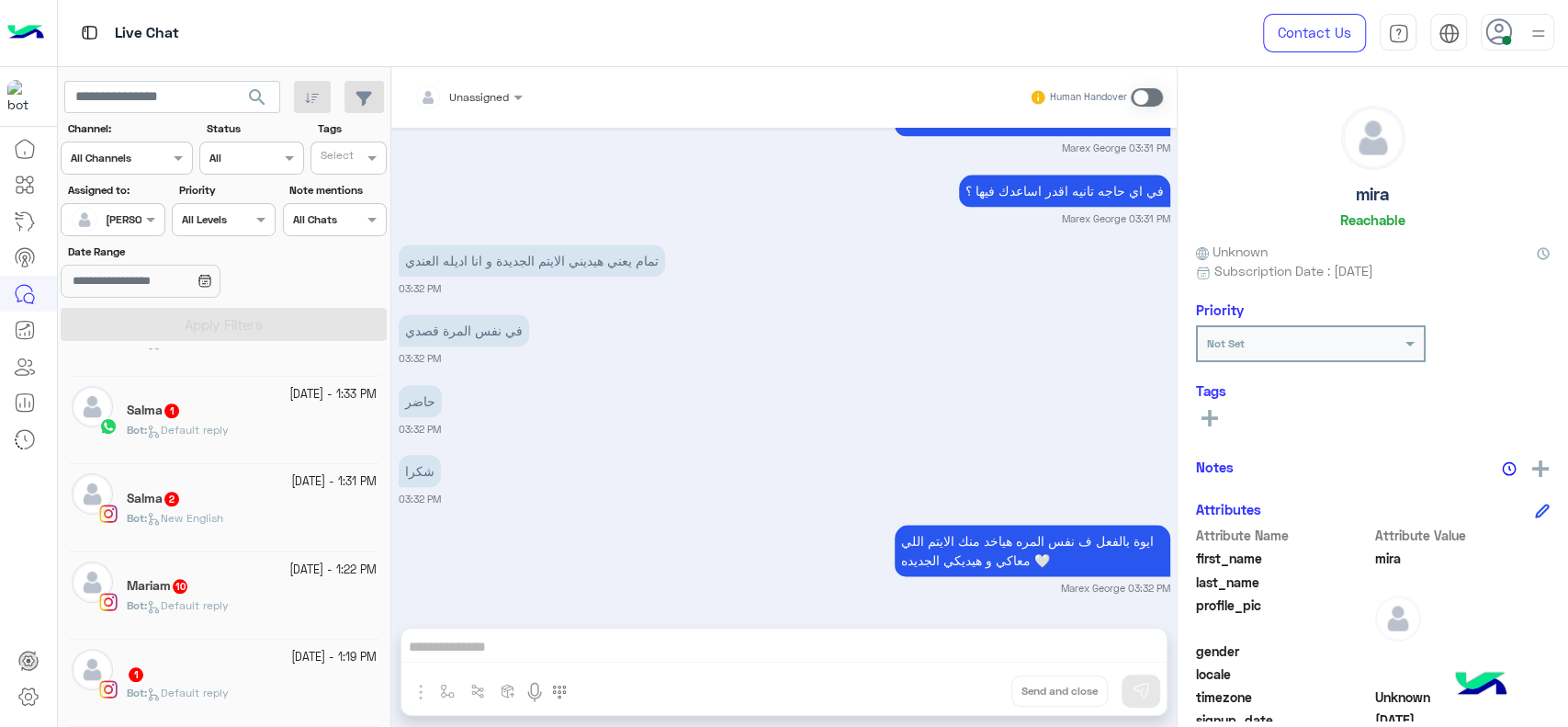
click at [291, 661] on small "[DATE] - 1:19 PM" at bounding box center [333, 657] width 86 height 17
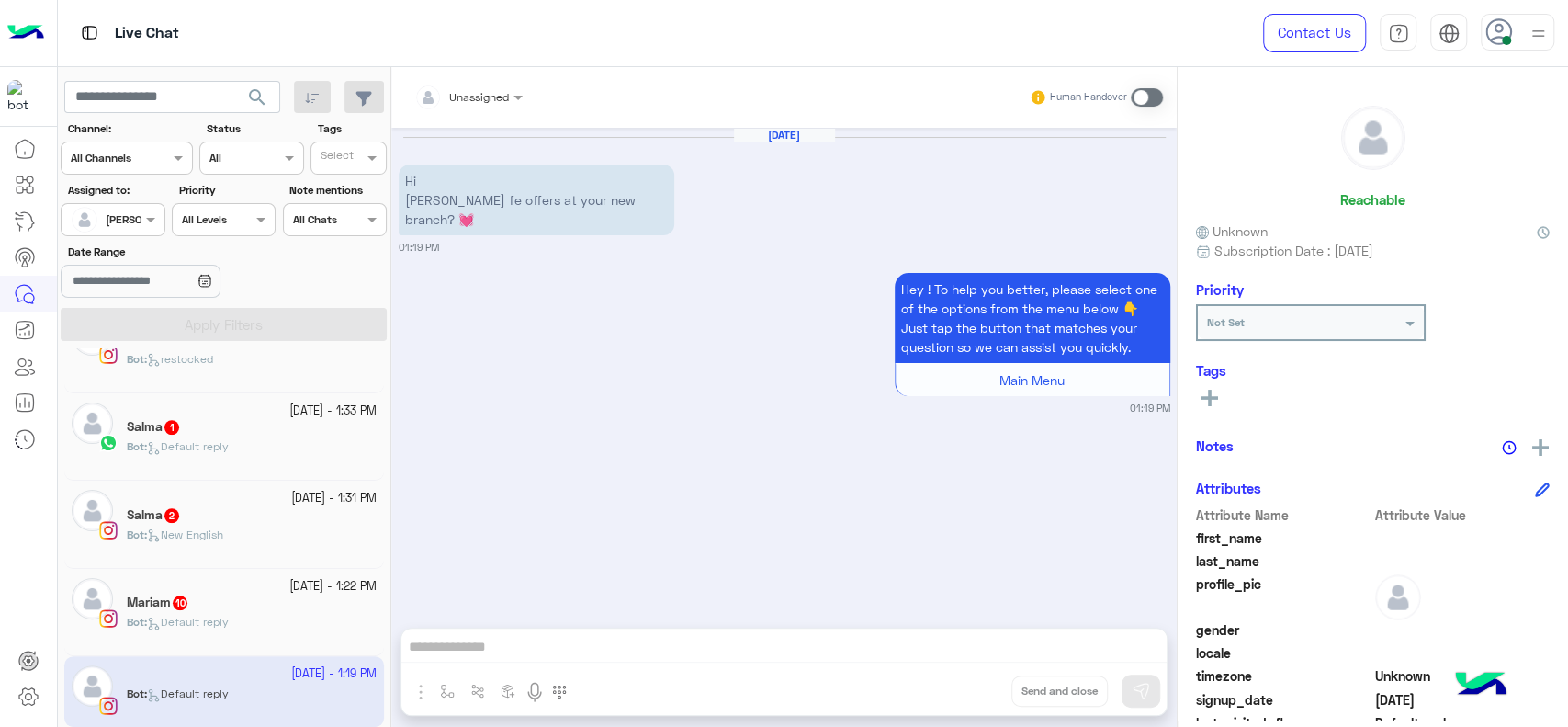
scroll to position [1089, 0]
drag, startPoint x: 250, startPoint y: 677, endPoint x: 410, endPoint y: 697, distance: 161.2
click at [250, 676] on app-inbox-user "[DATE] - 1:19 PM Bot : Default reply" at bounding box center [224, 691] width 319 height 71
click at [462, 685] on div "Unassigned Human Handover [DATE] Hi [PERSON_NAME] fe offers at your new branch?…" at bounding box center [784, 400] width 786 height 667
click at [657, 270] on div "Hey ! To help you better, please select one of the options from the menu below …" at bounding box center [784, 342] width 772 height 147
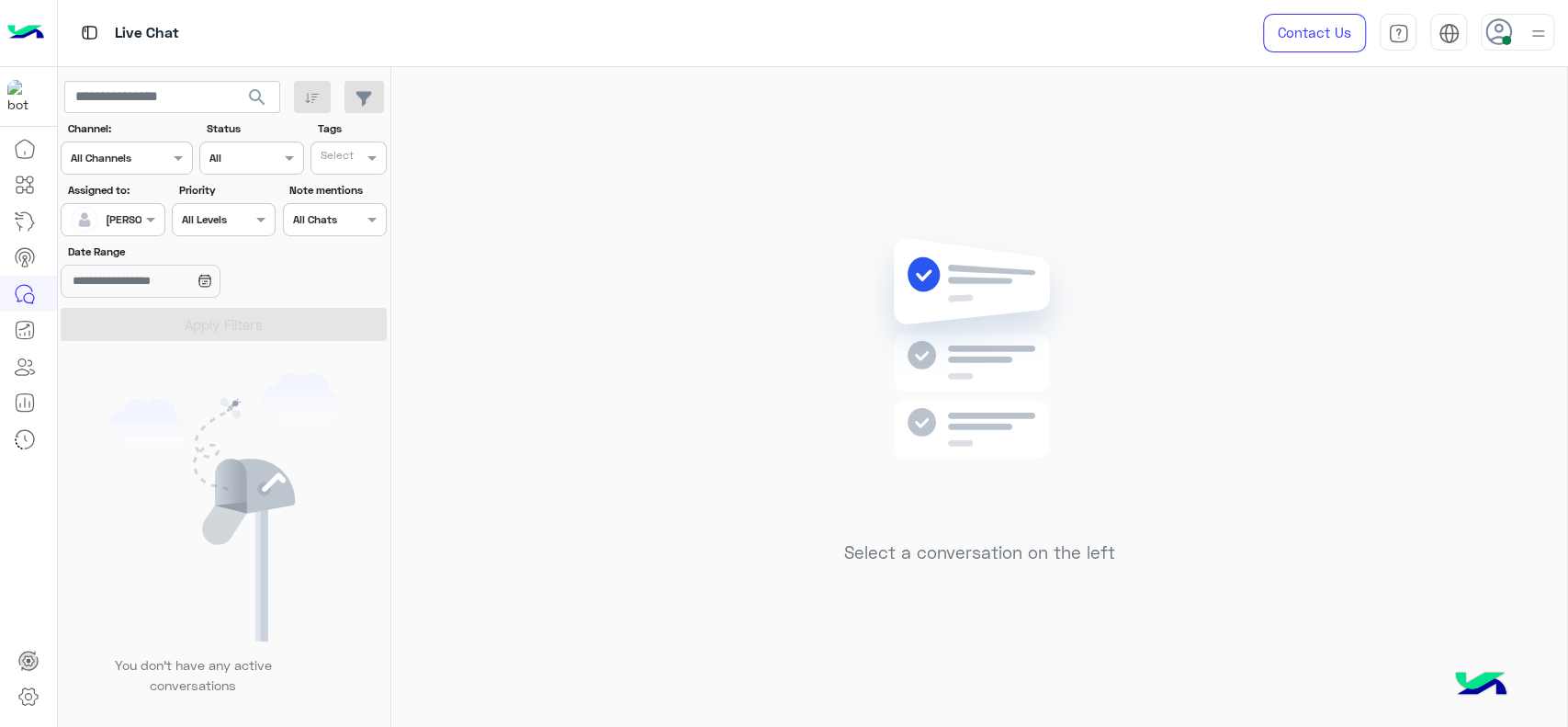
click at [619, 415] on div "Select a conversation on the left" at bounding box center [979, 400] width 1176 height 667
click at [691, 340] on div "Select a conversation on the left" at bounding box center [979, 400] width 1176 height 667
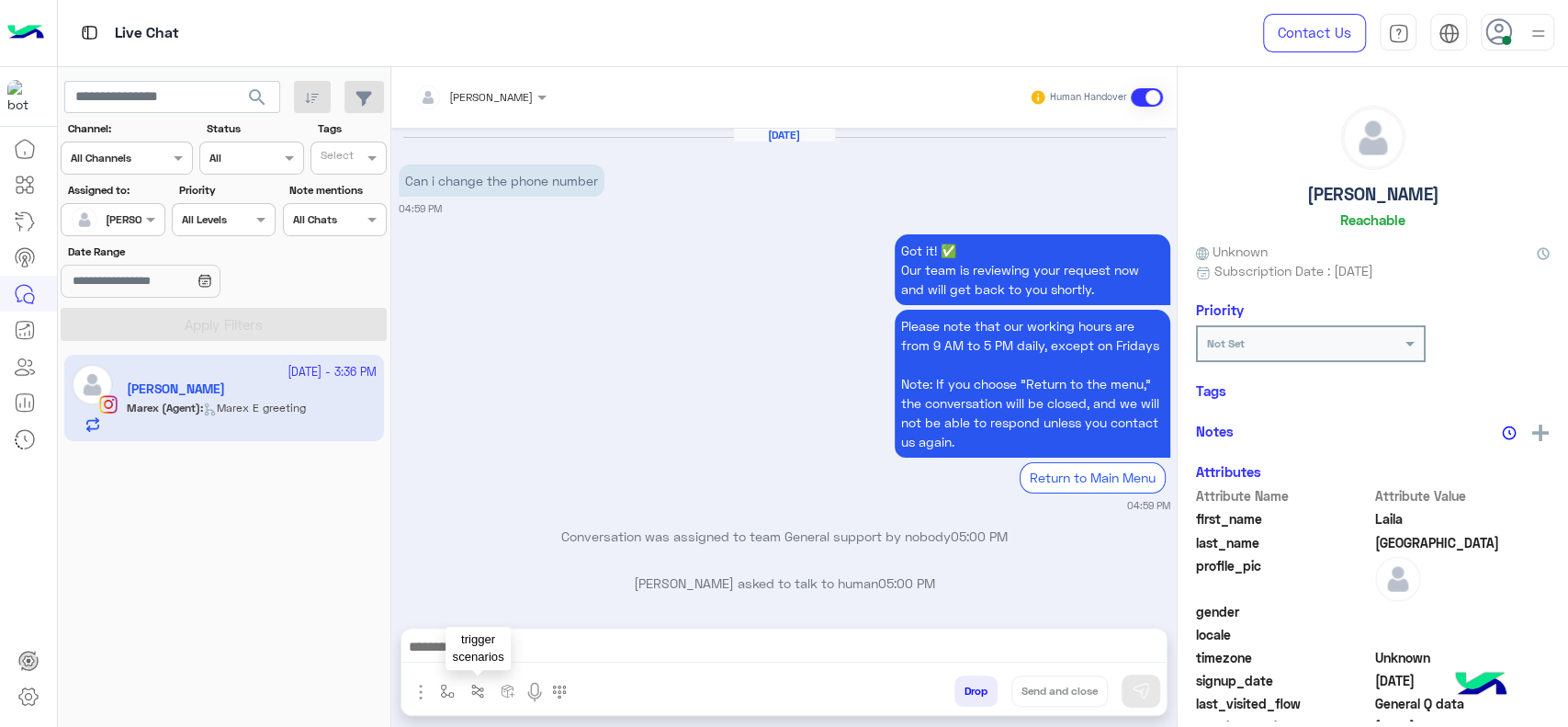
scroll to position [1747, 0]
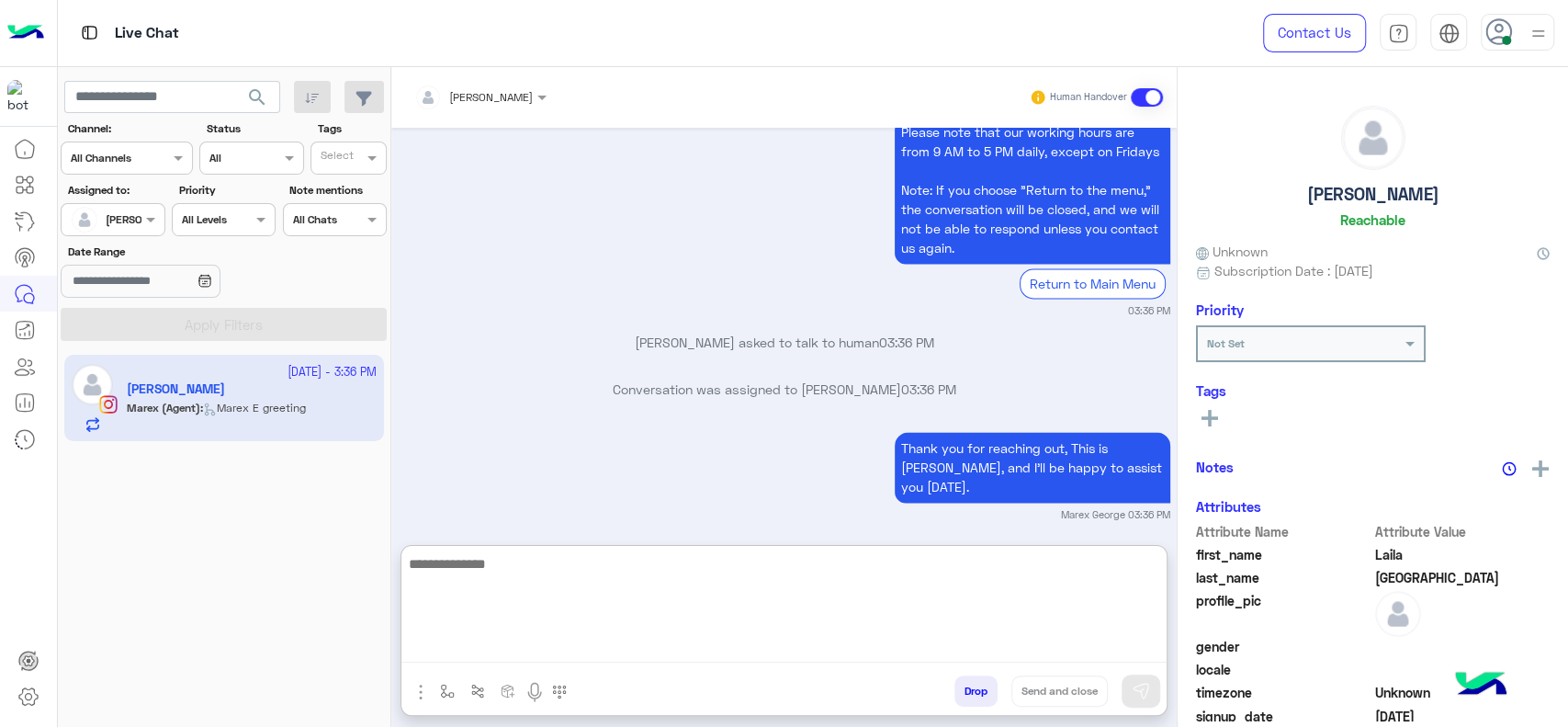
drag, startPoint x: 685, startPoint y: 653, endPoint x: 400, endPoint y: 554, distance: 301.7
click at [684, 652] on textarea at bounding box center [784, 607] width 766 height 110
type textarea "**********"
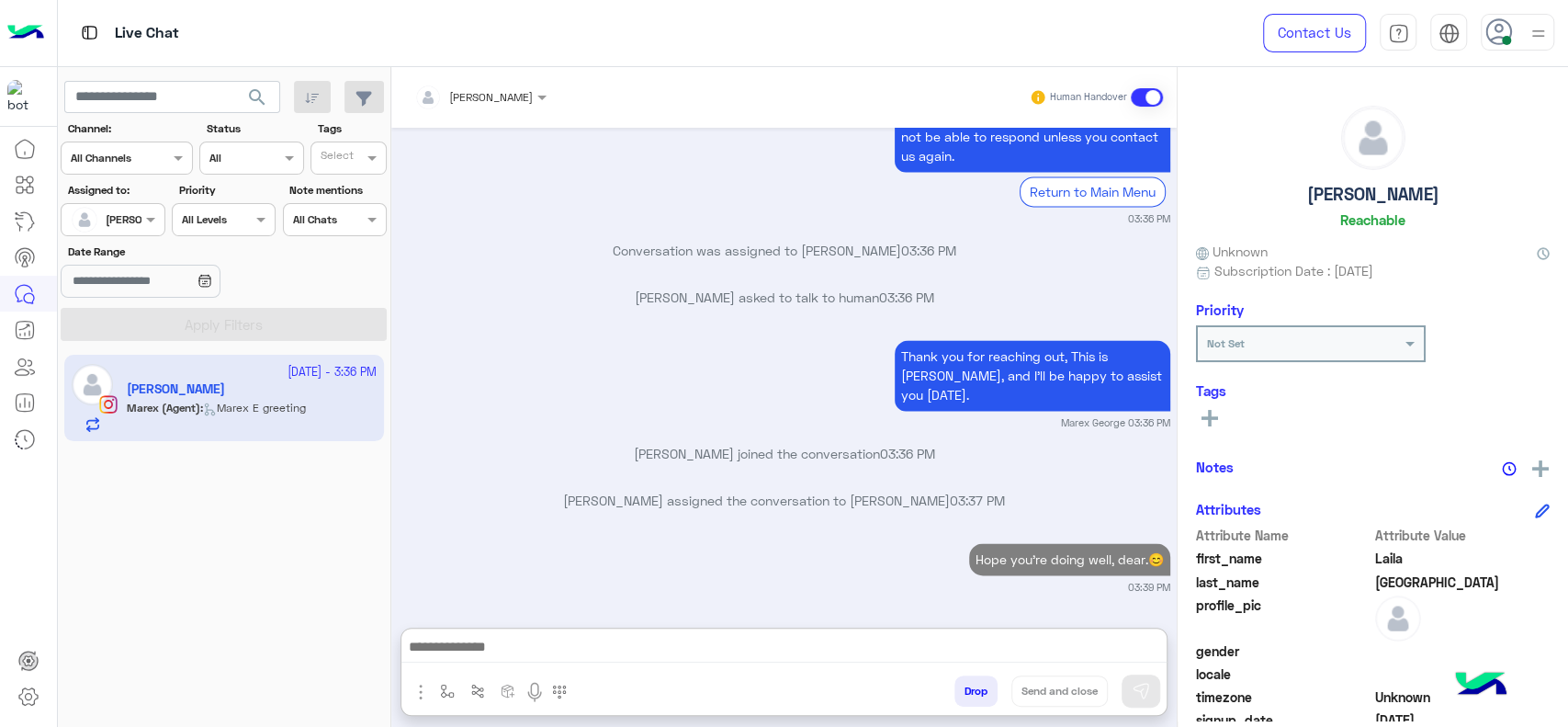
click at [522, 445] on div "Sep 18, 2025 Can i change the phone number 04:59 PM Got it! ✅ Our team is revie…" at bounding box center [784, 368] width 786 height 481
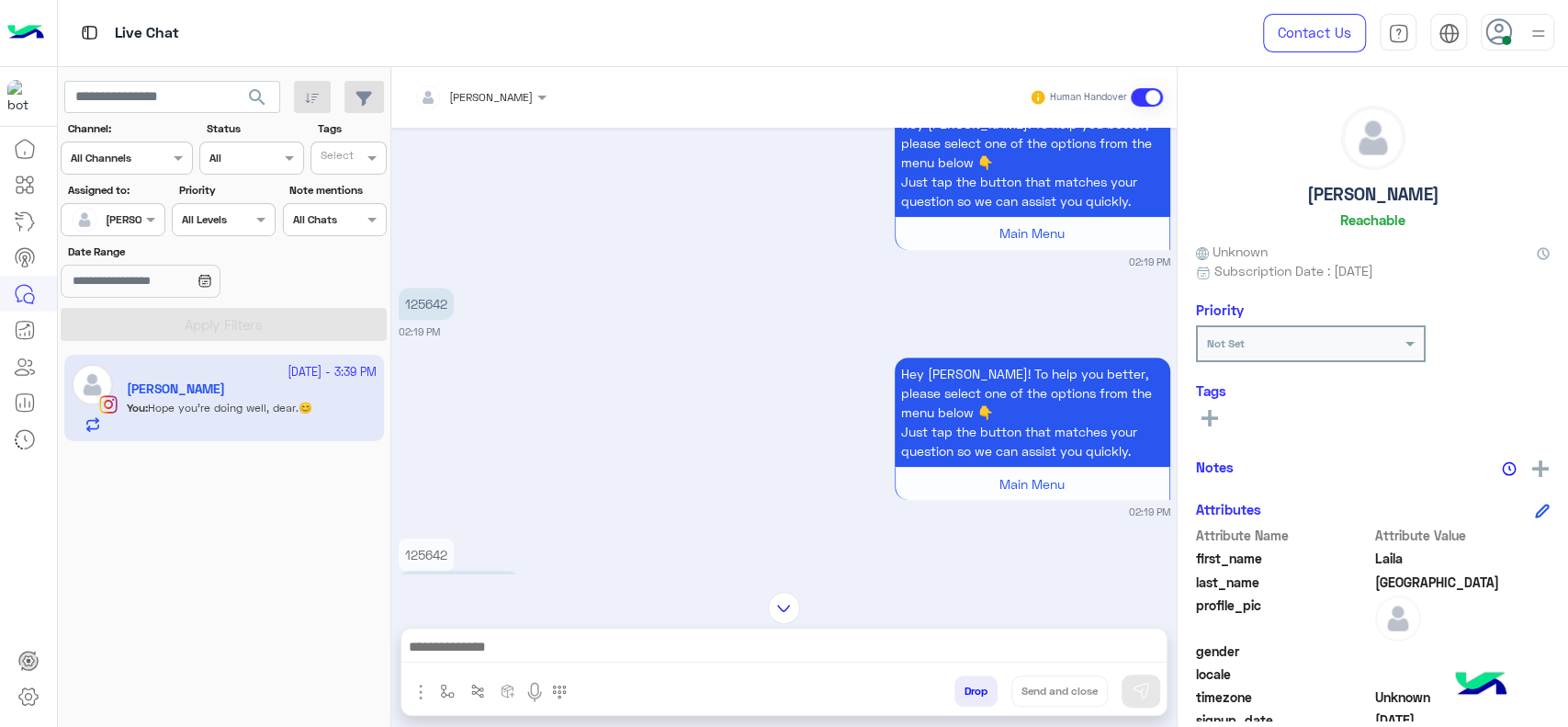
scroll to position [1676, 0]
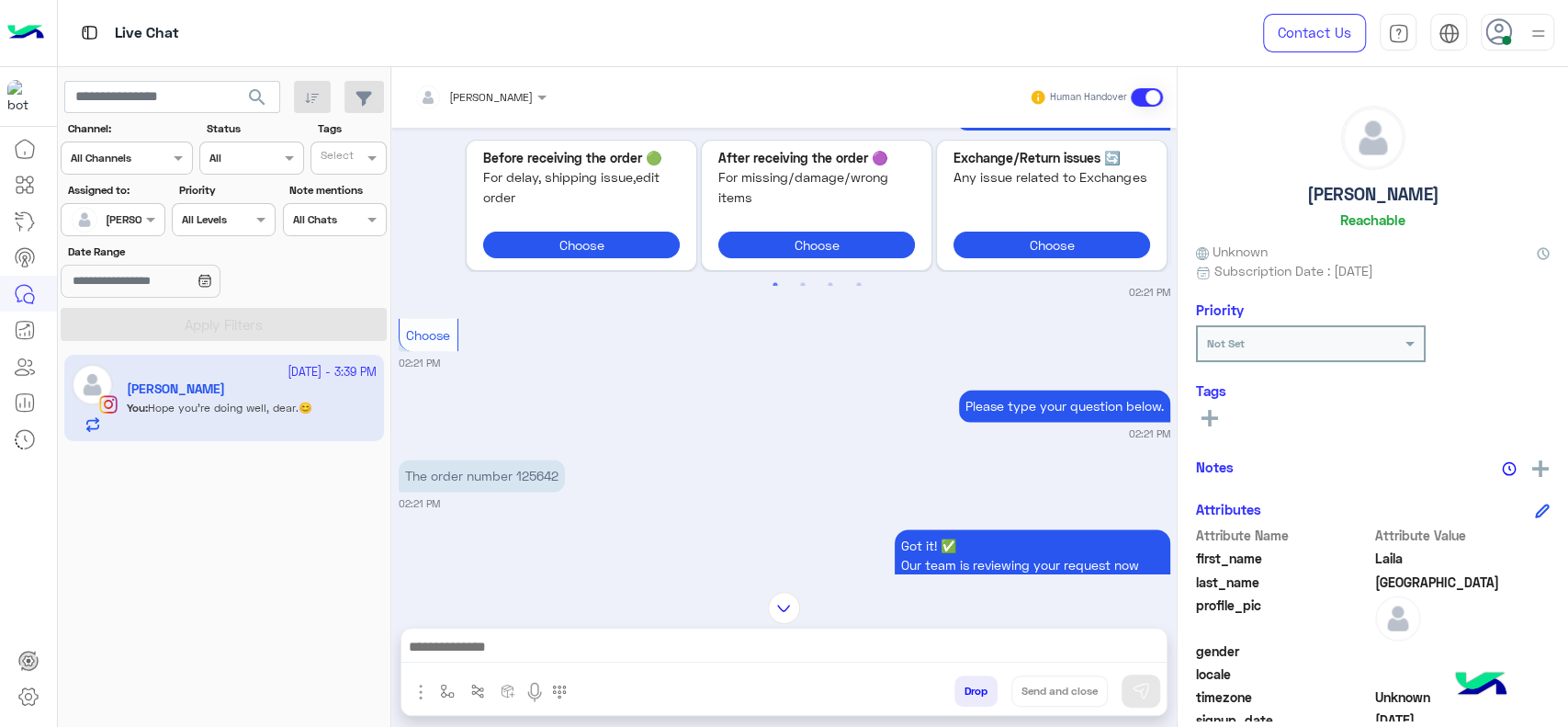
click at [550, 479] on p "The order number 125642" at bounding box center [481, 475] width 167 height 32
copy p "125642"
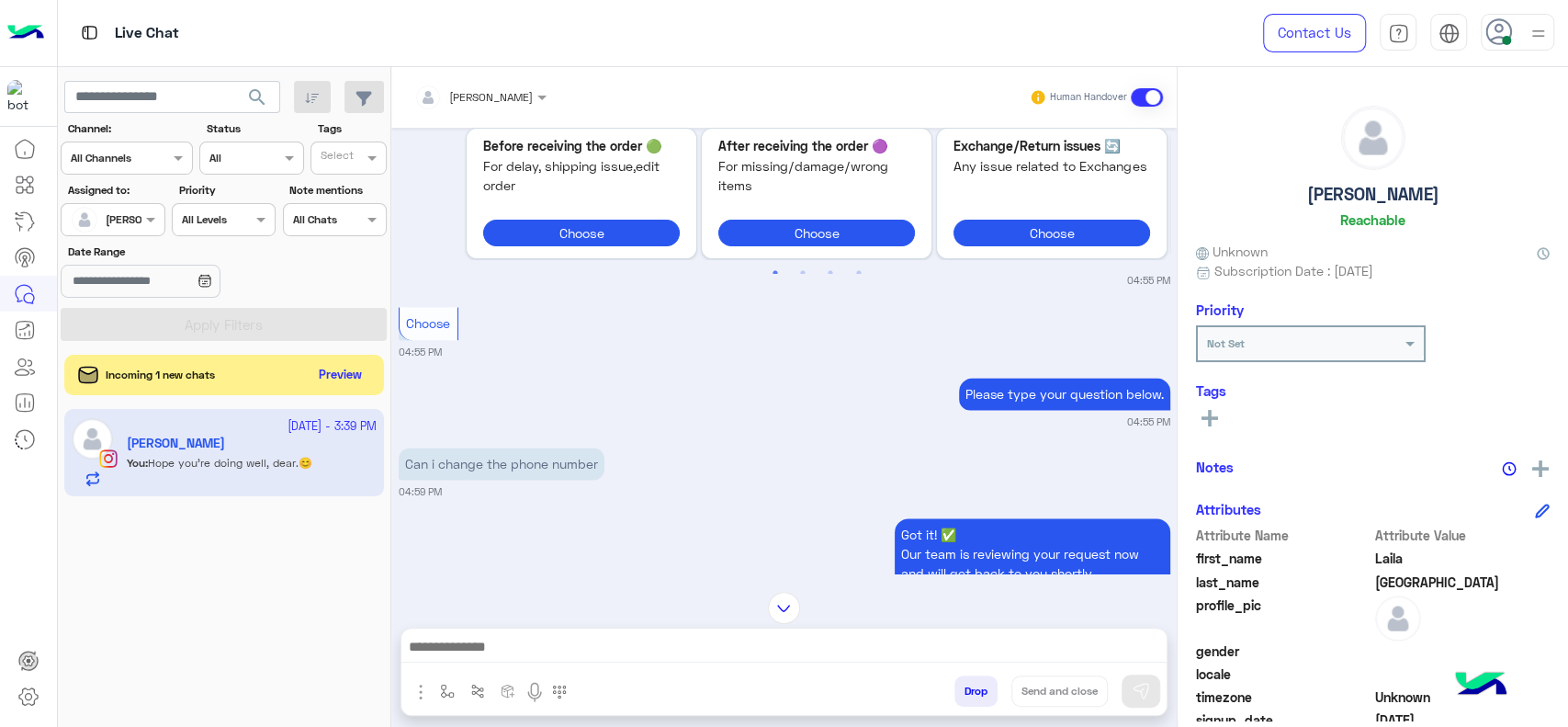
scroll to position [8, 0]
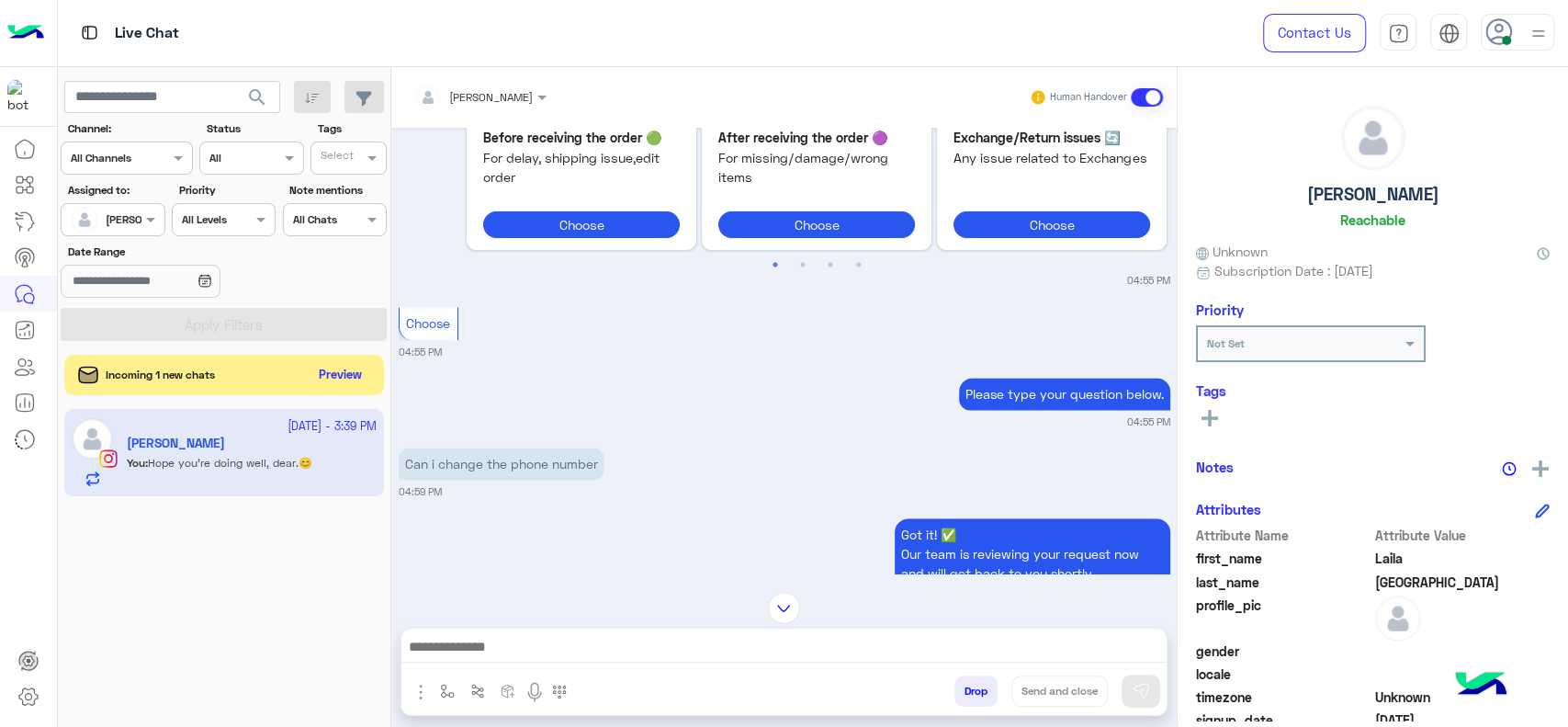
click at [765, 607] on div at bounding box center [784, 607] width 786 height 32
click at [791, 608] on img at bounding box center [784, 607] width 32 height 32
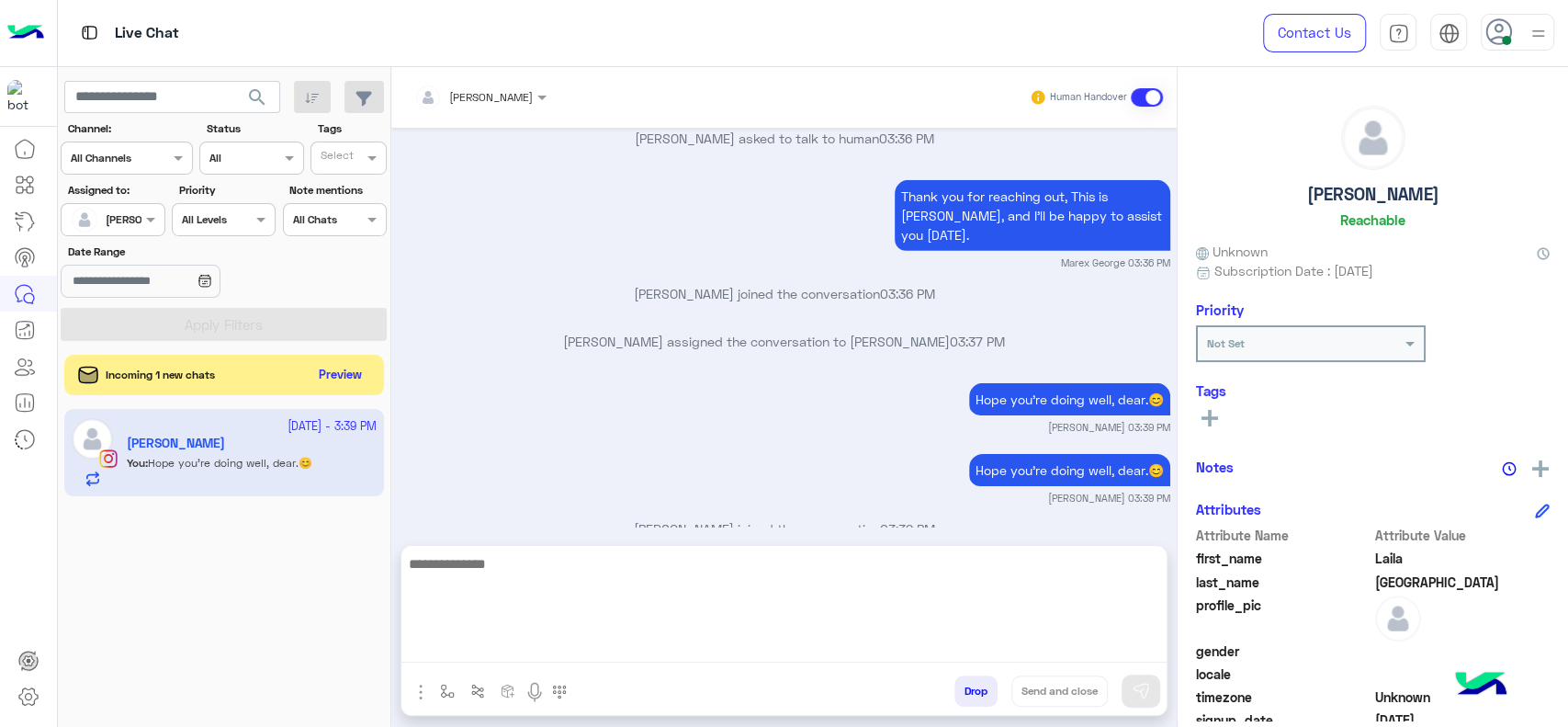
drag, startPoint x: 726, startPoint y: 651, endPoint x: 678, endPoint y: 658, distance: 48.5
click at [726, 651] on textarea at bounding box center [784, 607] width 766 height 110
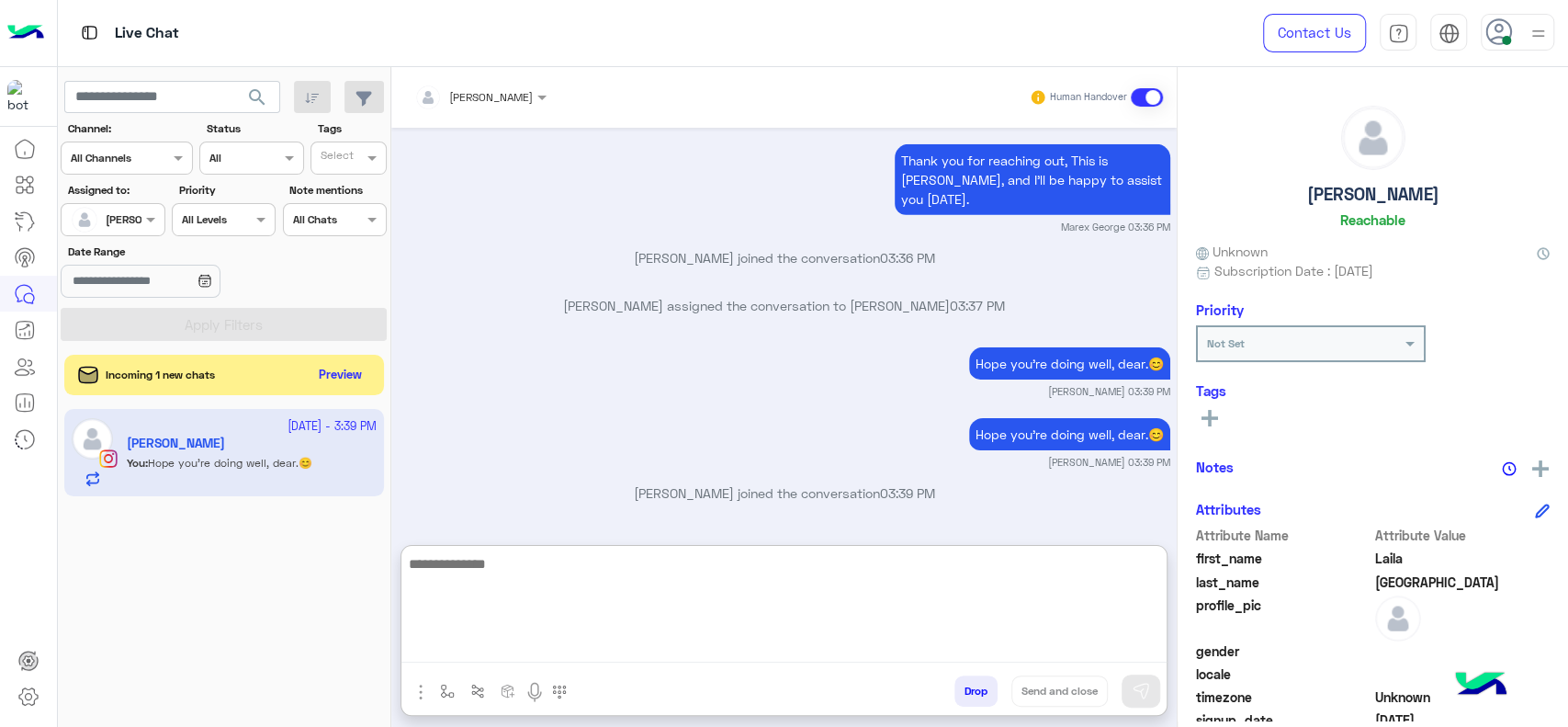
type textarea "*"
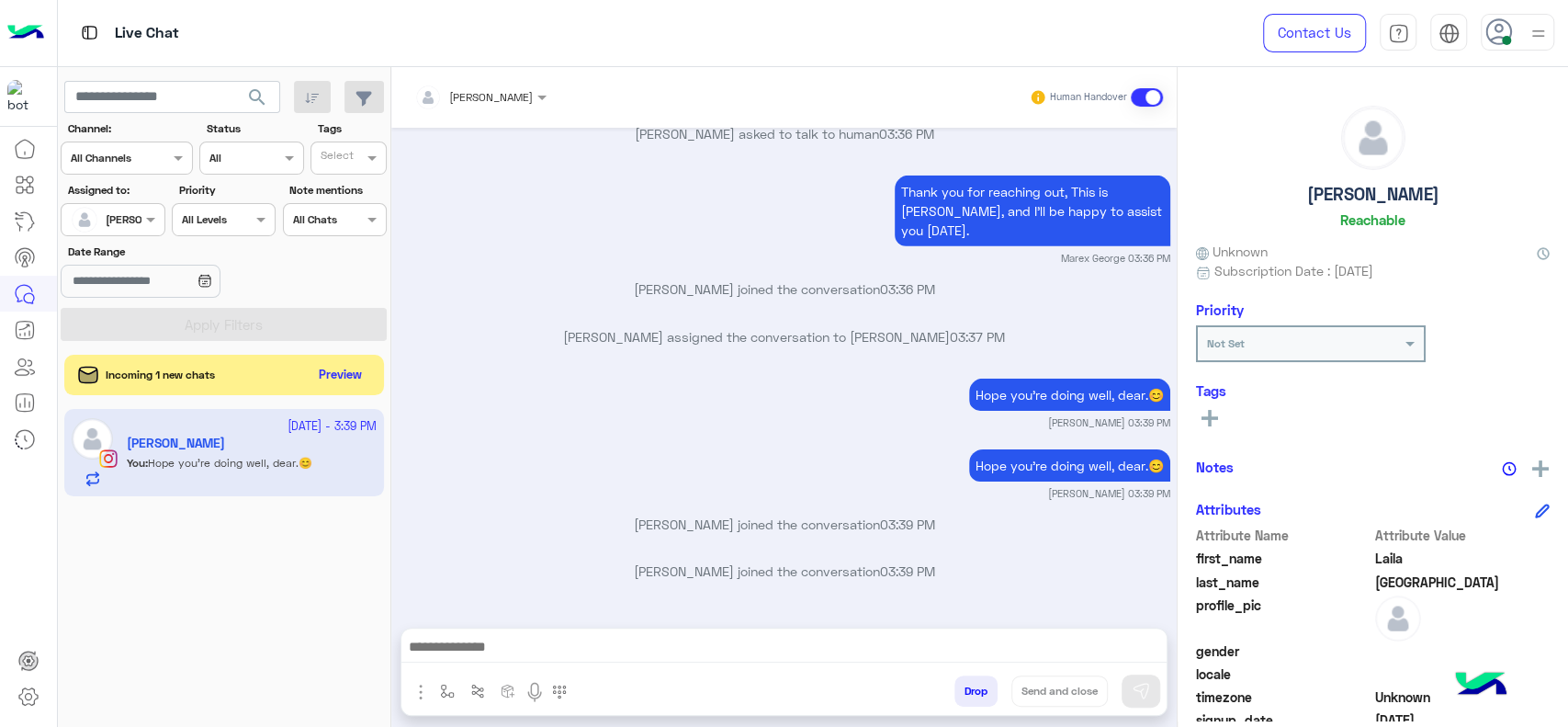
scroll to position [8548, 0]
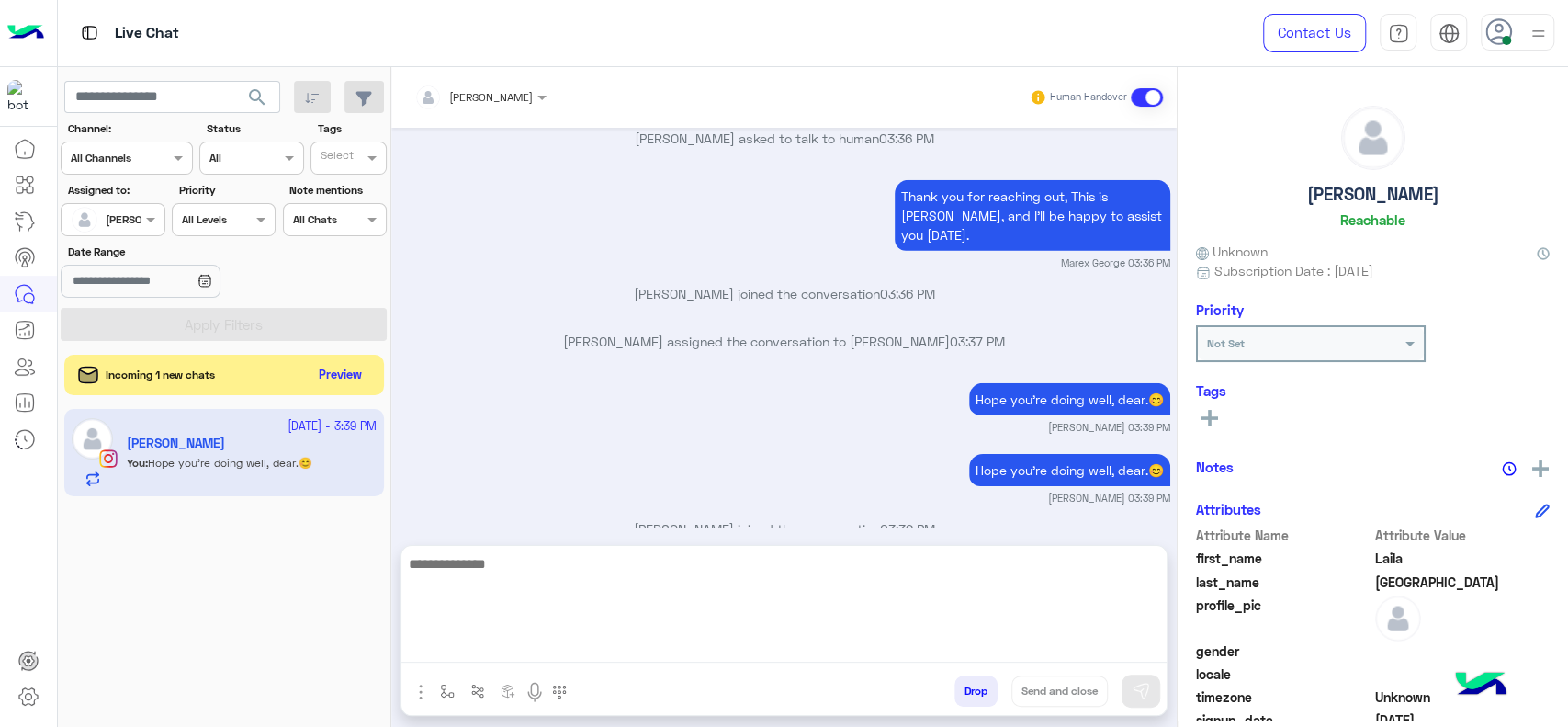
click at [855, 652] on textarea at bounding box center [784, 607] width 766 height 110
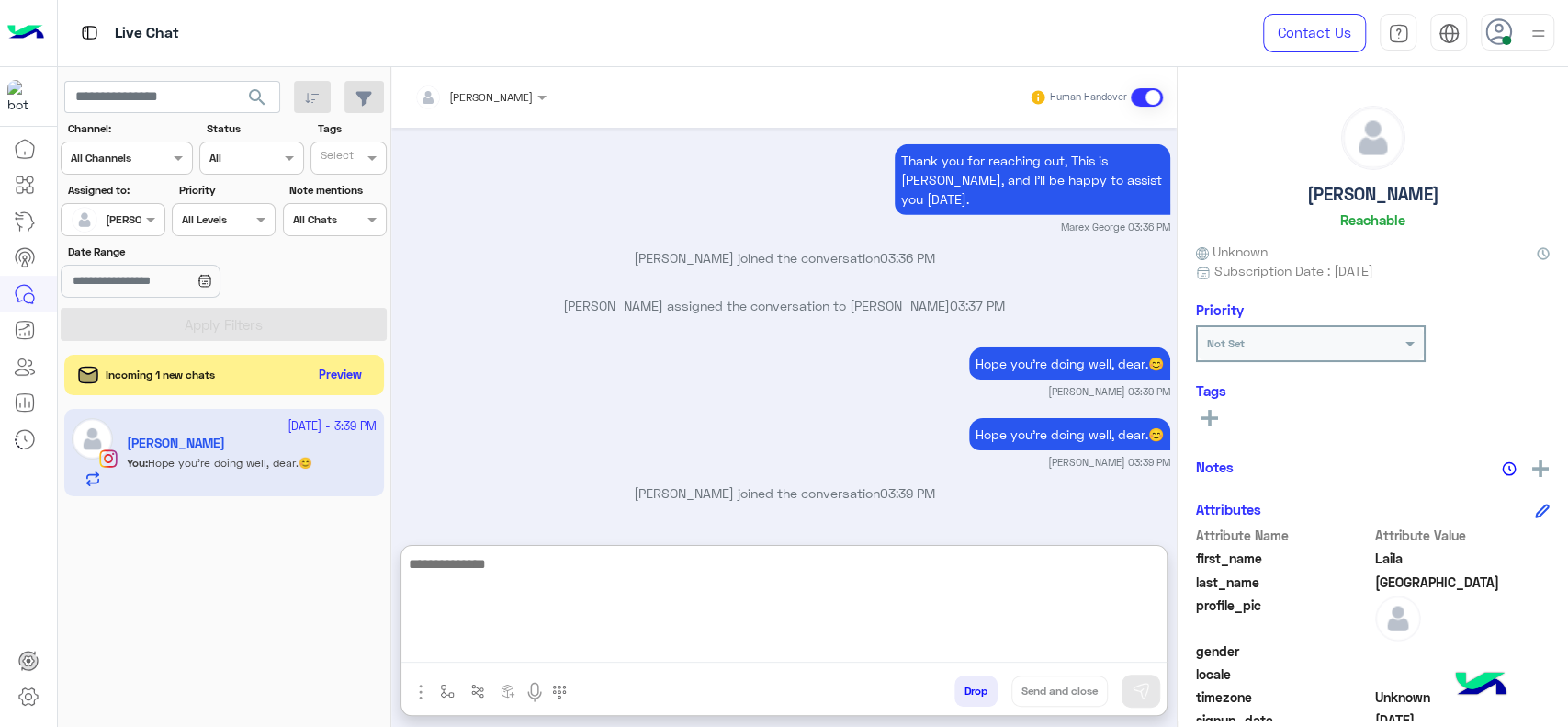
paste textarea "**********"
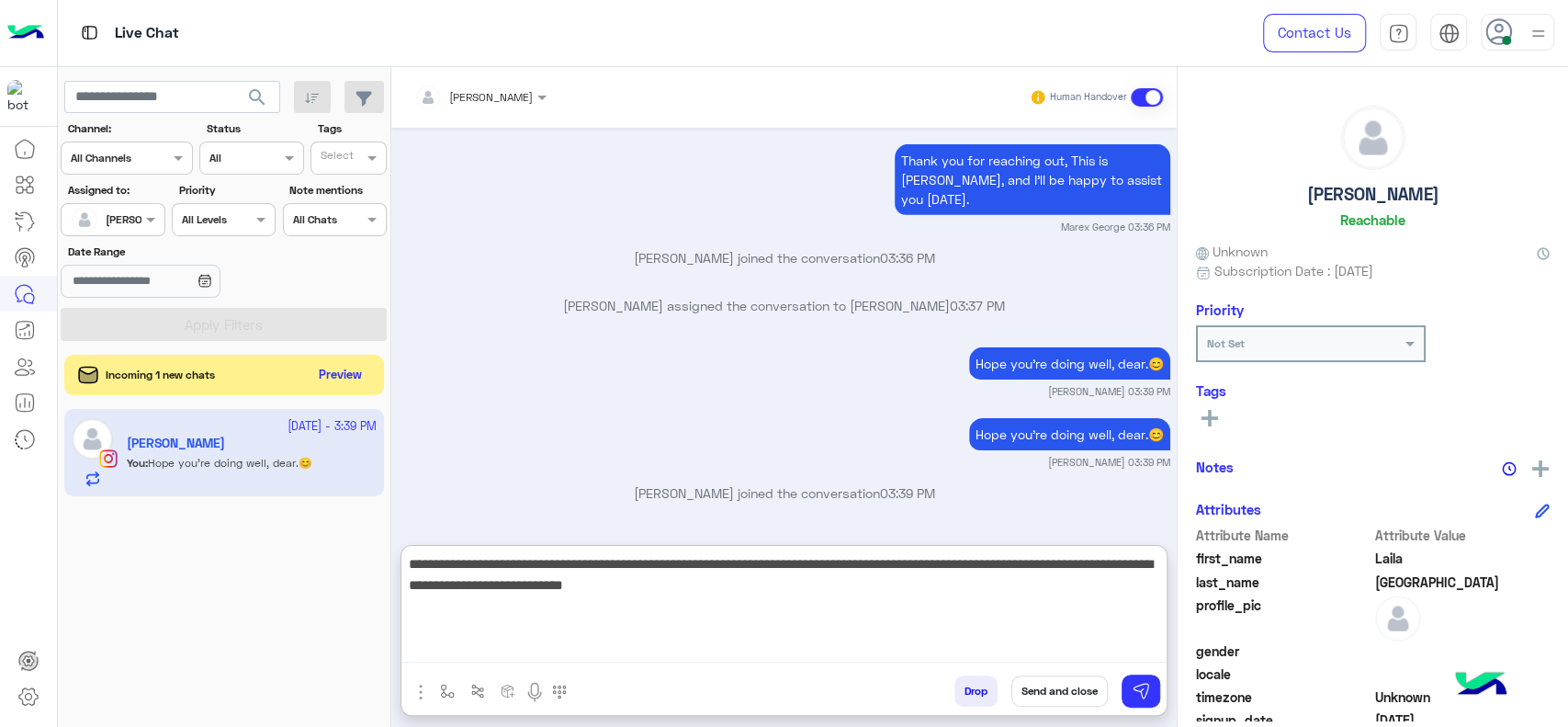
drag, startPoint x: 739, startPoint y: 561, endPoint x: 779, endPoint y: 602, distance: 57.3
click at [779, 602] on textarea "**********" at bounding box center [784, 607] width 766 height 110
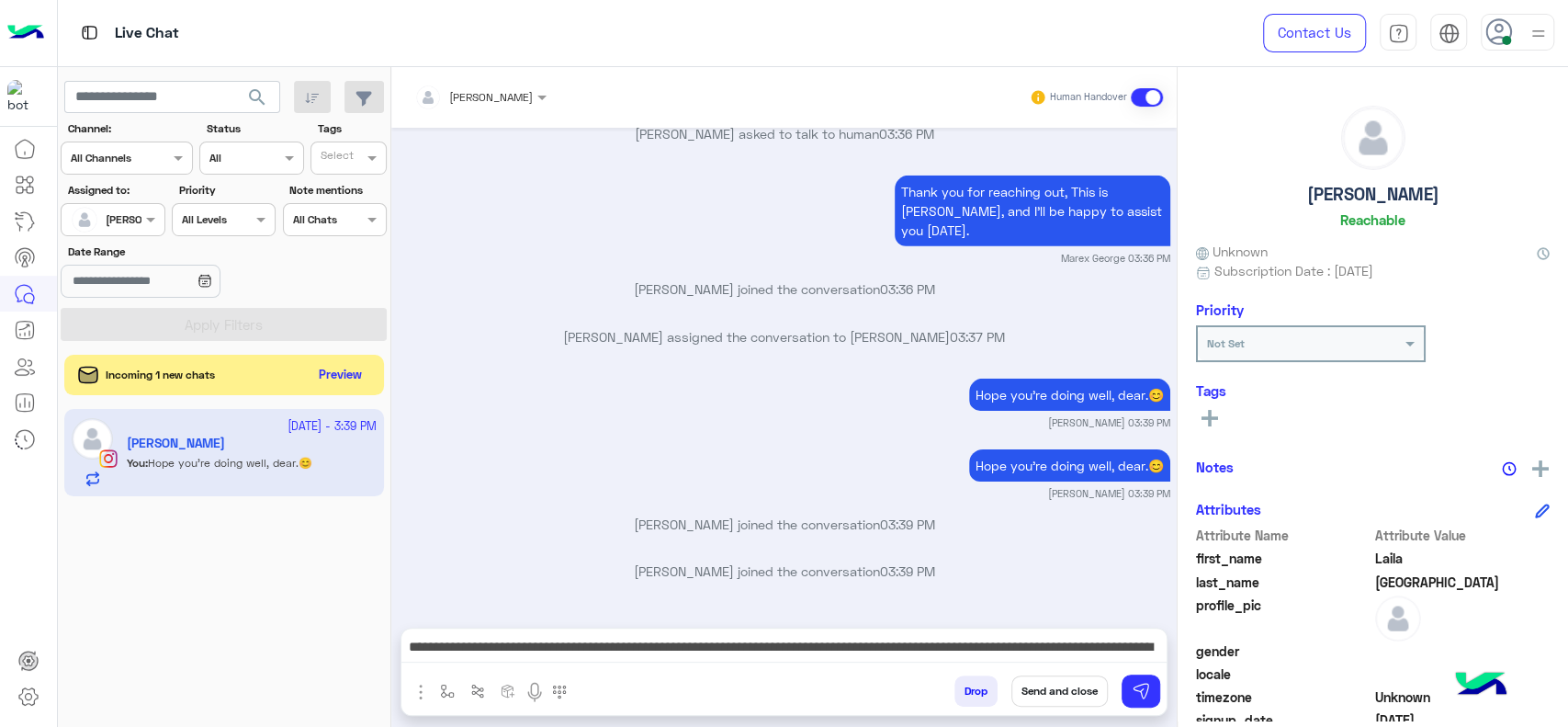
scroll to position [8548, 0]
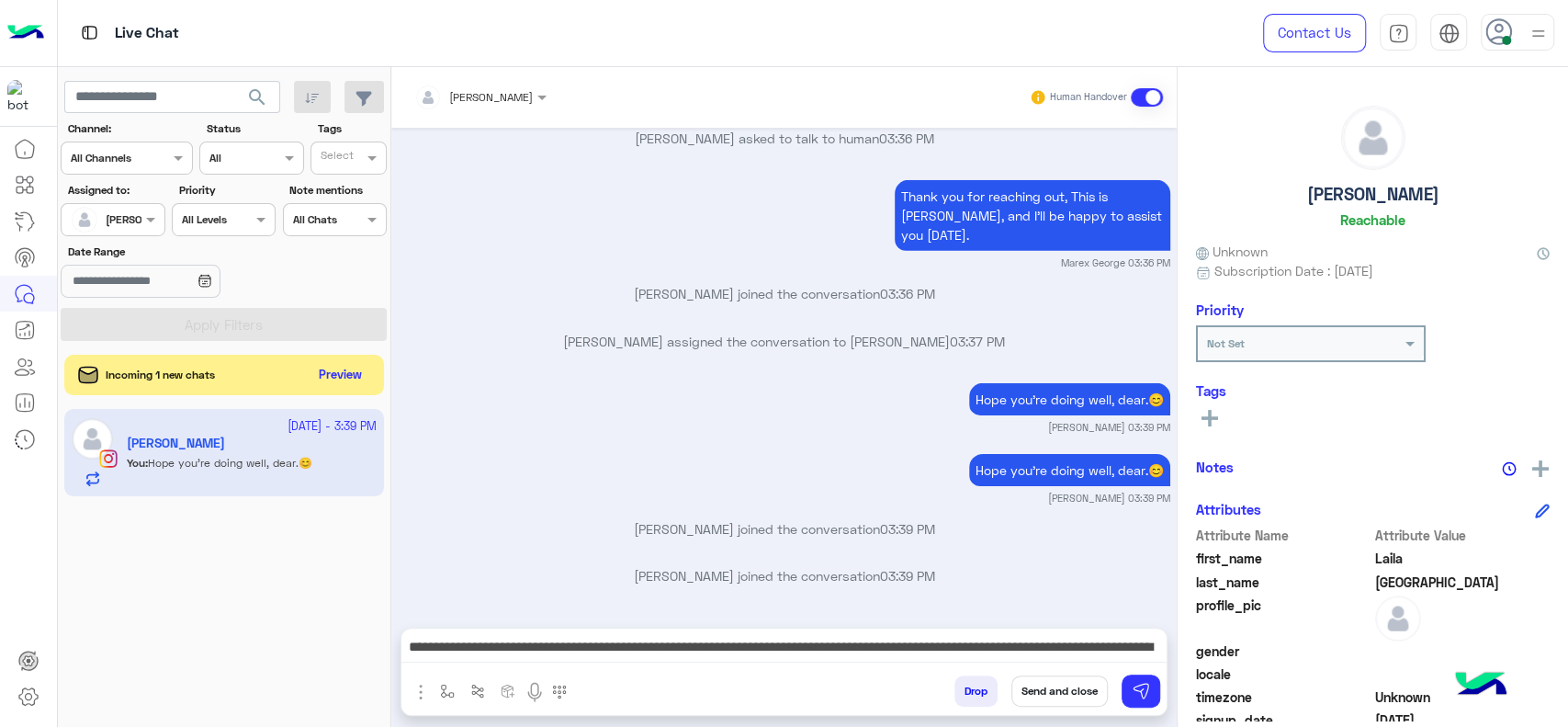
click at [883, 633] on div "**********" at bounding box center [784, 652] width 766 height 46
click at [801, 633] on div "**********" at bounding box center [784, 652] width 766 height 46
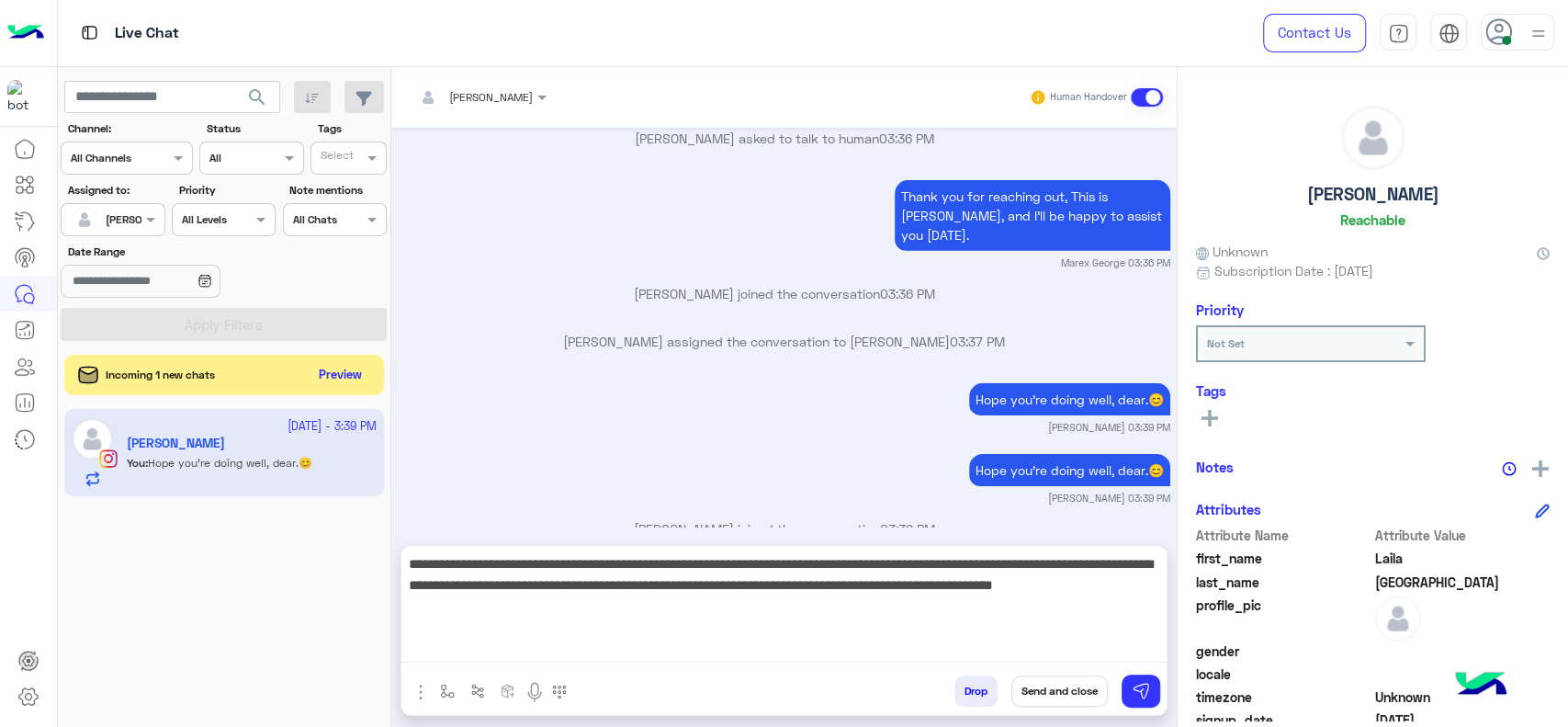
click at [576, 643] on textarea "**********" at bounding box center [784, 607] width 766 height 110
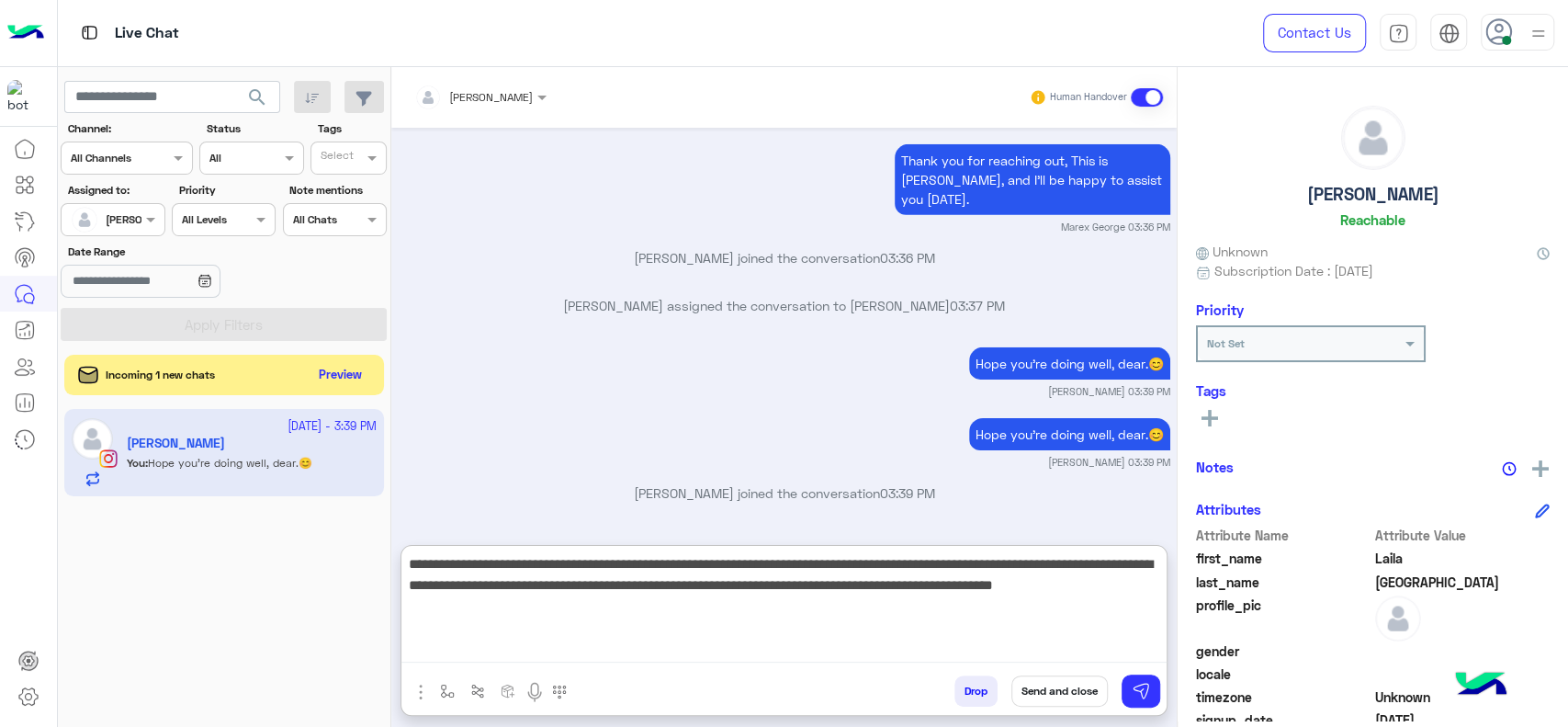
click at [616, 606] on textarea "**********" at bounding box center [784, 607] width 766 height 110
type textarea "**********"
click at [714, 602] on textarea "**********" at bounding box center [784, 607] width 766 height 110
click at [822, 592] on textarea "**********" at bounding box center [784, 607] width 766 height 110
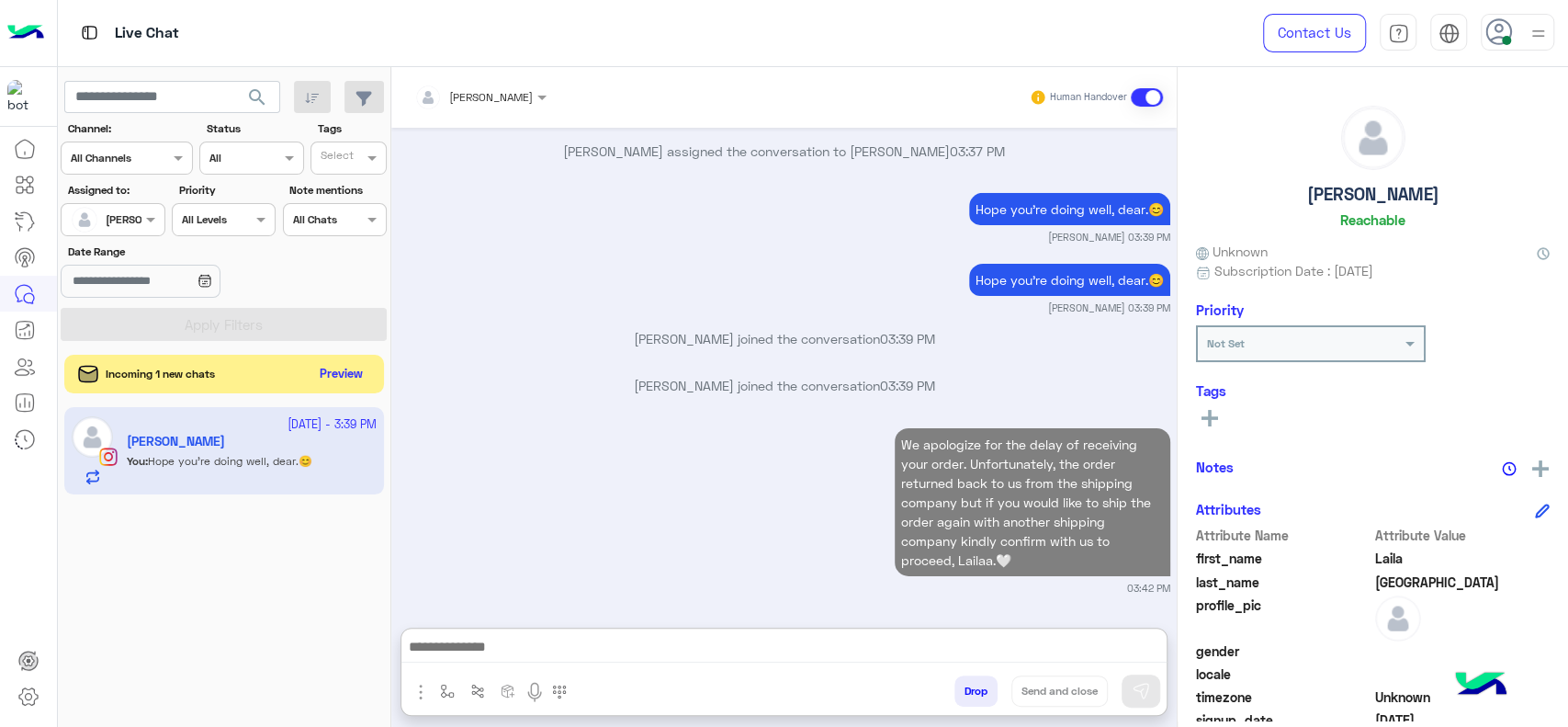
click at [322, 371] on button "Preview" at bounding box center [341, 374] width 57 height 25
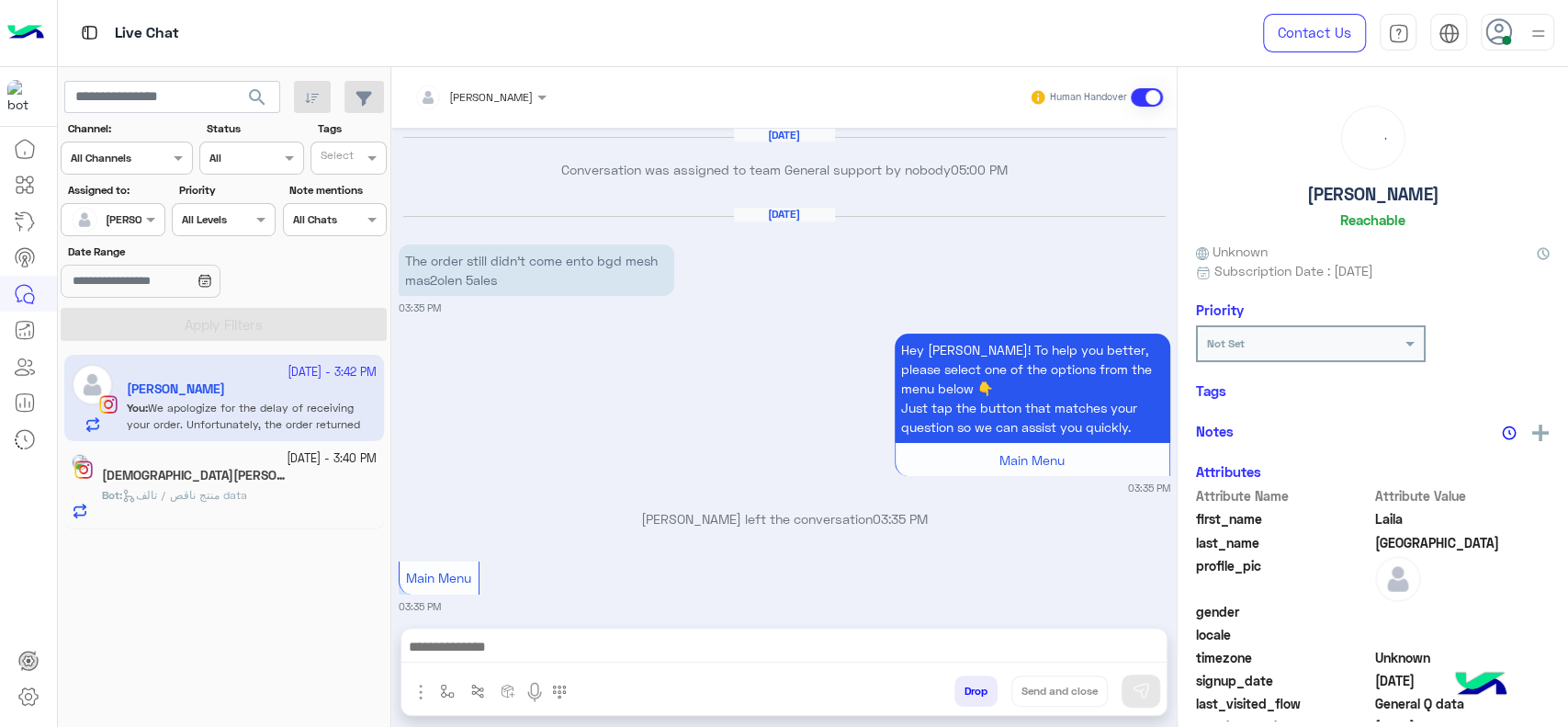
scroll to position [1823, 0]
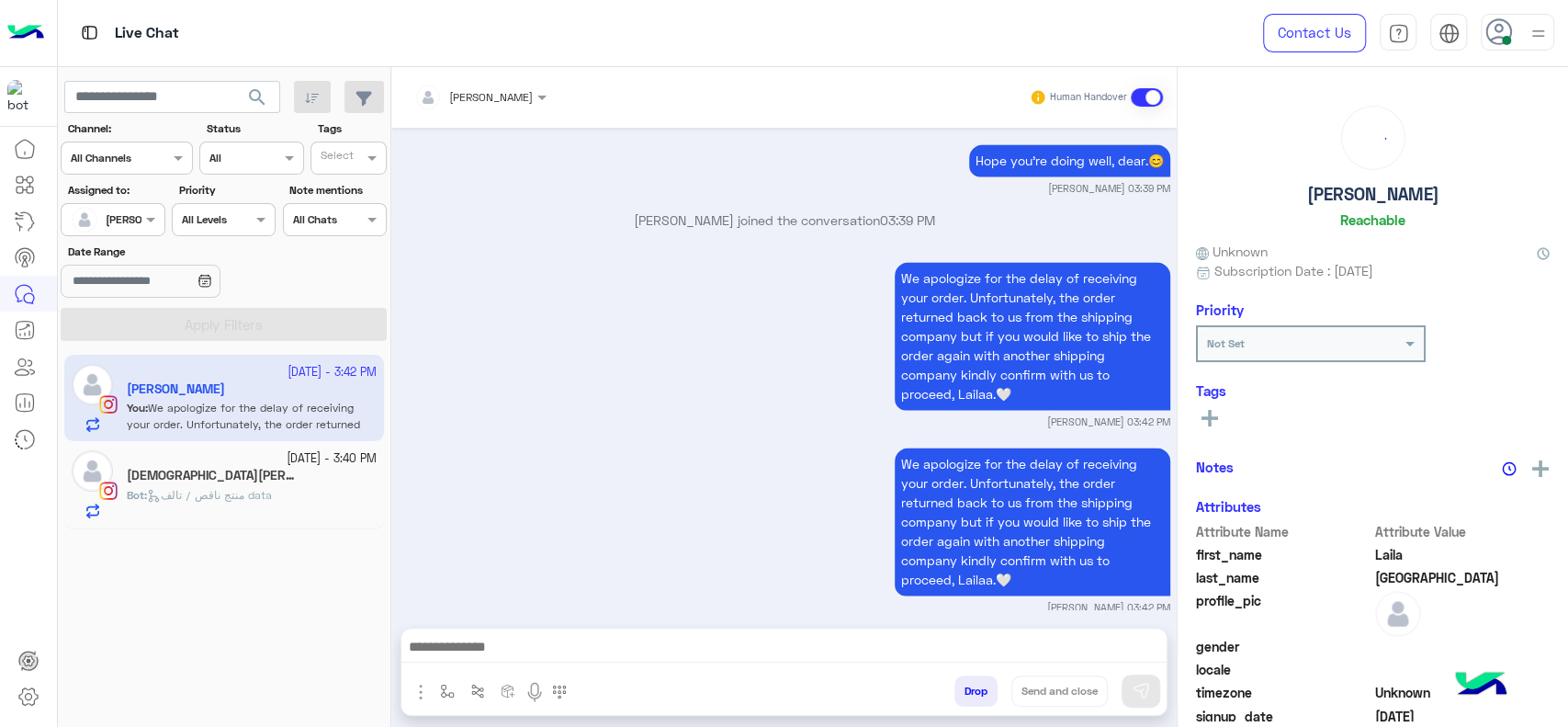
click at [272, 496] on span "منتج ناقص / تالف data" at bounding box center [210, 494] width 125 height 14
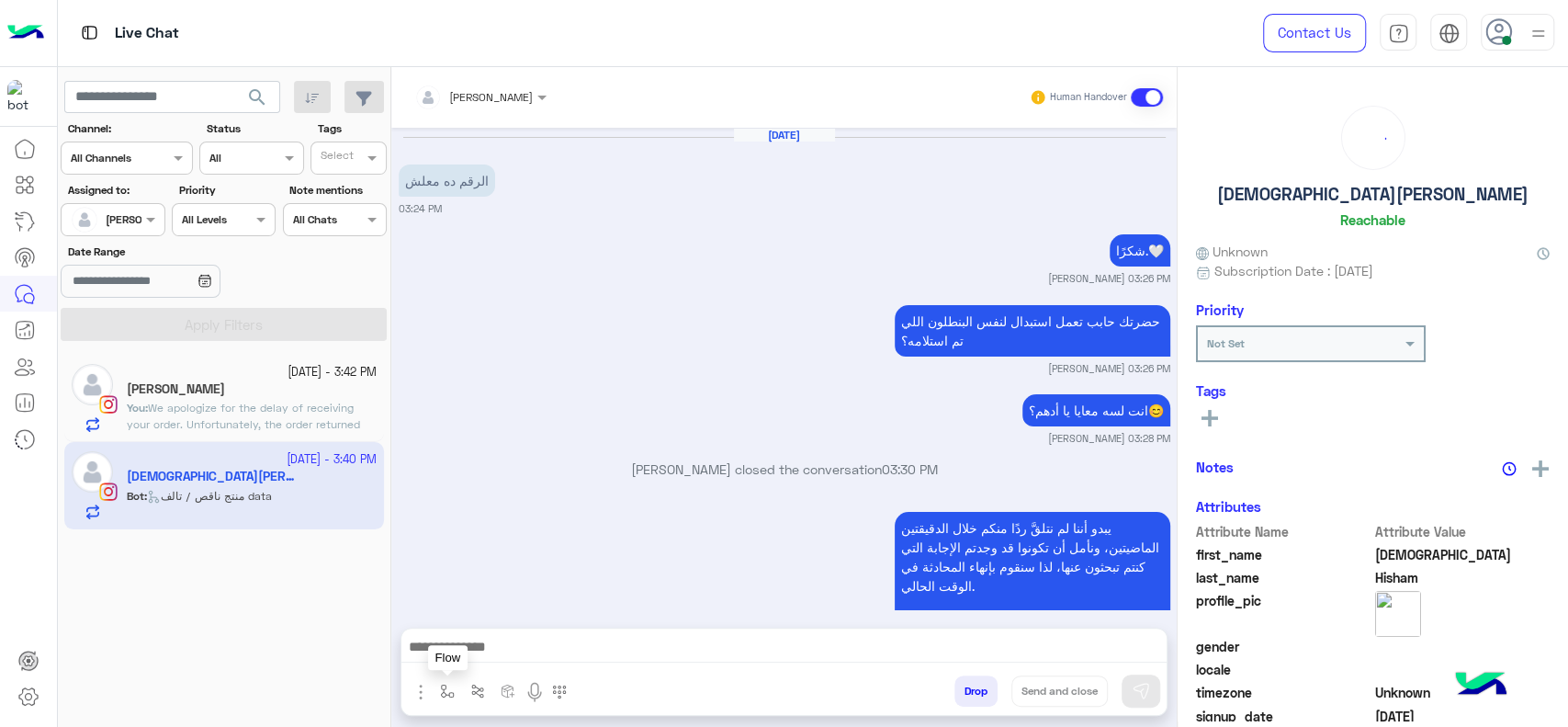
scroll to position [1884, 0]
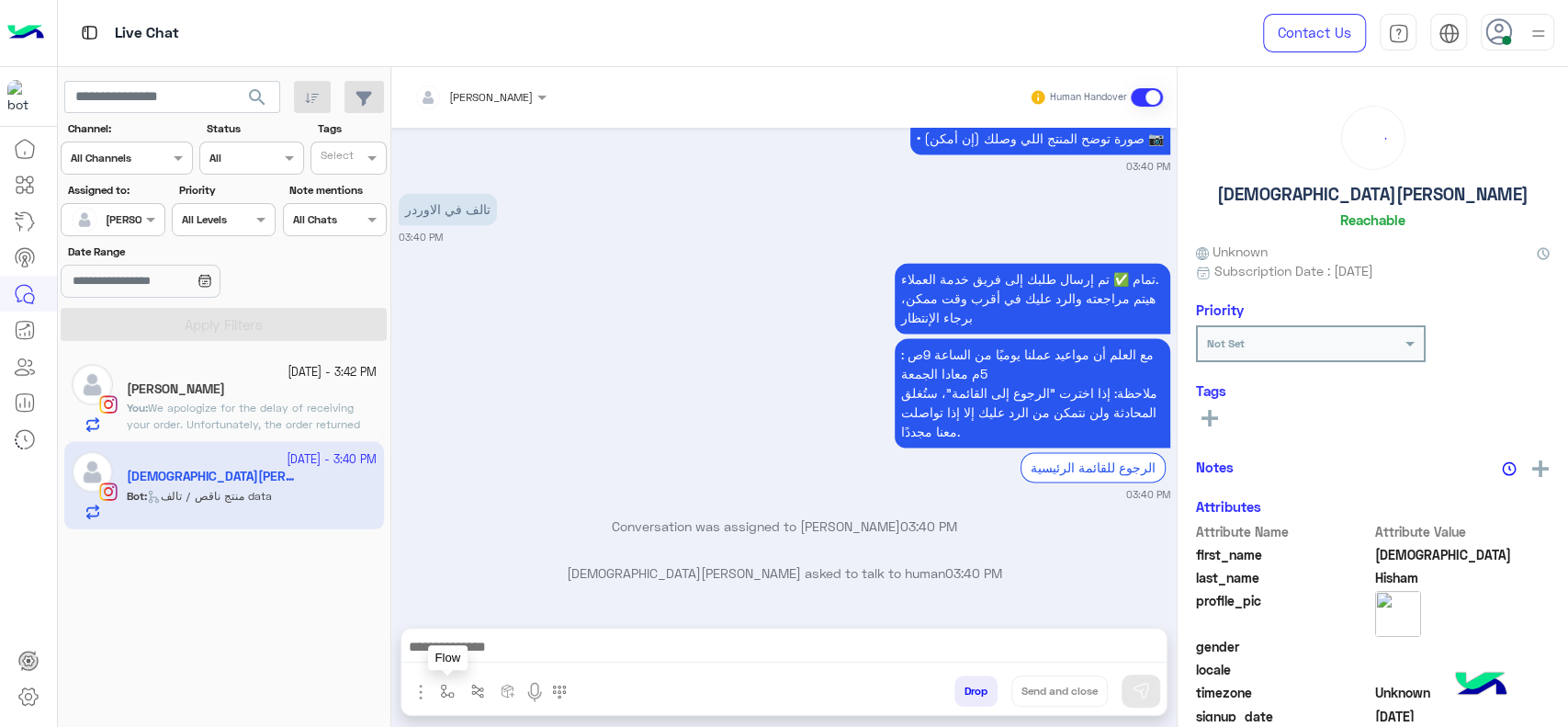
click at [457, 697] on button "button" at bounding box center [447, 690] width 30 height 30
click at [461, 598] on div "Sep 22, 2025 الرقم ده معلش 03:24 PM شكرًا.🤍 Jana Aboelseoud 03:26 PM حضرتك حابب…" at bounding box center [784, 368] width 786 height 481
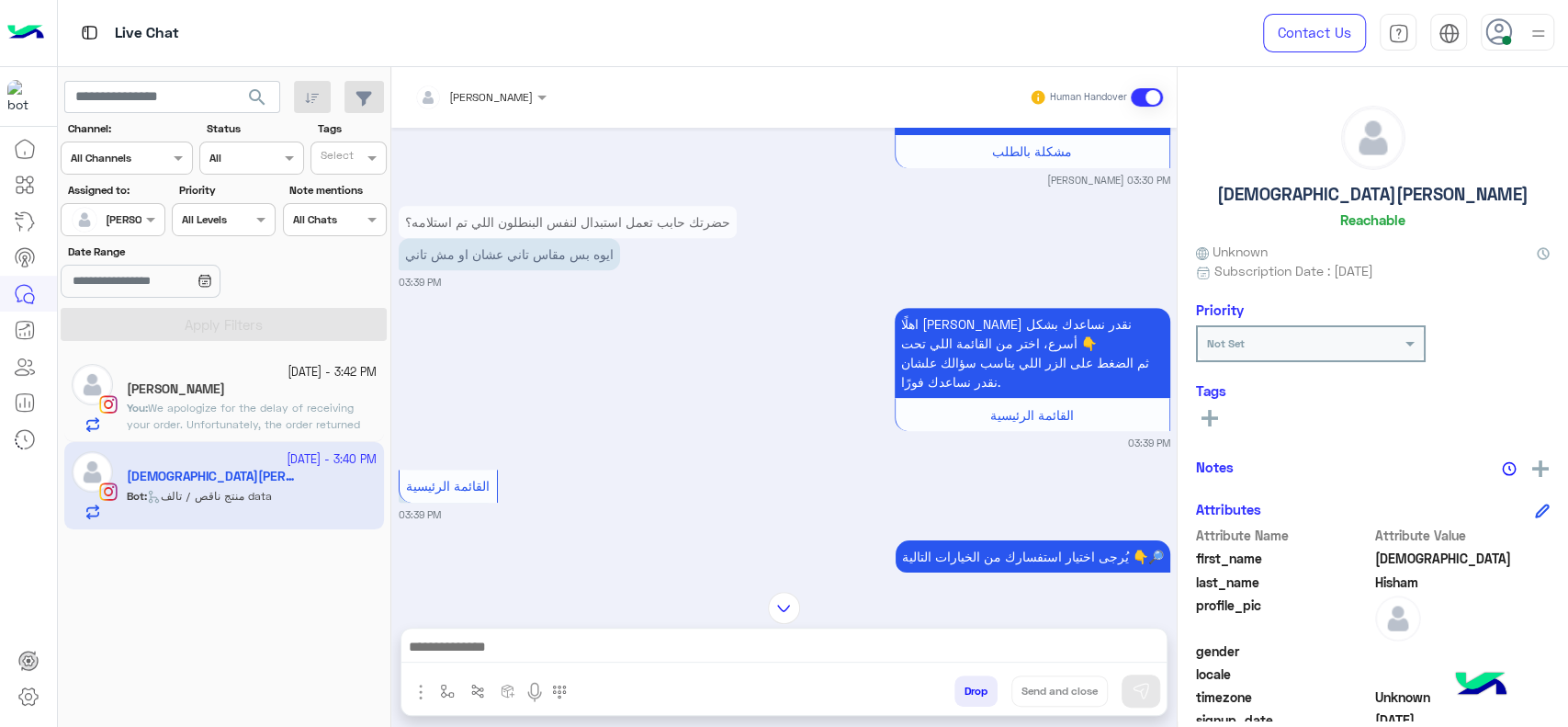
scroll to position [515, 0]
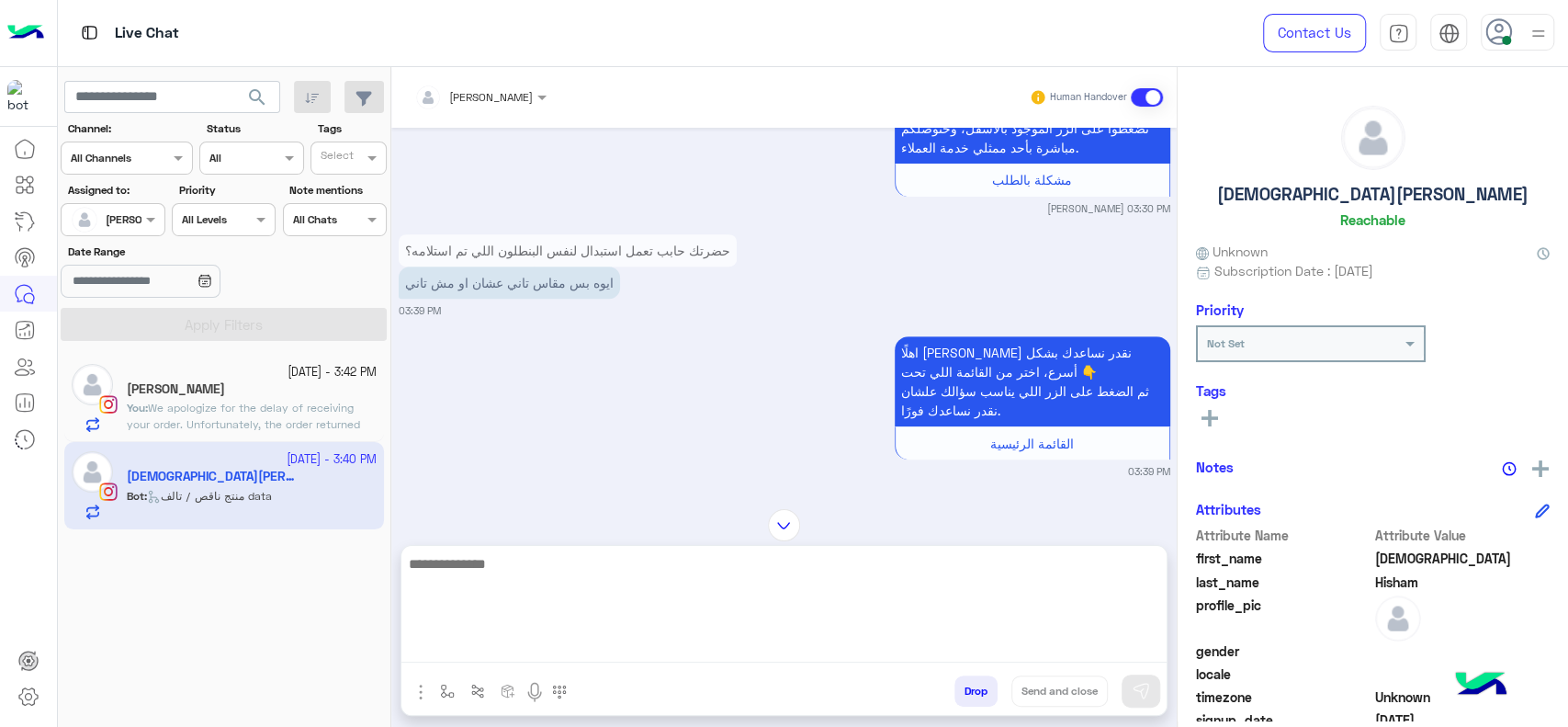
click at [559, 651] on textarea at bounding box center [784, 607] width 766 height 110
click at [688, 619] on textarea at bounding box center [784, 607] width 766 height 110
click at [854, 568] on textarea "**********" at bounding box center [784, 607] width 766 height 110
click at [780, 558] on textarea "**********" at bounding box center [784, 607] width 766 height 110
type textarea "**********"
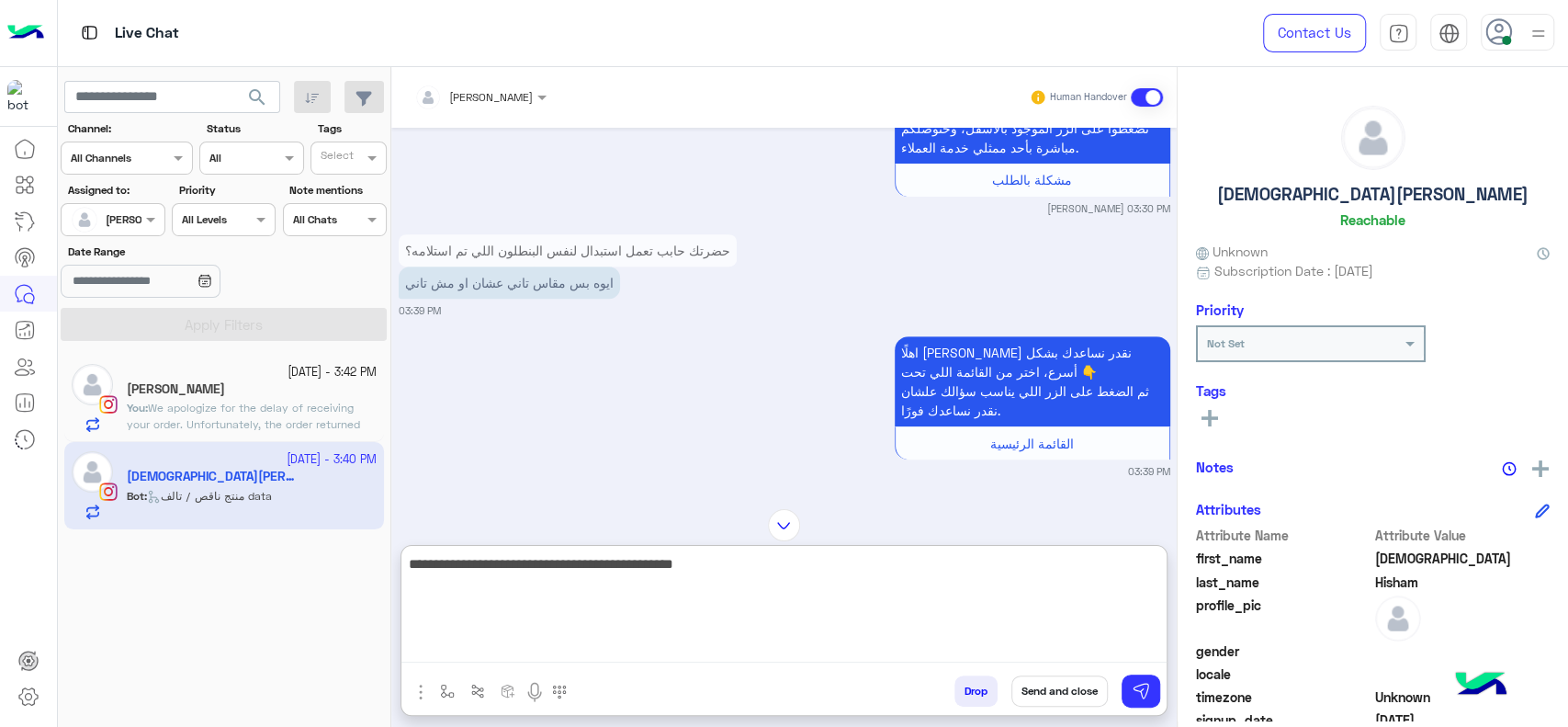
click at [723, 615] on textarea "**********" at bounding box center [784, 607] width 766 height 110
type textarea "*"
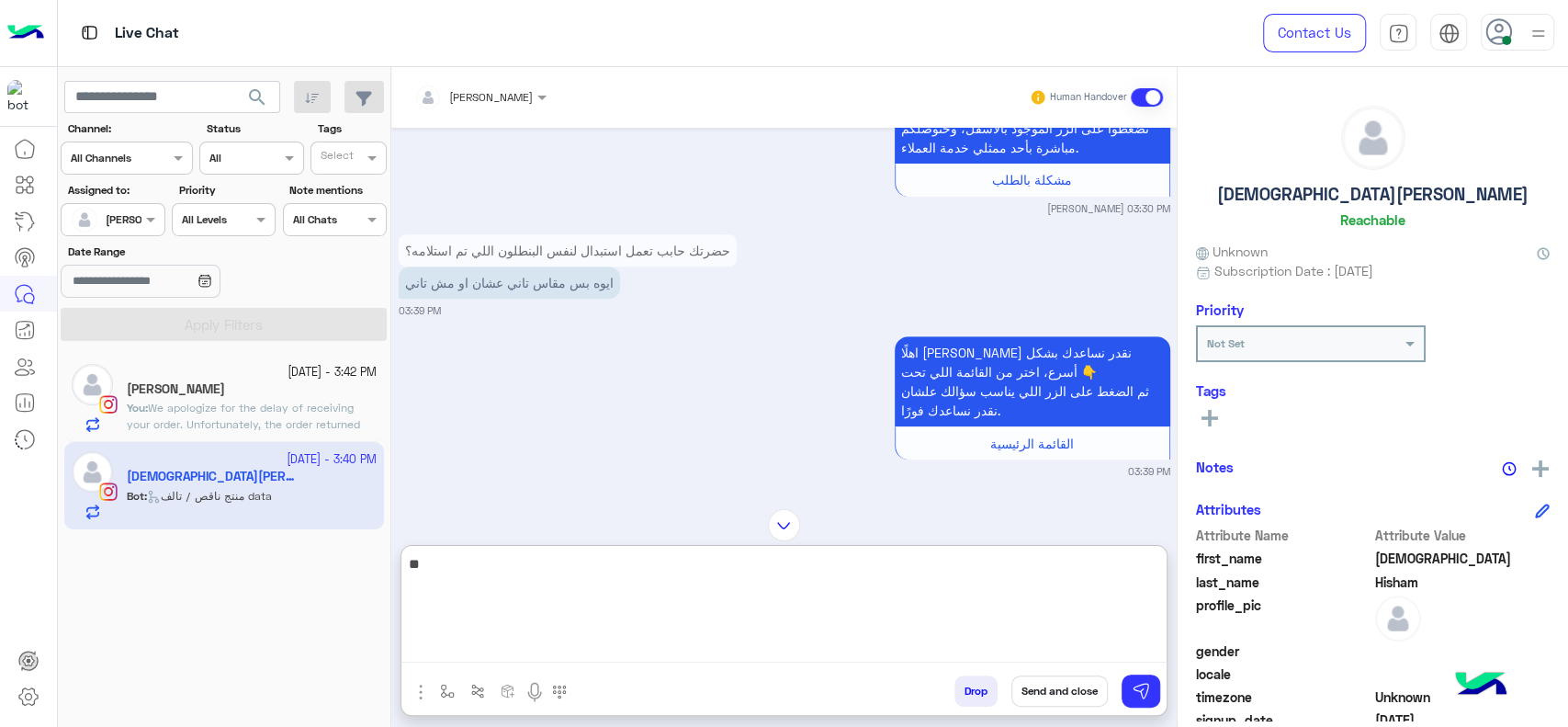
type textarea "*"
type textarea "**********"
click at [743, 606] on textarea "**********" at bounding box center [784, 607] width 766 height 110
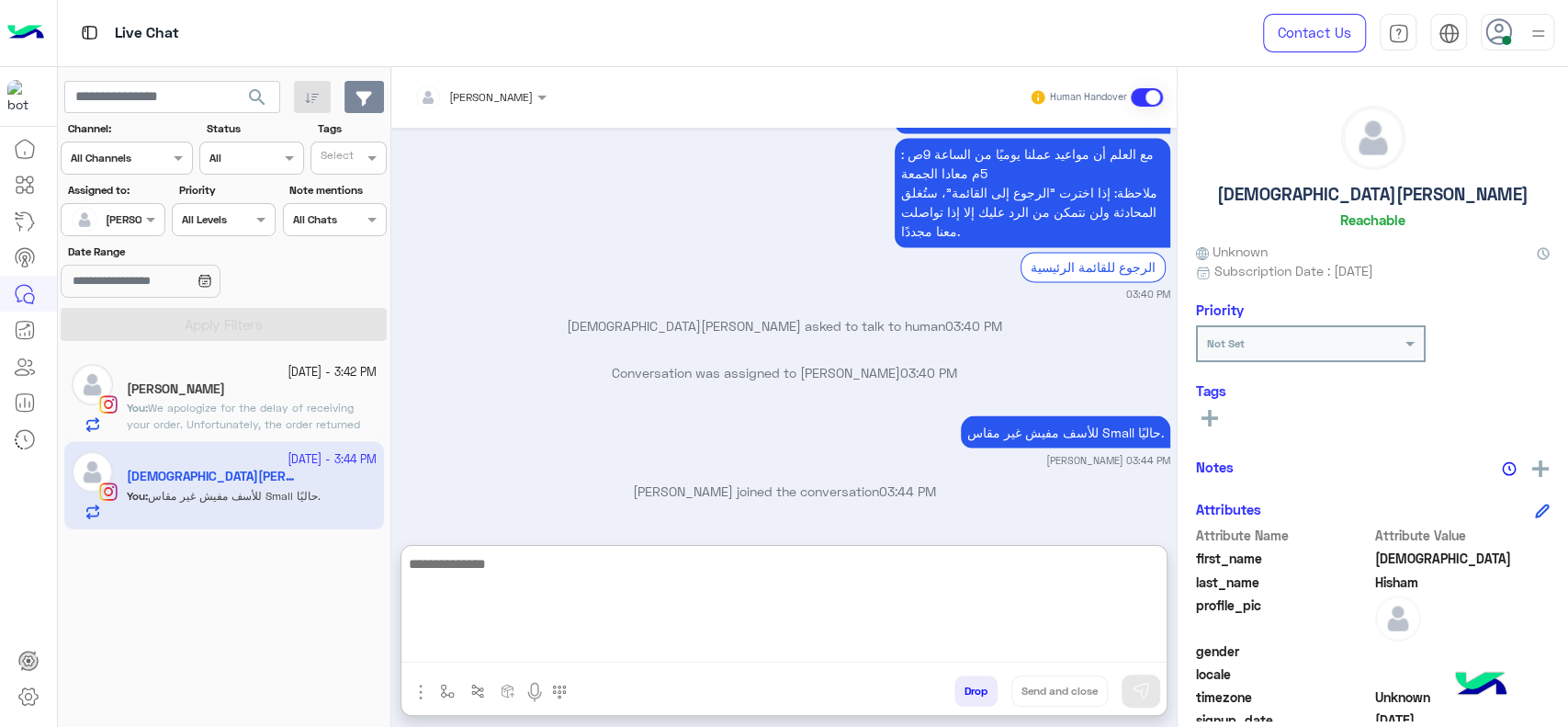
scroll to position [2083, 0]
type textarea "**********"
click at [837, 587] on textarea "**********" at bounding box center [784, 607] width 766 height 110
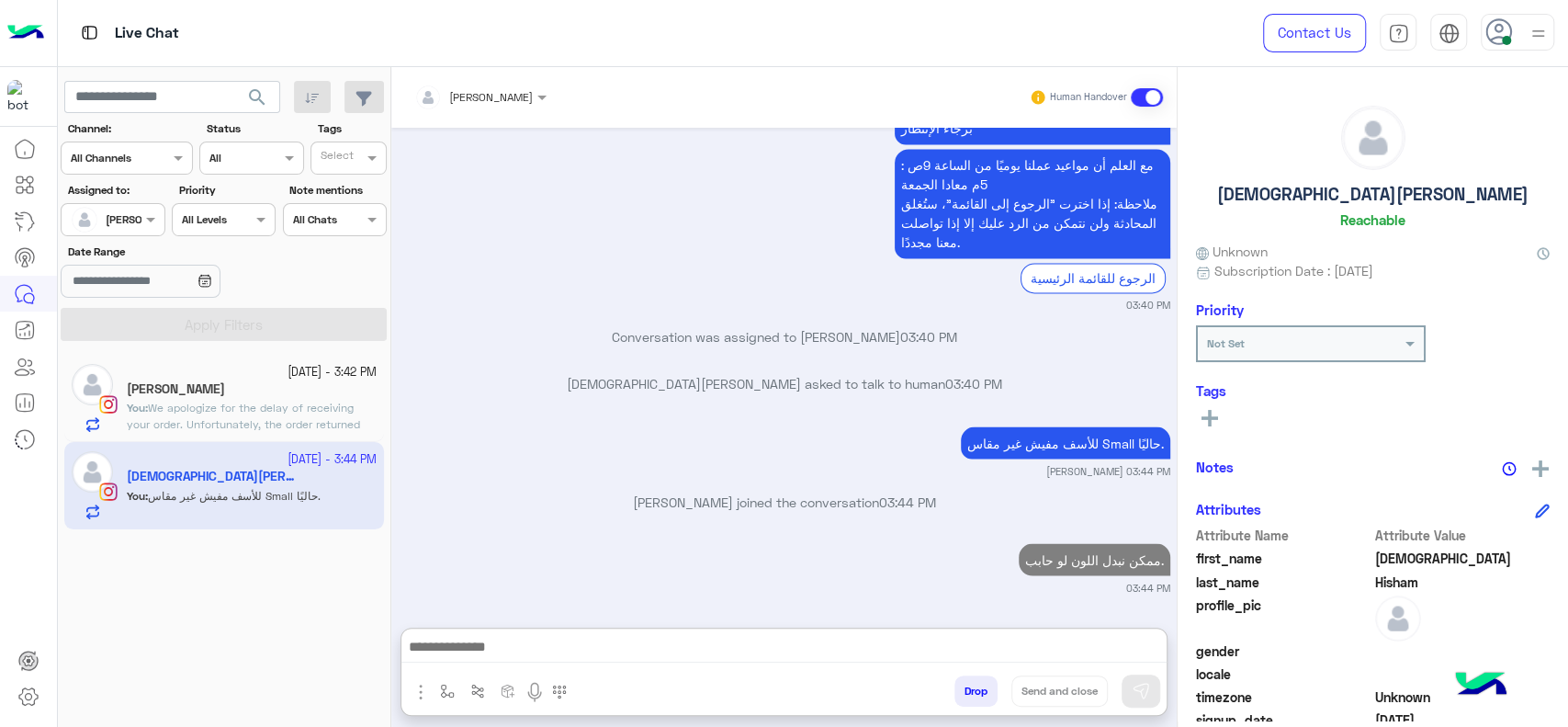
click at [229, 421] on span "We apologize for the delay of receiving your order. Unfortunately, the order re…" at bounding box center [248, 448] width 242 height 97
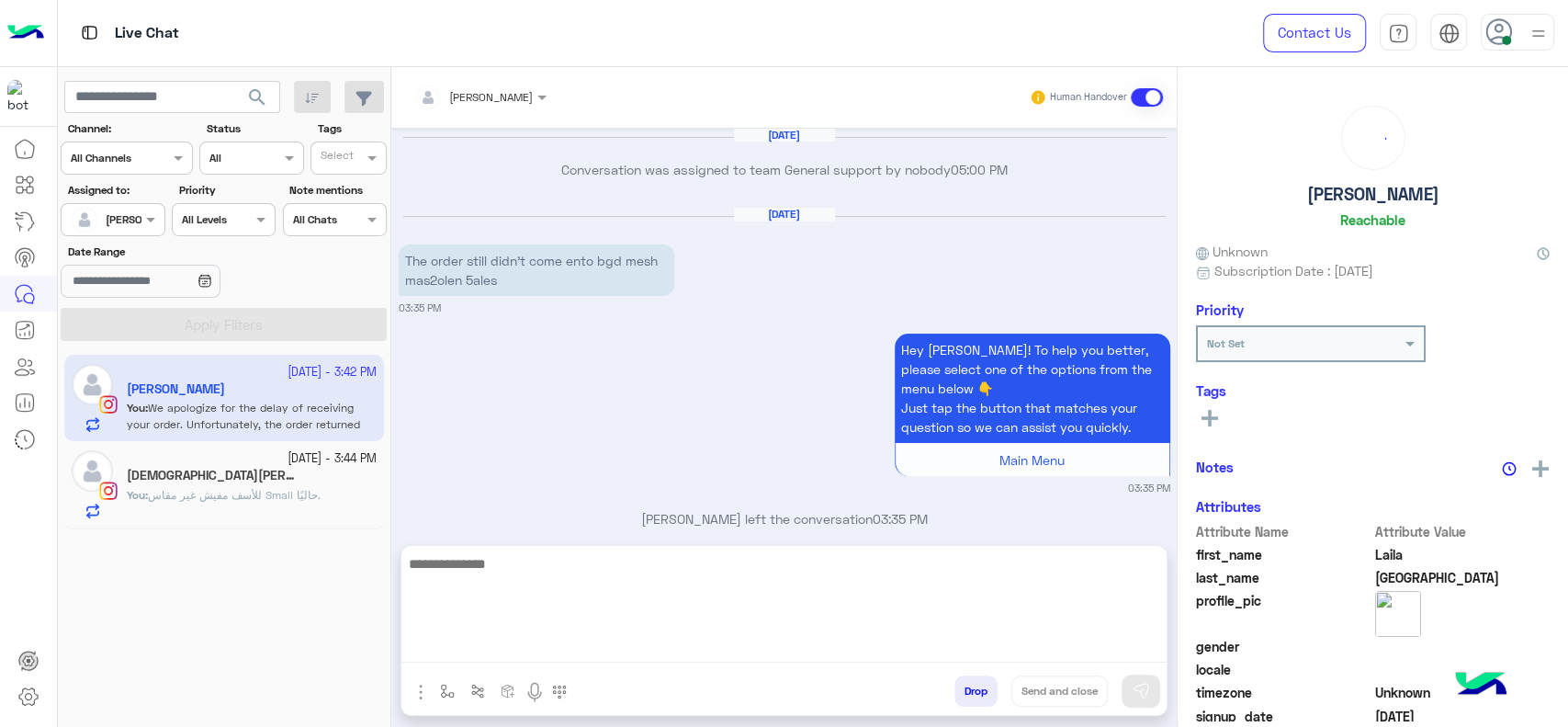
click at [538, 639] on textarea at bounding box center [784, 607] width 766 height 110
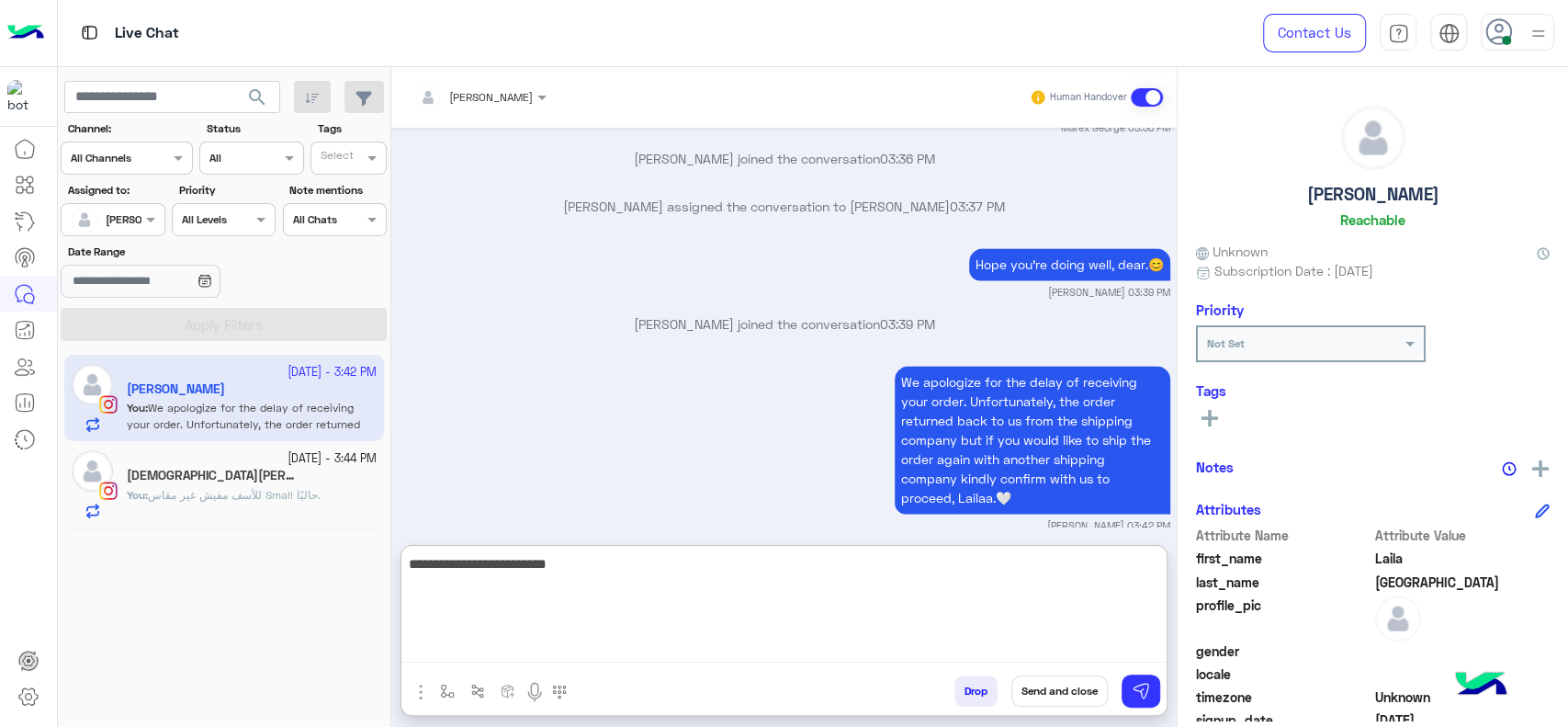
type textarea "**********"
click at [525, 625] on textarea "**********" at bounding box center [784, 607] width 766 height 110
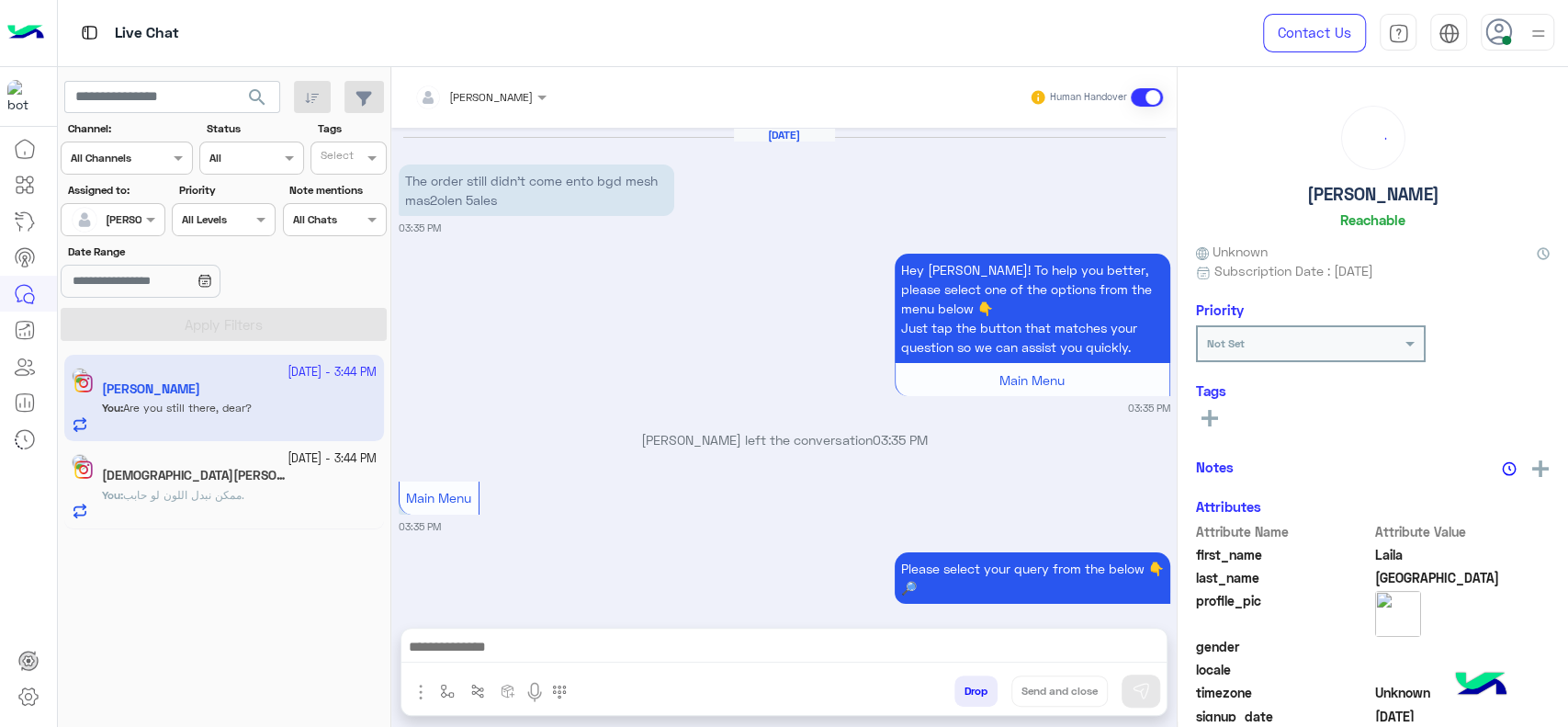
scroll to position [1626, 0]
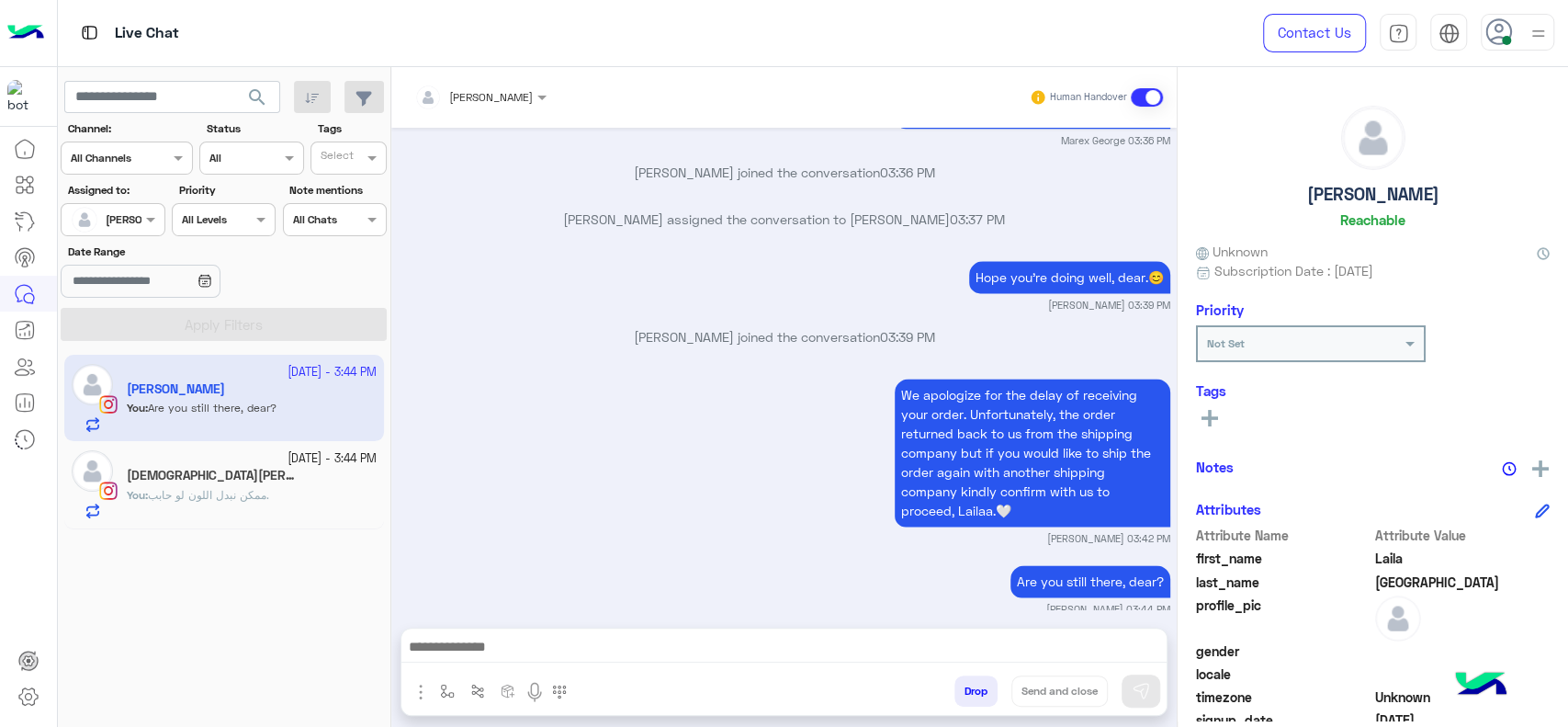
click at [445, 419] on div "We apologize for the delay of receiving your order. Unfortunately, the order re…" at bounding box center [784, 459] width 772 height 172
click at [440, 682] on button "button" at bounding box center [447, 690] width 30 height 30
click at [461, 650] on input "text" at bounding box center [478, 648] width 73 height 17
type input "*"
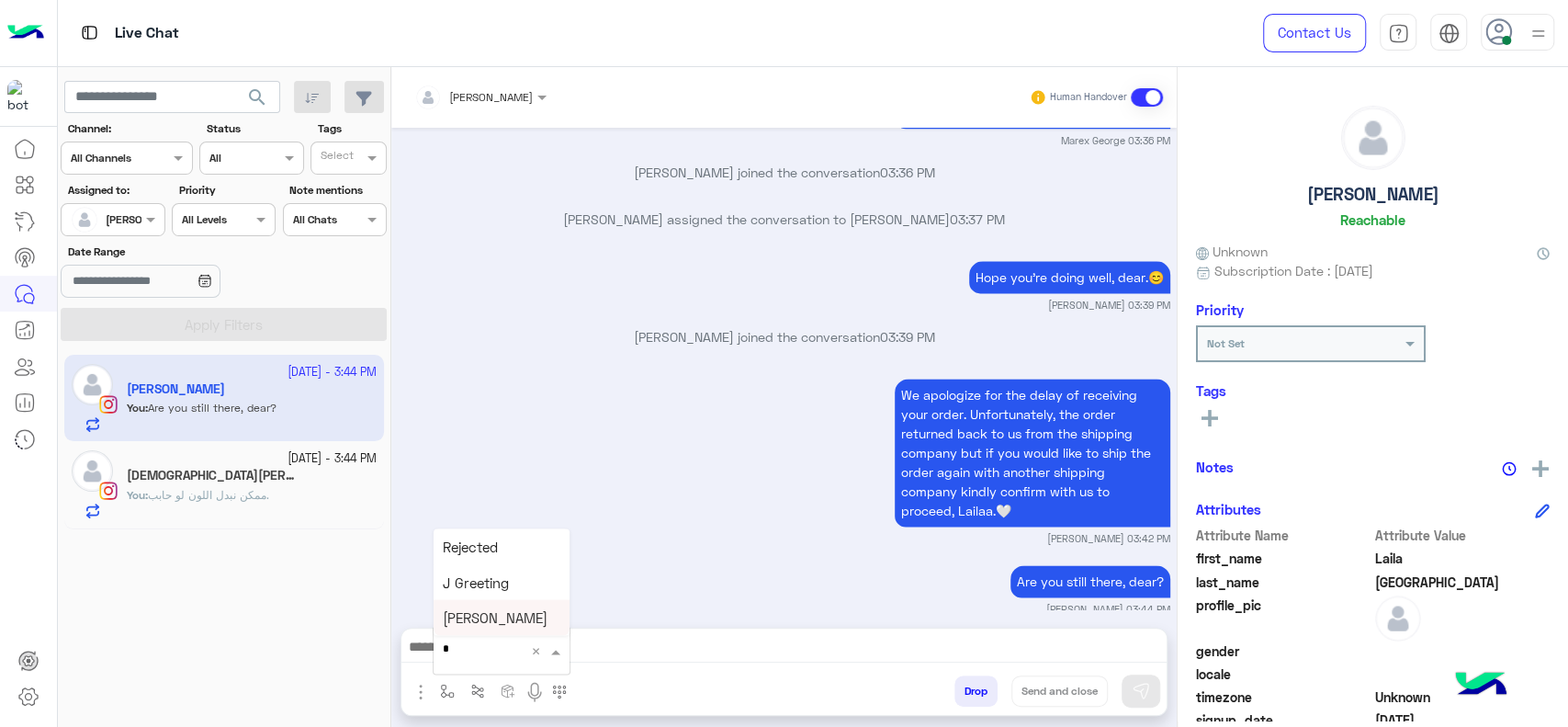
click at [461, 606] on div "[PERSON_NAME]" at bounding box center [502, 617] width 136 height 36
type textarea "**********"
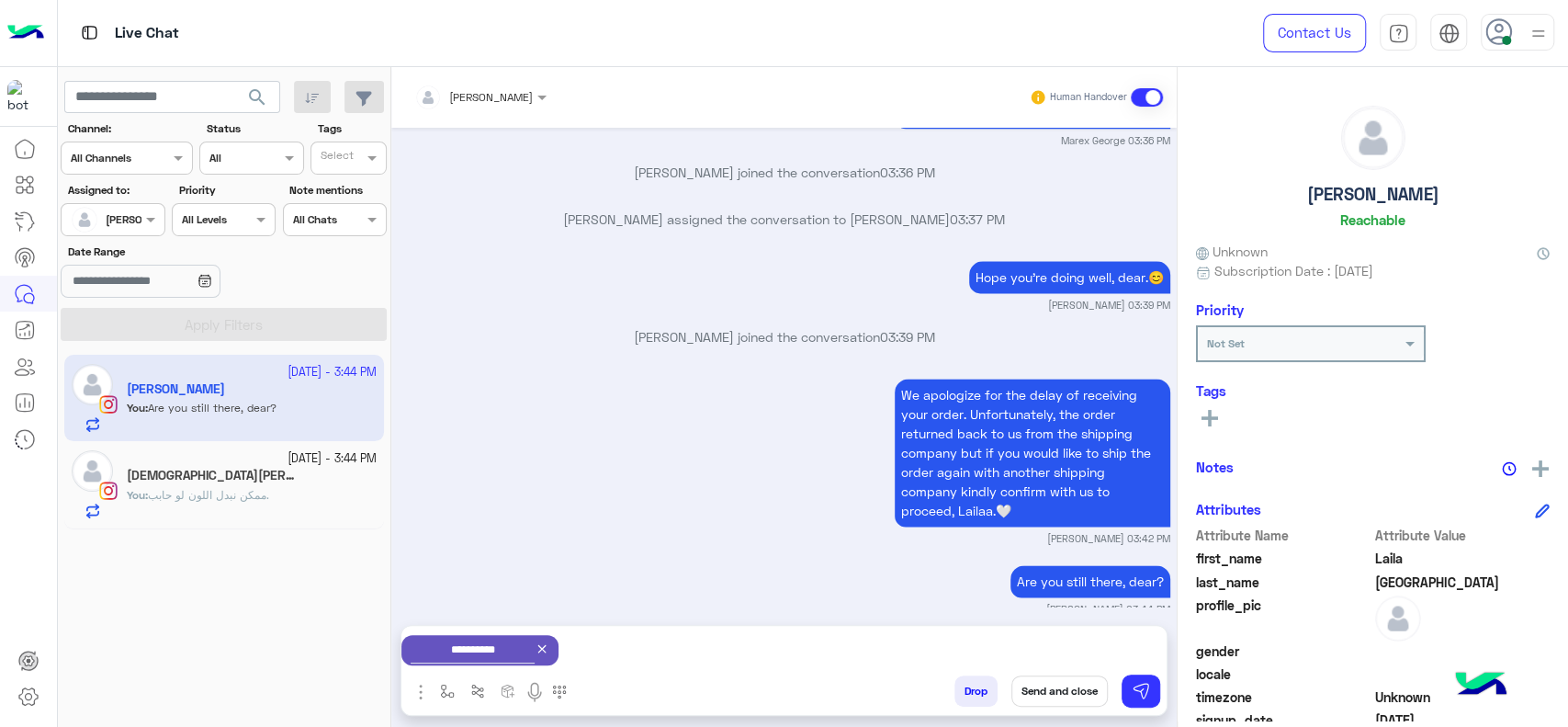
click at [1051, 691] on button "Send and close" at bounding box center [1059, 691] width 97 height 31
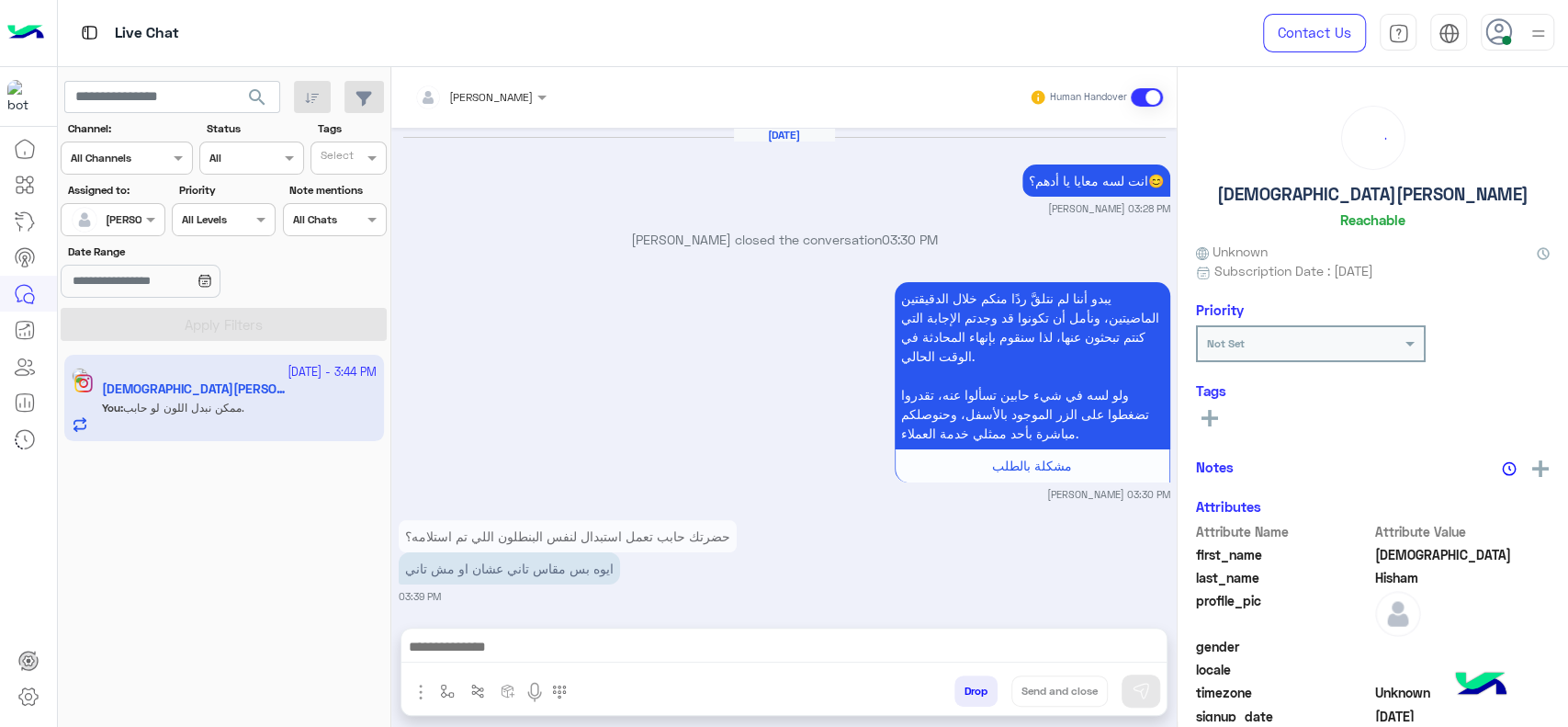
scroll to position [1841, 0]
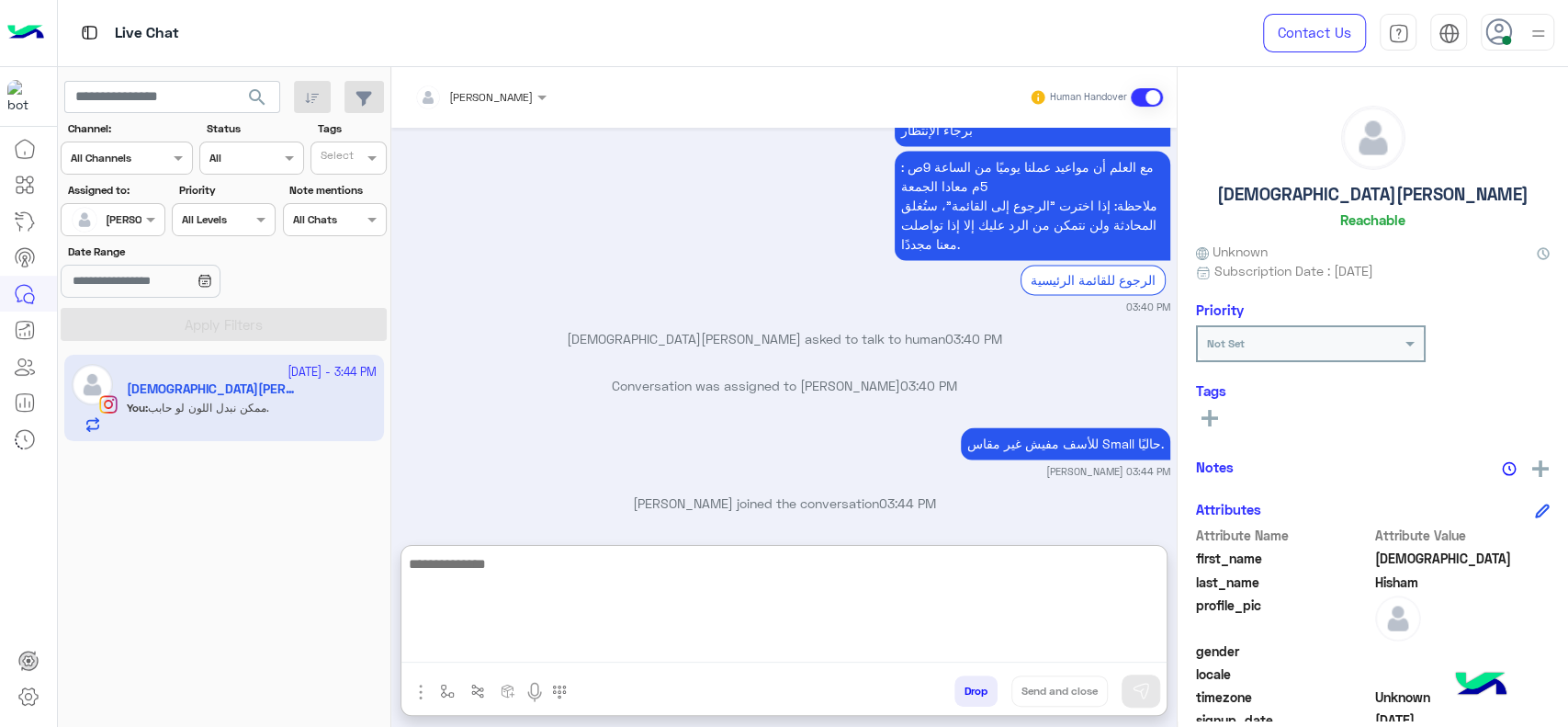
click at [500, 642] on textarea at bounding box center [784, 607] width 766 height 110
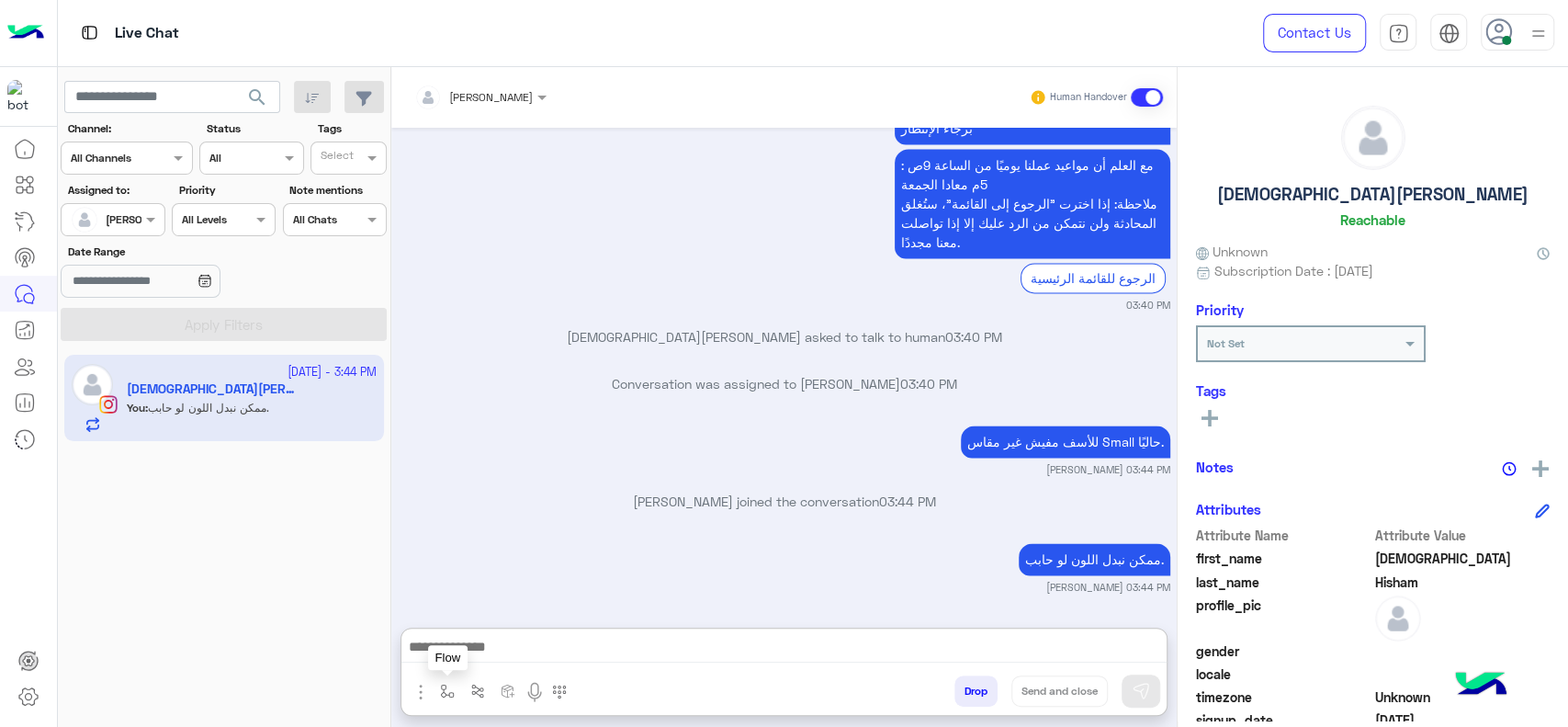
click at [451, 696] on img "button" at bounding box center [447, 691] width 15 height 15
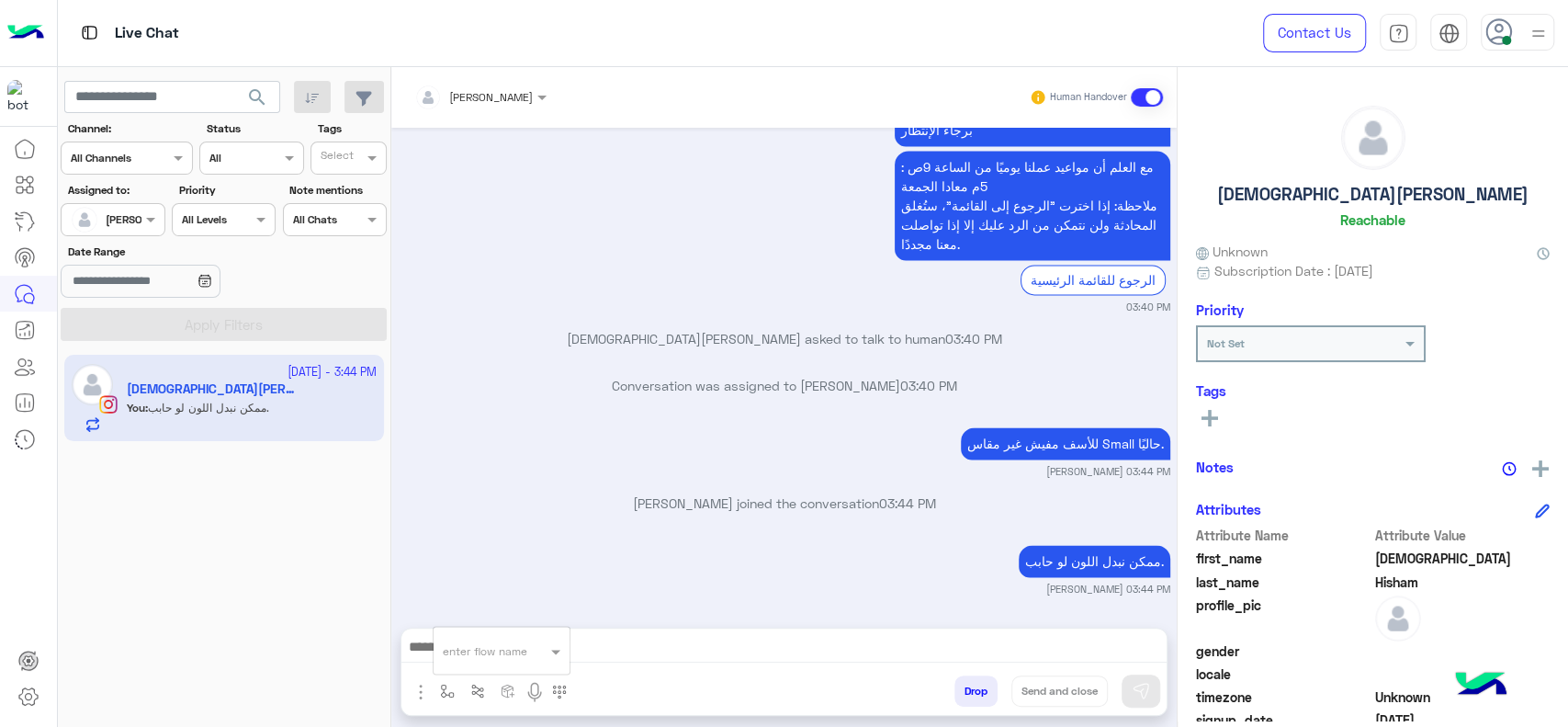
click at [460, 662] on div "enter flow name" at bounding box center [502, 651] width 136 height 33
type input "**"
click at [487, 640] on input "**" at bounding box center [478, 648] width 73 height 17
click at [534, 610] on div "close جانا" at bounding box center [502, 621] width 136 height 36
type textarea "**********"
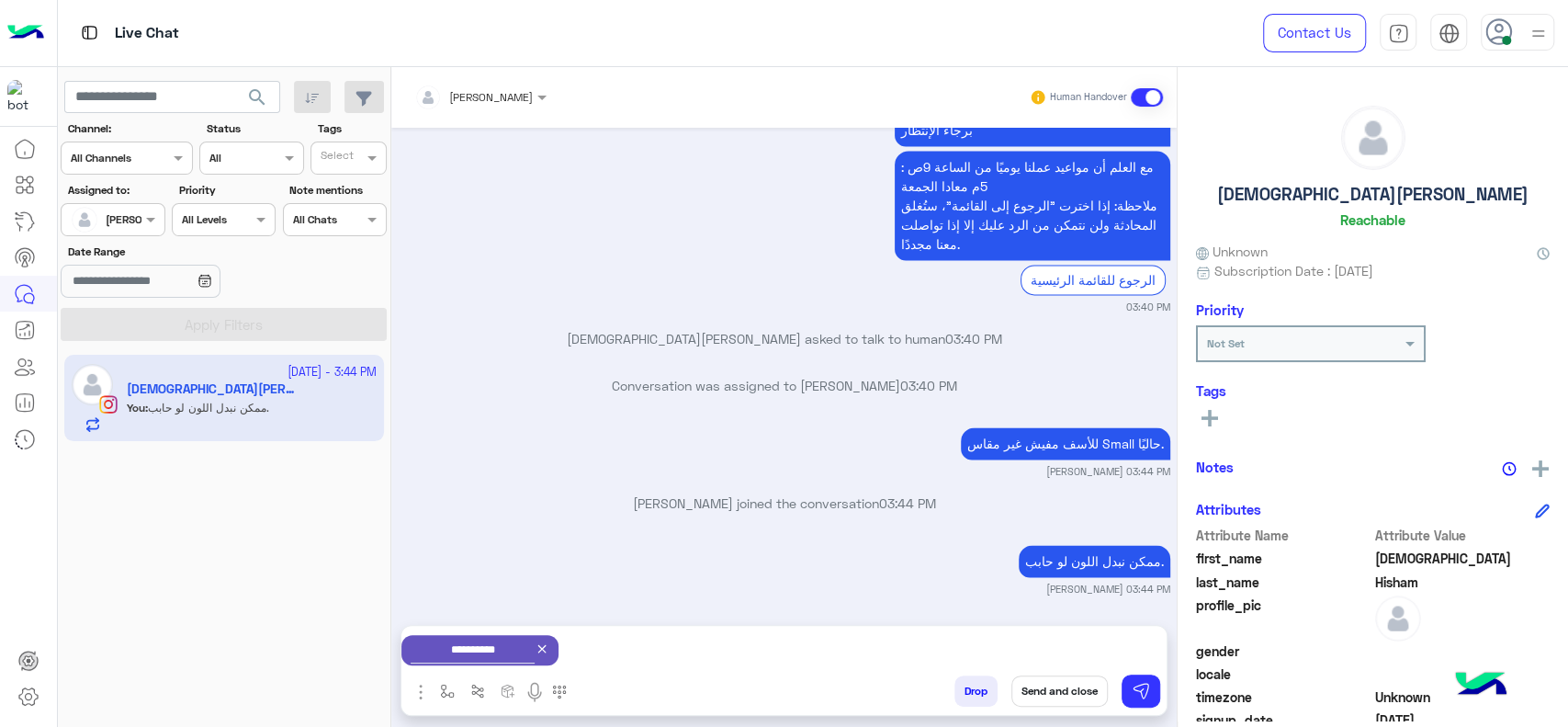
scroll to position [1844, 0]
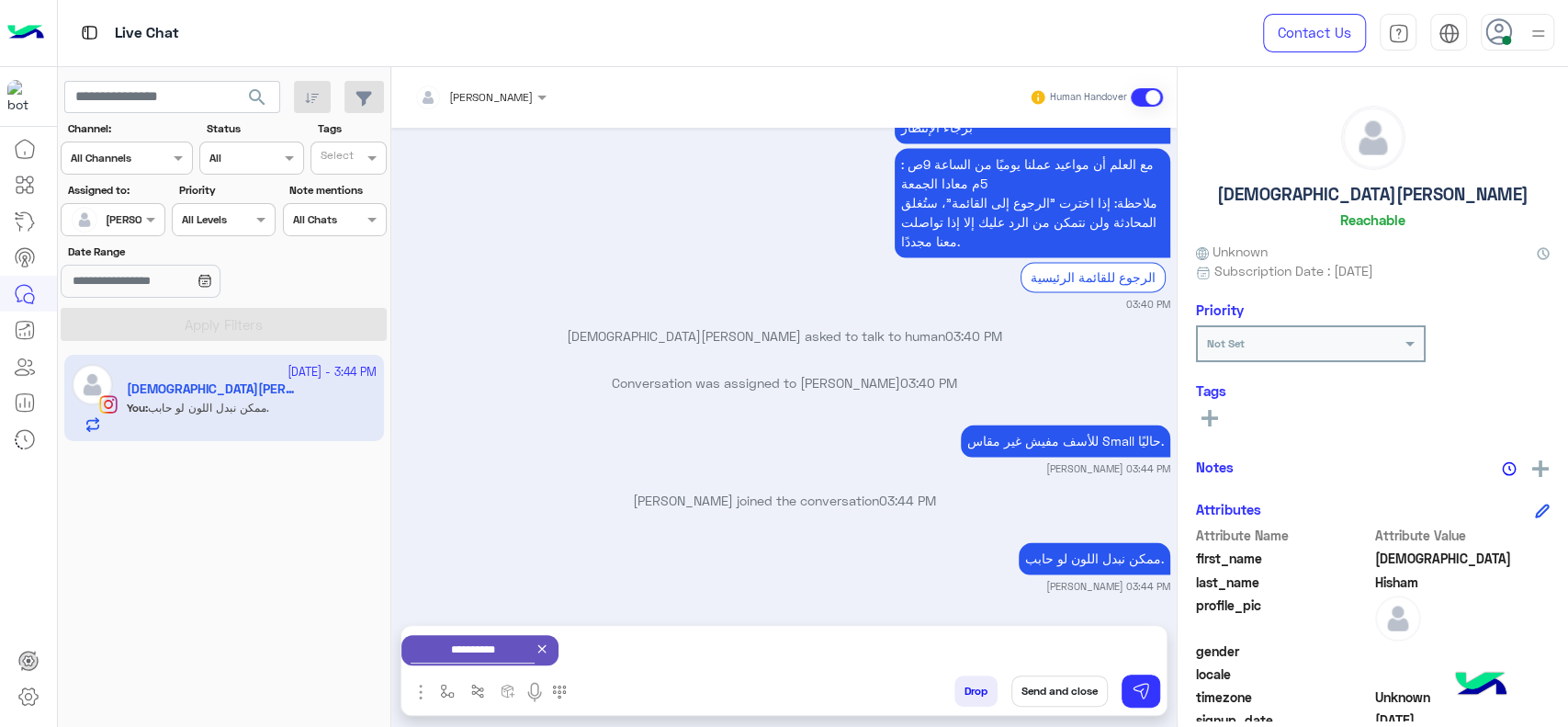
click at [1034, 695] on button "Send and close" at bounding box center [1059, 691] width 97 height 31
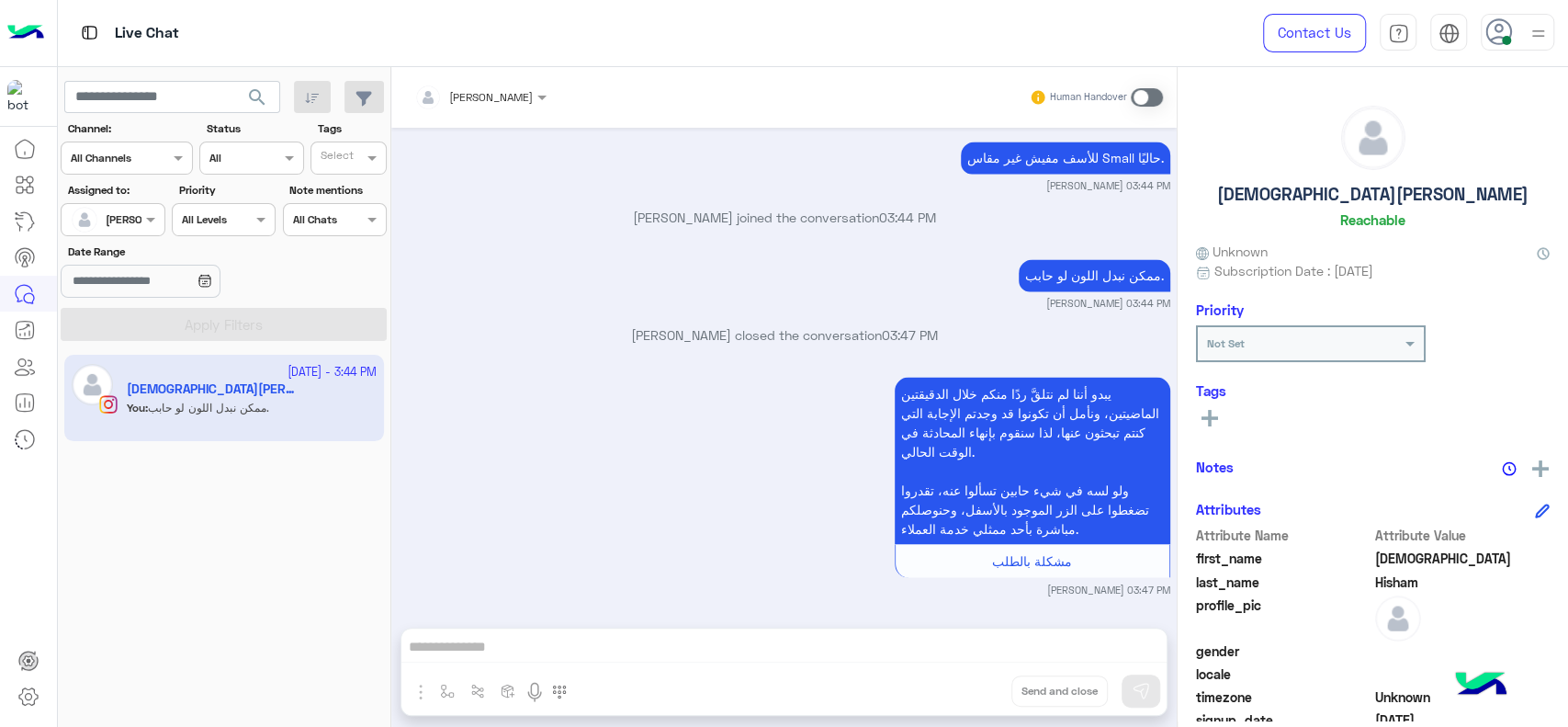
scroll to position [2359, 0]
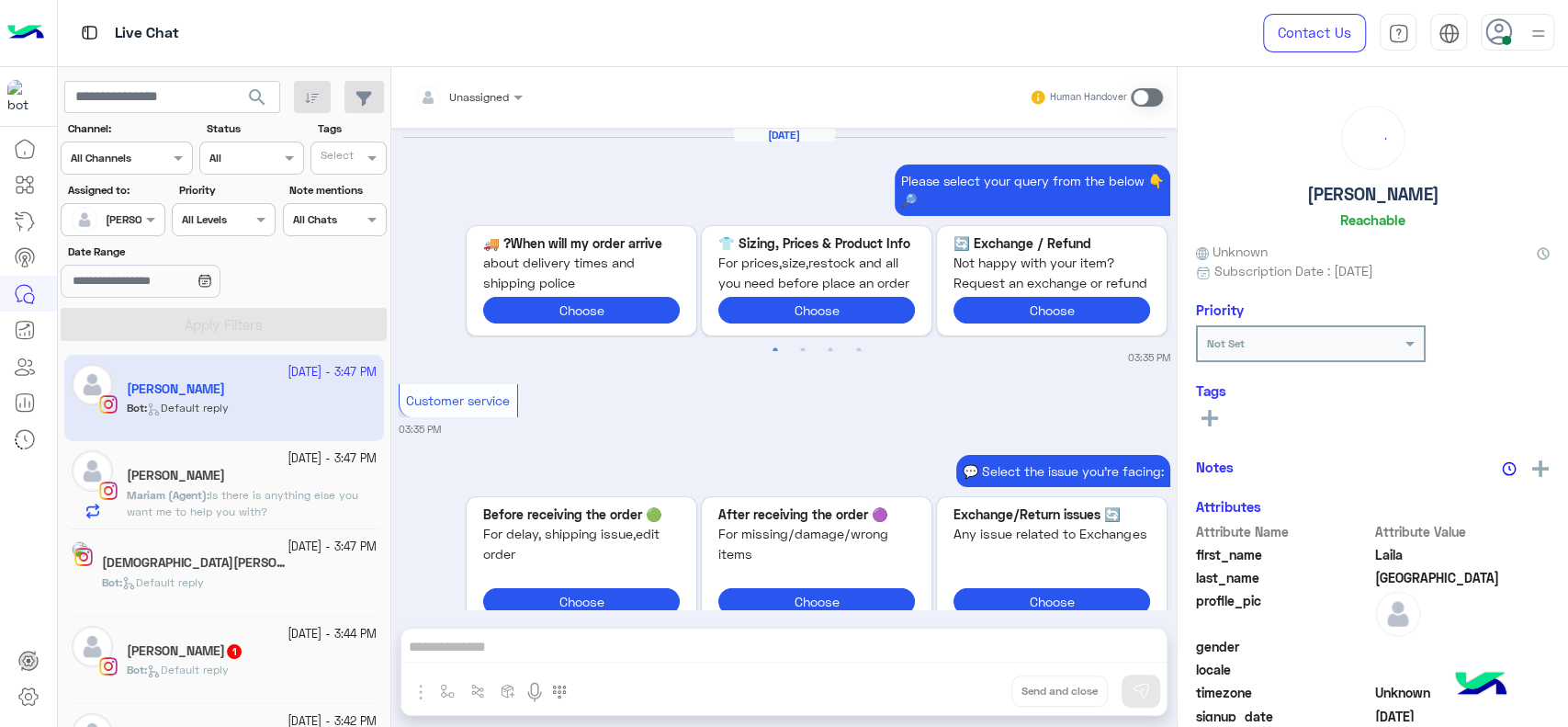
scroll to position [4194, 0]
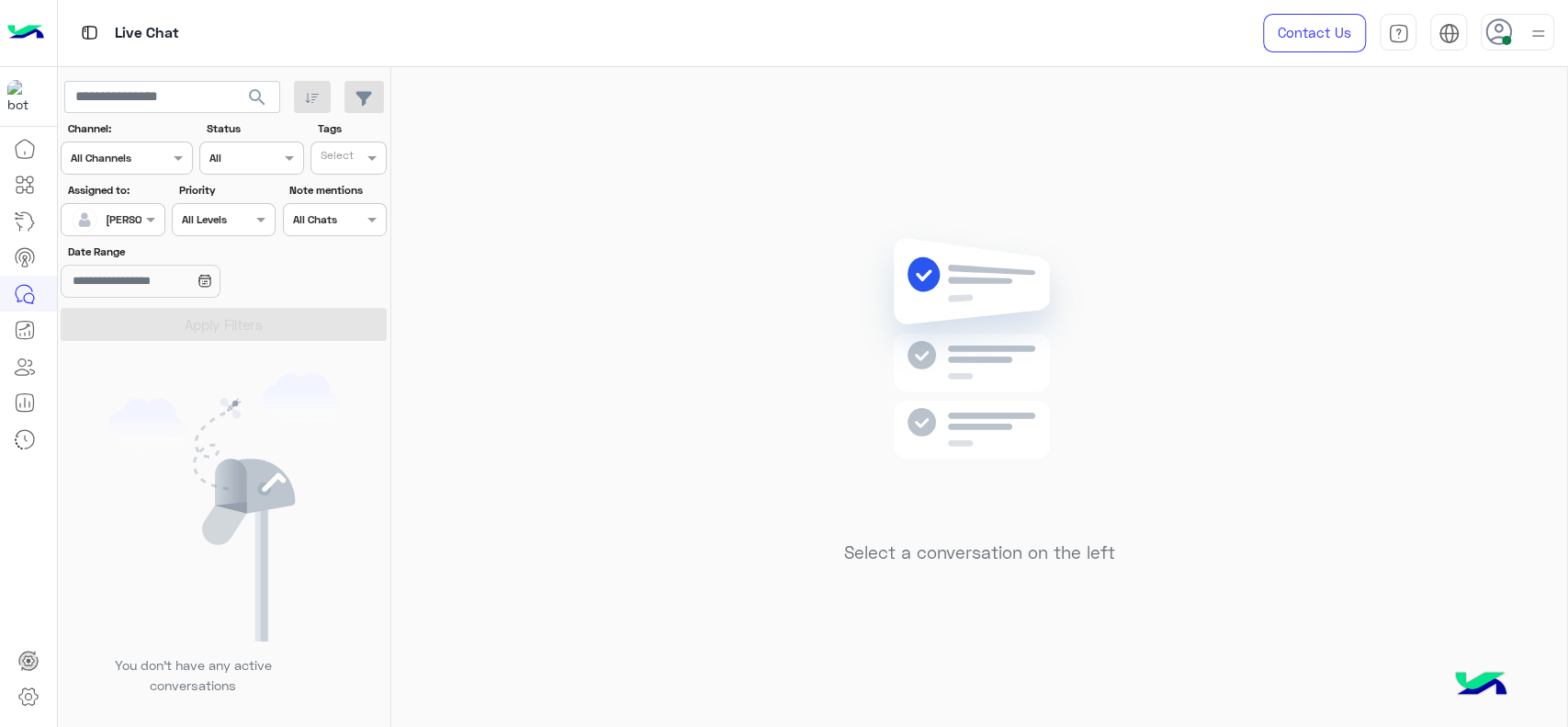
click at [727, 488] on div "Select a conversation on the left" at bounding box center [979, 400] width 1176 height 667
click at [622, 453] on div "Select a conversation on the left" at bounding box center [979, 400] width 1176 height 667
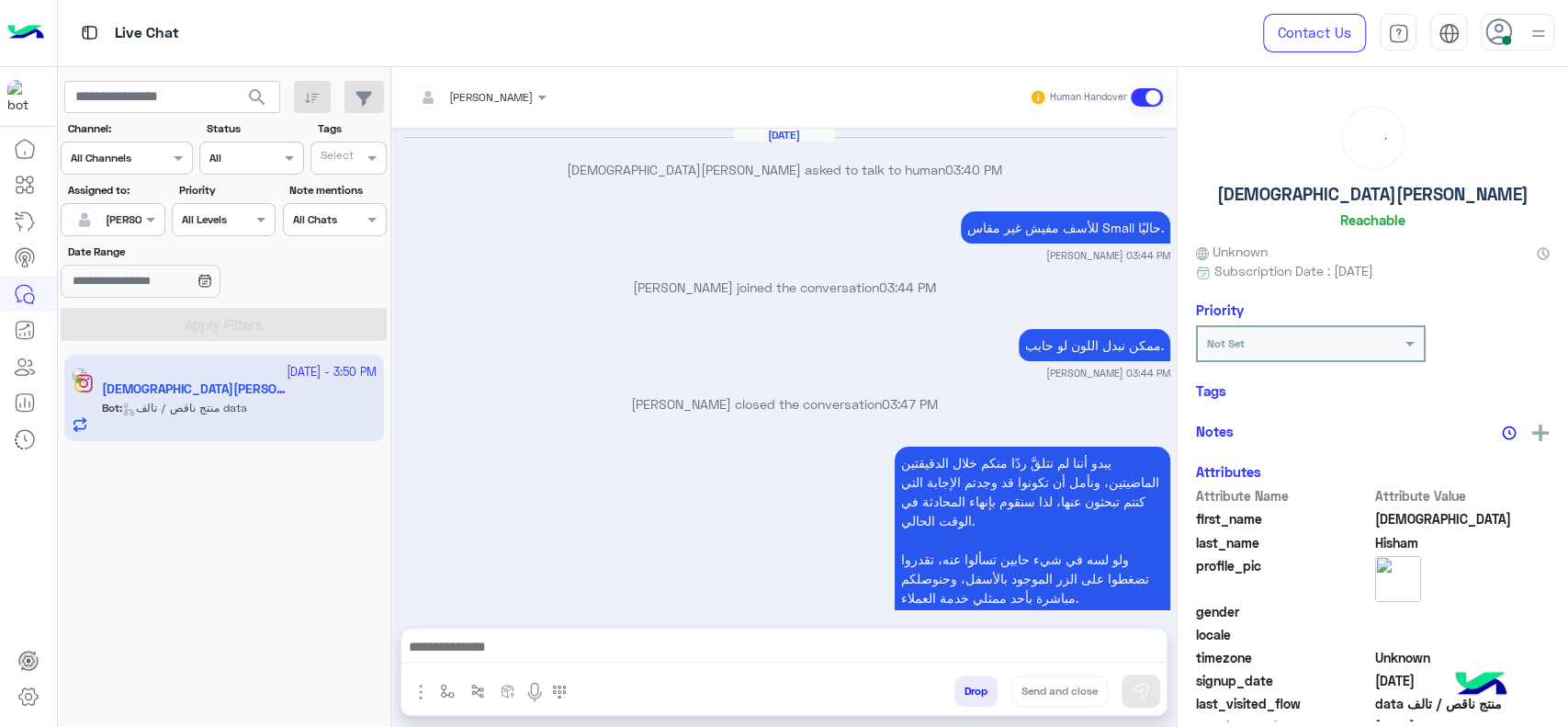
scroll to position [1786, 0]
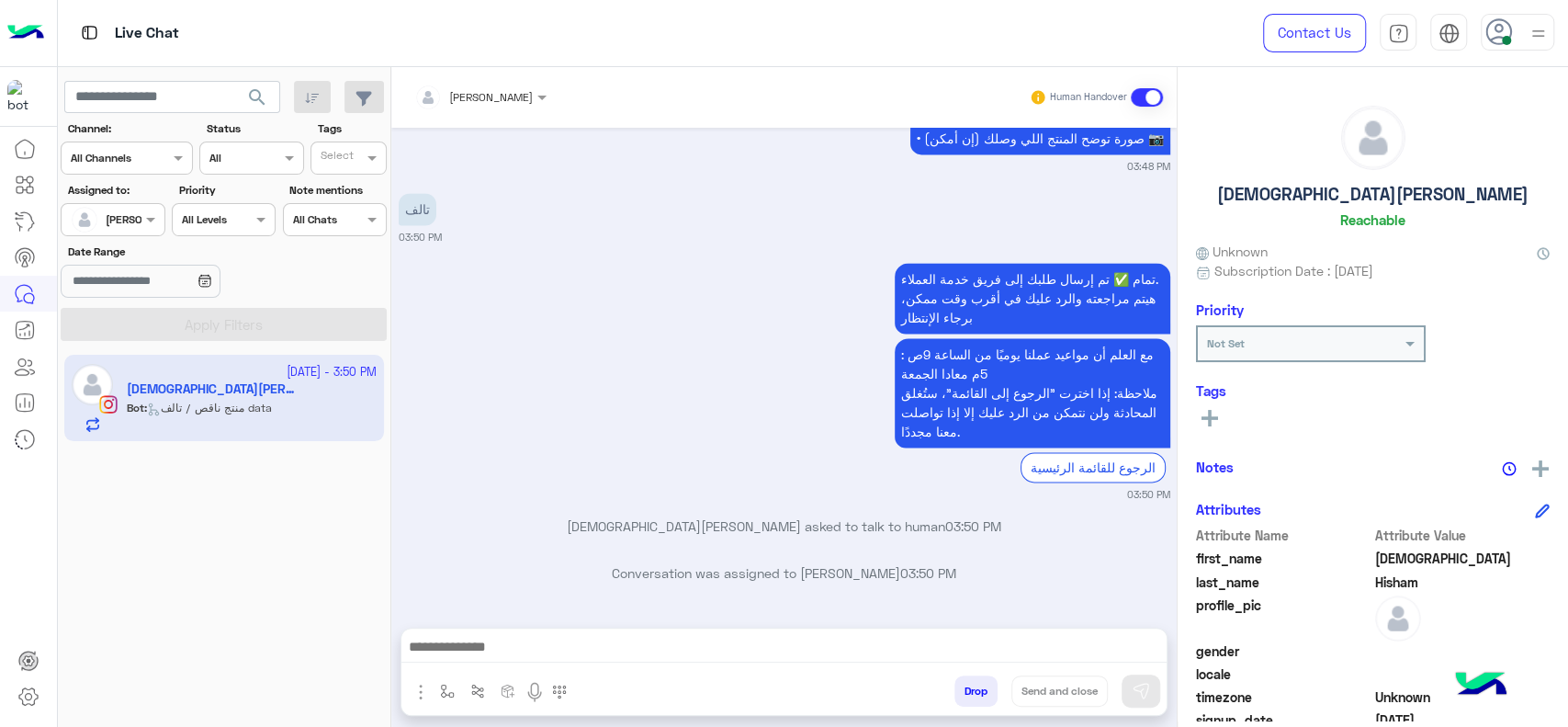
click at [592, 325] on div "تمام ✅ تم إرسال طلبك إلى فريق خدمة العملاء. هيتم مراجعته والرد عليك في أقرب وقت…" at bounding box center [784, 381] width 772 height 245
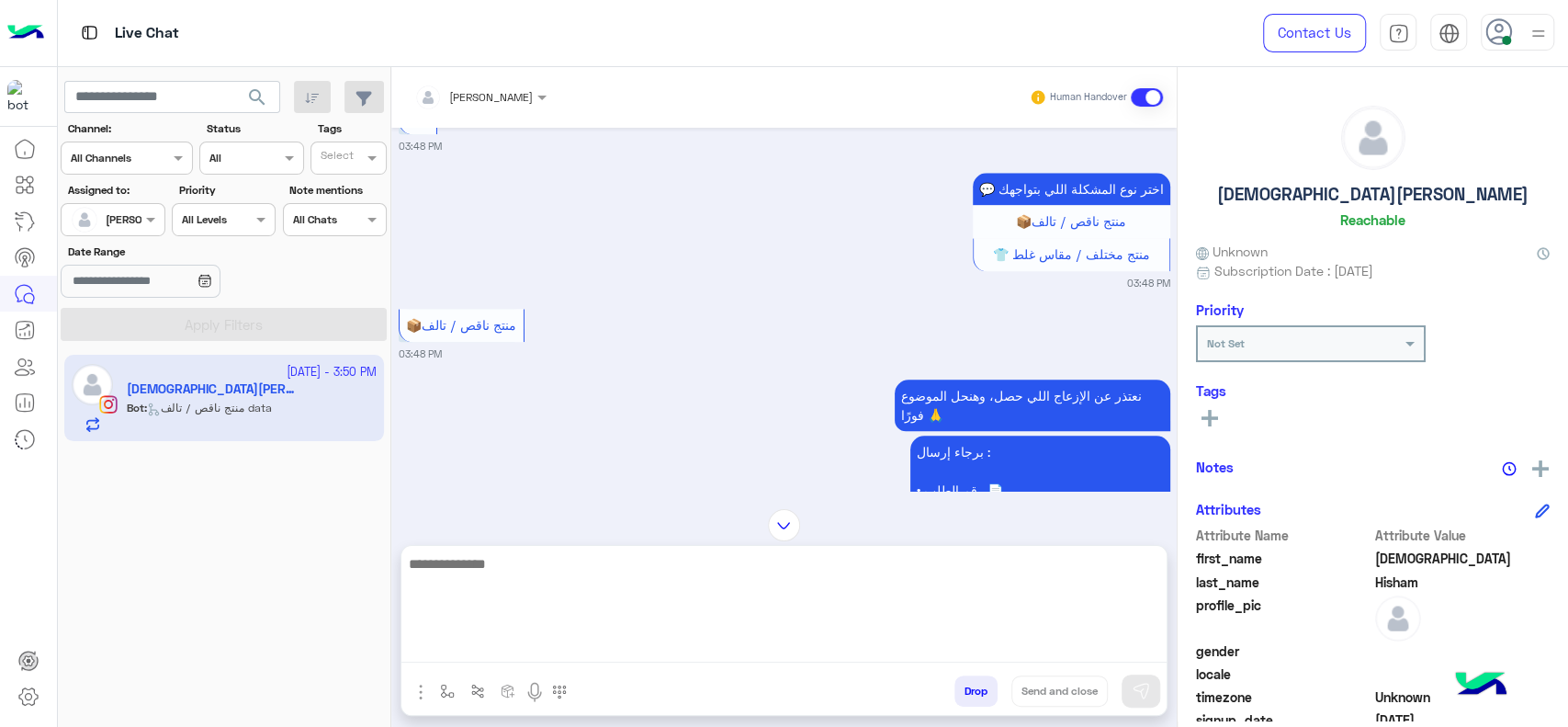
click at [605, 644] on textarea at bounding box center [784, 607] width 766 height 110
click at [576, 601] on textarea at bounding box center [784, 607] width 766 height 110
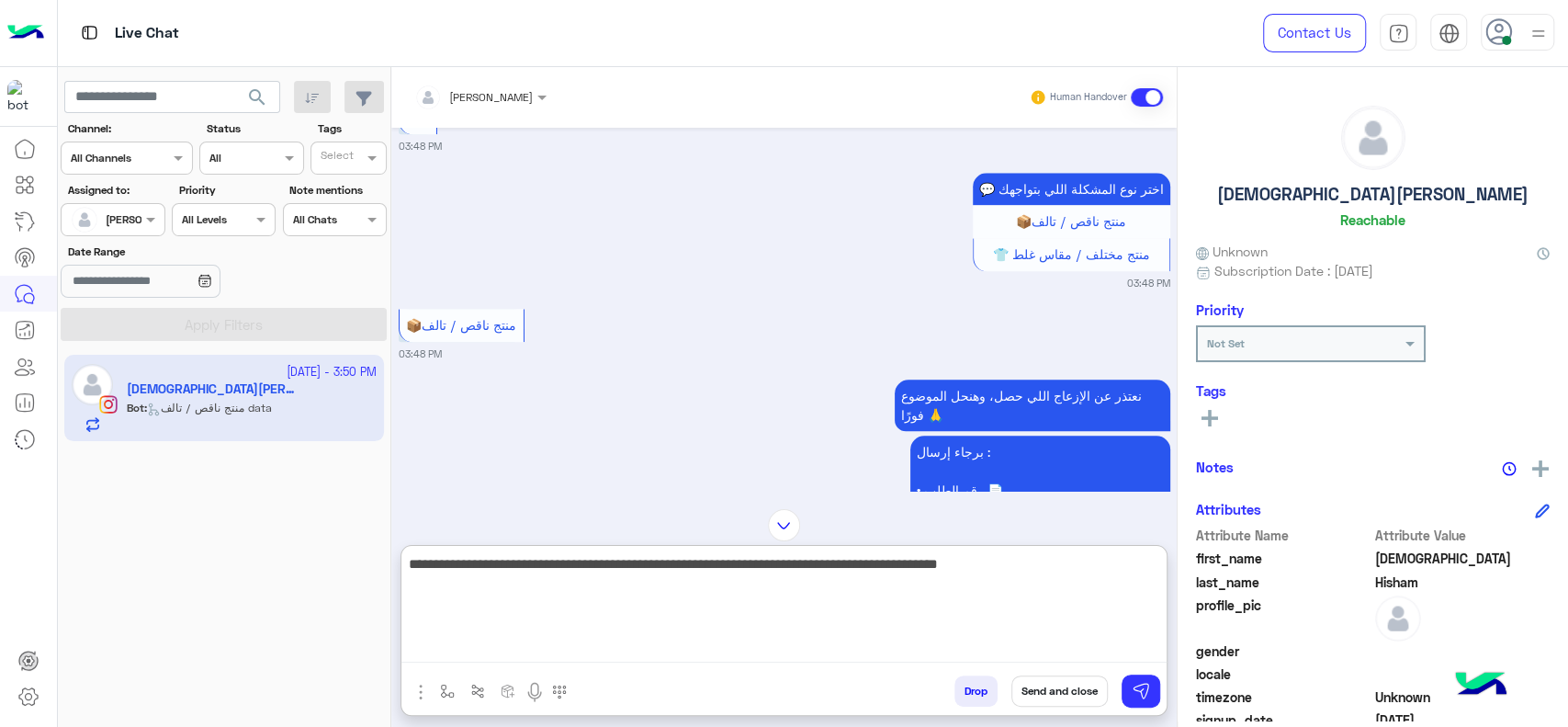
click at [881, 604] on textarea "**********" at bounding box center [784, 607] width 766 height 110
click at [1009, 575] on textarea "**********" at bounding box center [784, 607] width 766 height 110
click at [1028, 555] on textarea "**********" at bounding box center [784, 607] width 766 height 110
click at [996, 572] on textarea "**********" at bounding box center [784, 607] width 766 height 110
click at [963, 572] on textarea "**********" at bounding box center [784, 607] width 766 height 110
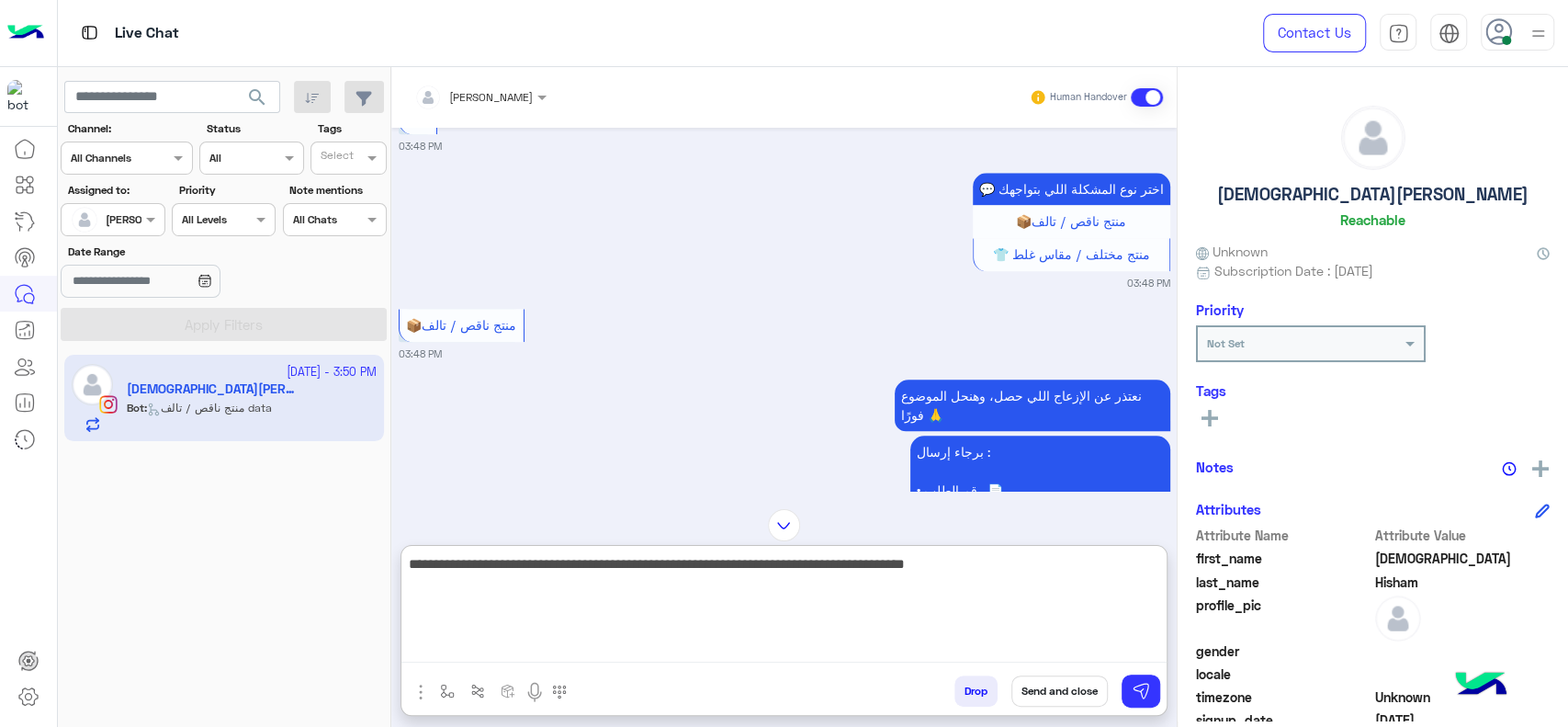
click at [963, 572] on textarea "**********" at bounding box center [784, 607] width 766 height 110
drag, startPoint x: 769, startPoint y: 574, endPoint x: 794, endPoint y: 576, distance: 25.1
click at [794, 576] on textarea "**********" at bounding box center [784, 607] width 766 height 110
click at [484, 594] on textarea "**********" at bounding box center [784, 607] width 766 height 110
click at [444, 578] on textarea "**********" at bounding box center [784, 607] width 766 height 110
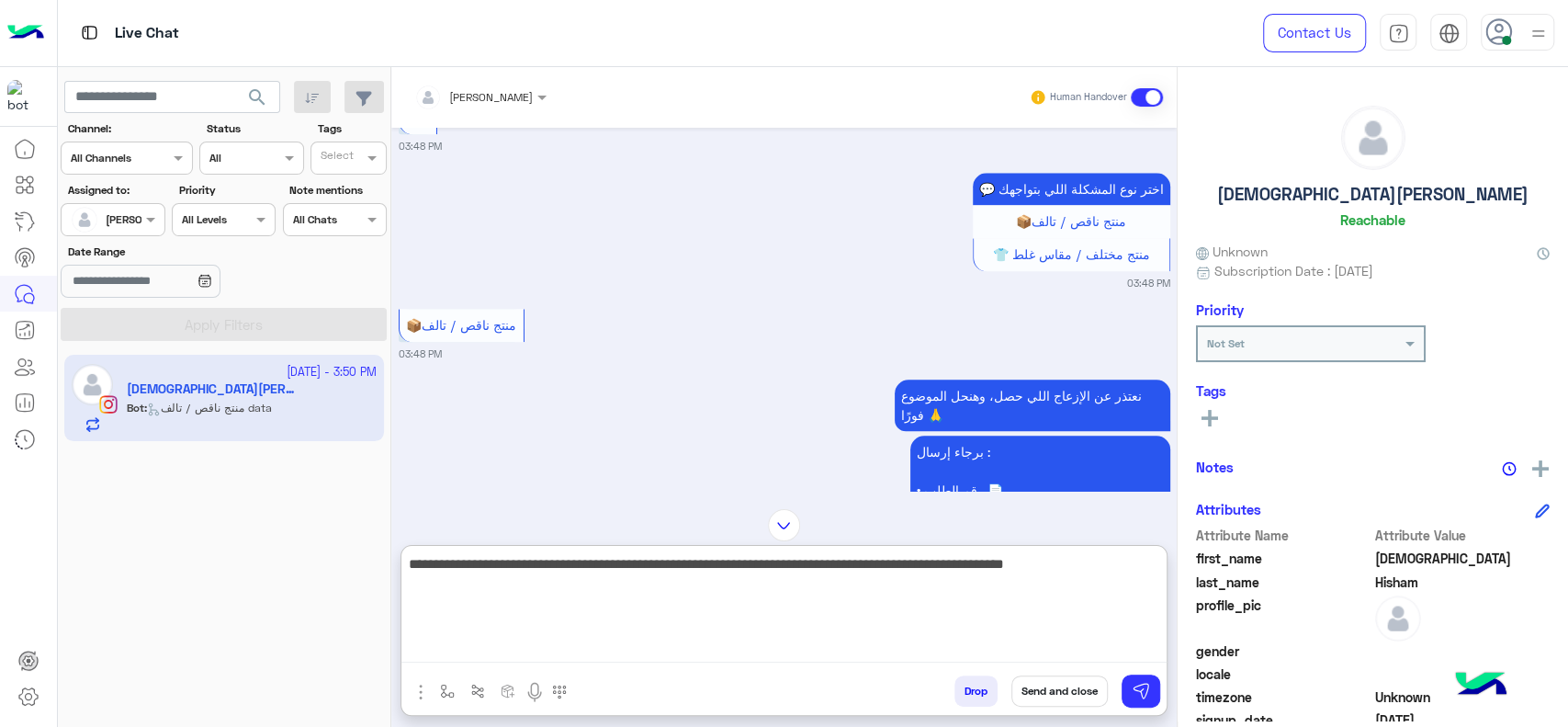
type textarea "**********"
click at [676, 586] on textarea "**********" at bounding box center [784, 607] width 766 height 110
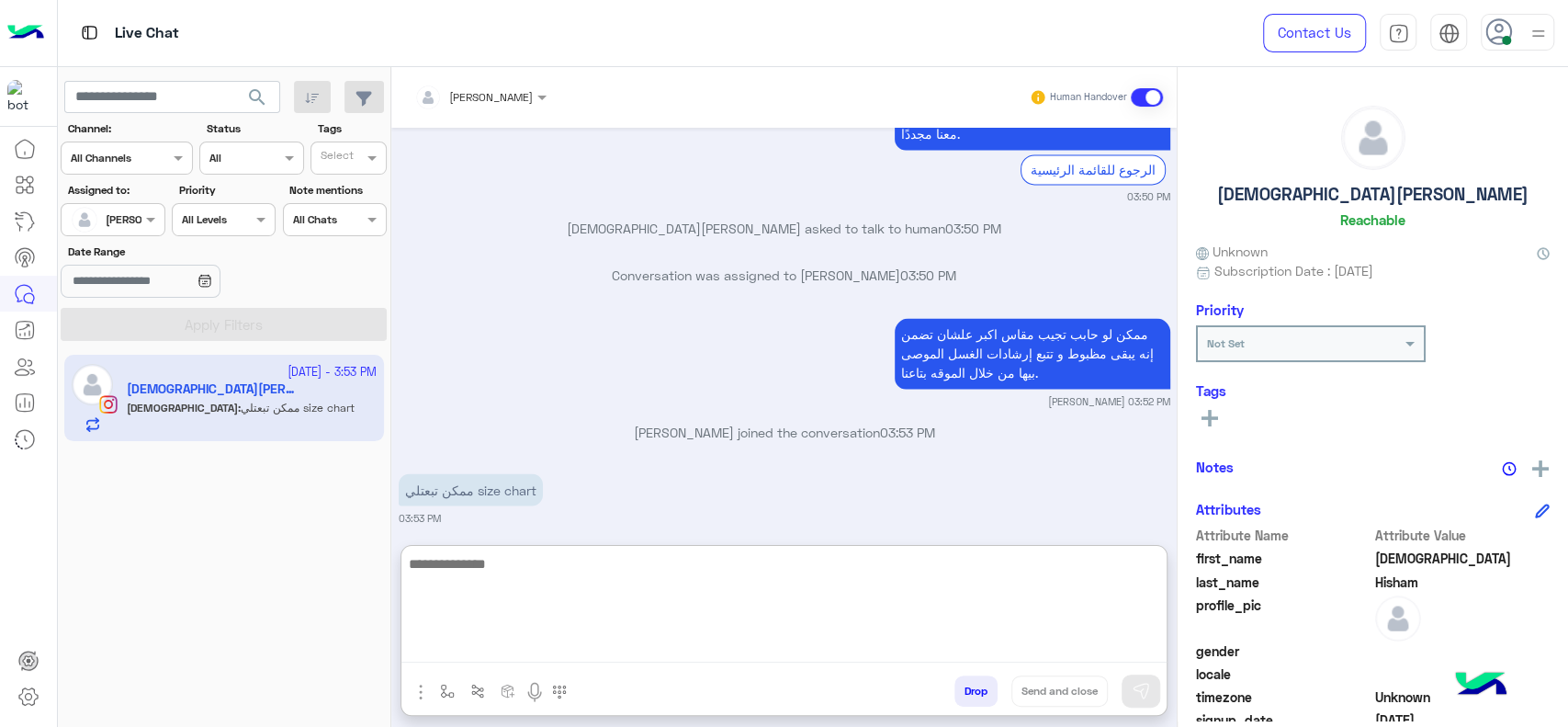
scroll to position [2094, 0]
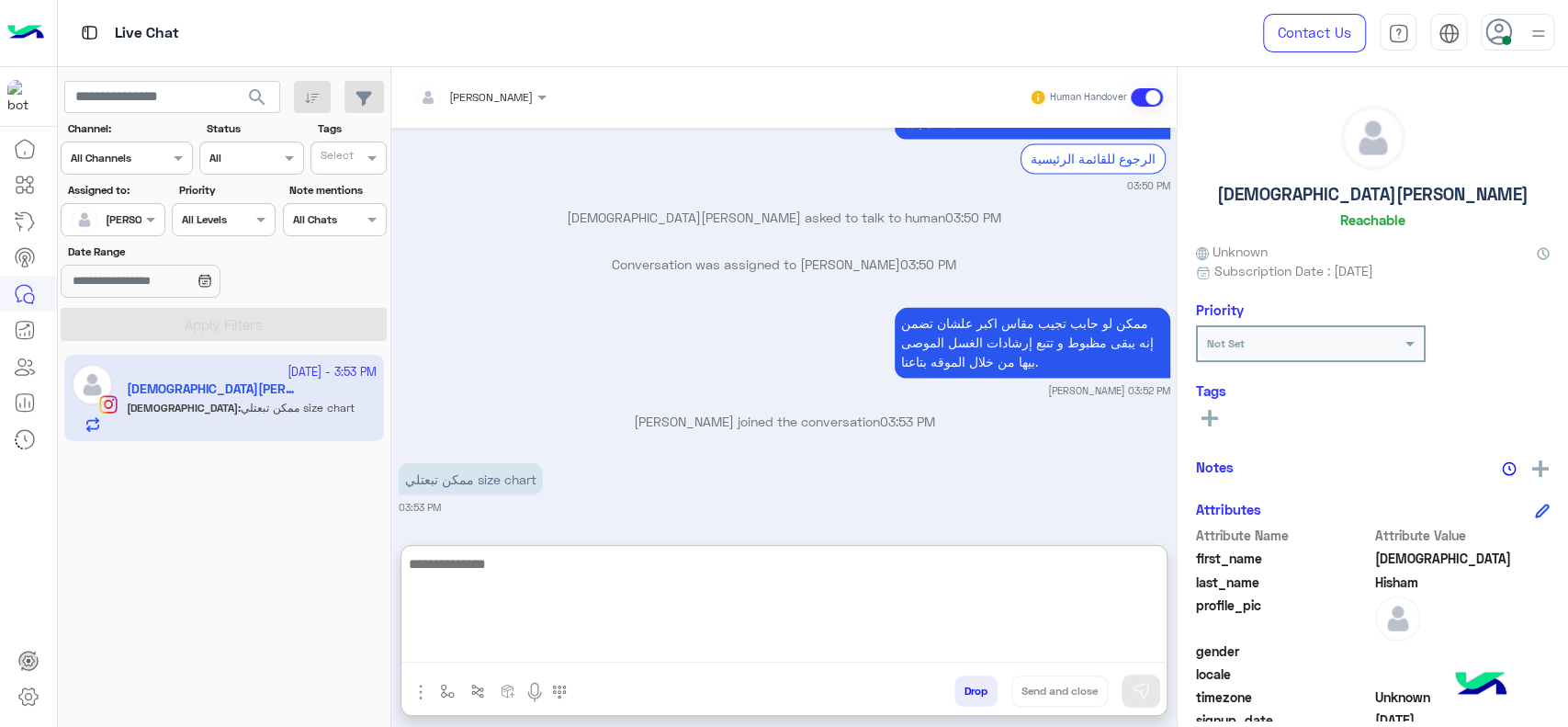
click at [582, 593] on textarea at bounding box center [784, 607] width 766 height 110
type textarea "*"
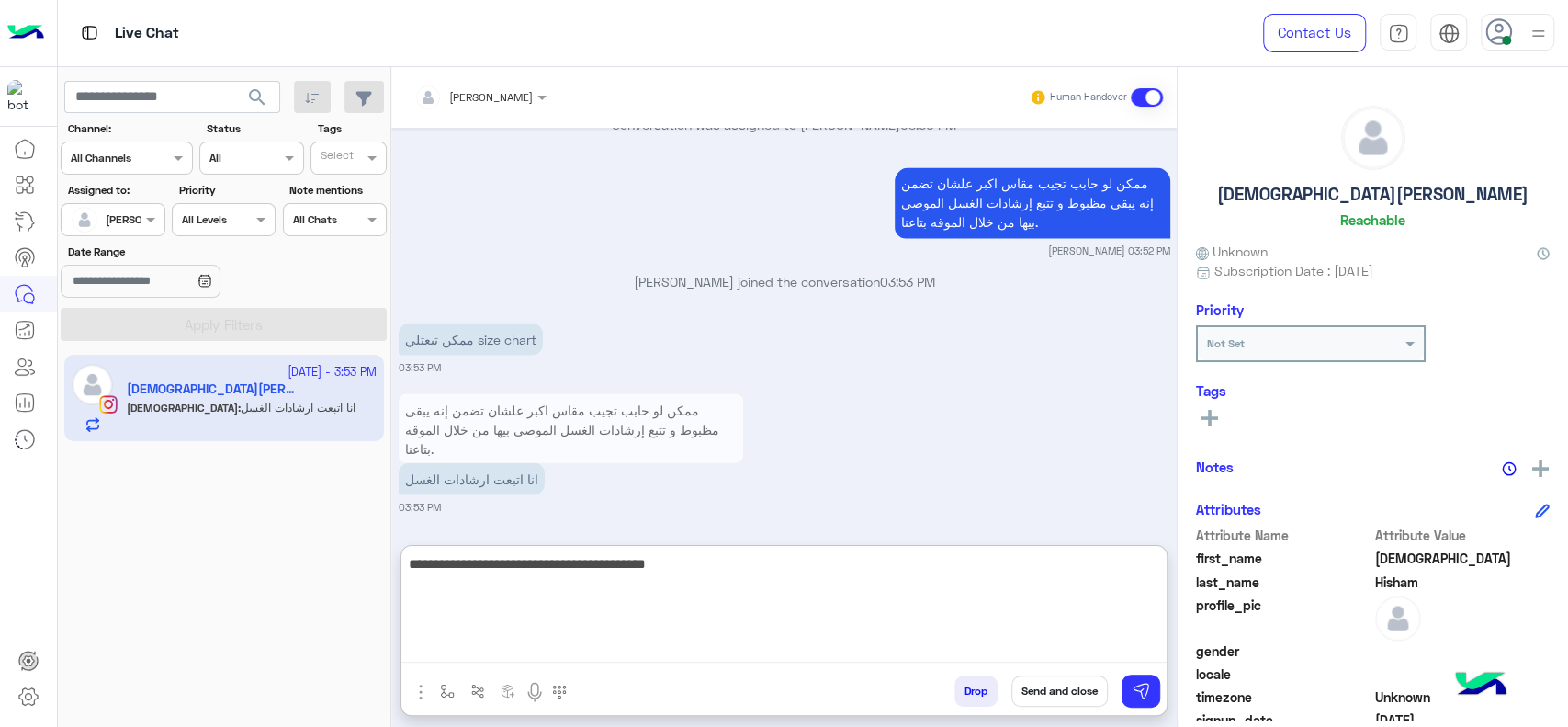
click at [878, 568] on textarea "**********" at bounding box center [784, 607] width 766 height 110
click at [873, 568] on textarea "**********" at bounding box center [784, 607] width 766 height 110
click at [826, 632] on textarea "**********" at bounding box center [784, 607] width 766 height 110
click at [979, 629] on textarea "**********" at bounding box center [784, 607] width 766 height 110
click at [824, 599] on textarea "**********" at bounding box center [784, 607] width 766 height 110
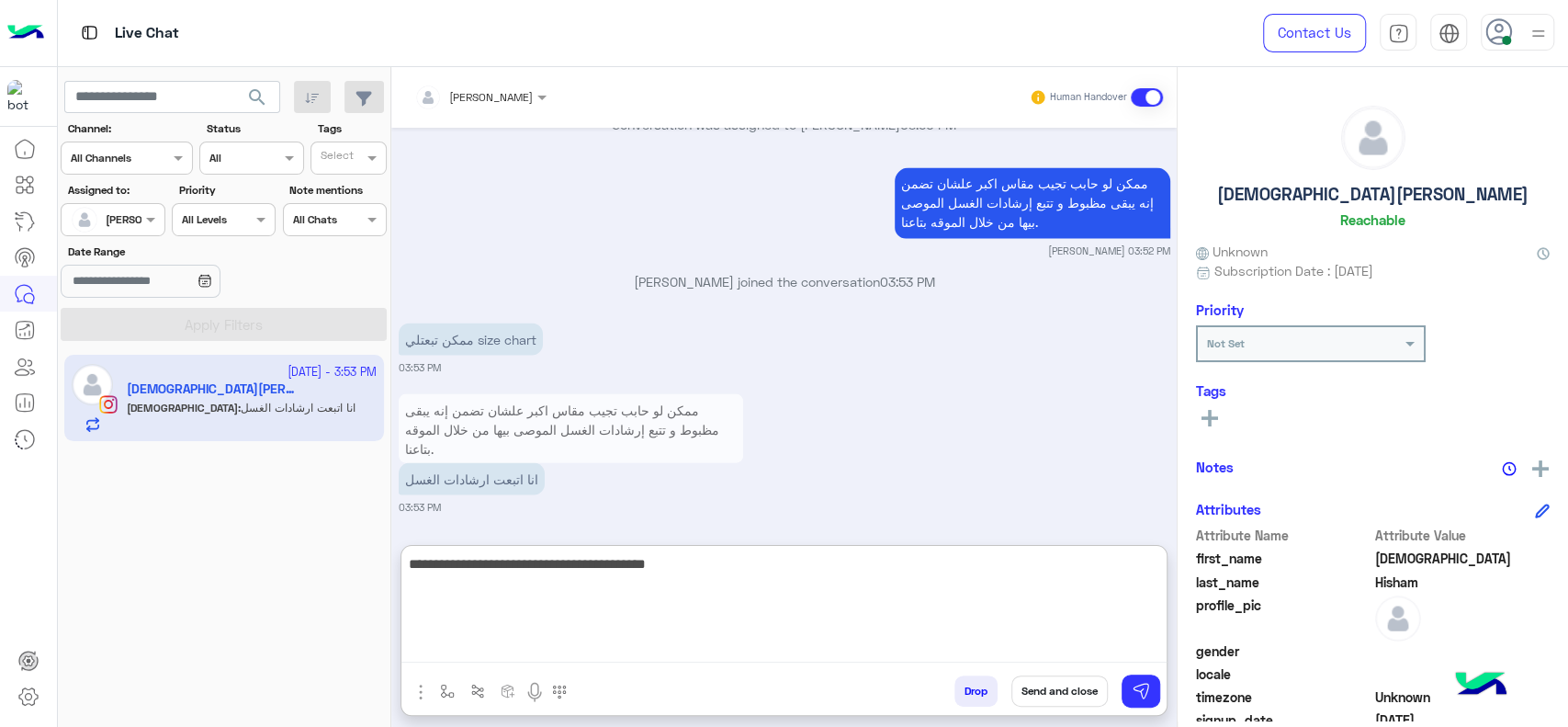
click at [790, 576] on textarea "**********" at bounding box center [784, 607] width 766 height 110
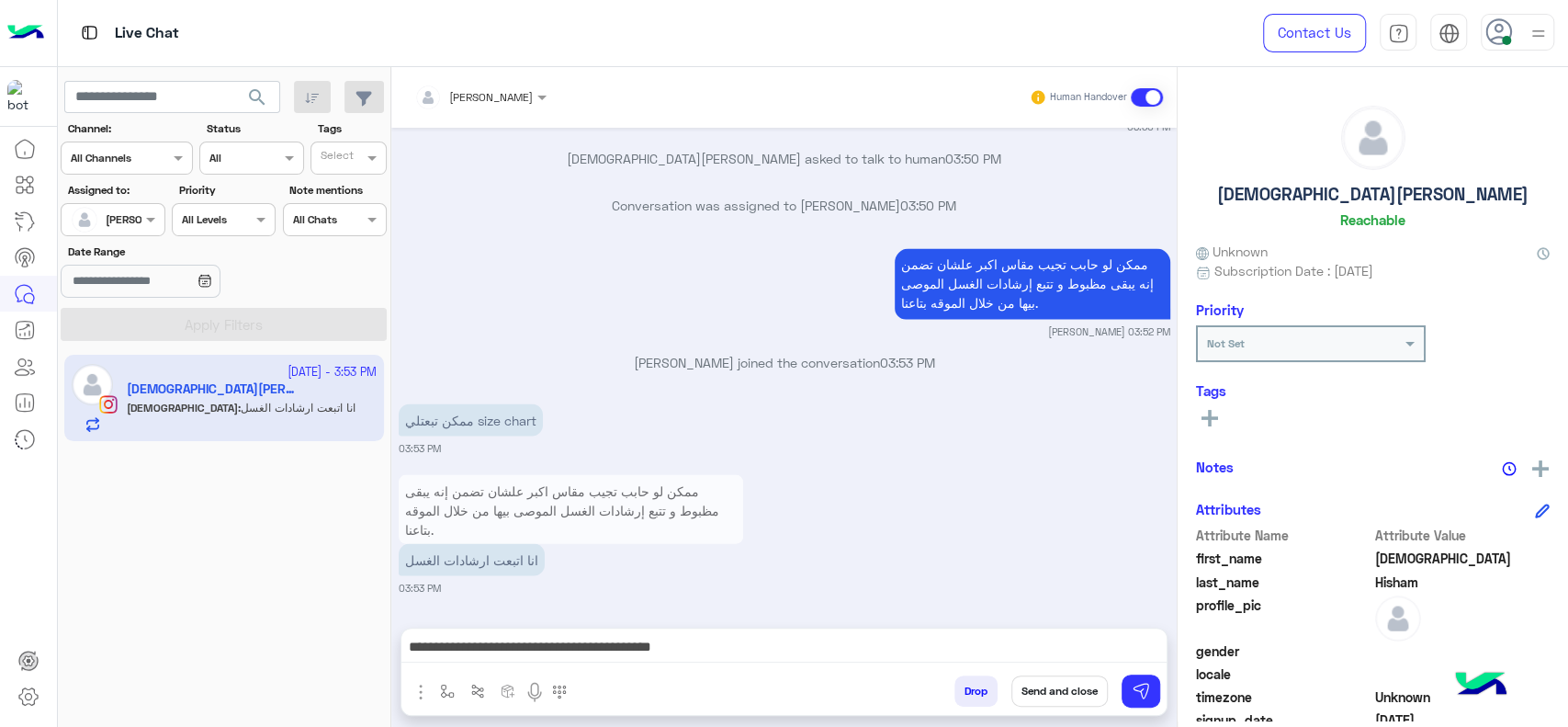
scroll to position [2152, 0]
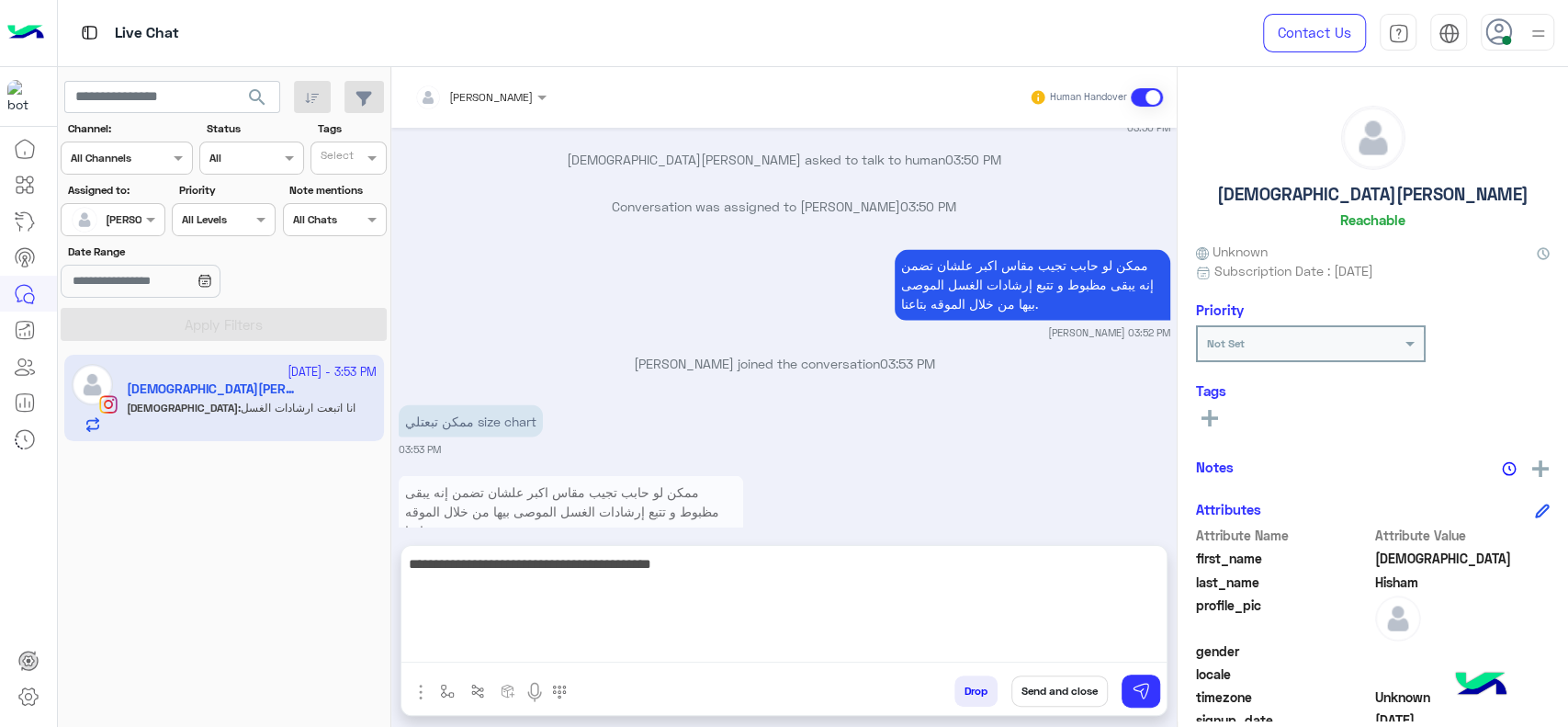
click at [790, 640] on textarea "**********" at bounding box center [784, 607] width 766 height 110
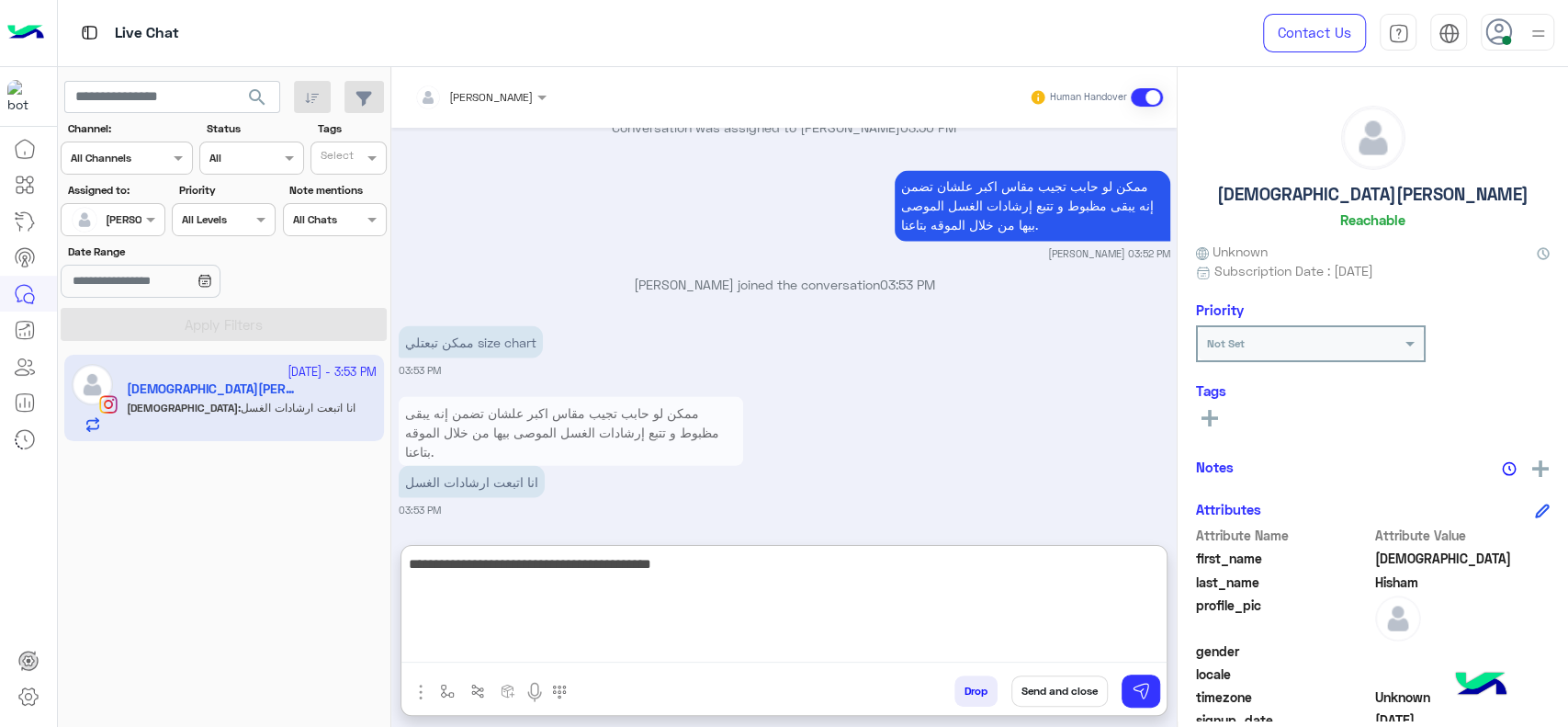
scroll to position [2234, 0]
type textarea "**********"
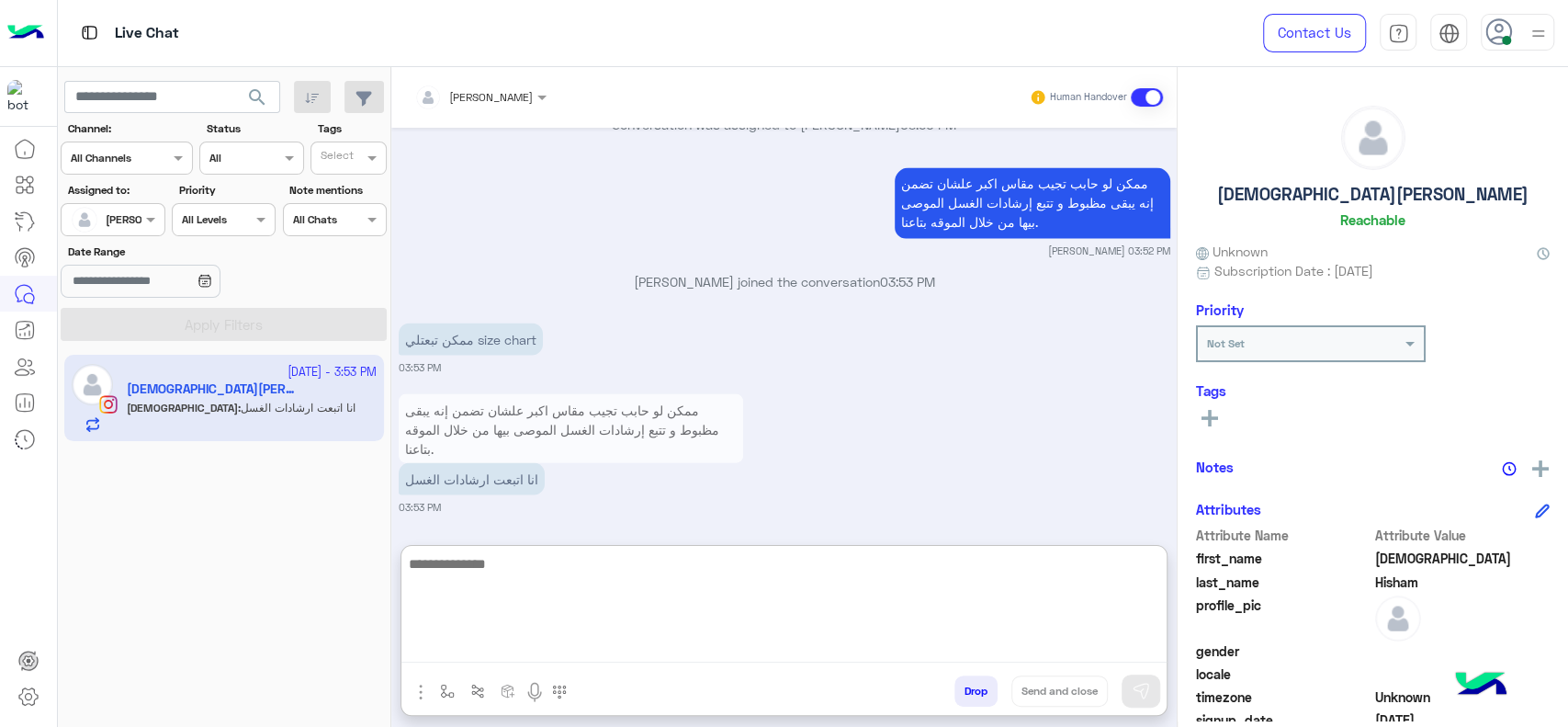
scroll to position [2324, 0]
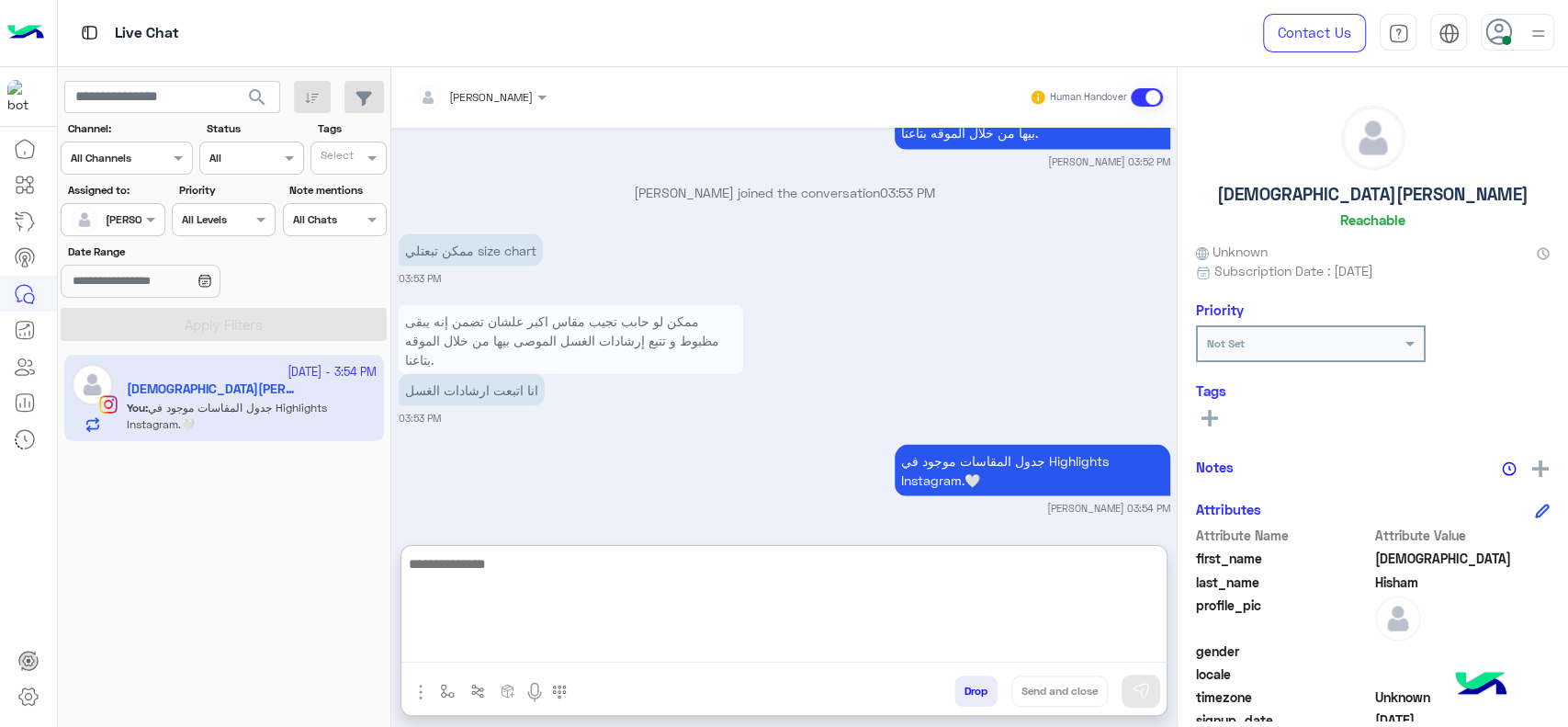
click at [813, 606] on textarea at bounding box center [784, 607] width 766 height 110
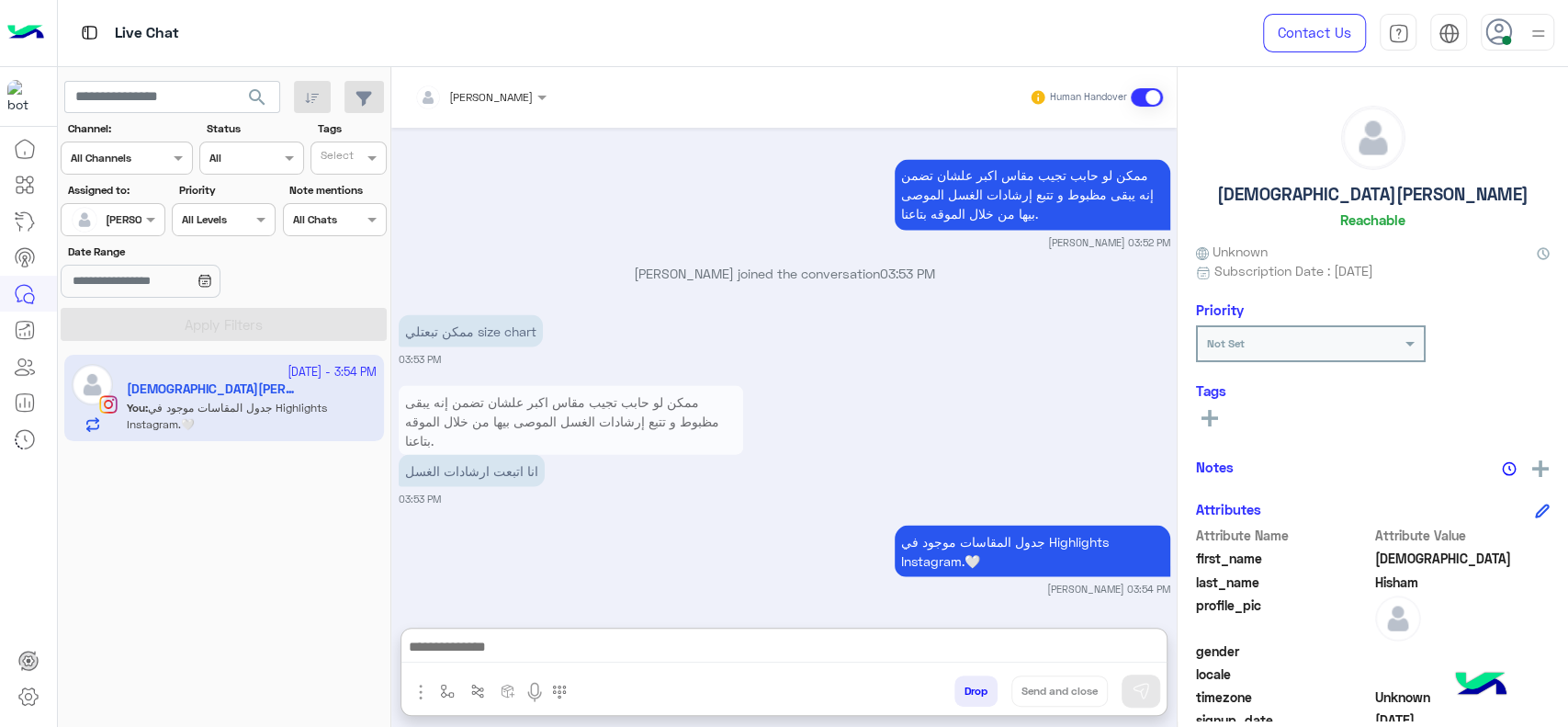
click at [785, 520] on div "جدول المقاسات موجود في Highlights Instagram.🤍 Jana Aboelseoud 03:54 PM" at bounding box center [784, 558] width 772 height 75
click at [437, 689] on button "button" at bounding box center [447, 690] width 30 height 30
click at [496, 636] on div "enter flow name" at bounding box center [502, 651] width 136 height 33
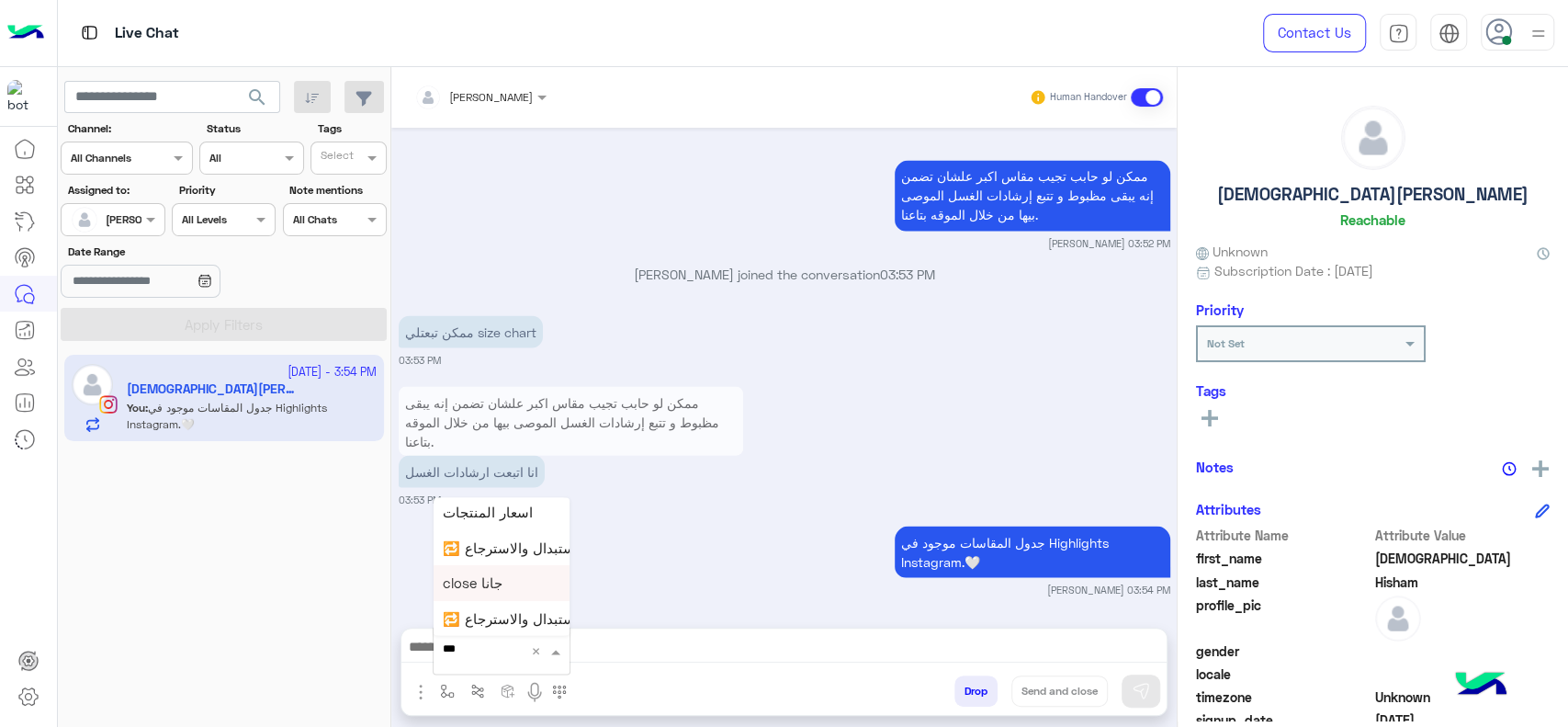
scroll to position [0, 0]
type input "*"
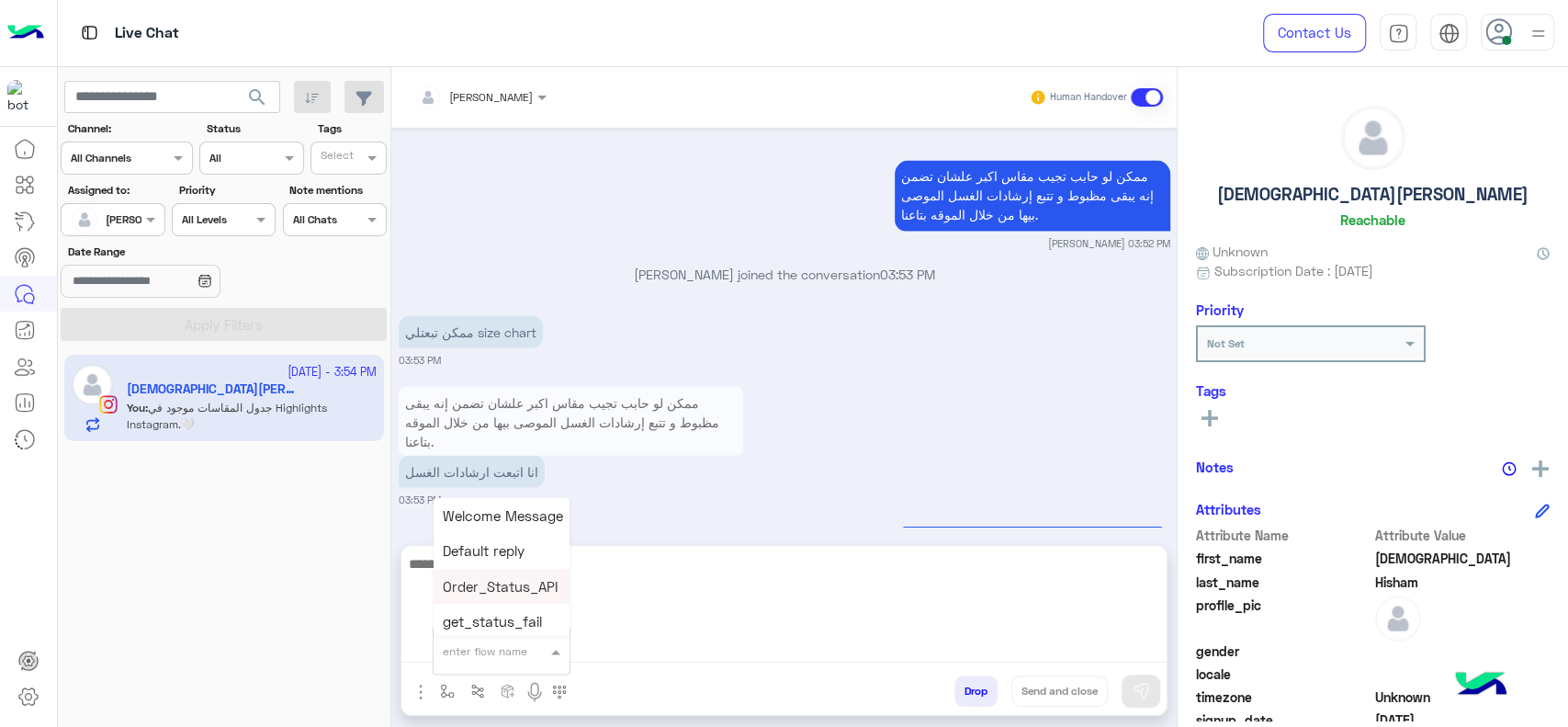
click at [694, 653] on textarea at bounding box center [784, 607] width 766 height 110
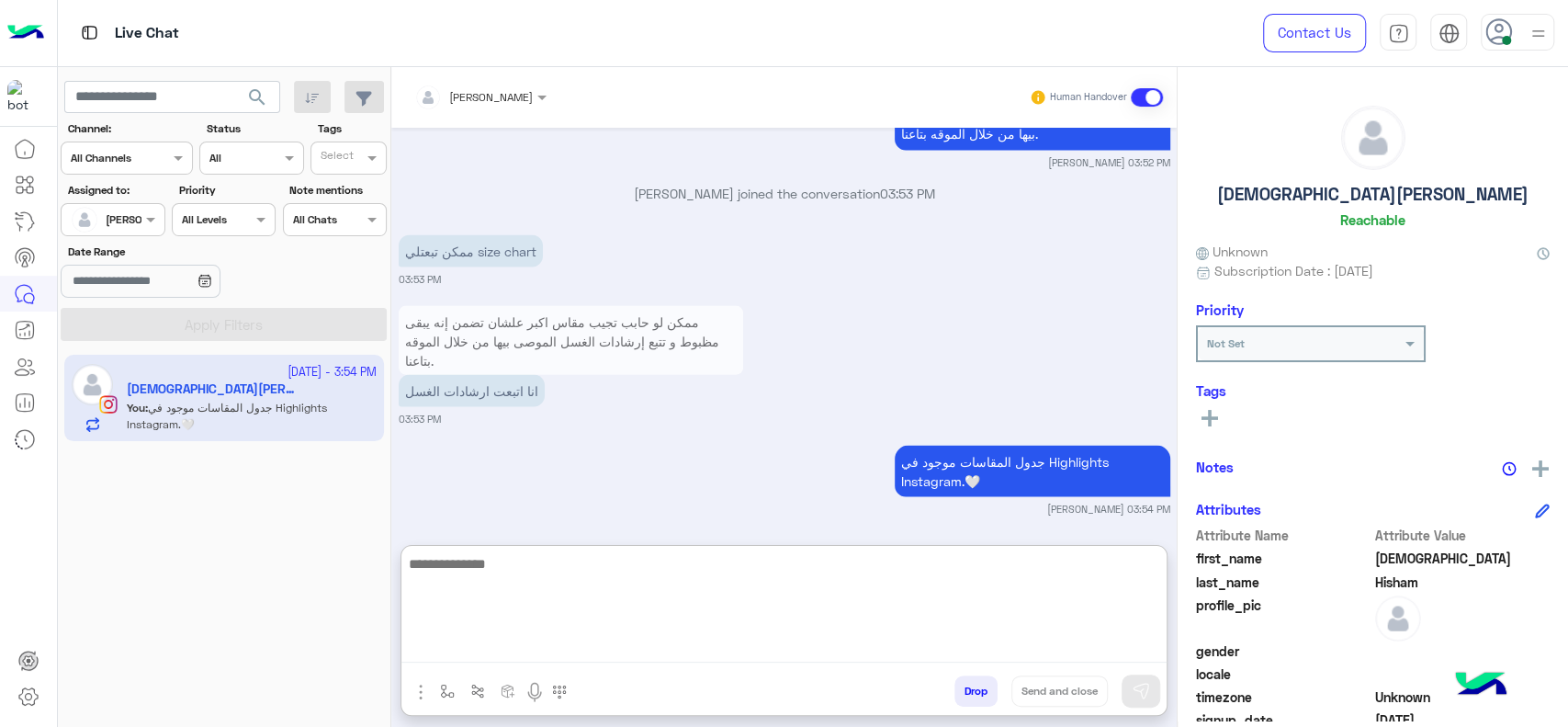
scroll to position [2324, 0]
click at [712, 641] on textarea at bounding box center [784, 607] width 766 height 110
type textarea "*"
type textarea "**********"
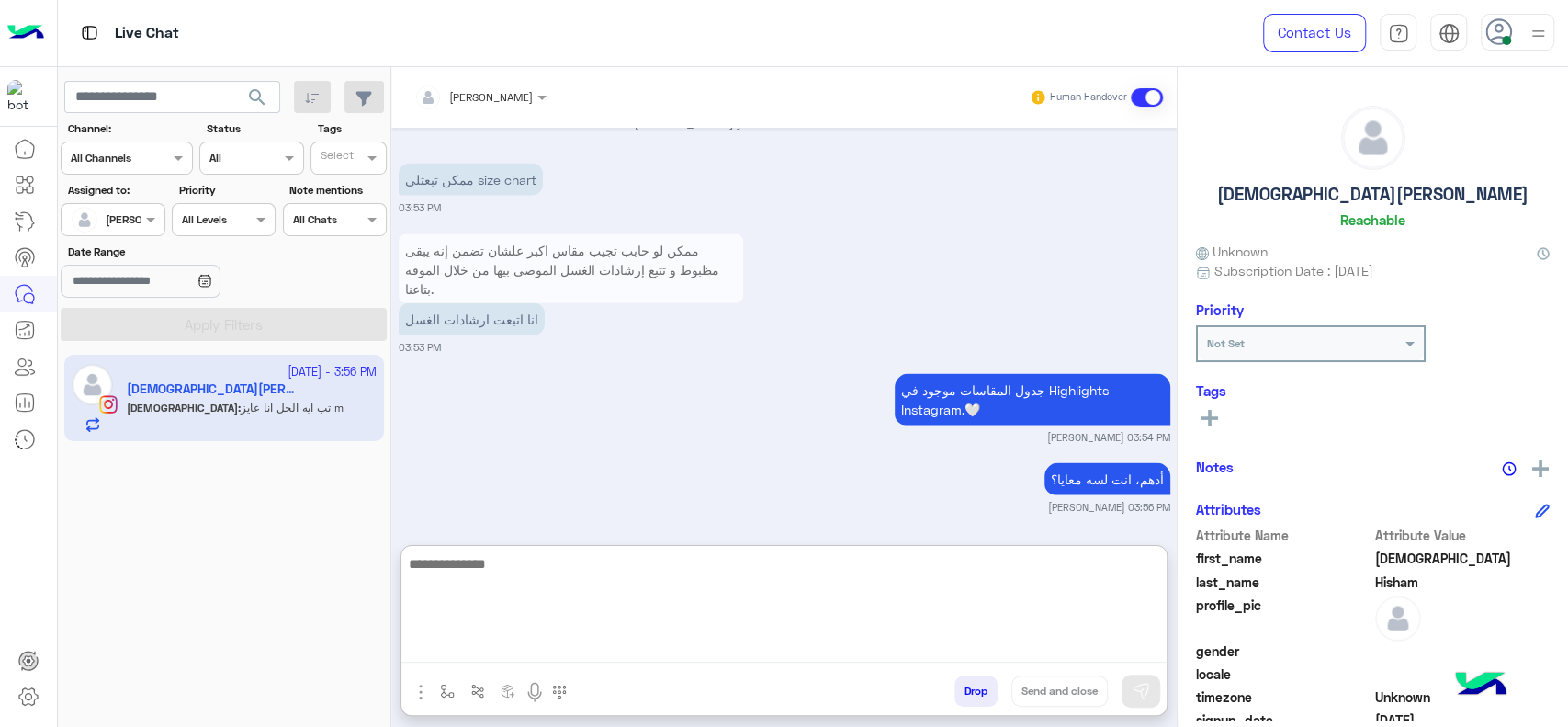
scroll to position [2464, 0]
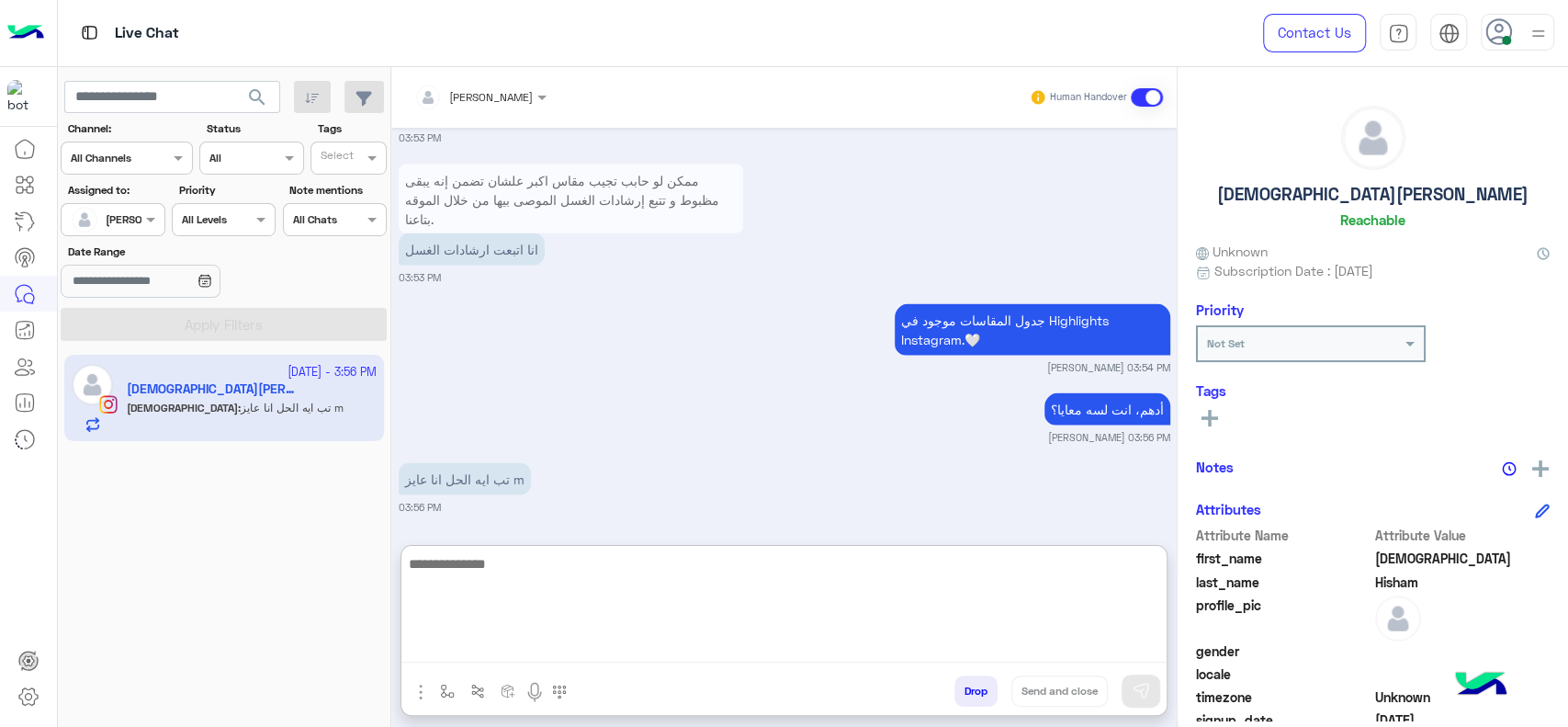
click at [715, 637] on textarea at bounding box center [784, 607] width 766 height 110
click at [555, 606] on textarea at bounding box center [784, 607] width 766 height 110
type textarea "**********"
click at [632, 581] on textarea "**********" at bounding box center [784, 607] width 766 height 110
click at [1063, 604] on textarea "**********" at bounding box center [784, 607] width 766 height 110
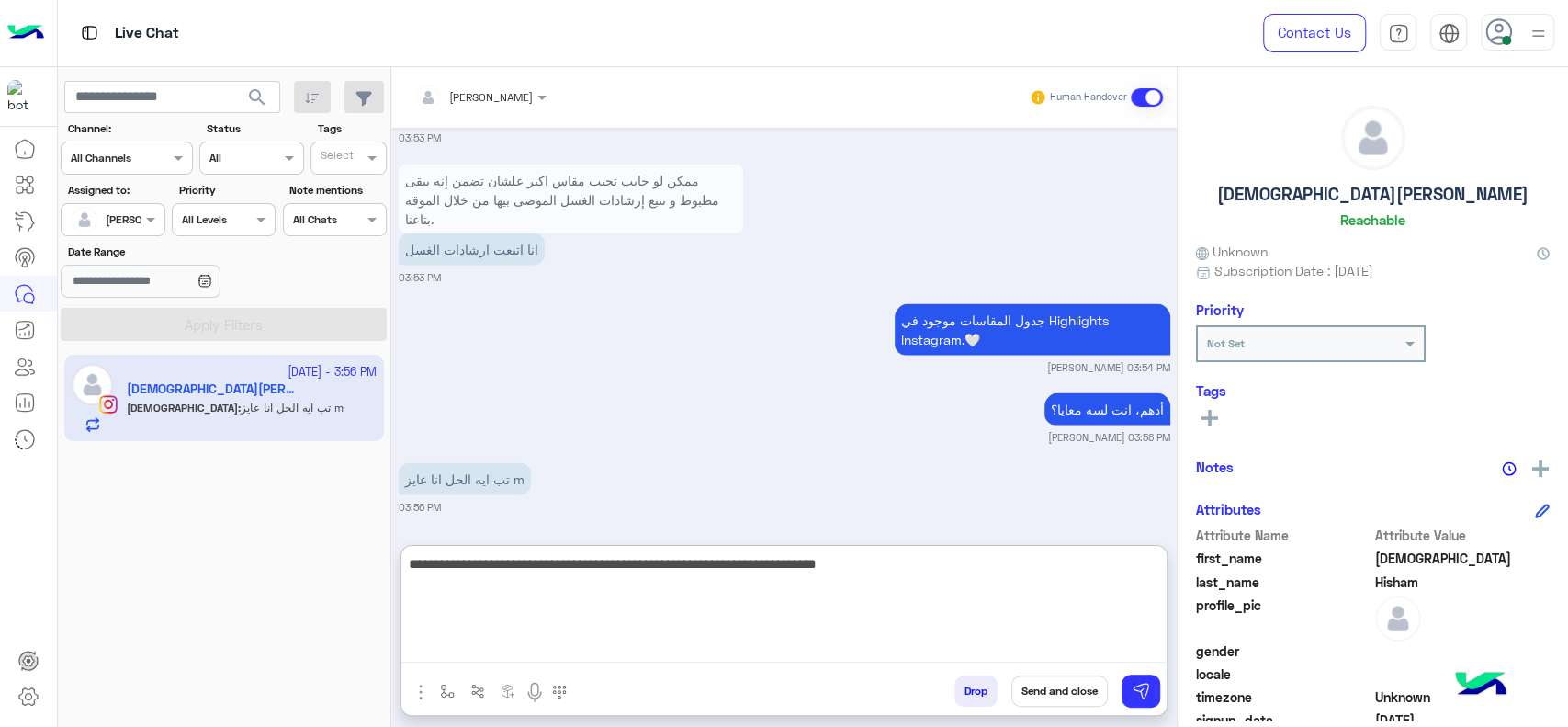
click at [931, 565] on textarea "**********" at bounding box center [784, 607] width 766 height 110
click at [824, 565] on textarea "**********" at bounding box center [784, 607] width 766 height 110
click at [709, 565] on textarea "**********" at bounding box center [784, 607] width 766 height 110
click at [492, 606] on textarea "**********" at bounding box center [784, 607] width 766 height 110
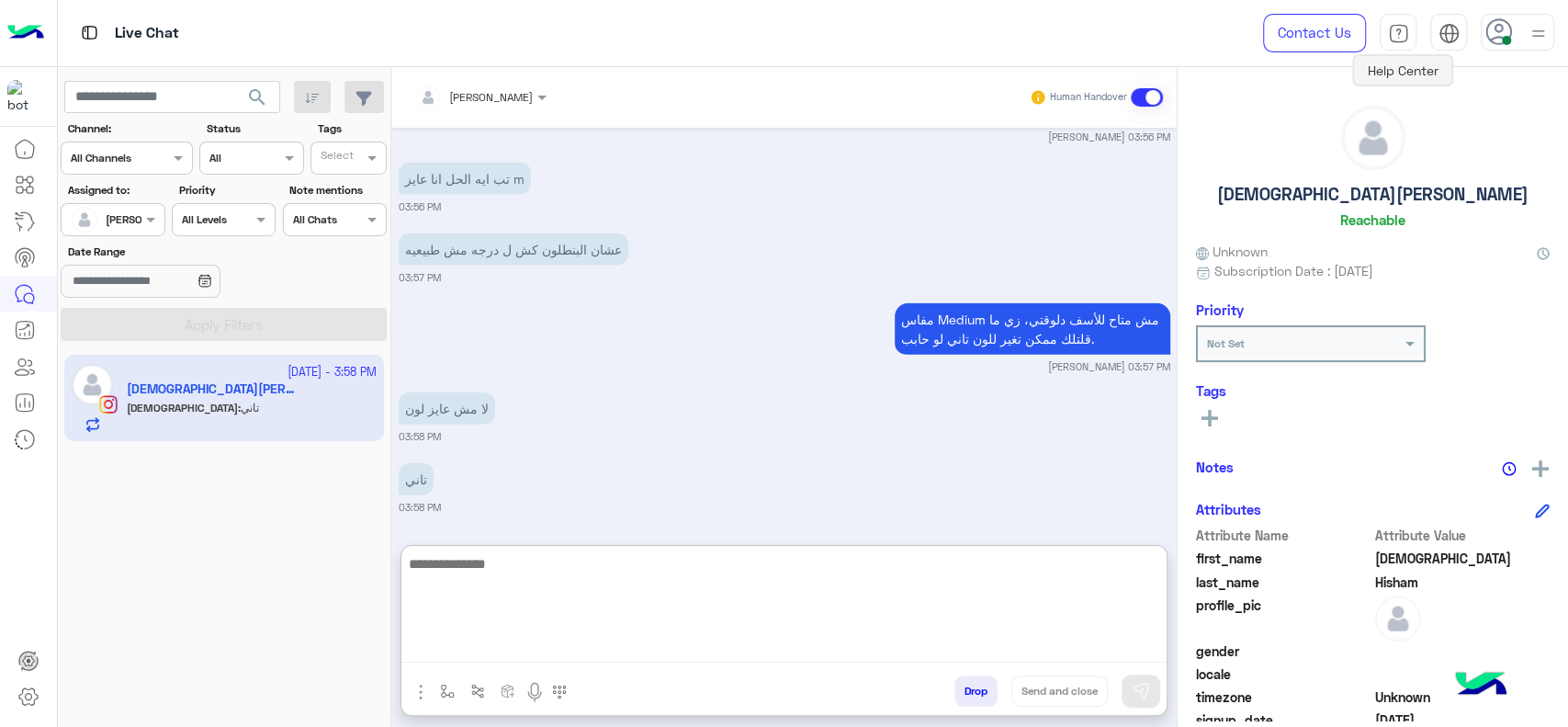
scroll to position [2834, 0]
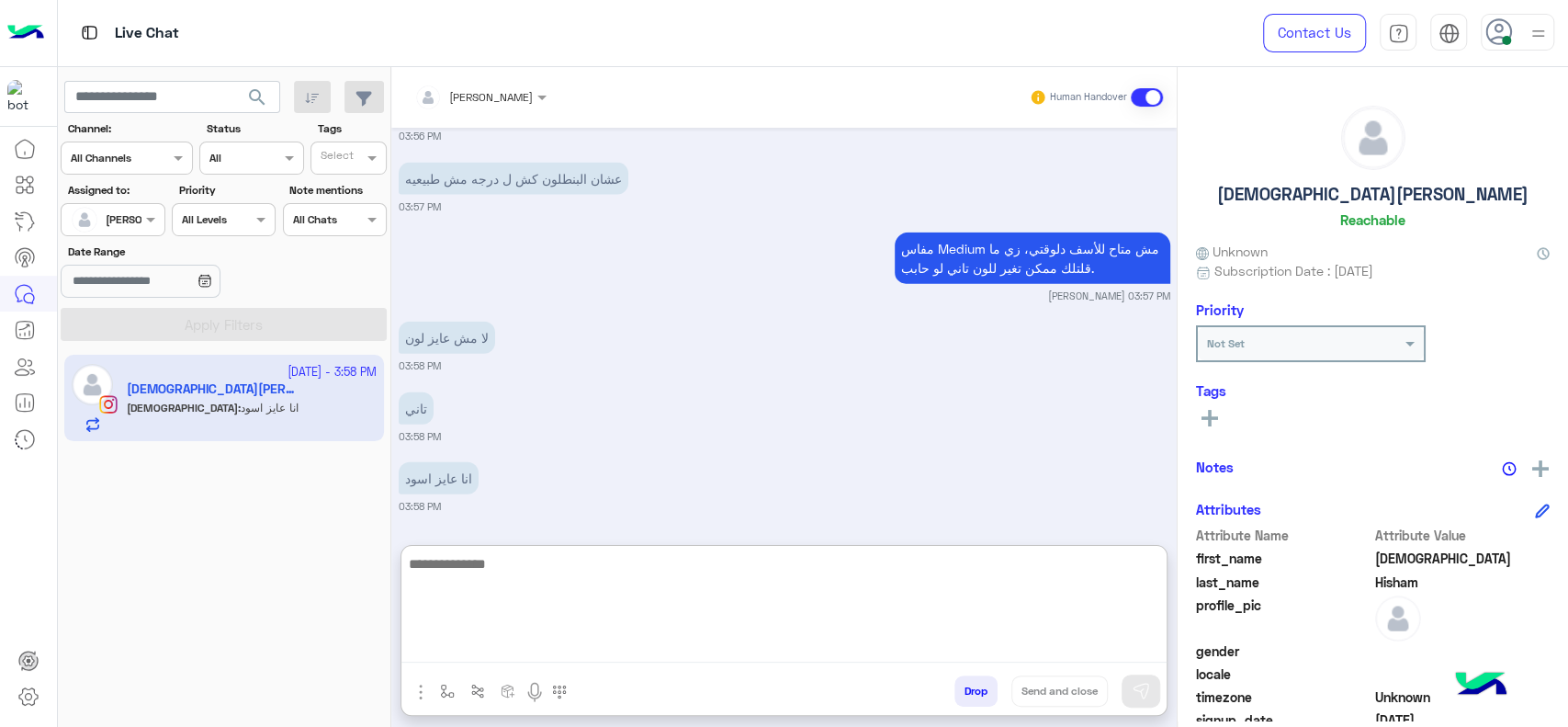
click at [990, 605] on textarea at bounding box center [784, 607] width 766 height 110
click at [1020, 614] on textarea at bounding box center [784, 607] width 766 height 110
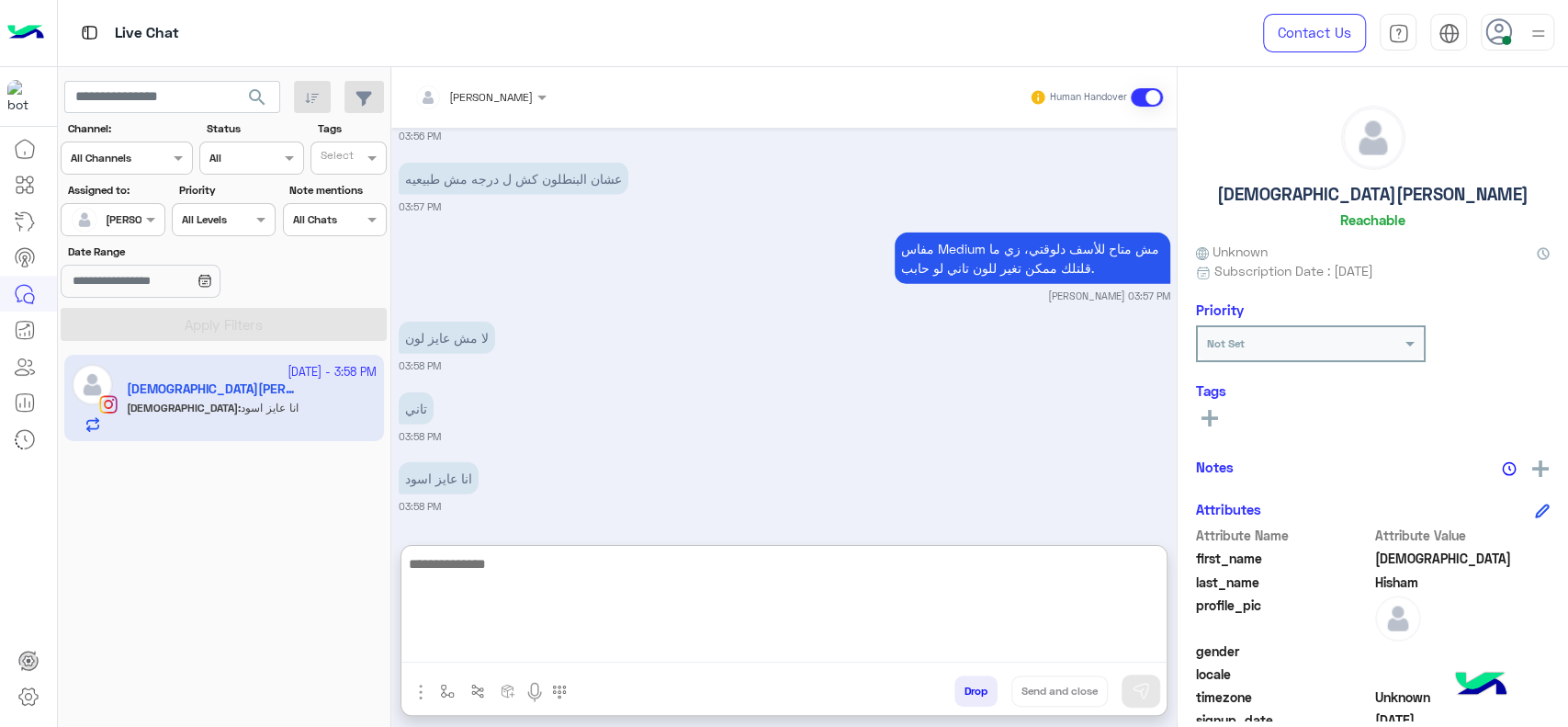
click at [1020, 614] on textarea at bounding box center [784, 607] width 766 height 110
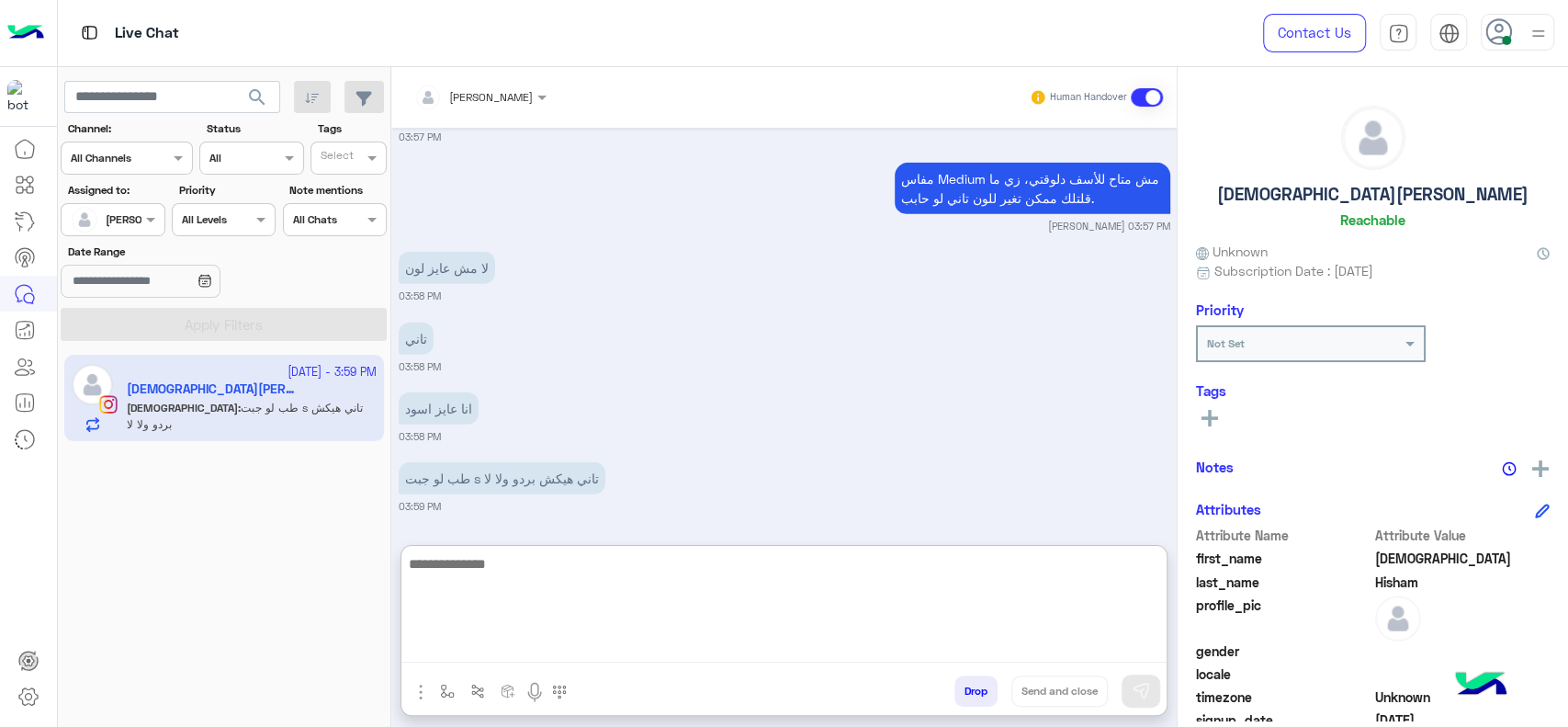
click at [987, 611] on textarea at bounding box center [784, 607] width 766 height 110
click at [896, 591] on textarea at bounding box center [784, 607] width 766 height 110
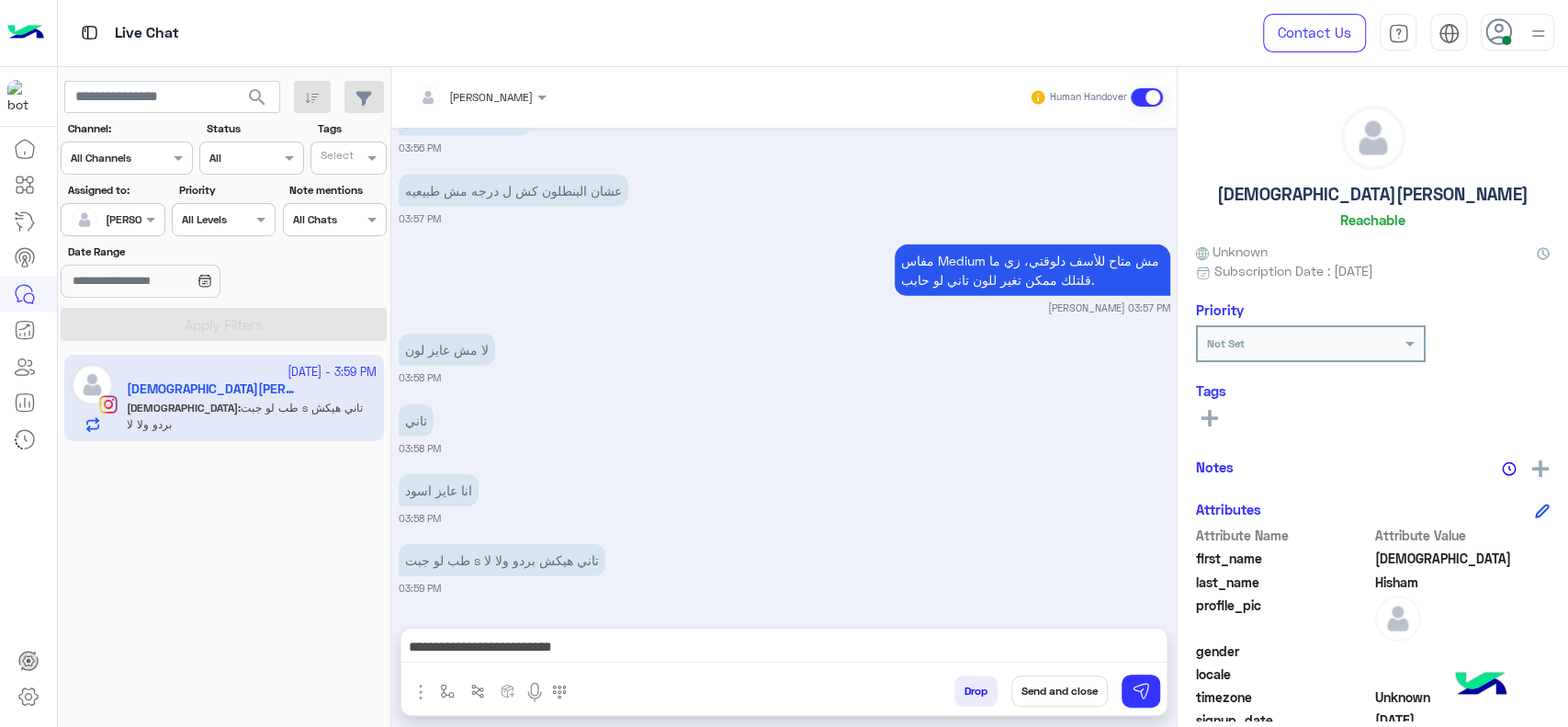
scroll to position [27, 0]
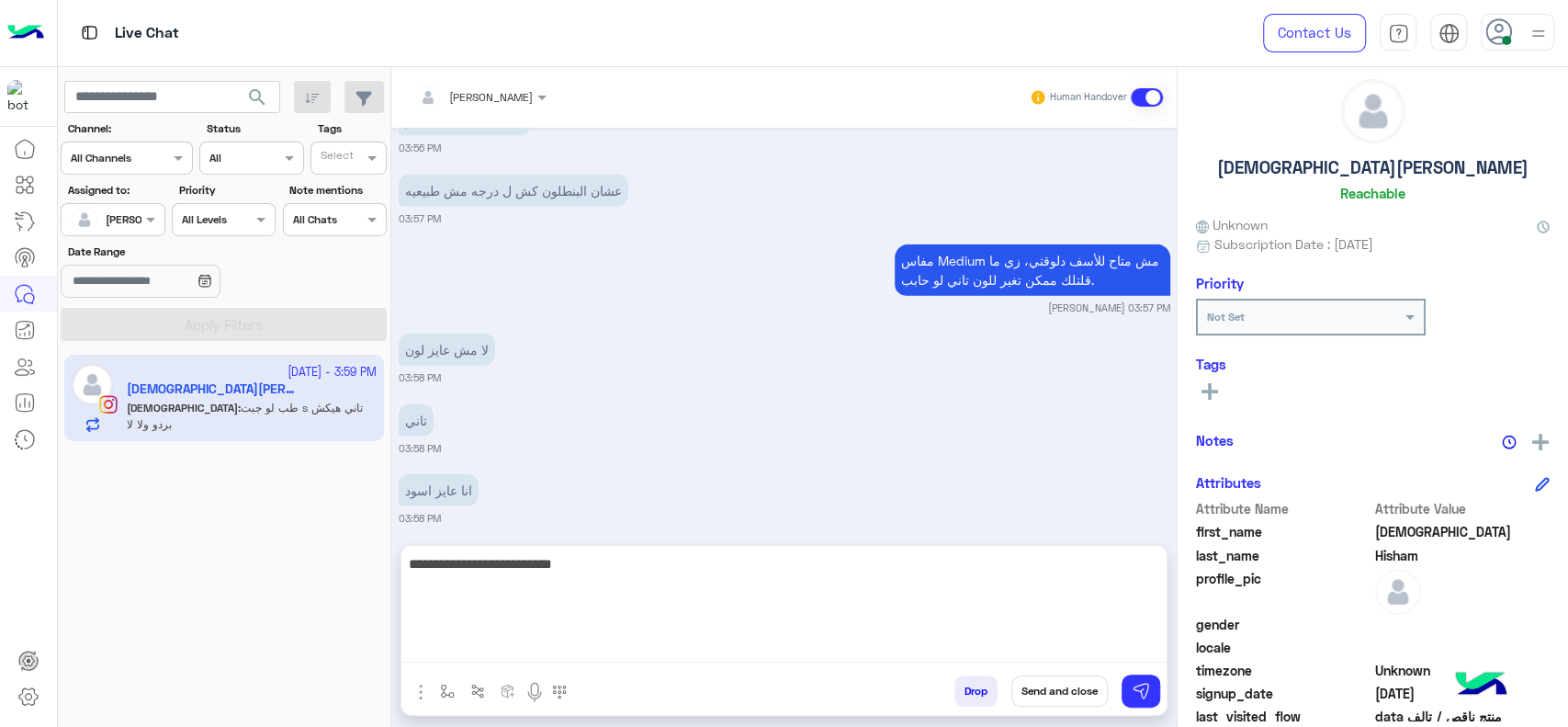
click at [821, 653] on textarea "**********" at bounding box center [784, 607] width 766 height 110
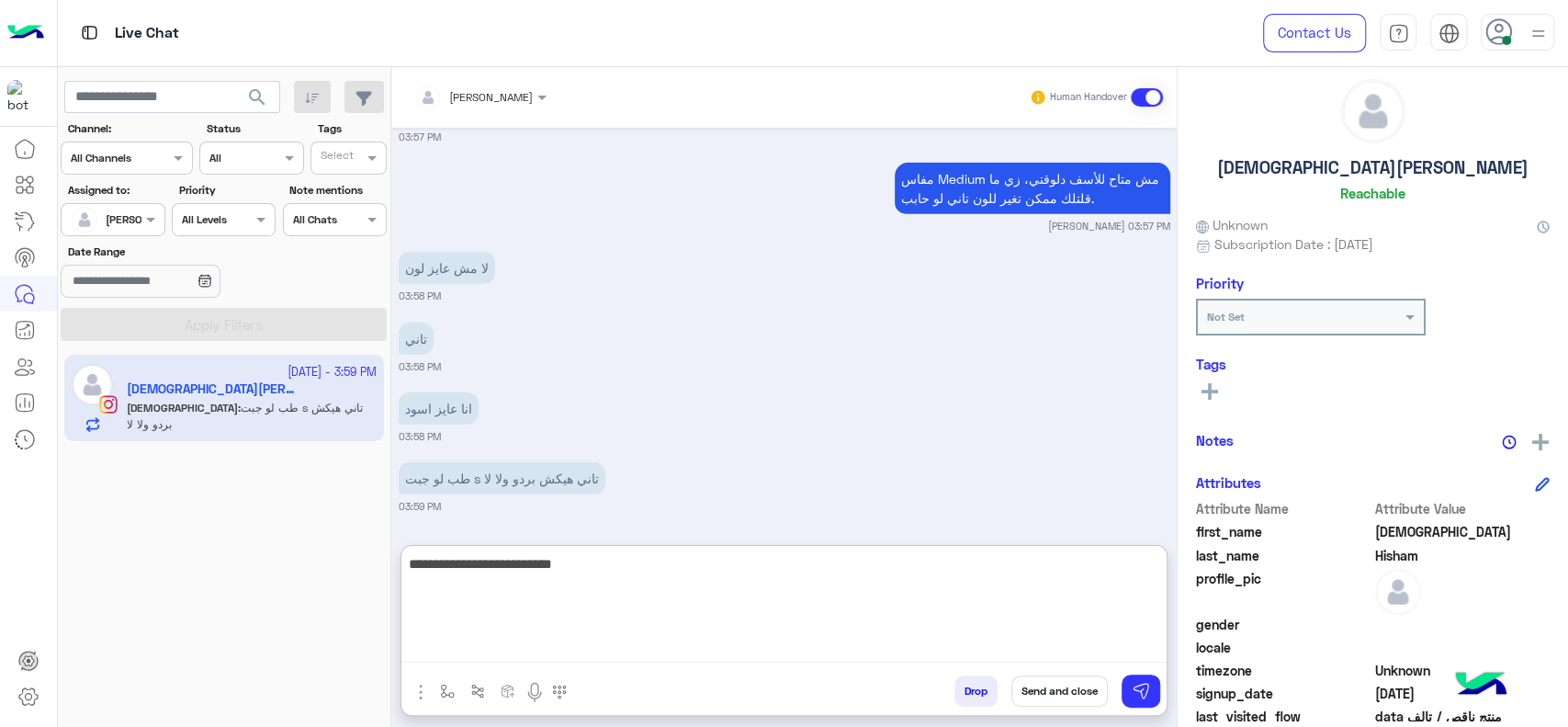
scroll to position [2904, 0]
click at [1156, 574] on textarea "**********" at bounding box center [784, 607] width 766 height 110
click at [1159, 571] on textarea "**********" at bounding box center [784, 607] width 766 height 110
paste textarea "*****"
click at [733, 585] on textarea "**********" at bounding box center [784, 607] width 766 height 110
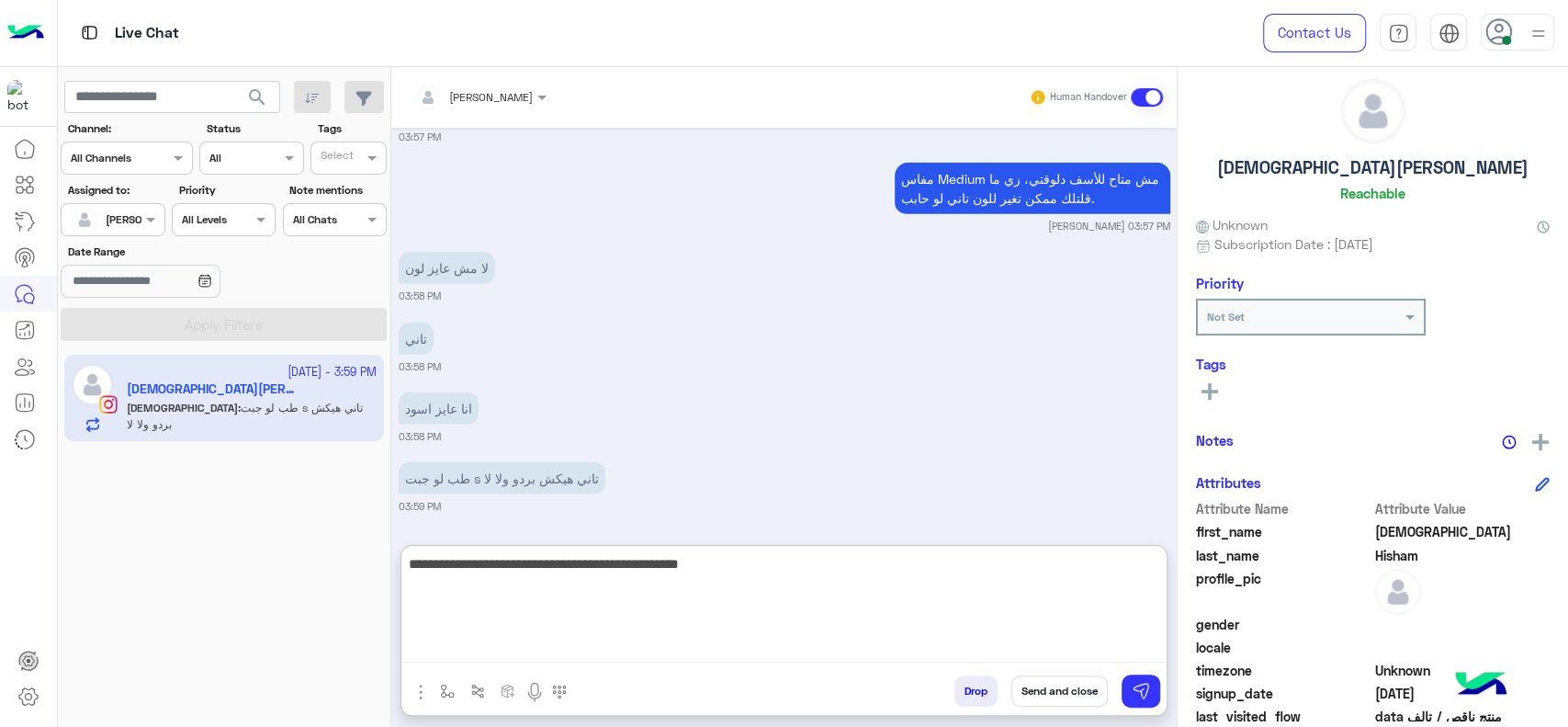
click at [1108, 571] on textarea "**********" at bounding box center [784, 607] width 766 height 110
click at [982, 585] on textarea "**********" at bounding box center [784, 607] width 766 height 110
click at [671, 589] on textarea "**********" at bounding box center [784, 607] width 766 height 110
click at [449, 574] on textarea "**********" at bounding box center [784, 607] width 766 height 110
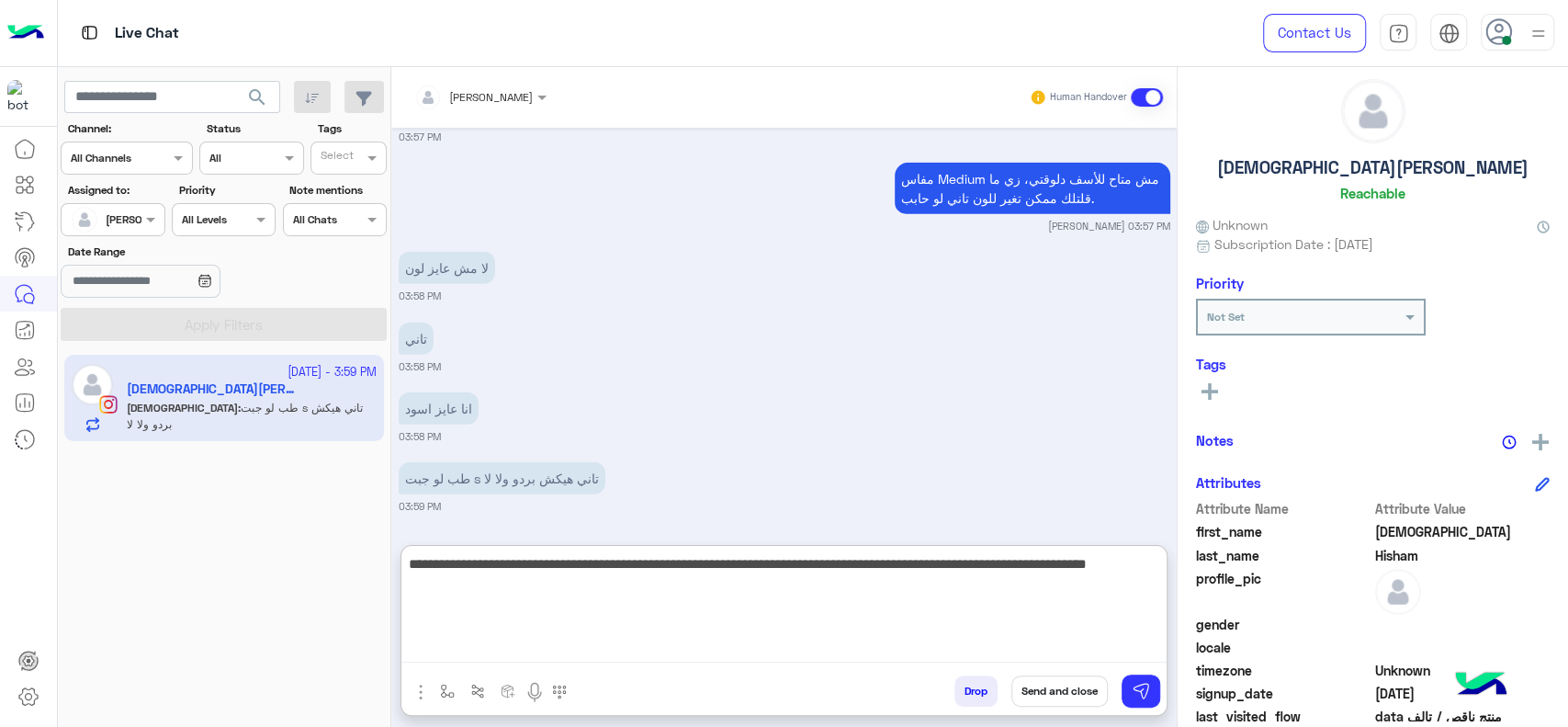
click at [449, 606] on textarea "**********" at bounding box center [784, 607] width 766 height 110
click at [601, 626] on textarea "**********" at bounding box center [784, 607] width 766 height 110
type textarea "**********"
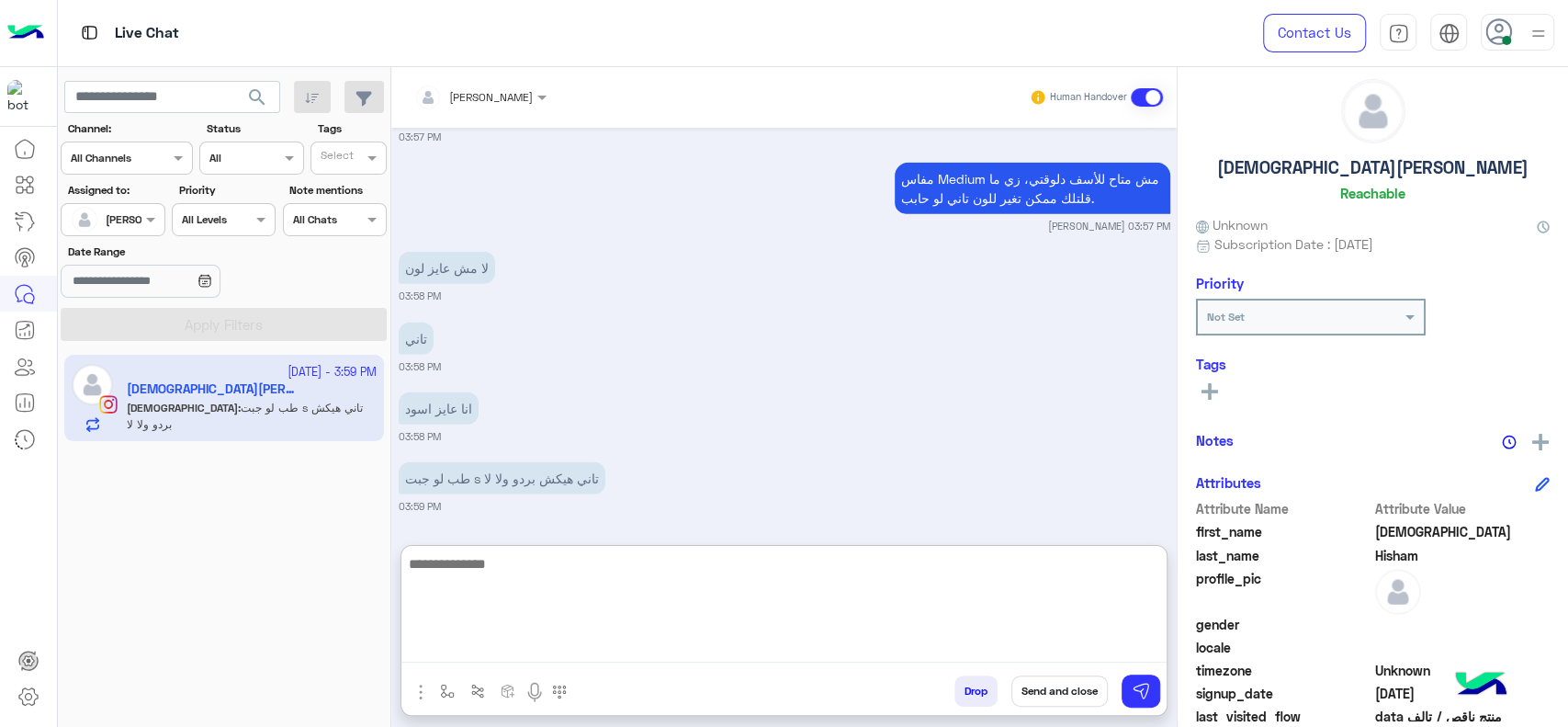
scroll to position [3032, 0]
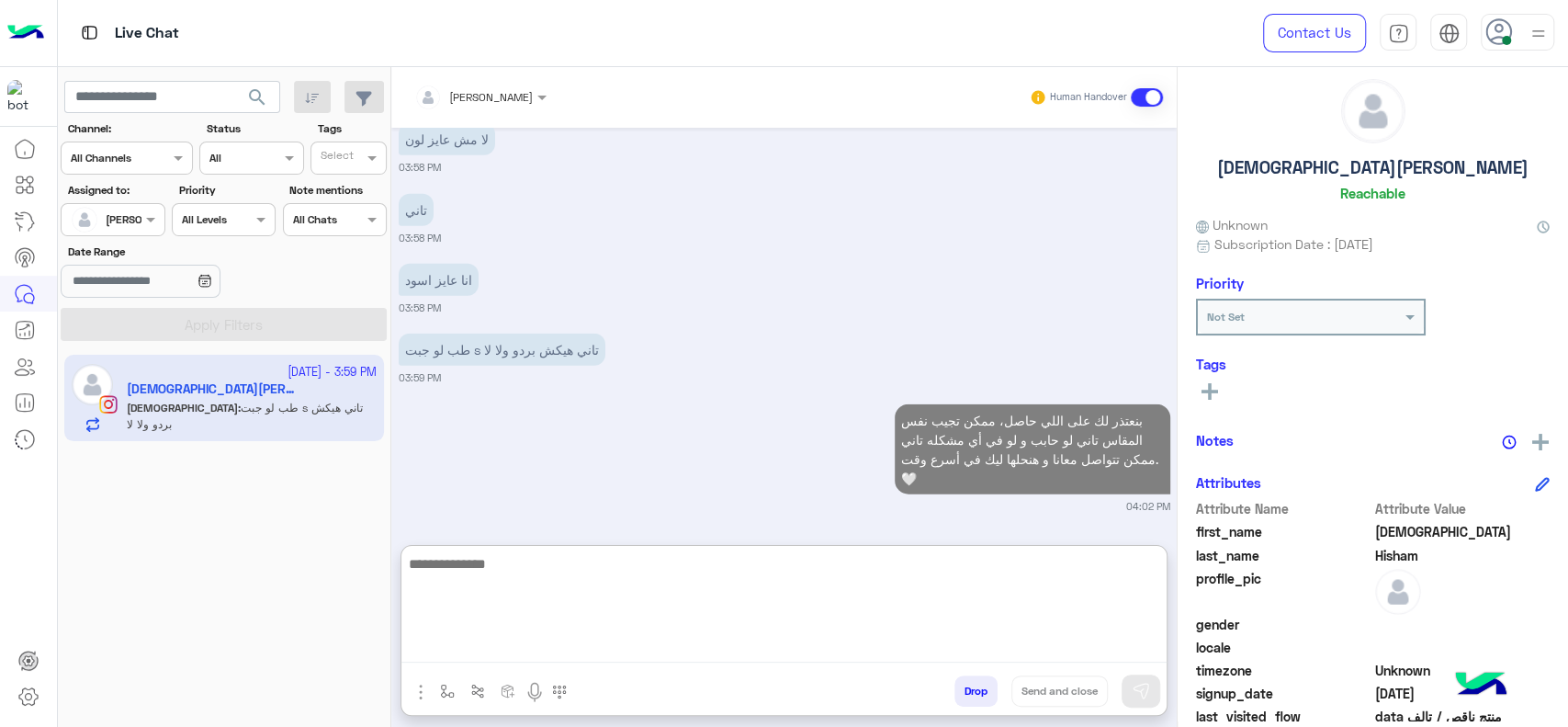
click at [694, 632] on textarea at bounding box center [784, 607] width 766 height 110
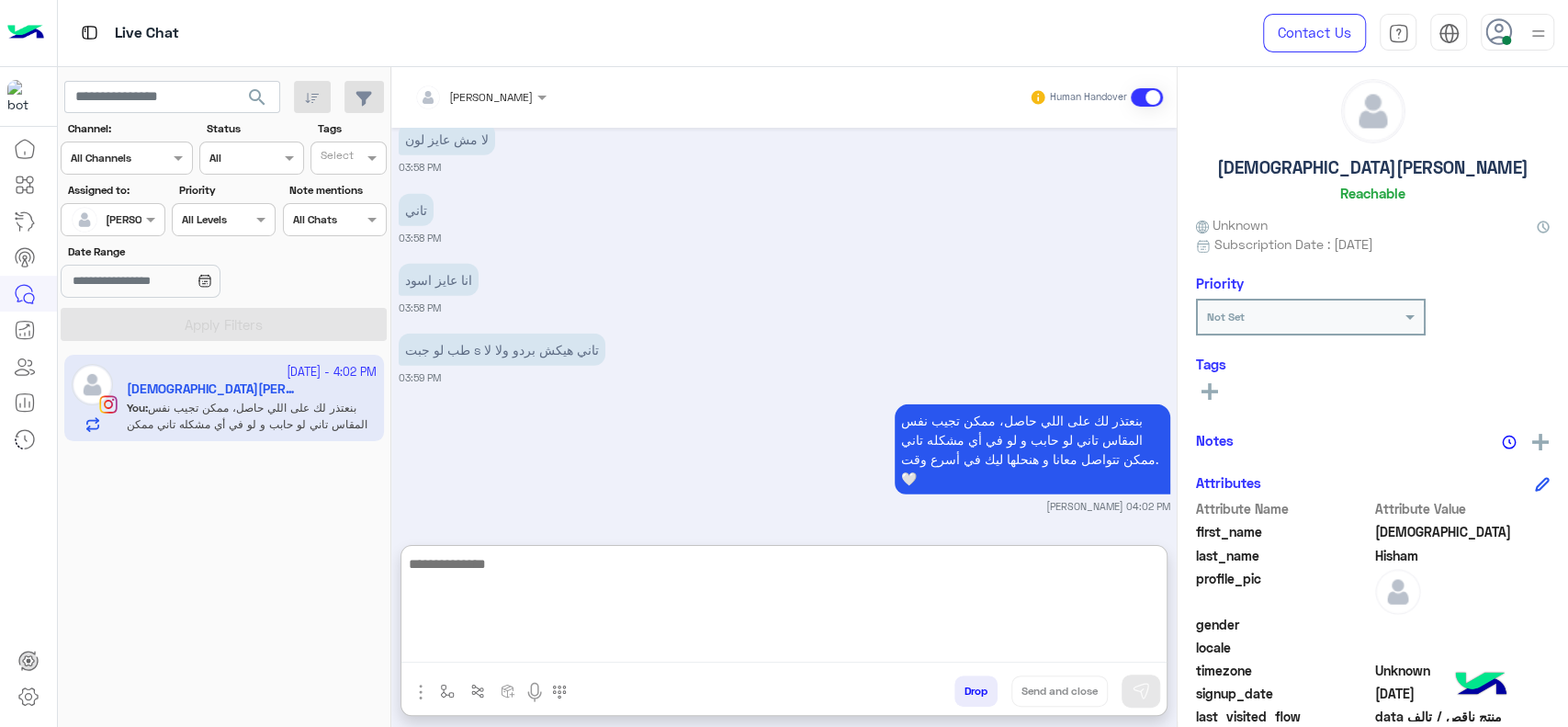
click at [666, 635] on textarea at bounding box center [784, 607] width 766 height 110
type textarea "**********"
click at [757, 592] on textarea "**********" at bounding box center [784, 607] width 766 height 110
click at [933, 614] on textarea "**********" at bounding box center [784, 607] width 766 height 110
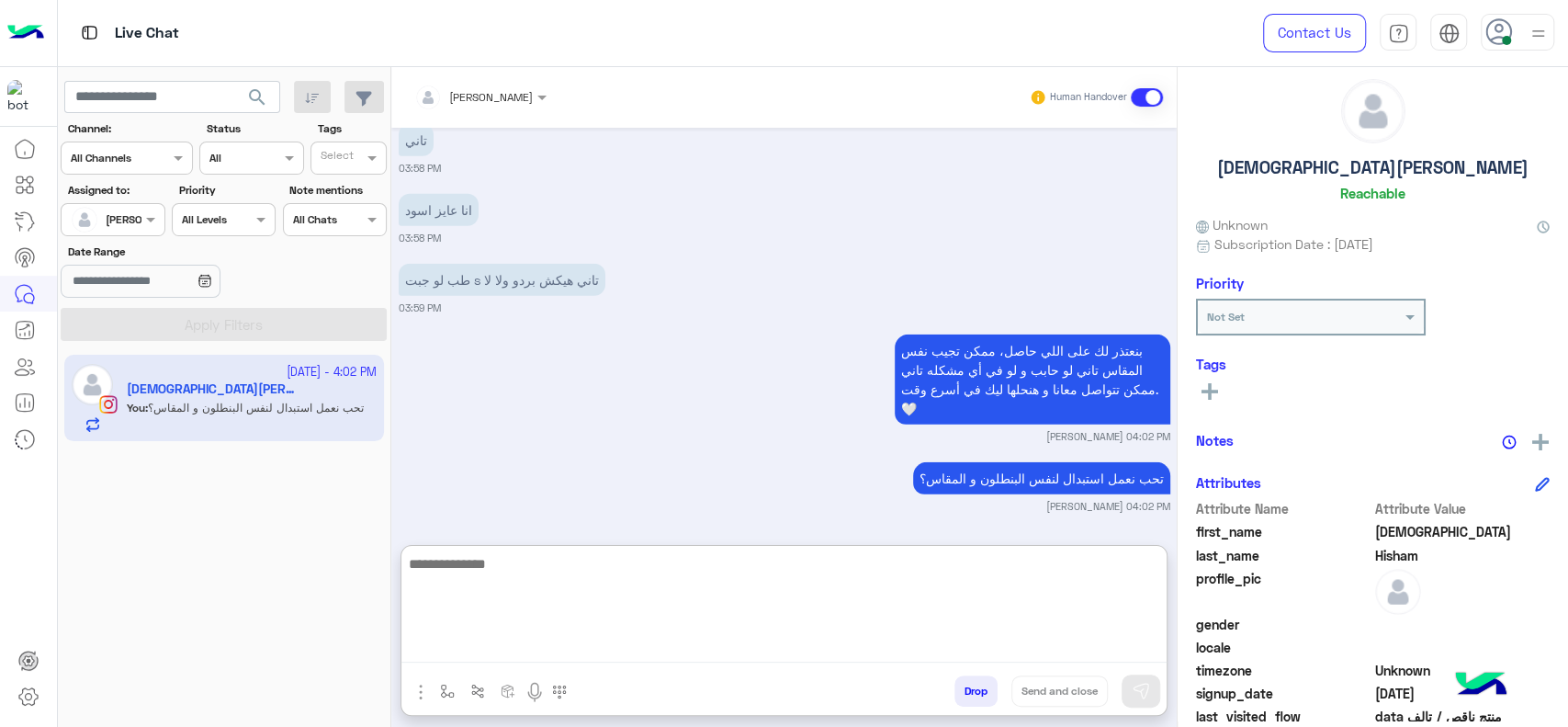
scroll to position [3191, 0]
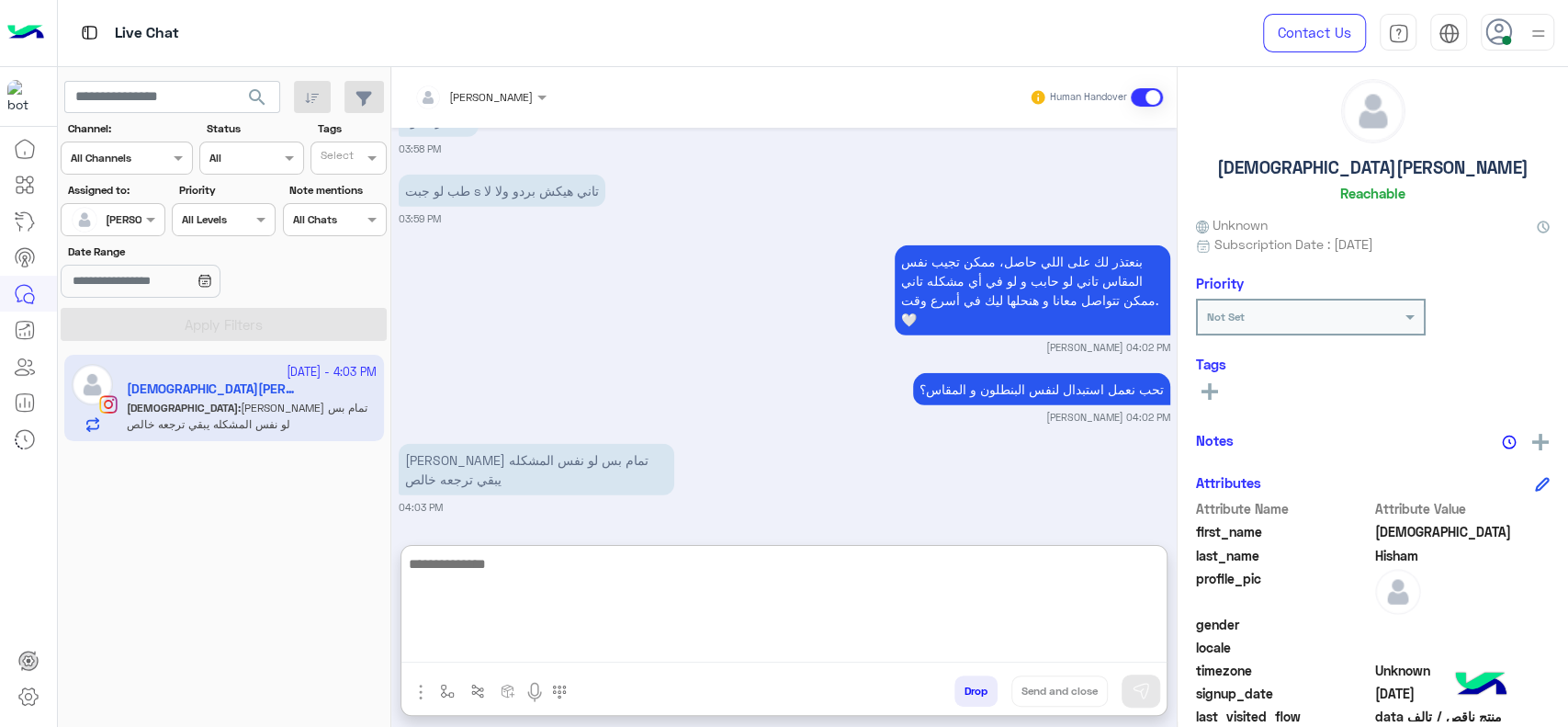
click at [940, 623] on textarea at bounding box center [784, 607] width 766 height 110
type textarea "**********"
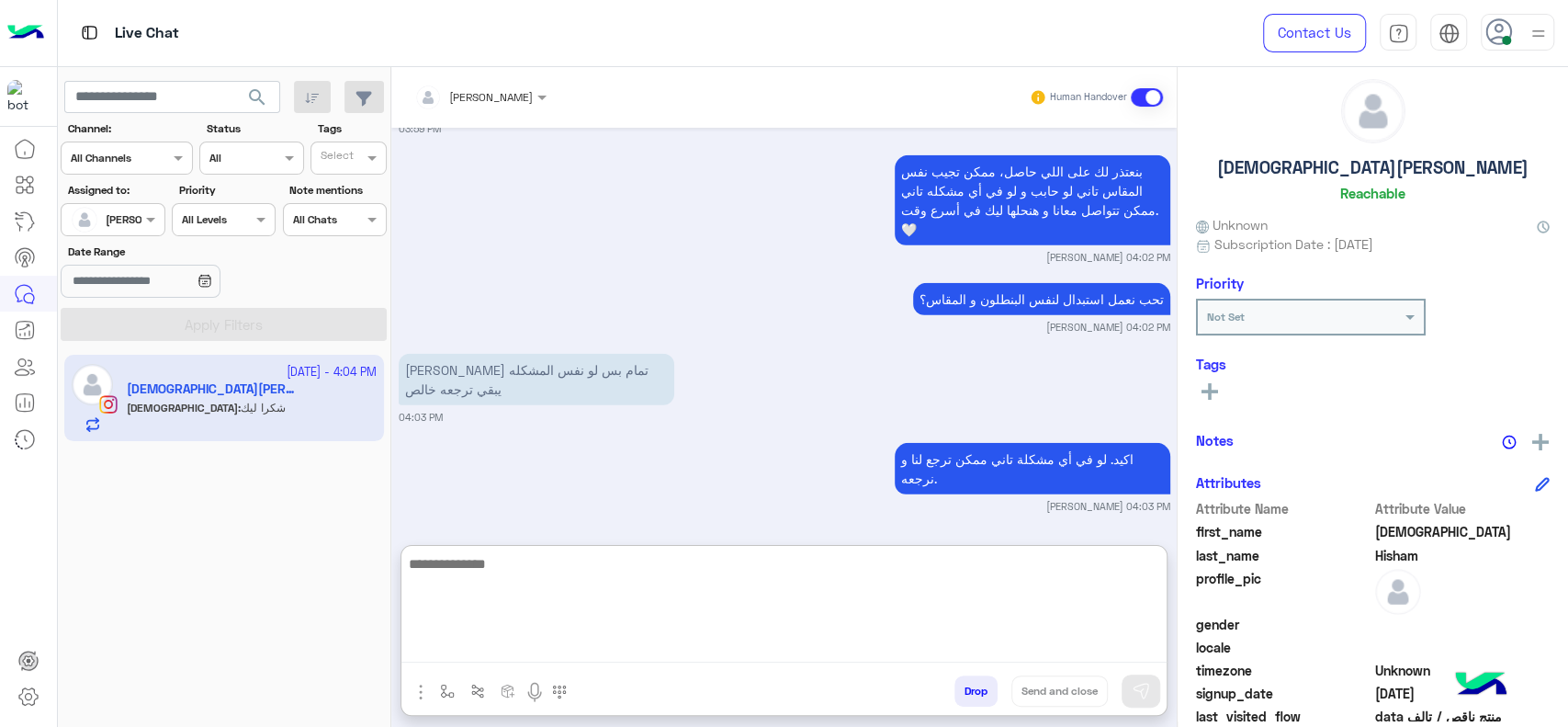
scroll to position [3352, 0]
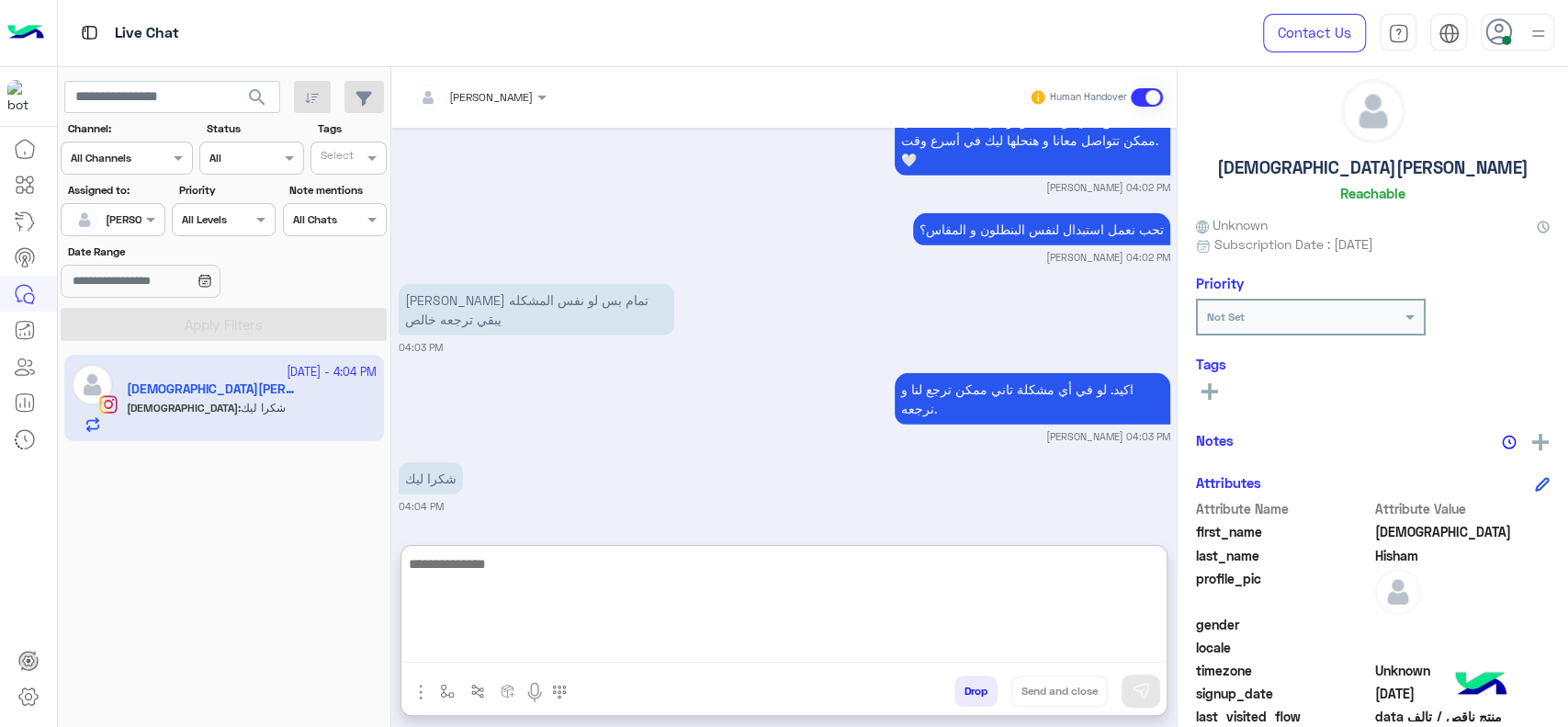
click at [545, 617] on textarea at bounding box center [784, 607] width 766 height 110
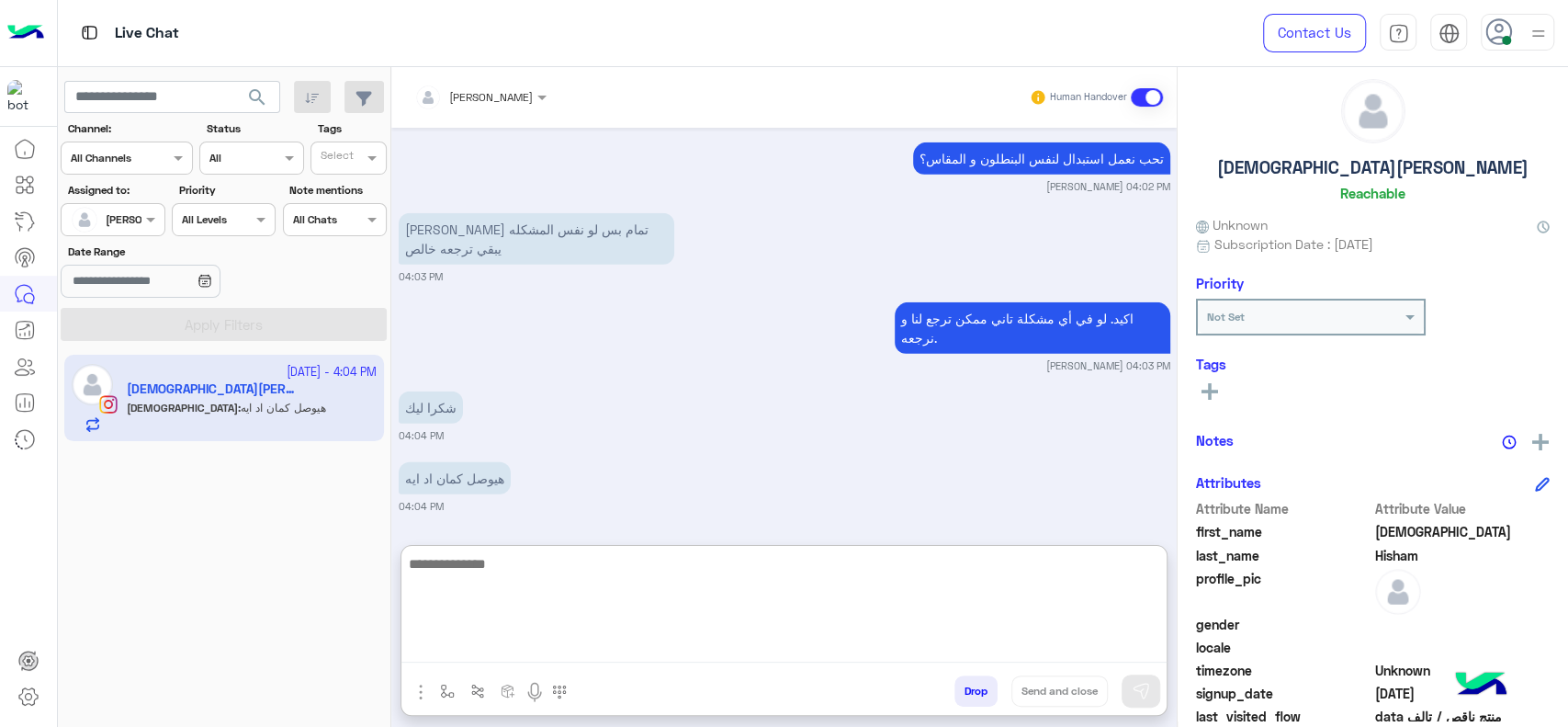
click at [627, 599] on textarea at bounding box center [784, 607] width 766 height 110
click at [1025, 574] on textarea "**********" at bounding box center [784, 607] width 766 height 110
click at [1023, 577] on textarea "**********" at bounding box center [784, 607] width 766 height 110
click at [797, 583] on textarea "**********" at bounding box center [784, 607] width 766 height 110
type textarea "**********"
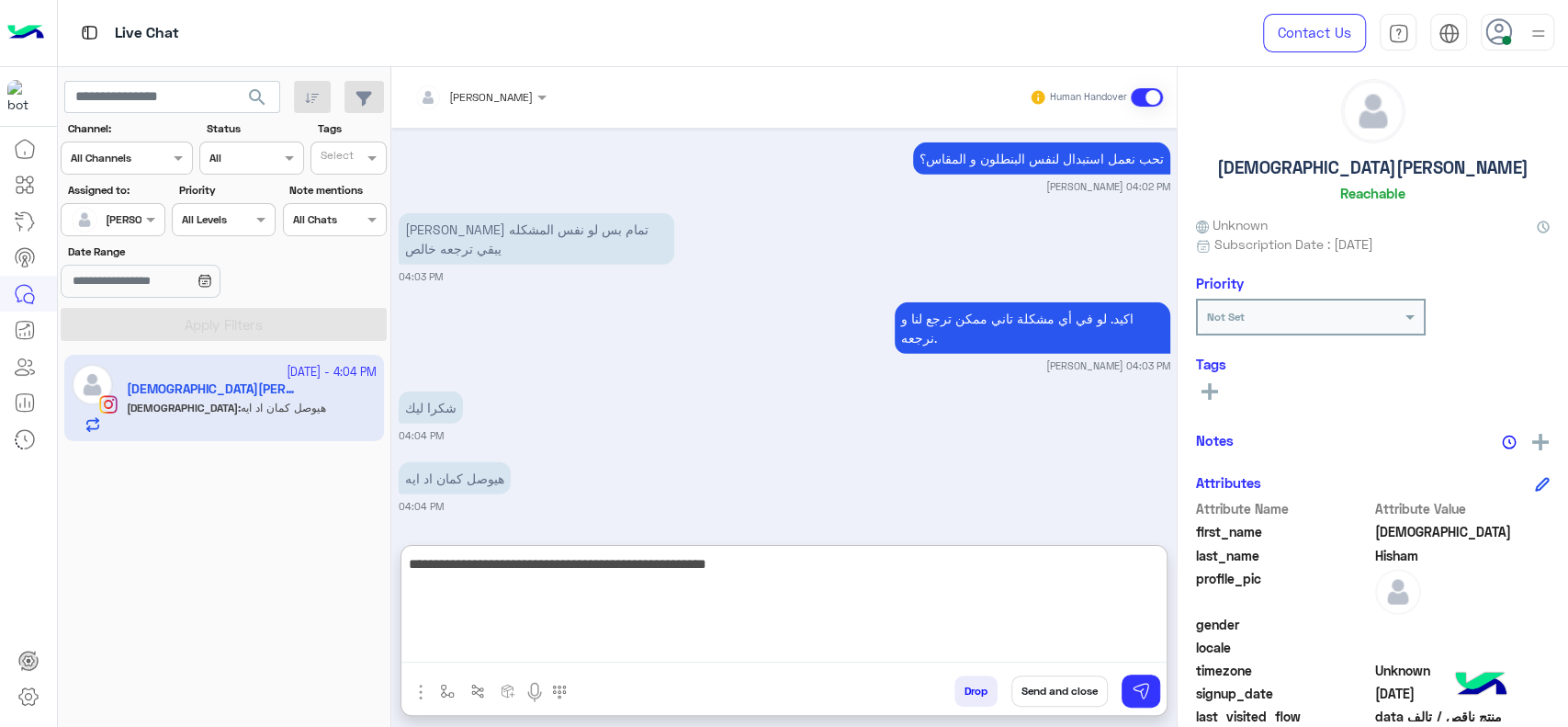
click at [797, 583] on textarea "**********" at bounding box center [784, 607] width 766 height 110
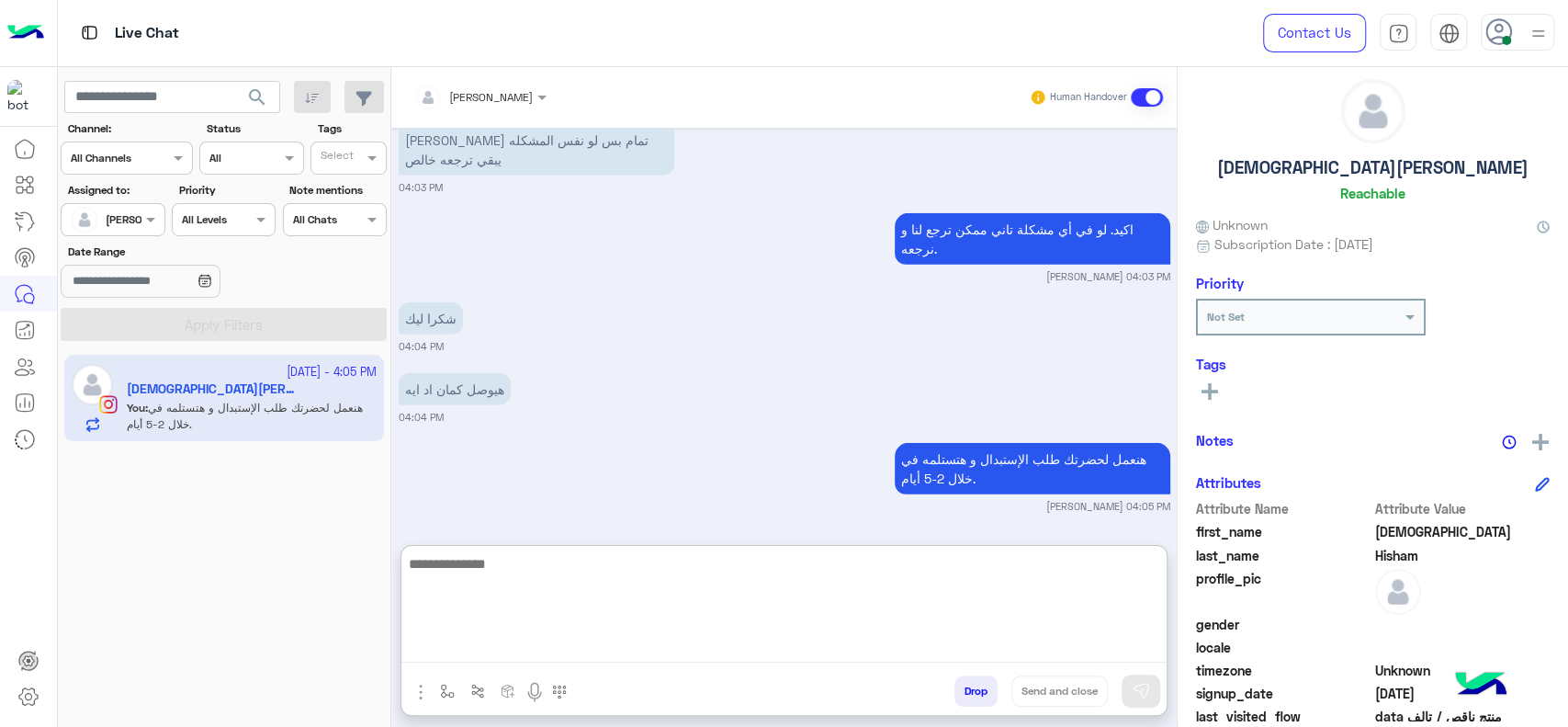
paste textarea "**********"
type textarea "**********"
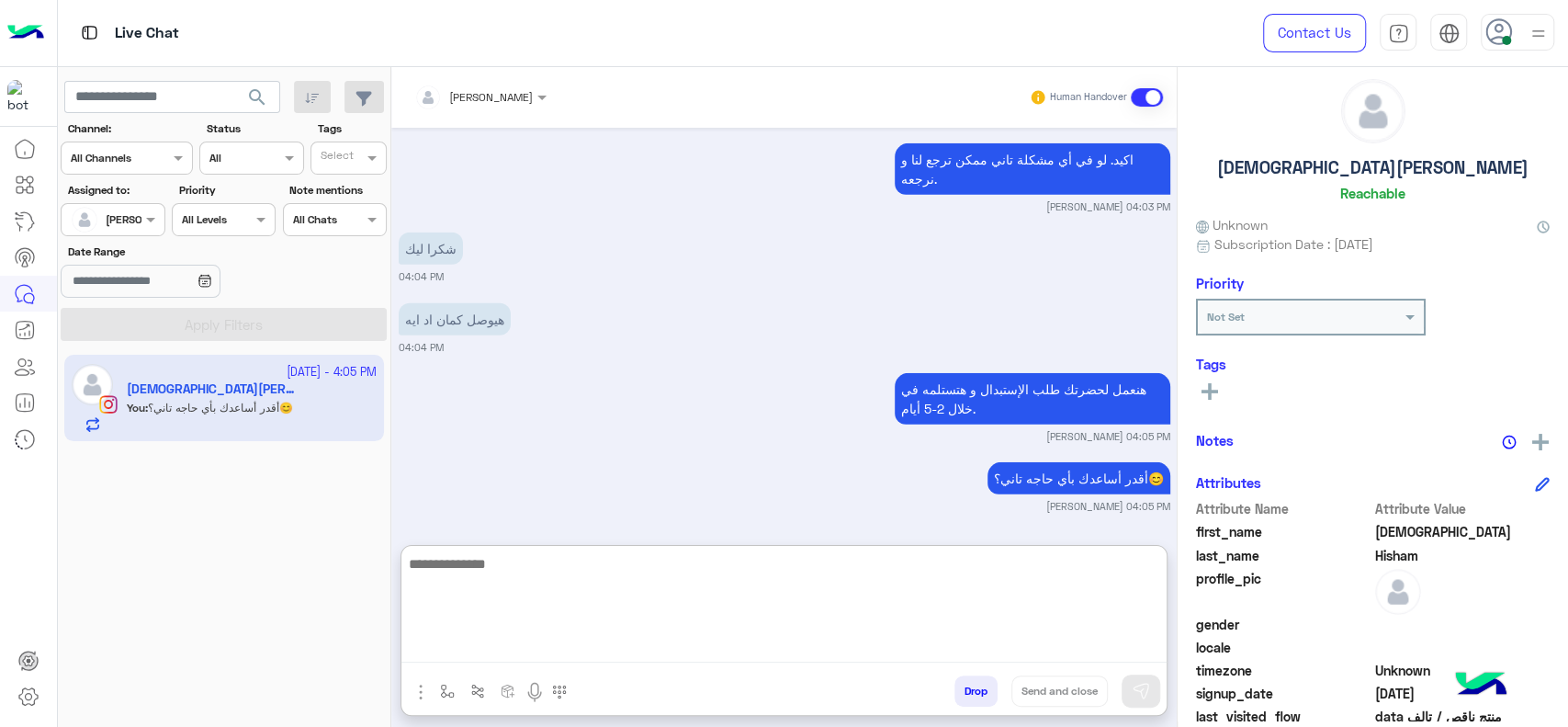
click at [637, 577] on textarea at bounding box center [784, 607] width 766 height 110
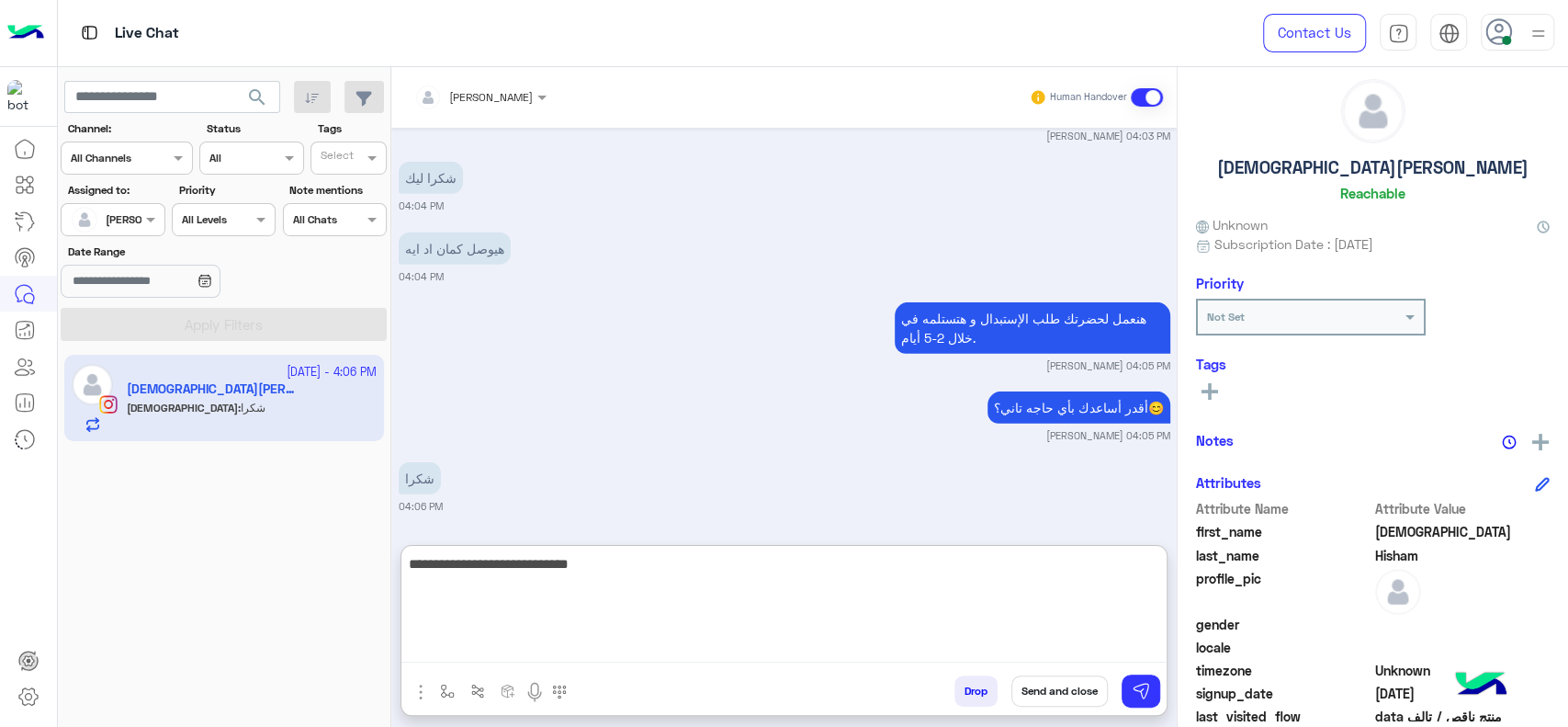
click at [718, 631] on textarea "**********" at bounding box center [784, 607] width 766 height 110
drag, startPoint x: 707, startPoint y: 627, endPoint x: 752, endPoint y: 599, distance: 53.0
click at [708, 626] on textarea "**********" at bounding box center [784, 607] width 766 height 110
click at [1072, 581] on textarea "**********" at bounding box center [784, 607] width 766 height 110
click at [1058, 587] on textarea "**********" at bounding box center [784, 607] width 766 height 110
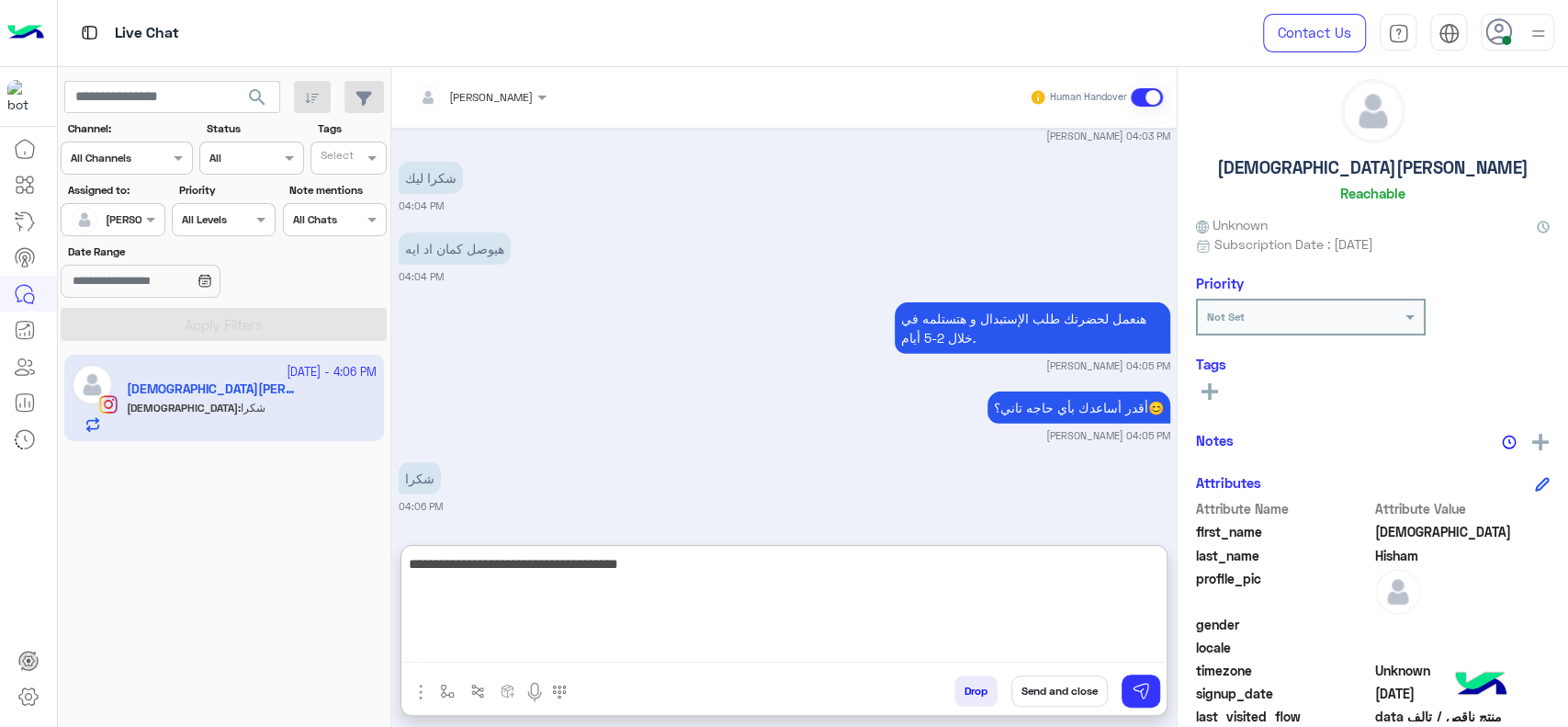
click at [882, 600] on textarea "**********" at bounding box center [784, 607] width 766 height 110
click at [1012, 597] on textarea "**********" at bounding box center [784, 607] width 766 height 110
click at [1088, 597] on textarea "**********" at bounding box center [784, 607] width 766 height 110
click at [926, 619] on textarea "**********" at bounding box center [784, 607] width 766 height 110
click at [917, 588] on textarea "**********" at bounding box center [784, 607] width 766 height 110
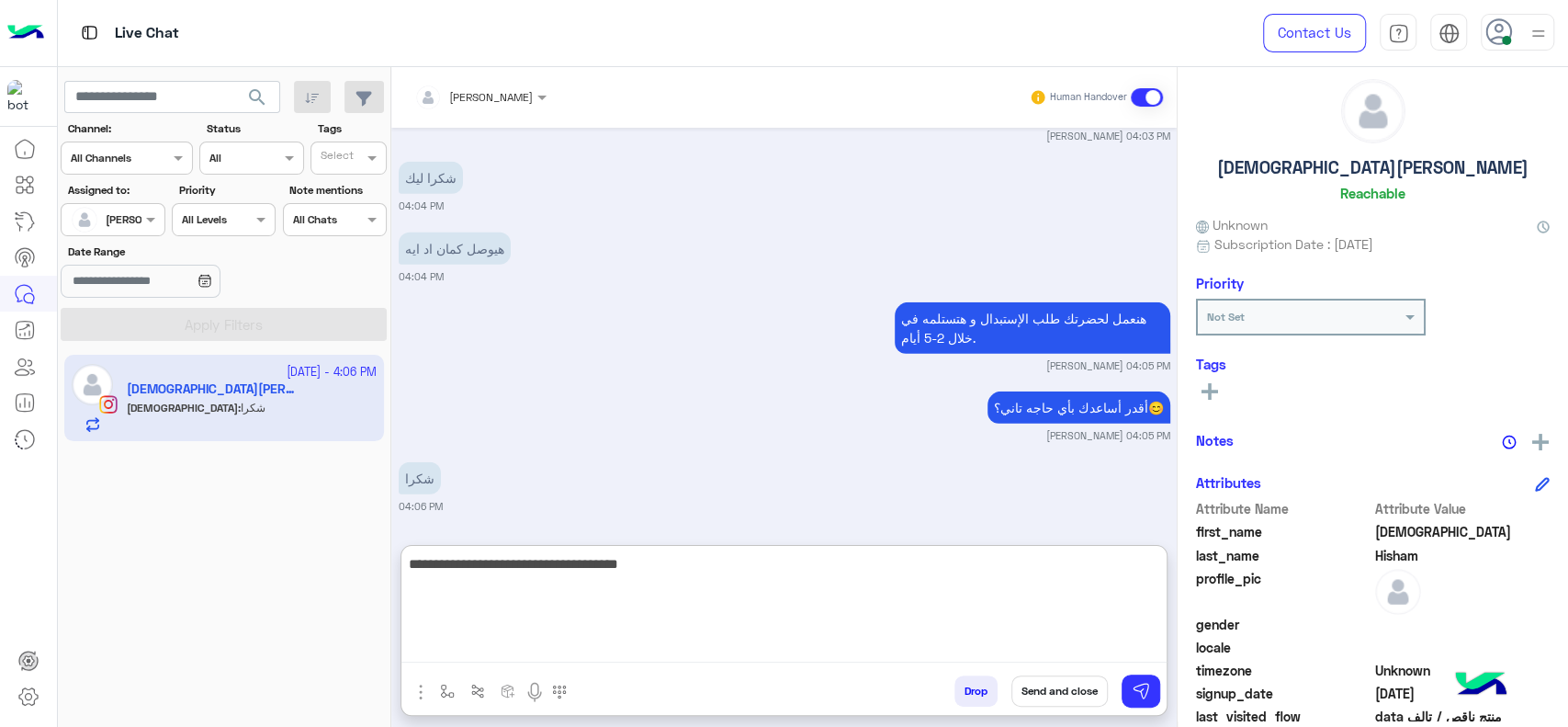
click at [918, 571] on textarea "**********" at bounding box center [784, 607] width 766 height 110
type textarea "**********"
click at [783, 613] on textarea "**********" at bounding box center [784, 607] width 766 height 110
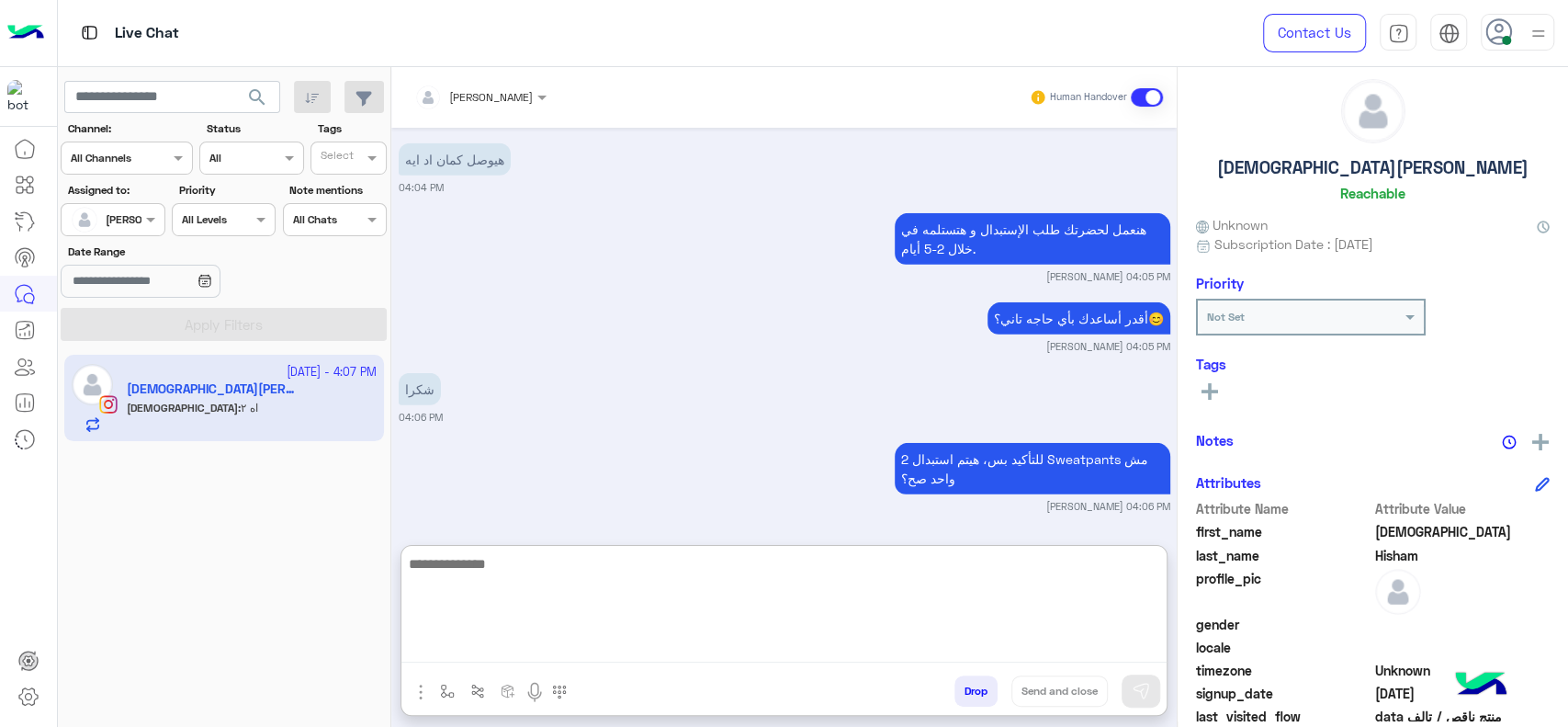
scroll to position [3812, 0]
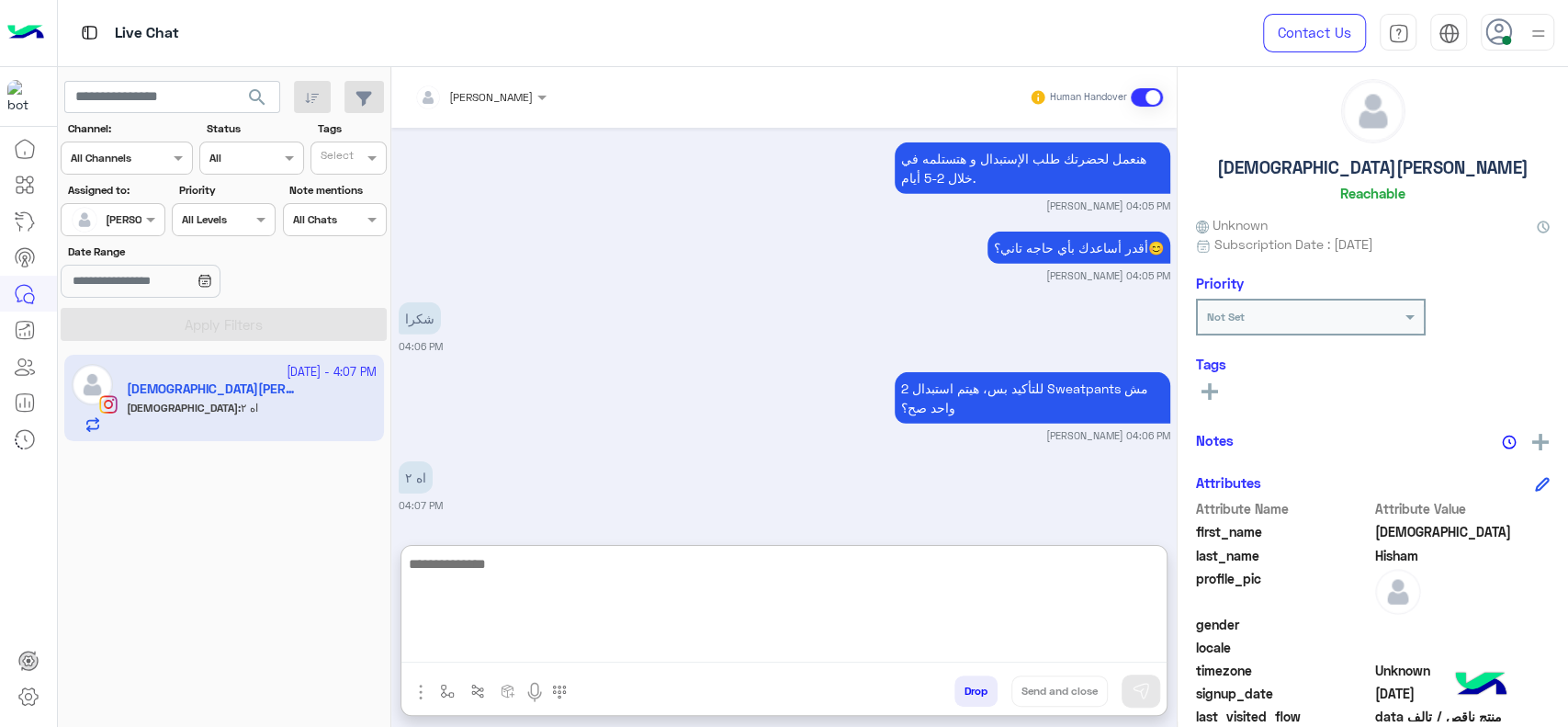
click at [608, 603] on textarea at bounding box center [784, 607] width 766 height 110
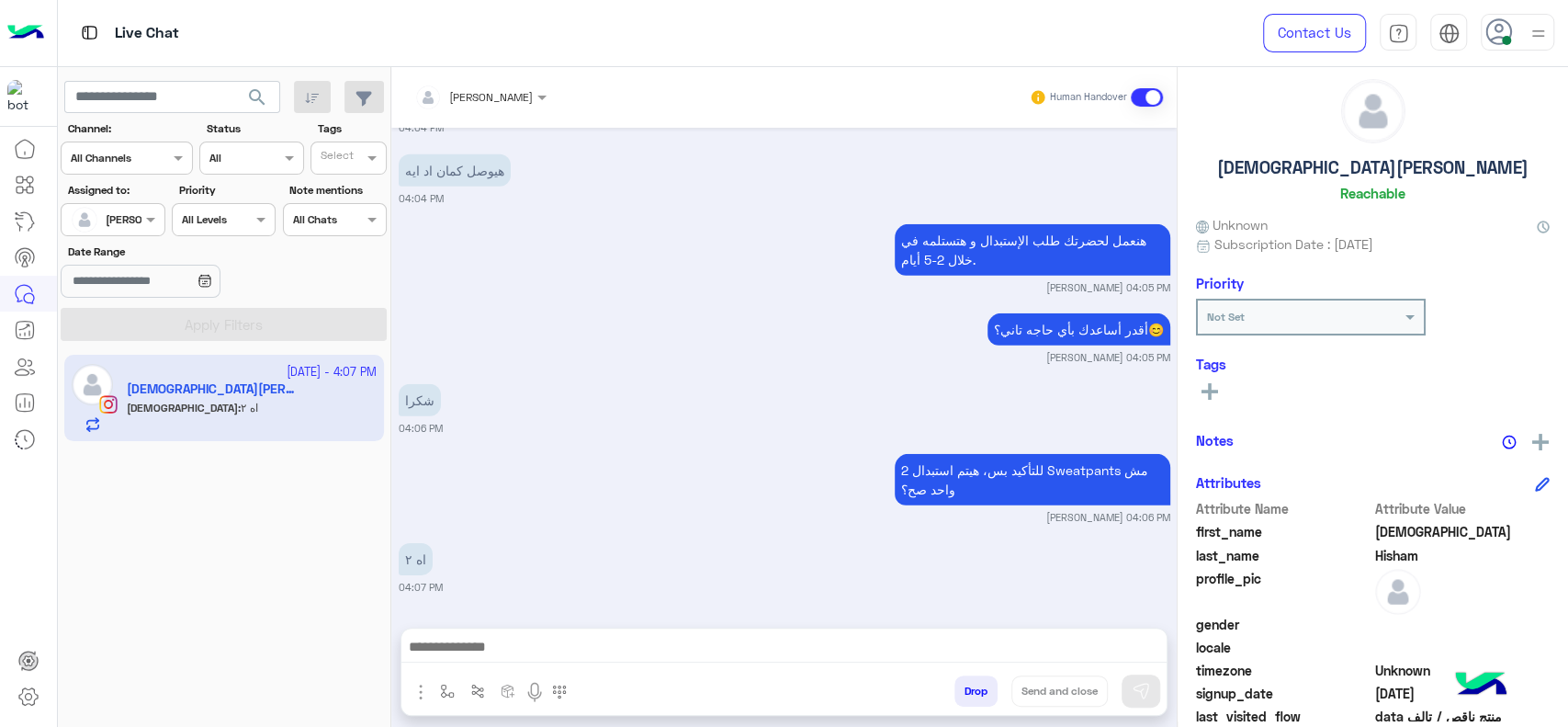
scroll to position [3729, 0]
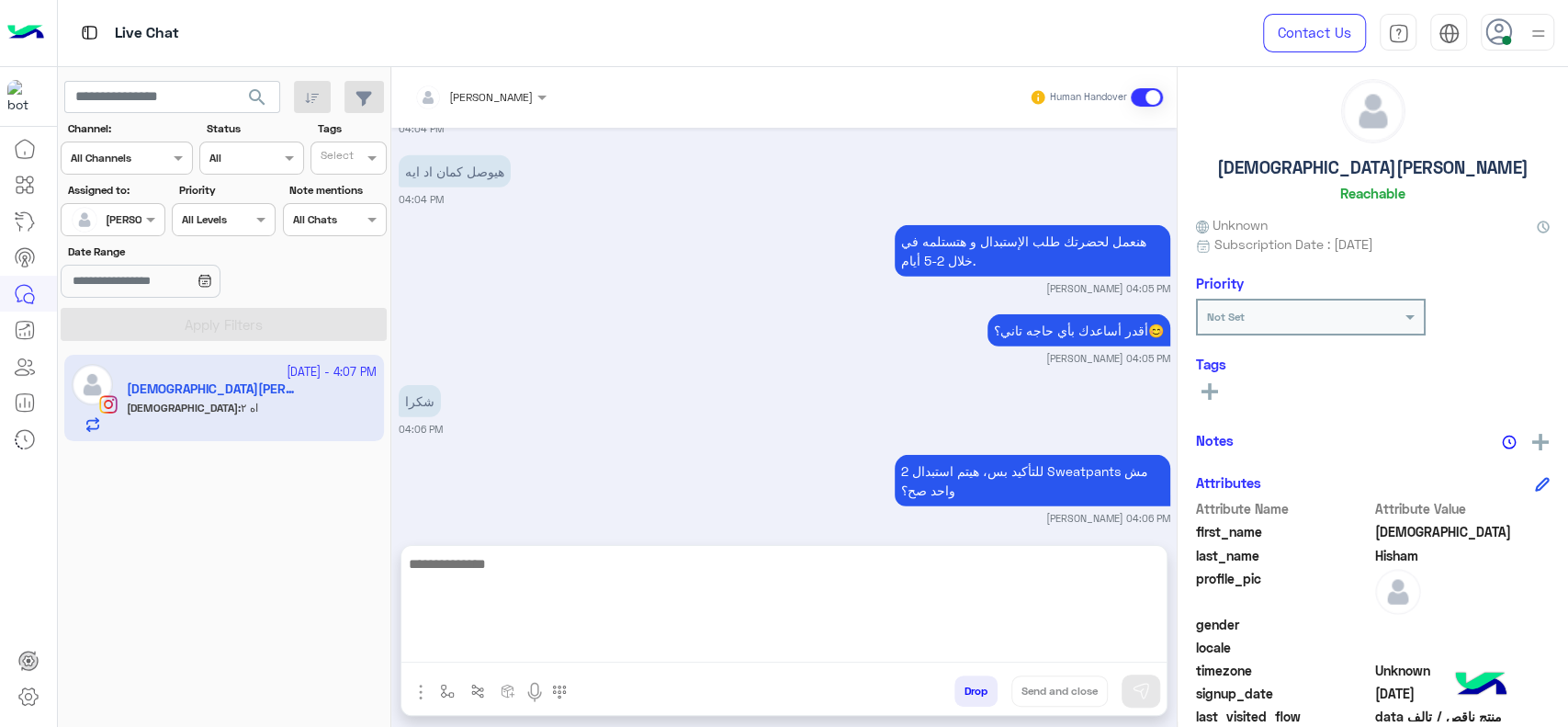
click at [852, 658] on textarea at bounding box center [784, 607] width 766 height 110
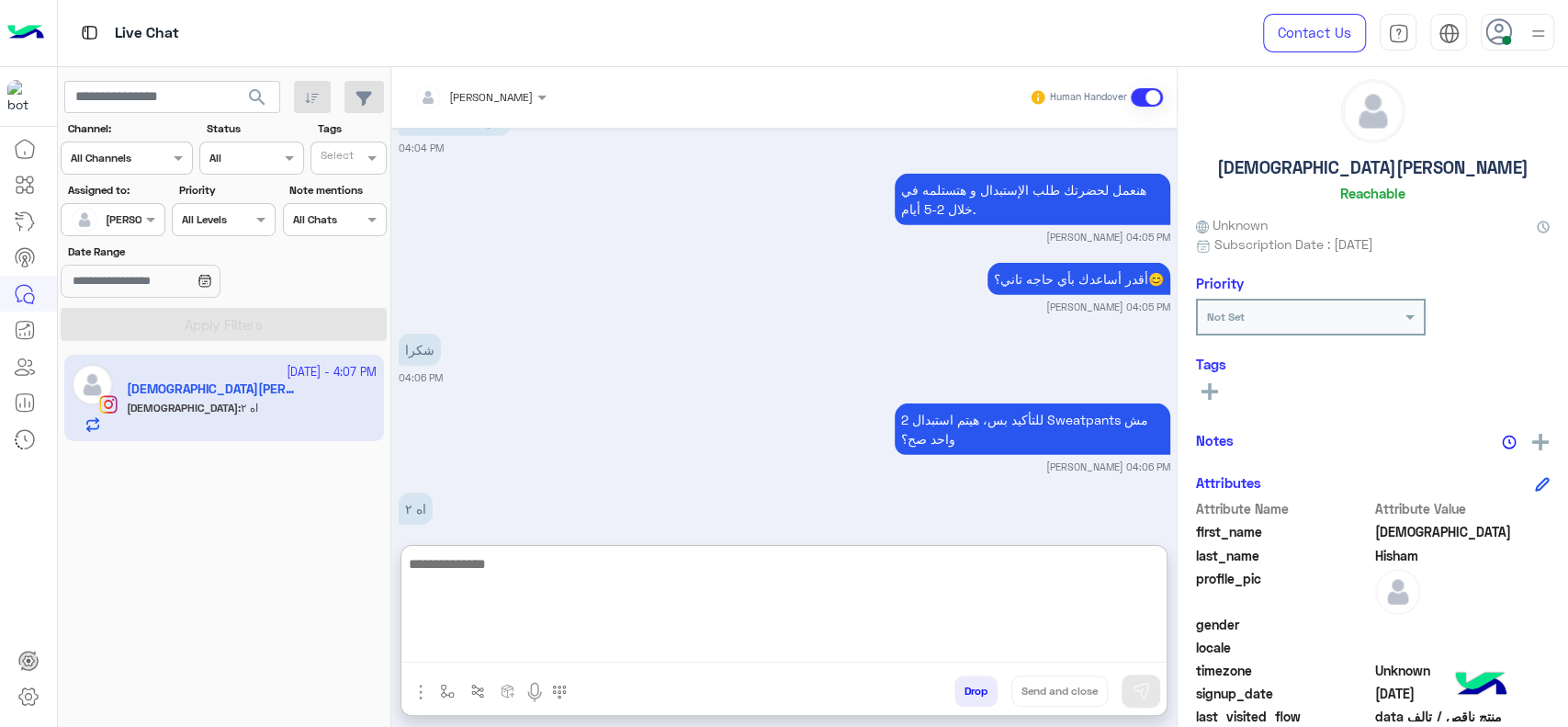
scroll to position [3812, 0]
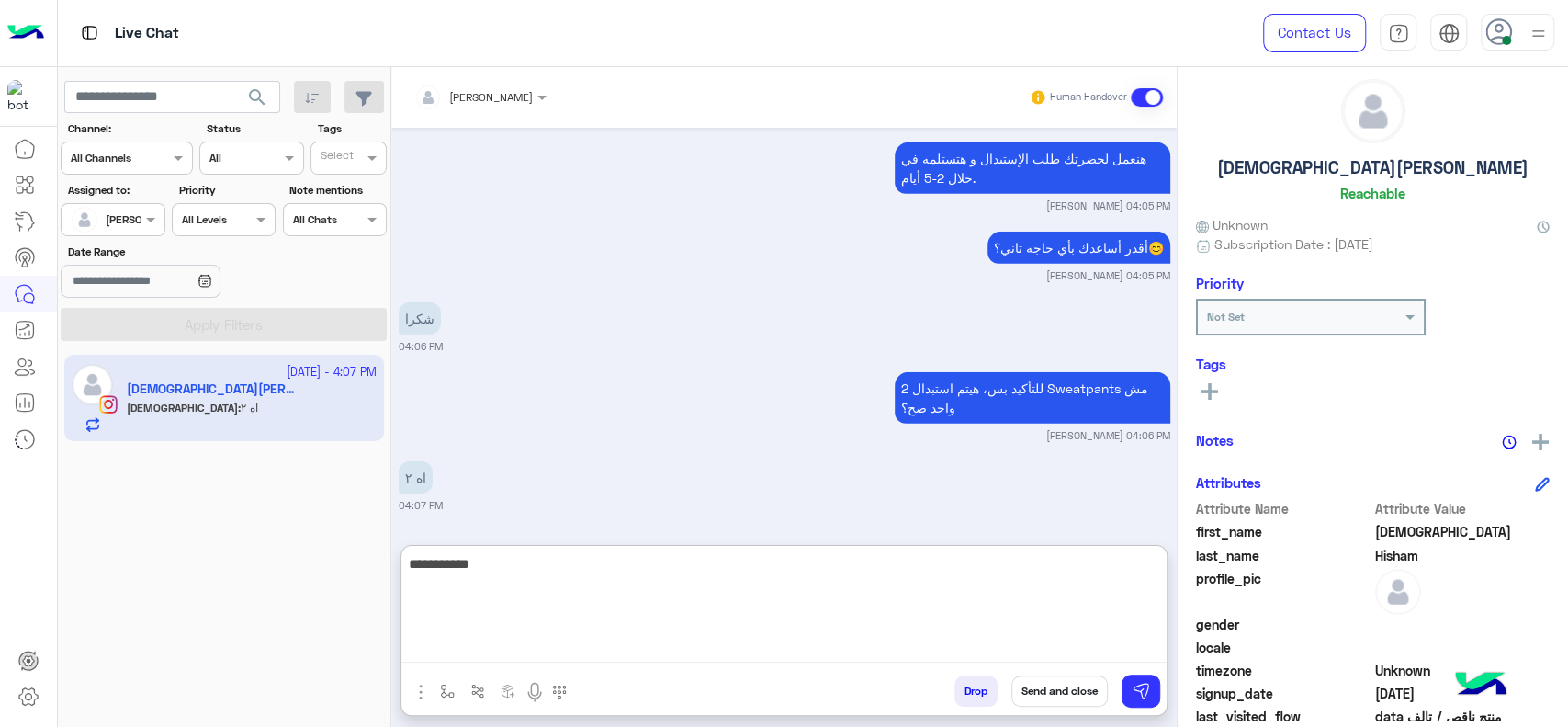
click at [828, 618] on textarea "**********" at bounding box center [784, 607] width 766 height 110
type textarea "*"
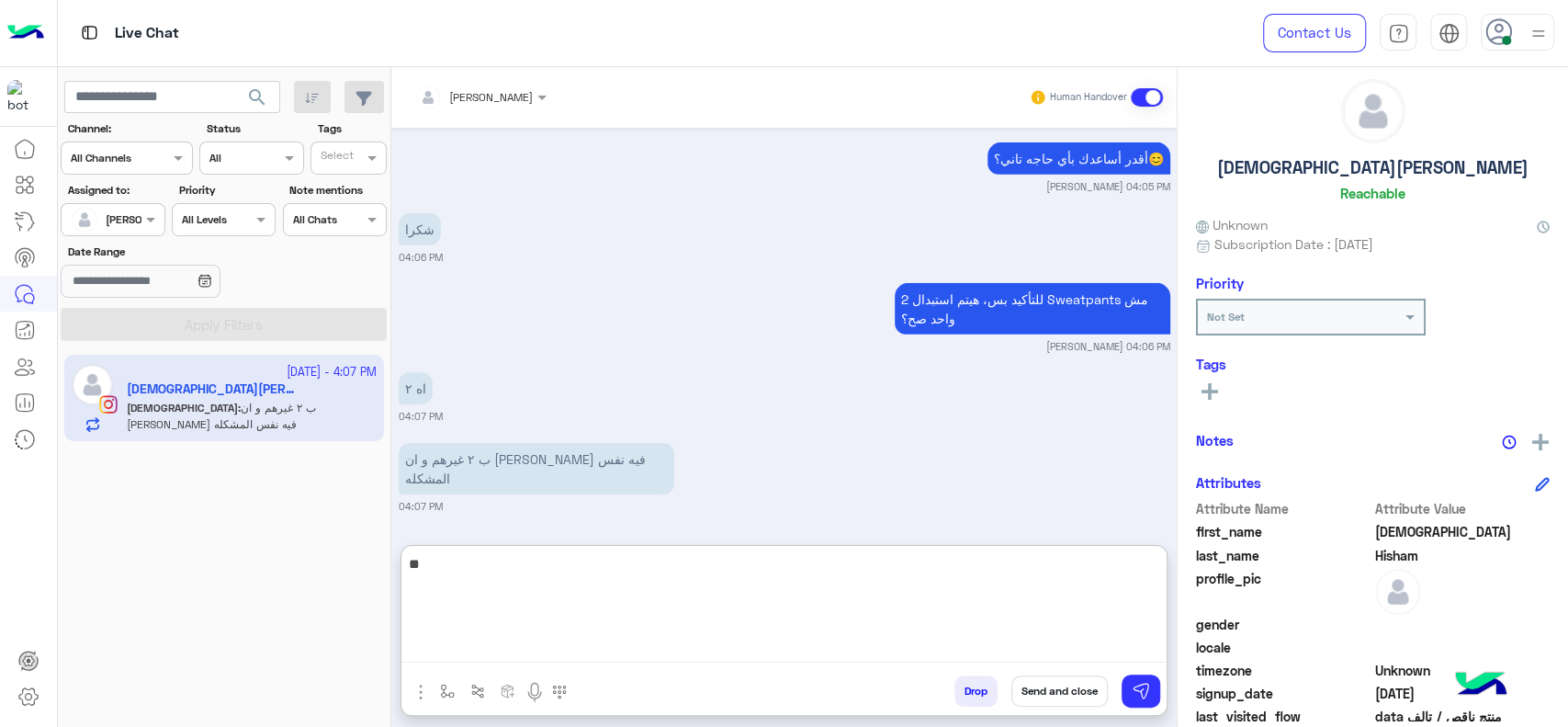
type textarea "*"
drag, startPoint x: 1057, startPoint y: 583, endPoint x: 1112, endPoint y: 581, distance: 55.0
click at [1112, 581] on textarea "**********" at bounding box center [784, 607] width 766 height 110
click at [826, 601] on textarea "**********" at bounding box center [784, 607] width 766 height 110
click at [1114, 574] on textarea "**********" at bounding box center [784, 607] width 766 height 110
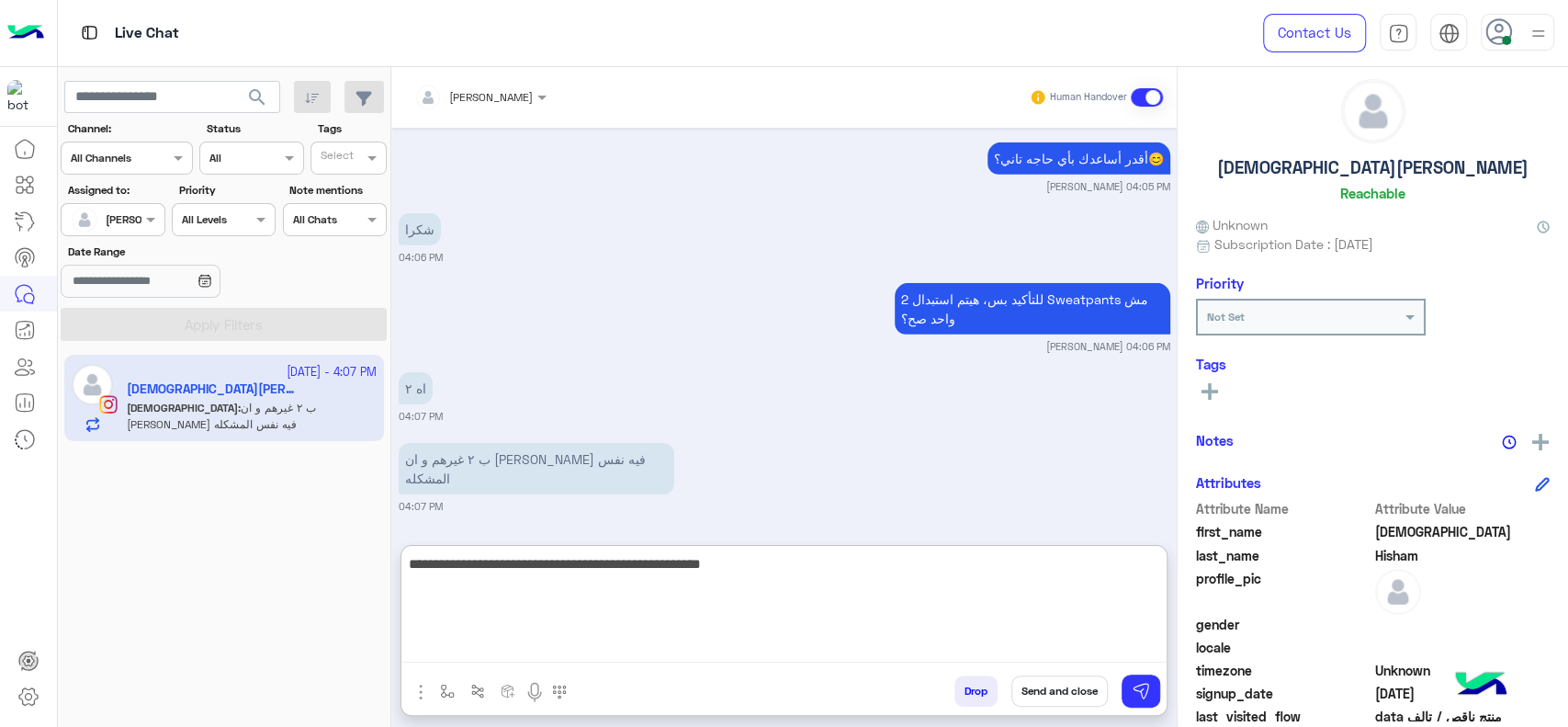
click at [1105, 574] on textarea "**********" at bounding box center [784, 607] width 766 height 110
click at [948, 615] on textarea "**********" at bounding box center [784, 607] width 766 height 110
click at [774, 584] on textarea "**********" at bounding box center [784, 607] width 766 height 110
type textarea "**********"
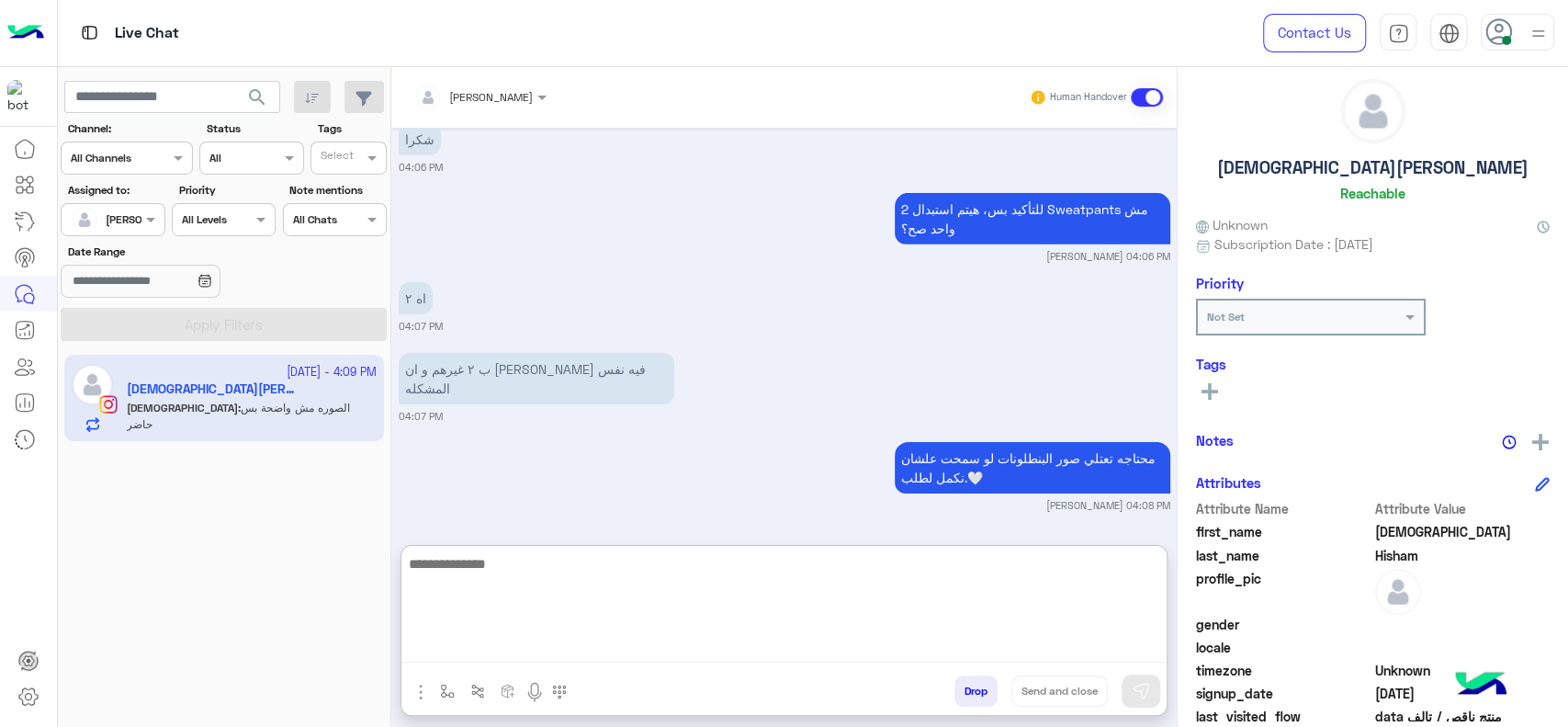
scroll to position [4061, 0]
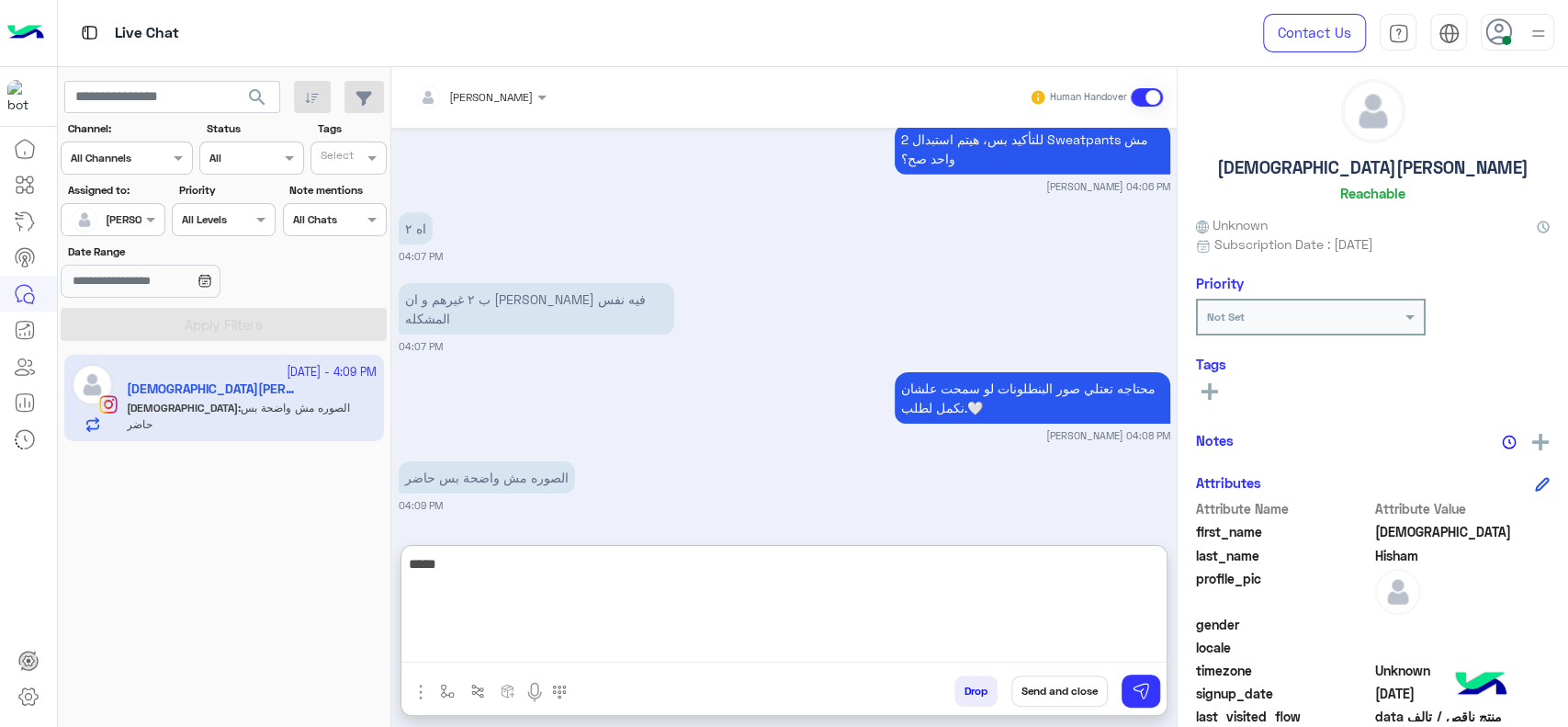
type textarea "******"
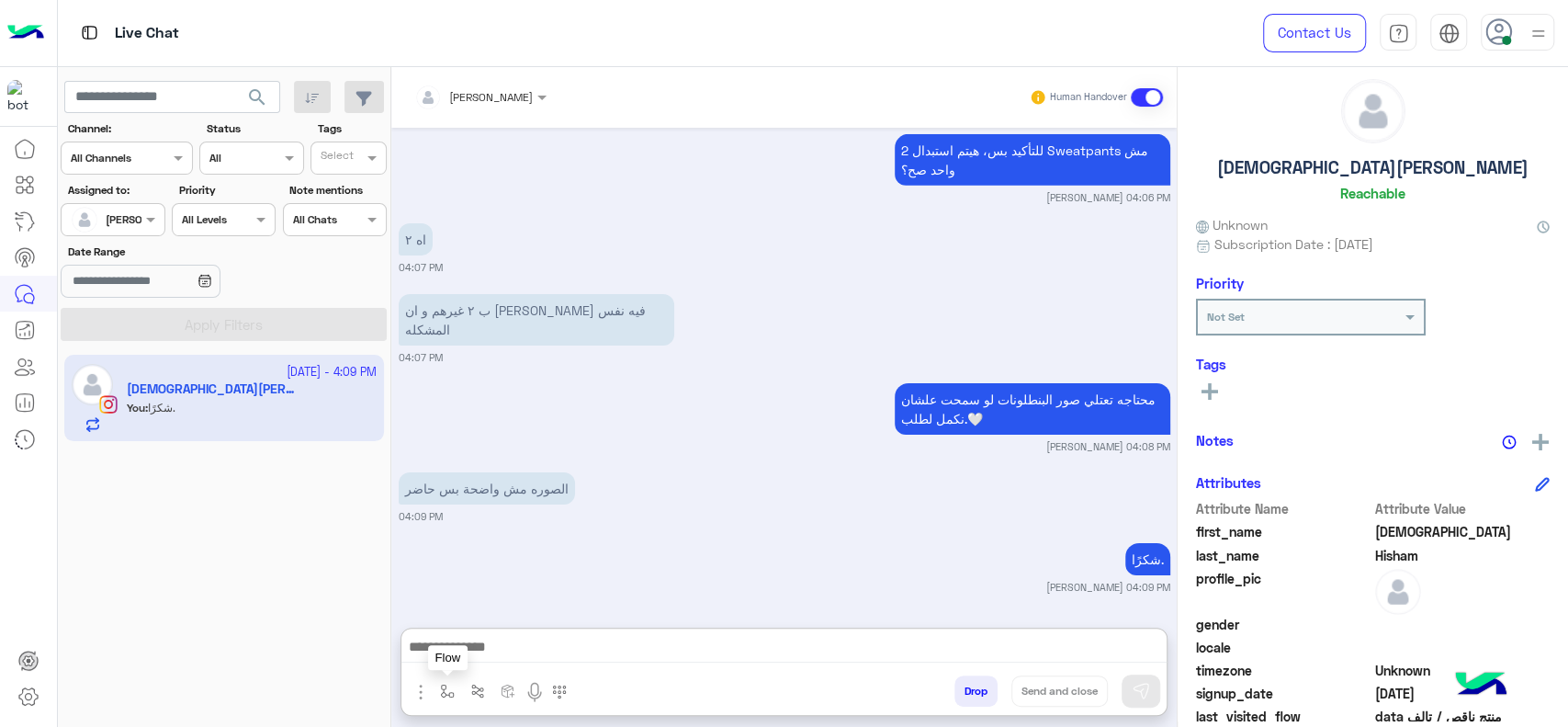
click at [446, 691] on img "button" at bounding box center [447, 691] width 15 height 15
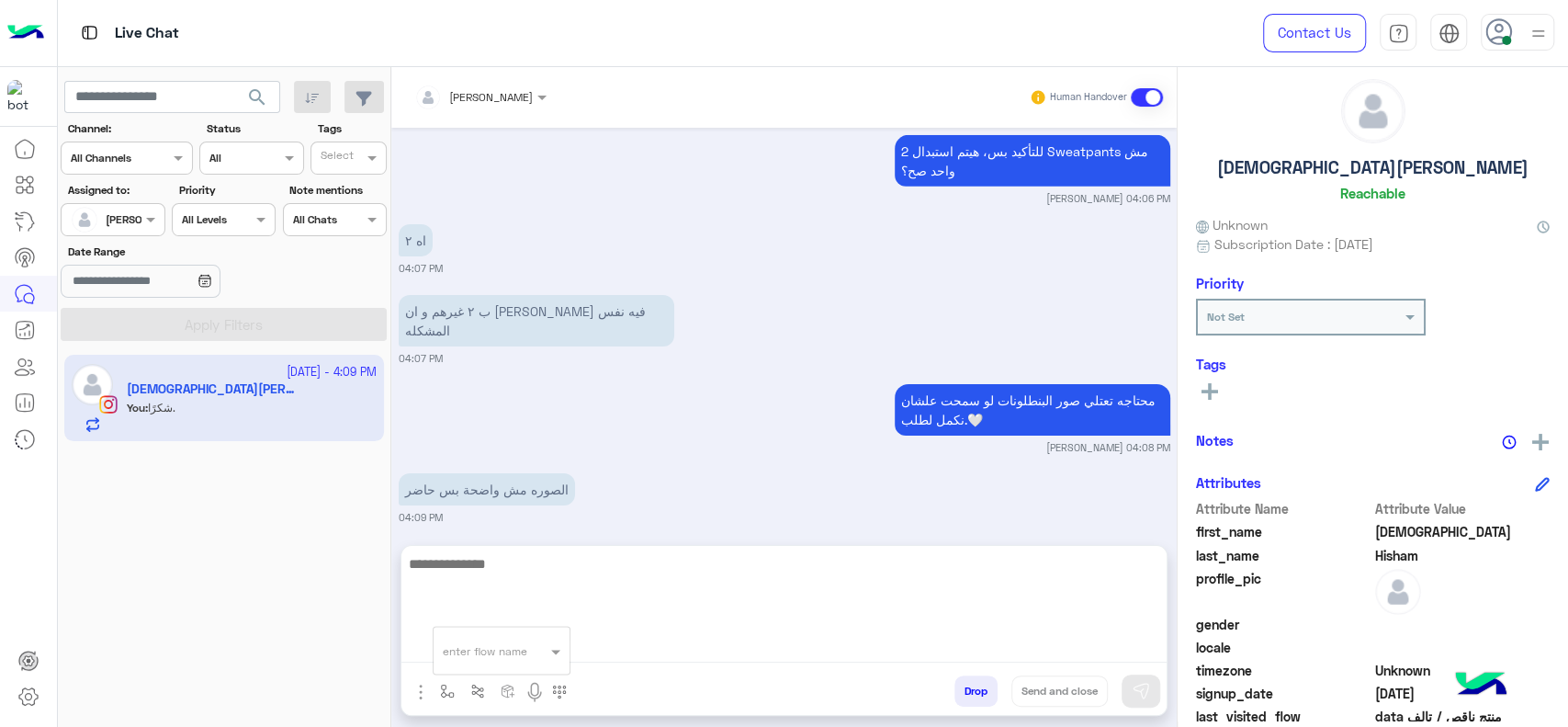
click at [706, 653] on textarea at bounding box center [784, 607] width 766 height 110
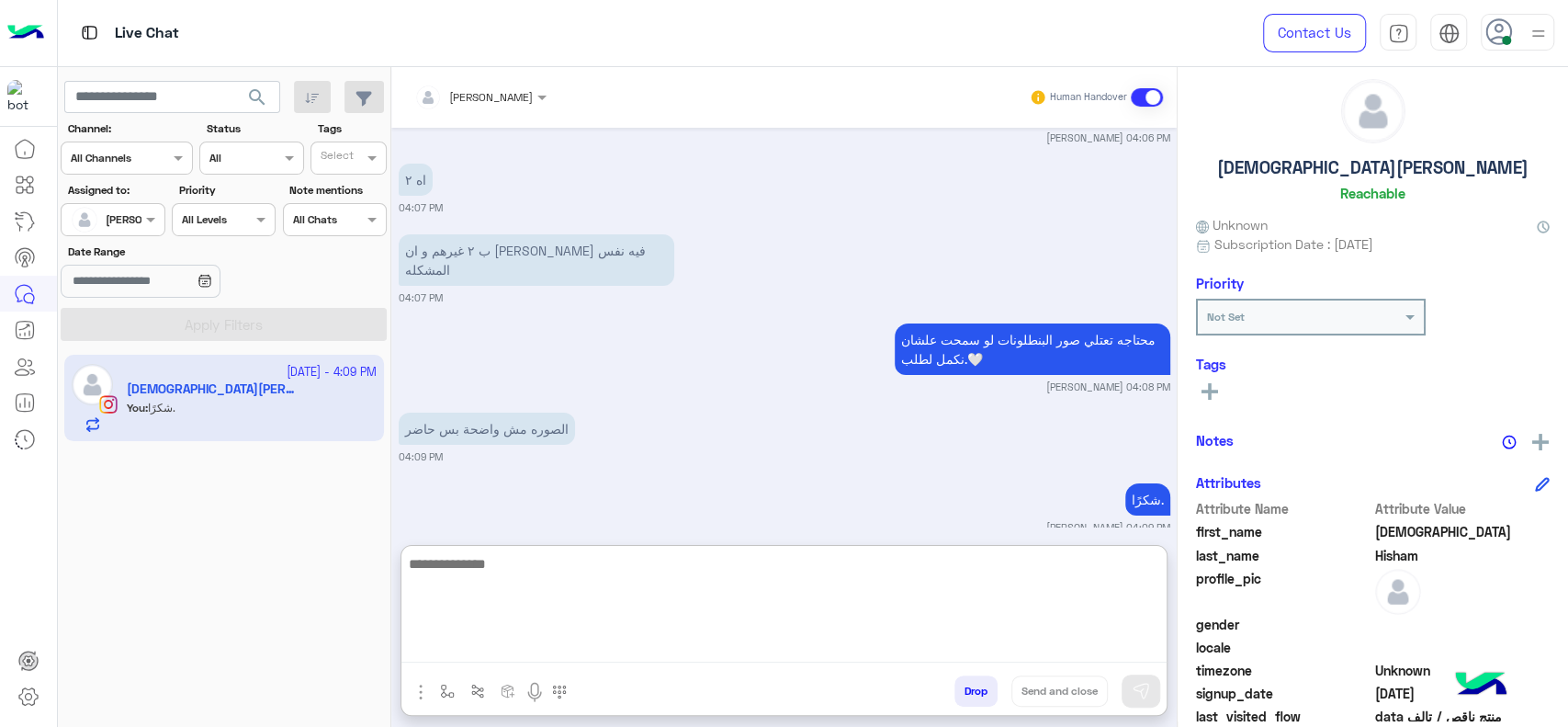
scroll to position [4130, 0]
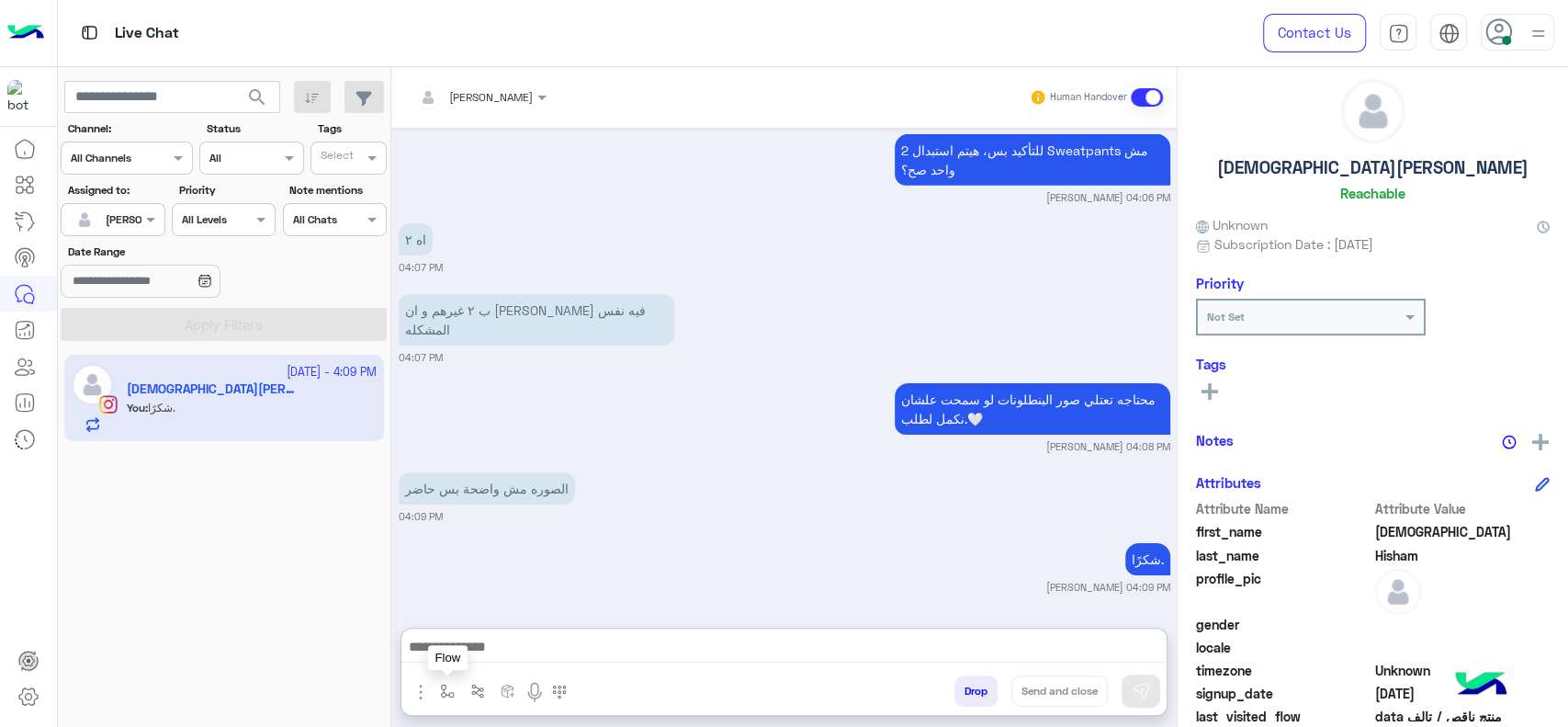
click at [442, 691] on img "button" at bounding box center [447, 691] width 15 height 15
click at [471, 653] on input "text" at bounding box center [478, 648] width 73 height 17
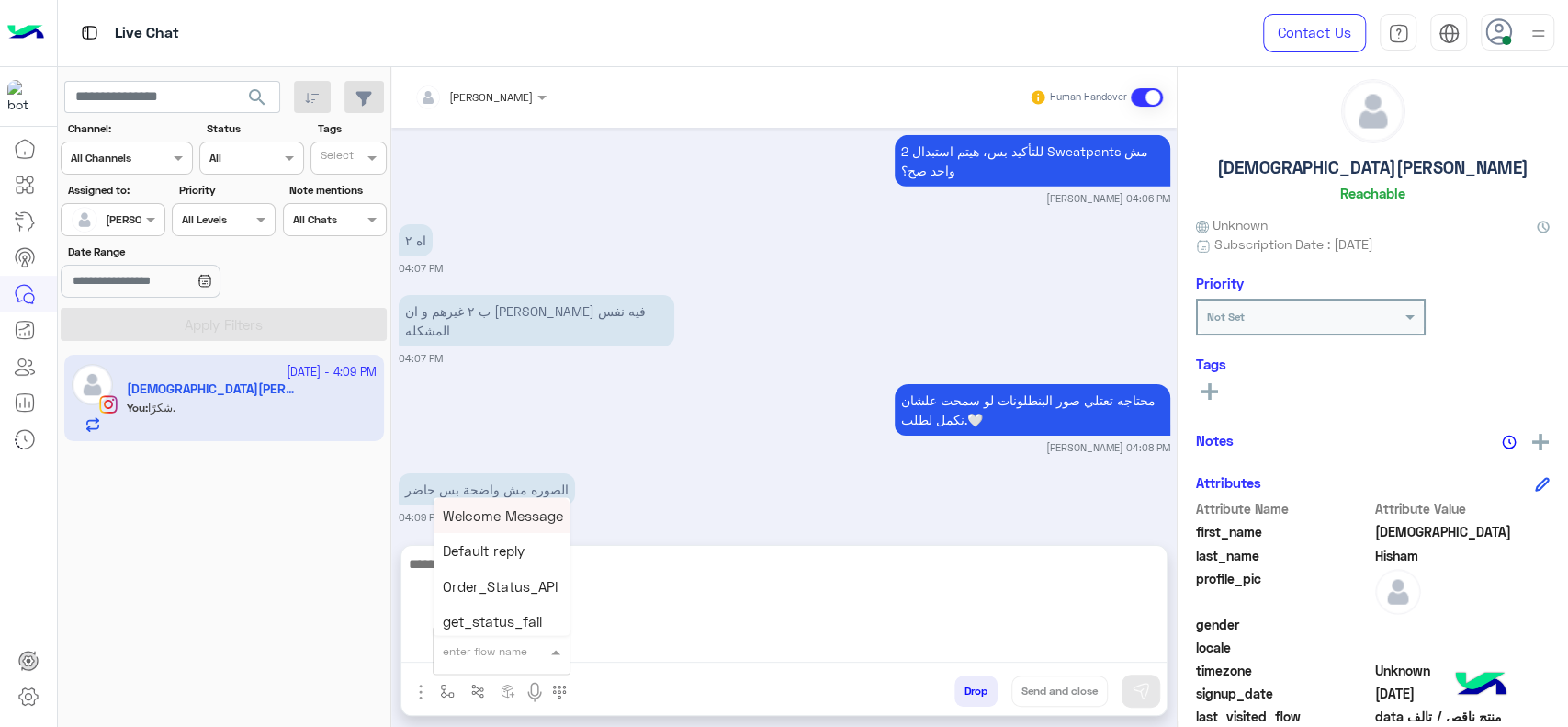
click at [600, 648] on textarea at bounding box center [784, 607] width 766 height 110
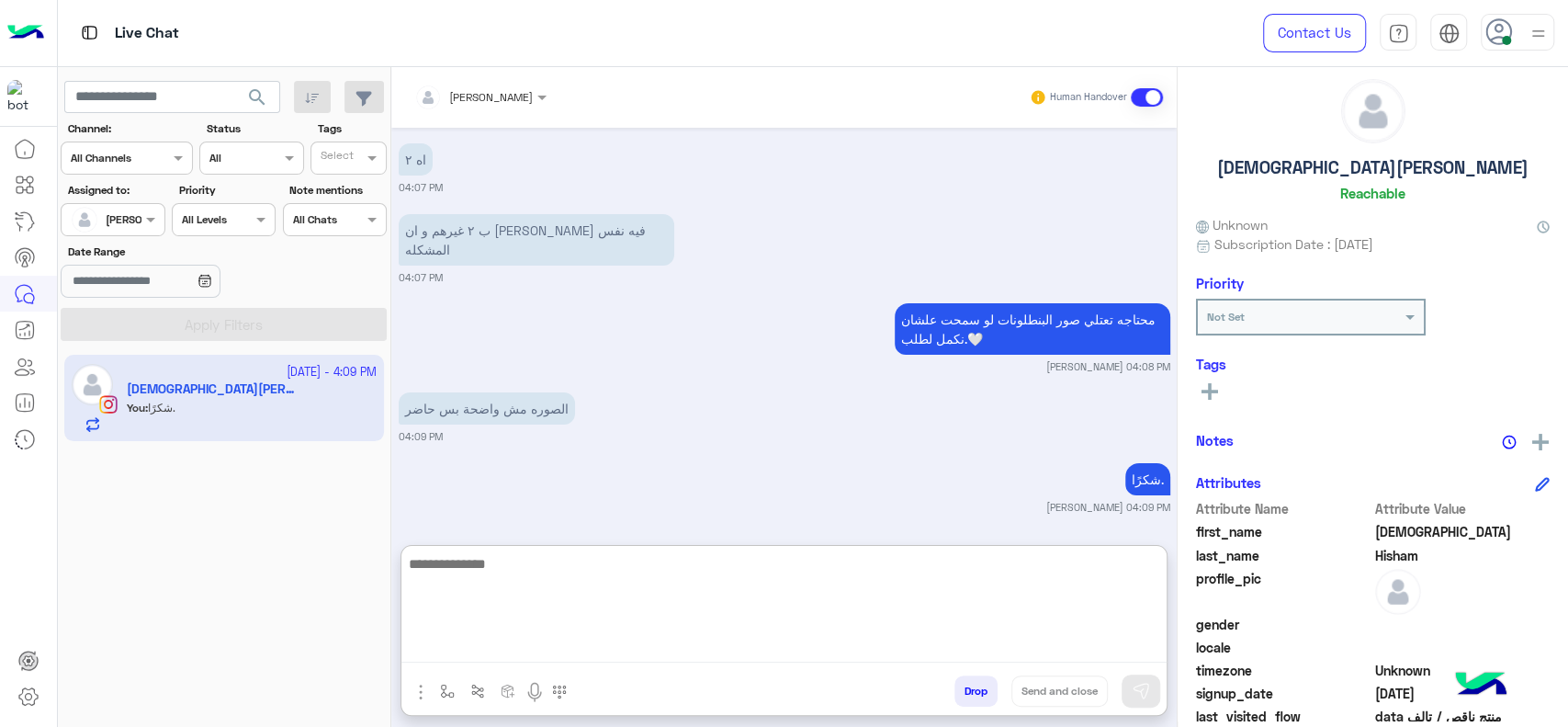
scroll to position [4130, 0]
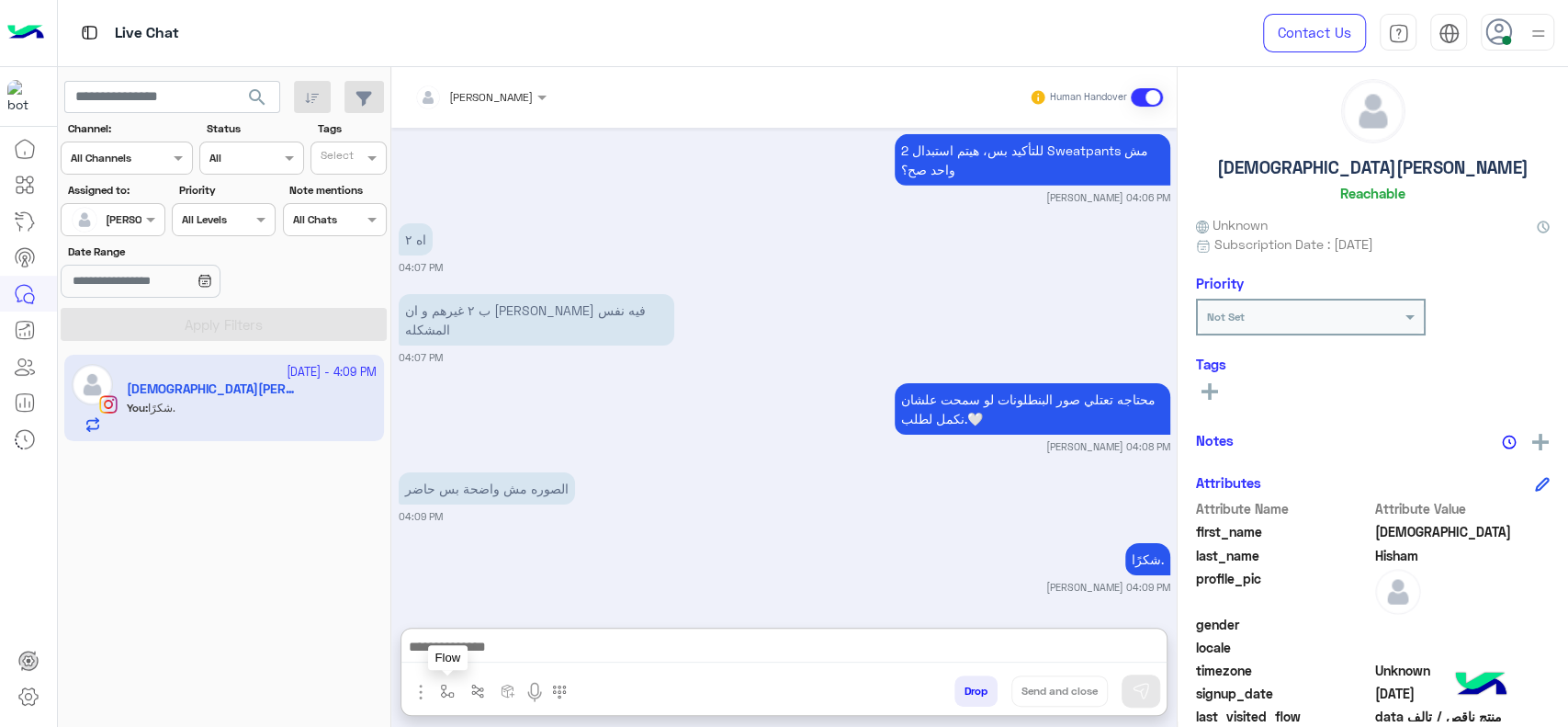
click at [450, 687] on img "button" at bounding box center [447, 691] width 15 height 15
click at [466, 643] on input "text" at bounding box center [478, 648] width 73 height 17
type input "*"
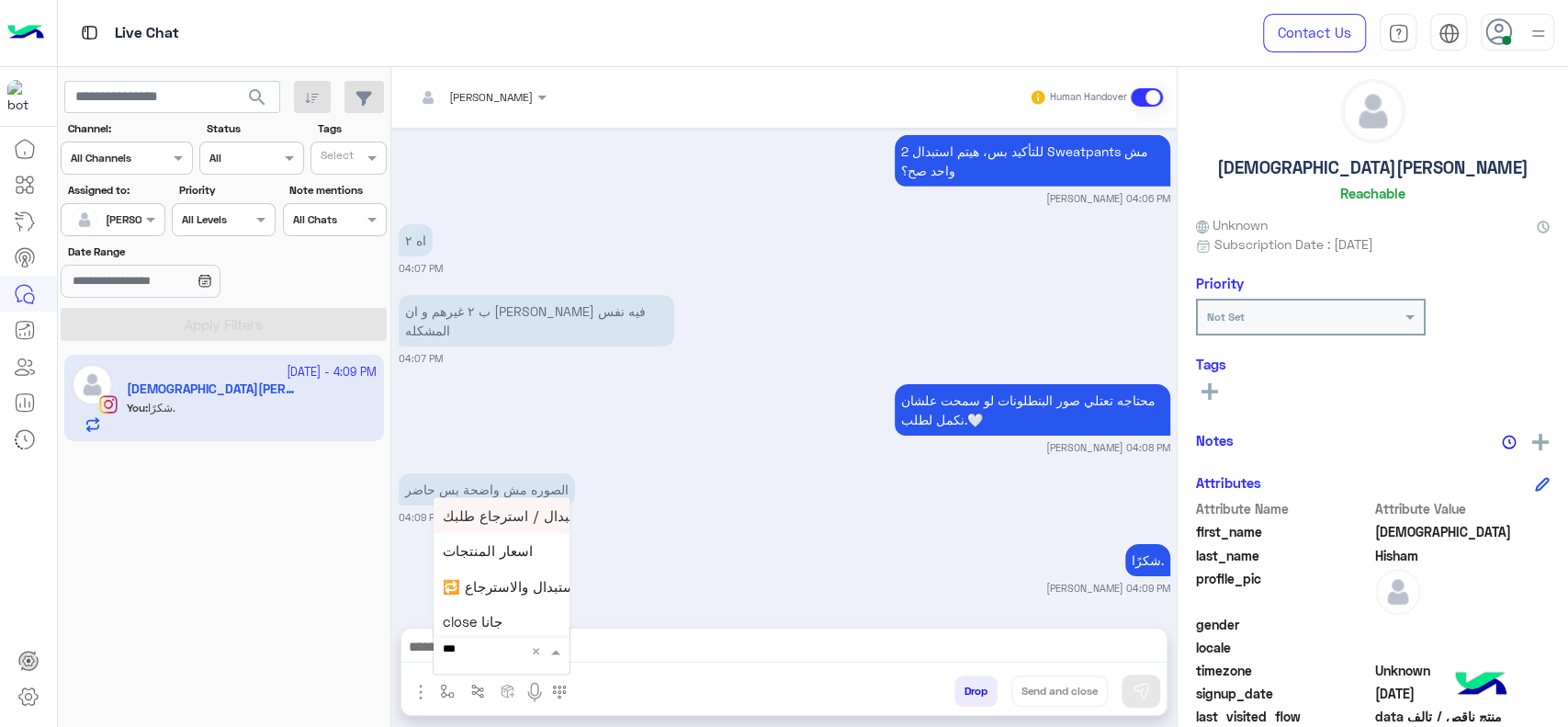
type input "****"
click at [462, 614] on span "close جانا" at bounding box center [472, 617] width 60 height 17
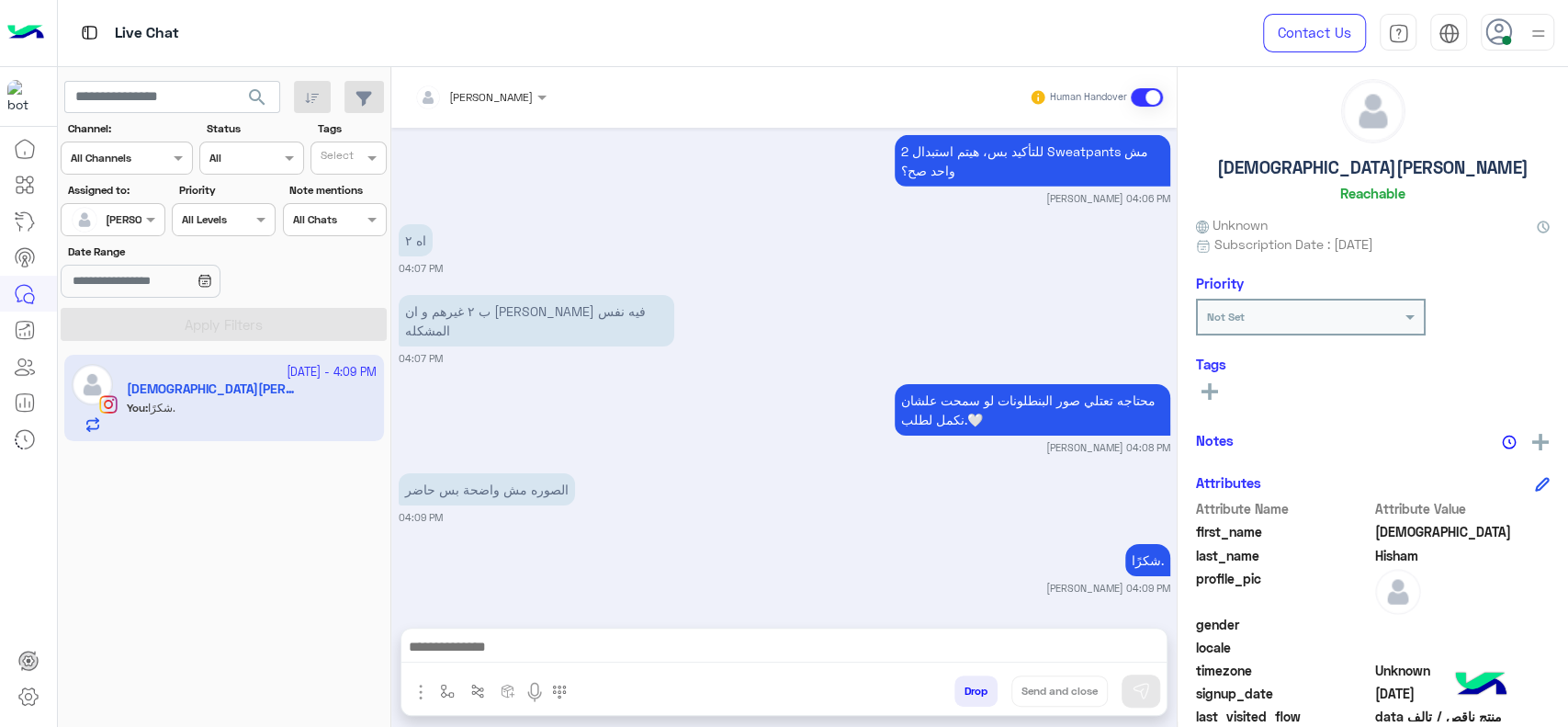
type textarea "**********"
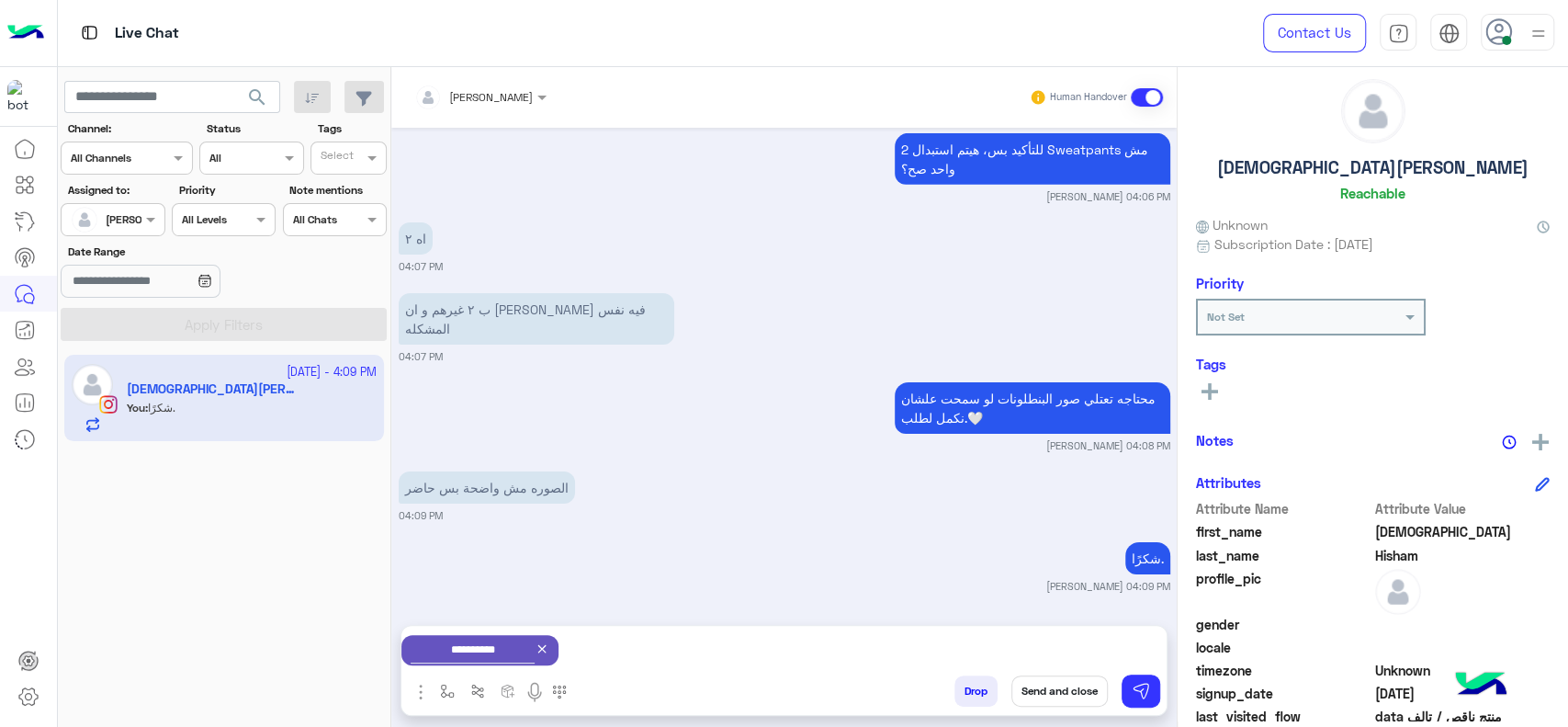
click at [549, 649] on icon at bounding box center [542, 649] width 15 height 15
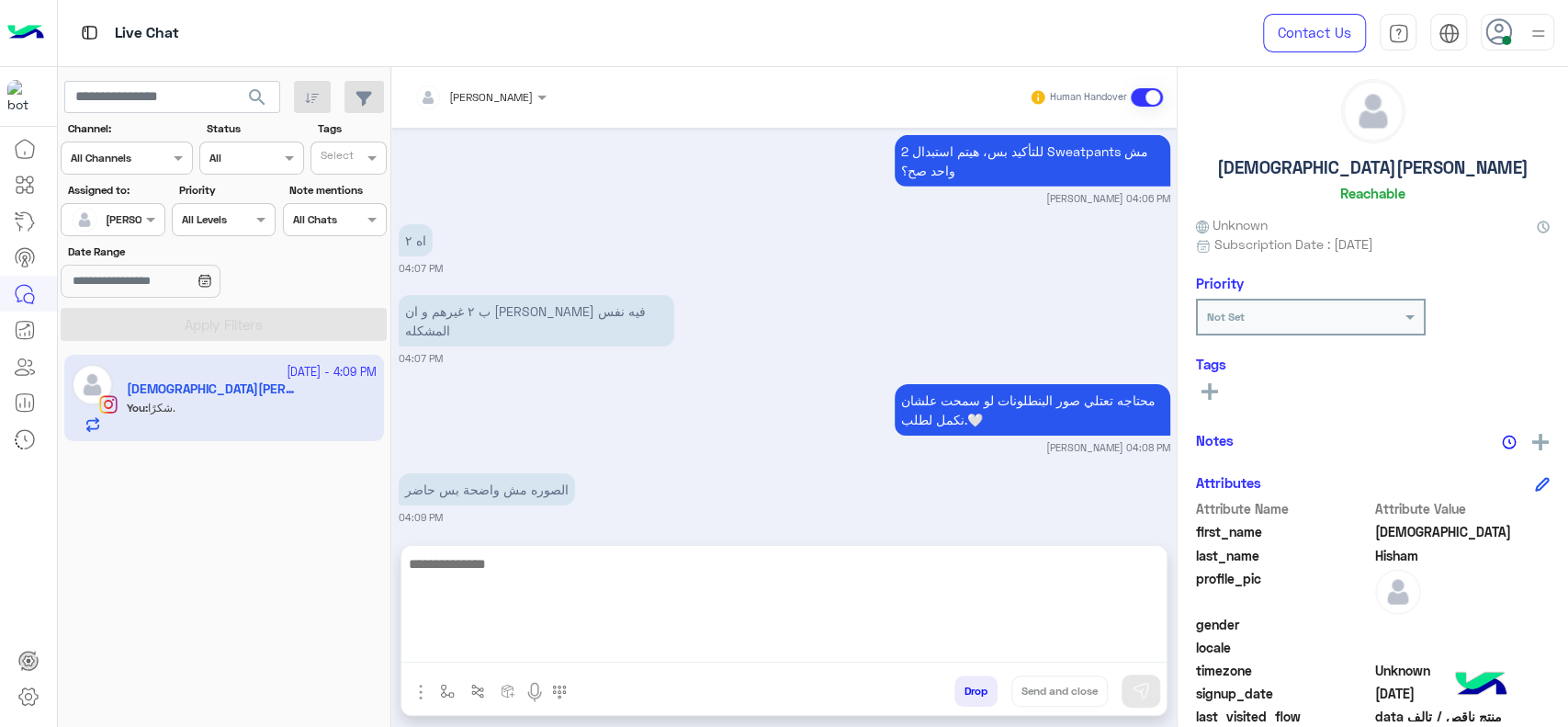
click at [585, 649] on textarea at bounding box center [784, 607] width 766 height 110
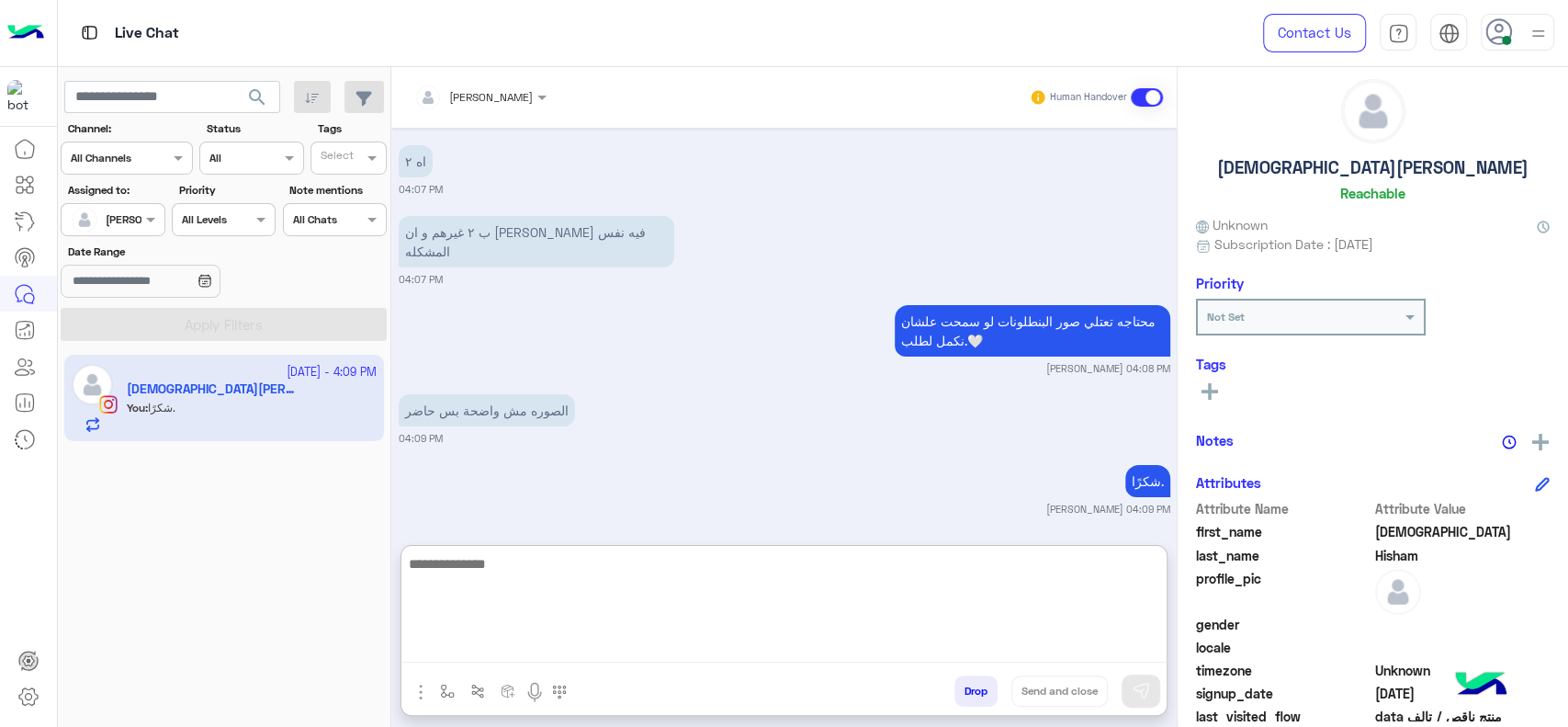
scroll to position [4130, 0]
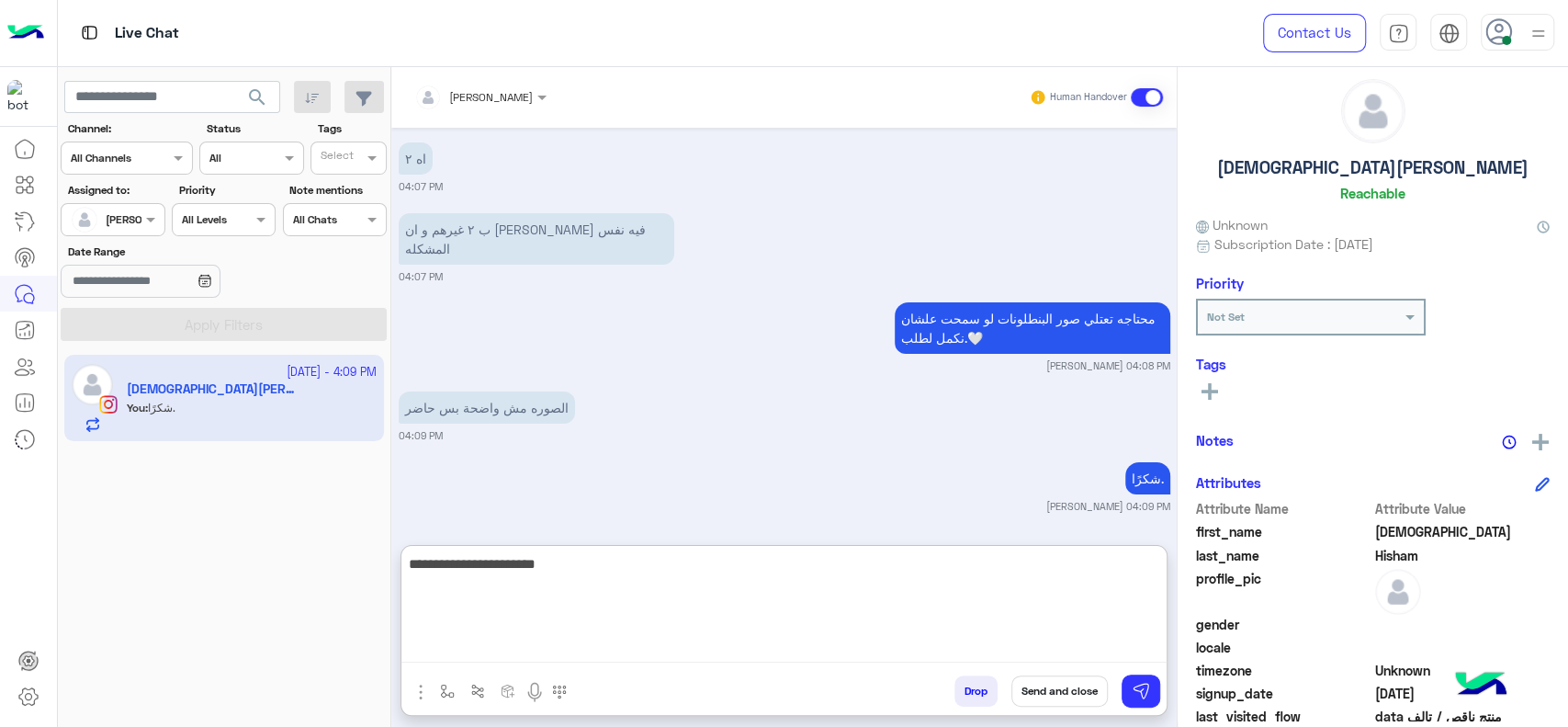
type textarea "**********"
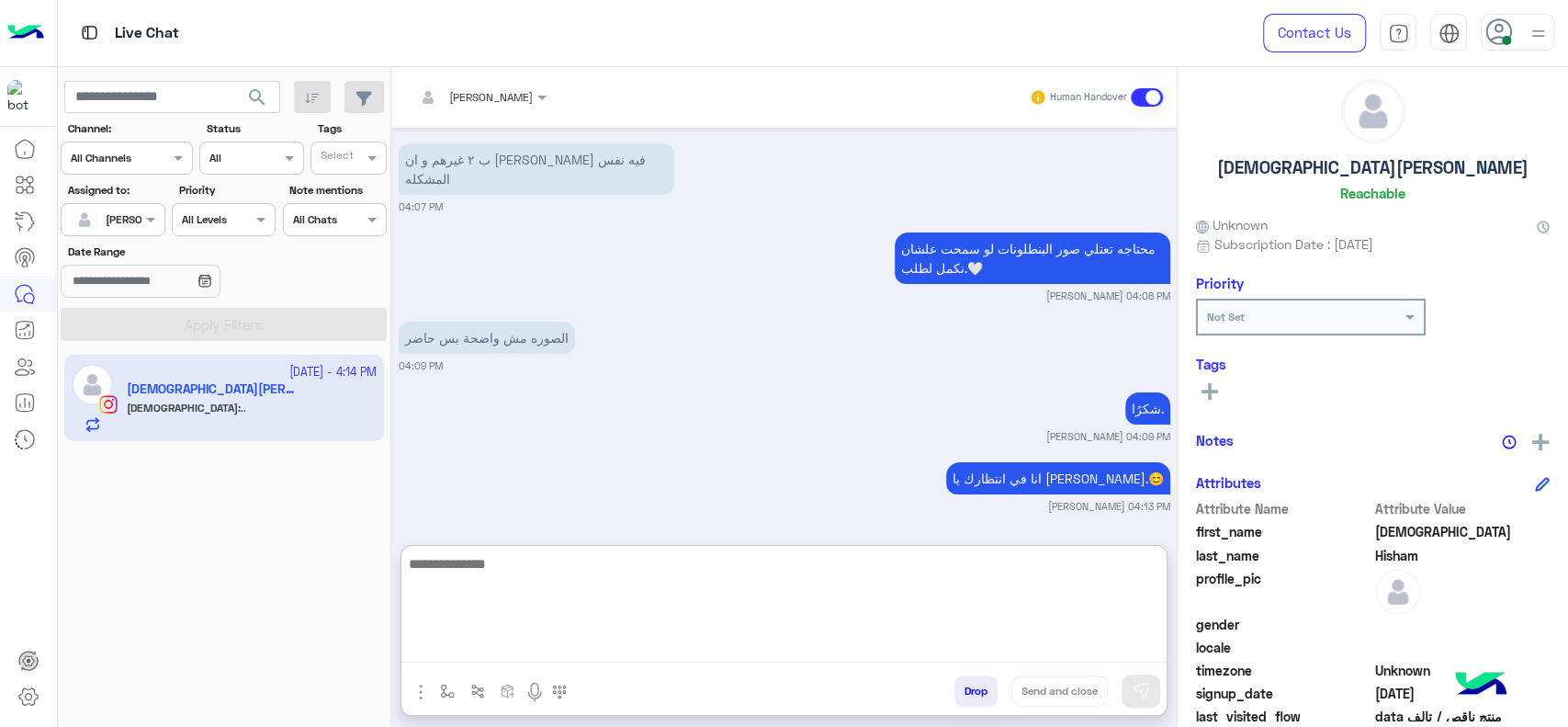
scroll to position [4270, 0]
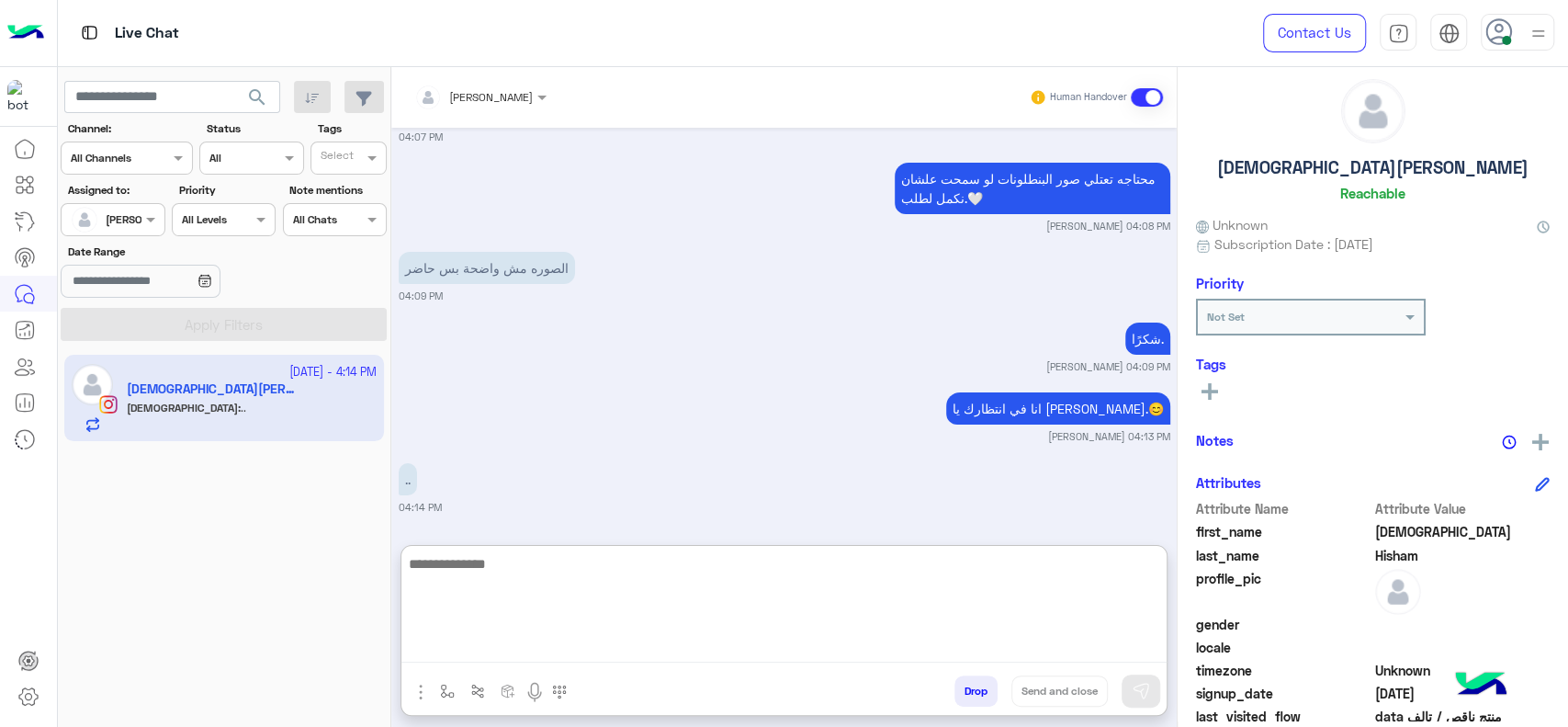
click at [882, 587] on textarea at bounding box center [784, 607] width 766 height 110
type textarea "*"
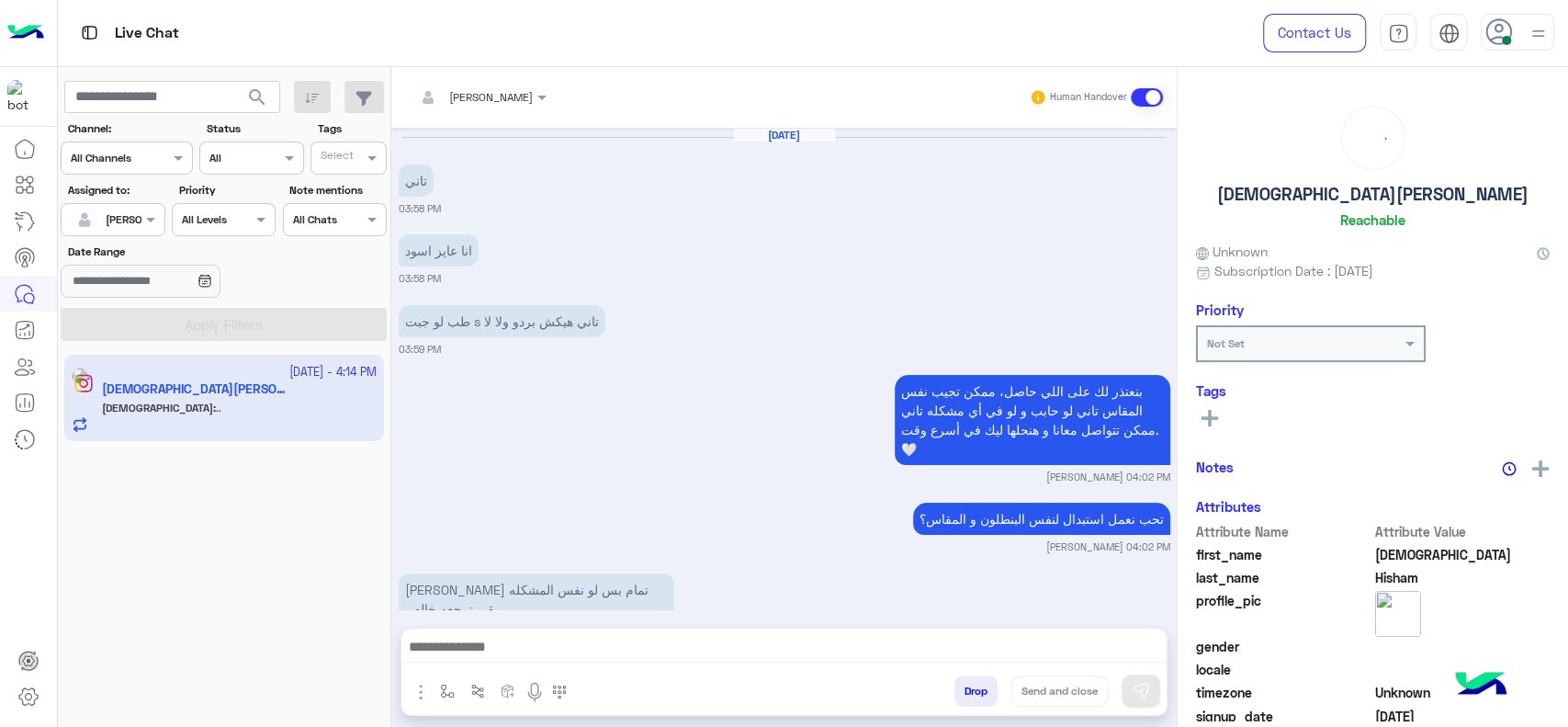
scroll to position [1127, 0]
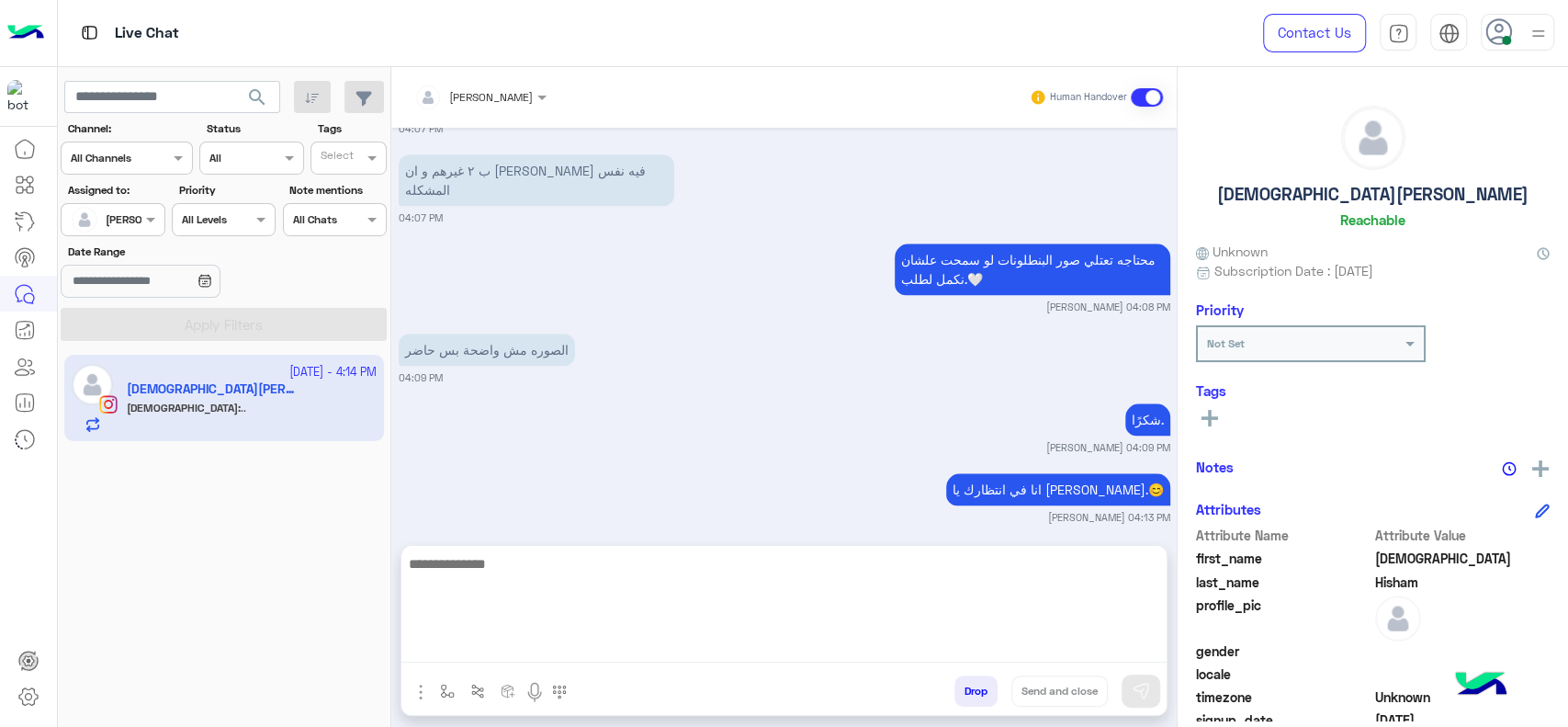
click at [689, 645] on textarea at bounding box center [784, 607] width 766 height 110
type textarea "**********"
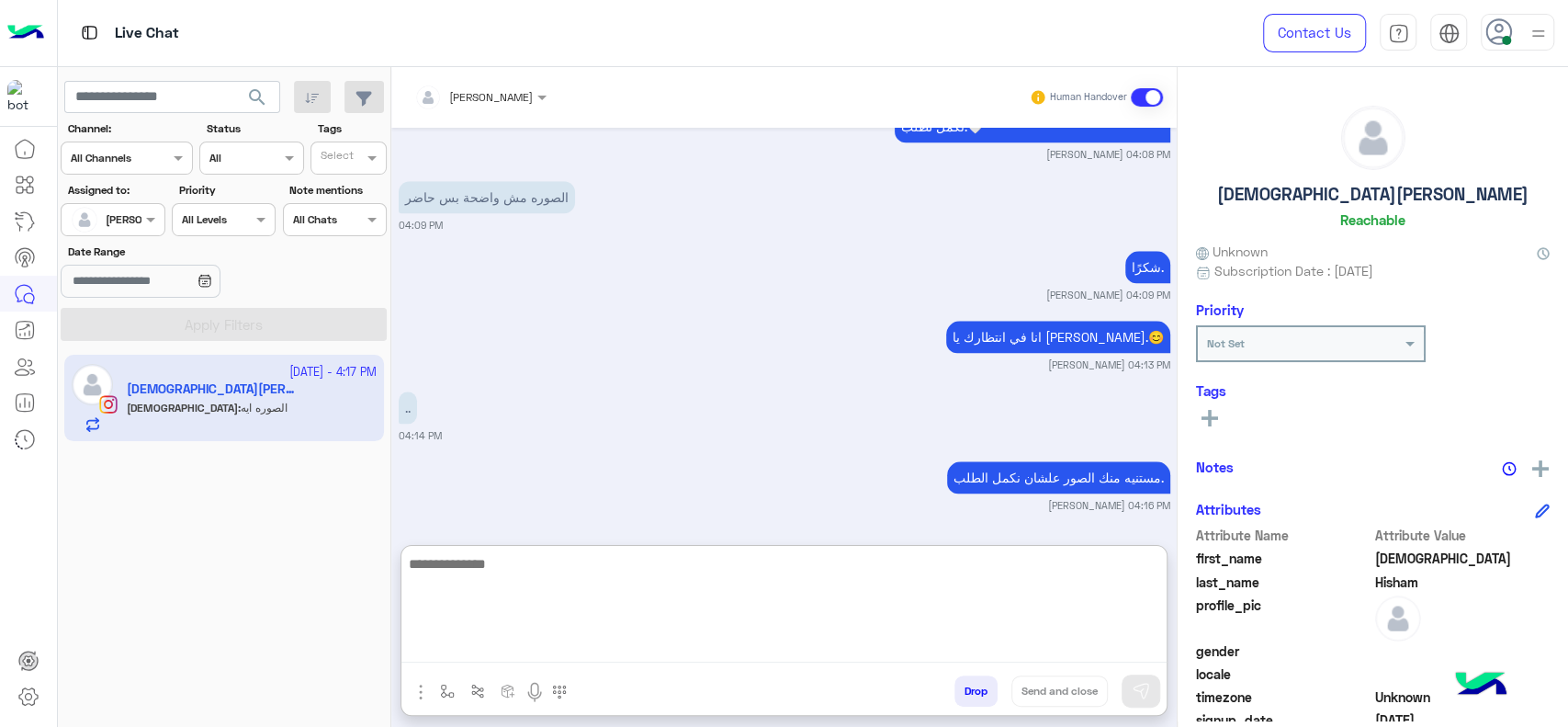
scroll to position [1351, 0]
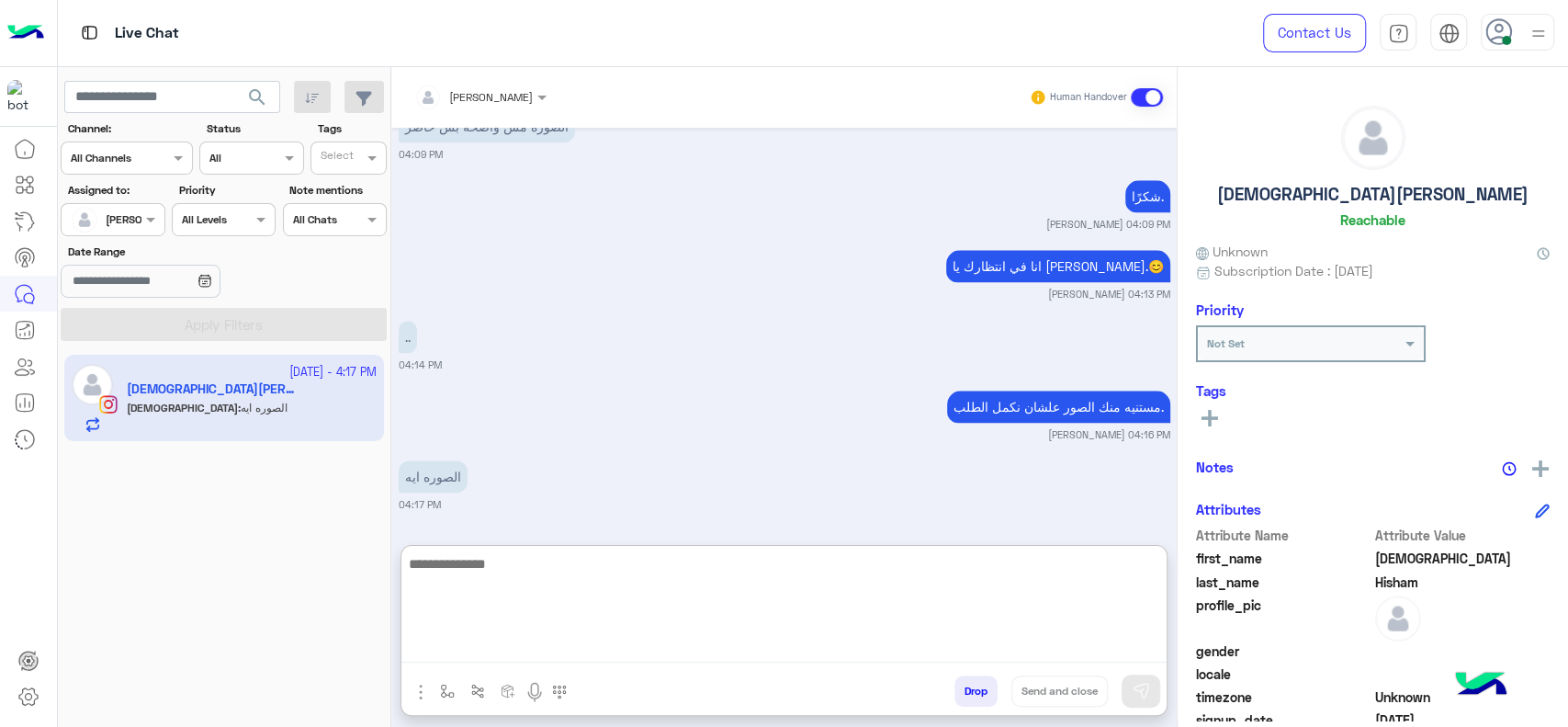
click at [773, 581] on textarea at bounding box center [784, 607] width 766 height 110
click at [1124, 568] on textarea "**********" at bounding box center [784, 607] width 766 height 110
click at [1105, 577] on textarea "**********" at bounding box center [784, 607] width 766 height 110
click at [752, 568] on textarea "**********" at bounding box center [784, 607] width 766 height 110
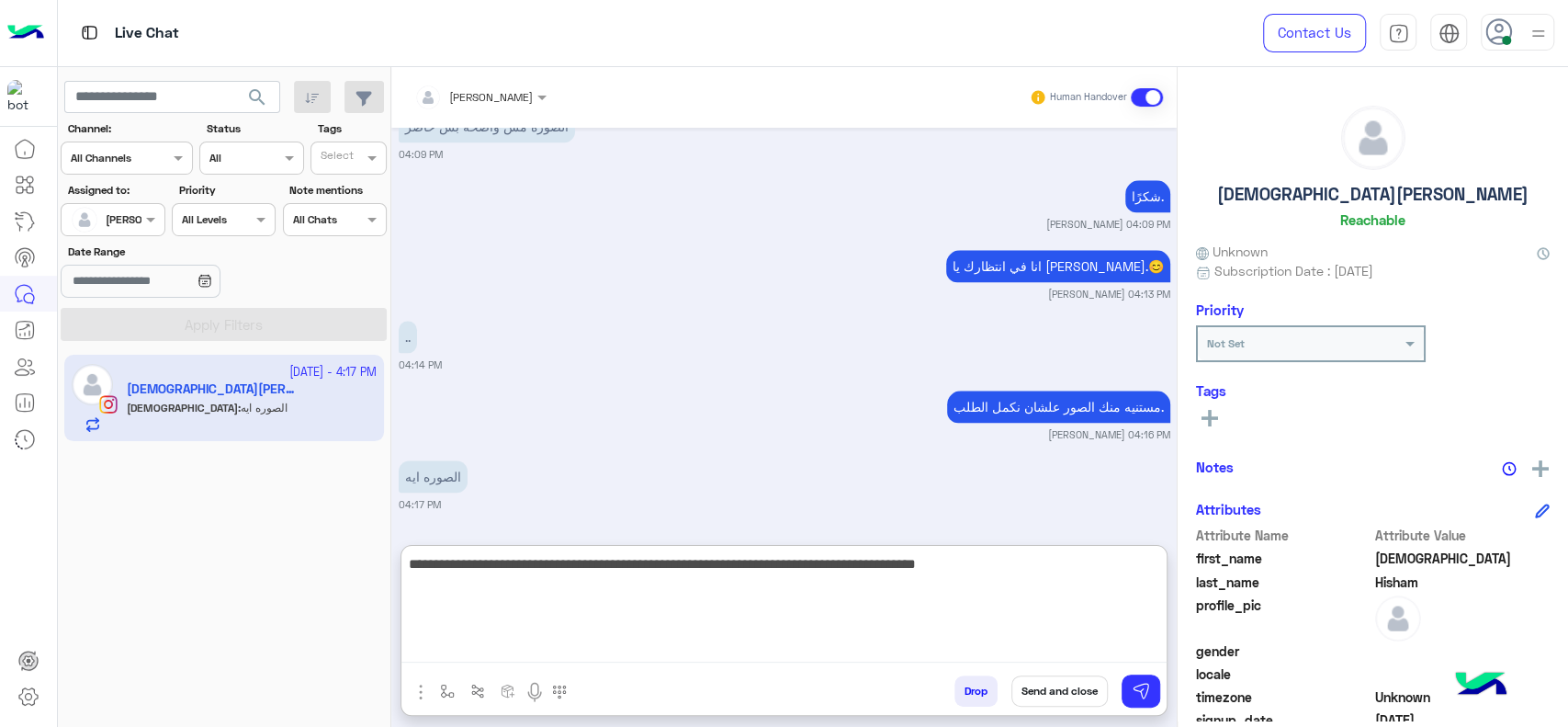
type textarea "**********"
click at [830, 588] on textarea "**********" at bounding box center [784, 607] width 766 height 110
click at [550, 599] on textarea "**********" at bounding box center [784, 607] width 766 height 110
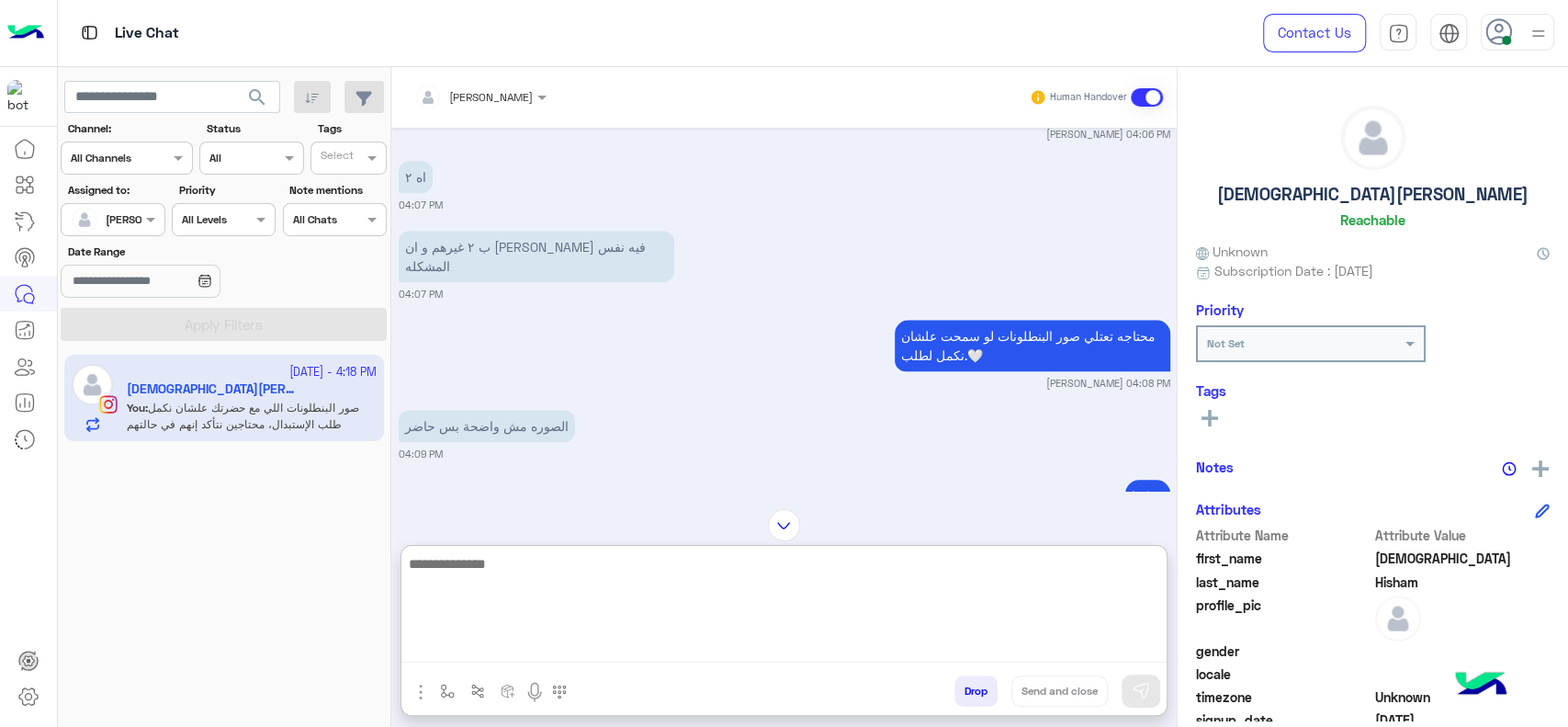
scroll to position [1459, 0]
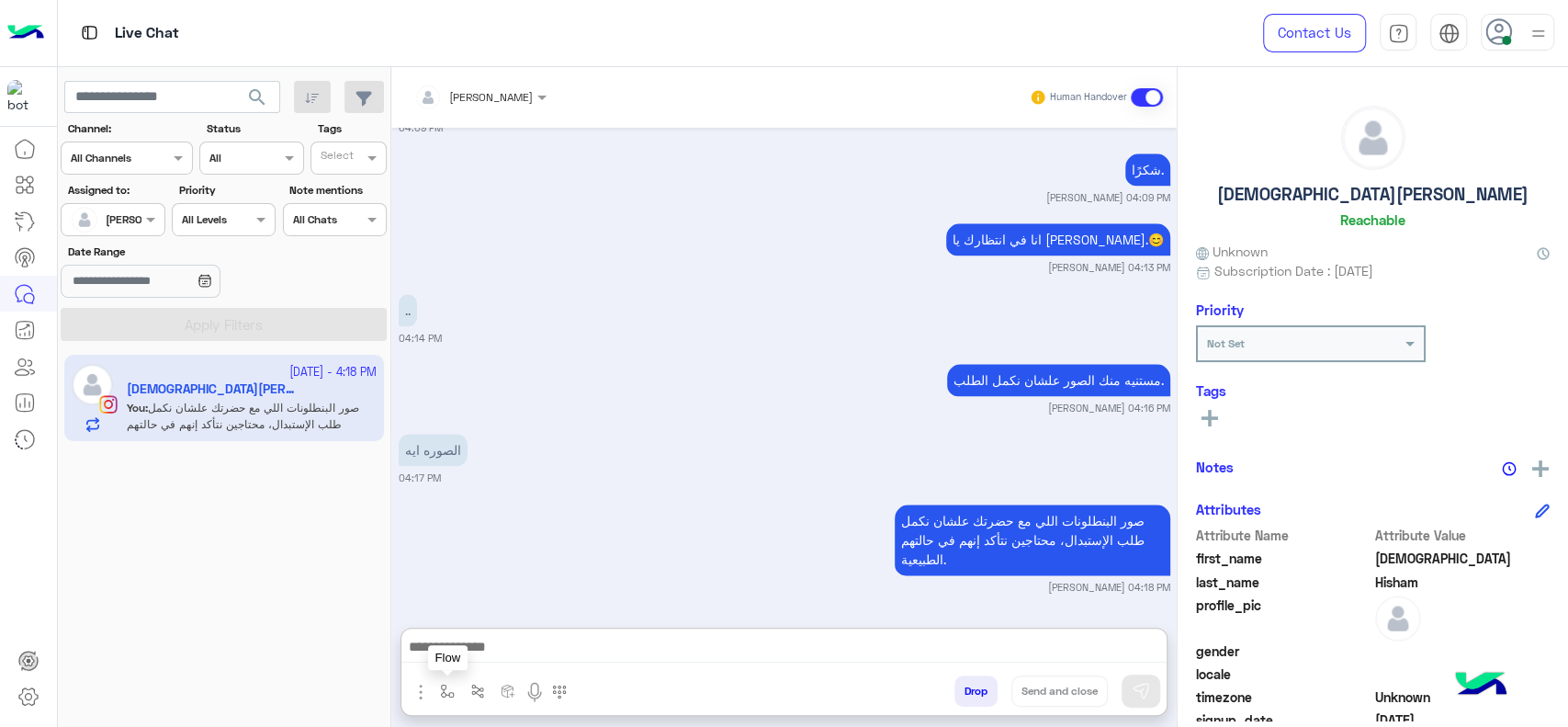
click at [445, 687] on img "button" at bounding box center [447, 691] width 15 height 15
click at [490, 662] on div "enter flow name" at bounding box center [502, 651] width 136 height 33
type input "****"
click at [478, 623] on span "close جانا" at bounding box center [472, 617] width 60 height 17
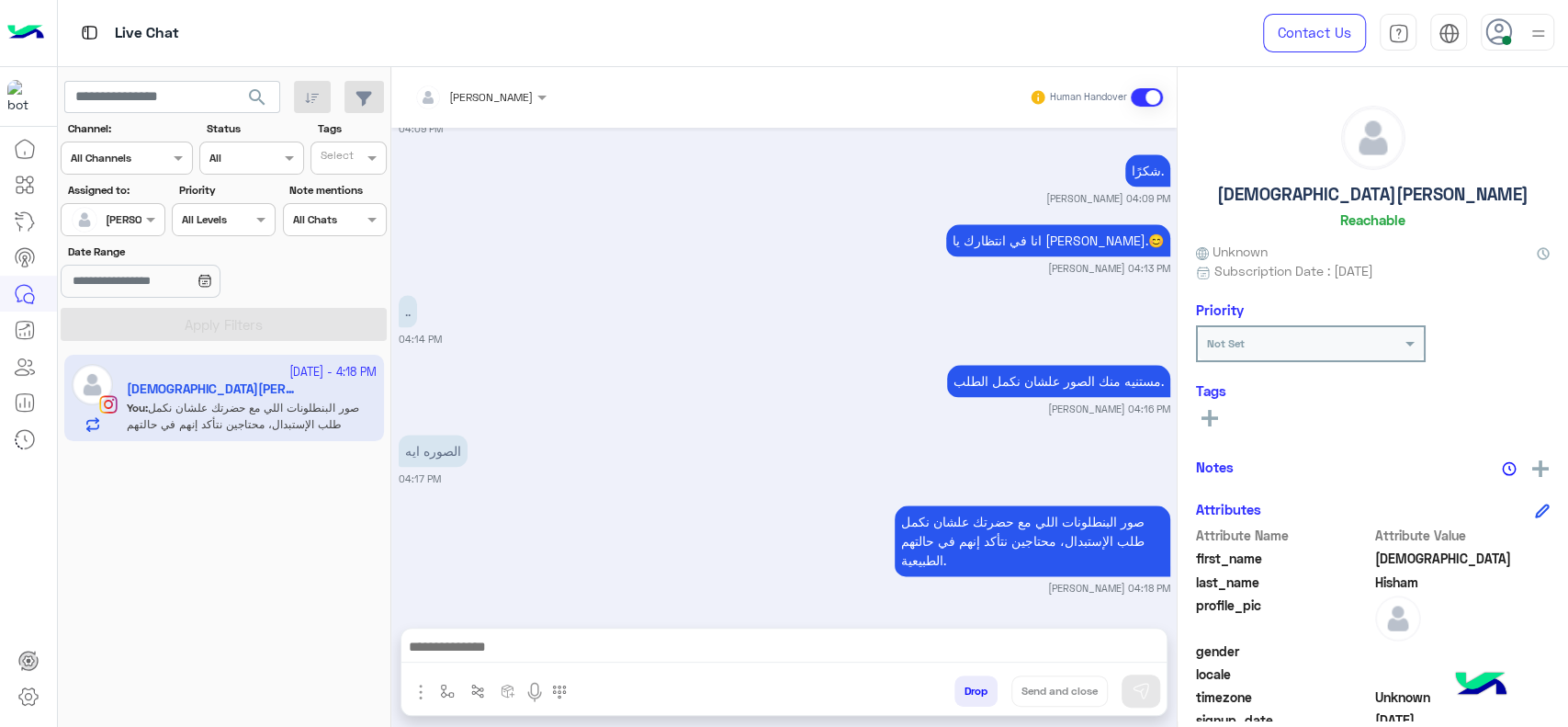
type textarea "**********"
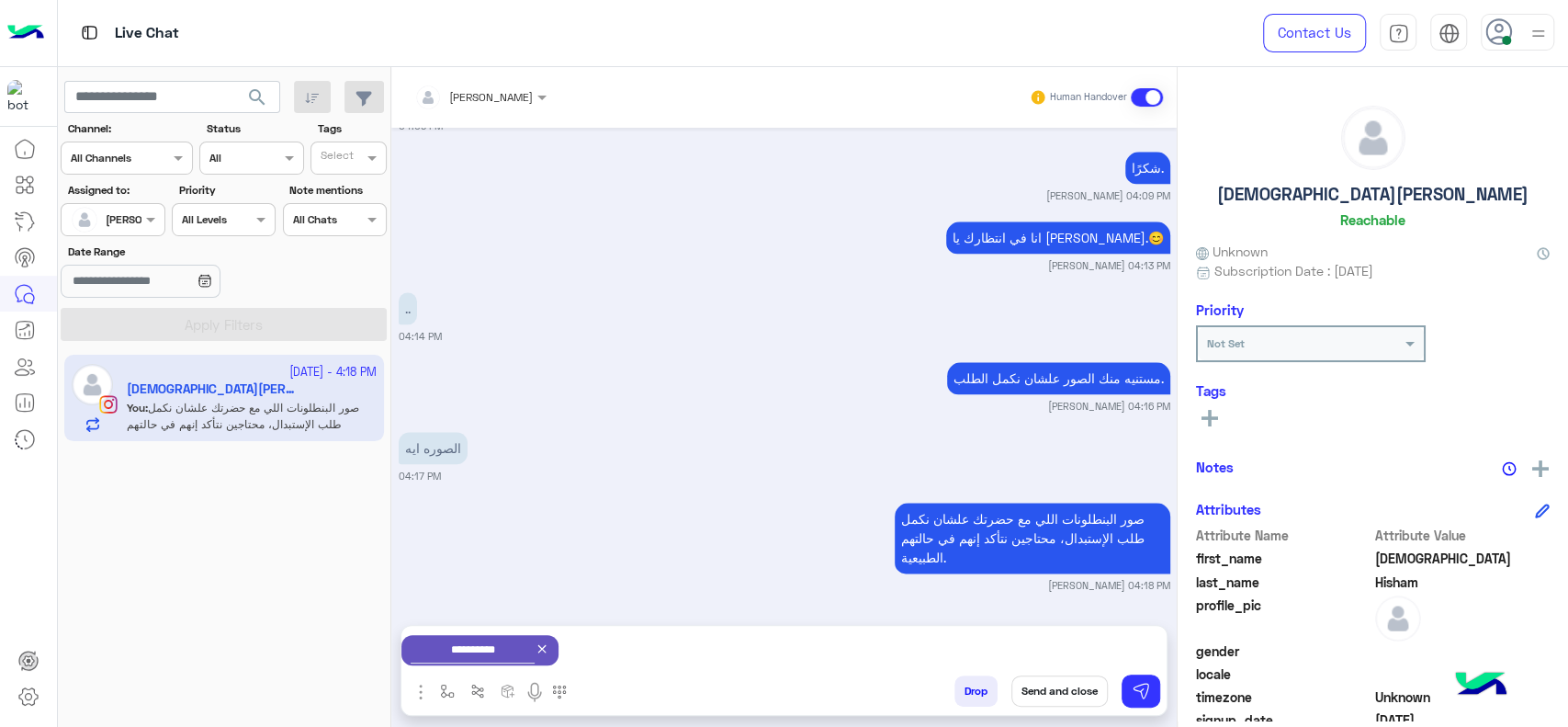
click at [1077, 687] on button "Send and close" at bounding box center [1059, 691] width 97 height 31
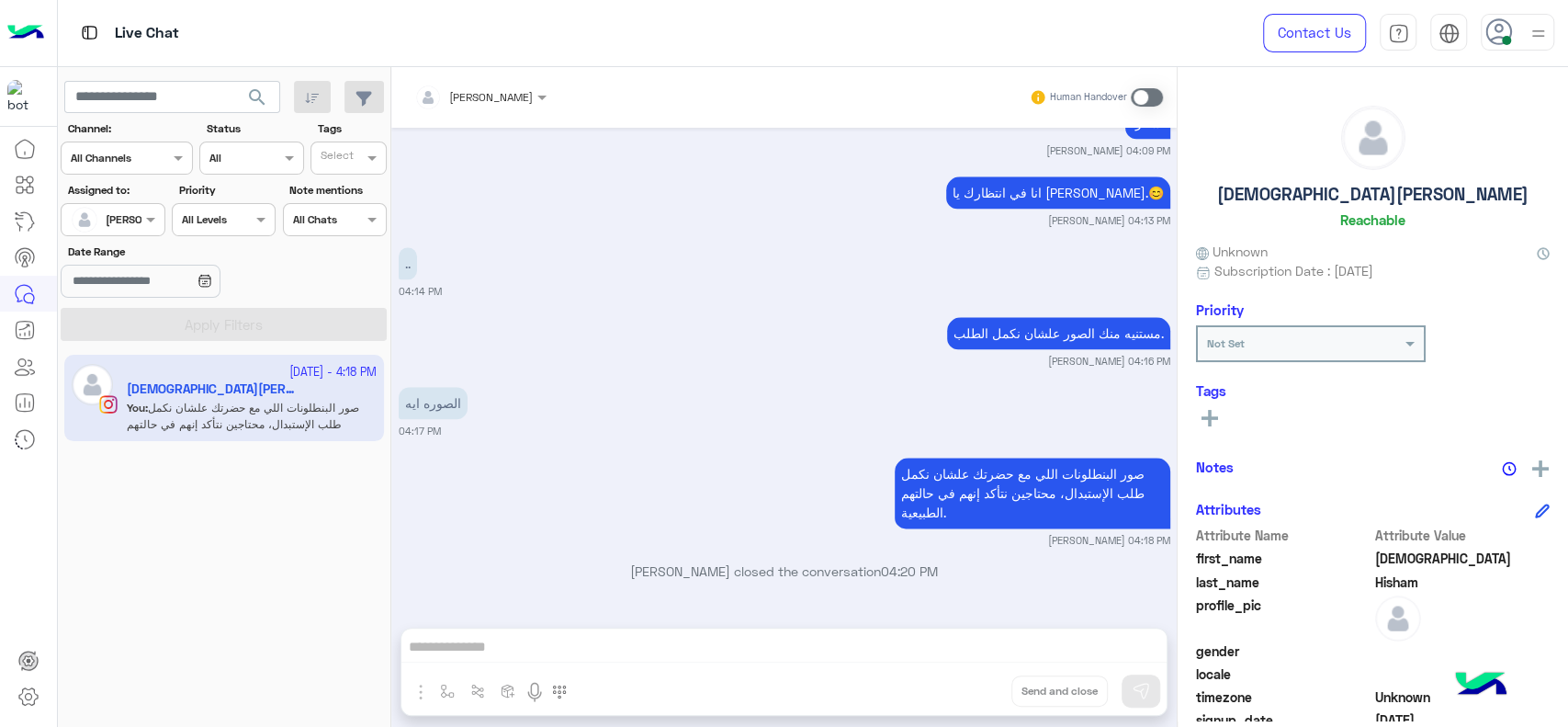
scroll to position [1661, 0]
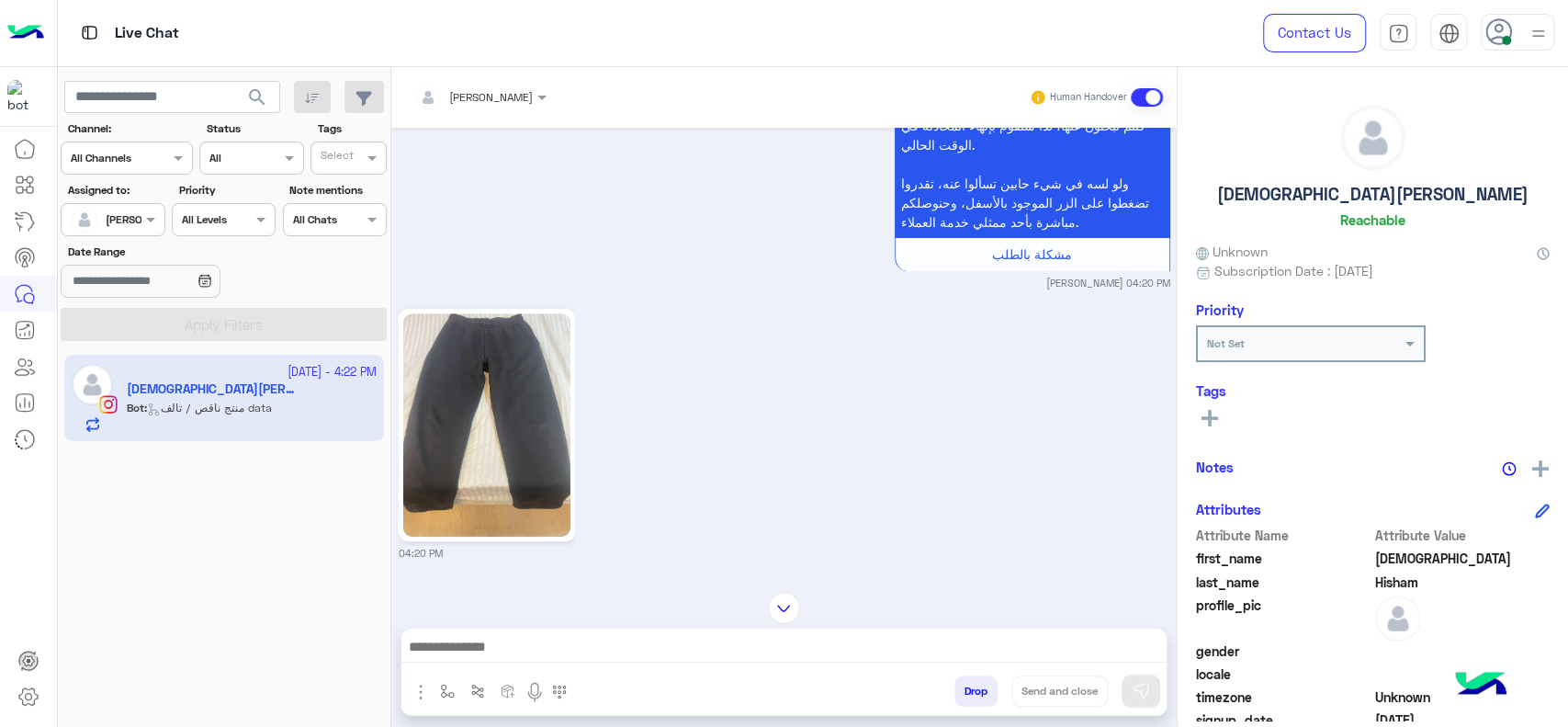
scroll to position [457, 0]
click at [536, 445] on img at bounding box center [487, 427] width 167 height 224
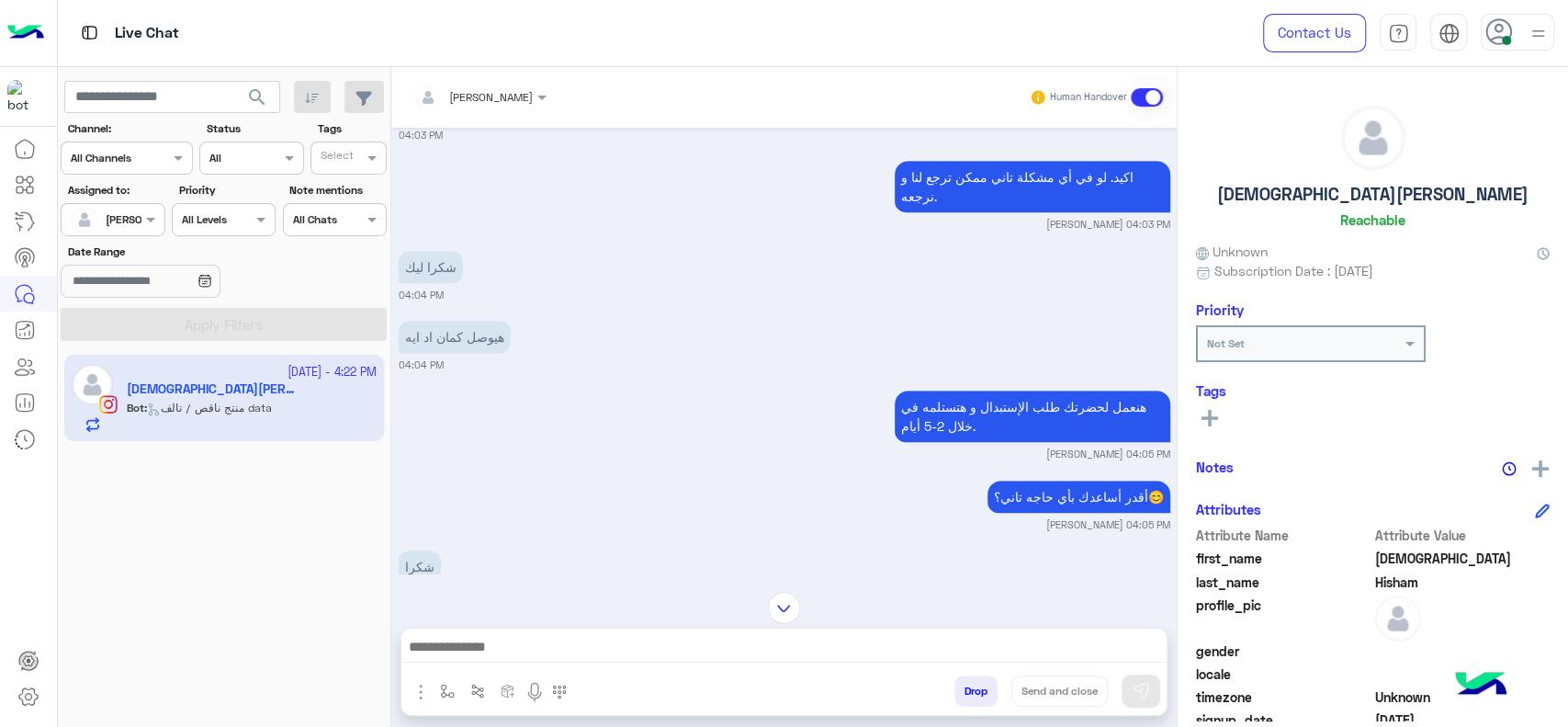
scroll to position [1536, 0]
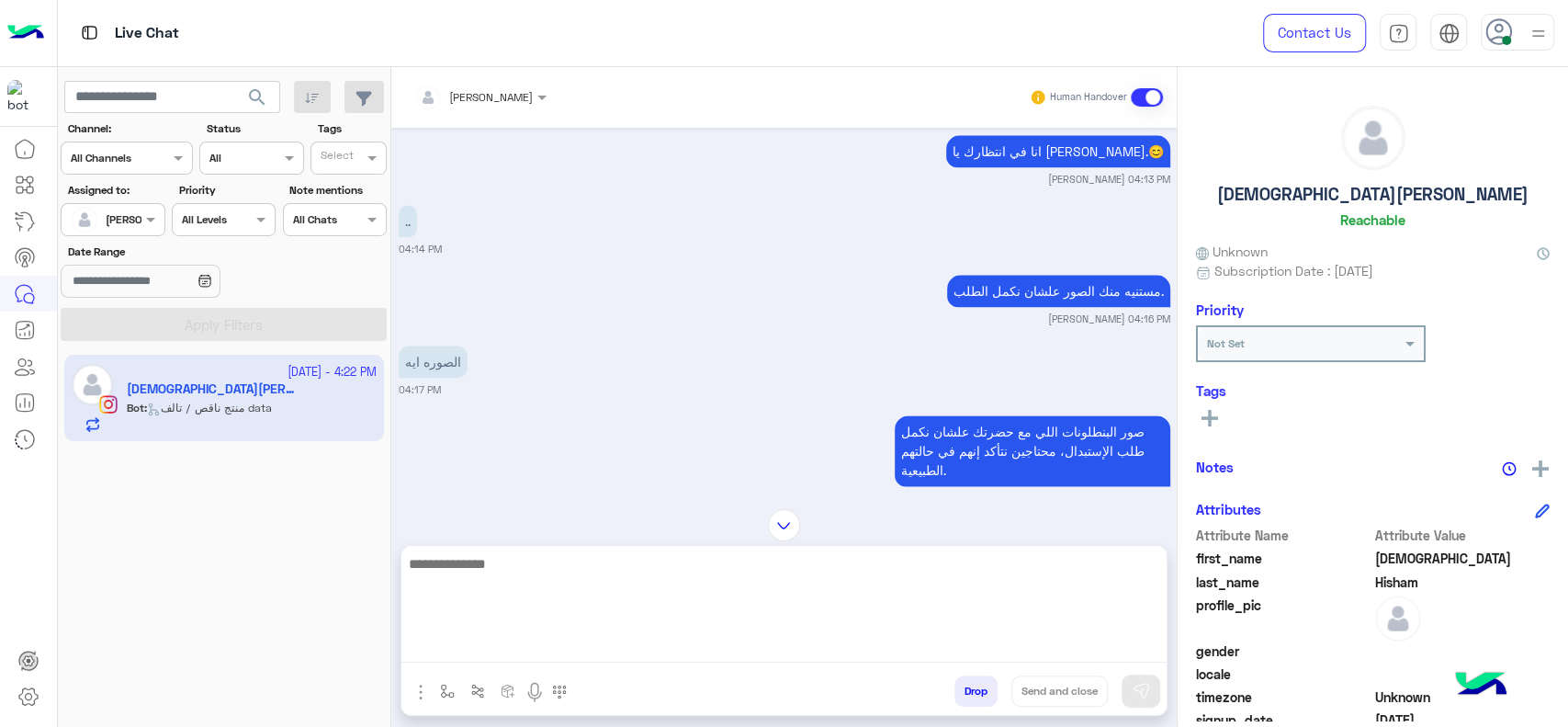
click at [849, 656] on textarea at bounding box center [784, 607] width 766 height 110
click at [1124, 581] on textarea "**********" at bounding box center [784, 607] width 766 height 110
click at [1123, 579] on textarea "**********" at bounding box center [784, 607] width 766 height 110
type textarea "**********"
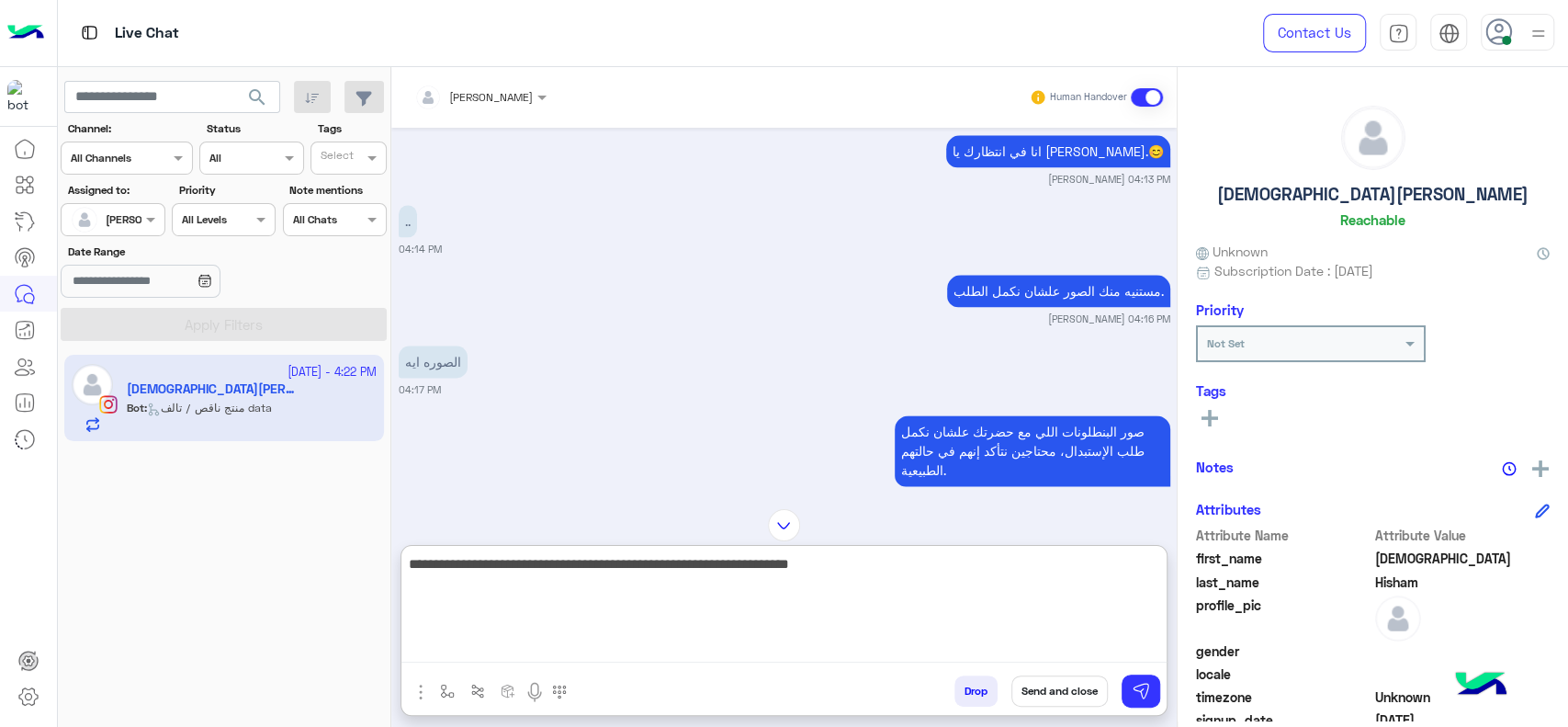
click at [815, 574] on textarea "**********" at bounding box center [784, 607] width 766 height 110
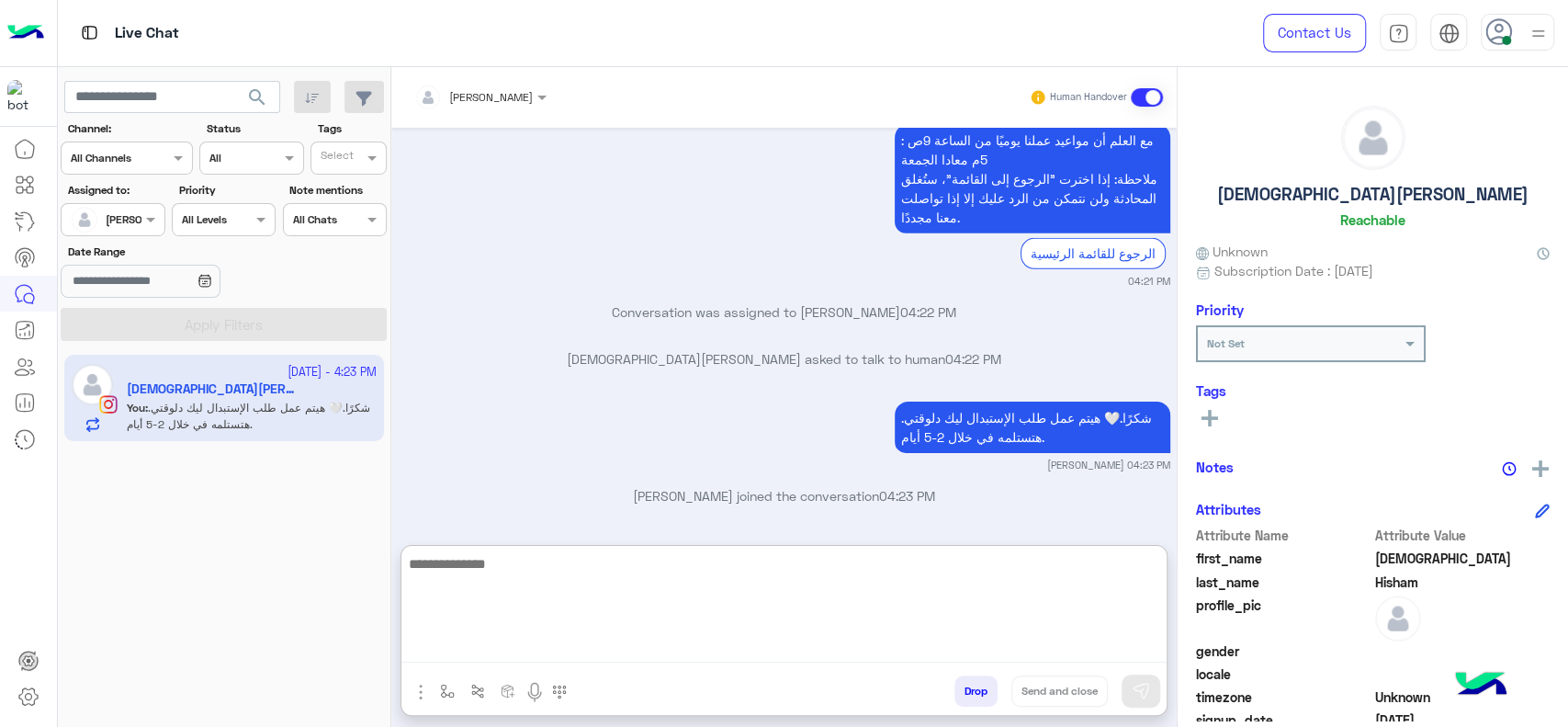
scroll to position [3867, 0]
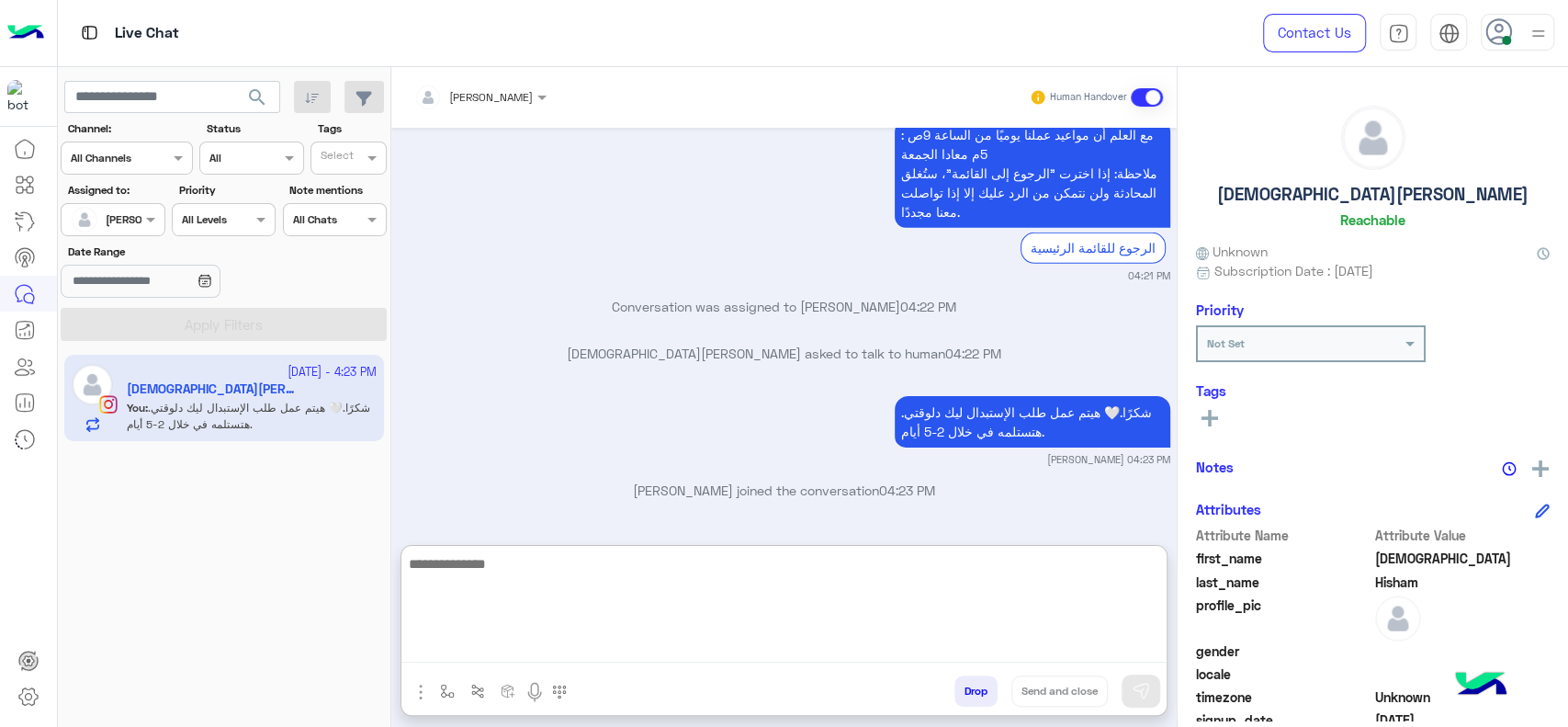
click at [684, 602] on textarea at bounding box center [784, 607] width 766 height 110
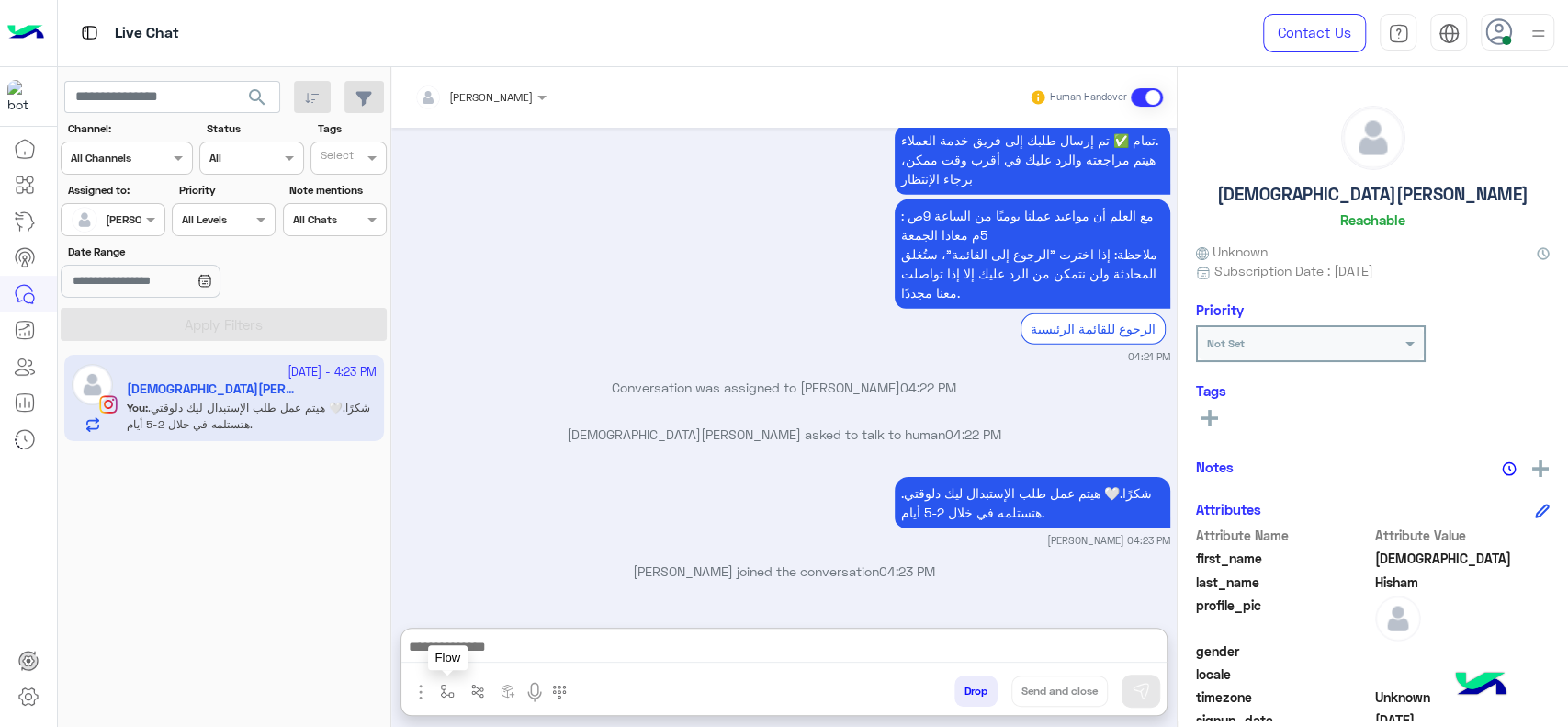
click at [443, 699] on button "button" at bounding box center [447, 690] width 30 height 30
click at [529, 645] on div at bounding box center [502, 647] width 136 height 17
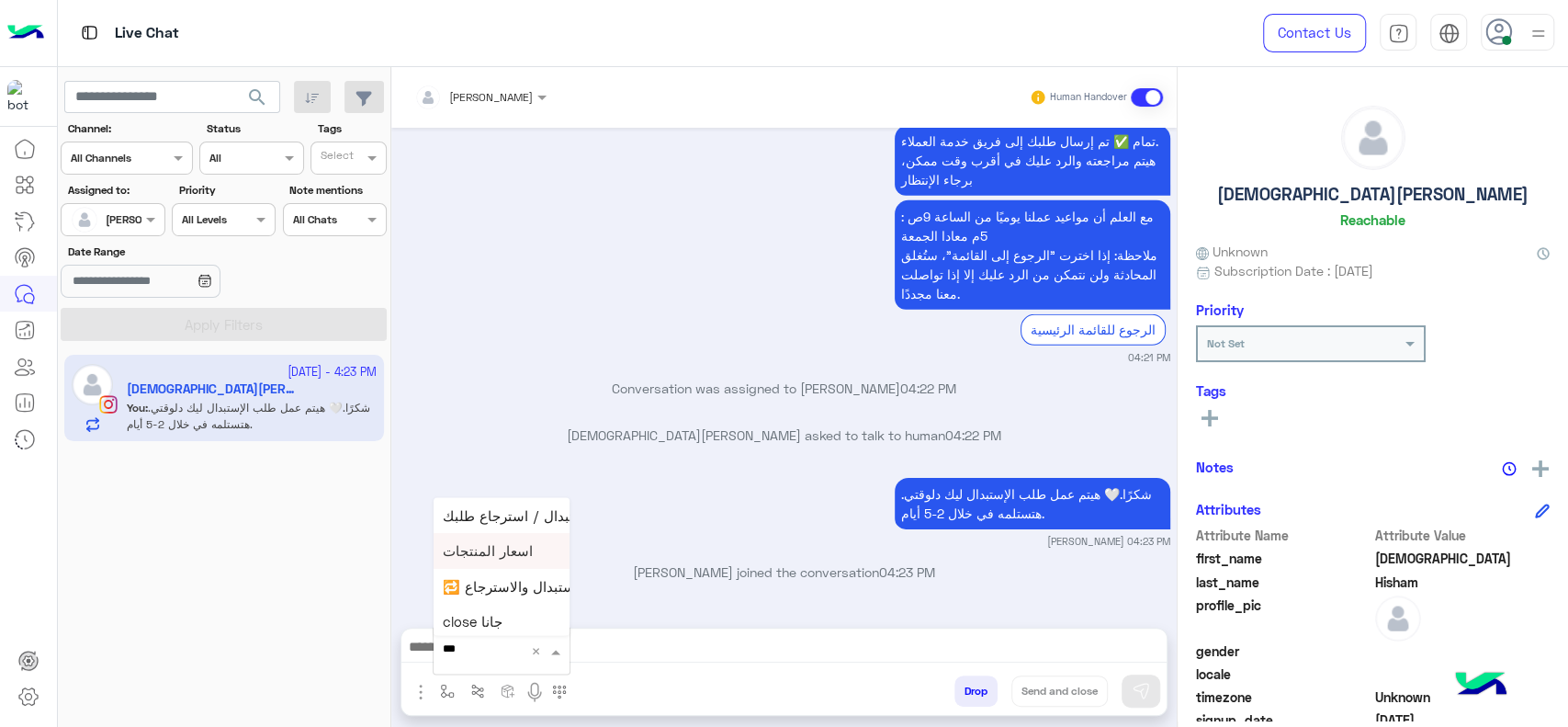
type input "****"
click at [453, 629] on div "close جانا" at bounding box center [502, 617] width 136 height 36
type textarea "**********"
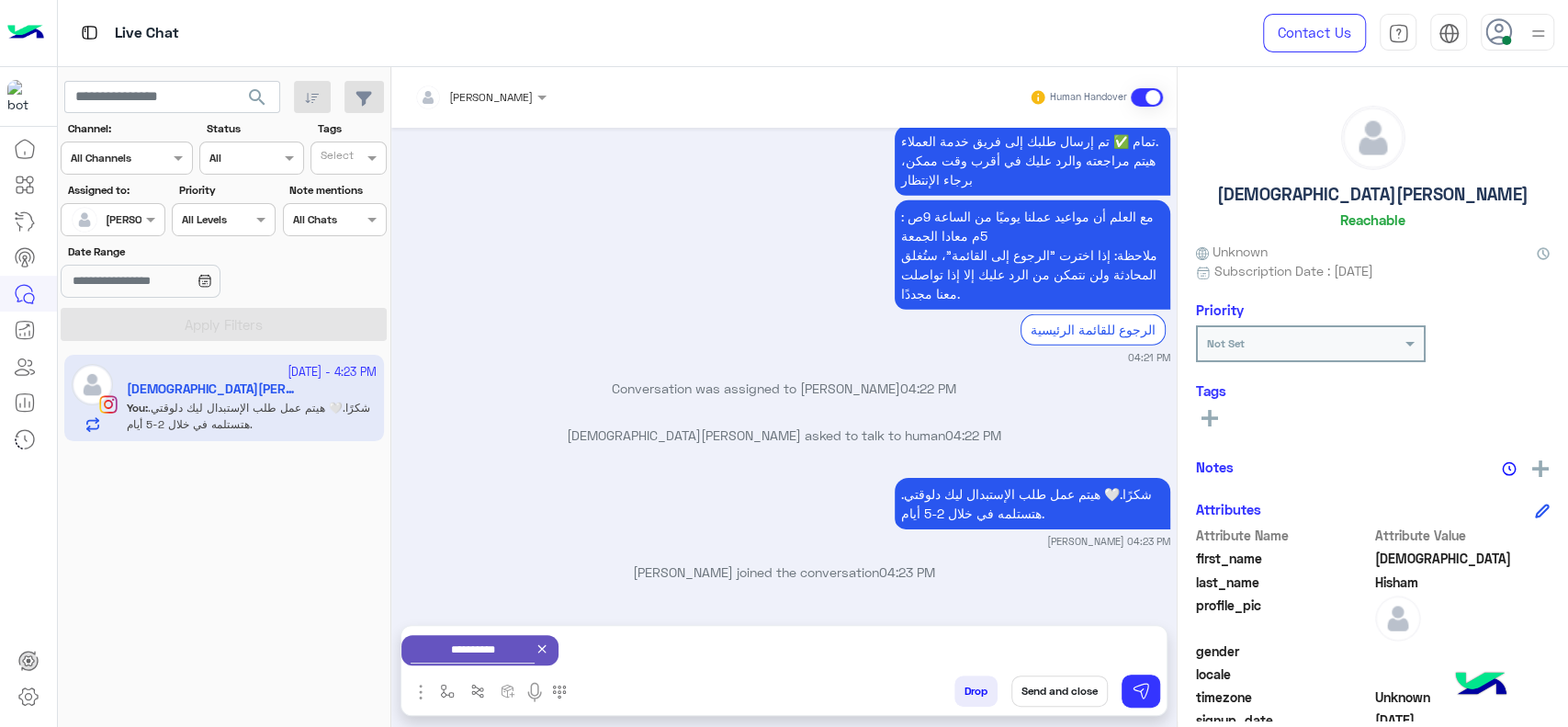
scroll to position [3787, 0]
click at [1043, 691] on button "Send and close" at bounding box center [1059, 691] width 97 height 31
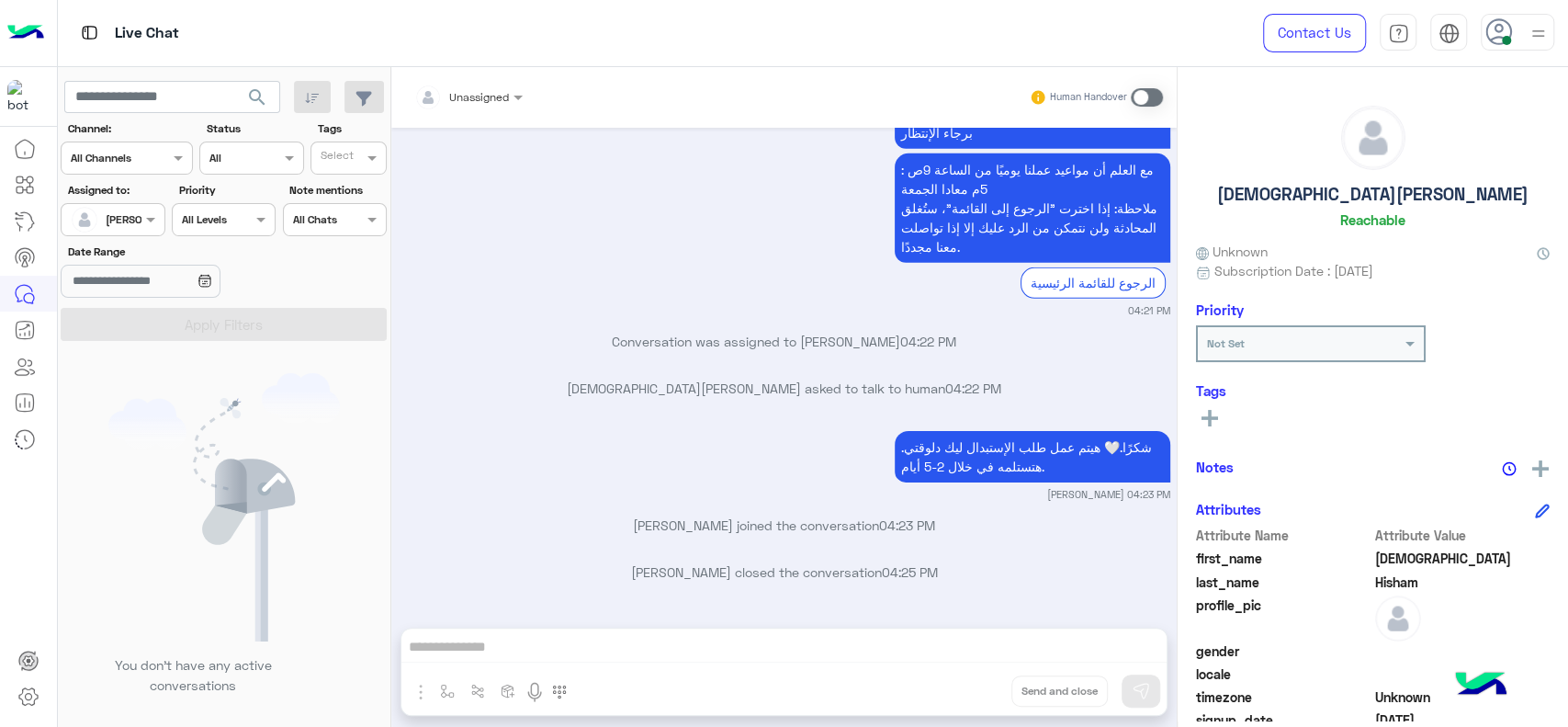
scroll to position [4070, 0]
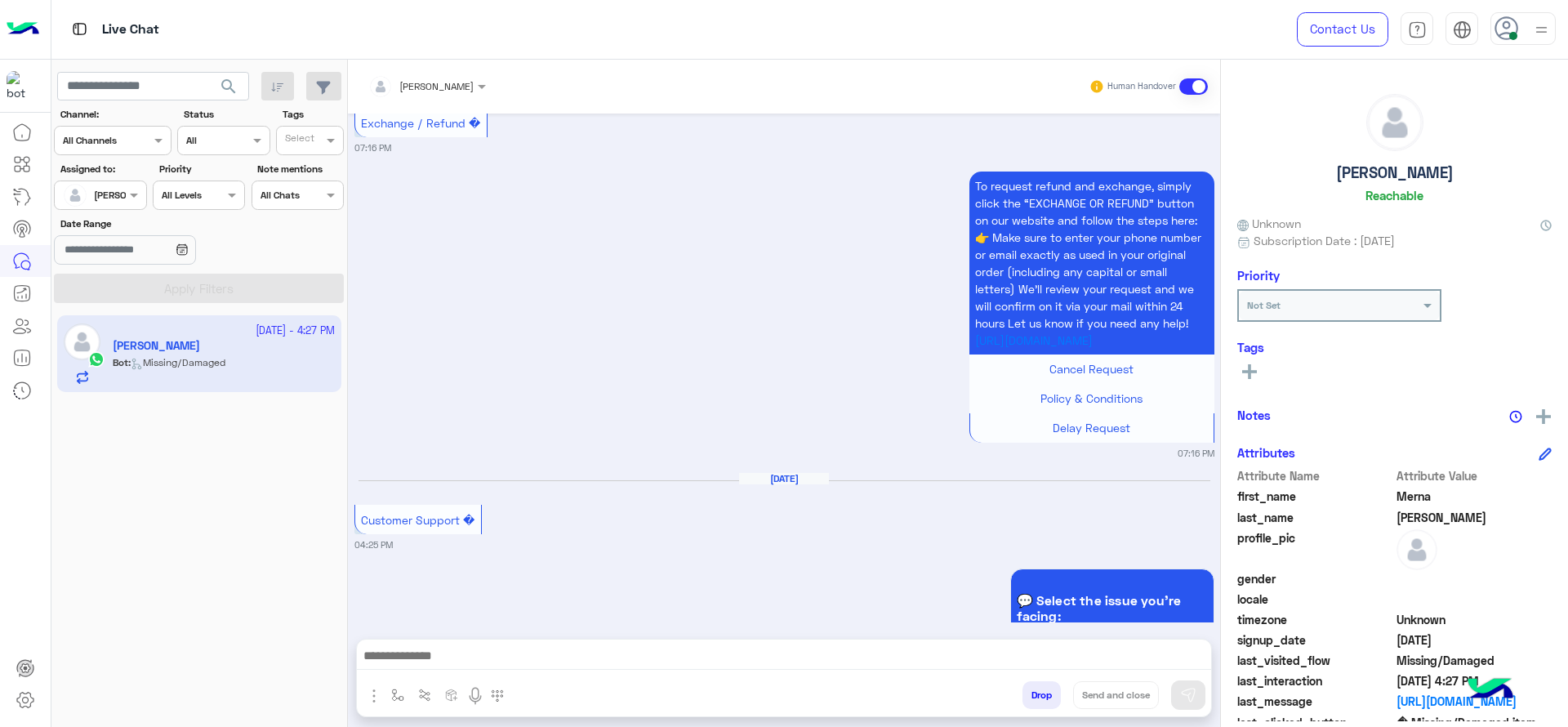
scroll to position [1607, 0]
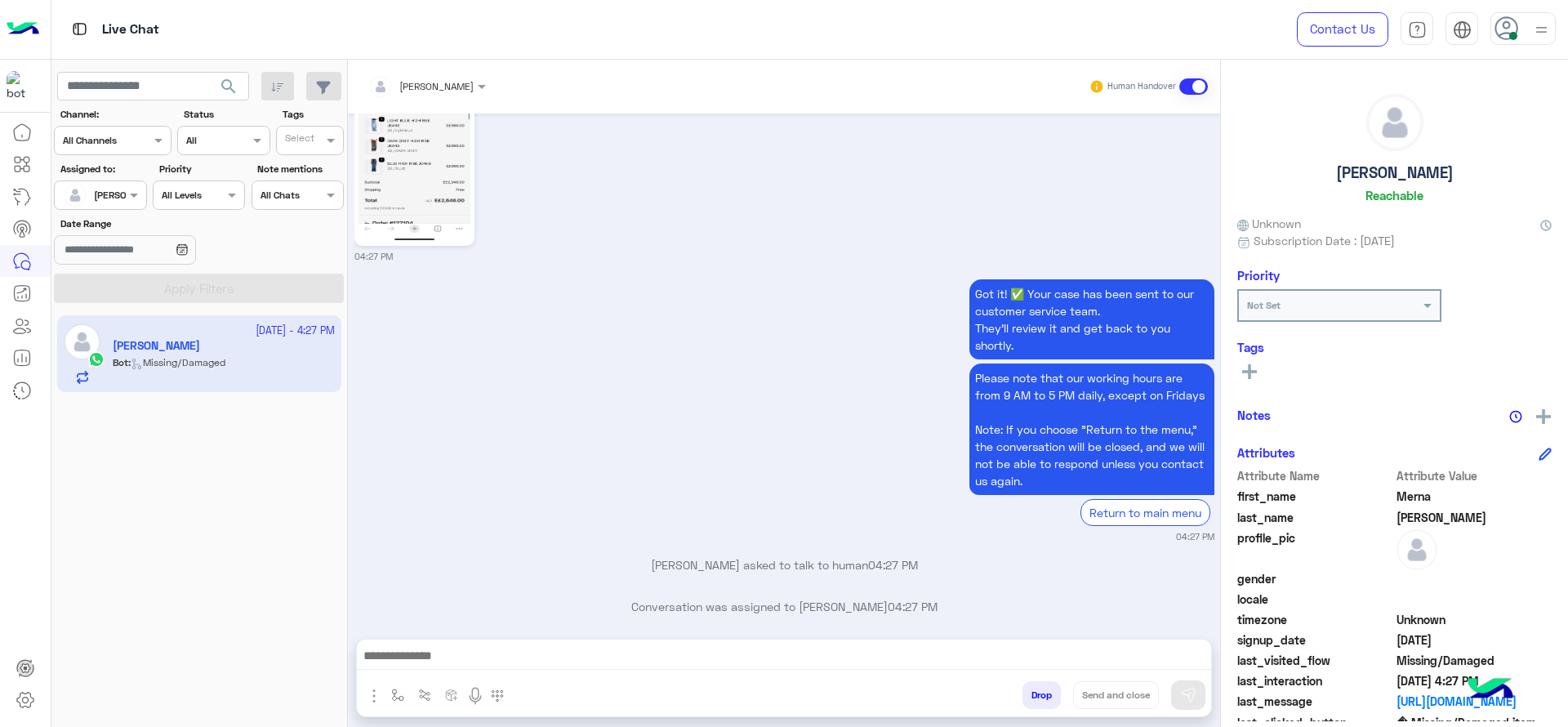
click at [382, 645] on img "button" at bounding box center [374, 696] width 20 height 20
click at [391, 645] on img "button" at bounding box center [398, 695] width 13 height 13
click at [421, 645] on input "text" at bounding box center [425, 657] width 65 height 15
type input "*"
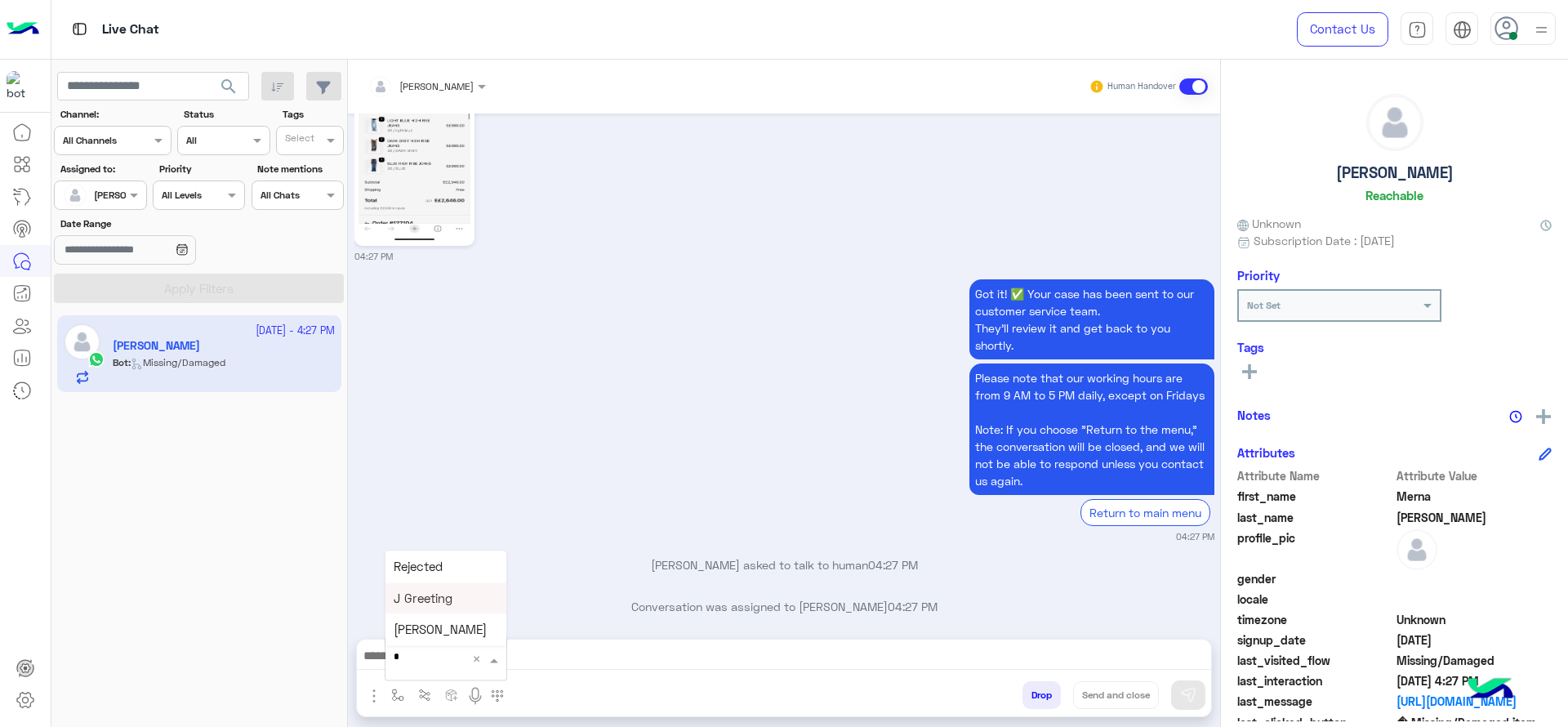
click at [438, 595] on span "J Greeting" at bounding box center [423, 598] width 59 height 15
type textarea "**********"
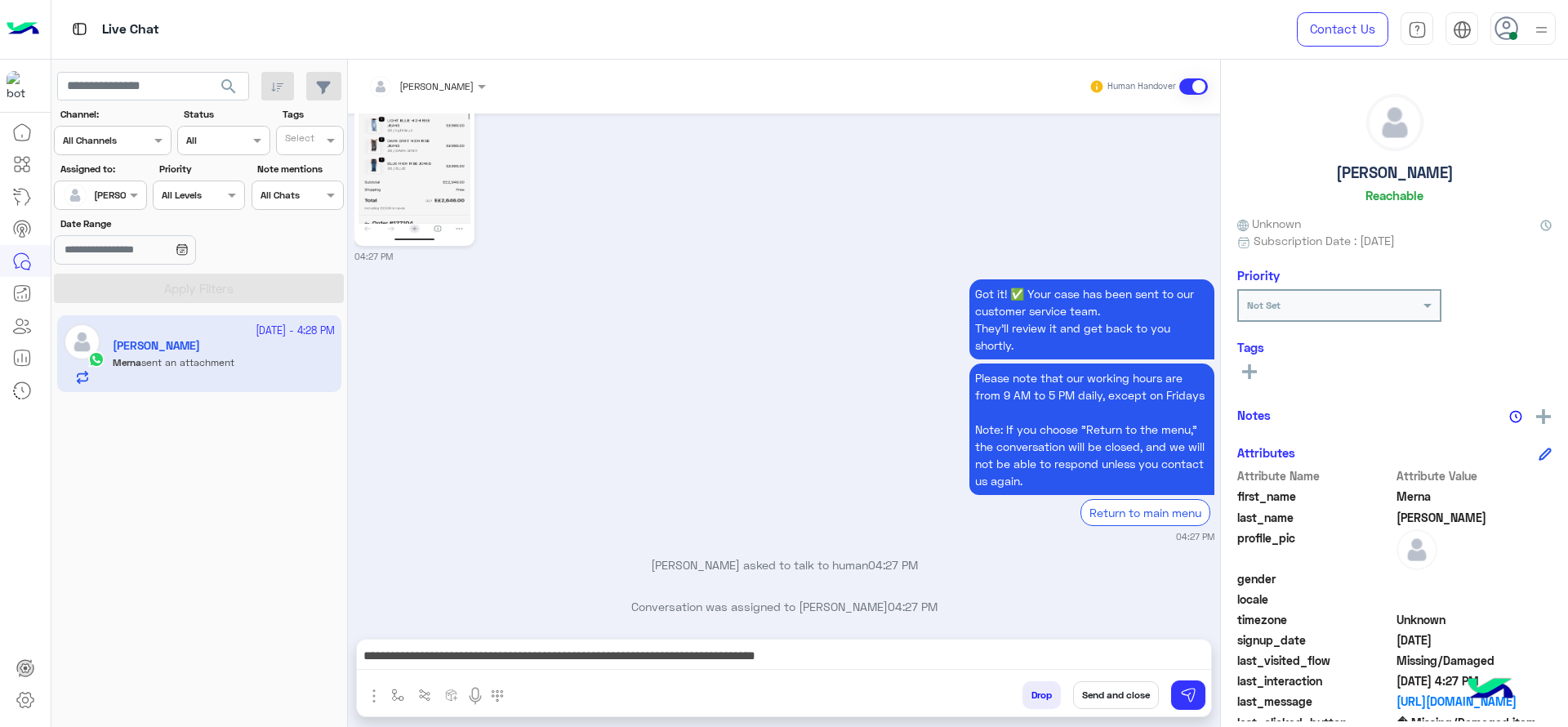
scroll to position [1847, 0]
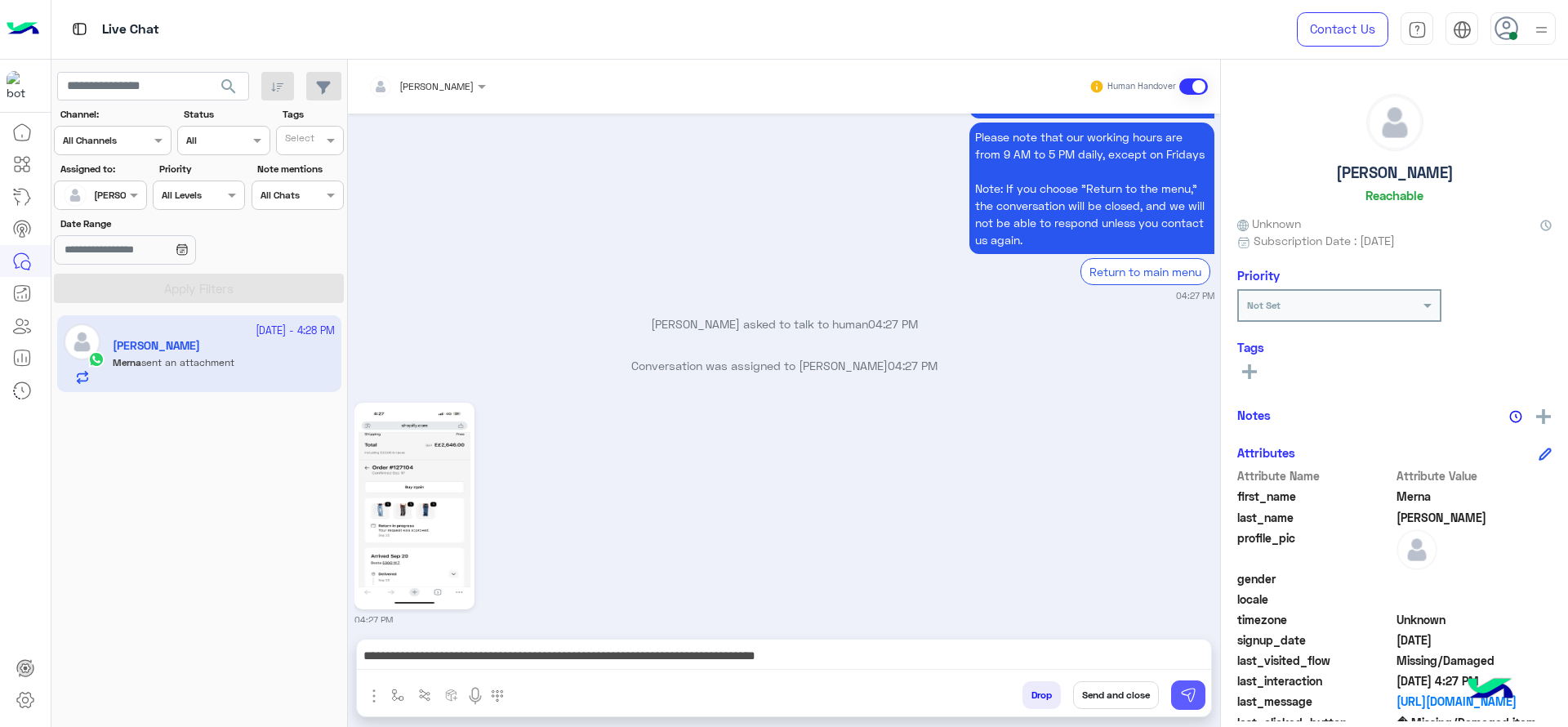
click at [1185, 645] on button at bounding box center [1188, 695] width 34 height 29
click at [443, 479] on img at bounding box center [414, 505] width 112 height 199
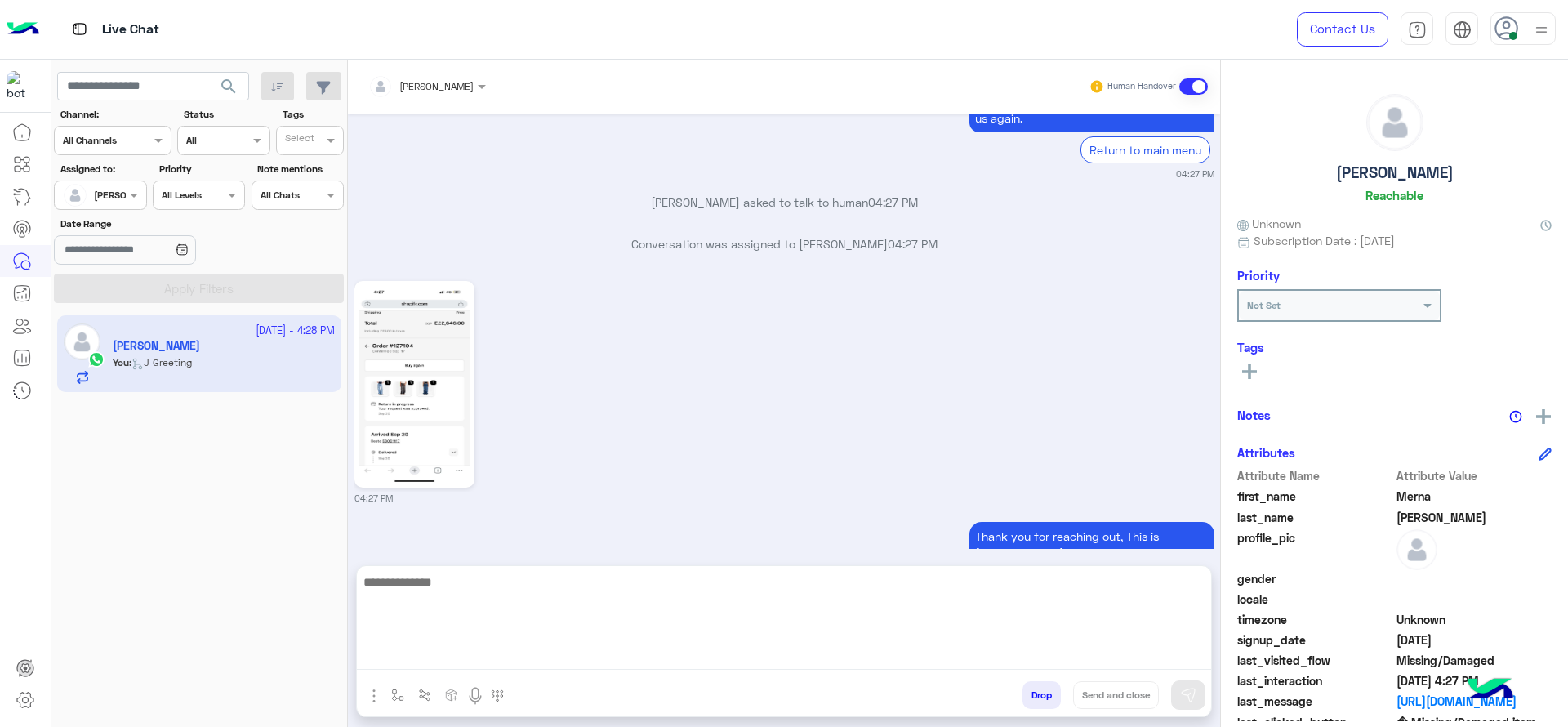
click at [580, 645] on textarea at bounding box center [784, 621] width 854 height 98
type textarea "**********"
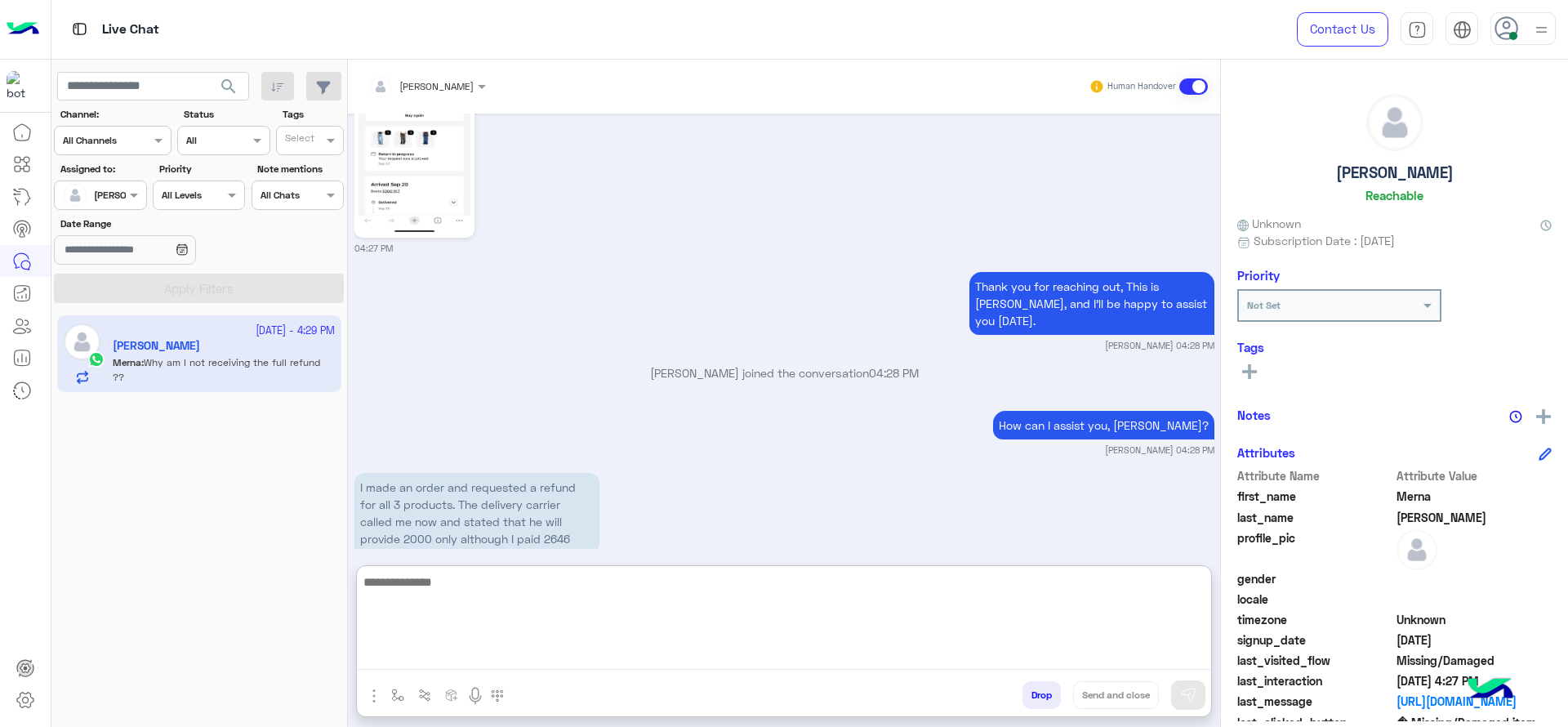
scroll to position [2281, 0]
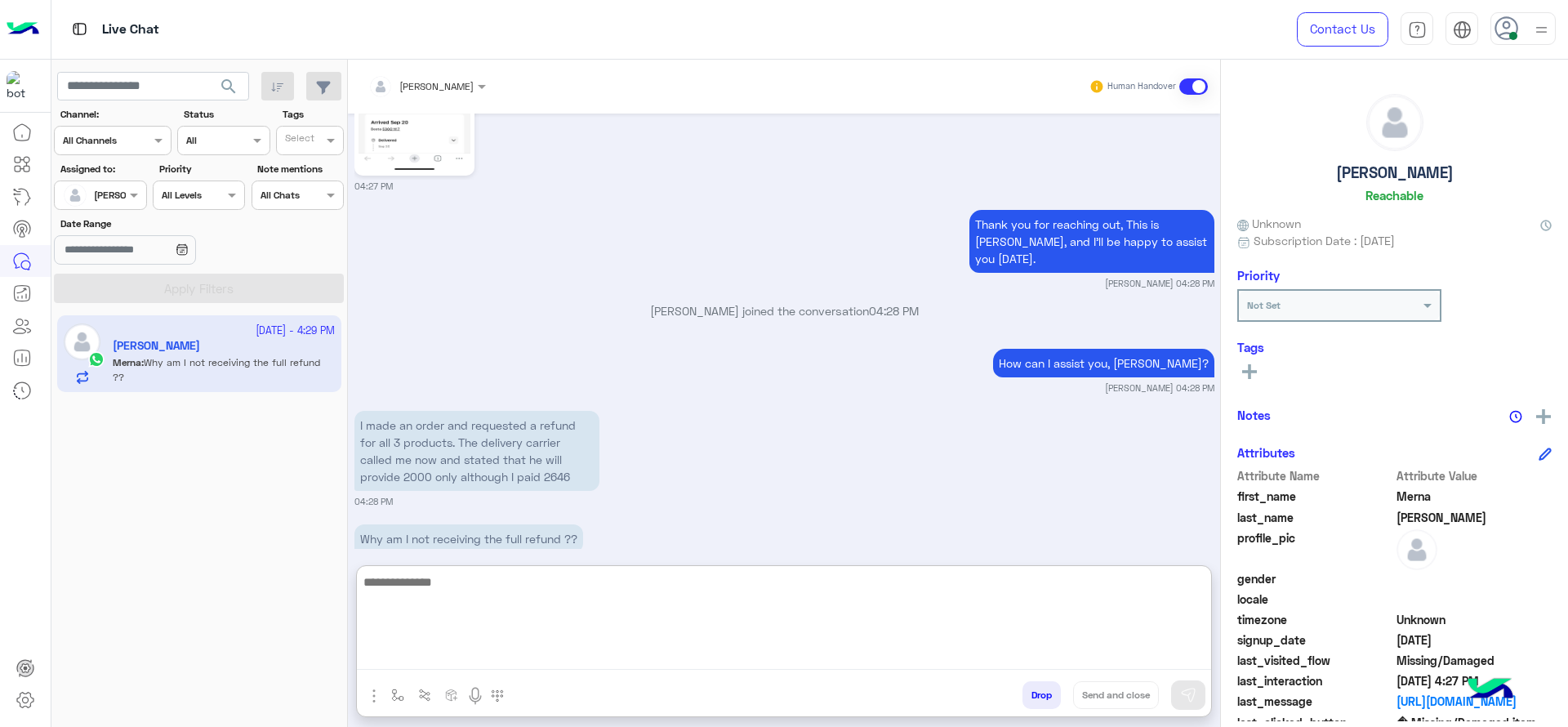
click at [500, 587] on textarea at bounding box center [784, 621] width 854 height 98
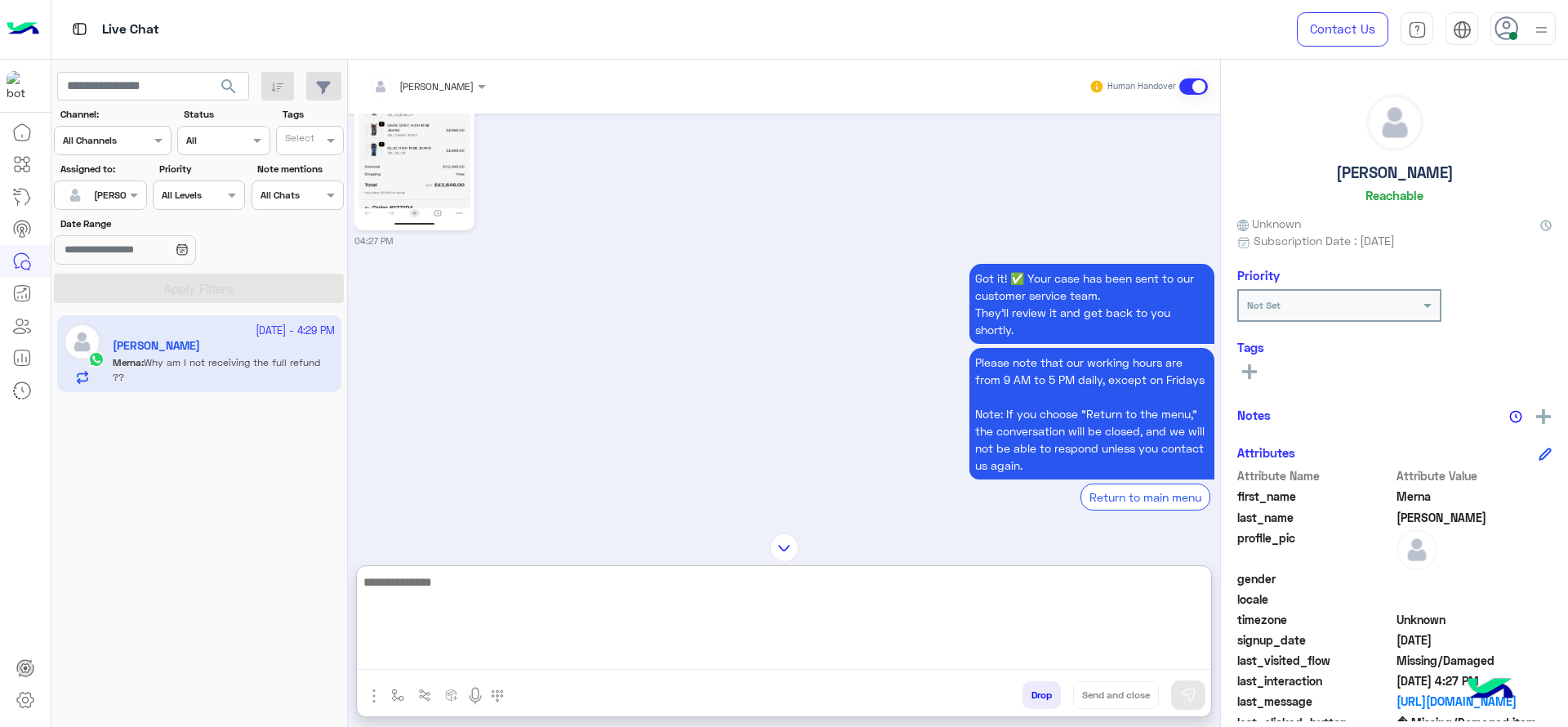
scroll to position [1628, 0]
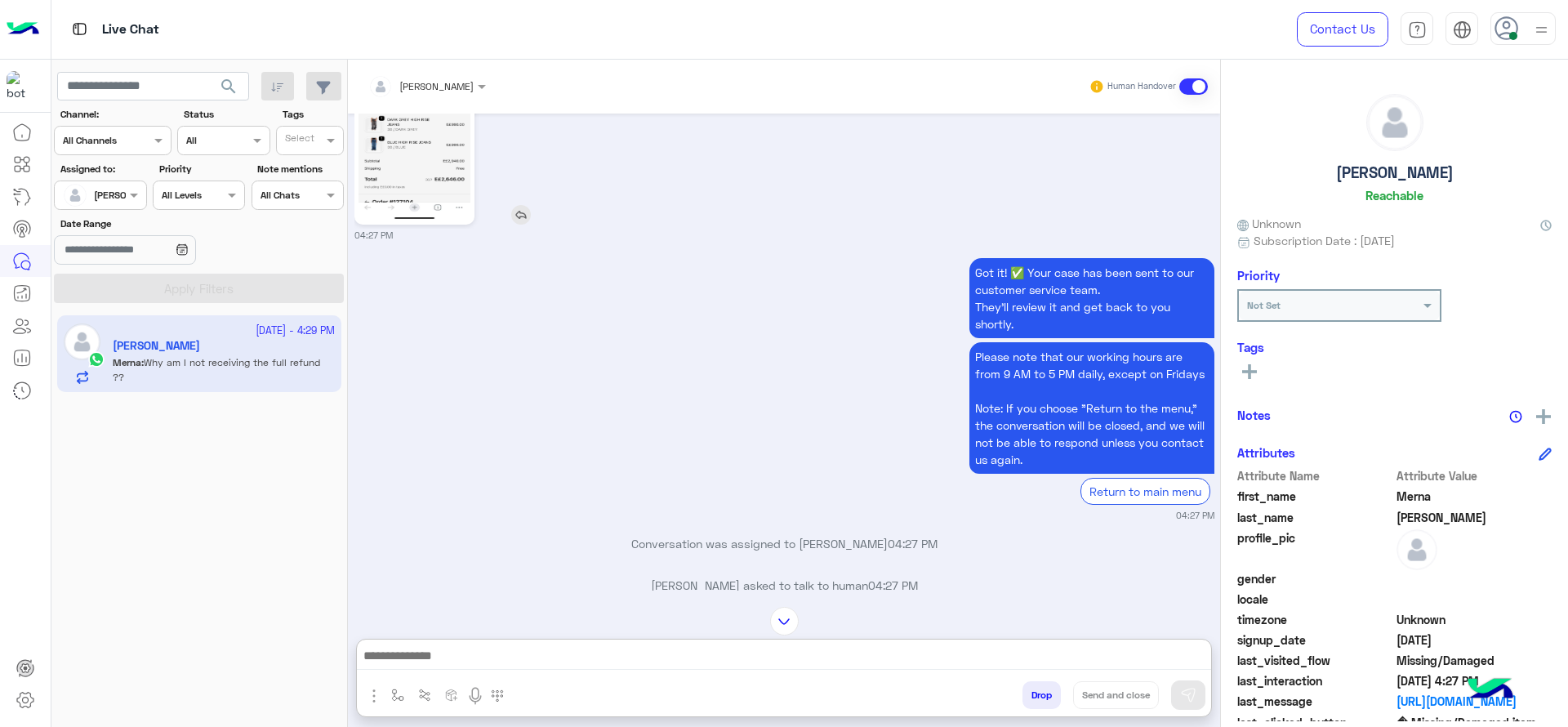
click at [436, 160] on img at bounding box center [414, 121] width 112 height 199
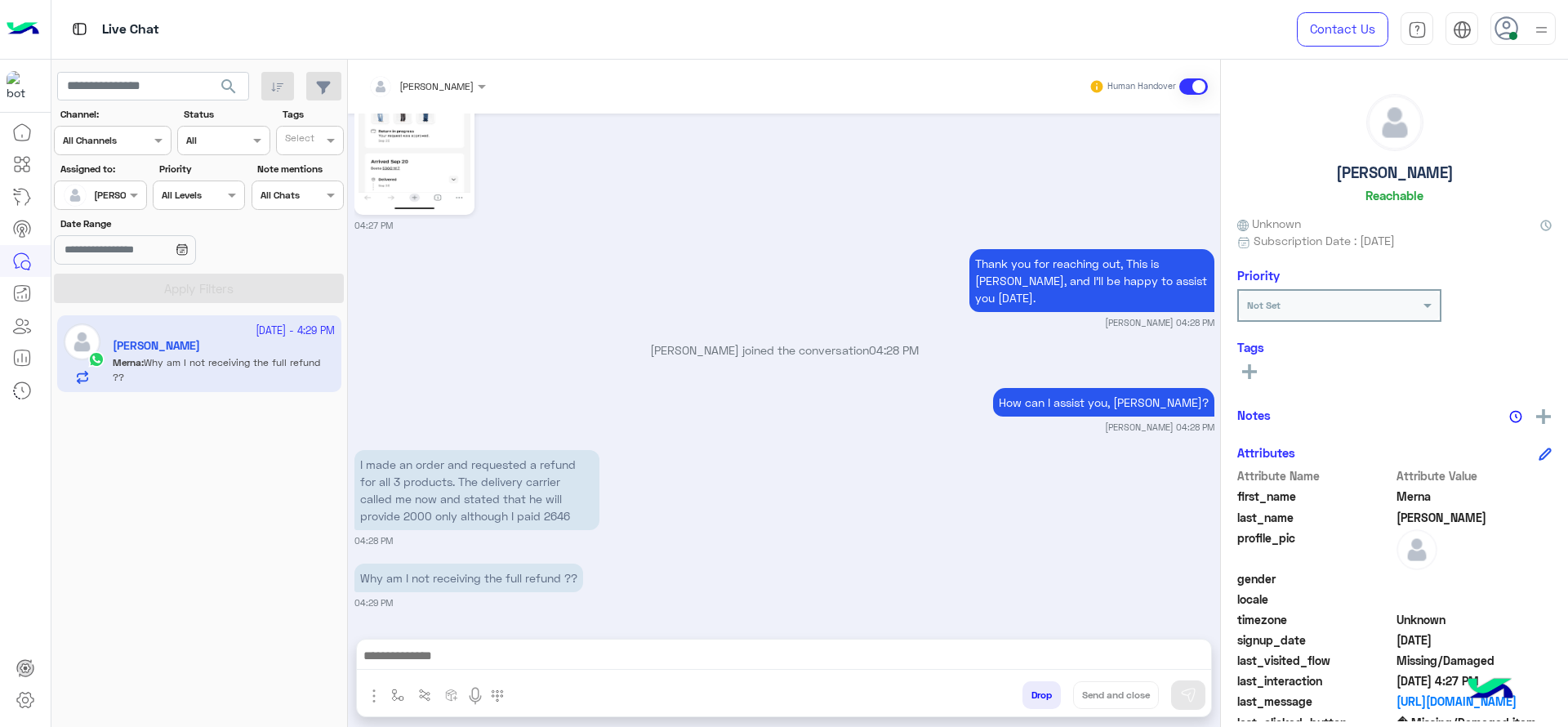
scroll to position [0, 0]
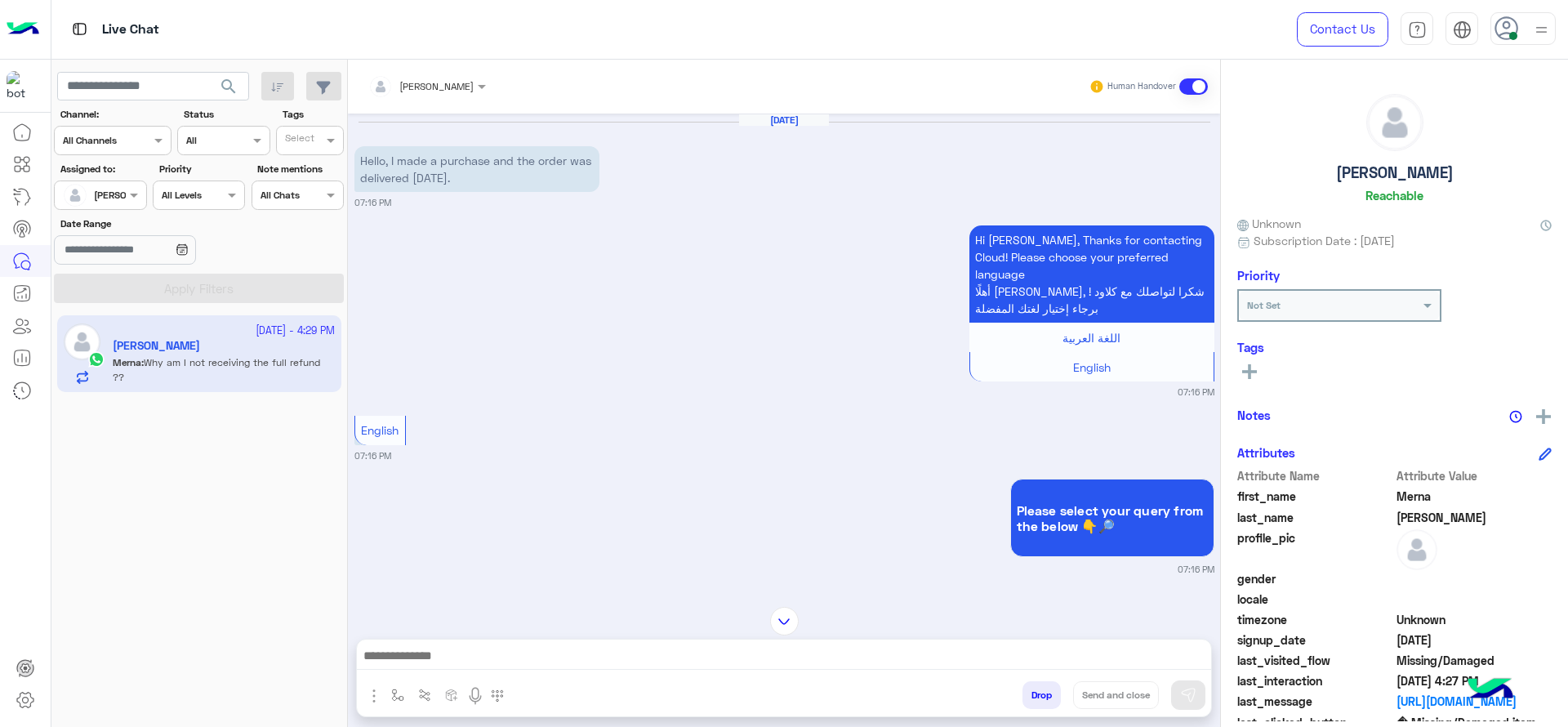
drag, startPoint x: 501, startPoint y: 671, endPoint x: 515, endPoint y: 585, distance: 87.1
click at [515, 585] on div "[PERSON_NAME] Human Handover [DATE] Hello, I made a purchase and the order was …" at bounding box center [784, 397] width 872 height 674
click at [515, 592] on div "Exchange / Refund �" at bounding box center [467, 607] width 227 height 29
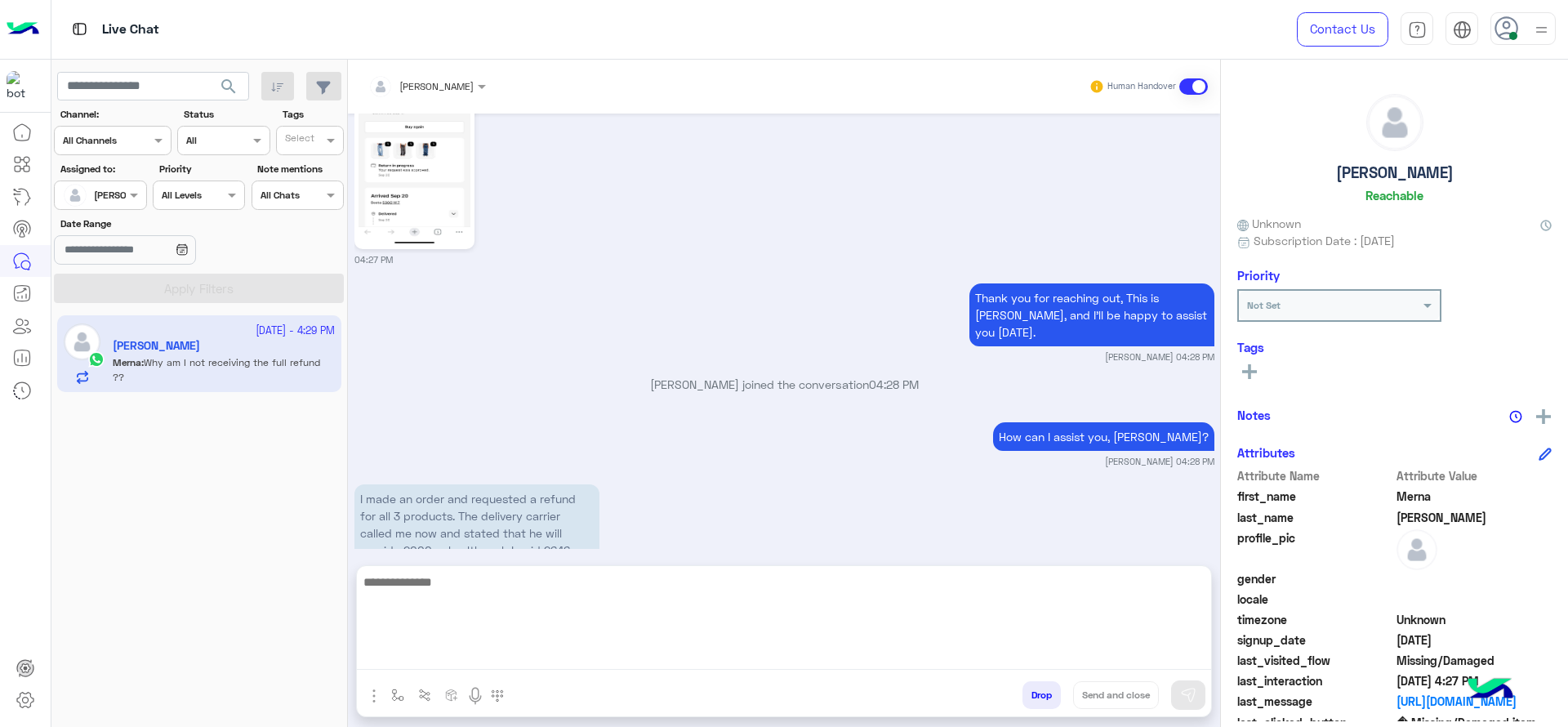
click at [510, 645] on textarea at bounding box center [784, 621] width 854 height 98
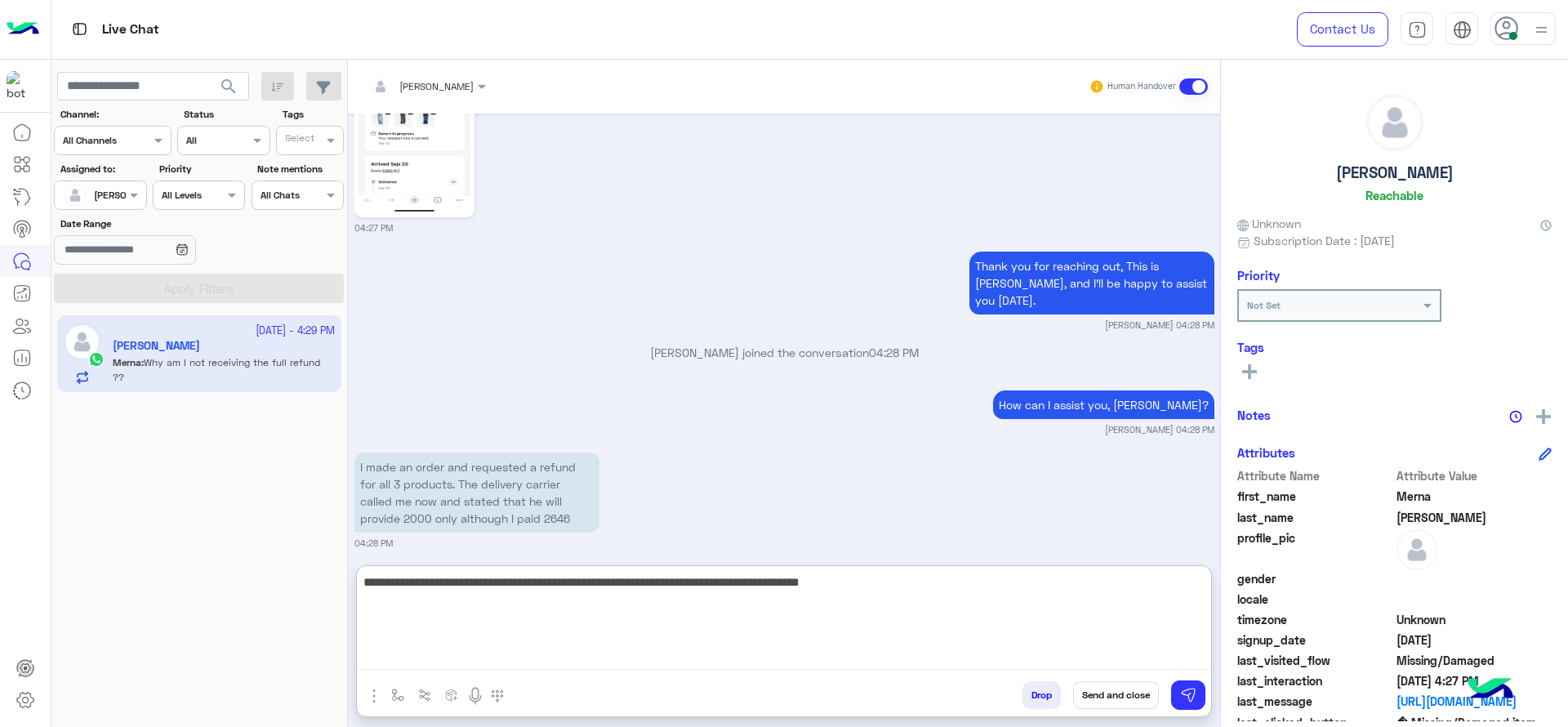
type textarea "**********"
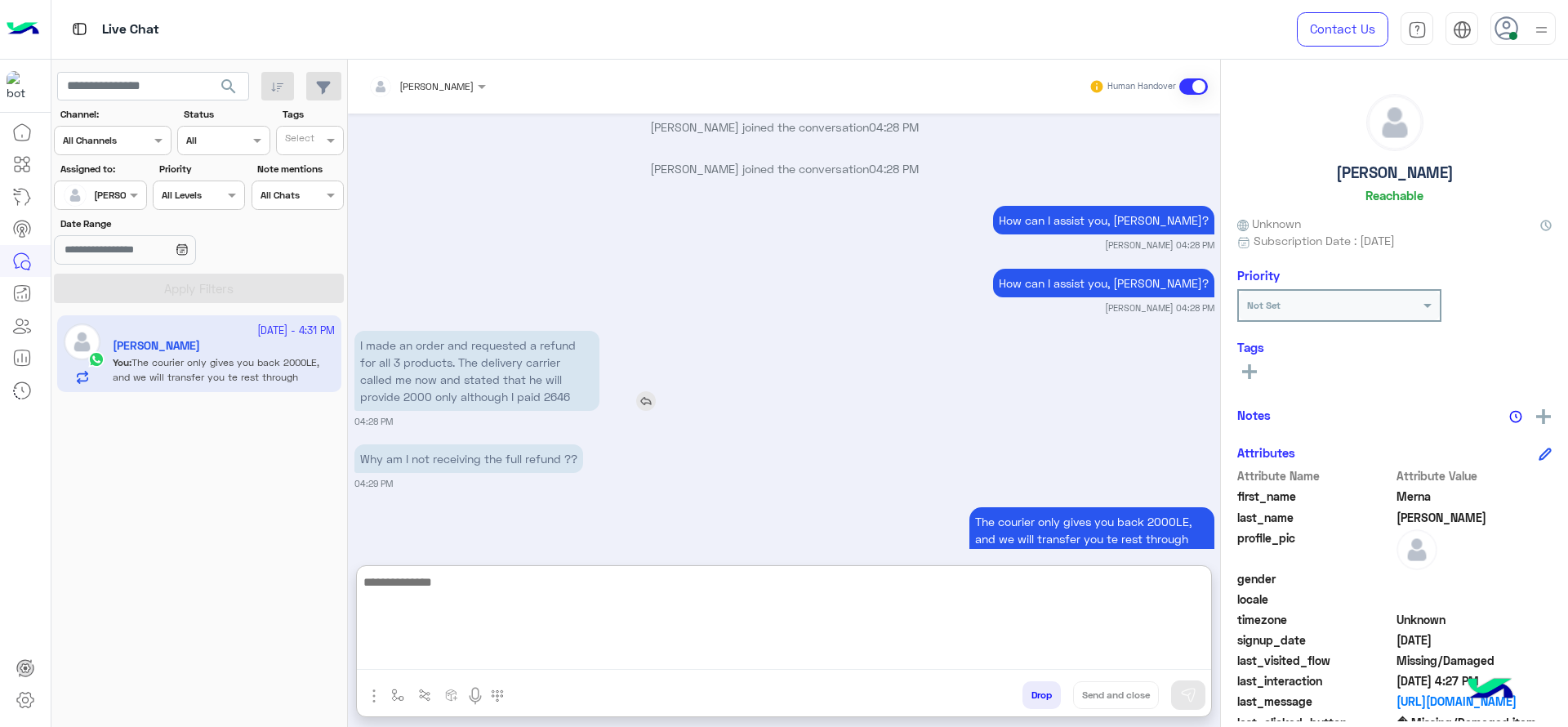
scroll to position [2561, 0]
click at [541, 593] on textarea at bounding box center [784, 621] width 854 height 98
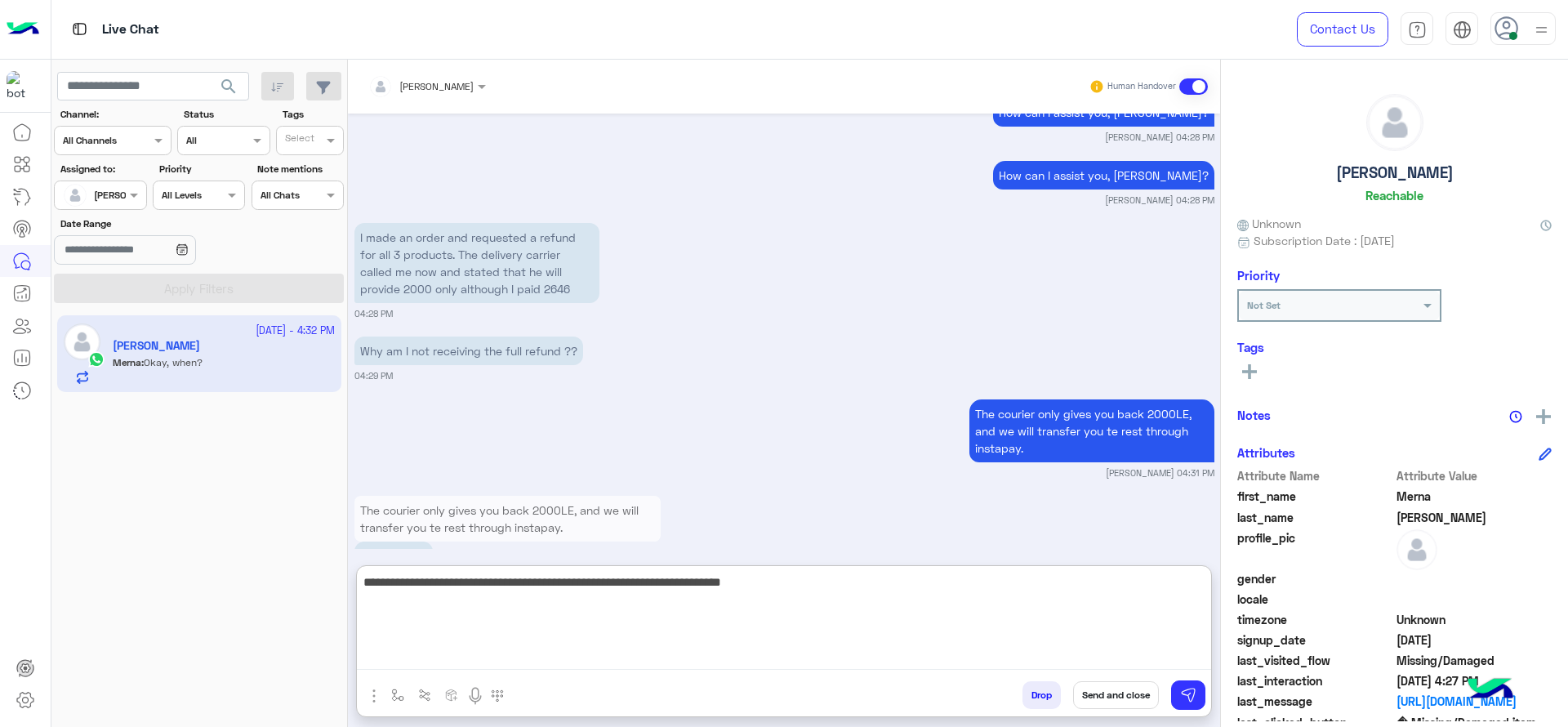
type textarea "**********"
click at [668, 577] on textarea "**********" at bounding box center [784, 621] width 854 height 98
click at [545, 576] on textarea "**********" at bounding box center [784, 621] width 854 height 98
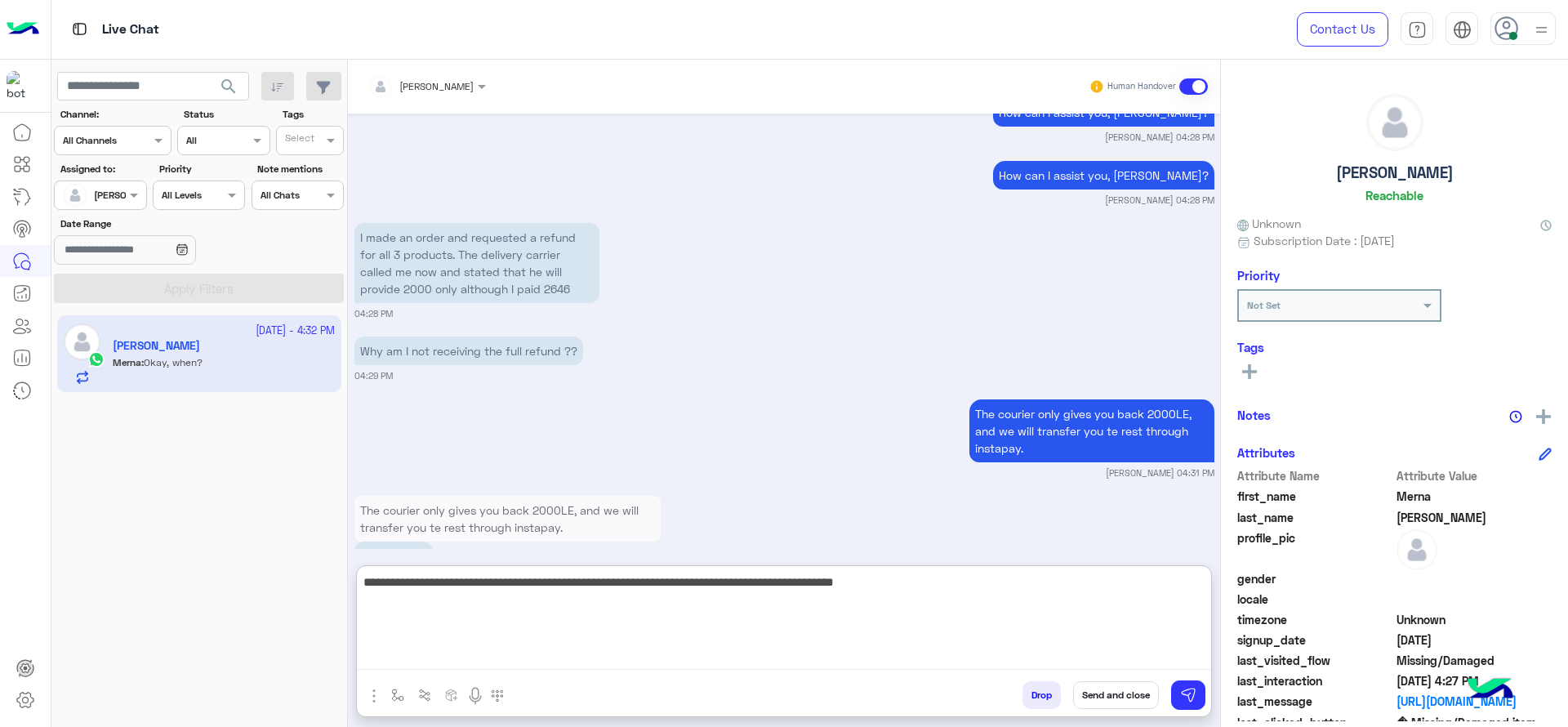
click at [721, 615] on textarea "**********" at bounding box center [784, 621] width 854 height 98
click at [610, 598] on textarea "**********" at bounding box center [784, 621] width 854 height 98
click at [613, 585] on textarea "**********" at bounding box center [784, 621] width 854 height 98
click at [618, 594] on textarea "**********" at bounding box center [784, 621] width 854 height 98
click at [791, 622] on textarea "**********" at bounding box center [784, 621] width 854 height 98
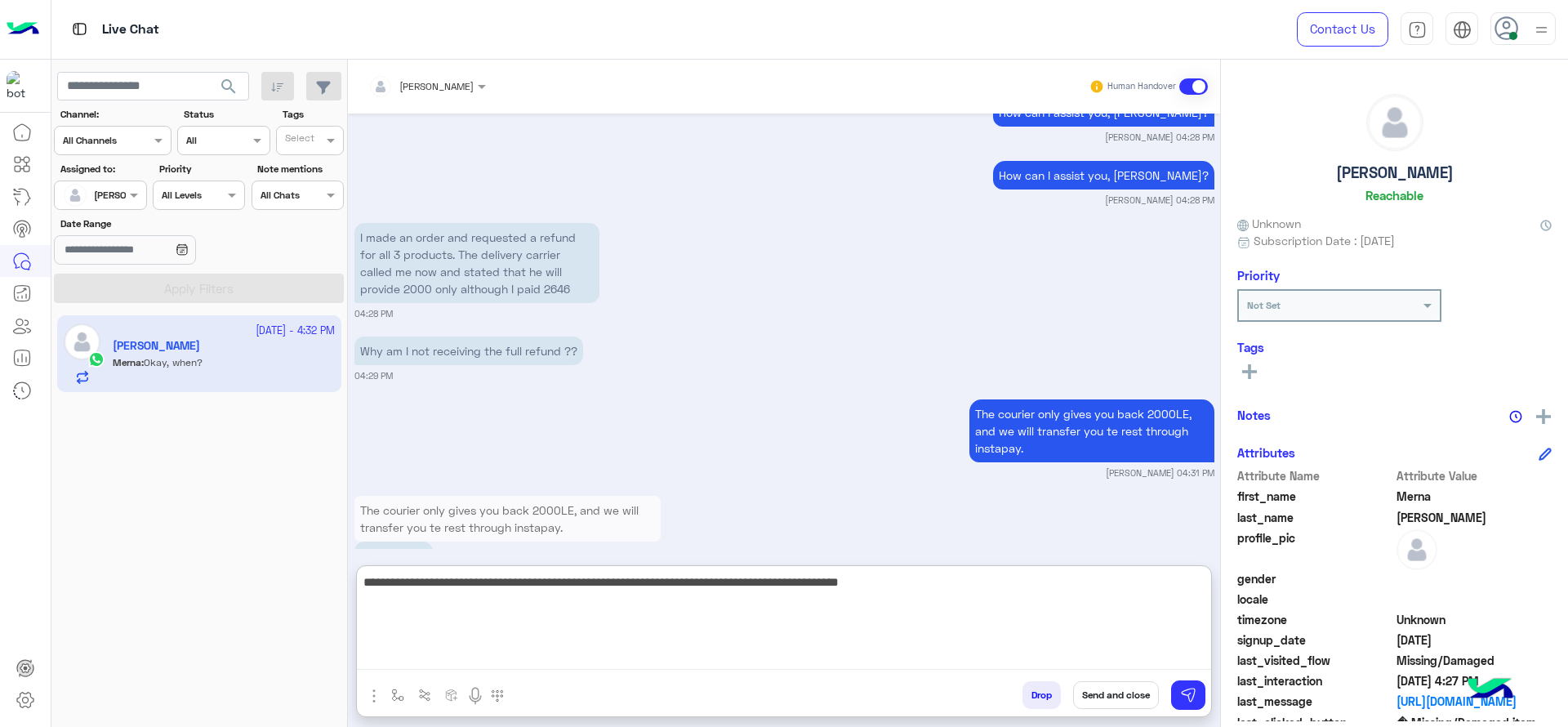
click at [1016, 587] on textarea "**********" at bounding box center [784, 621] width 854 height 98
type textarea "**********"
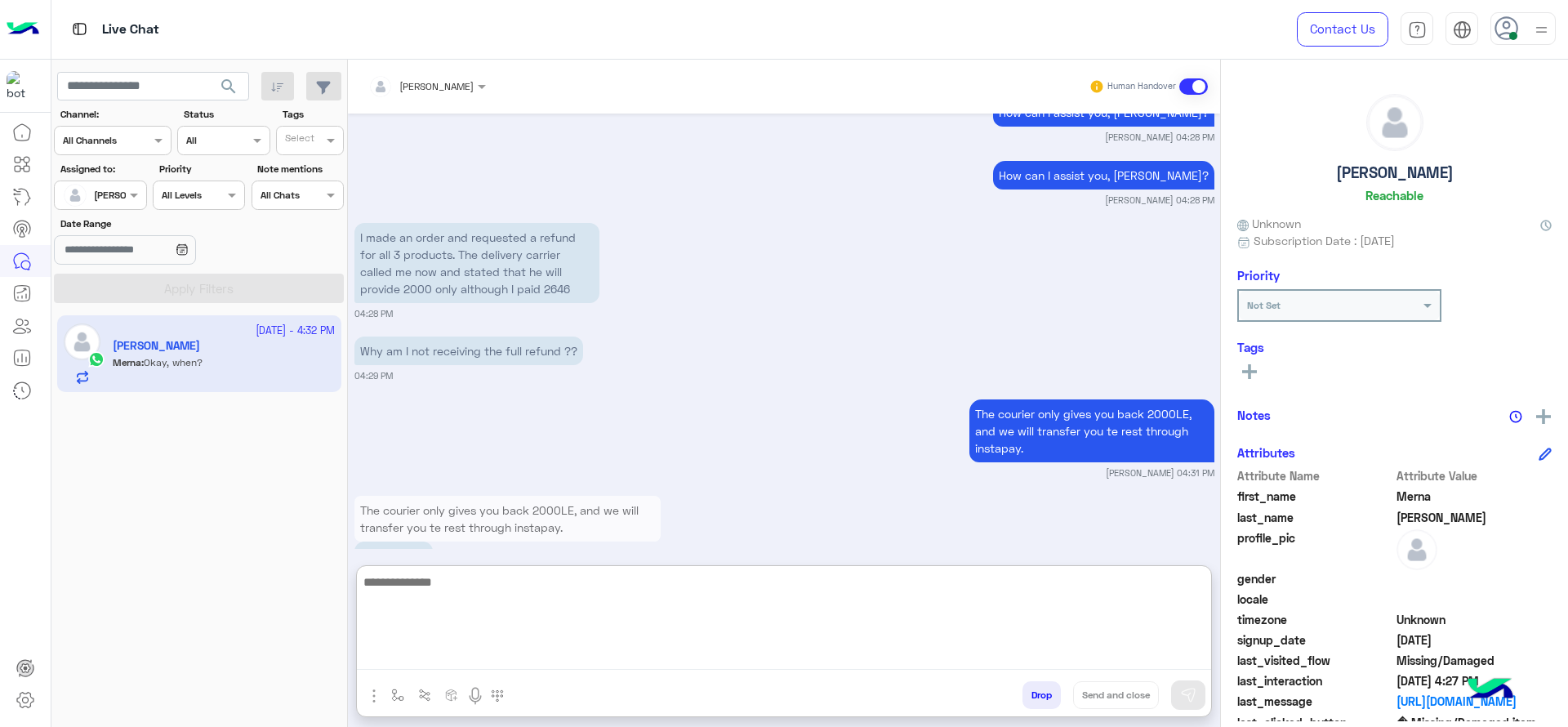
scroll to position [2766, 0]
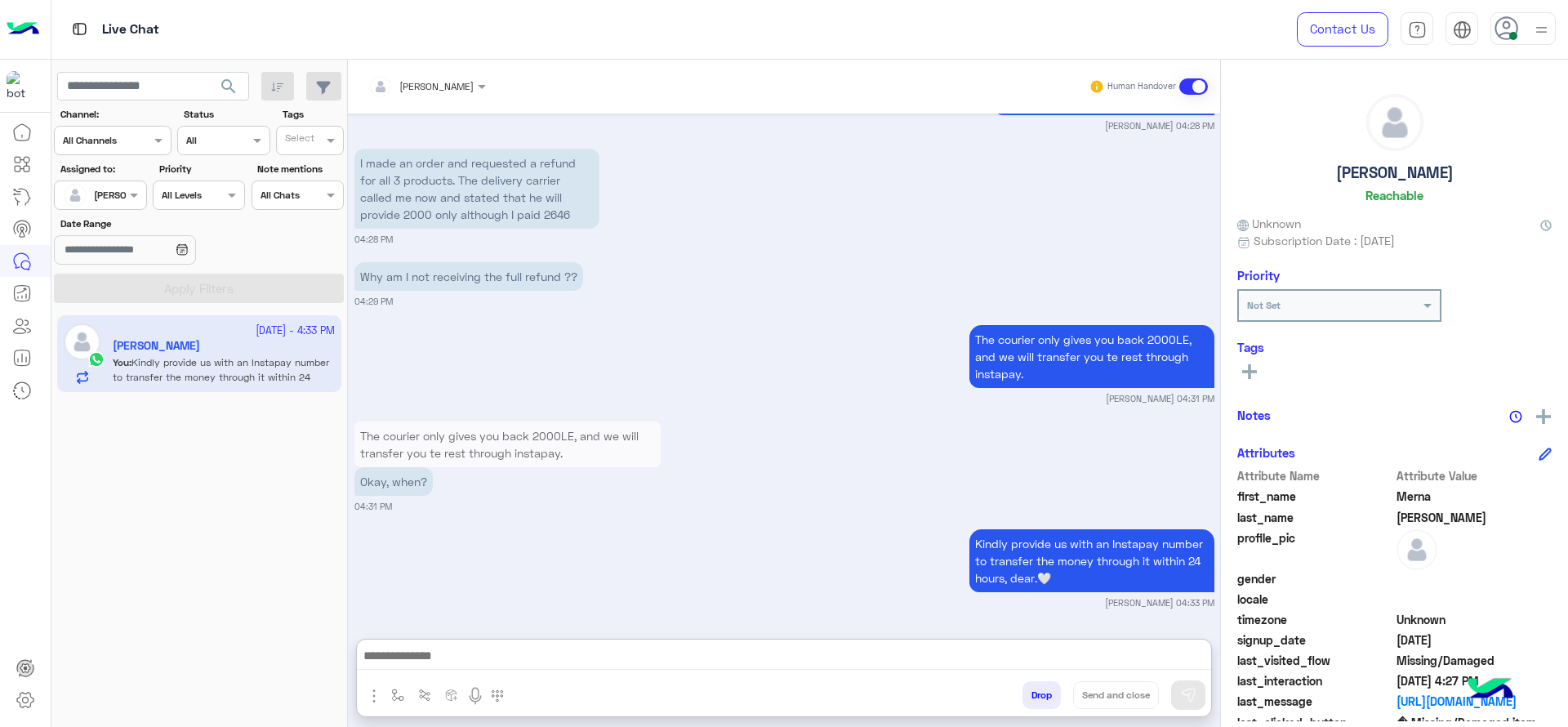
click at [820, 421] on div "The courier only gives you back 2000LE, and we will transfer you te rest throug…" at bounding box center [784, 464] width 860 height 96
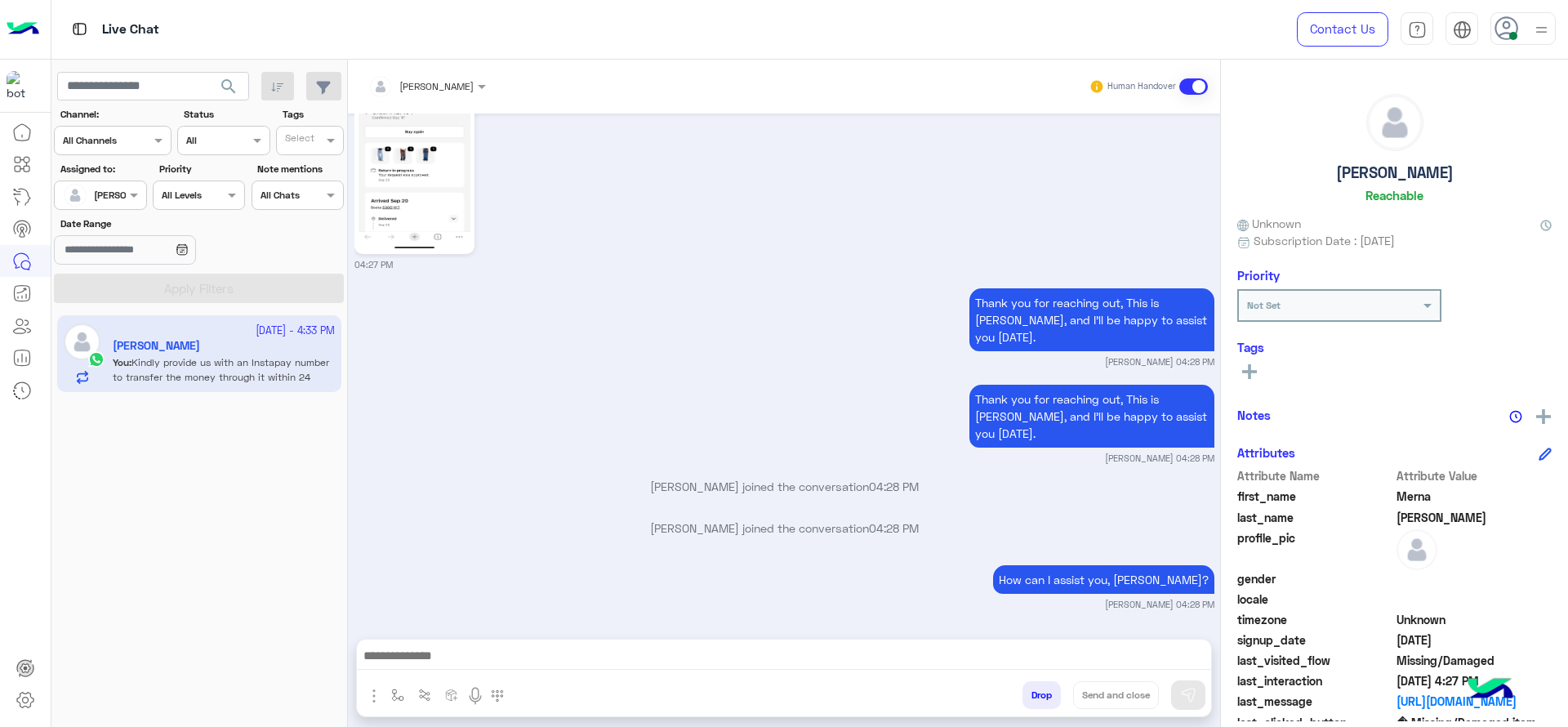
scroll to position [2692, 0]
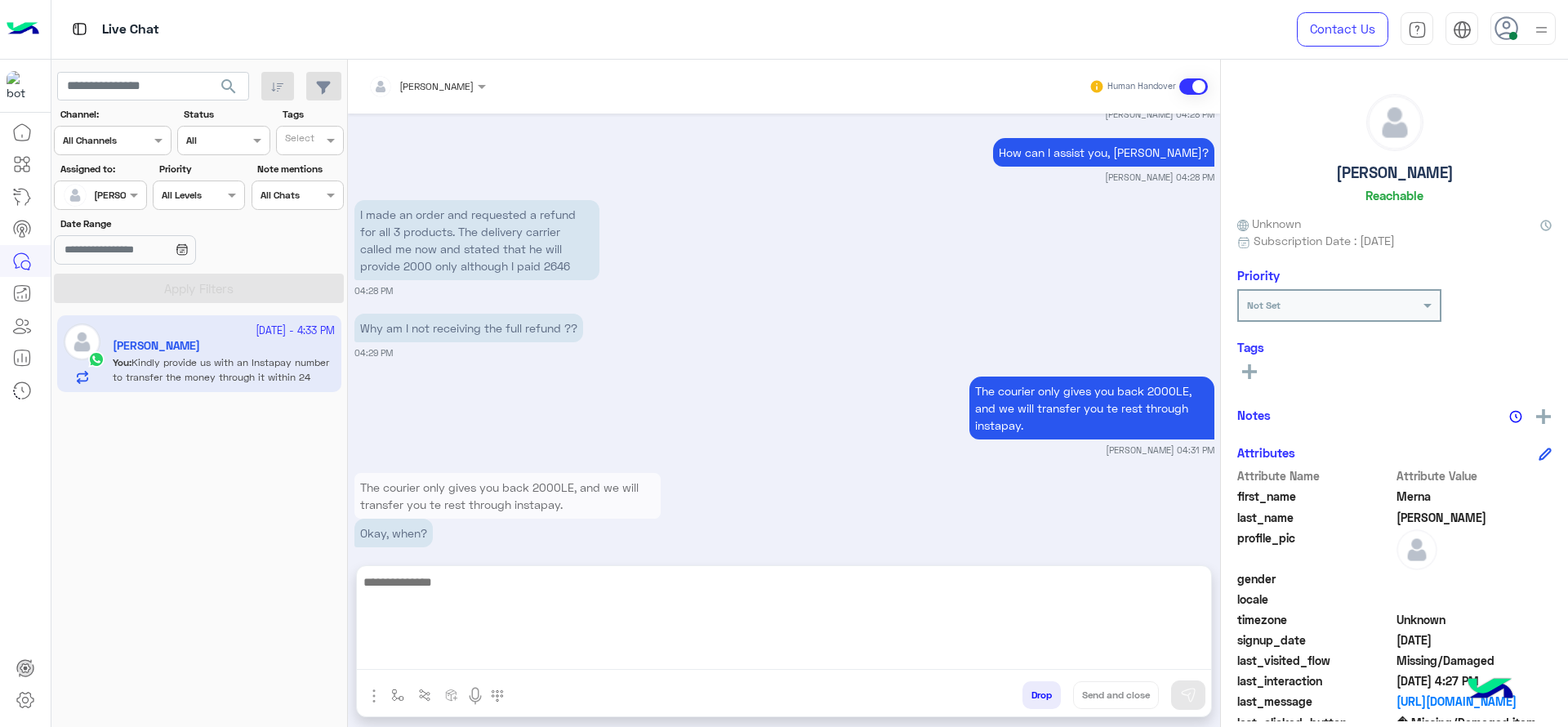
click at [743, 645] on textarea at bounding box center [784, 621] width 854 height 98
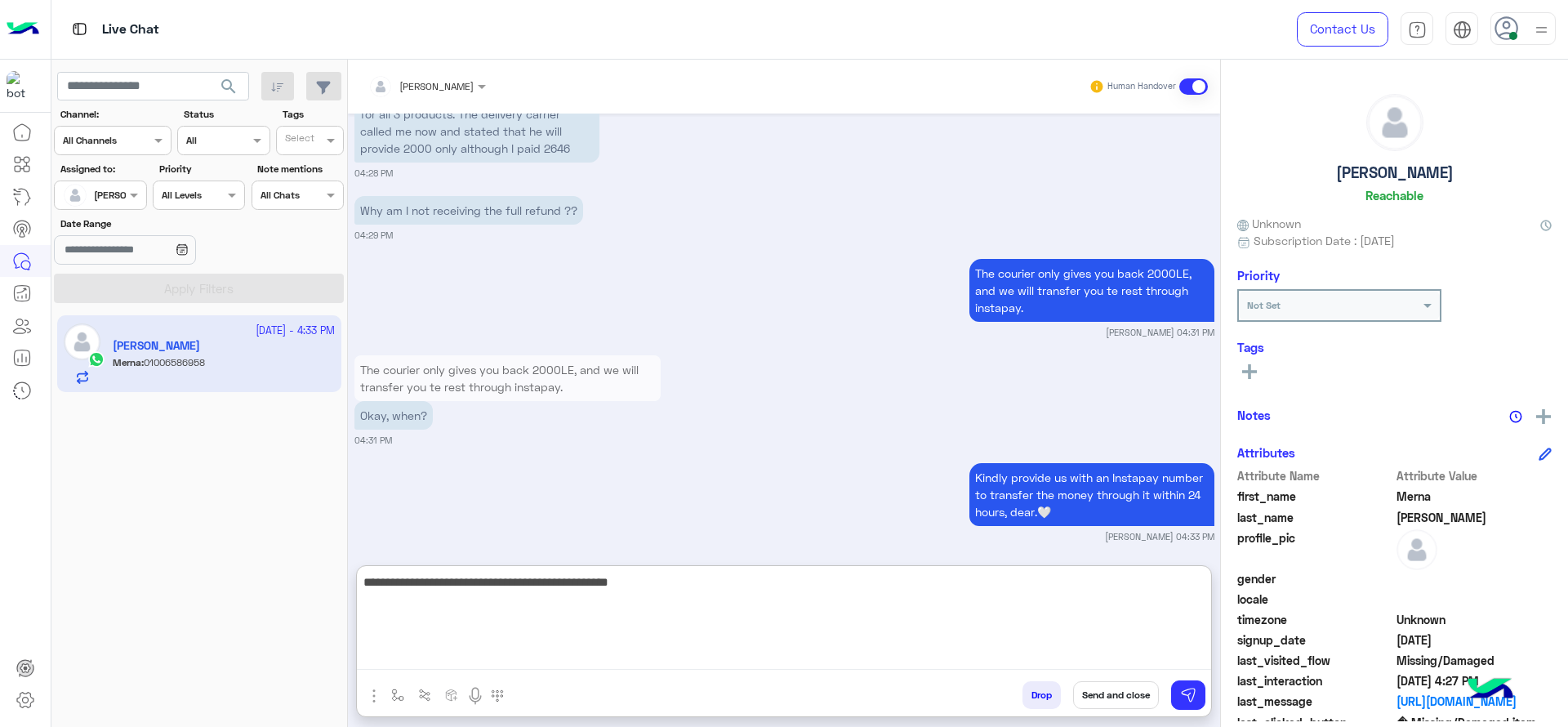
scroll to position [2891, 0]
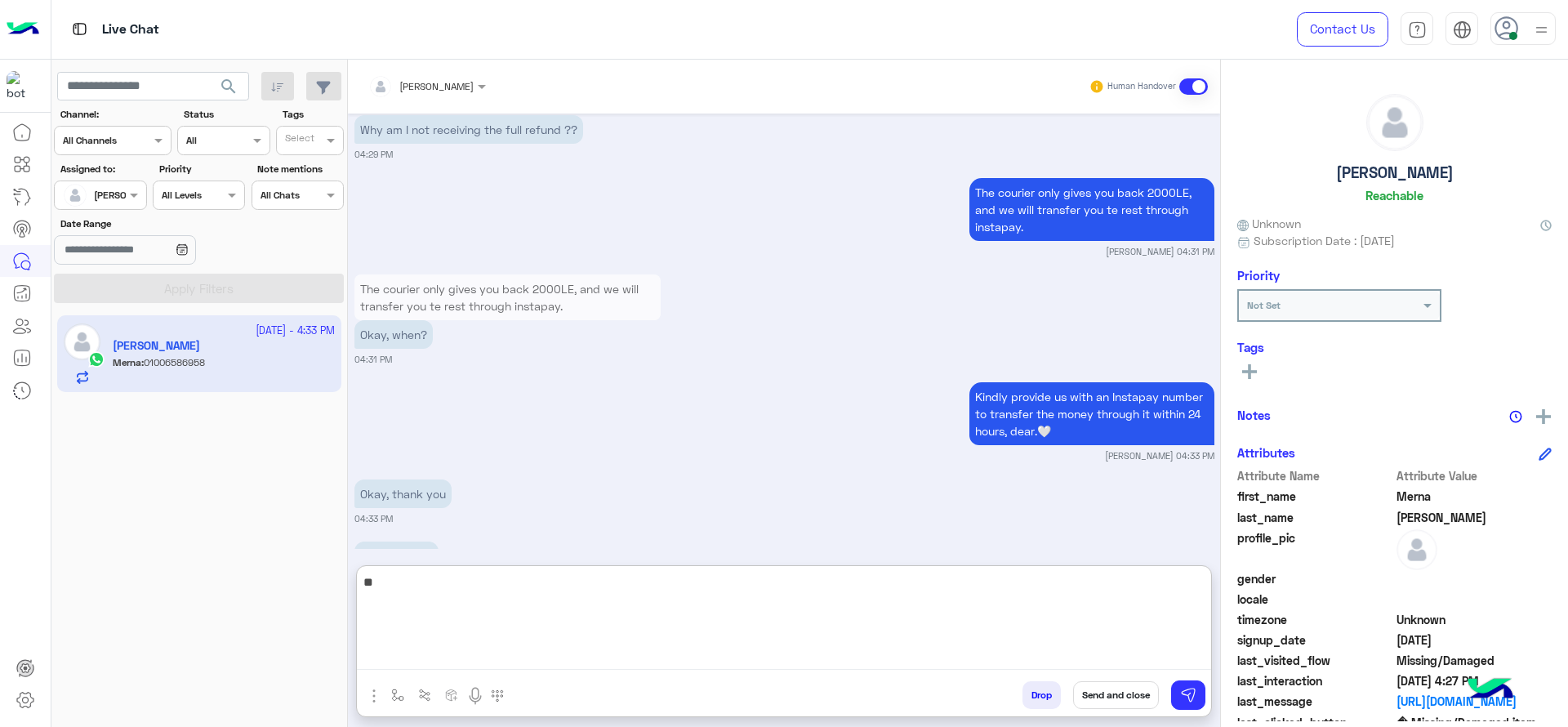
type textarea "*"
click at [517, 603] on textarea "**********" at bounding box center [784, 621] width 854 height 98
paste textarea "**********"
type textarea "**********"
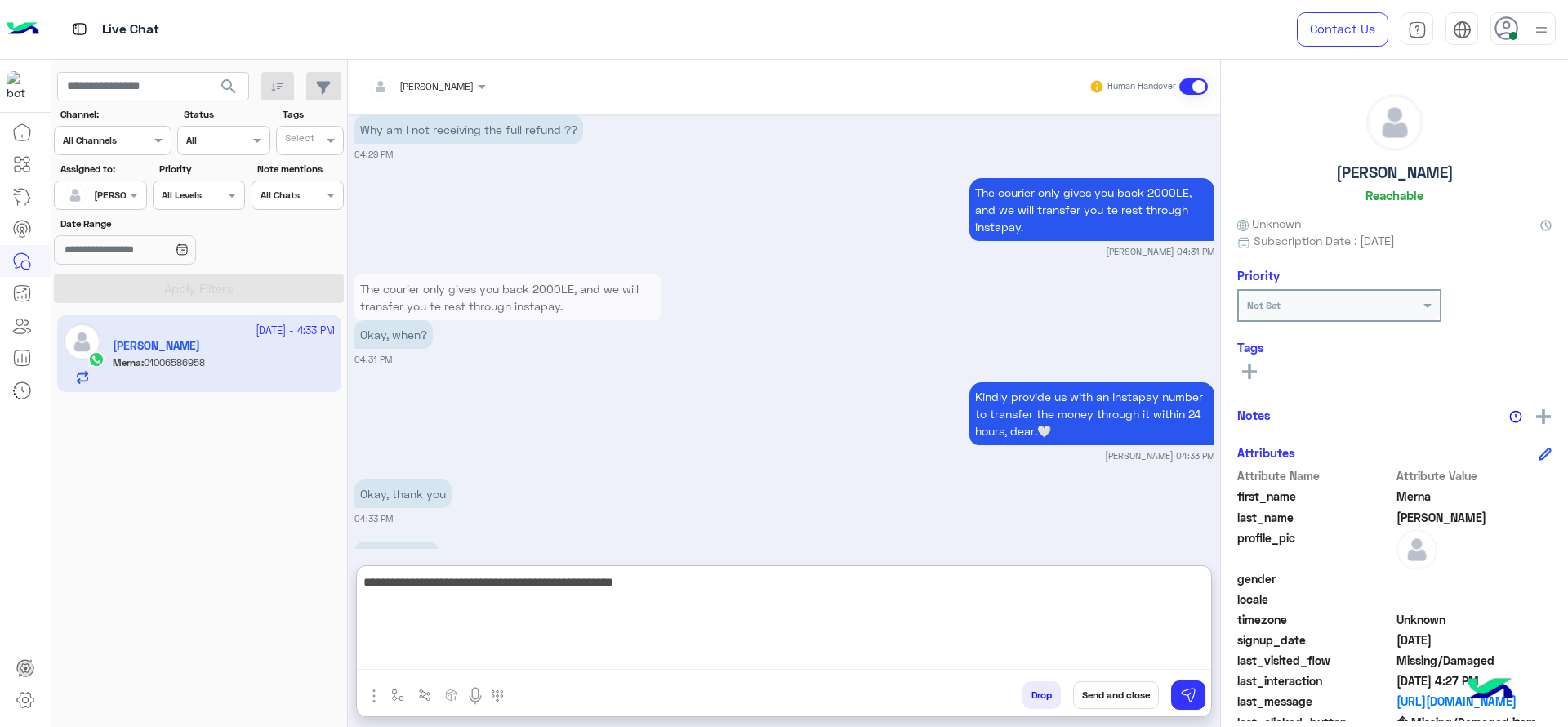
click at [636, 614] on textarea "**********" at bounding box center [784, 621] width 854 height 98
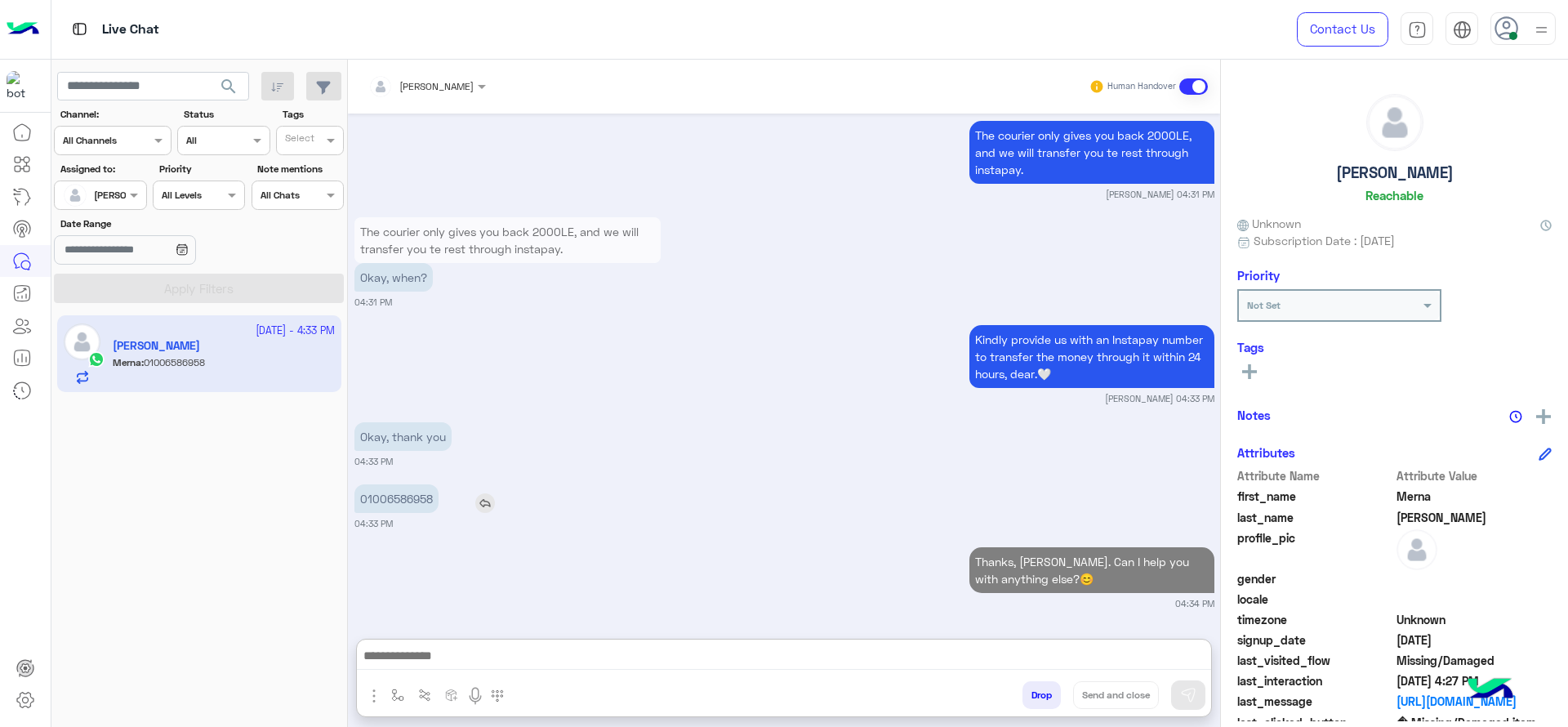
click at [411, 484] on p "01006586958" at bounding box center [396, 498] width 84 height 29
click at [411, 455] on small "04:33 PM" at bounding box center [784, 461] width 860 height 13
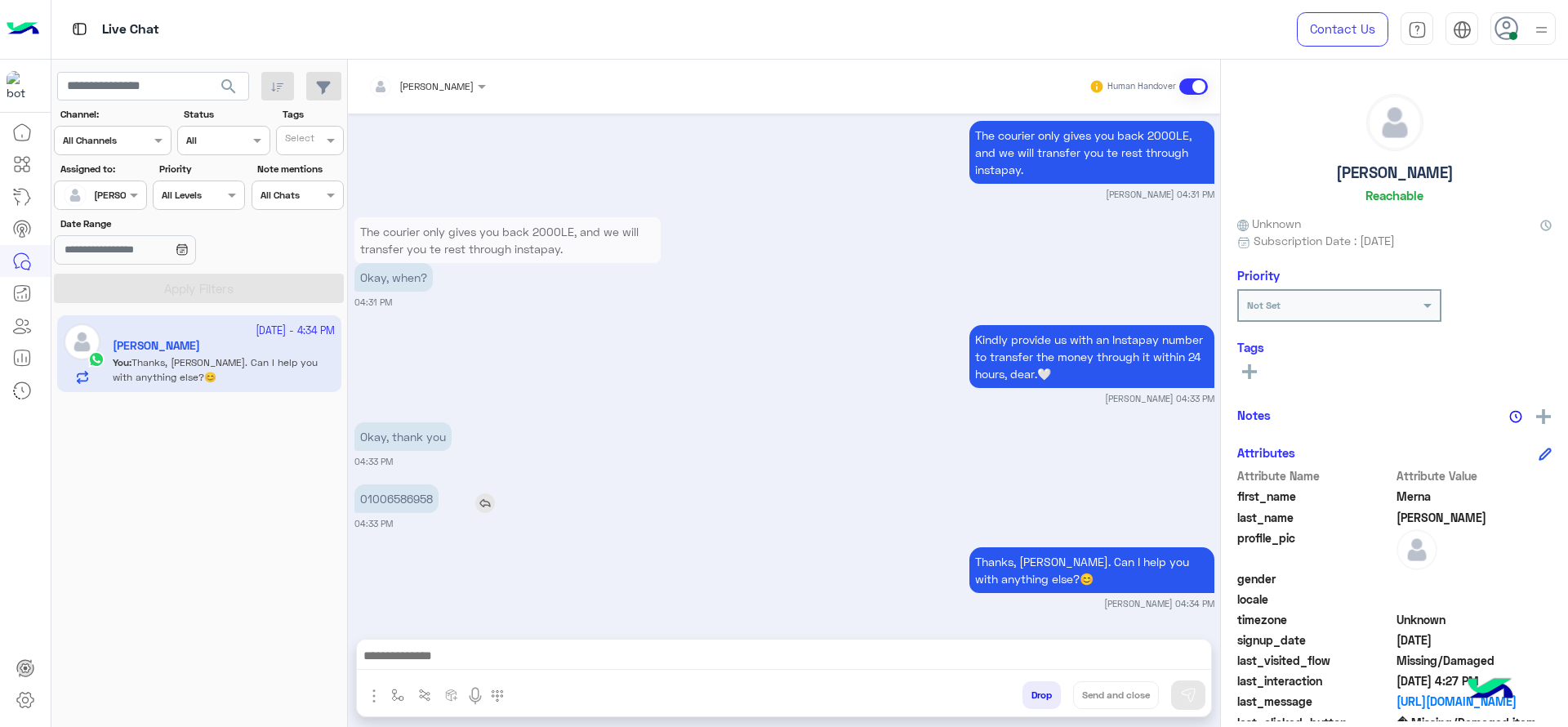
scroll to position [2897, 0]
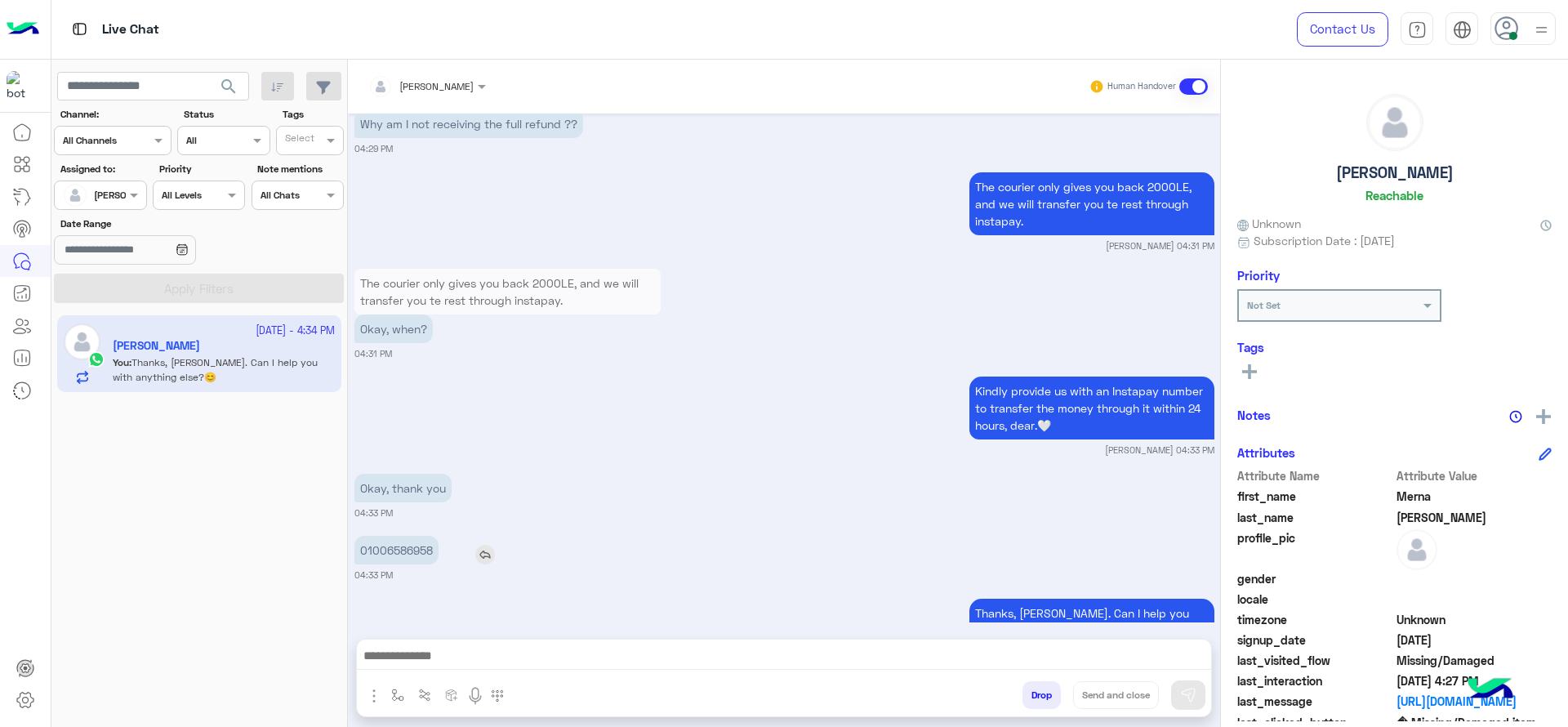
click at [406, 536] on p "01006586958" at bounding box center [396, 550] width 84 height 29
copy p "01006586958"
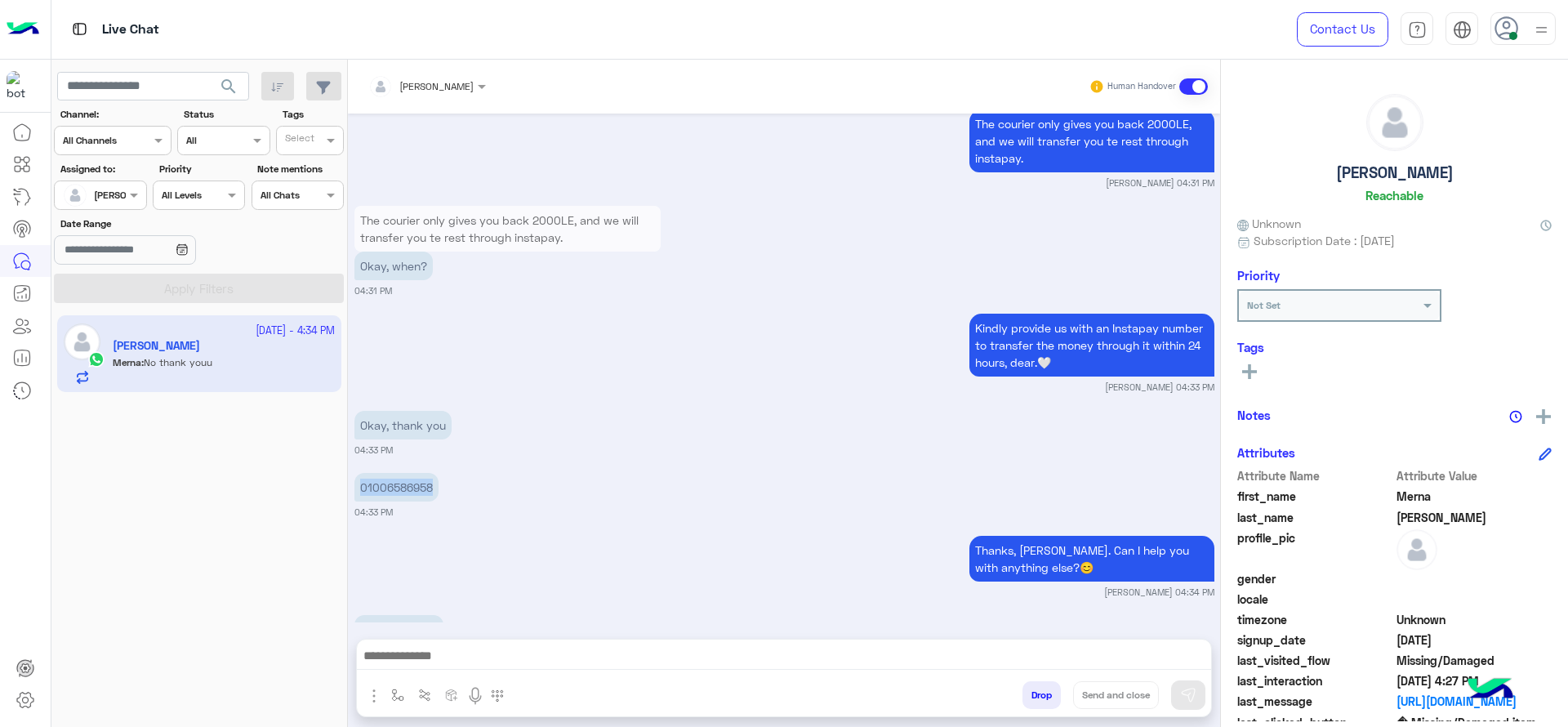
scroll to position [2959, 0]
click at [692, 639] on div "Attachements Images enter flow name Drop Send and close" at bounding box center [784, 678] width 856 height 79
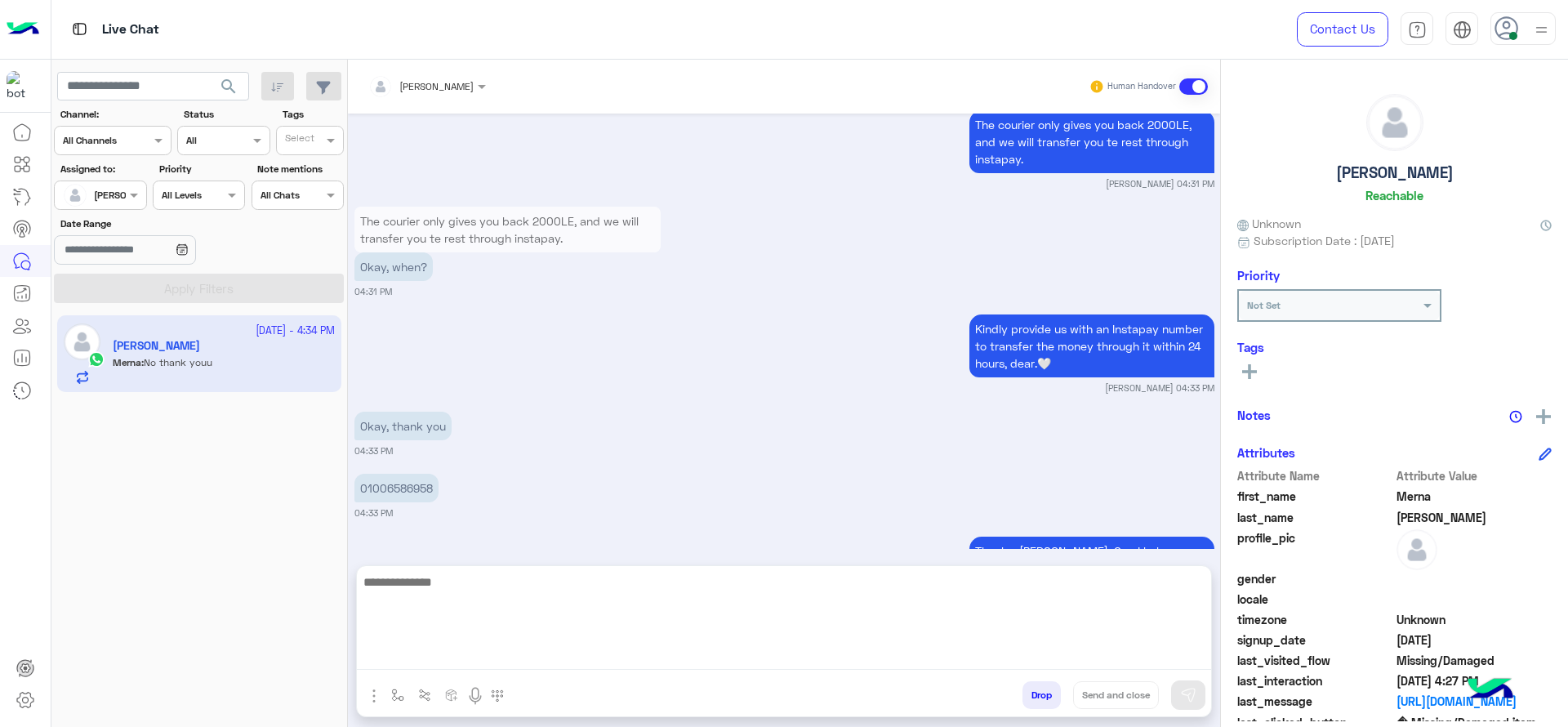
click at [691, 645] on textarea at bounding box center [784, 621] width 854 height 98
paste textarea "**********"
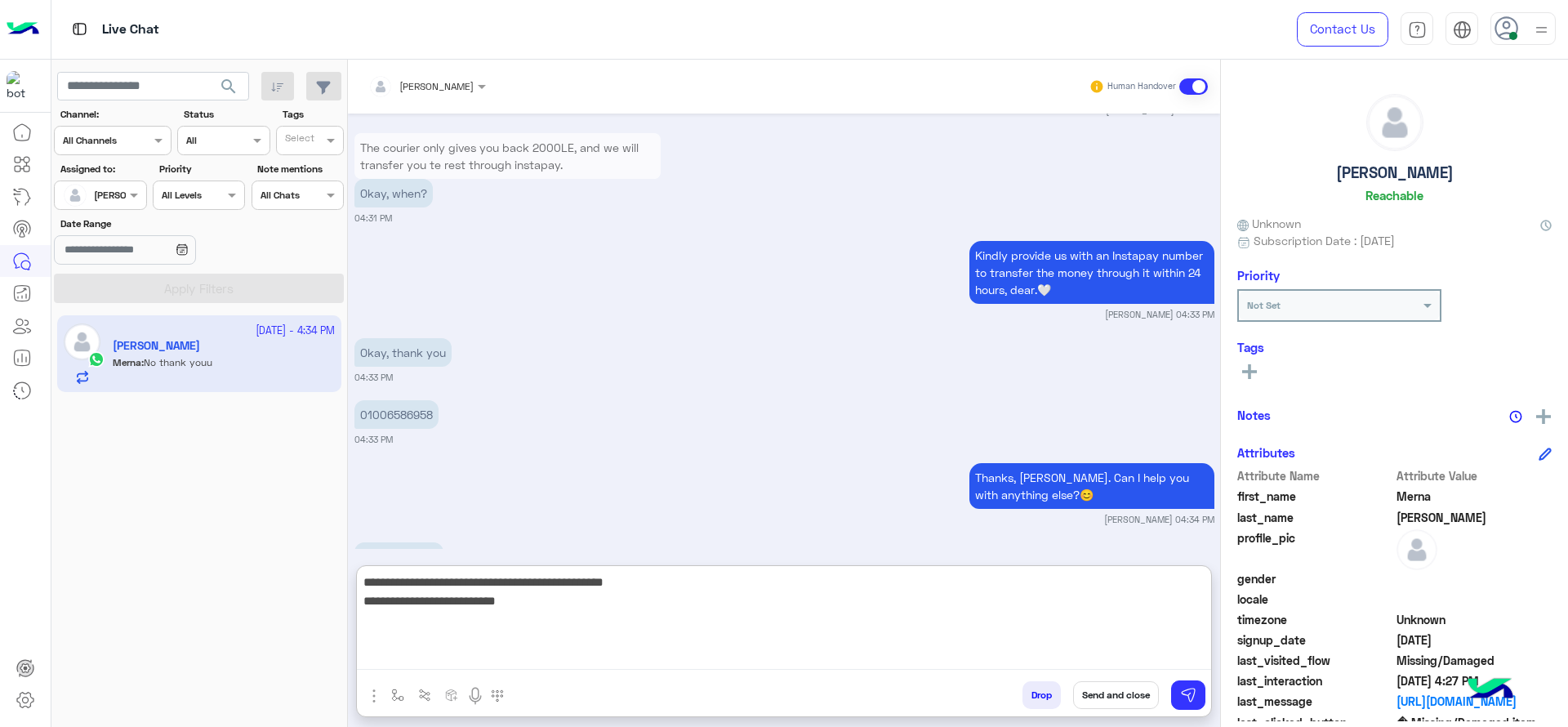
type textarea "**********"
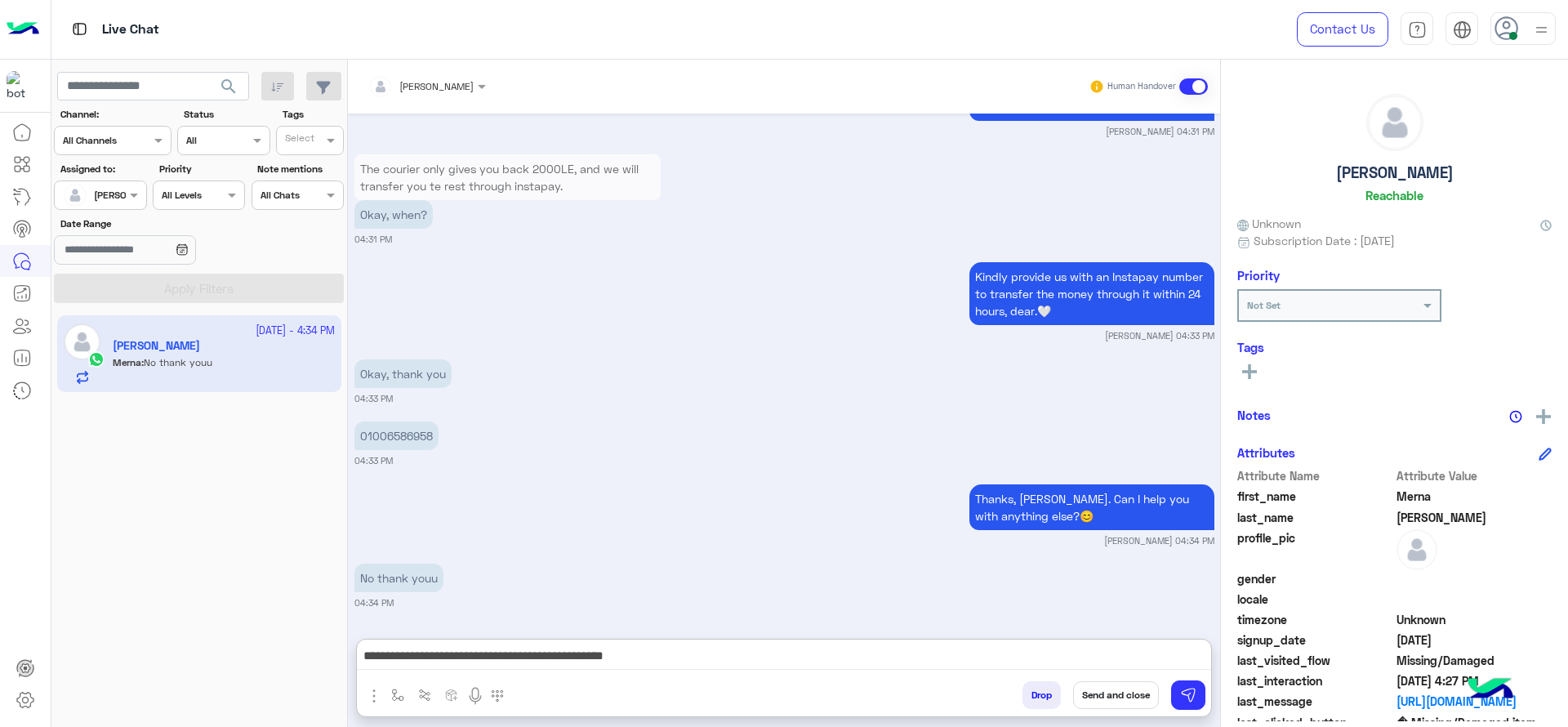
click at [1102, 645] on button "Send and close" at bounding box center [1116, 695] width 86 height 28
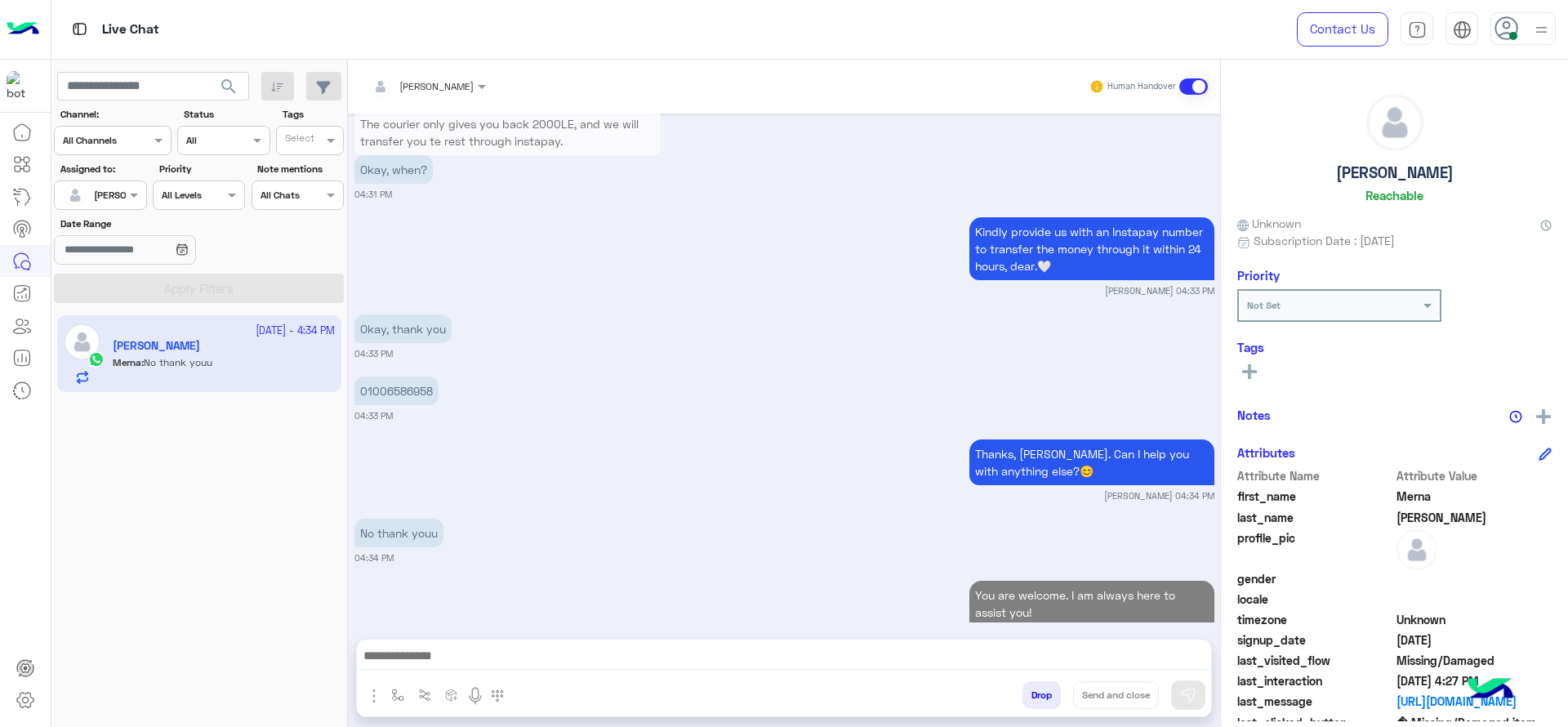
scroll to position [3098, 0]
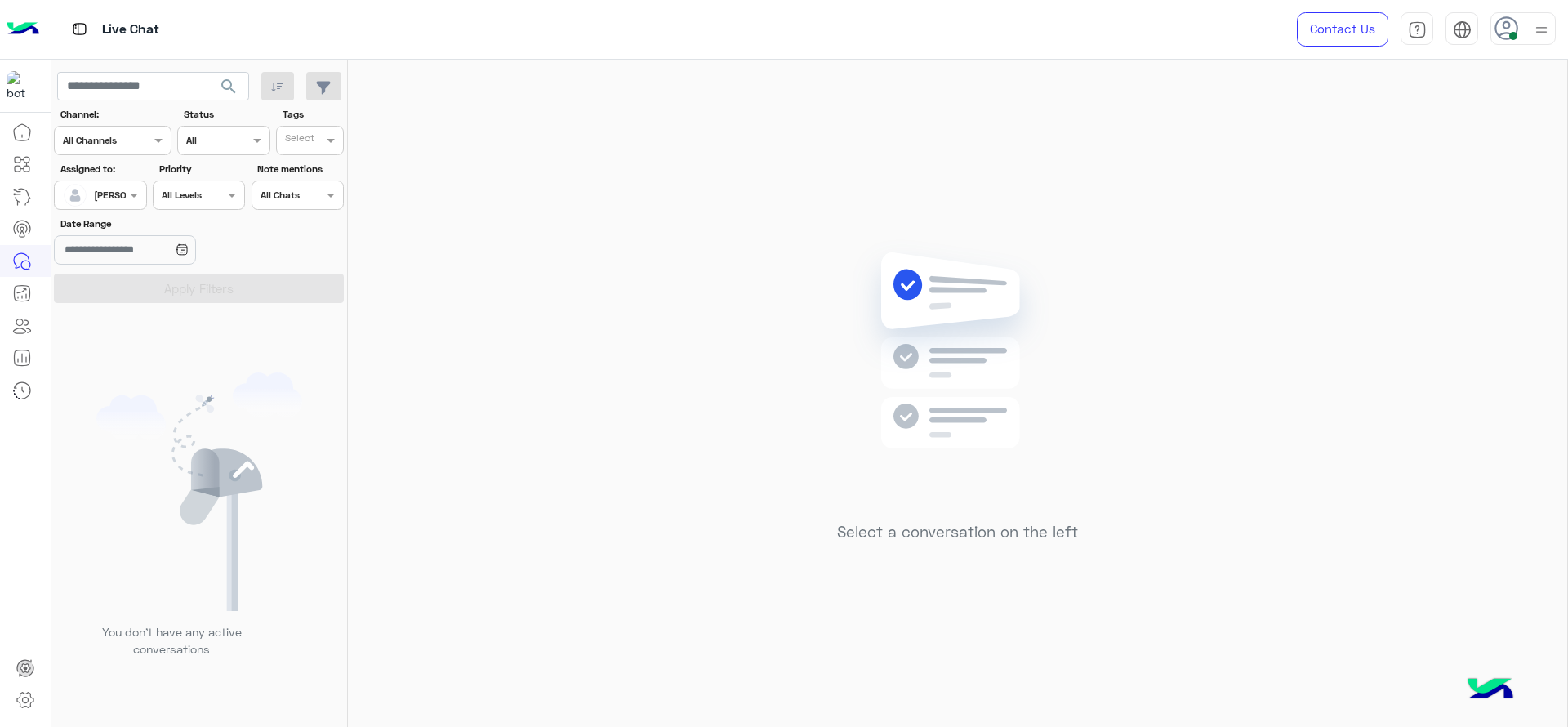
click at [661, 340] on div "Select a conversation on the left" at bounding box center [957, 397] width 1219 height 674
click at [1231, 315] on div "Select a conversation on the left" at bounding box center [957, 397] width 1219 height 674
click at [1530, 34] on div at bounding box center [1523, 29] width 65 height 33
click at [824, 168] on div "Select a conversation on the left" at bounding box center [957, 397] width 1219 height 674
